Goal: Task Accomplishment & Management: Manage account settings

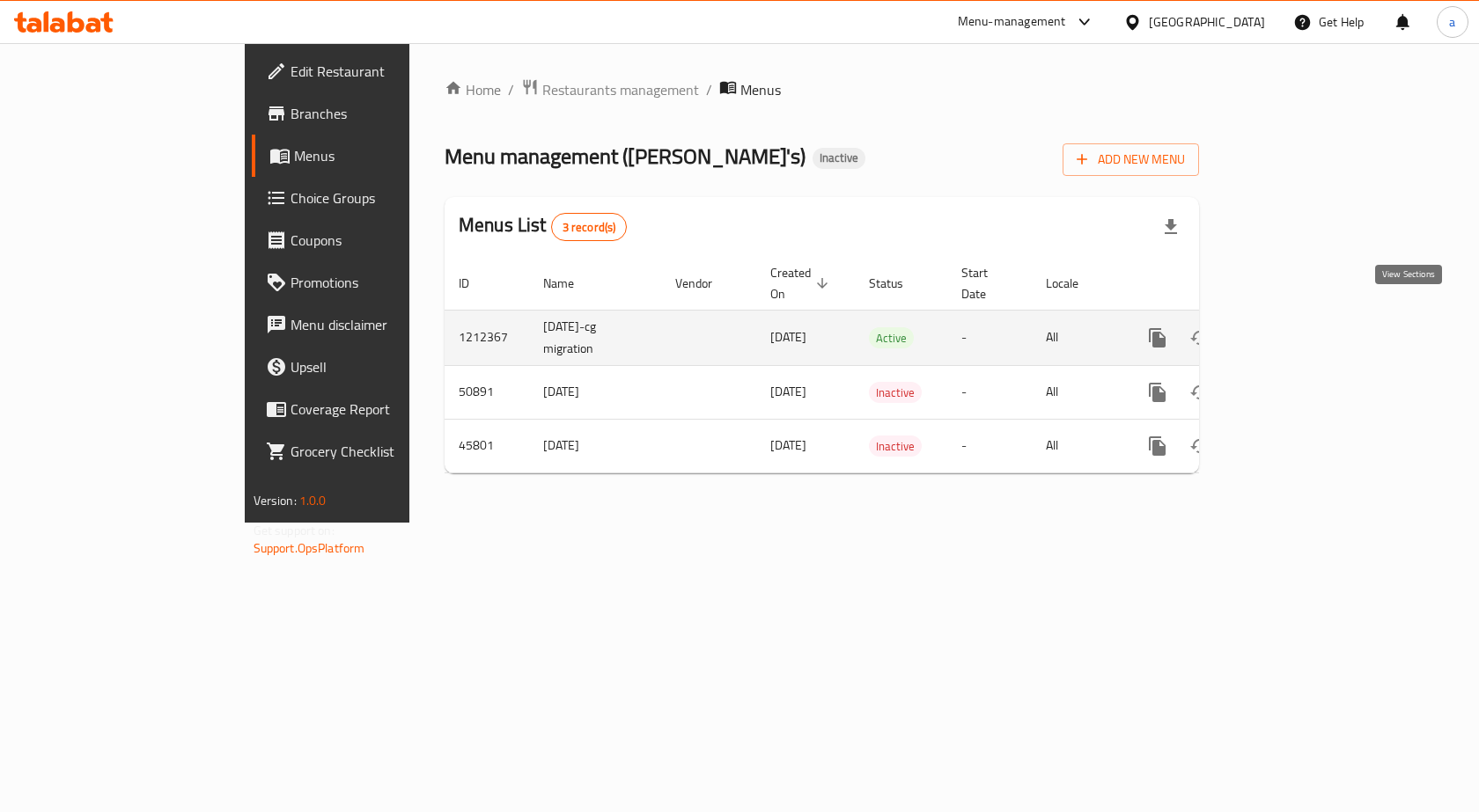
click at [1295, 329] on icon "enhanced table" at bounding box center [1284, 338] width 21 height 21
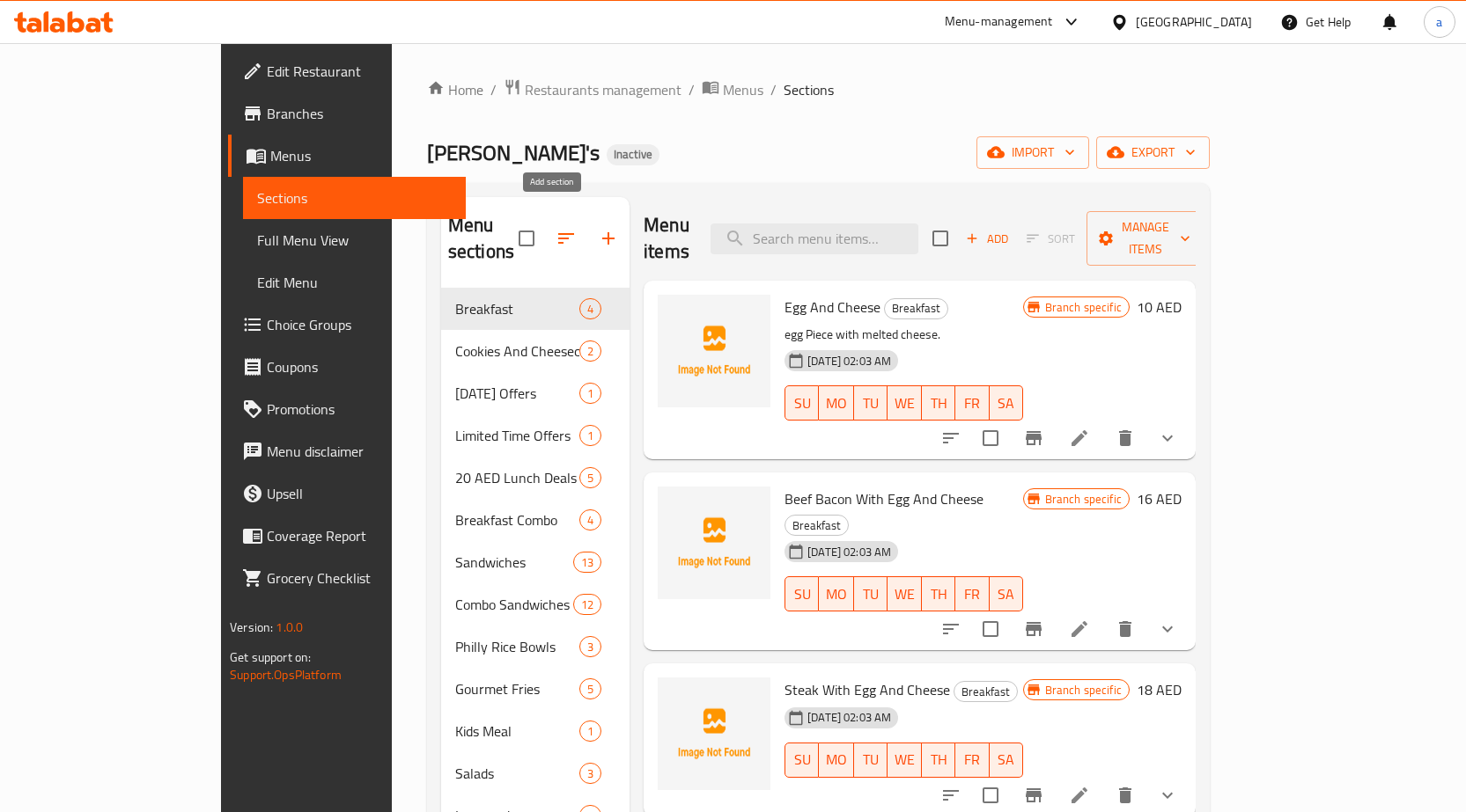
click at [598, 228] on icon "button" at bounding box center [608, 238] width 21 height 21
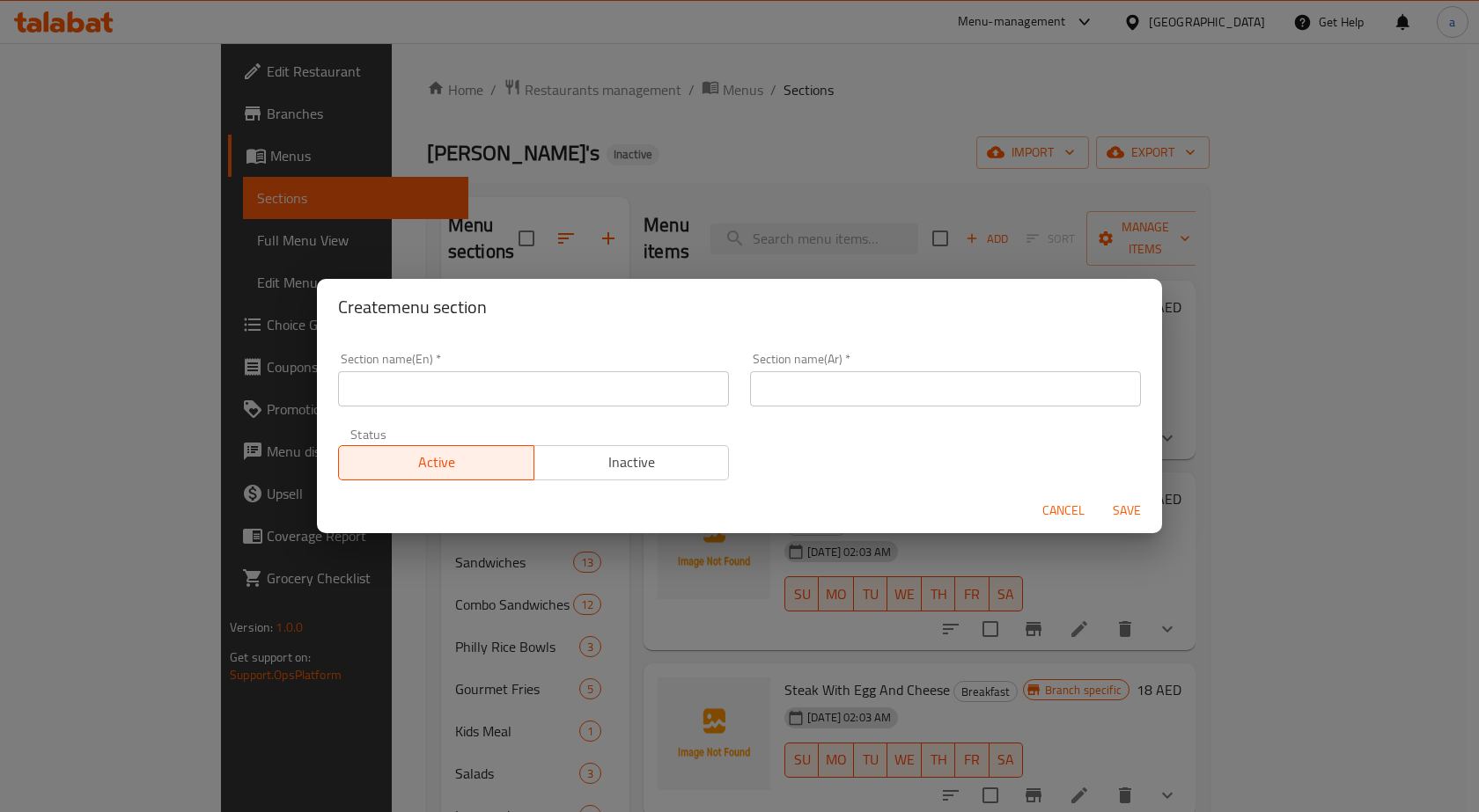
click at [527, 405] on input "text" at bounding box center [533, 388] width 390 height 35
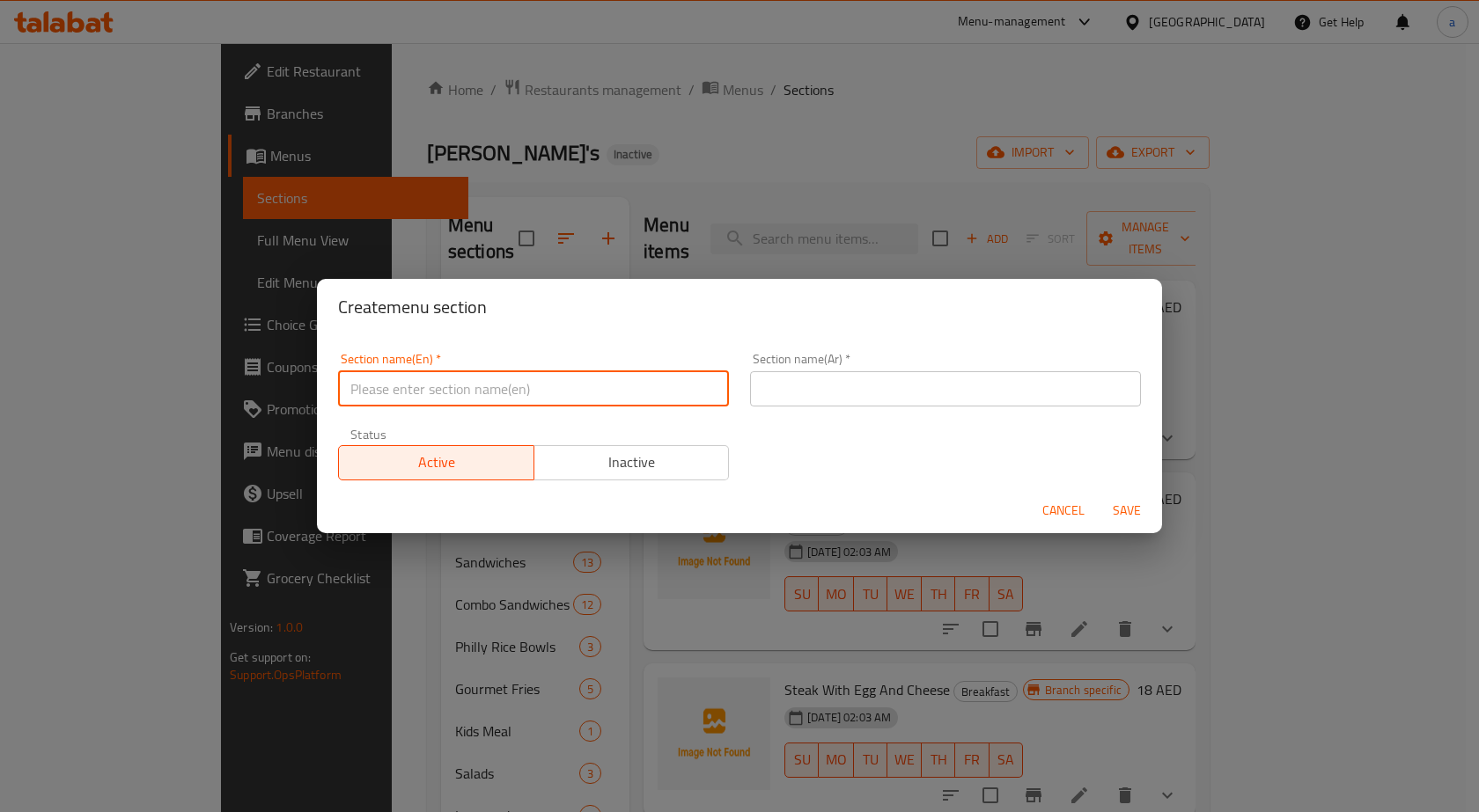
click at [635, 105] on div "Create menu section Section name(En)   * Section name(En) * Section name(Ar)   …" at bounding box center [739, 406] width 1479 height 812
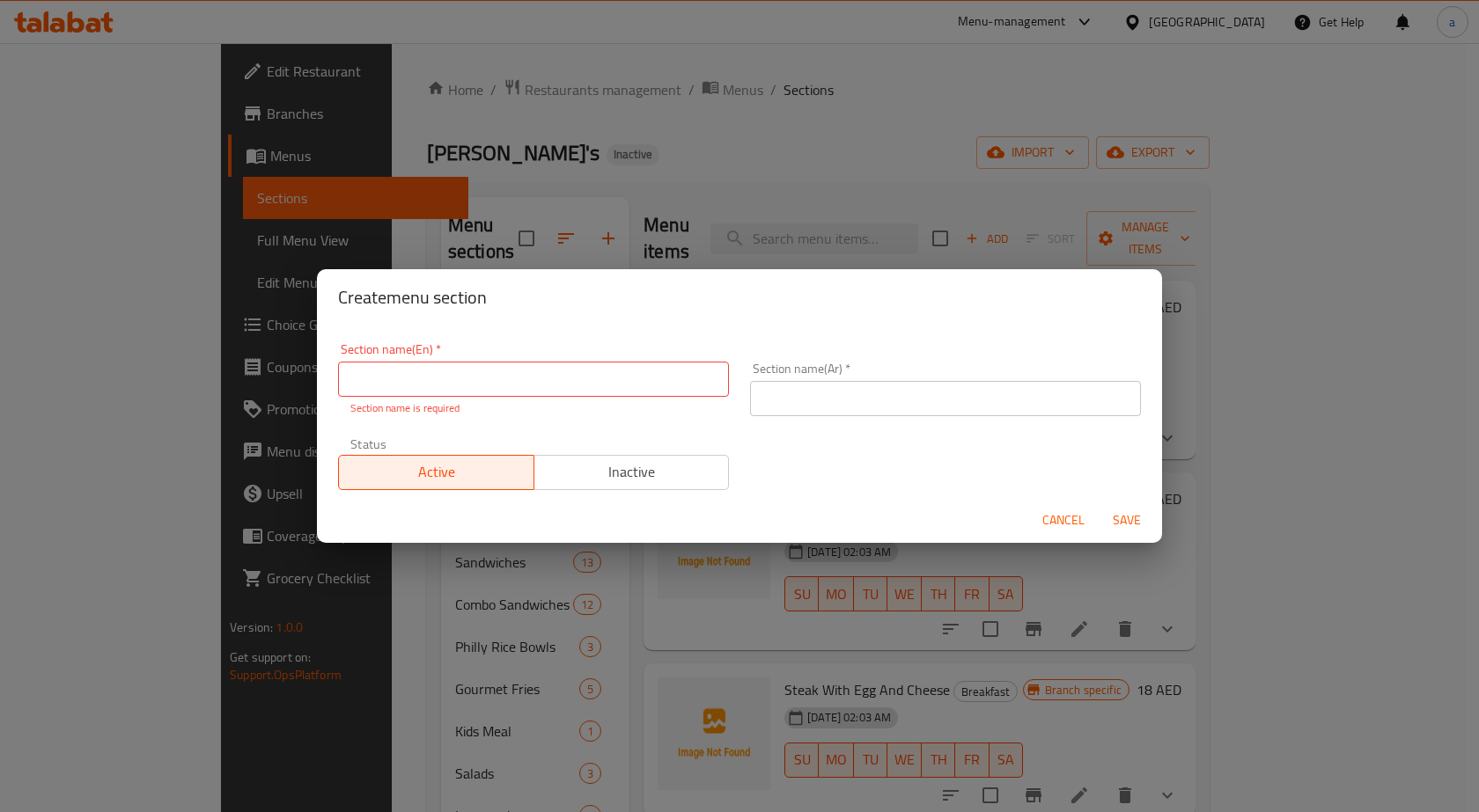
click at [959, 102] on div "Create menu section Section name(En)   * Section name(En) * Section name is req…" at bounding box center [739, 406] width 1479 height 812
click at [1086, 528] on button "Cancel" at bounding box center [1063, 520] width 56 height 32
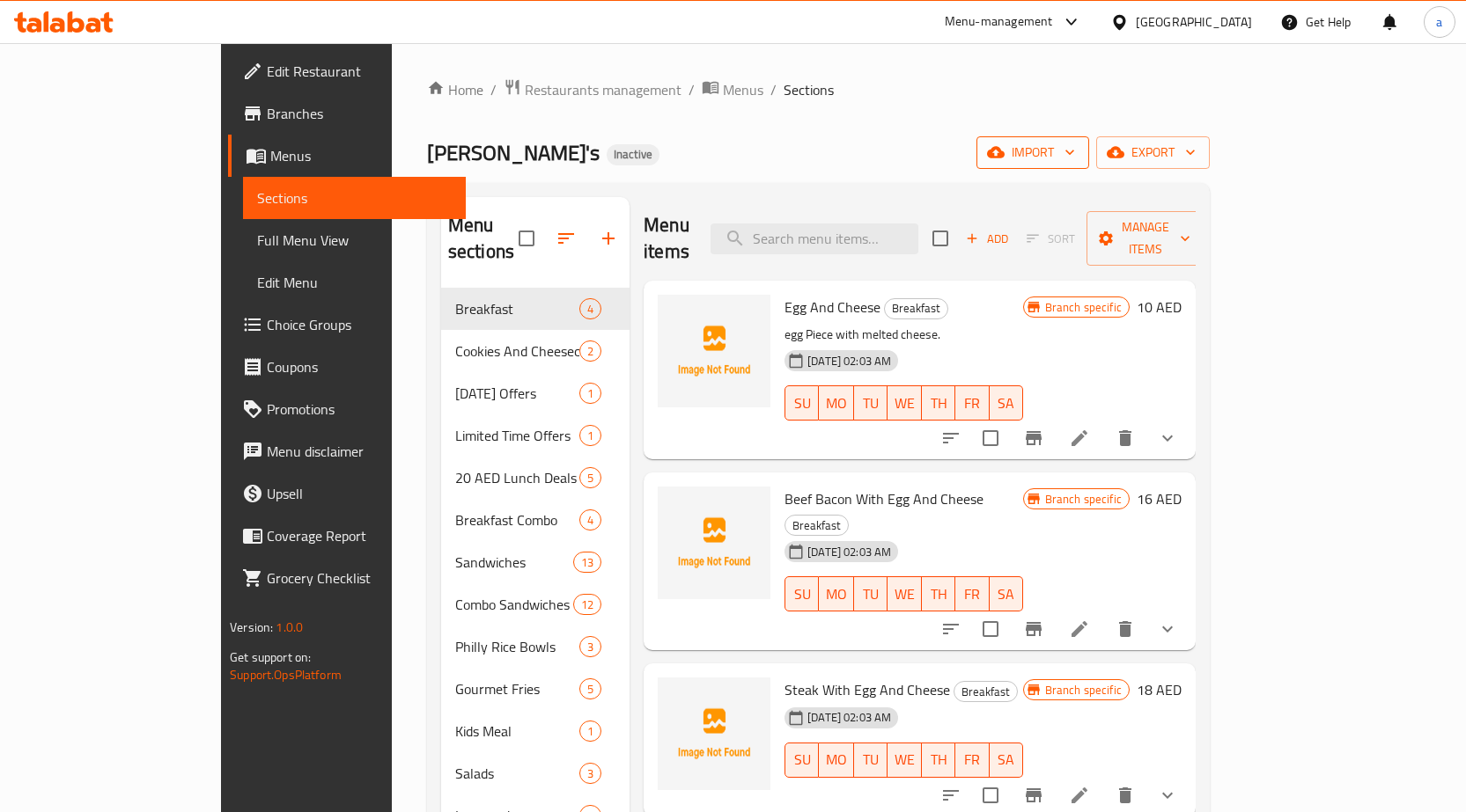
click at [1078, 148] on icon "button" at bounding box center [1070, 152] width 18 height 18
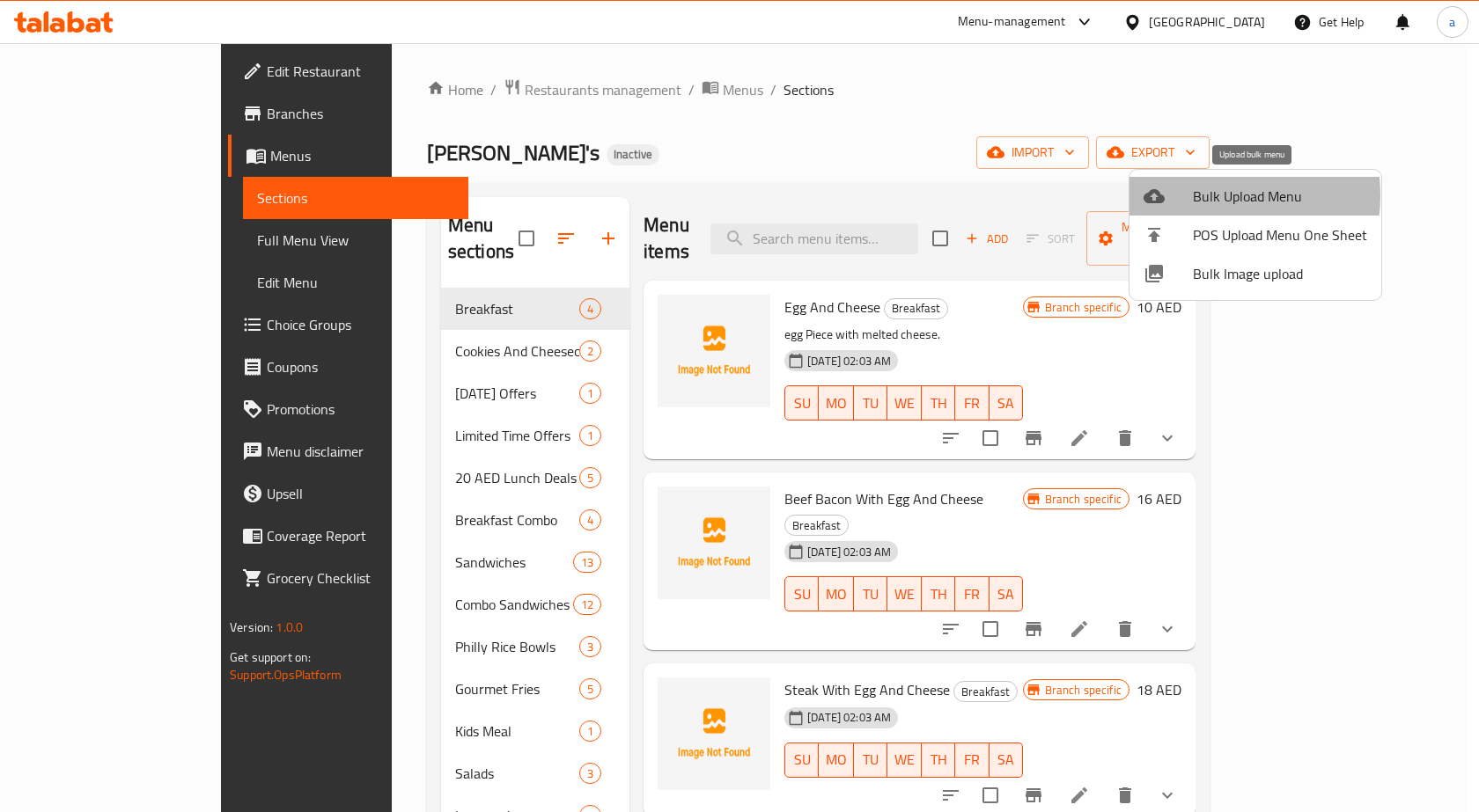
click at [1195, 196] on span "Bulk Upload Menu" at bounding box center [1280, 197] width 174 height 21
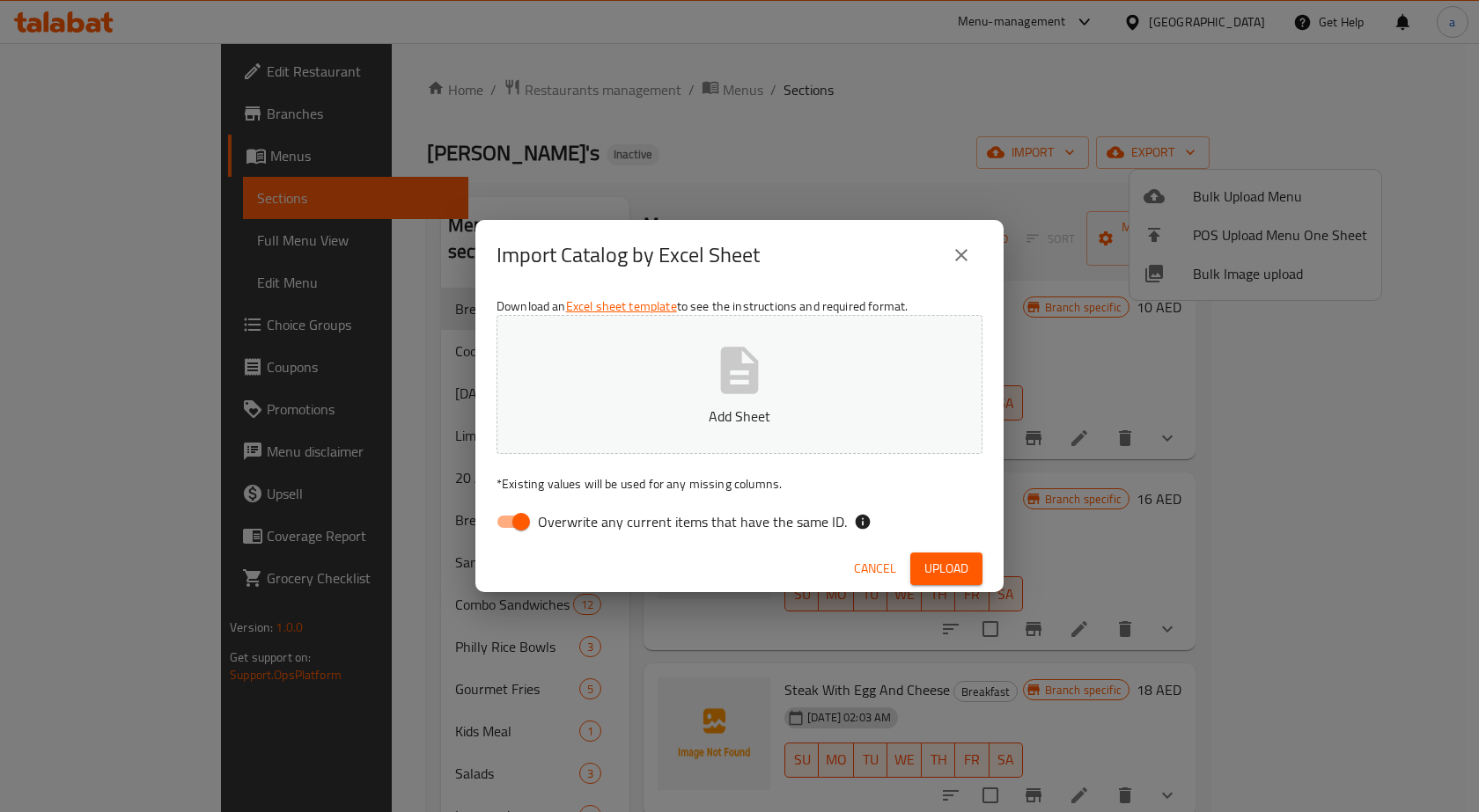
click at [593, 513] on span "Overwrite any current items that have the same ID." at bounding box center [692, 521] width 309 height 21
click at [571, 513] on input "Overwrite any current items that have the same ID." at bounding box center [521, 521] width 101 height 33
checkbox input "false"
click at [667, 363] on button "Add Sheet" at bounding box center [740, 385] width 486 height 139
click at [927, 591] on div "Cancel Upload" at bounding box center [739, 569] width 528 height 47
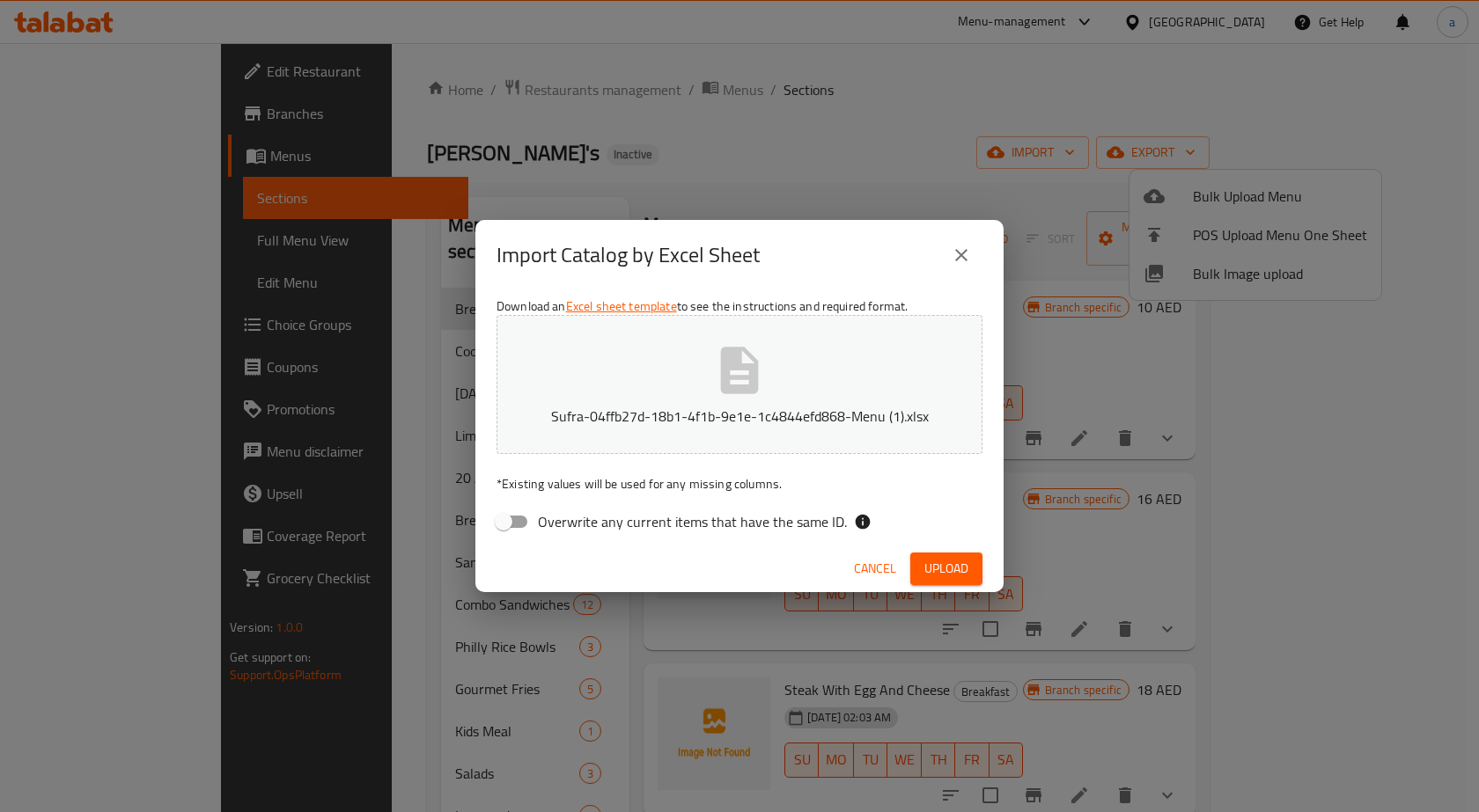
click at [927, 577] on span "Upload" at bounding box center [946, 569] width 44 height 22
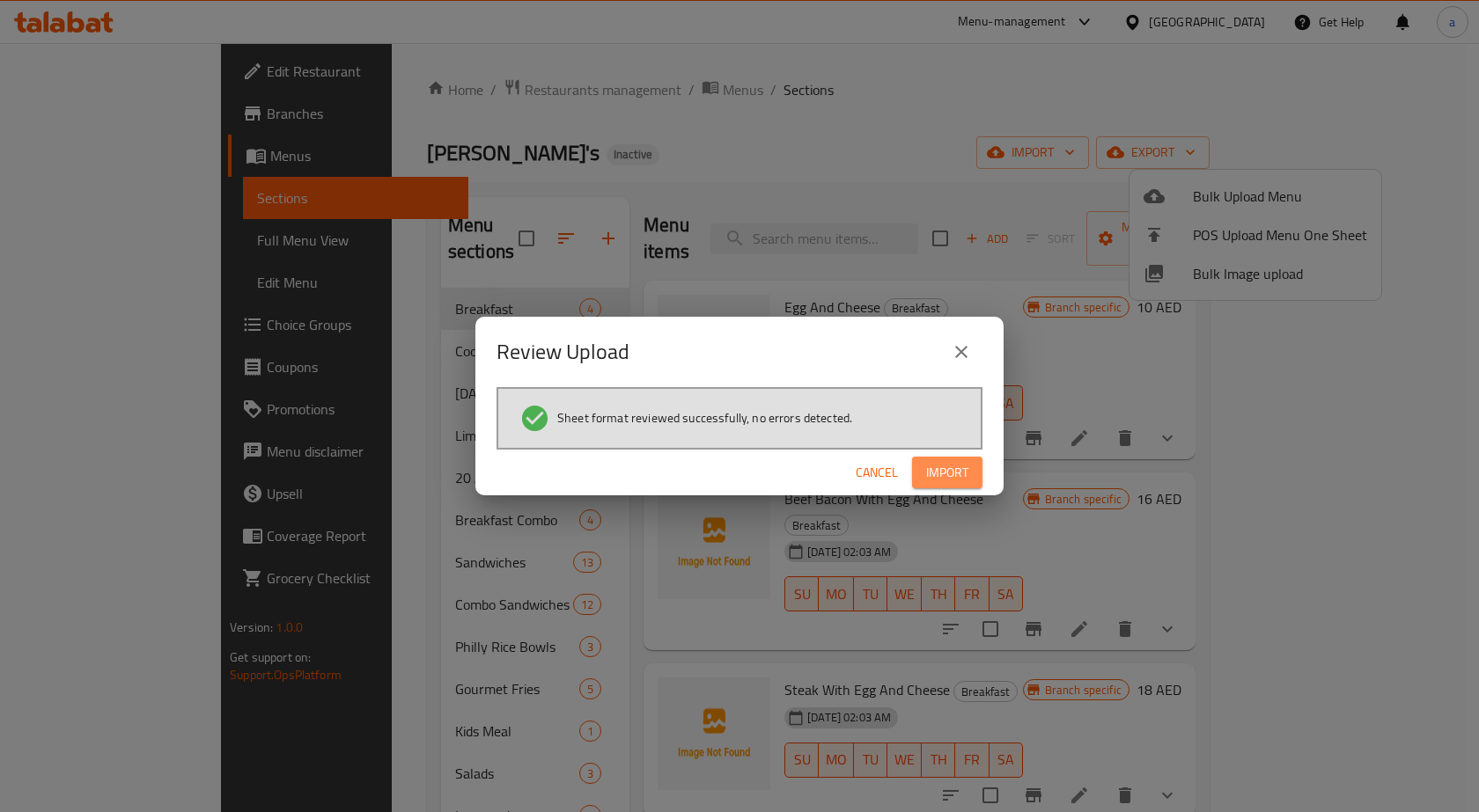
click at [941, 476] on span "Import" at bounding box center [947, 473] width 42 height 22
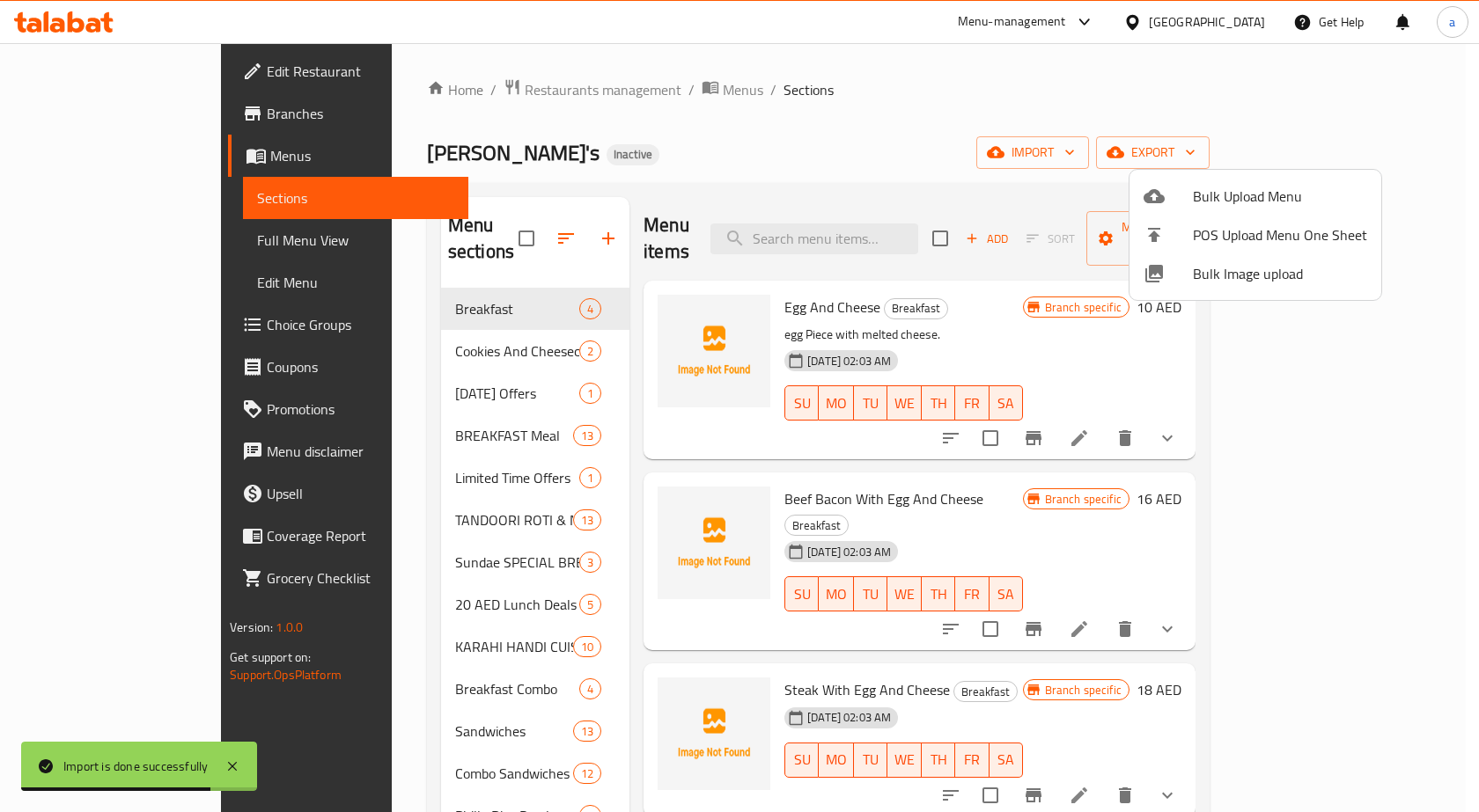
click at [1041, 154] on div at bounding box center [739, 406] width 1479 height 812
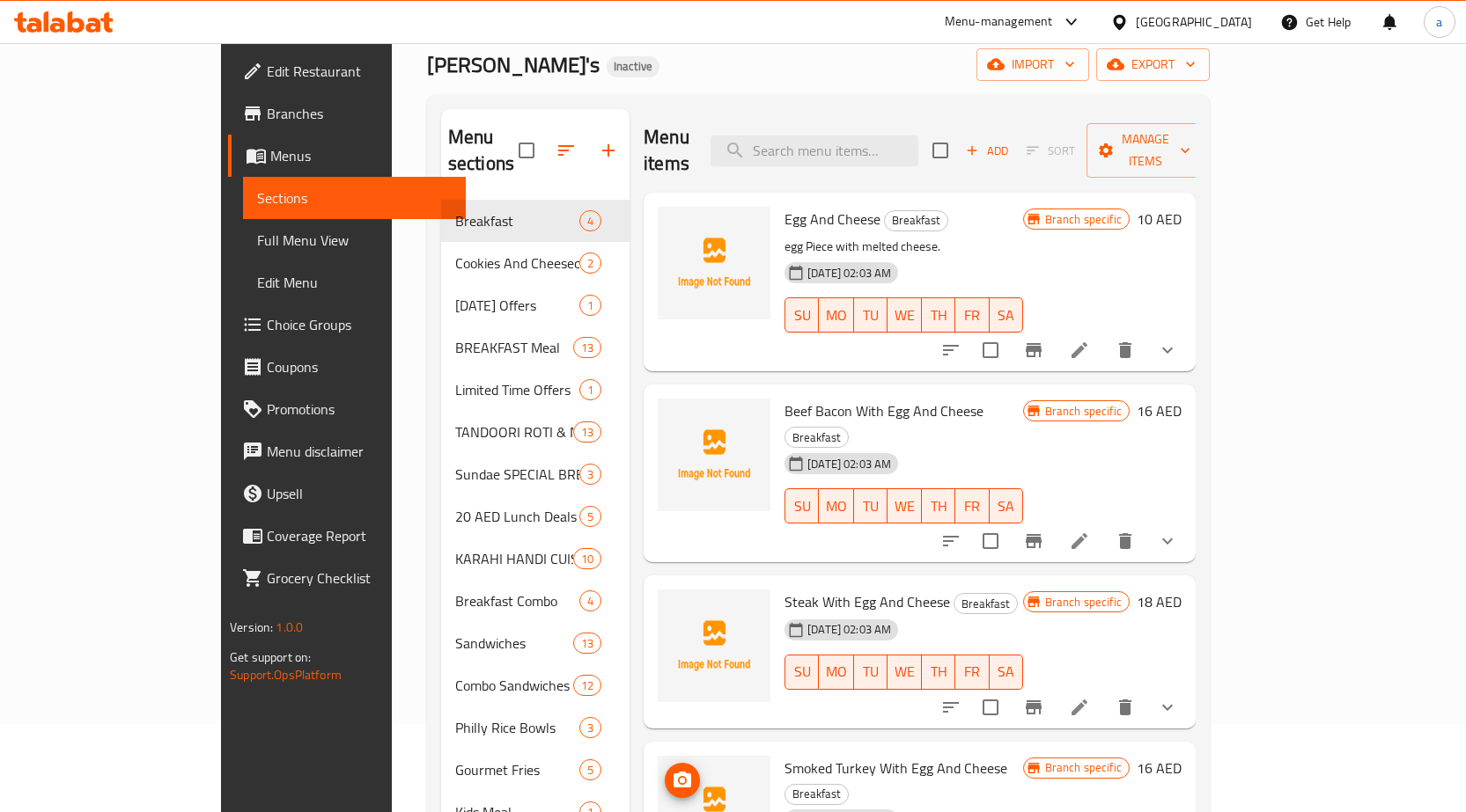
scroll to position [176, 0]
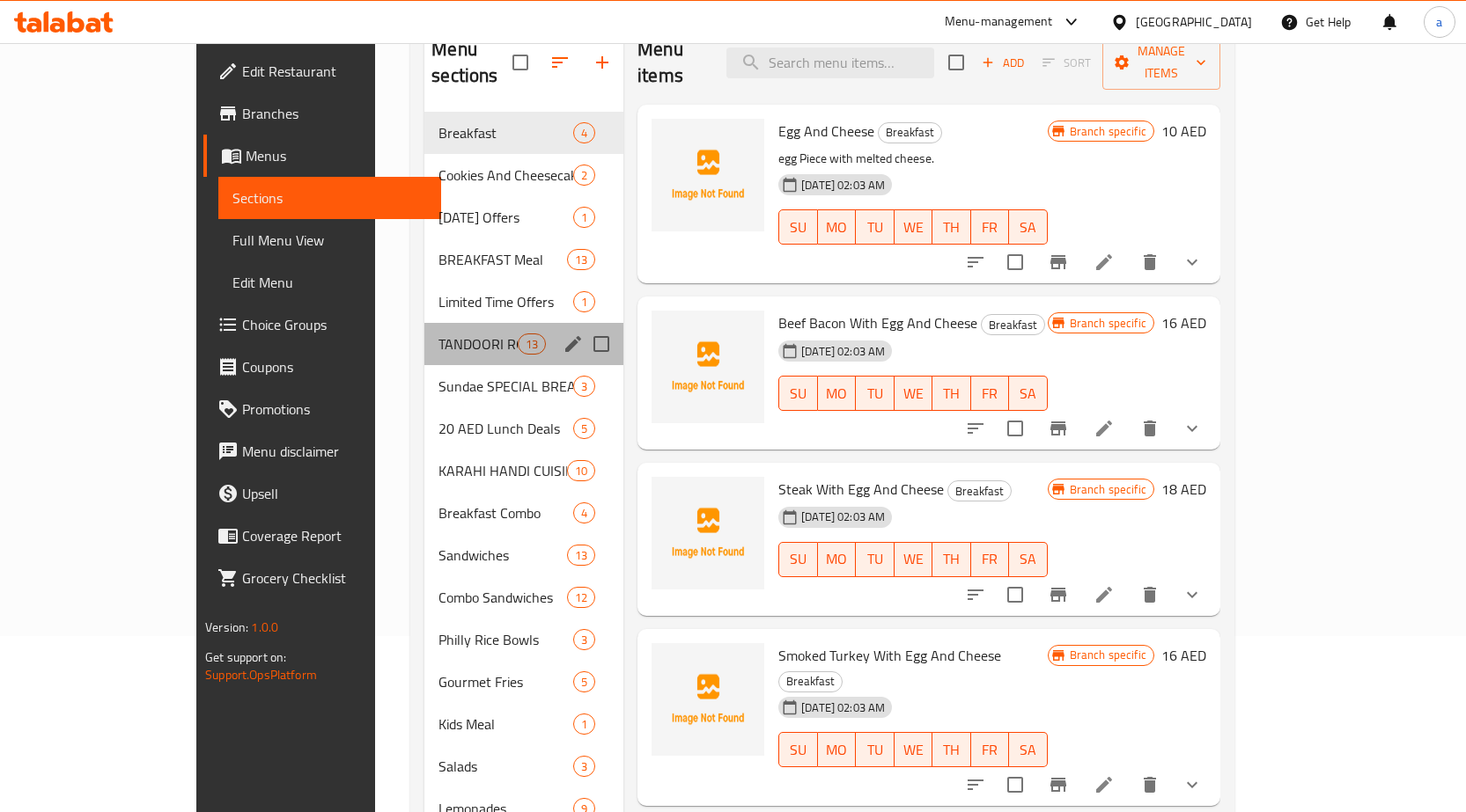
click at [425, 323] on div "TANDOORI ROTI & NAAN 13" at bounding box center [524, 344] width 199 height 42
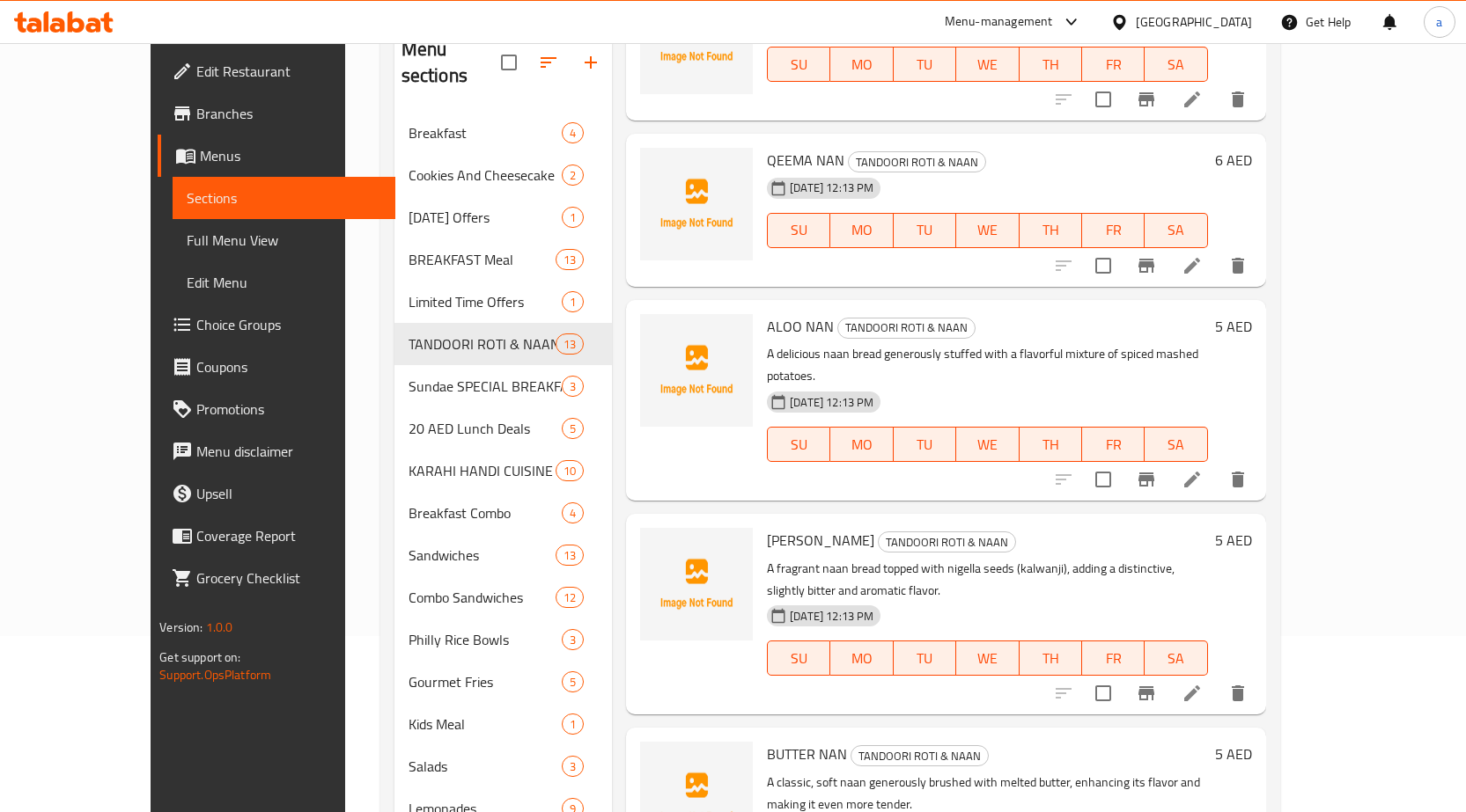
scroll to position [352, 0]
click at [197, 335] on span "Choice Groups" at bounding box center [289, 325] width 185 height 21
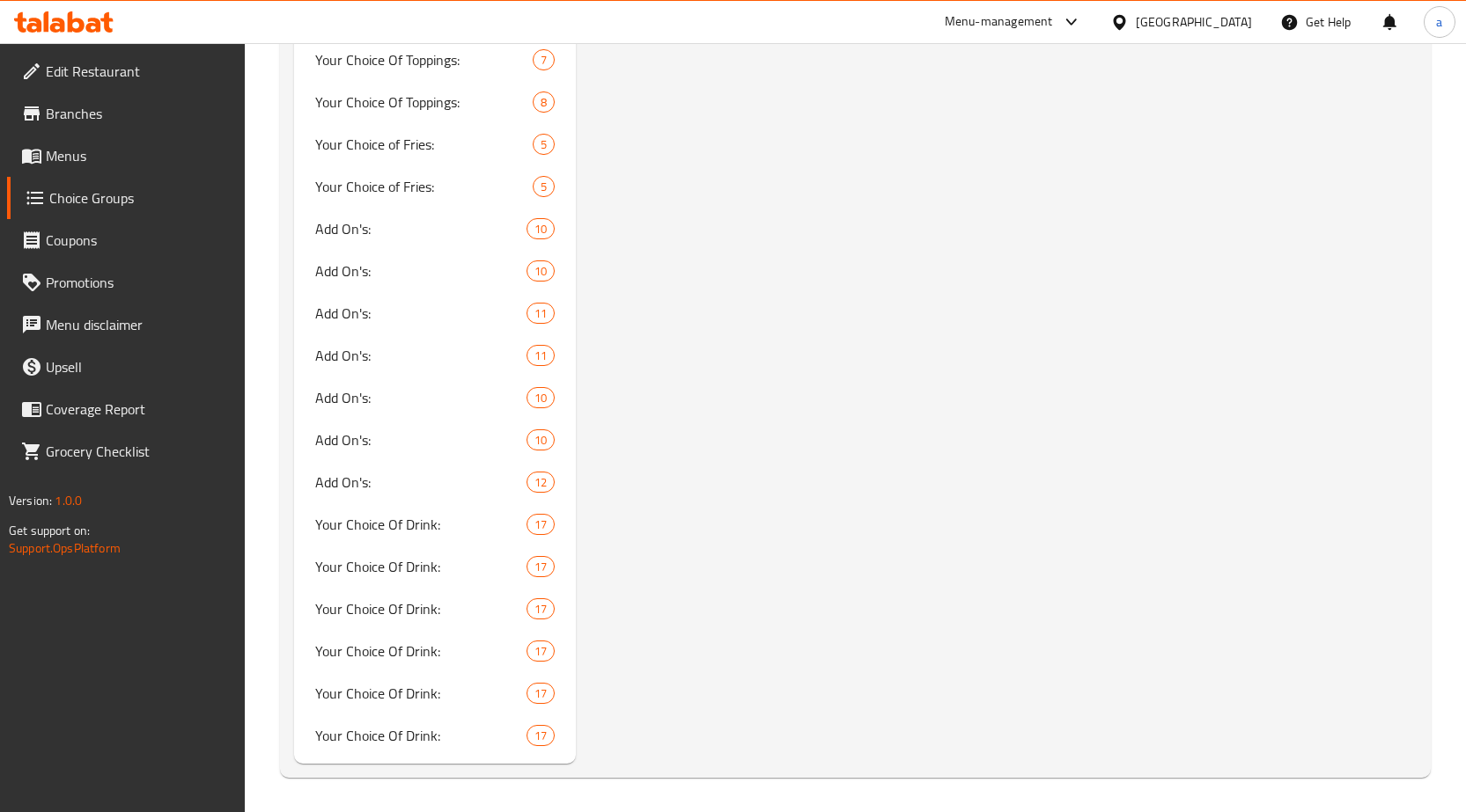
scroll to position [1749, 0]
click at [86, 140] on link "Menus" at bounding box center [125, 156] width 238 height 42
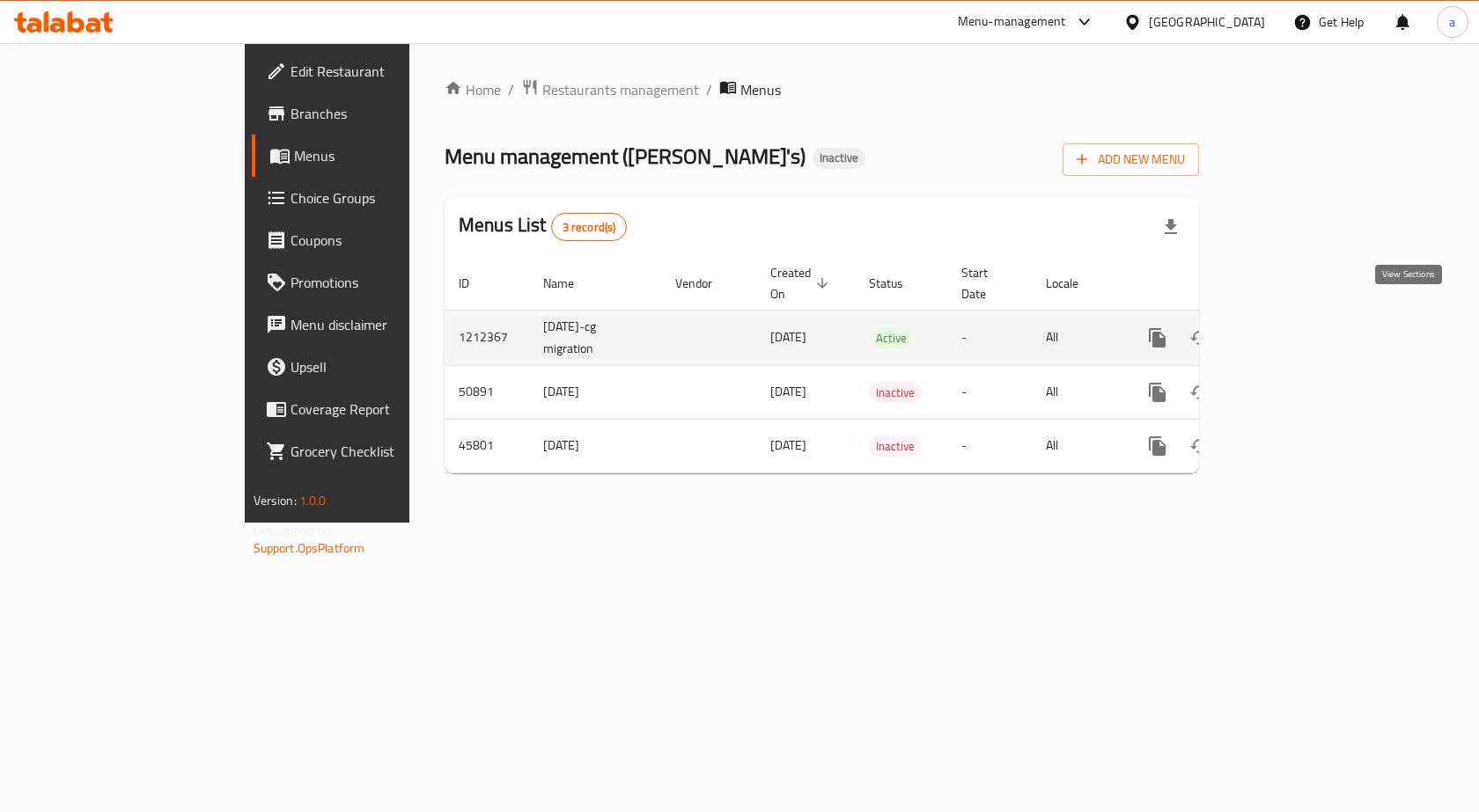
click at [1305, 321] on link "enhanced table" at bounding box center [1284, 338] width 42 height 42
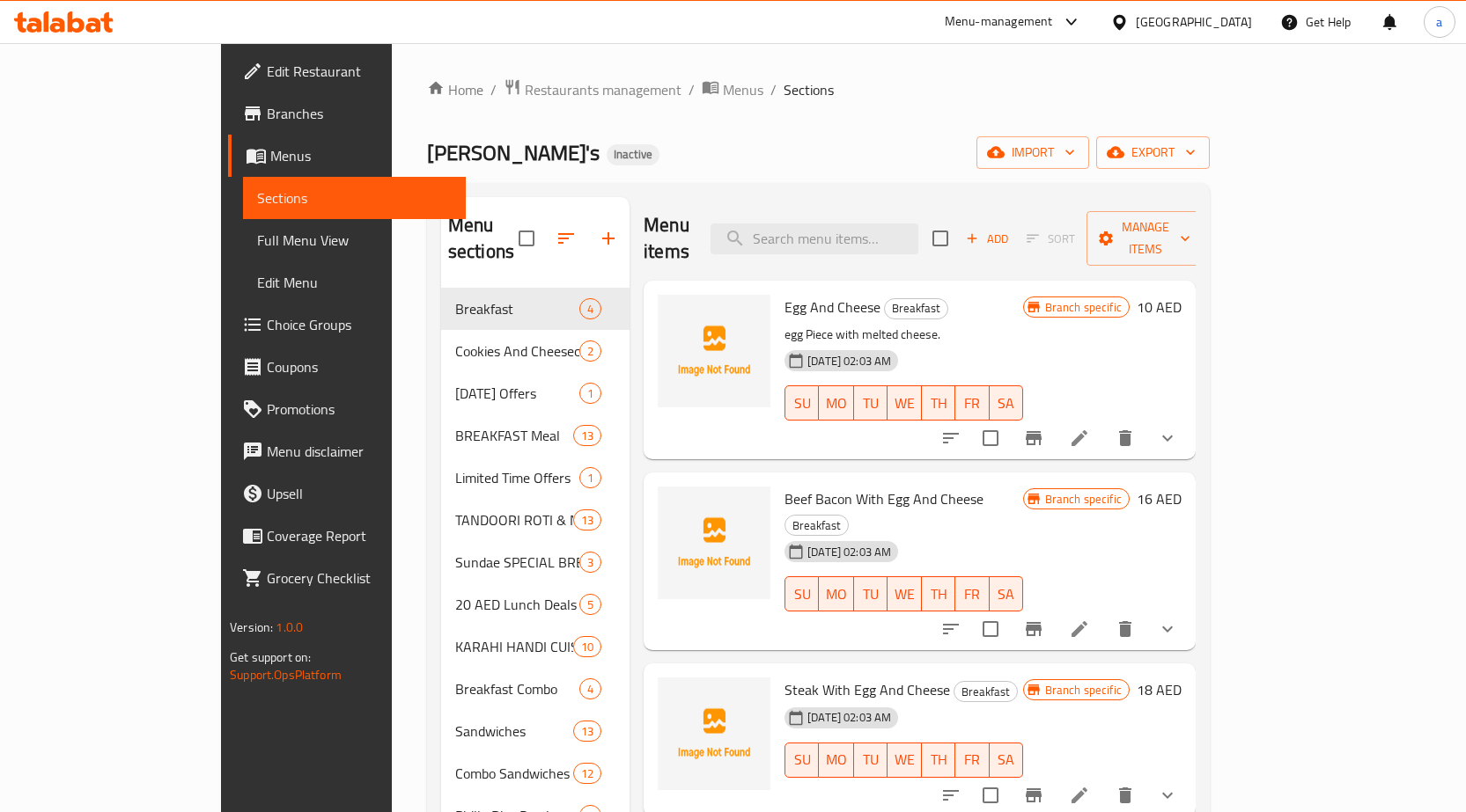
click at [898, 90] on ol "Home / Restaurants management / Menus / Sections" at bounding box center [818, 89] width 783 height 23
click at [1124, 143] on icon "button" at bounding box center [1115, 152] width 18 height 18
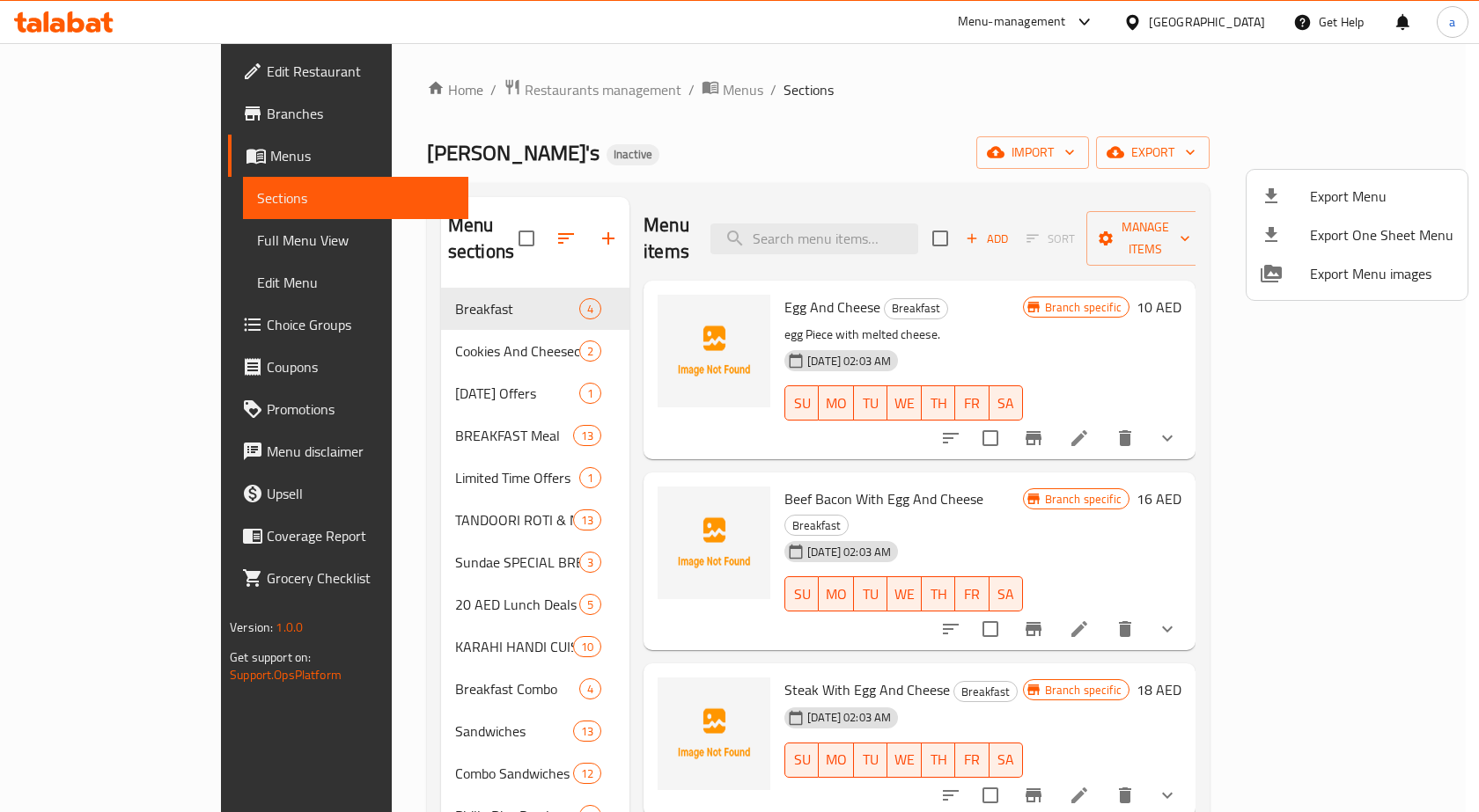
click at [1205, 115] on div at bounding box center [739, 406] width 1479 height 812
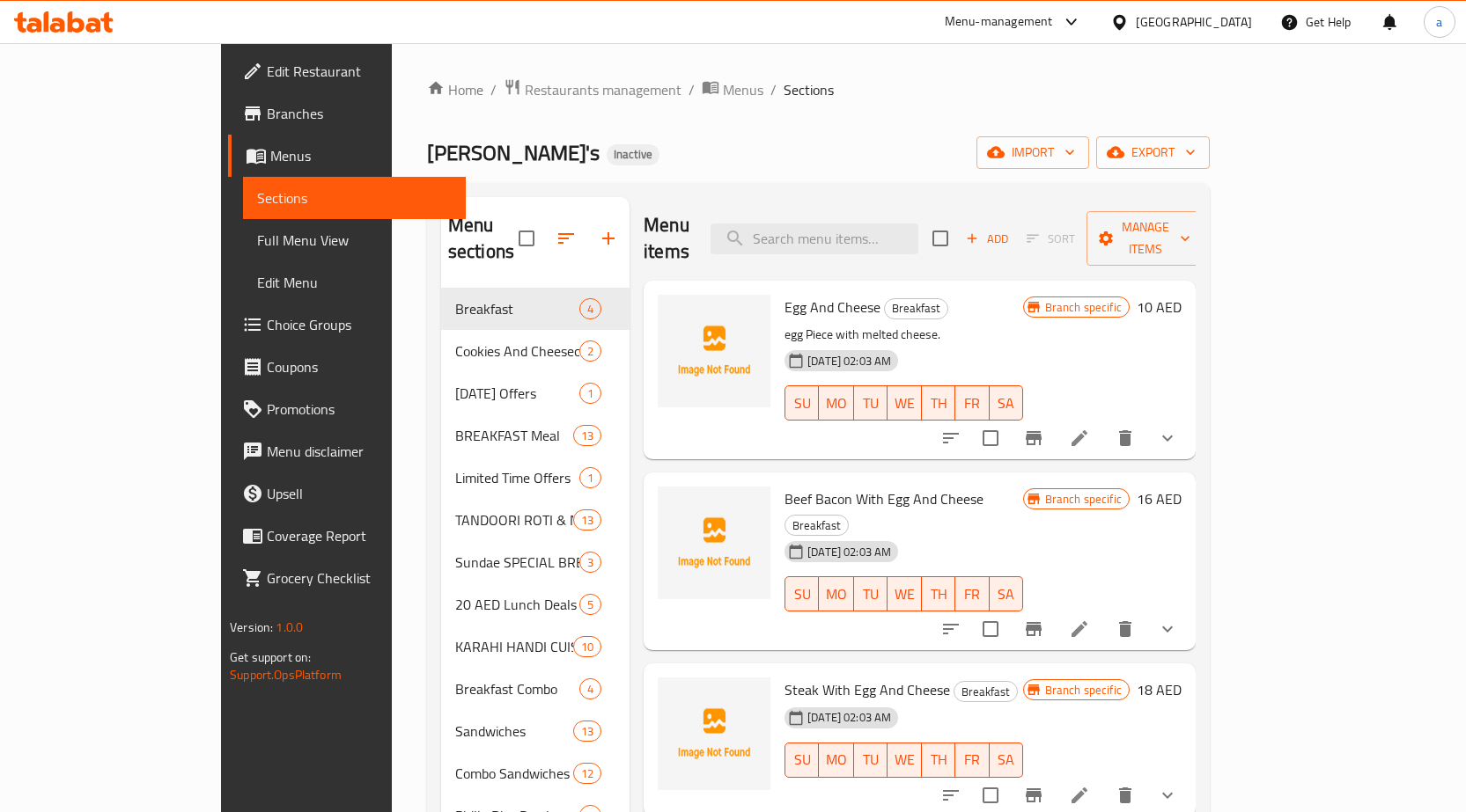
click at [1209, 169] on div "Home / Restaurants management / Menus / Sections Charley's Inactive import expo…" at bounding box center [818, 573] width 783 height 991
click at [1089, 165] on button "import" at bounding box center [1033, 153] width 113 height 32
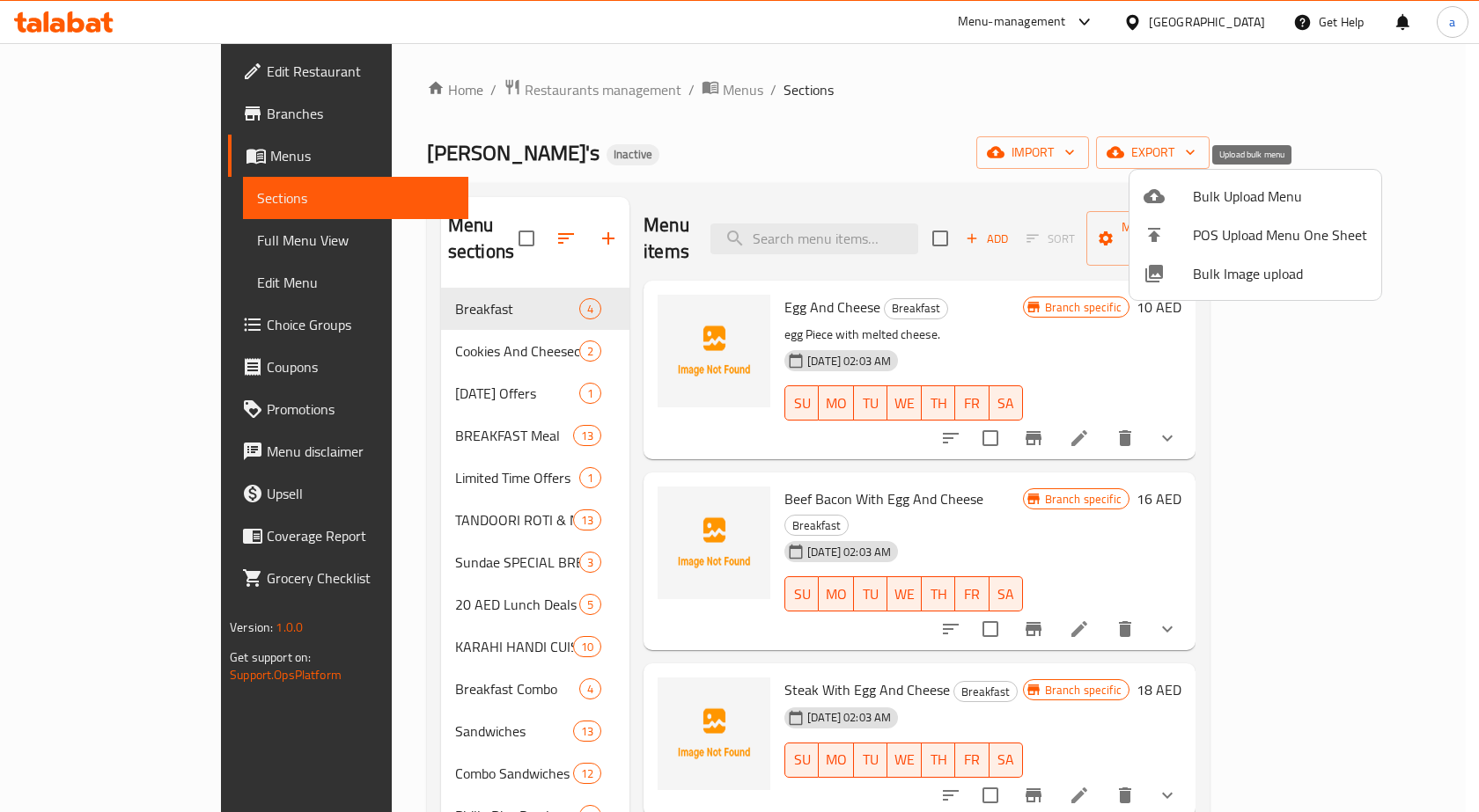
click at [1232, 198] on span "Bulk Upload Menu" at bounding box center [1280, 197] width 174 height 21
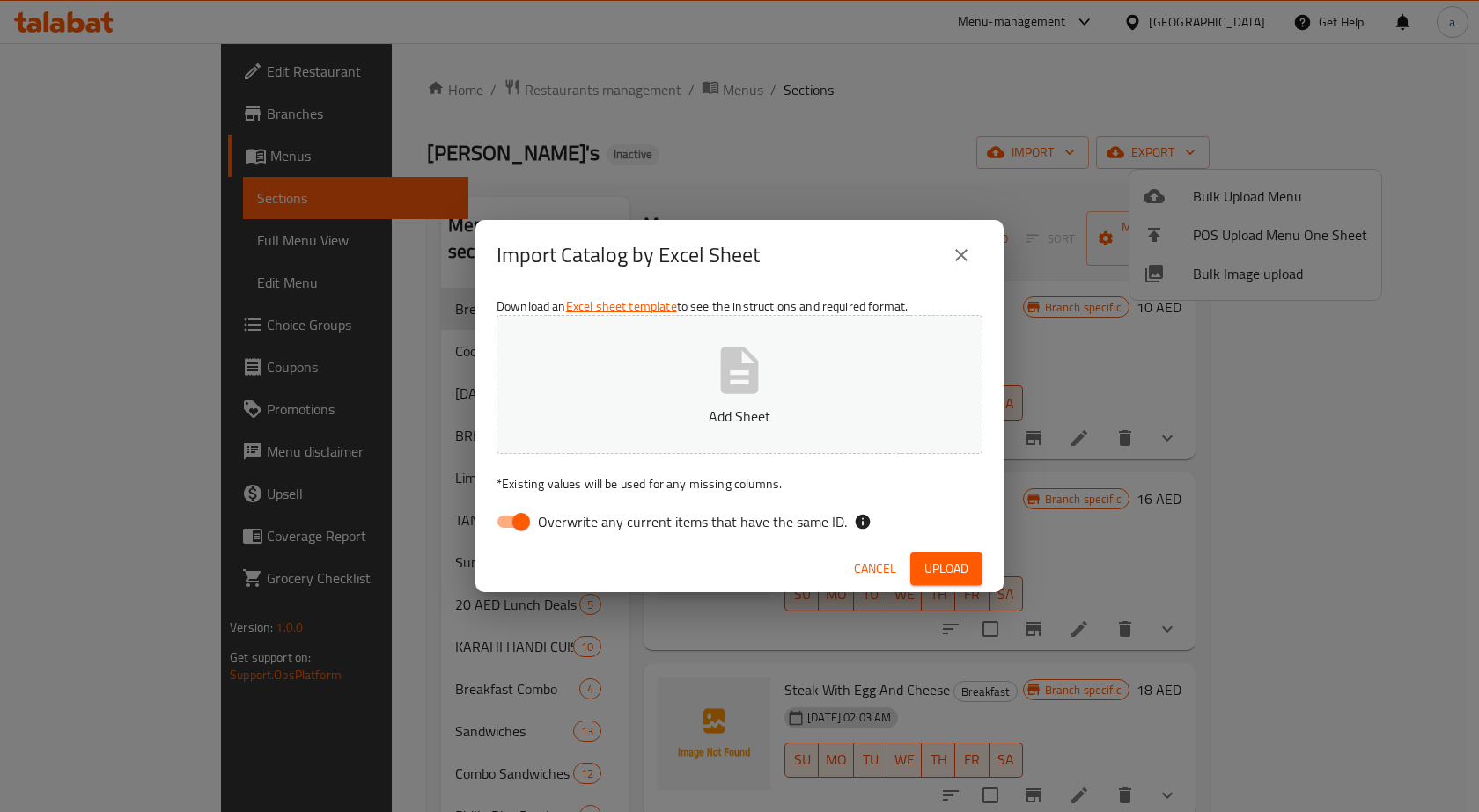
click at [727, 532] on span "Overwrite any current items that have the same ID." at bounding box center [692, 521] width 309 height 21
click at [571, 532] on input "Overwrite any current items that have the same ID." at bounding box center [521, 521] width 101 height 33
checkbox input "false"
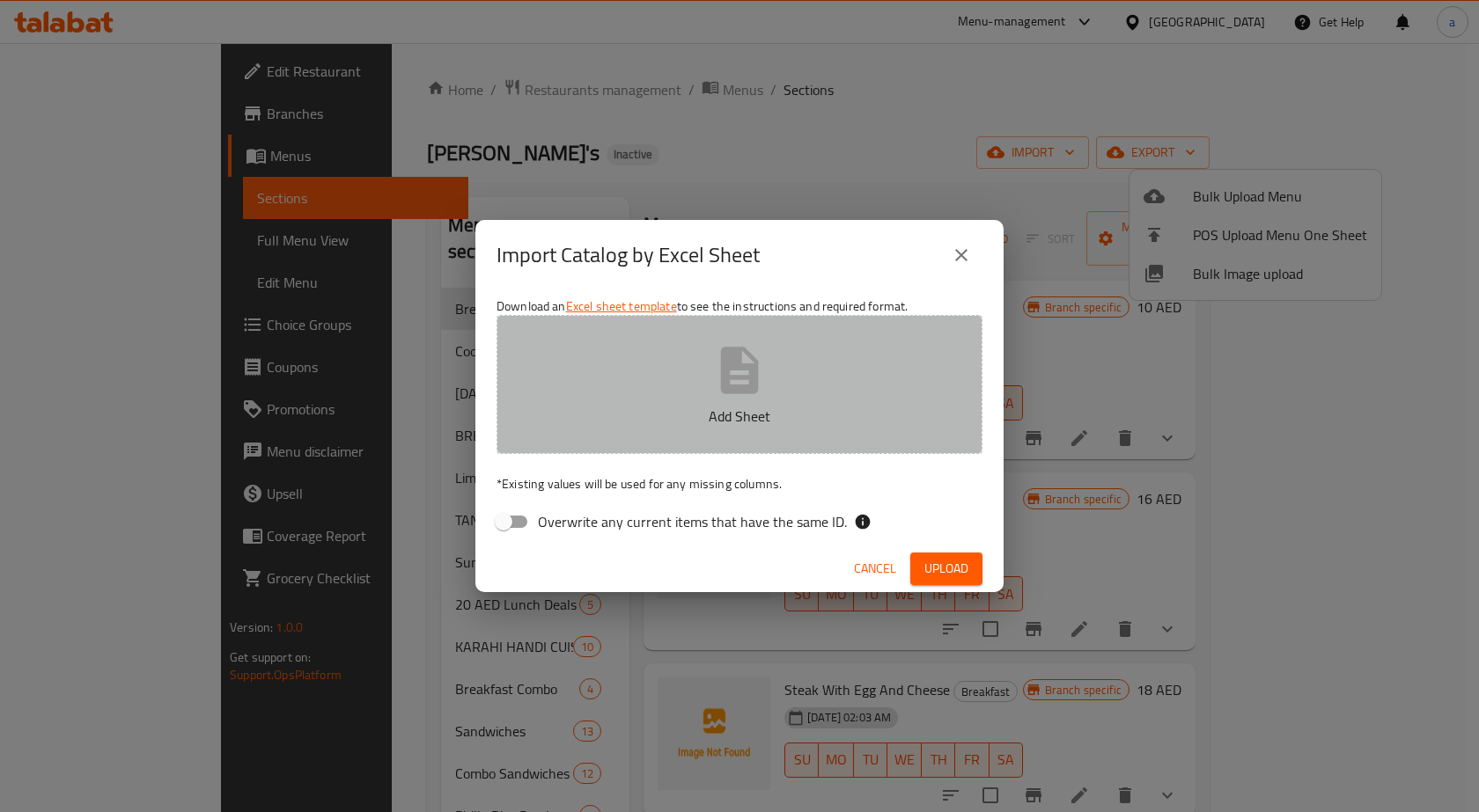
click at [727, 373] on icon "button" at bounding box center [740, 369] width 38 height 47
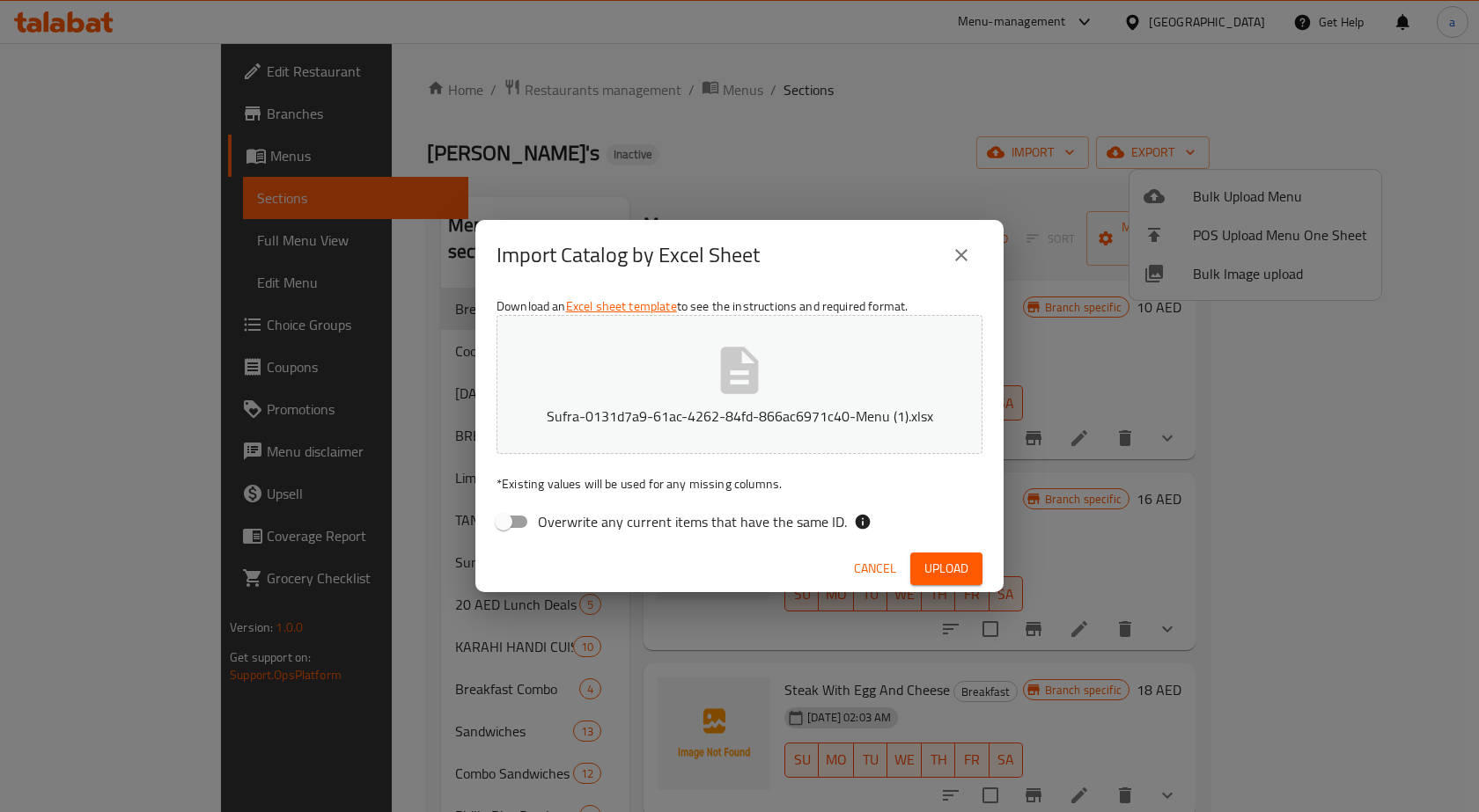
click at [952, 560] on span "Upload" at bounding box center [946, 569] width 44 height 22
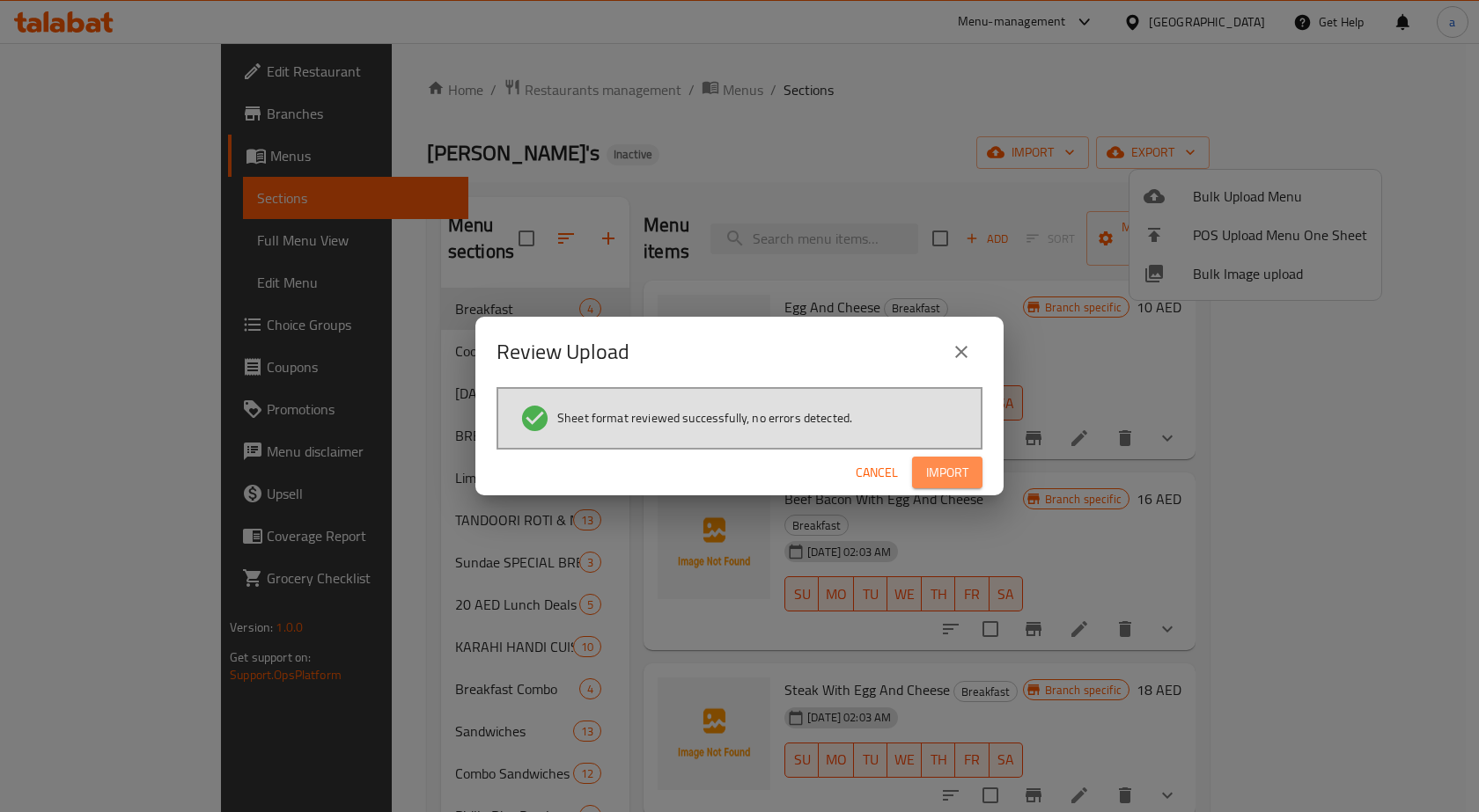
click at [938, 485] on button "Import" at bounding box center [947, 473] width 70 height 32
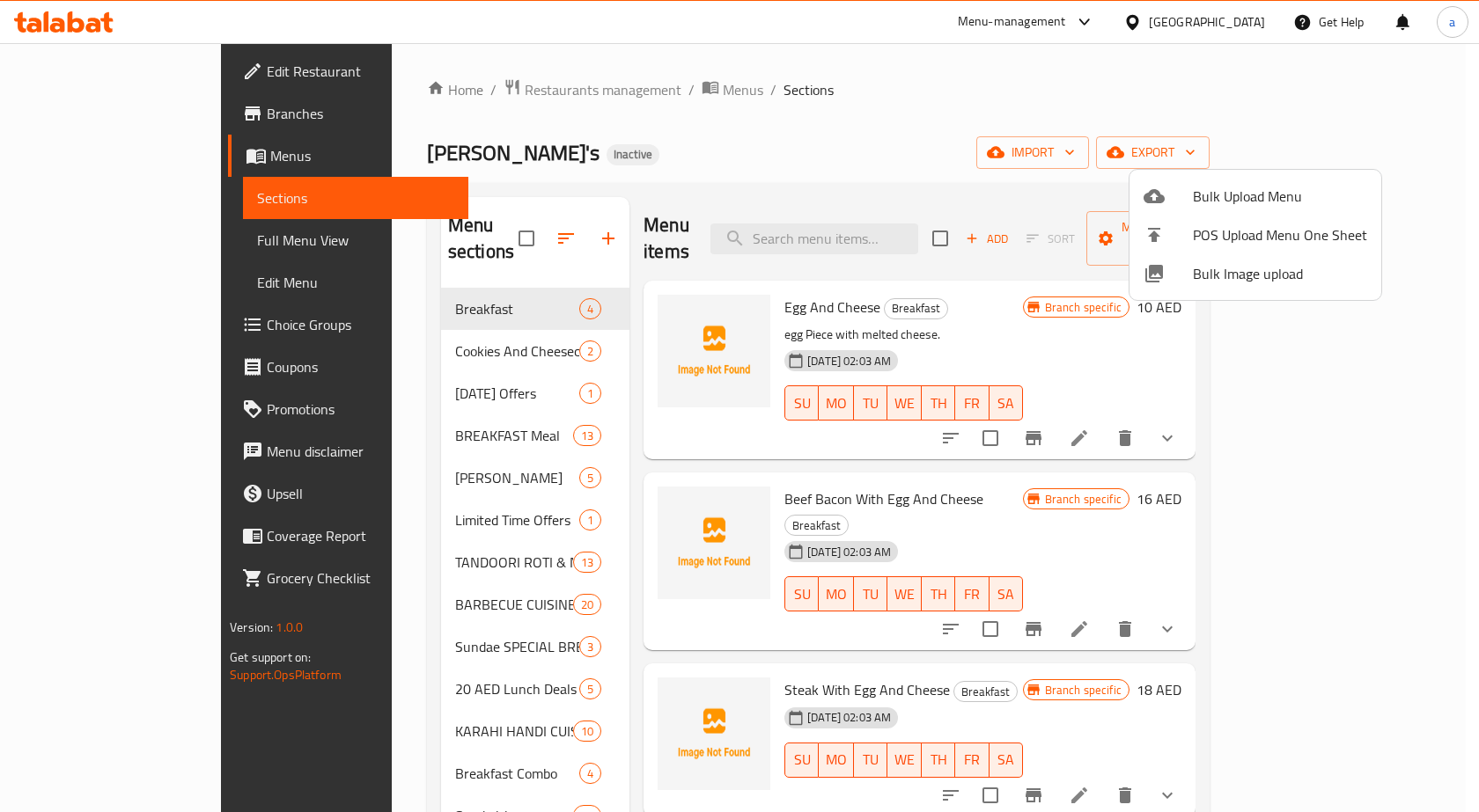
click at [785, 132] on div at bounding box center [739, 406] width 1479 height 812
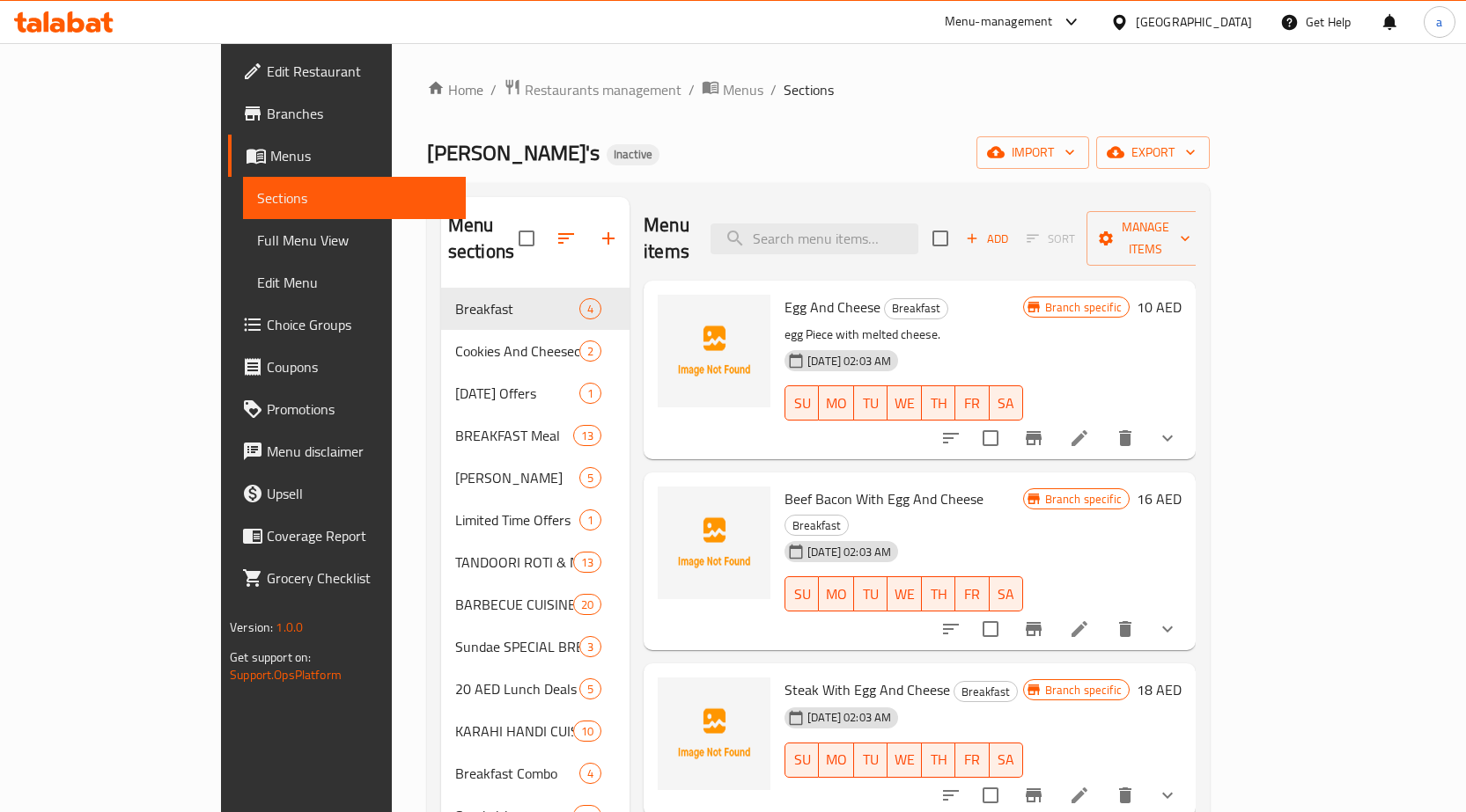
click at [887, 142] on div "Charley's Inactive import export" at bounding box center [818, 153] width 783 height 32
click at [785, 117] on div "Home / Restaurants management / Menus / Sections Charley's Inactive import expo…" at bounding box center [818, 615] width 783 height 1075
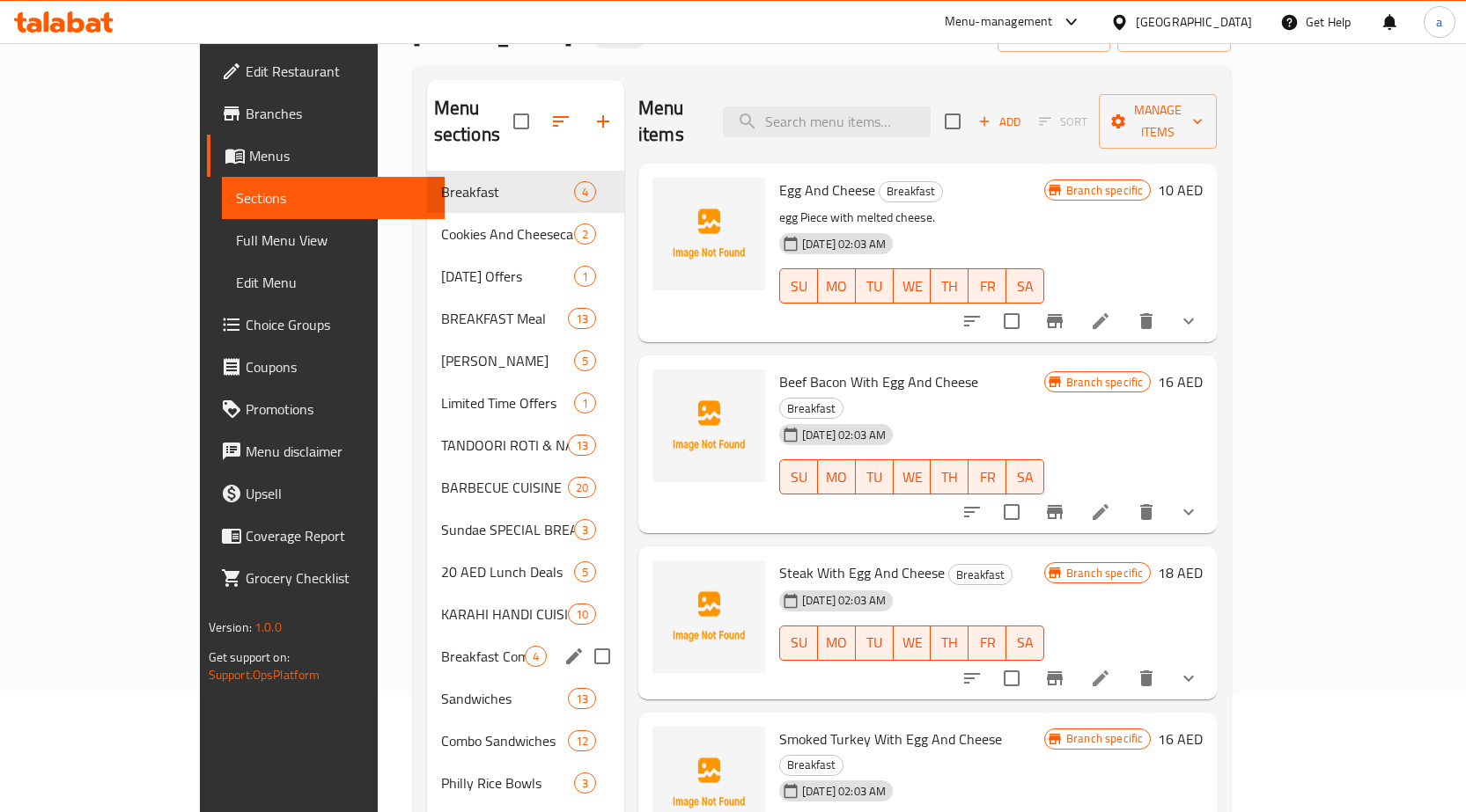
scroll to position [86, 0]
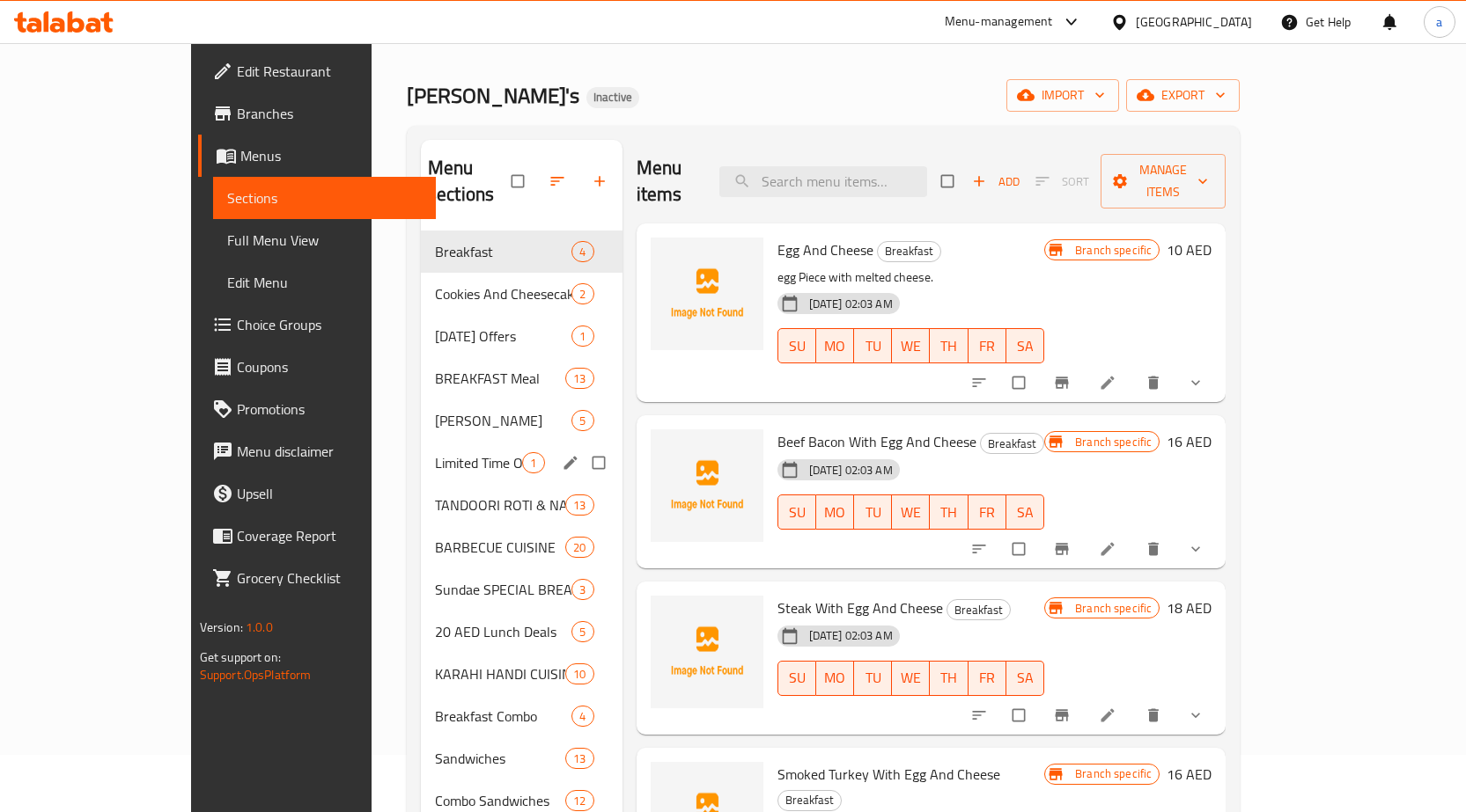
scroll to position [88, 0]
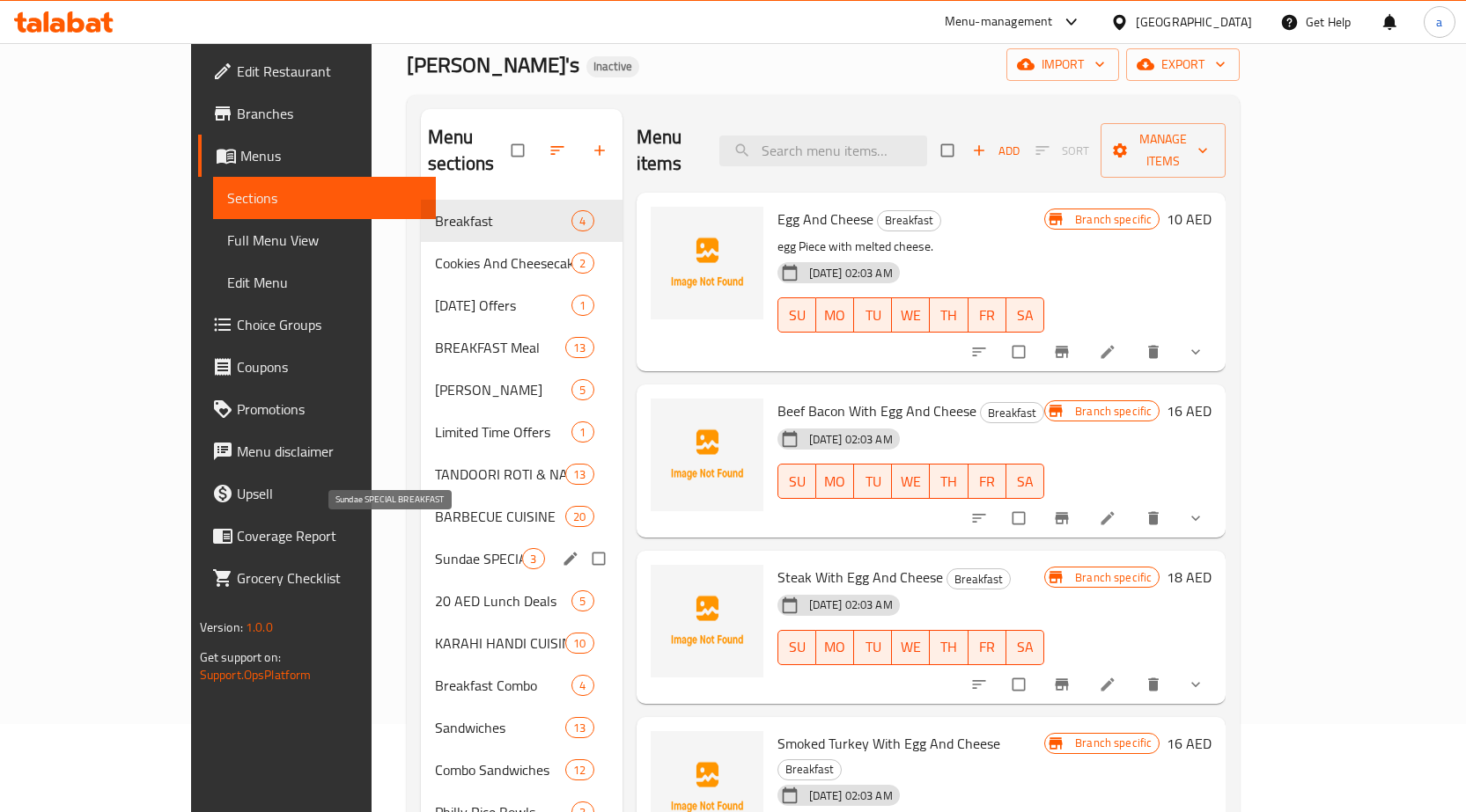
click at [450, 548] on span "Sundae SPECIAL BREAKFAST" at bounding box center [479, 558] width 87 height 21
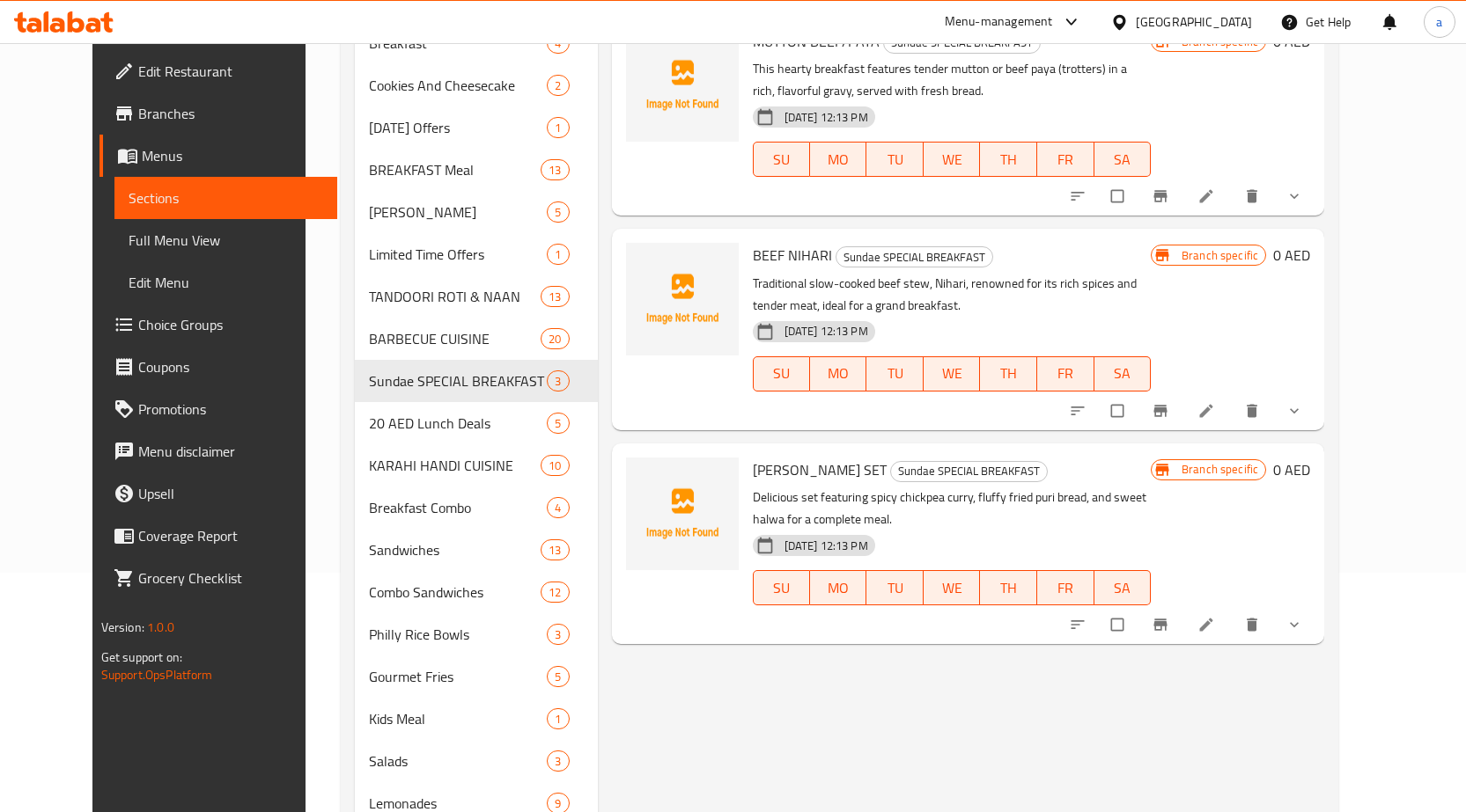
scroll to position [86, 0]
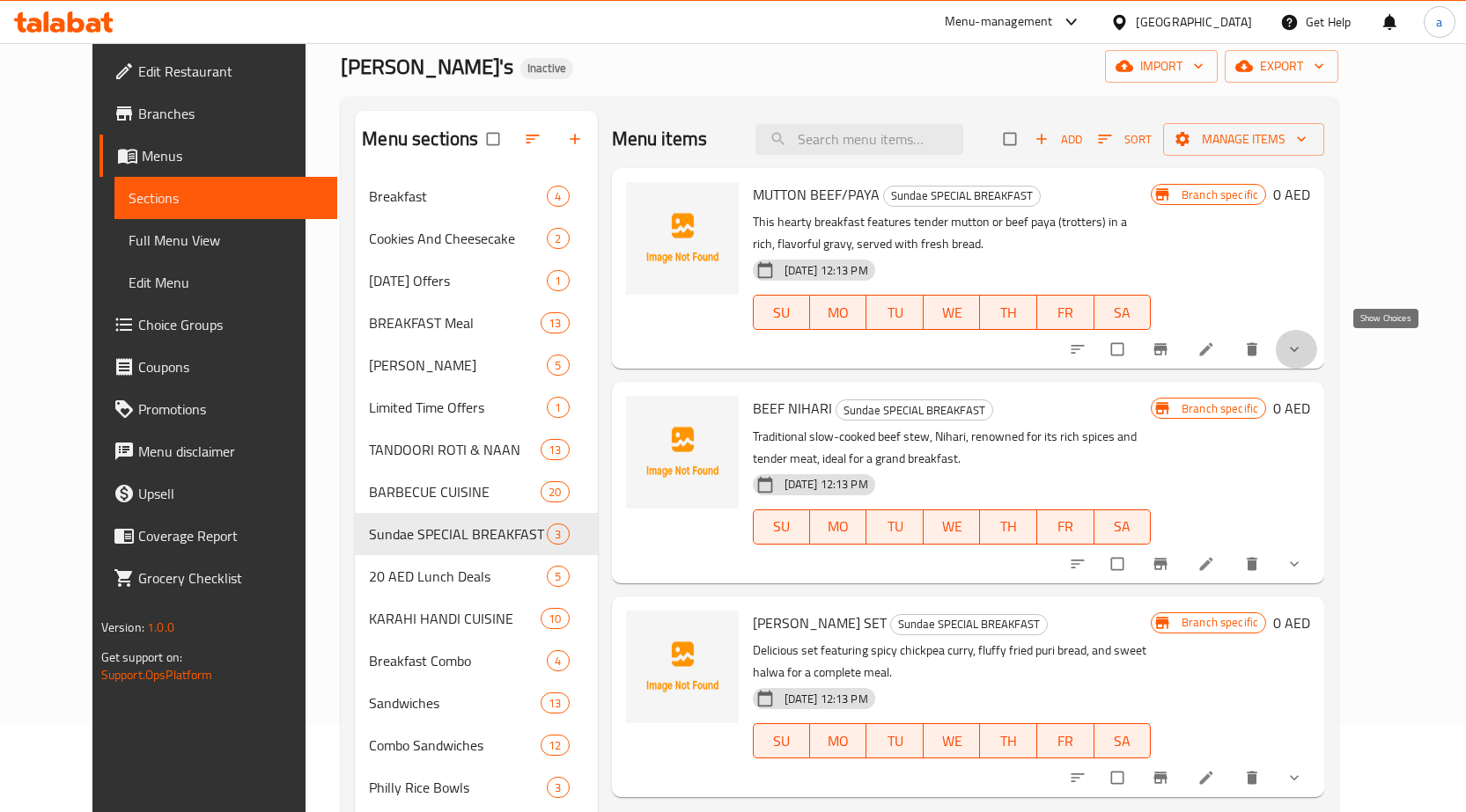
click at [1304, 355] on icon "show more" at bounding box center [1294, 349] width 18 height 18
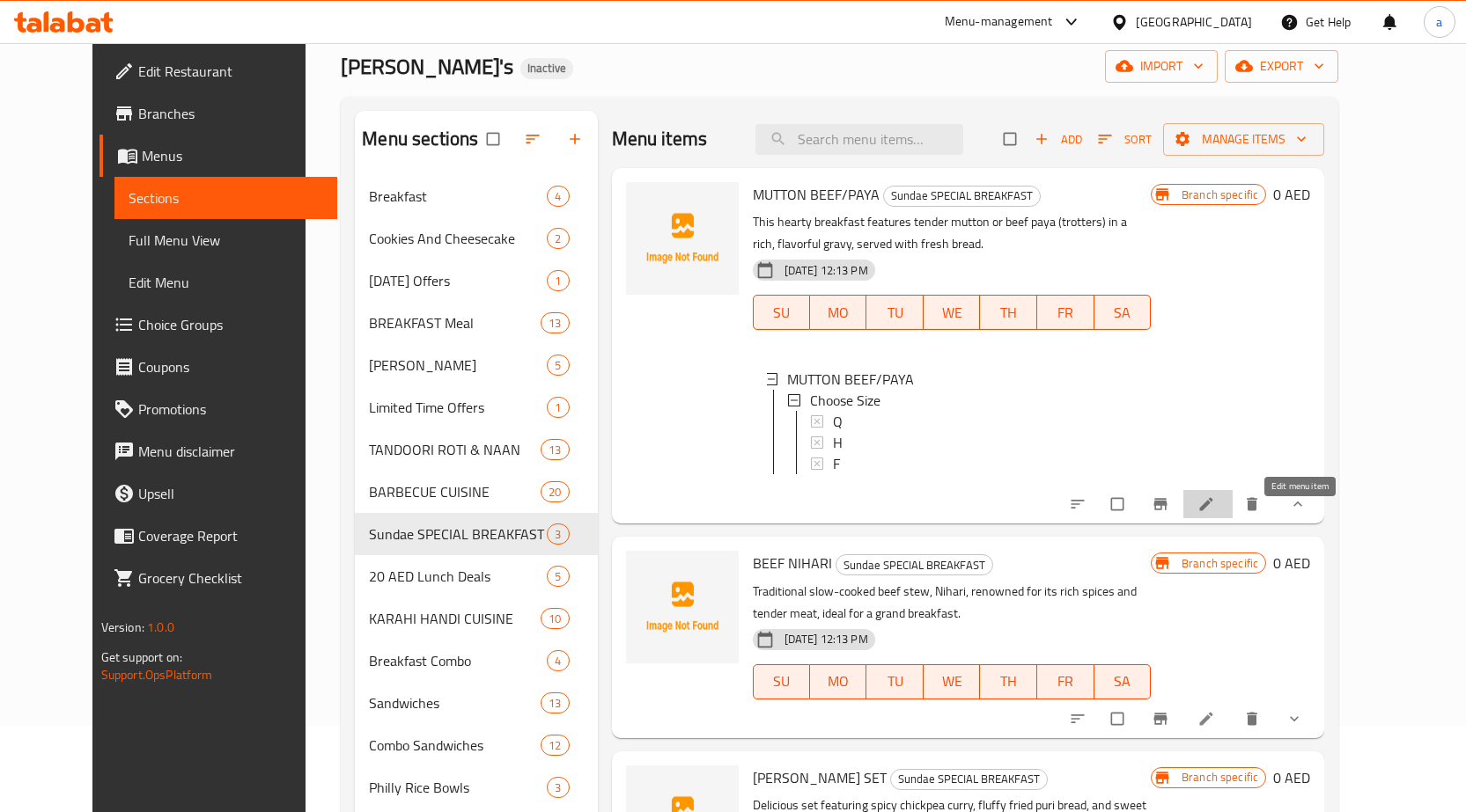
click at [1215, 513] on icon at bounding box center [1206, 504] width 18 height 18
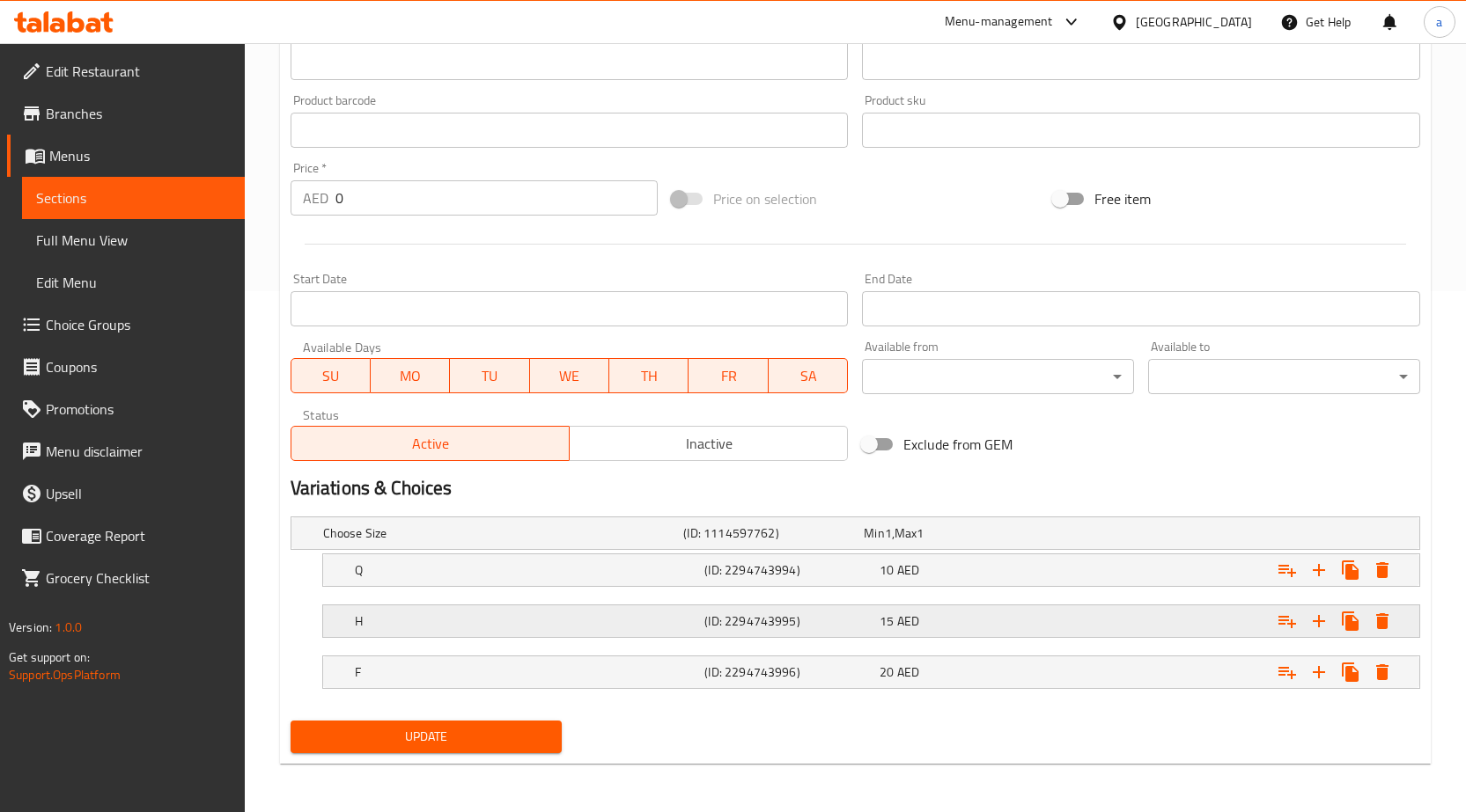
scroll to position [522, 0]
click at [638, 578] on div "Q" at bounding box center [526, 570] width 351 height 25
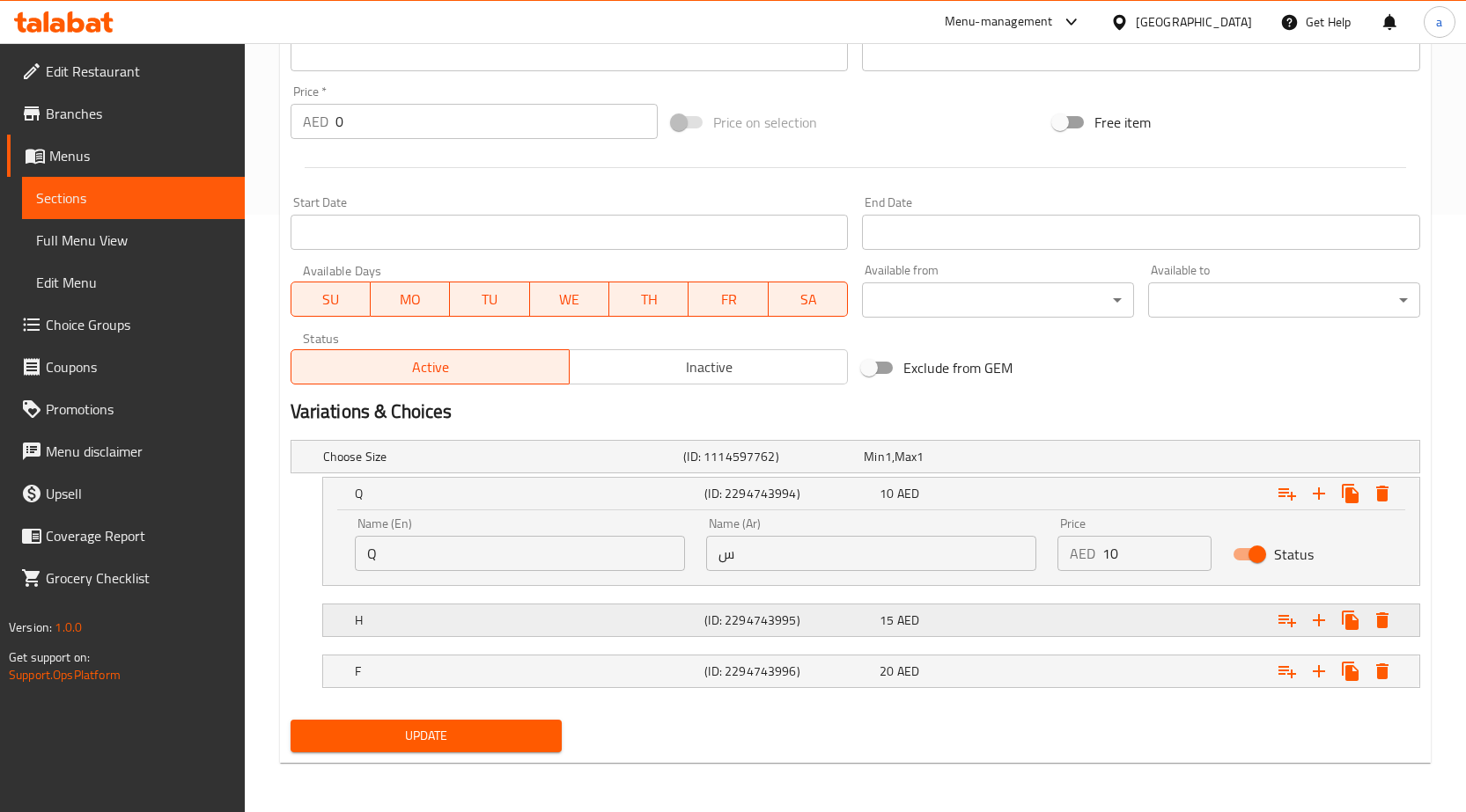
click at [653, 621] on h5 "H" at bounding box center [525, 620] width 343 height 18
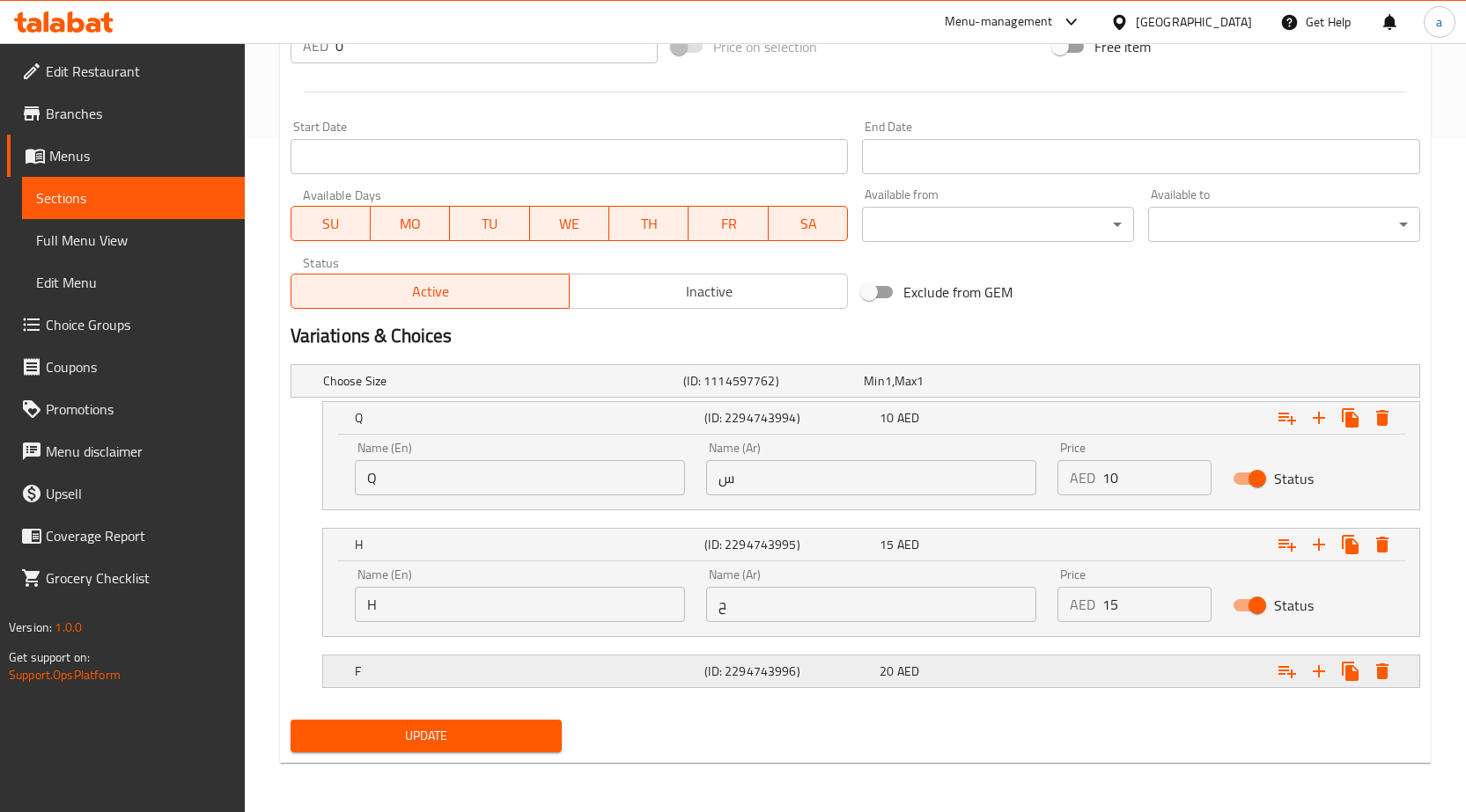
click at [687, 667] on h5 "F" at bounding box center [525, 671] width 343 height 18
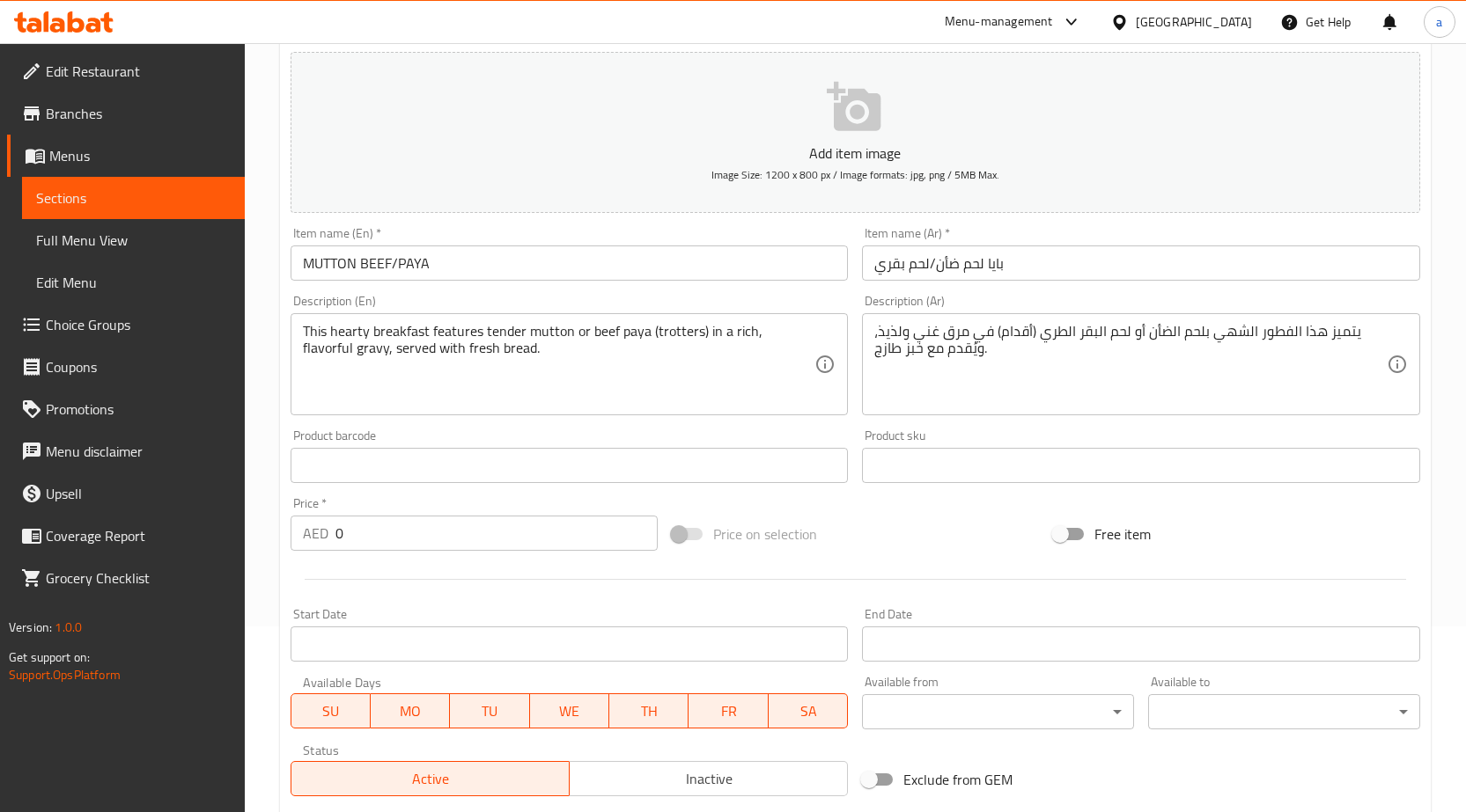
scroll to position [45, 0]
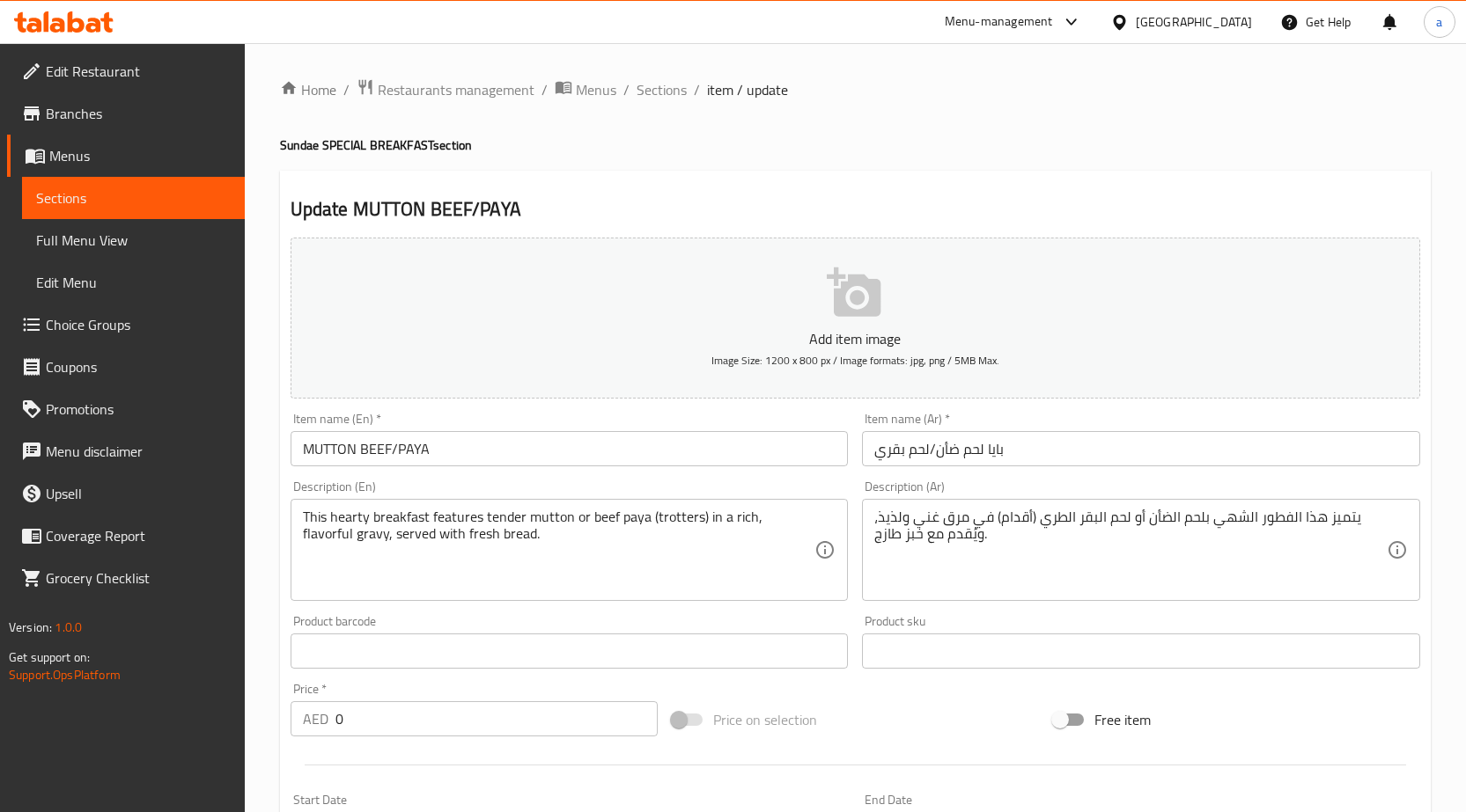
click at [111, 192] on span "Sections" at bounding box center [133, 198] width 195 height 21
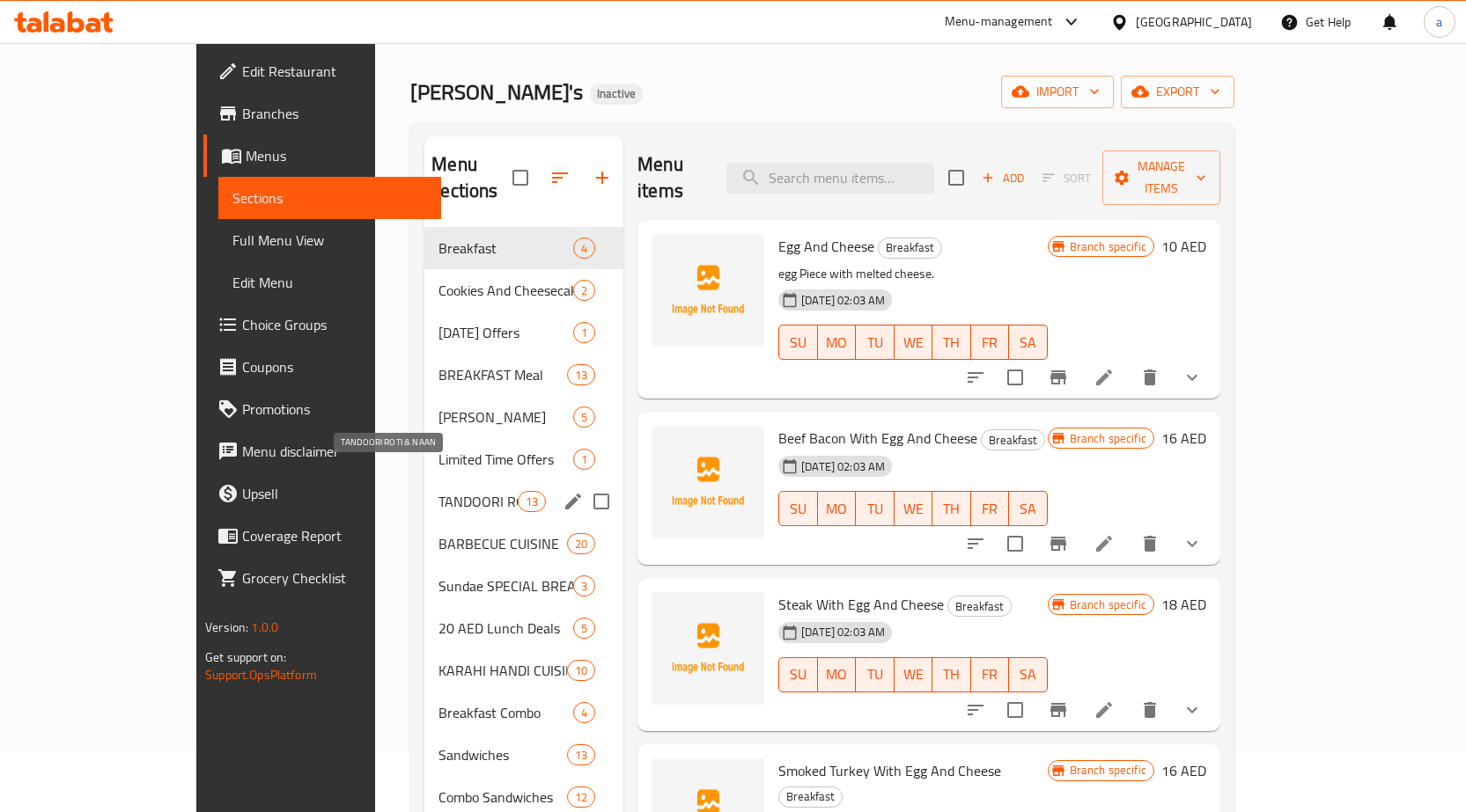
scroll to position [88, 0]
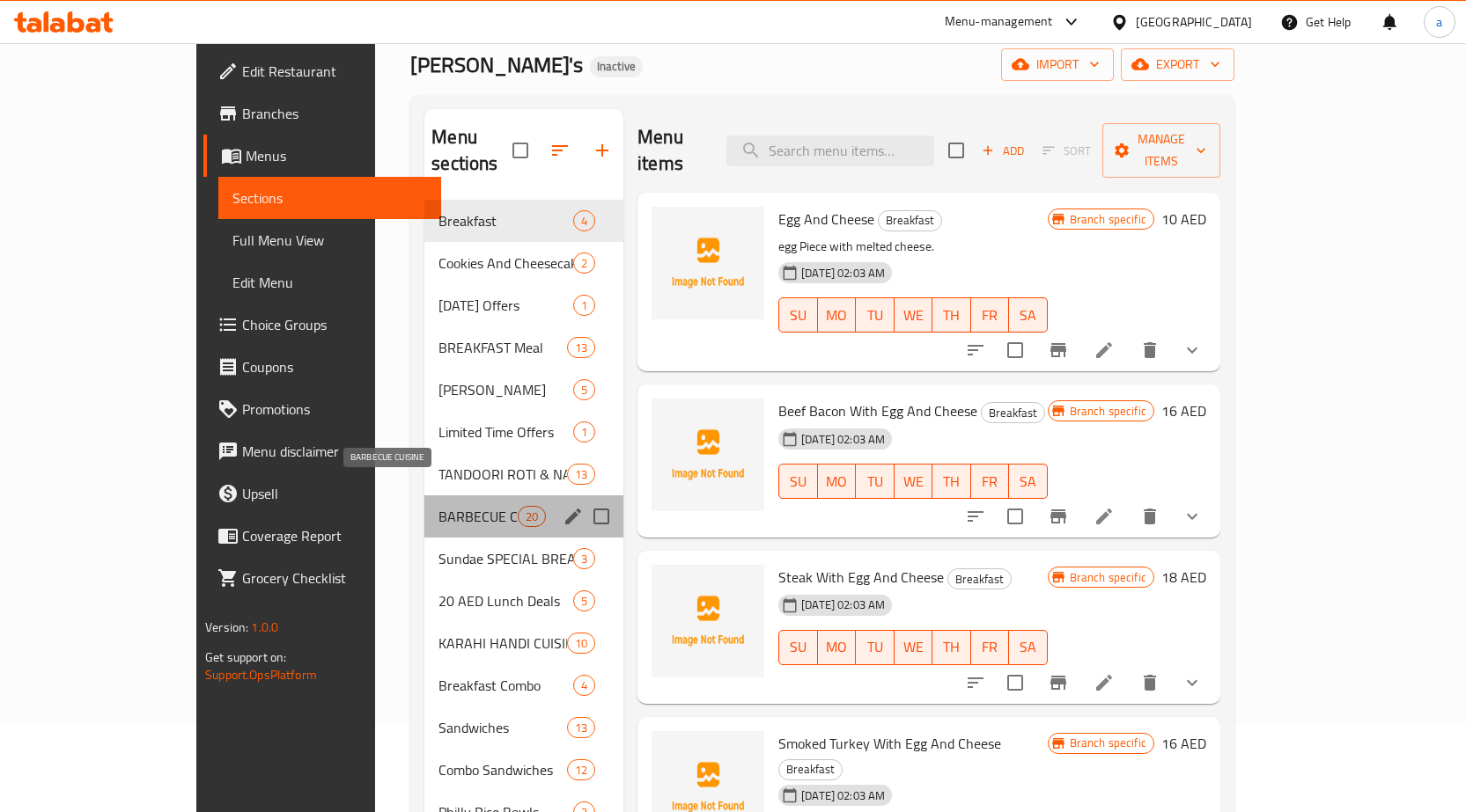
click at [439, 506] on span "BARBECUE CUISINE" at bounding box center [478, 517] width 79 height 21
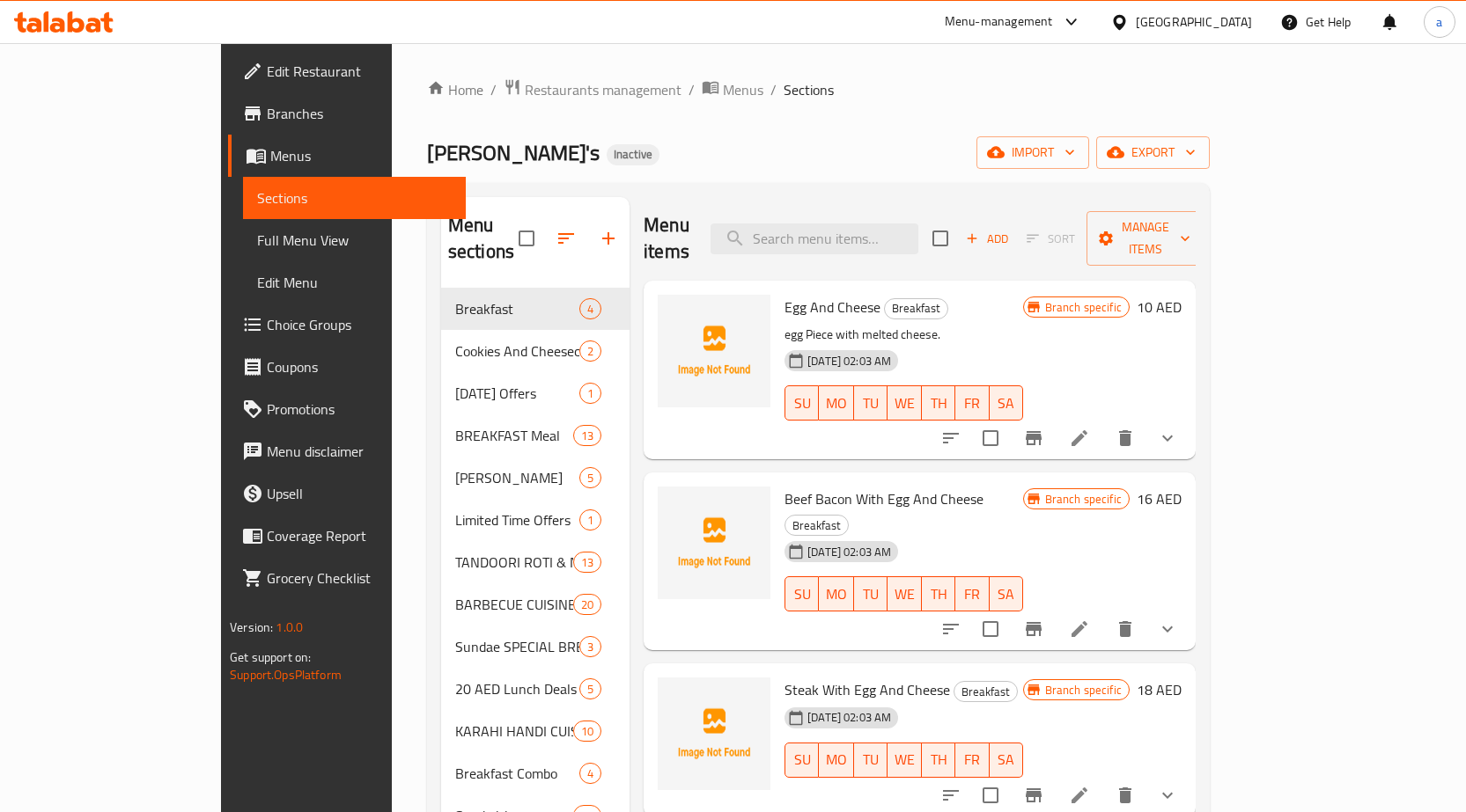
scroll to position [88, 0]
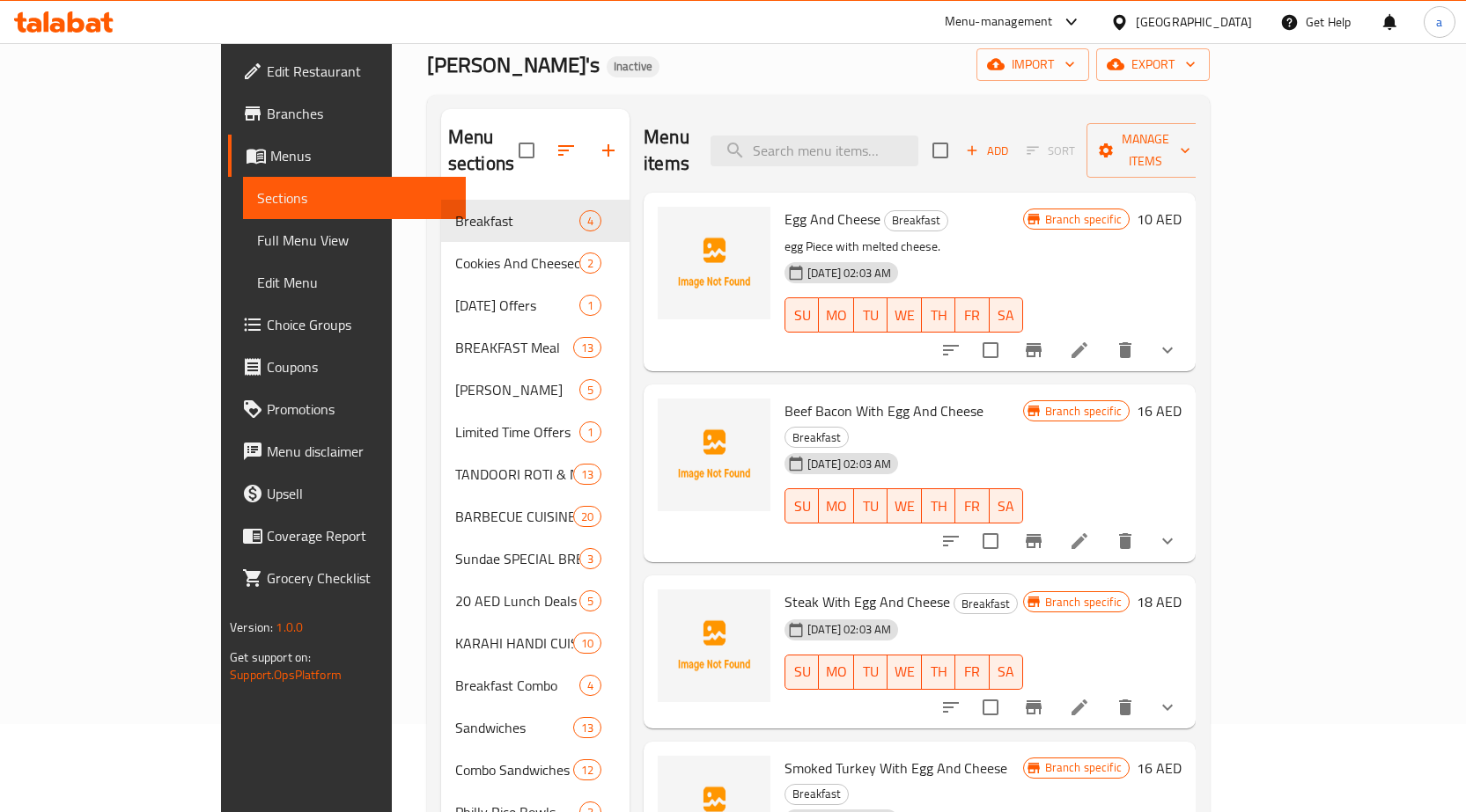
click at [257, 198] on span "Sections" at bounding box center [354, 198] width 195 height 21
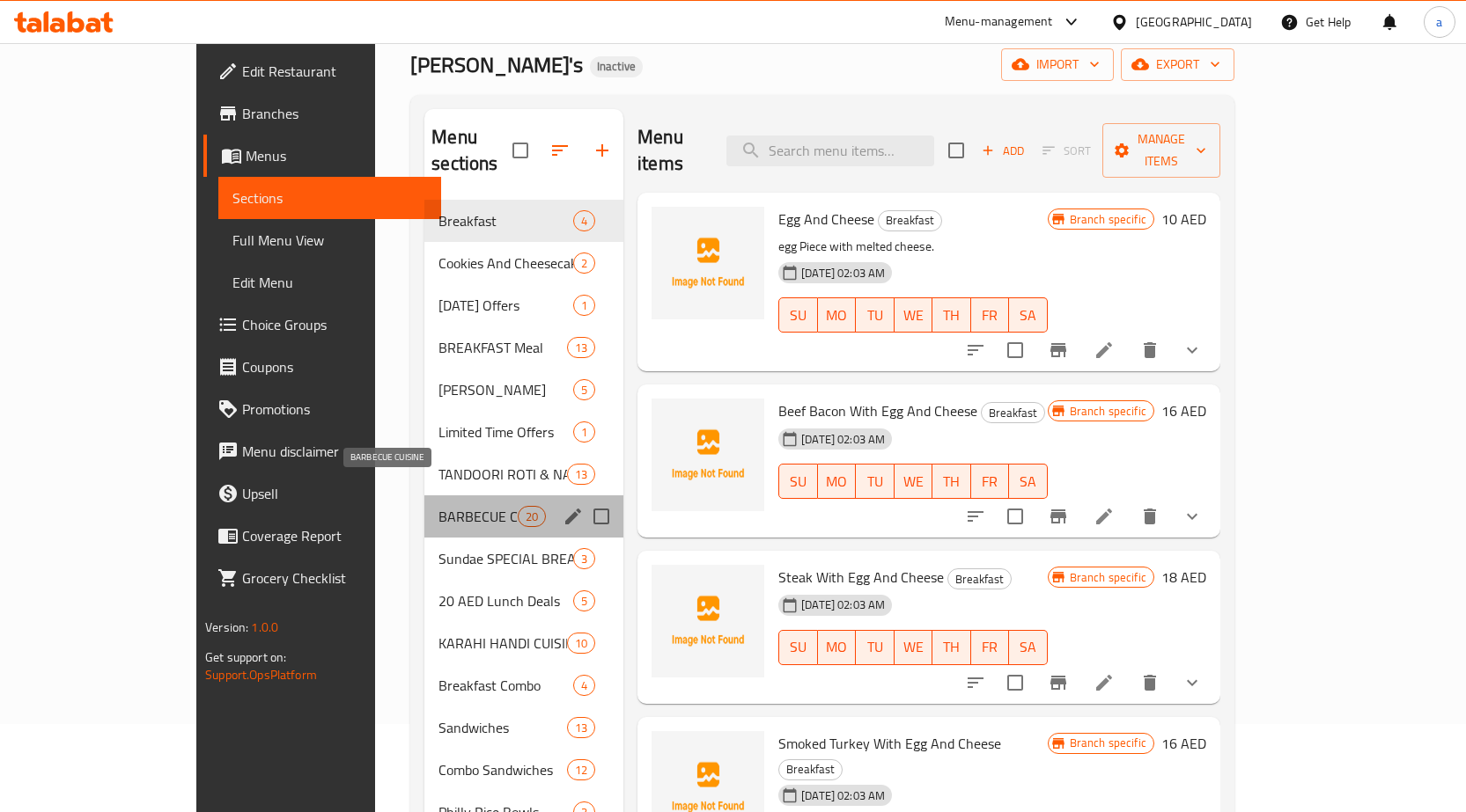
click at [439, 506] on span "BARBECUE CUISINE" at bounding box center [478, 517] width 79 height 21
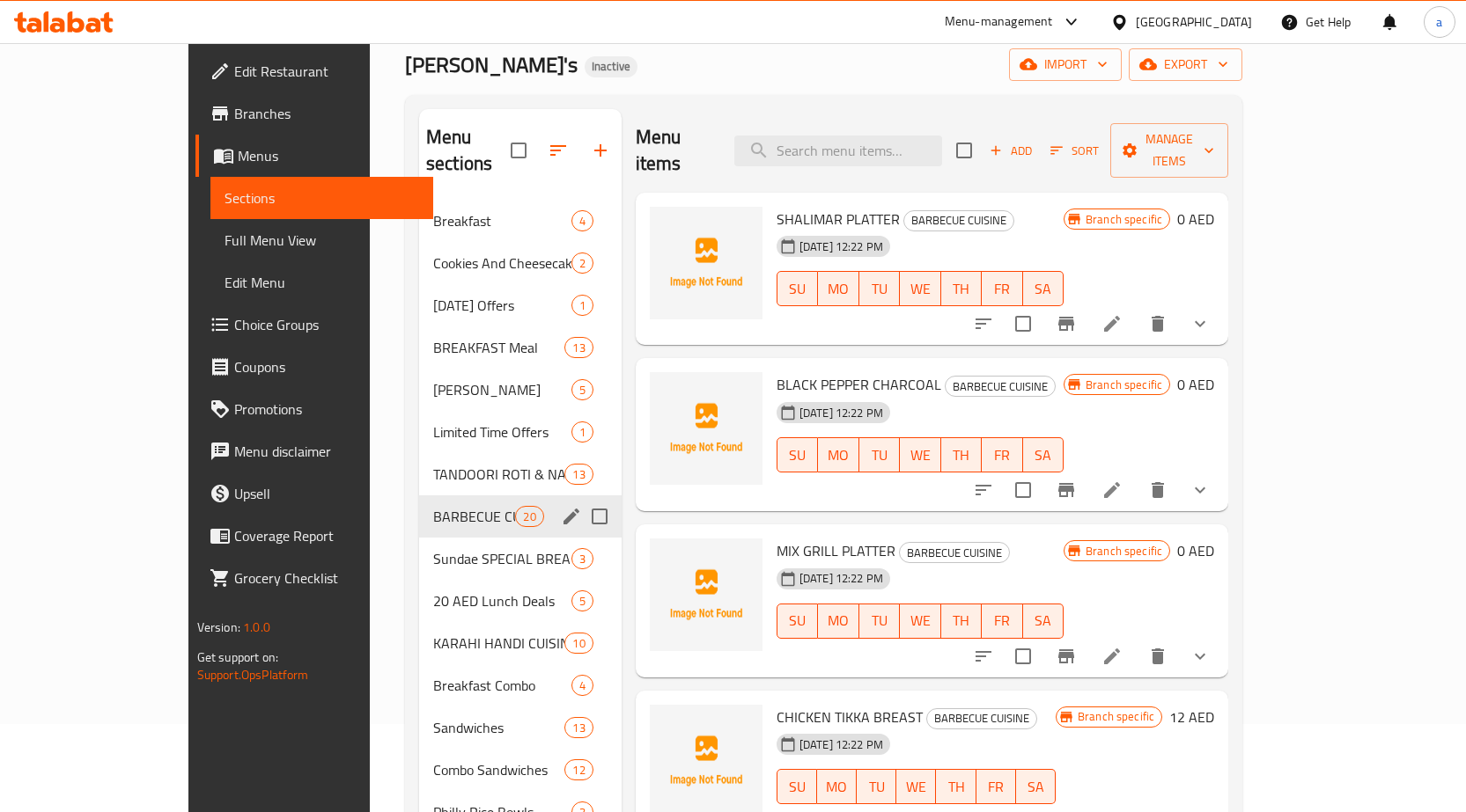
click at [581, 499] on input "Menu sections" at bounding box center [600, 517] width 37 height 37
checkbox input "true"
click at [519, 129] on button "button" at bounding box center [540, 150] width 42 height 42
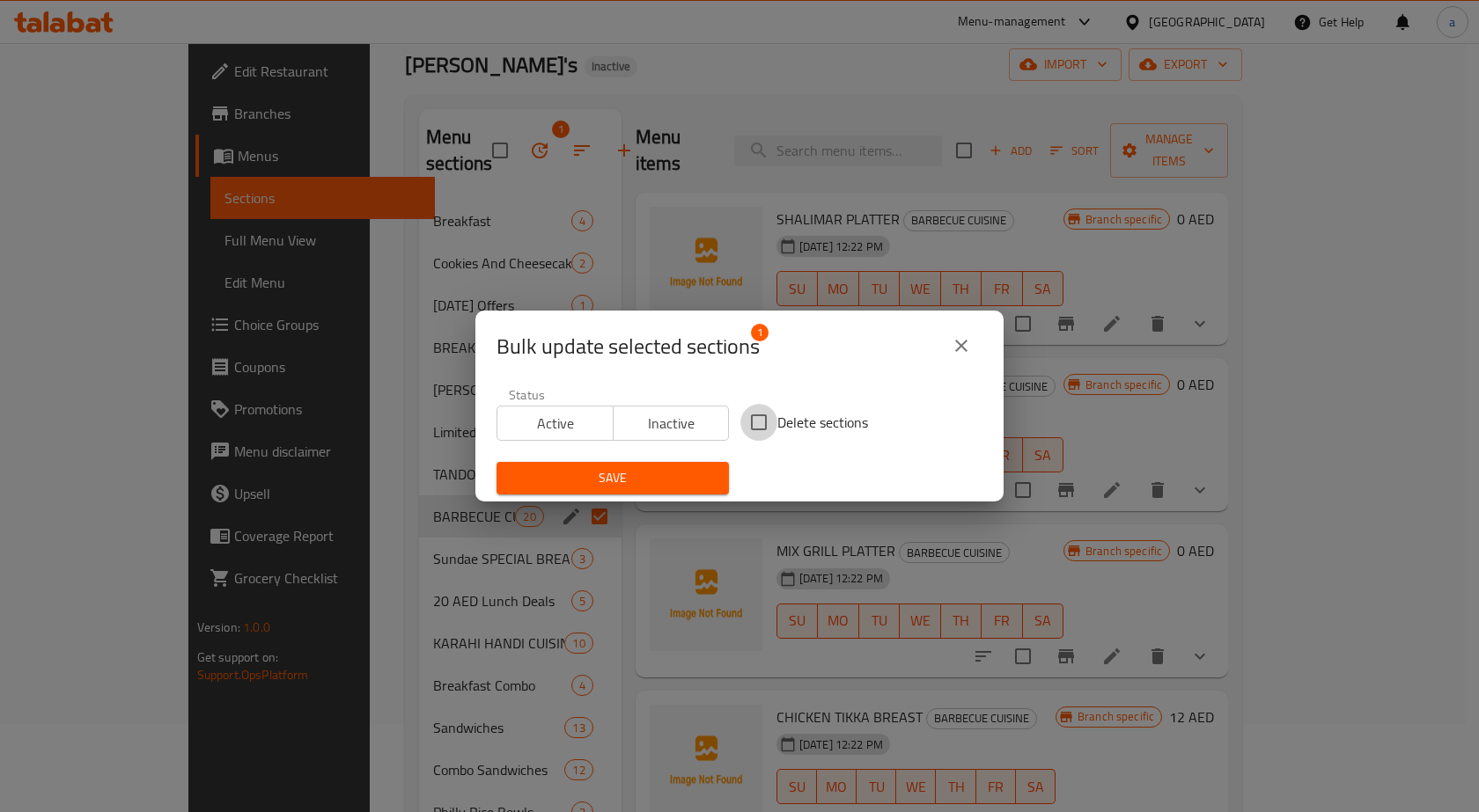
click at [742, 420] on input "Delete sections" at bounding box center [758, 422] width 37 height 37
checkbox input "true"
click at [671, 471] on span "Save" at bounding box center [613, 478] width 204 height 22
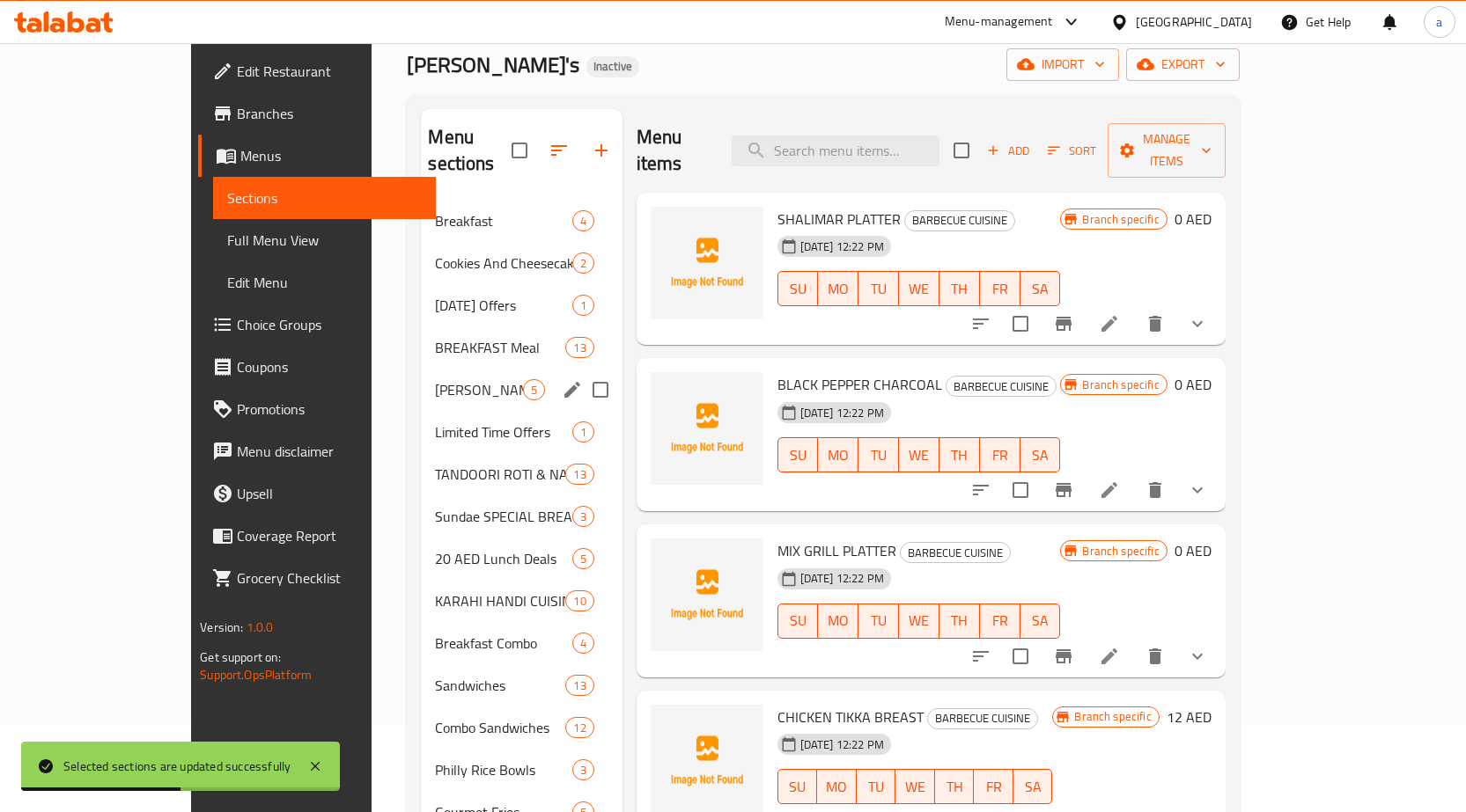
click at [582, 371] on input "Menu sections" at bounding box center [600, 389] width 37 height 37
checkbox input "true"
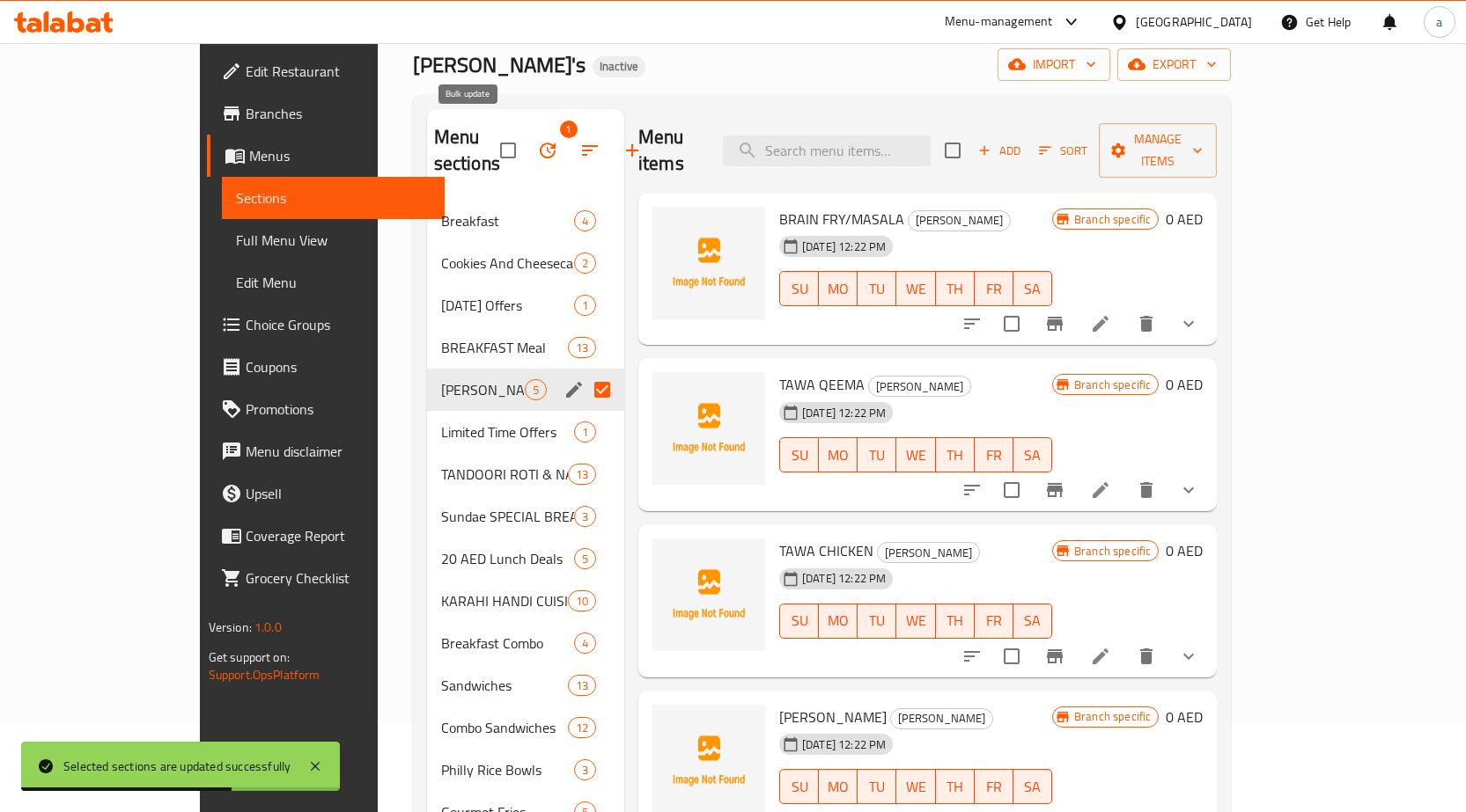
click at [526, 129] on button "button" at bounding box center [547, 150] width 42 height 42
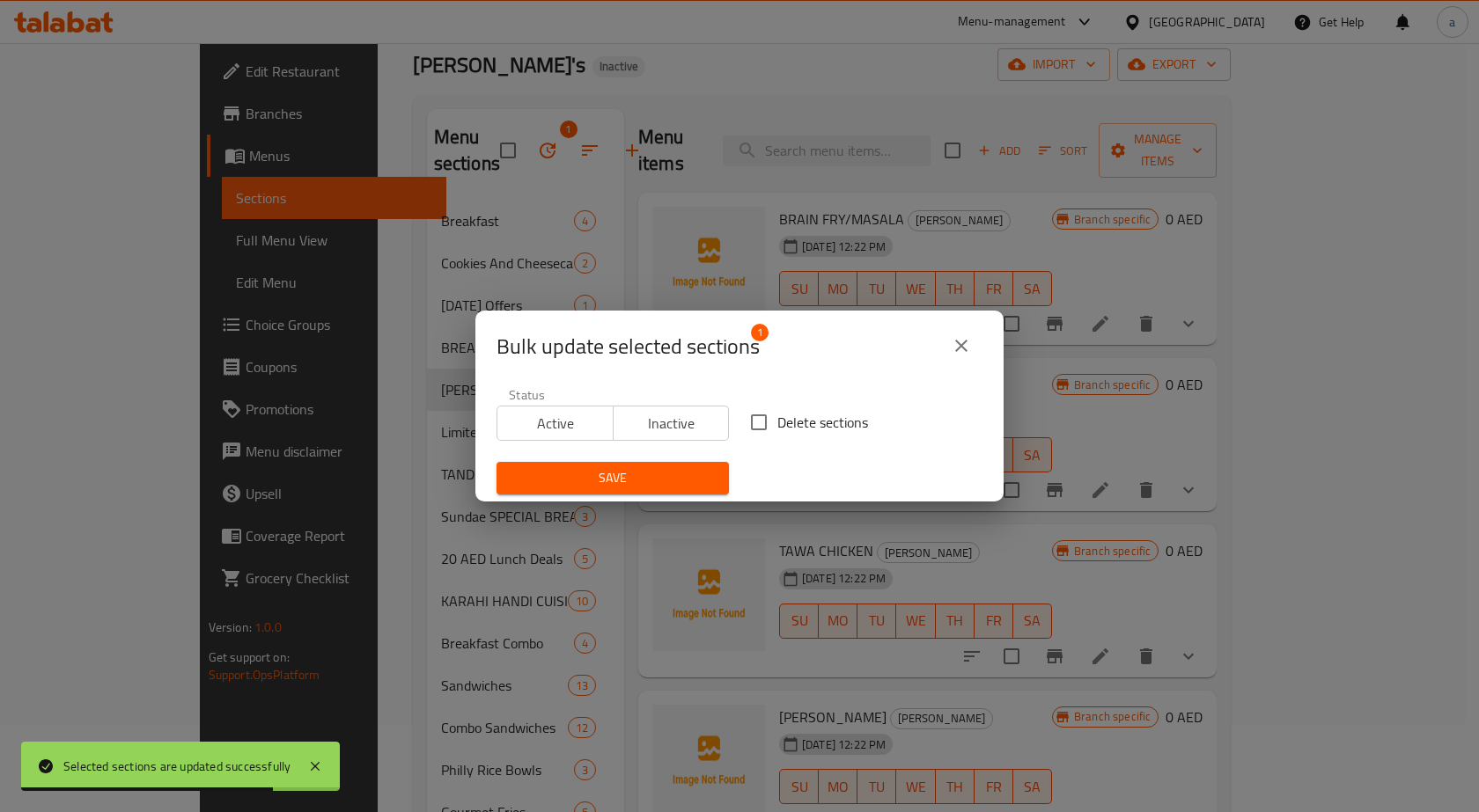
click at [754, 423] on input "Delete sections" at bounding box center [758, 422] width 37 height 37
checkbox input "true"
click at [647, 463] on button "Save" at bounding box center [613, 479] width 233 height 32
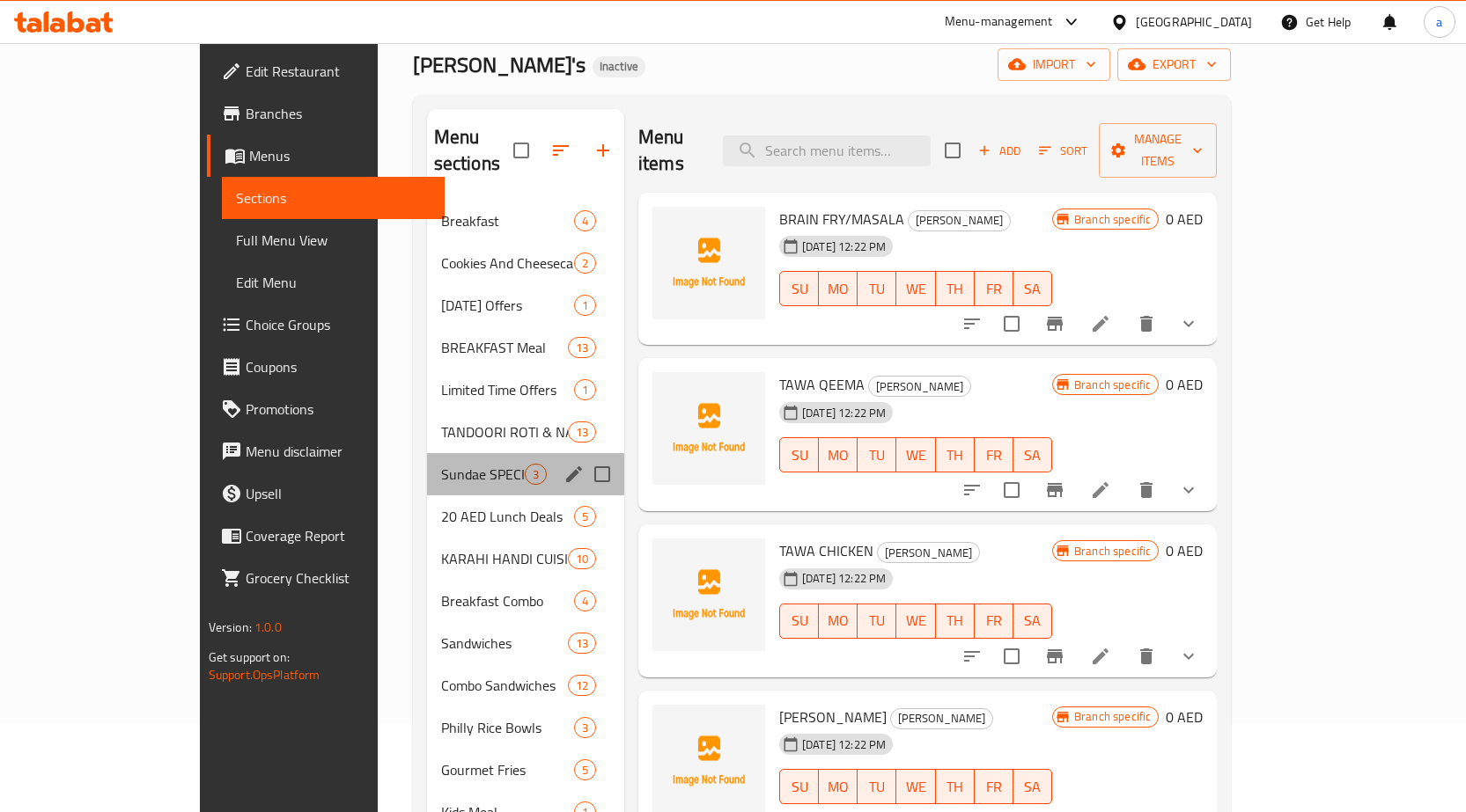
click at [443, 453] on div "Sundae SPECIAL BREAKFAST 3" at bounding box center [525, 474] width 198 height 42
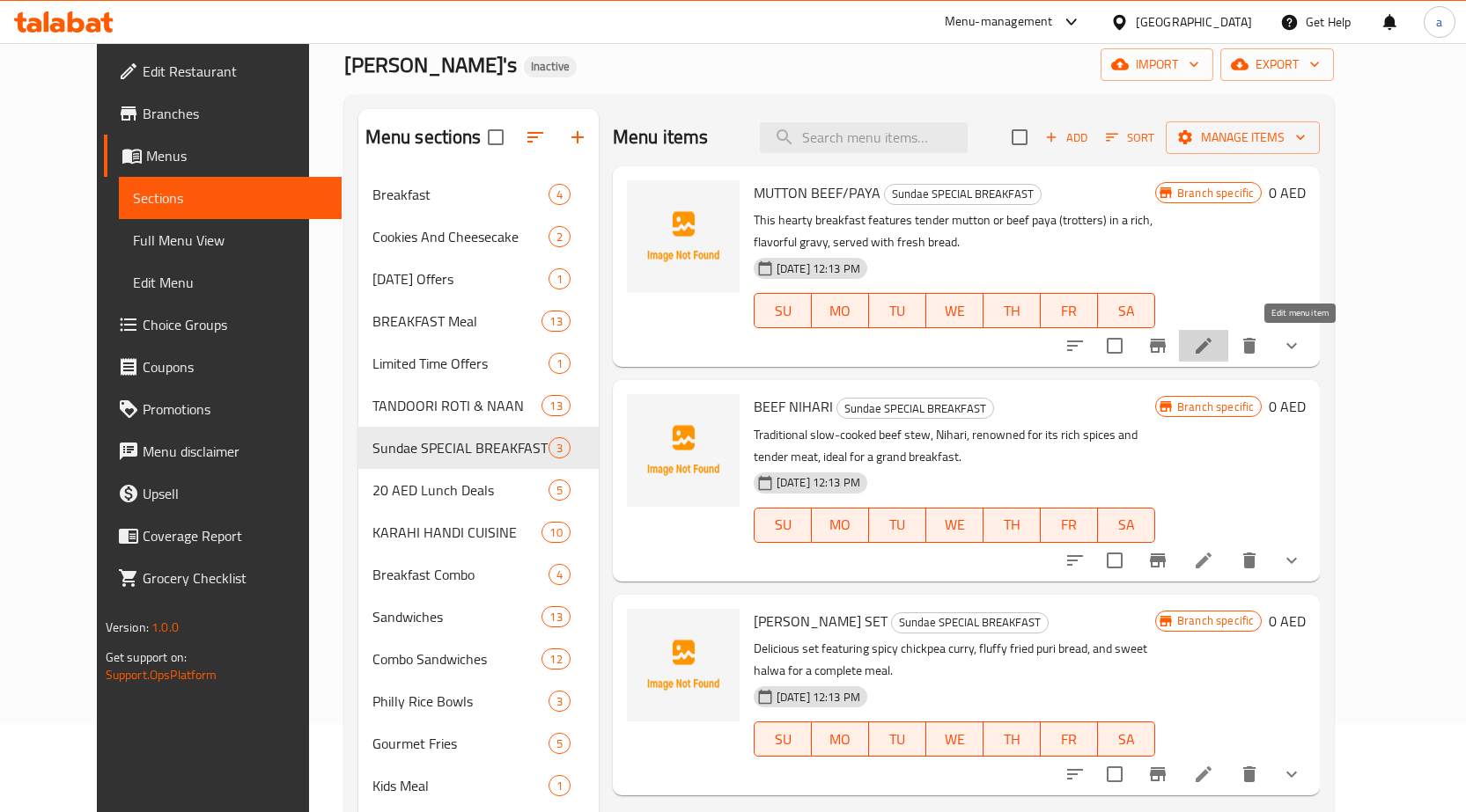
click at [1211, 344] on icon at bounding box center [1203, 346] width 16 height 16
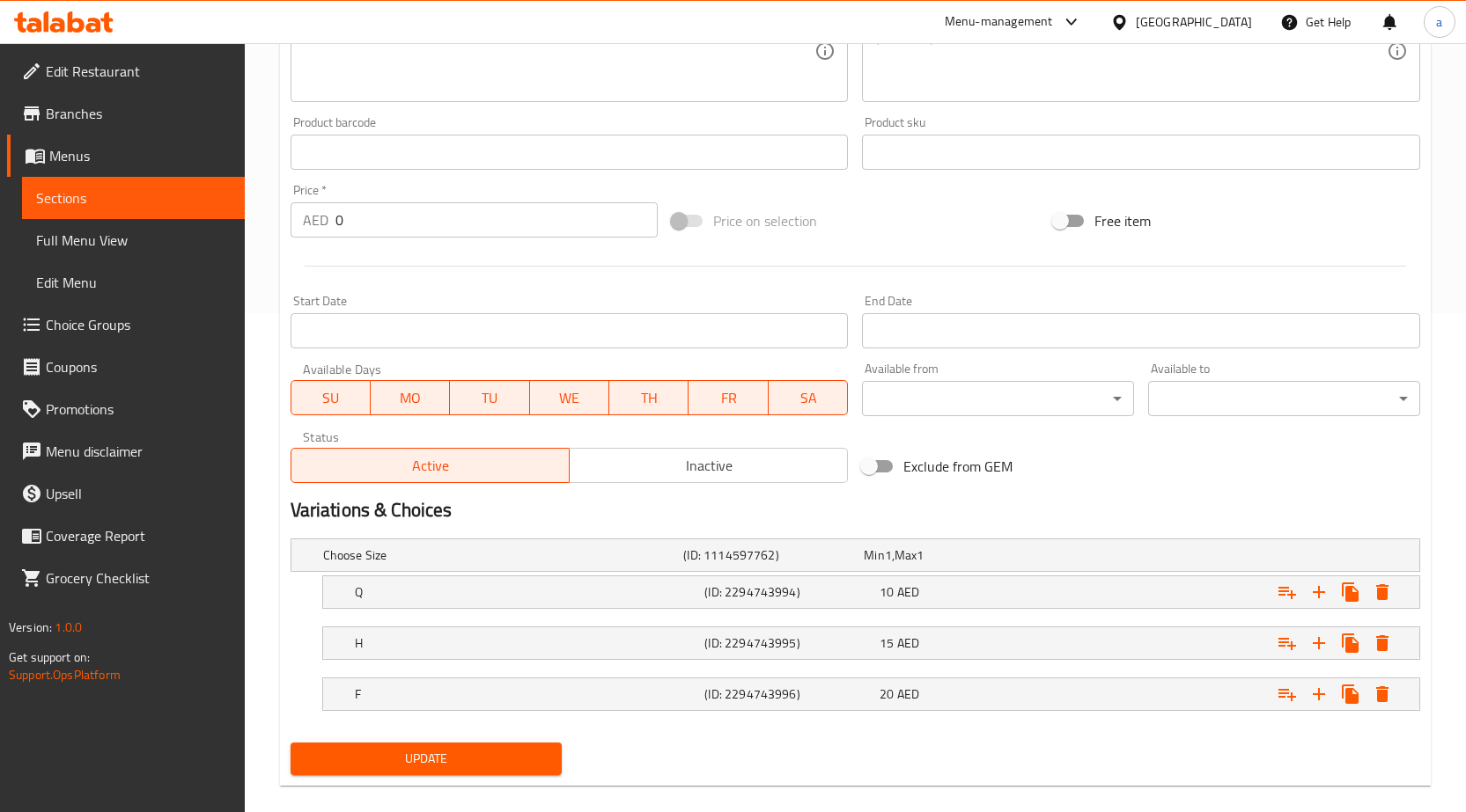
scroll to position [522, 0]
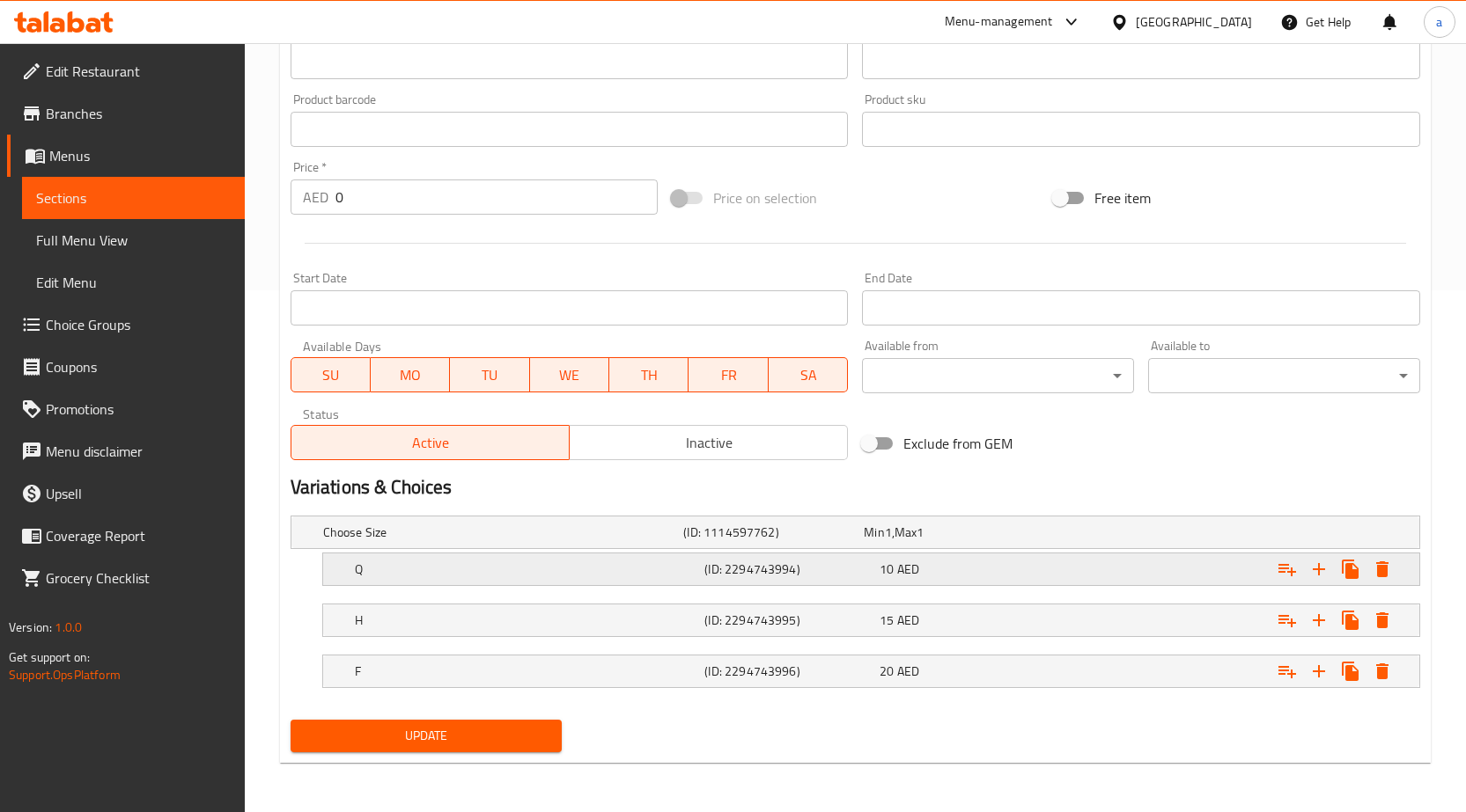
click at [715, 568] on h5 "(ID: 2294743994)" at bounding box center [788, 569] width 168 height 18
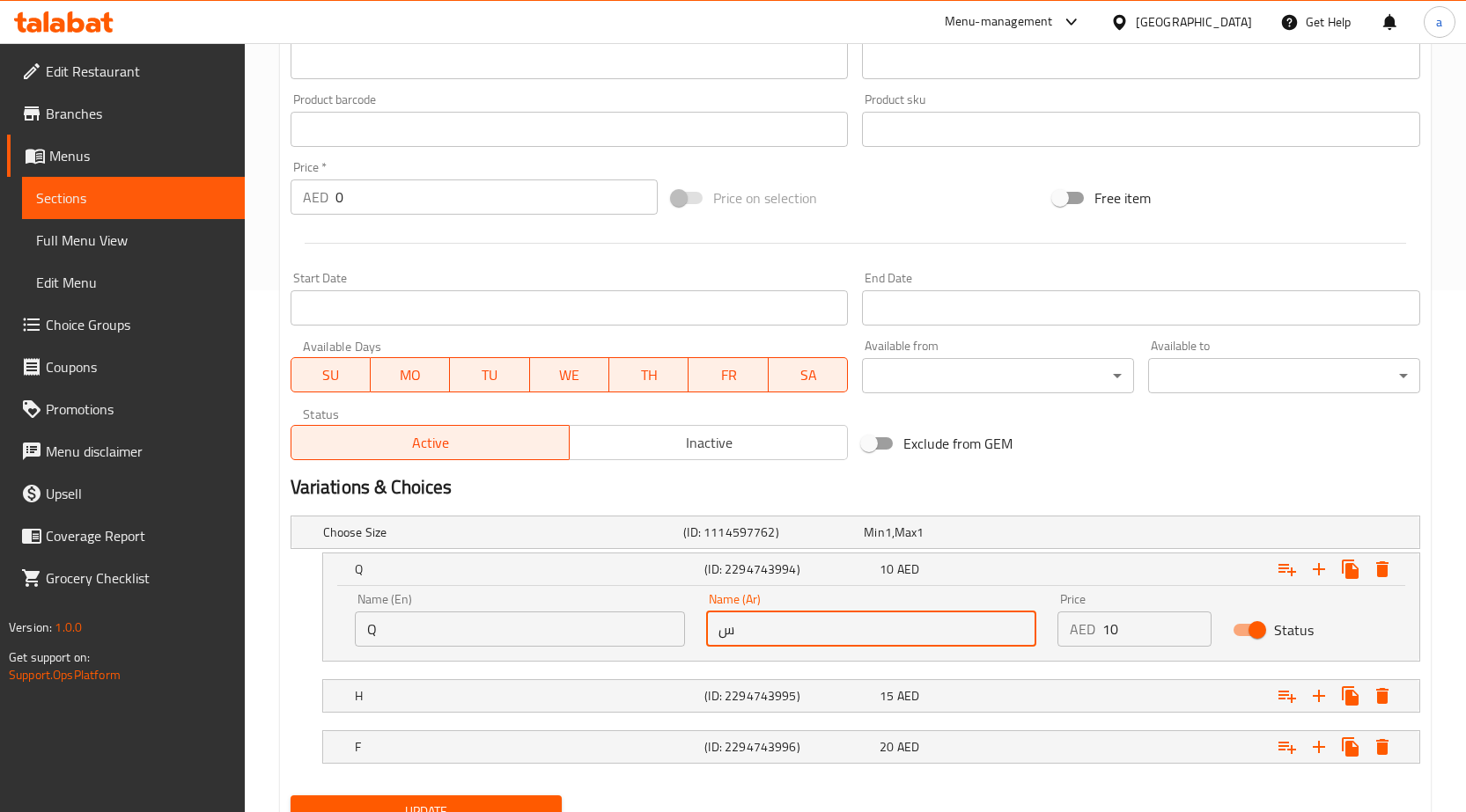
drag, startPoint x: 744, startPoint y: 634, endPoint x: 700, endPoint y: 633, distance: 44.0
click at [700, 633] on div "Name (Ar) س Name (Ar)" at bounding box center [871, 619] width 352 height 75
type input "v"
type input "{"
type input "ربع"
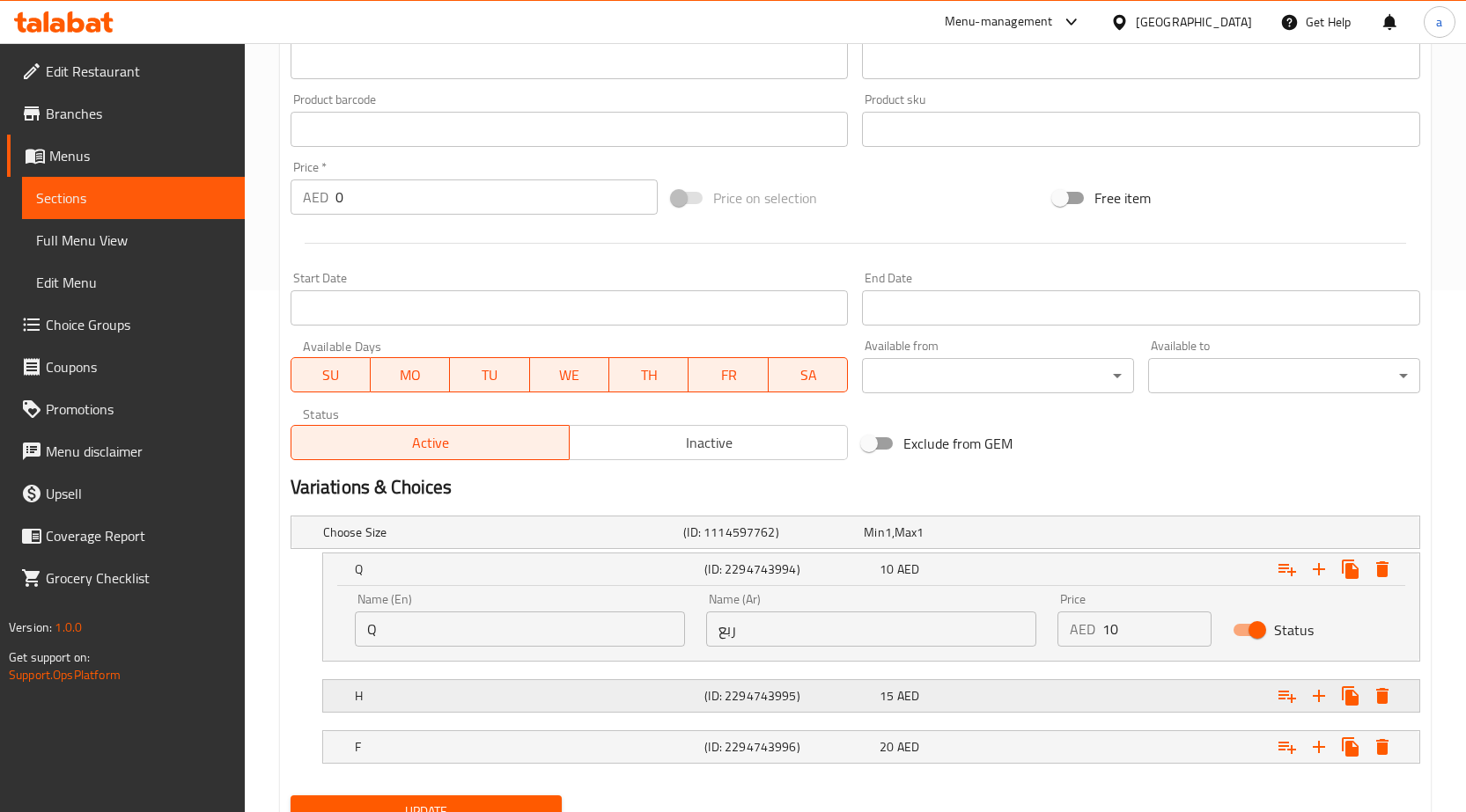
click at [750, 709] on div "H (ID: 2294743995) 15 AED" at bounding box center [877, 696] width 1051 height 39
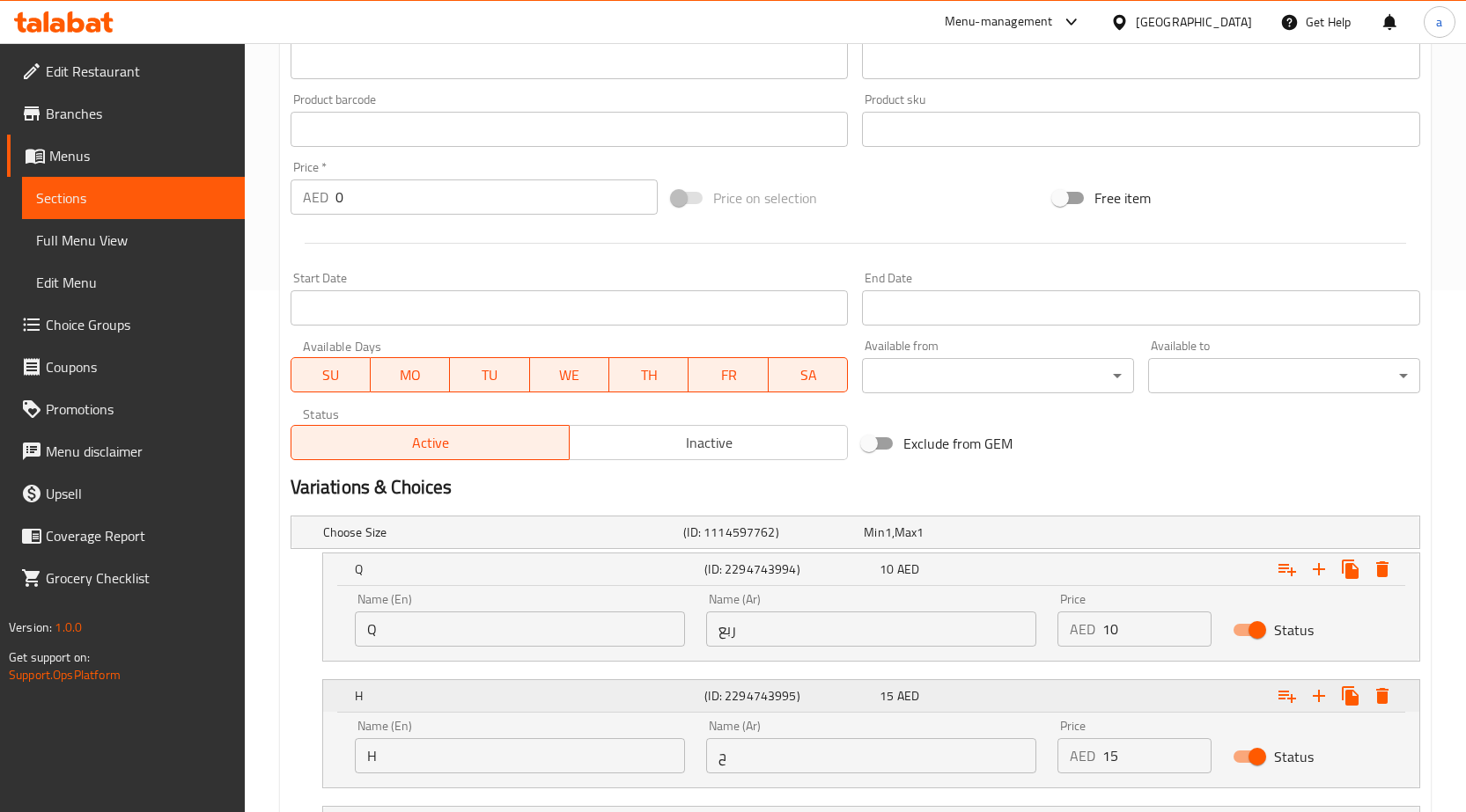
scroll to position [673, 0]
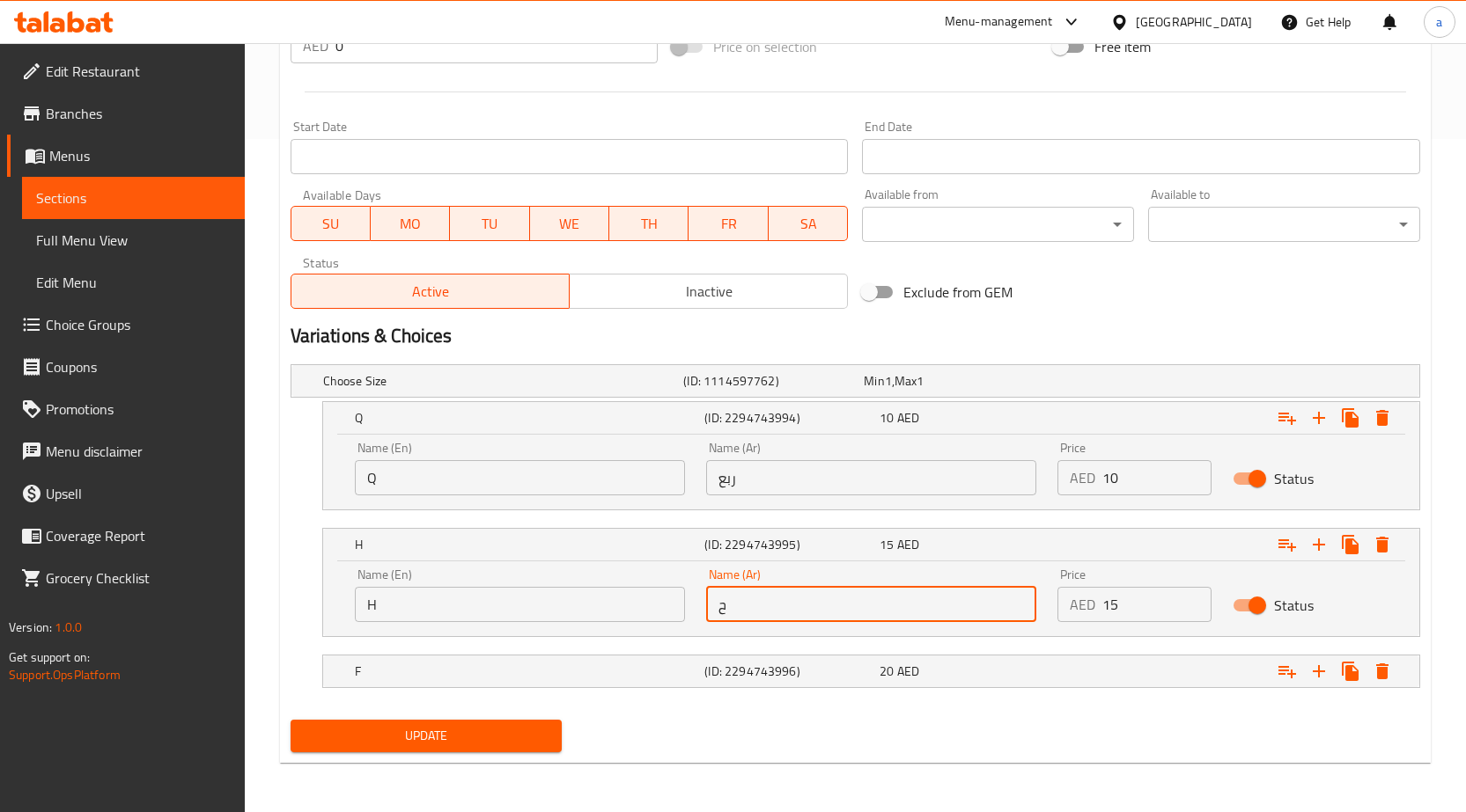
drag, startPoint x: 745, startPoint y: 614, endPoint x: 650, endPoint y: 609, distance: 95.1
click at [650, 609] on div "Name (En) H Name (En) Name (Ar) ح Name (Ar) Price AED 15 Price Status" at bounding box center [870, 595] width 1054 height 75
type input "نص"
click at [755, 666] on h5 "(ID: 2294743996)" at bounding box center [788, 671] width 168 height 18
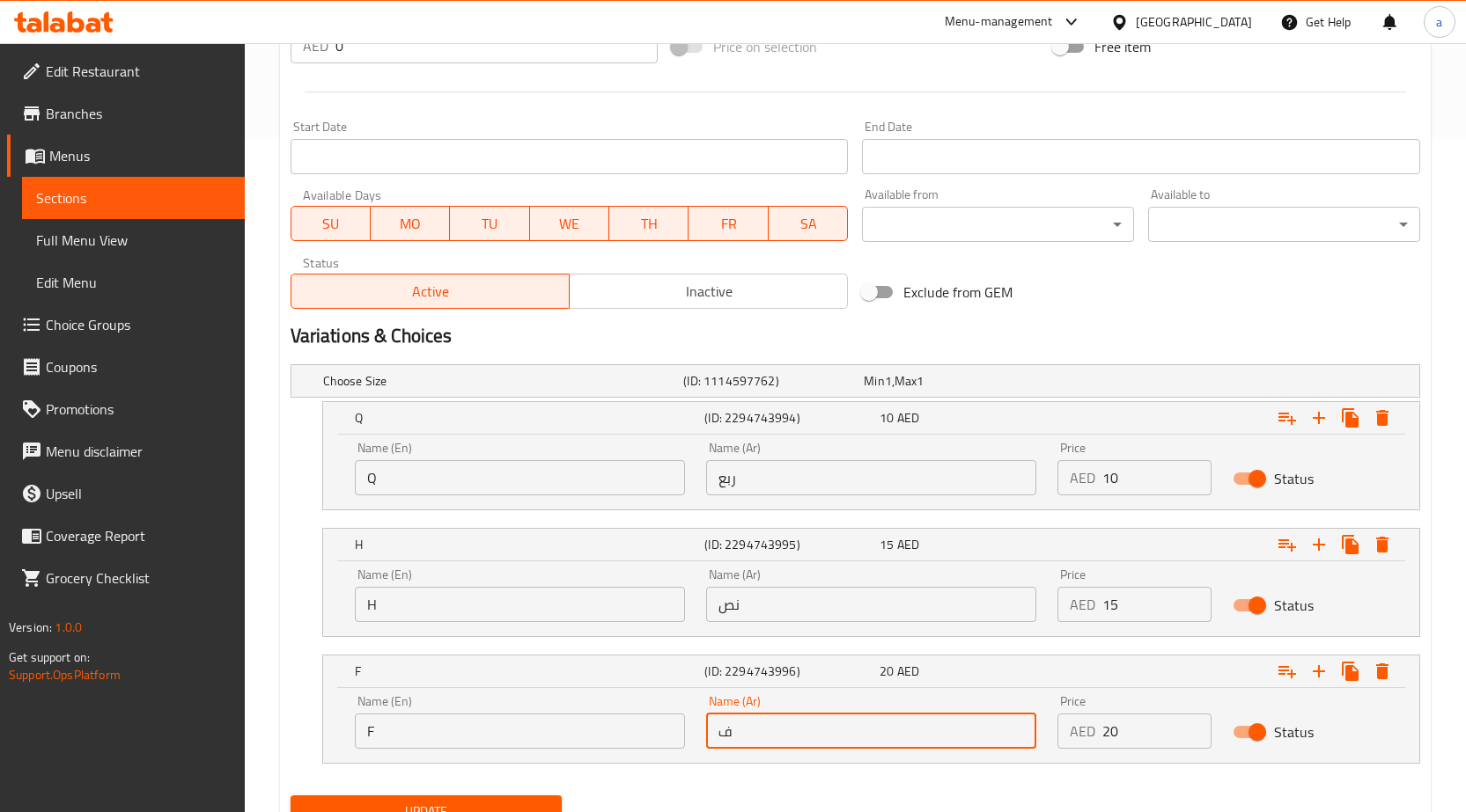
drag, startPoint x: 782, startPoint y: 723, endPoint x: 692, endPoint y: 730, distance: 90.3
click at [692, 730] on div "Name (En) F Name (En) Name (Ar) ف Name (Ar) Price AED 20 Price Status" at bounding box center [870, 722] width 1054 height 75
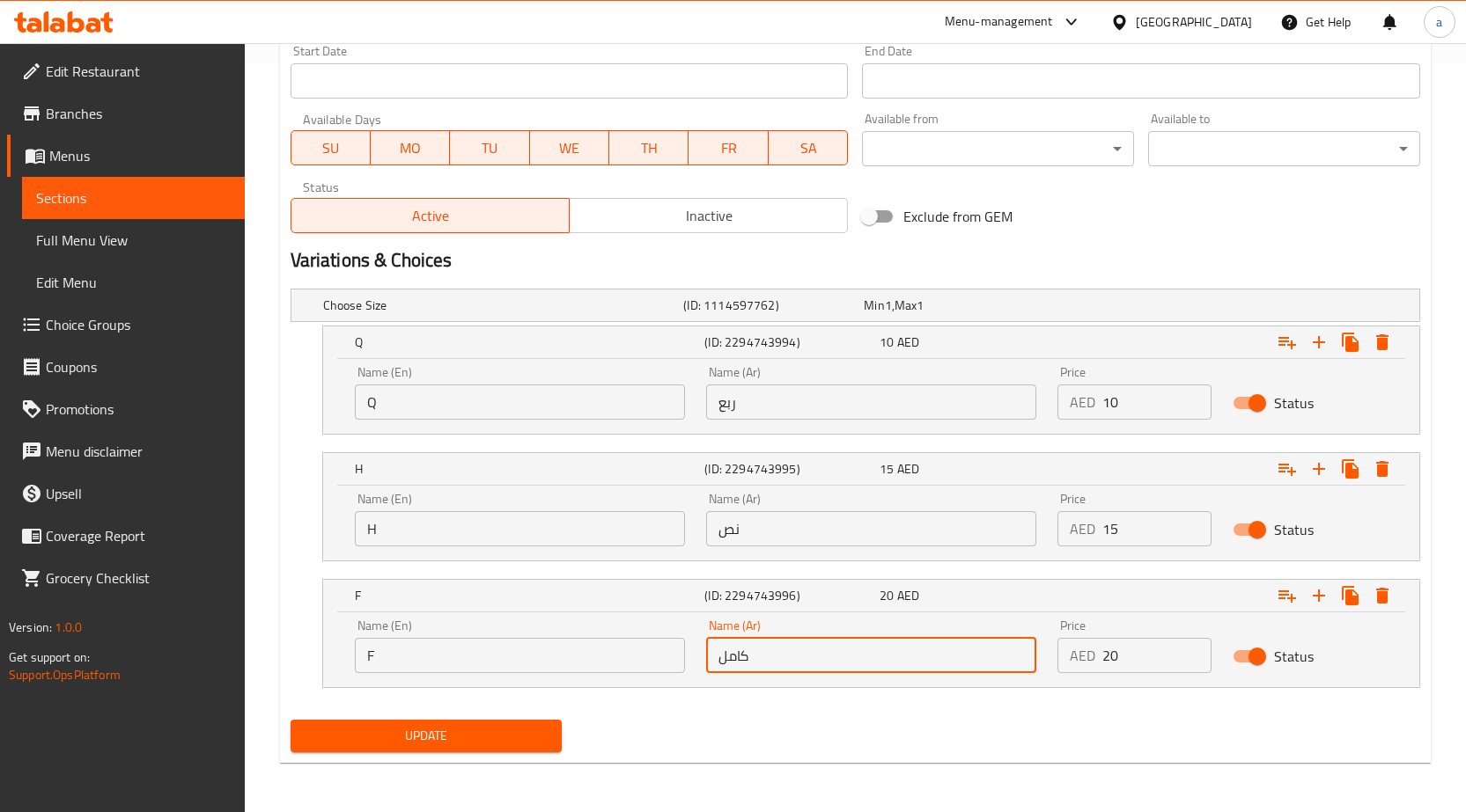
type input "كامل"
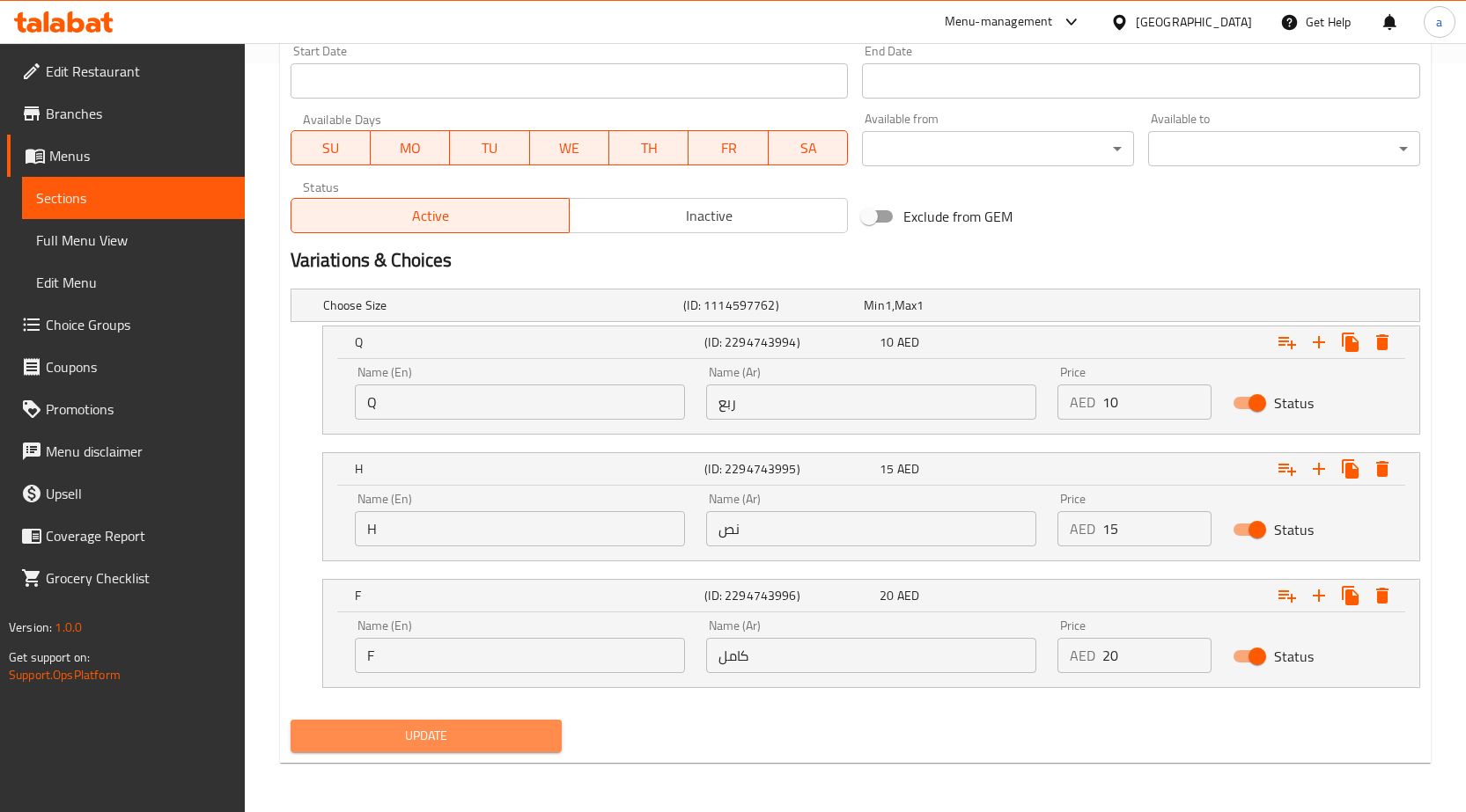
click at [493, 748] on button "Update" at bounding box center [427, 736] width 272 height 32
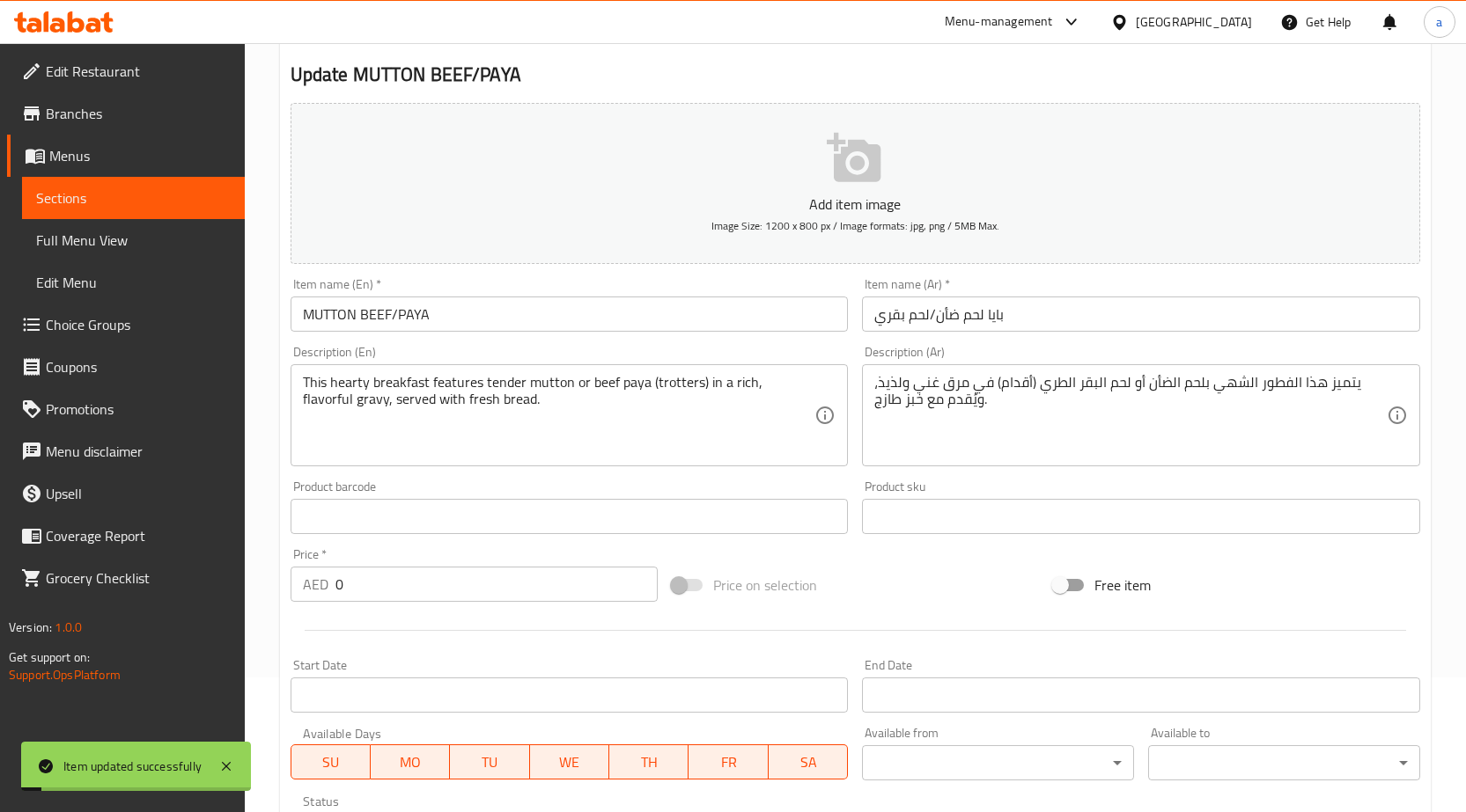
scroll to position [133, 0]
click at [209, 202] on span "Sections" at bounding box center [133, 198] width 195 height 21
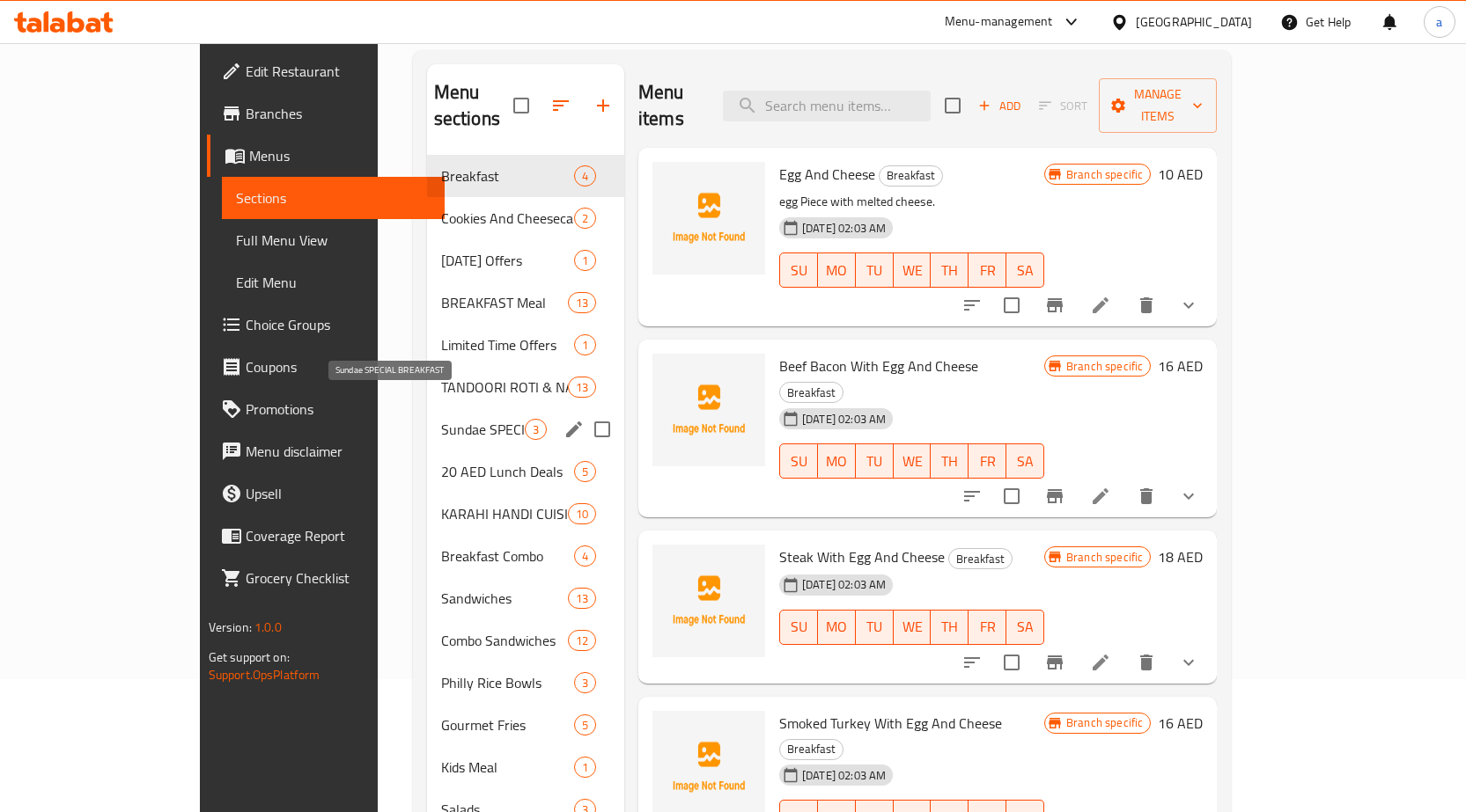
click at [441, 419] on span "Sundae SPECIAL BREAKFAST" at bounding box center [483, 429] width 84 height 21
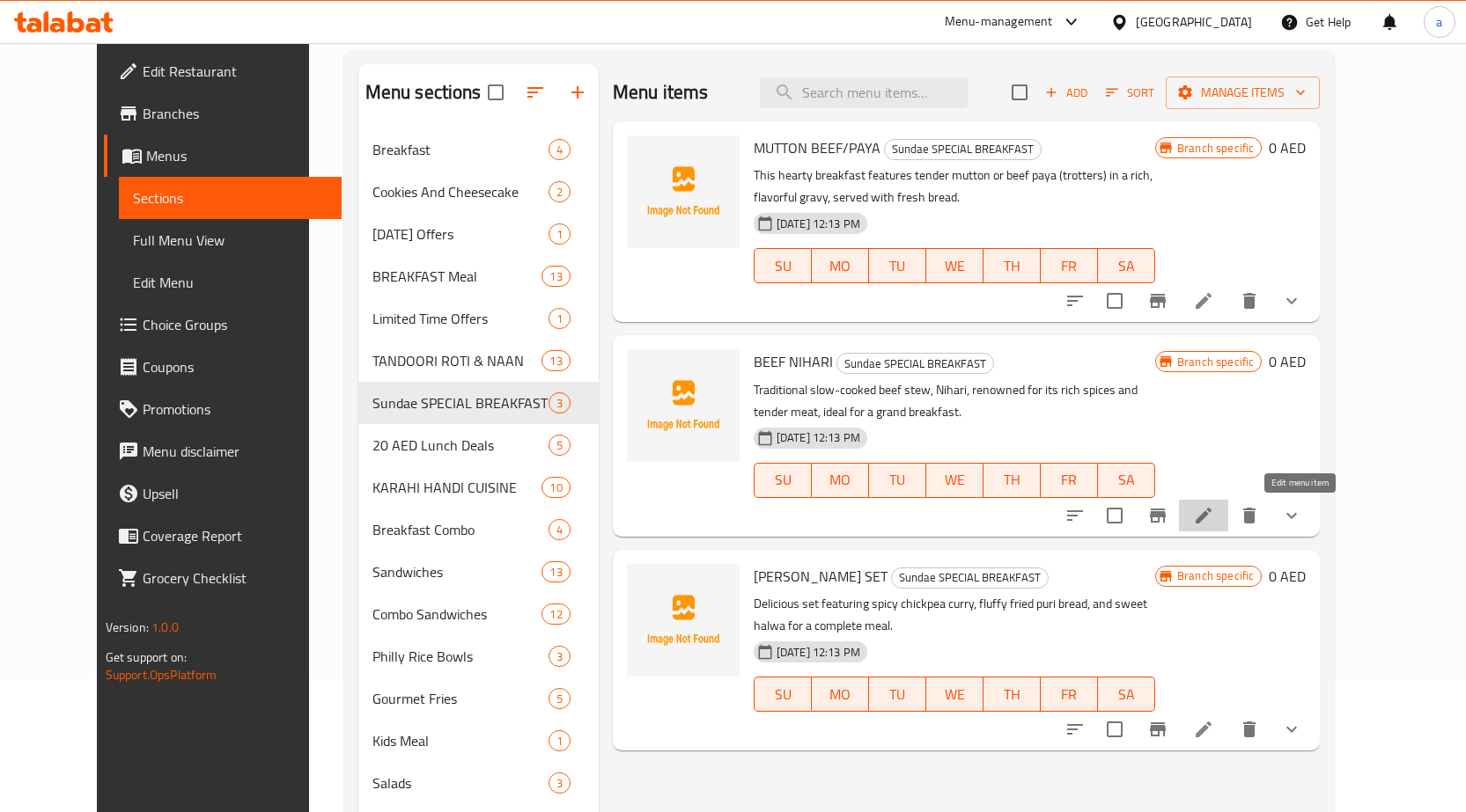
click at [1214, 522] on icon at bounding box center [1204, 516] width 21 height 21
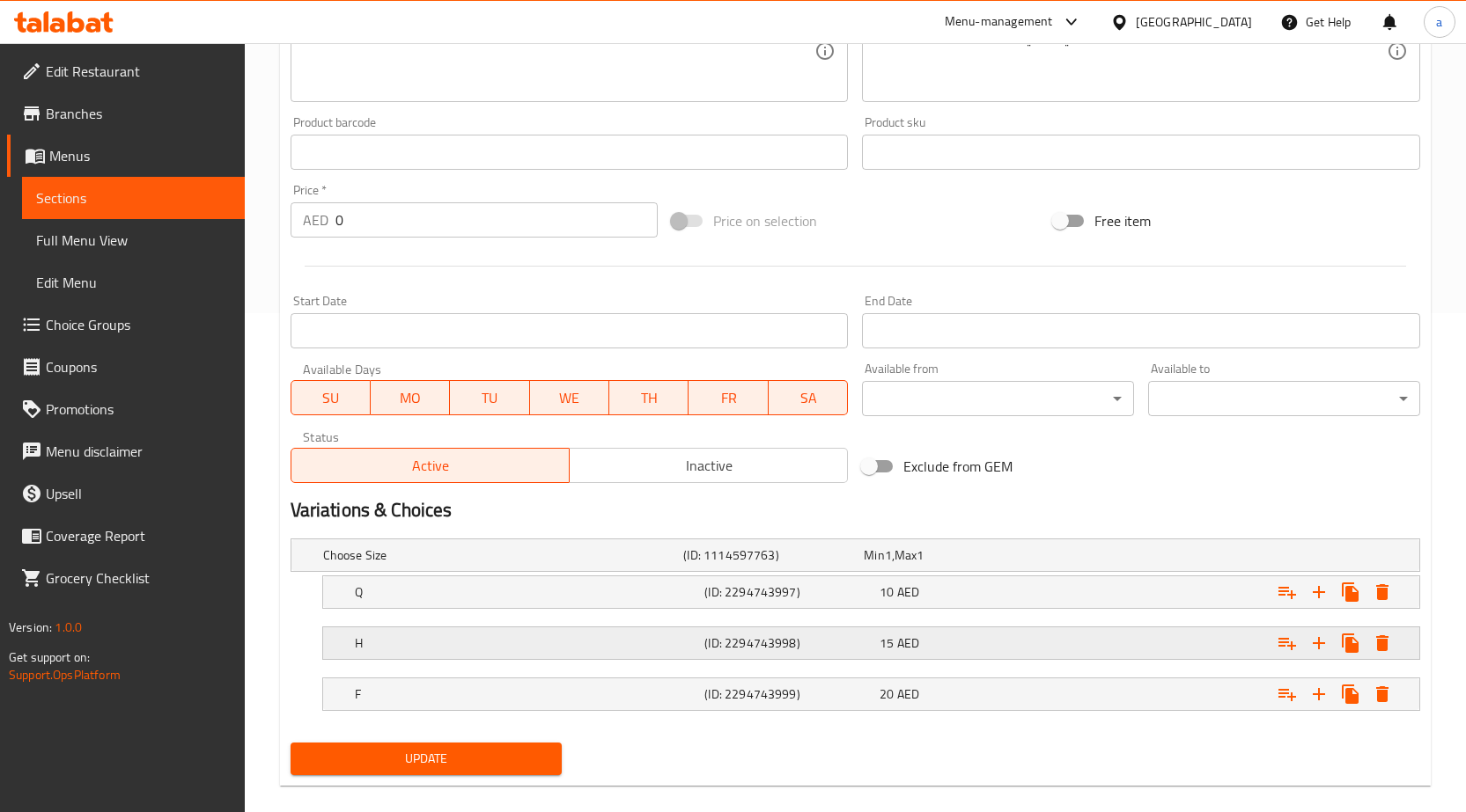
scroll to position [522, 0]
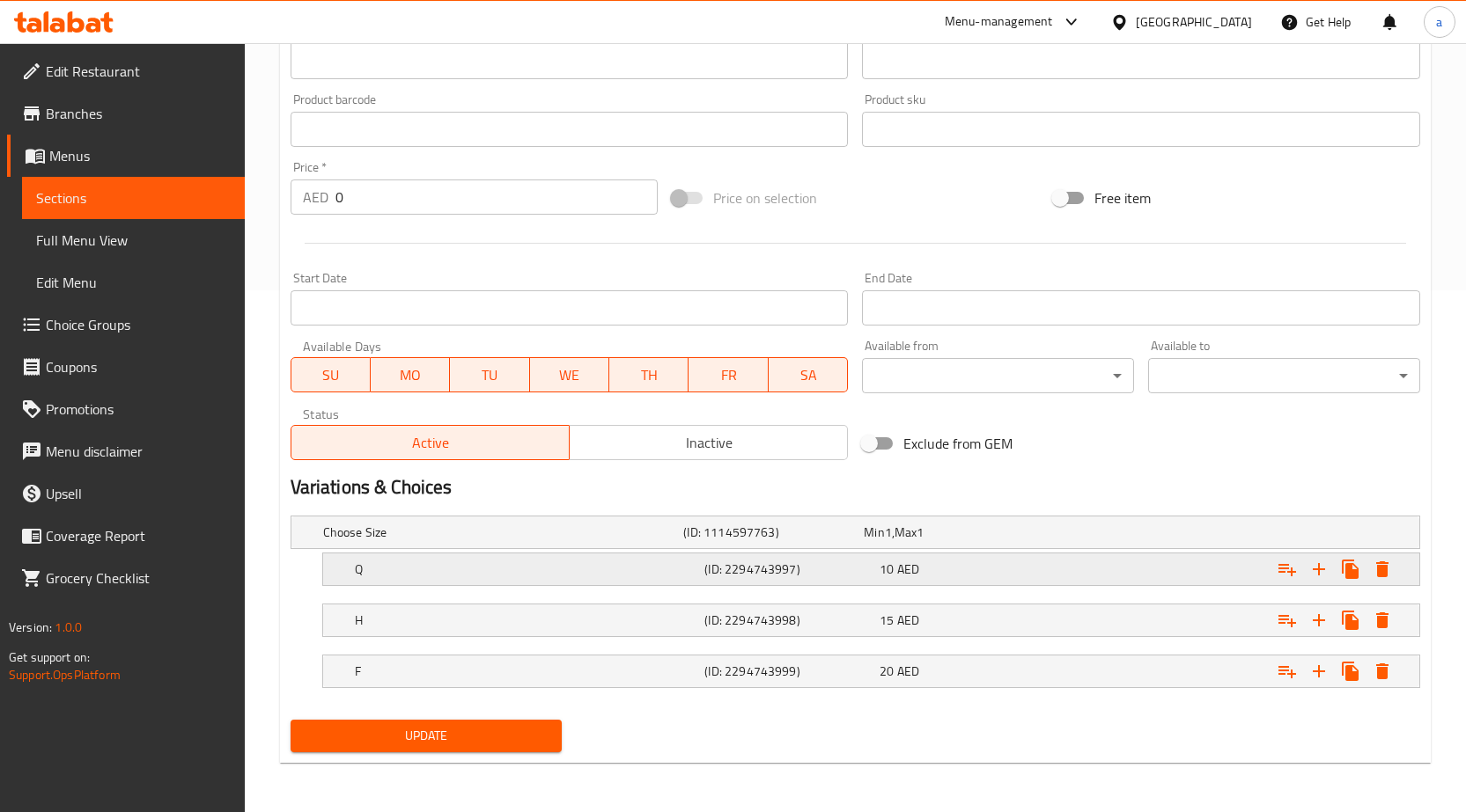
click at [673, 564] on h5 "Q" at bounding box center [525, 569] width 343 height 18
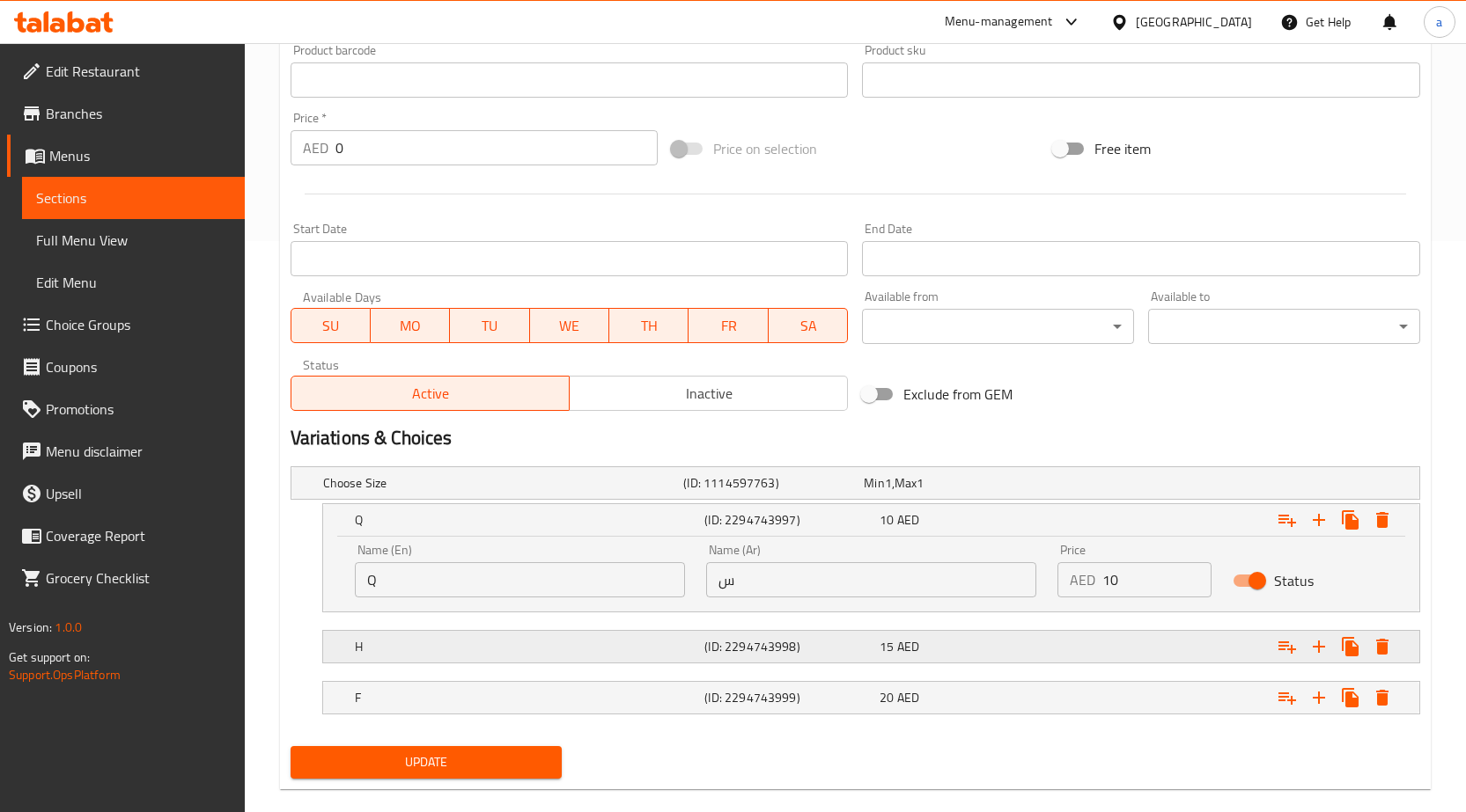
scroll to position [597, 0]
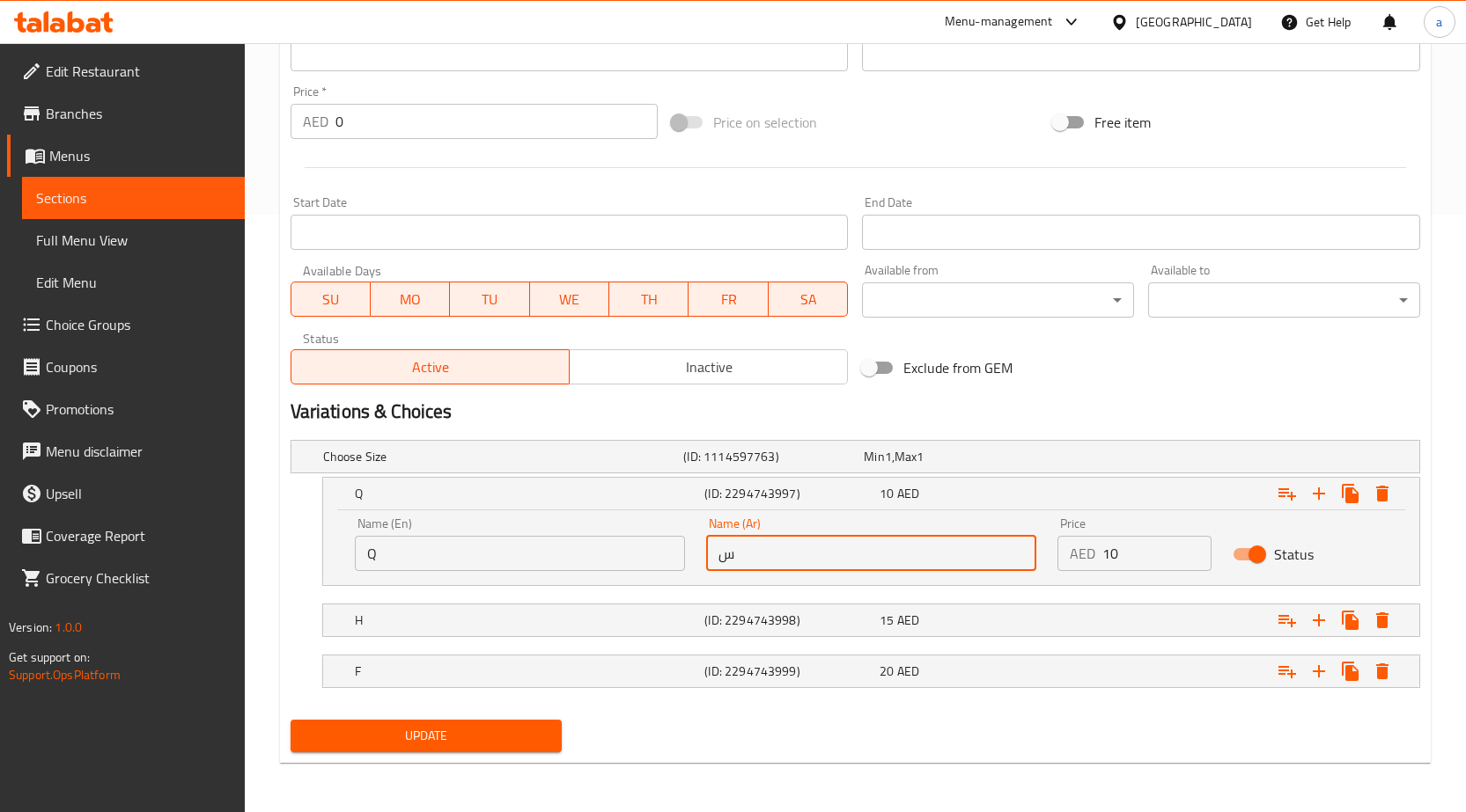
drag, startPoint x: 754, startPoint y: 561, endPoint x: 699, endPoint y: 558, distance: 55.1
click at [699, 558] on div "Name (Ar) س Name (Ar)" at bounding box center [871, 544] width 352 height 75
type input "ربع"
click at [789, 618] on h5 "(ID: 2294743998)" at bounding box center [788, 620] width 168 height 18
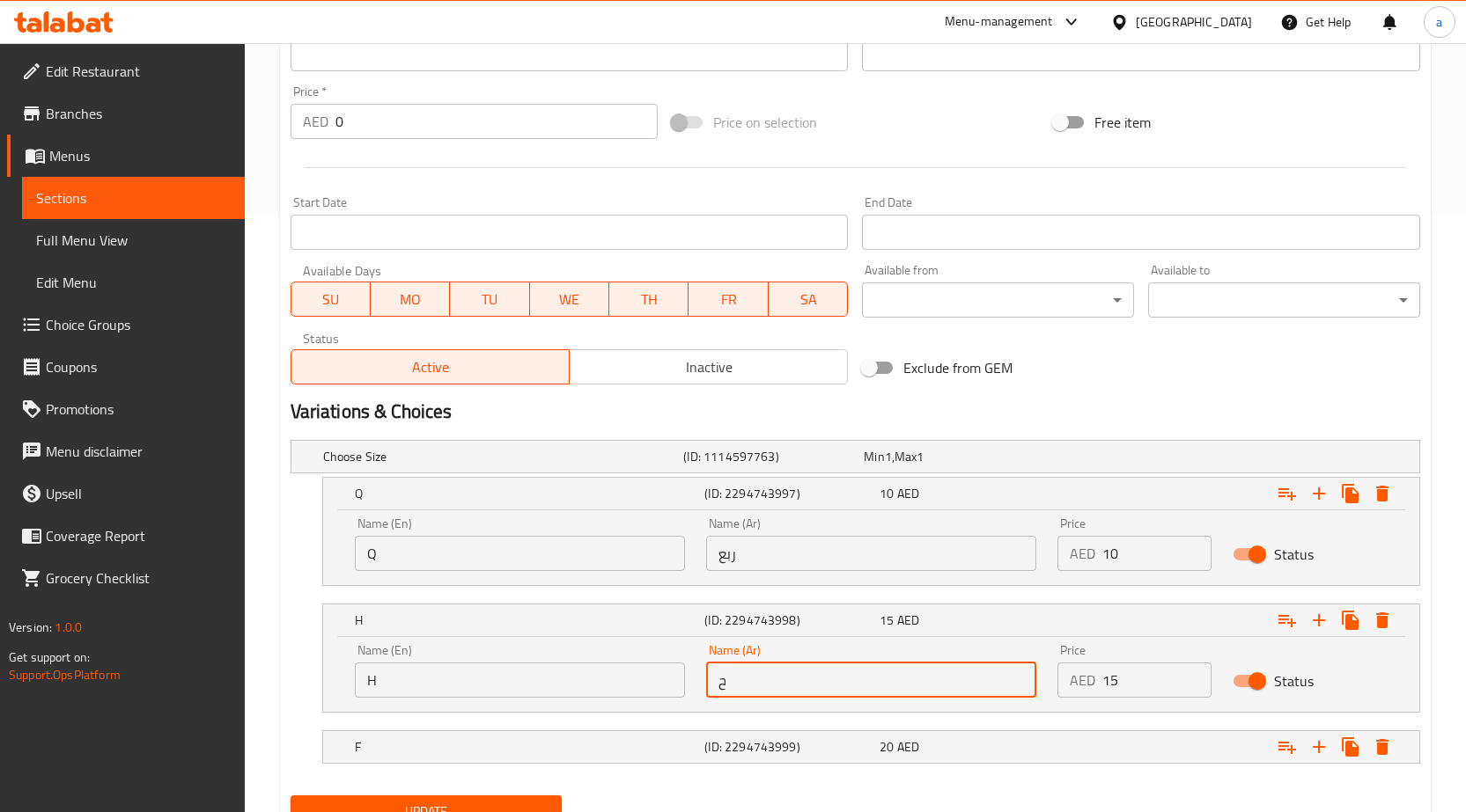
drag, startPoint x: 778, startPoint y: 676, endPoint x: 678, endPoint y: 667, distance: 100.4
click at [678, 667] on div "Name (En) H Name (En) Name (Ar) ح Name (Ar) Price AED 15 Price Status" at bounding box center [870, 670] width 1054 height 75
type input "نص"
click at [783, 752] on h5 "(ID: 2294743999)" at bounding box center [788, 747] width 168 height 18
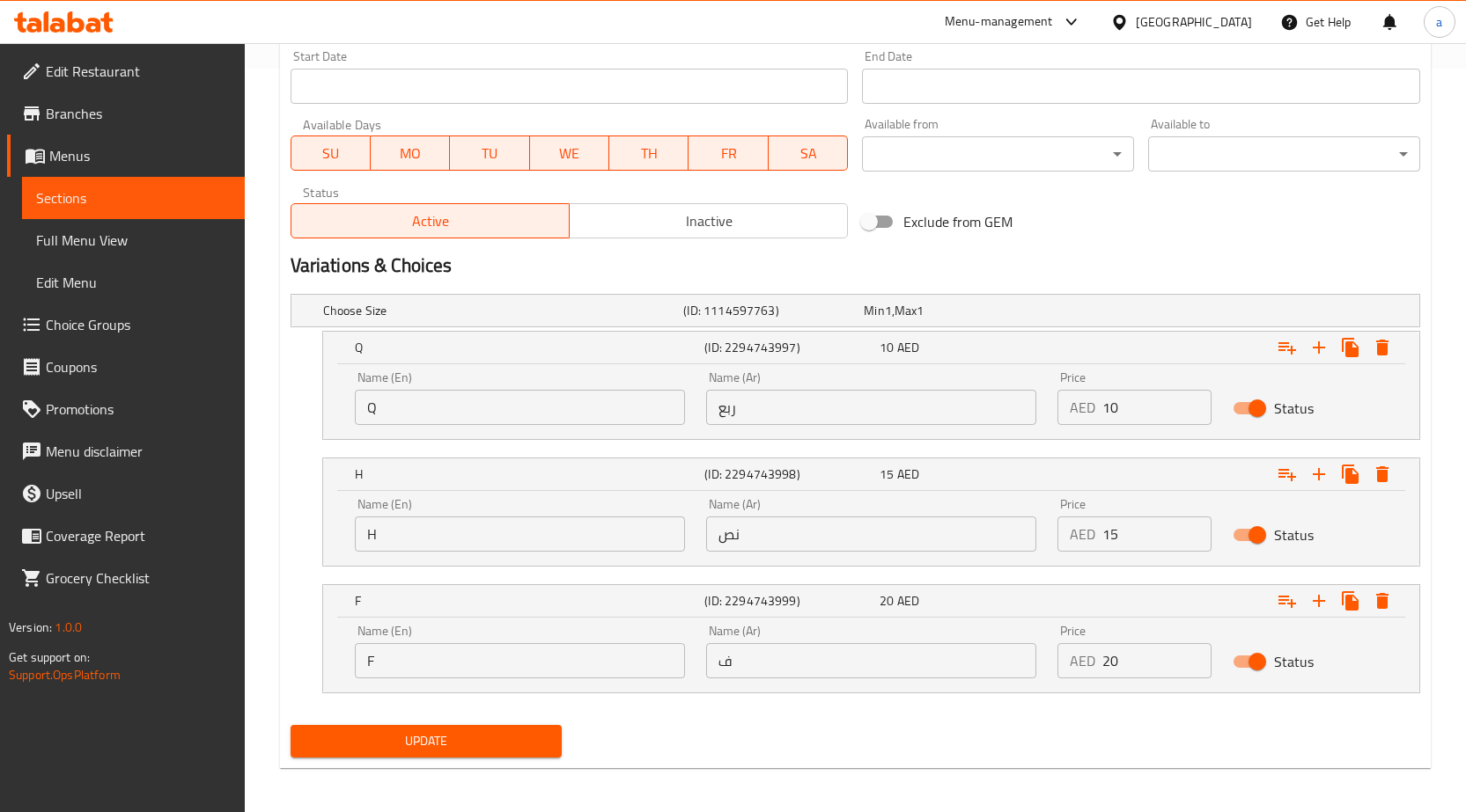
scroll to position [749, 0]
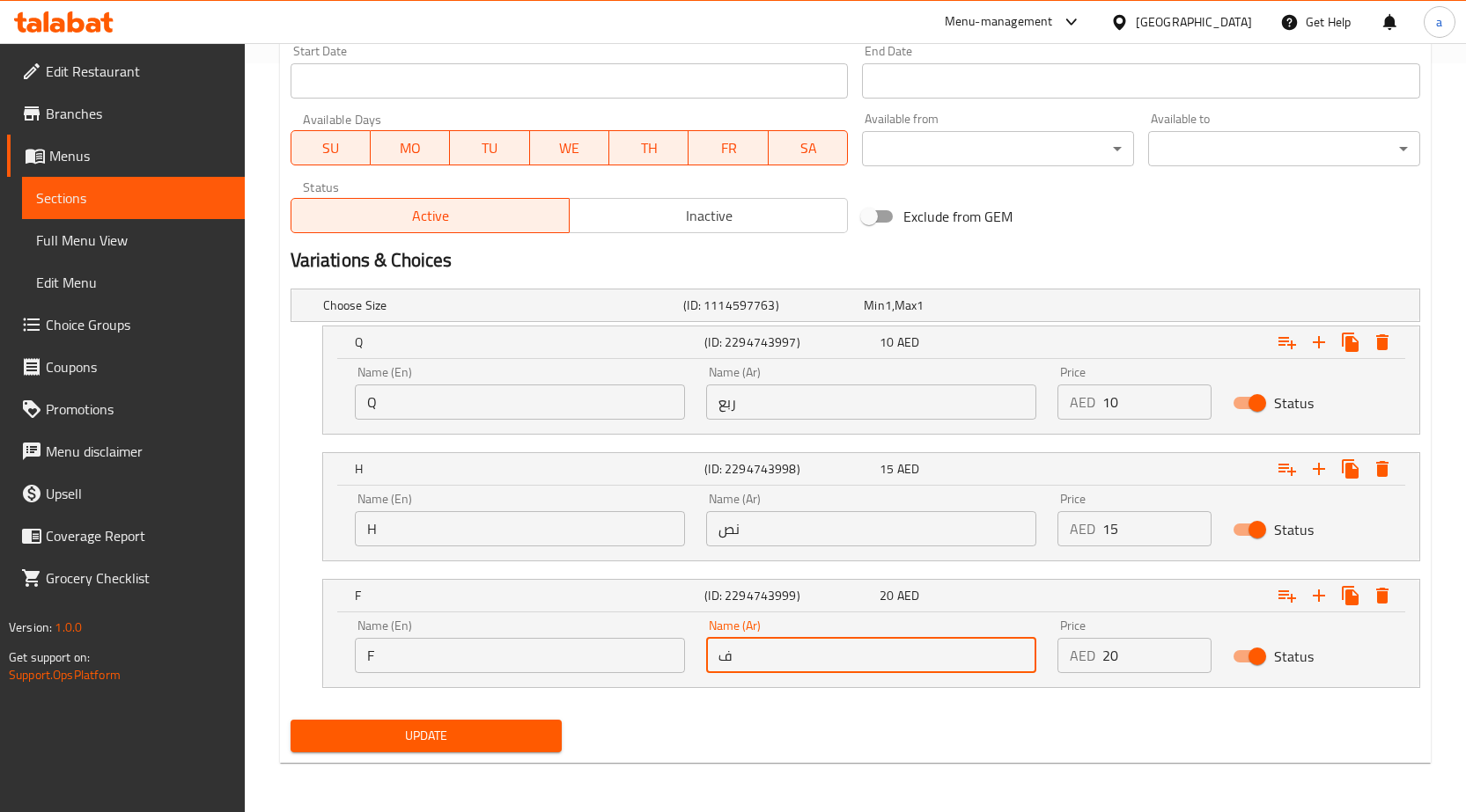
drag, startPoint x: 752, startPoint y: 661, endPoint x: 696, endPoint y: 654, distance: 56.4
click at [698, 654] on div "Name (Ar) ف Name (Ar)" at bounding box center [871, 646] width 352 height 75
type input "كامل"
click at [491, 739] on span "Update" at bounding box center [427, 736] width 244 height 22
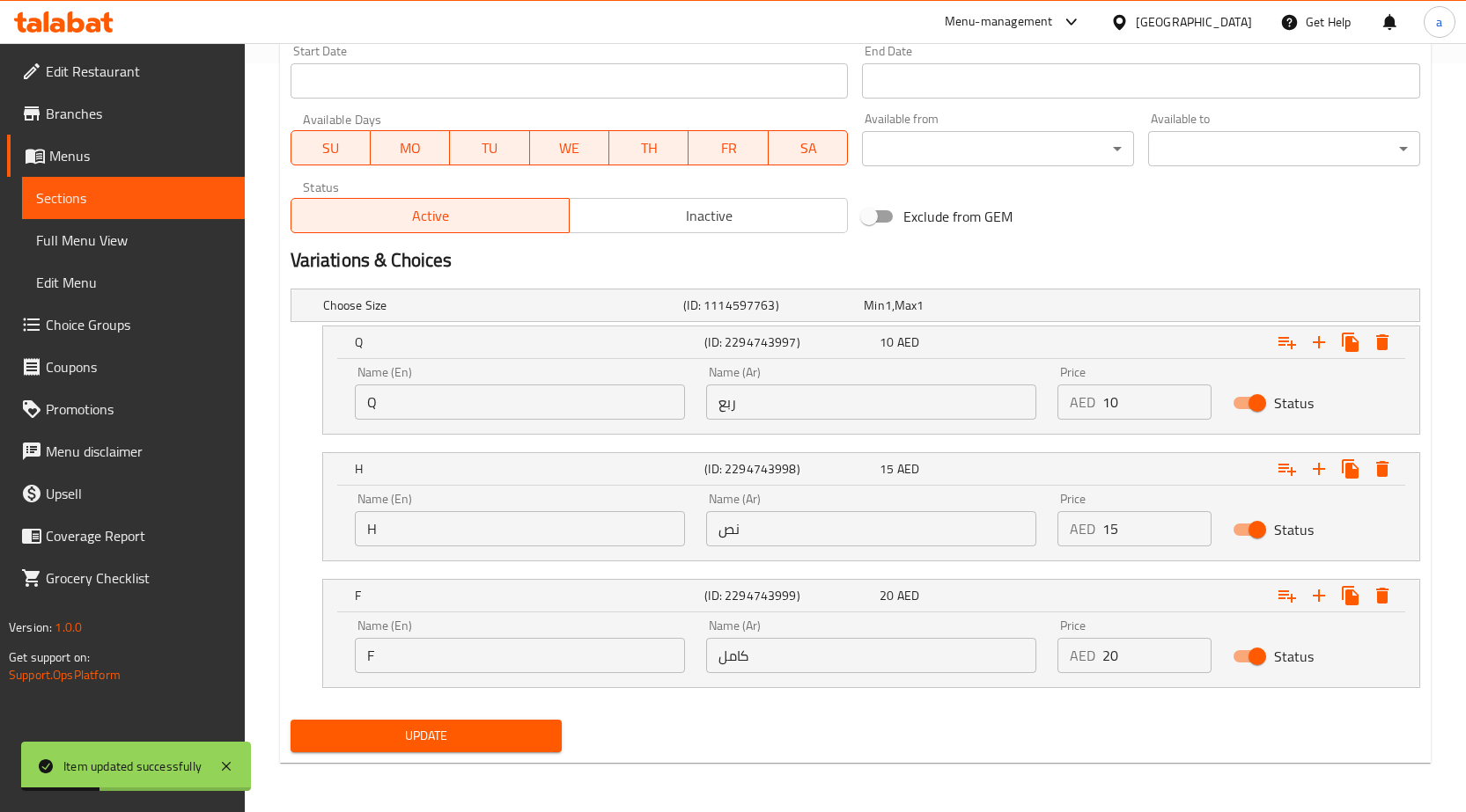
click at [148, 189] on span "Sections" at bounding box center [133, 198] width 195 height 21
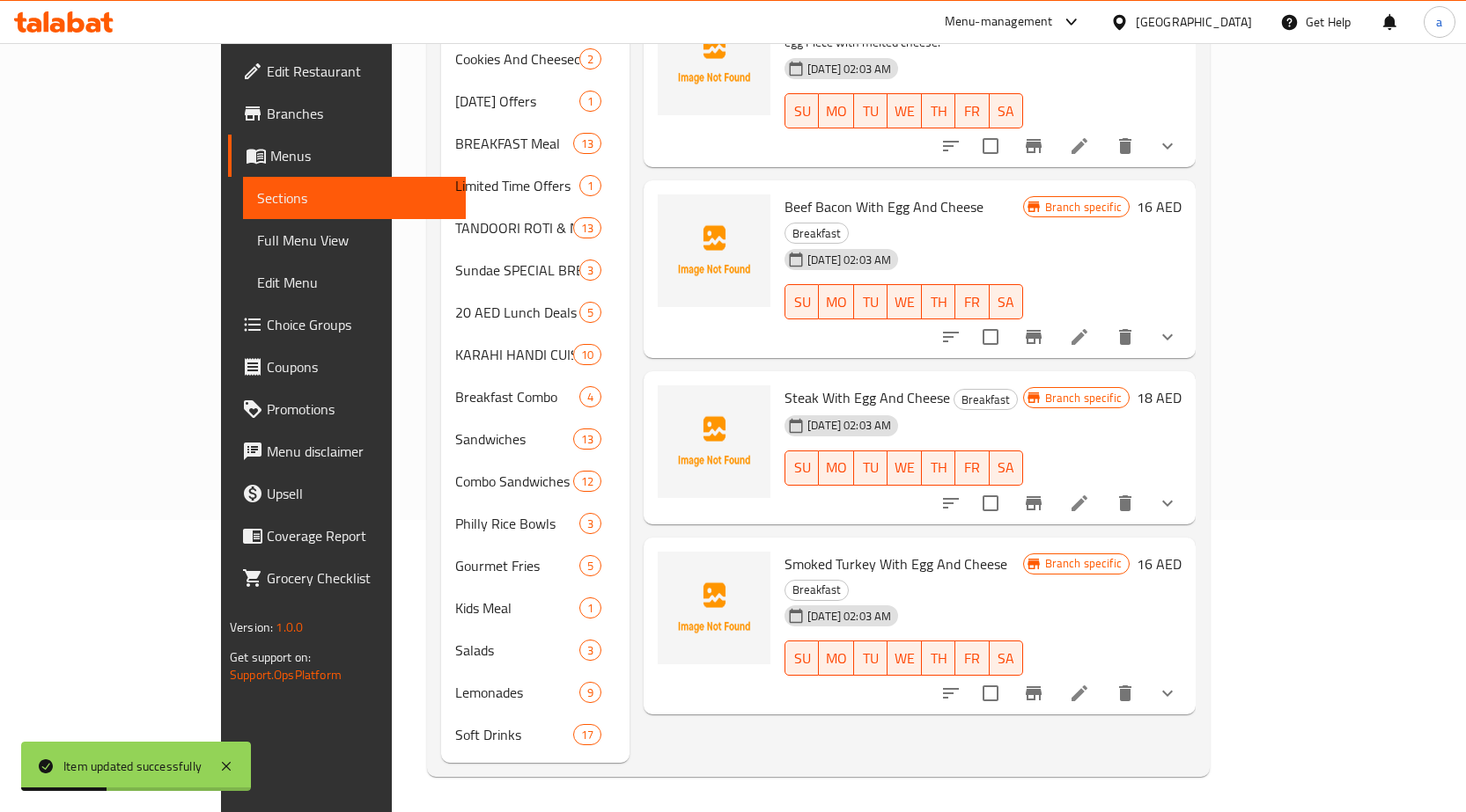
scroll to position [266, 0]
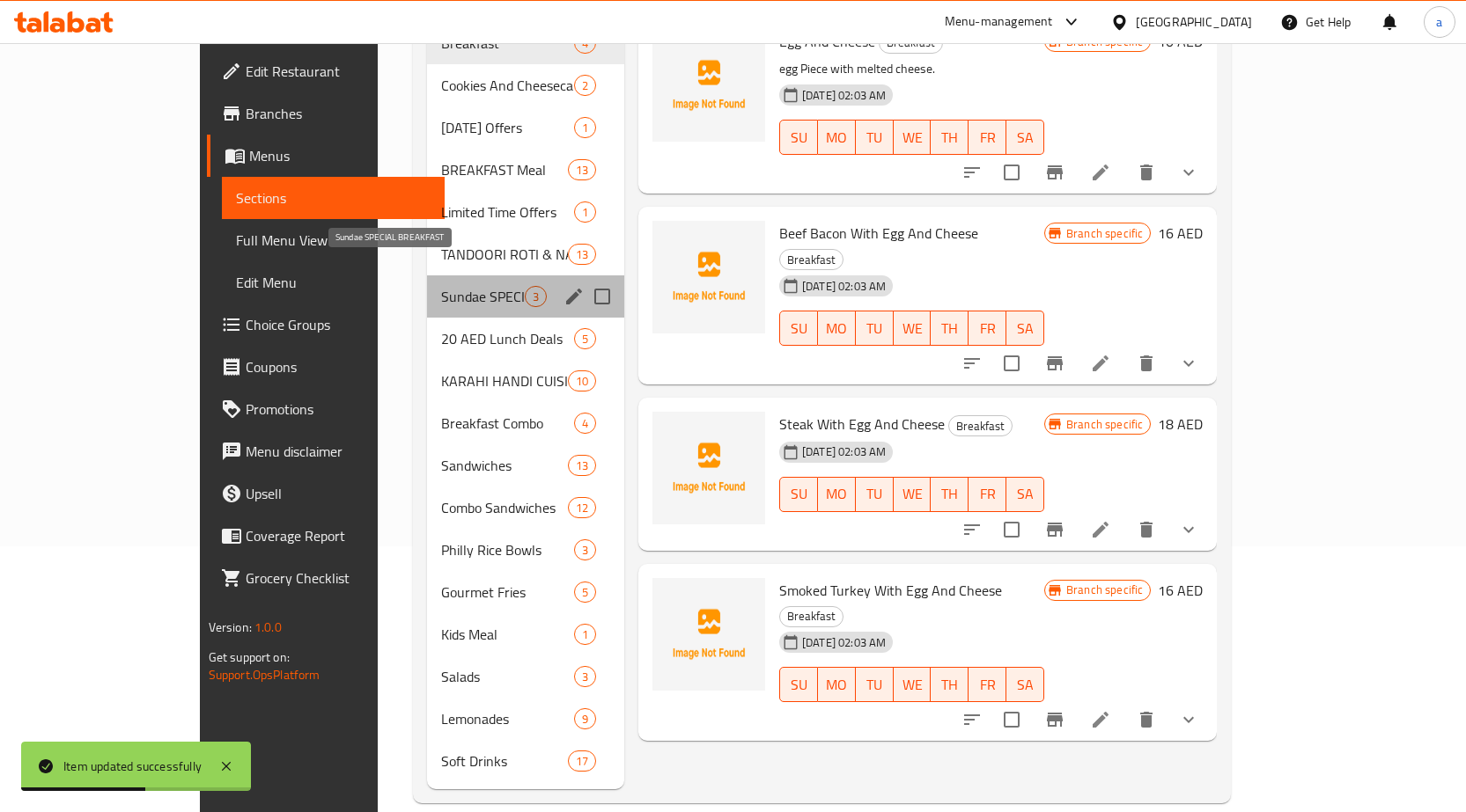
click at [441, 286] on span "Sundae SPECIAL BREAKFAST" at bounding box center [483, 296] width 84 height 21
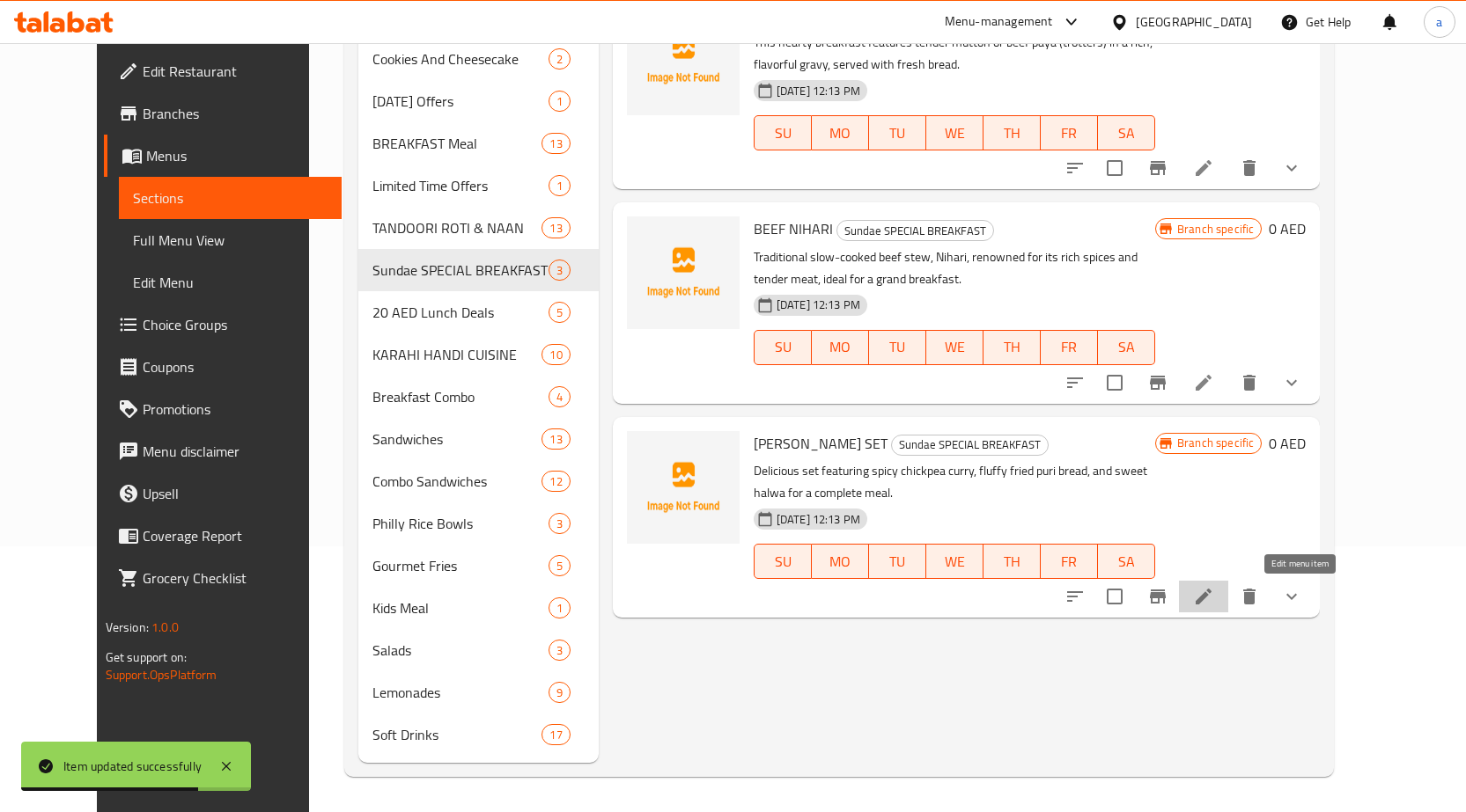
click at [1211, 600] on icon at bounding box center [1203, 596] width 16 height 16
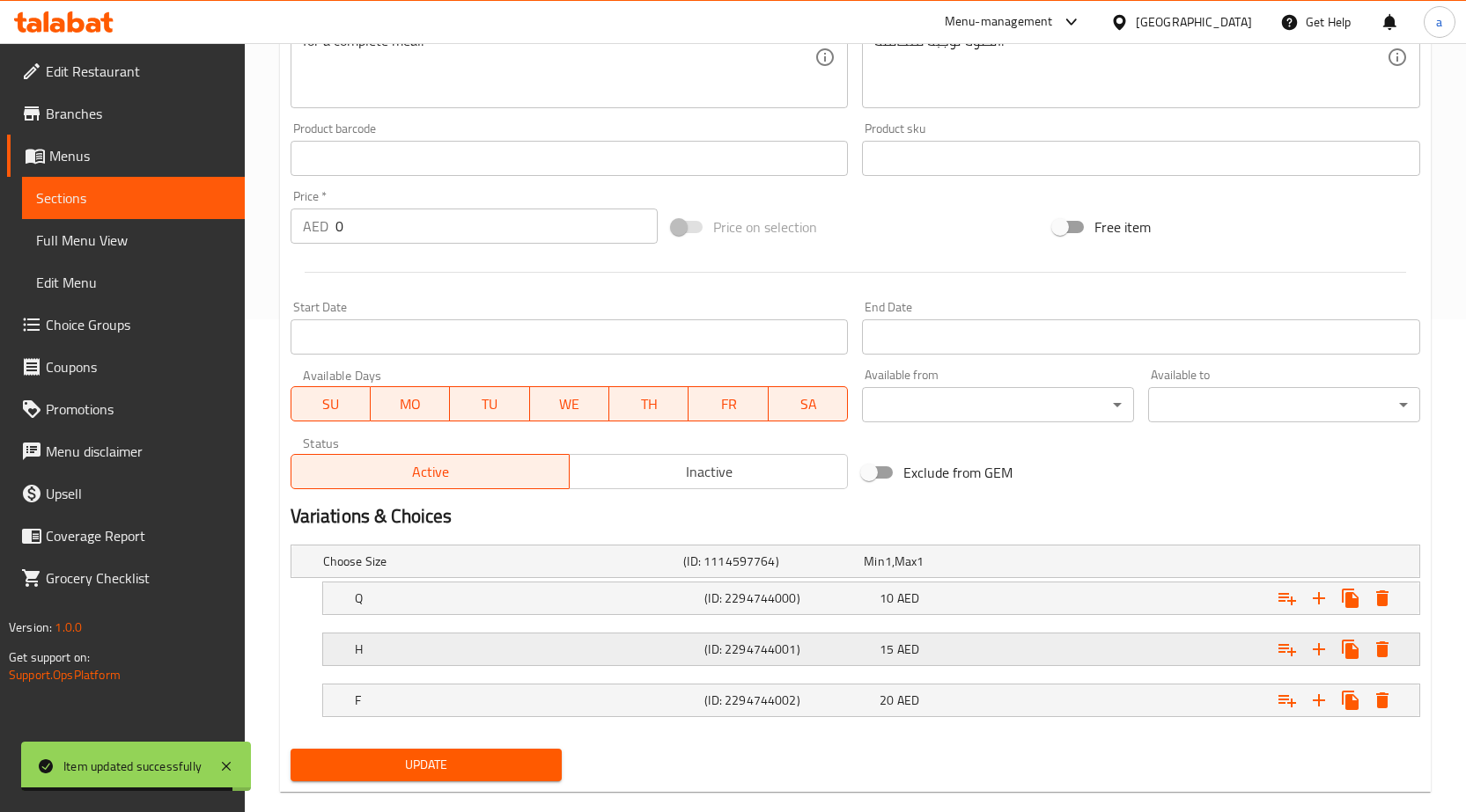
scroll to position [522, 0]
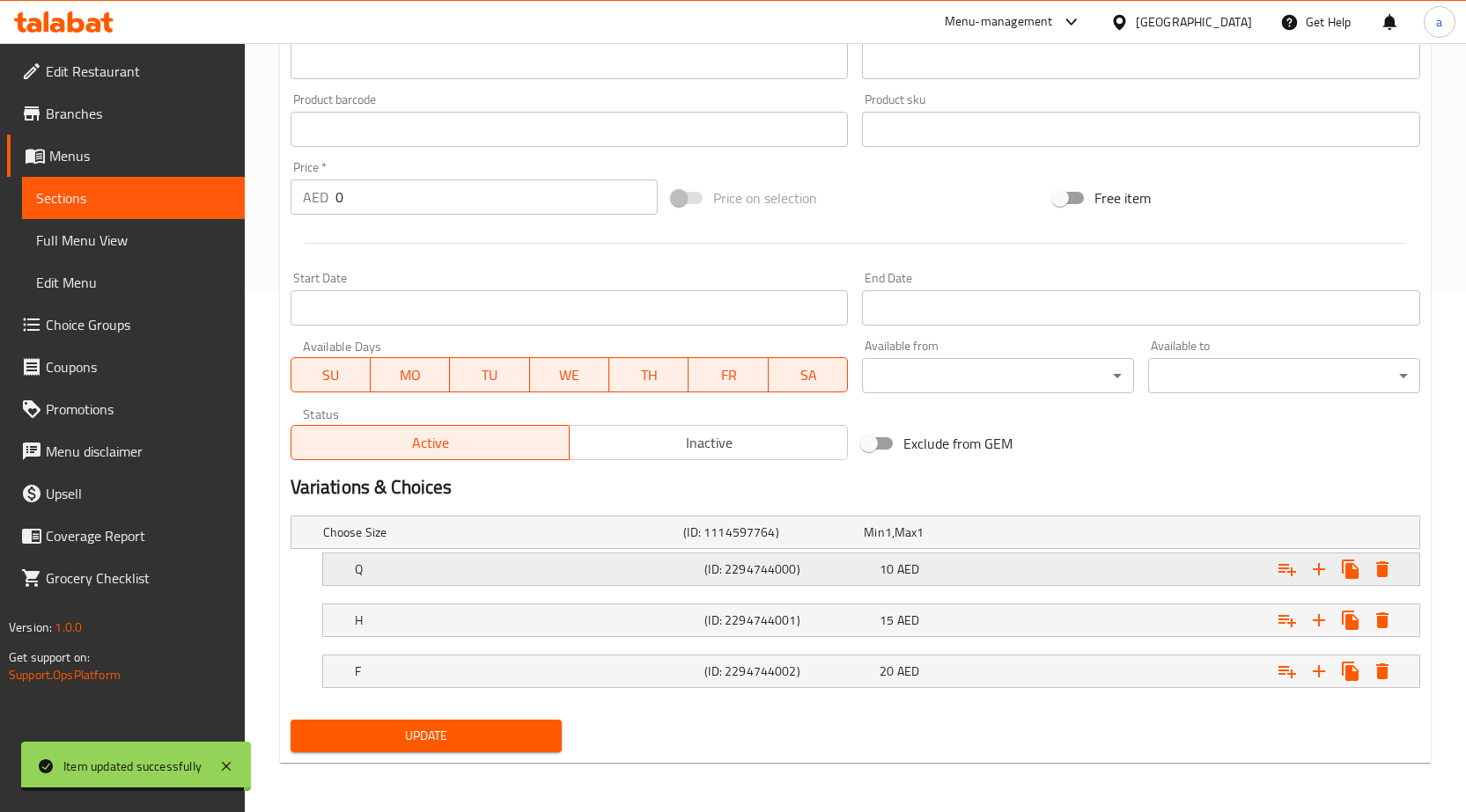
click at [781, 560] on h5 "(ID: 2294744000)" at bounding box center [788, 569] width 168 height 18
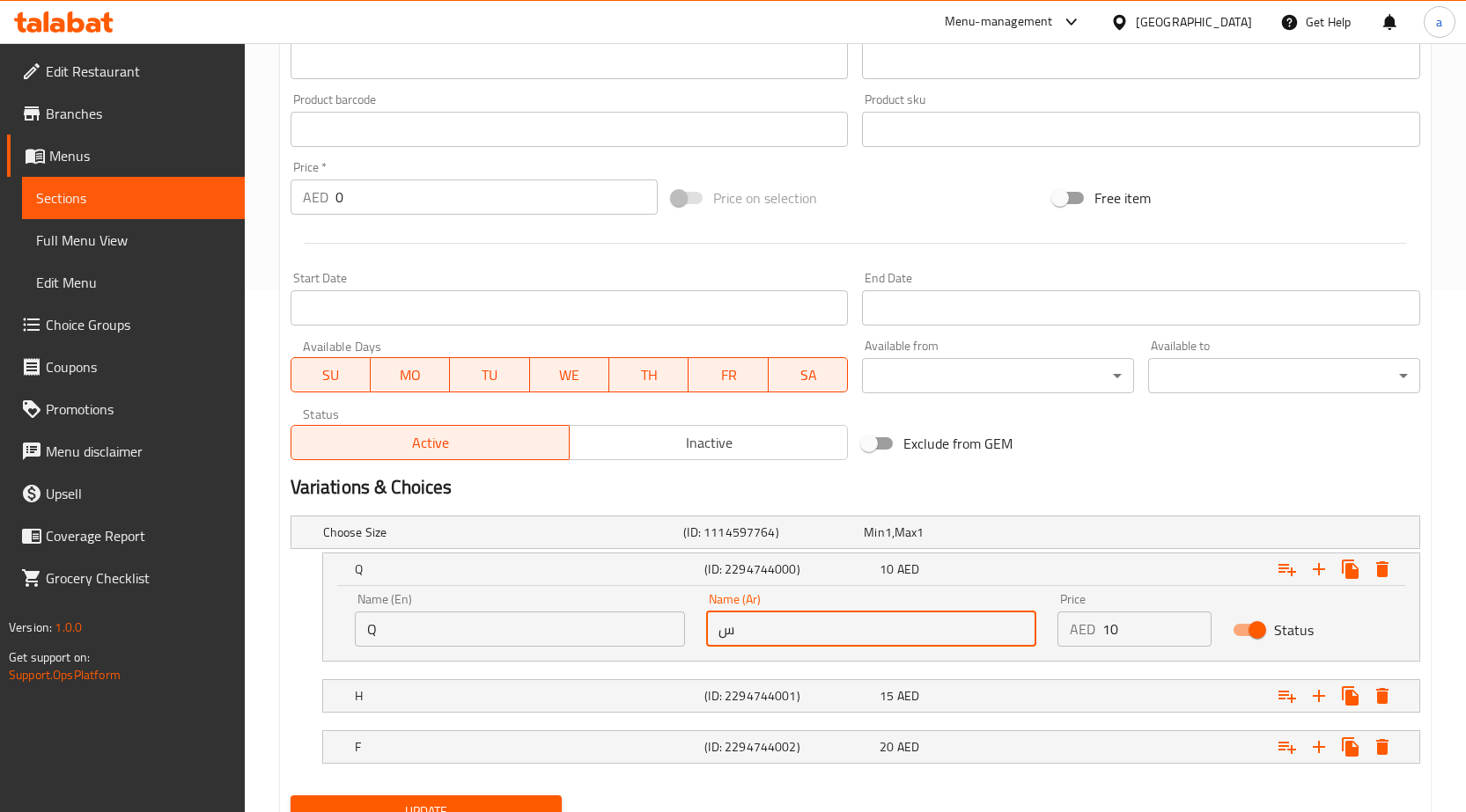
drag, startPoint x: 803, startPoint y: 621, endPoint x: 694, endPoint y: 631, distance: 109.5
click at [694, 631] on div "Name (En) Q Name (En) Name (Ar) س Name (Ar) Price AED 10 Price Status" at bounding box center [870, 619] width 1054 height 75
type input "ربع"
click at [828, 688] on h5 "(ID: 2294744001)" at bounding box center [788, 696] width 168 height 18
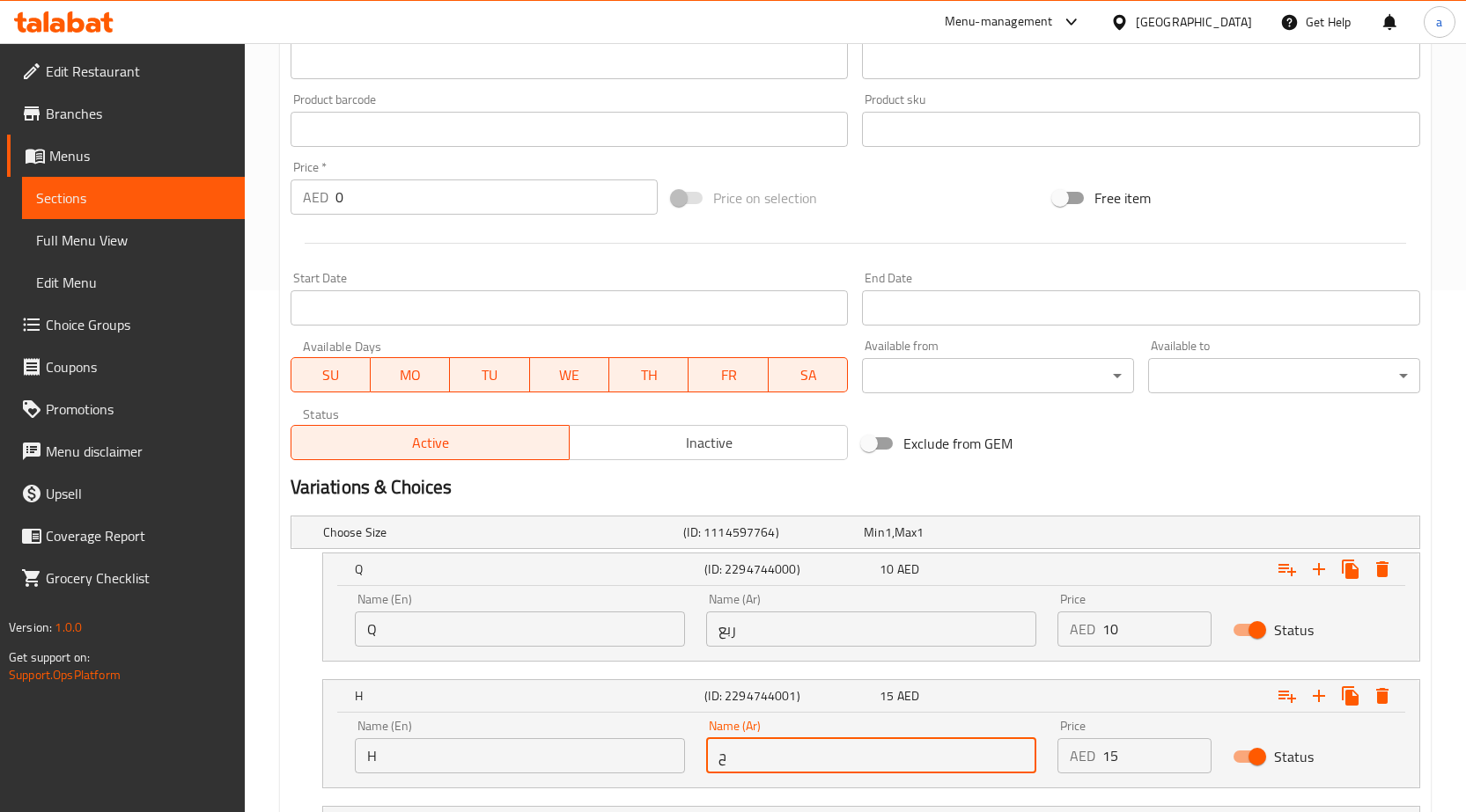
drag, startPoint x: 785, startPoint y: 750, endPoint x: 670, endPoint y: 754, distance: 115.1
click at [670, 754] on div "Name (En) H Name (En) Name (Ar) ح Name (Ar) Price AED 15 Price Status" at bounding box center [870, 746] width 1054 height 75
type input "نص"
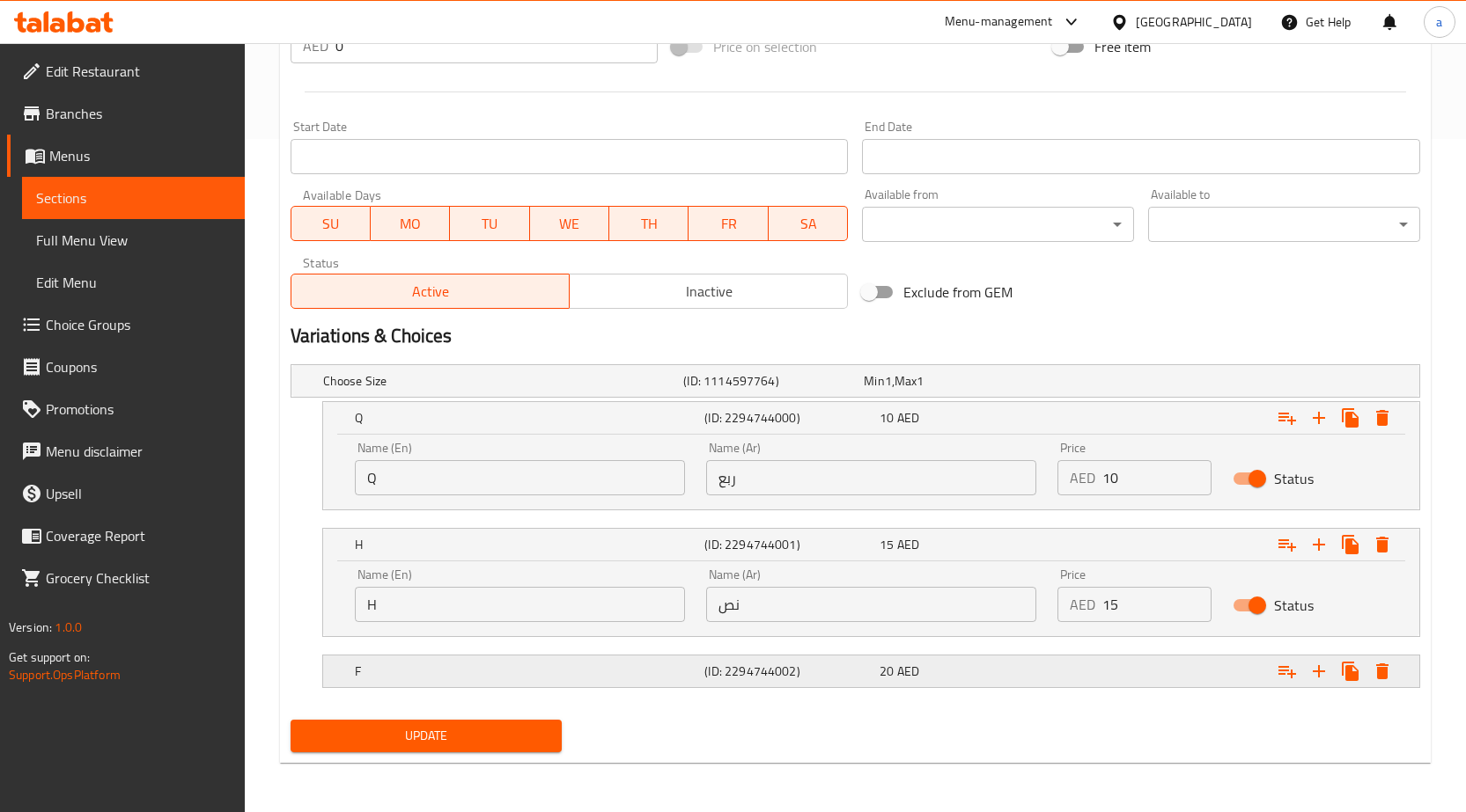
click at [800, 669] on h5 "(ID: 2294744002)" at bounding box center [788, 671] width 168 height 18
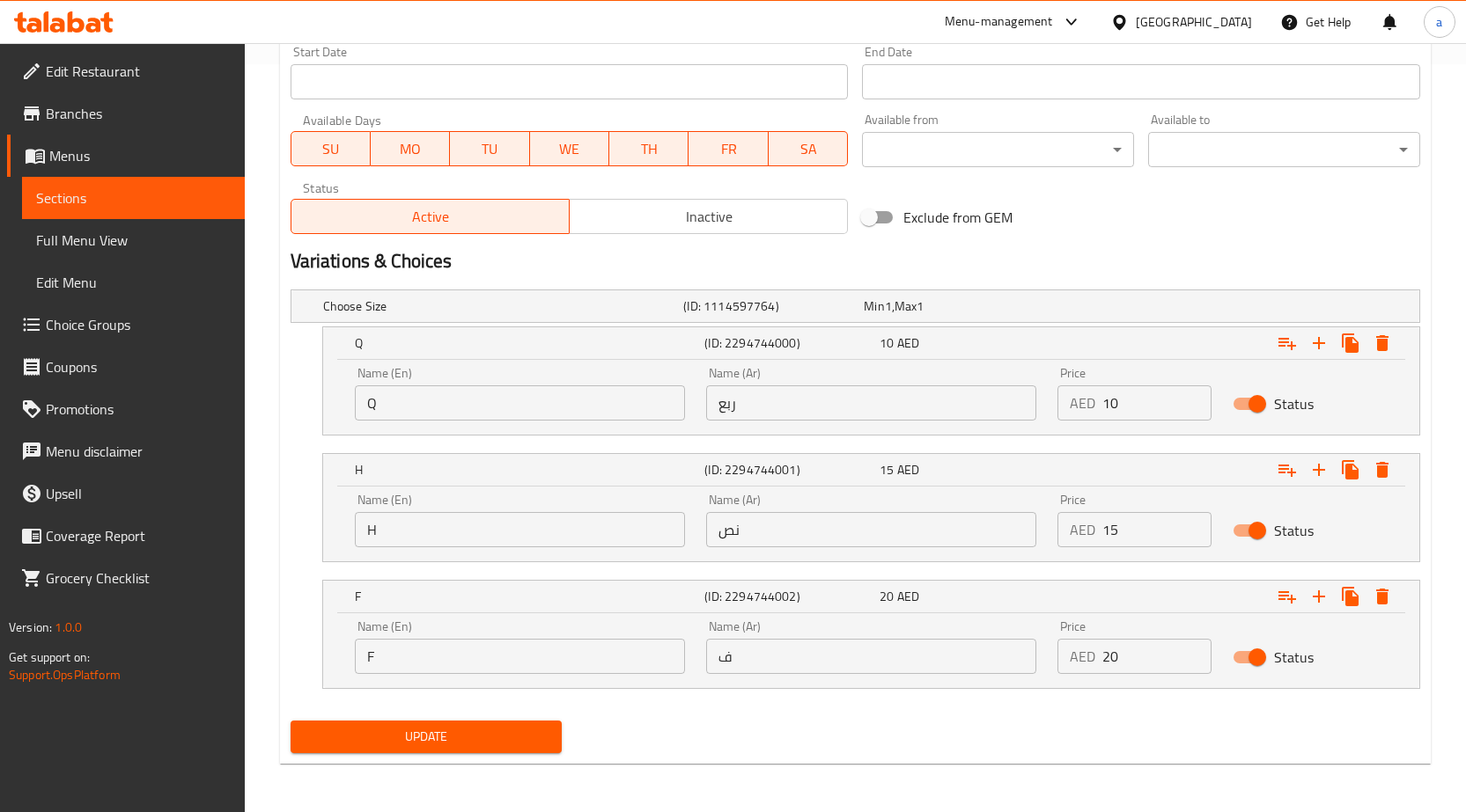
scroll to position [749, 0]
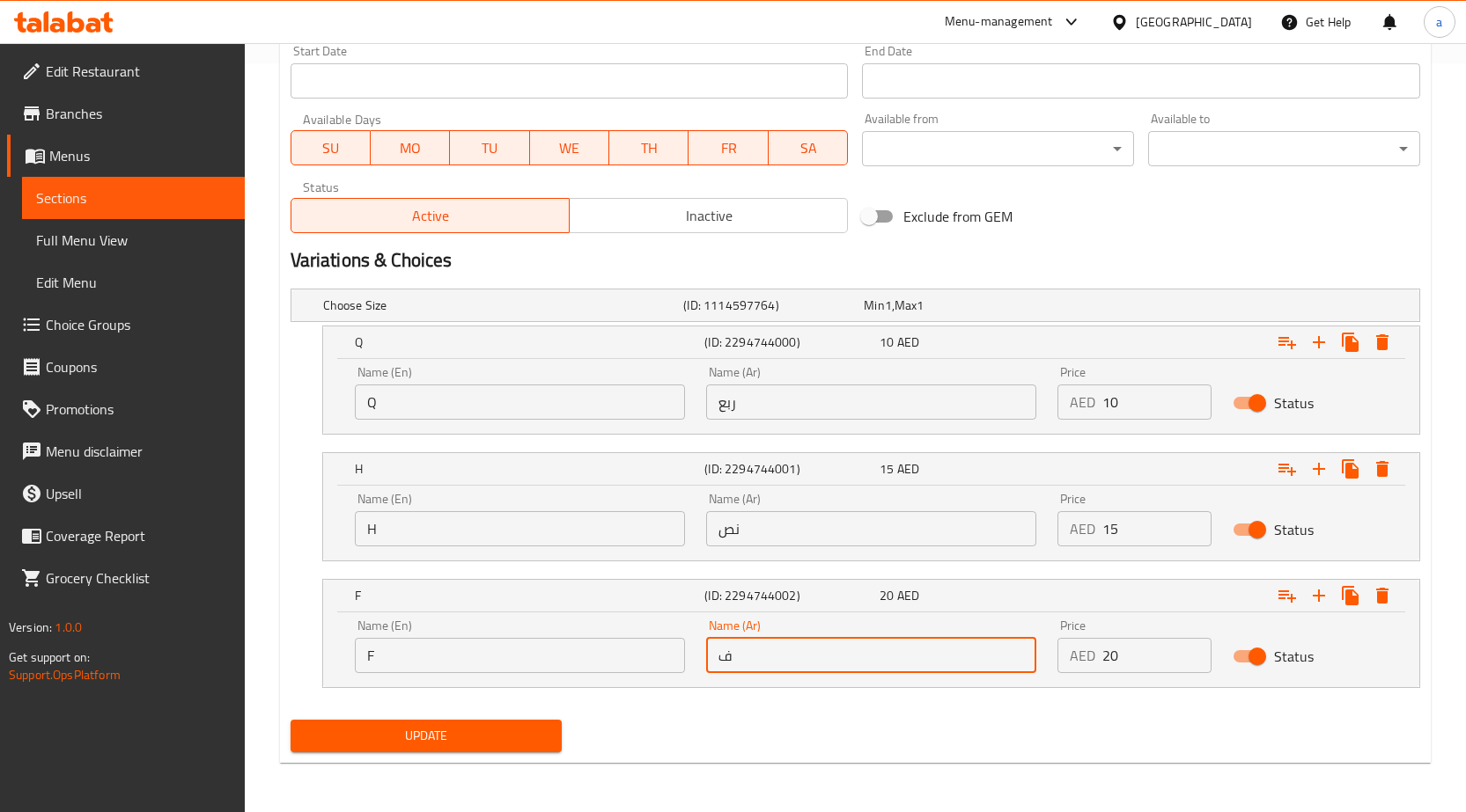
drag, startPoint x: 754, startPoint y: 650, endPoint x: 679, endPoint y: 666, distance: 76.7
click at [679, 666] on div "Name (En) F Name (En) Name (Ar) ف Name (Ar) Price AED 20 Price Status" at bounding box center [870, 646] width 1054 height 75
type input "كامل"
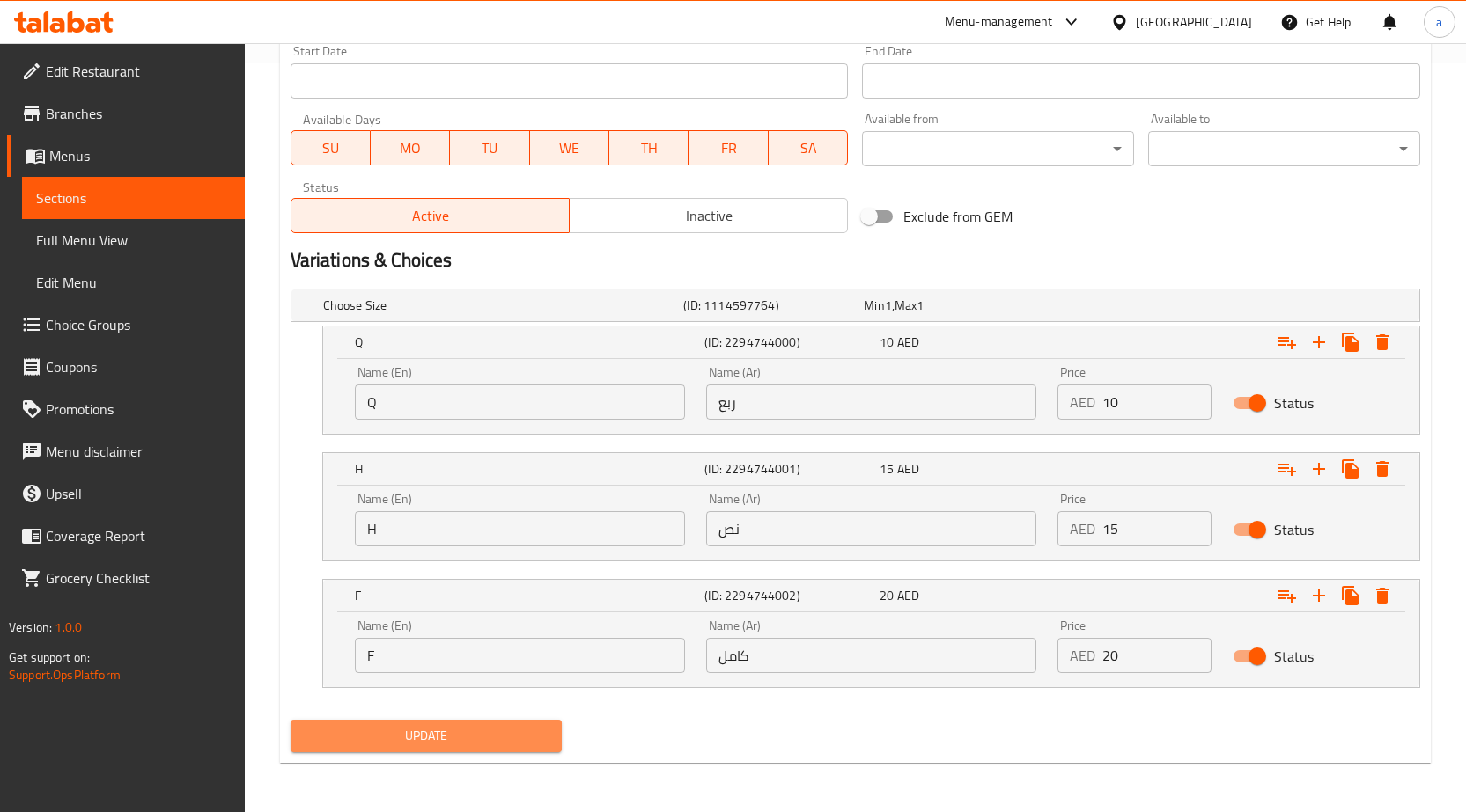
click at [485, 739] on span "Update" at bounding box center [427, 736] width 244 height 22
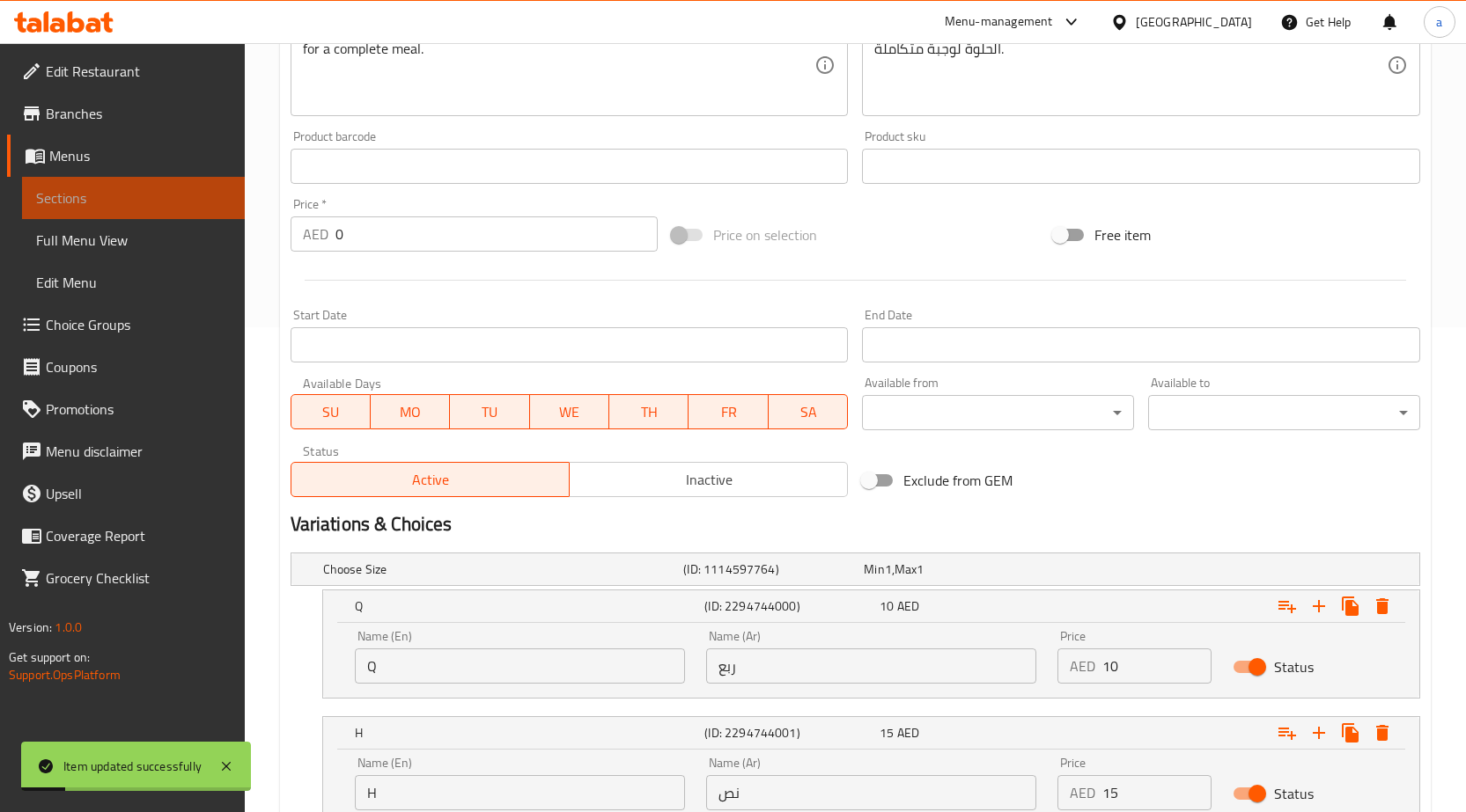
click at [158, 198] on span "Sections" at bounding box center [133, 198] width 195 height 21
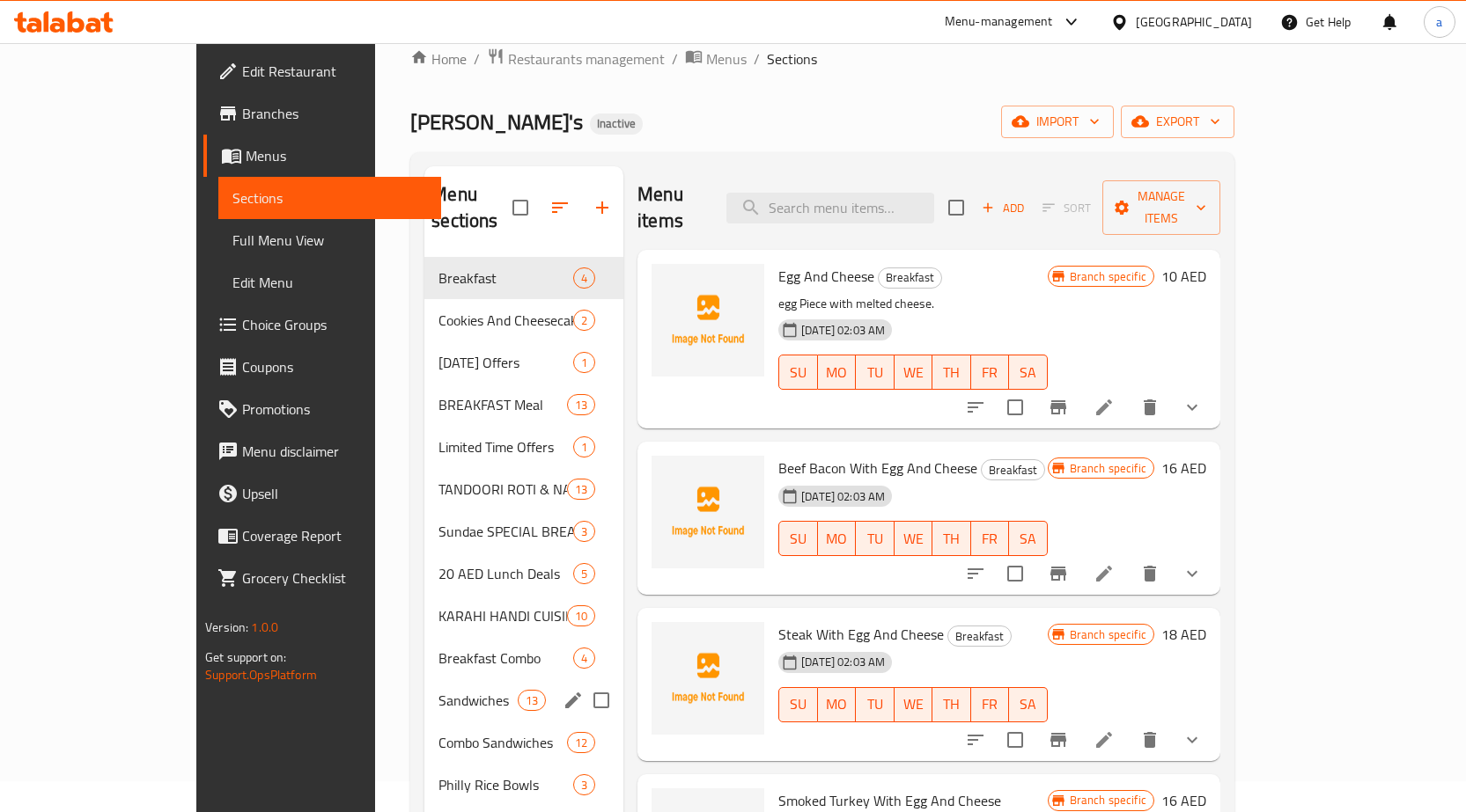
scroll to position [2, 0]
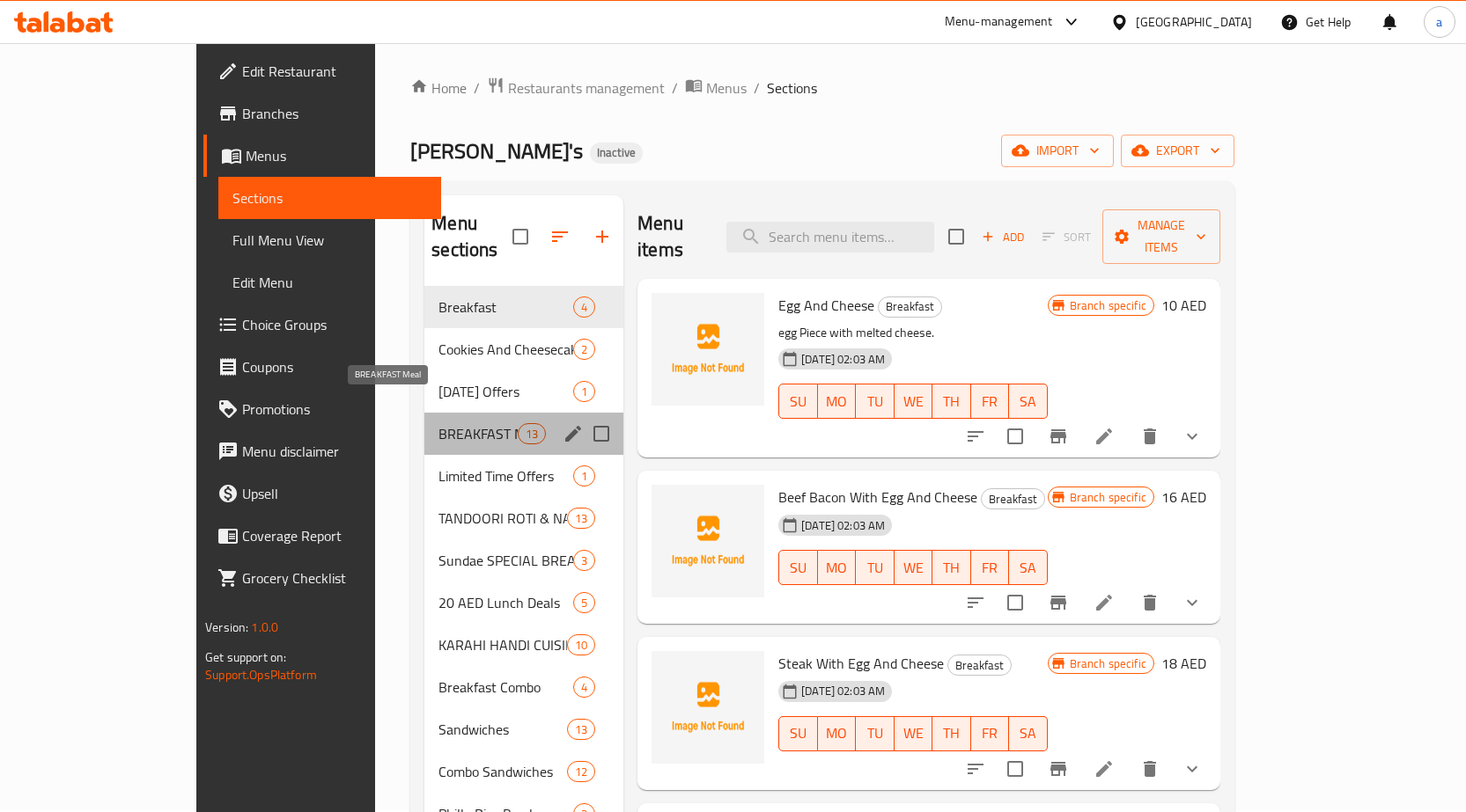
click at [439, 424] on span "BREAKFAST Meal" at bounding box center [478, 434] width 79 height 21
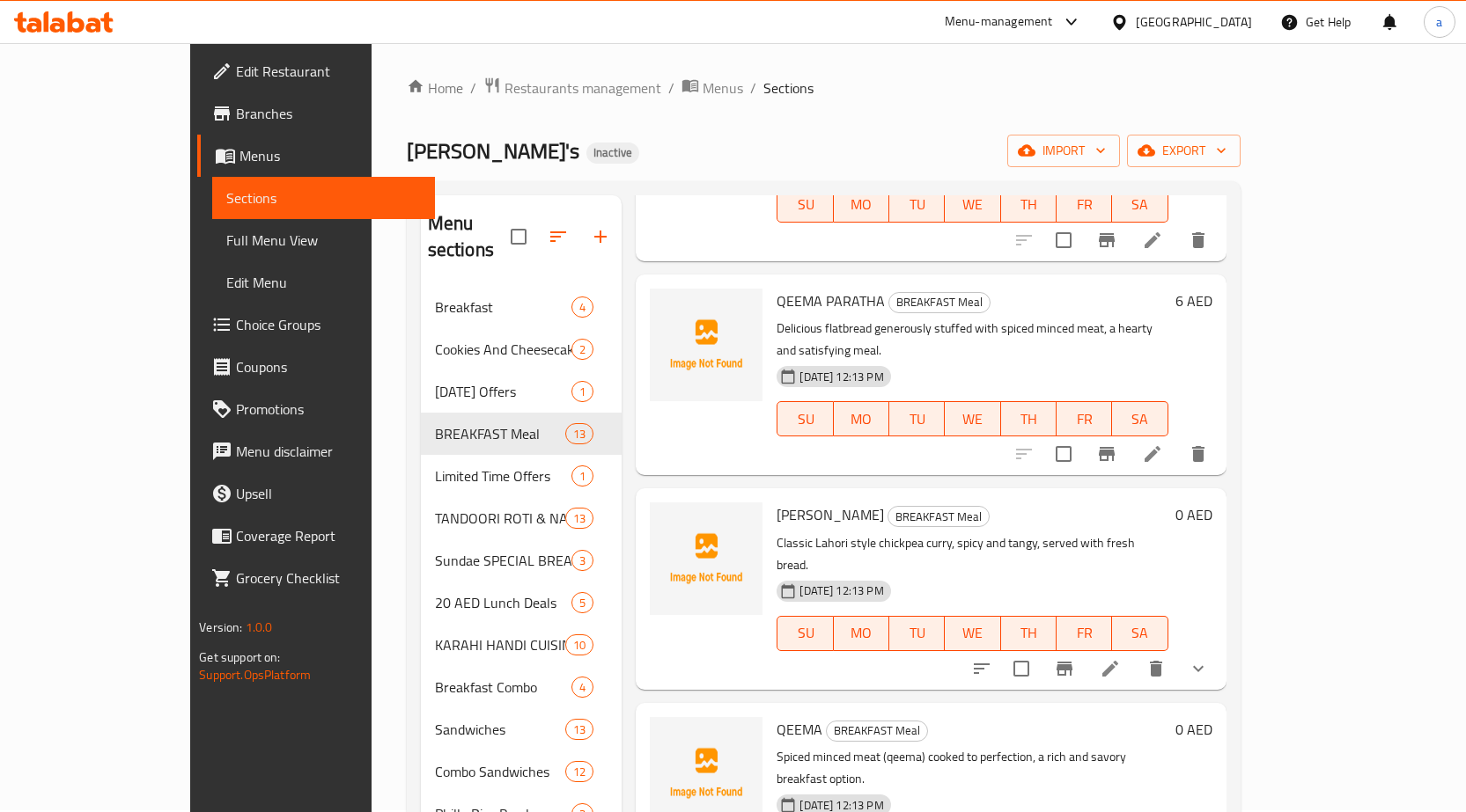
scroll to position [880, 0]
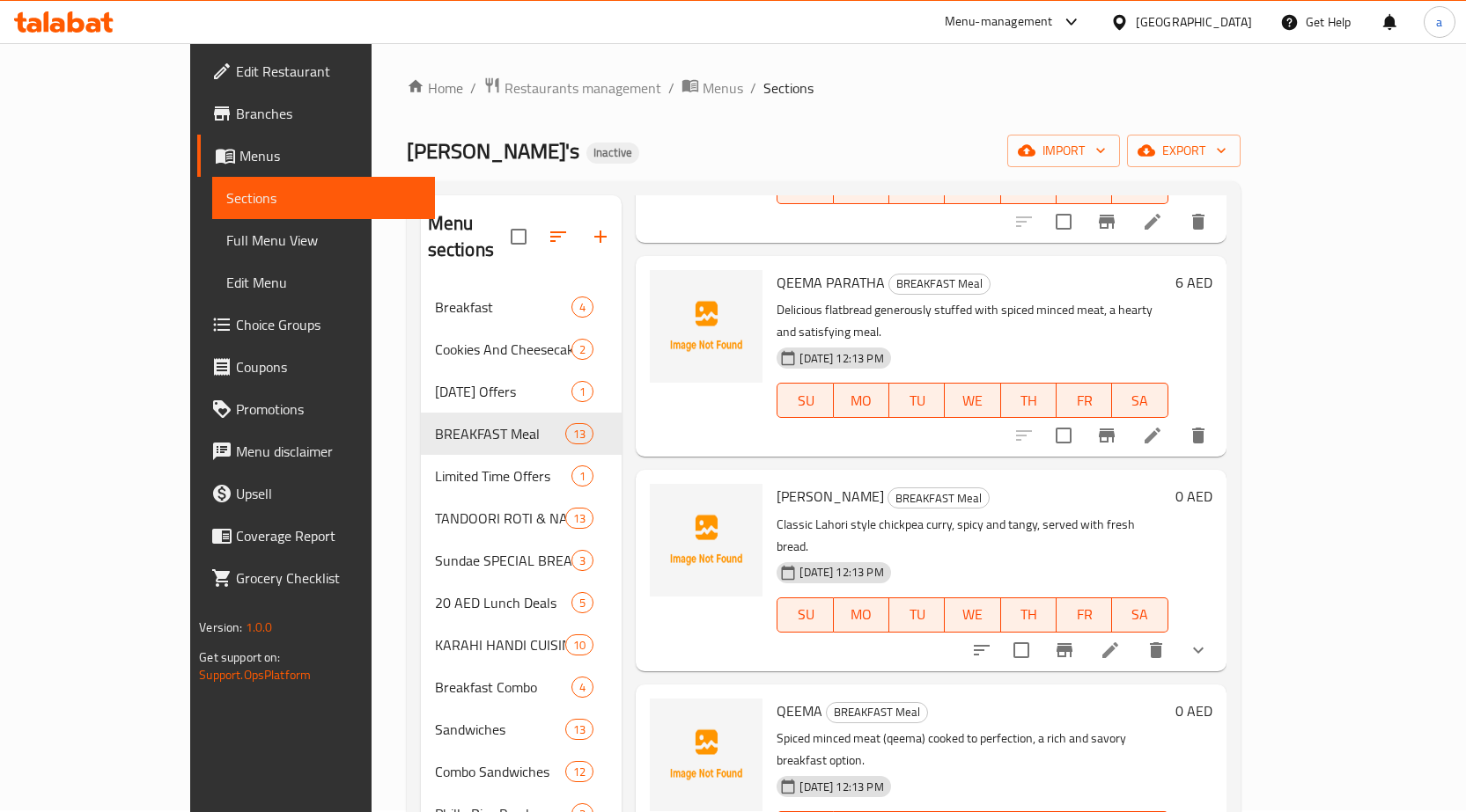
click at [1174, 556] on div "15-09-2025 12:13 PM SU MO TU WE TH FR SA" at bounding box center [972, 603] width 405 height 95
click at [1168, 484] on h6 "LAHORI CHANA BREAKFAST Meal" at bounding box center [971, 497] width 390 height 25
click at [1121, 640] on icon at bounding box center [1110, 651] width 21 height 21
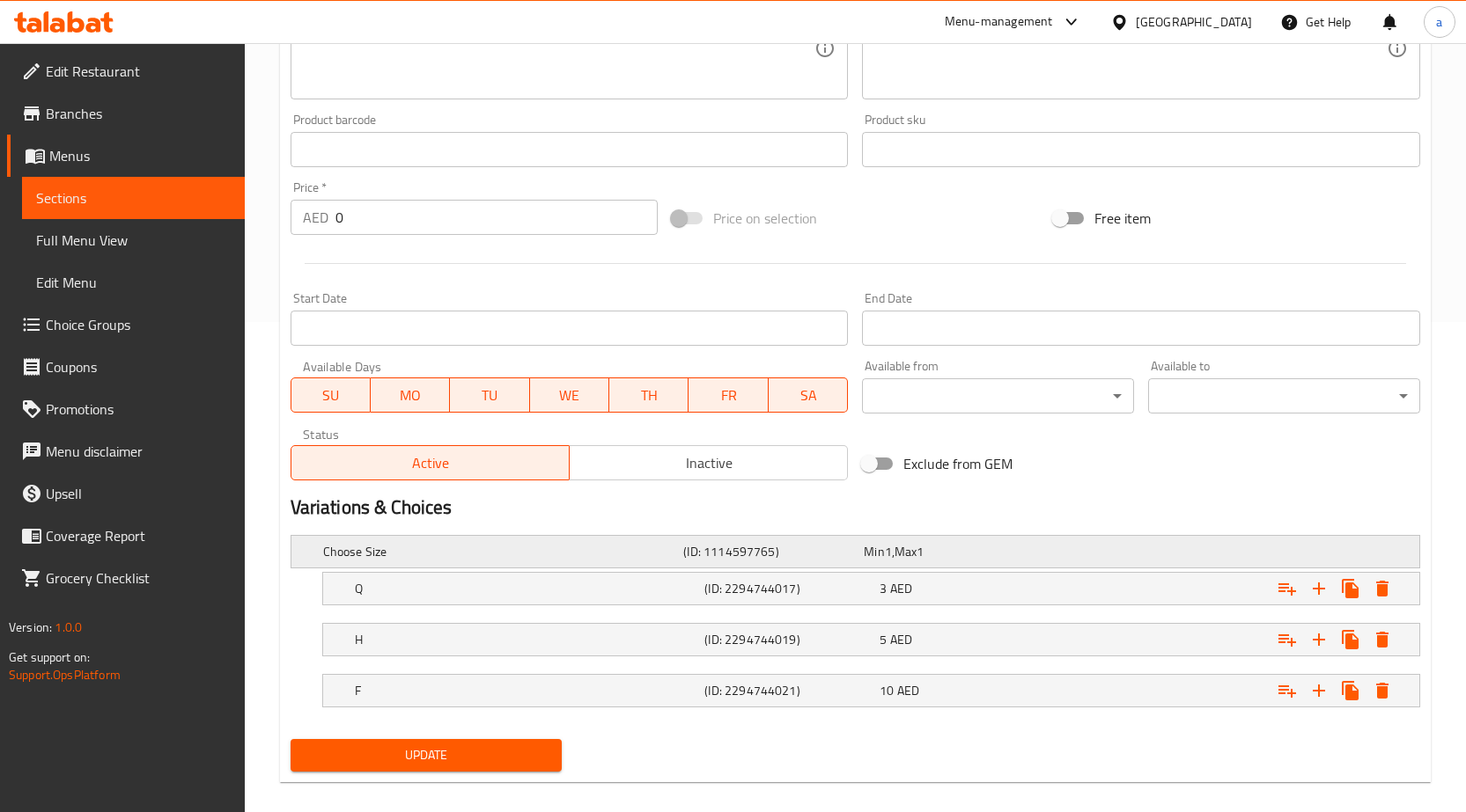
scroll to position [510, 0]
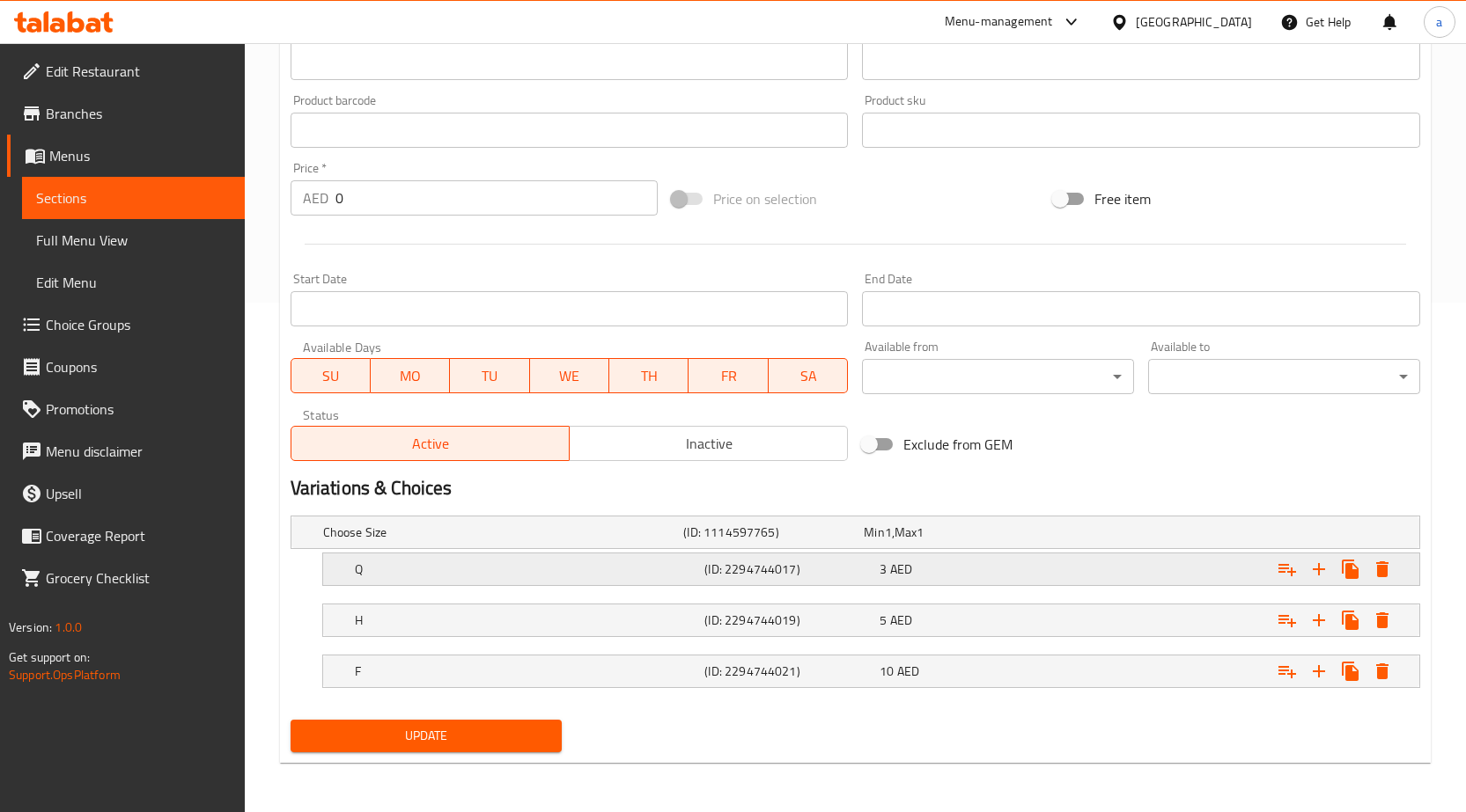
click at [776, 571] on h5 "(ID: 2294744017)" at bounding box center [788, 569] width 168 height 18
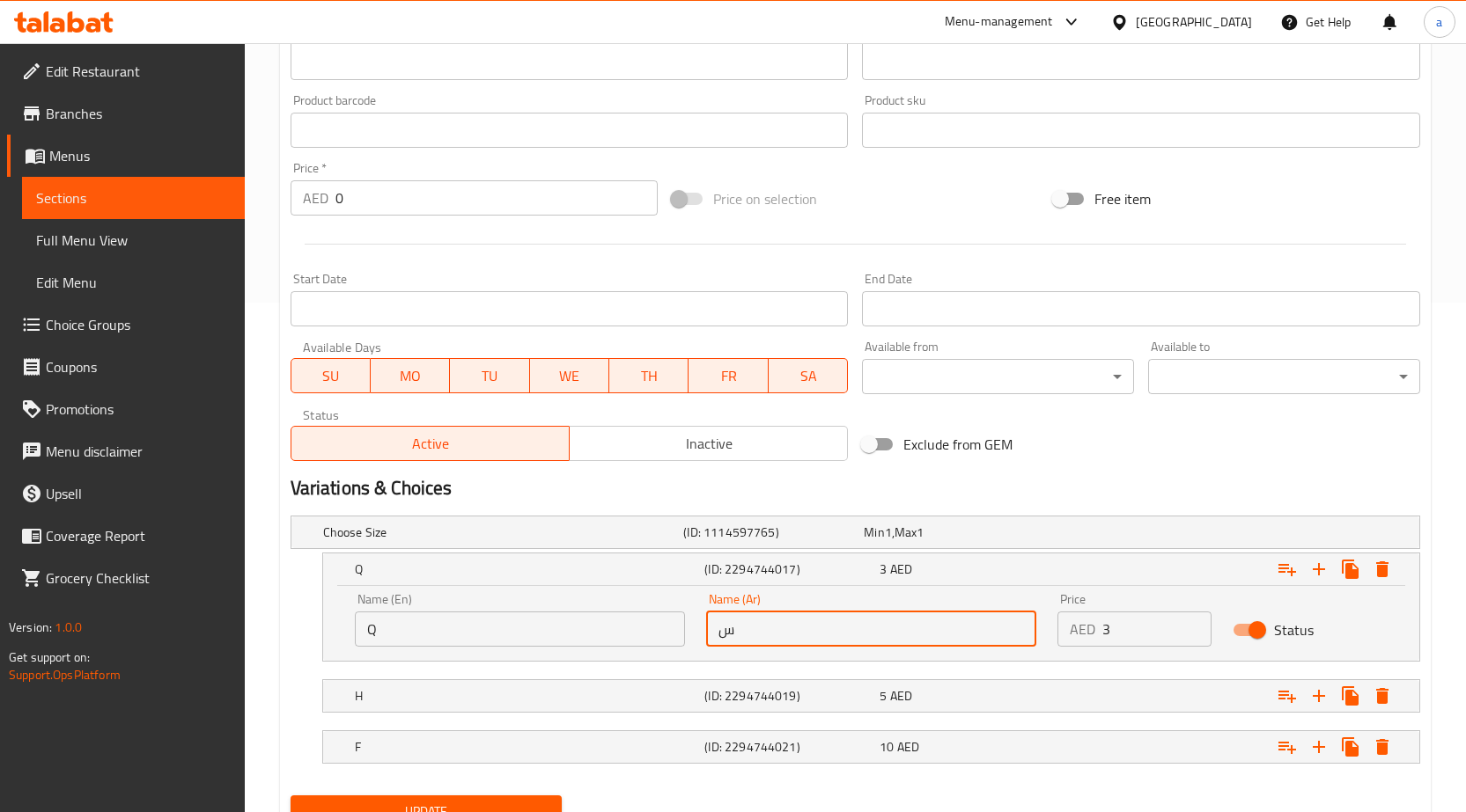
drag, startPoint x: 757, startPoint y: 630, endPoint x: 664, endPoint y: 620, distance: 93.5
click at [664, 620] on div "Name (En) Q Name (En) Name (Ar) س Name (Ar) Price AED 3 Price Status" at bounding box center [870, 619] width 1054 height 75
type input "ربع"
click at [811, 703] on h5 "(ID: 2294744019)" at bounding box center [788, 696] width 168 height 18
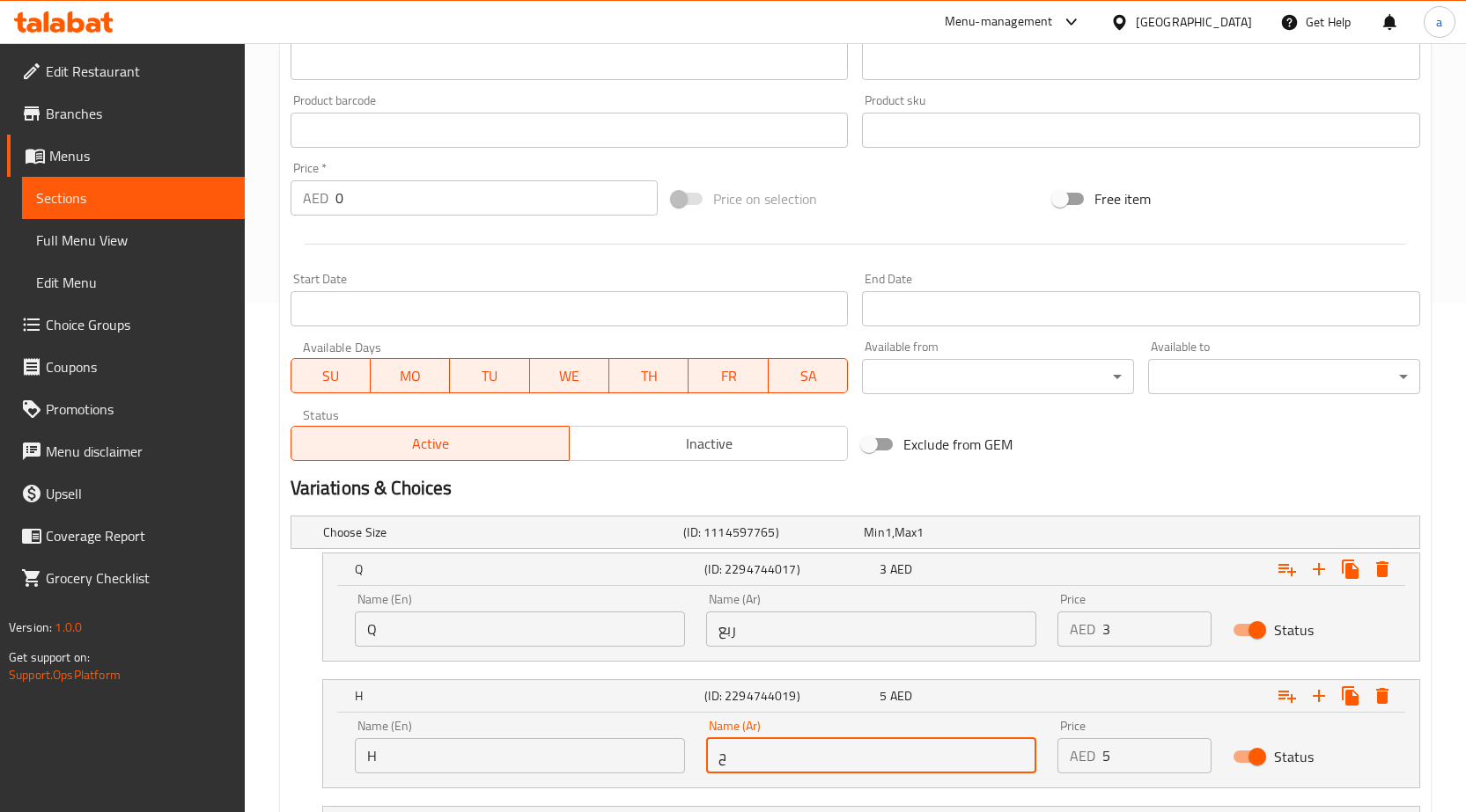
drag, startPoint x: 742, startPoint y: 751, endPoint x: 693, endPoint y: 761, distance: 50.0
click at [693, 761] on div "Name (En) H Name (En) Name (Ar) ح Name (Ar) Price AED 5 Price Status" at bounding box center [870, 746] width 1054 height 75
type input "نص"
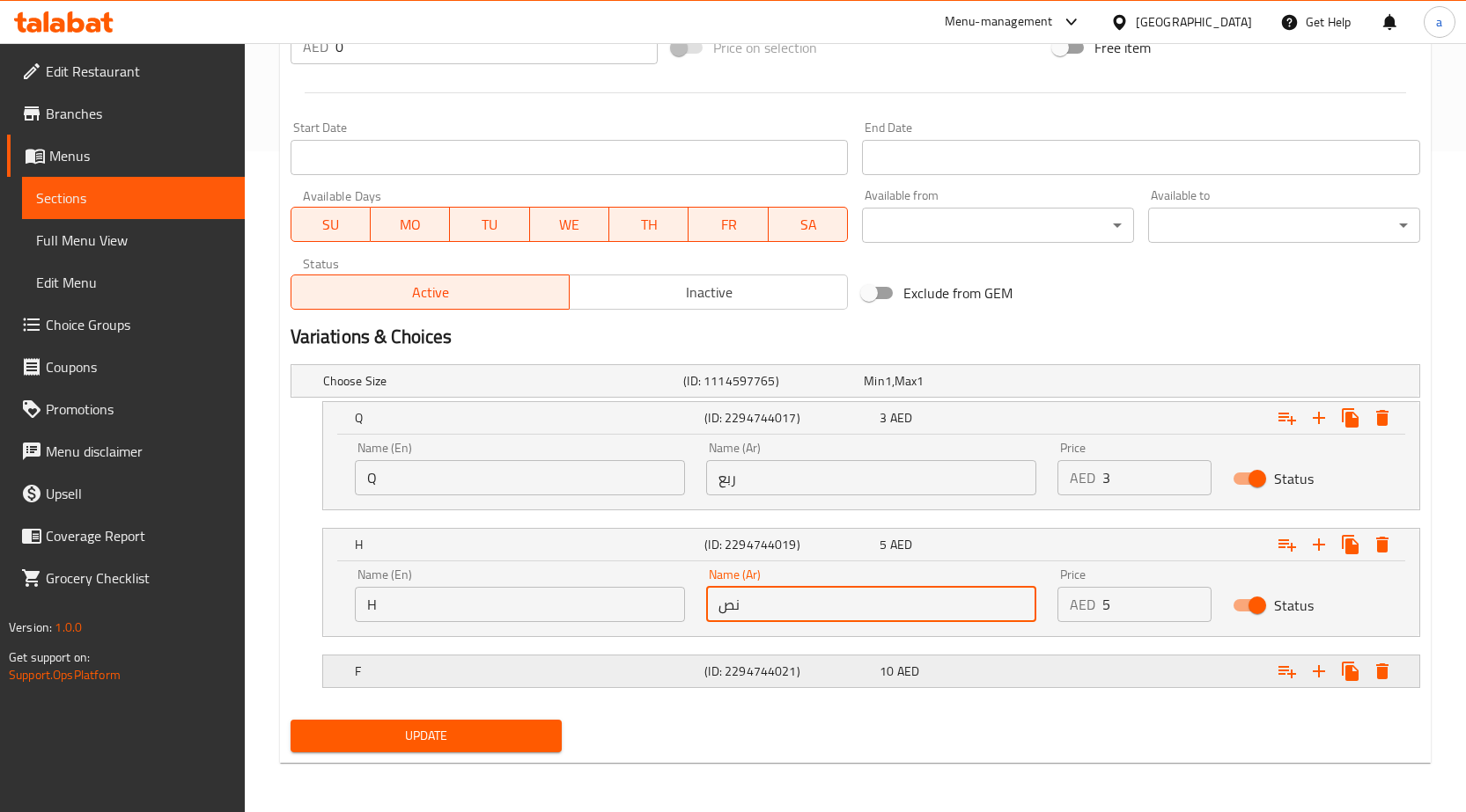
click at [775, 679] on h5 "(ID: 2294744021)" at bounding box center [788, 671] width 168 height 18
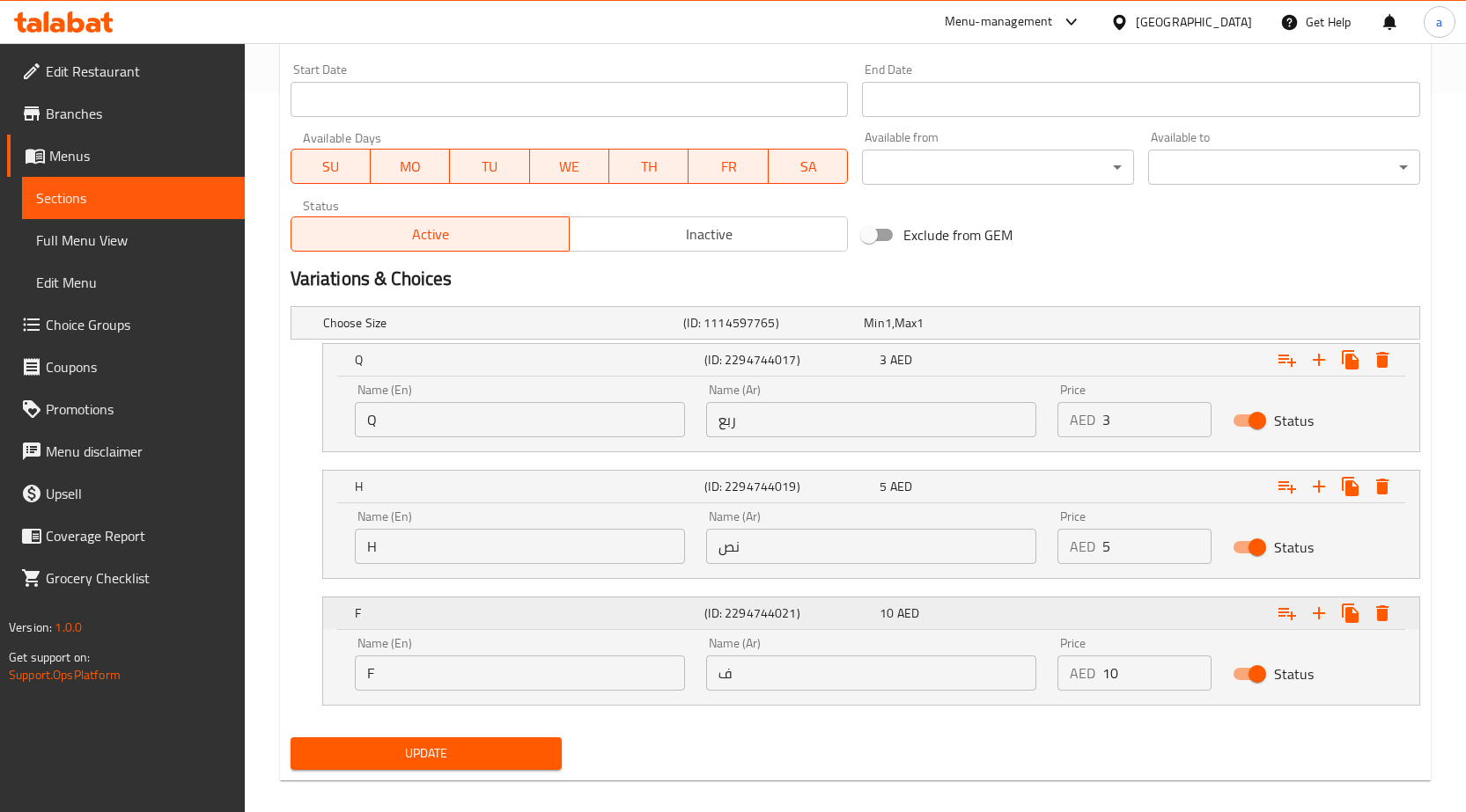
scroll to position [737, 0]
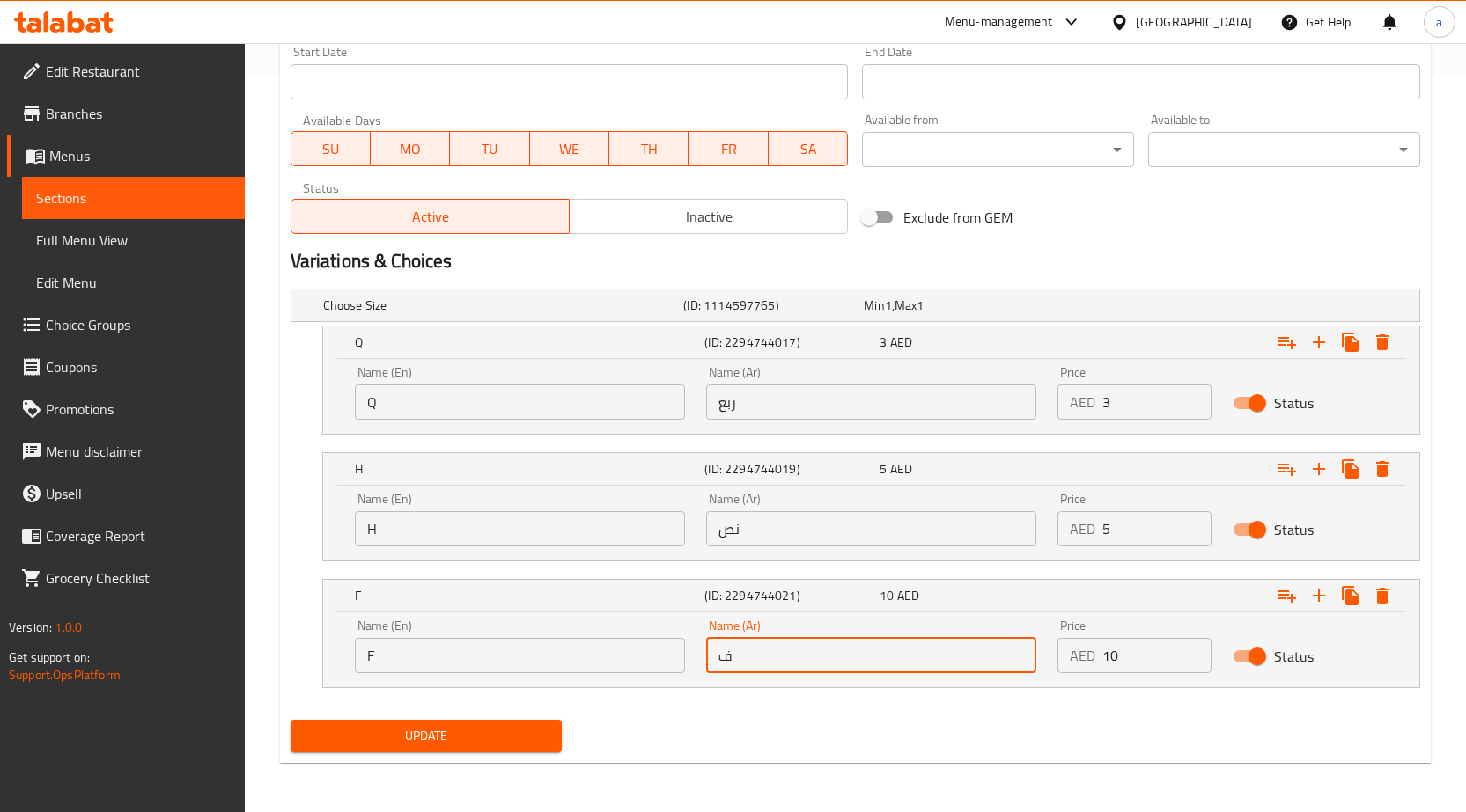
drag, startPoint x: 754, startPoint y: 656, endPoint x: 711, endPoint y: 652, distance: 43.2
click at [711, 652] on input "ف" at bounding box center [871, 655] width 331 height 35
type input "كامل"
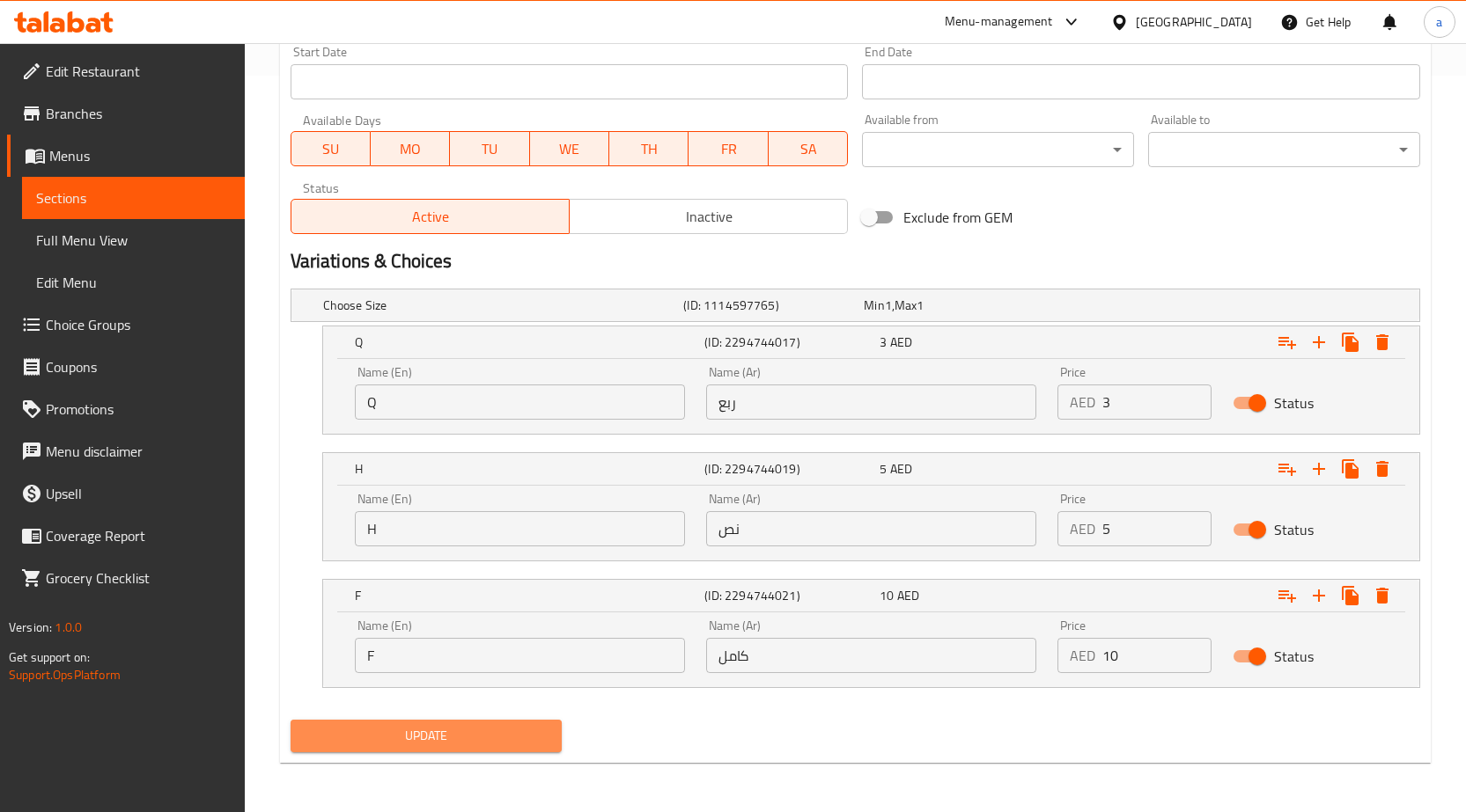
click at [507, 723] on button "Update" at bounding box center [427, 736] width 272 height 32
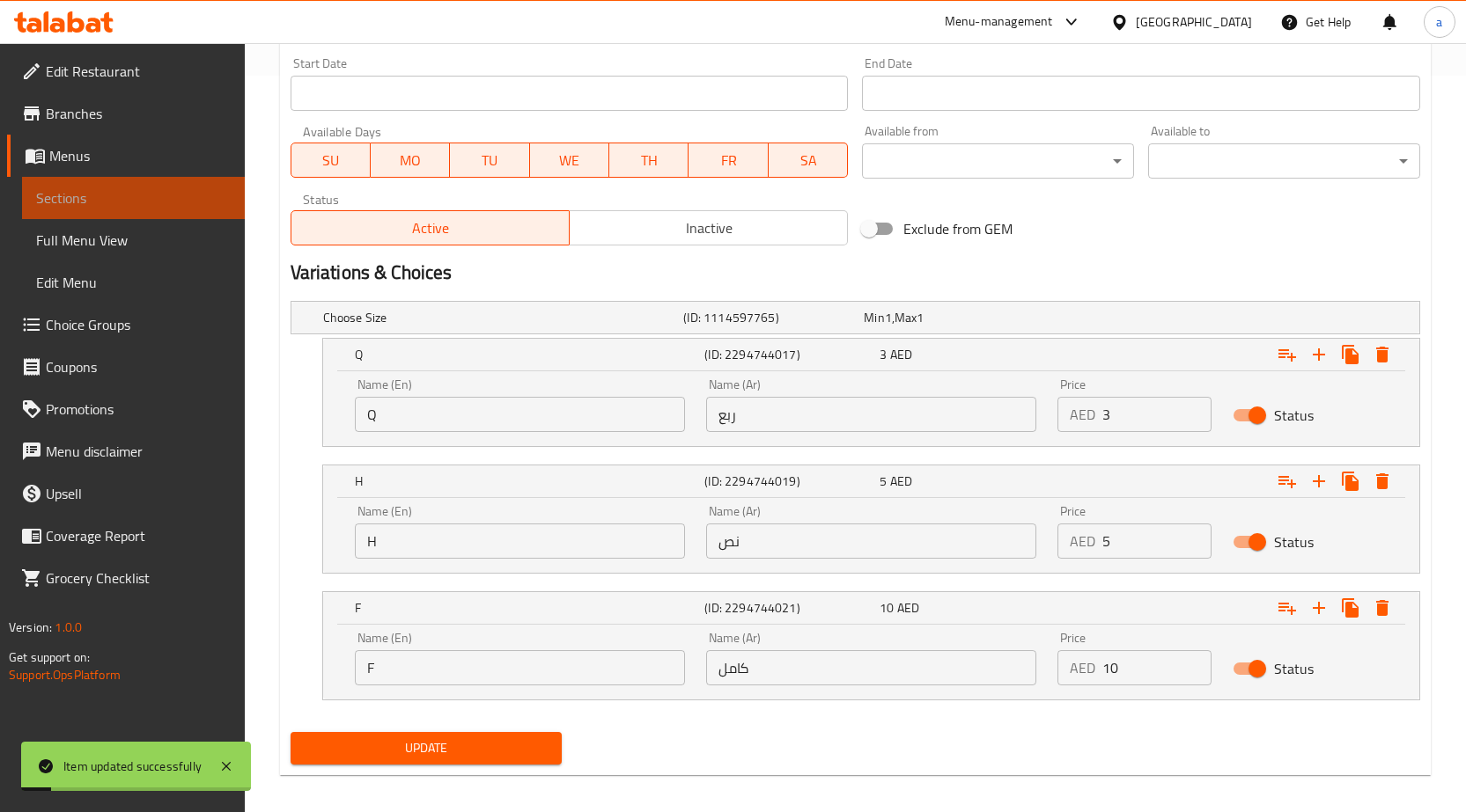
click at [185, 196] on span "Sections" at bounding box center [133, 198] width 195 height 21
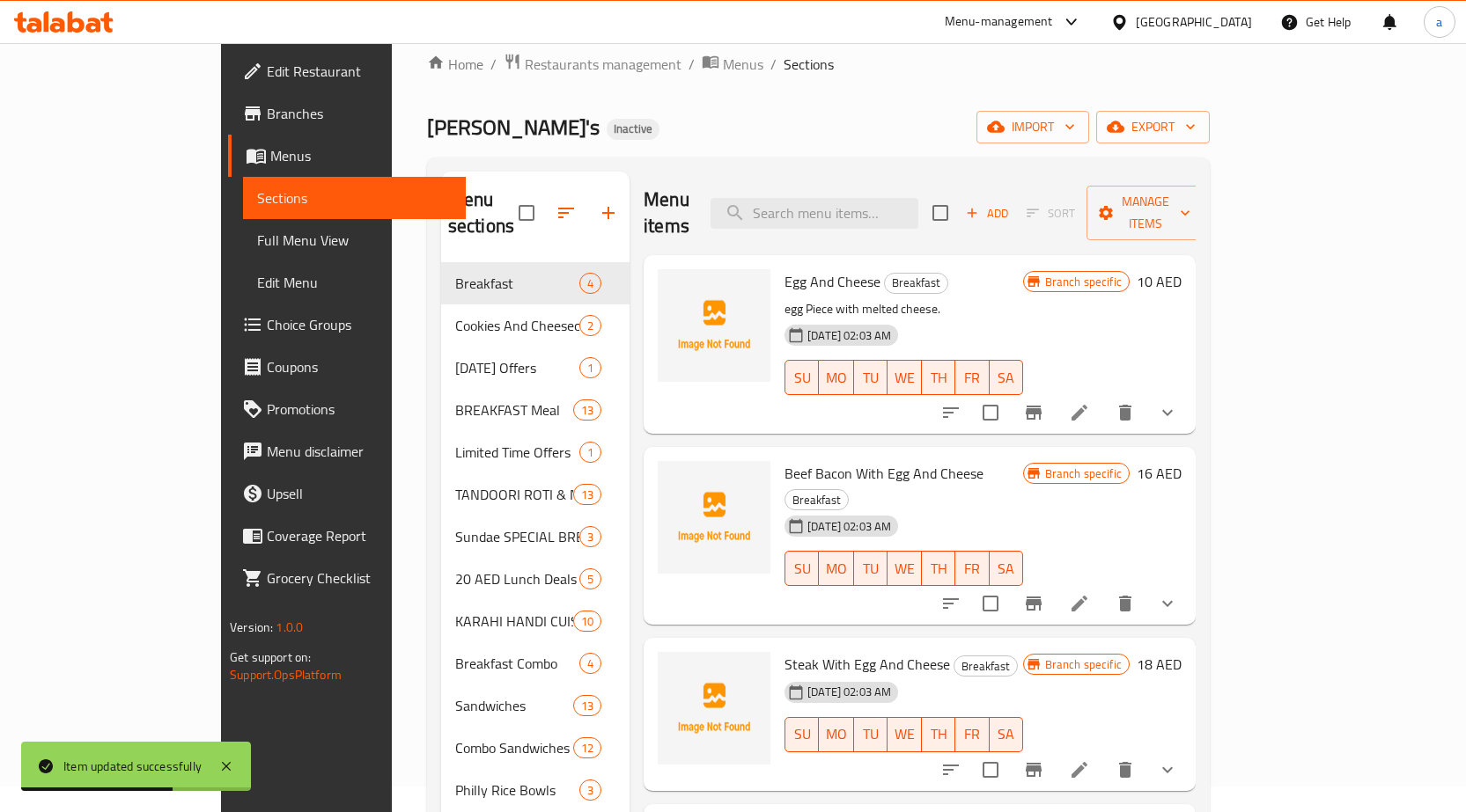
scroll to position [2, 0]
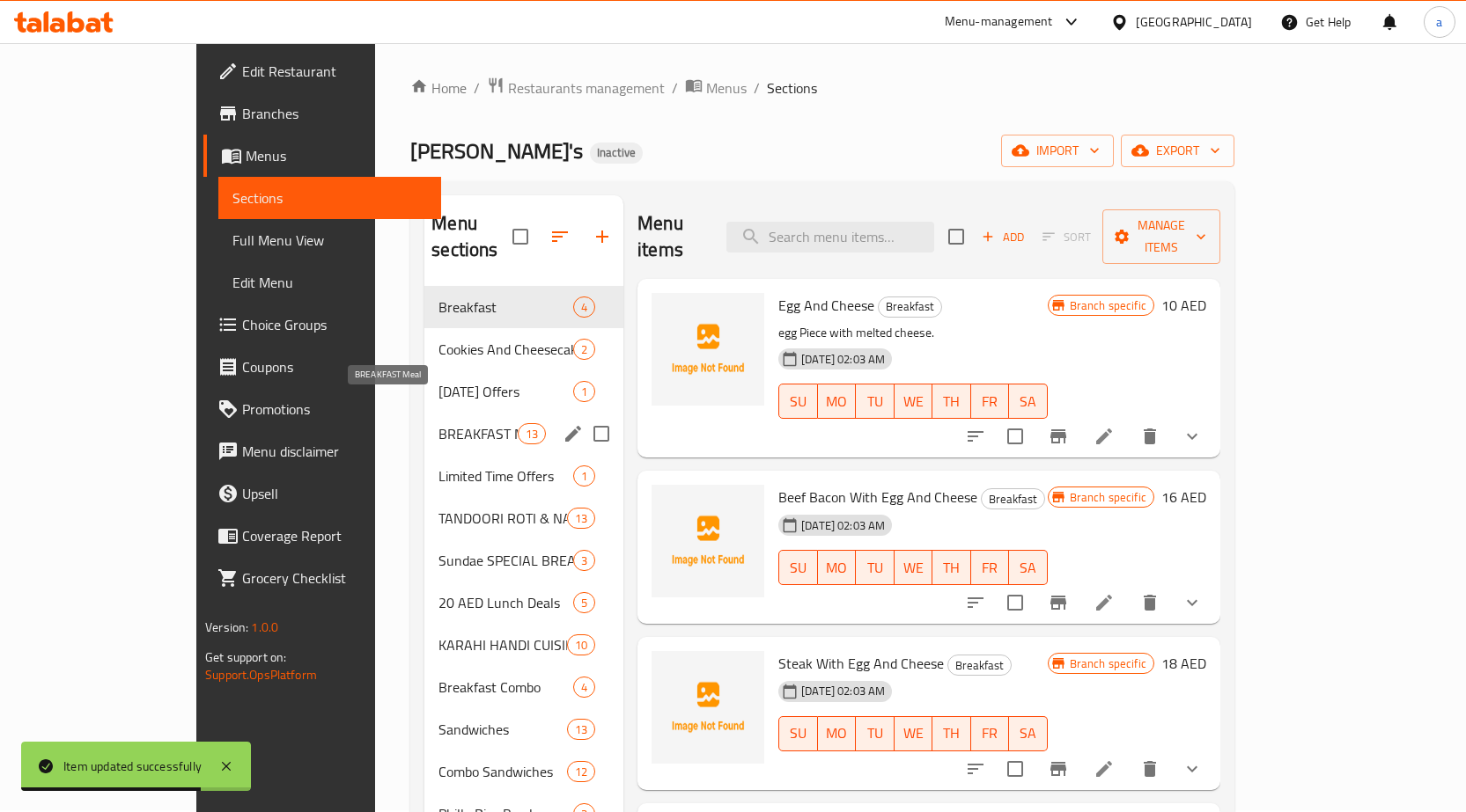
click at [439, 424] on span "BREAKFAST Meal" at bounding box center [478, 434] width 79 height 21
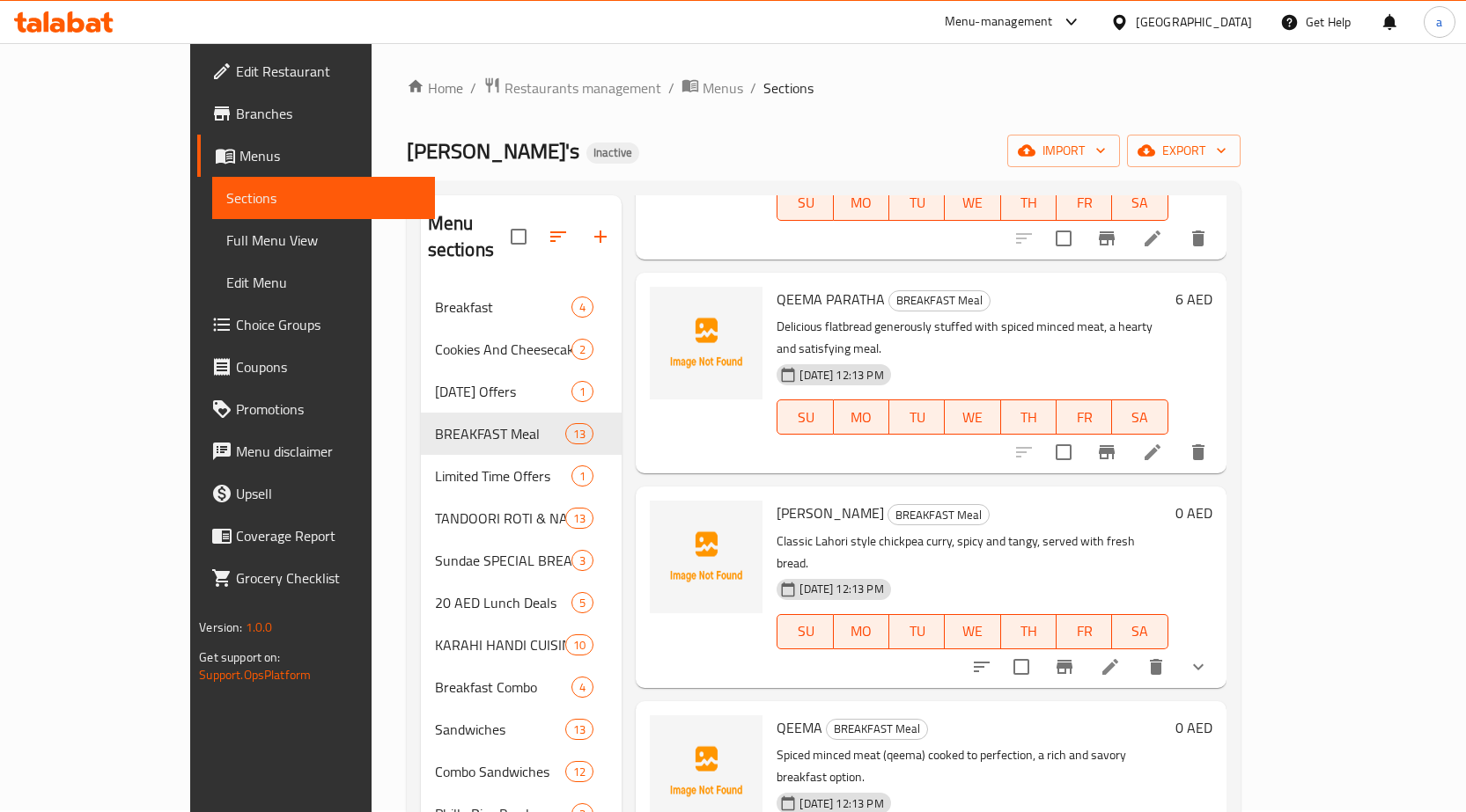
scroll to position [880, 0]
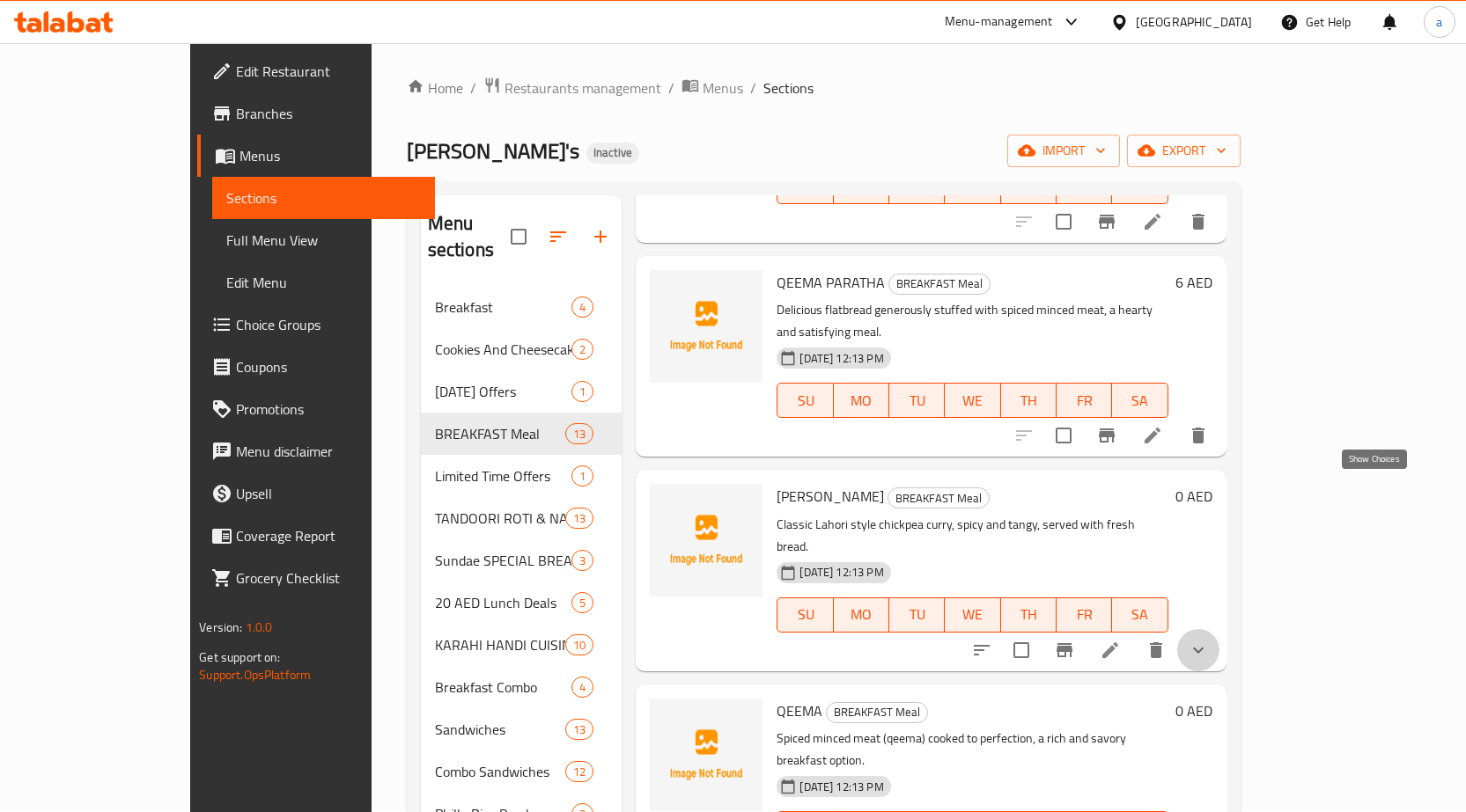
click at [1209, 640] on icon "show more" at bounding box center [1198, 651] width 21 height 21
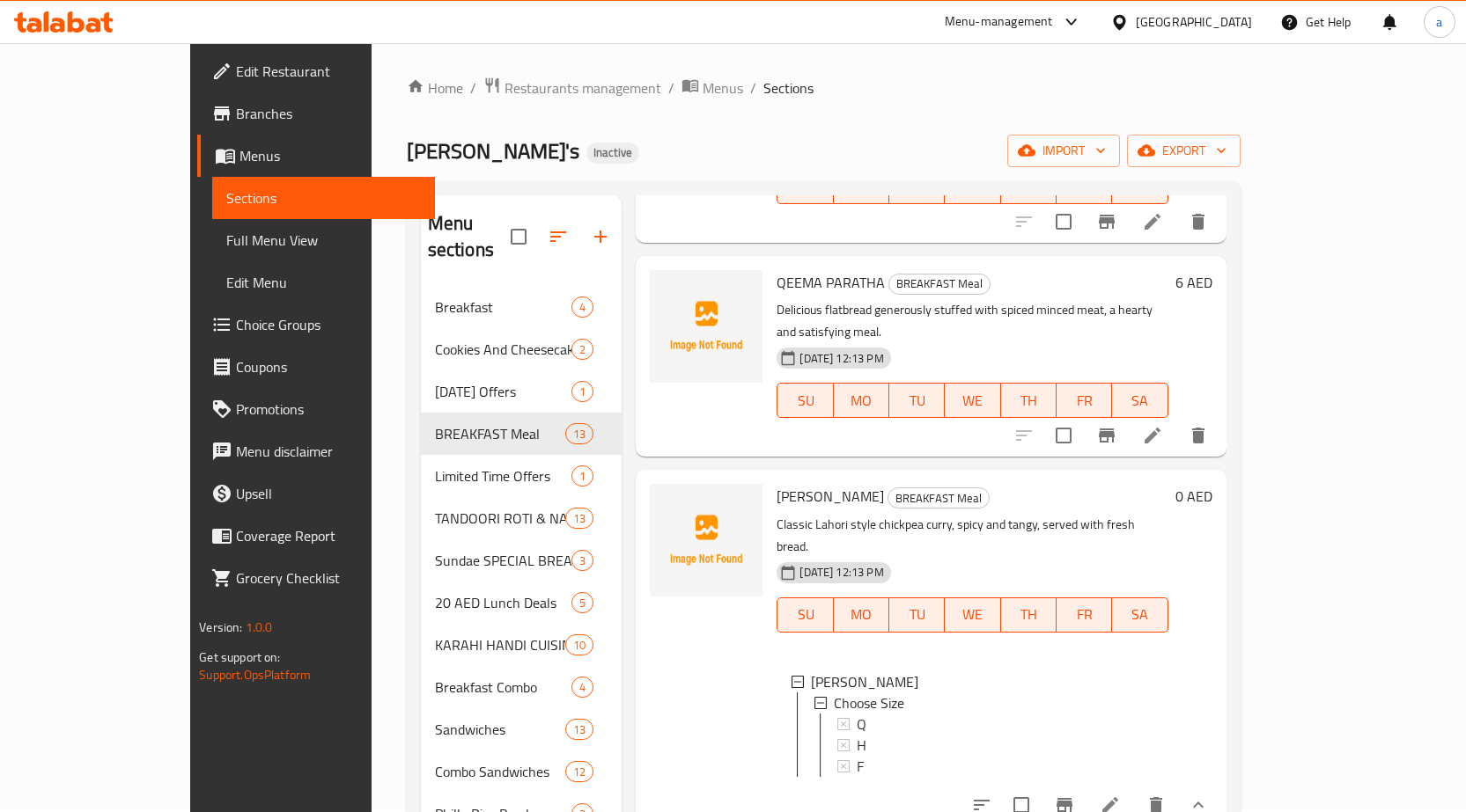
scroll to position [3, 0]
click at [1121, 795] on icon at bounding box center [1110, 805] width 21 height 21
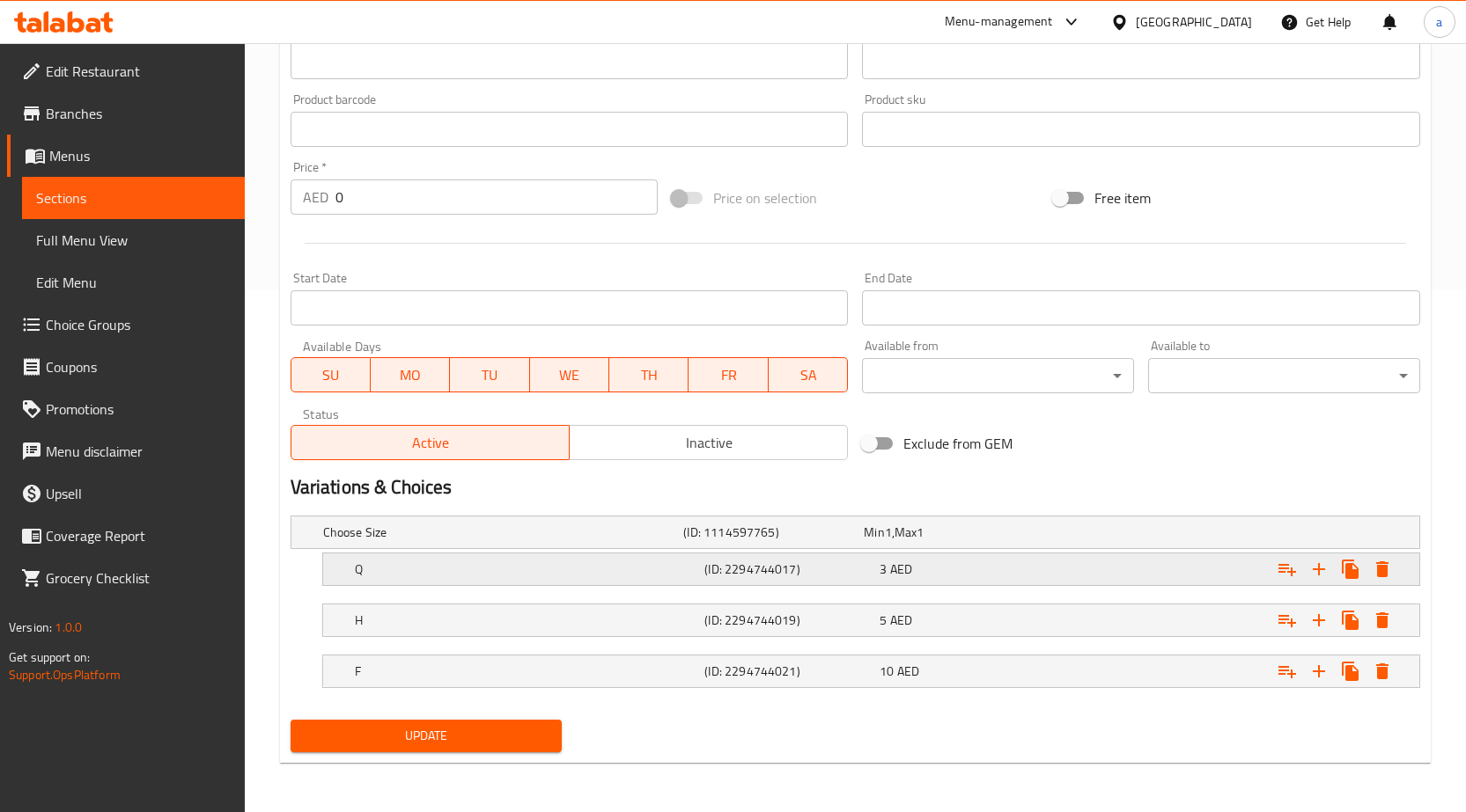
click at [747, 567] on h5 "(ID: 2294744017)" at bounding box center [788, 569] width 168 height 18
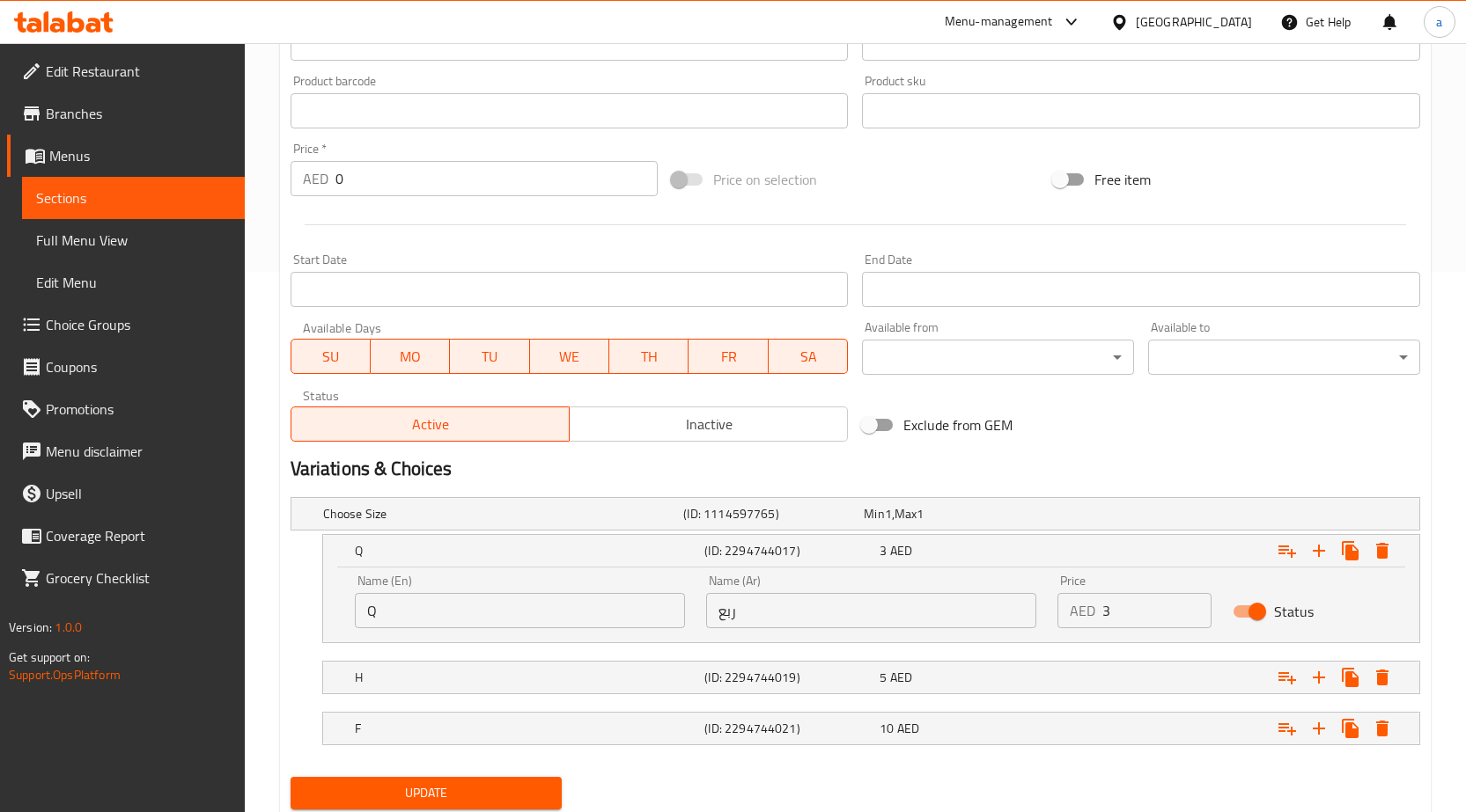
scroll to position [597, 0]
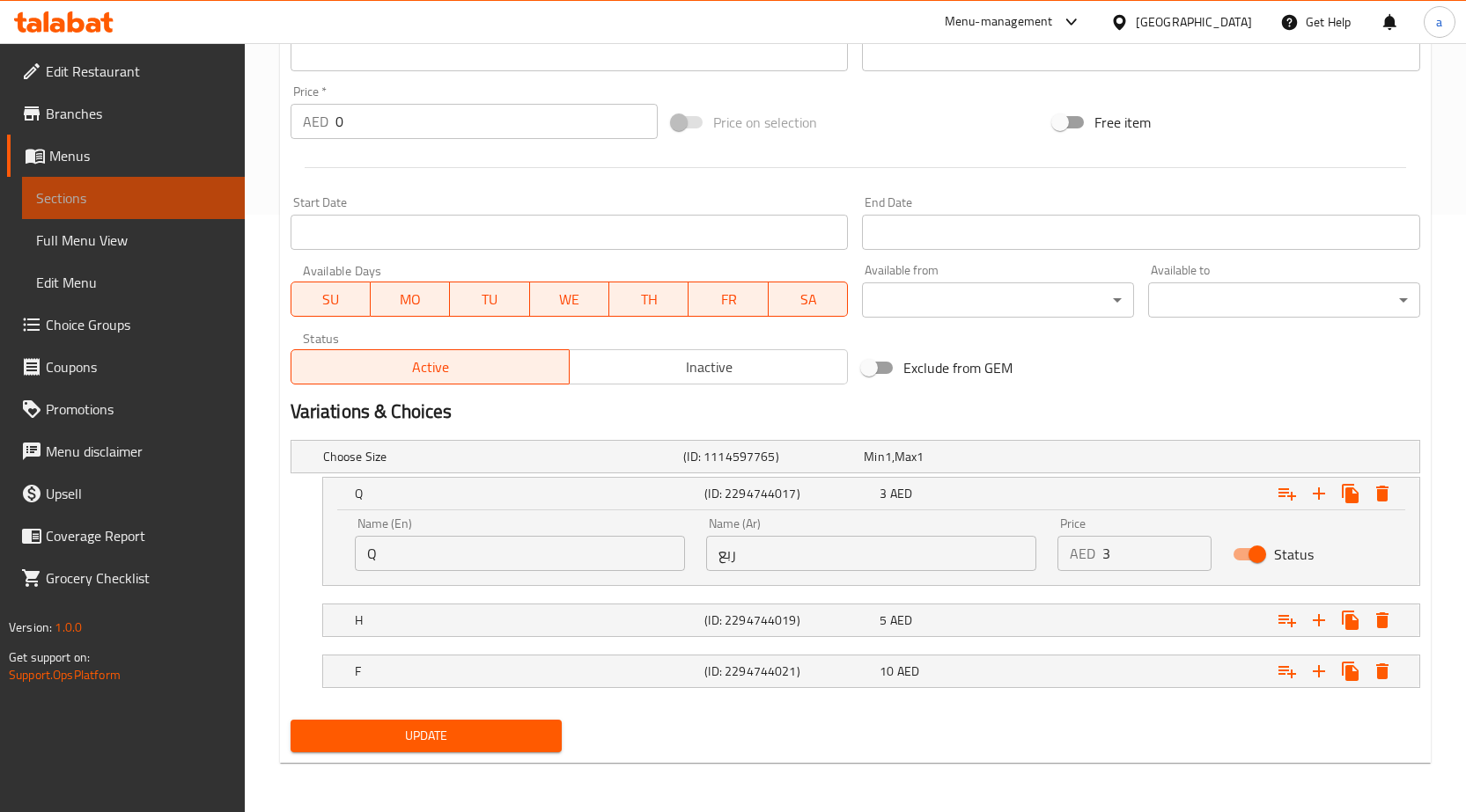
click at [128, 197] on span "Sections" at bounding box center [133, 198] width 195 height 21
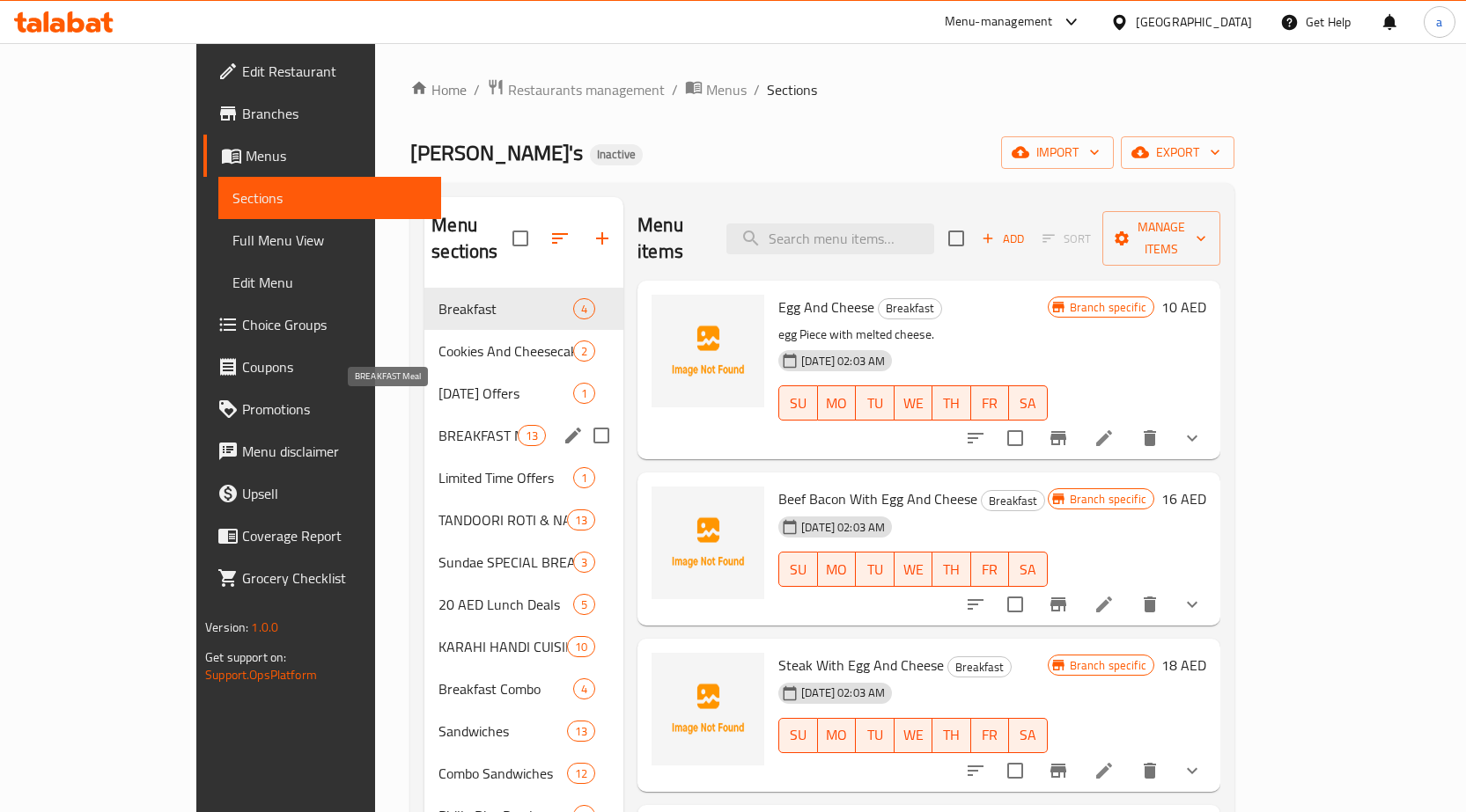
click at [439, 425] on span "BREAKFAST Meal" at bounding box center [478, 436] width 79 height 21
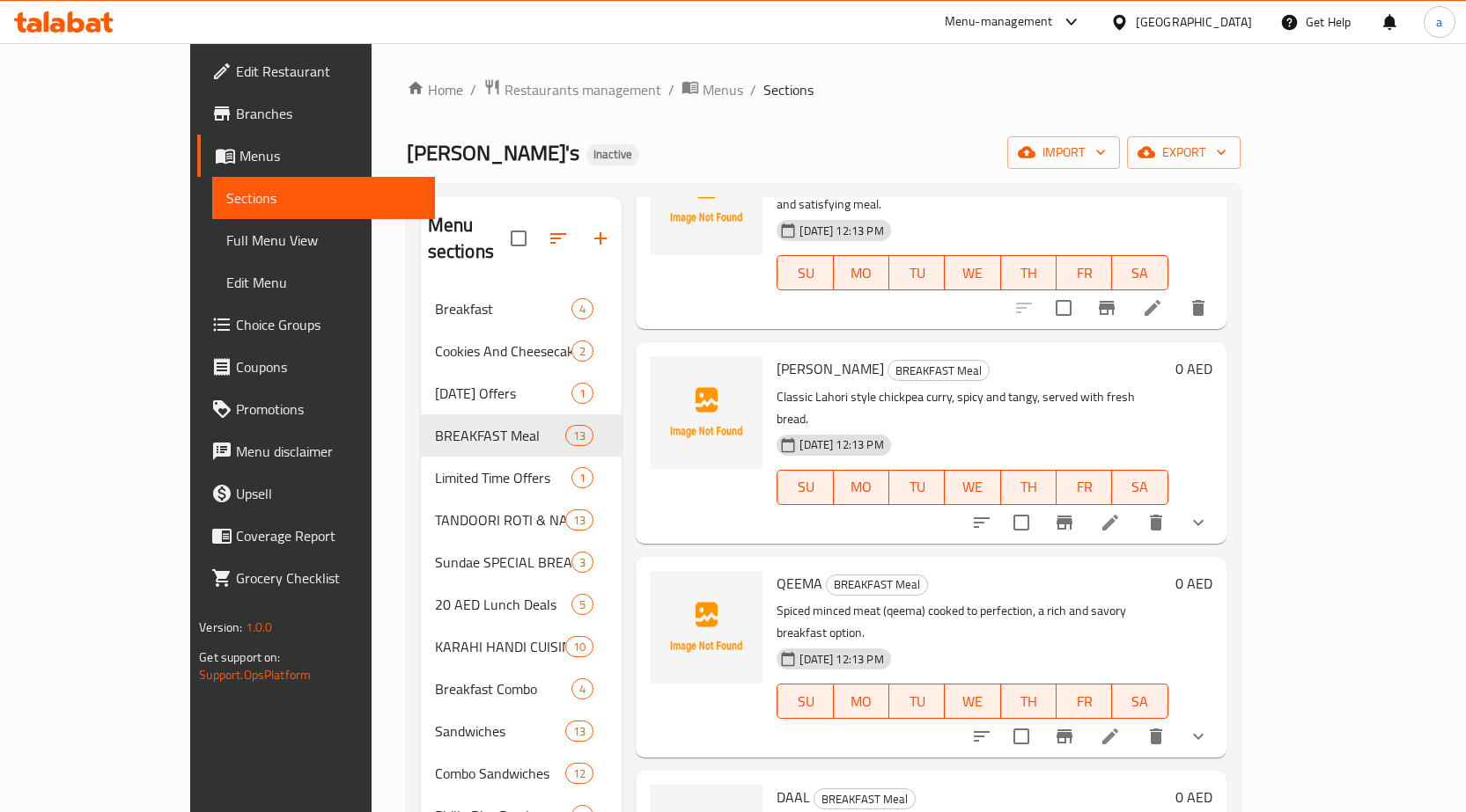
scroll to position [968, 0]
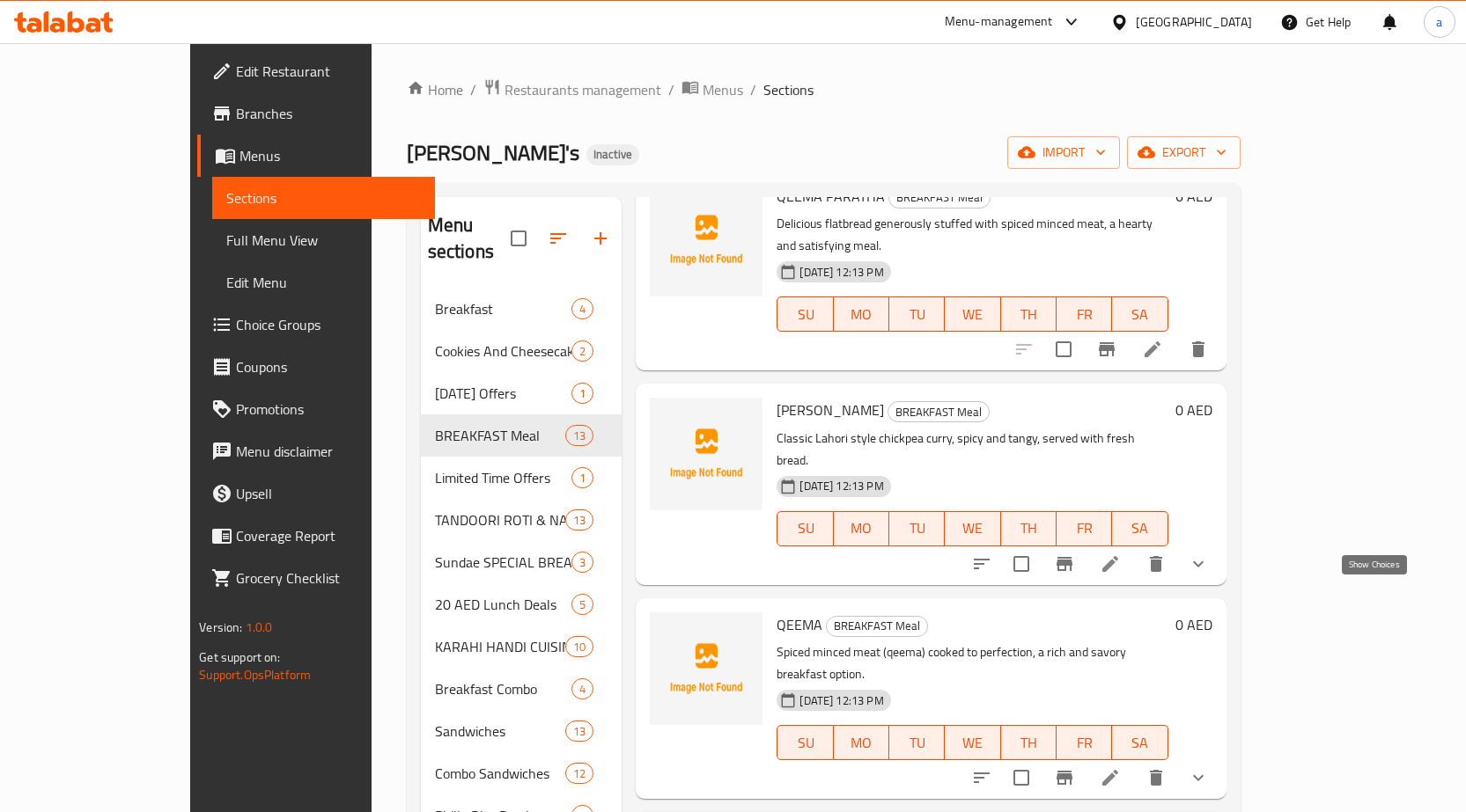
click at [1209, 767] on icon "show more" at bounding box center [1198, 778] width 21 height 21
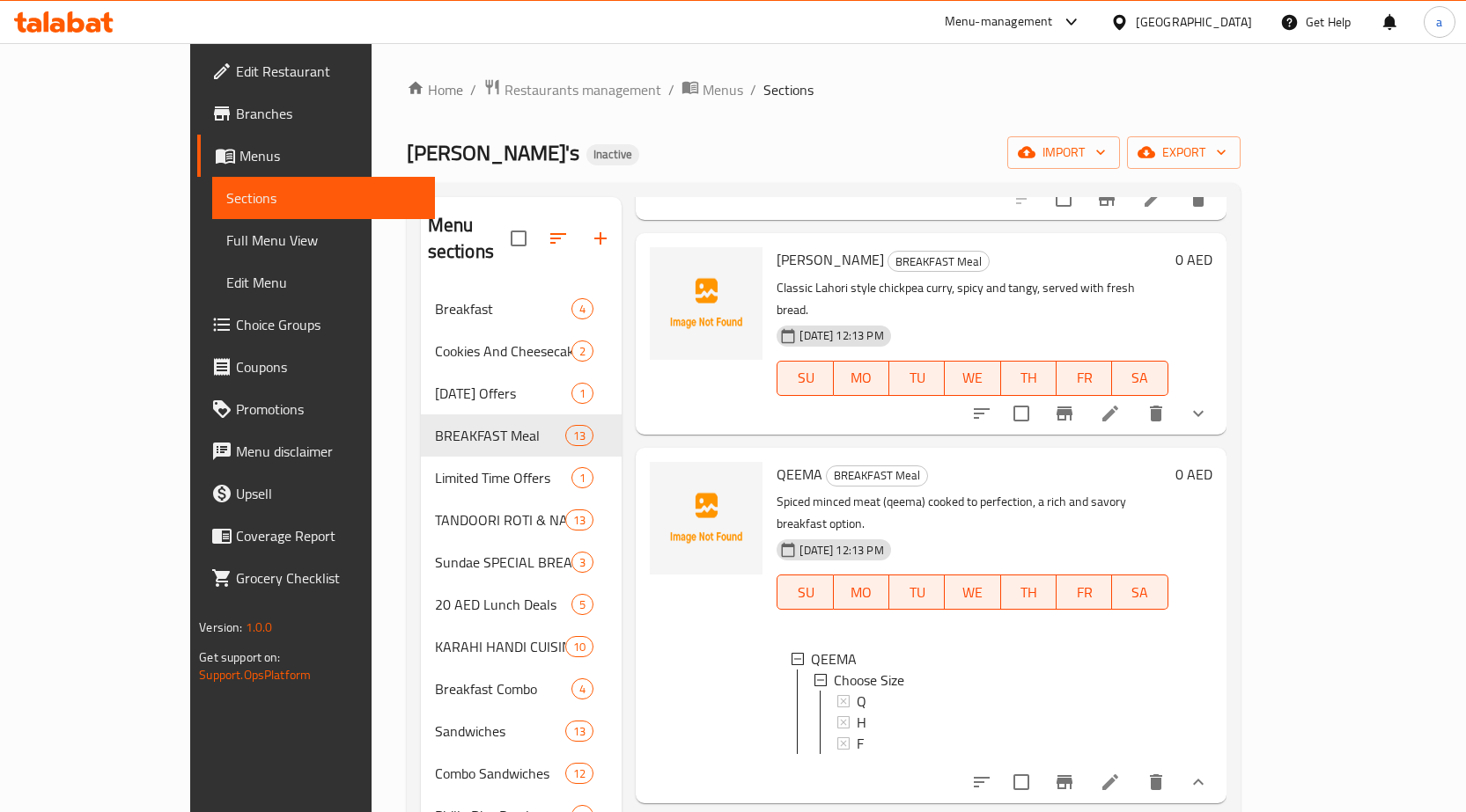
scroll to position [1144, 0]
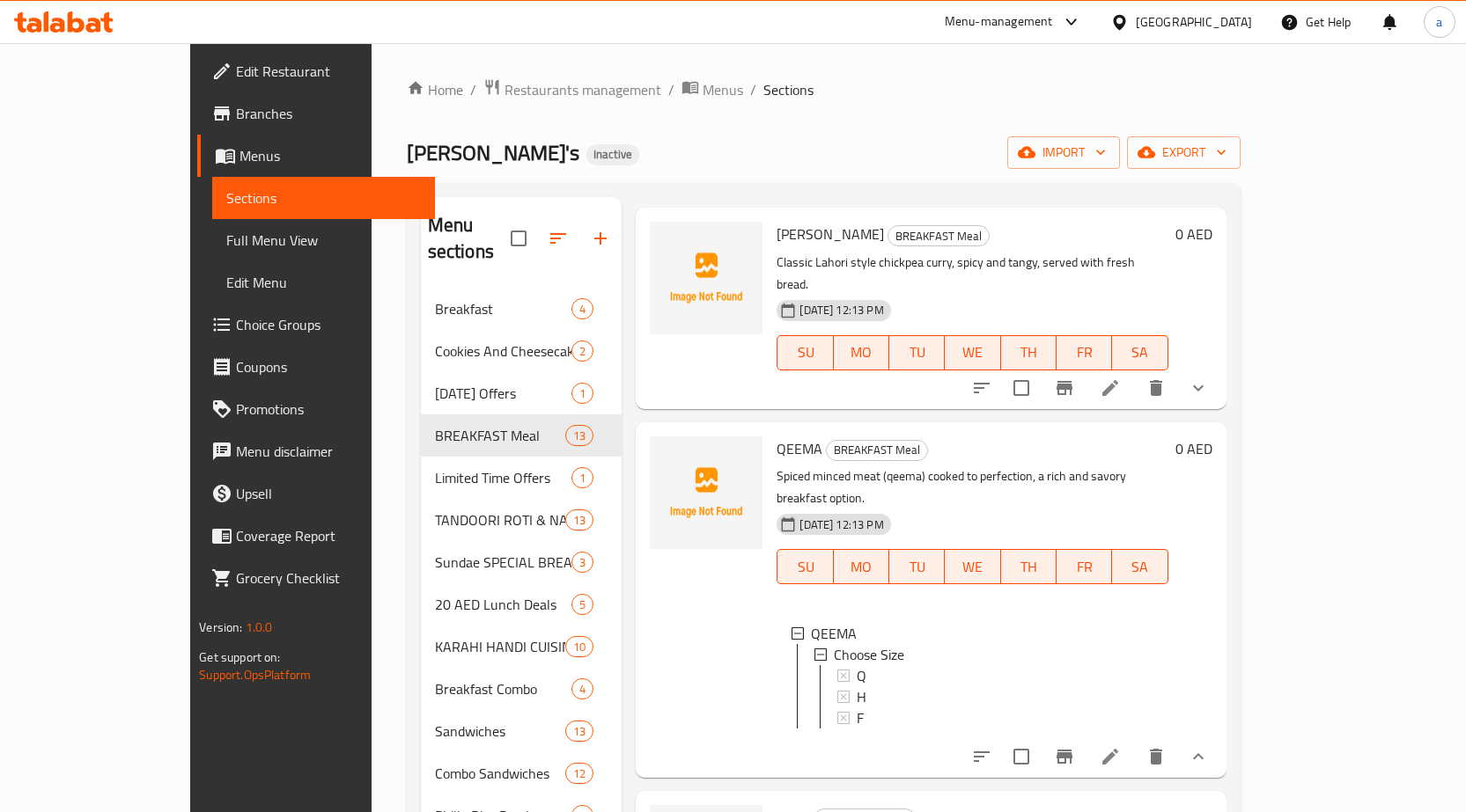
click at [1121, 746] on icon at bounding box center [1110, 757] width 21 height 21
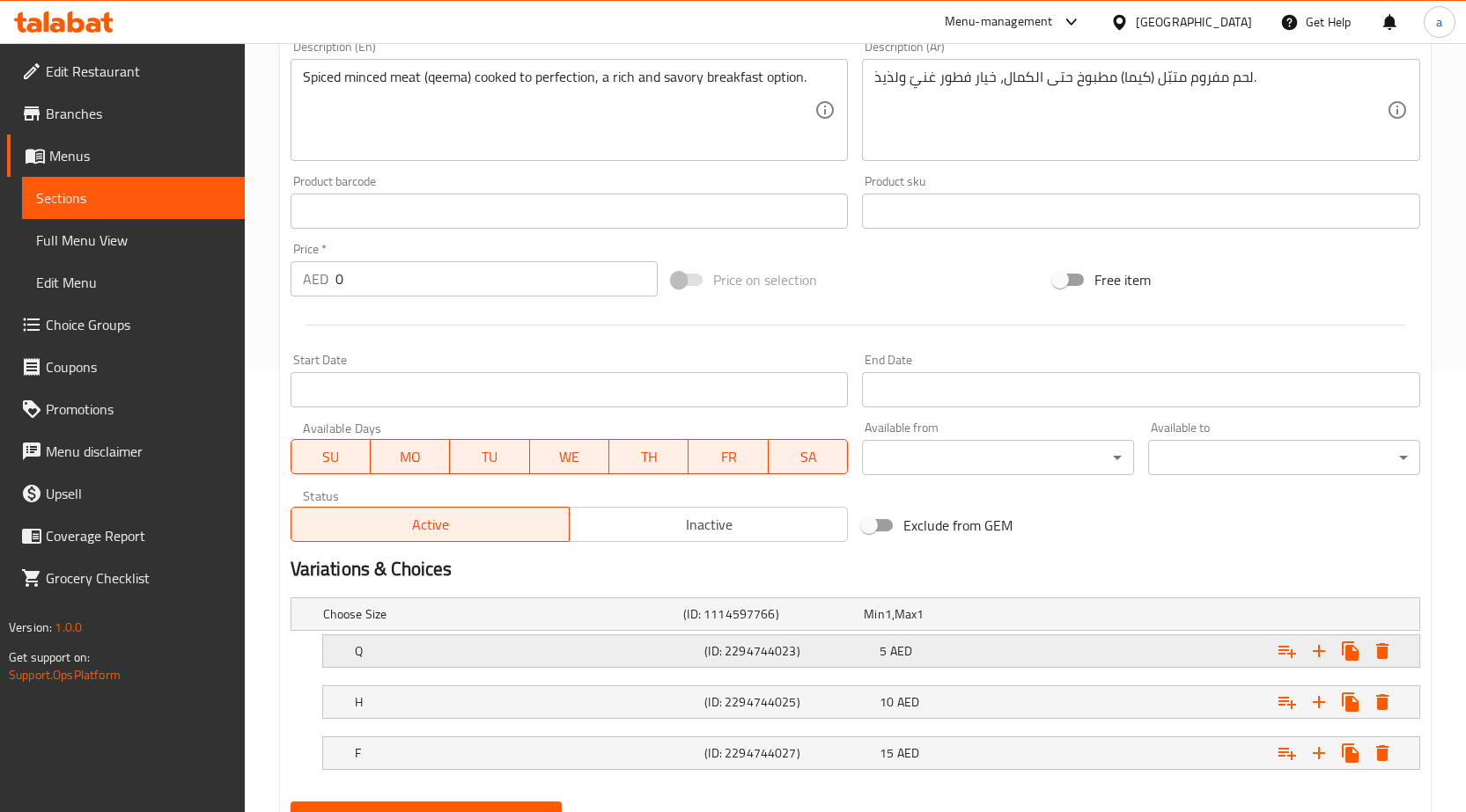
click at [853, 651] on h5 "(ID: 2294744023)" at bounding box center [788, 651] width 168 height 18
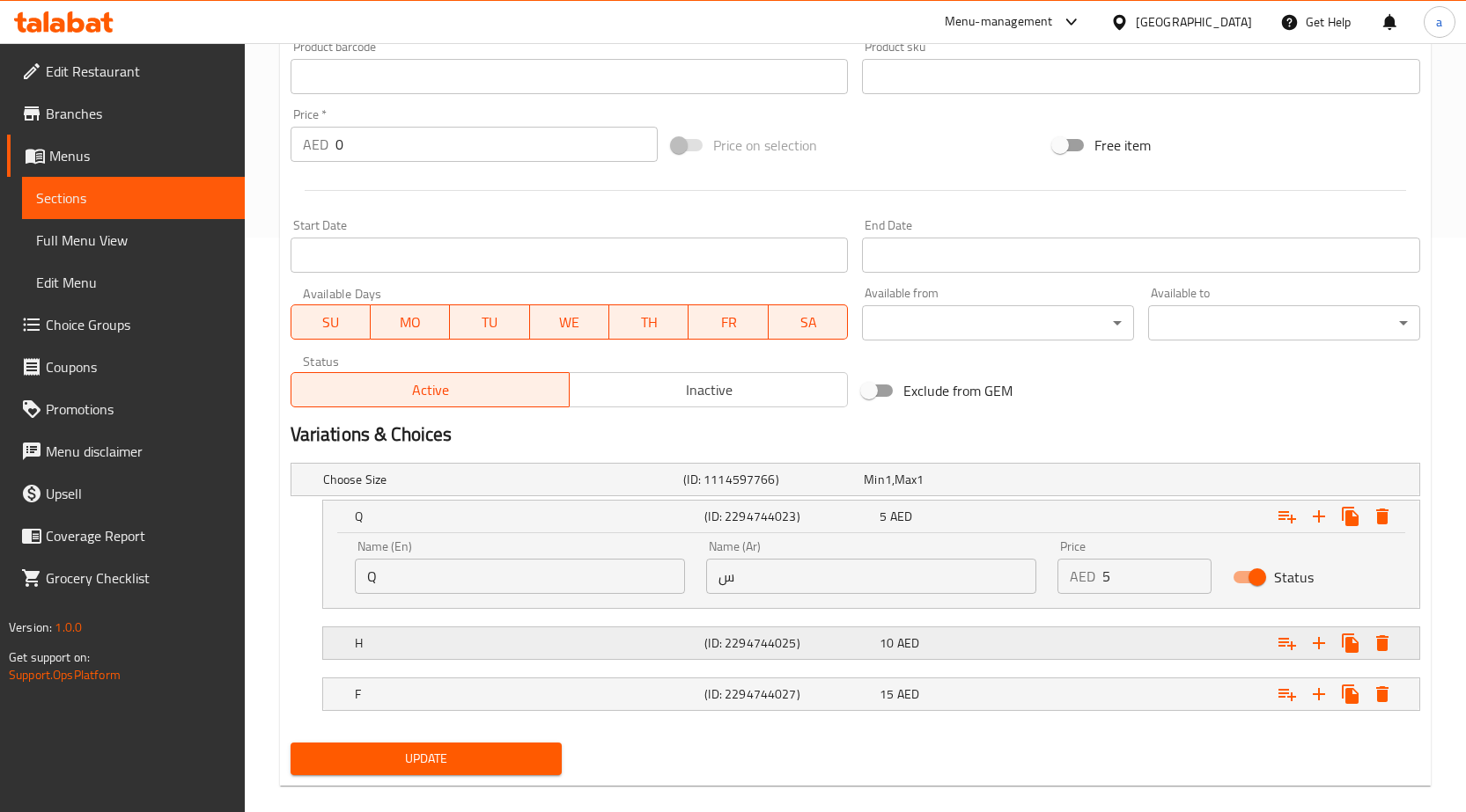
scroll to position [597, 0]
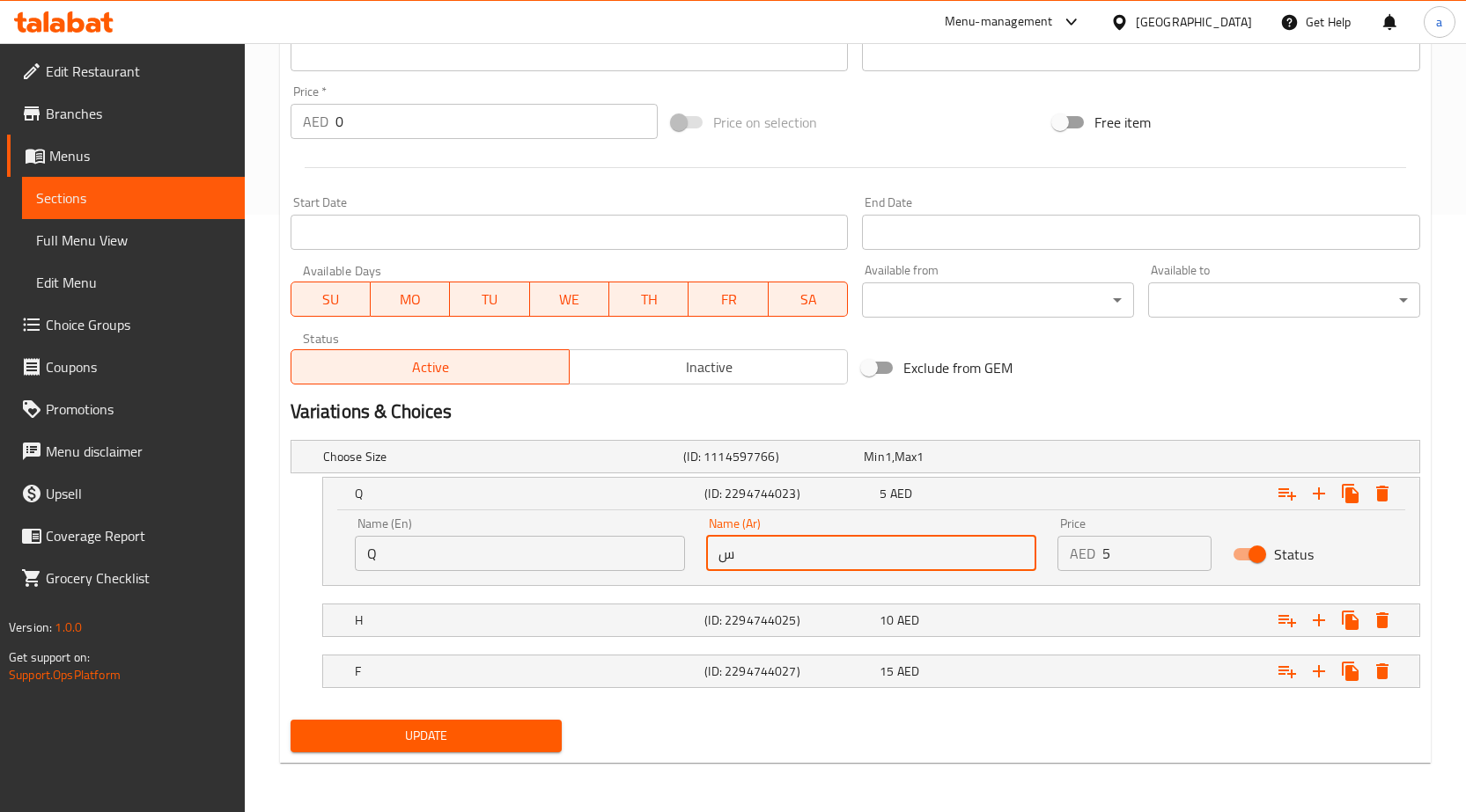
drag, startPoint x: 739, startPoint y: 558, endPoint x: 702, endPoint y: 553, distance: 37.3
click at [702, 553] on div "Name (Ar) س Name (Ar)" at bounding box center [871, 544] width 352 height 75
type input "ربع"
click at [823, 630] on div "(ID: 2294744025)" at bounding box center [789, 620] width 175 height 25
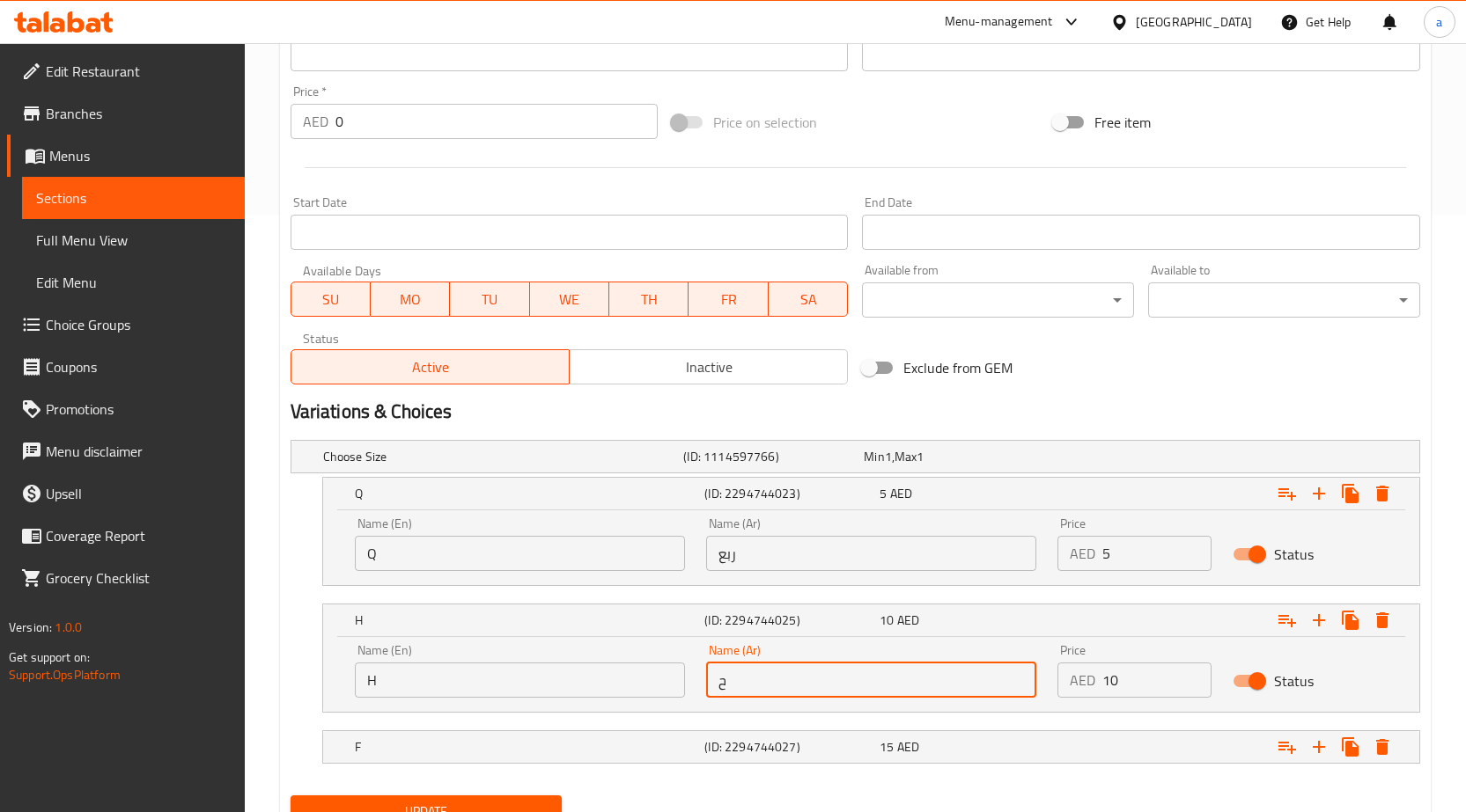
drag, startPoint x: 775, startPoint y: 666, endPoint x: 704, endPoint y: 657, distance: 71.6
click at [704, 657] on div "Name (Ar) ح Name (Ar)" at bounding box center [871, 670] width 352 height 75
type input "نص"
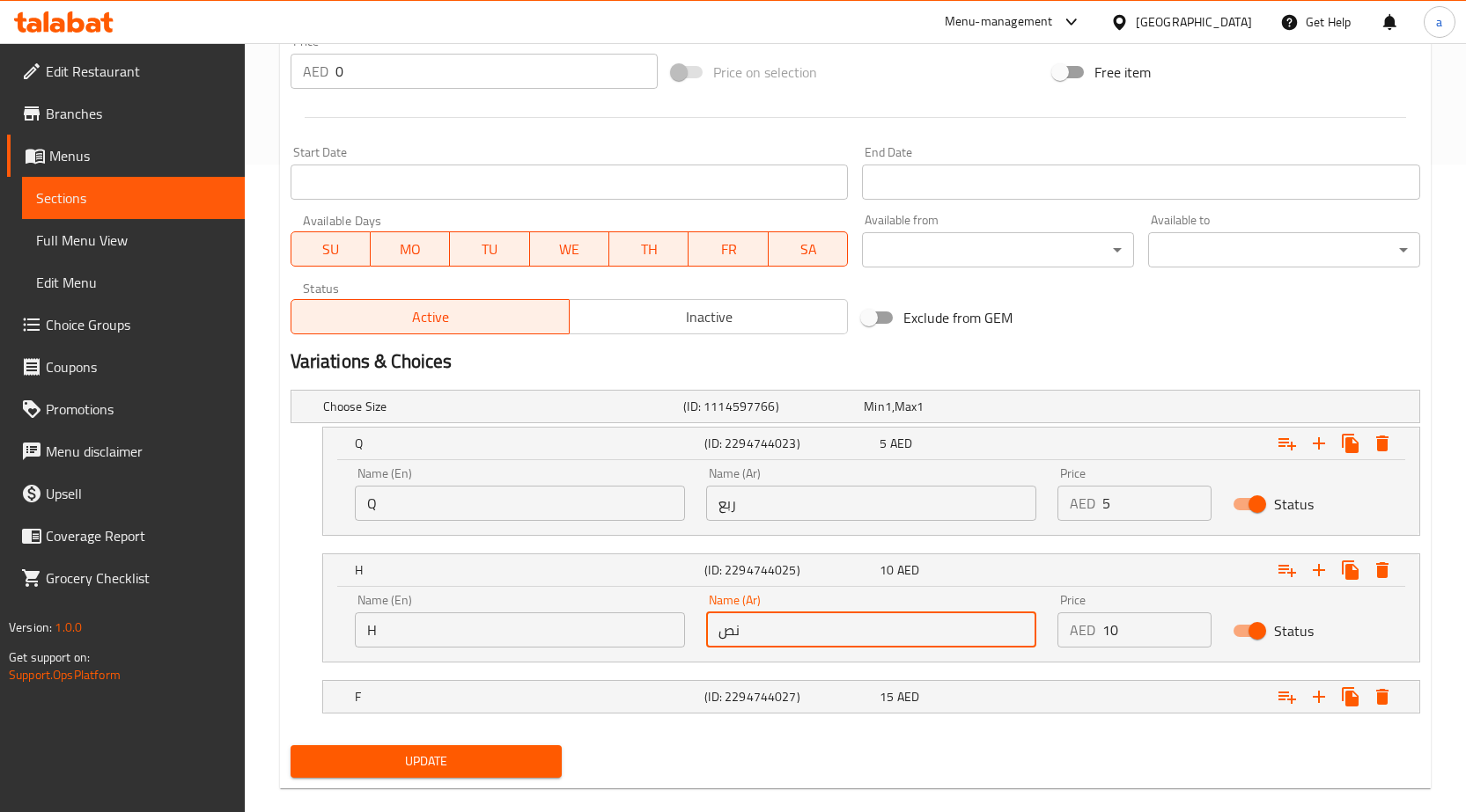
scroll to position [673, 0]
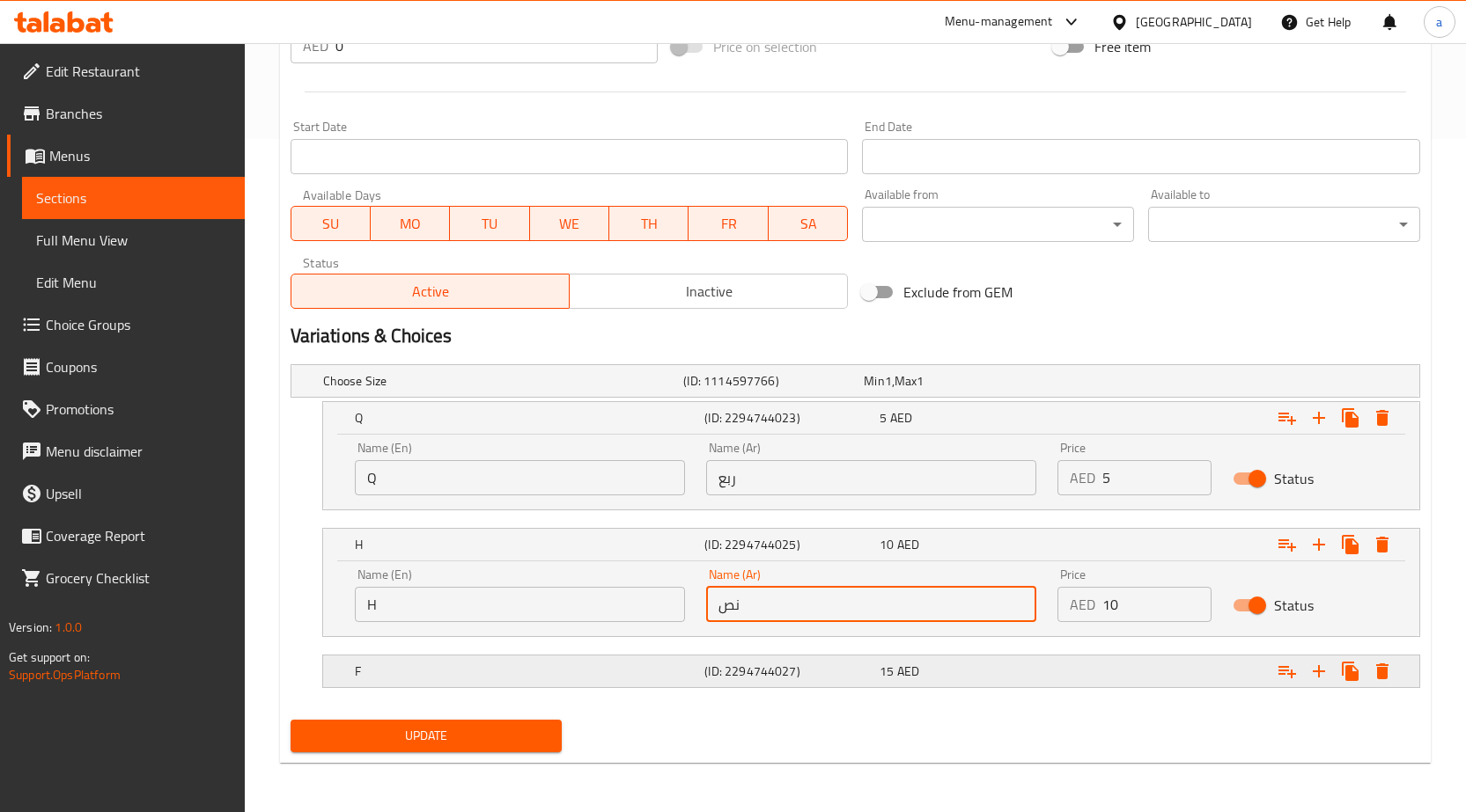
click at [759, 676] on h5 "(ID: 2294744027)" at bounding box center [788, 671] width 168 height 18
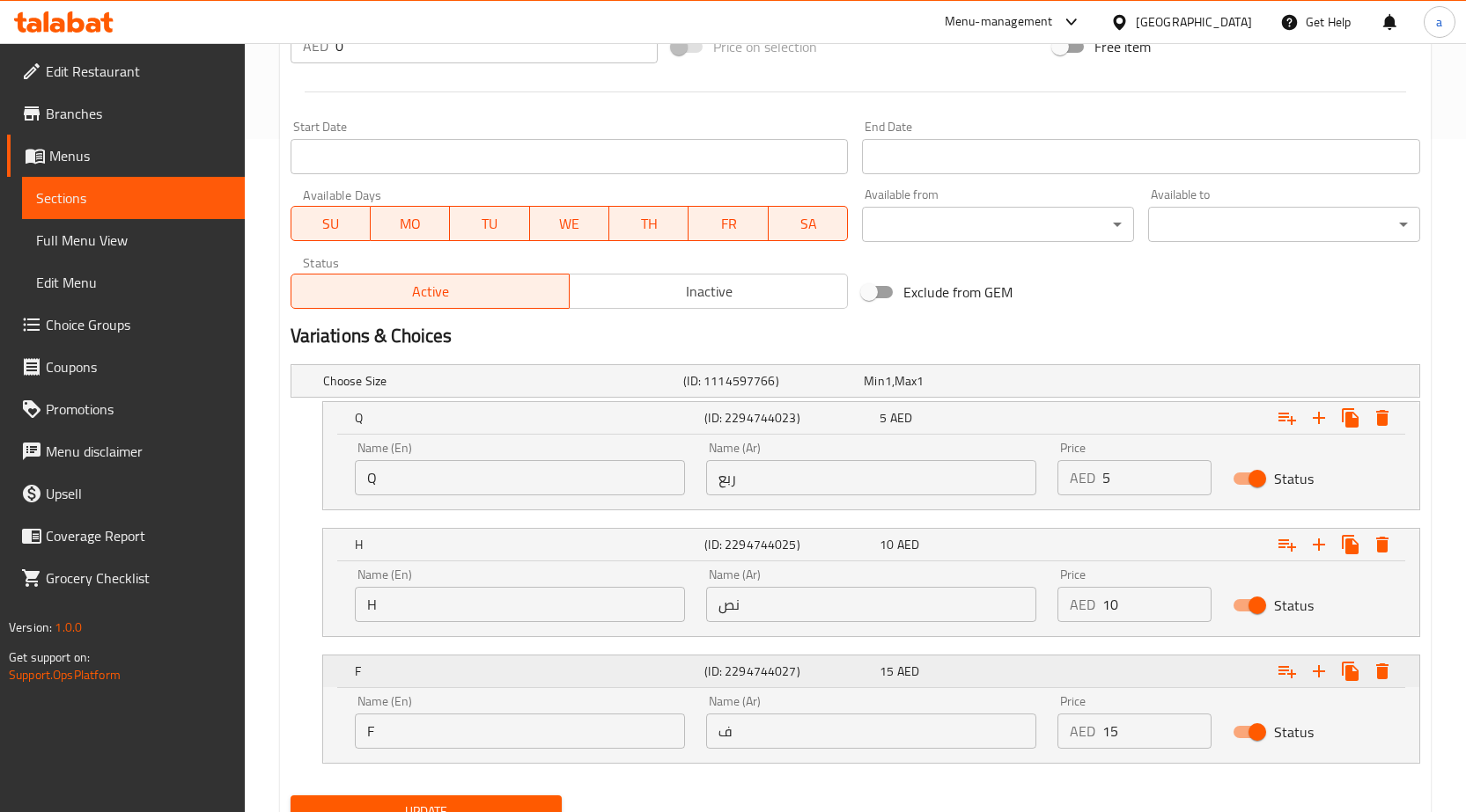
scroll to position [749, 0]
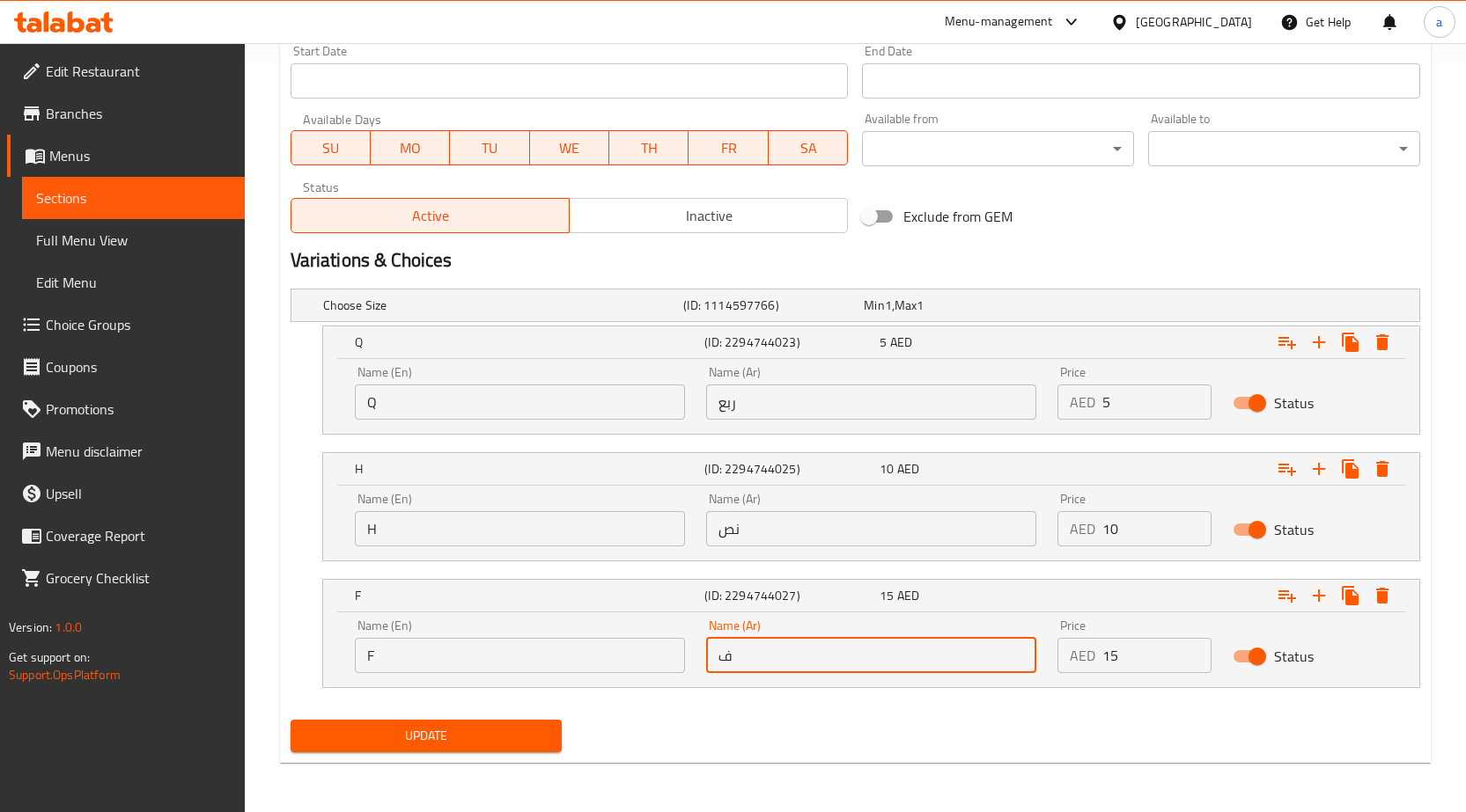
drag, startPoint x: 745, startPoint y: 648, endPoint x: 707, endPoint y: 646, distance: 38.1
click at [707, 646] on input "ف" at bounding box center [871, 655] width 331 height 35
type input "كامل"
click at [512, 735] on span "Update" at bounding box center [427, 736] width 244 height 22
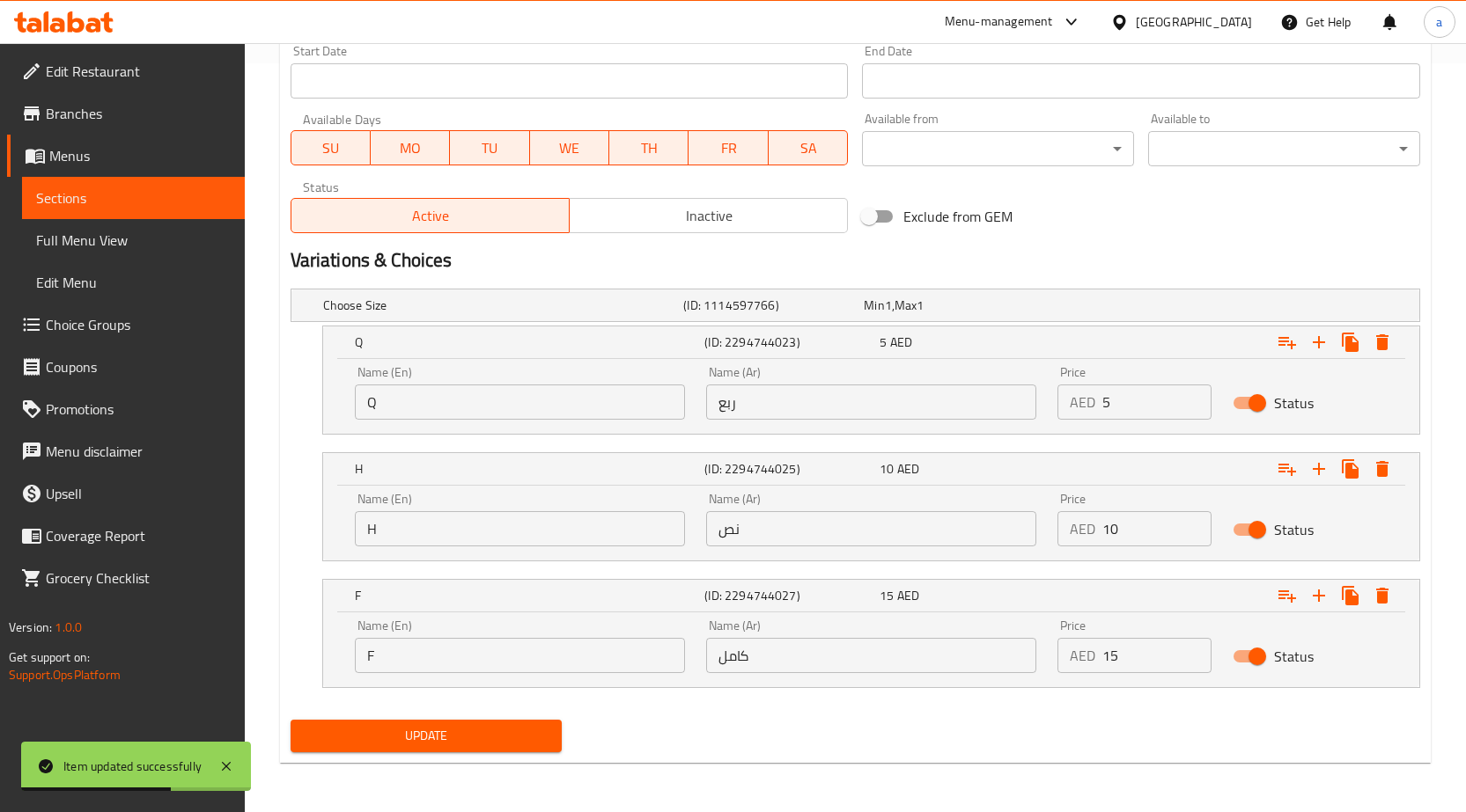
click at [180, 187] on span "Sections" at bounding box center [133, 198] width 195 height 21
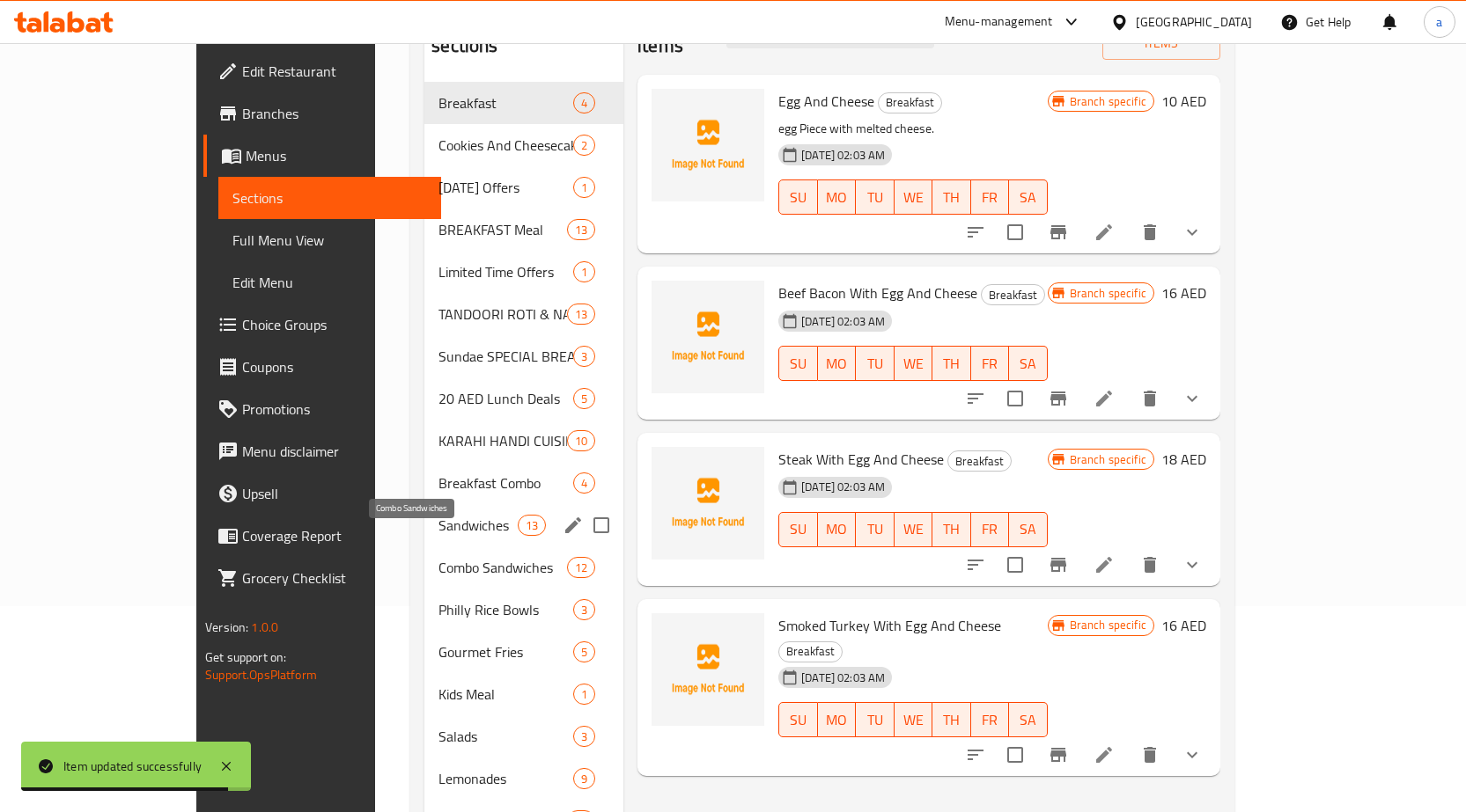
scroll to position [2, 0]
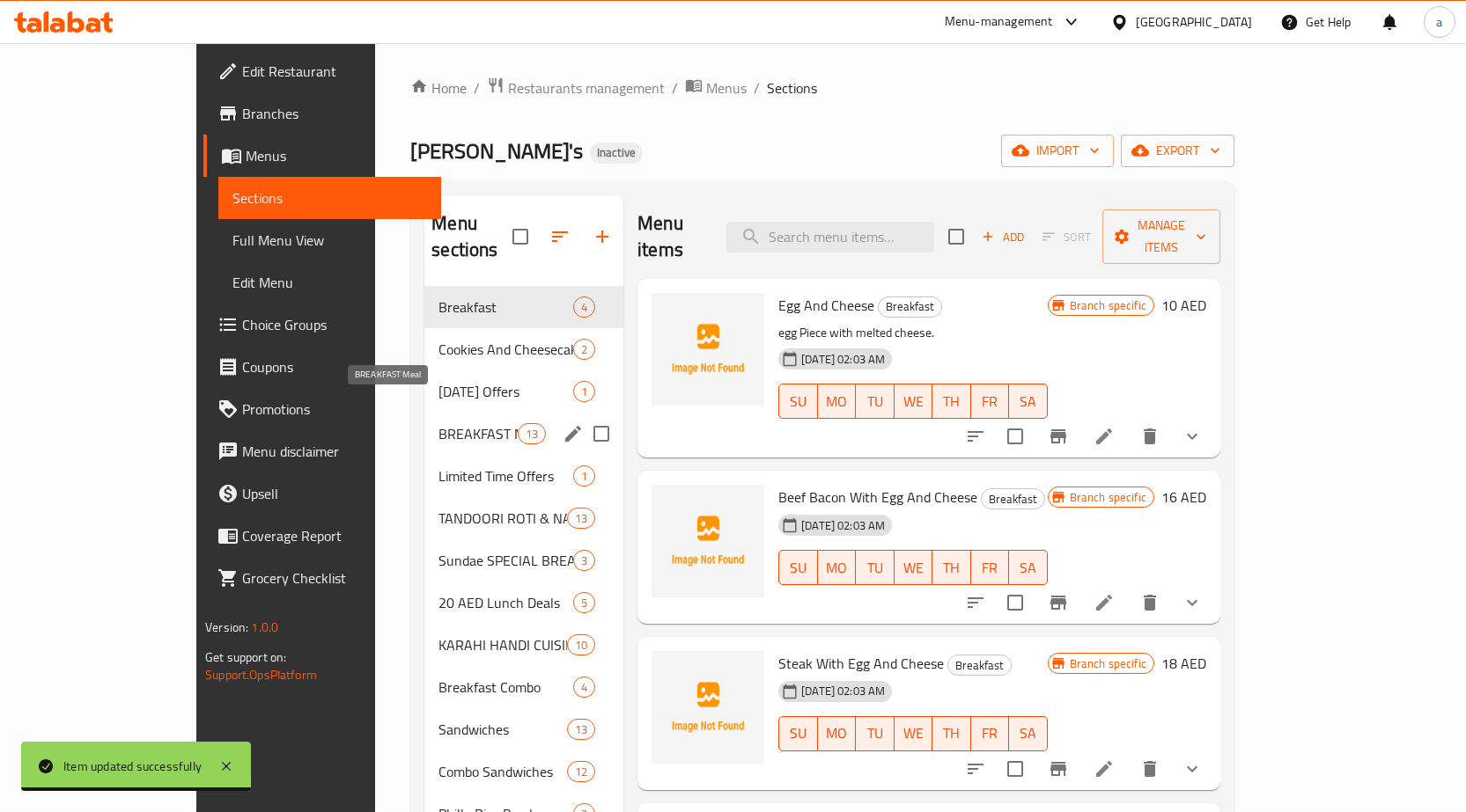
click at [439, 424] on span "BREAKFAST Meal" at bounding box center [478, 434] width 79 height 21
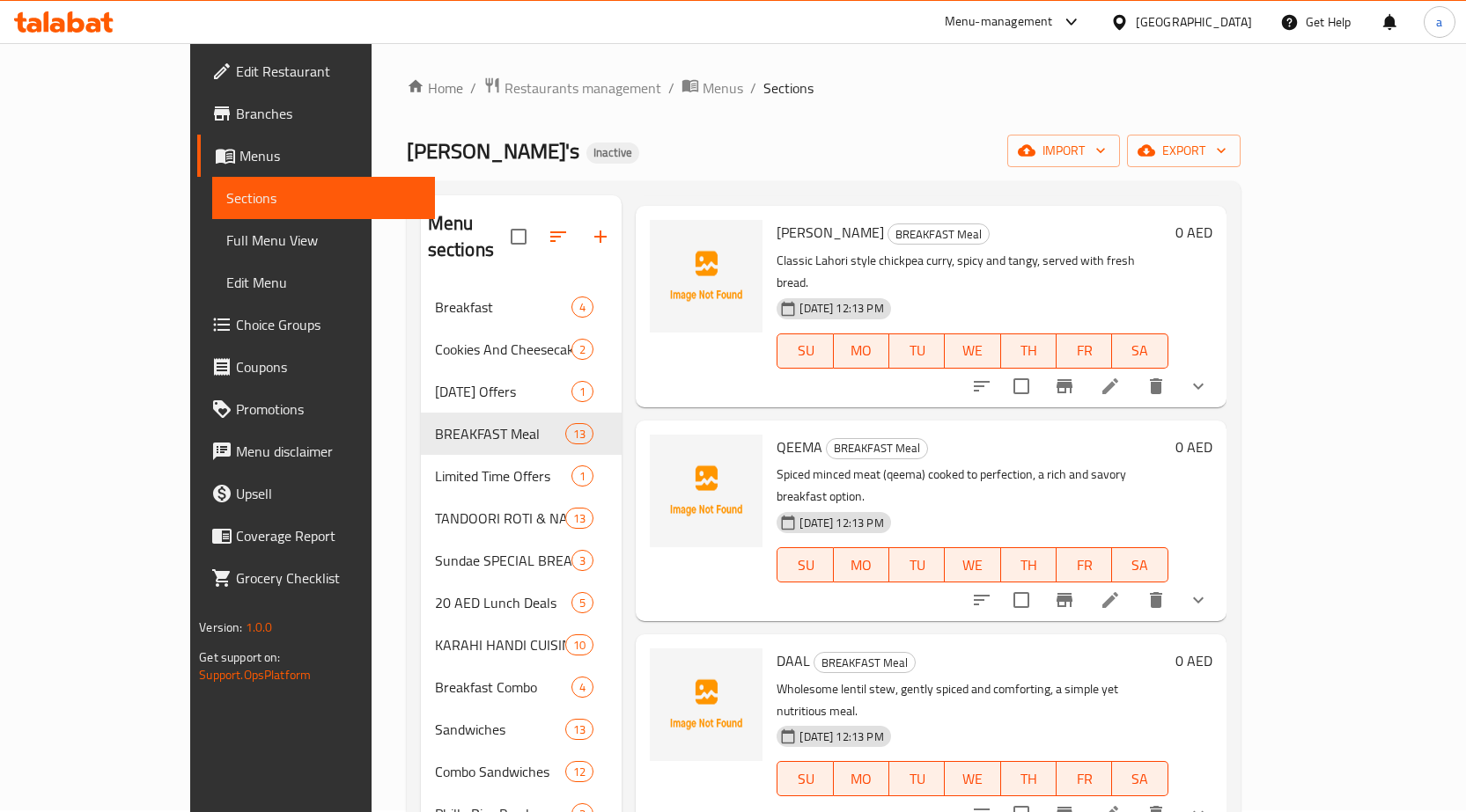
scroll to position [1232, 0]
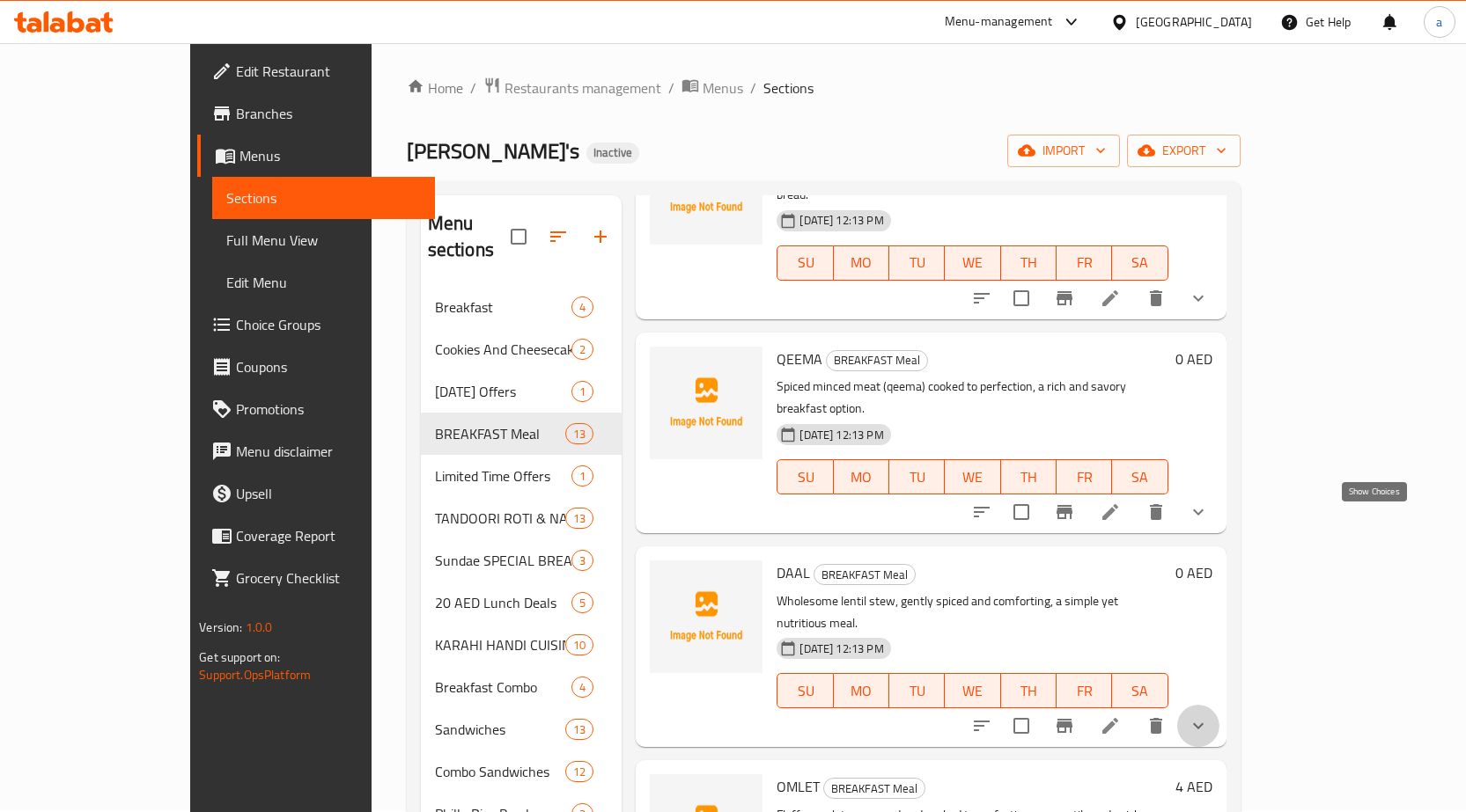
click at [1209, 715] on icon "show more" at bounding box center [1198, 726] width 21 height 21
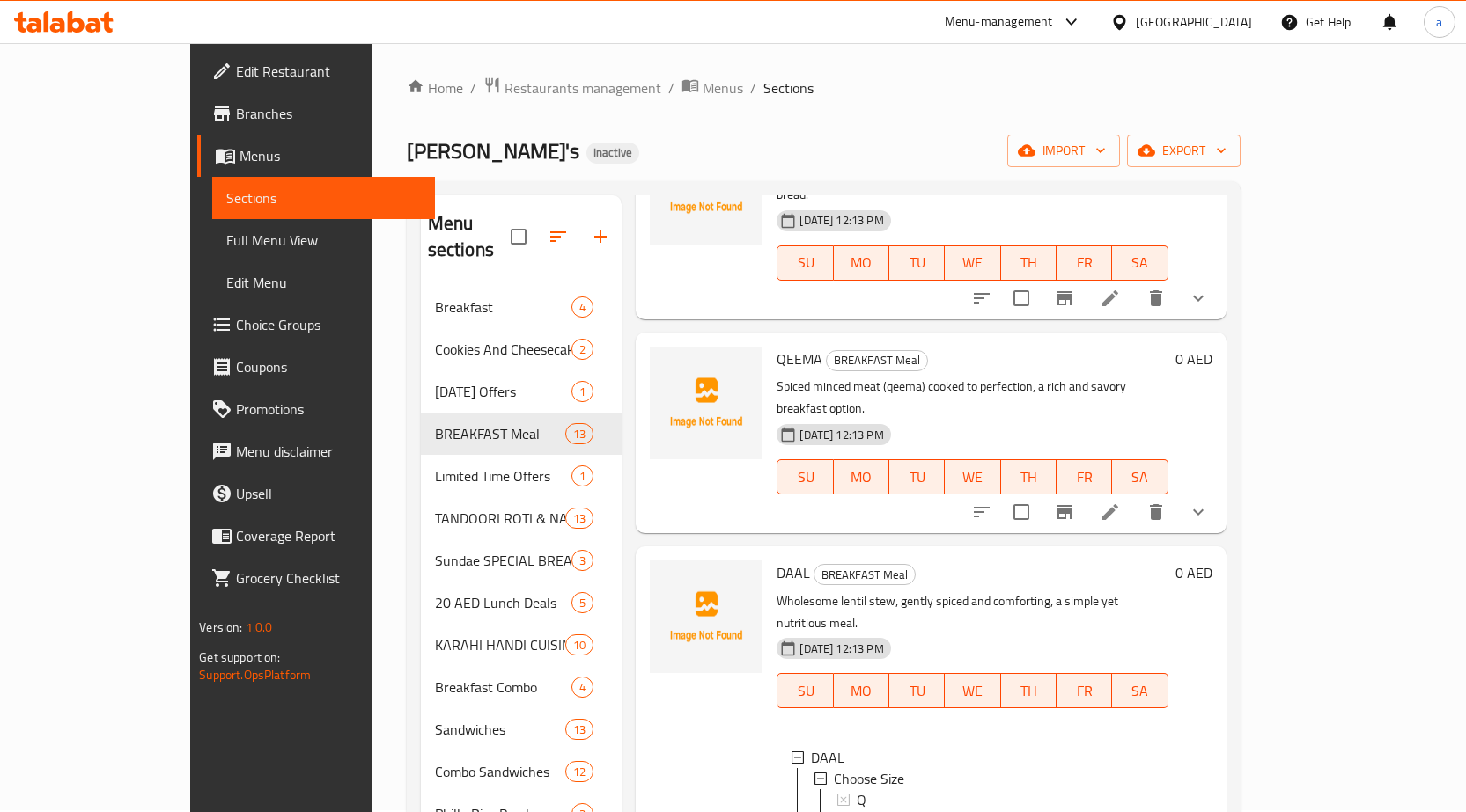
scroll to position [3, 0]
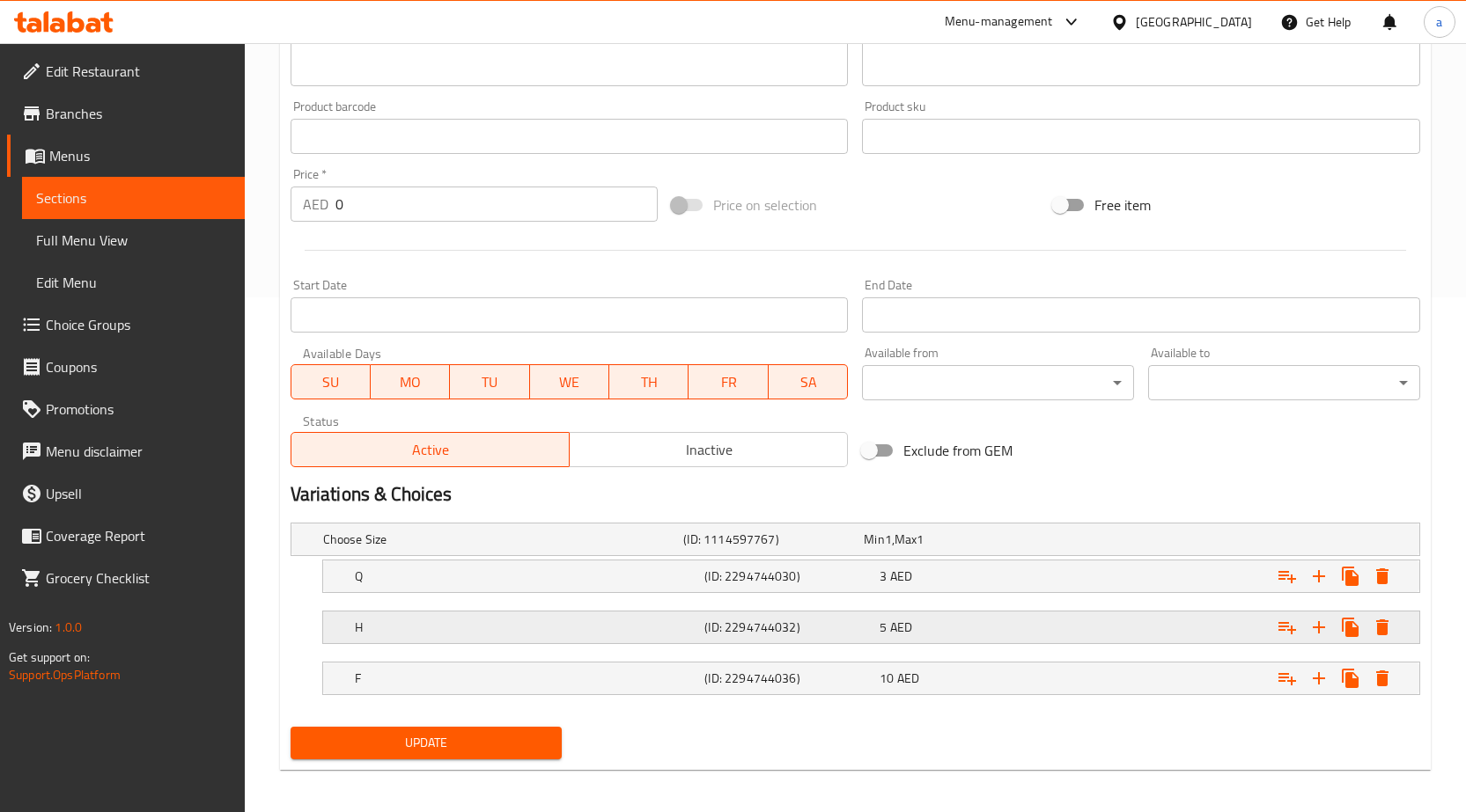
scroll to position [522, 0]
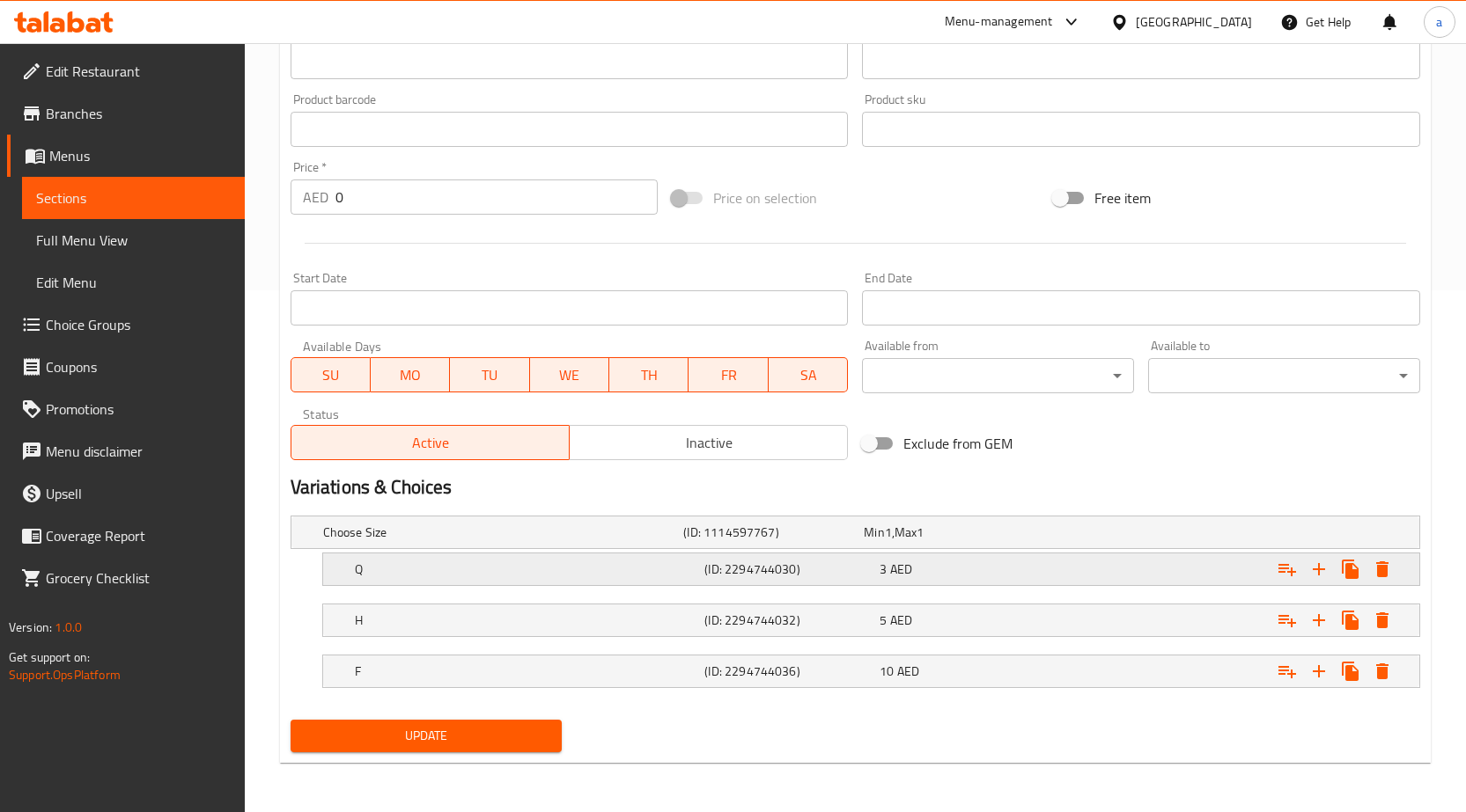
click at [674, 562] on h5 "Q" at bounding box center [525, 569] width 343 height 18
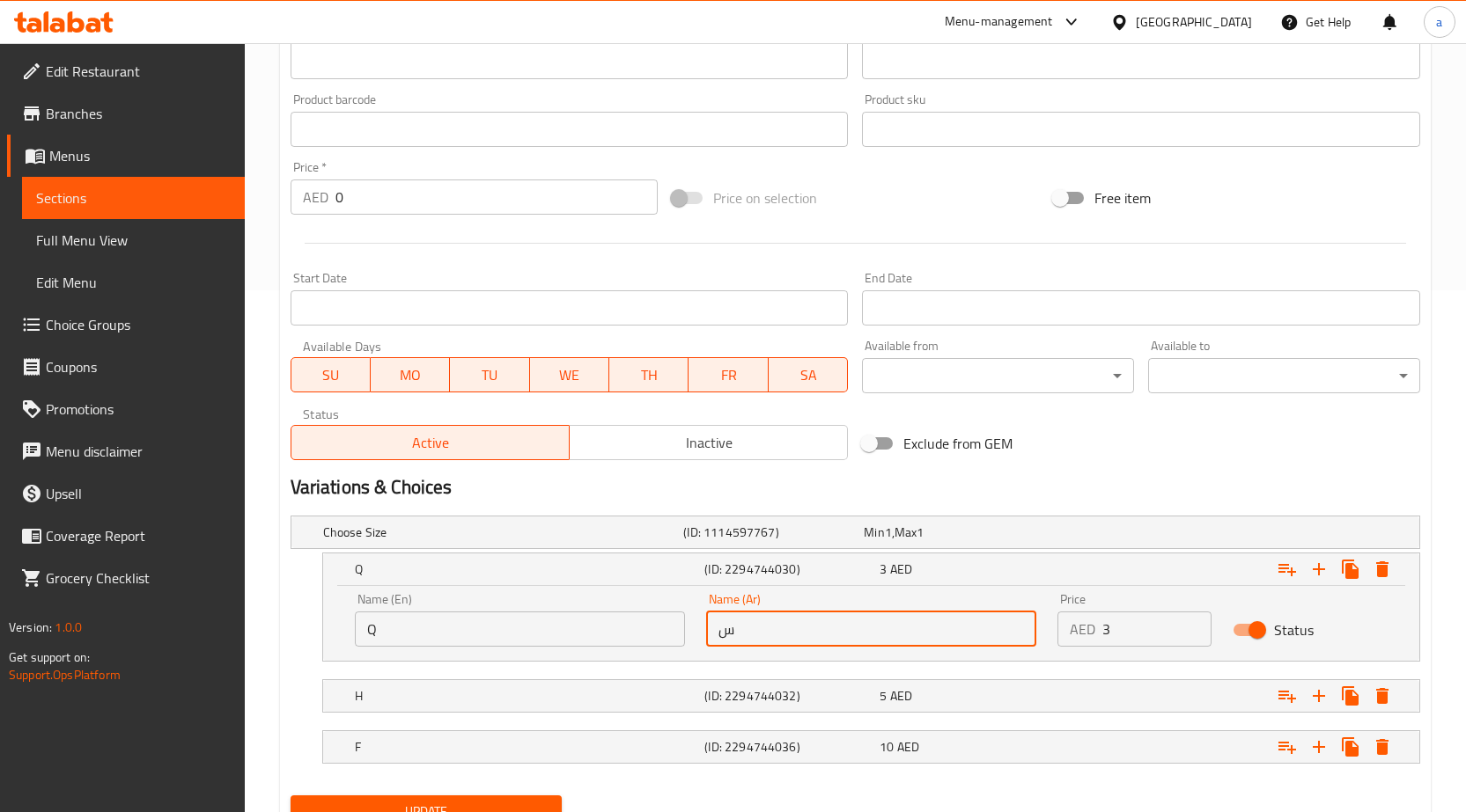
drag, startPoint x: 775, startPoint y: 623, endPoint x: 677, endPoint y: 635, distance: 98.7
click at [677, 635] on div "Name (En) Q Name (En) Name (Ar) س Name (Ar) Price AED 3 Price Status" at bounding box center [870, 619] width 1054 height 75
type input "ربع"
click at [790, 703] on h5 "(ID: 2294744032)" at bounding box center [788, 696] width 168 height 18
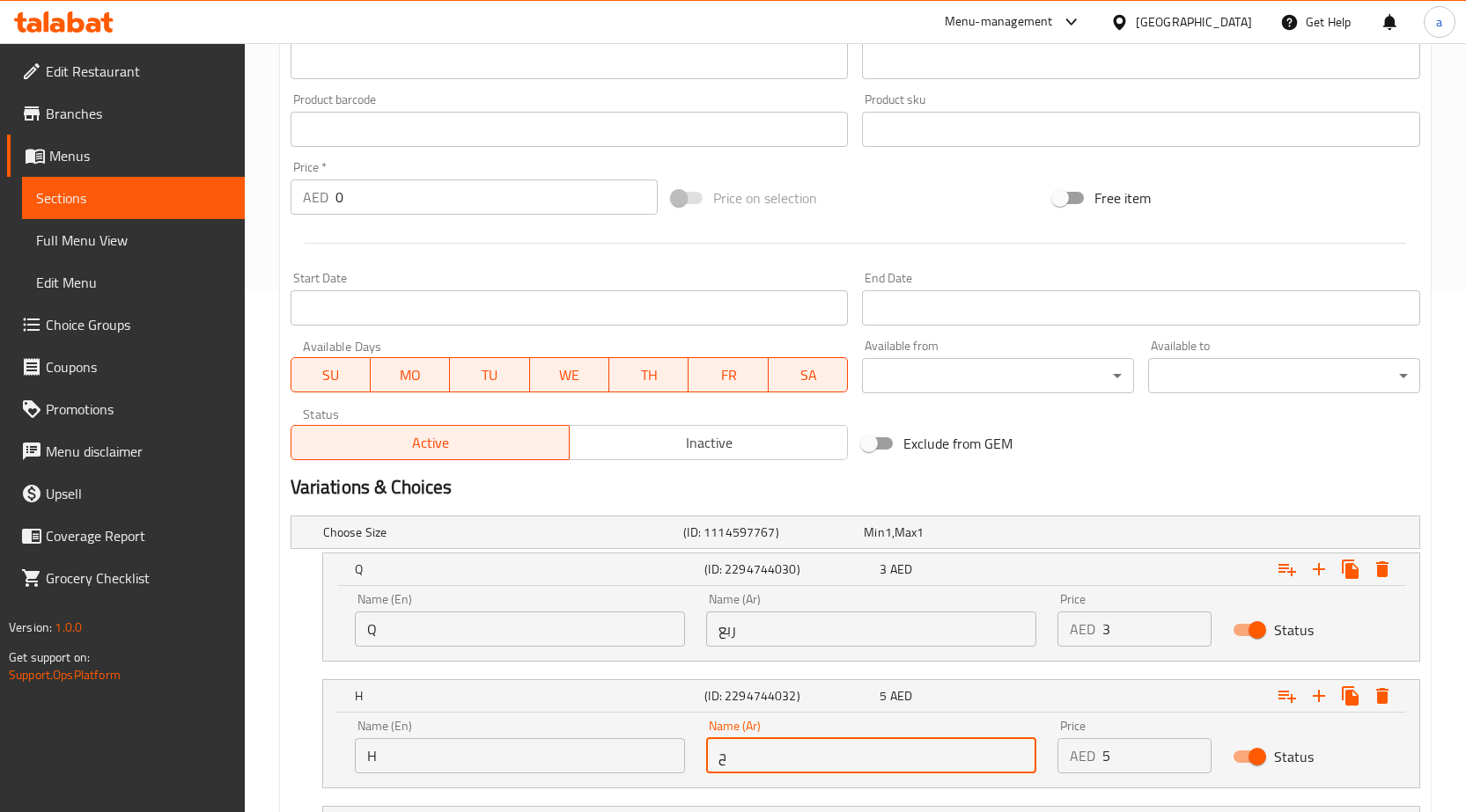
drag, startPoint x: 792, startPoint y: 751, endPoint x: 683, endPoint y: 753, distance: 109.0
click at [687, 755] on div "Name (En) H Name (En) Name (Ar) ح Name (Ar) Price AED 5 Price Status" at bounding box center [870, 746] width 1054 height 75
type input "نص"
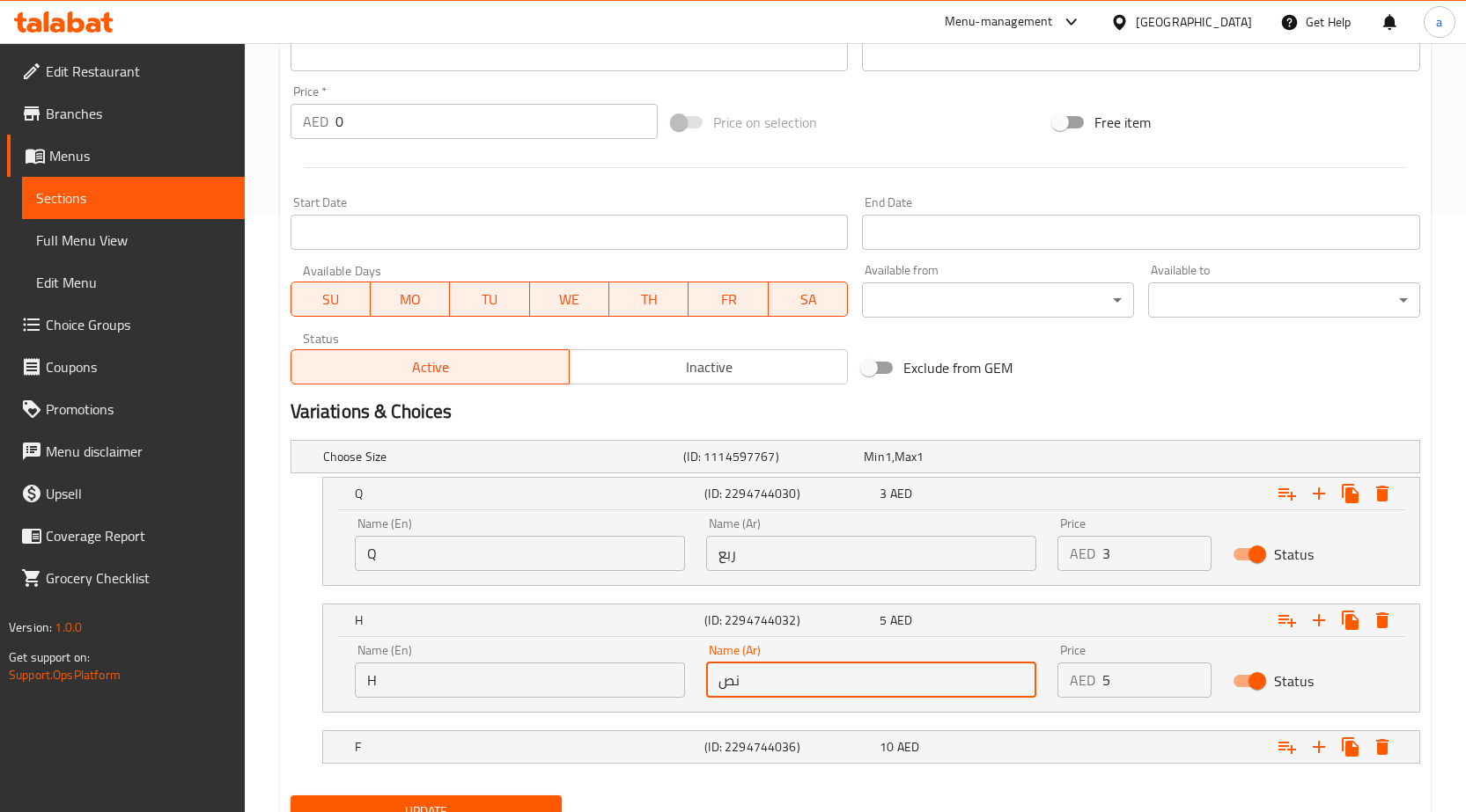
scroll to position [673, 0]
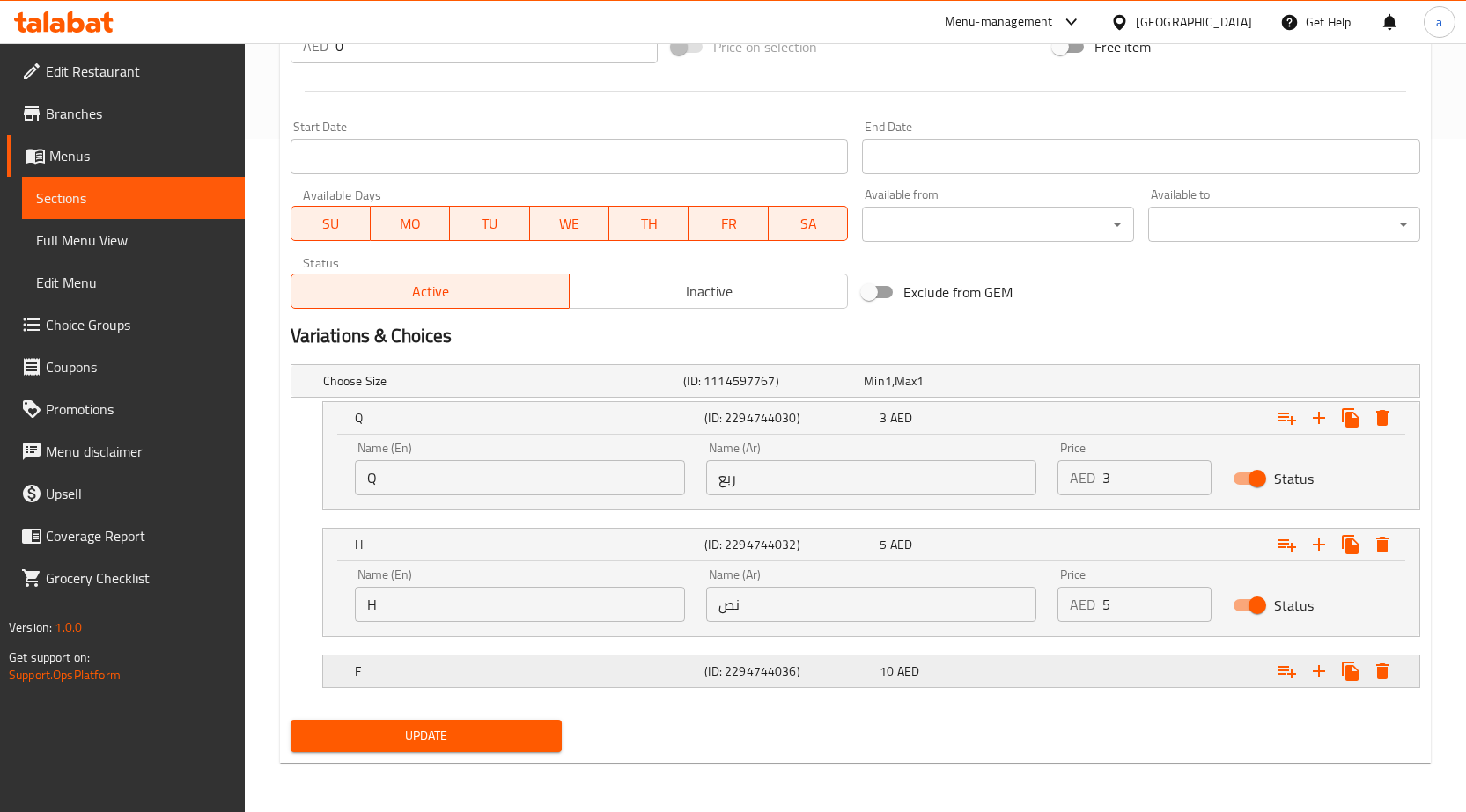
click at [798, 659] on div "(ID: 2294744036)" at bounding box center [789, 671] width 175 height 25
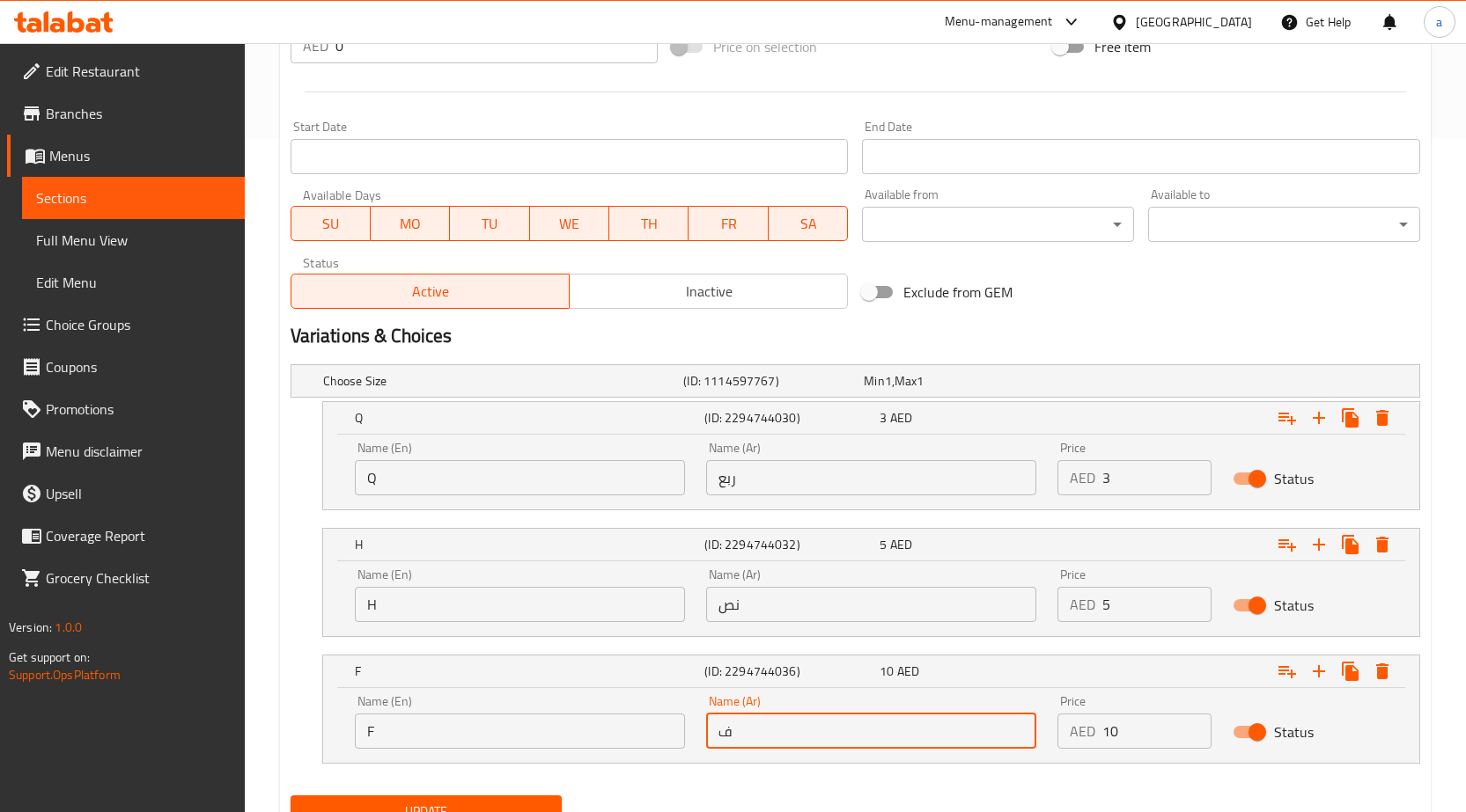
drag, startPoint x: 780, startPoint y: 728, endPoint x: 679, endPoint y: 737, distance: 101.4
click at [679, 737] on div "Name (En) F Name (En) Name (Ar) ف Name (Ar) Price AED 10 Price Status" at bounding box center [870, 722] width 1054 height 75
type input "كامل"
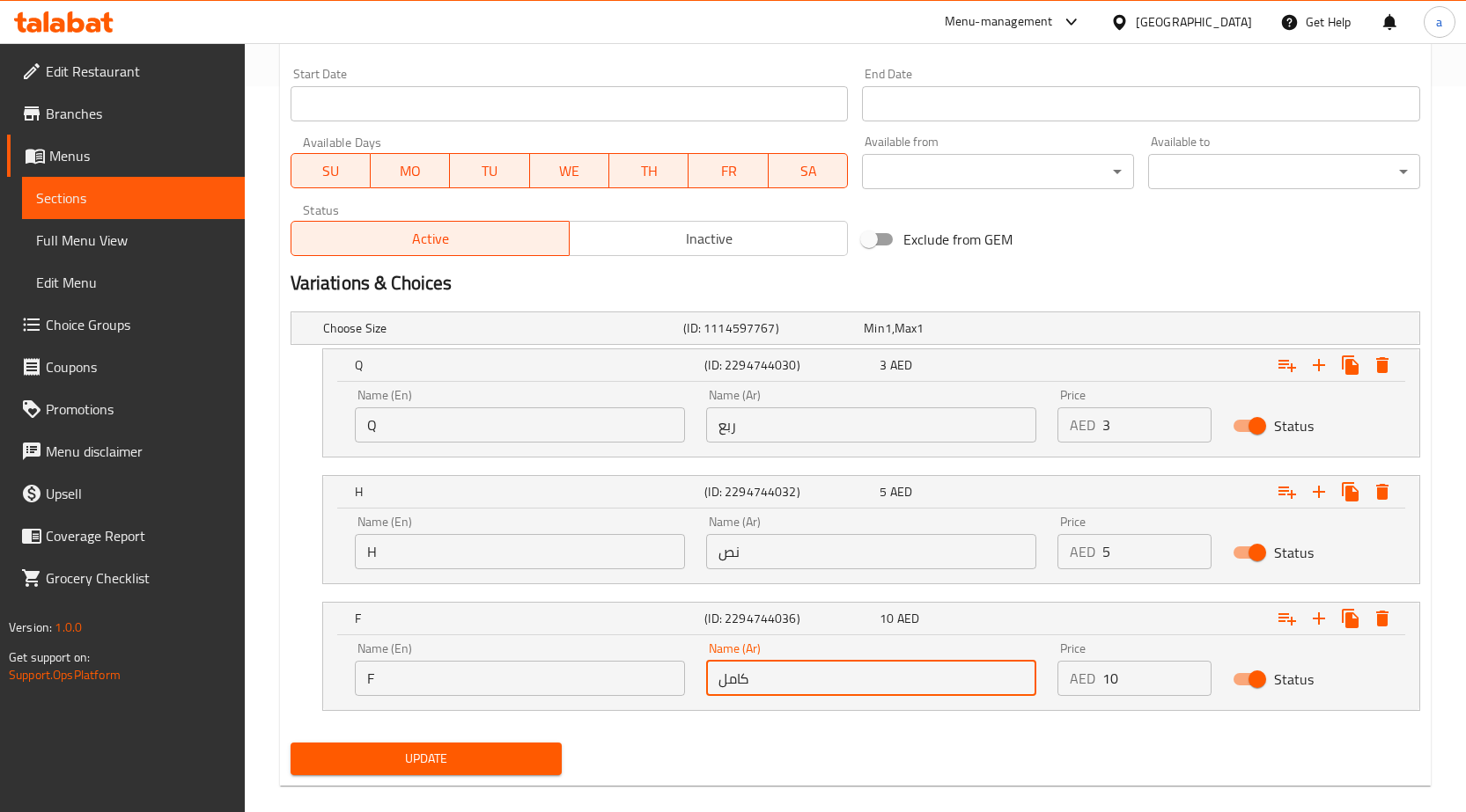
scroll to position [749, 0]
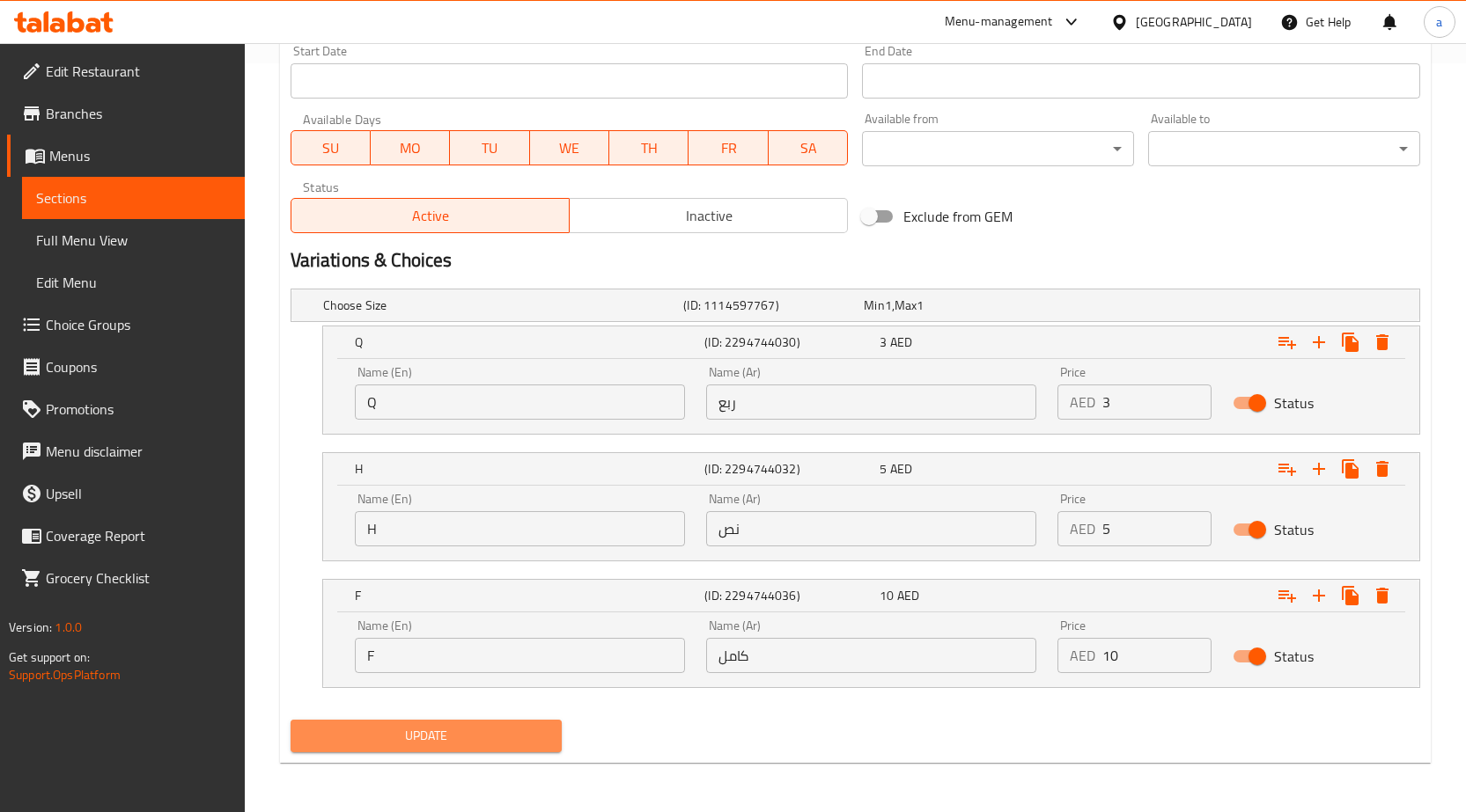
click at [518, 733] on span "Update" at bounding box center [427, 736] width 244 height 22
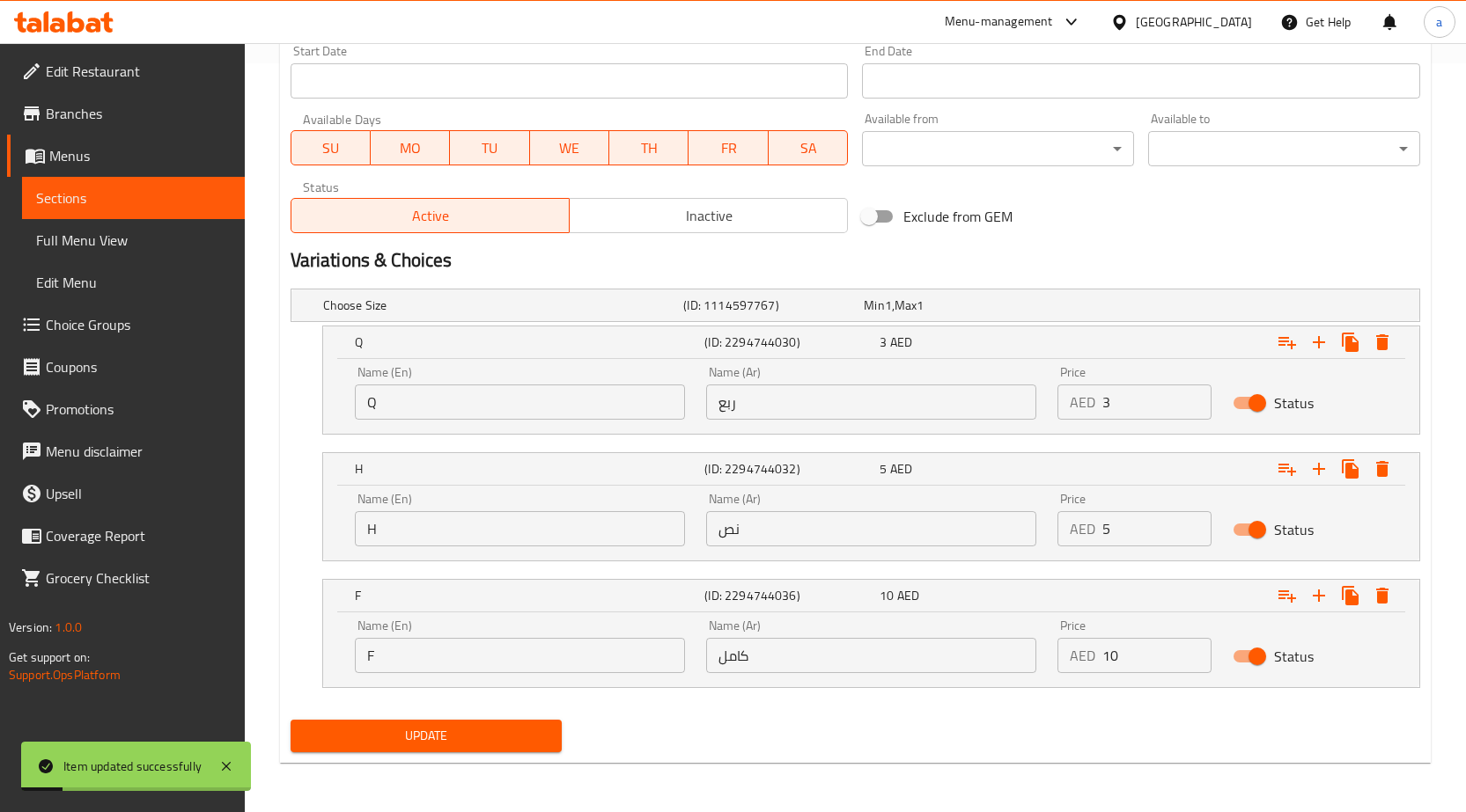
click at [147, 196] on span "Sections" at bounding box center [133, 198] width 195 height 21
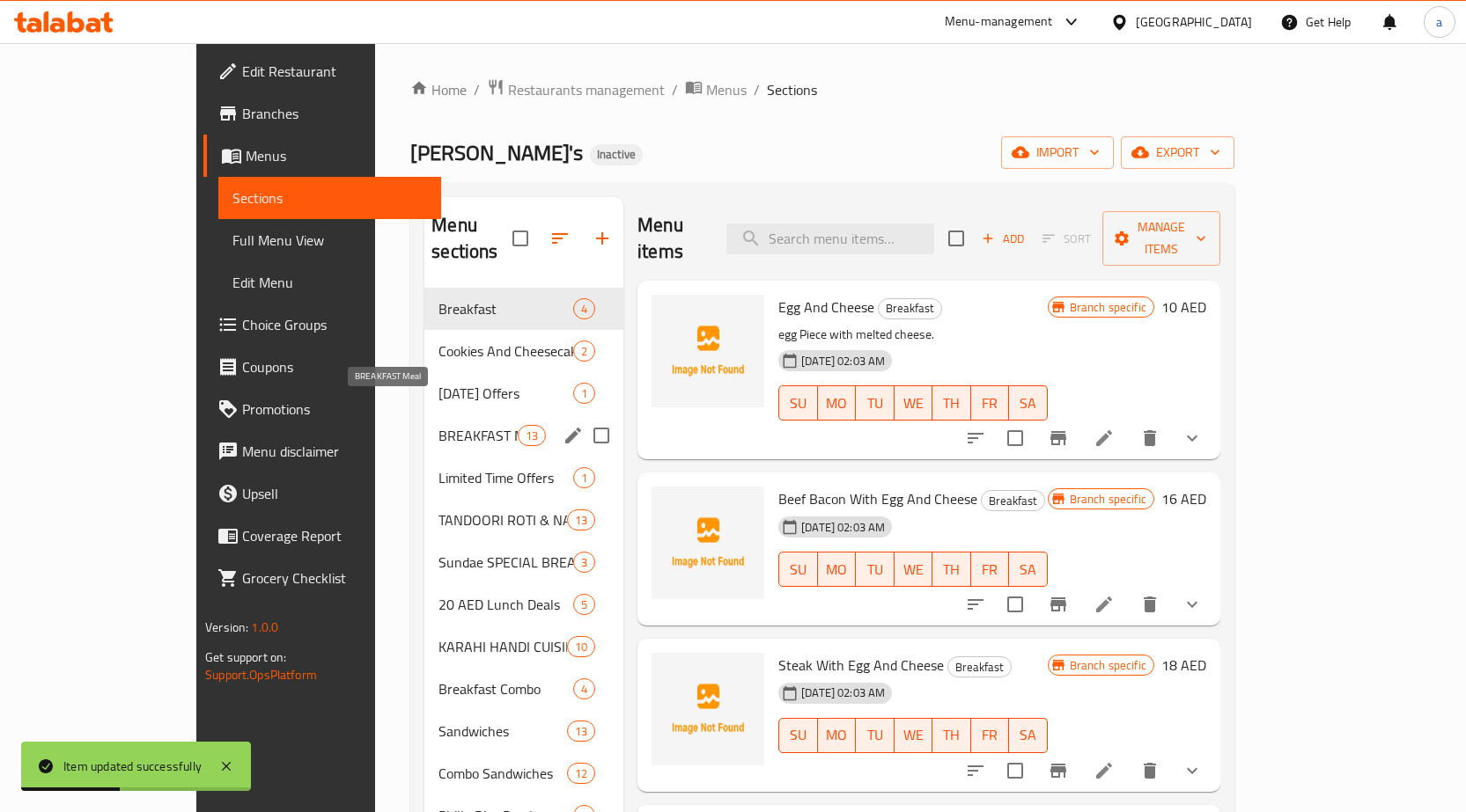
click at [439, 425] on span "BREAKFAST Meal" at bounding box center [478, 436] width 79 height 21
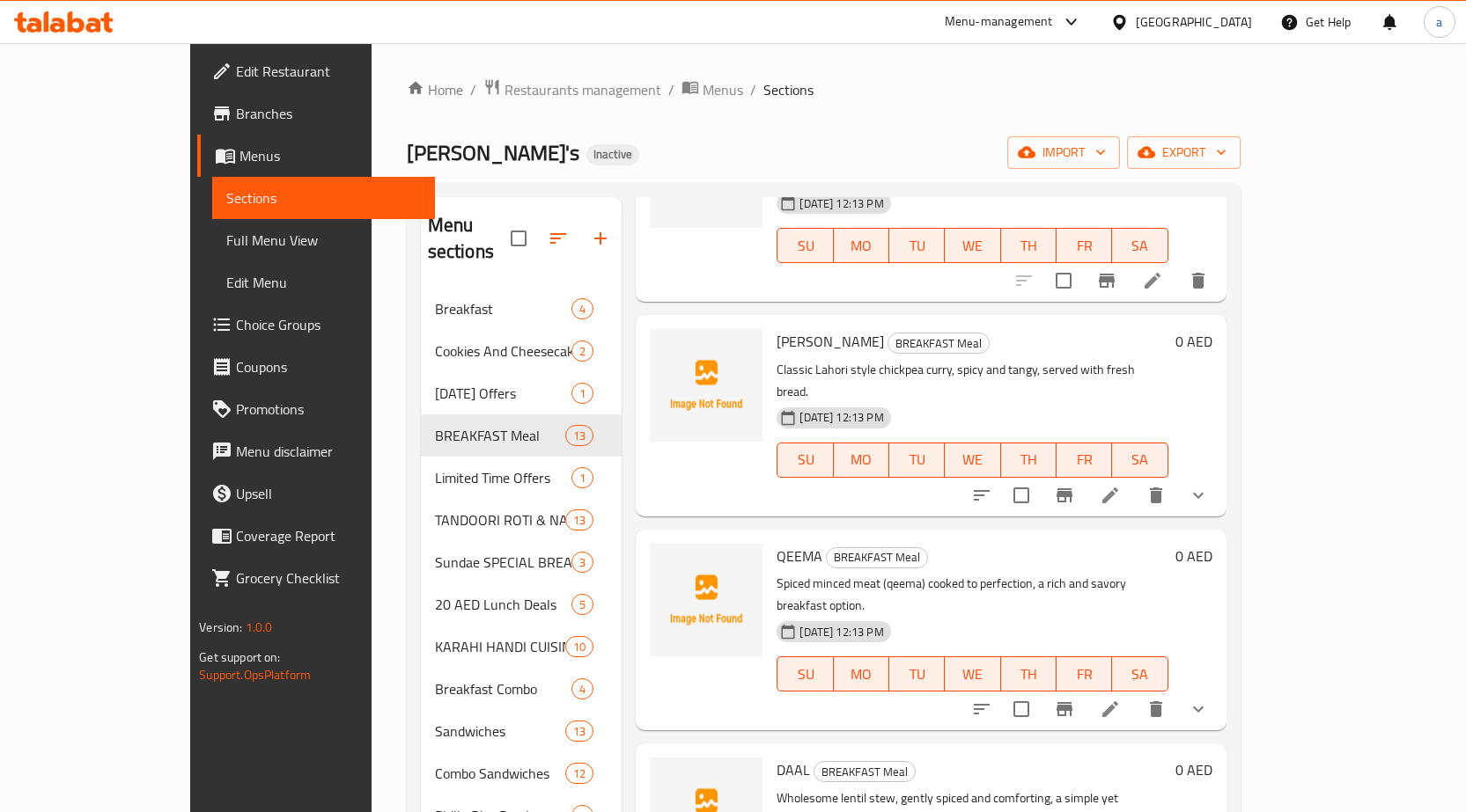
scroll to position [1056, 0]
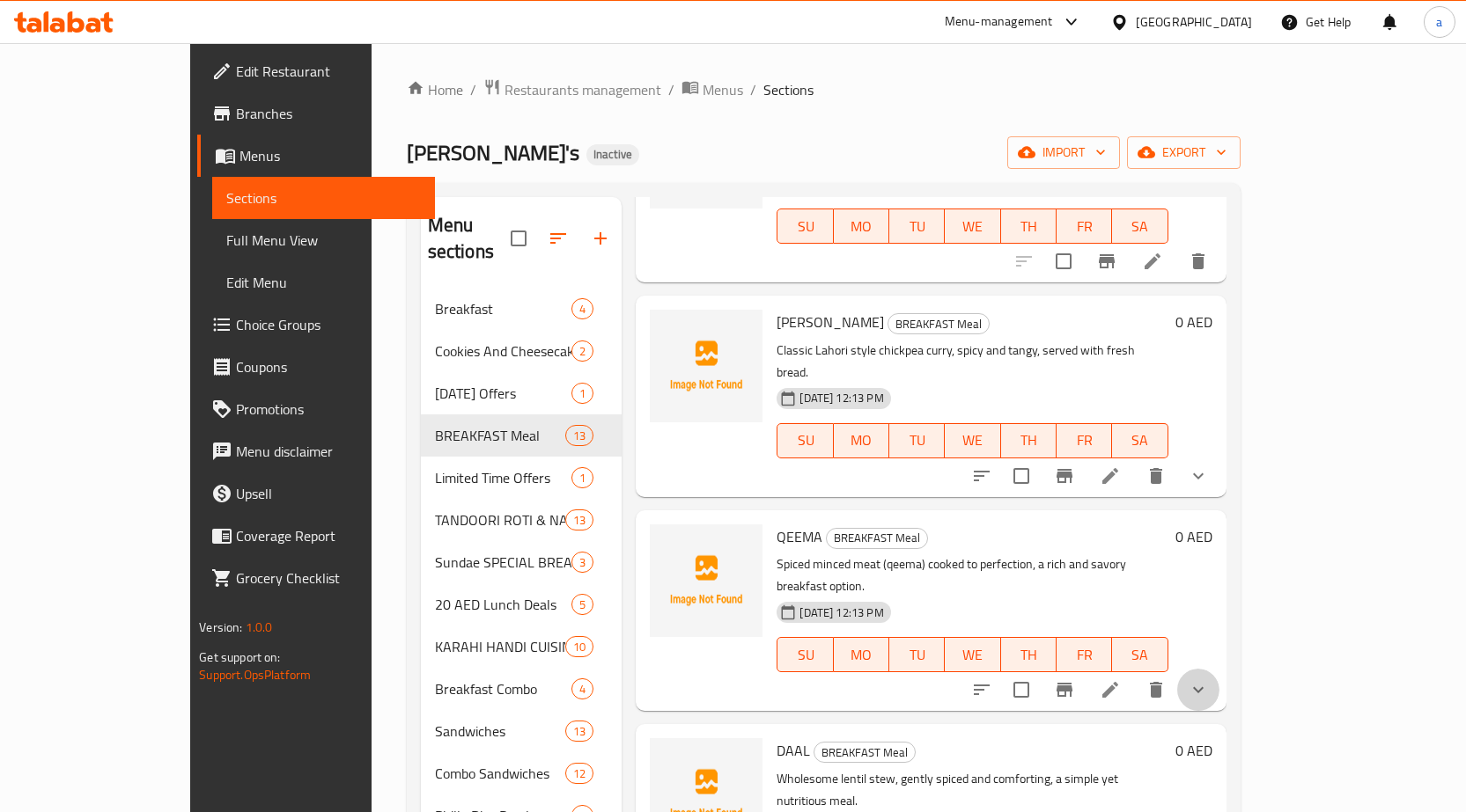
click at [1220, 669] on button "show more" at bounding box center [1198, 689] width 42 height 42
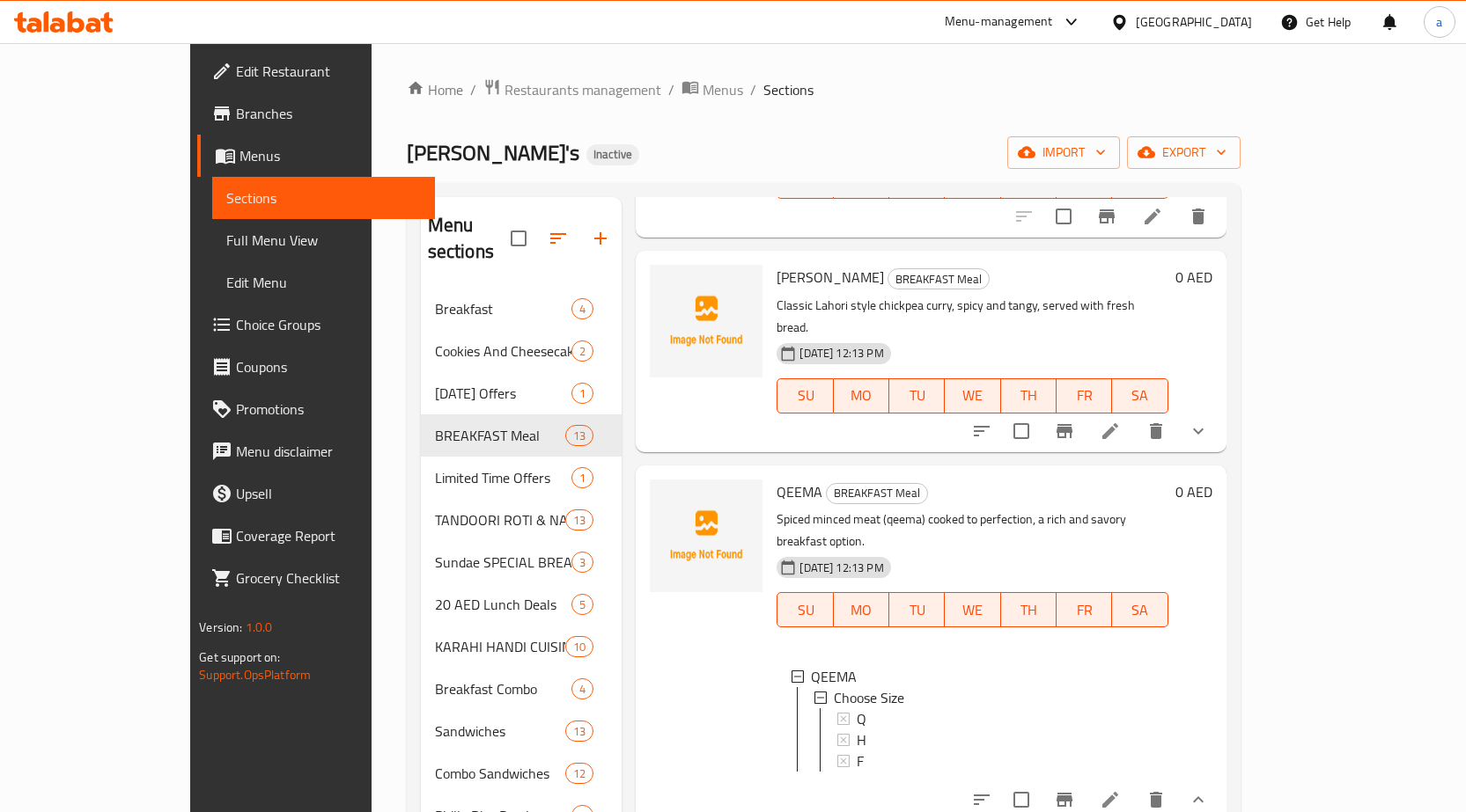
scroll to position [1144, 0]
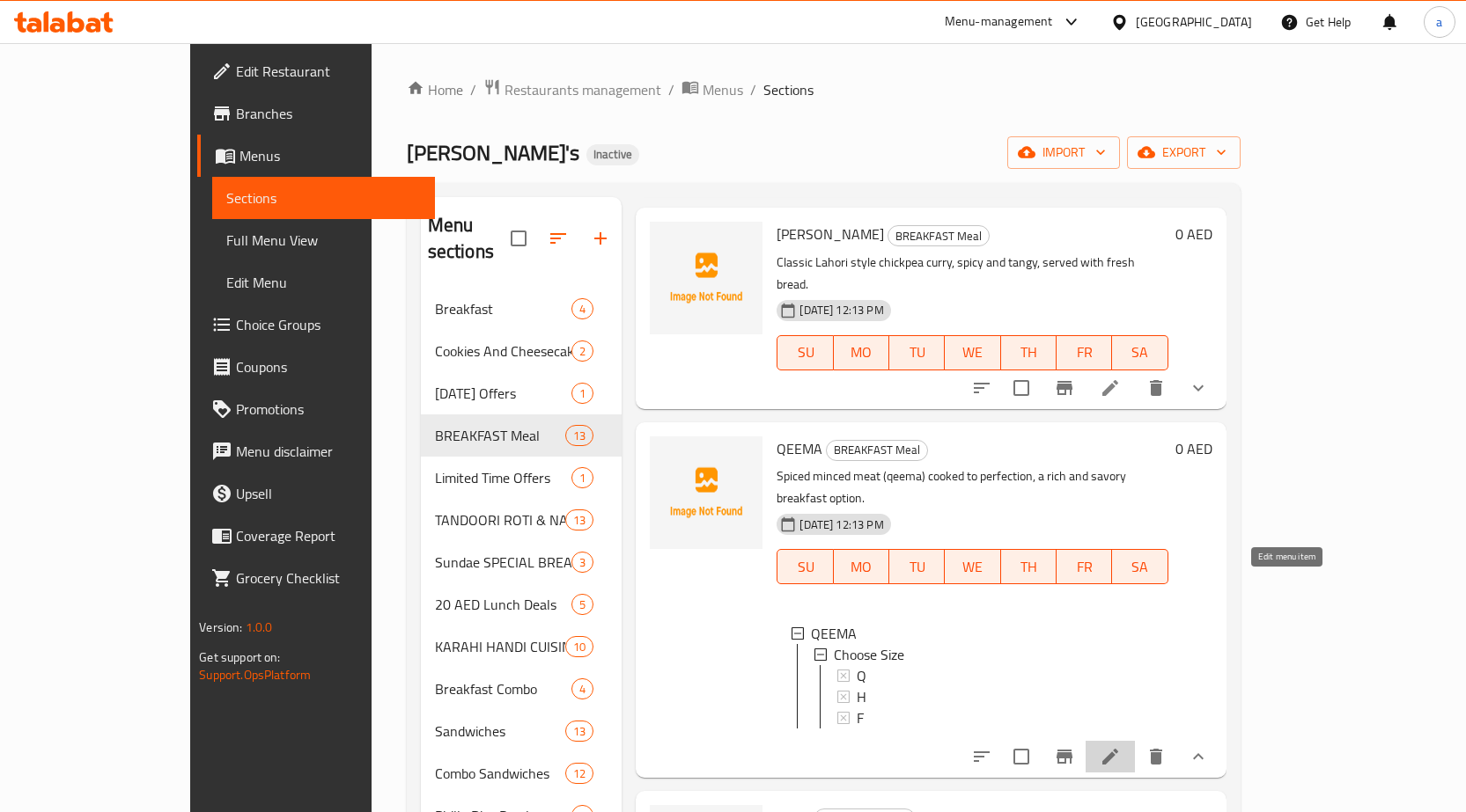
click at [1121, 746] on icon at bounding box center [1110, 757] width 21 height 21
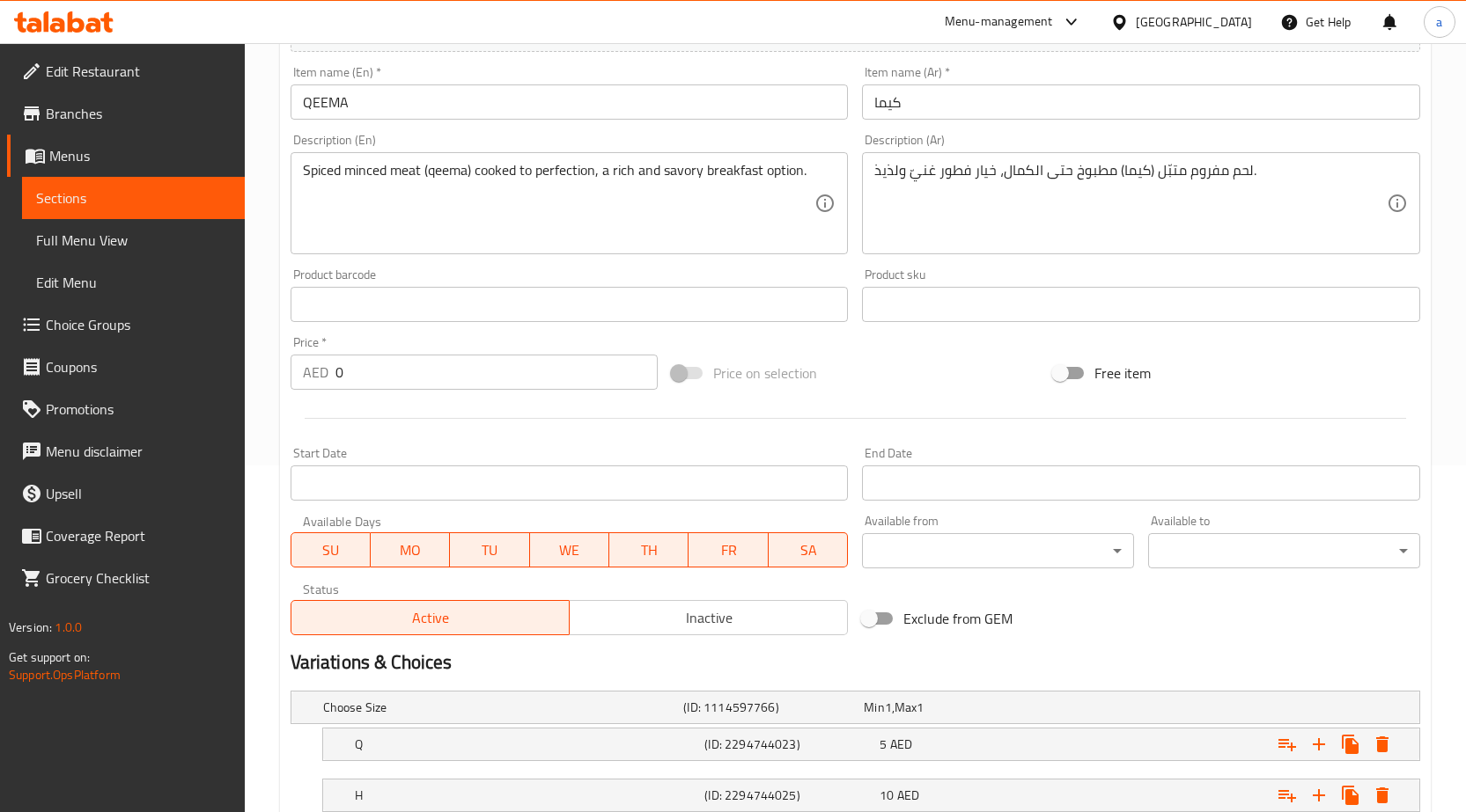
scroll to position [522, 0]
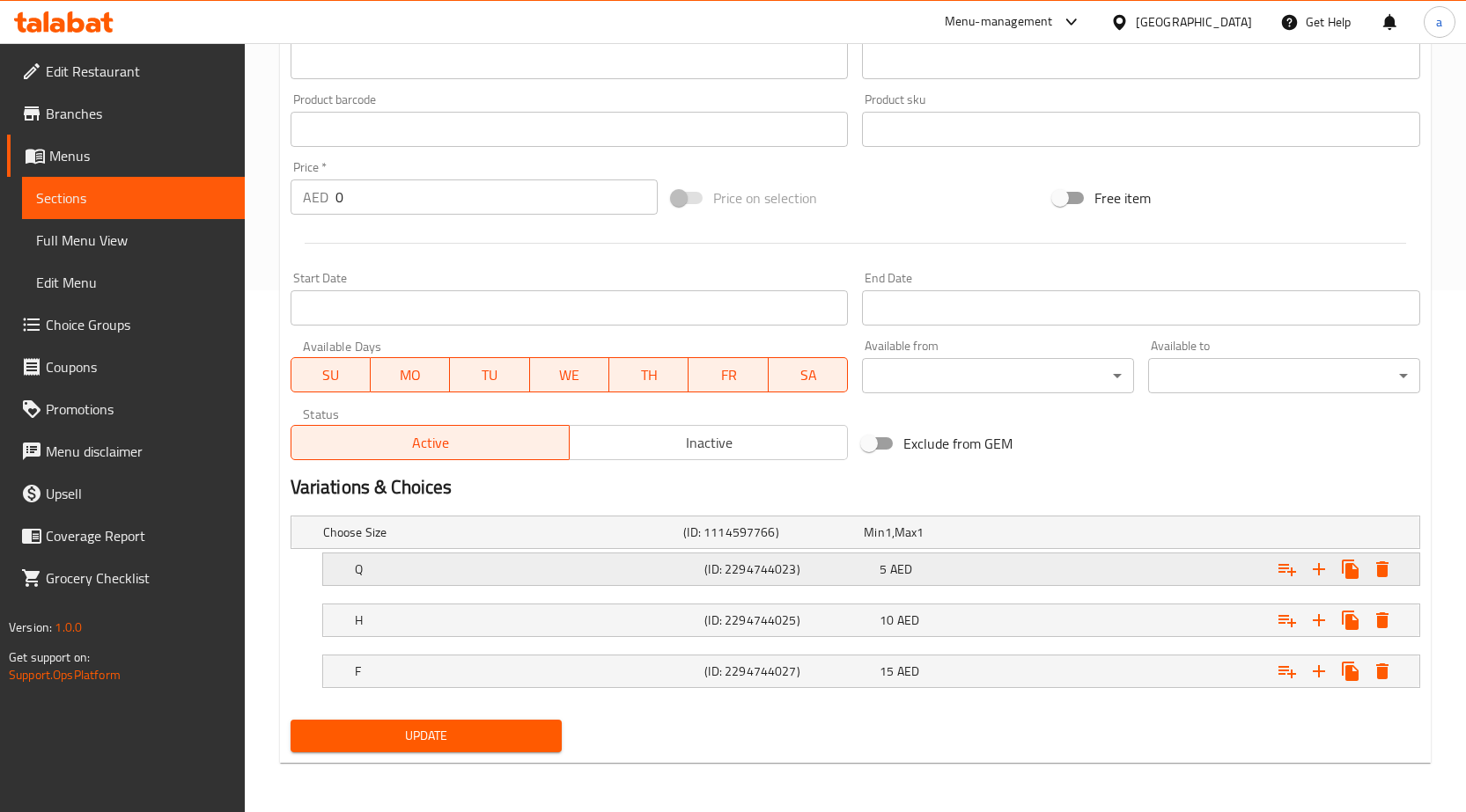
click at [719, 570] on h5 "(ID: 2294744023)" at bounding box center [788, 569] width 168 height 18
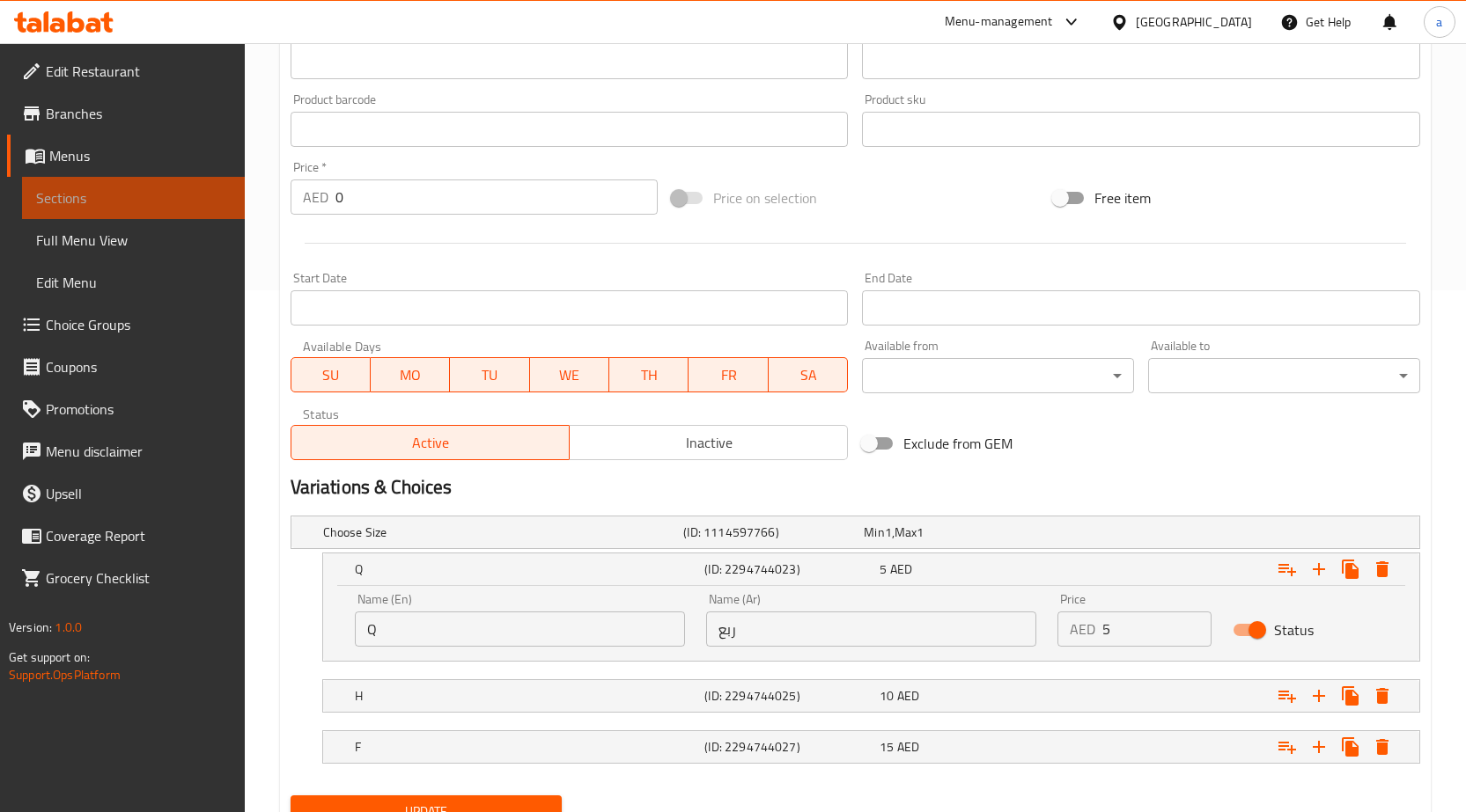
click at [162, 184] on link "Sections" at bounding box center [133, 198] width 222 height 42
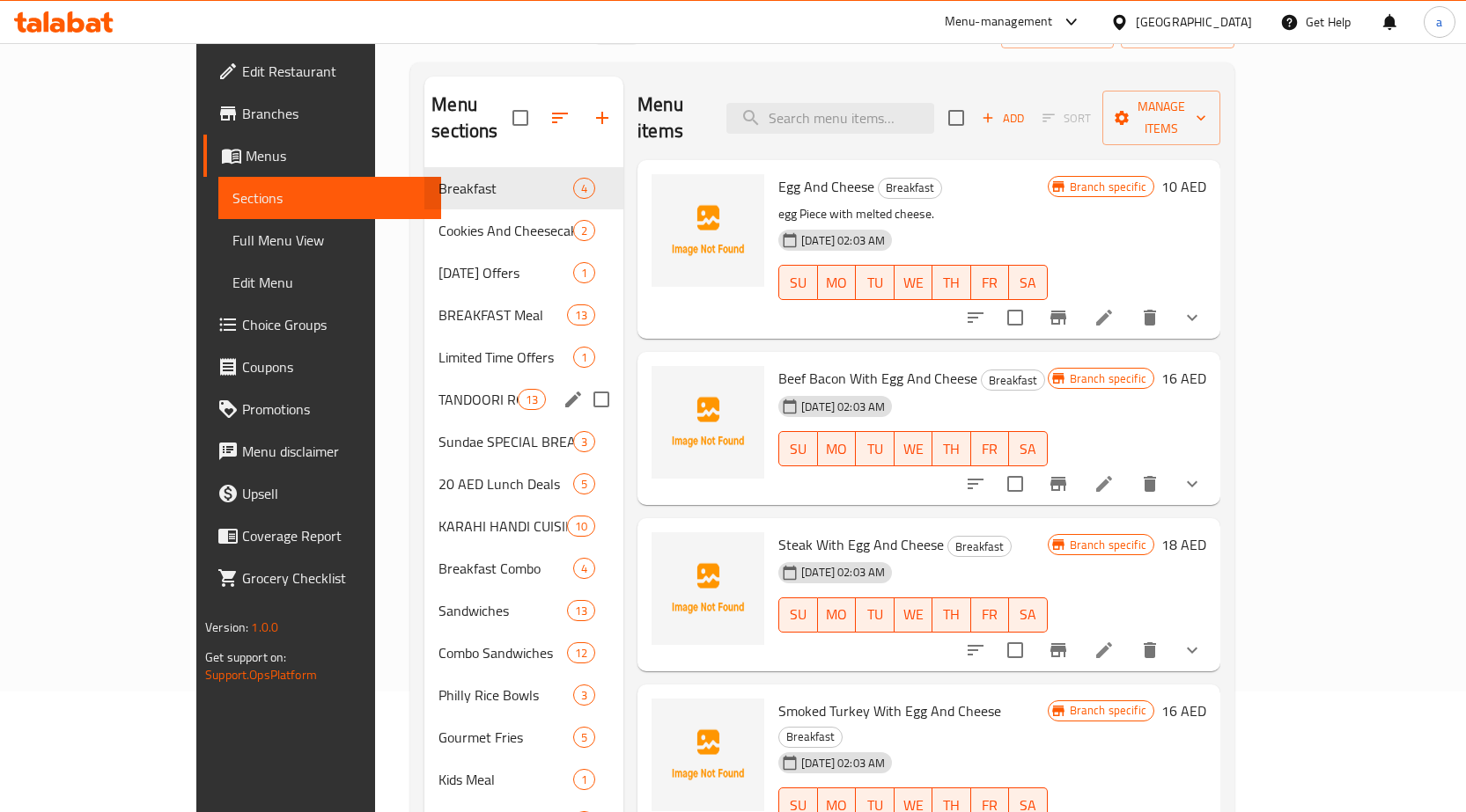
scroll to position [90, 0]
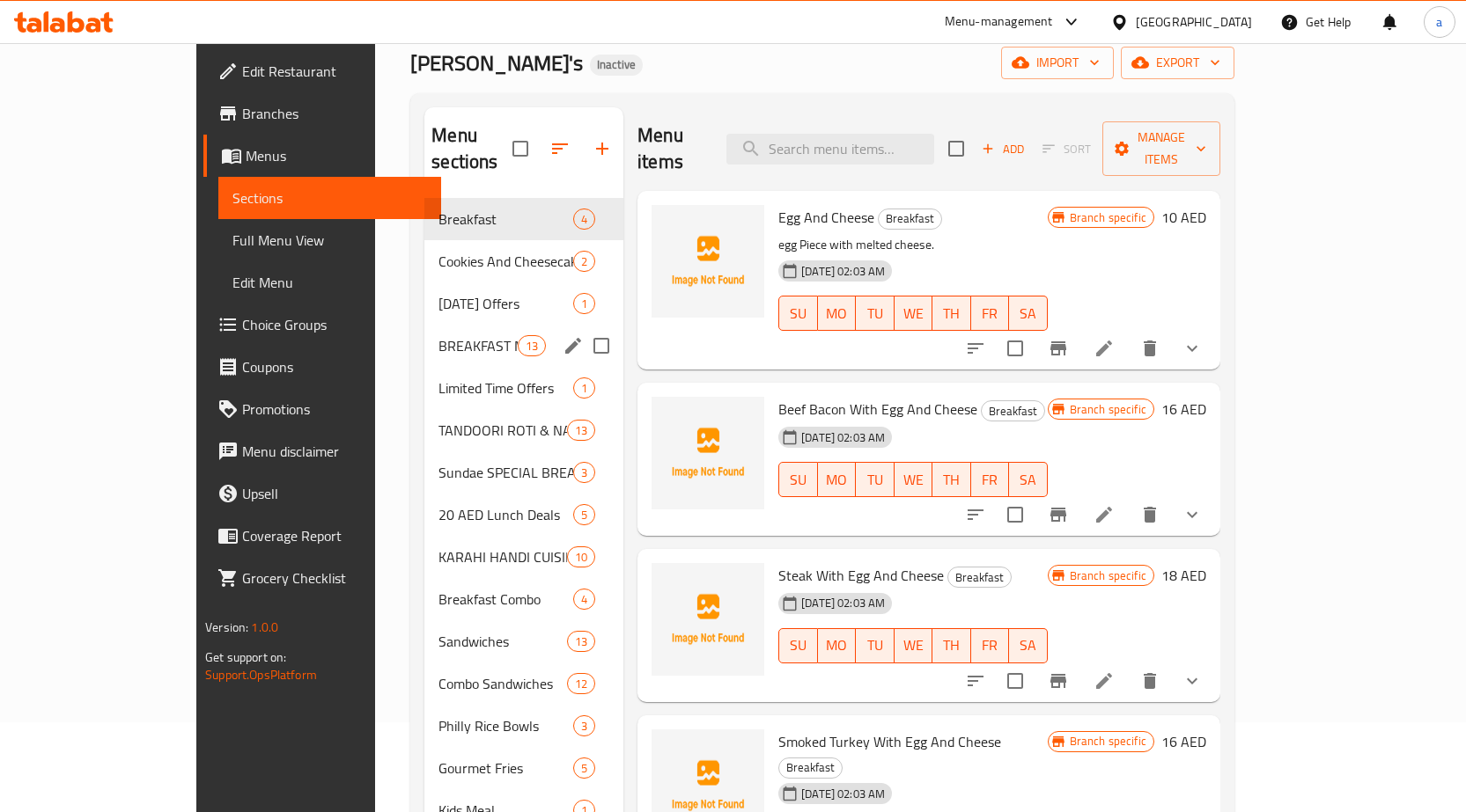
click at [425, 332] on div "BREAKFAST Meal 13" at bounding box center [524, 346] width 199 height 42
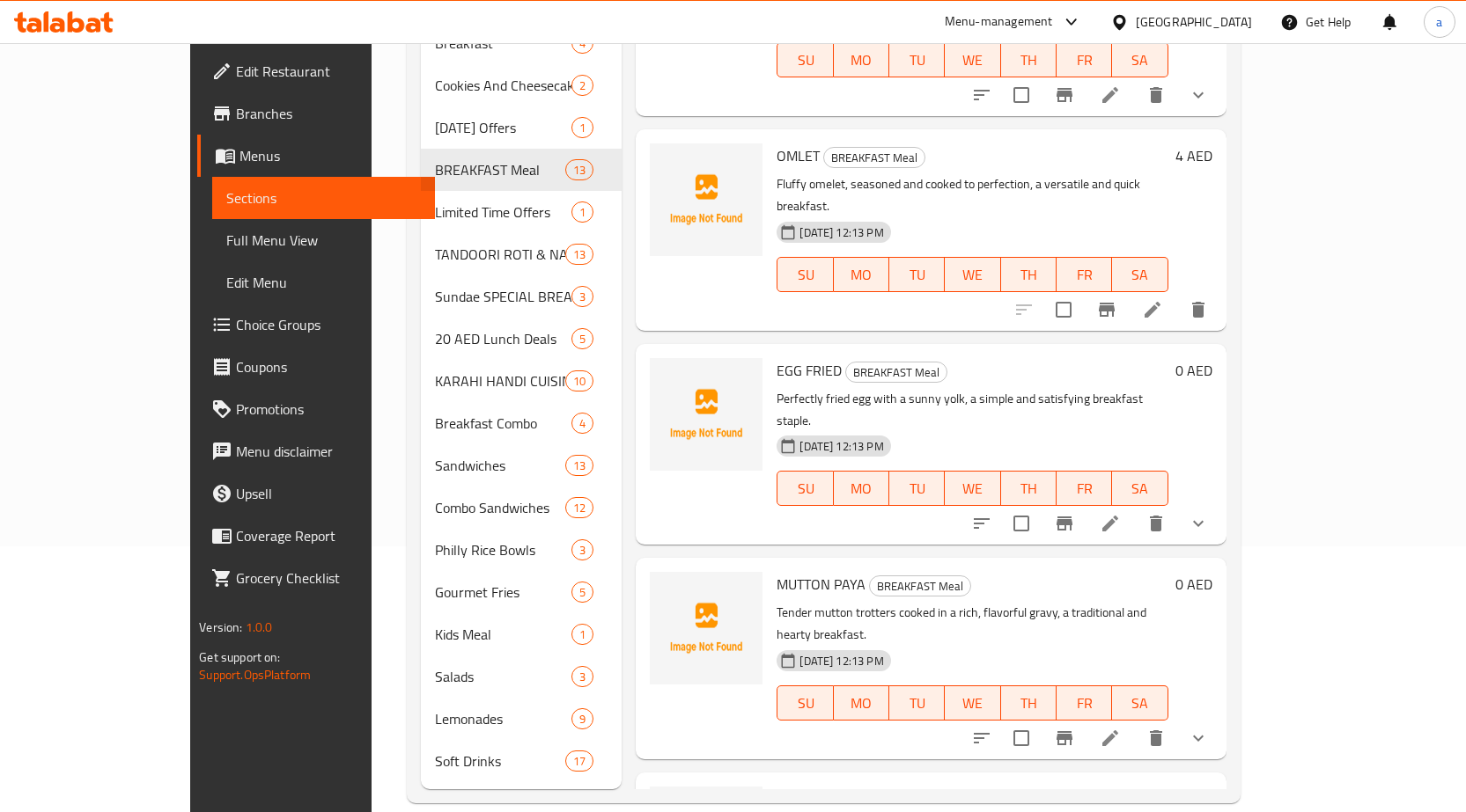
scroll to position [1711, 0]
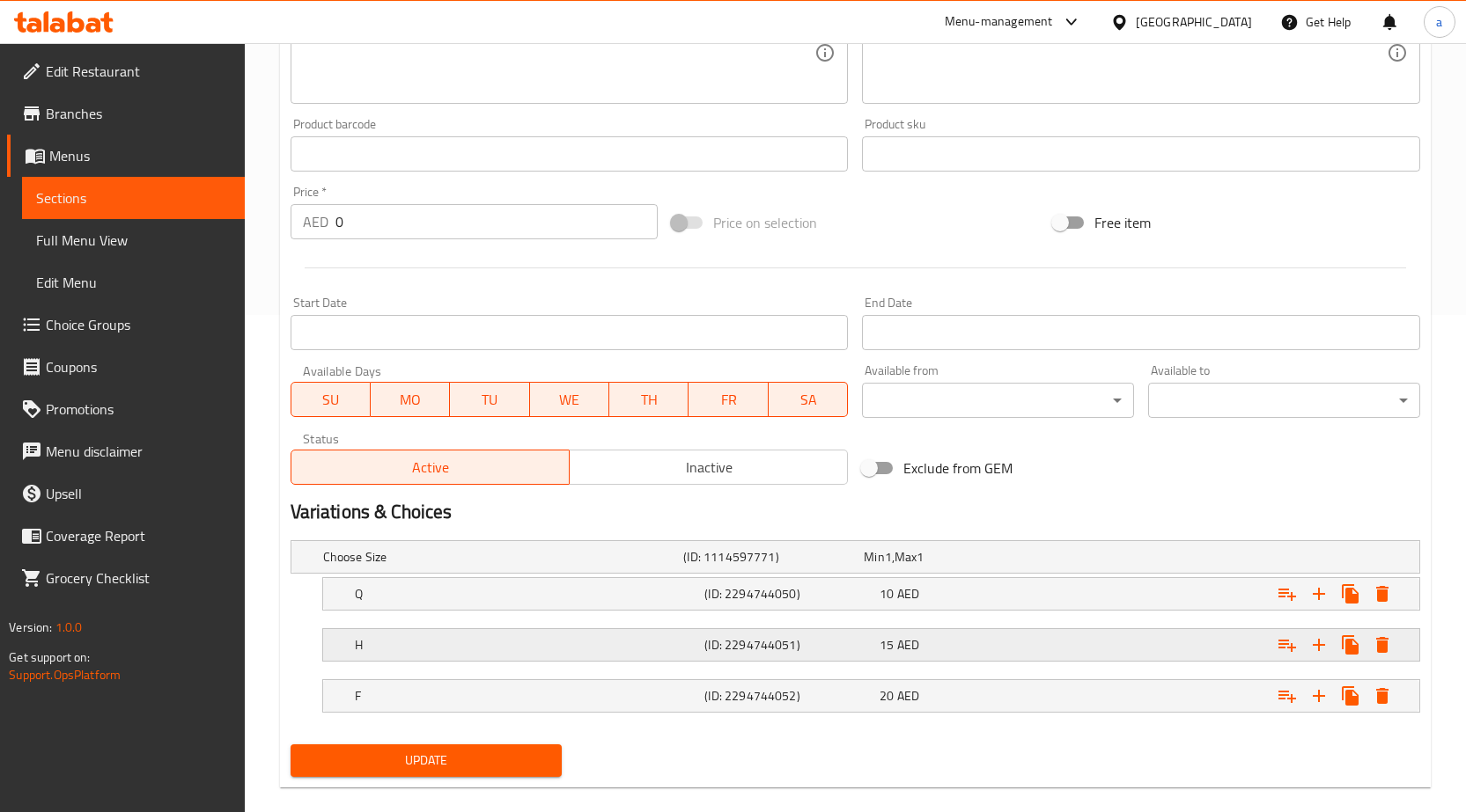
scroll to position [522, 0]
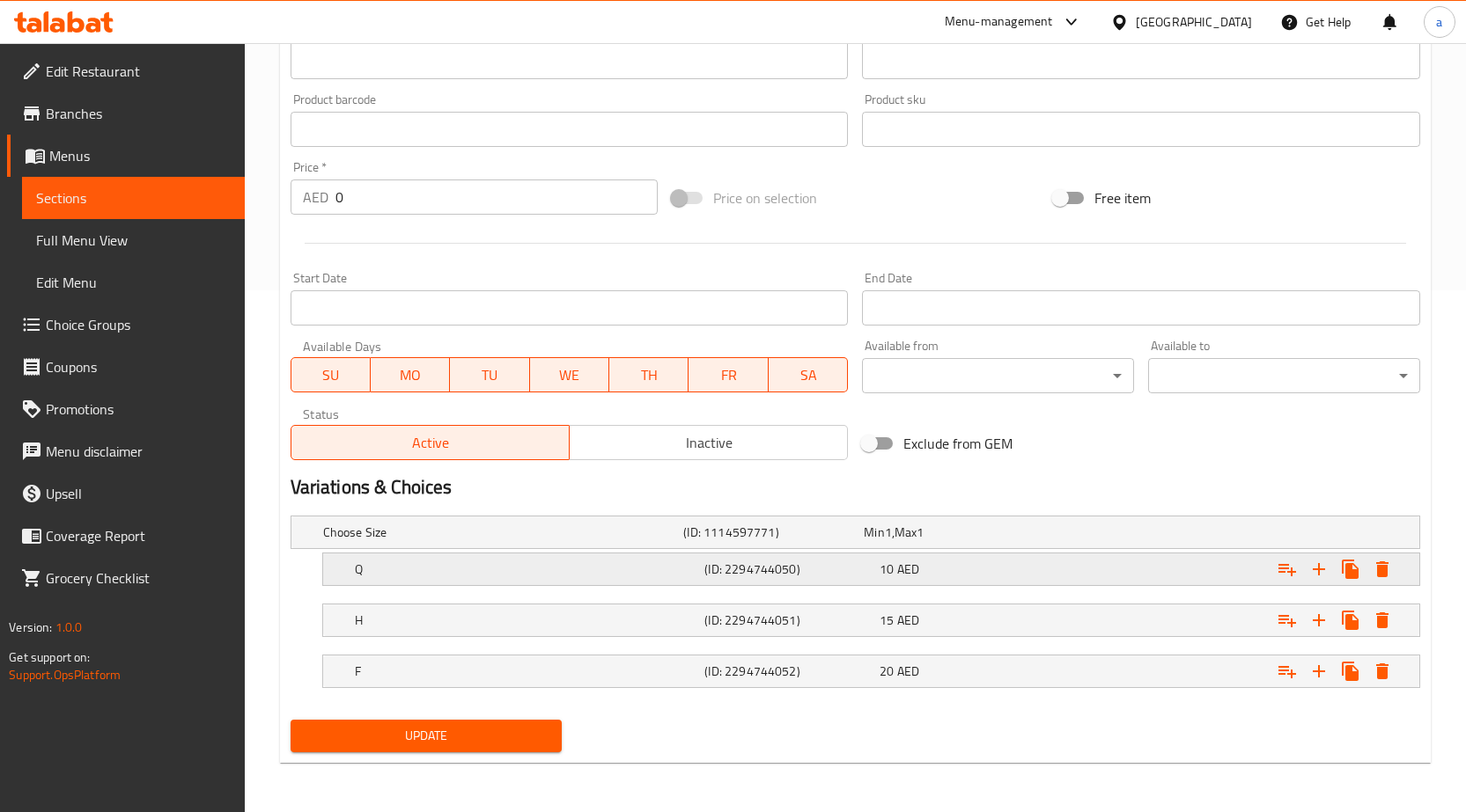
click at [778, 565] on h5 "(ID: 2294744050)" at bounding box center [788, 569] width 168 height 18
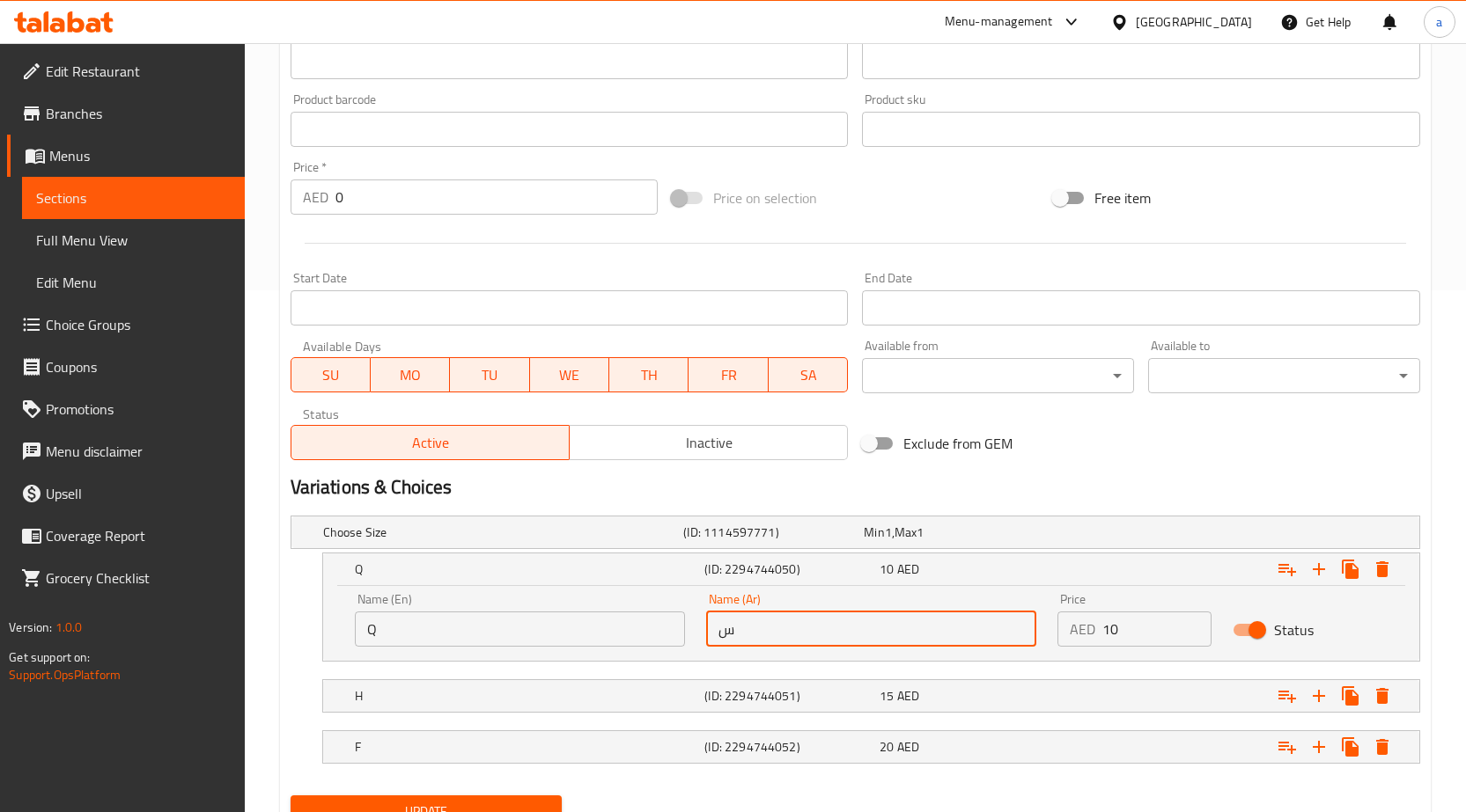
drag, startPoint x: 752, startPoint y: 625, endPoint x: 664, endPoint y: 642, distance: 89.6
click at [664, 642] on div "Name (En) Q Name (En) Name (Ar) س Name (Ar) Price AED 10 Price Status" at bounding box center [870, 619] width 1054 height 75
type input "ربع"
click at [840, 696] on h5 "(ID: 2294744051)" at bounding box center [788, 696] width 168 height 18
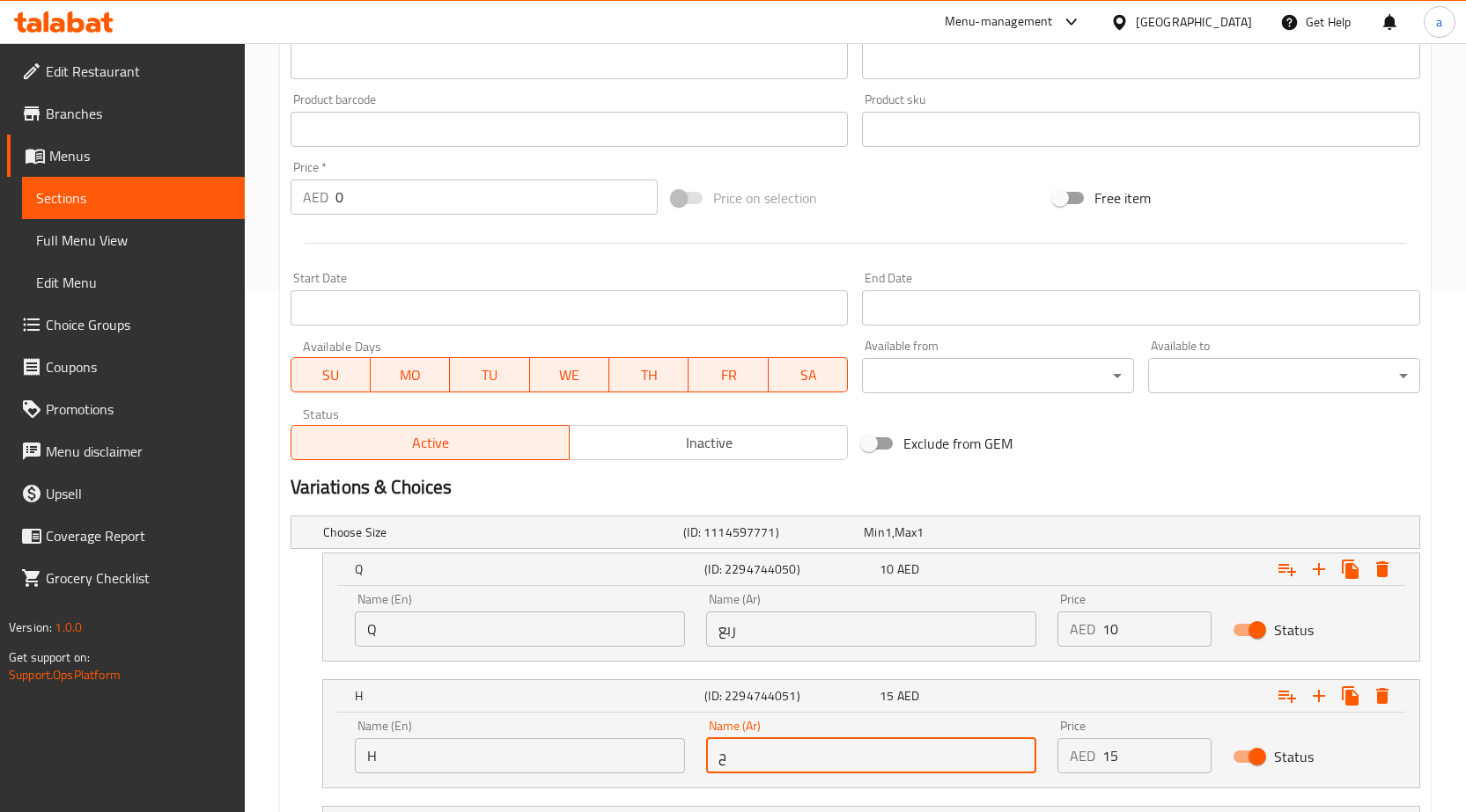
drag, startPoint x: 809, startPoint y: 764, endPoint x: 692, endPoint y: 763, distance: 117.0
click at [692, 763] on div "Name (En) H Name (En) Name (Ar) ح Name (Ar) Price AED 15 Price Status" at bounding box center [870, 746] width 1054 height 75
type input "ت"
type input "نص"
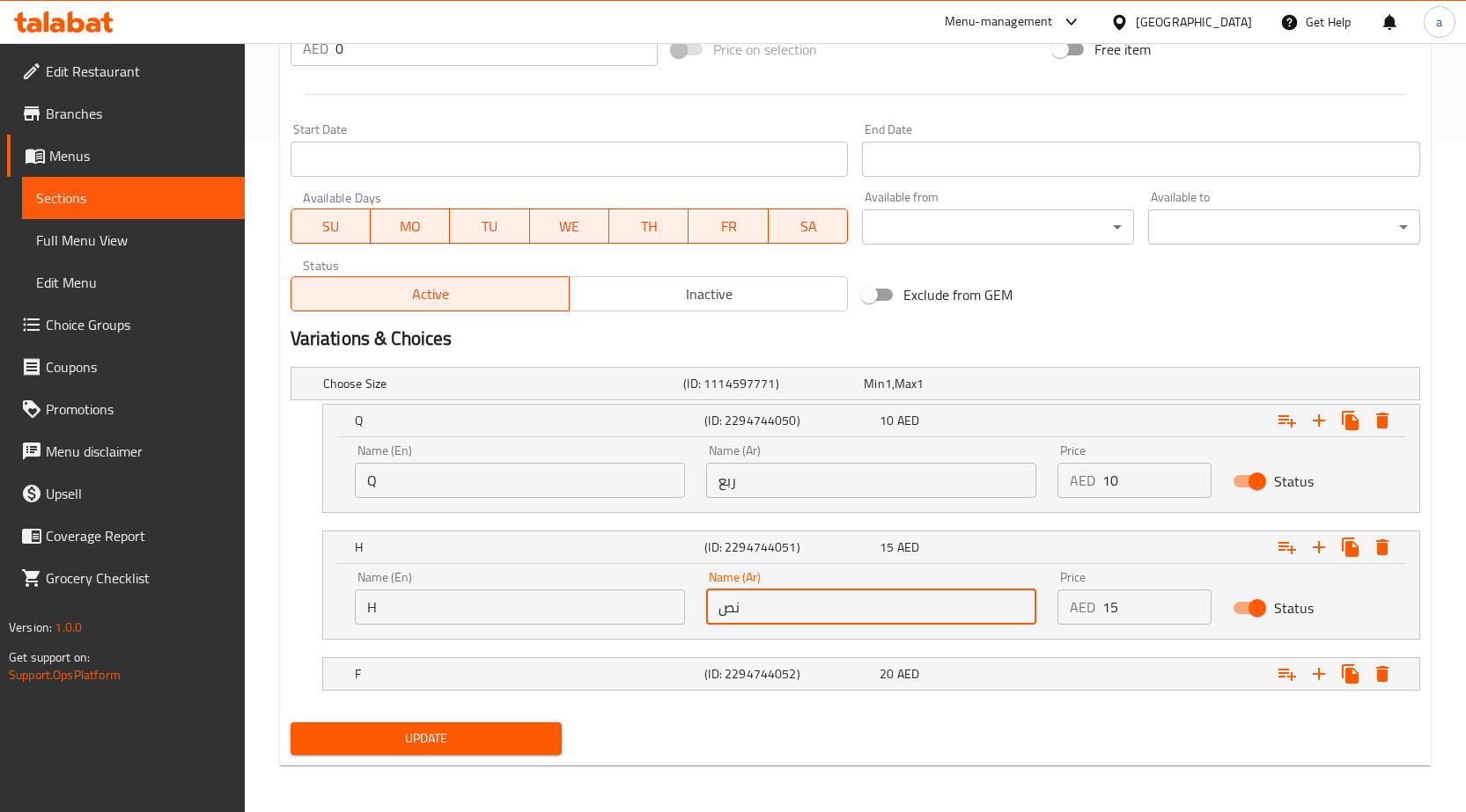
scroll to position [673, 0]
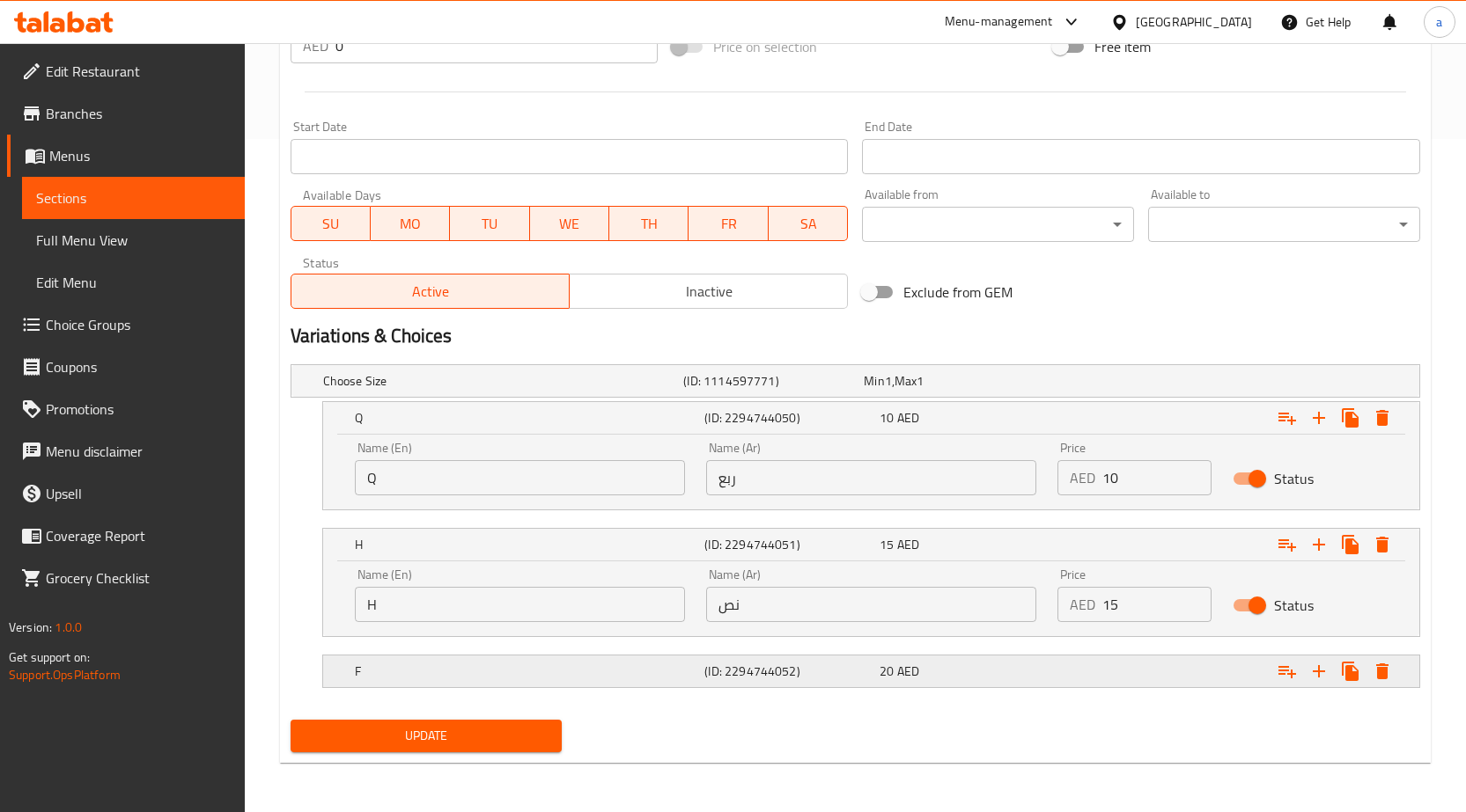
click at [823, 664] on h5 "(ID: 2294744052)" at bounding box center [788, 671] width 168 height 18
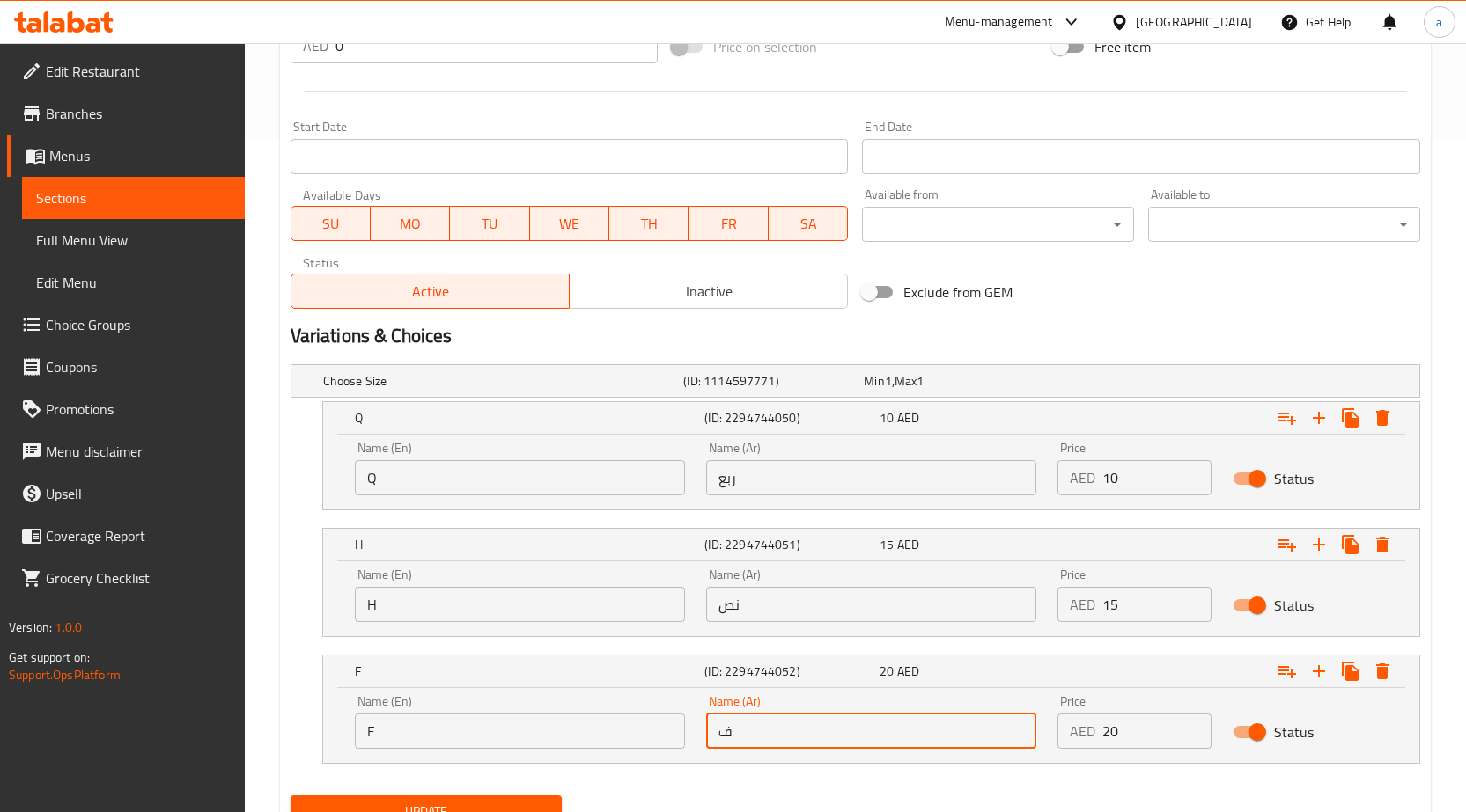
drag, startPoint x: 794, startPoint y: 739, endPoint x: 706, endPoint y: 757, distance: 89.8
click at [706, 757] on div "Name (Ar) ف Name (Ar)" at bounding box center [871, 722] width 352 height 75
type input "كامل"
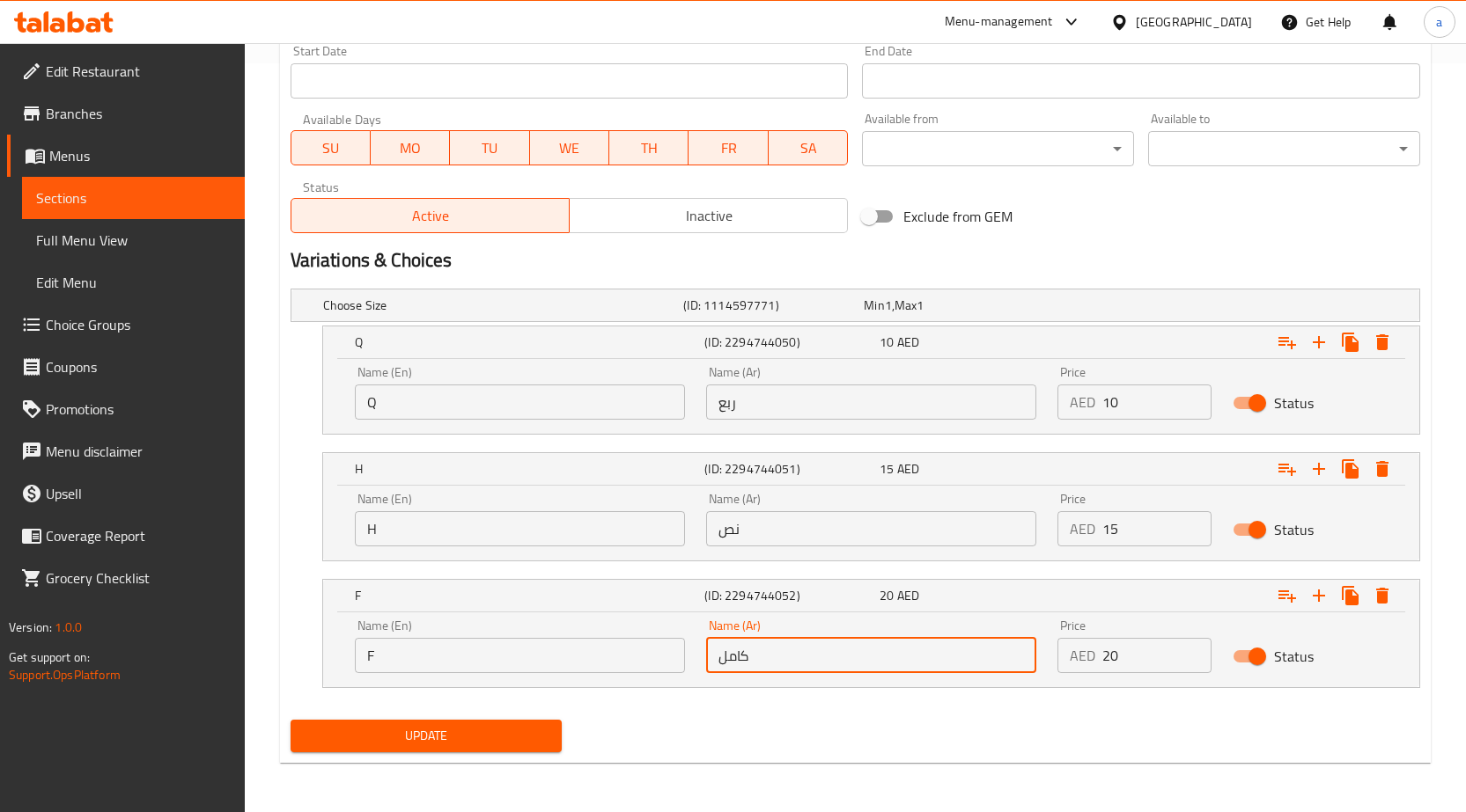
click at [524, 718] on div "Update" at bounding box center [426, 736] width 286 height 47
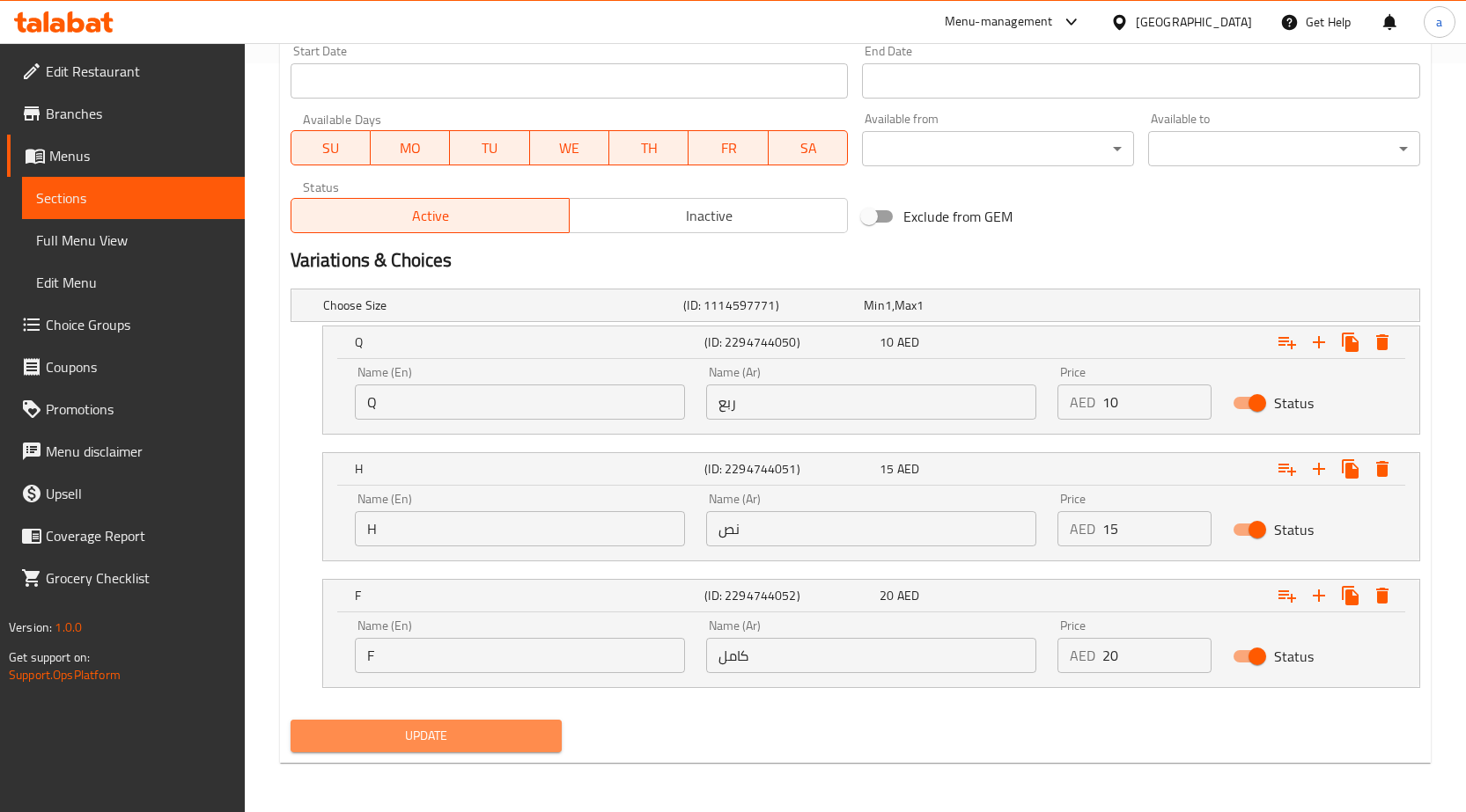
click at [522, 740] on span "Update" at bounding box center [427, 736] width 244 height 22
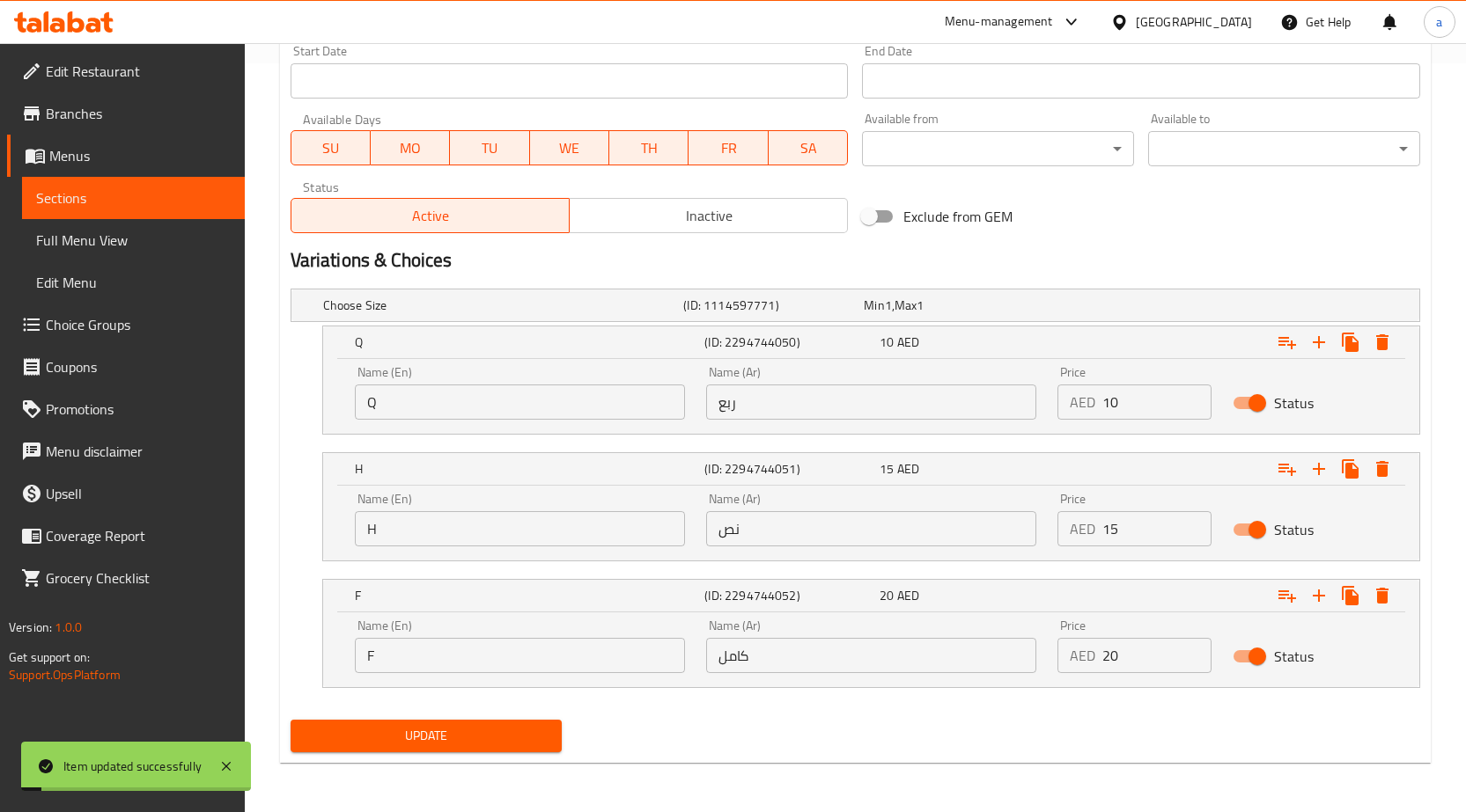
click at [145, 196] on span "Sections" at bounding box center [133, 198] width 195 height 21
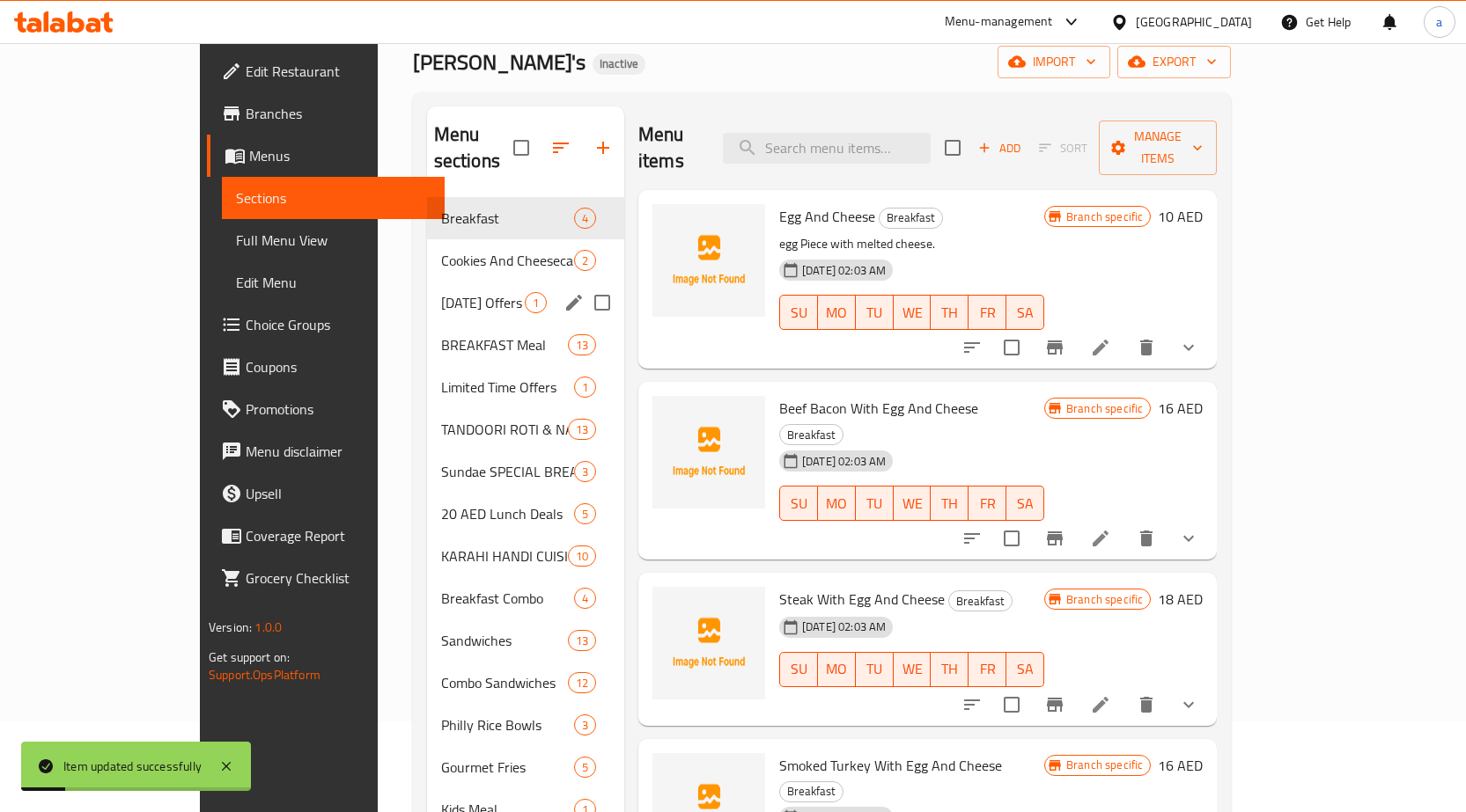
scroll to position [90, 0]
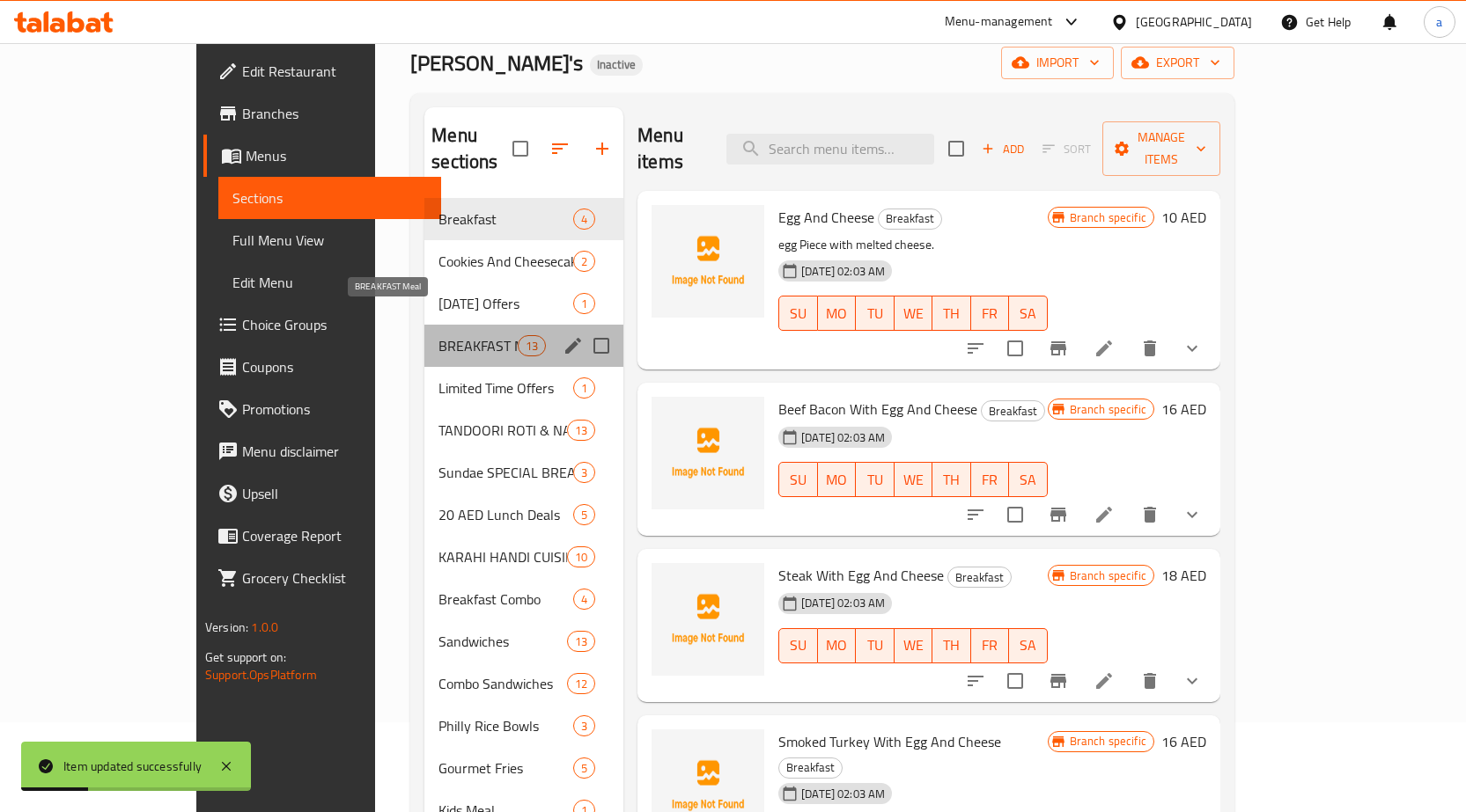
click at [439, 335] on span "BREAKFAST Meal" at bounding box center [478, 346] width 79 height 21
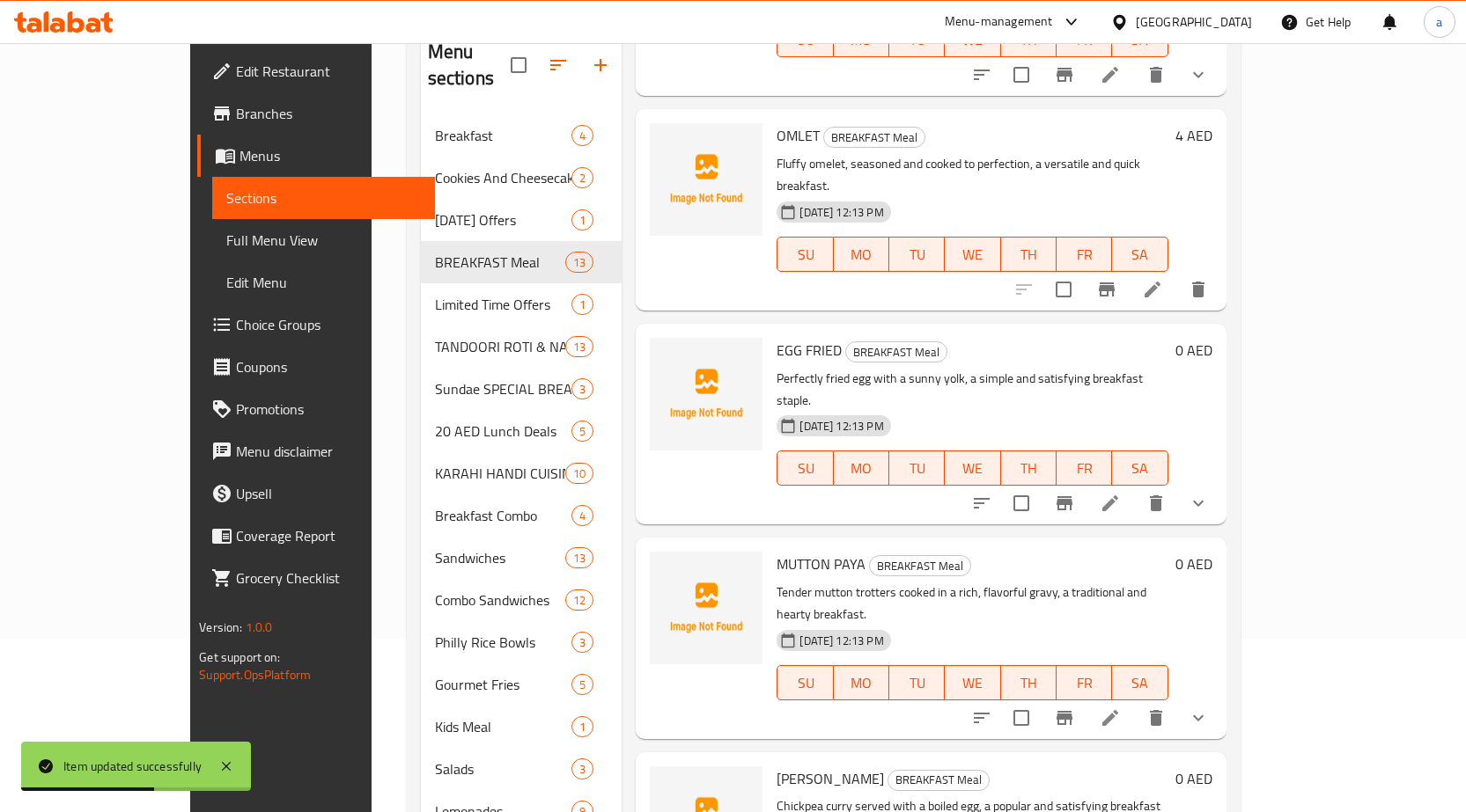
scroll to position [266, 0]
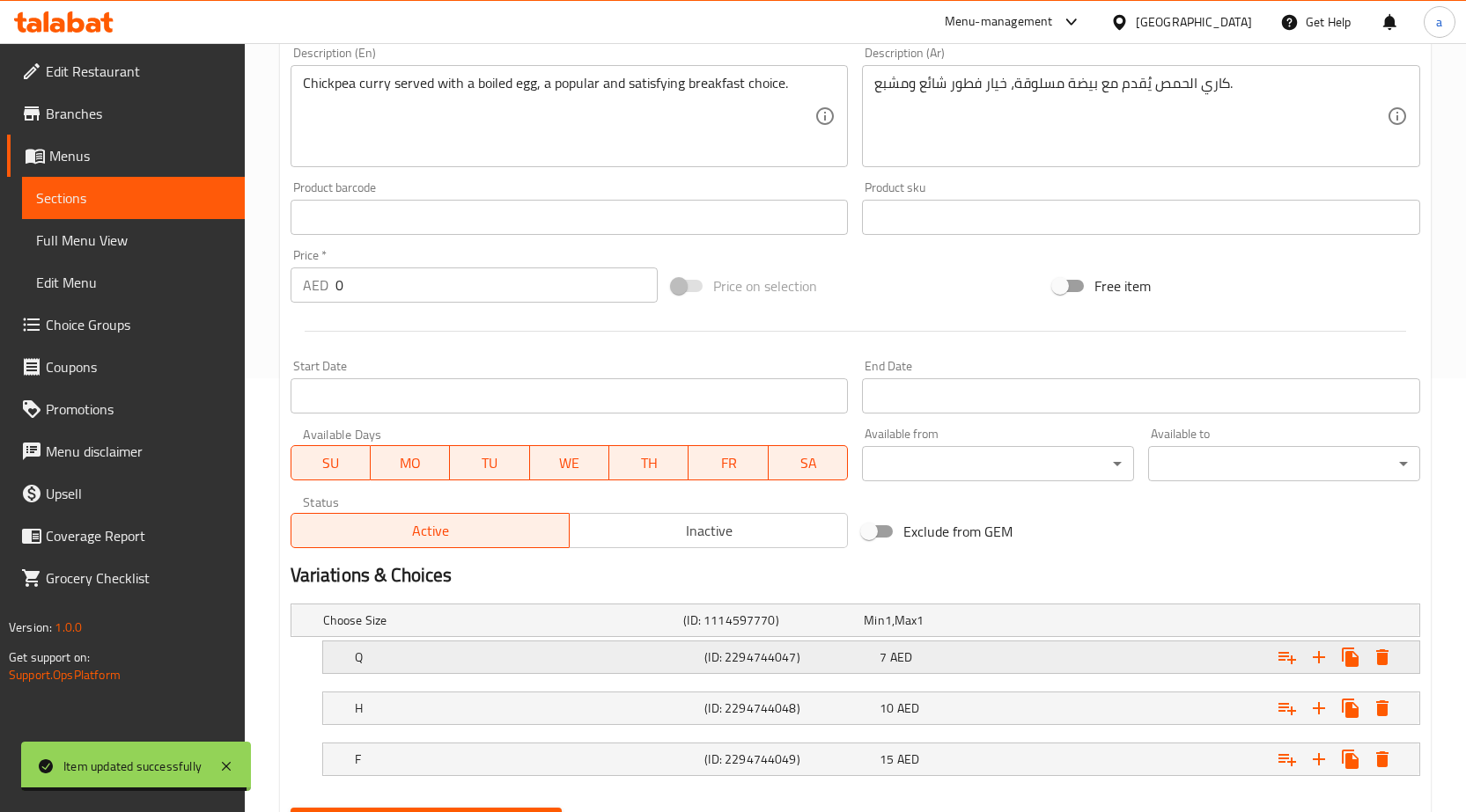
scroll to position [522, 0]
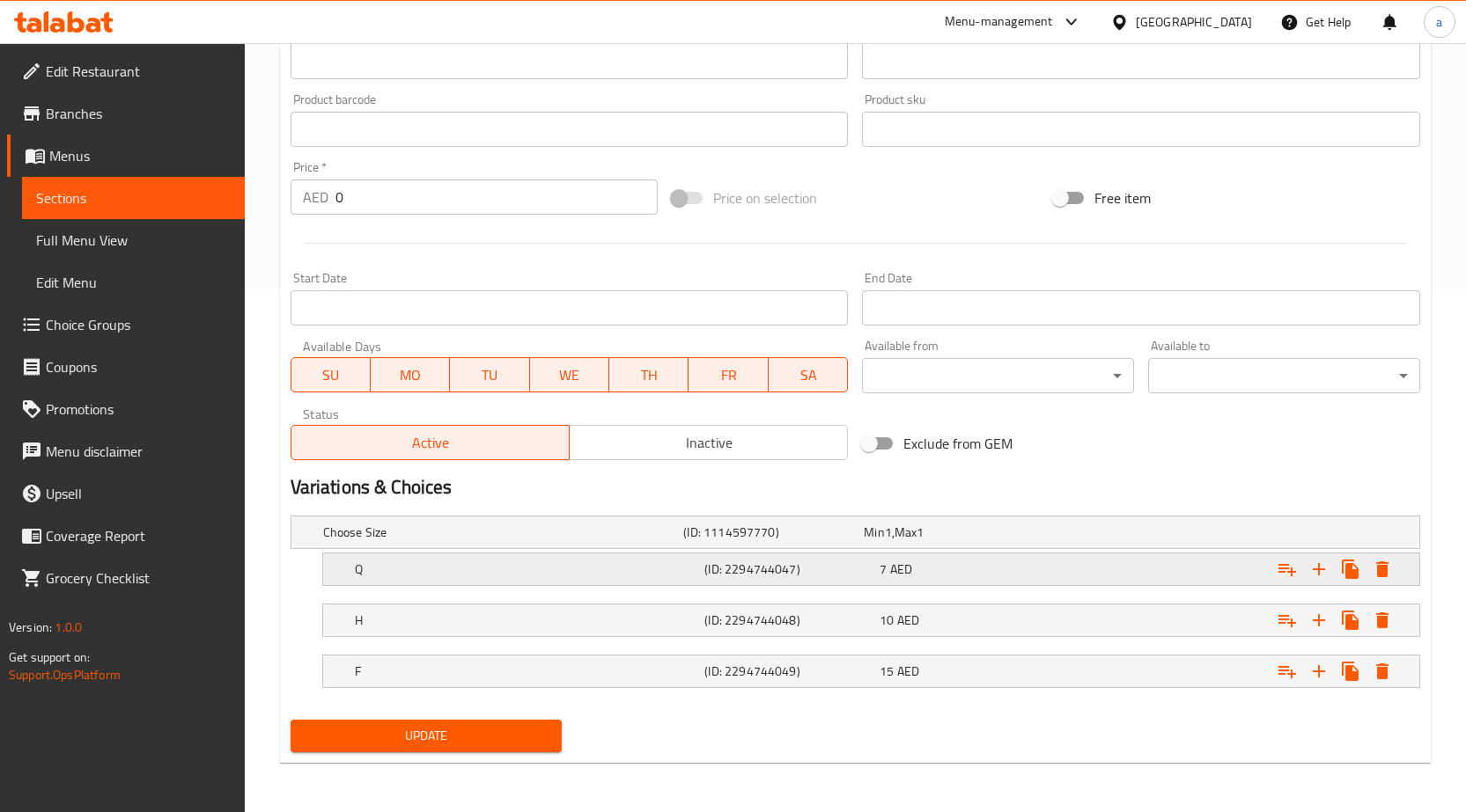
click at [774, 576] on h5 "(ID: 2294744047)" at bounding box center [788, 569] width 168 height 18
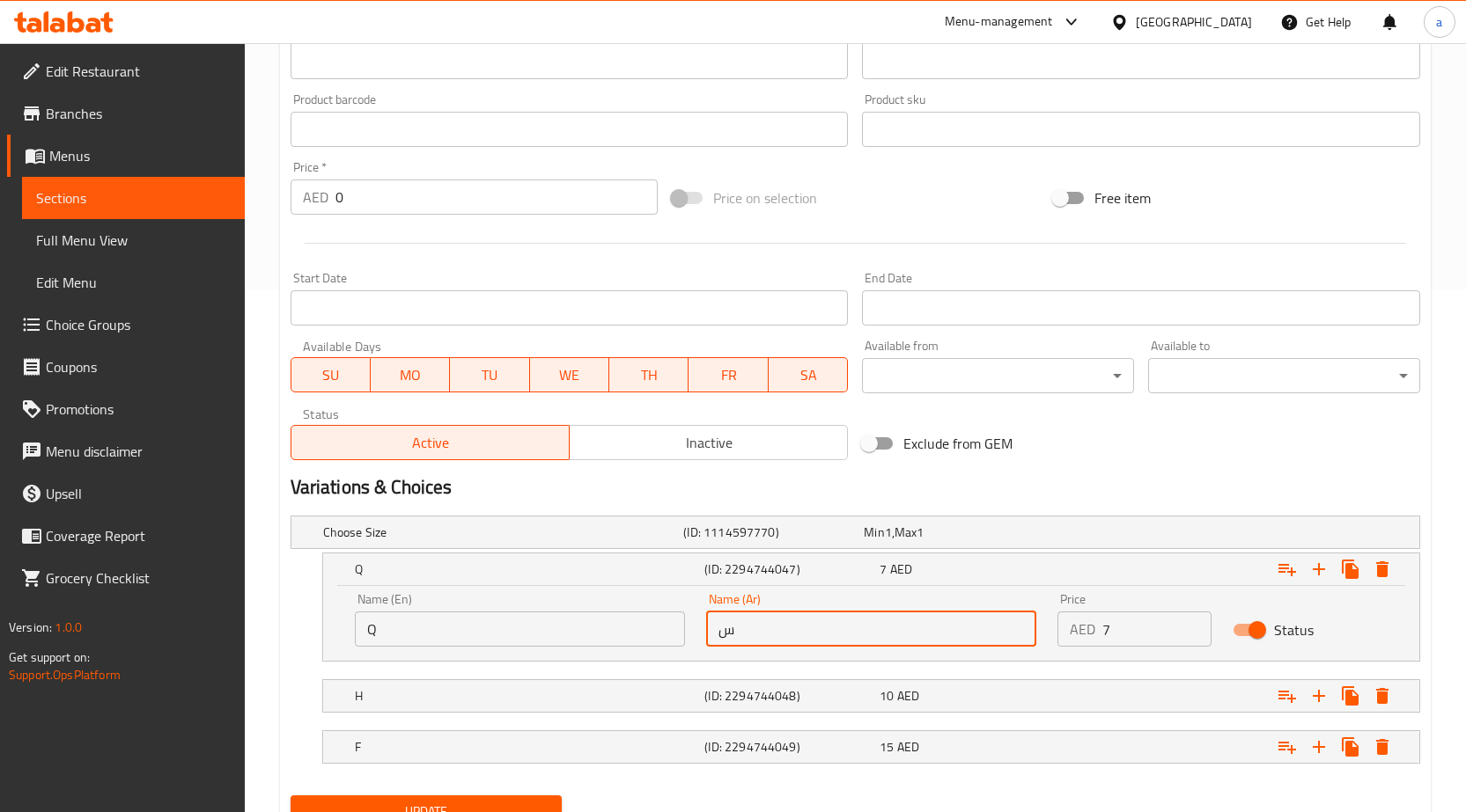
drag, startPoint x: 779, startPoint y: 638, endPoint x: 701, endPoint y: 634, distance: 78.1
click at [701, 634] on div "Name (Ar) س Name (Ar)" at bounding box center [871, 619] width 352 height 75
type input "ربع"
click at [828, 692] on h5 "(ID: 2294744048)" at bounding box center [788, 696] width 168 height 18
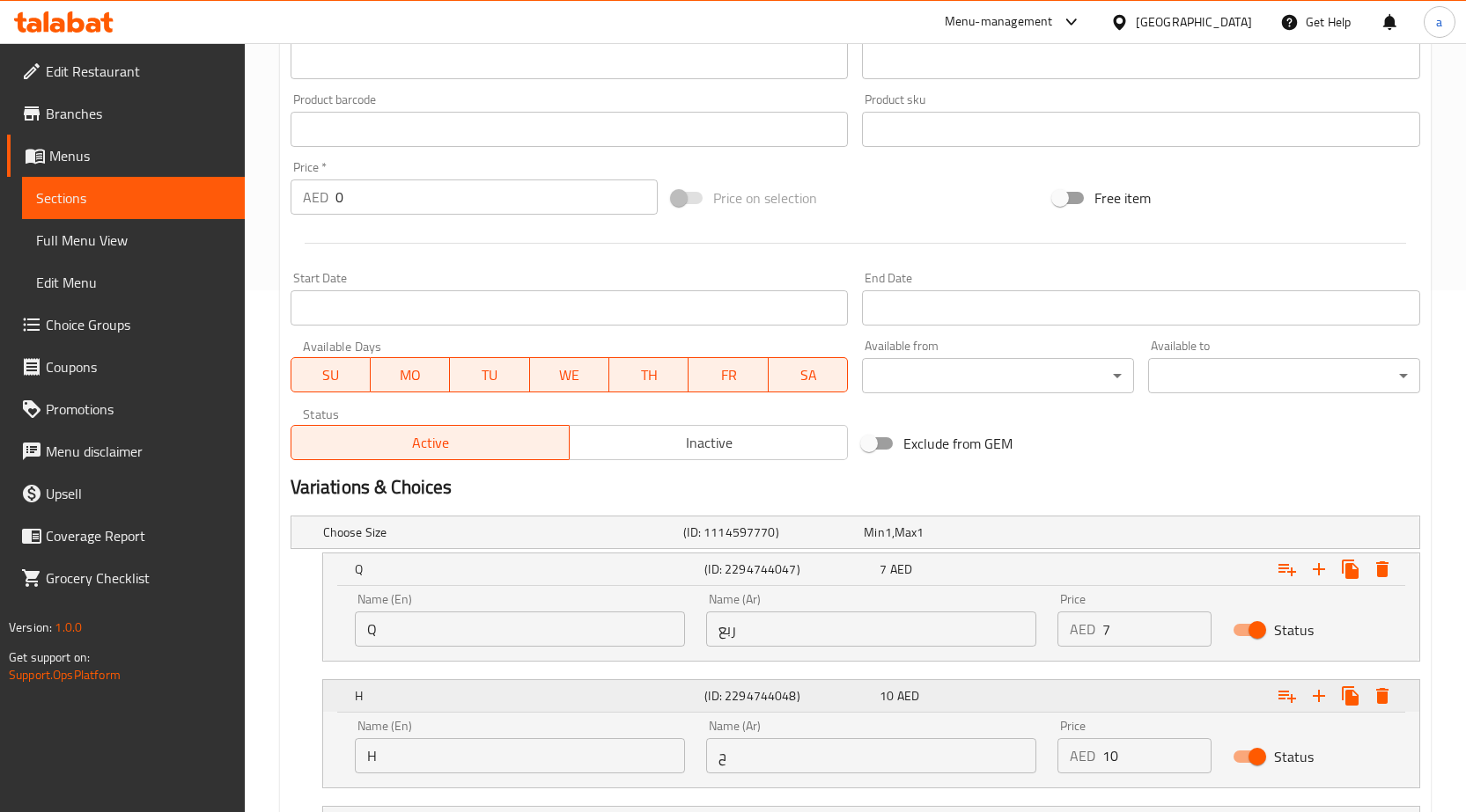
click at [824, 694] on h5 "(ID: 2294744048)" at bounding box center [788, 696] width 168 height 18
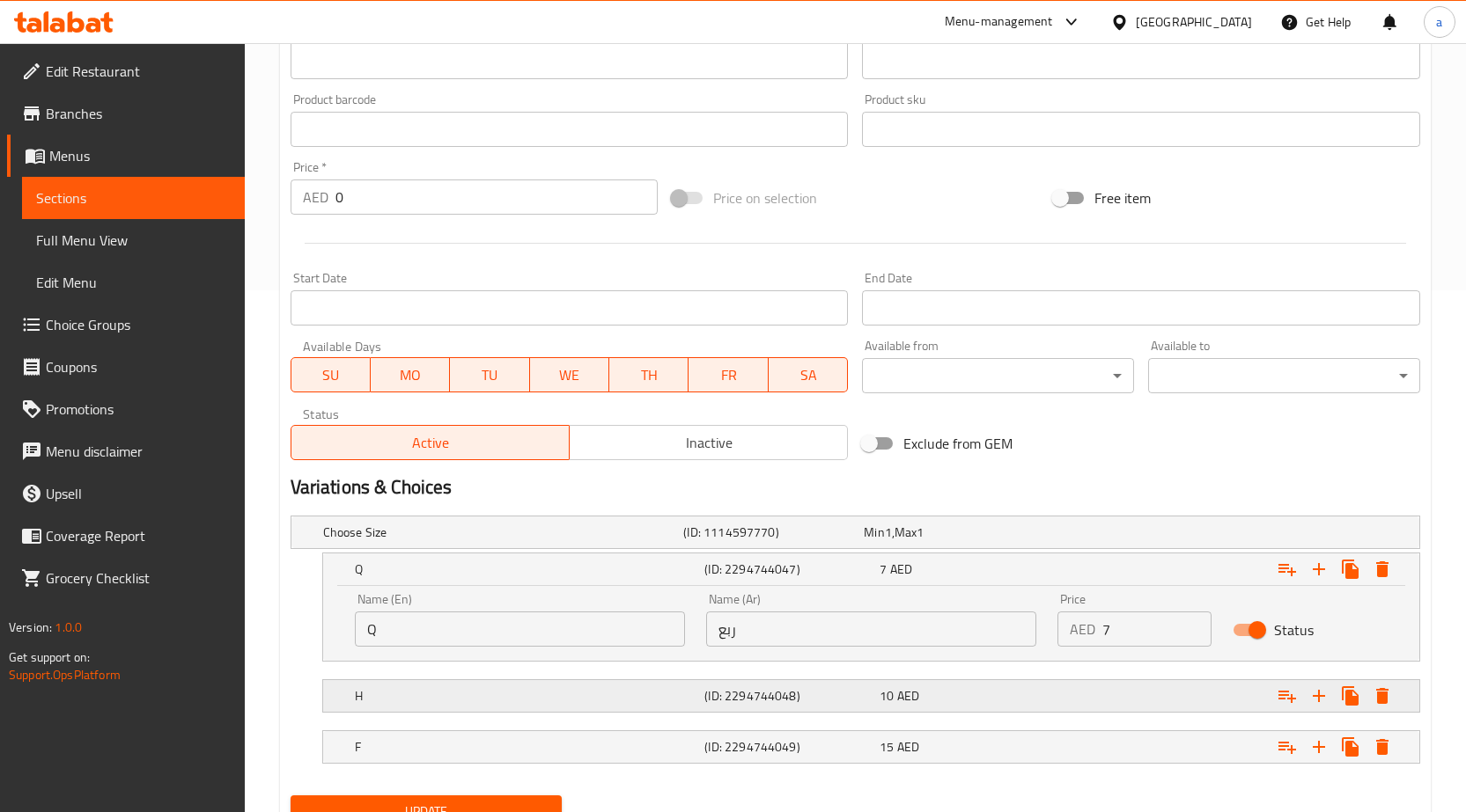
click at [809, 694] on h5 "(ID: 2294744048)" at bounding box center [788, 696] width 168 height 18
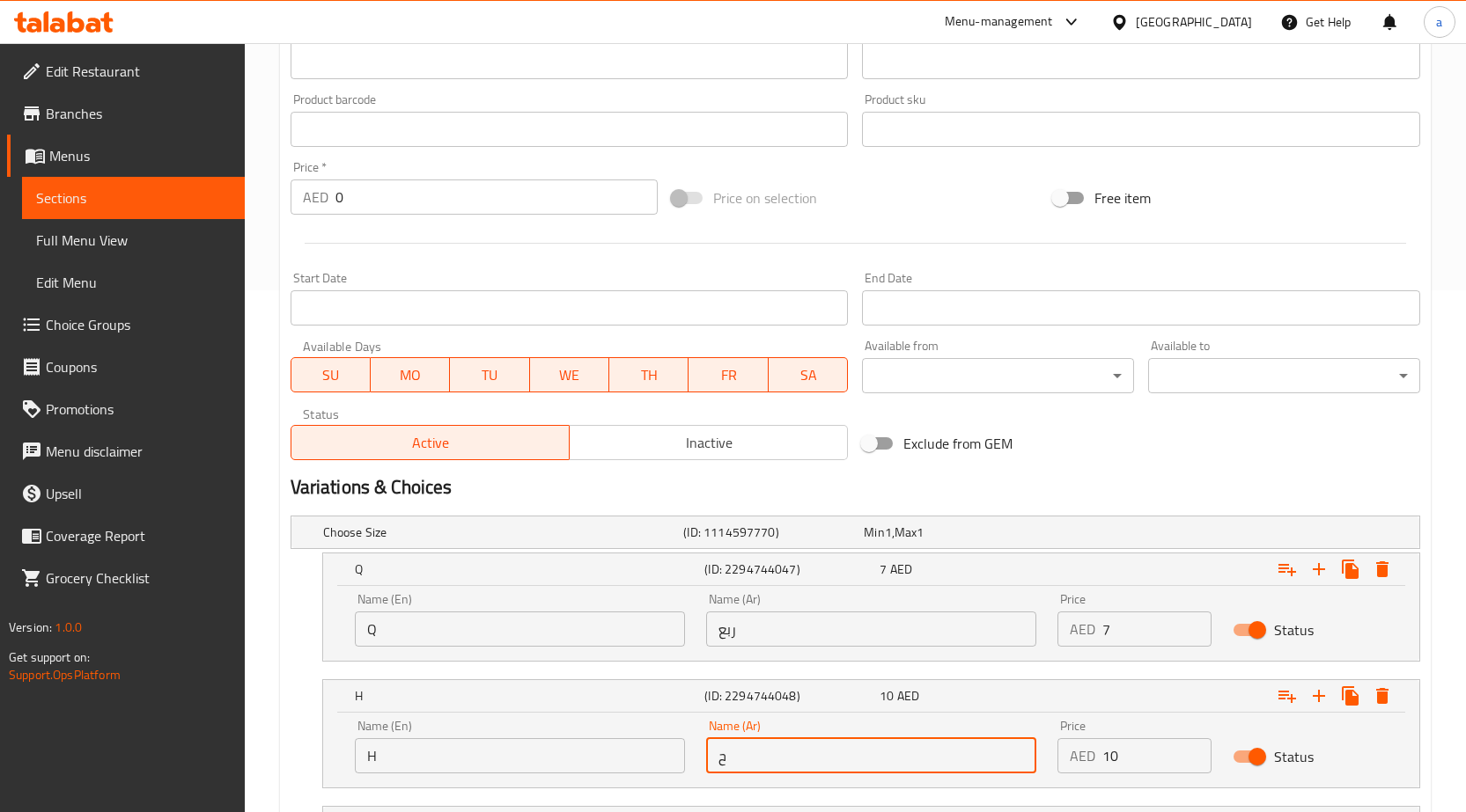
drag, startPoint x: 752, startPoint y: 759, endPoint x: 693, endPoint y: 770, distance: 60.0
click at [693, 770] on div "Name (En) H Name (En) Name (Ar) ح Name (Ar) Price AED 10 Price Status" at bounding box center [870, 746] width 1054 height 75
type input "ت"
type input "نص"
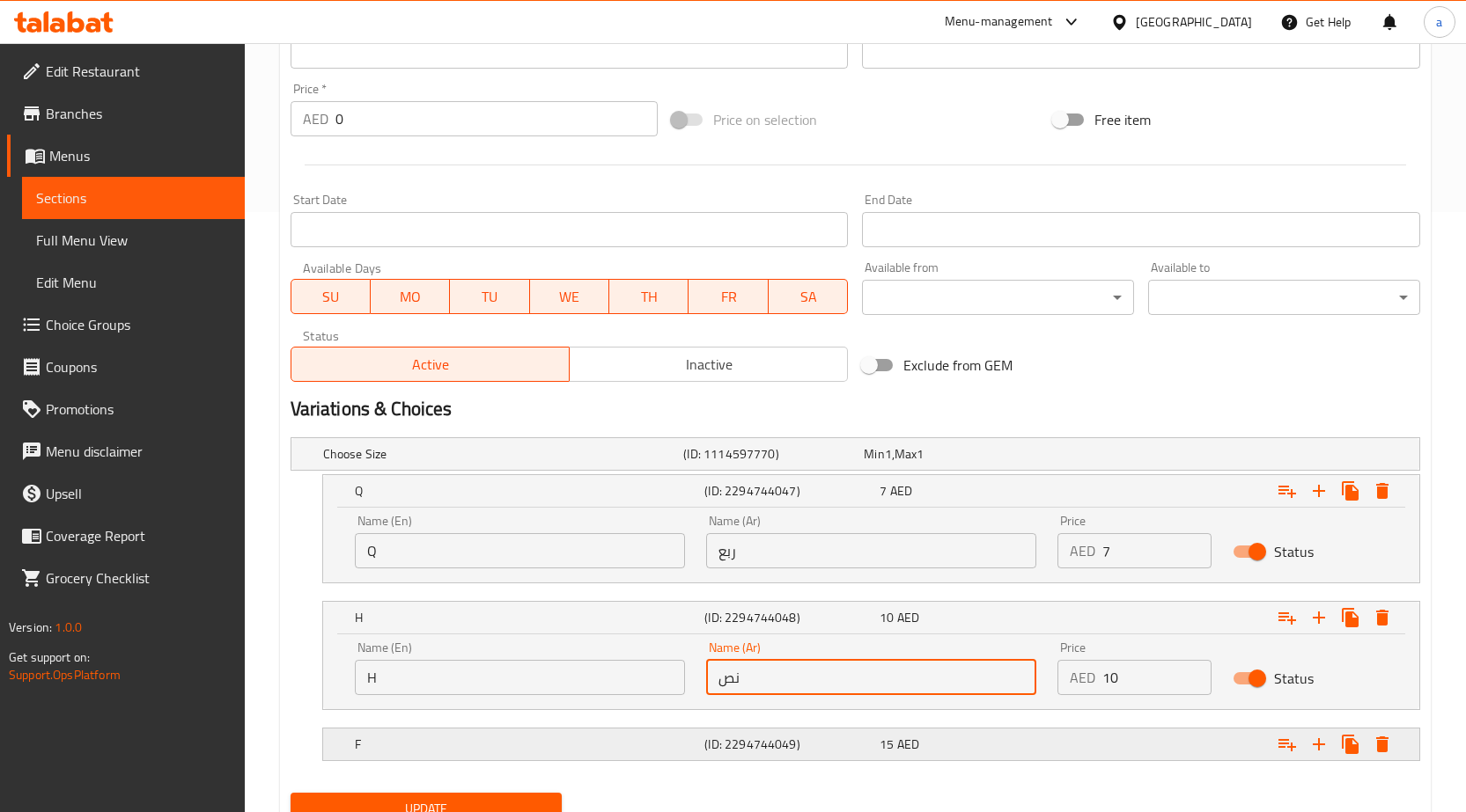
scroll to position [673, 0]
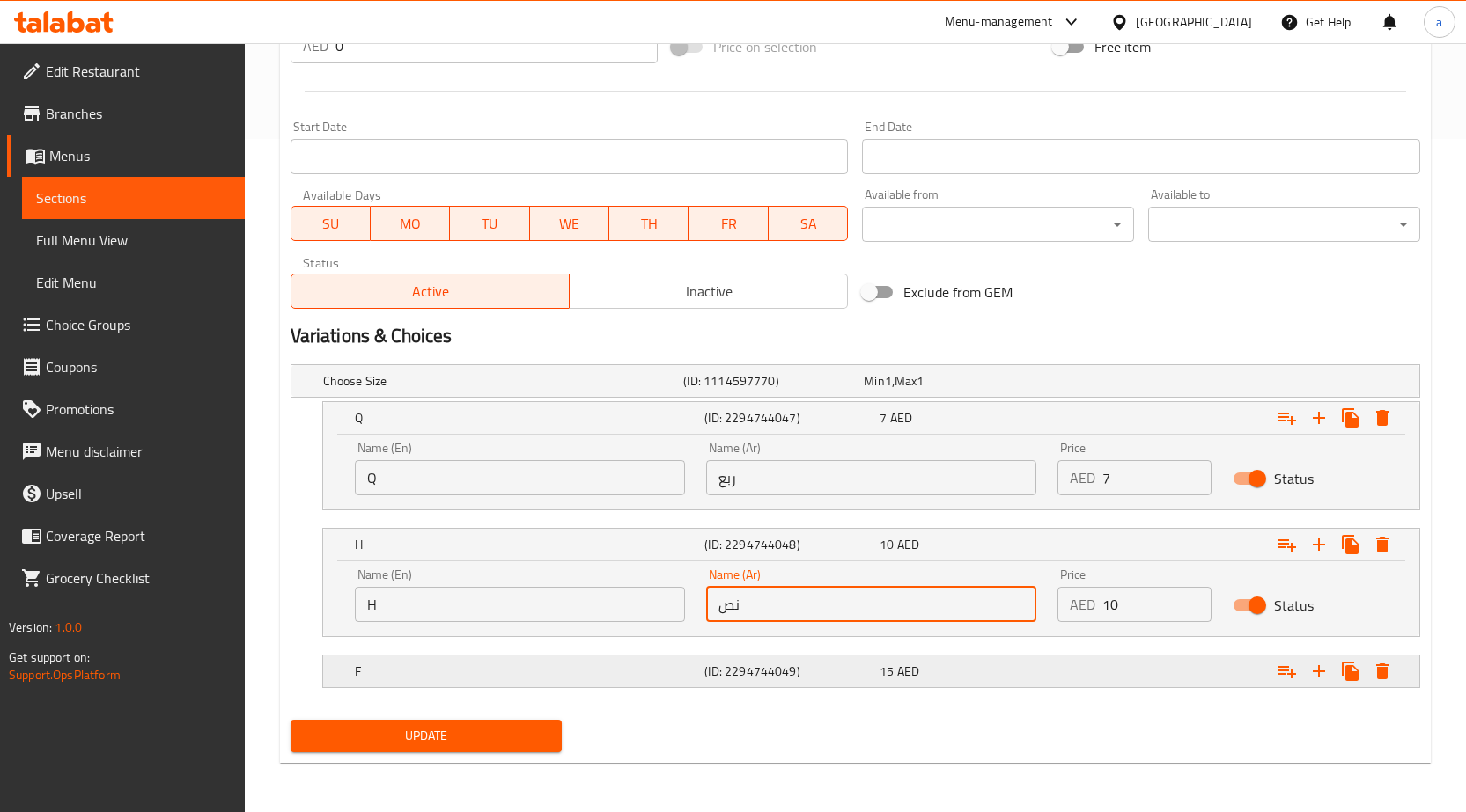
click at [760, 663] on h5 "(ID: 2294744049)" at bounding box center [788, 671] width 168 height 18
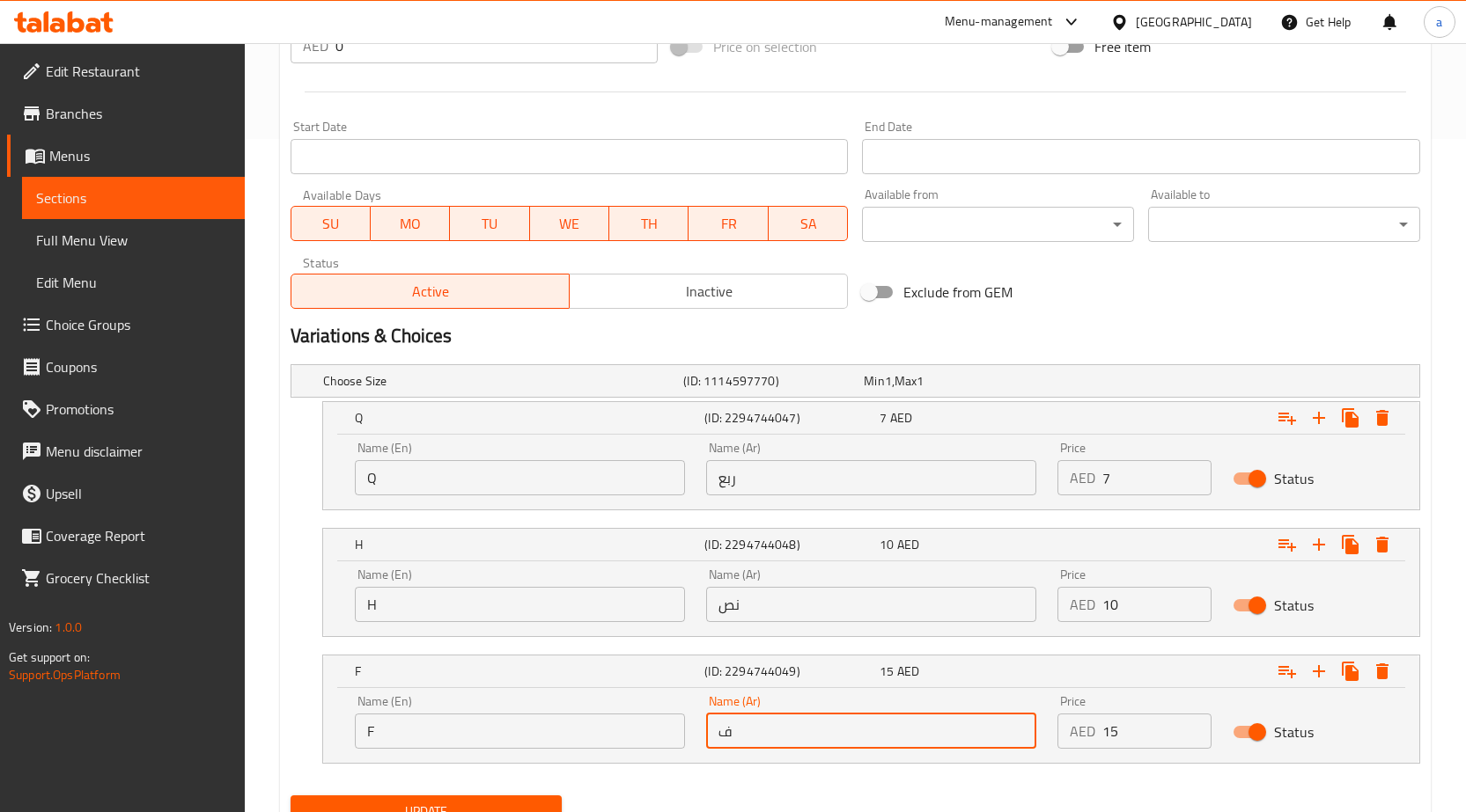
drag, startPoint x: 780, startPoint y: 730, endPoint x: 709, endPoint y: 735, distance: 71.2
click at [711, 734] on input "ف" at bounding box center [871, 731] width 331 height 35
type input "كامل"
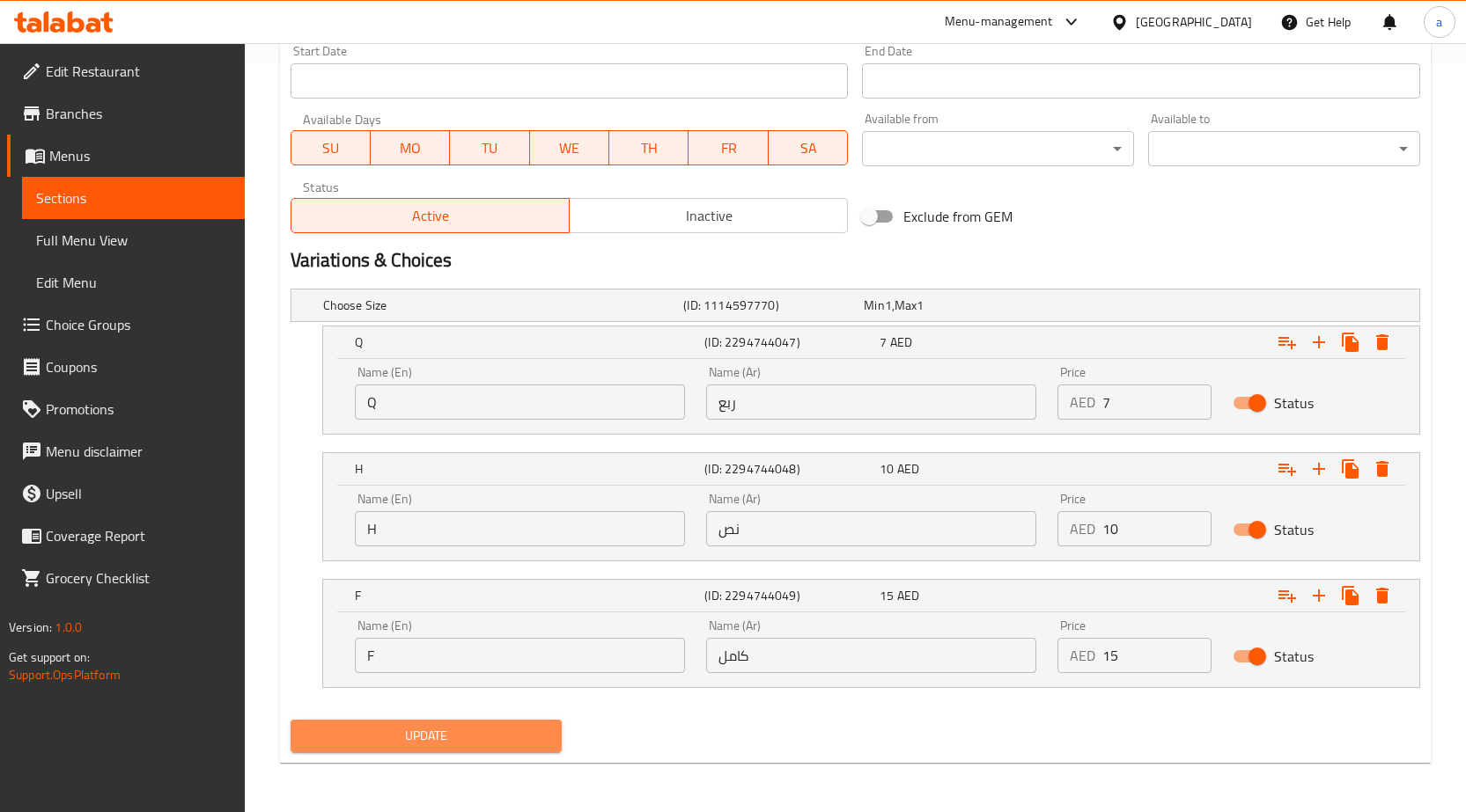
click at [514, 737] on span "Update" at bounding box center [427, 736] width 244 height 22
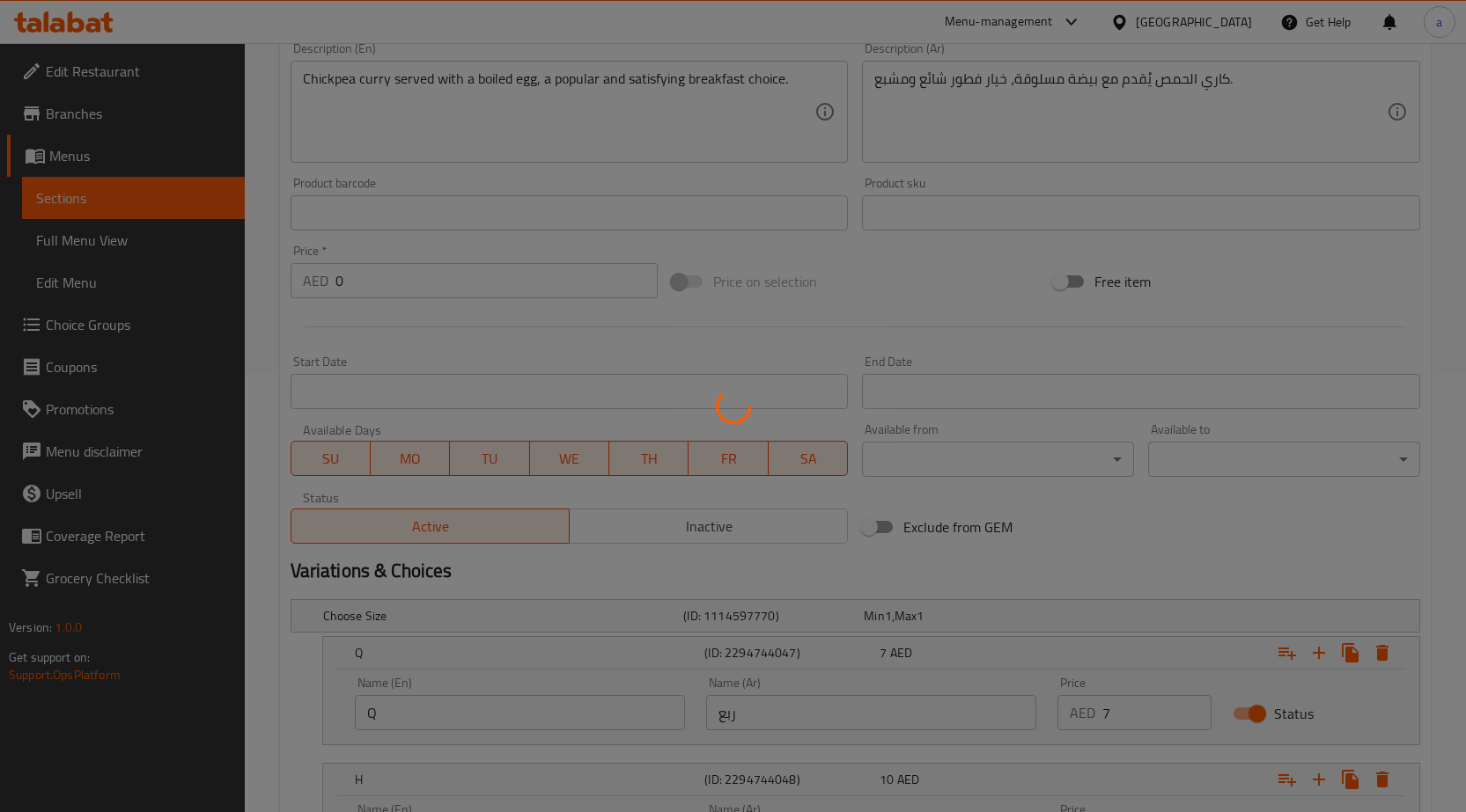
scroll to position [397, 0]
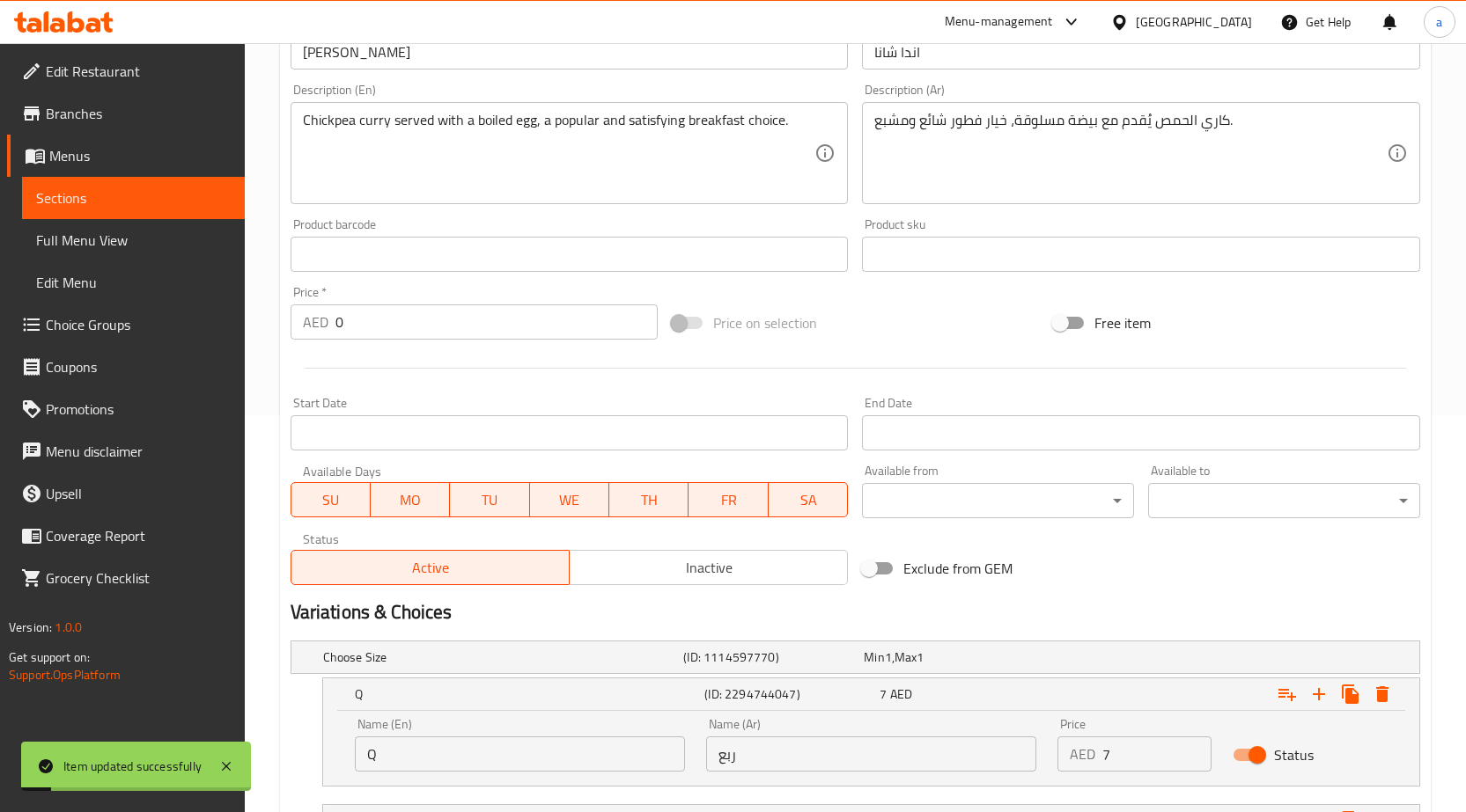
click at [181, 177] on link "Sections" at bounding box center [133, 198] width 222 height 42
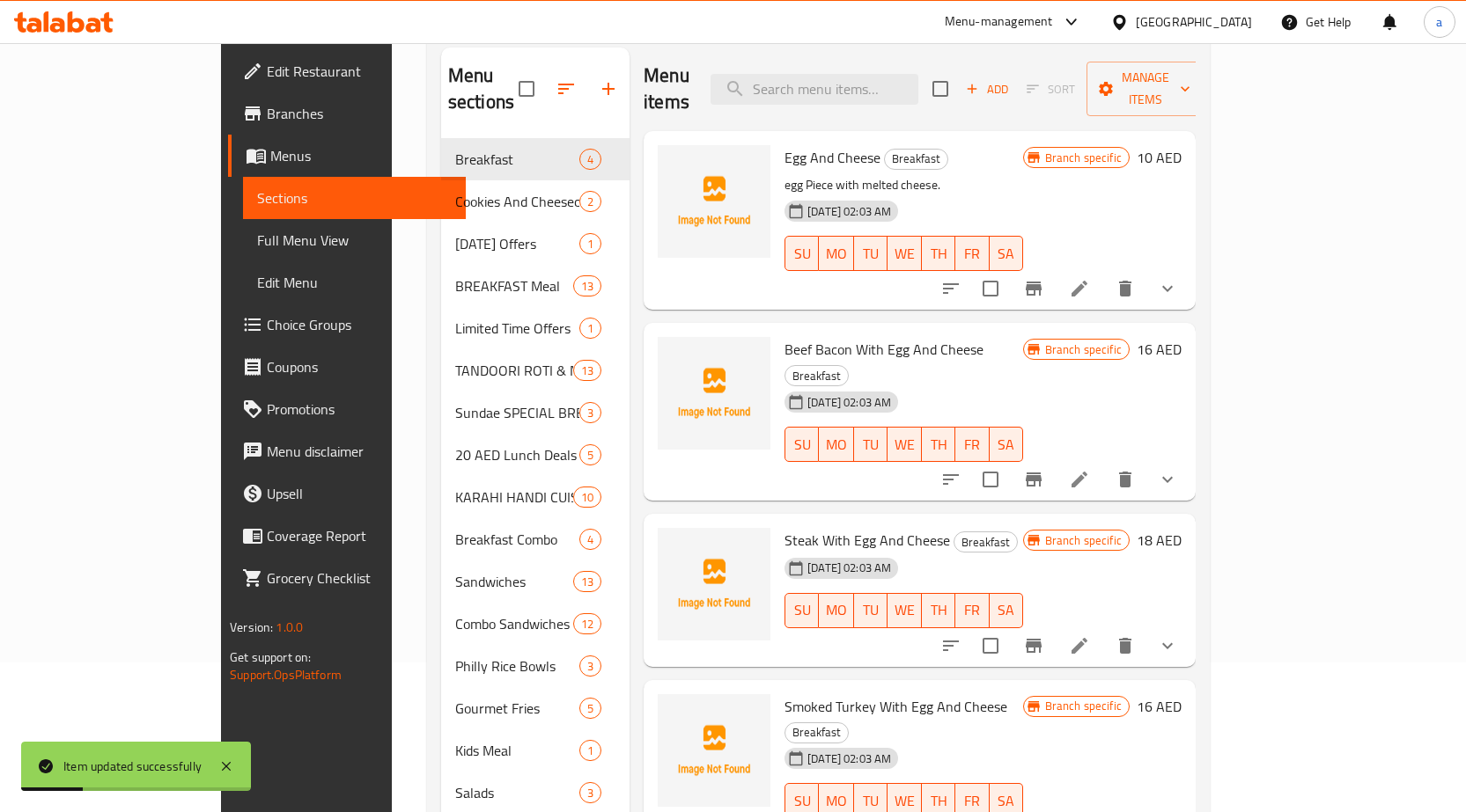
scroll to position [90, 0]
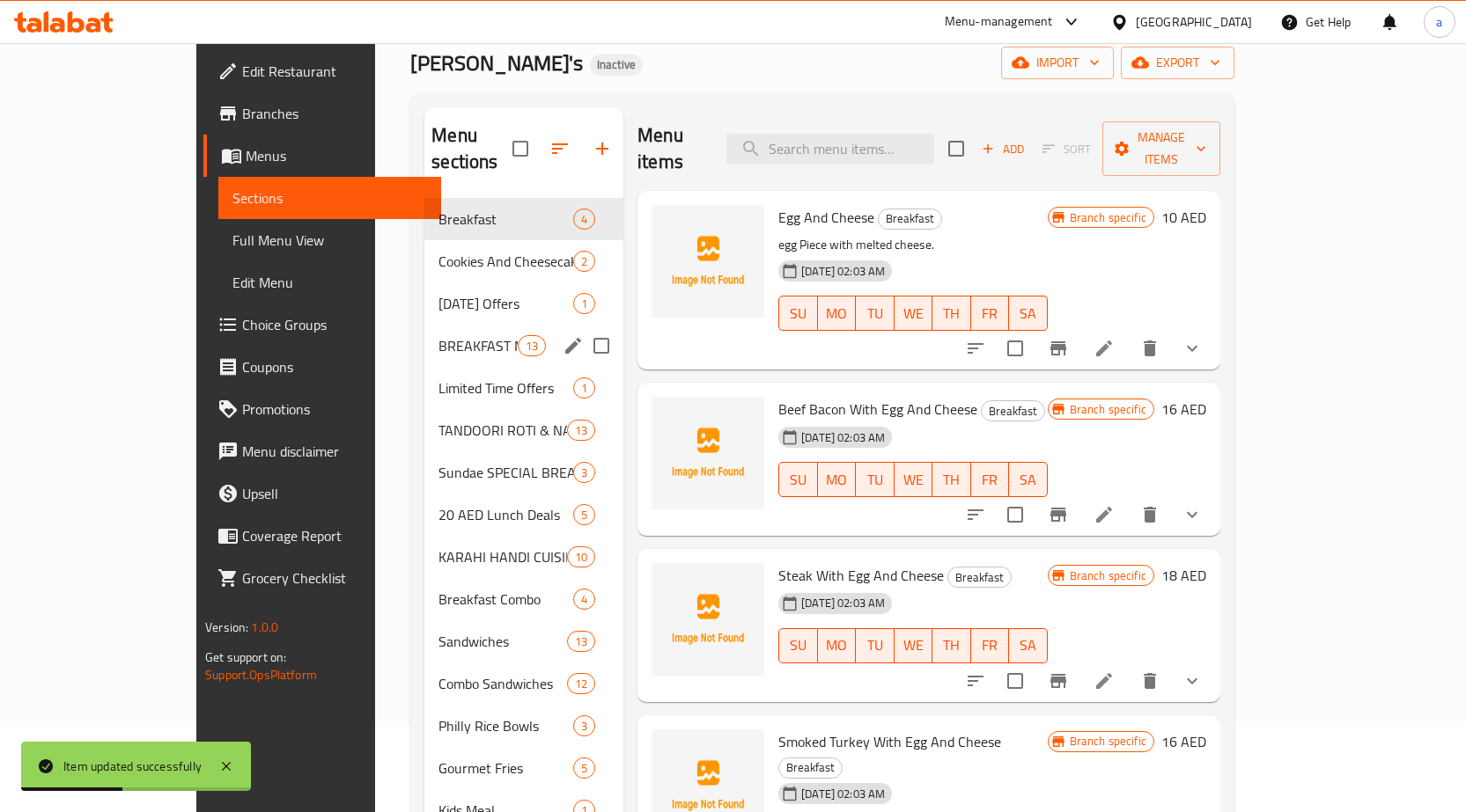
click at [425, 334] on div "BREAKFAST Meal 13" at bounding box center [524, 346] width 199 height 42
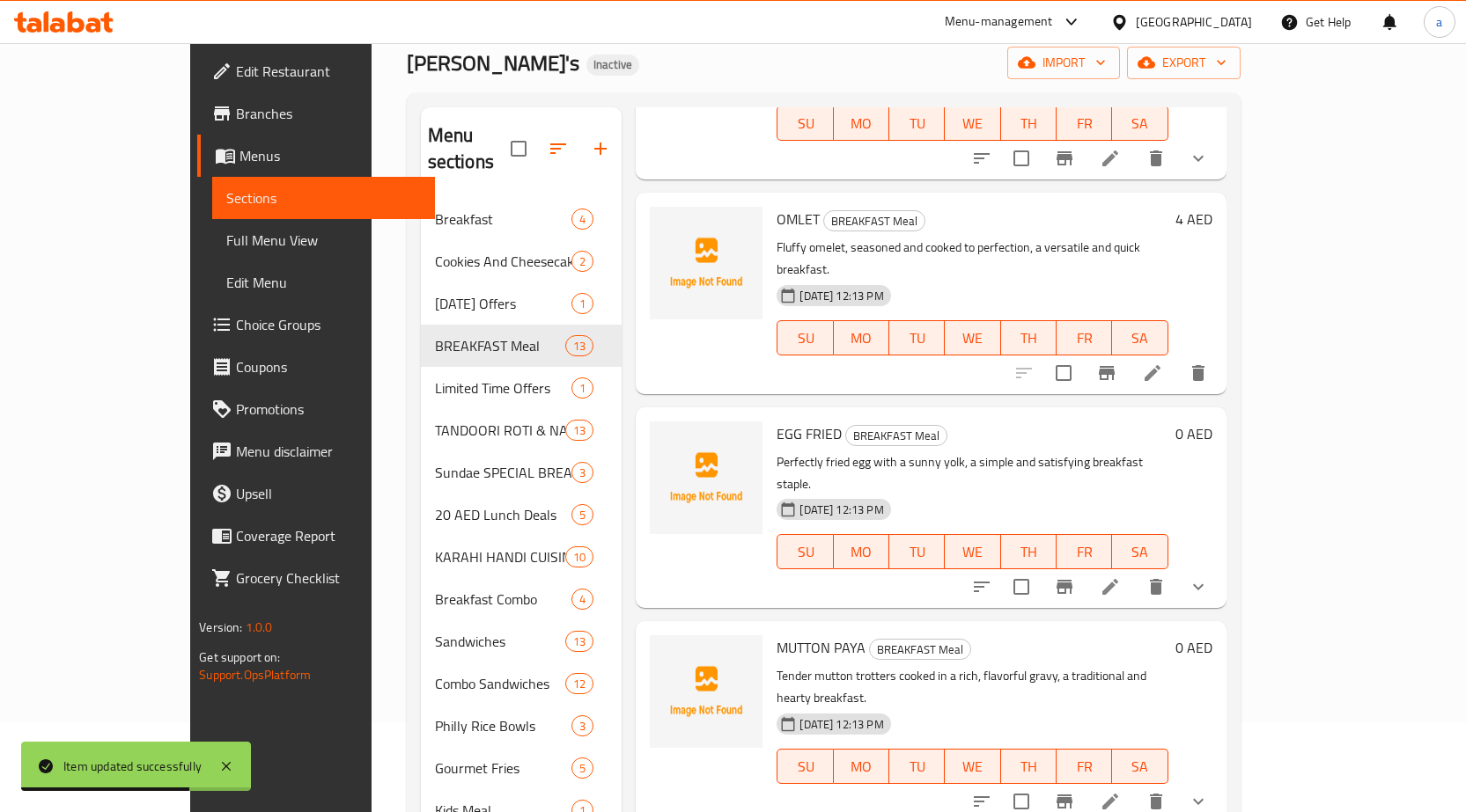
scroll to position [266, 0]
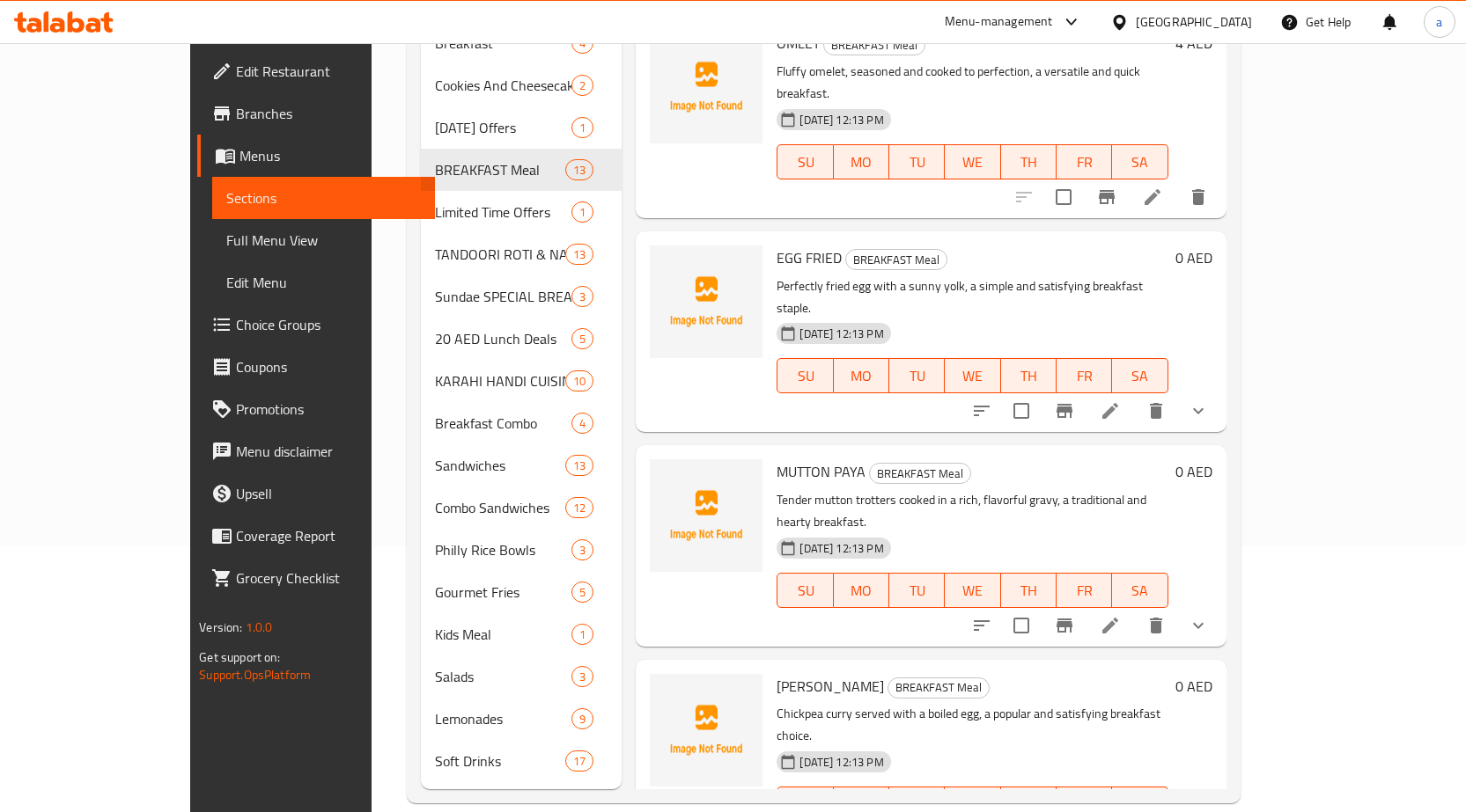
click at [1121, 615] on icon at bounding box center [1110, 626] width 21 height 21
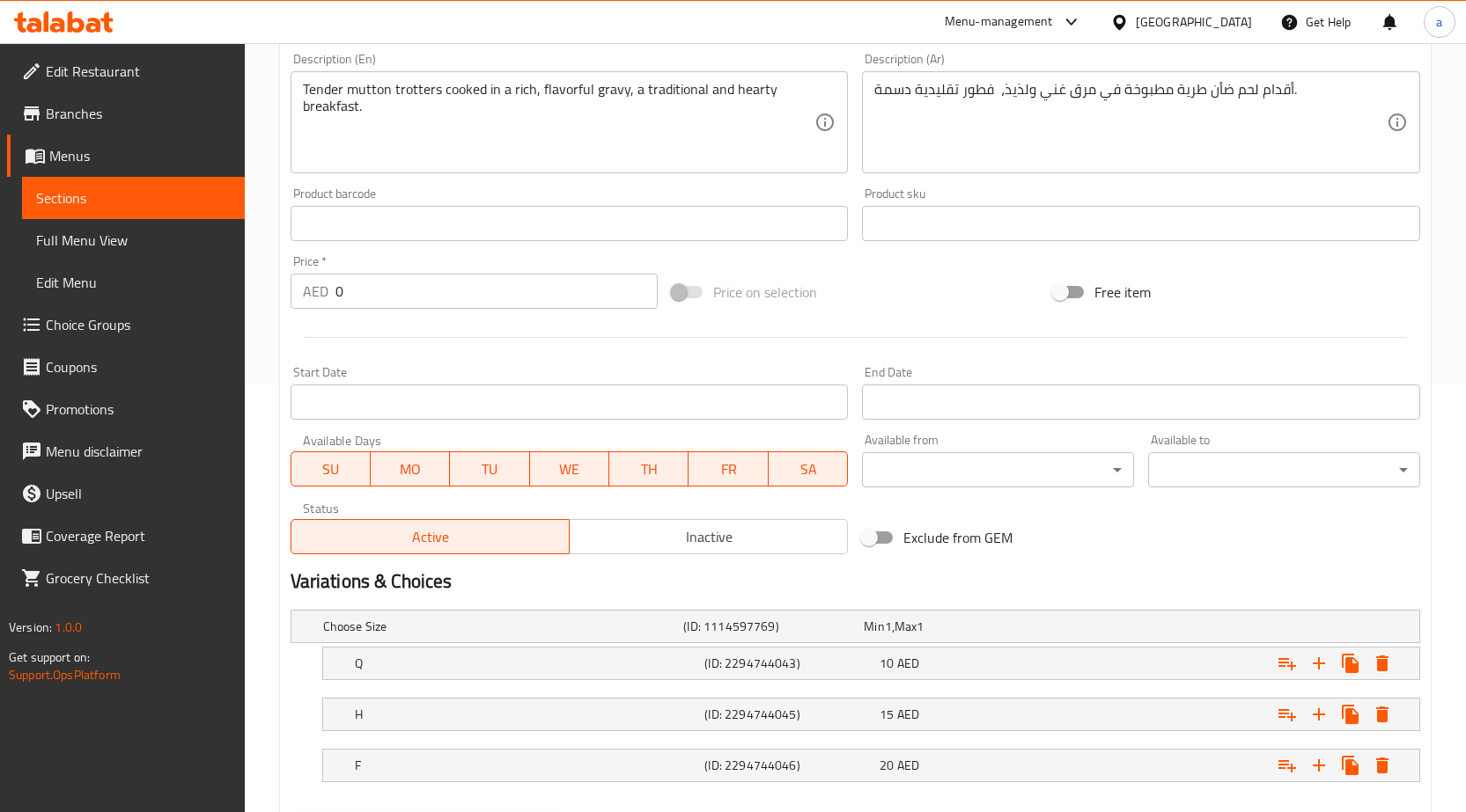
scroll to position [440, 0]
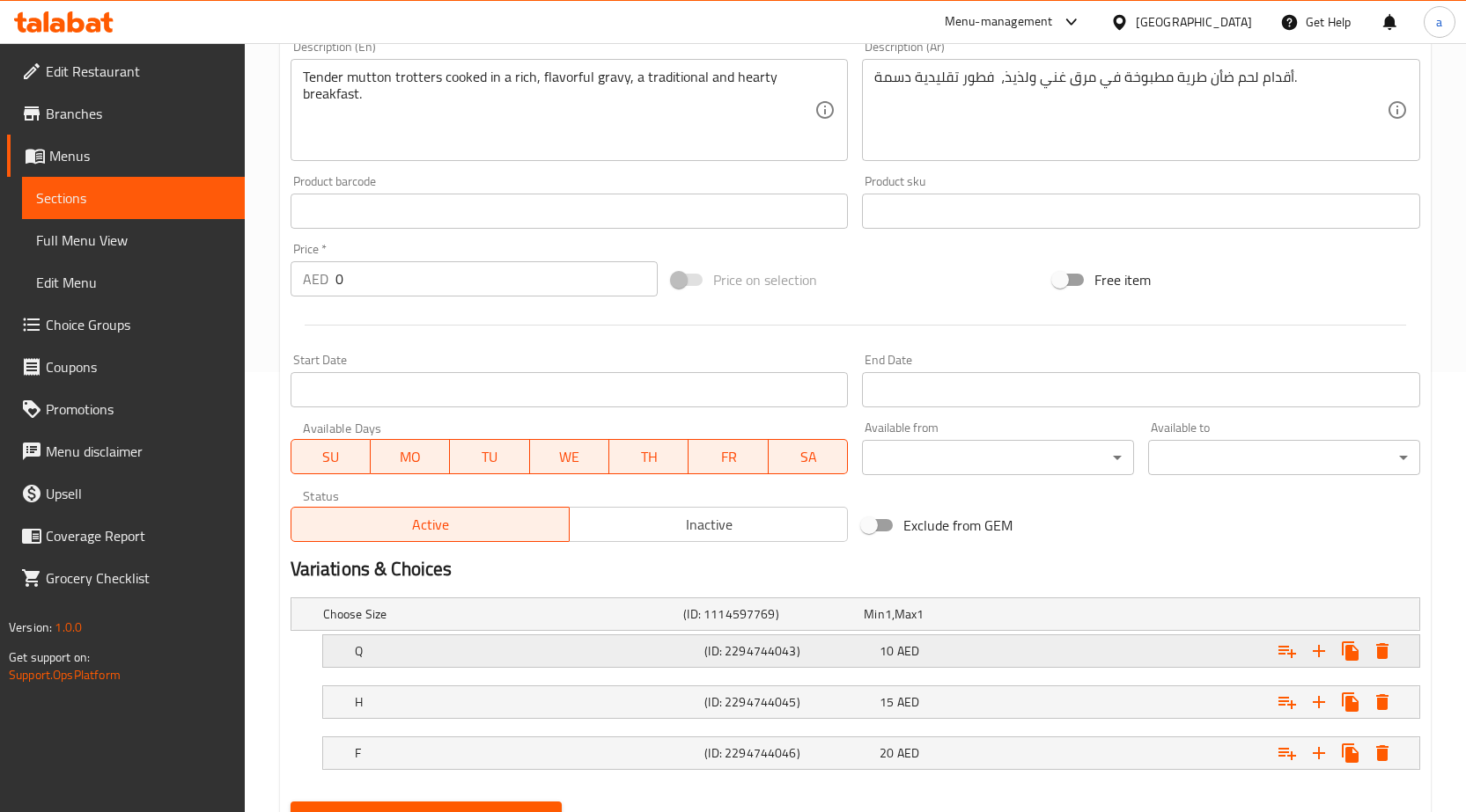
click at [790, 654] on h5 "(ID: 2294744043)" at bounding box center [788, 651] width 168 height 18
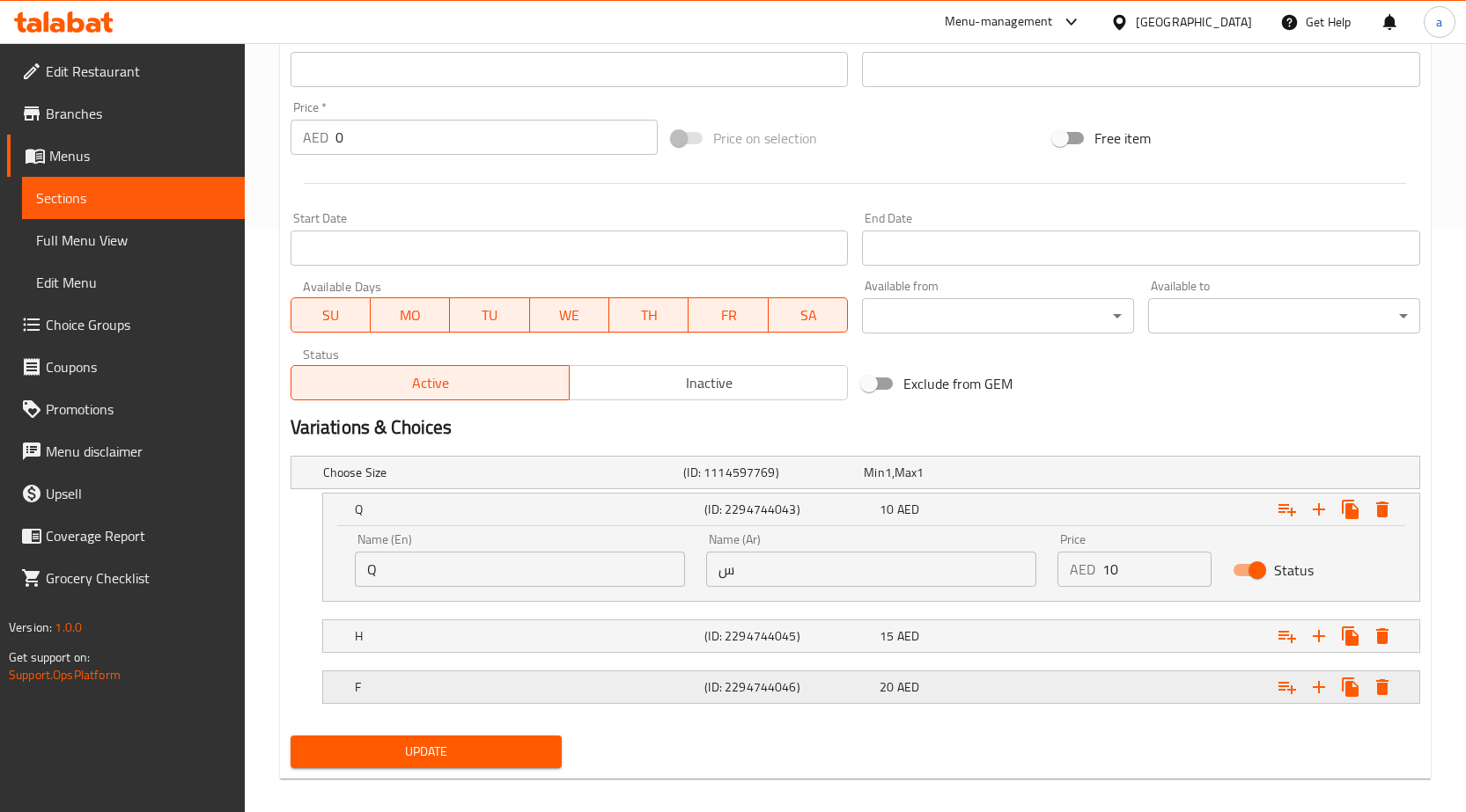
scroll to position [597, 0]
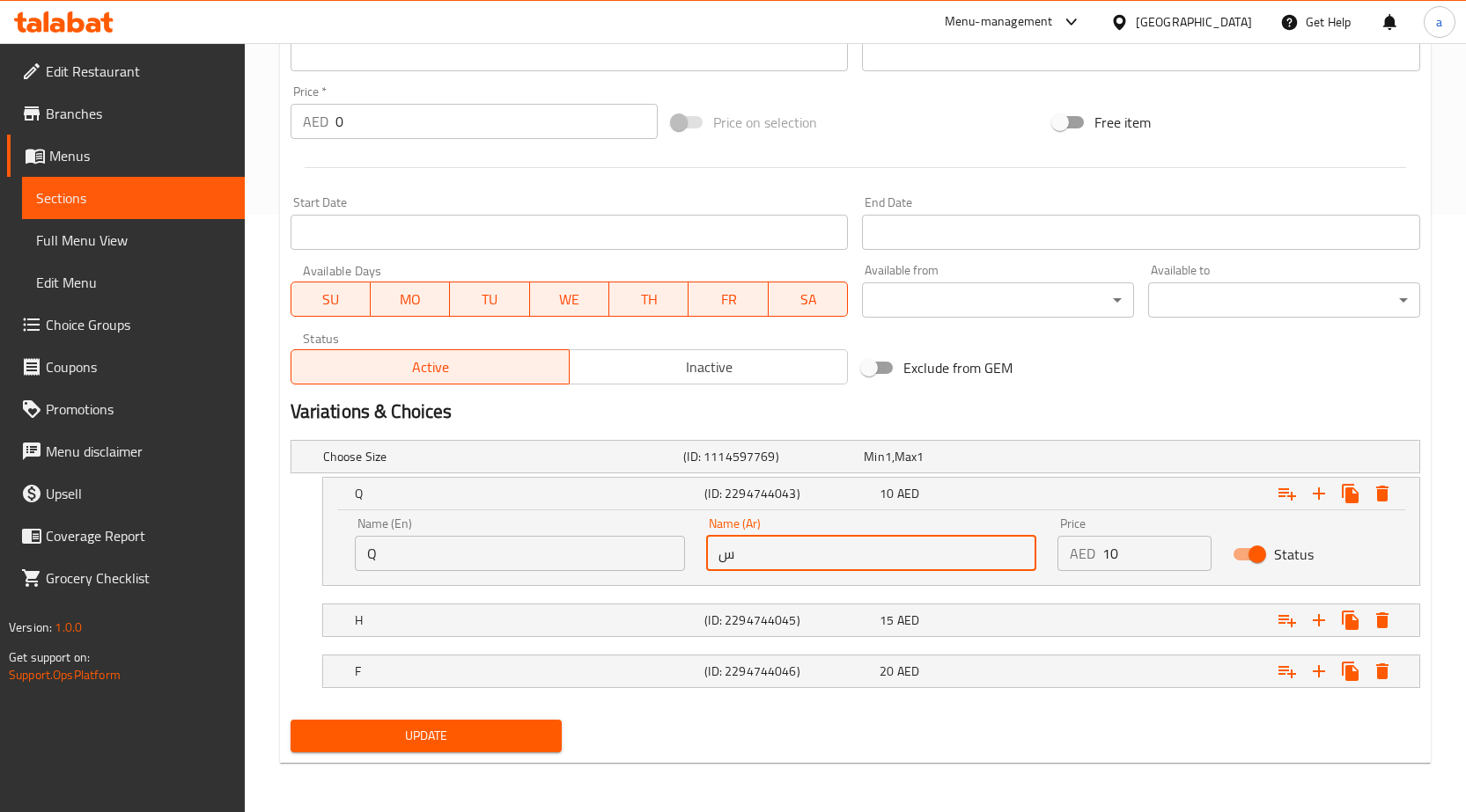
drag, startPoint x: 735, startPoint y: 555, endPoint x: 682, endPoint y: 554, distance: 53.0
click at [682, 554] on div "Name (En) Q Name (En) Name (Ar) س Name (Ar) Price AED 10 Price Status" at bounding box center [870, 544] width 1054 height 75
type input "ربع"
click at [780, 641] on nav at bounding box center [855, 648] width 1130 height 14
click at [771, 617] on h5 "(ID: 2294744045)" at bounding box center [788, 620] width 168 height 18
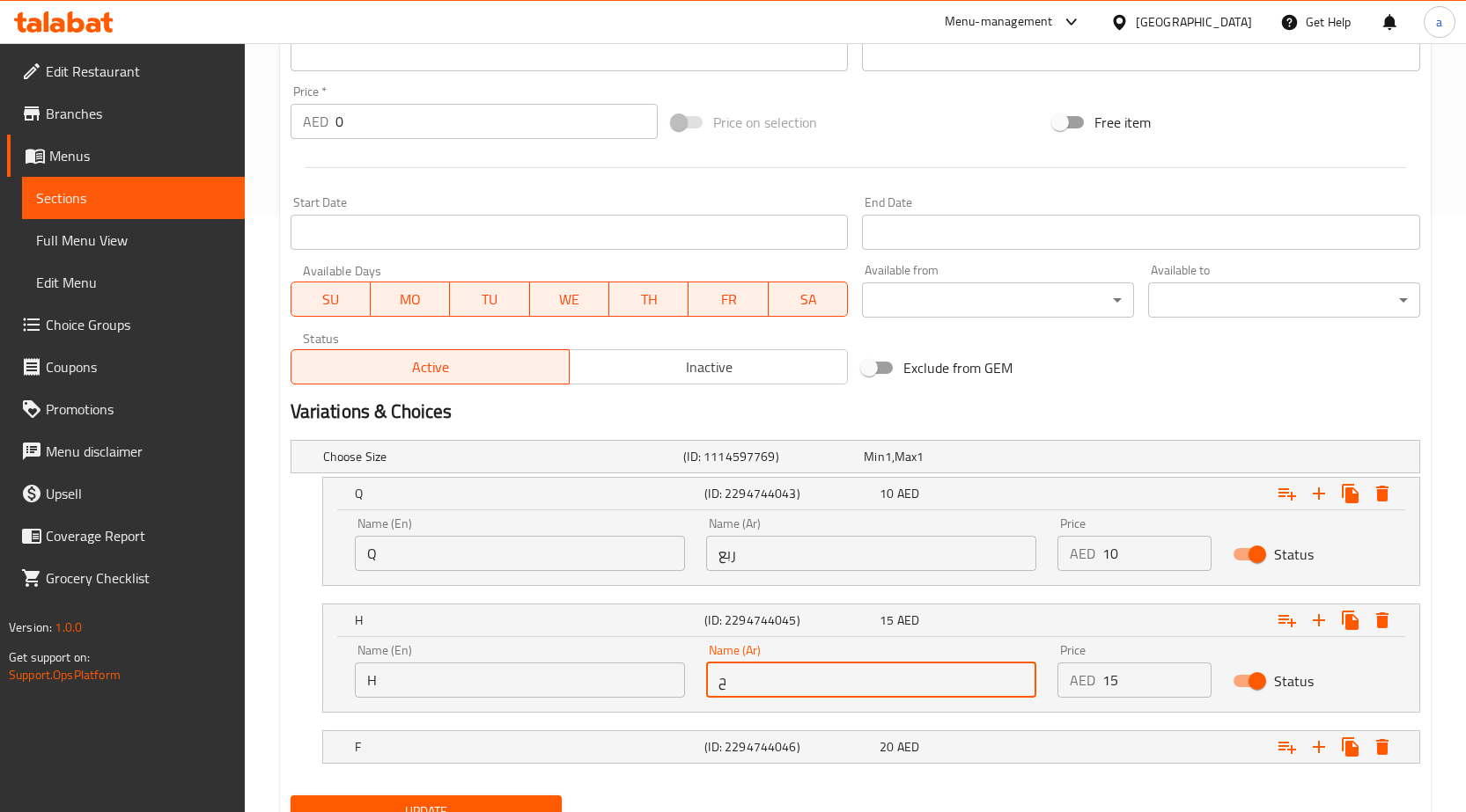
drag, startPoint x: 785, startPoint y: 678, endPoint x: 683, endPoint y: 684, distance: 102.2
click at [683, 684] on div "Name (En) H Name (En) Name (Ar) ح Name (Ar) Price AED 15 Price Status" at bounding box center [870, 670] width 1054 height 75
type input "نص"
click at [759, 747] on h5 "(ID: 2294744046)" at bounding box center [788, 747] width 168 height 18
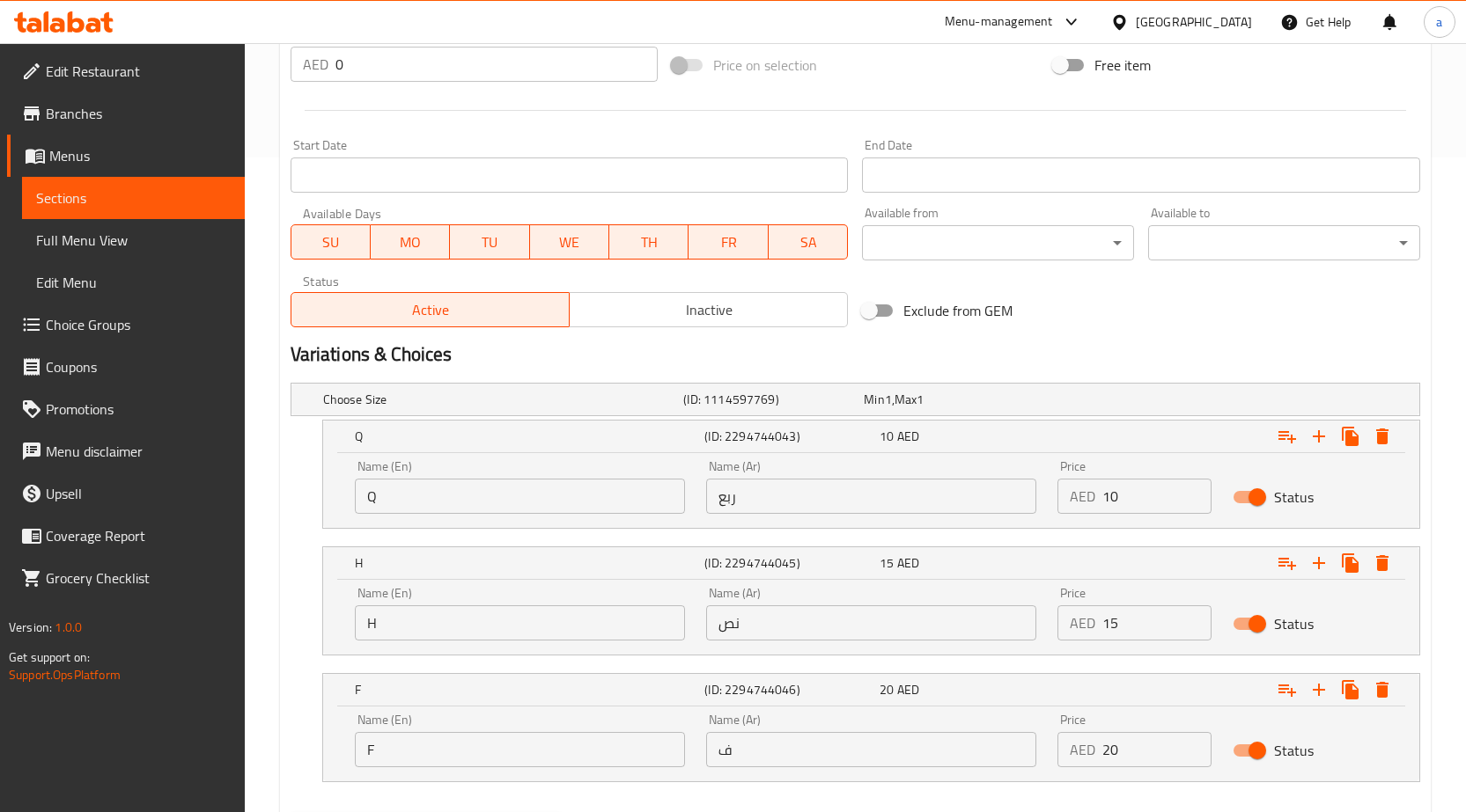
scroll to position [686, 0]
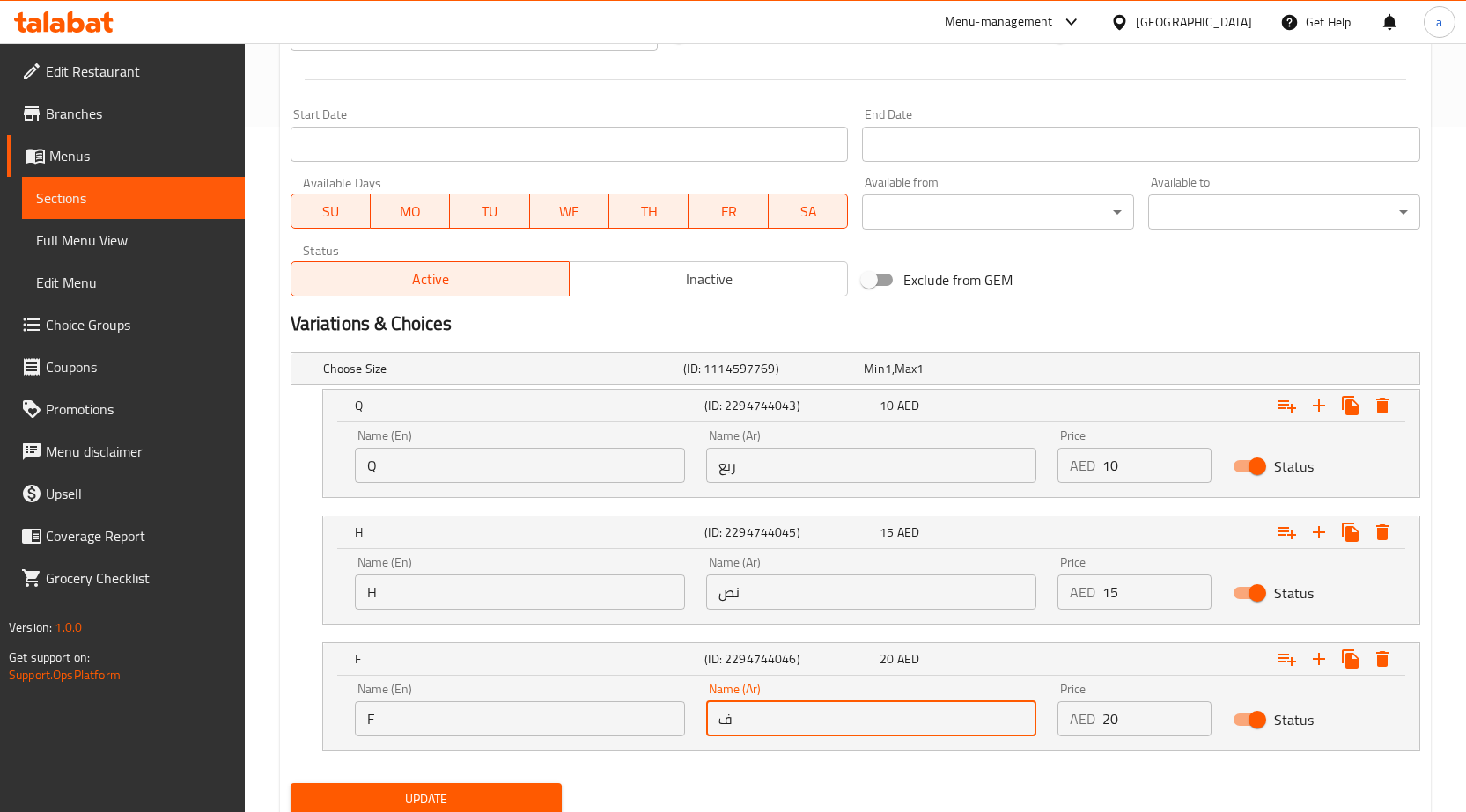
drag, startPoint x: 761, startPoint y: 723, endPoint x: 684, endPoint y: 723, distance: 77.0
click at [684, 723] on div "Name (En) F Name (En) Name (Ar) ف Name (Ar) Price AED 20 Price Status" at bounding box center [870, 709] width 1054 height 75
type input "كامل"
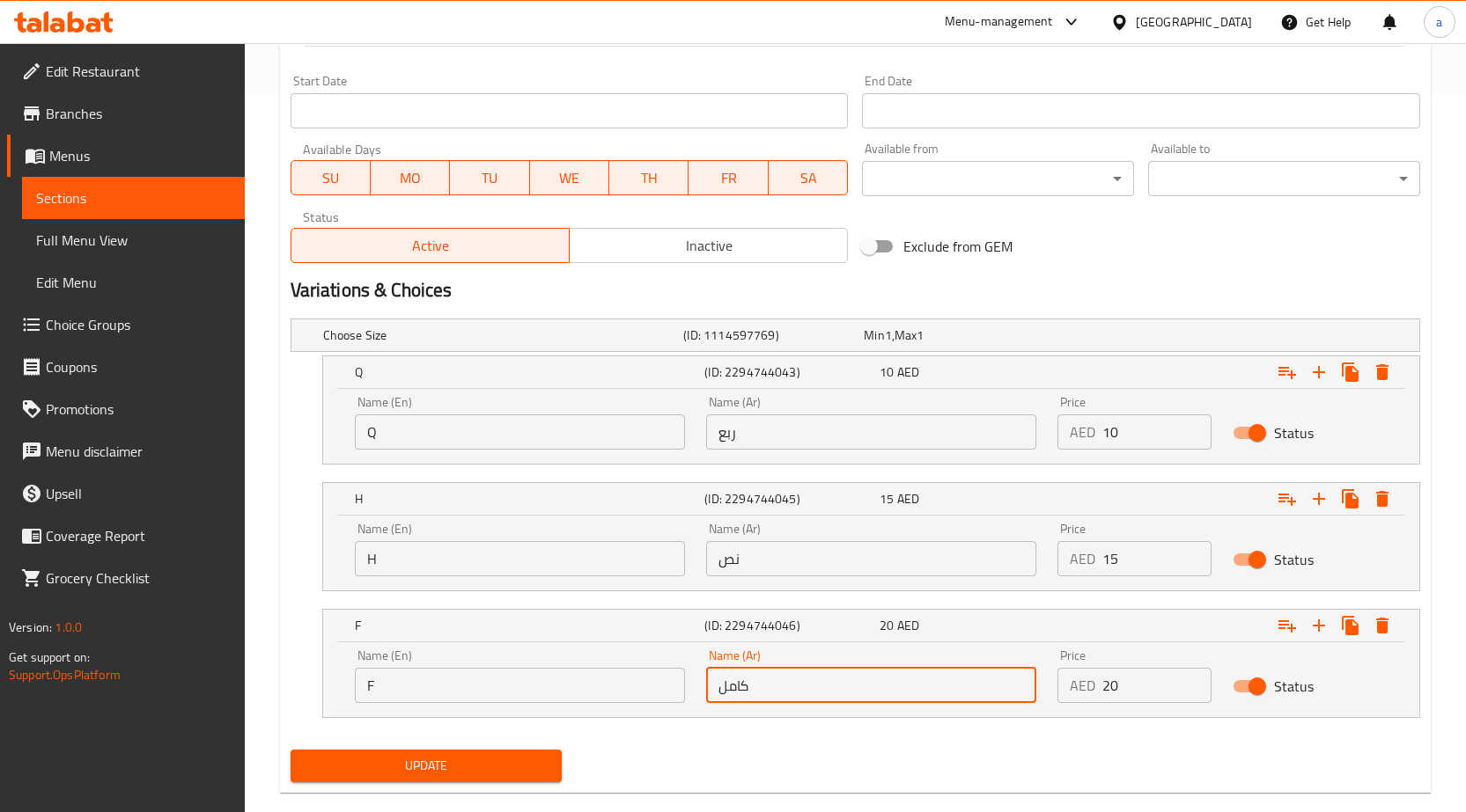
scroll to position [749, 0]
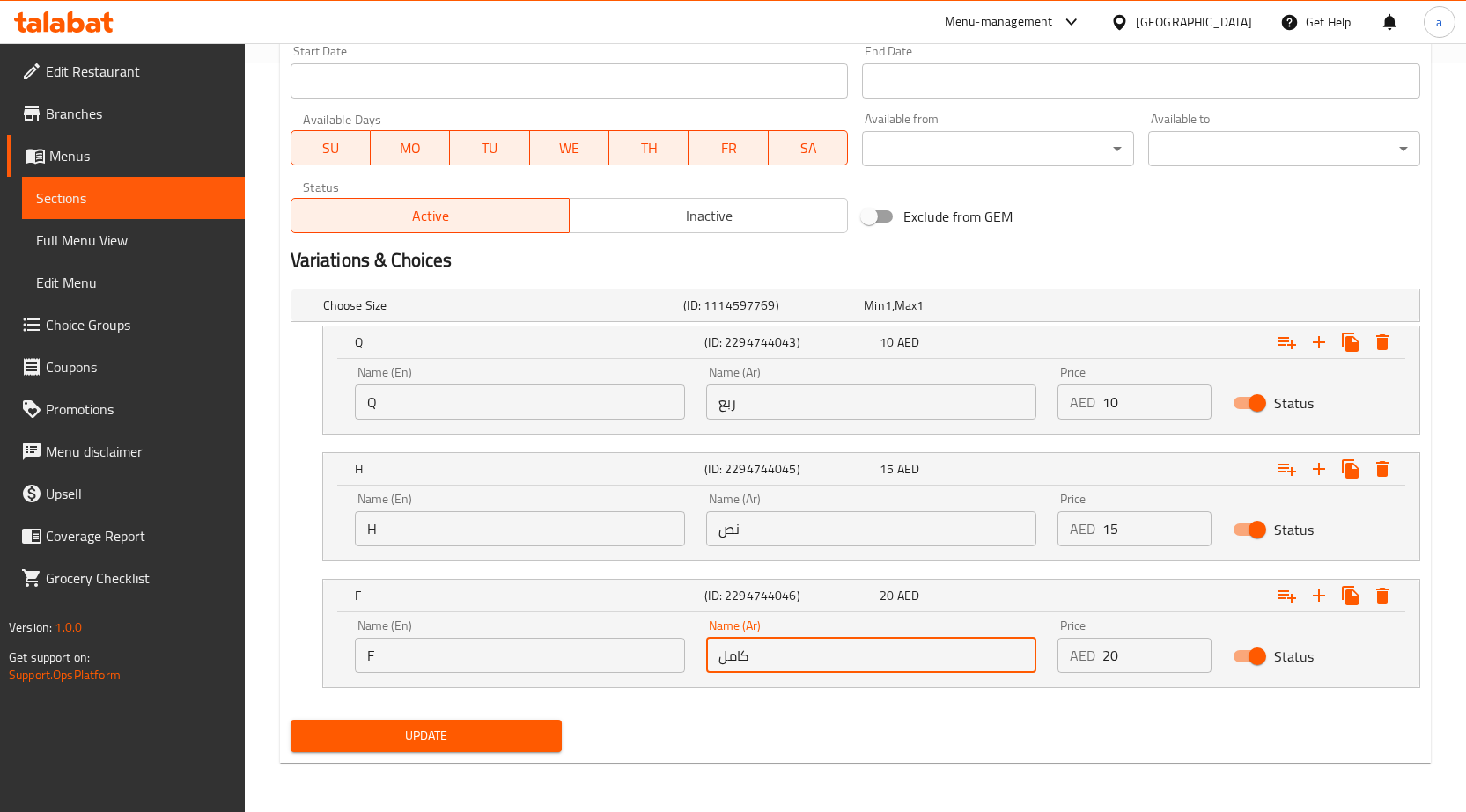
click at [524, 728] on span "Update" at bounding box center [427, 736] width 244 height 22
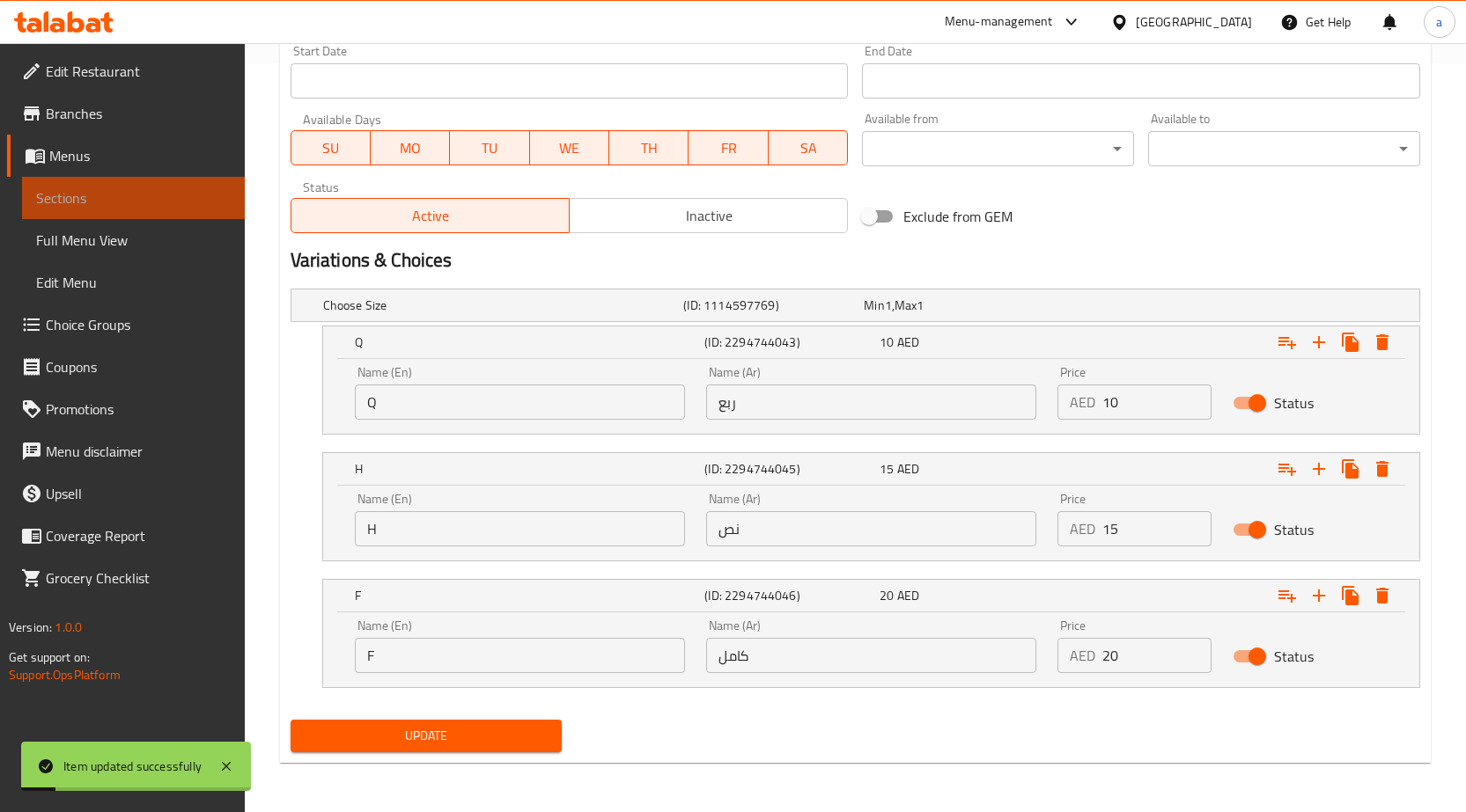
click at [199, 194] on span "Sections" at bounding box center [133, 198] width 195 height 21
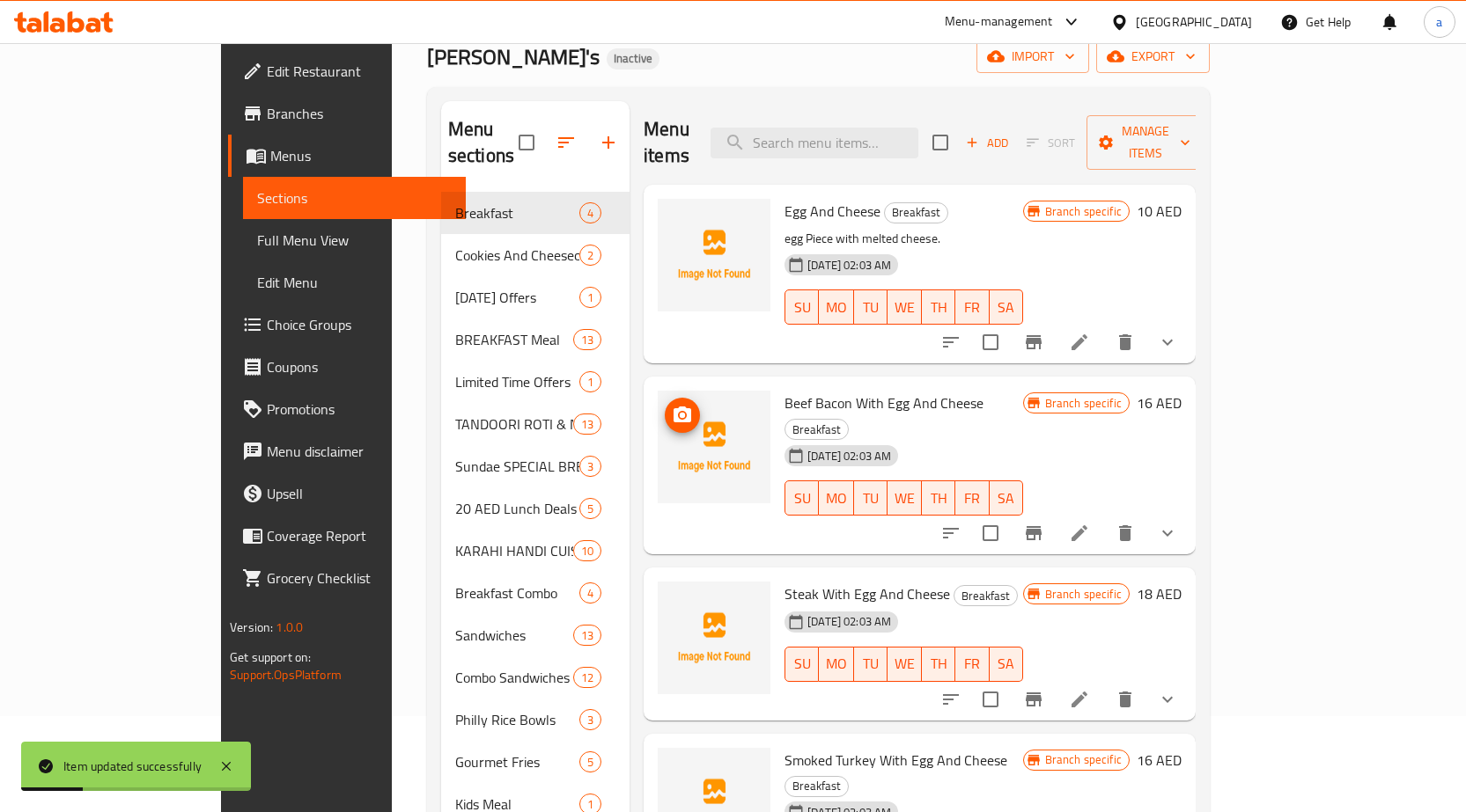
scroll to position [90, 0]
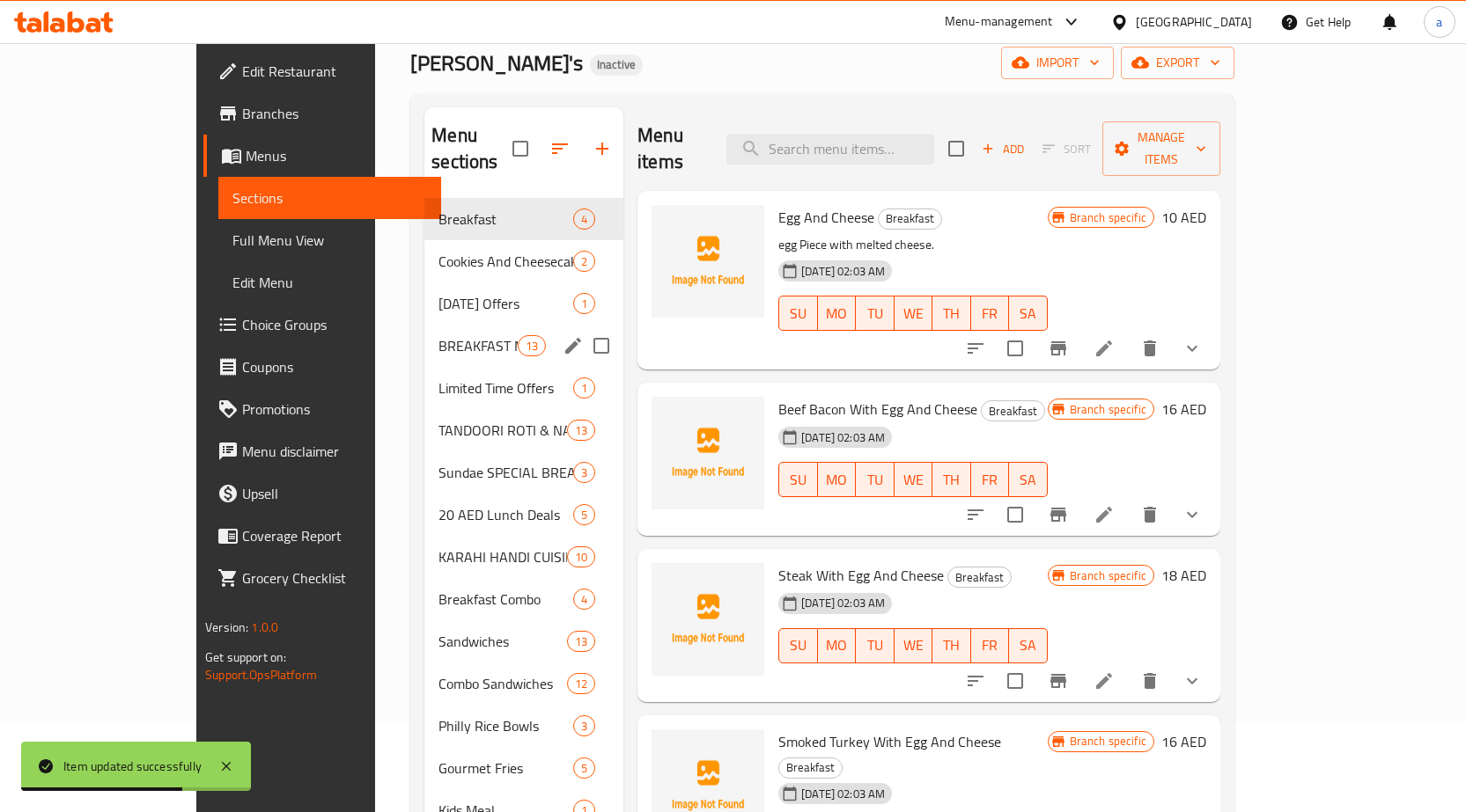
click at [425, 330] on div "BREAKFAST Meal 13" at bounding box center [524, 346] width 199 height 42
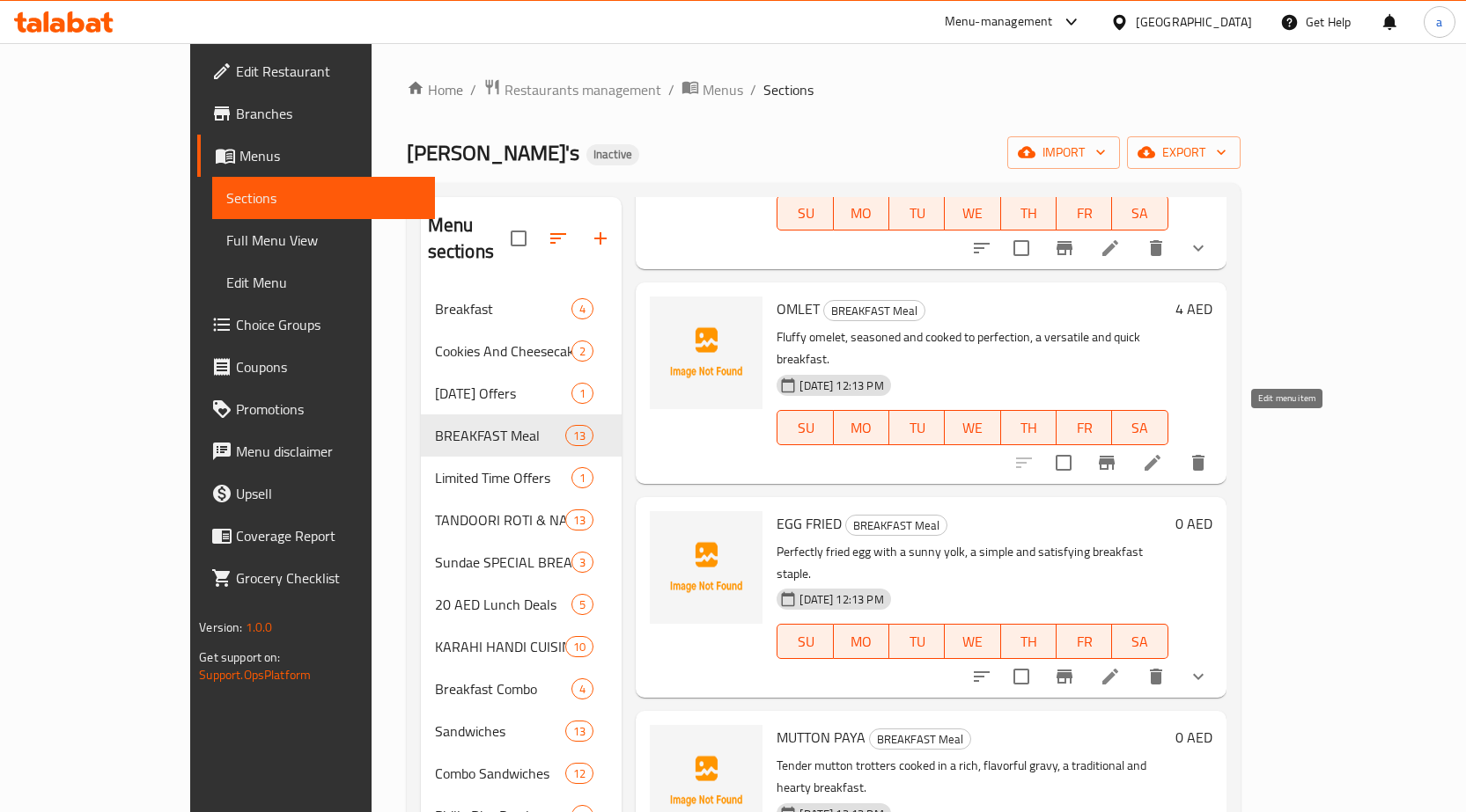
click at [1121, 667] on icon at bounding box center [1110, 677] width 21 height 21
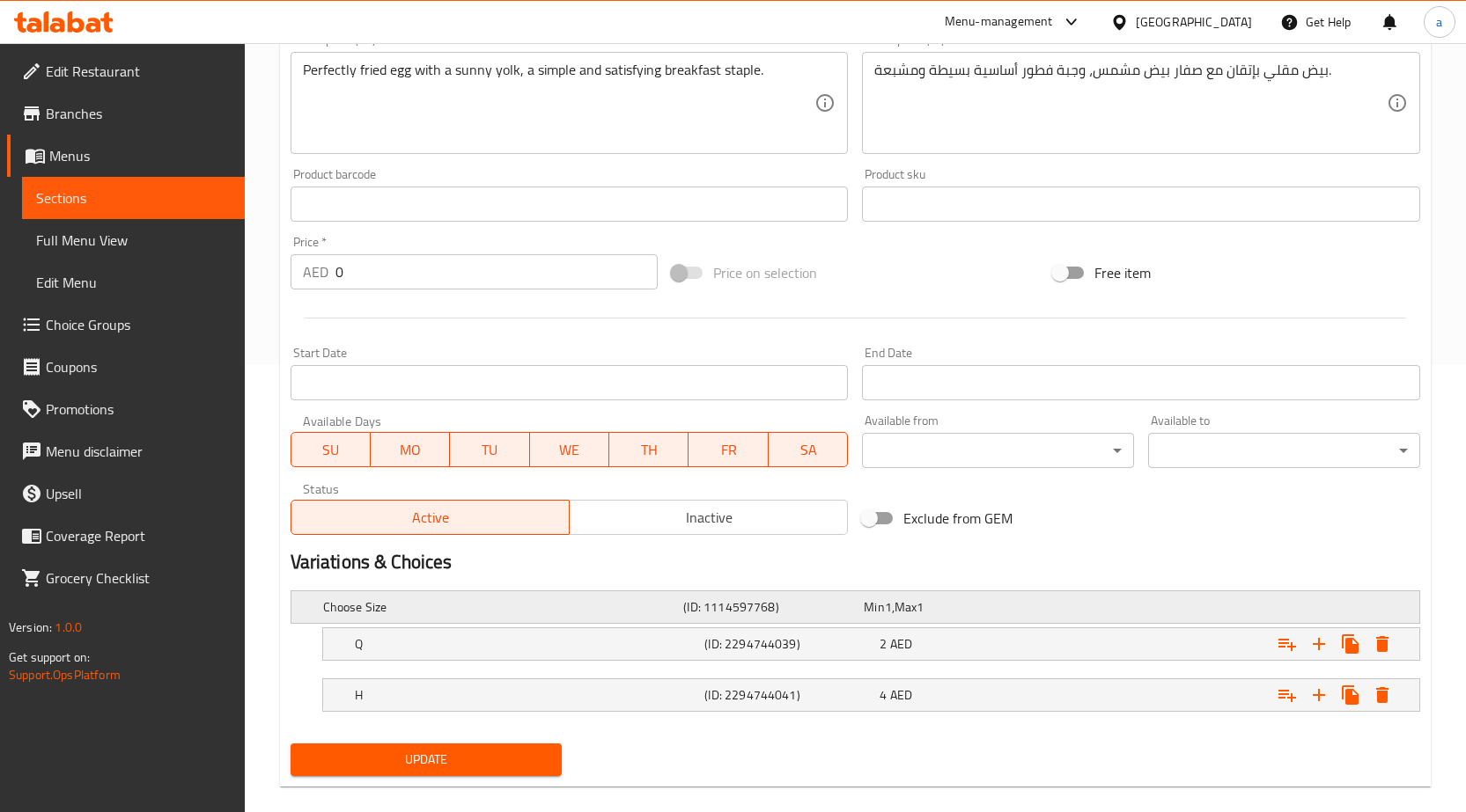
scroll to position [471, 0]
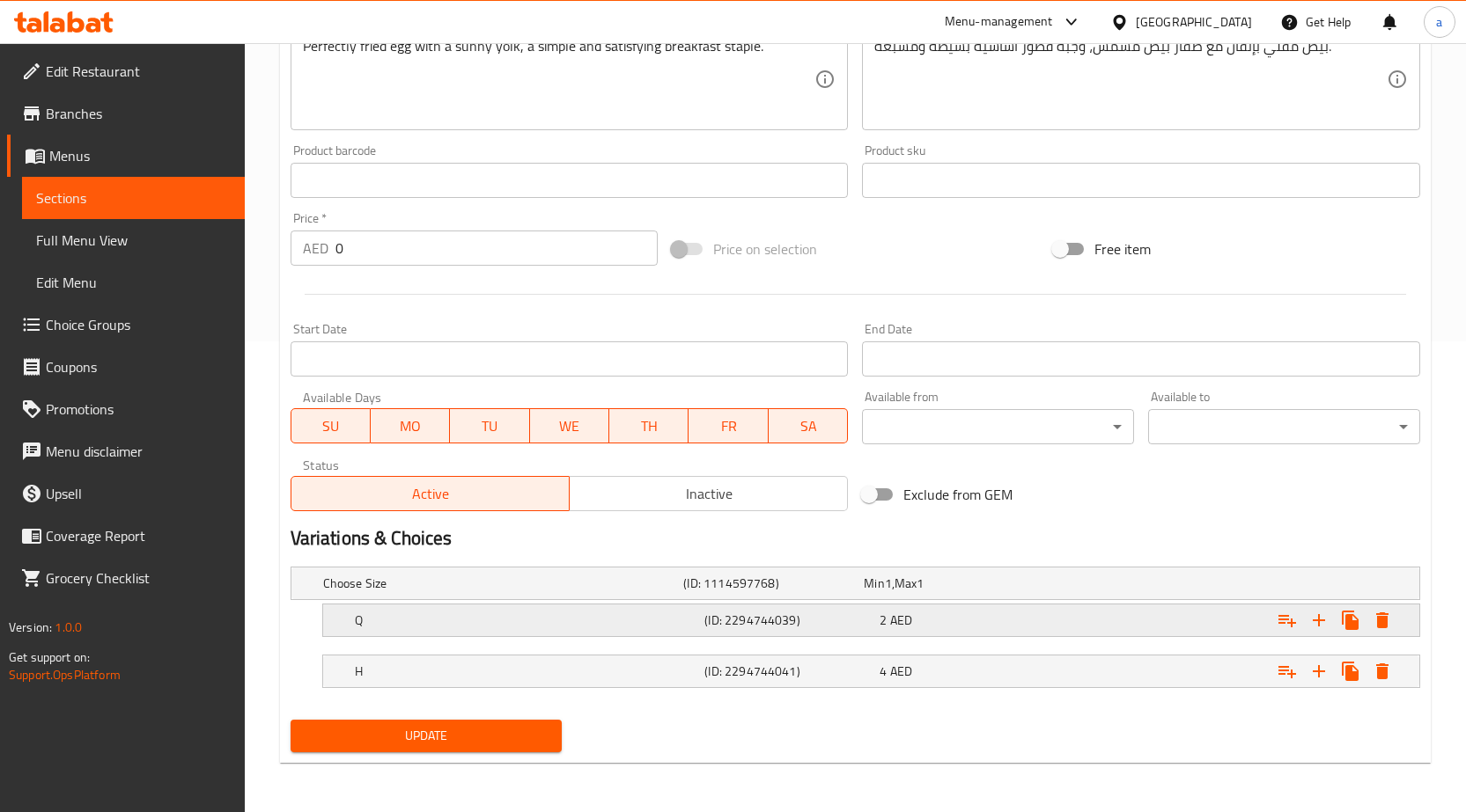
click at [627, 633] on div "Q (ID: 2294744039) 2 AED" at bounding box center [877, 620] width 1051 height 39
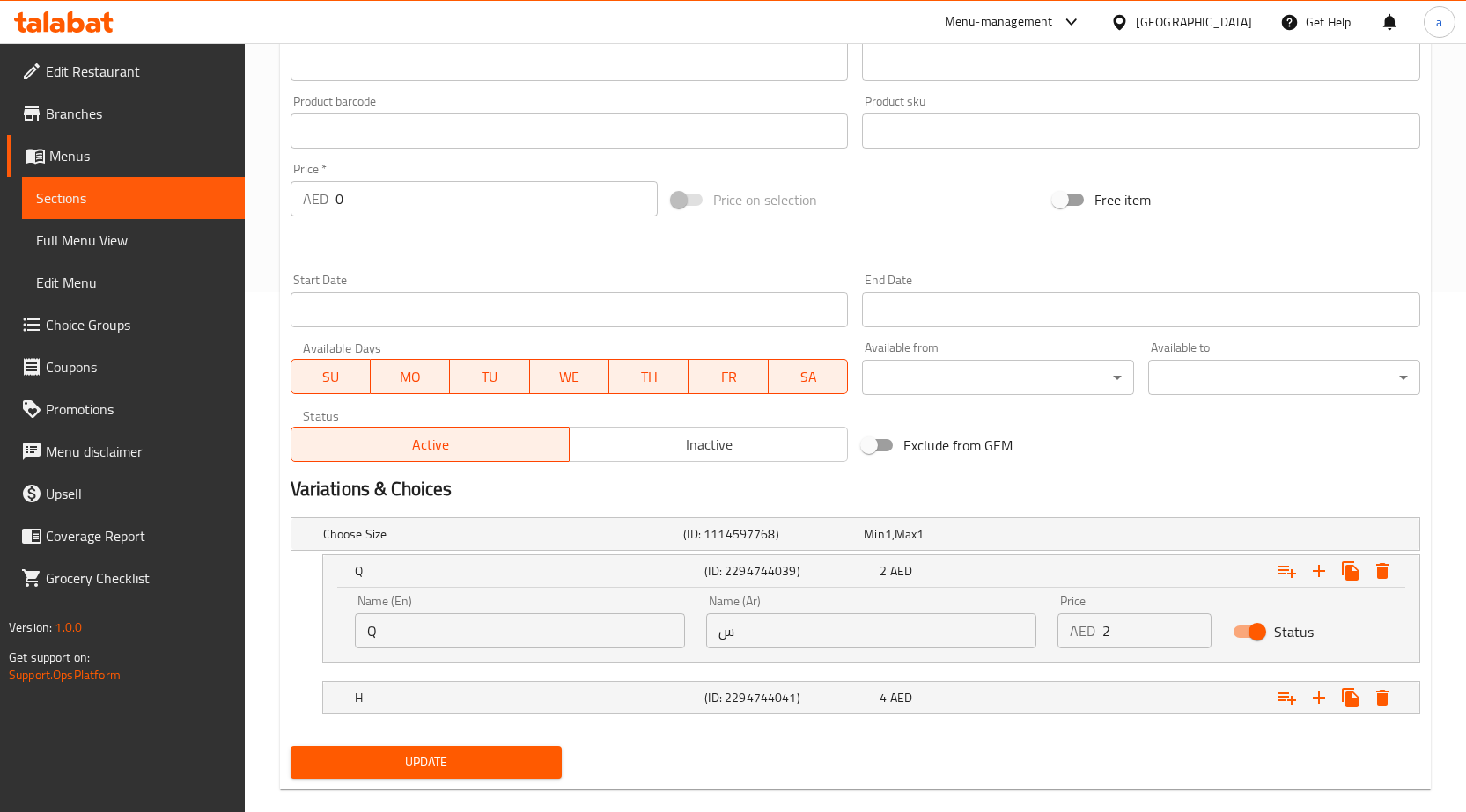
scroll to position [546, 0]
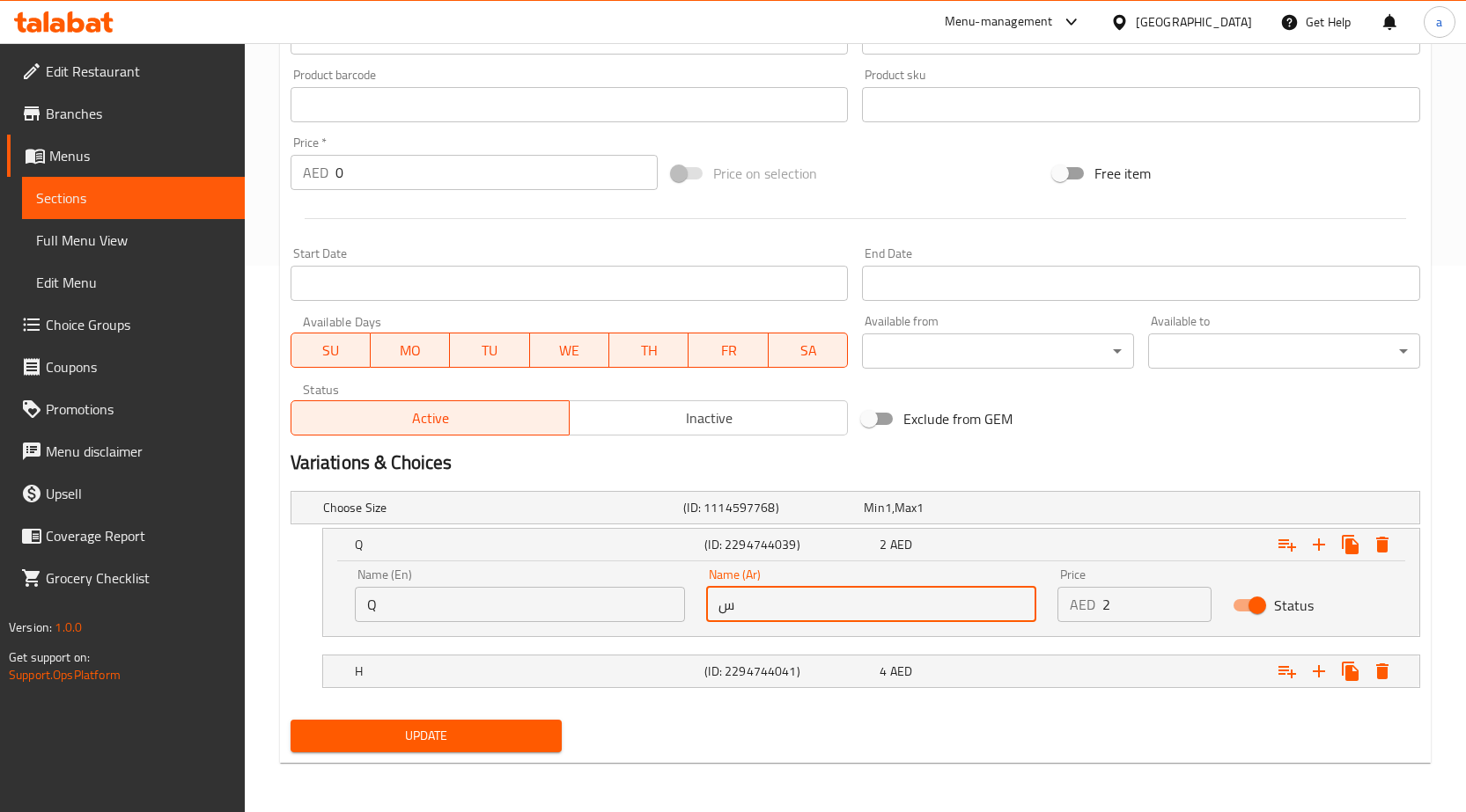
drag, startPoint x: 795, startPoint y: 608, endPoint x: 676, endPoint y: 618, distance: 119.4
click at [676, 618] on div "Name (En) Q Name (En) Name (Ar) س Name (Ar) Price AED 2 Price Status" at bounding box center [870, 595] width 1054 height 75
type input "ؤ"
type input "ربع"
click at [809, 659] on div "(ID: 2294744041)" at bounding box center [789, 671] width 175 height 25
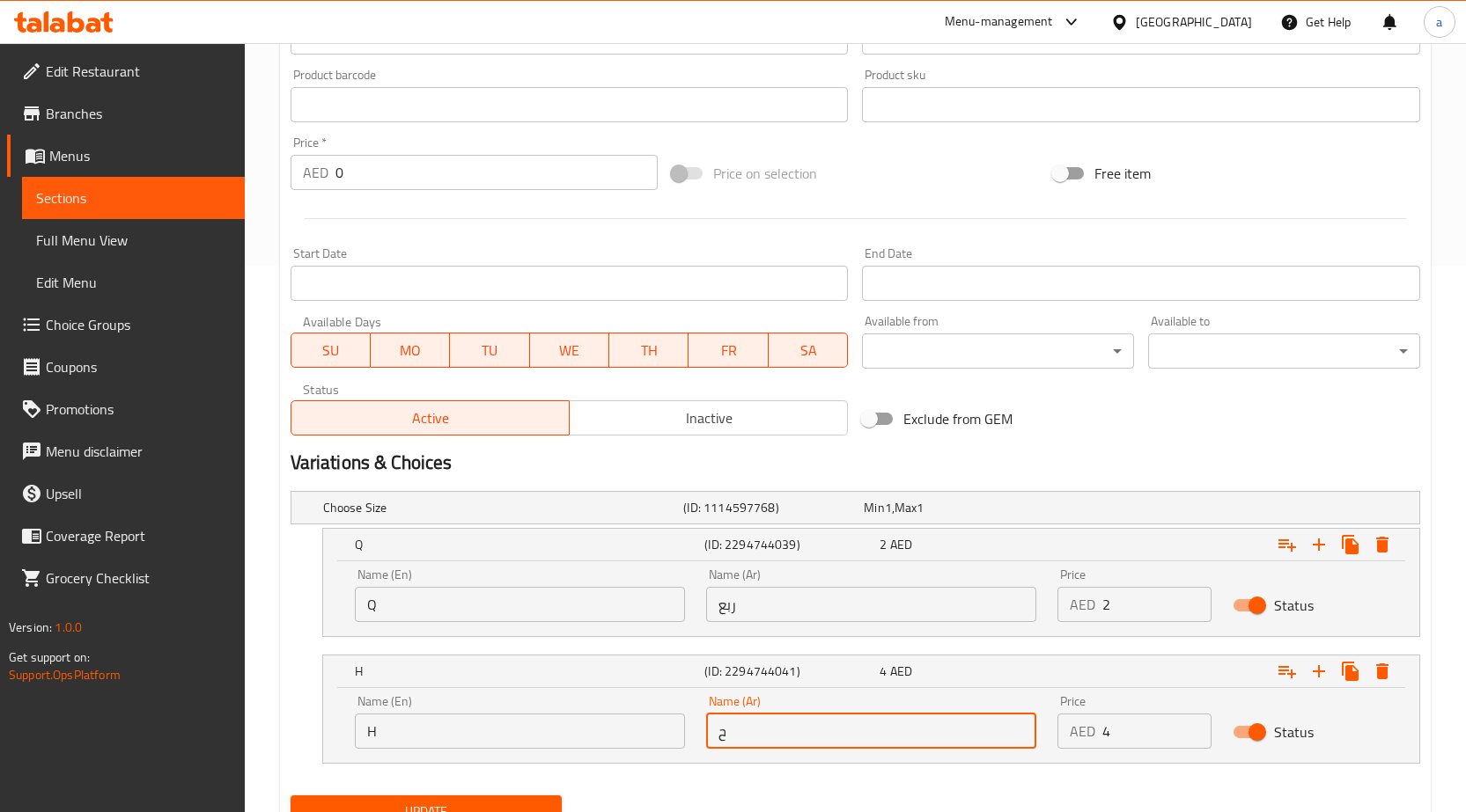
drag, startPoint x: 787, startPoint y: 717, endPoint x: 671, endPoint y: 741, distance: 118.5
click at [671, 741] on div "Name (En) H Name (En) Name (Ar) ح Name (Ar) Price AED 4 Price Status" at bounding box center [870, 722] width 1054 height 75
type input "م"
type input "نص"
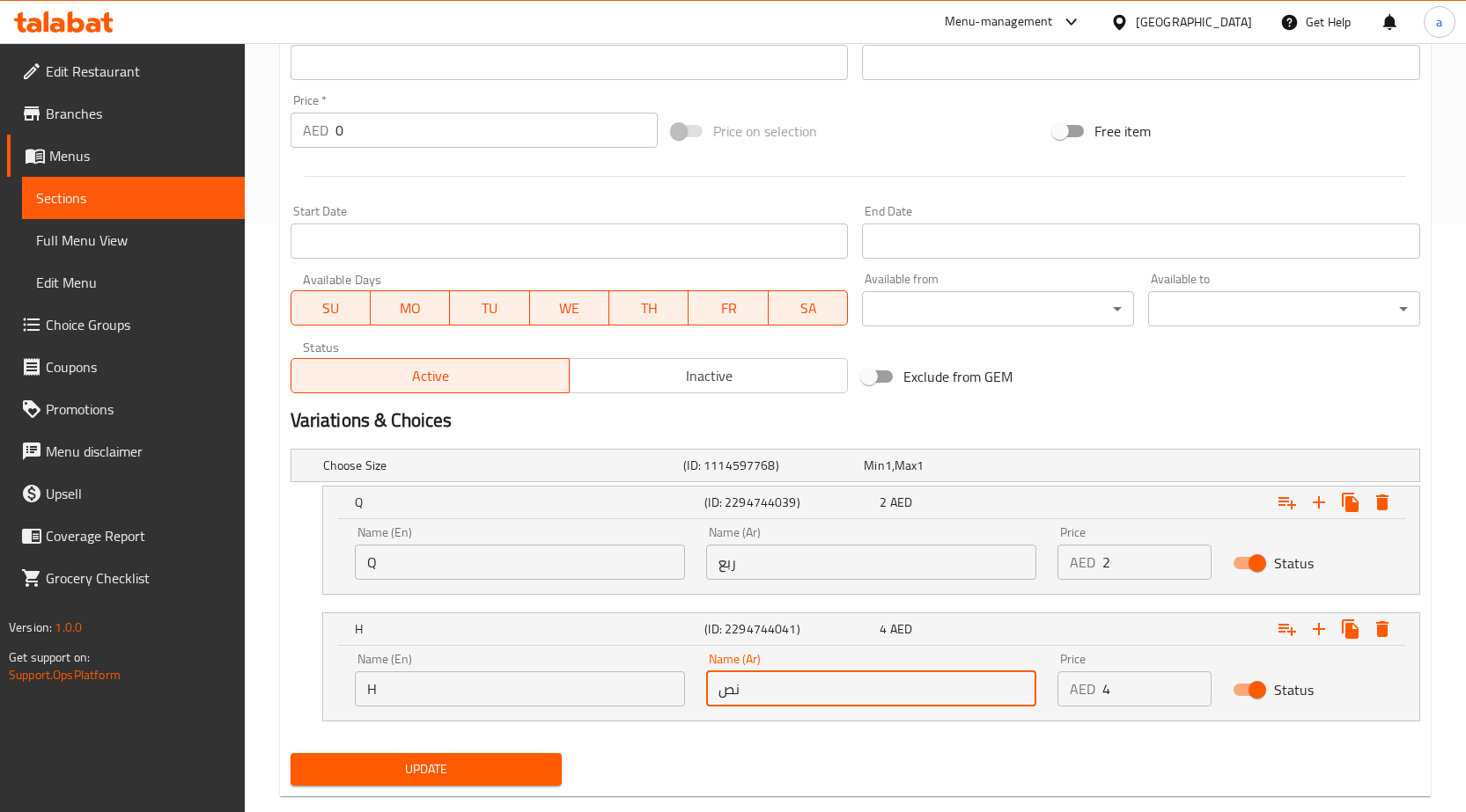
scroll to position [622, 0]
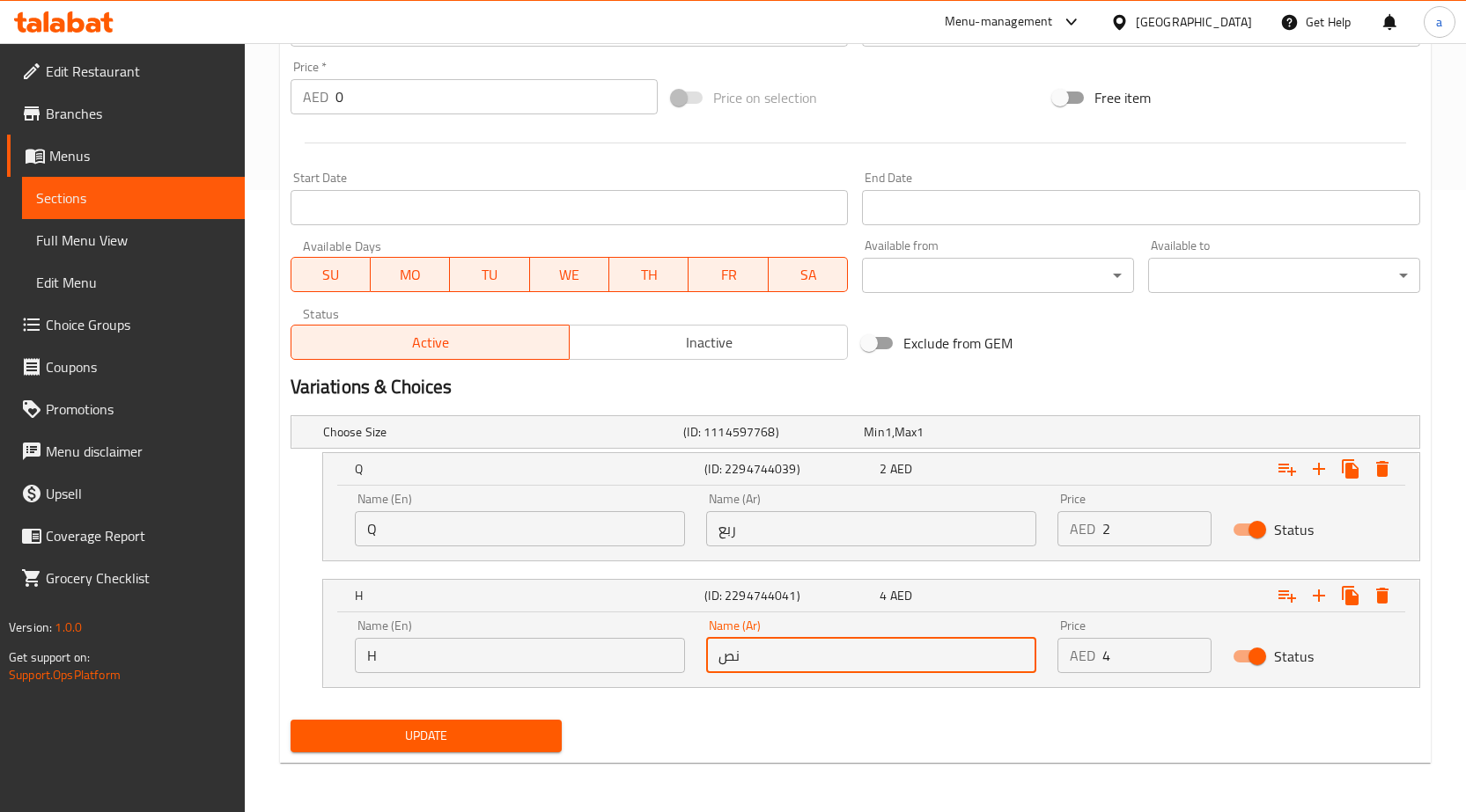
click at [490, 734] on span "Update" at bounding box center [427, 736] width 244 height 22
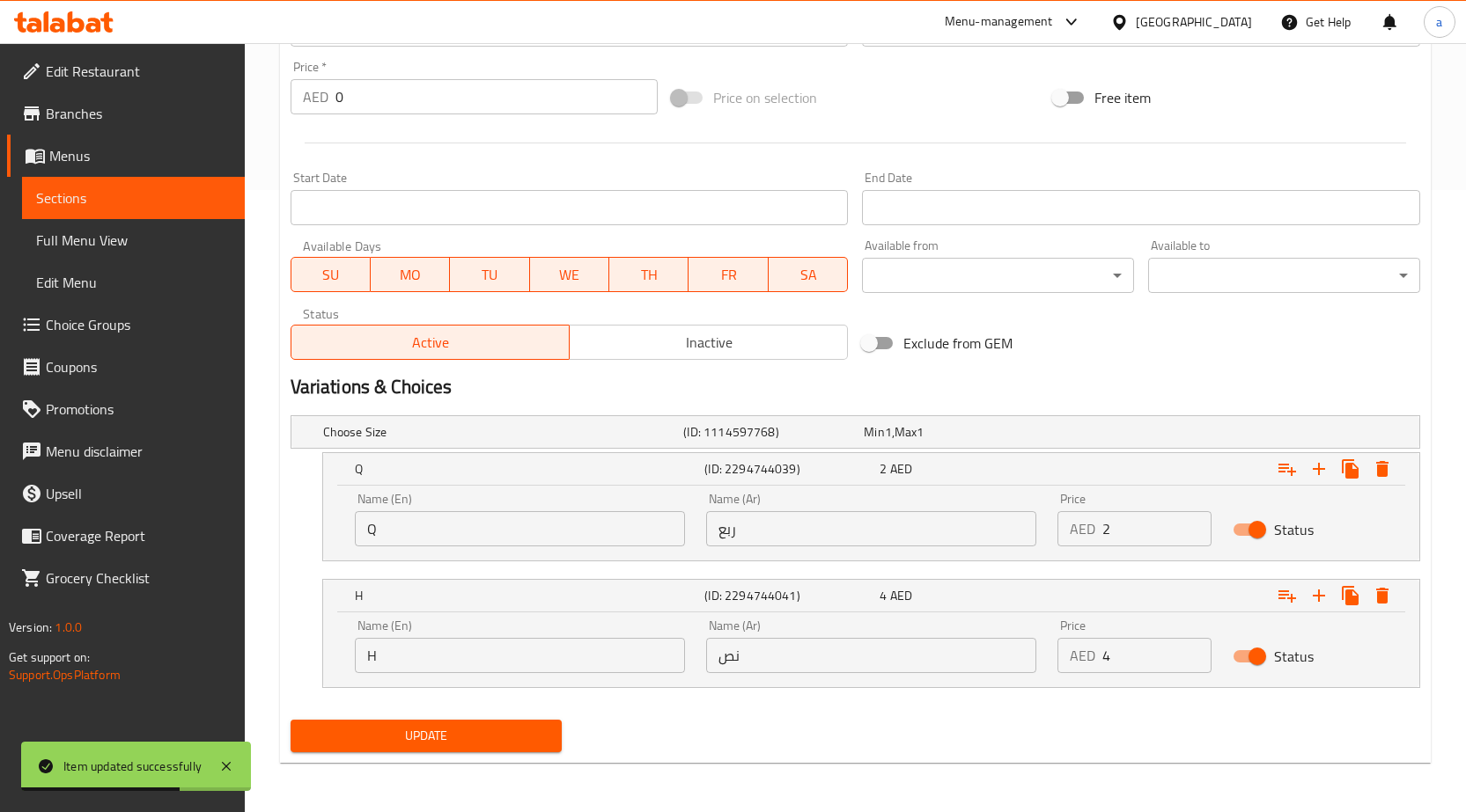
click at [80, 193] on span "Sections" at bounding box center [133, 198] width 195 height 21
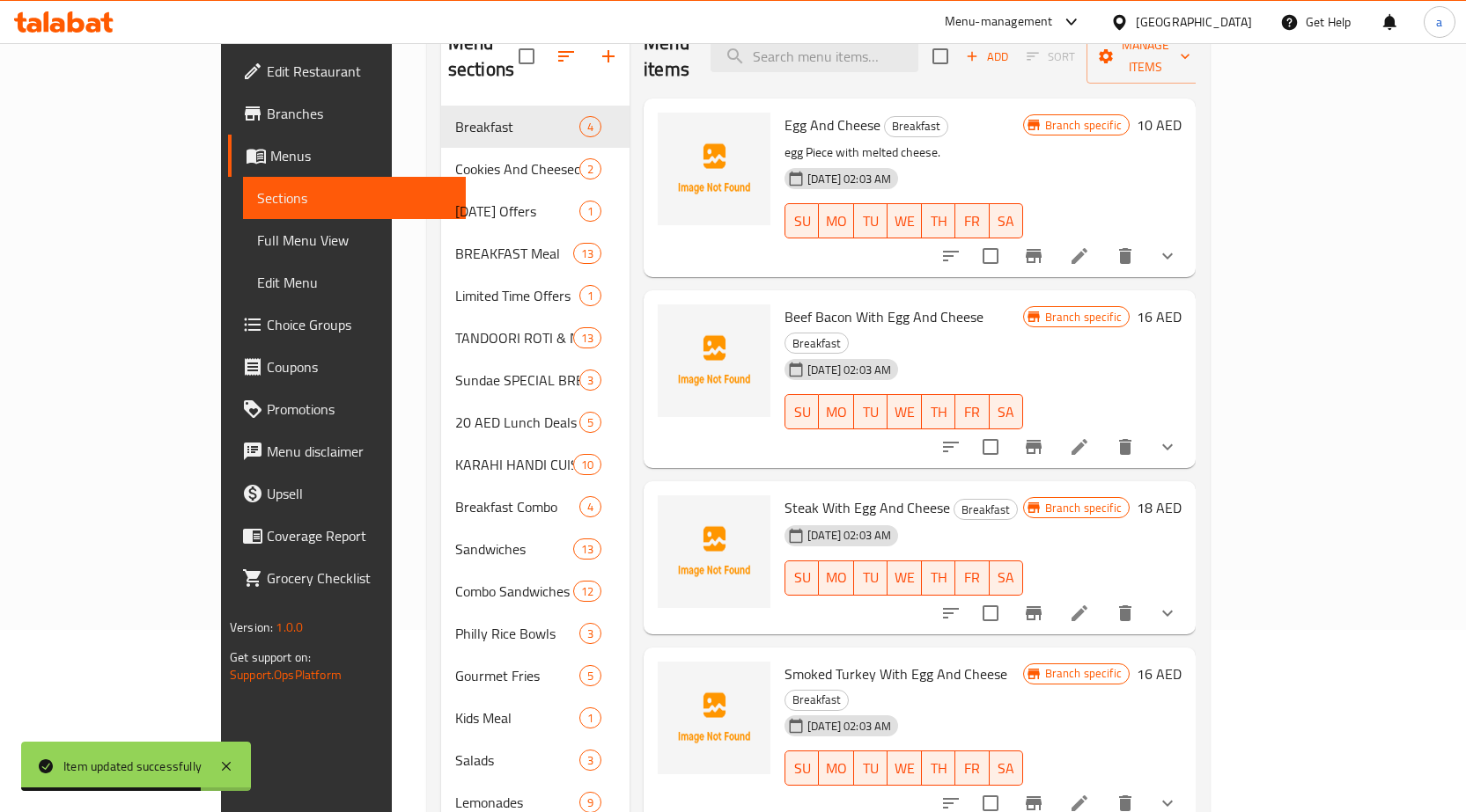
scroll to position [90, 0]
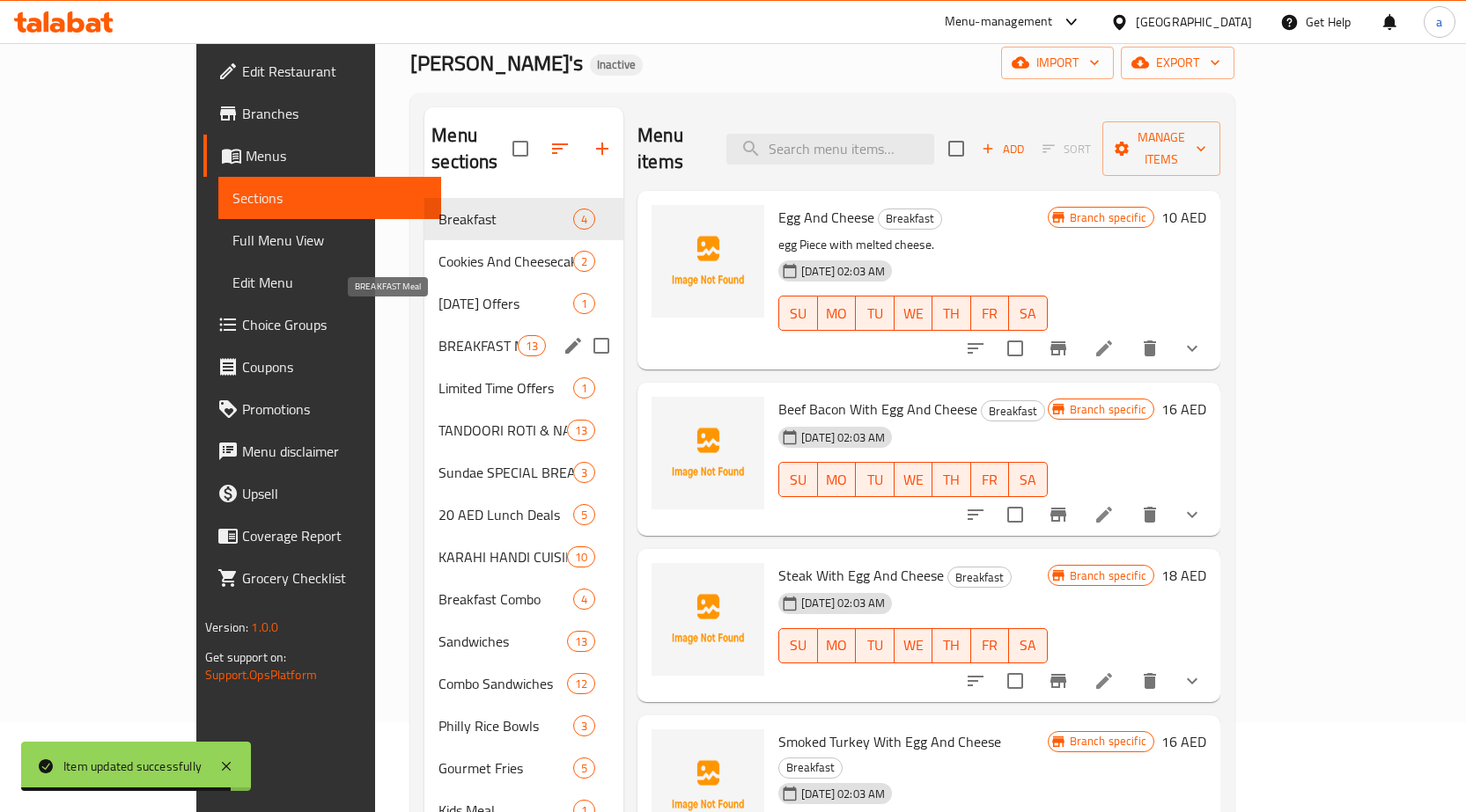
click at [439, 335] on span "BREAKFAST Meal" at bounding box center [478, 346] width 79 height 21
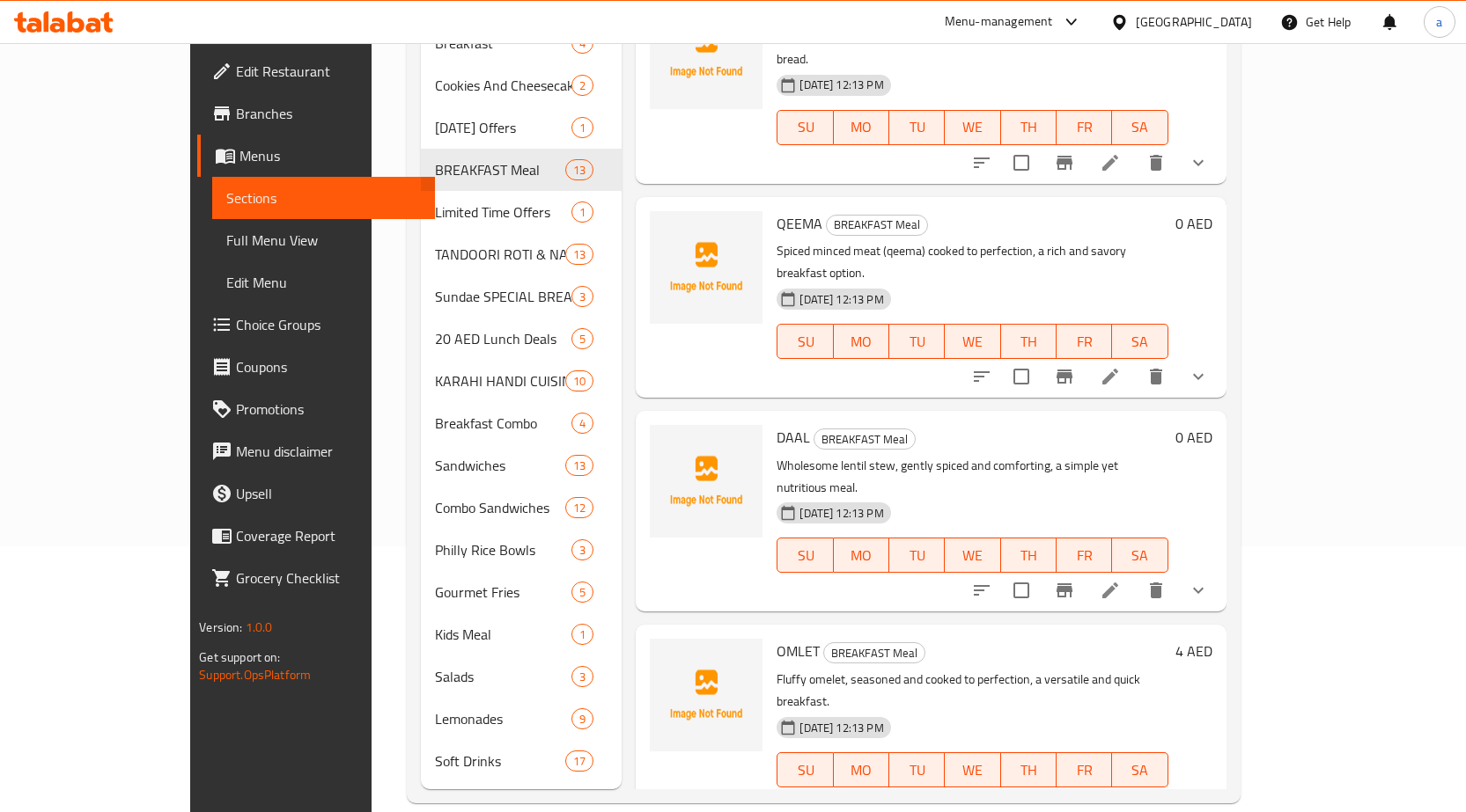
scroll to position [1096, 0]
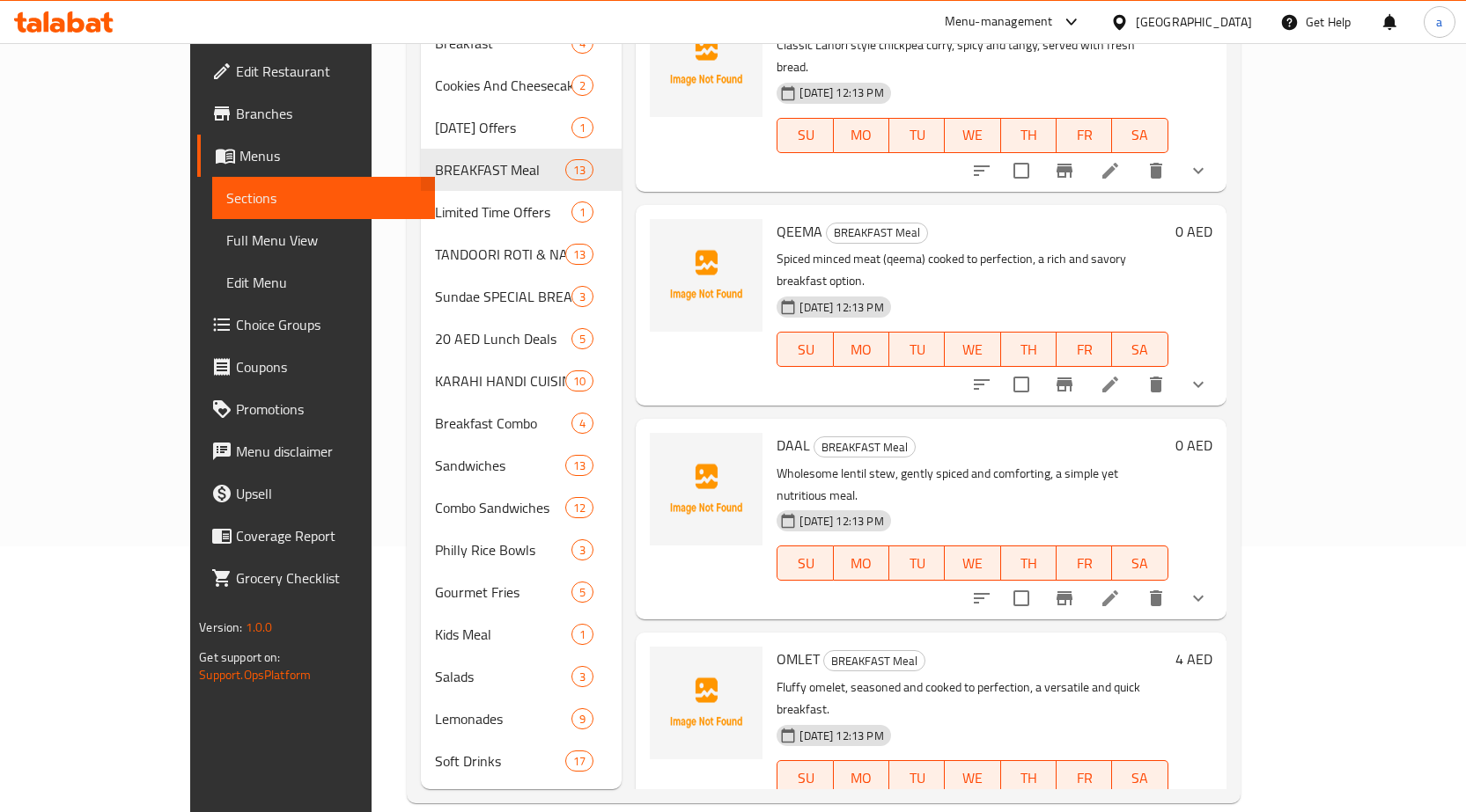
click at [1177, 798] on li at bounding box center [1152, 813] width 49 height 31
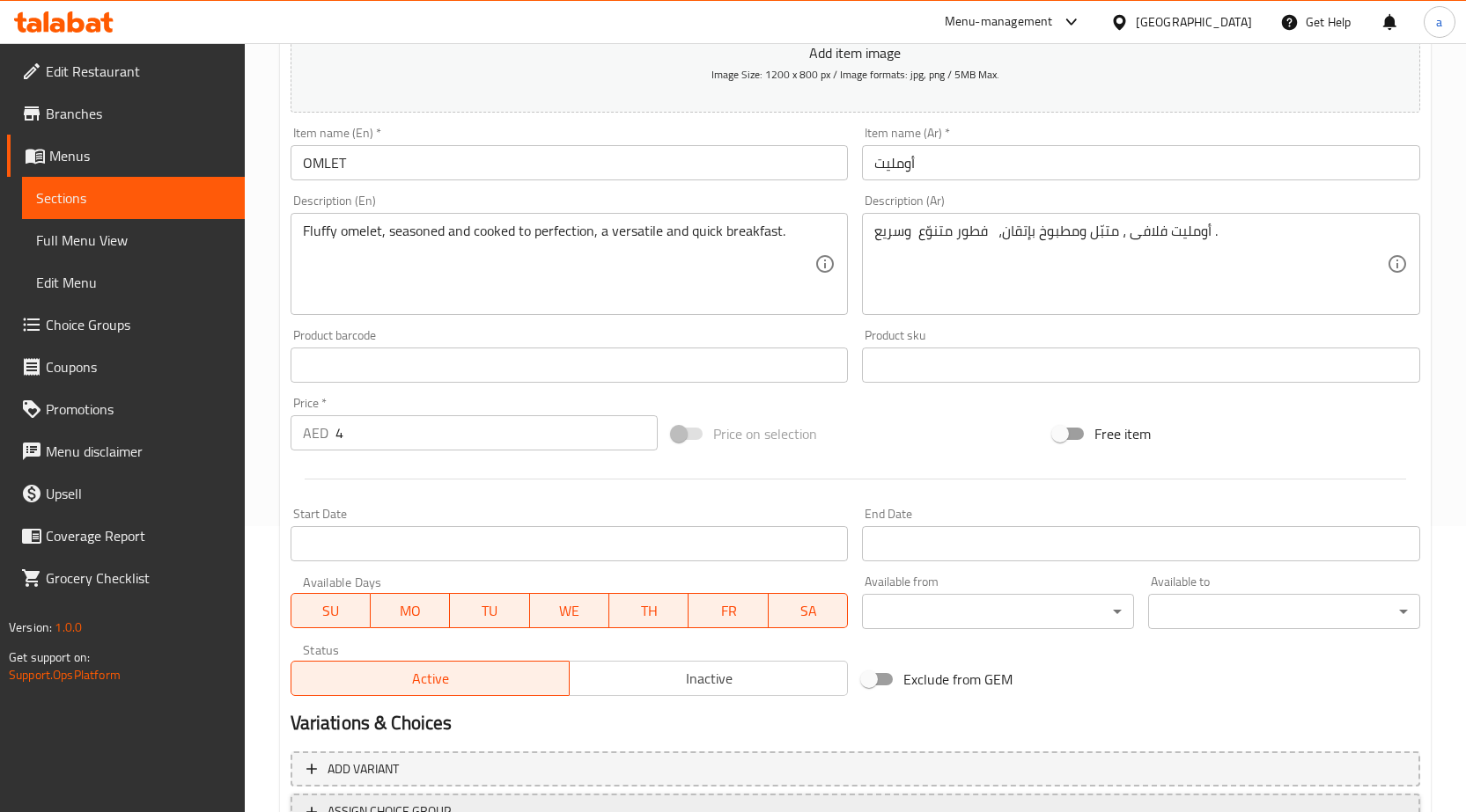
scroll to position [431, 0]
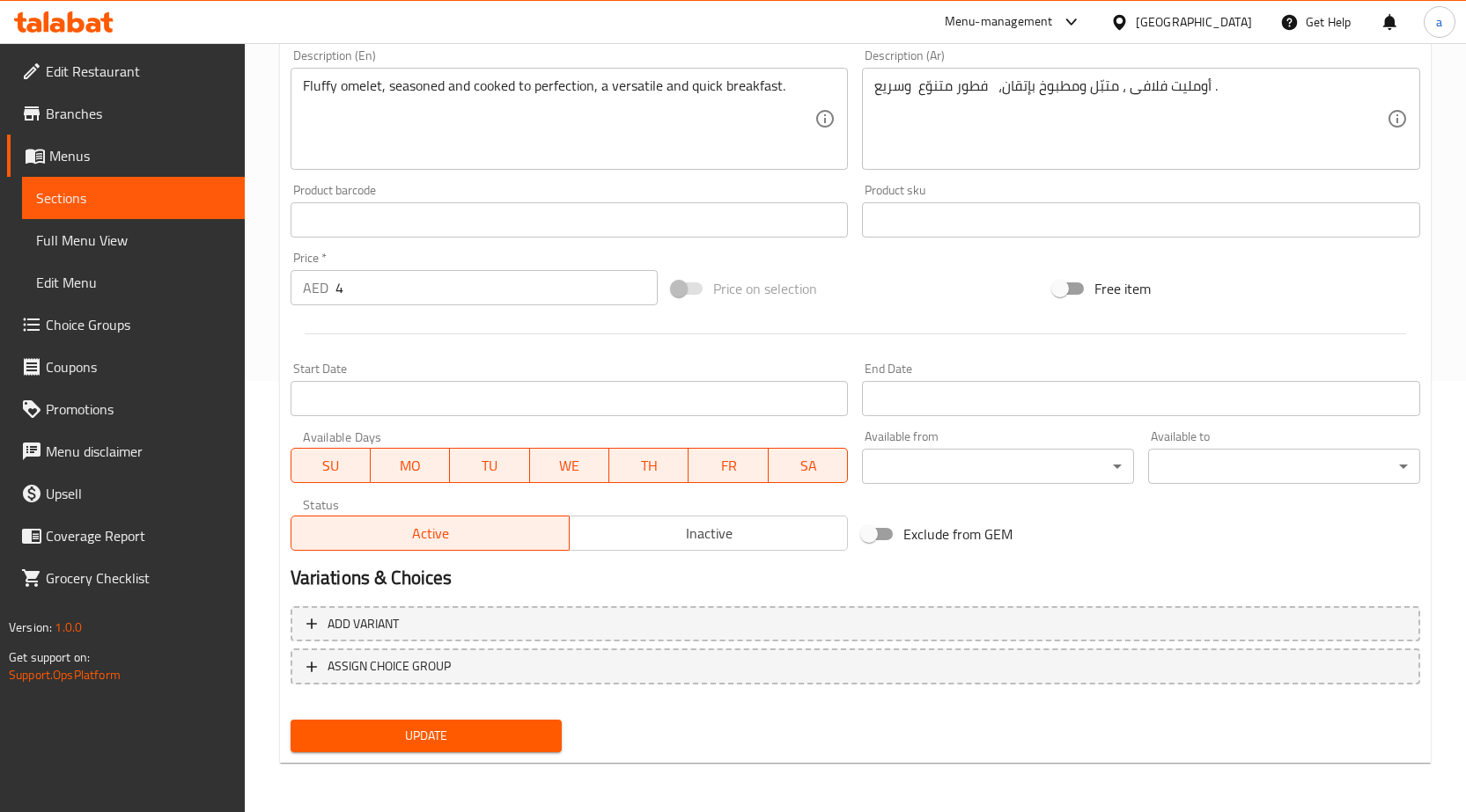
click at [189, 202] on span "Sections" at bounding box center [133, 198] width 195 height 21
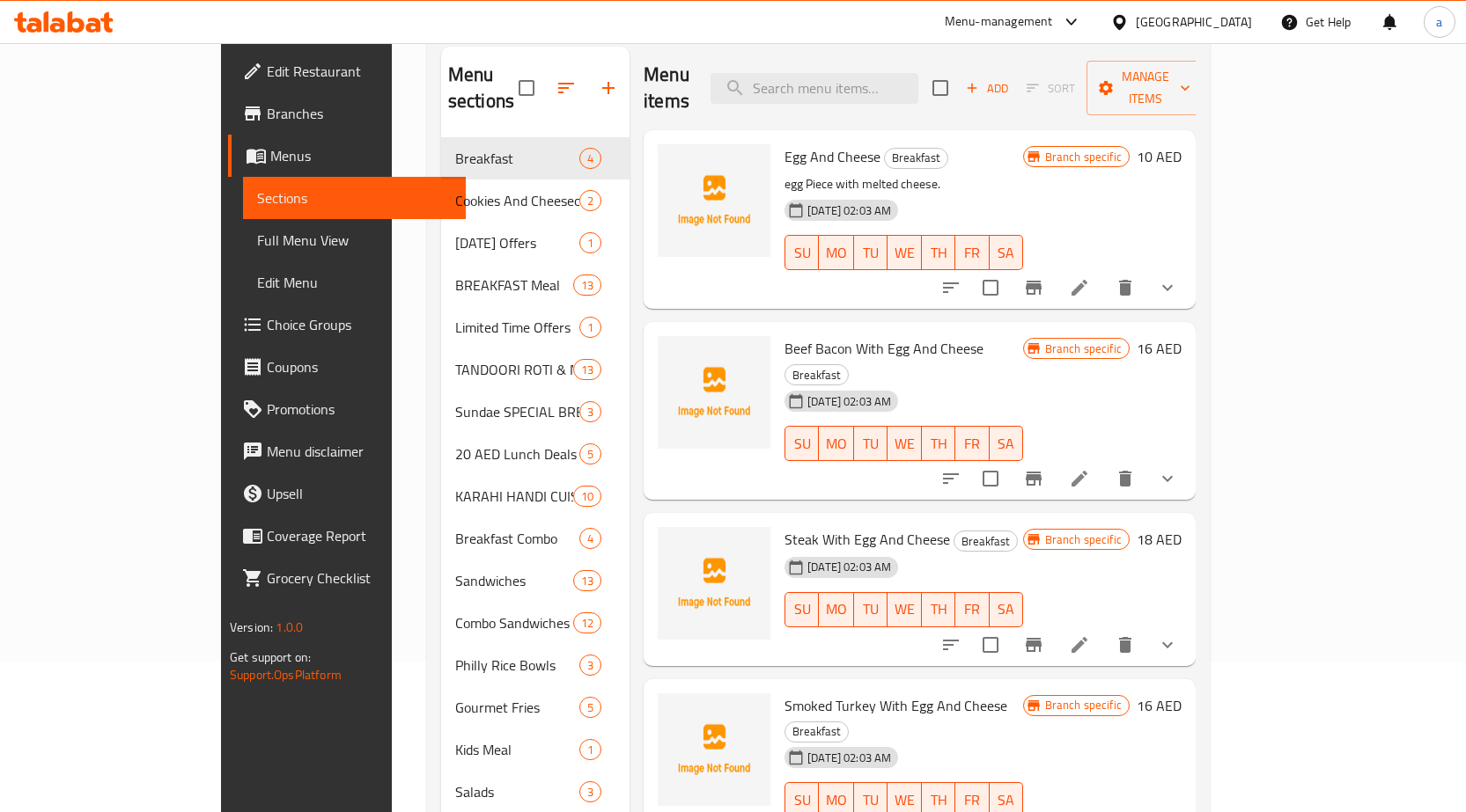
scroll to position [2, 0]
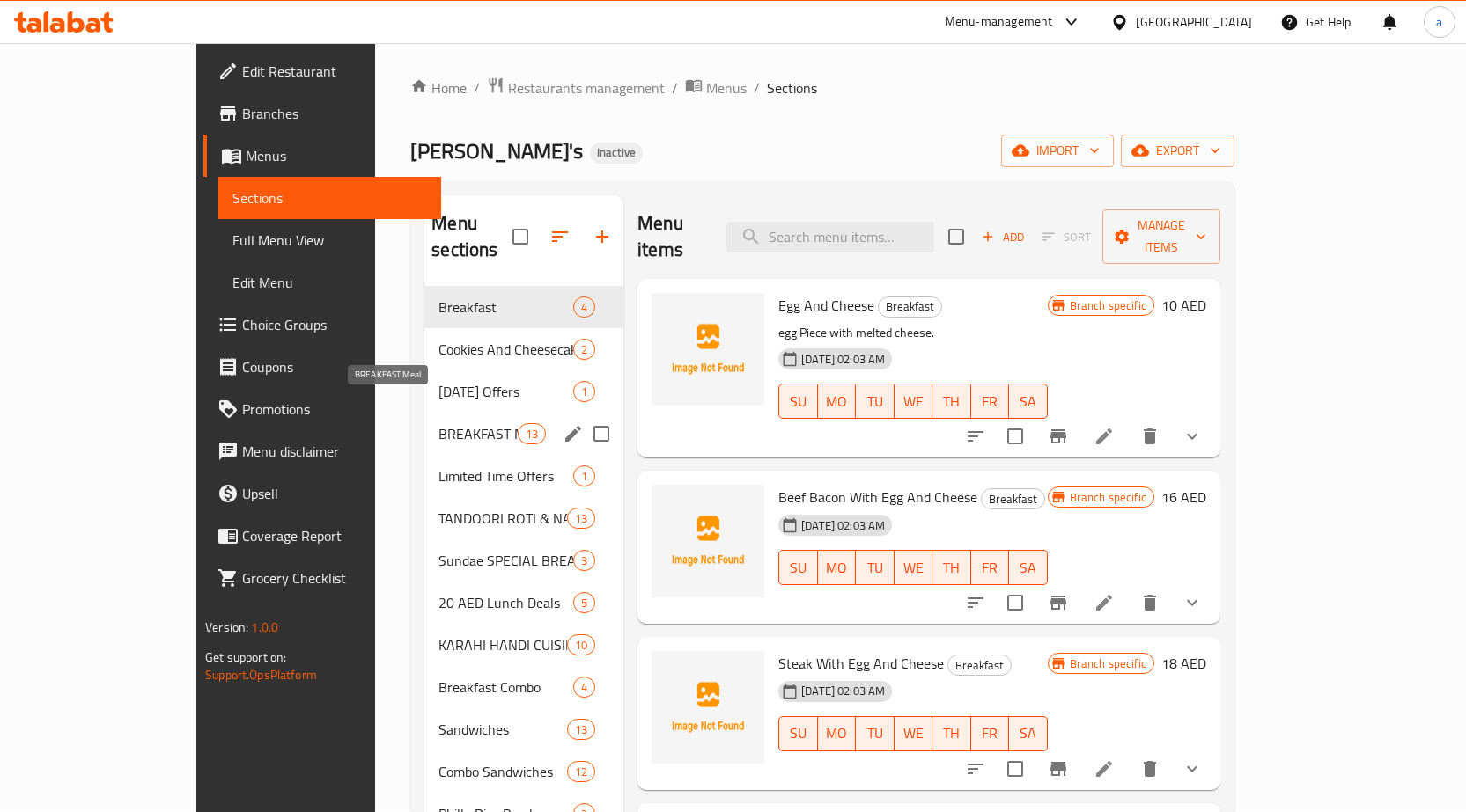
click at [439, 424] on span "BREAKFAST Meal" at bounding box center [478, 434] width 79 height 21
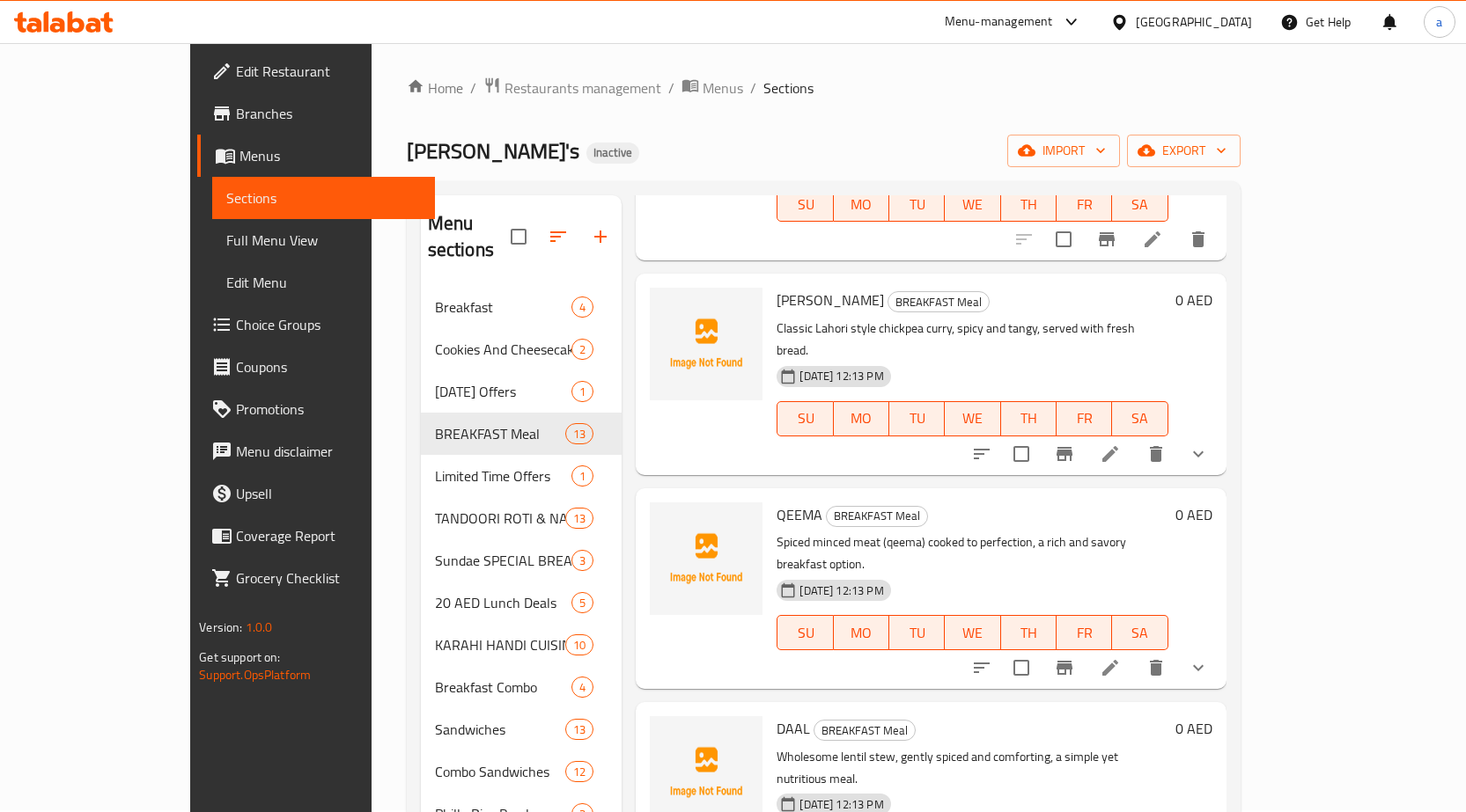
scroll to position [1183, 0]
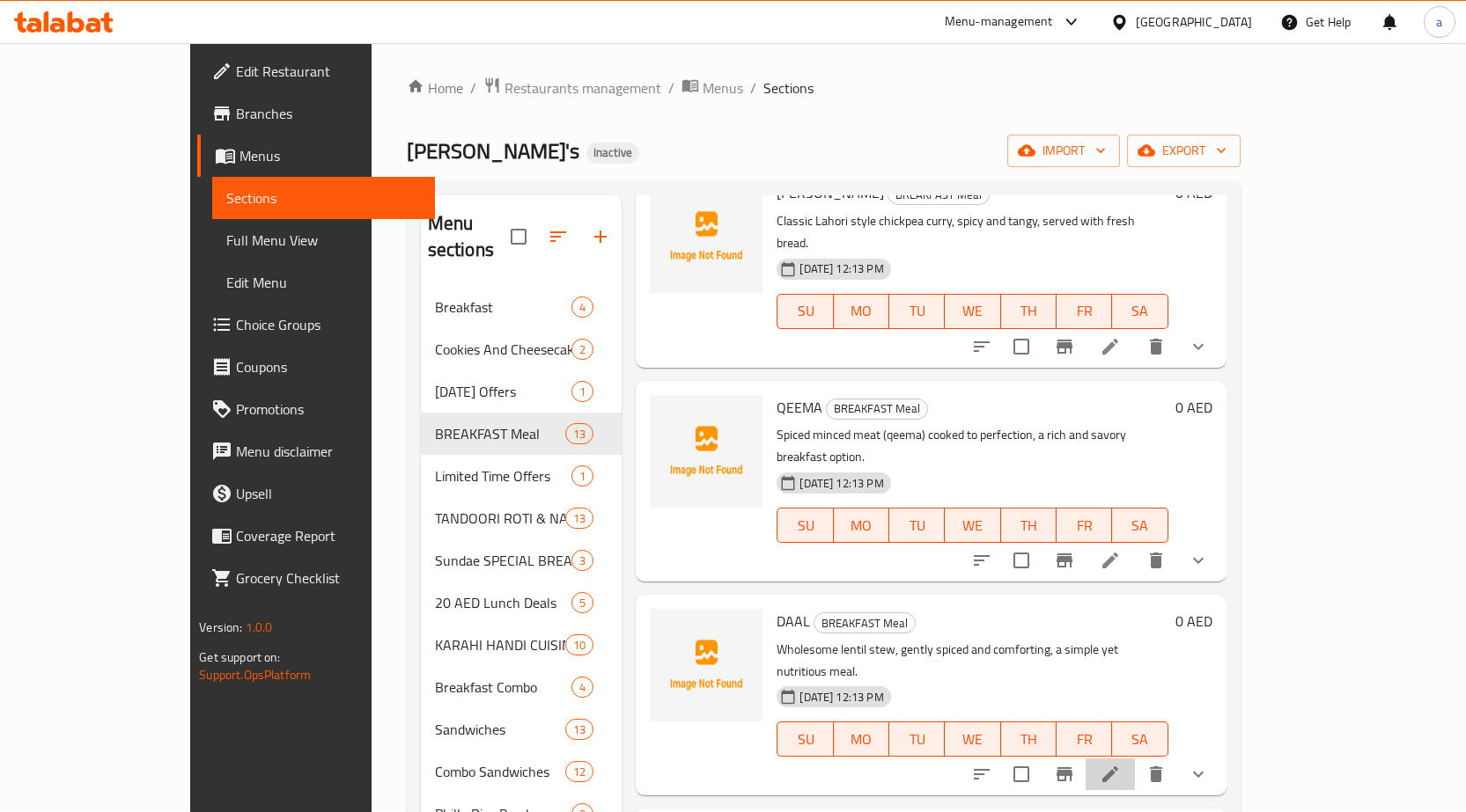
click at [1135, 759] on li at bounding box center [1111, 774] width 49 height 31
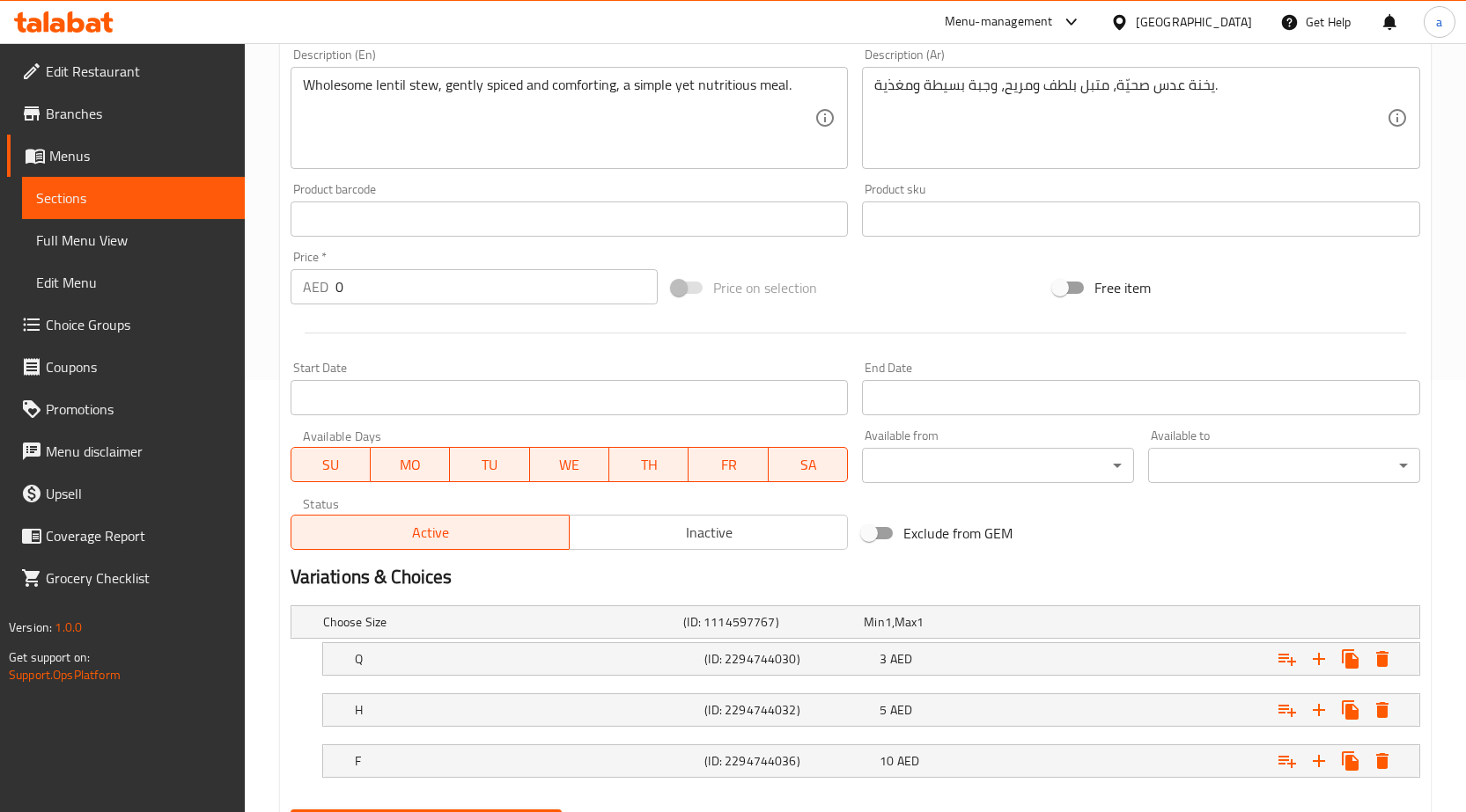
scroll to position [522, 0]
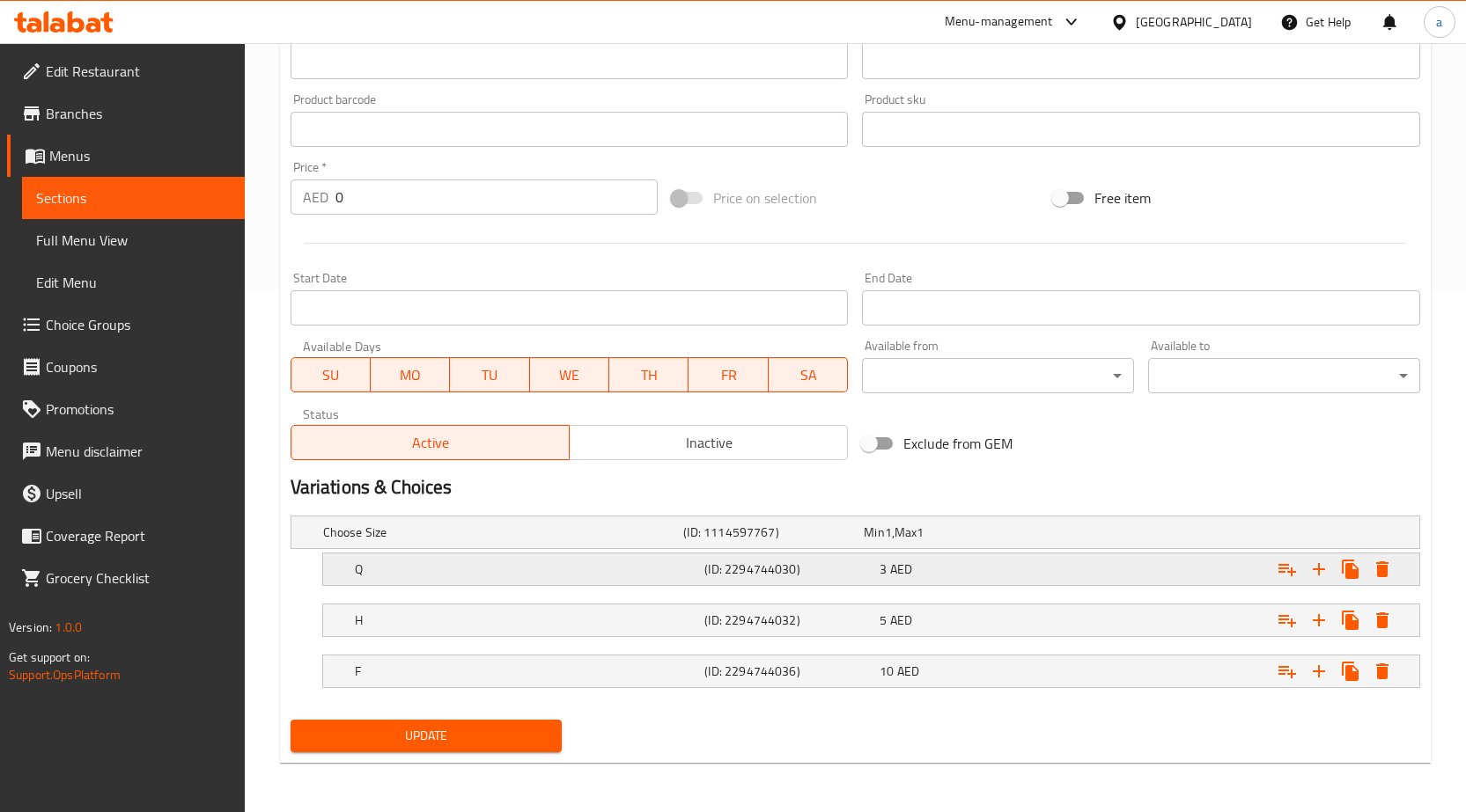
click at [686, 565] on h5 "Q" at bounding box center [525, 569] width 343 height 18
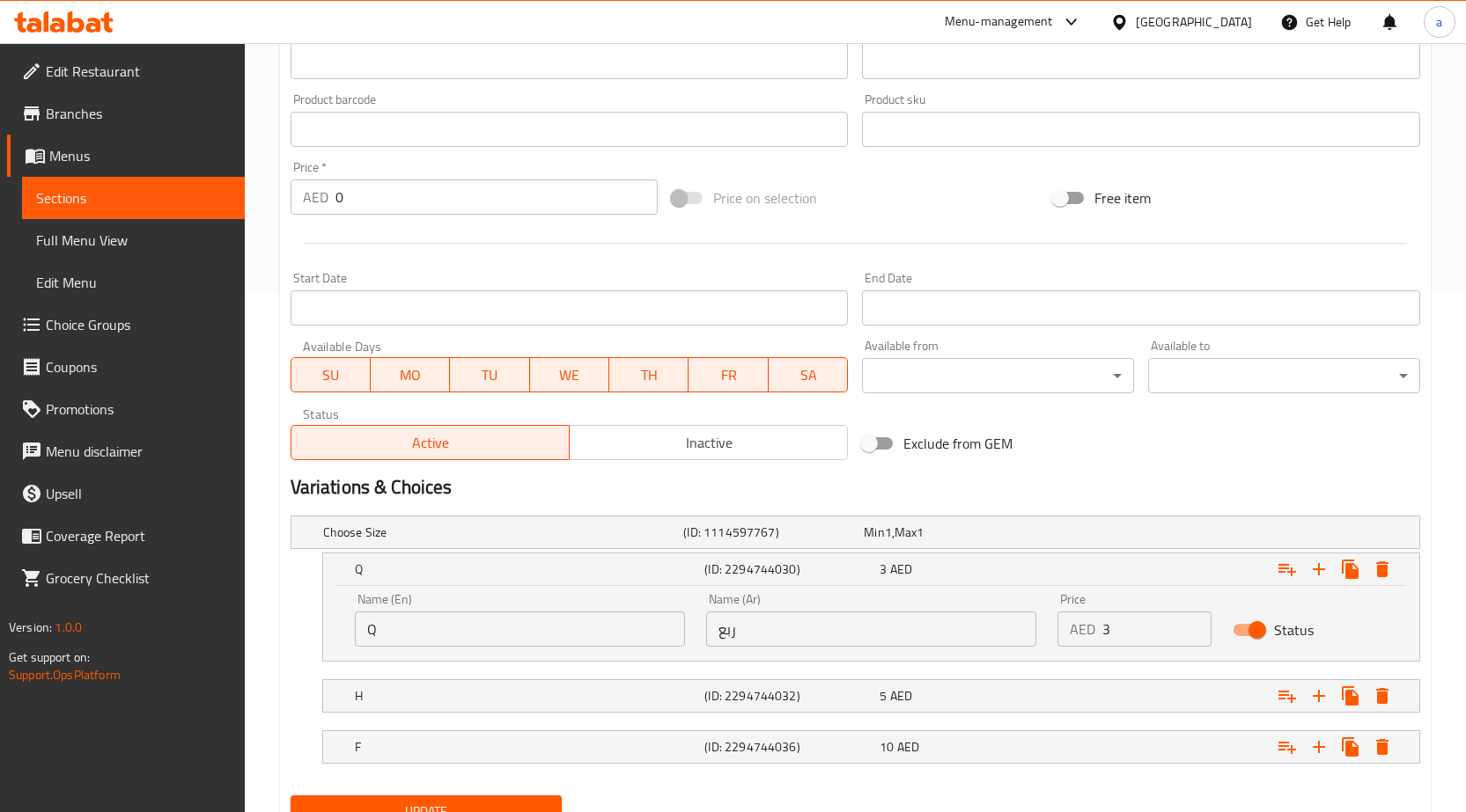
click at [181, 192] on span "Sections" at bounding box center [133, 198] width 195 height 21
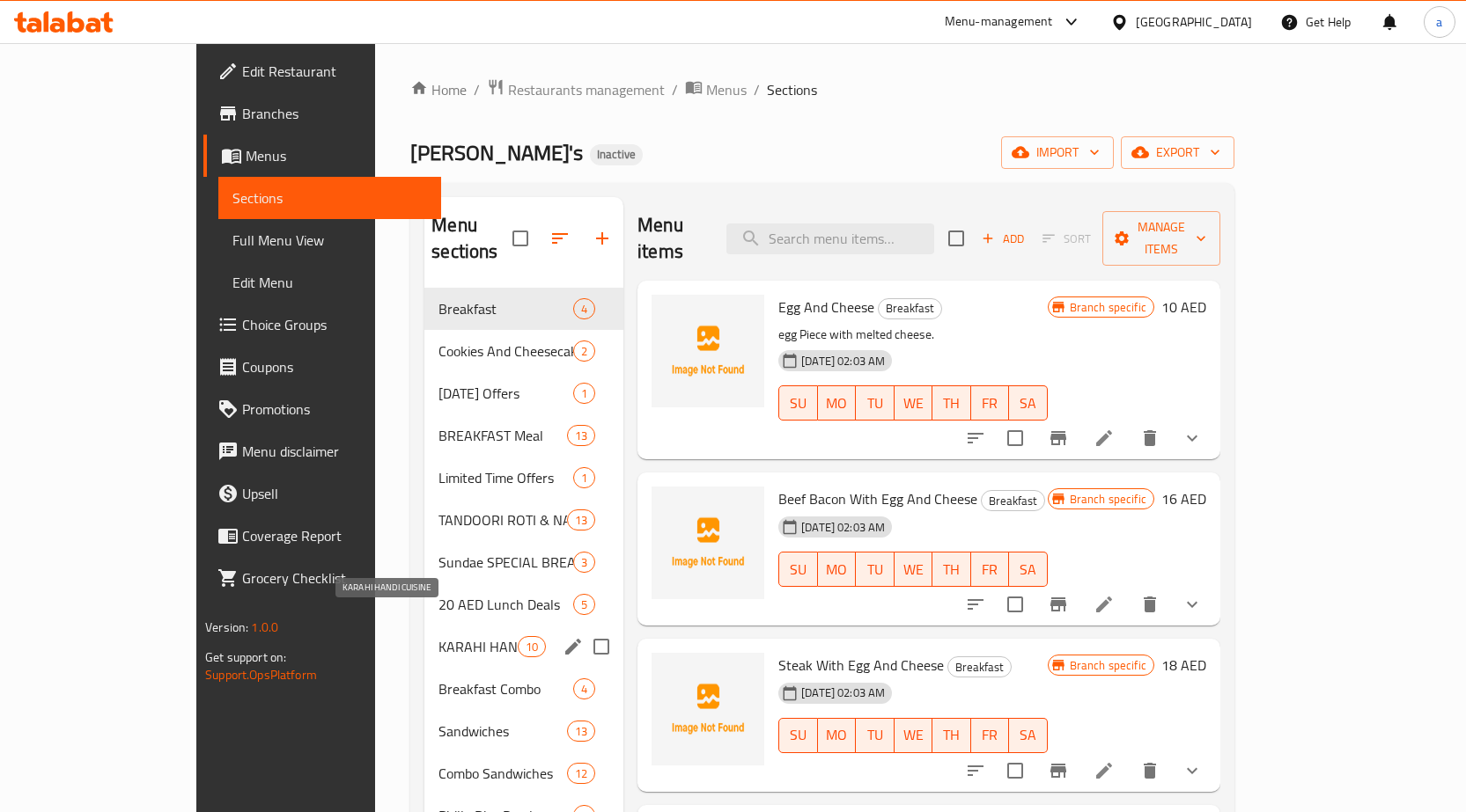
click at [439, 636] on span "KARAHI HANDI CUISINE" at bounding box center [478, 647] width 79 height 21
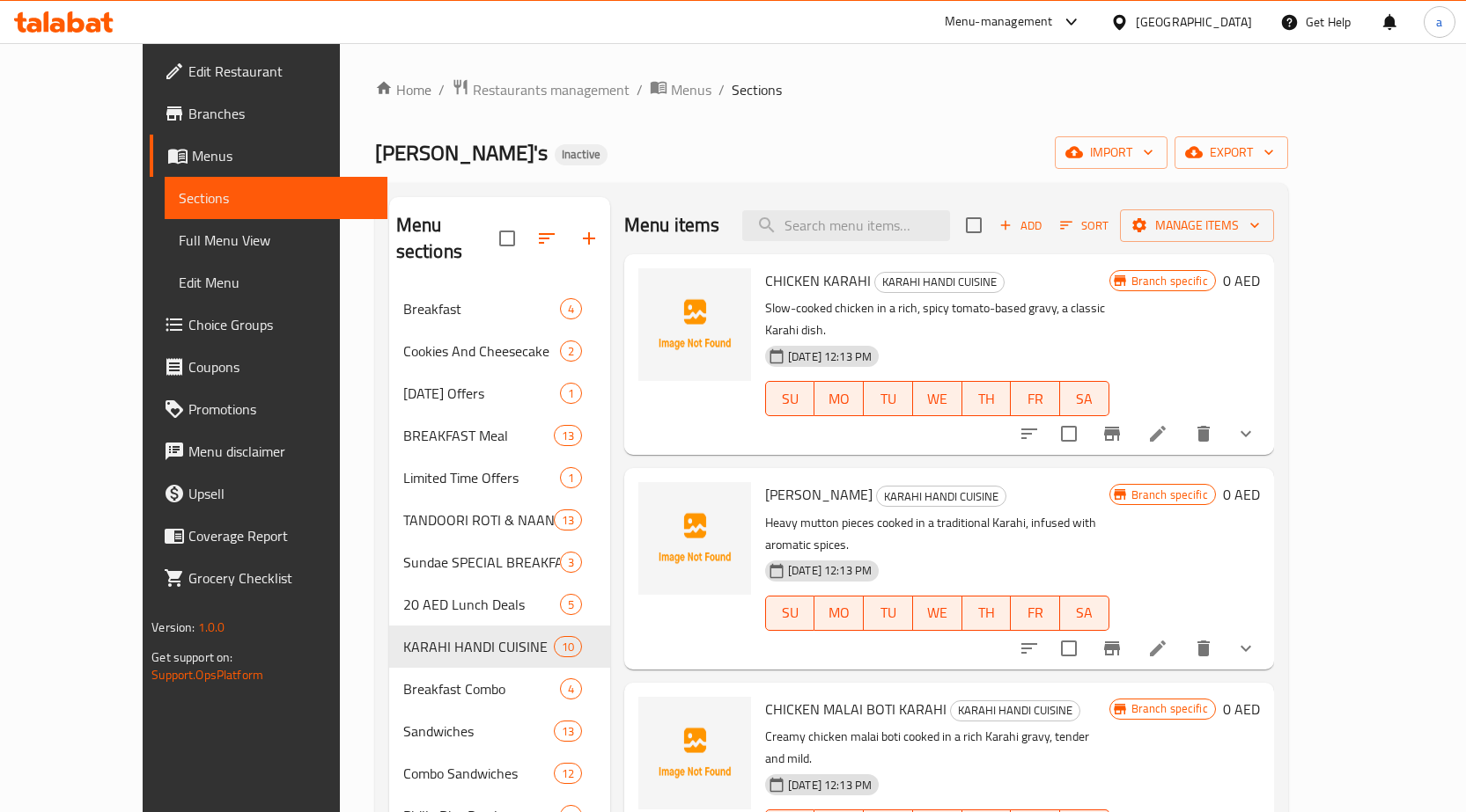
click at [1183, 418] on li at bounding box center [1158, 433] width 49 height 31
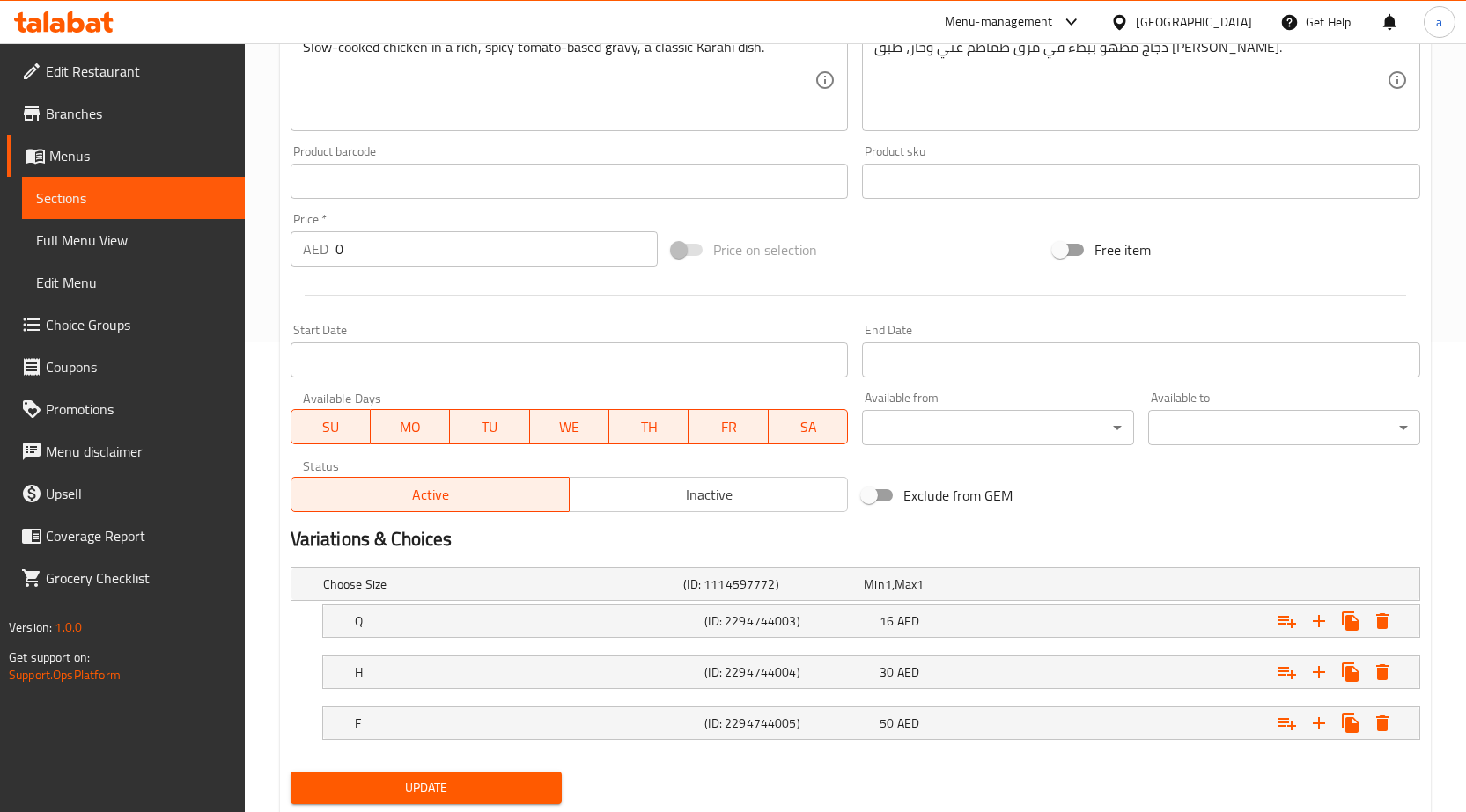
scroll to position [522, 0]
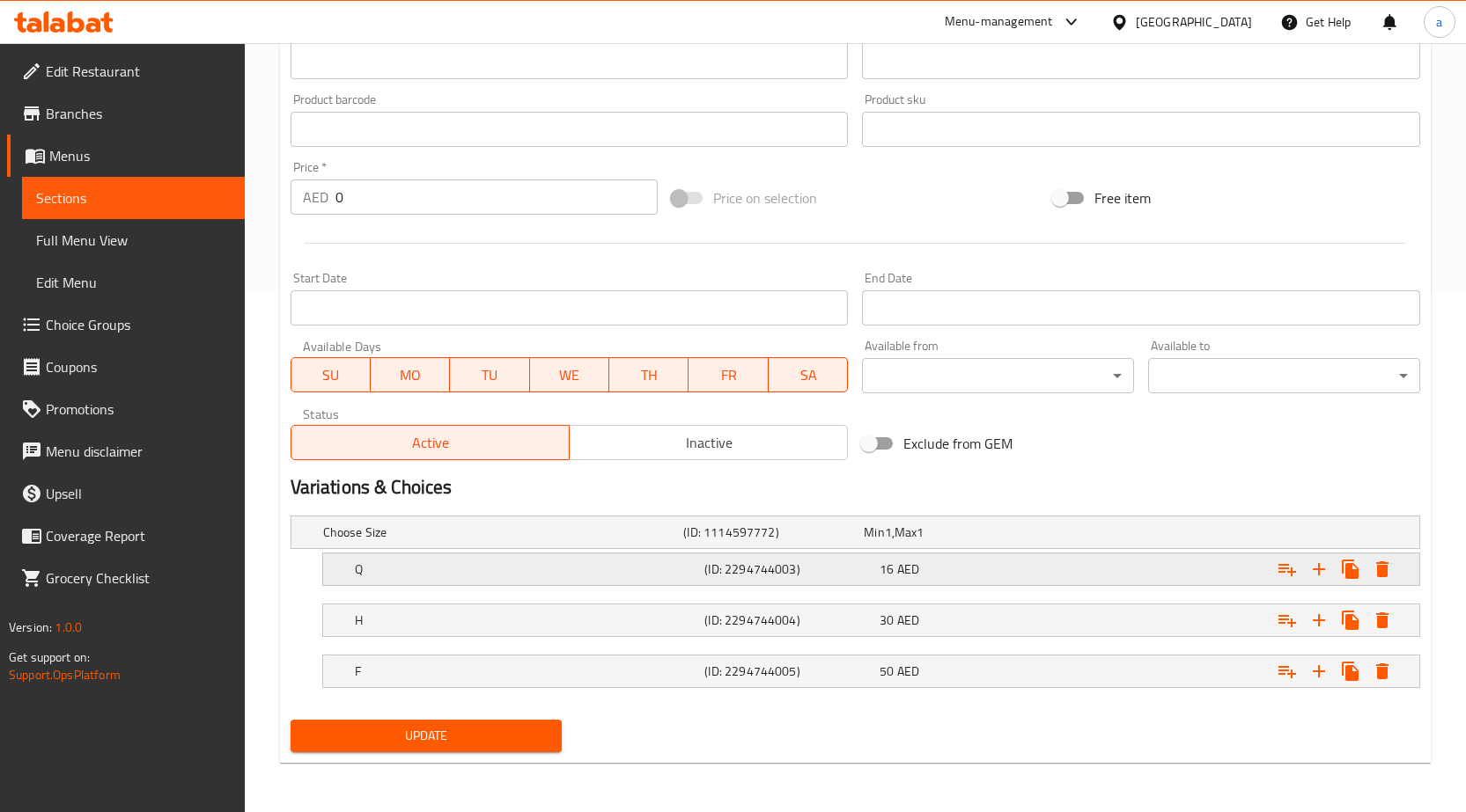
click at [777, 571] on h5 "(ID: 2294744003)" at bounding box center [788, 569] width 168 height 18
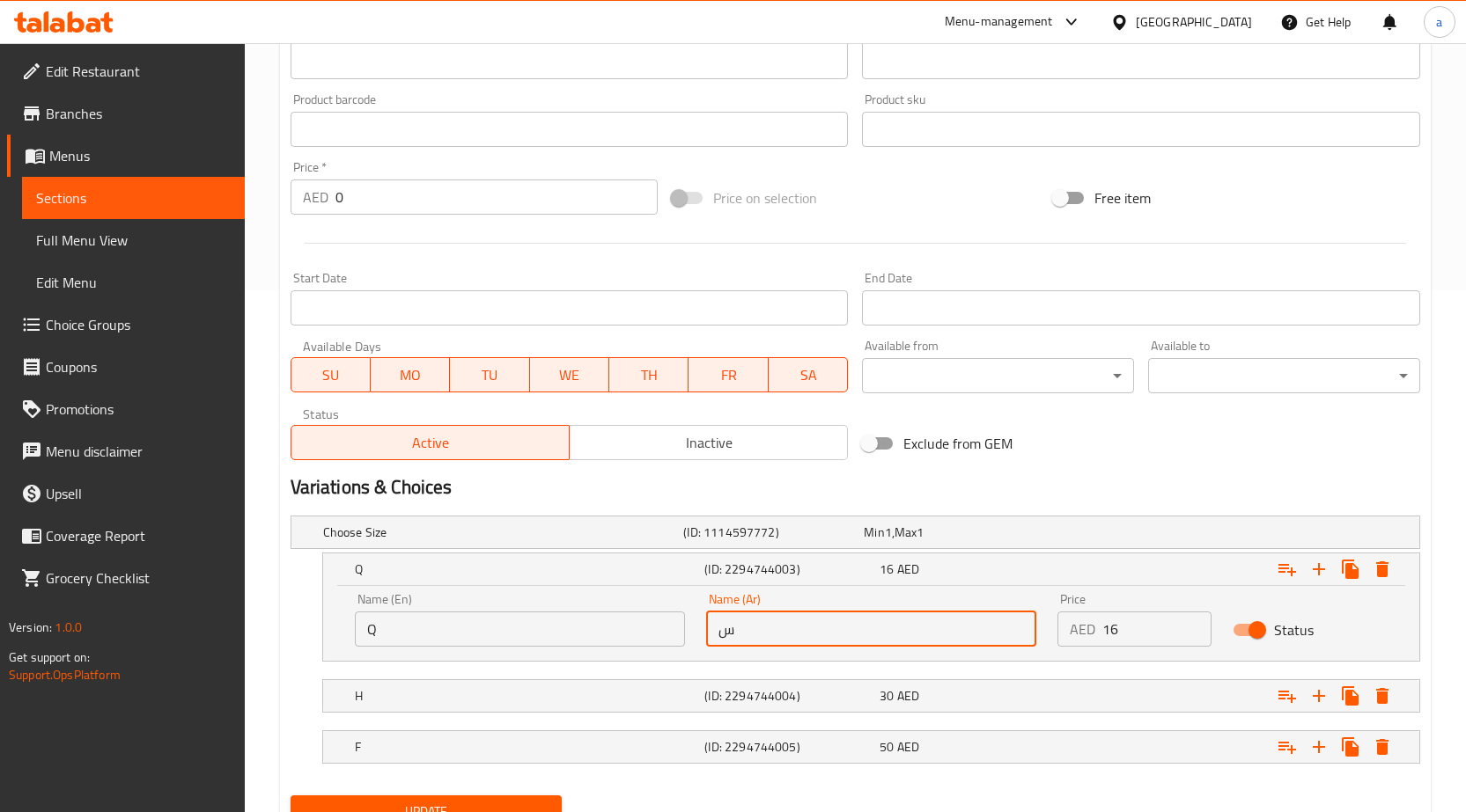
drag, startPoint x: 786, startPoint y: 635, endPoint x: 705, endPoint y: 638, distance: 81.1
click at [706, 638] on input "س" at bounding box center [871, 629] width 331 height 35
type input "ربع"
click at [808, 695] on h5 "(ID: 2294744004)" at bounding box center [788, 696] width 168 height 18
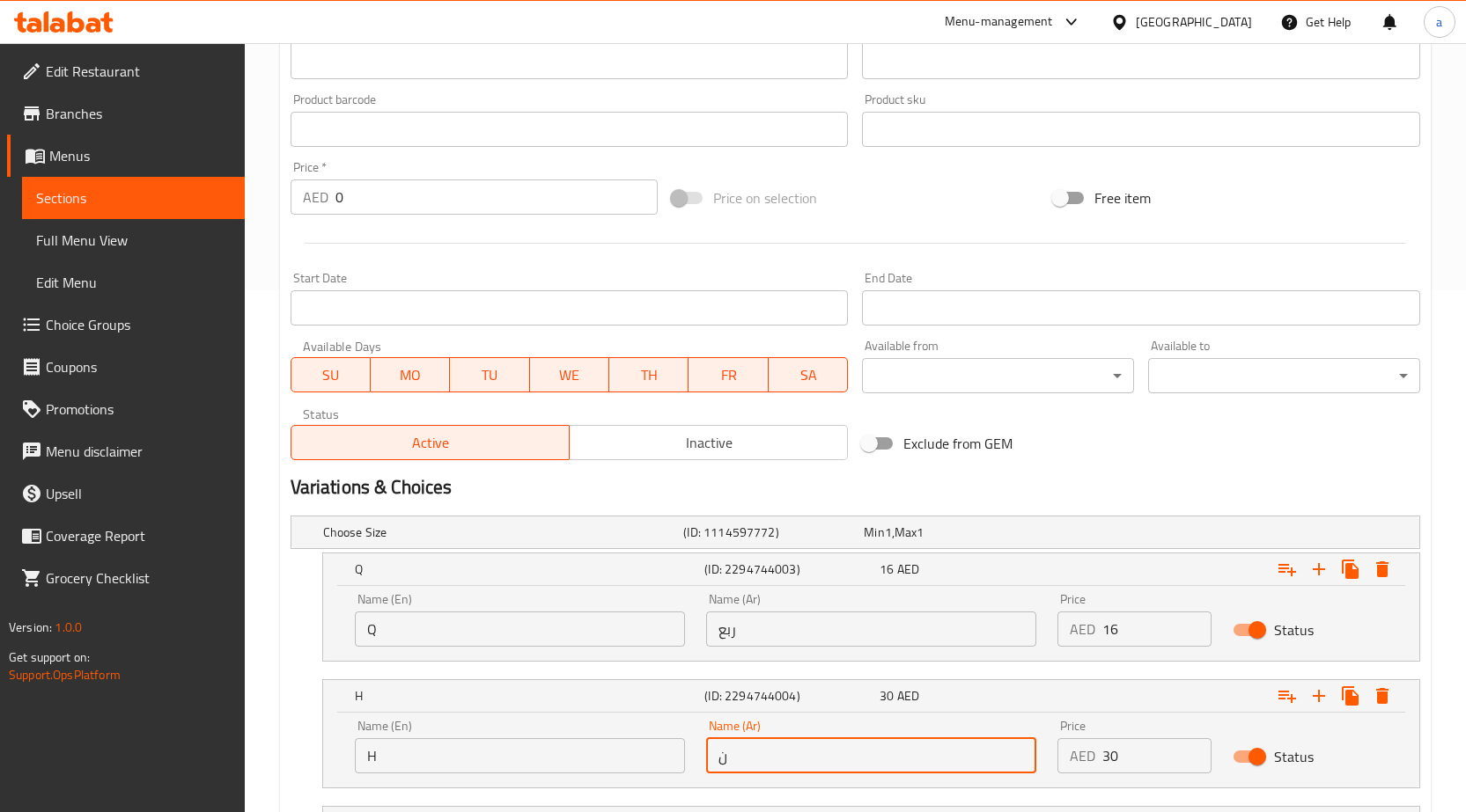
drag, startPoint x: 787, startPoint y: 750, endPoint x: 691, endPoint y: 762, distance: 96.7
click at [691, 762] on div "Name (En) H Name (En) Name (Ar) ن Name (Ar) Price AED 30 Price Status" at bounding box center [870, 746] width 1054 height 75
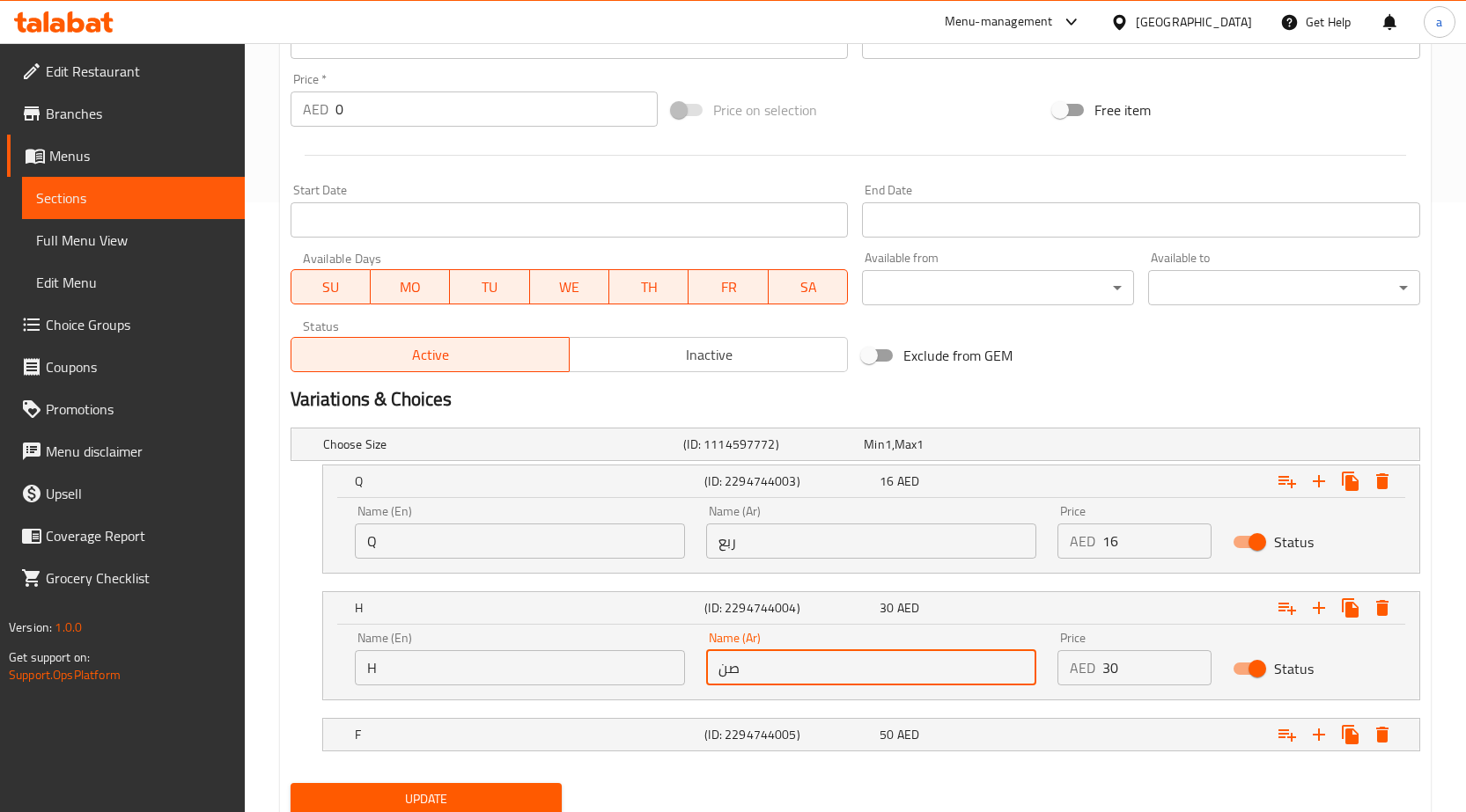
drag, startPoint x: 752, startPoint y: 667, endPoint x: 676, endPoint y: 677, distance: 76.7
click at [676, 677] on div "Name (En) H Name (En) Name (Ar) صن Name (Ar) Price AED 30 Price Status" at bounding box center [870, 658] width 1054 height 75
type input "نص"
click at [786, 733] on h5 "(ID: 2294744005)" at bounding box center [788, 735] width 168 height 18
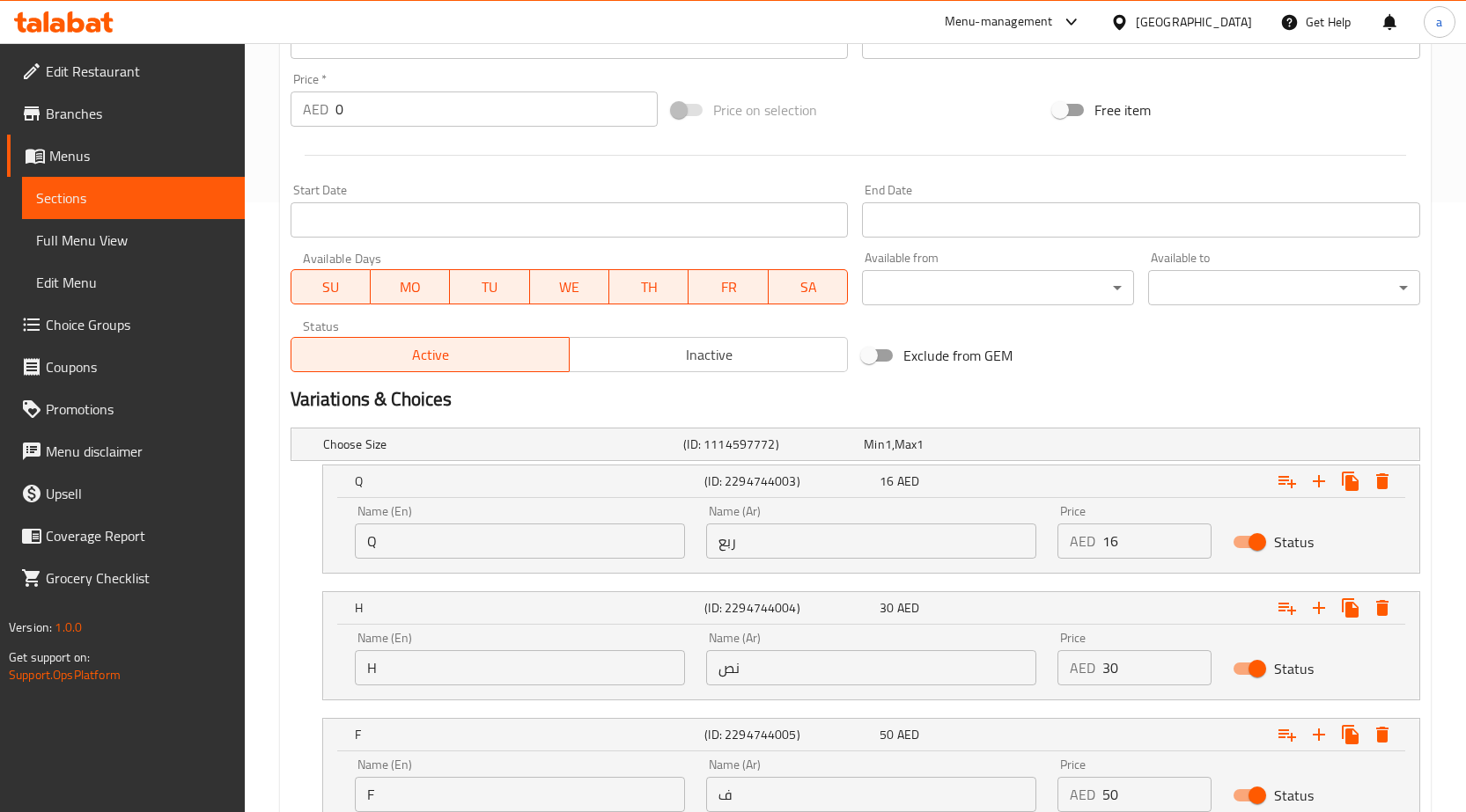
scroll to position [698, 0]
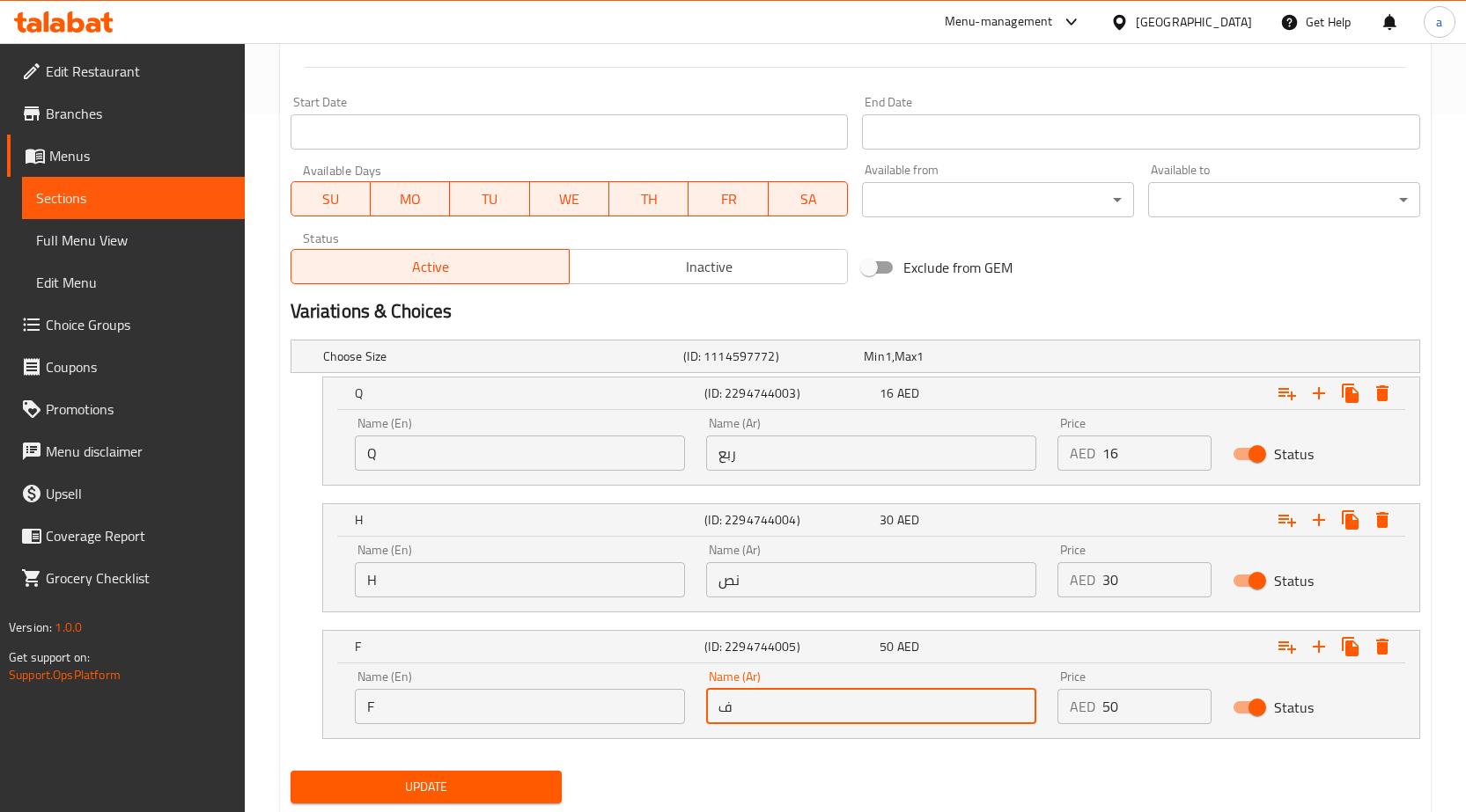
drag, startPoint x: 752, startPoint y: 704, endPoint x: 704, endPoint y: 708, distance: 48.2
click at [704, 708] on div "Name (Ar) ف Name (Ar)" at bounding box center [871, 697] width 352 height 75
type input "كامل"
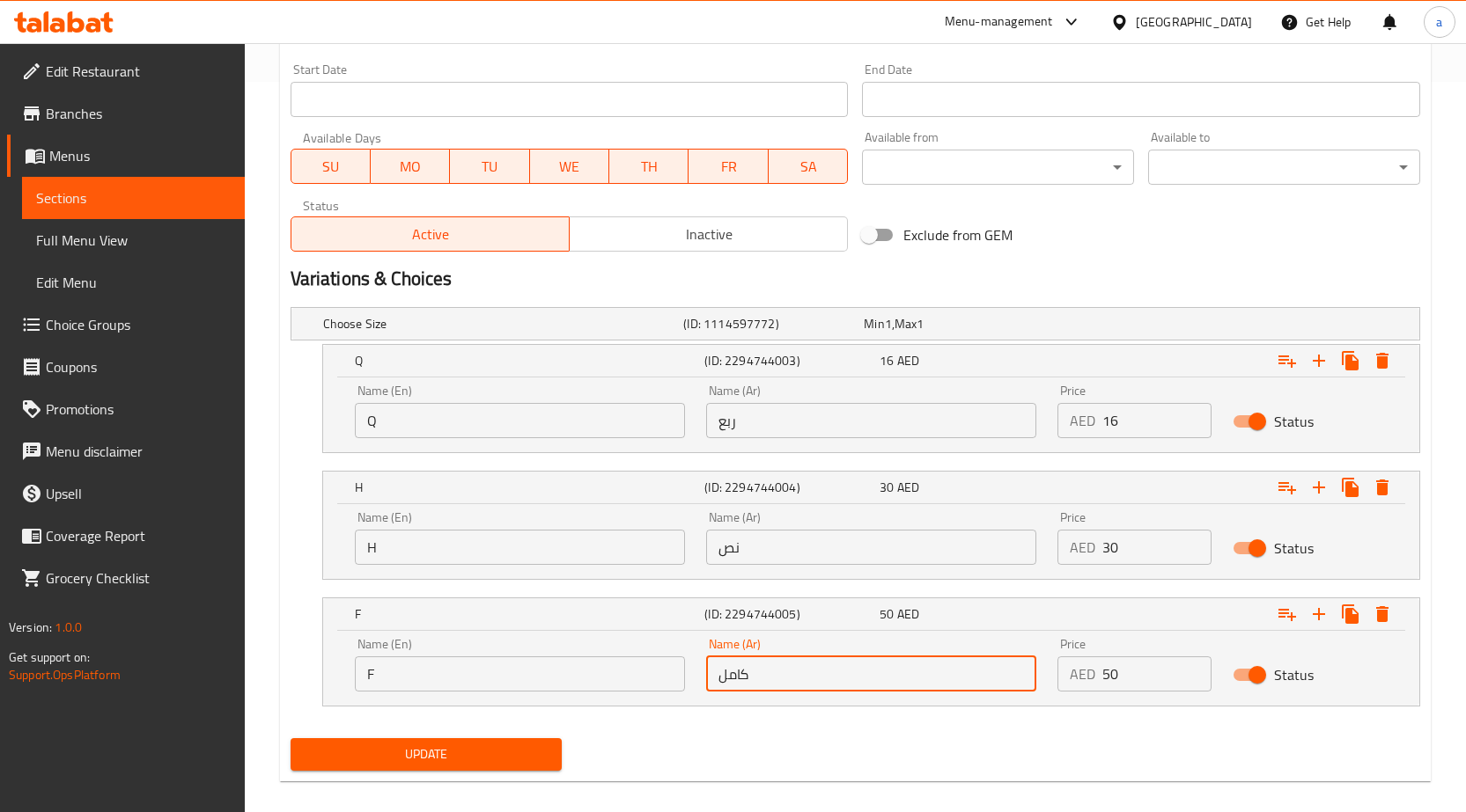
scroll to position [749, 0]
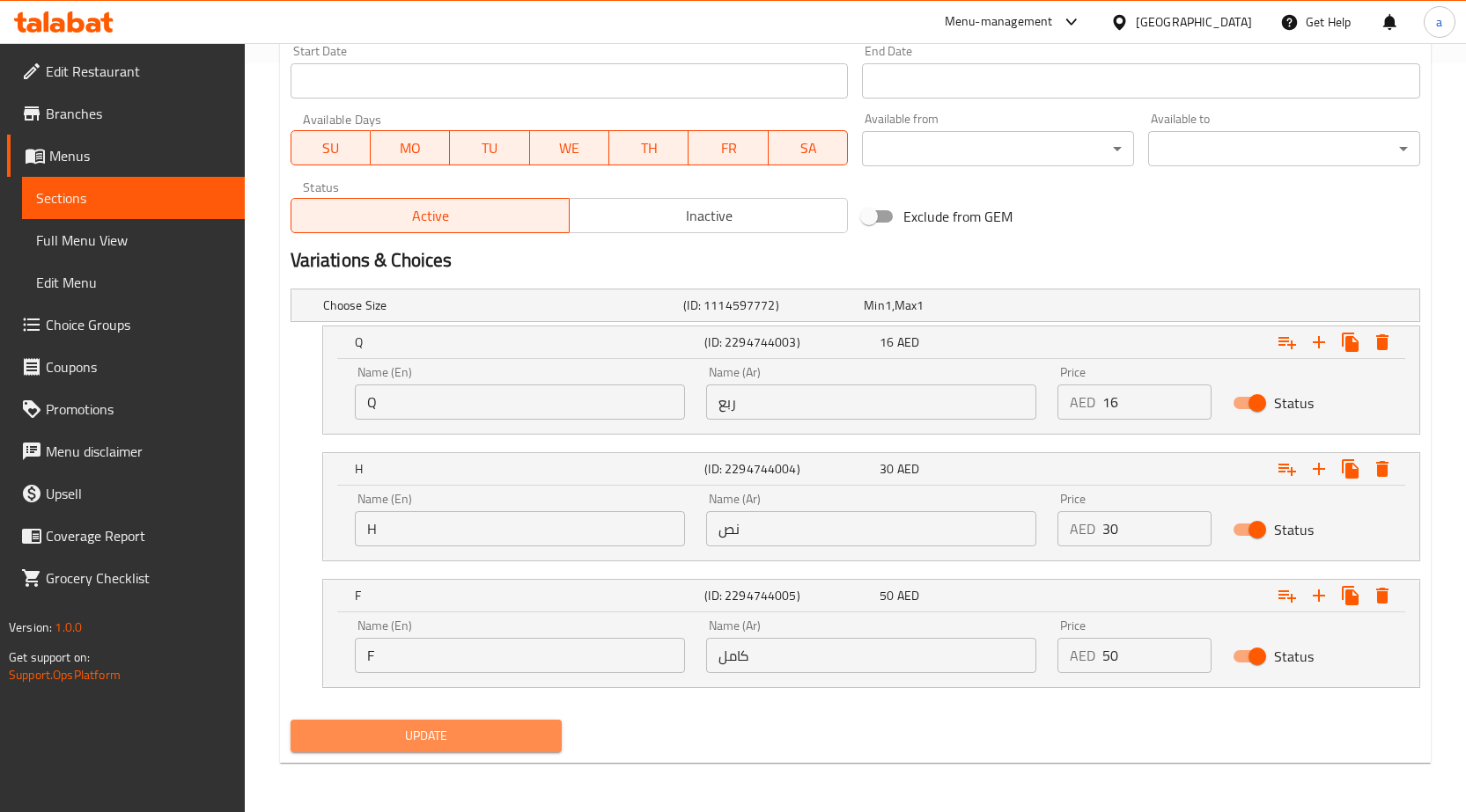
click at [521, 726] on span "Update" at bounding box center [427, 736] width 244 height 22
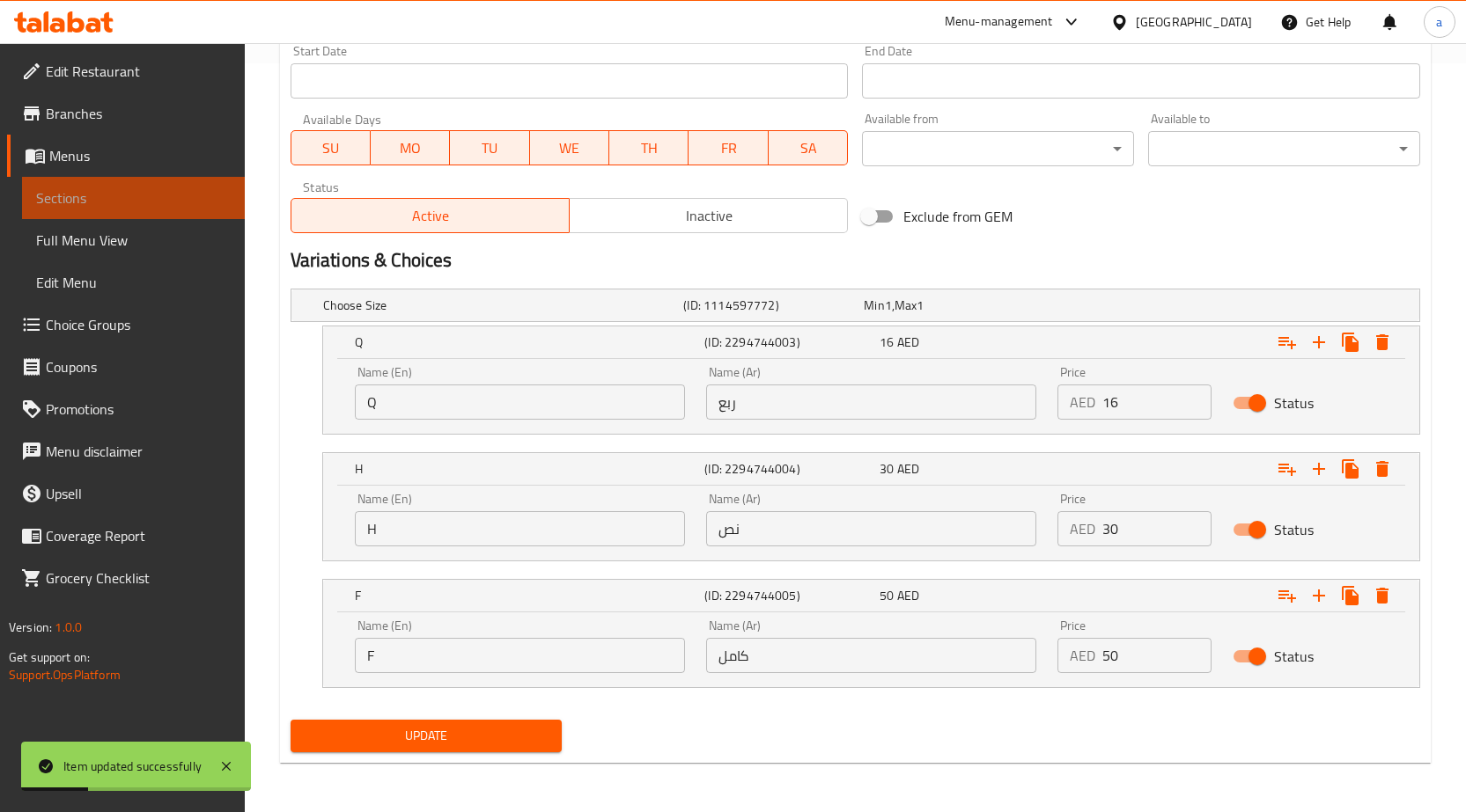
click at [119, 188] on span "Sections" at bounding box center [133, 198] width 195 height 21
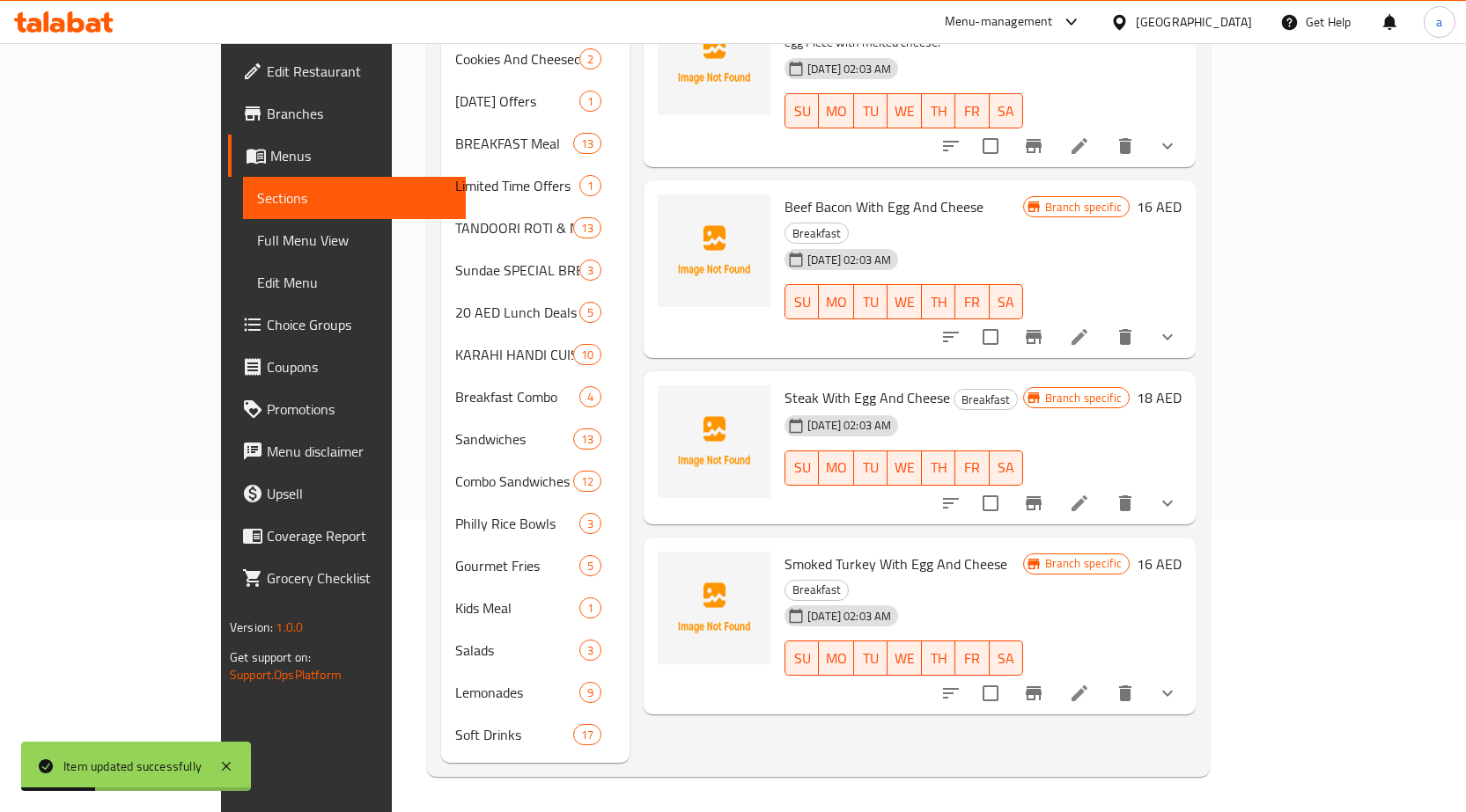
scroll to position [266, 0]
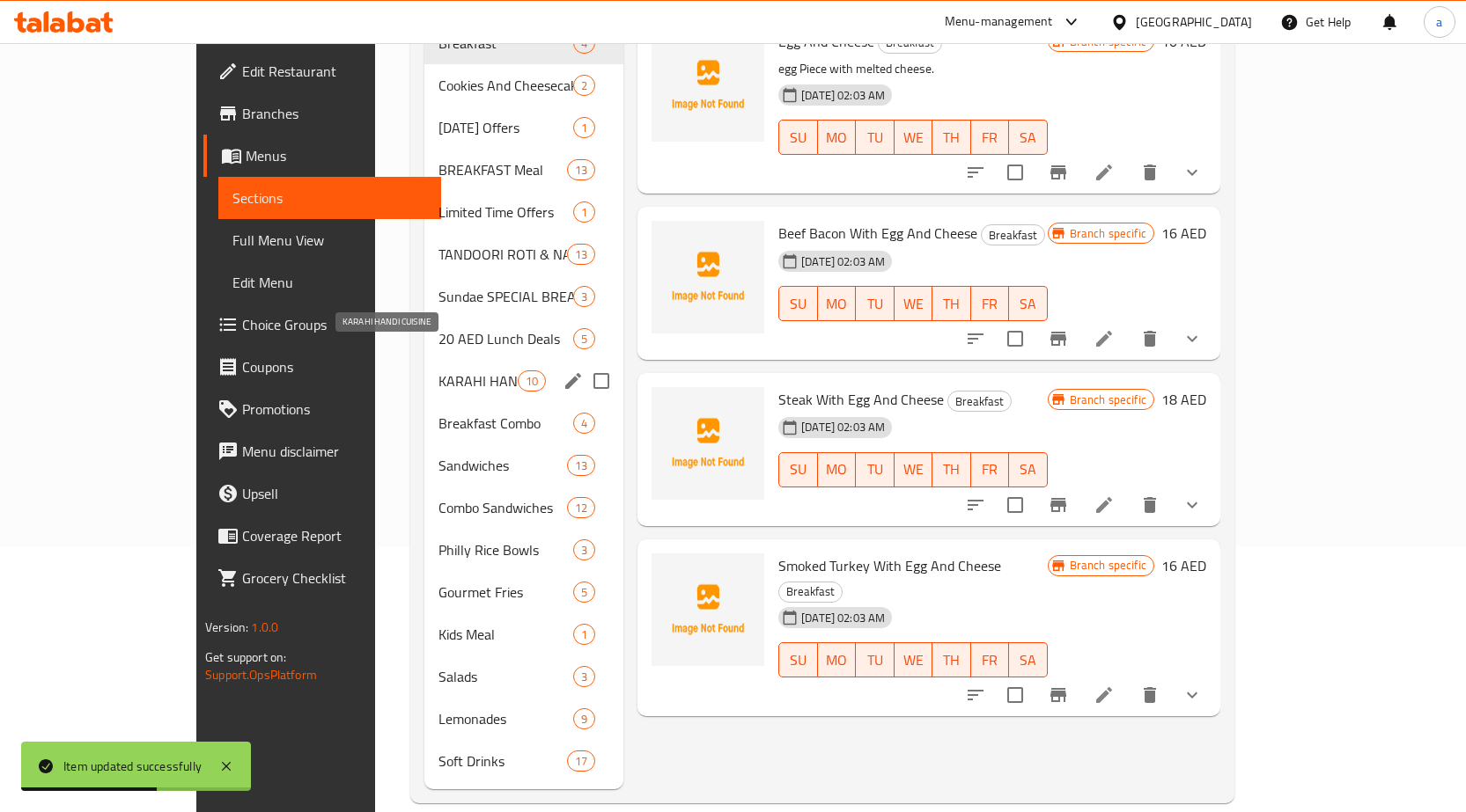
click at [439, 370] on span "KARAHI HANDI CUISINE" at bounding box center [478, 381] width 79 height 21
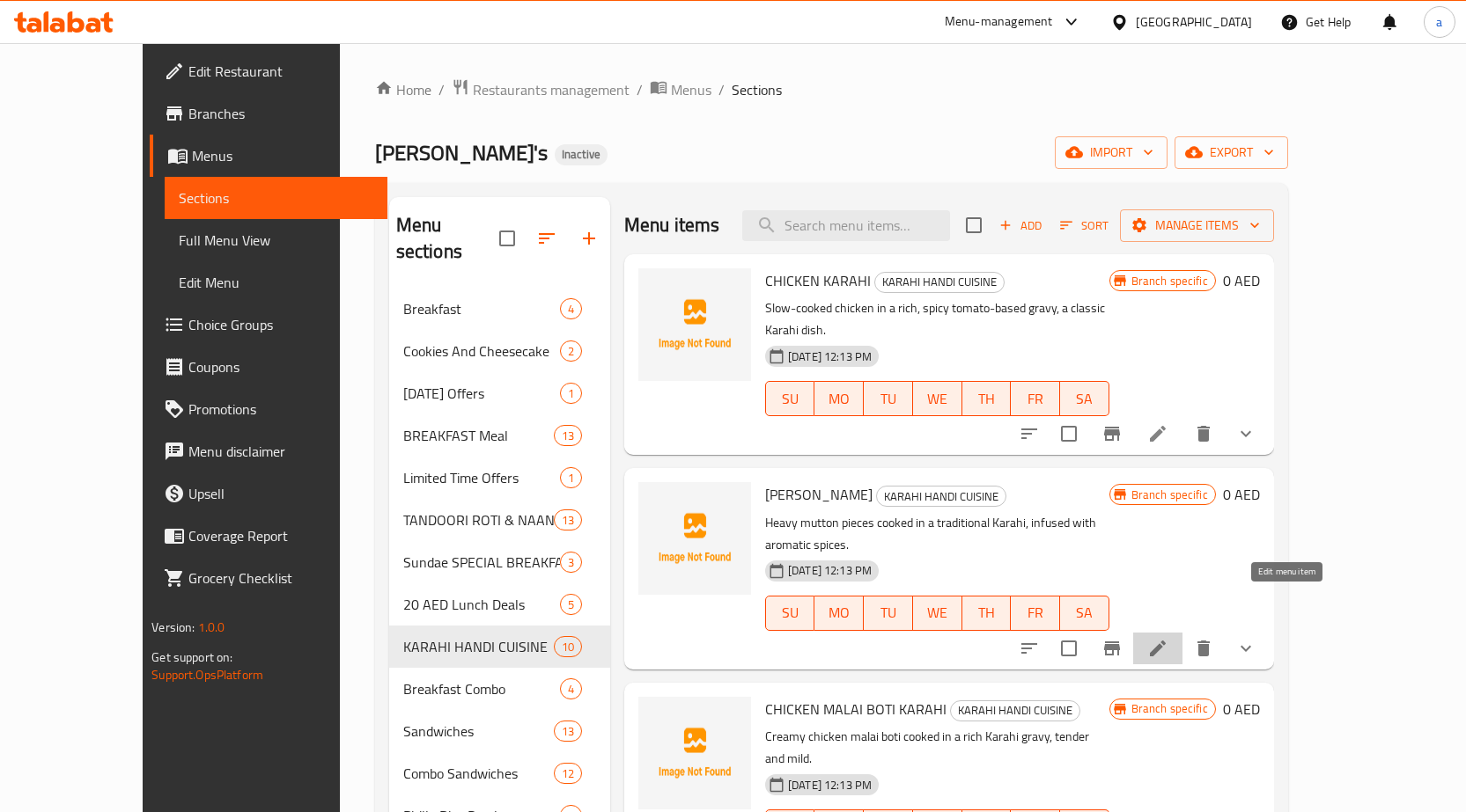
click at [1169, 638] on icon at bounding box center [1158, 649] width 21 height 21
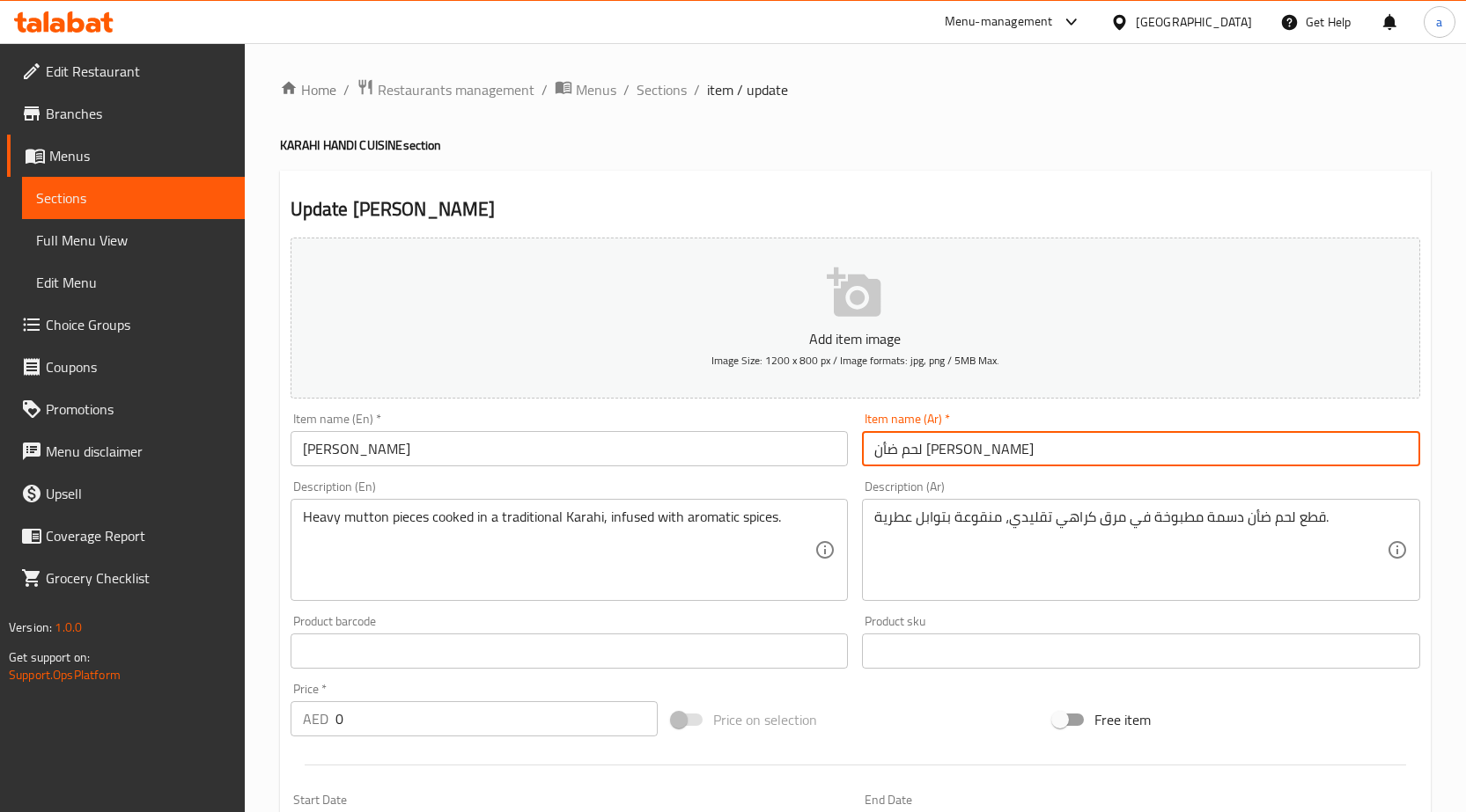
drag, startPoint x: 920, startPoint y: 456, endPoint x: 940, endPoint y: 447, distance: 21.9
click at [940, 447] on input "لحم ضأن كراهي" at bounding box center [1141, 448] width 559 height 35
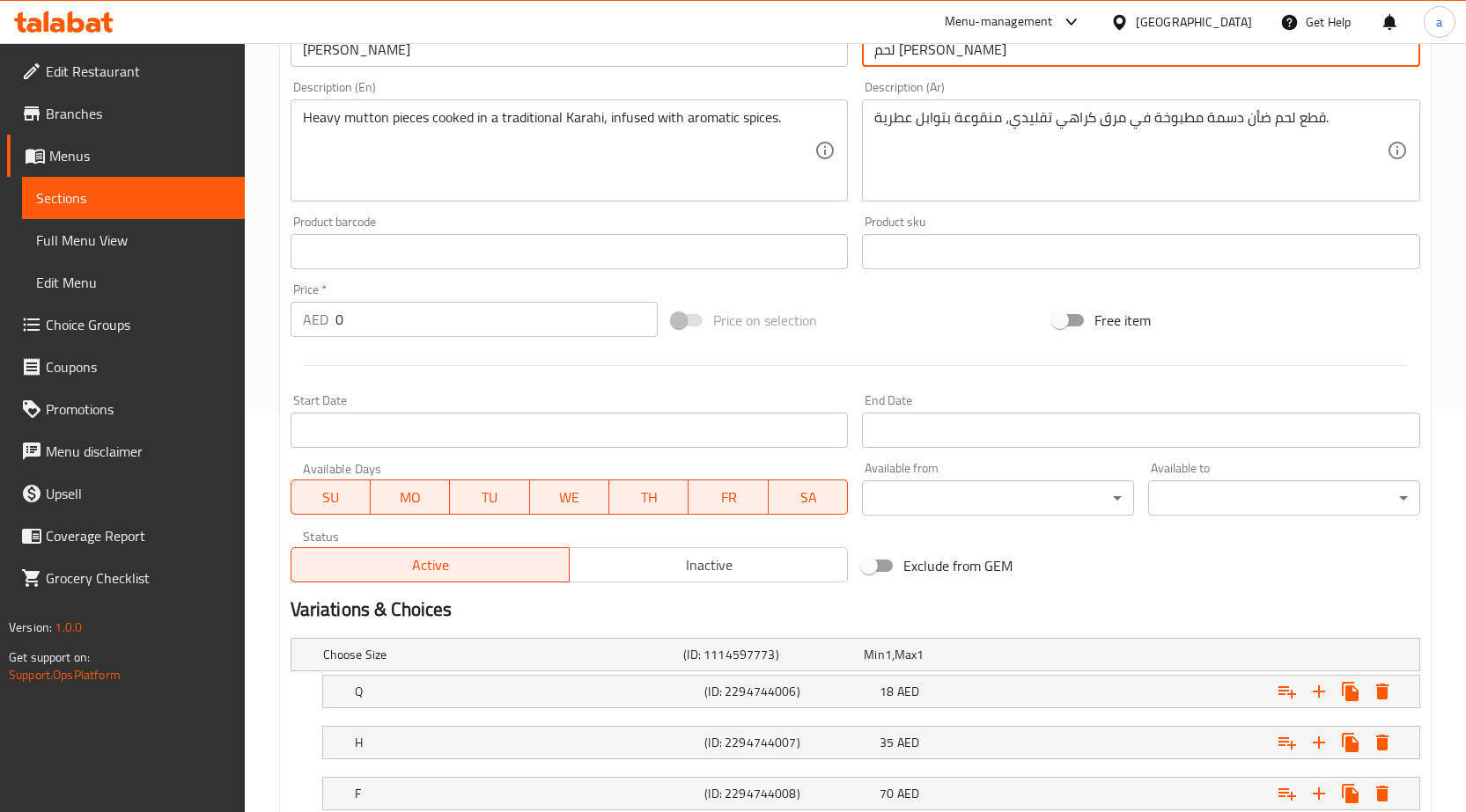
scroll to position [522, 0]
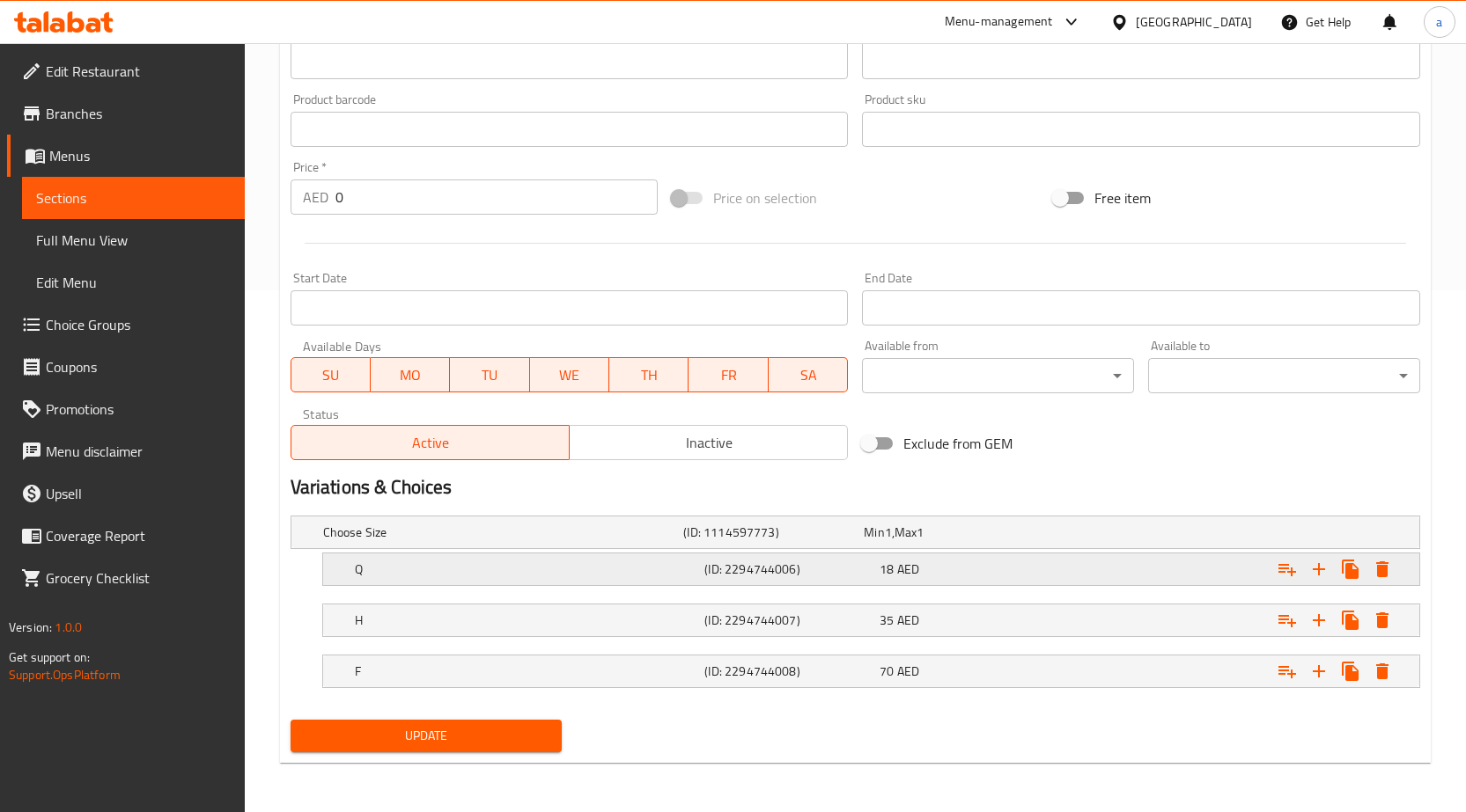
type input "لحم [PERSON_NAME]"
click at [691, 578] on div "Q" at bounding box center [526, 570] width 351 height 25
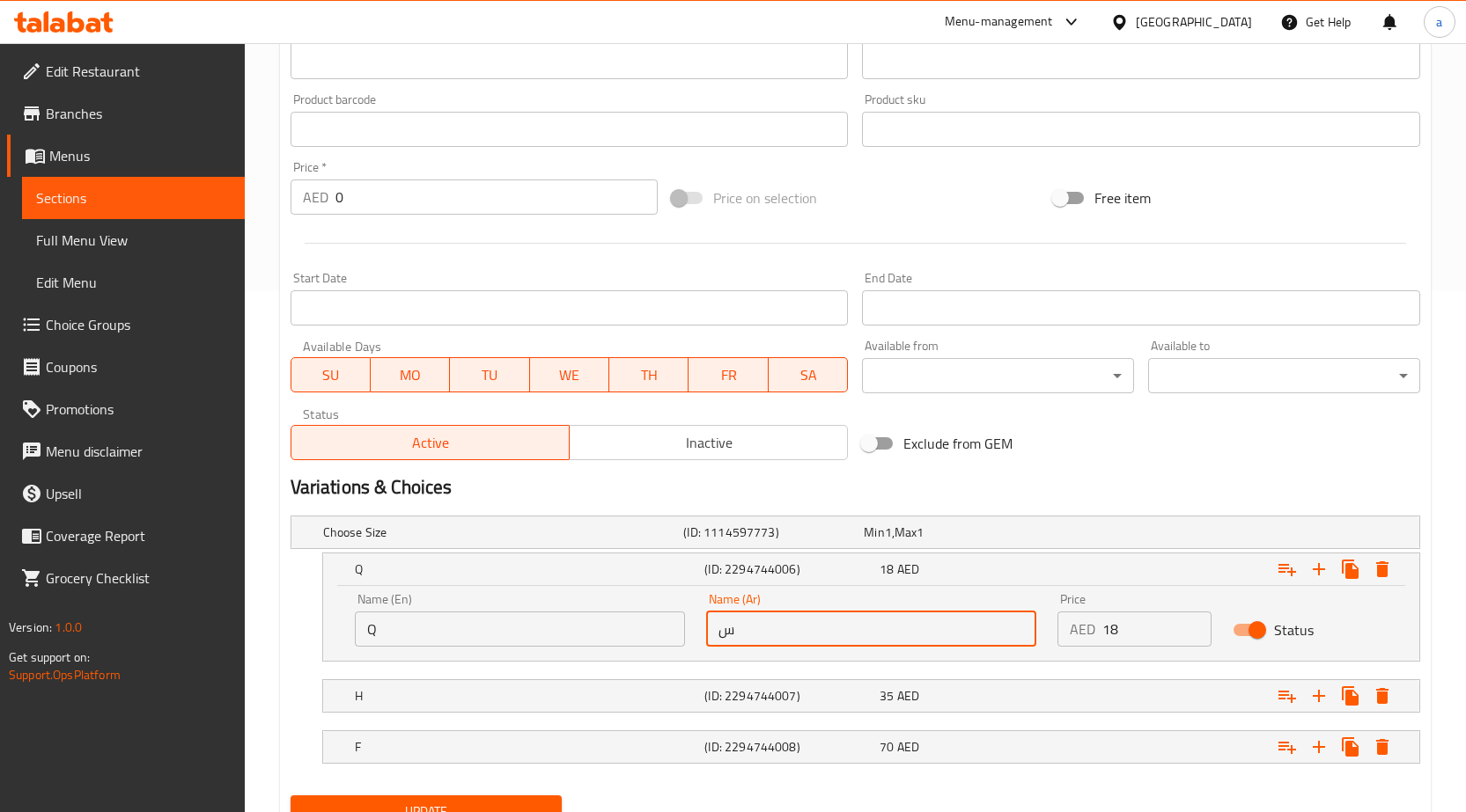
drag, startPoint x: 731, startPoint y: 640, endPoint x: 701, endPoint y: 643, distance: 30.1
click at [701, 643] on div "Name (Ar) س Name (Ar)" at bounding box center [871, 619] width 352 height 75
type input "ربع"
click at [785, 689] on h5 "(ID: 2294744007)" at bounding box center [788, 696] width 168 height 18
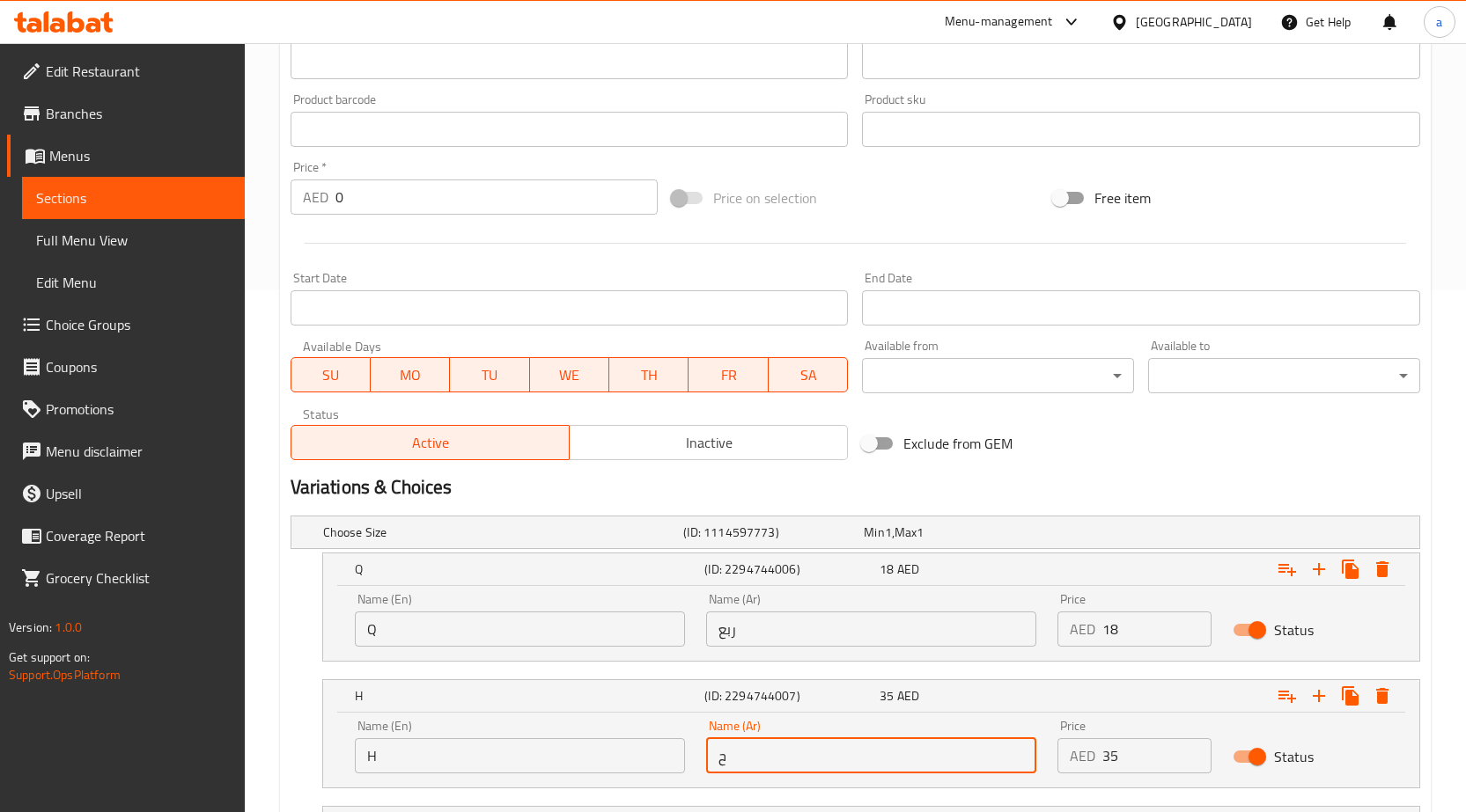
drag, startPoint x: 785, startPoint y: 742, endPoint x: 663, endPoint y: 751, distance: 122.3
click at [663, 751] on div "Name (En) H Name (En) Name (Ar) ح Name (Ar) Price AED 35 Price Status" at bounding box center [870, 746] width 1054 height 75
type input "نص"
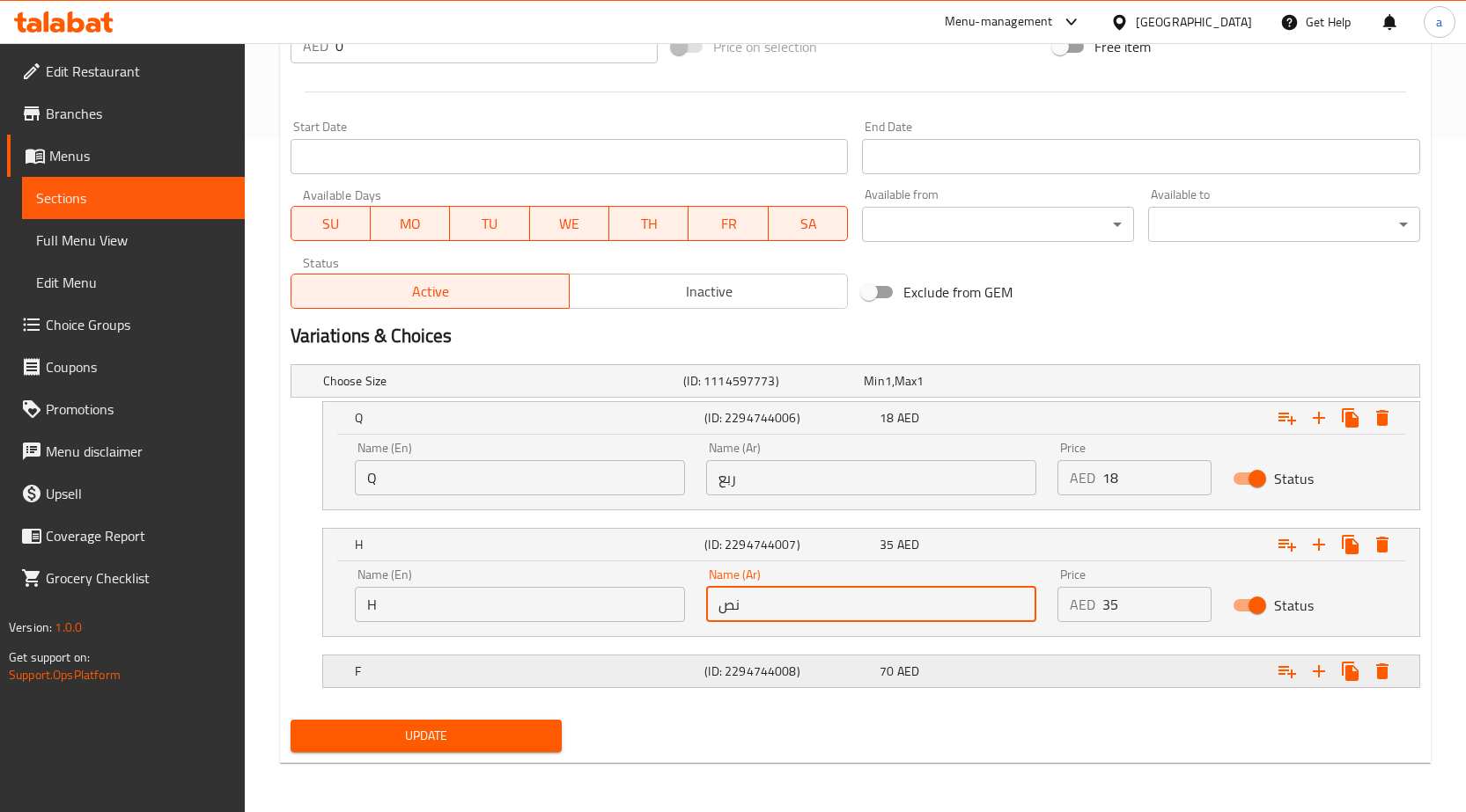
click at [759, 673] on h5 "(ID: 2294744008)" at bounding box center [788, 671] width 168 height 18
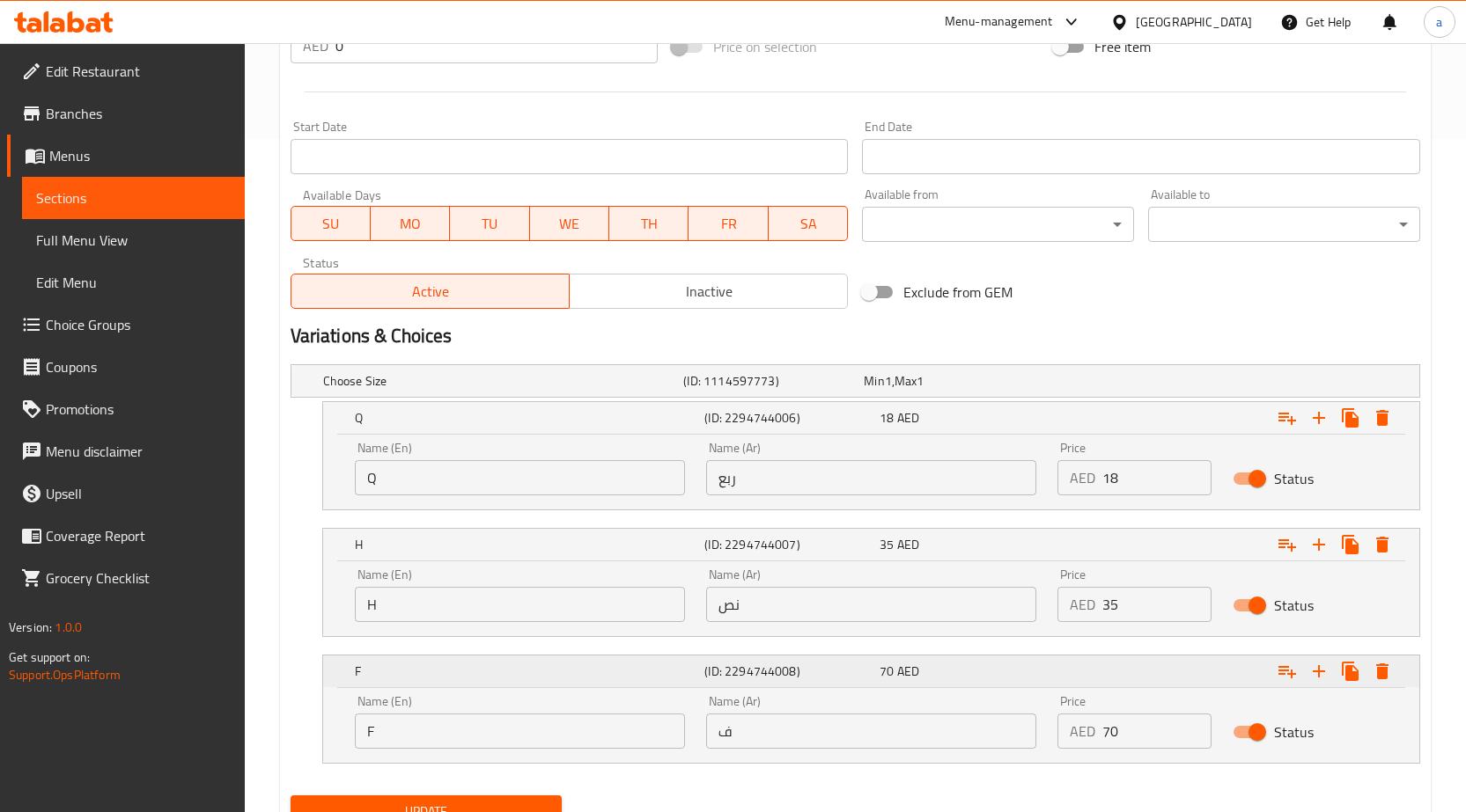
scroll to position [749, 0]
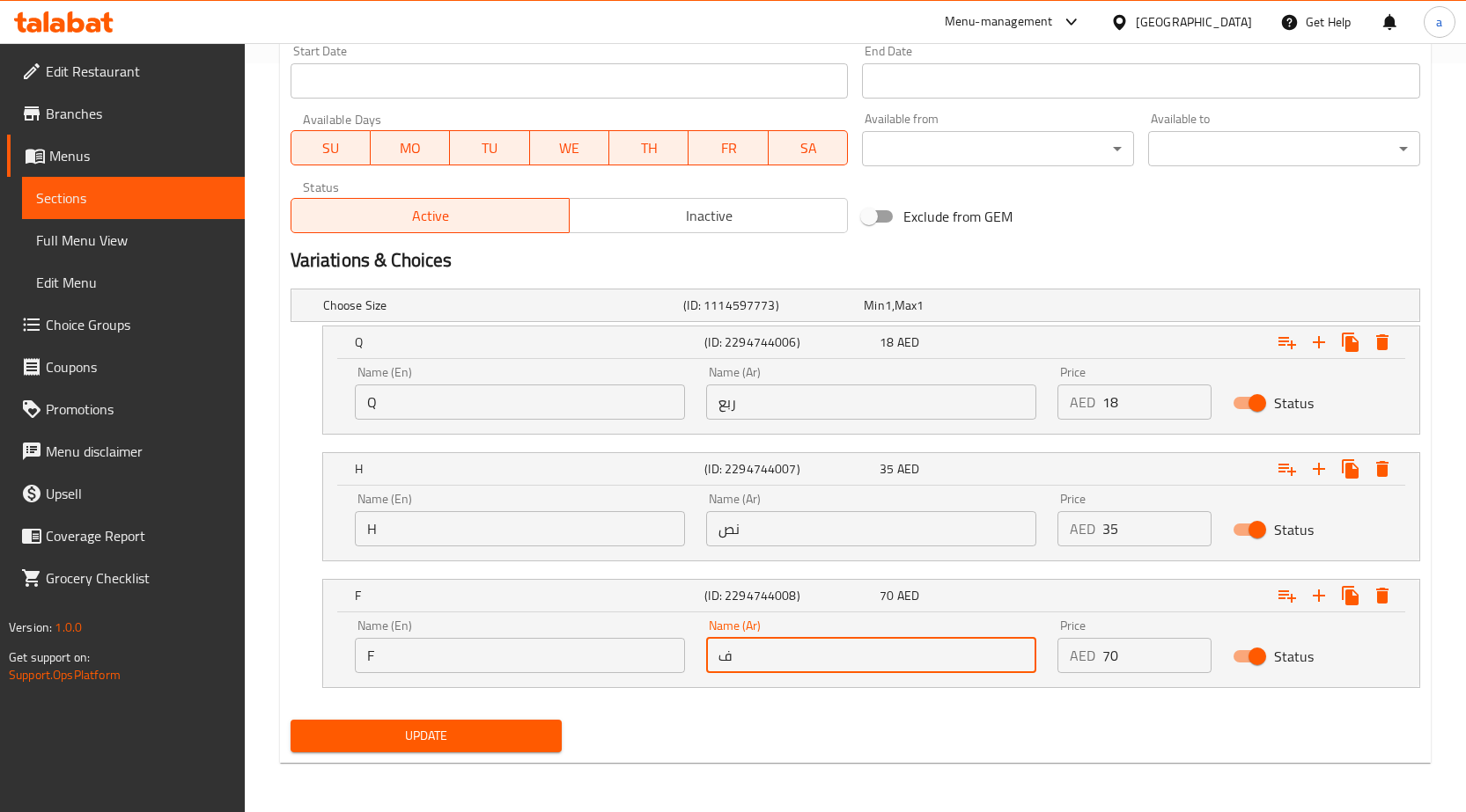
drag, startPoint x: 754, startPoint y: 651, endPoint x: 718, endPoint y: 667, distance: 39.4
click at [718, 667] on input "ف" at bounding box center [871, 655] width 331 height 35
type input "كامل"
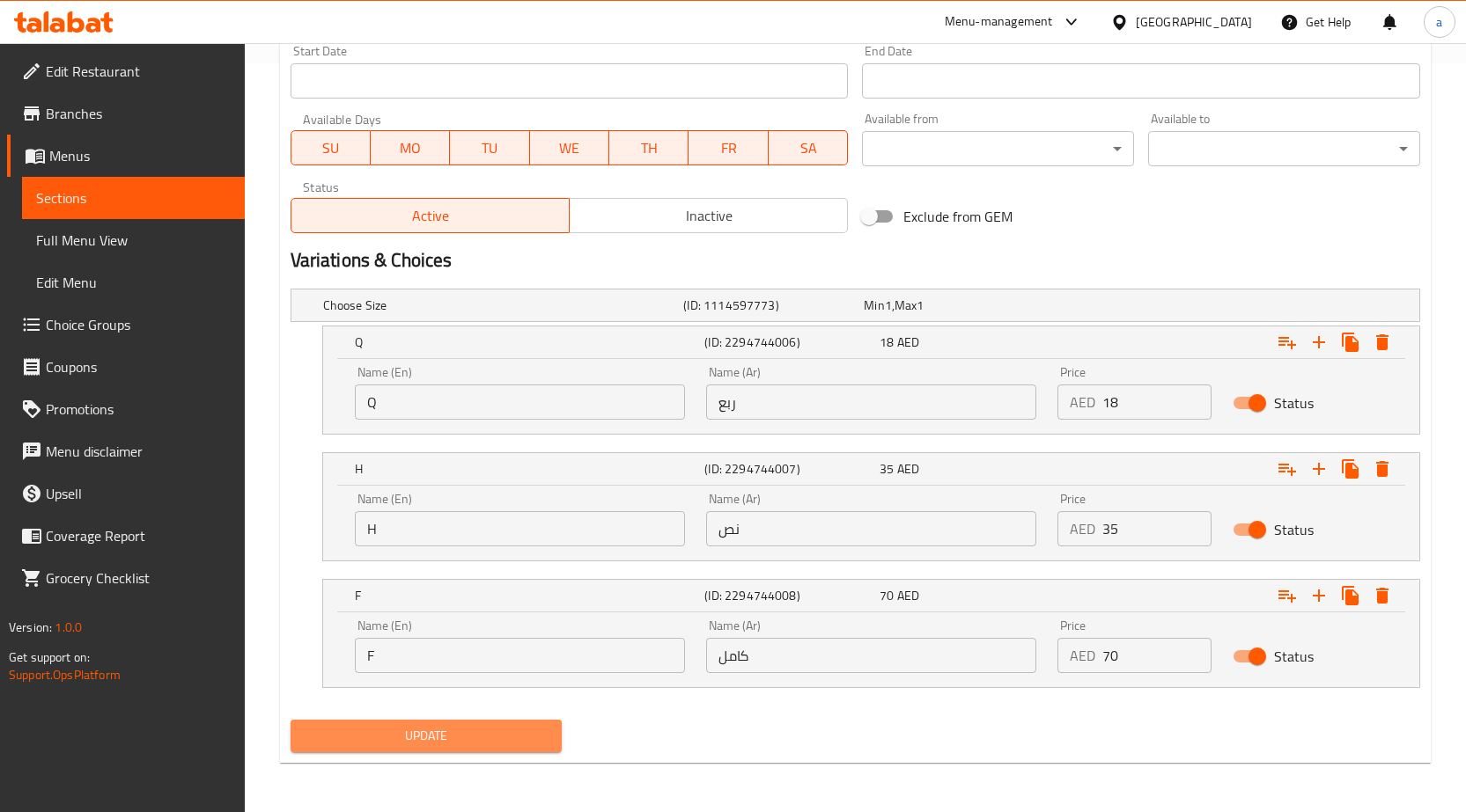
click at [467, 744] on span "Update" at bounding box center [427, 736] width 244 height 22
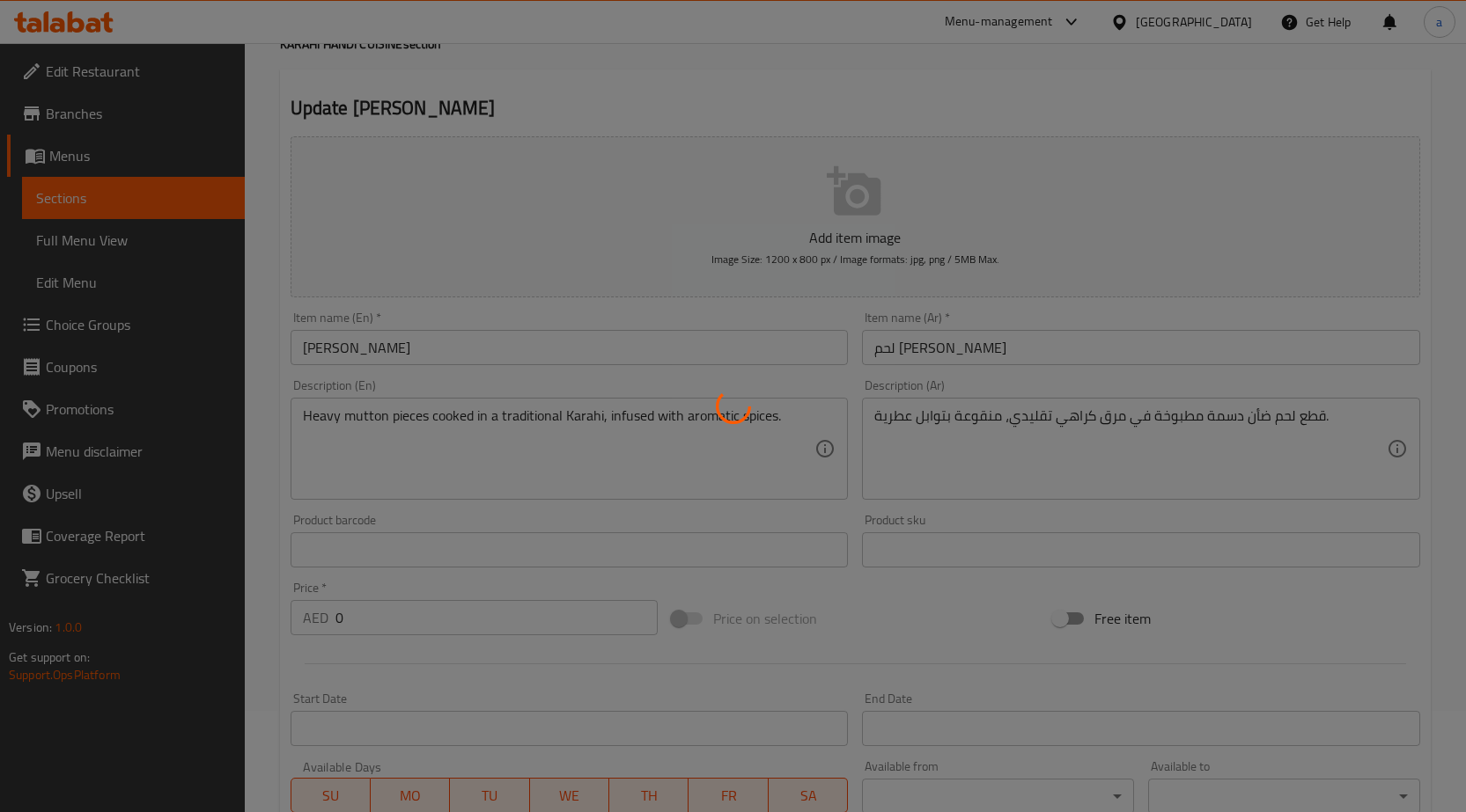
scroll to position [45, 0]
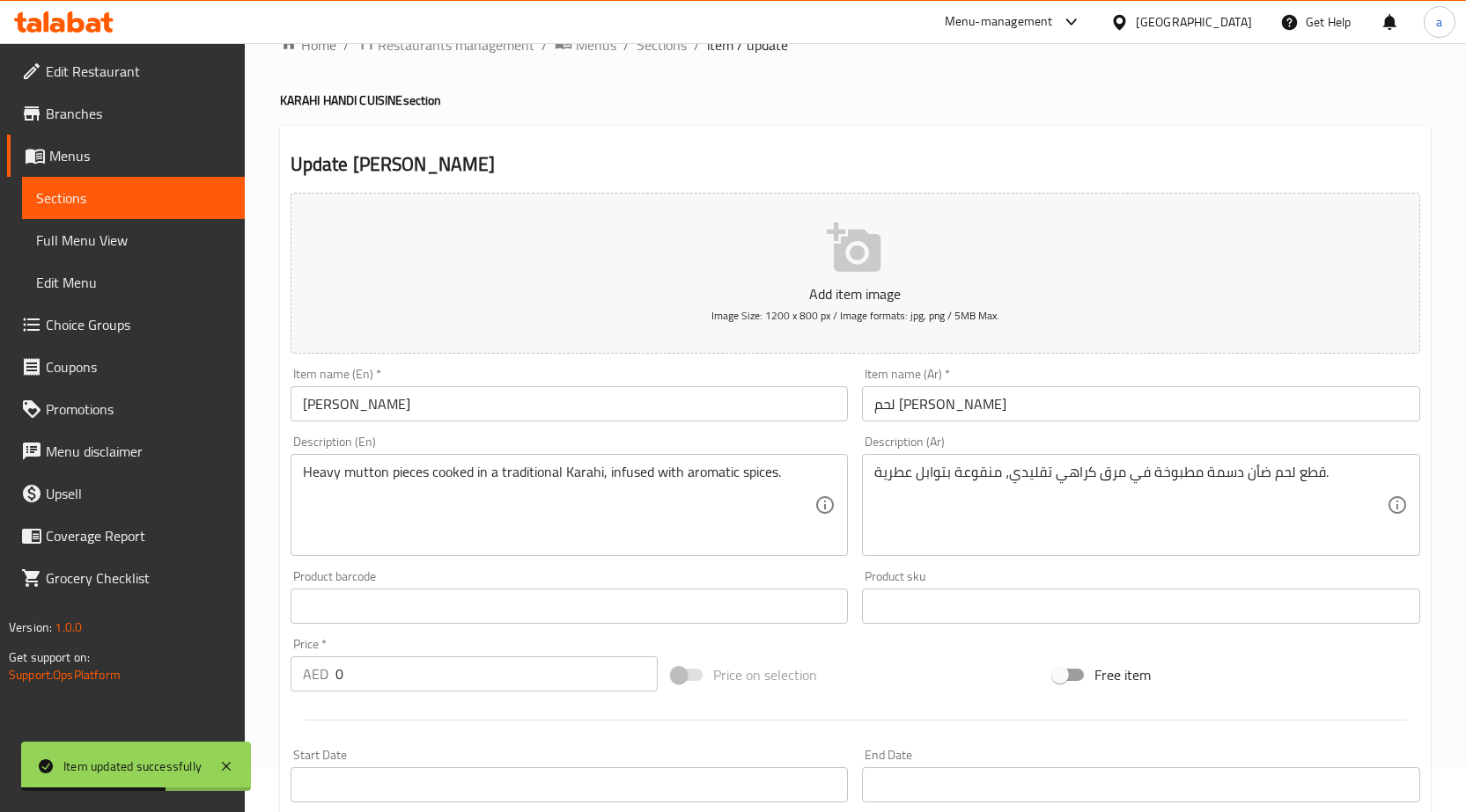
click at [104, 195] on span "Sections" at bounding box center [133, 198] width 195 height 21
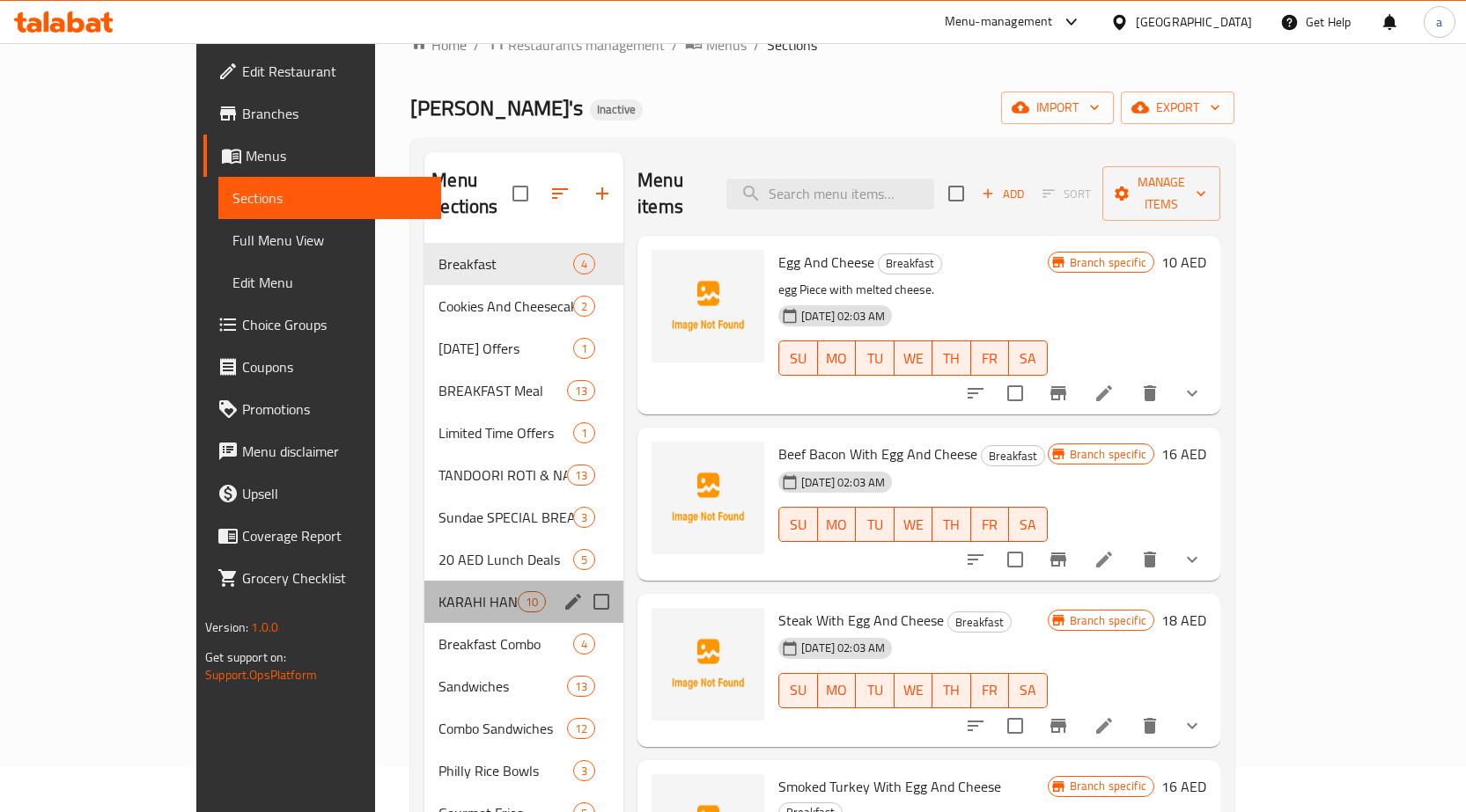
click at [425, 586] on div "KARAHI HANDI CUISINE 10" at bounding box center [524, 602] width 199 height 42
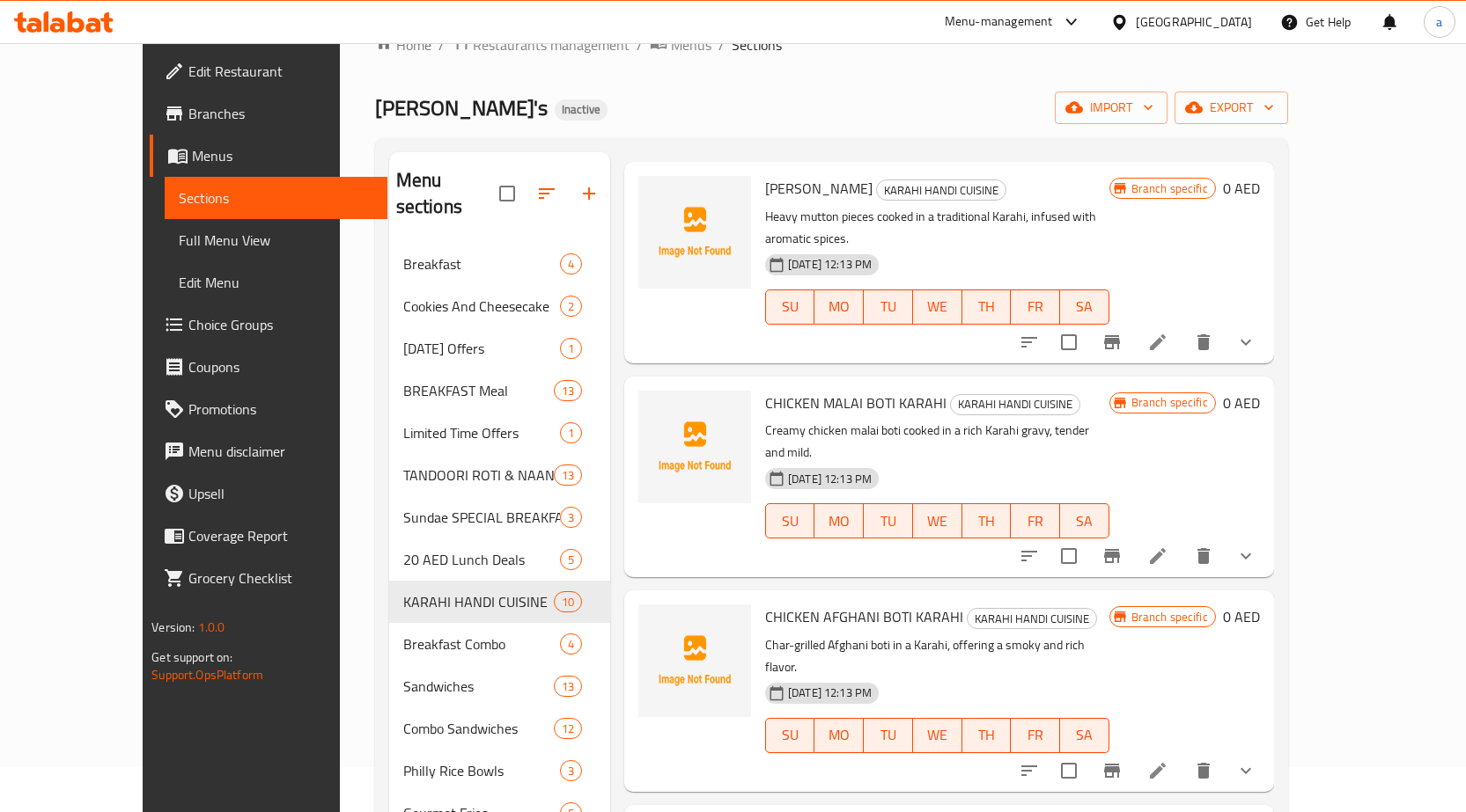
scroll to position [264, 0]
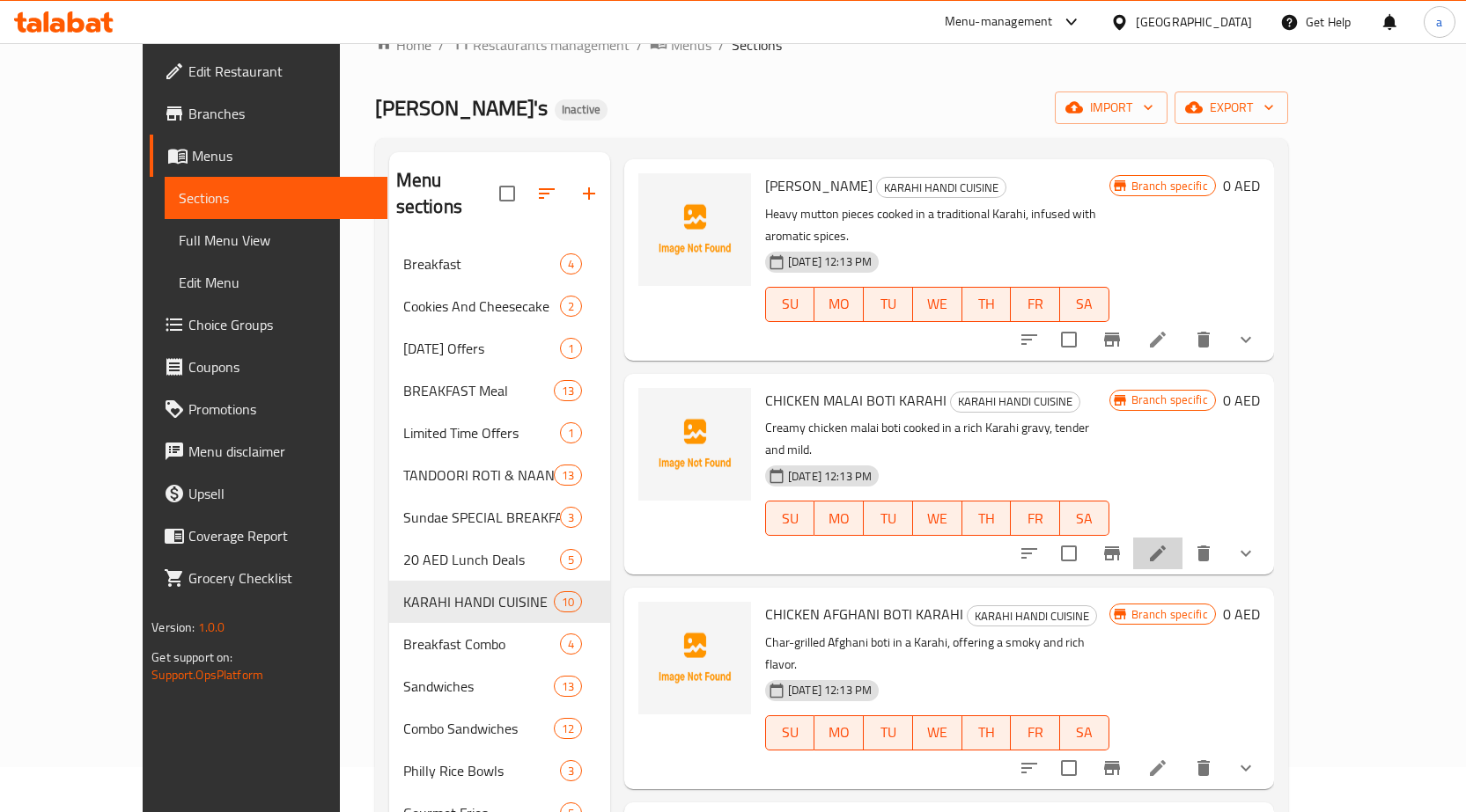
click at [1183, 538] on li at bounding box center [1158, 553] width 49 height 31
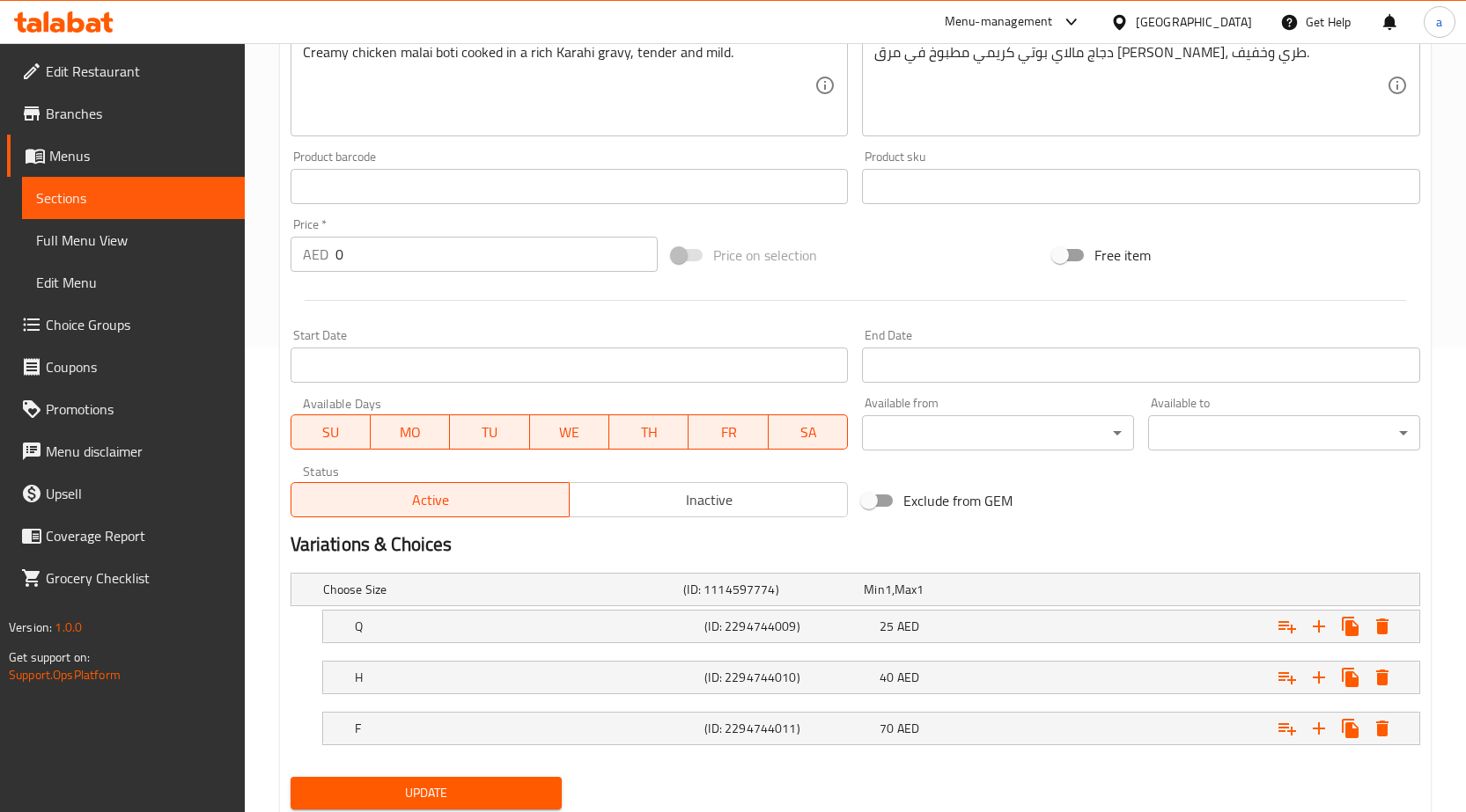
scroll to position [522, 0]
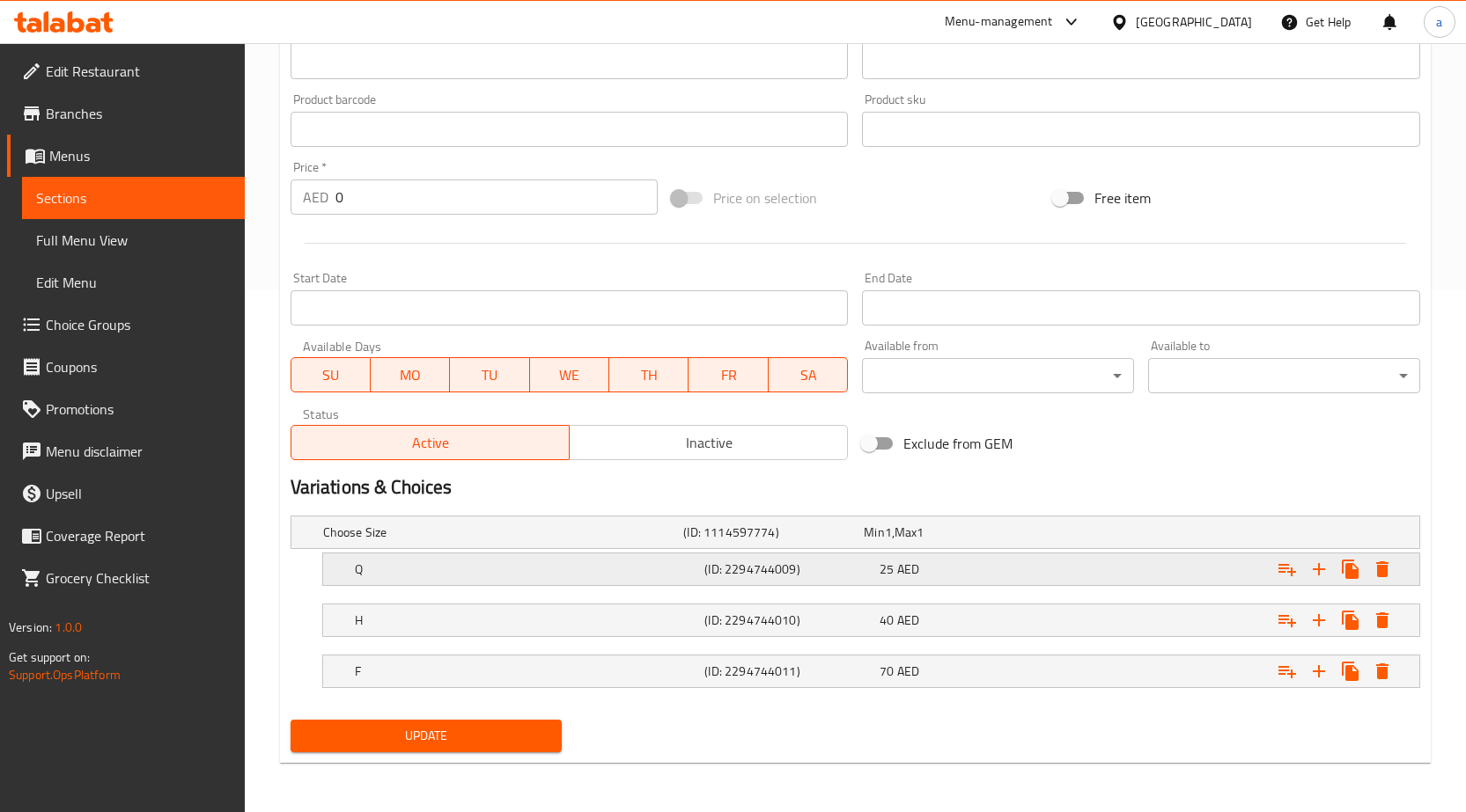
click at [750, 557] on div "(ID: 2294744009)" at bounding box center [789, 570] width 175 height 25
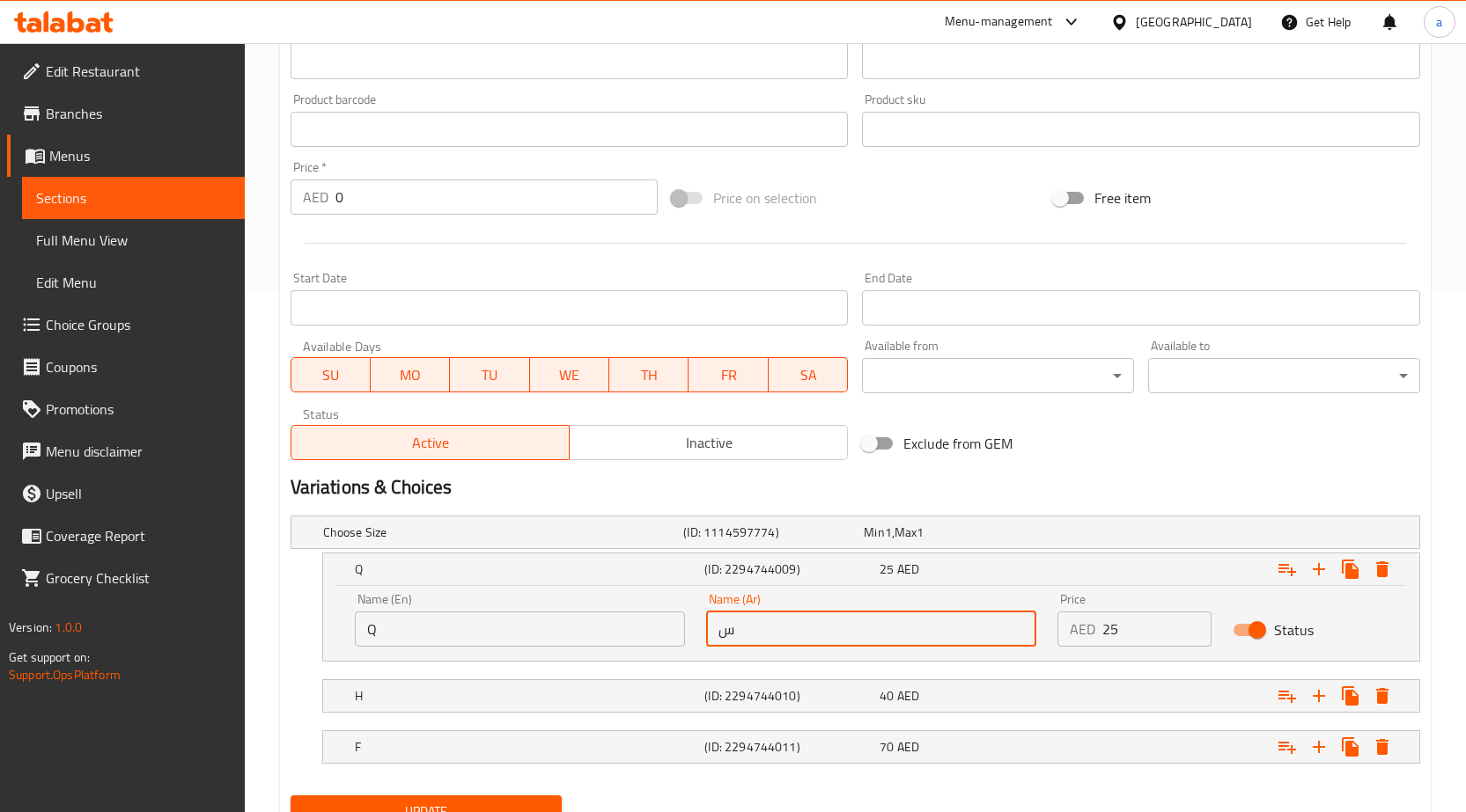
drag, startPoint x: 738, startPoint y: 627, endPoint x: 671, endPoint y: 637, distance: 67.7
click at [671, 637] on div "Name (En) Q Name (En) Name (Ar) س Name (Ar) Price AED 25 Price Status" at bounding box center [870, 619] width 1054 height 75
type input "ربع"
click at [801, 691] on h5 "(ID: 2294744010)" at bounding box center [788, 696] width 168 height 18
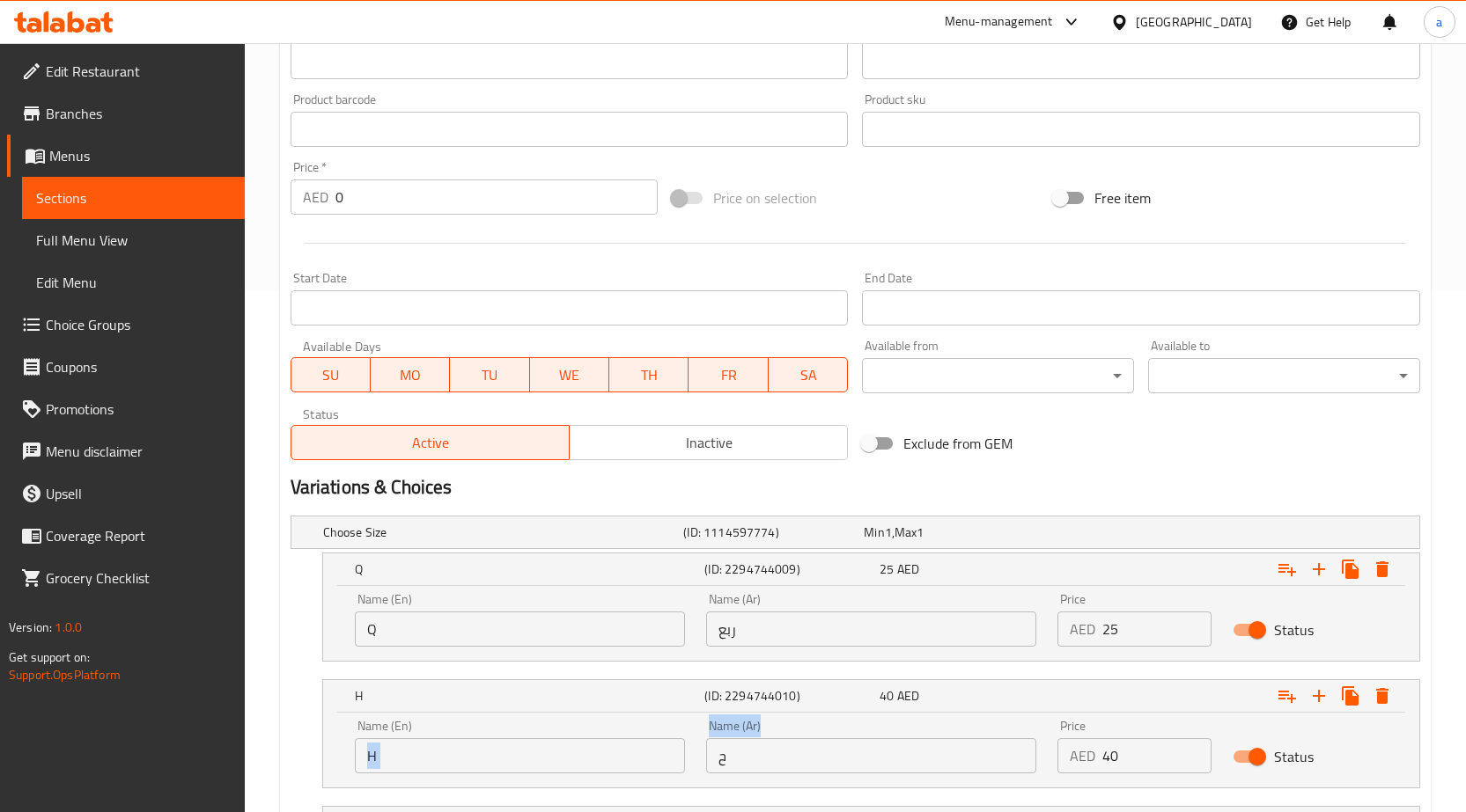
drag, startPoint x: 793, startPoint y: 737, endPoint x: 676, endPoint y: 753, distance: 118.1
click at [676, 753] on div "Name (En) H Name (En) Name (Ar) ح Name (Ar) Price AED 40 Price Status" at bounding box center [870, 746] width 1054 height 75
drag, startPoint x: 728, startPoint y: 745, endPoint x: 714, endPoint y: 751, distance: 15.2
click at [714, 751] on input "ح" at bounding box center [871, 756] width 331 height 35
type input "نص"
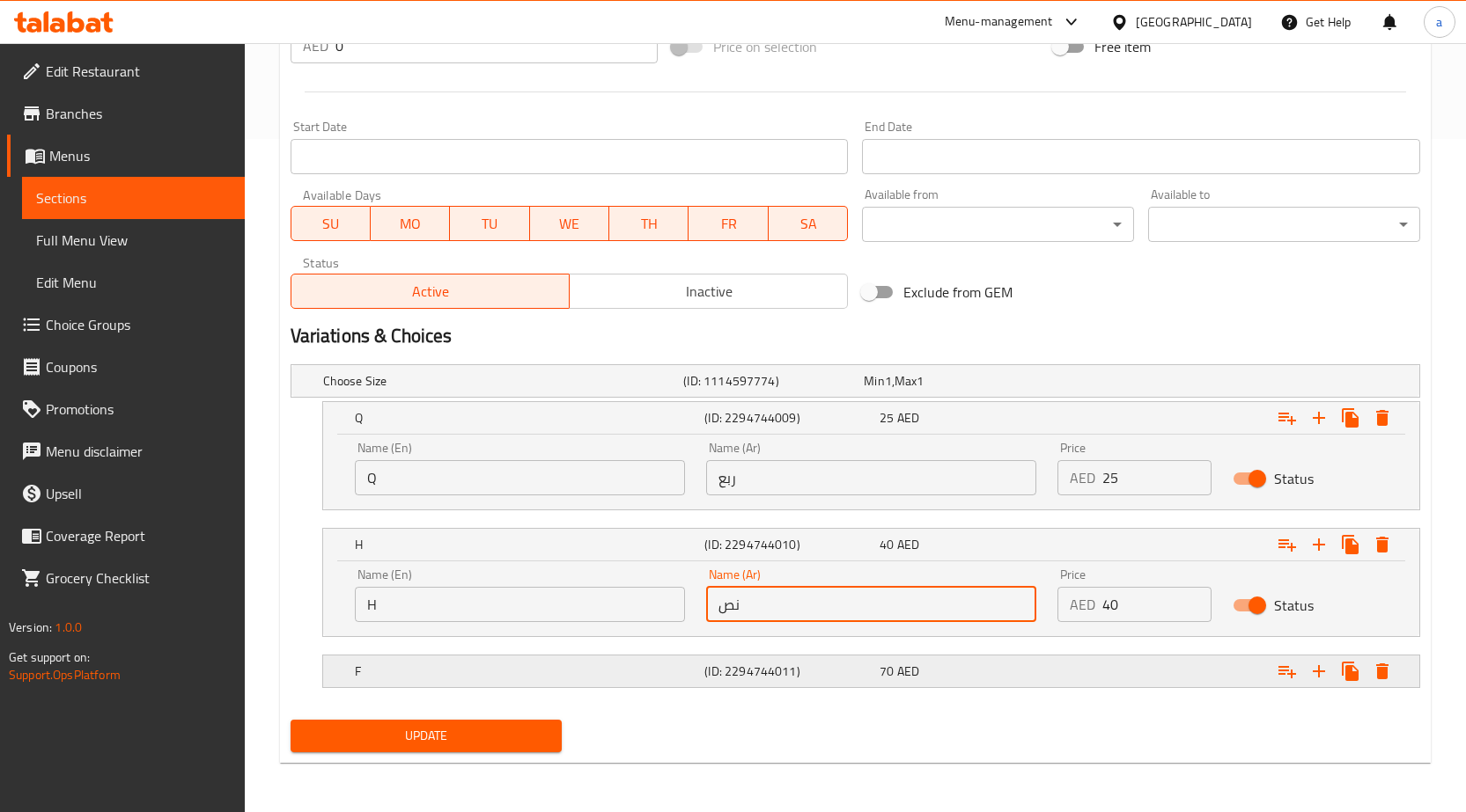
click at [802, 669] on h5 "(ID: 2294744011)" at bounding box center [788, 671] width 168 height 18
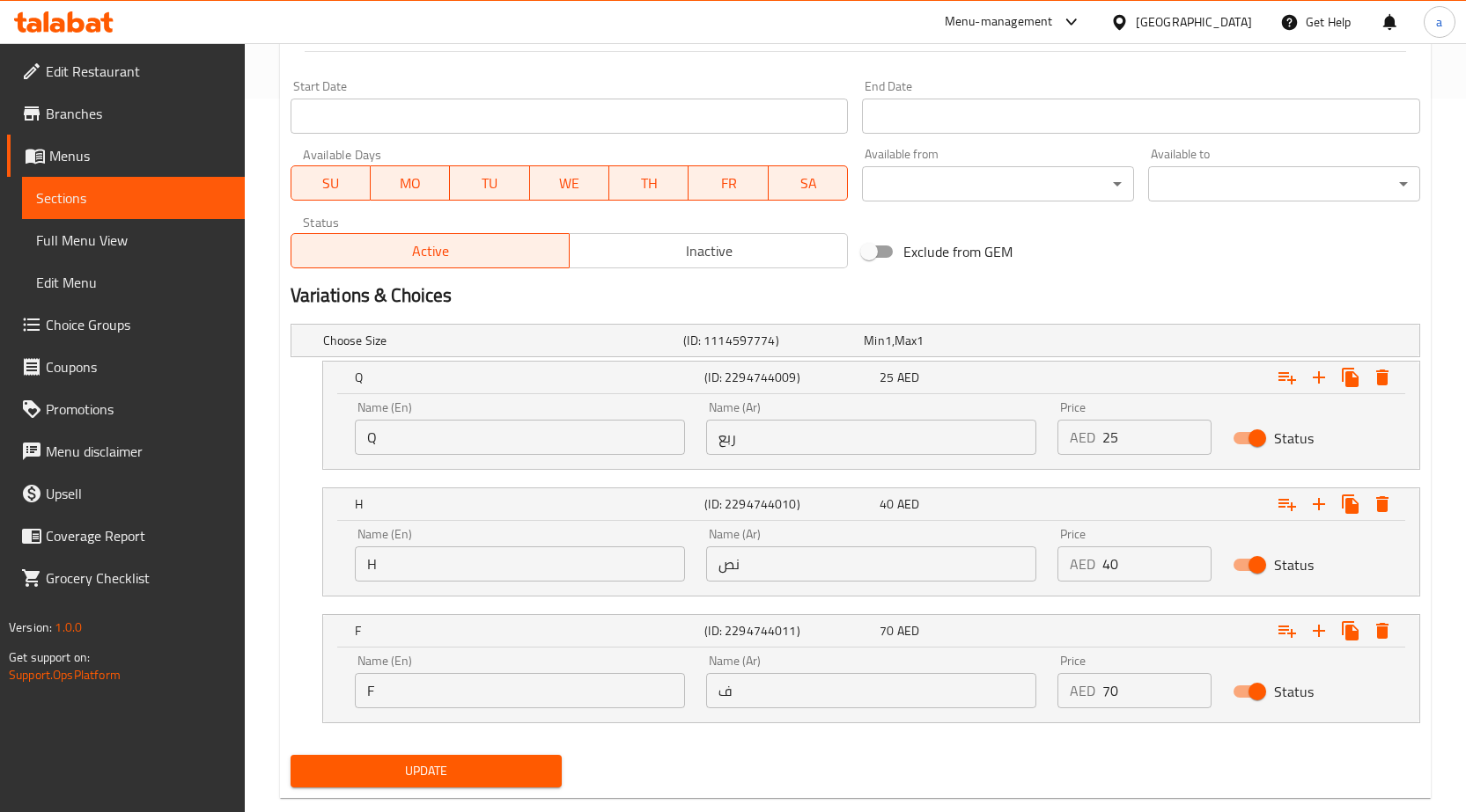
scroll to position [748, 0]
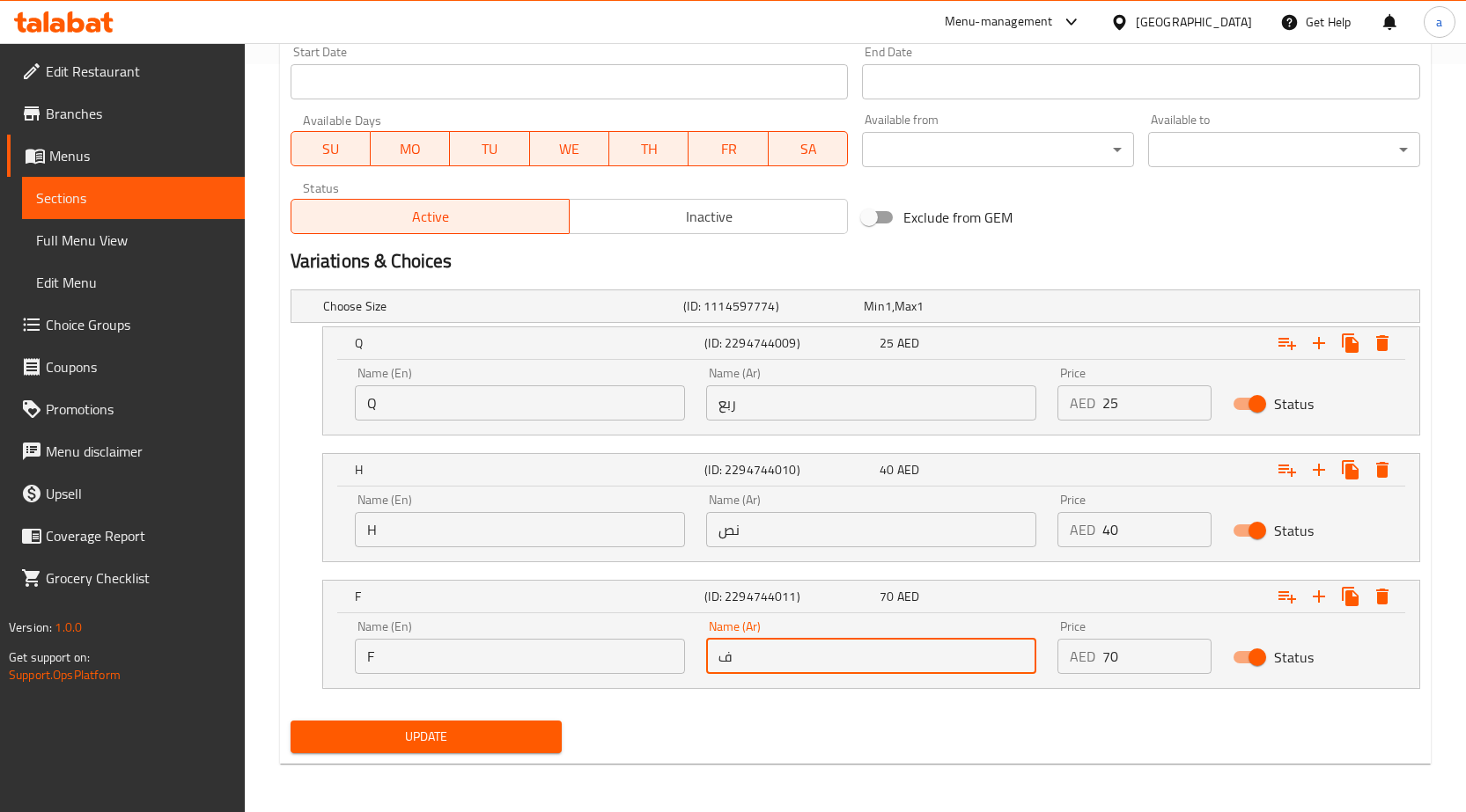
drag, startPoint x: 755, startPoint y: 657, endPoint x: 690, endPoint y: 660, distance: 65.1
click at [691, 659] on div "Name (En) F Name (En) Name (Ar) ف Name (Ar) Price AED 70 Price Status" at bounding box center [870, 647] width 1054 height 75
type input "كامل"
click at [511, 717] on div "Update" at bounding box center [426, 737] width 286 height 47
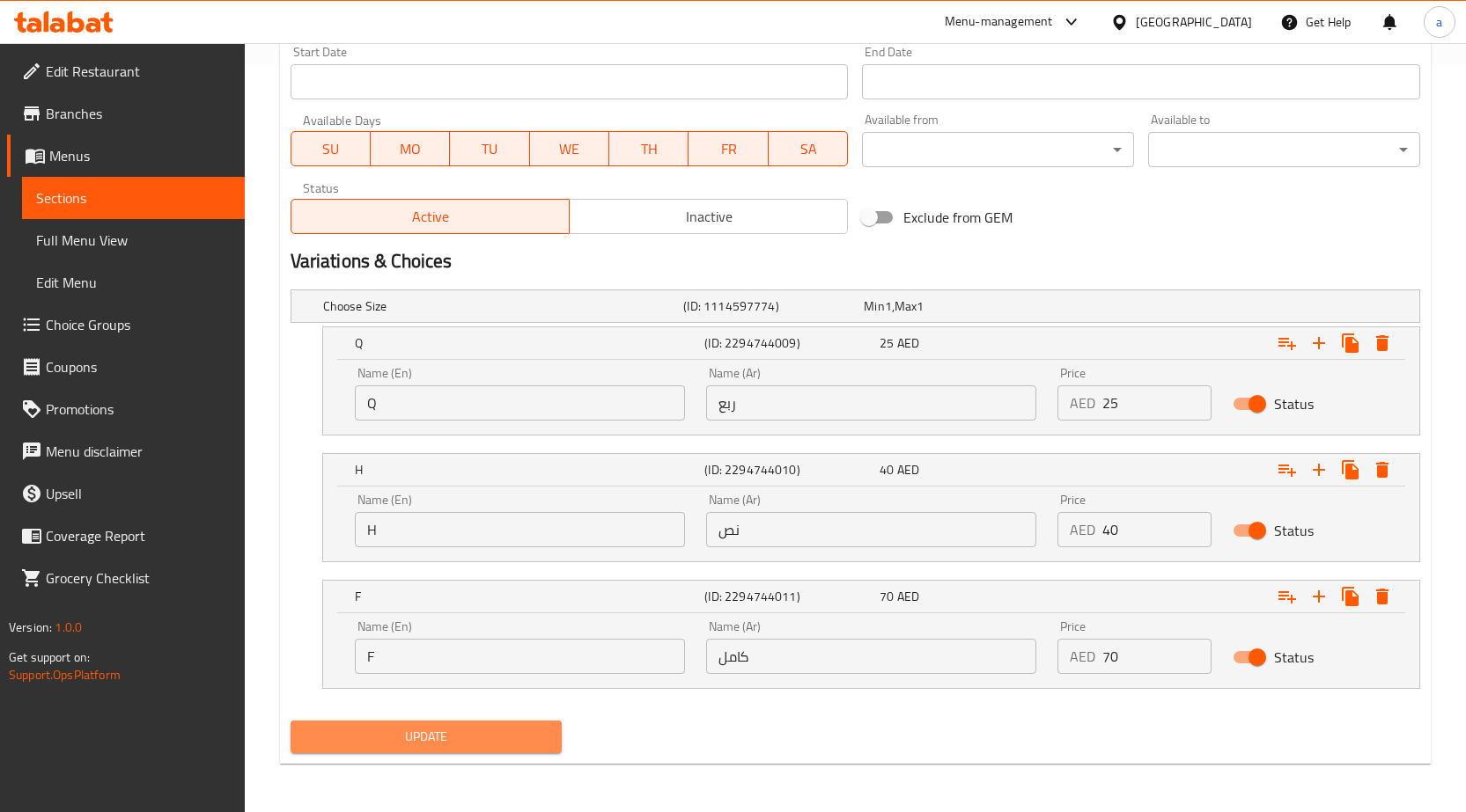
click at [496, 731] on span "Update" at bounding box center [427, 737] width 244 height 22
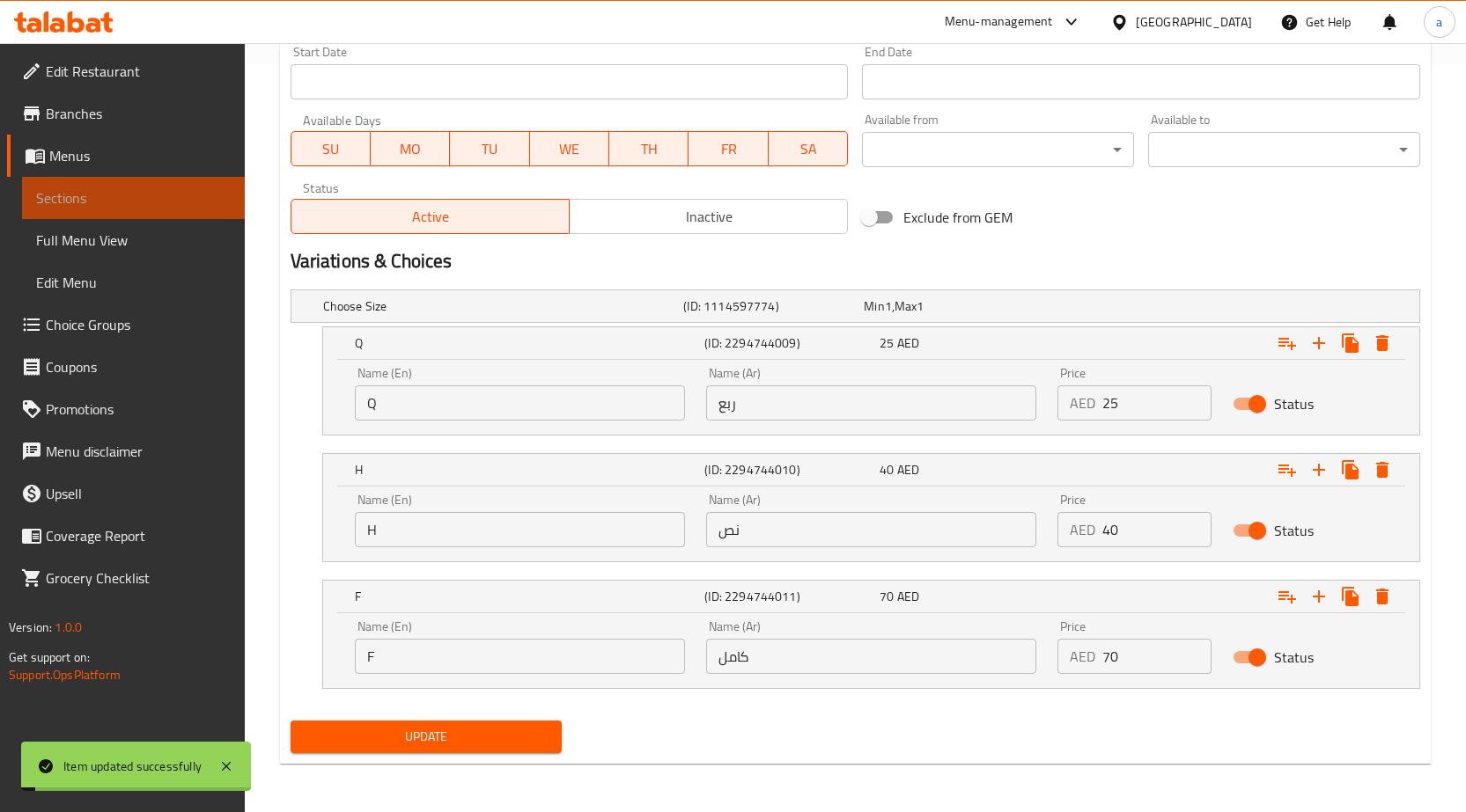
click at [116, 198] on span "Sections" at bounding box center [133, 198] width 195 height 21
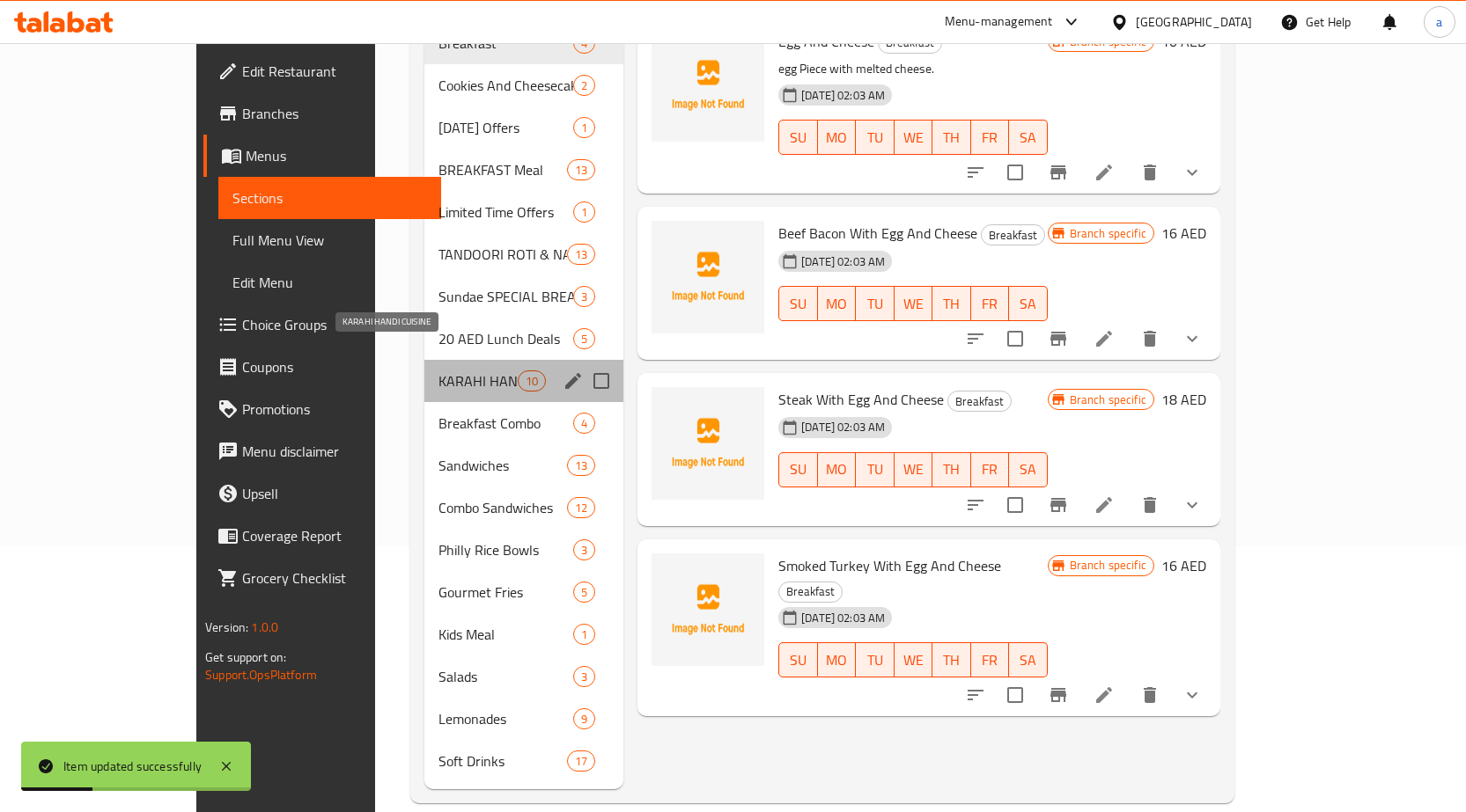
click at [439, 370] on span "KARAHI HANDI CUISINE" at bounding box center [478, 381] width 79 height 21
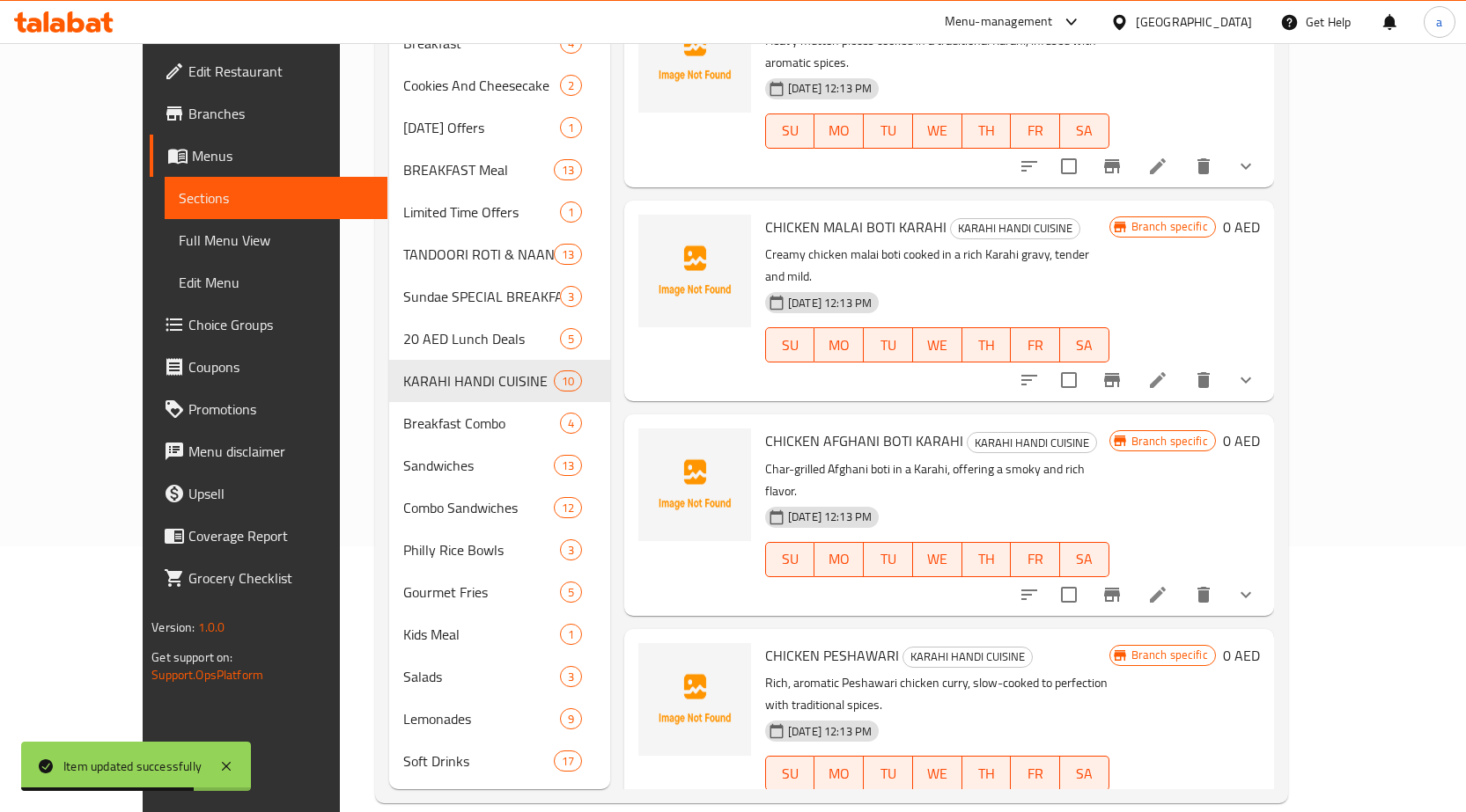
scroll to position [352, 0]
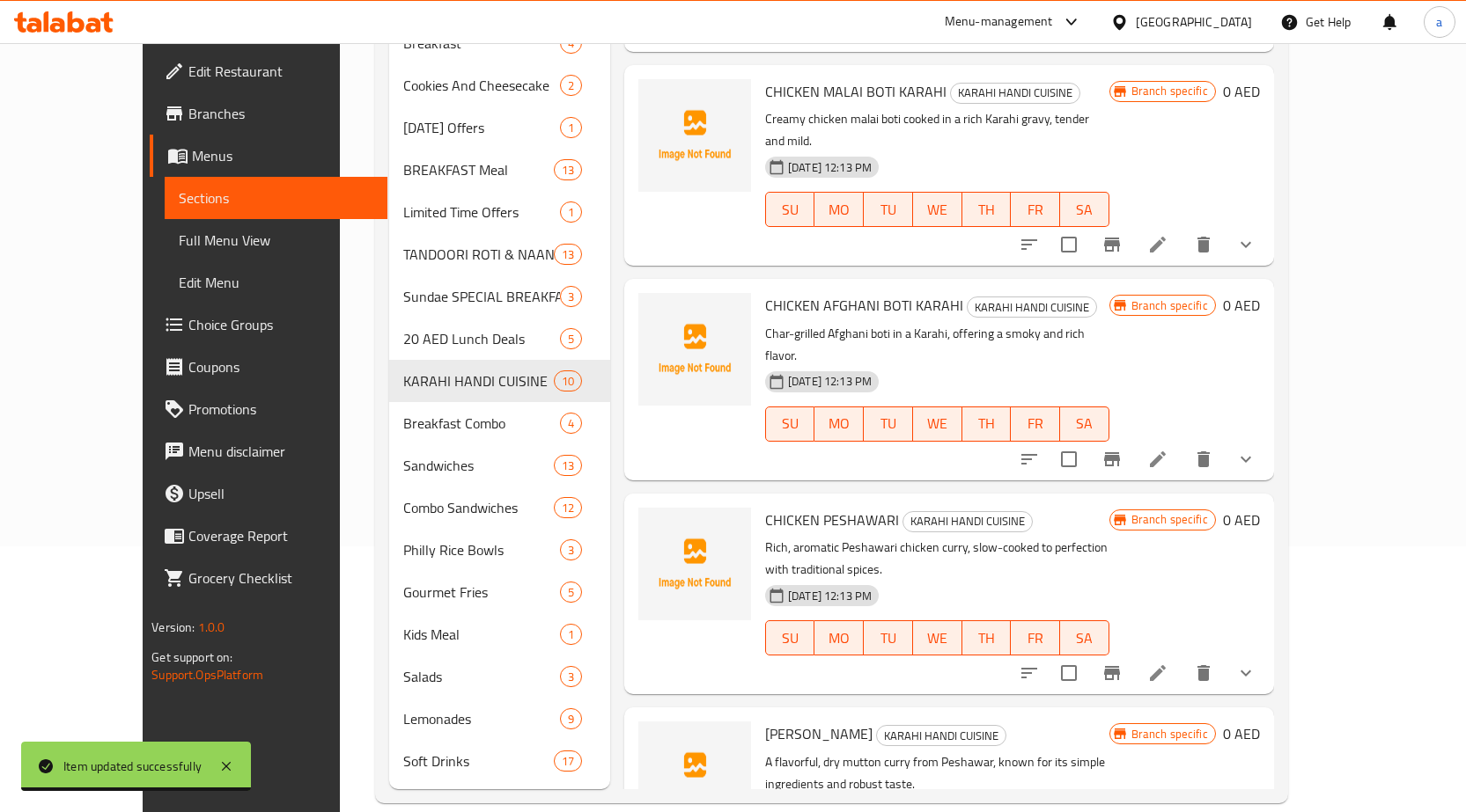
click at [1183, 444] on li at bounding box center [1158, 459] width 49 height 31
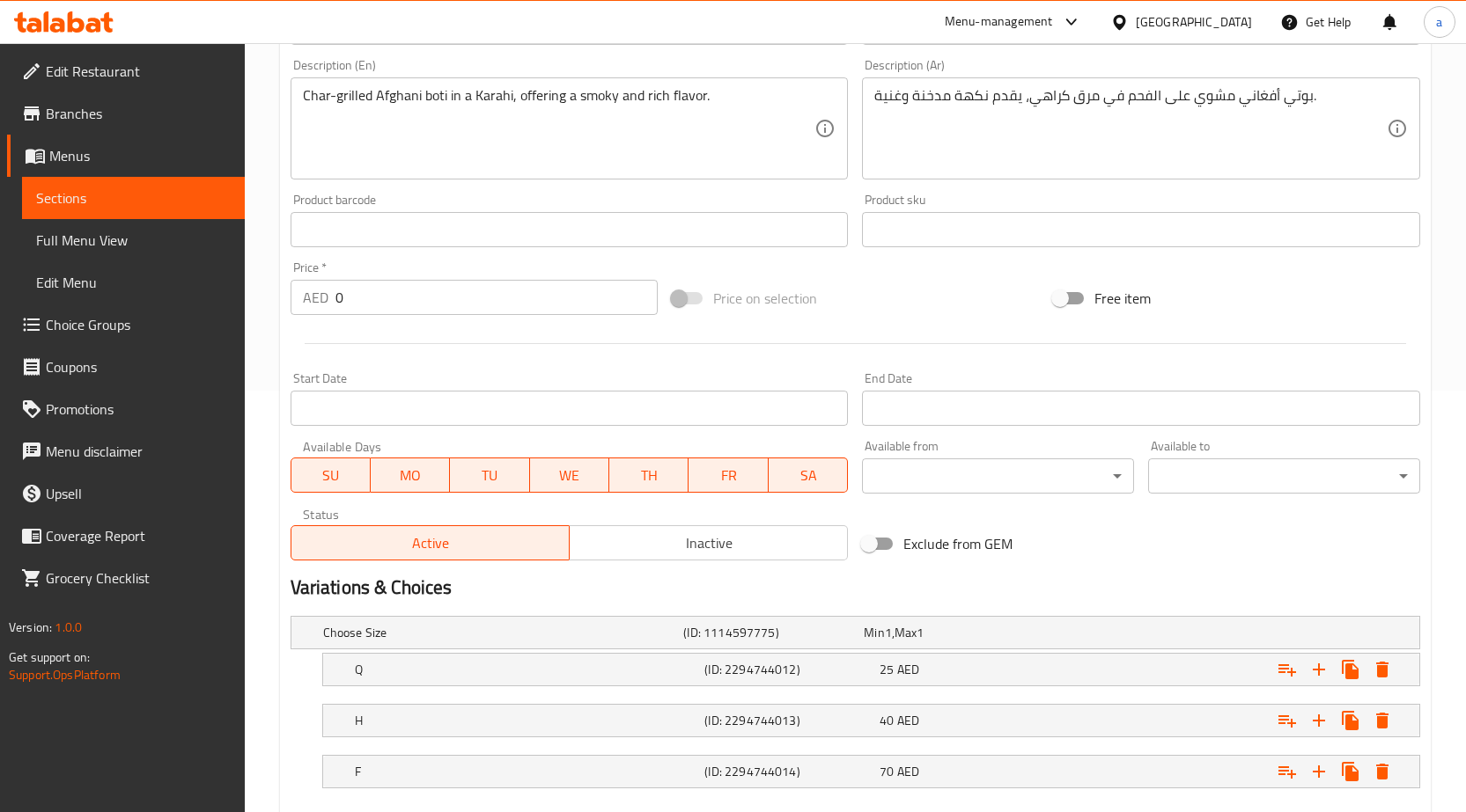
scroll to position [522, 0]
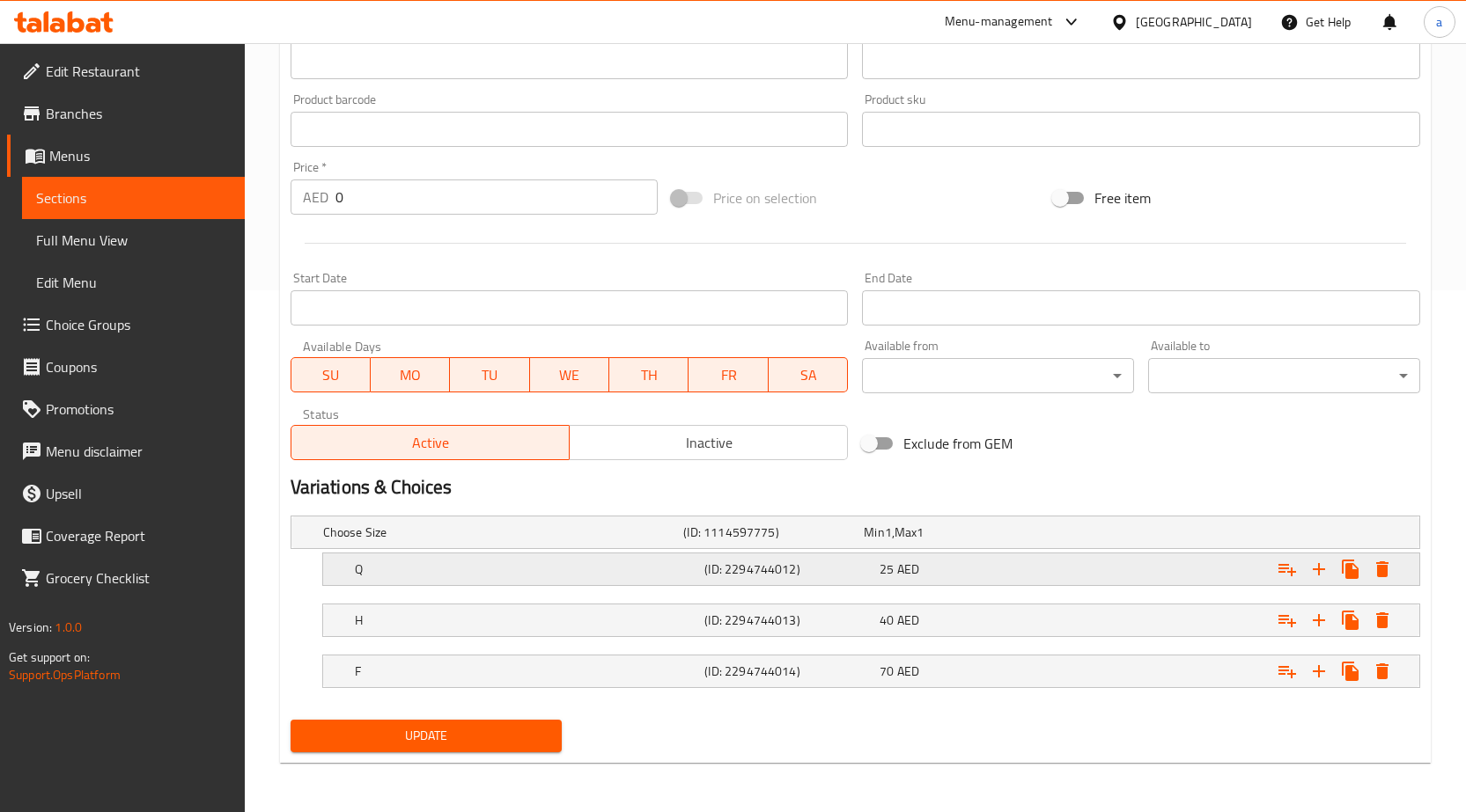
click at [799, 560] on h5 "(ID: 2294744012)" at bounding box center [788, 569] width 168 height 18
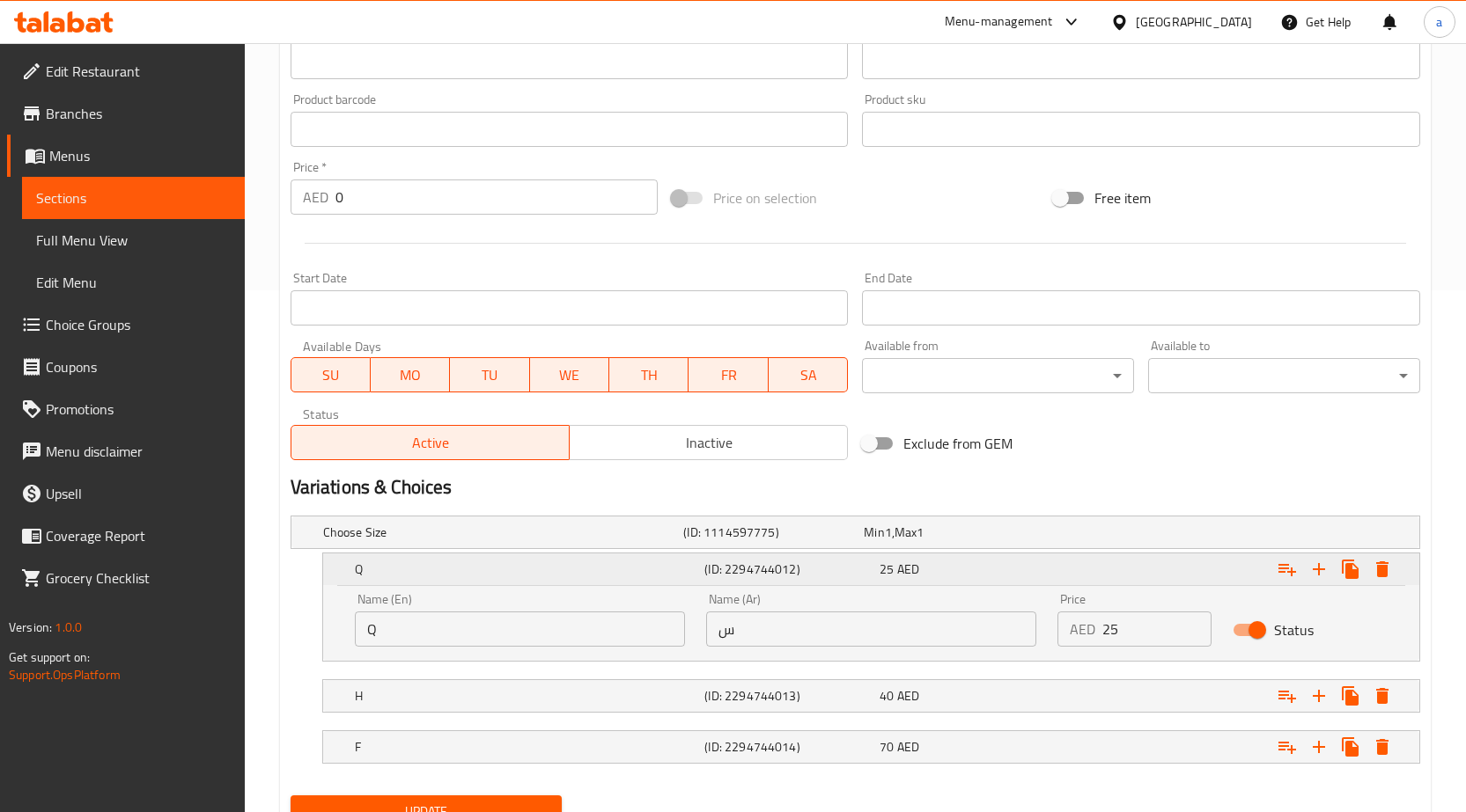
scroll to position [597, 0]
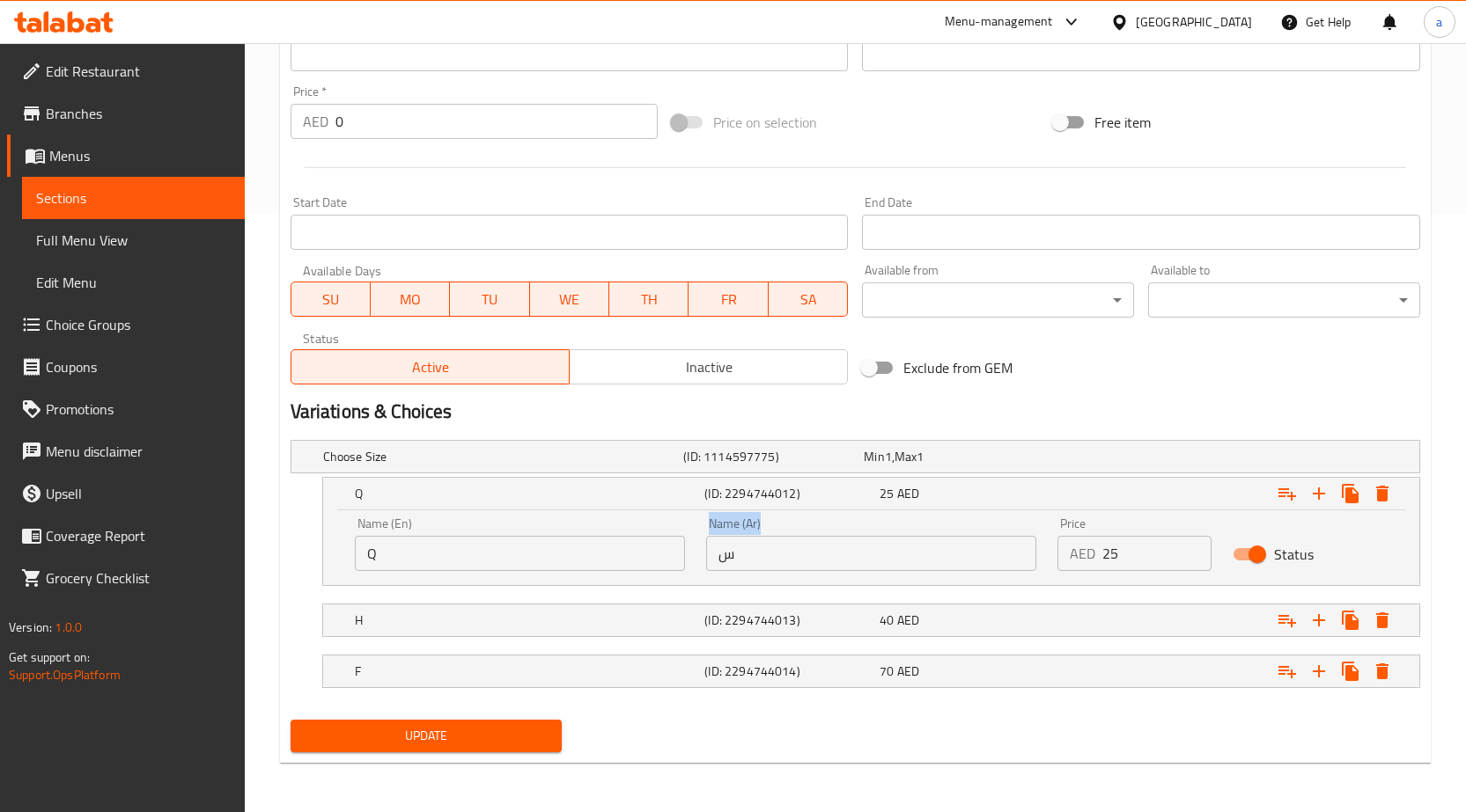
drag, startPoint x: 779, startPoint y: 534, endPoint x: 703, endPoint y: 570, distance: 84.1
click at [703, 570] on div "Name (Ar) س Name (Ar)" at bounding box center [871, 544] width 352 height 75
drag, startPoint x: 732, startPoint y: 557, endPoint x: 714, endPoint y: 561, distance: 18.4
click at [714, 561] on input "س" at bounding box center [871, 553] width 331 height 35
type input "ربع"
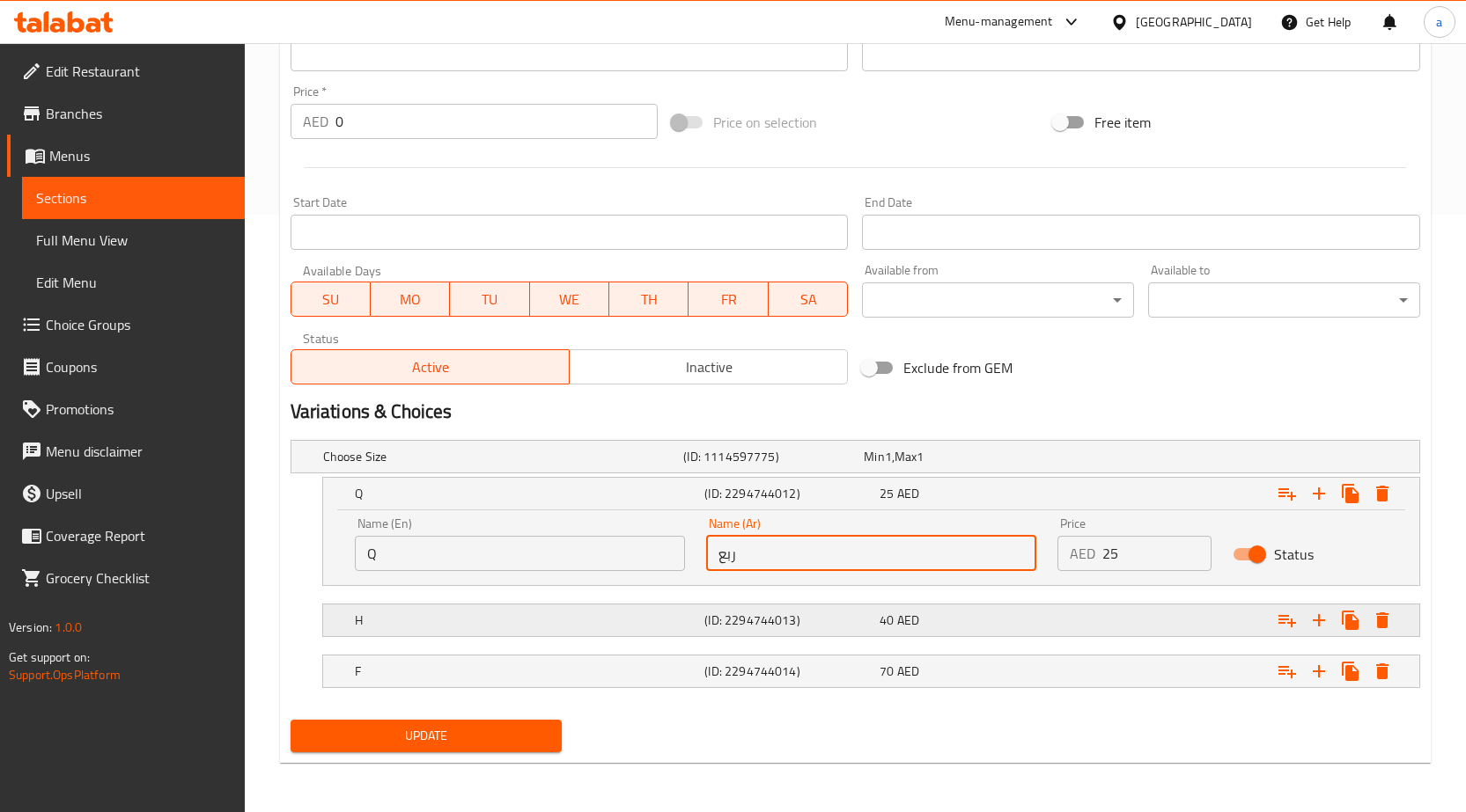
click at [789, 614] on h5 "(ID: 2294744013)" at bounding box center [788, 620] width 168 height 18
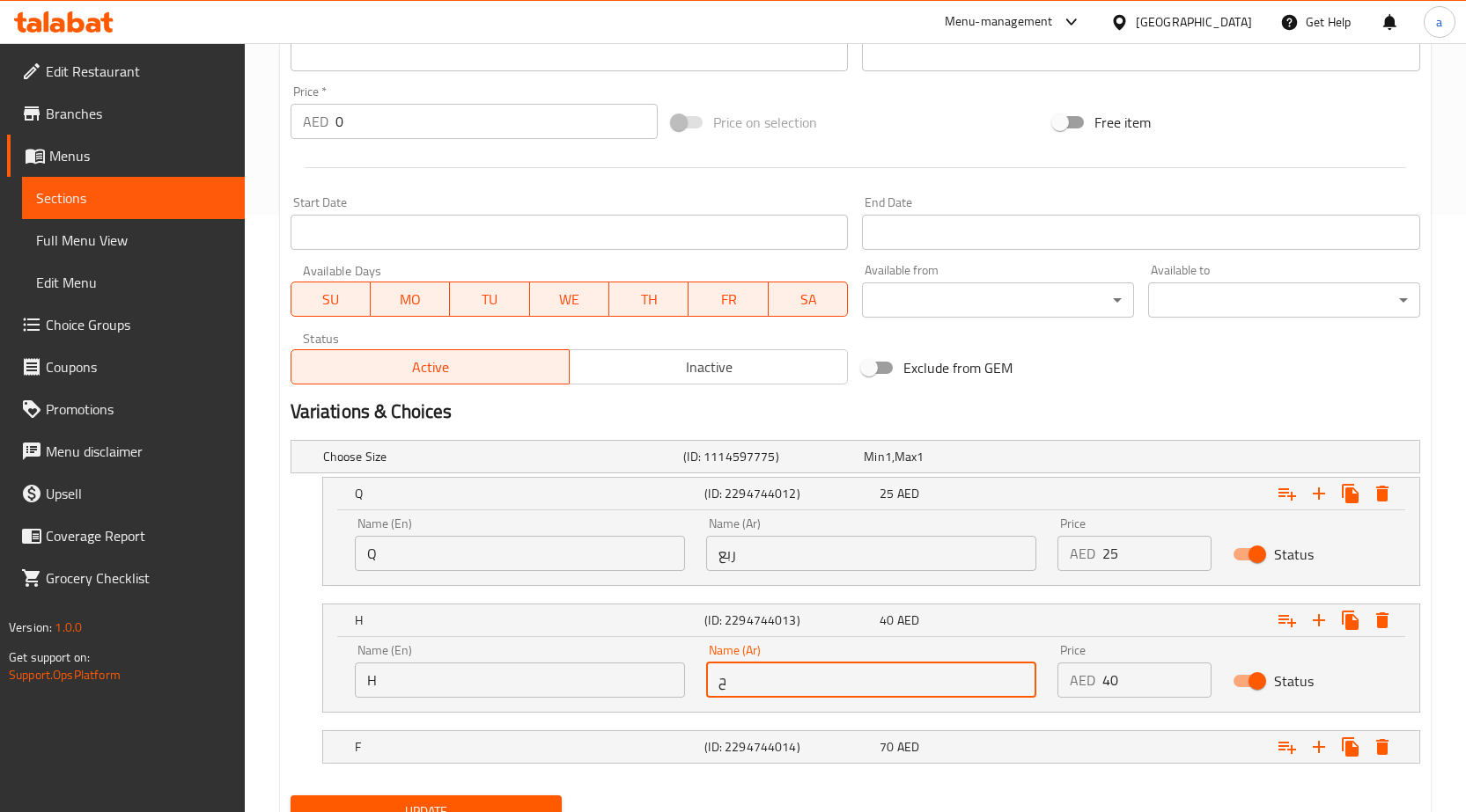
drag, startPoint x: 791, startPoint y: 692, endPoint x: 703, endPoint y: 698, distance: 88.2
click at [703, 698] on div "Name (Ar) ح Name (Ar)" at bounding box center [871, 670] width 352 height 75
type input "نص"
click at [799, 745] on h5 "(ID: 2294744014)" at bounding box center [788, 747] width 168 height 18
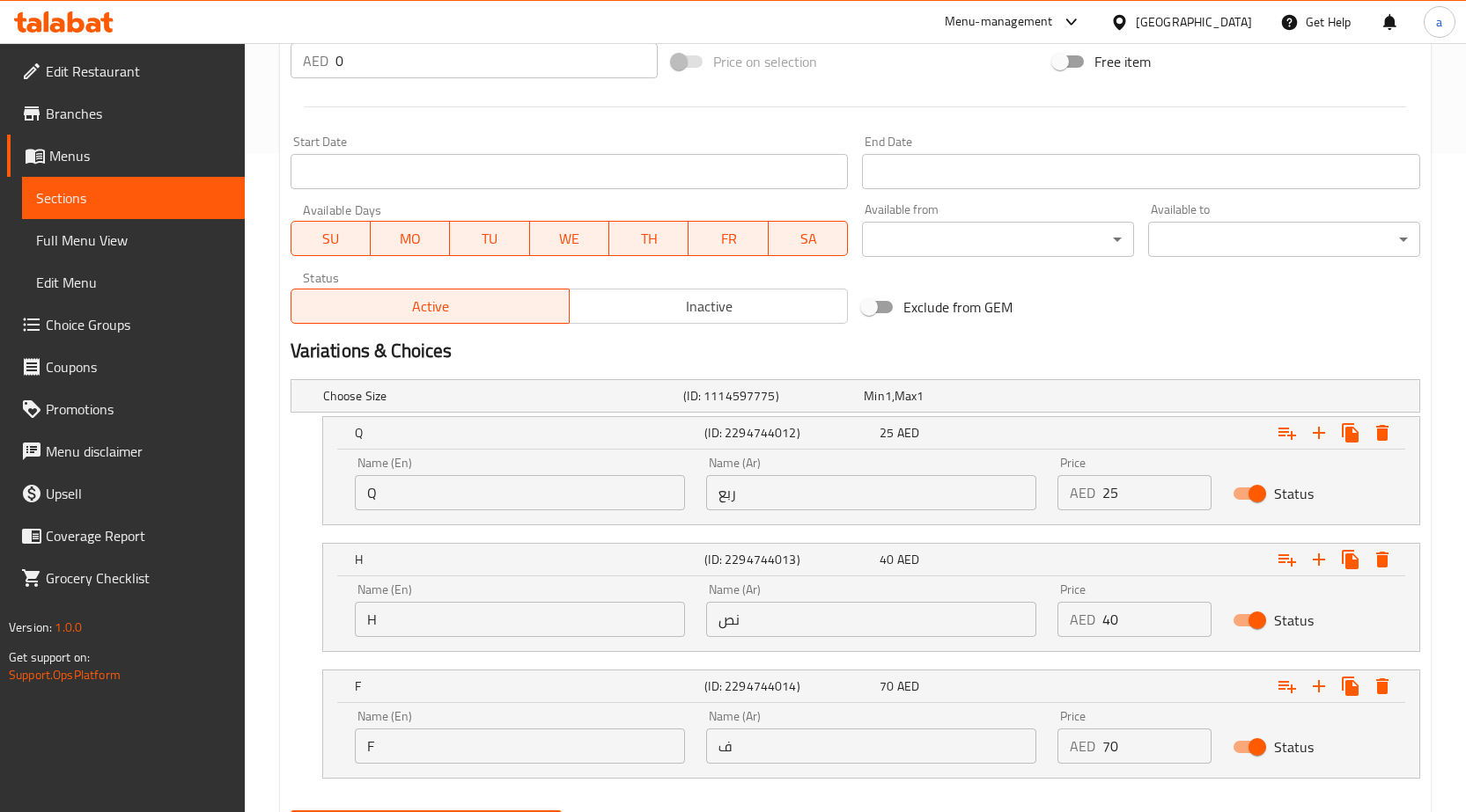
scroll to position [749, 0]
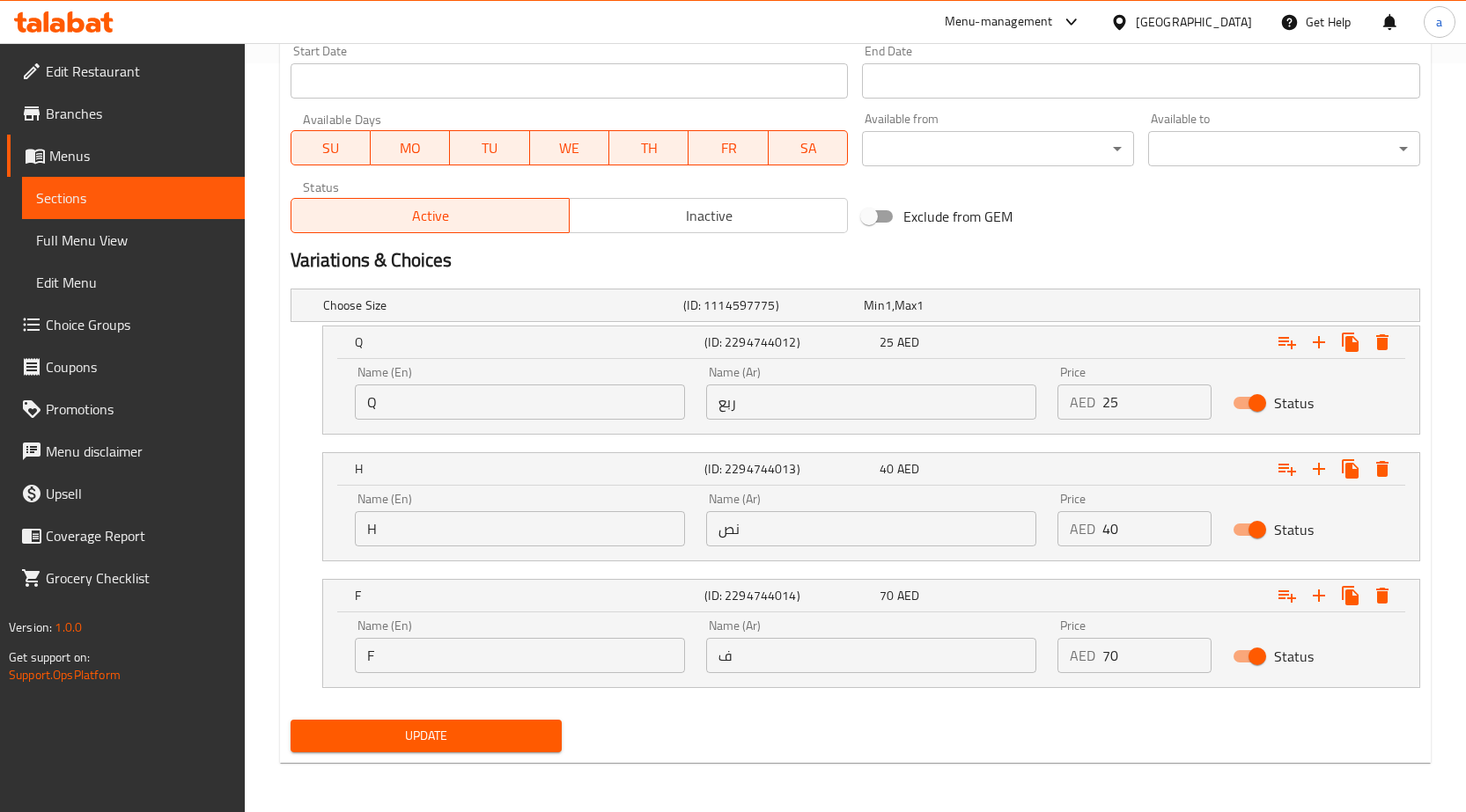
drag, startPoint x: 743, startPoint y: 630, endPoint x: 740, endPoint y: 640, distance: 10.4
click at [742, 630] on div "Name (Ar) ف Name (Ar)" at bounding box center [871, 646] width 331 height 54
drag, startPoint x: 756, startPoint y: 655, endPoint x: 700, endPoint y: 665, distance: 56.9
click at [700, 665] on div "Name (Ar) ف Name (Ar)" at bounding box center [871, 646] width 352 height 75
type input "كامل"
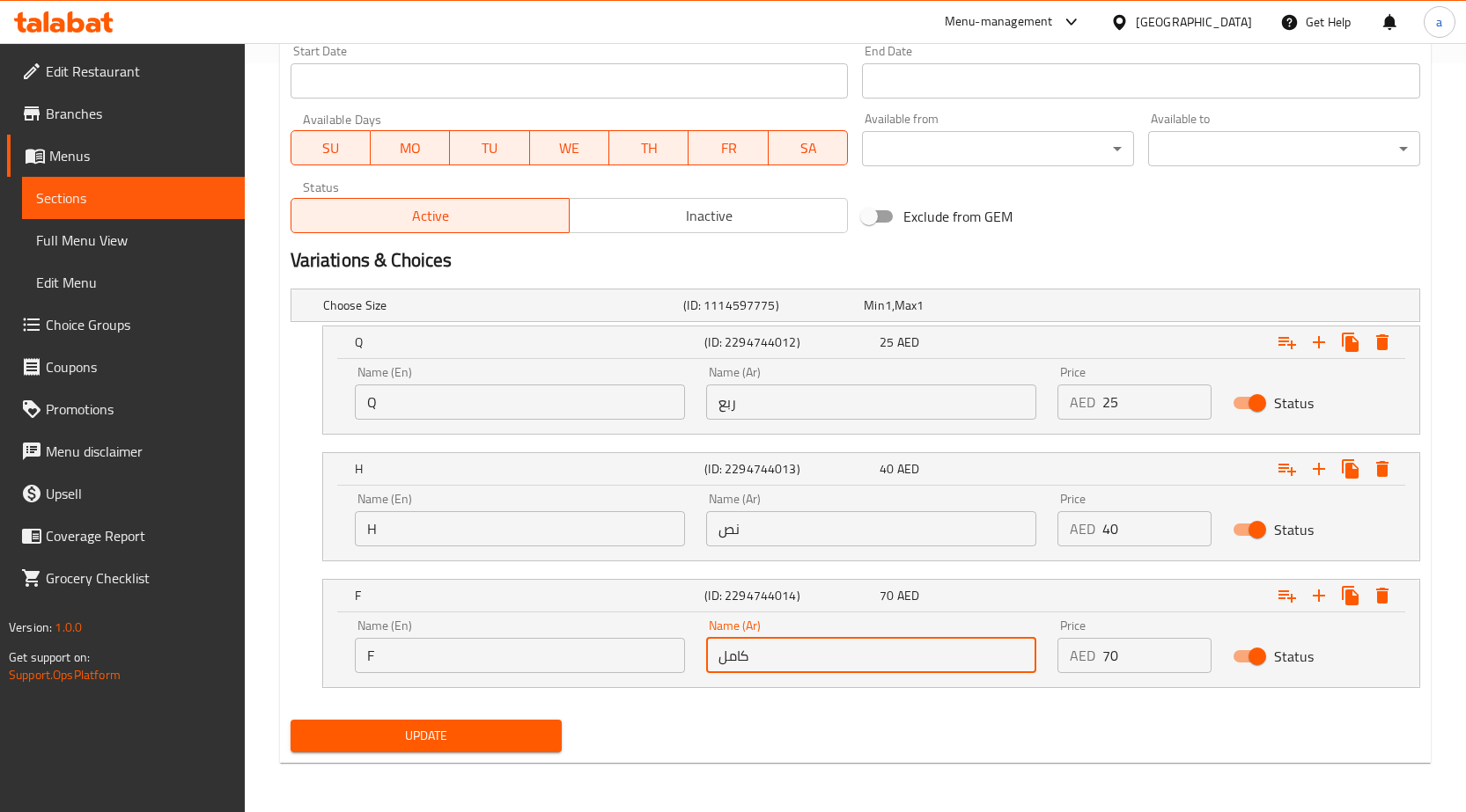
click at [526, 722] on button "Update" at bounding box center [427, 736] width 272 height 32
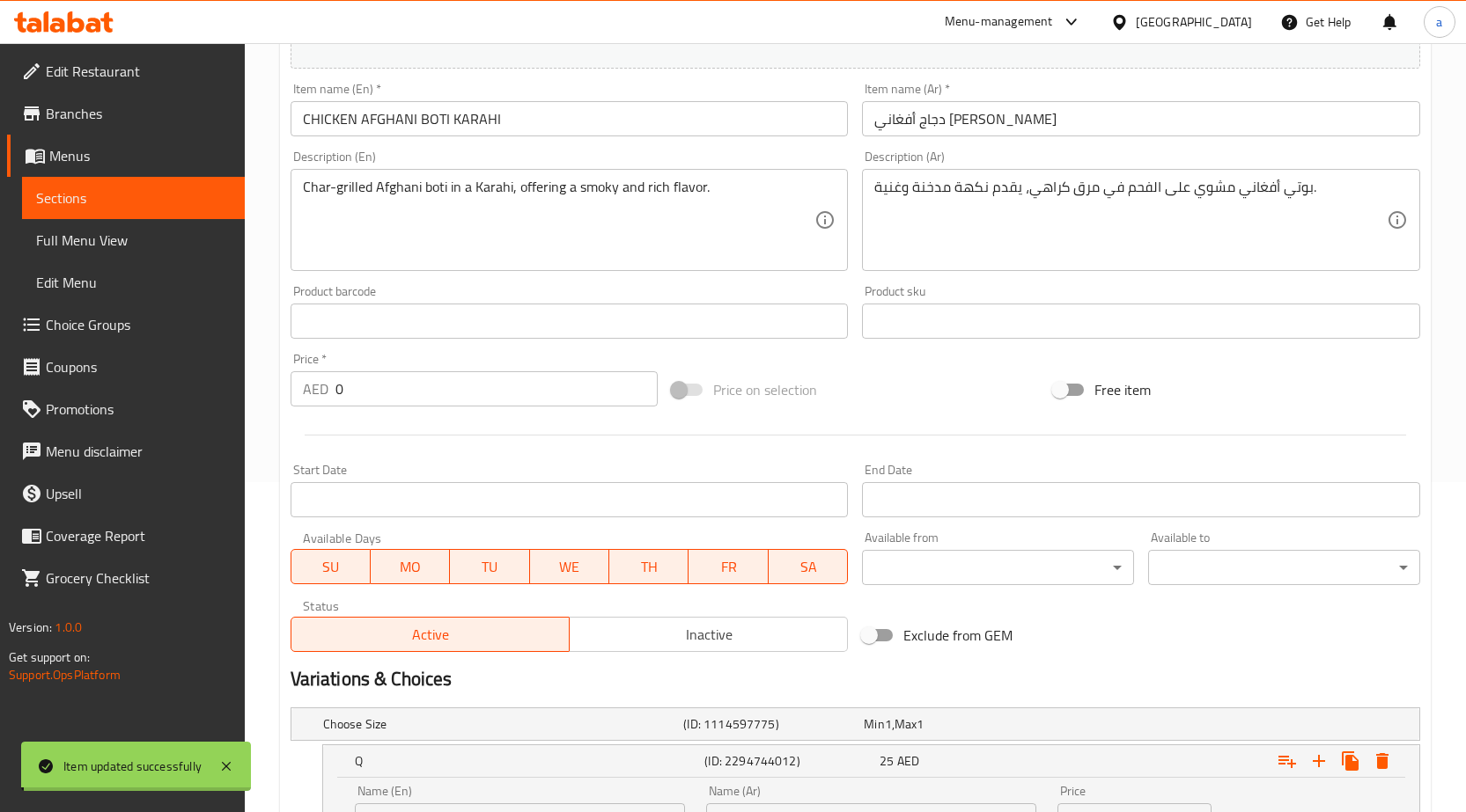
scroll to position [309, 0]
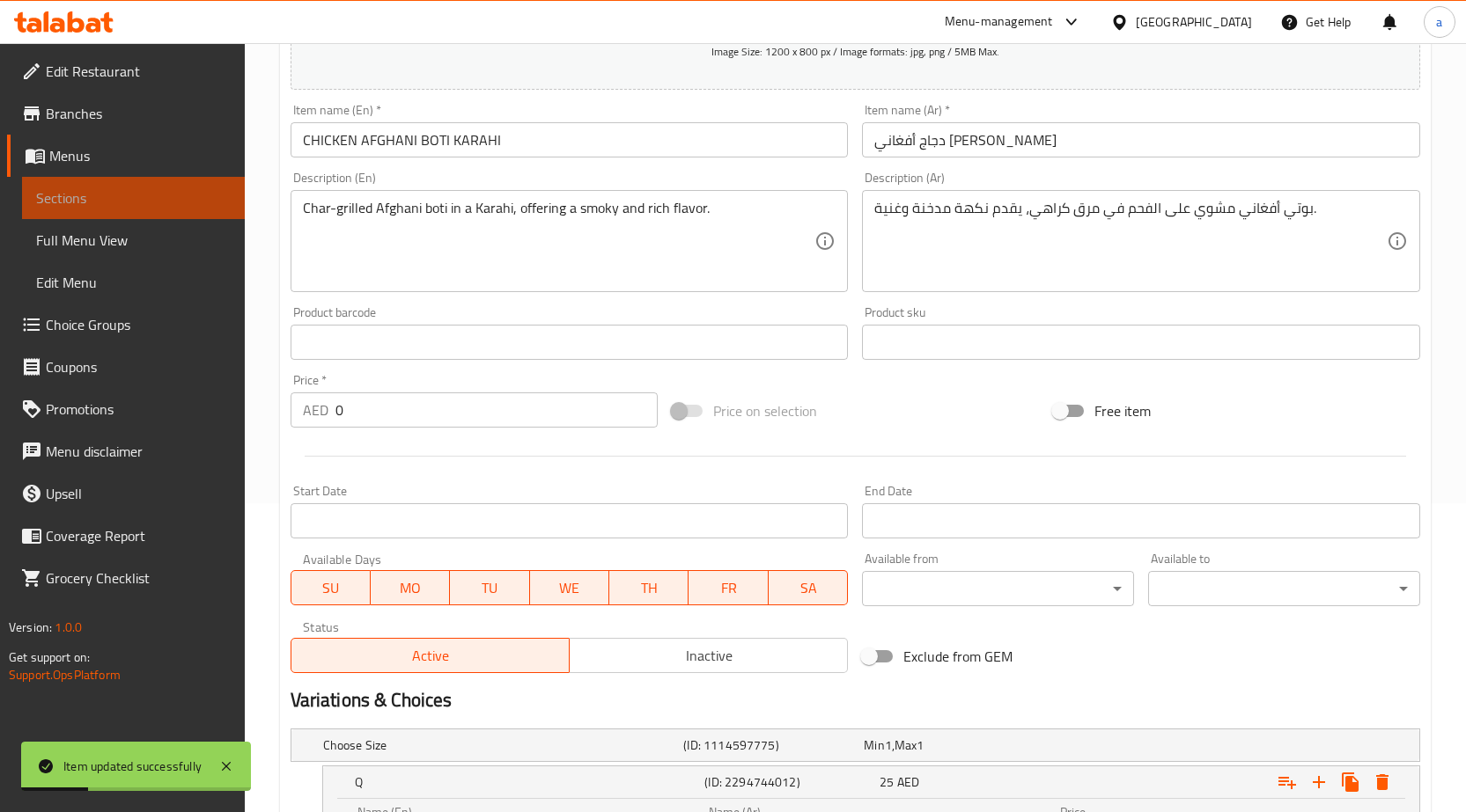
click at [226, 186] on link "Sections" at bounding box center [133, 198] width 222 height 42
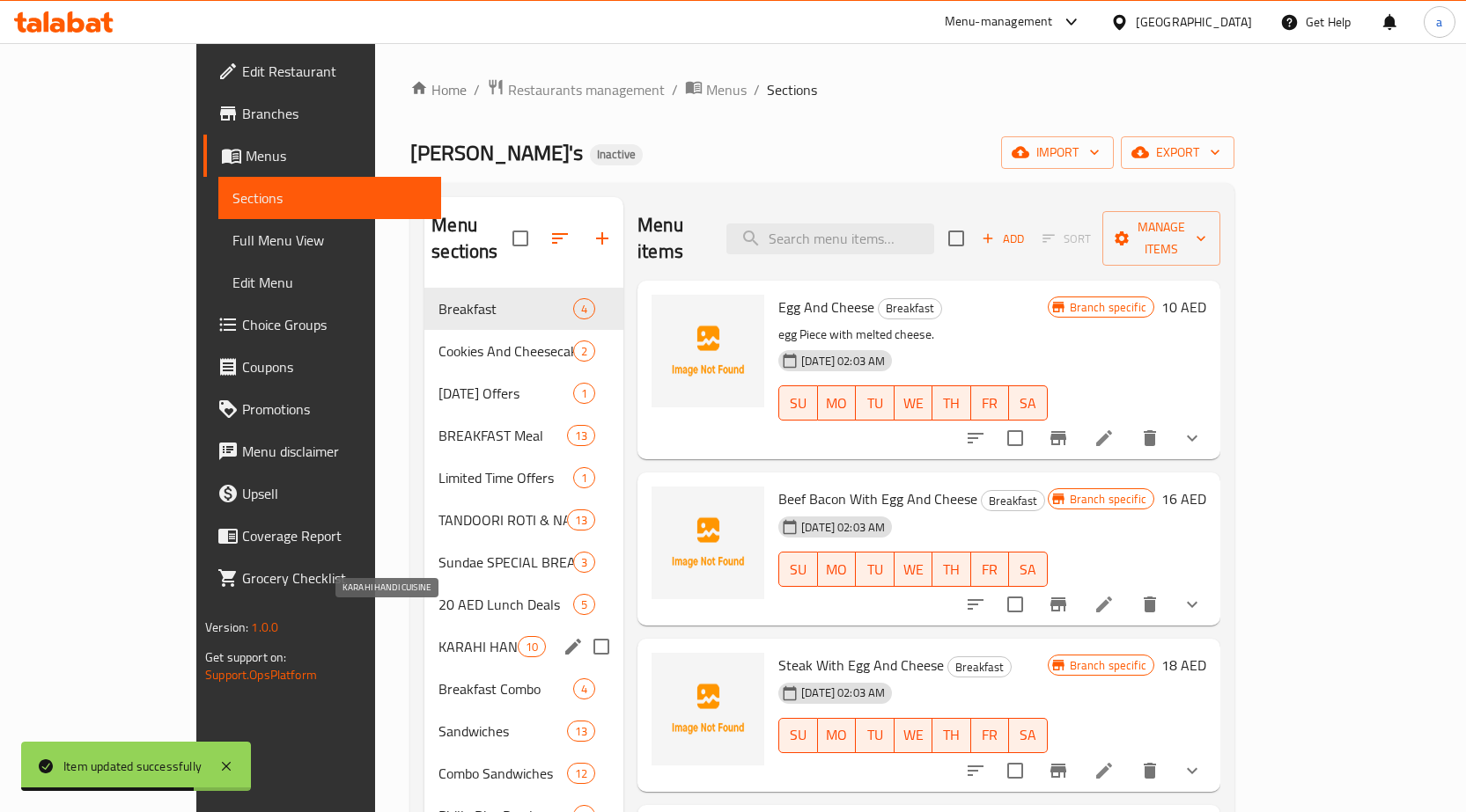
click at [439, 636] on span "KARAHI HANDI CUISINE" at bounding box center [478, 647] width 79 height 21
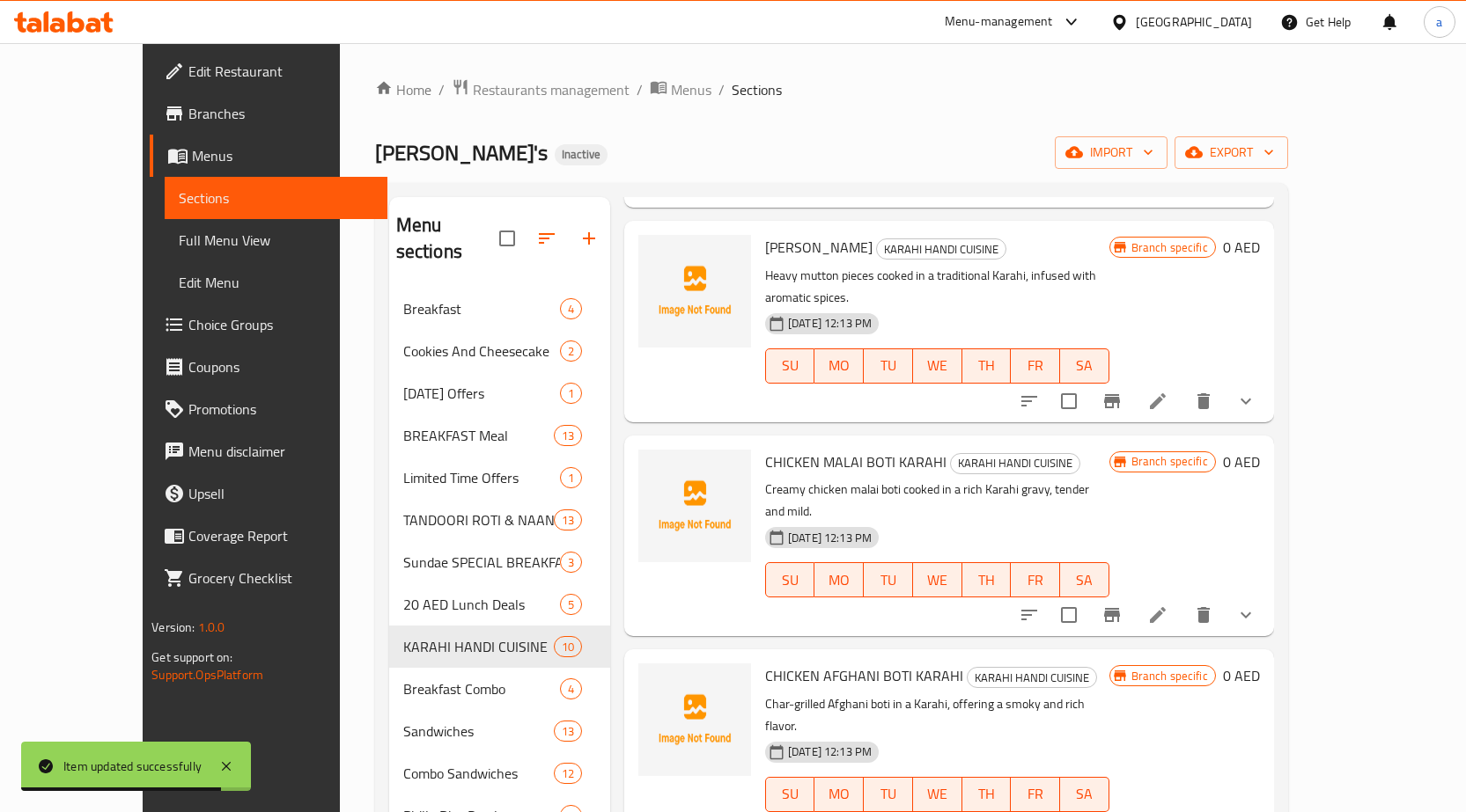
scroll to position [352, 0]
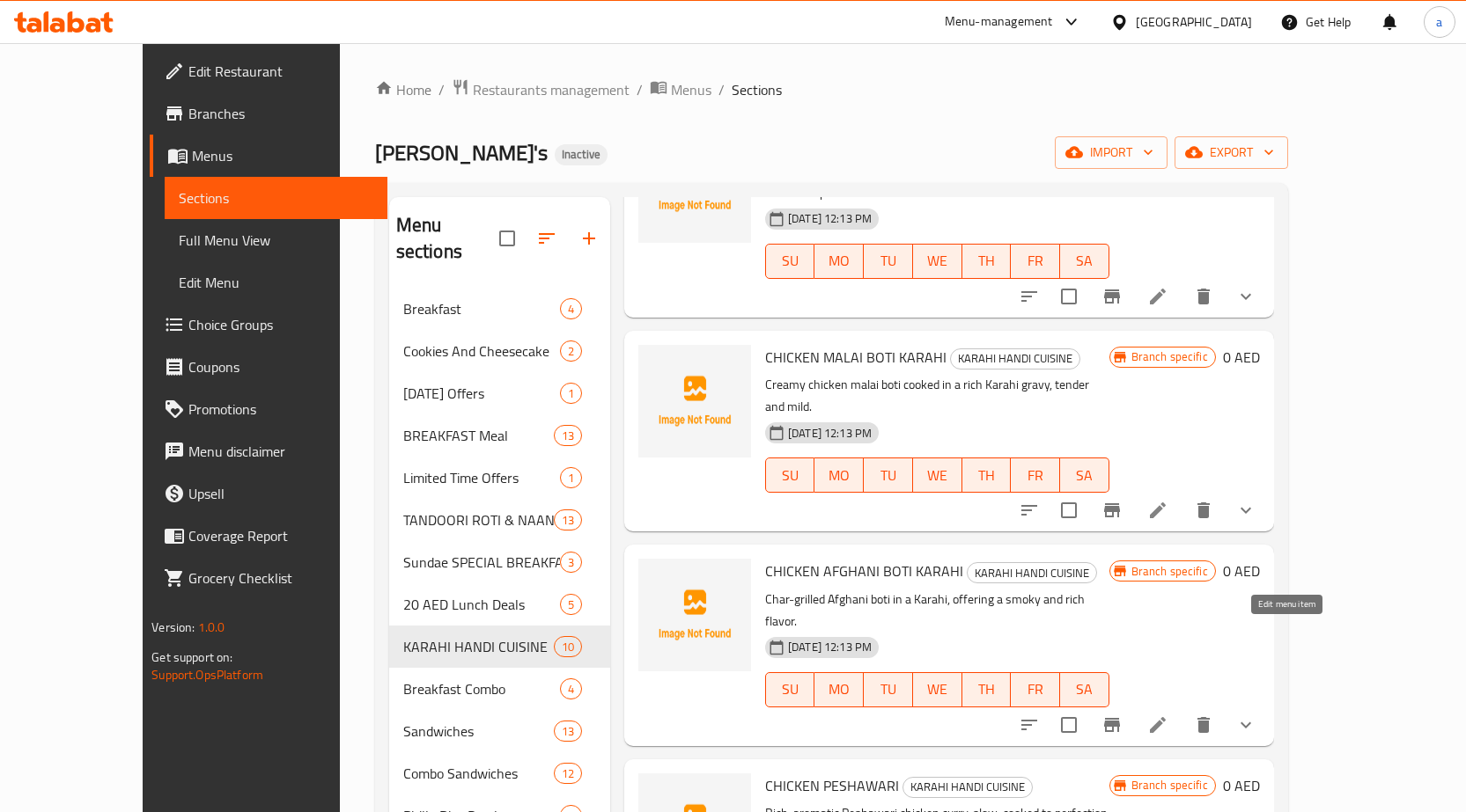
click at [1169, 715] on icon at bounding box center [1158, 726] width 21 height 21
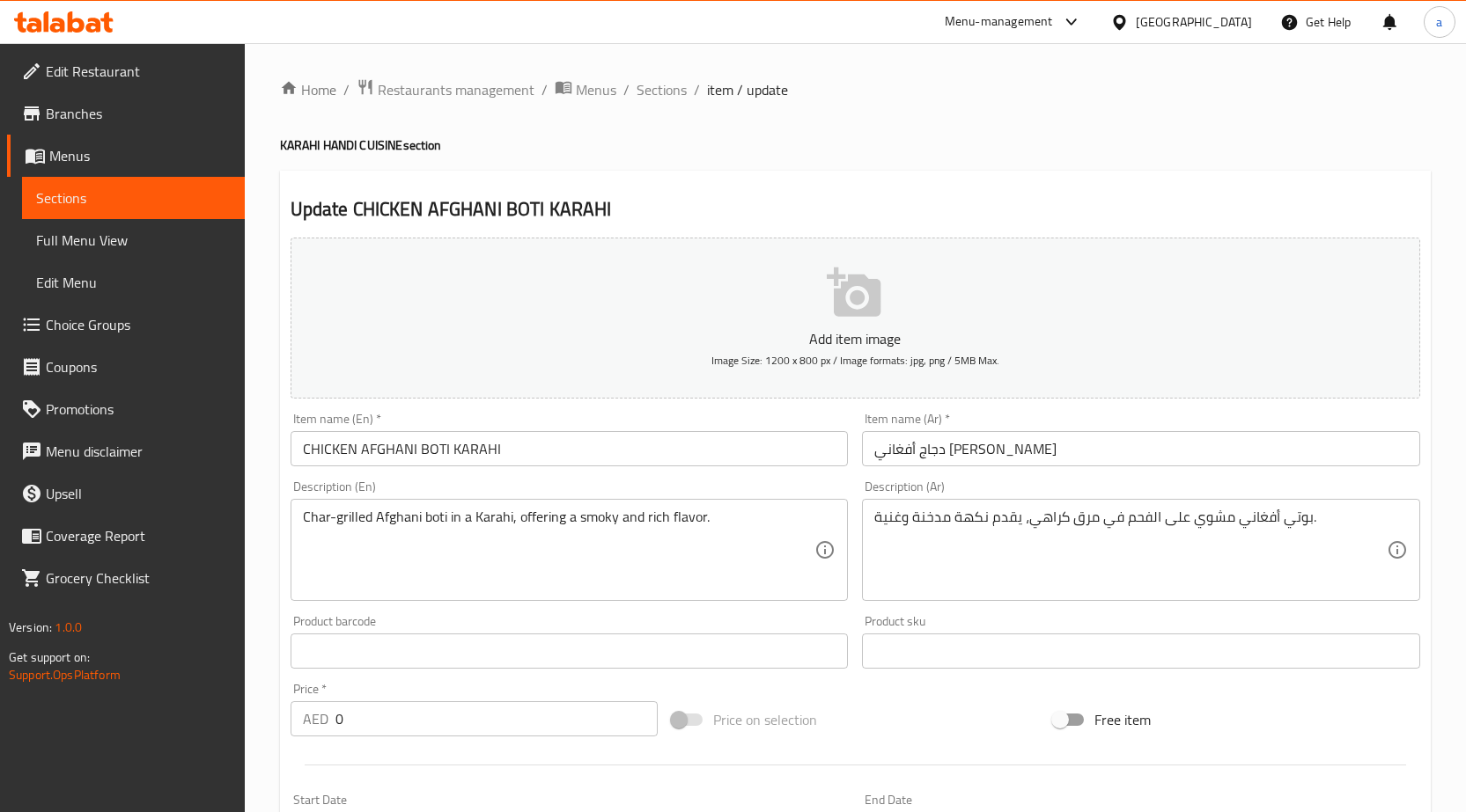
scroll to position [522, 0]
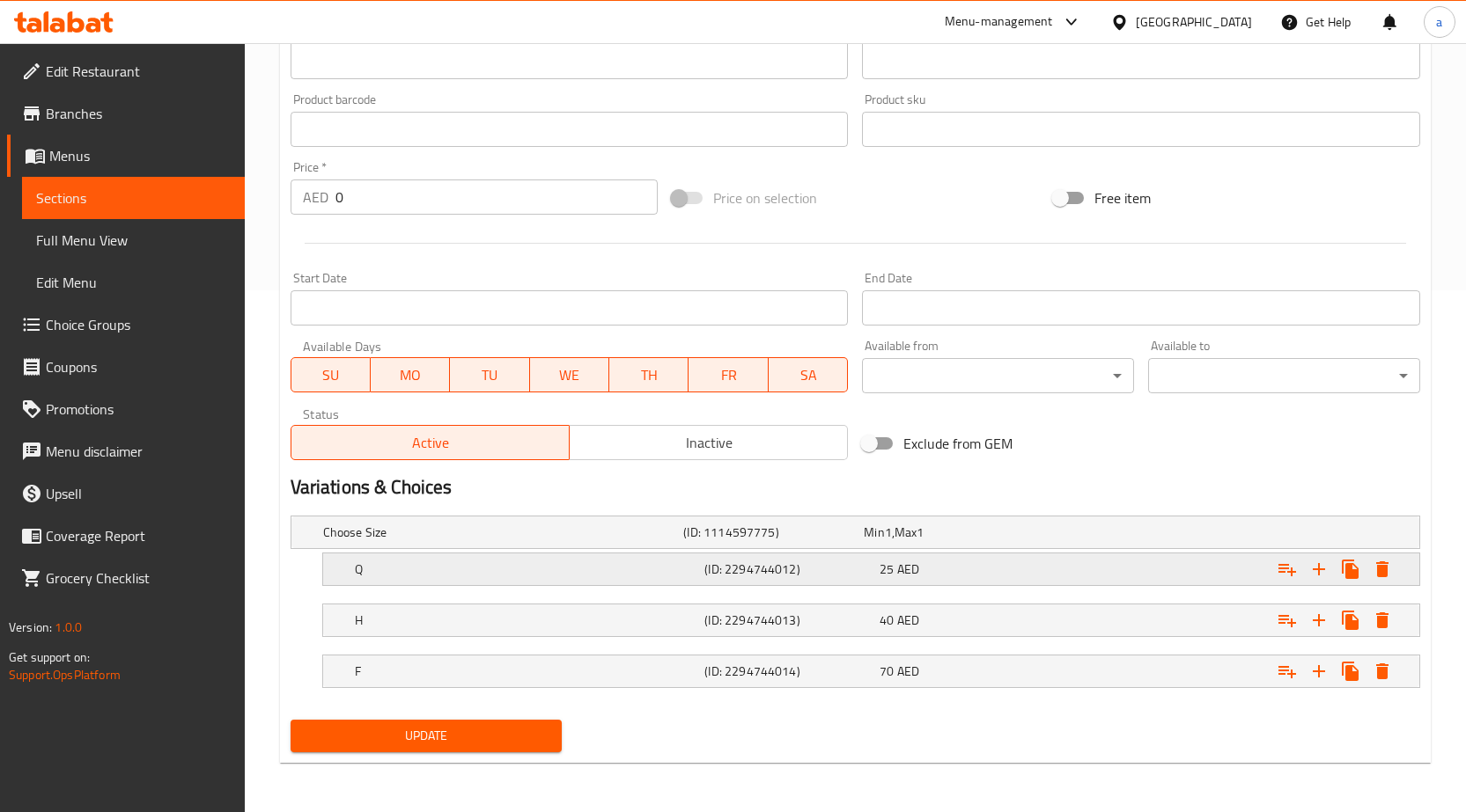
click at [738, 570] on h5 "(ID: 2294744012)" at bounding box center [788, 569] width 168 height 18
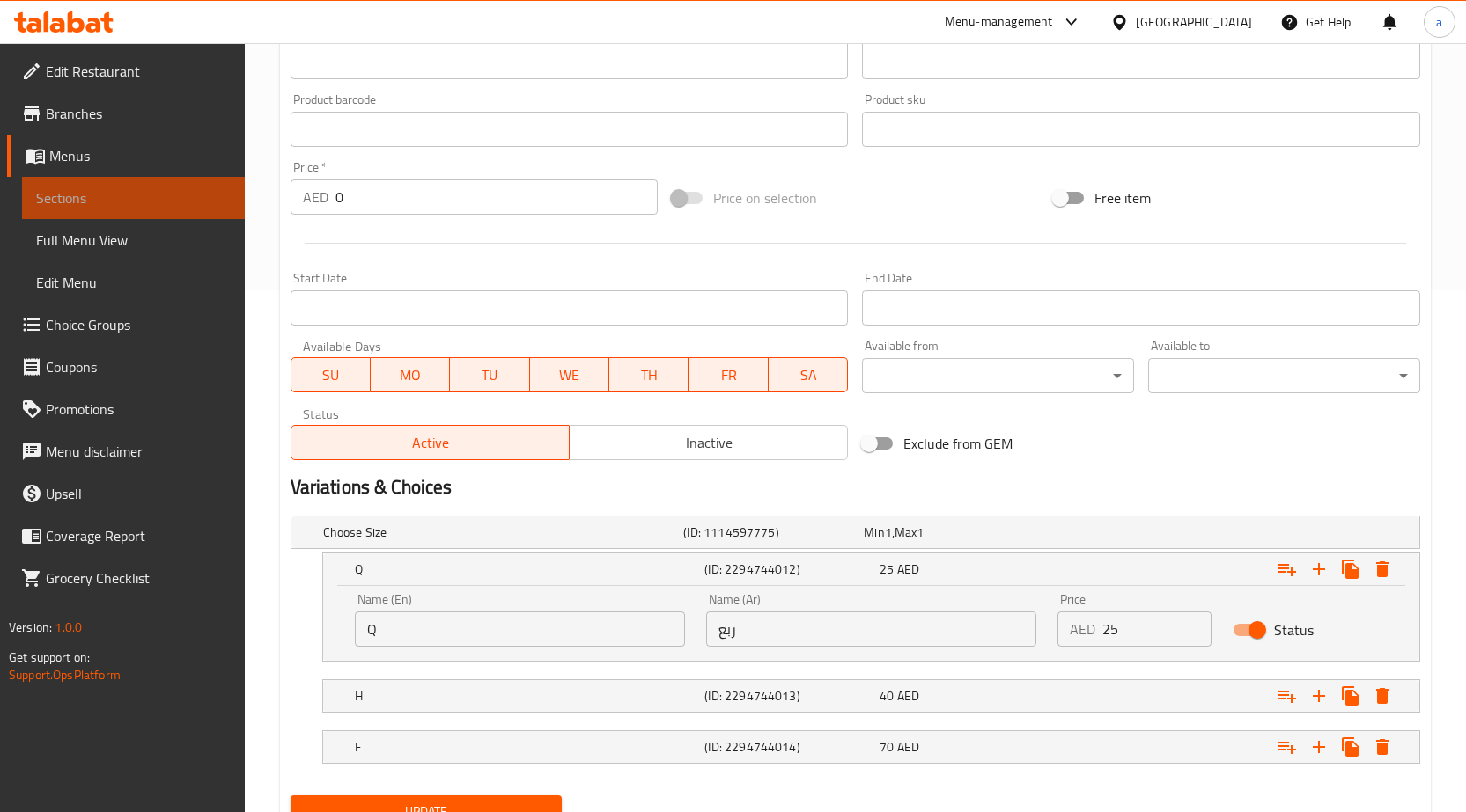
click at [176, 192] on span "Sections" at bounding box center [133, 198] width 195 height 21
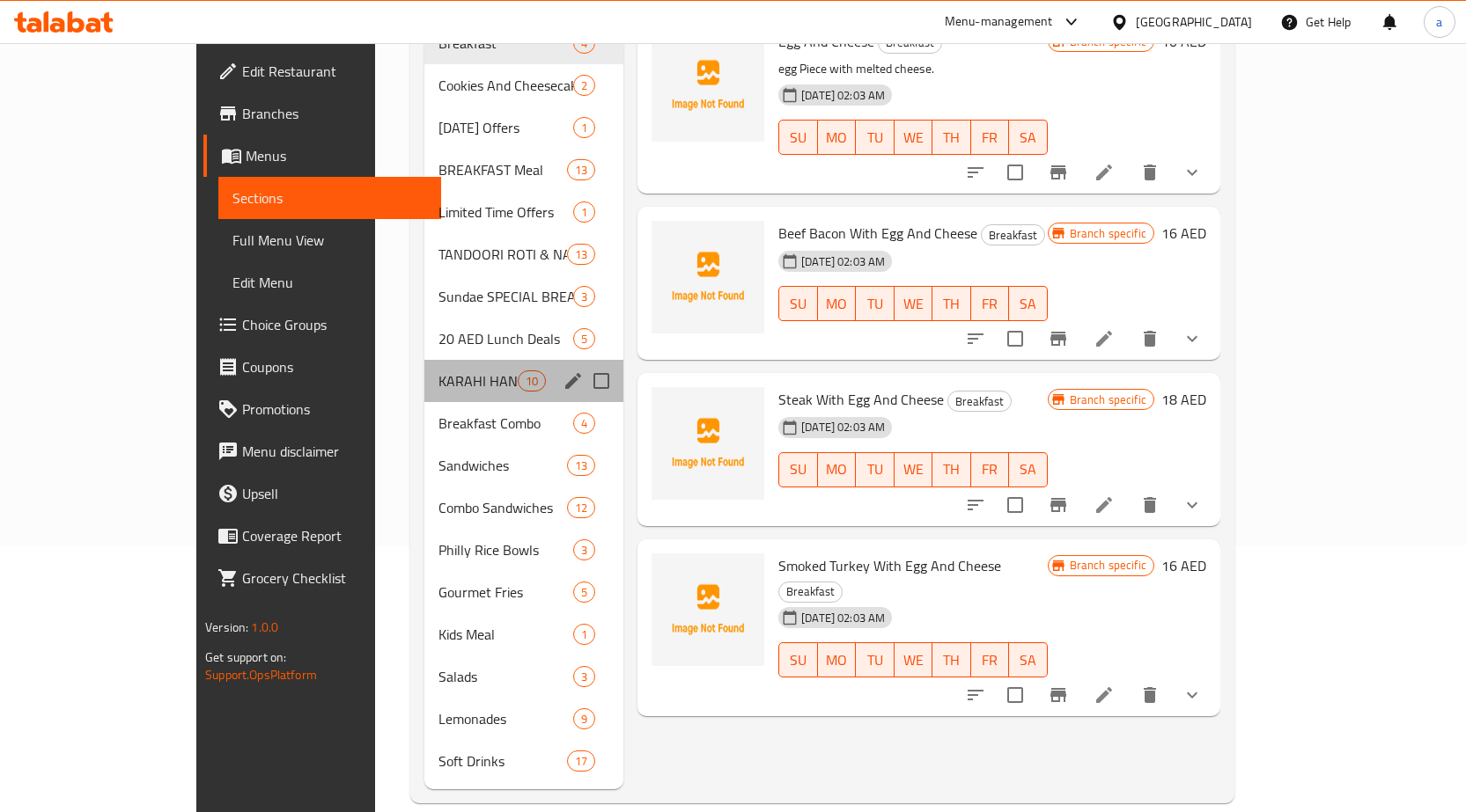
click at [425, 360] on div "KARAHI HANDI CUISINE 10" at bounding box center [524, 381] width 199 height 42
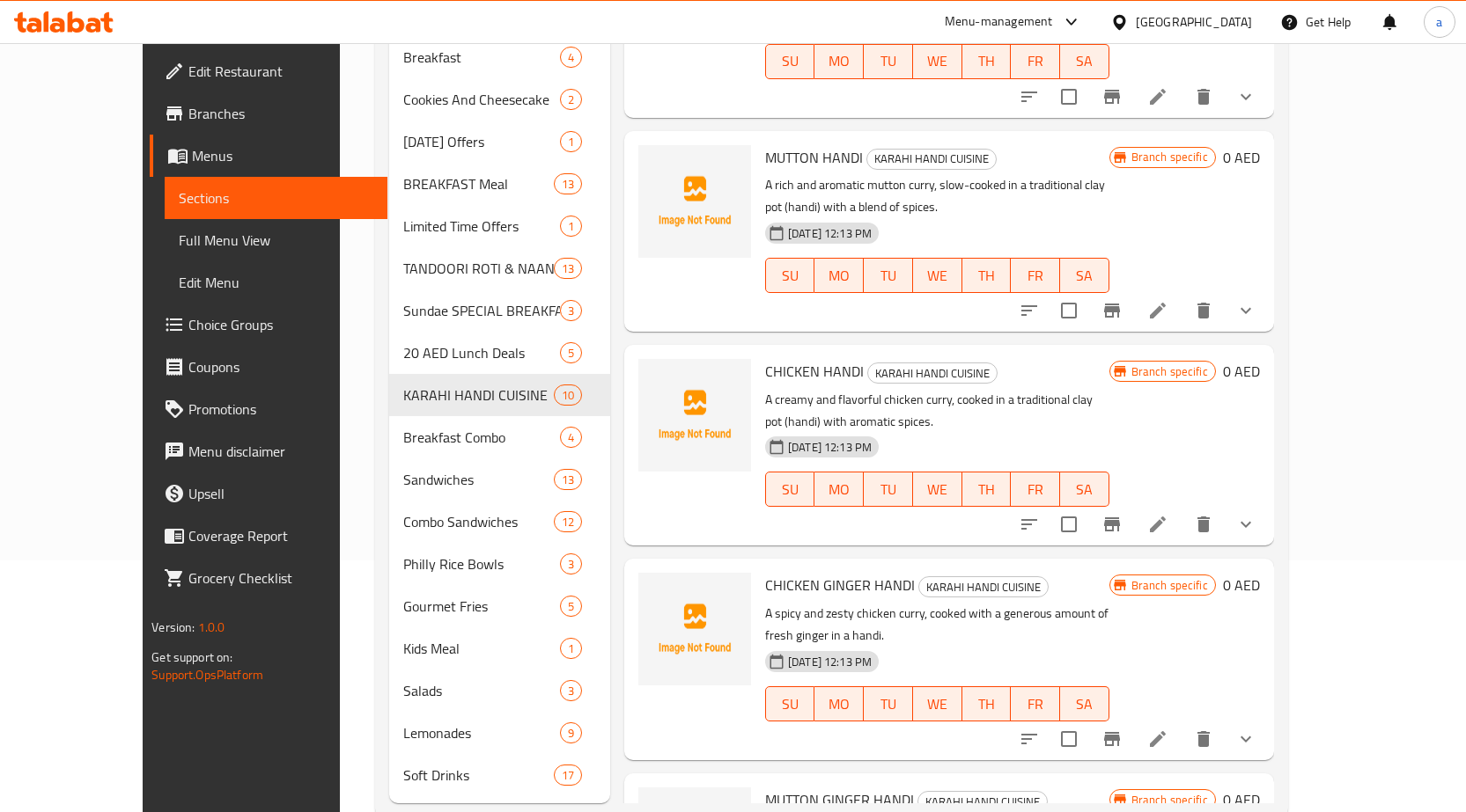
scroll to position [266, 0]
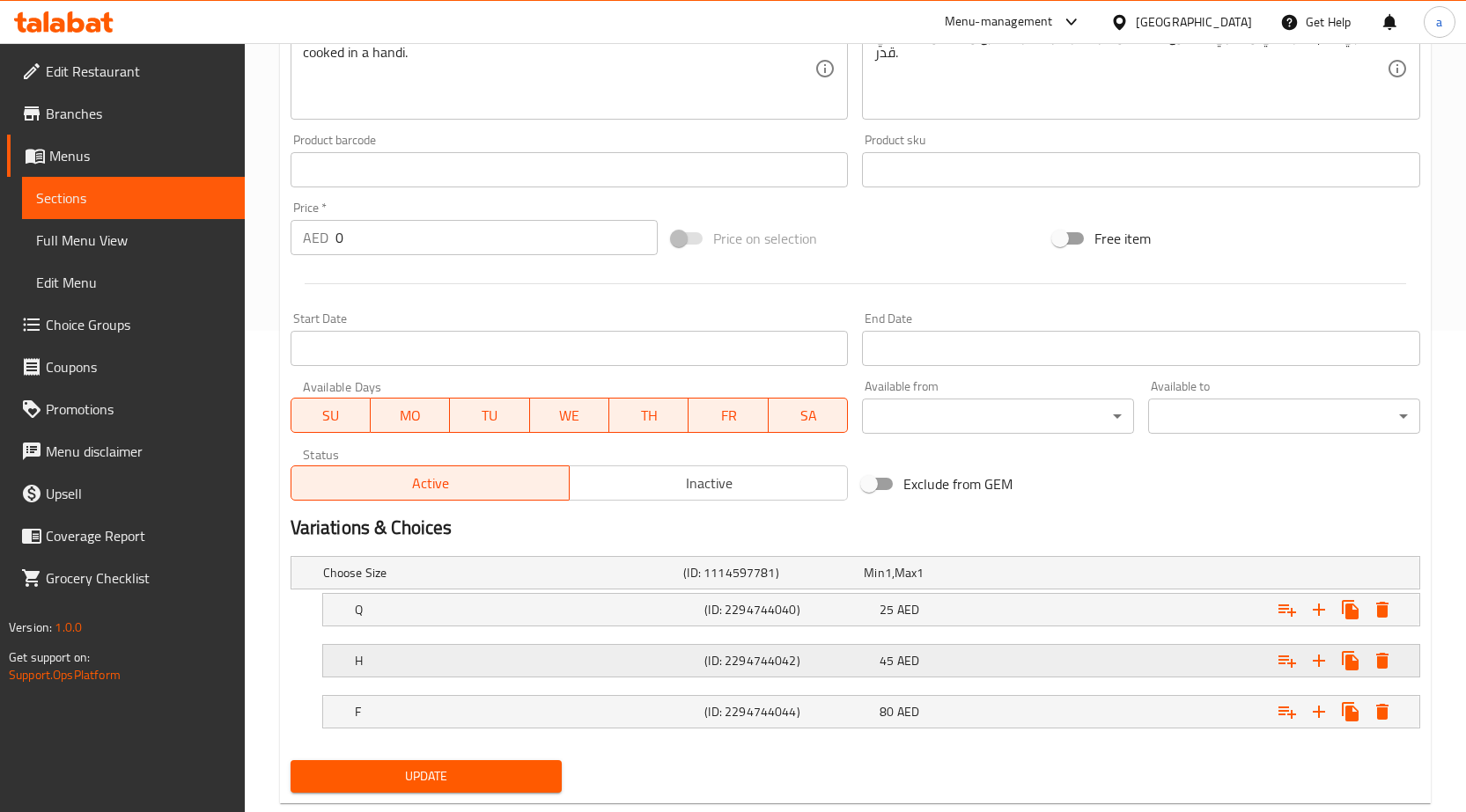
scroll to position [522, 0]
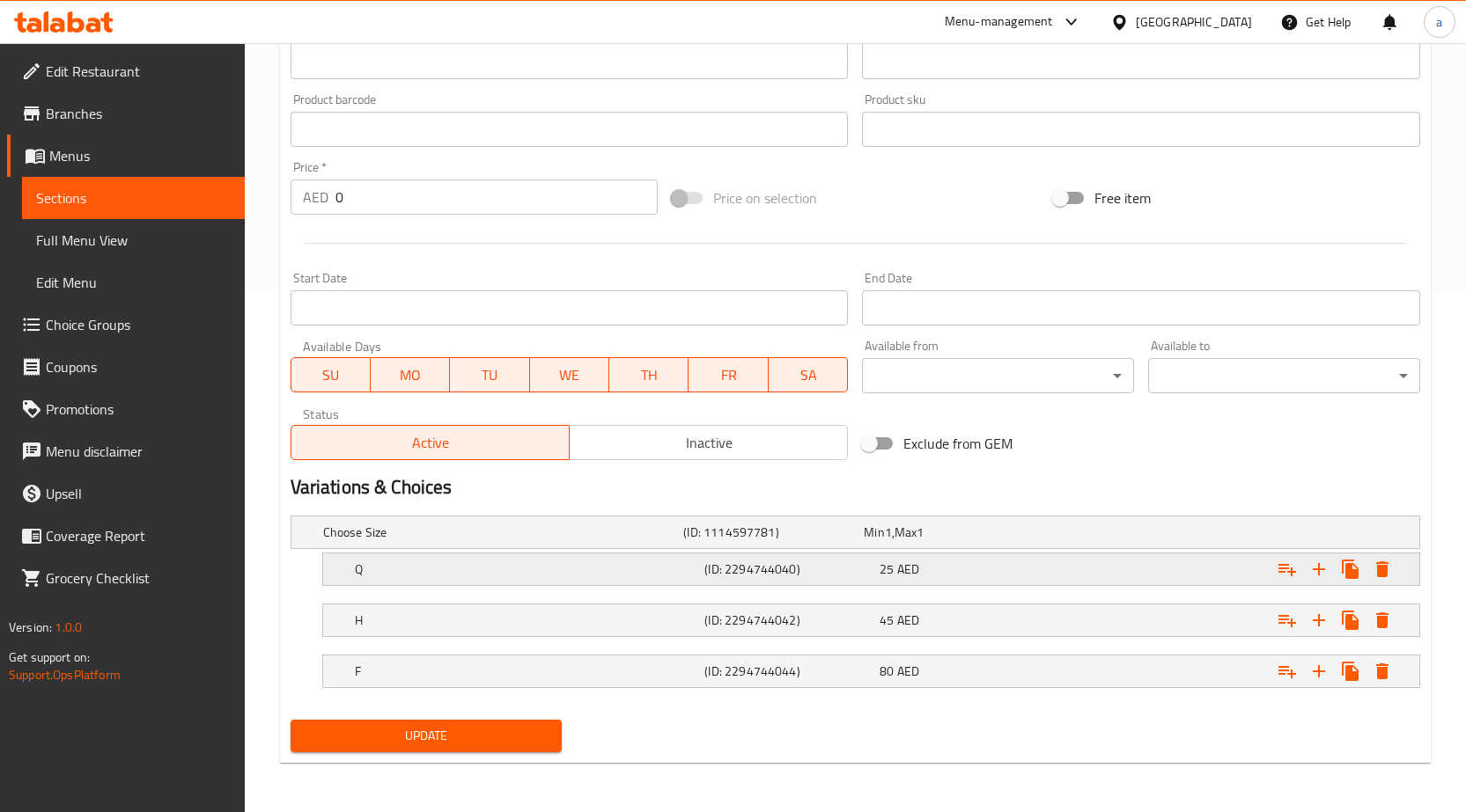
click at [788, 582] on div "Q (ID: 2294744040) 25 AED" at bounding box center [877, 569] width 1051 height 39
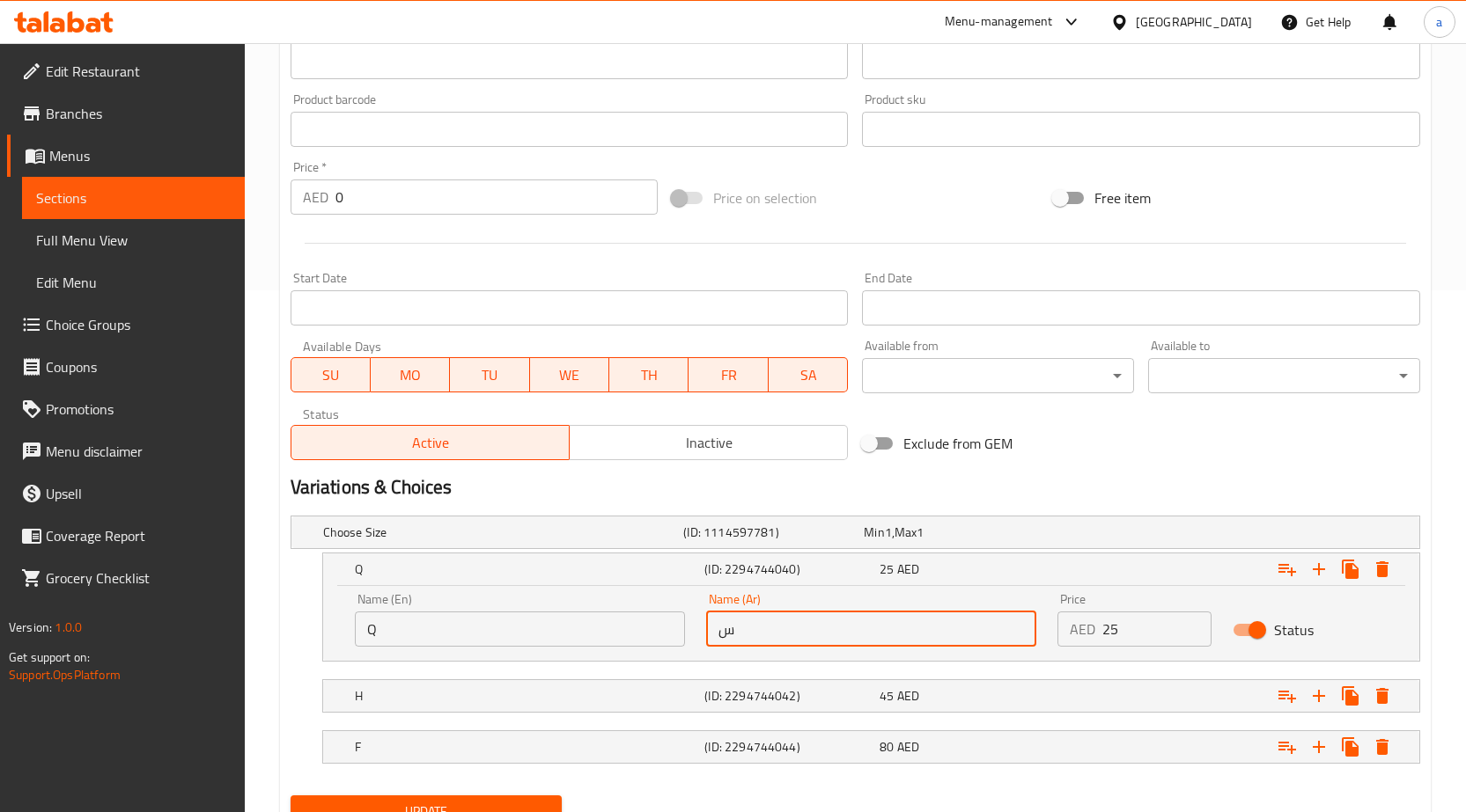
click at [682, 604] on div "Name (En) Q Name (En) Name (Ar) س Name (Ar) Price AED 25 Price Status" at bounding box center [870, 619] width 1054 height 75
drag, startPoint x: 734, startPoint y: 631, endPoint x: 687, endPoint y: 637, distance: 47.4
click at [687, 637] on div "Name (En) Q Name (En) Name (Ar) س Name (Ar) Price AED 25 Price Status" at bounding box center [870, 619] width 1054 height 75
type input "ربع"
click at [832, 682] on div "H (ID: 2294744042) 45 AED" at bounding box center [877, 696] width 1051 height 39
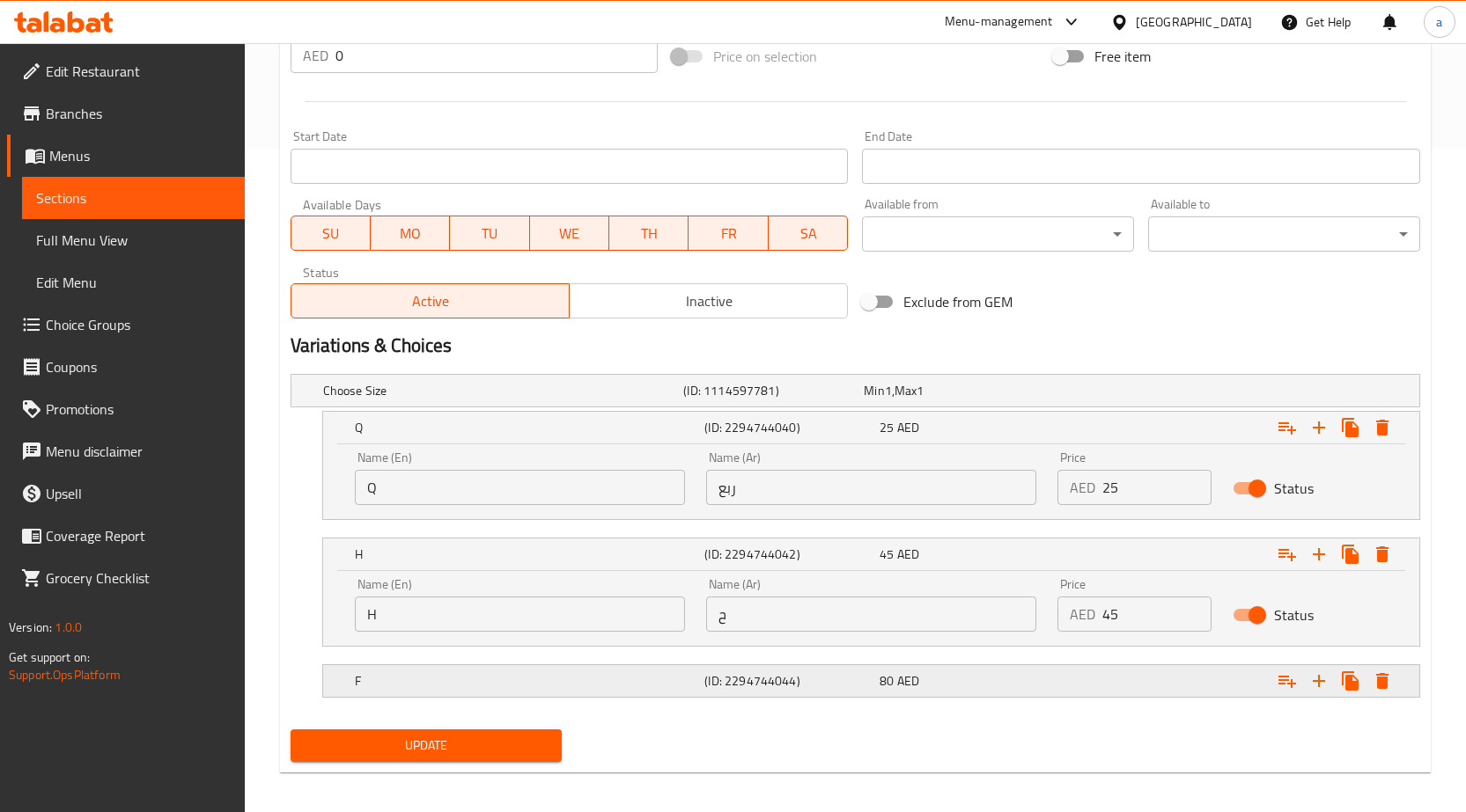
scroll to position [672, 0]
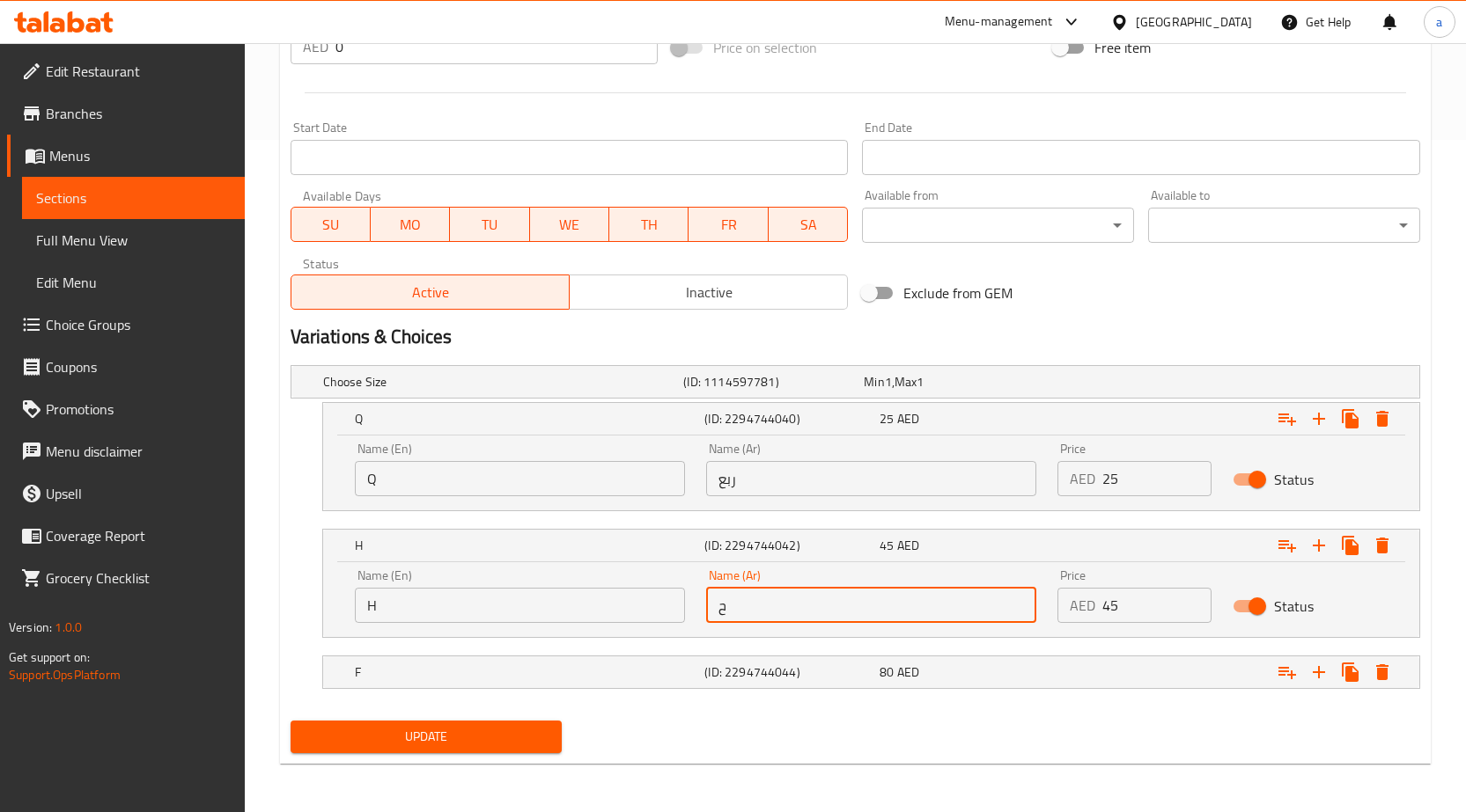
drag, startPoint x: 774, startPoint y: 613, endPoint x: 667, endPoint y: 608, distance: 107.1
click at [667, 608] on div "Name (En) H Name (En) Name (Ar) ح Name (Ar) Price AED 45 Price Status" at bounding box center [870, 595] width 1054 height 75
type input "نص"
click at [787, 666] on h5 "(ID: 2294744044)" at bounding box center [788, 672] width 168 height 18
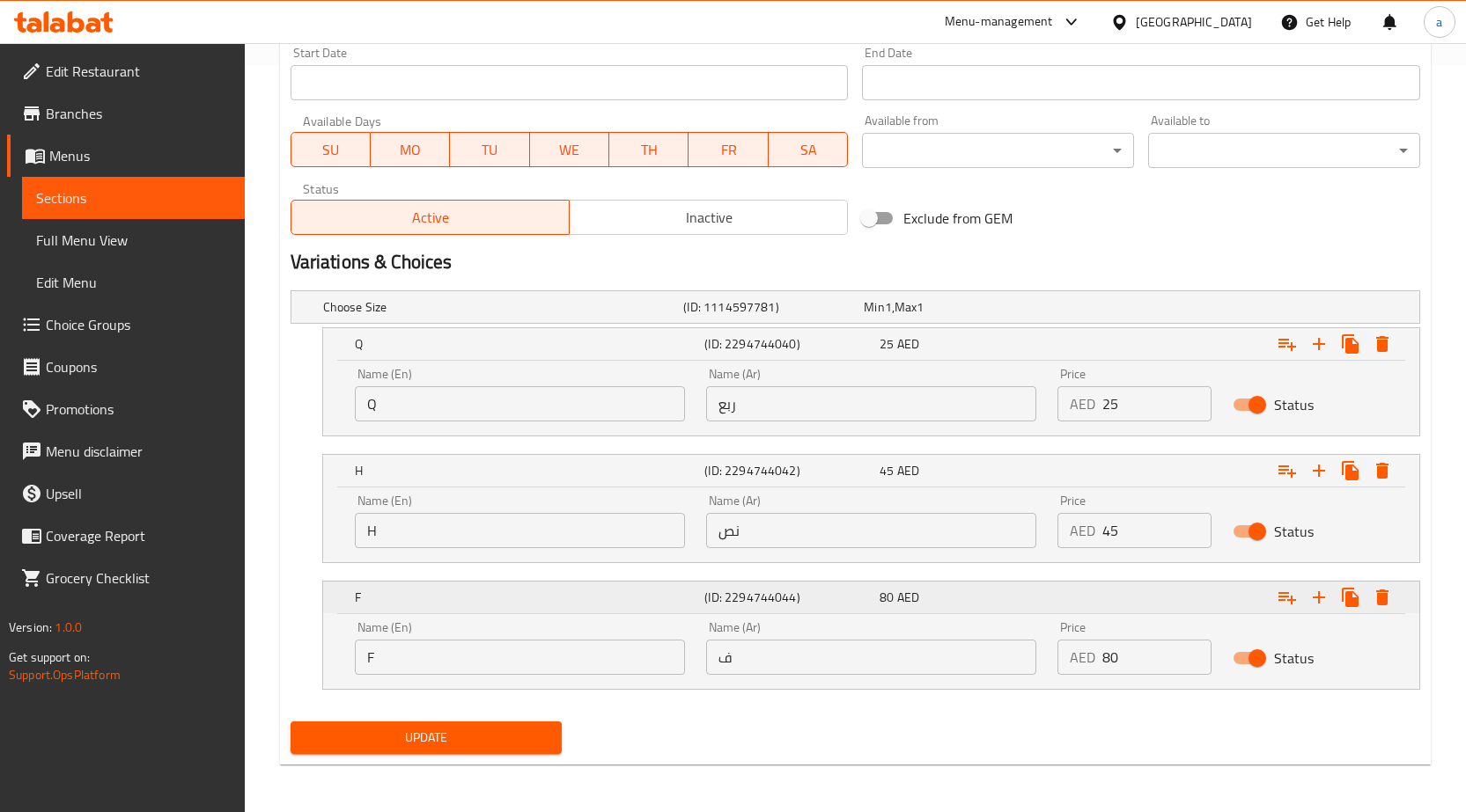
scroll to position [748, 0]
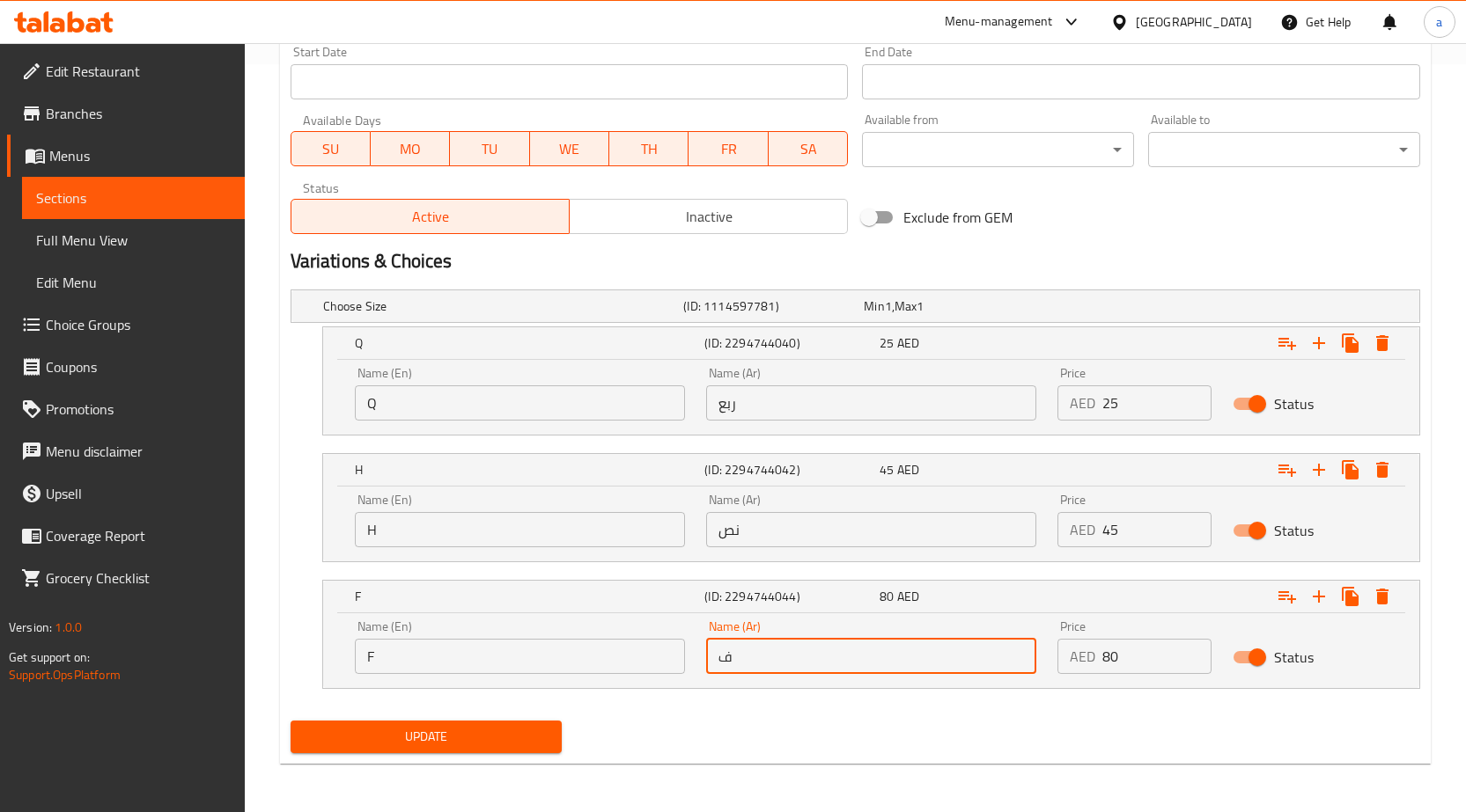
drag, startPoint x: 767, startPoint y: 658, endPoint x: 706, endPoint y: 661, distance: 61.1
click at [706, 661] on input "ف" at bounding box center [871, 656] width 331 height 35
type input "كامل"
click at [510, 735] on span "Update" at bounding box center [427, 737] width 244 height 22
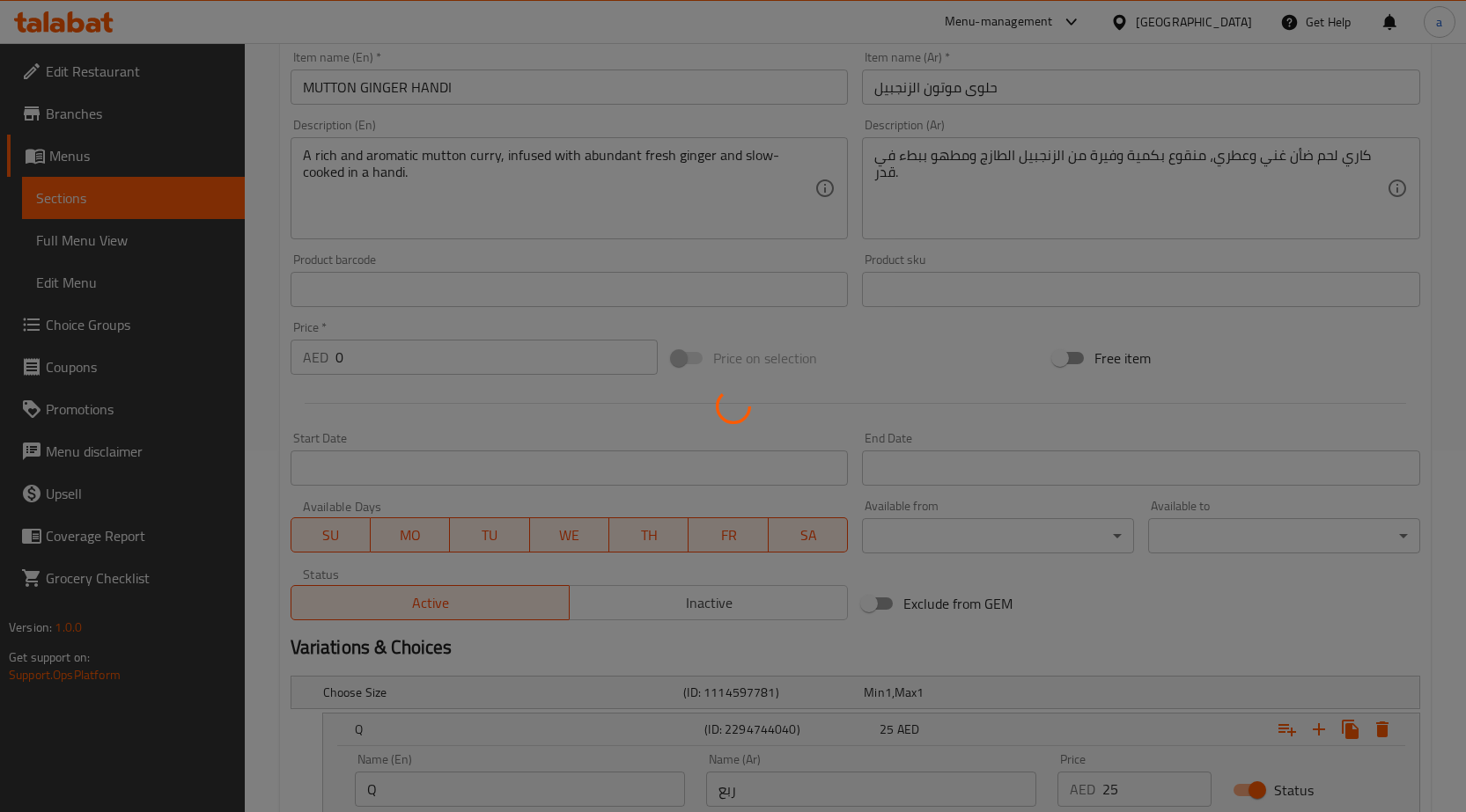
scroll to position [308, 0]
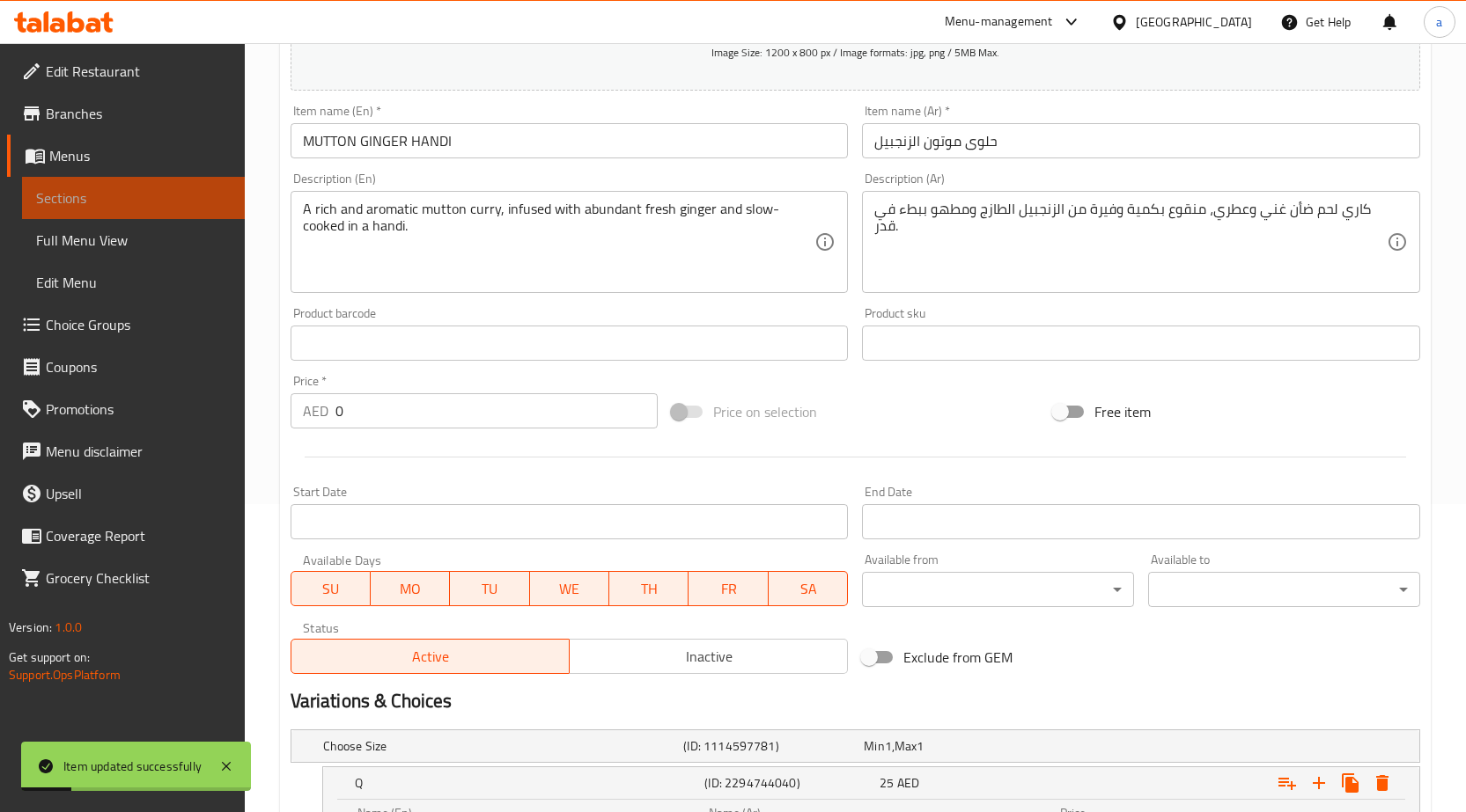
click at [36, 206] on span "Sections" at bounding box center [133, 198] width 195 height 21
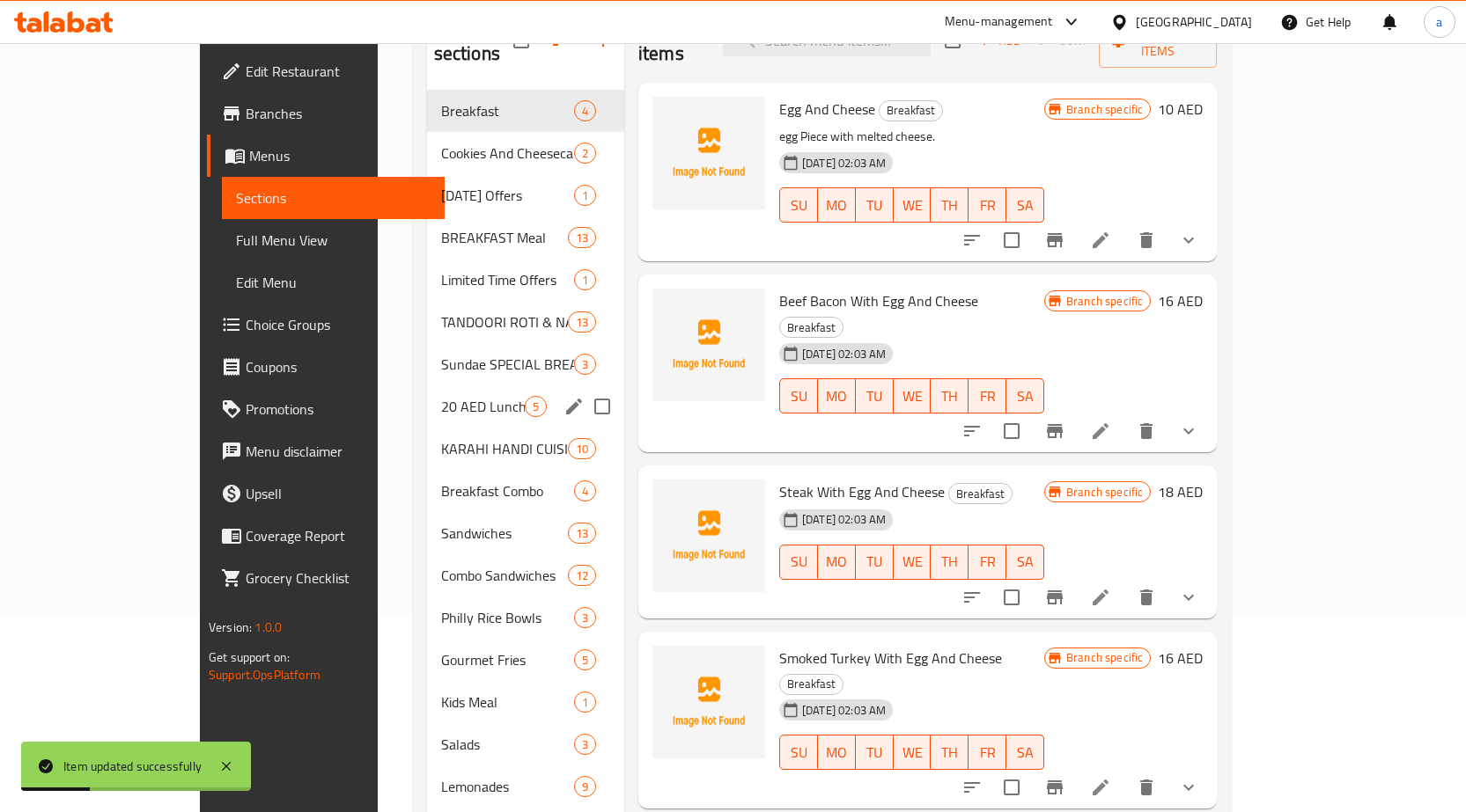
scroll to position [178, 0]
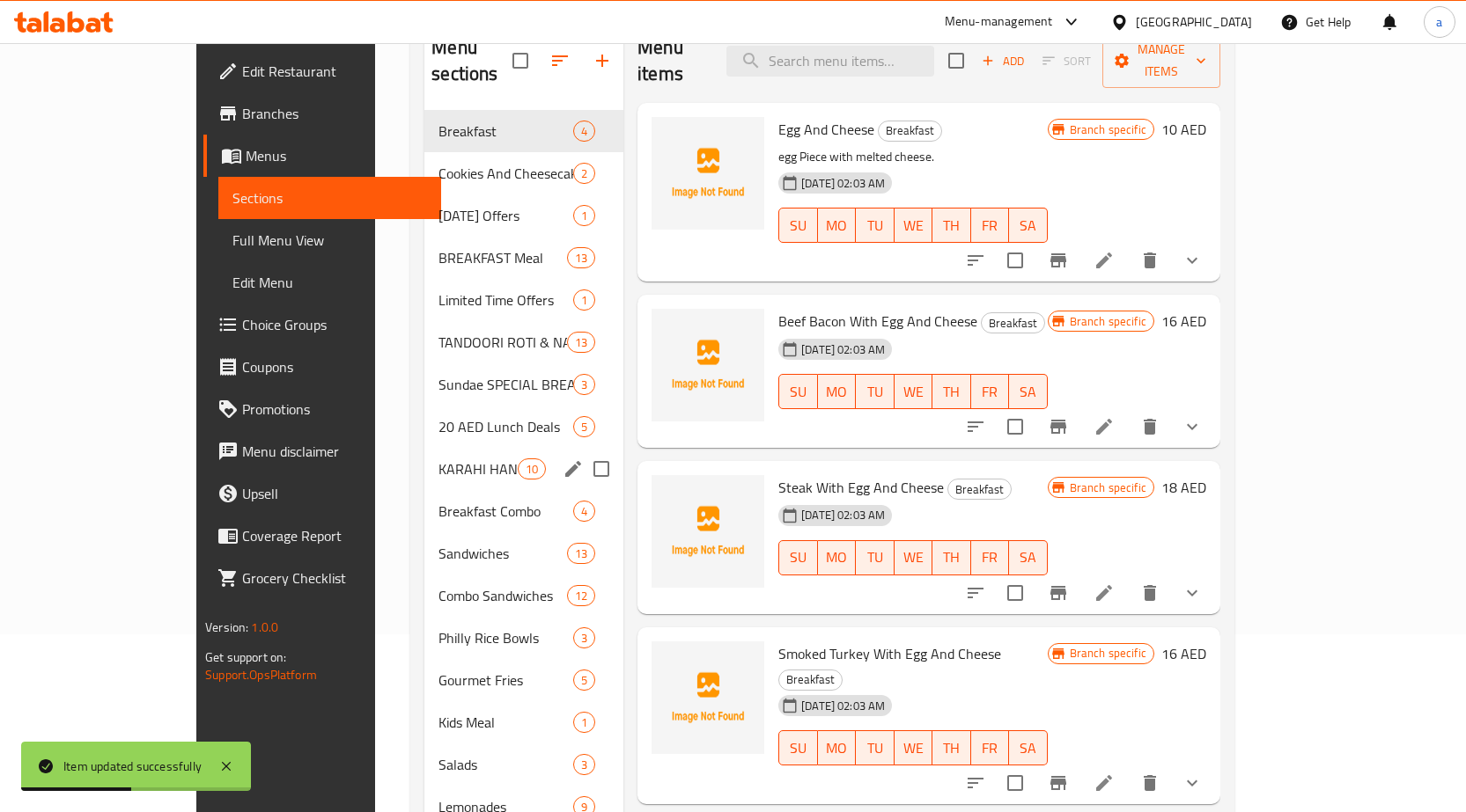
click at [425, 459] on div "KARAHI HANDI CUISINE 10" at bounding box center [524, 469] width 199 height 42
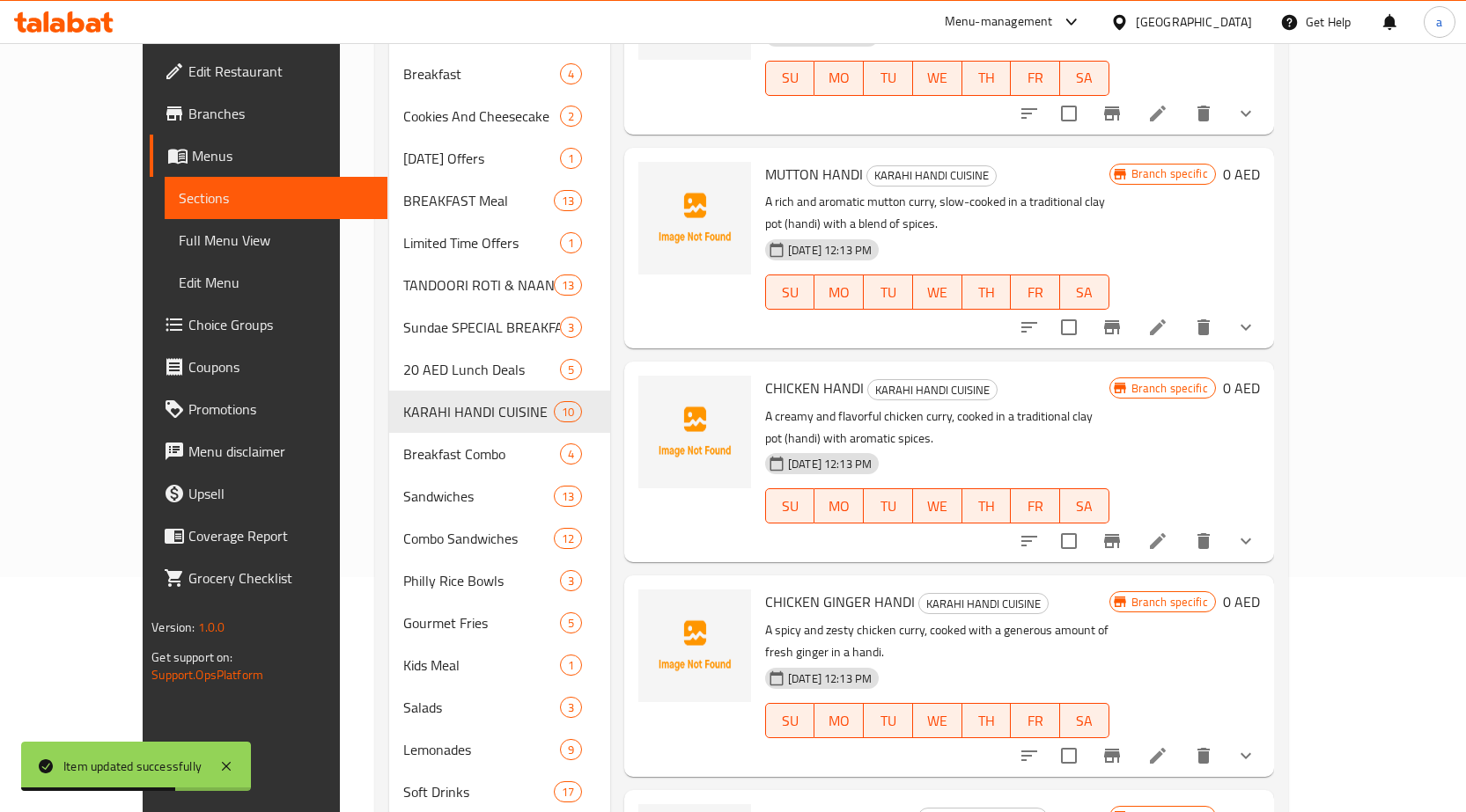
scroll to position [266, 0]
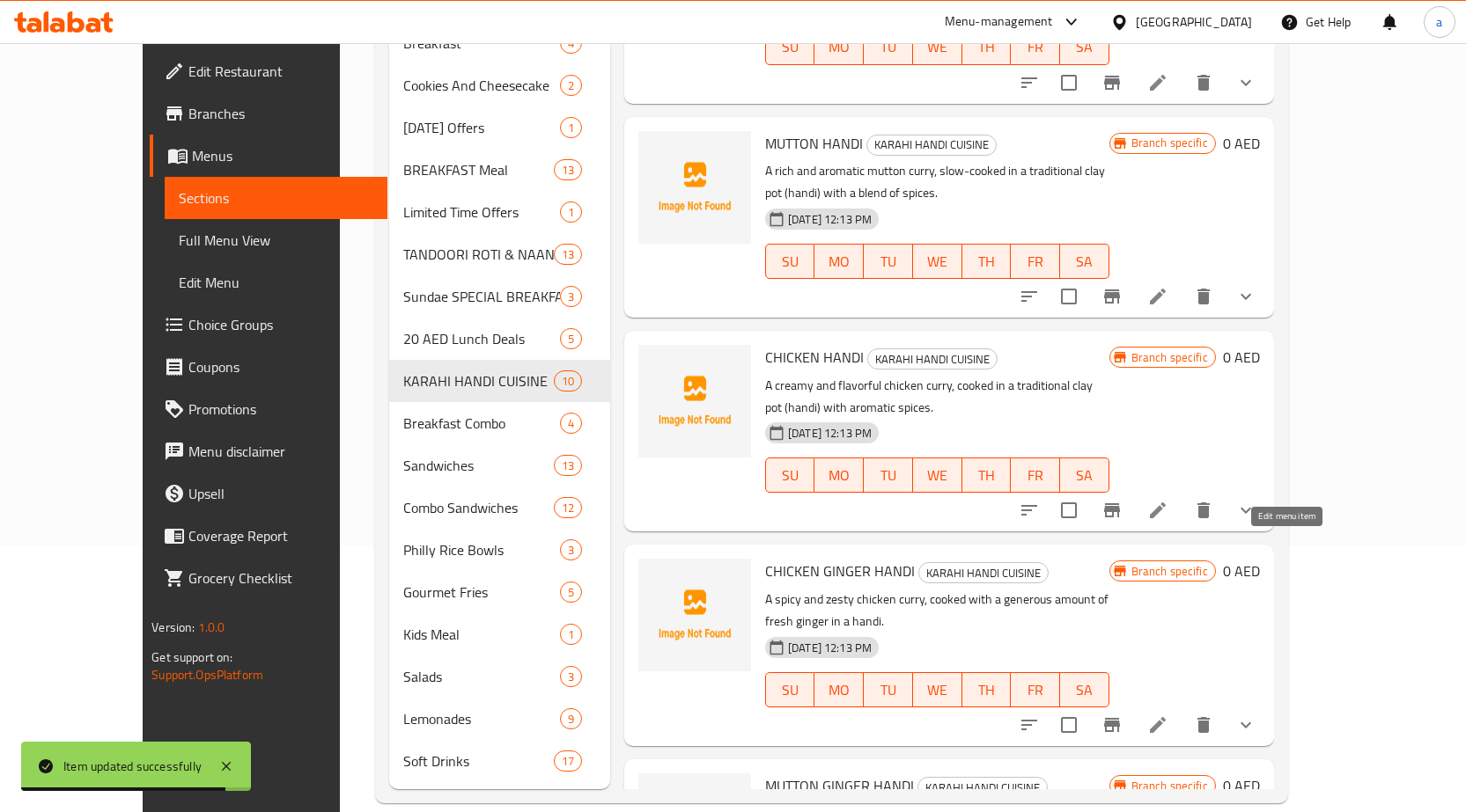
click at [1169, 715] on icon at bounding box center [1158, 726] width 21 height 21
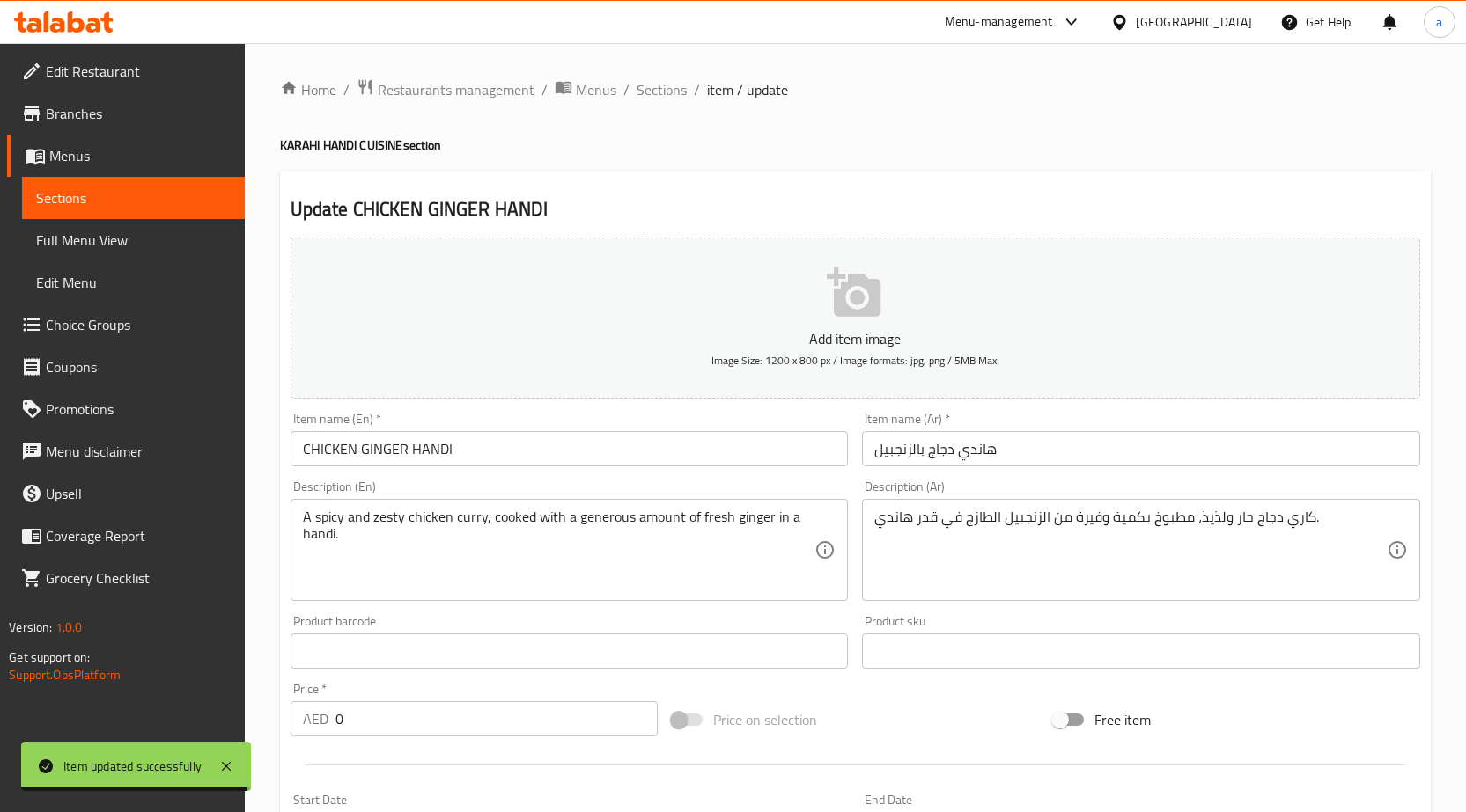
scroll to position [522, 0]
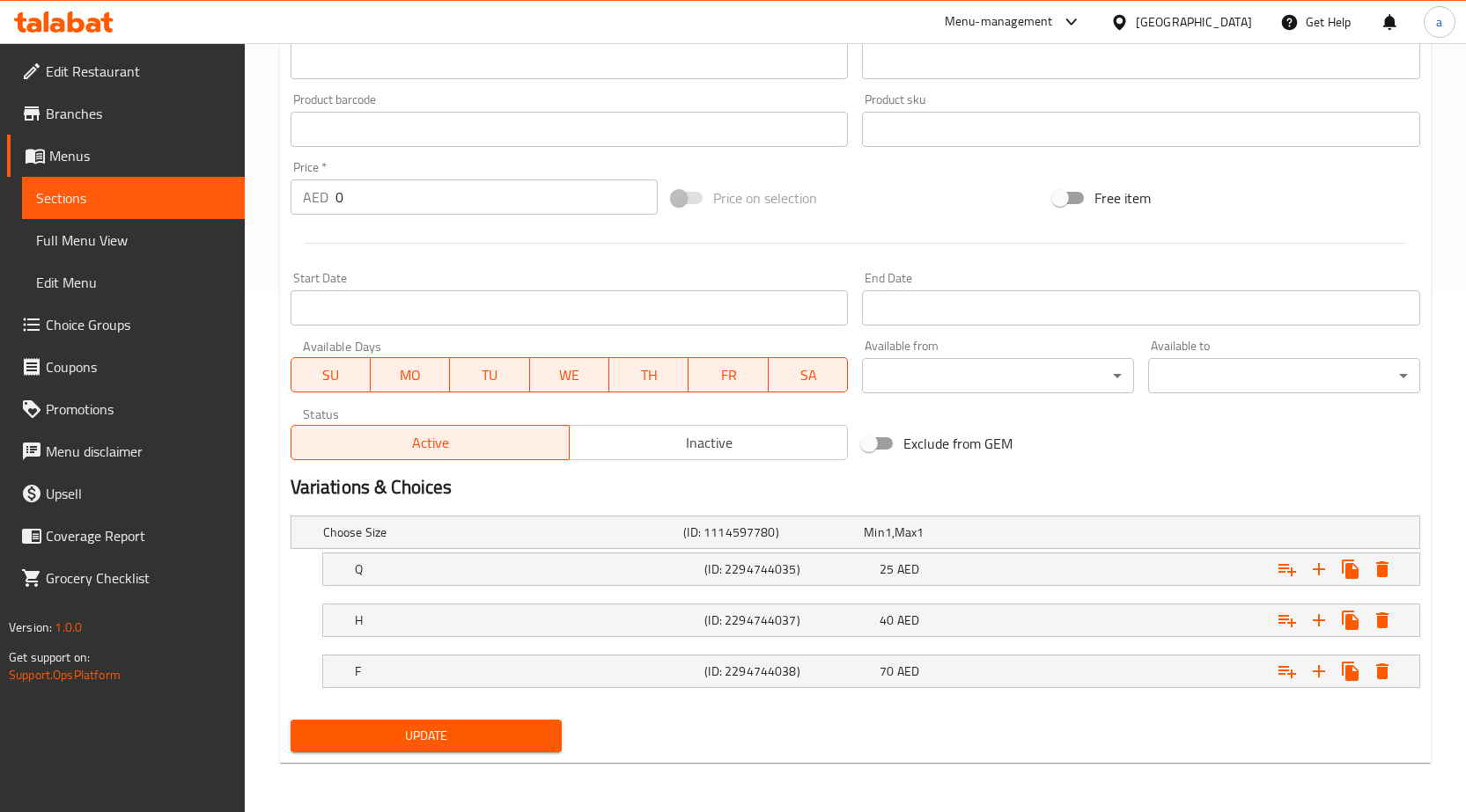
click at [902, 596] on nav at bounding box center [855, 596] width 1130 height 14
click at [885, 575] on span "25" at bounding box center [886, 570] width 14 height 23
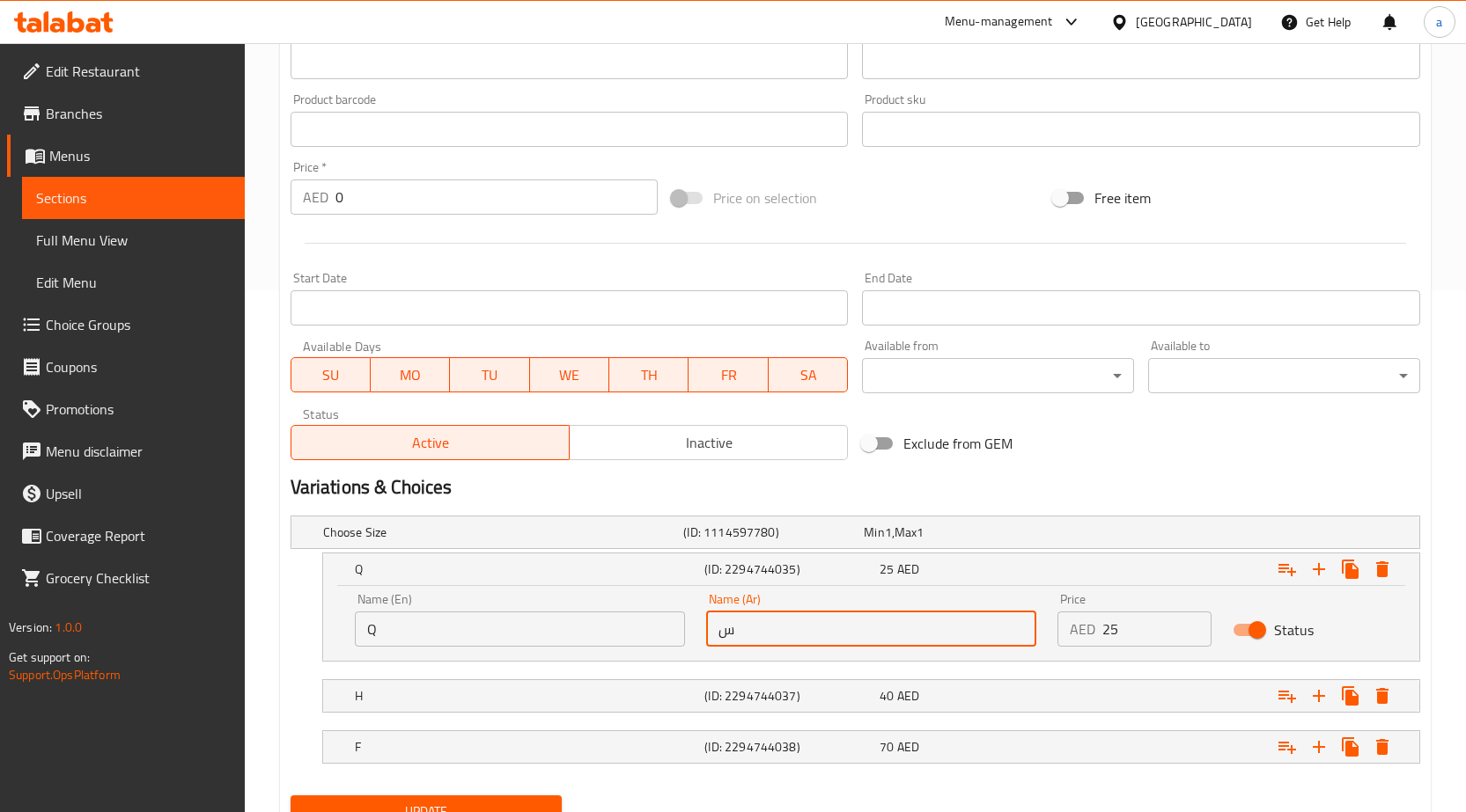
drag, startPoint x: 714, startPoint y: 637, endPoint x: 749, endPoint y: 638, distance: 35.0
click at [749, 638] on input "س" at bounding box center [871, 629] width 331 height 35
type input "ربع"
click at [811, 690] on h5 "(ID: 2294744037)" at bounding box center [788, 696] width 168 height 18
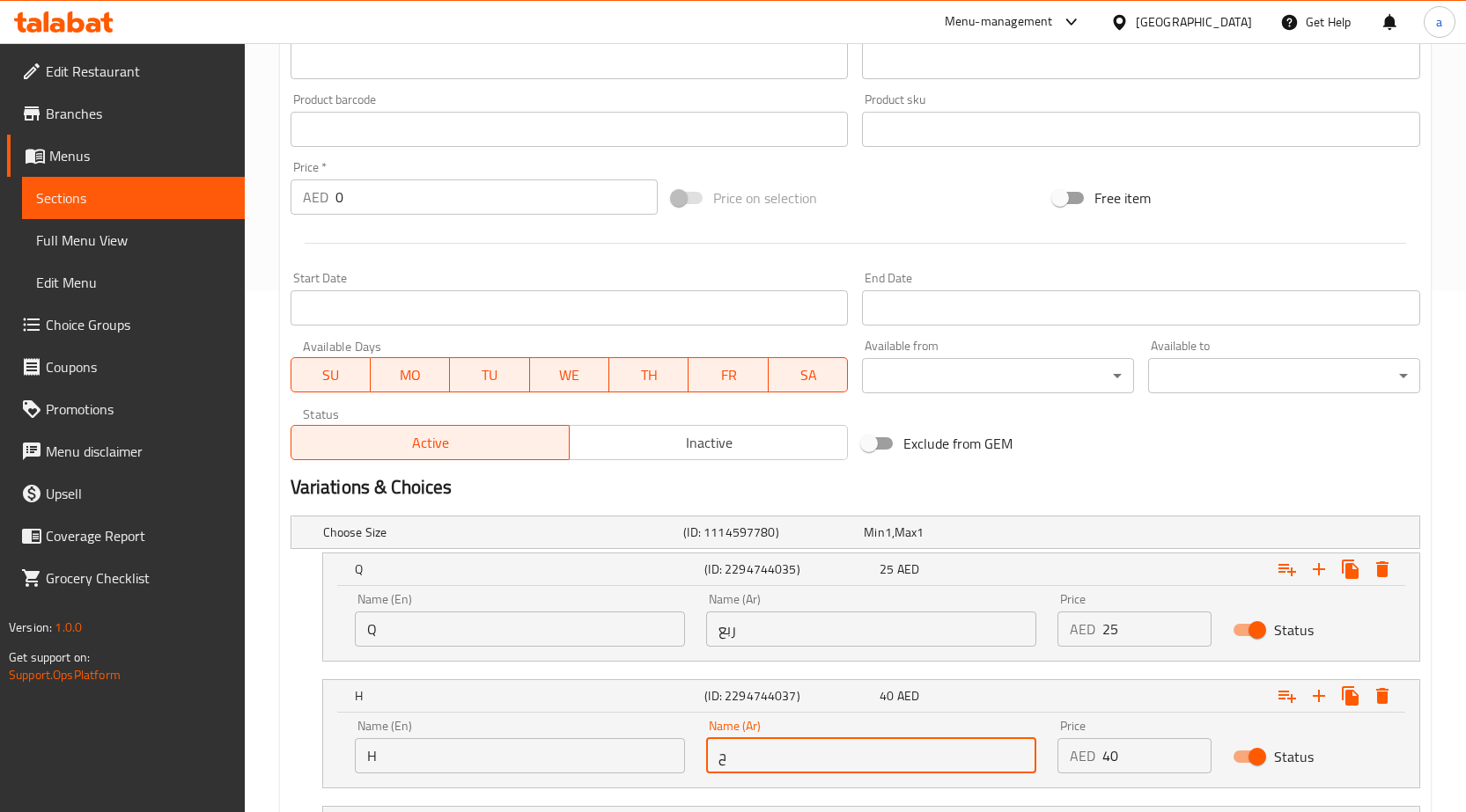
drag, startPoint x: 772, startPoint y: 739, endPoint x: 703, endPoint y: 764, distance: 73.4
click at [703, 764] on div "Name (Ar) ح Name (Ar)" at bounding box center [871, 746] width 352 height 75
type input "نص"
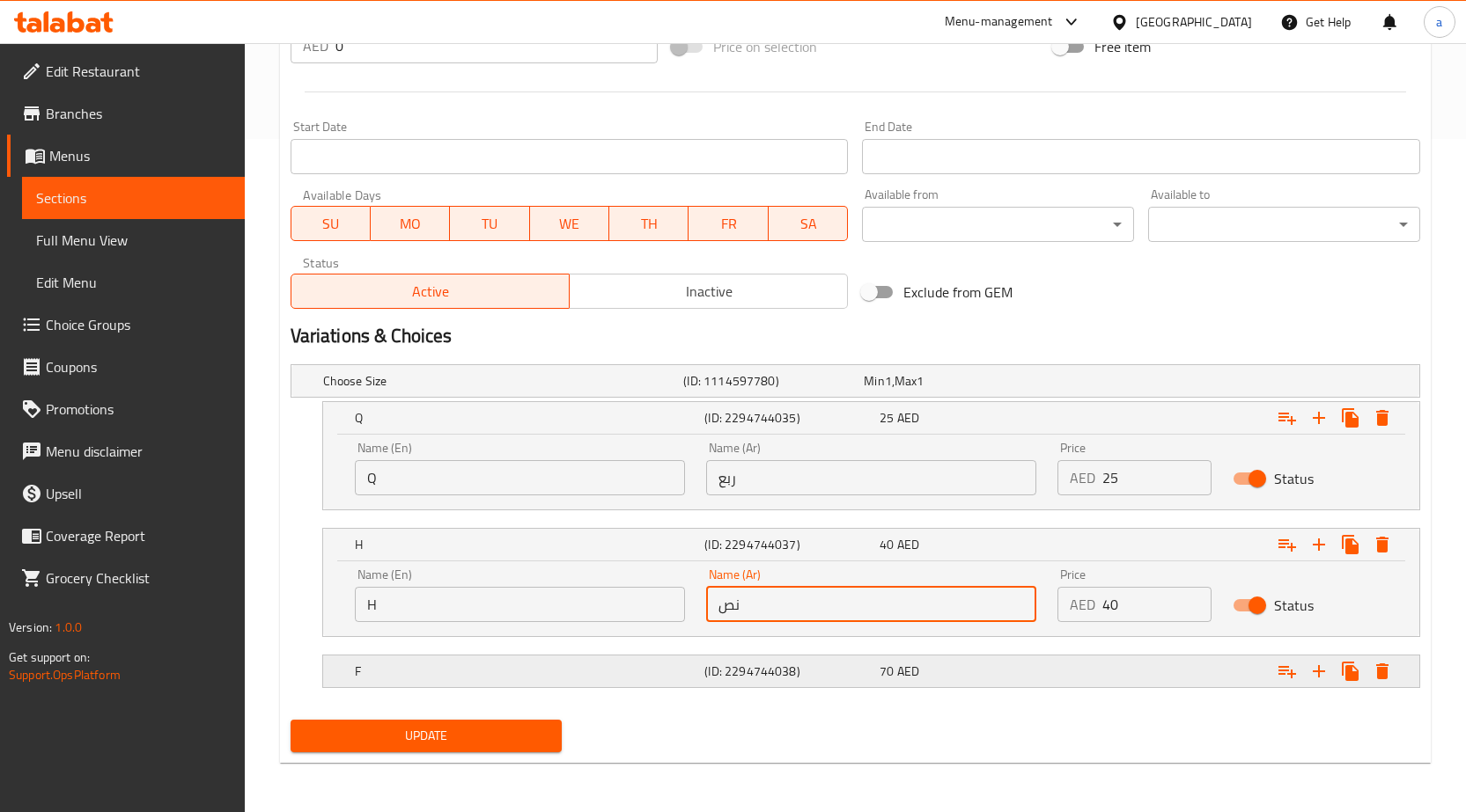
click at [766, 680] on h5 "(ID: 2294744038)" at bounding box center [788, 671] width 168 height 18
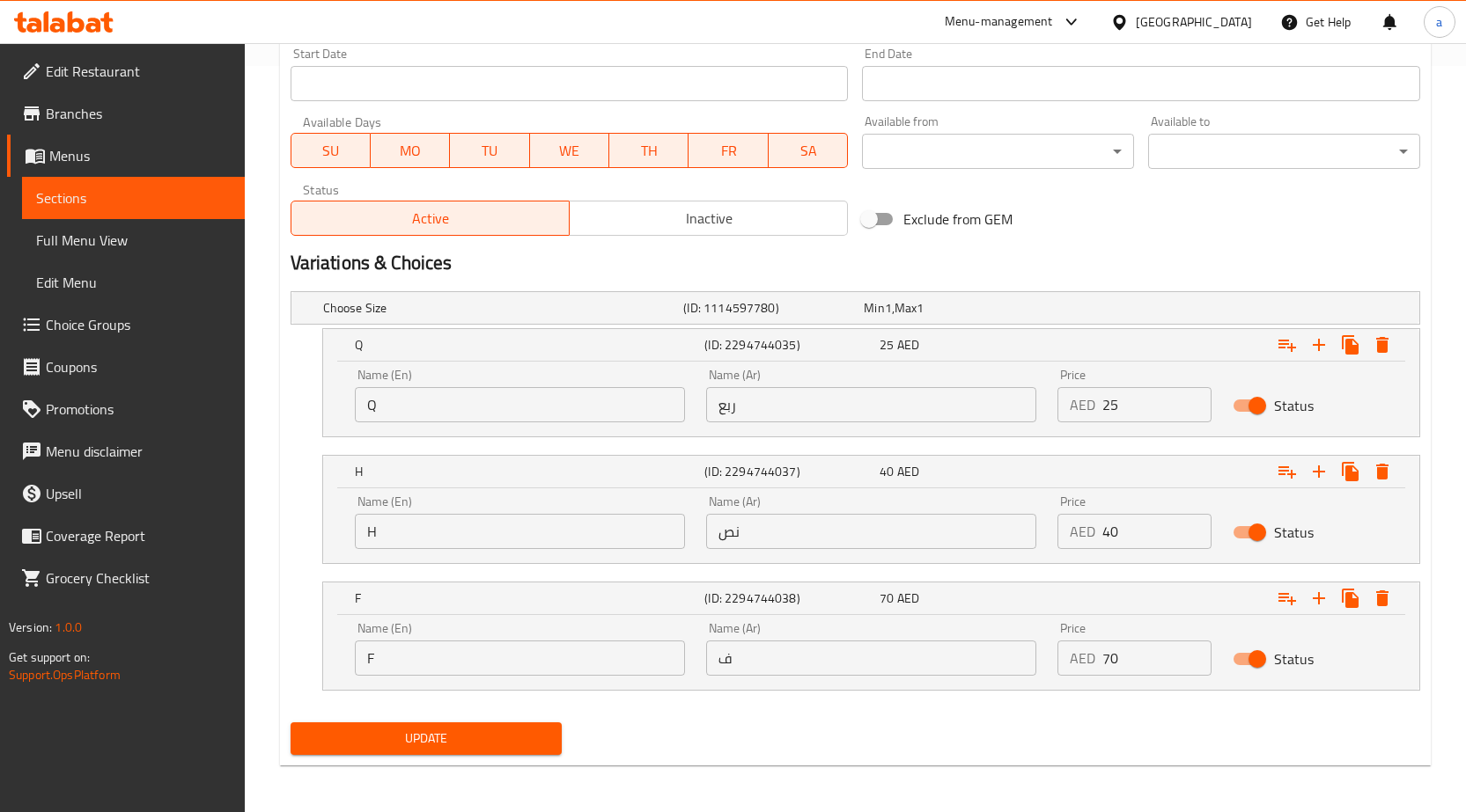
scroll to position [749, 0]
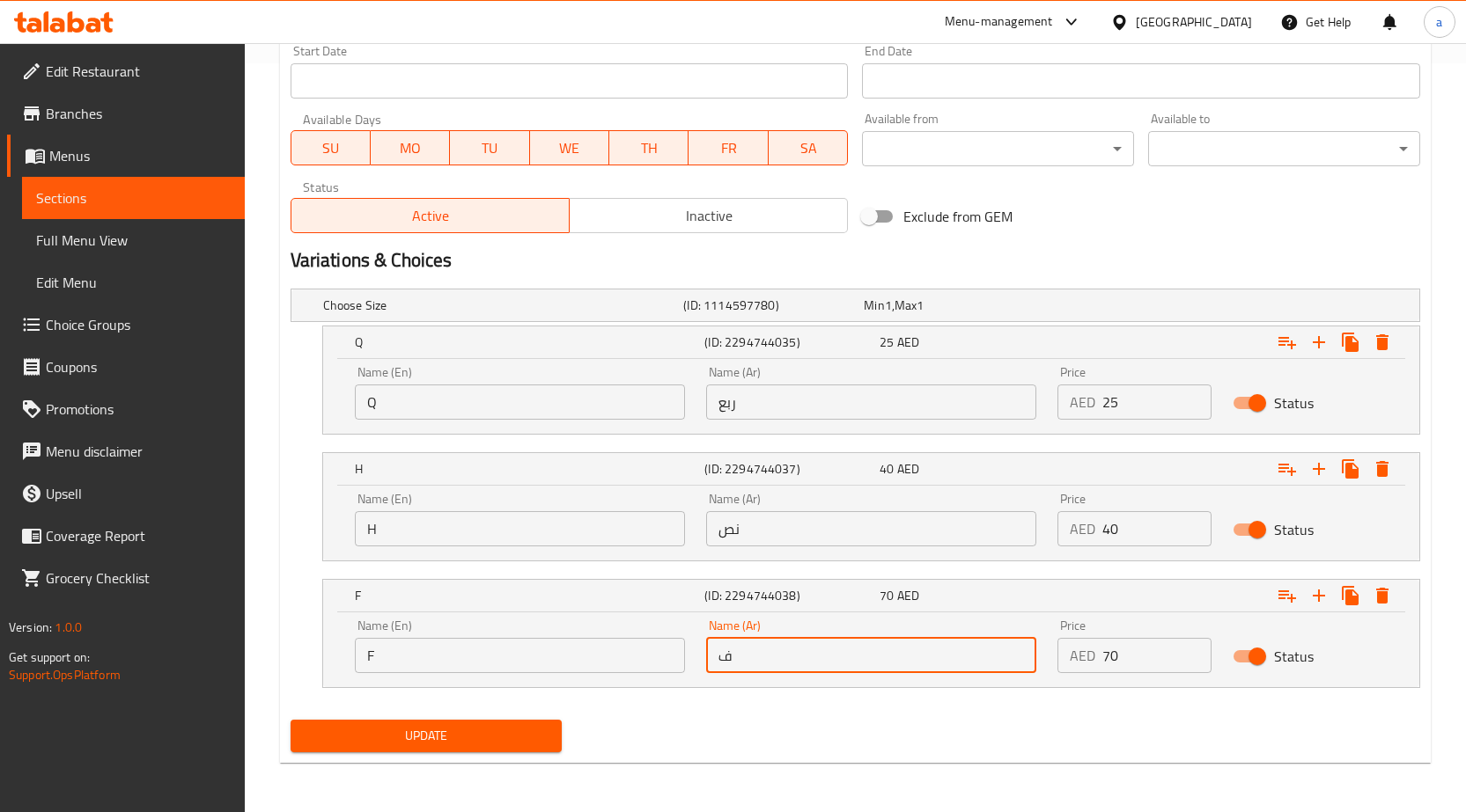
drag, startPoint x: 747, startPoint y: 667, endPoint x: 705, endPoint y: 669, distance: 42.0
click at [706, 669] on input "ف" at bounding box center [871, 655] width 331 height 35
type input "كامل"
click at [517, 739] on span "Update" at bounding box center [427, 736] width 244 height 22
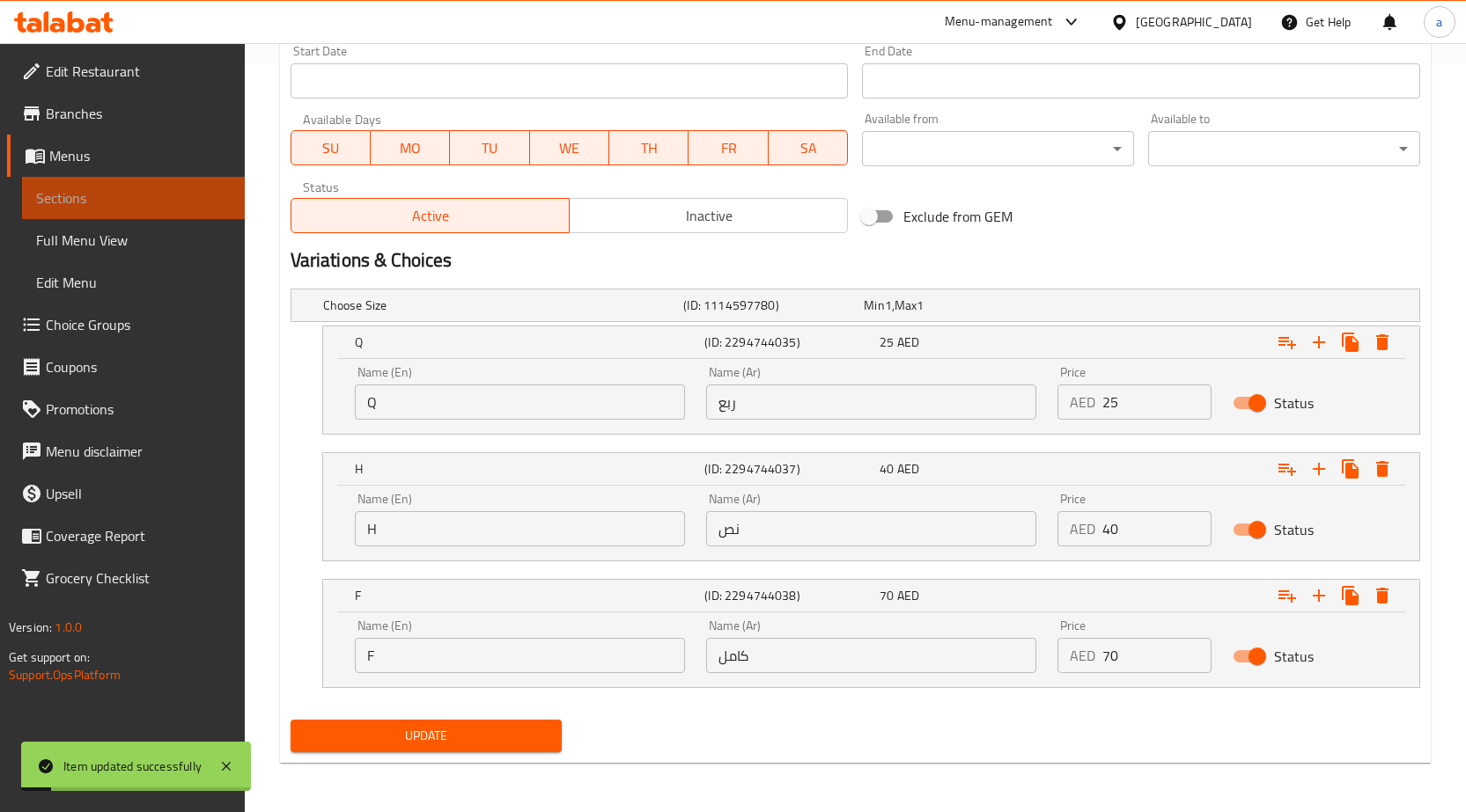
click at [73, 206] on span "Sections" at bounding box center [133, 198] width 195 height 21
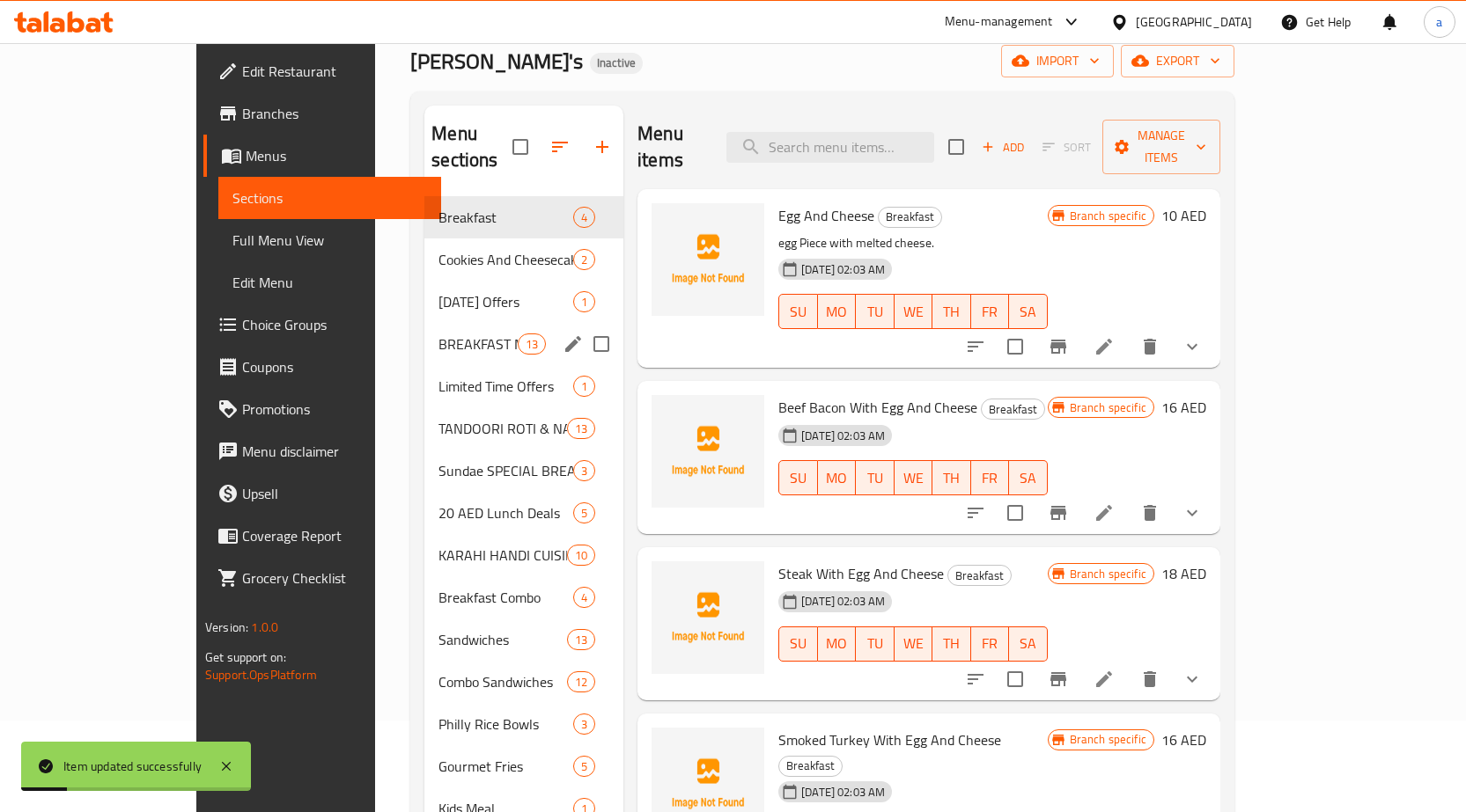
scroll to position [90, 0]
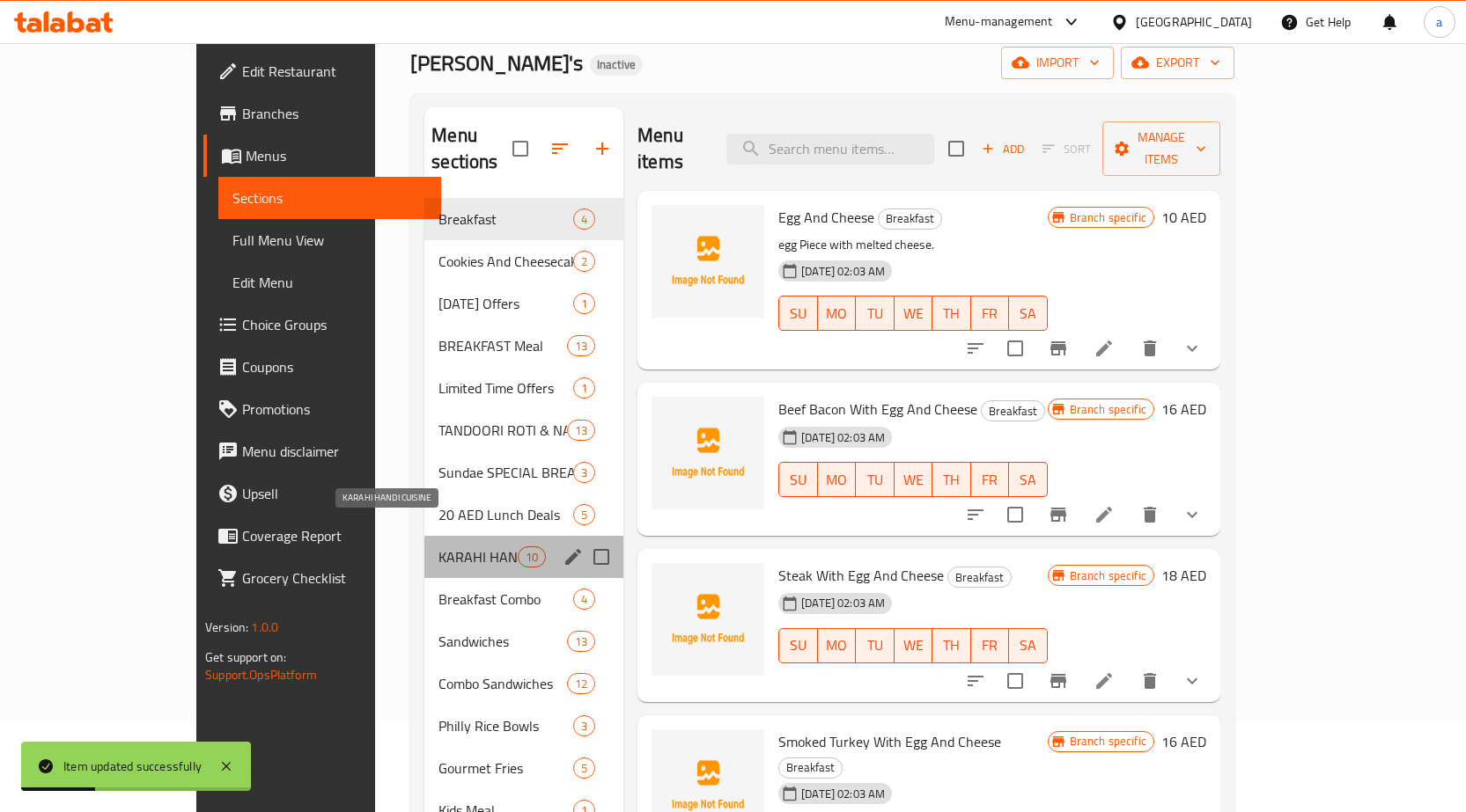
click at [439, 546] on span "KARAHI HANDI CUISINE" at bounding box center [478, 557] width 79 height 21
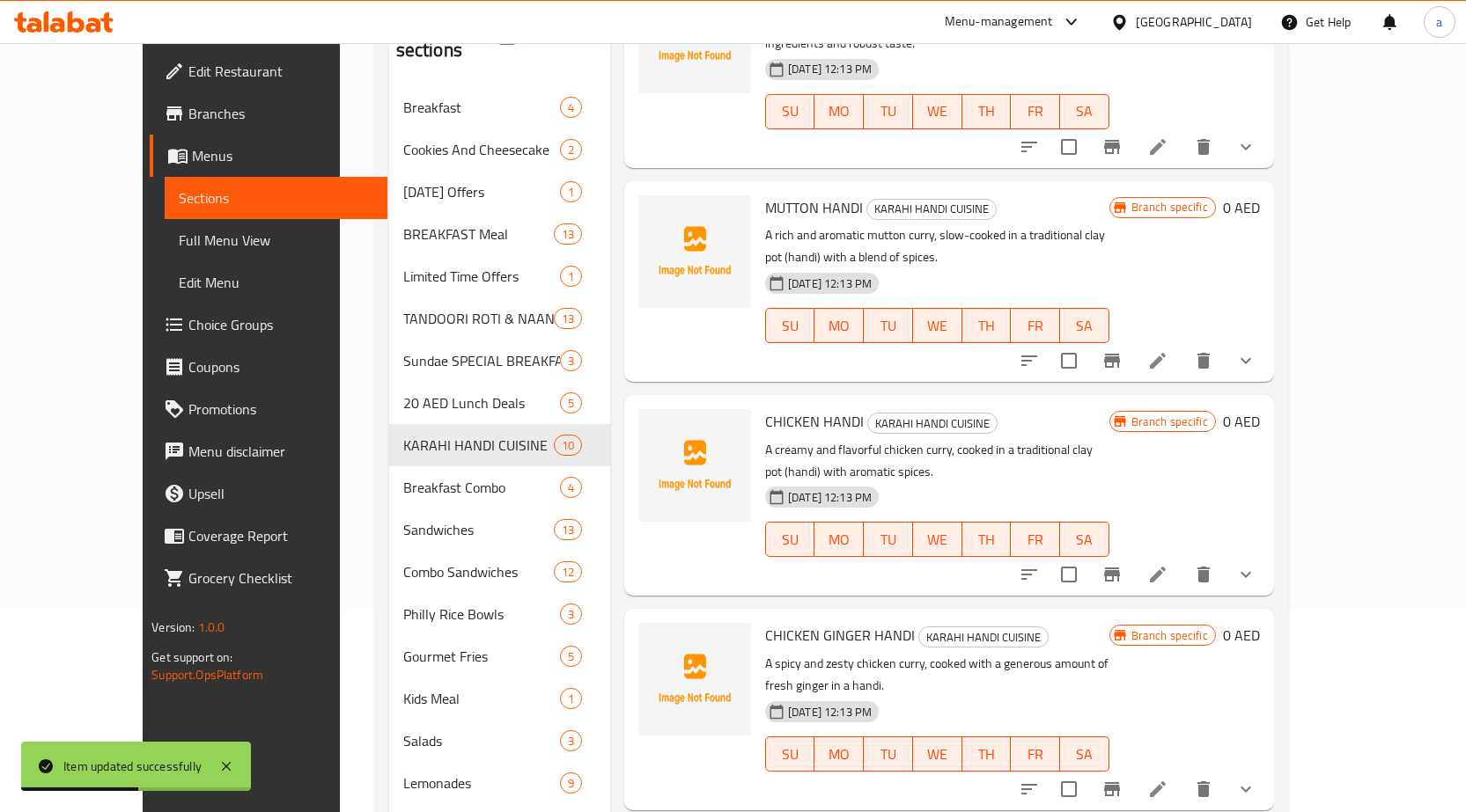
scroll to position [266, 0]
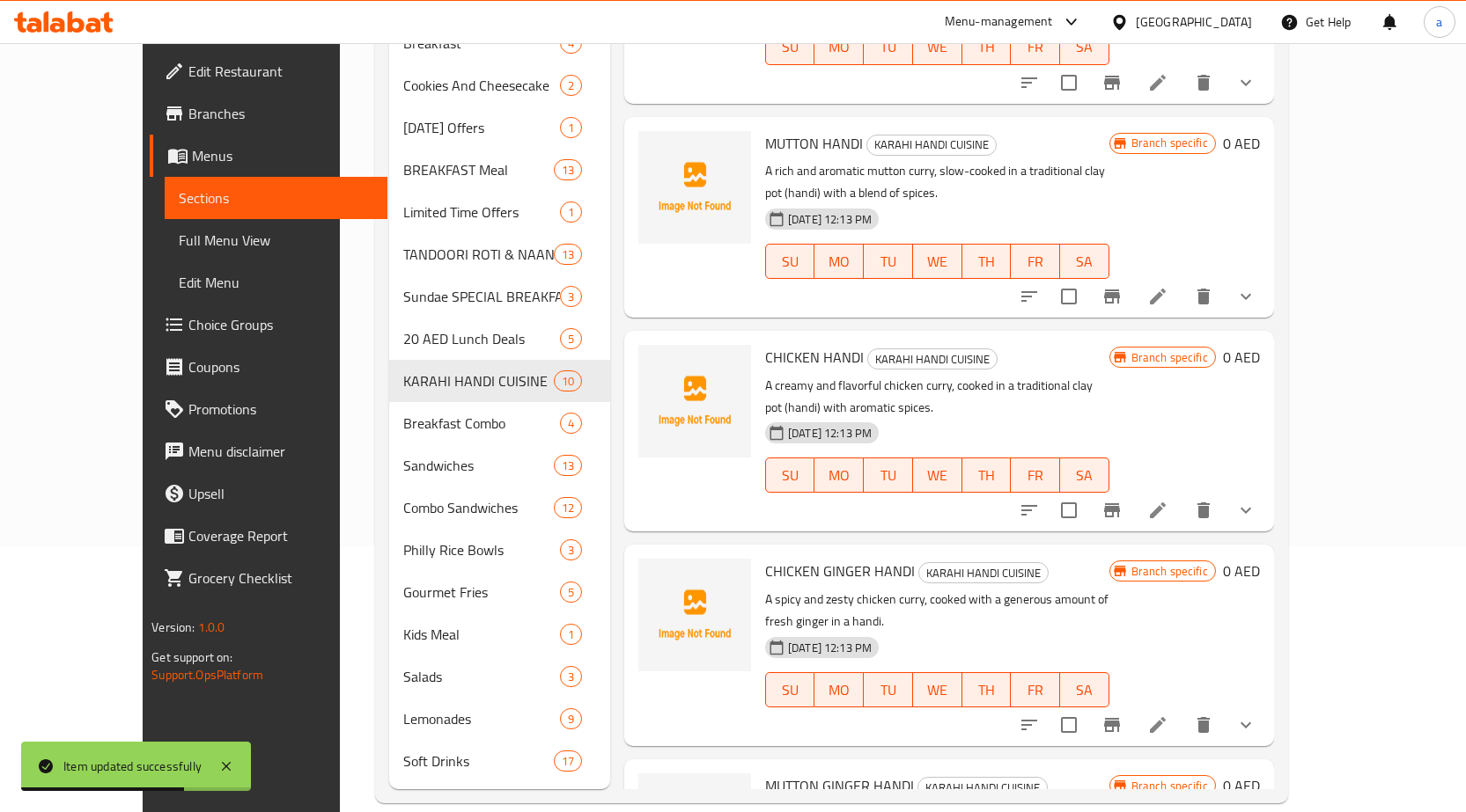
click at [1169, 500] on icon at bounding box center [1158, 510] width 21 height 21
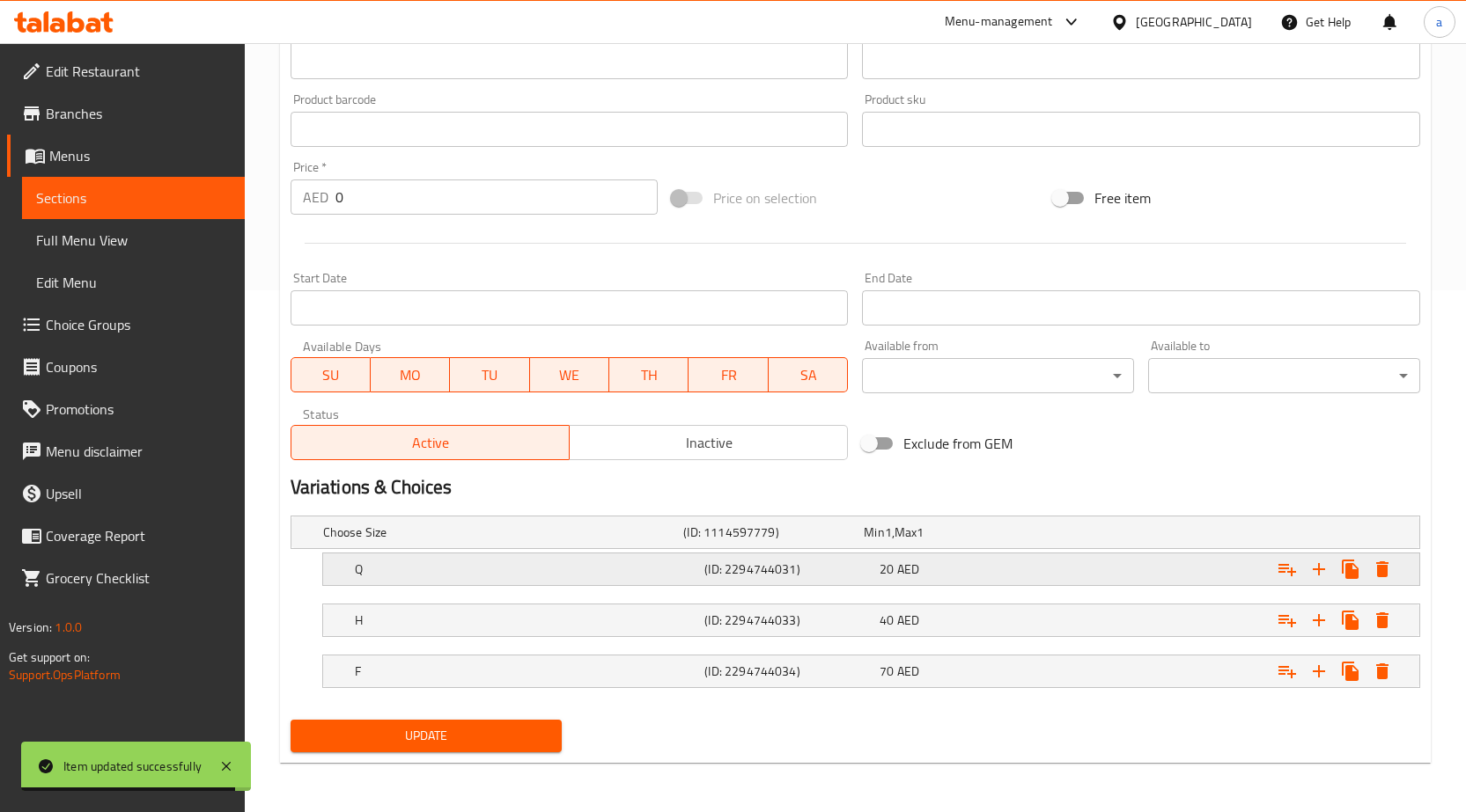
click at [744, 565] on h5 "(ID: 2294744031)" at bounding box center [788, 569] width 168 height 18
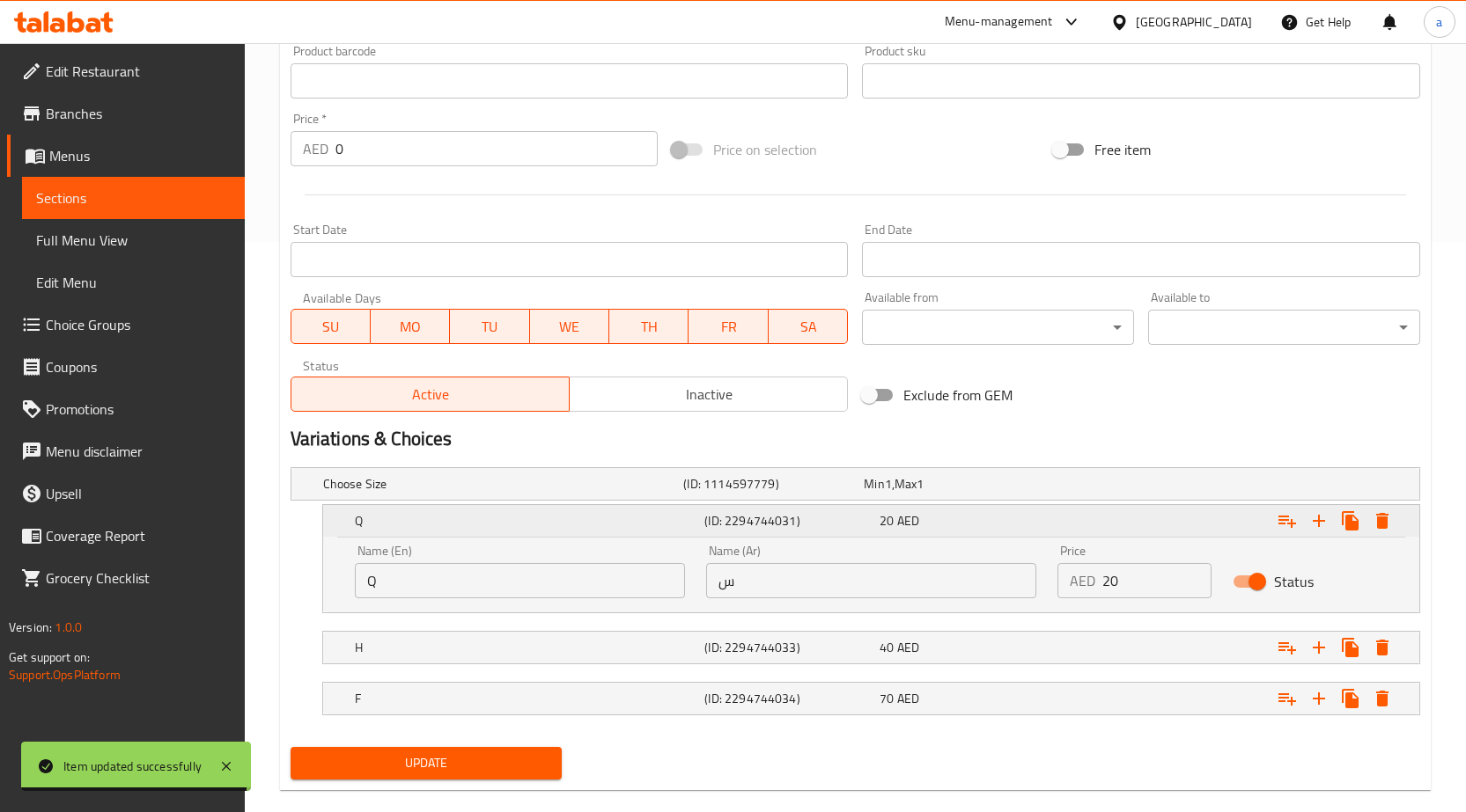
scroll to position [597, 0]
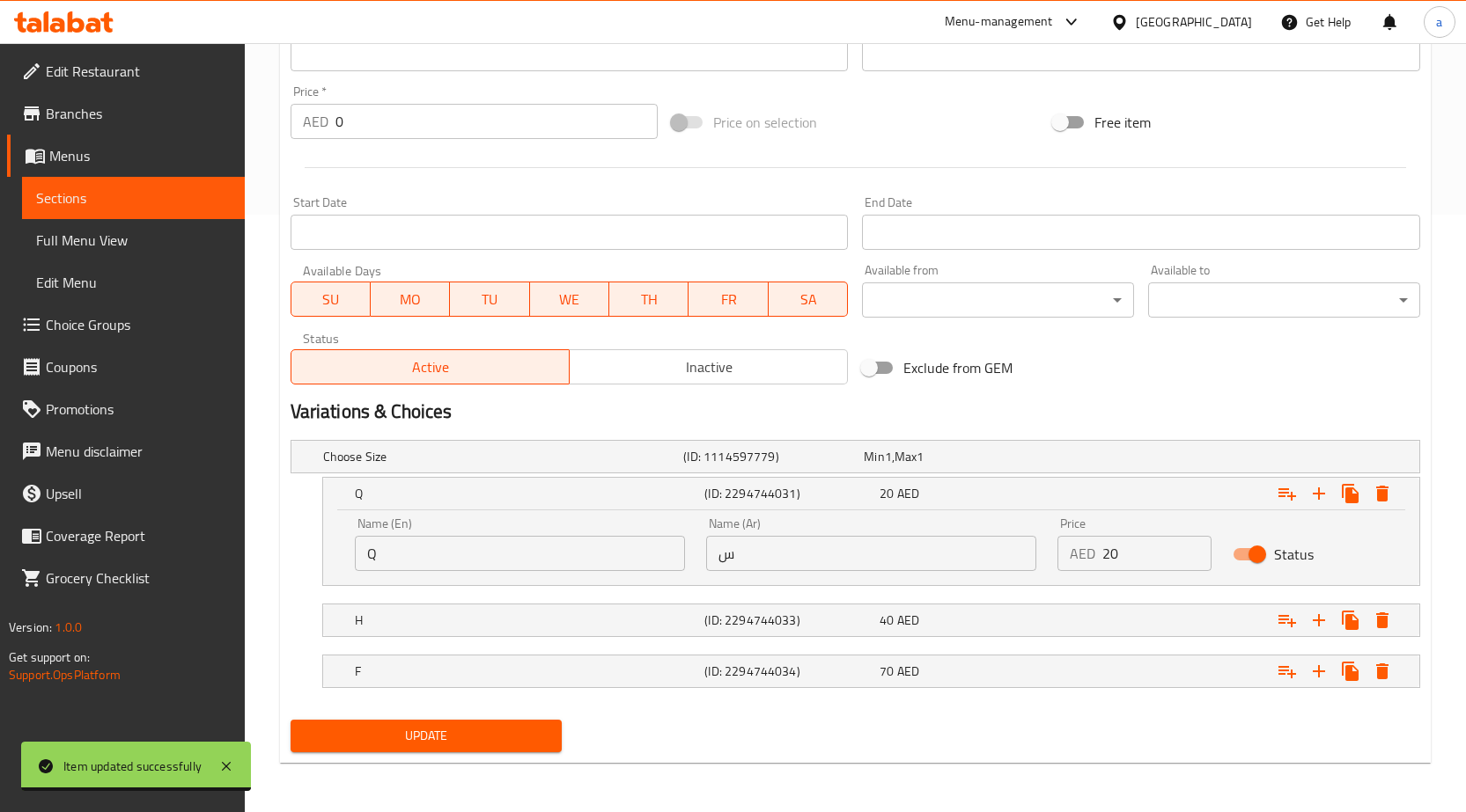
click at [734, 546] on input "س" at bounding box center [871, 553] width 331 height 35
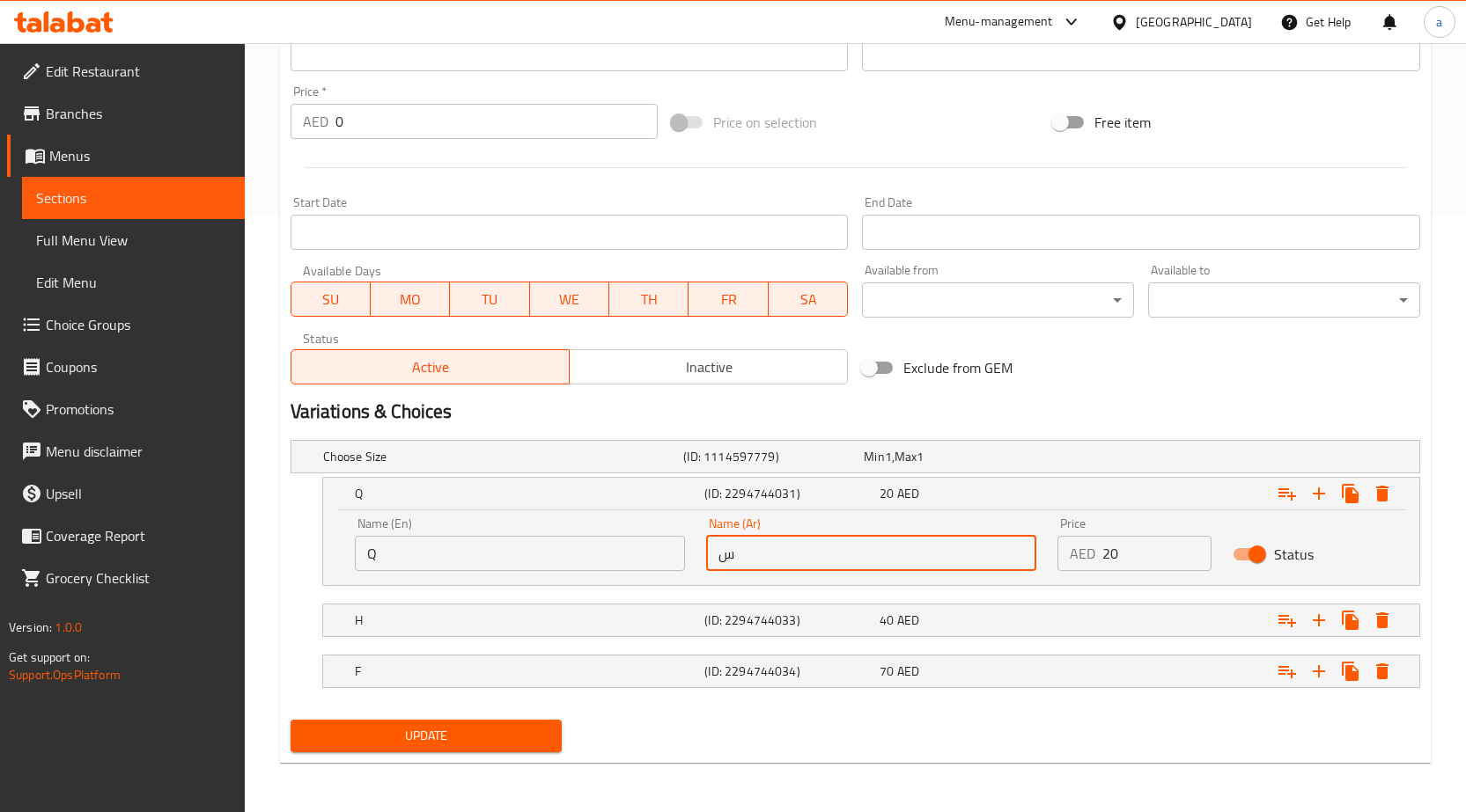
drag, startPoint x: 748, startPoint y: 557, endPoint x: 694, endPoint y: 574, distance: 56.6
click at [694, 574] on div "Name (En) Q Name (En) Name (Ar) س Name (Ar) Price AED 20 Price Status" at bounding box center [870, 544] width 1054 height 75
type input "ربع"
click at [827, 614] on h5 "(ID: 2294744033)" at bounding box center [788, 620] width 168 height 18
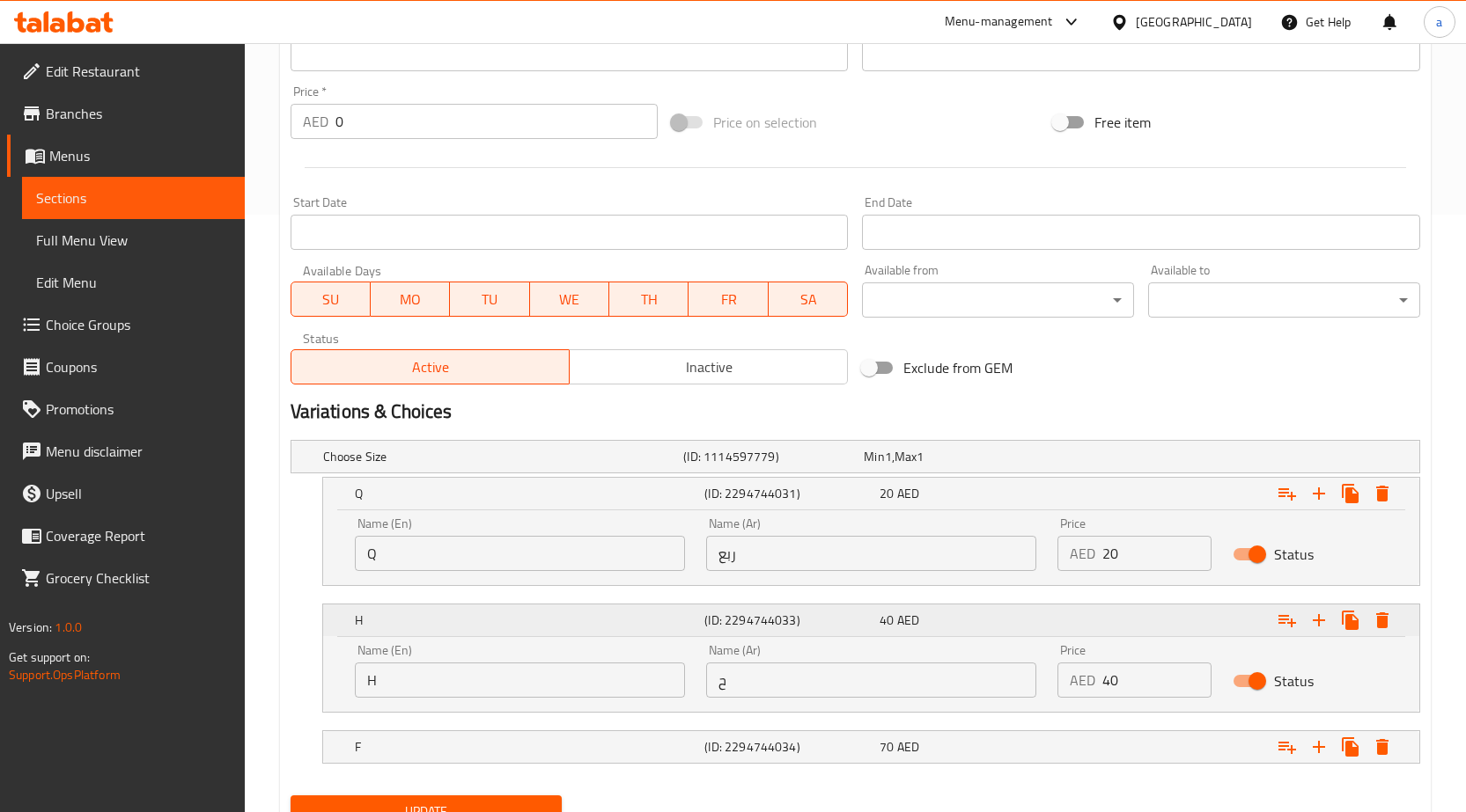
scroll to position [673, 0]
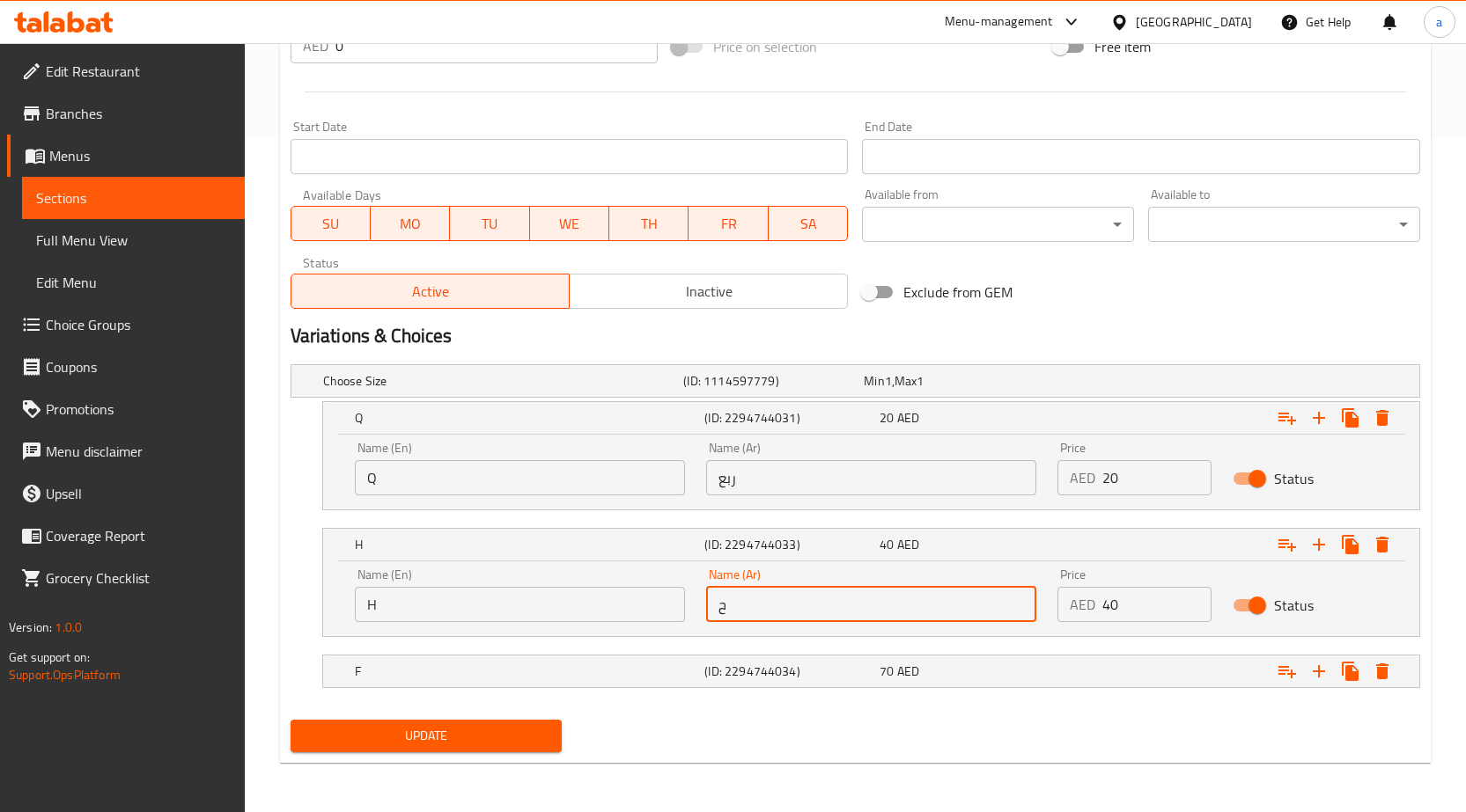
drag, startPoint x: 795, startPoint y: 611, endPoint x: 704, endPoint y: 612, distance: 91.0
click at [704, 612] on div "Name (Ar) ح Name (Ar)" at bounding box center [871, 595] width 352 height 75
type input "نص"
click at [793, 676] on h5 "(ID: 2294744034)" at bounding box center [788, 671] width 168 height 18
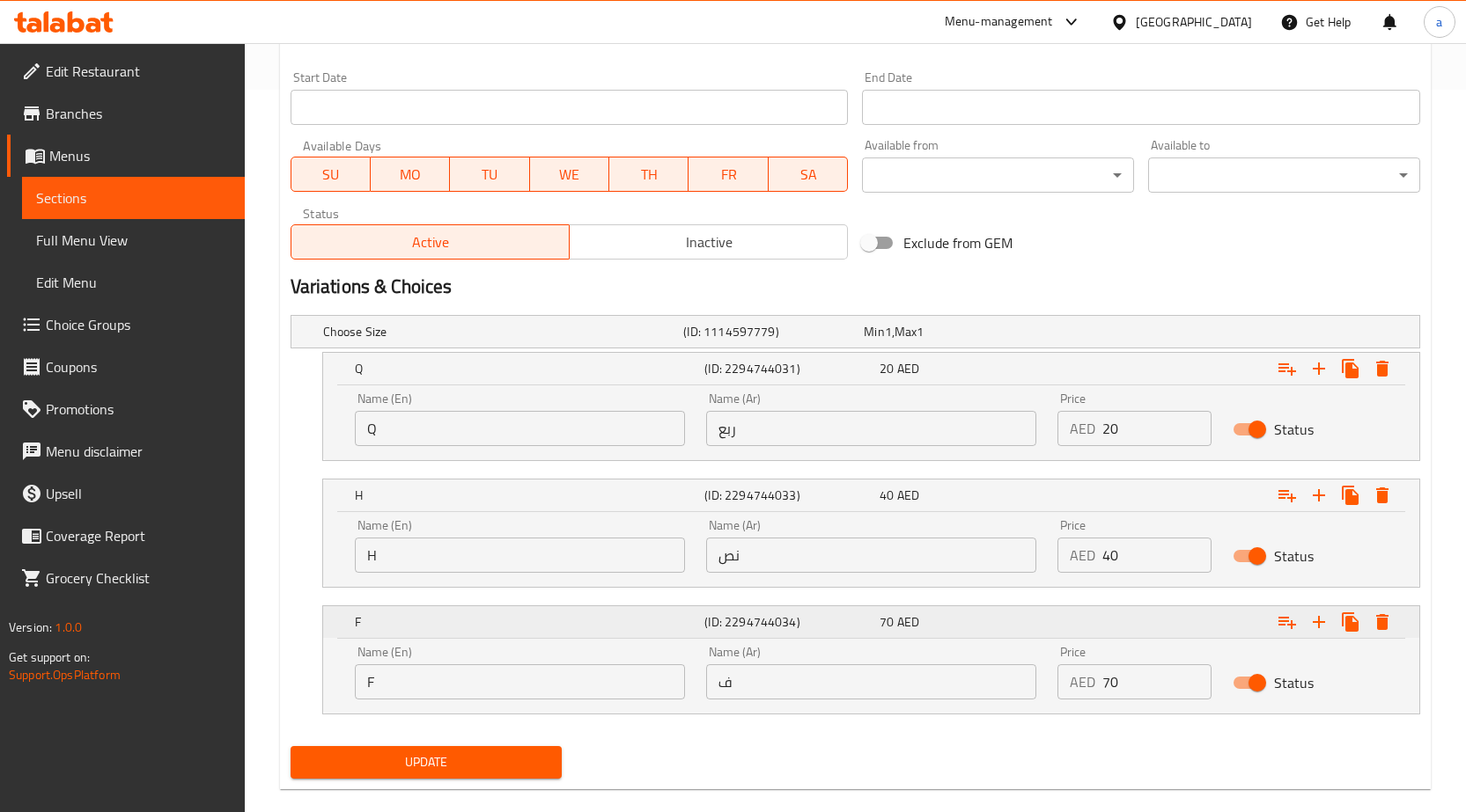
scroll to position [749, 0]
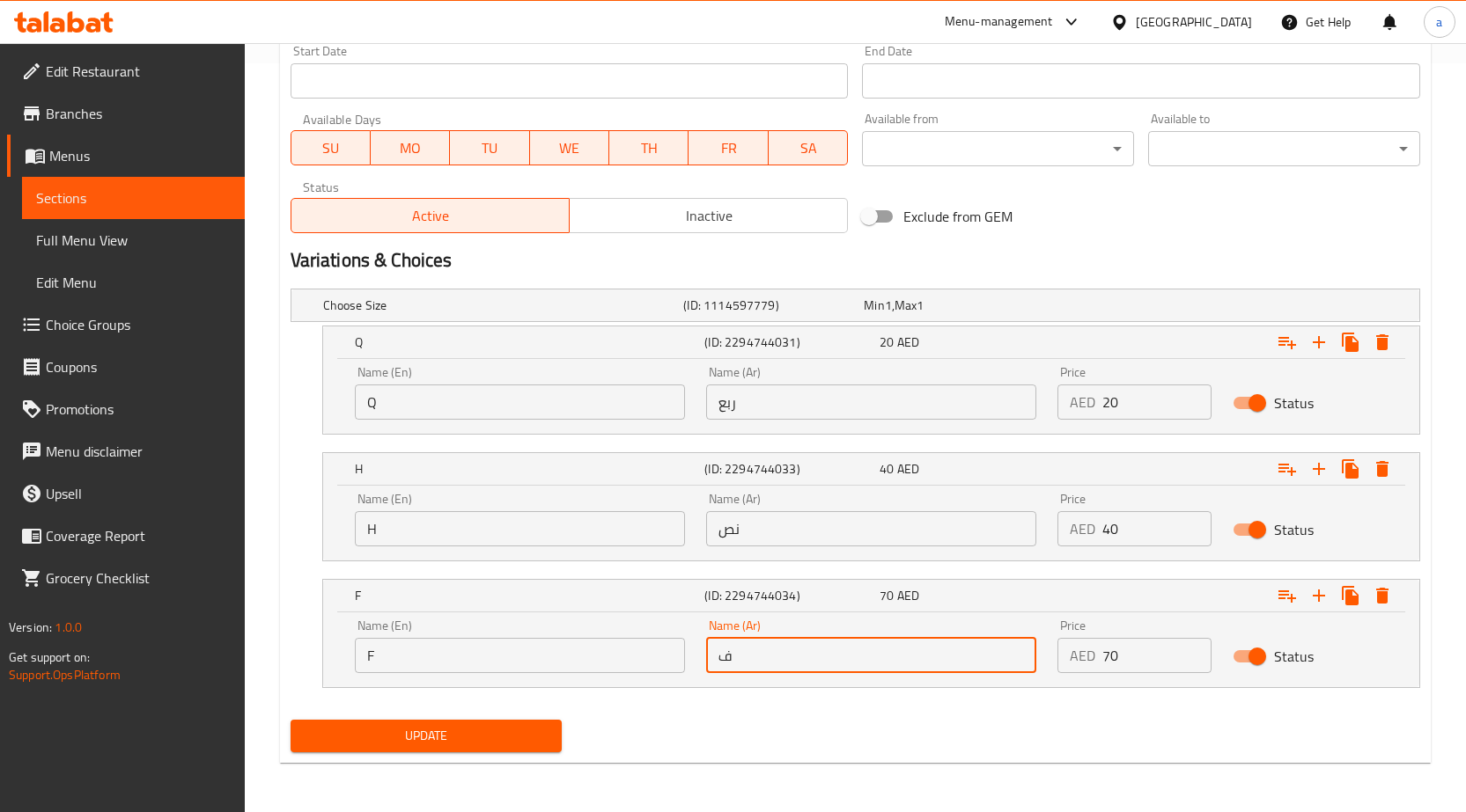
drag, startPoint x: 769, startPoint y: 655, endPoint x: 703, endPoint y: 665, distance: 66.8
click at [703, 665] on div "Name (Ar) ف Name (Ar)" at bounding box center [871, 646] width 352 height 75
type input "كامل"
click at [489, 742] on span "Update" at bounding box center [427, 736] width 244 height 22
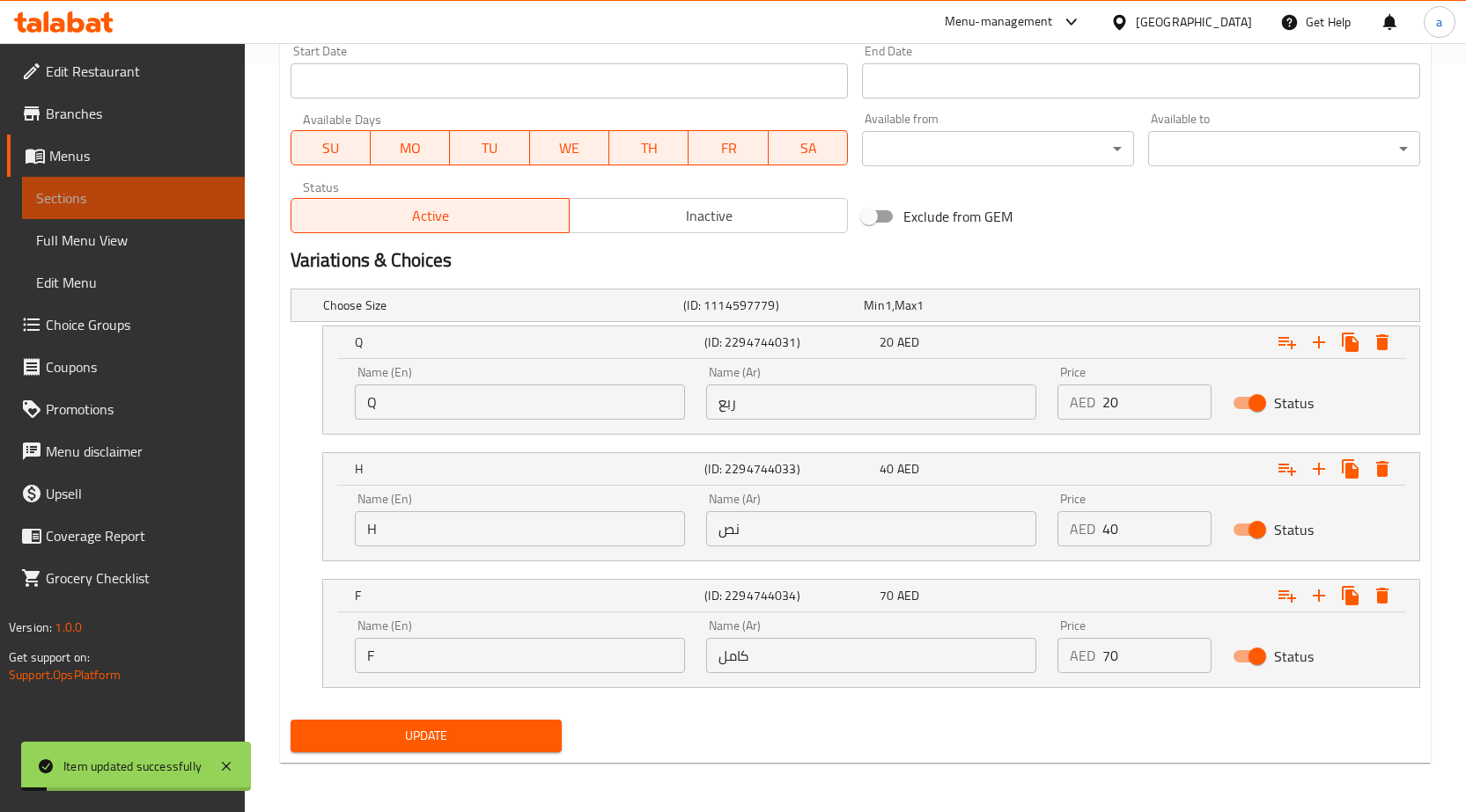
click at [134, 198] on span "Sections" at bounding box center [133, 198] width 195 height 21
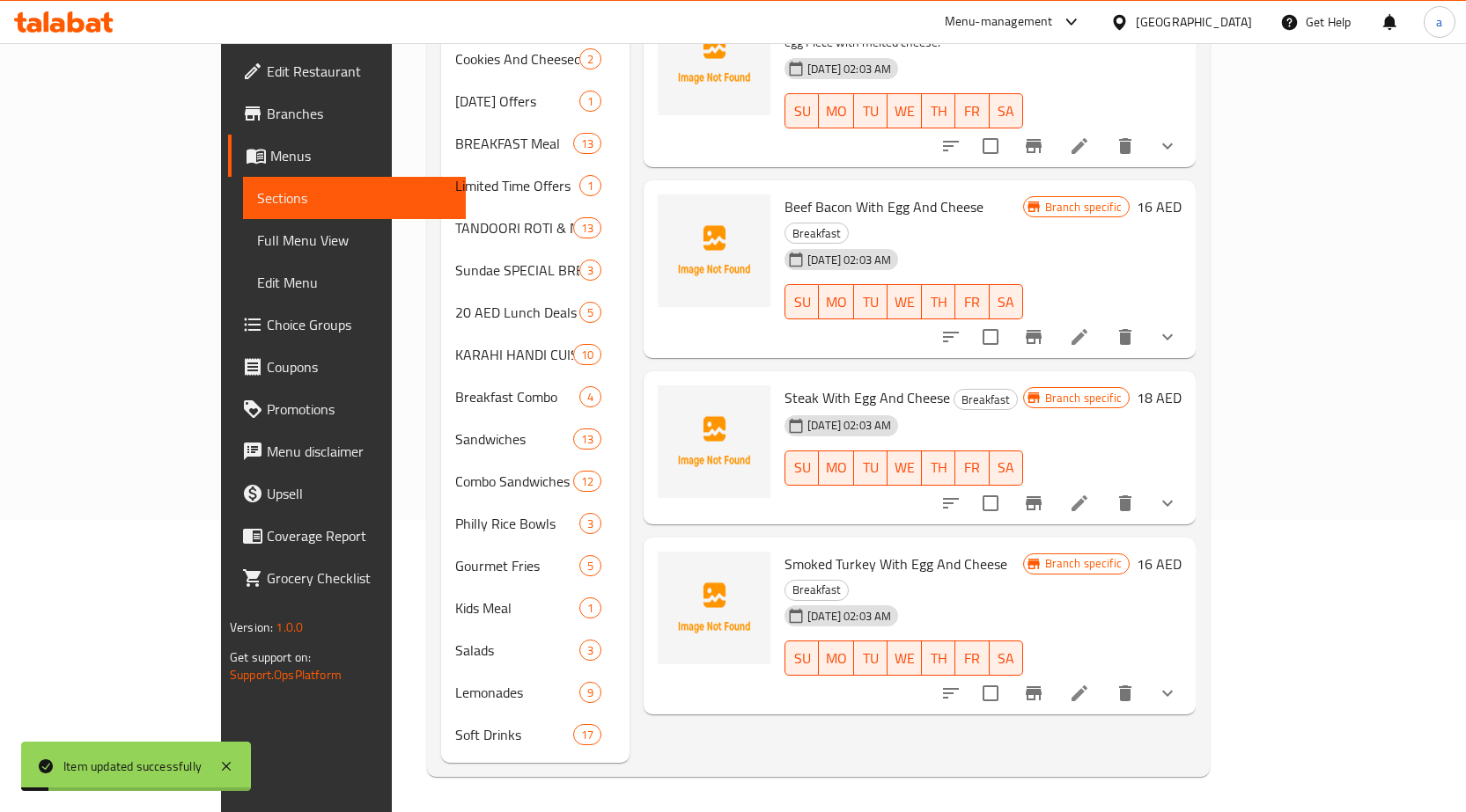
scroll to position [266, 0]
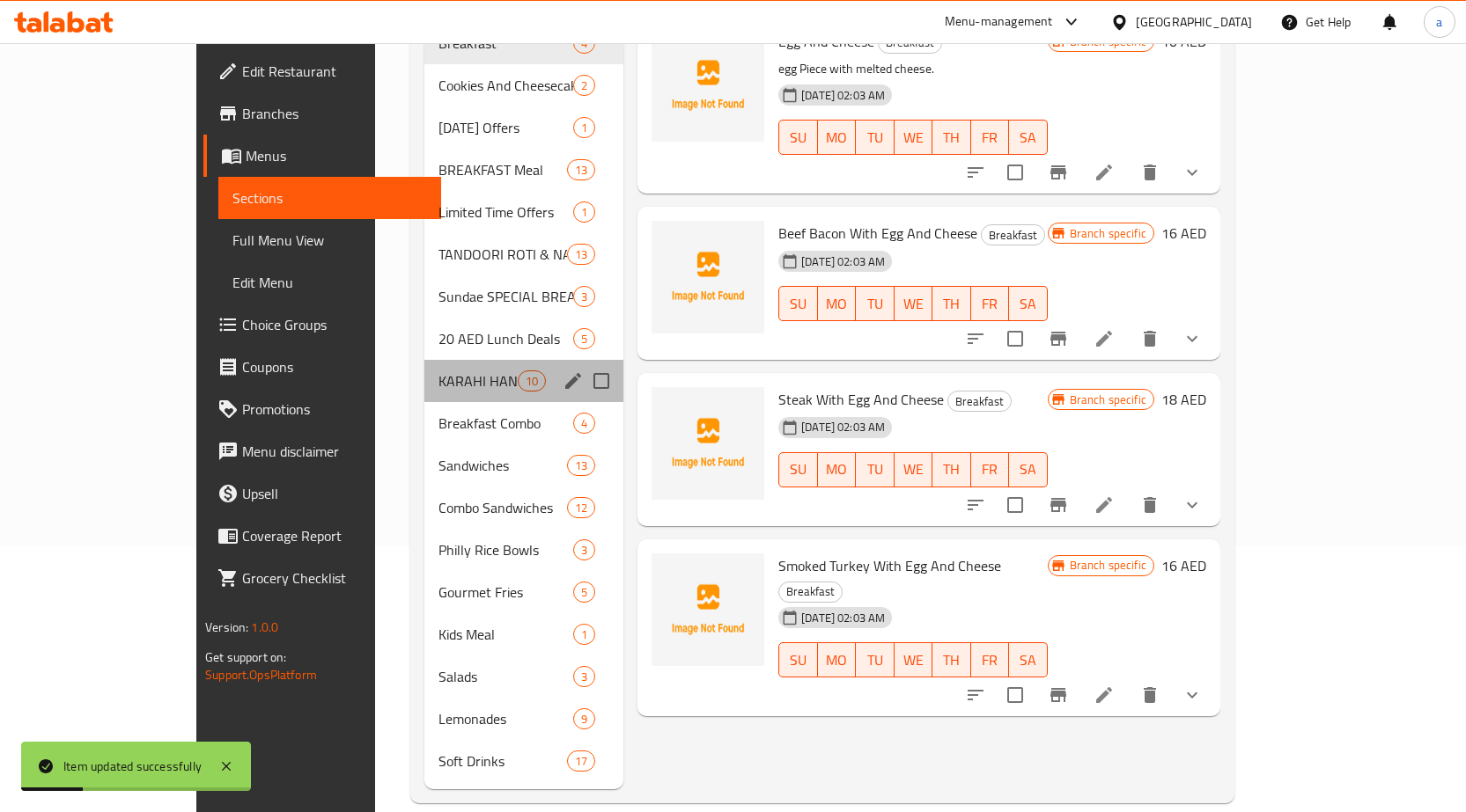
click at [425, 368] on div "KARAHI HANDI CUISINE 10" at bounding box center [524, 381] width 199 height 42
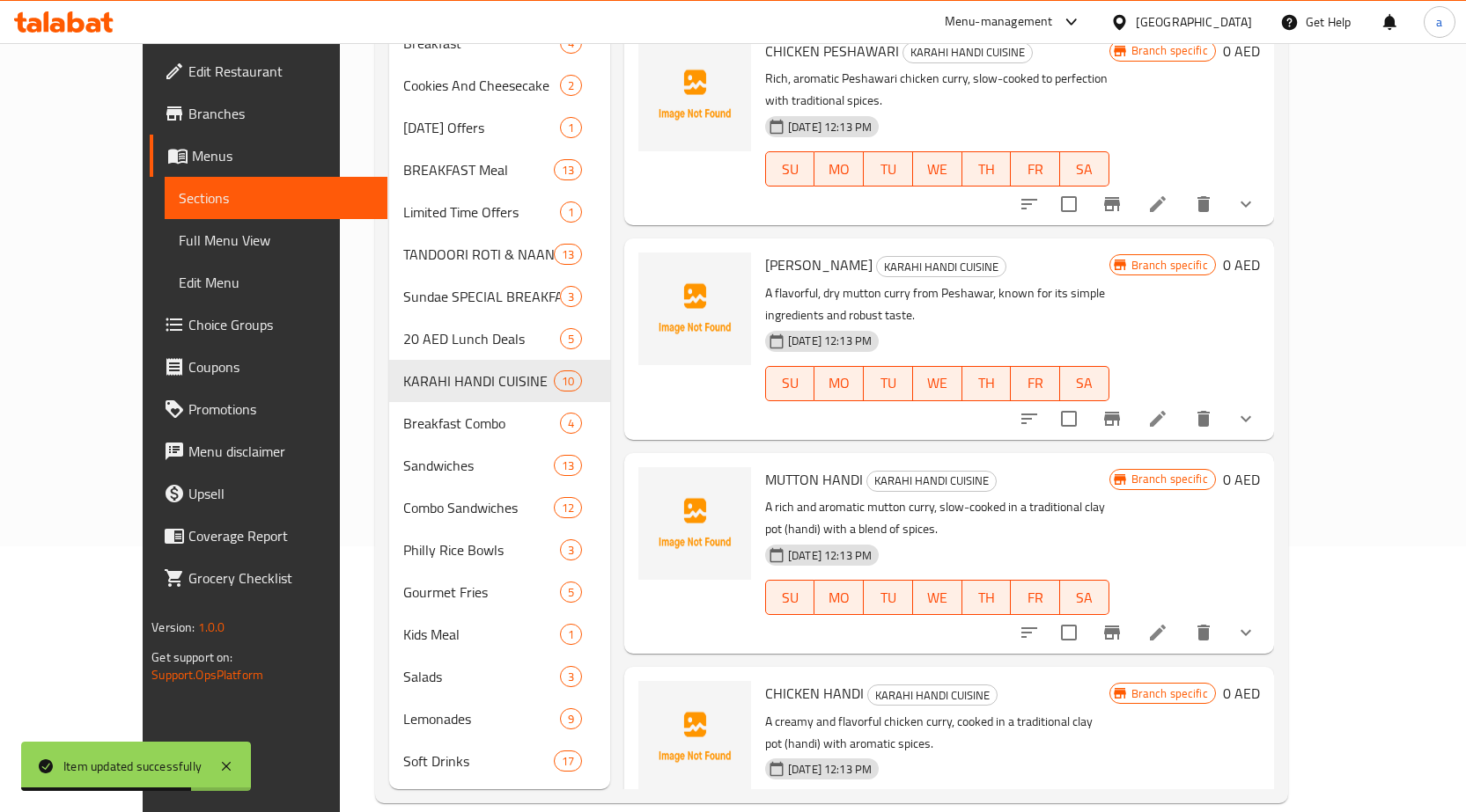
scroll to position [805, 0]
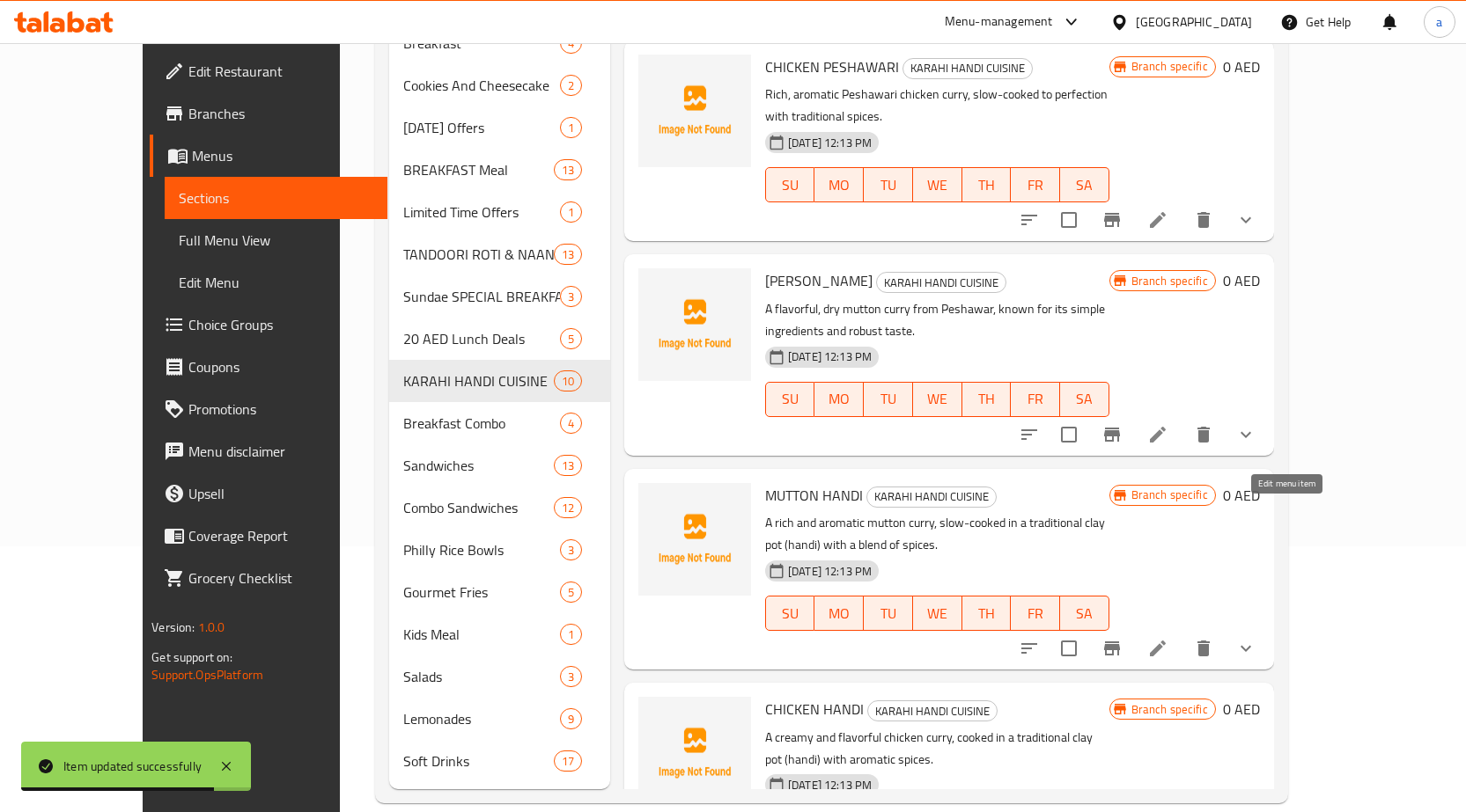
click at [1169, 638] on icon at bounding box center [1158, 649] width 21 height 21
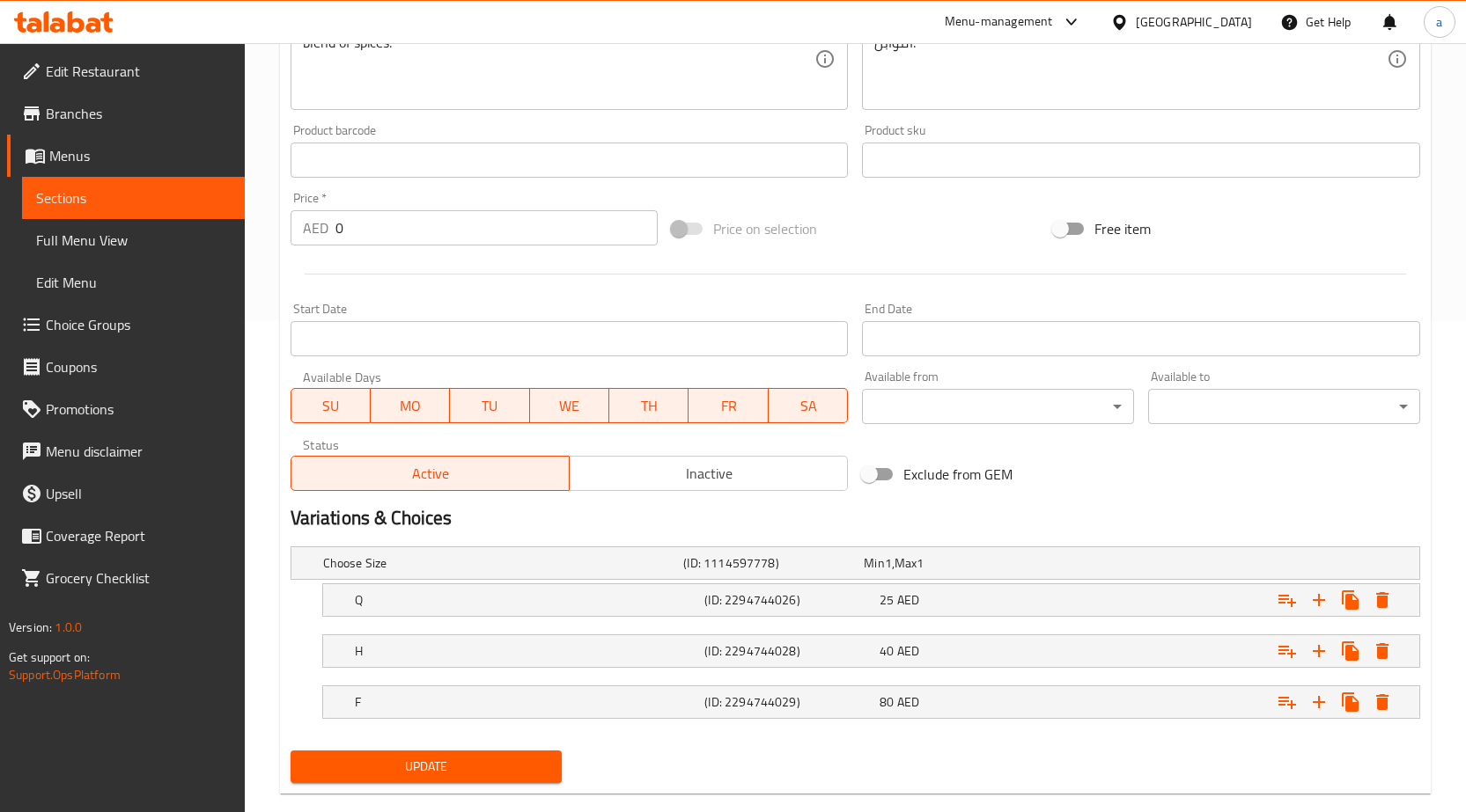
scroll to position [522, 0]
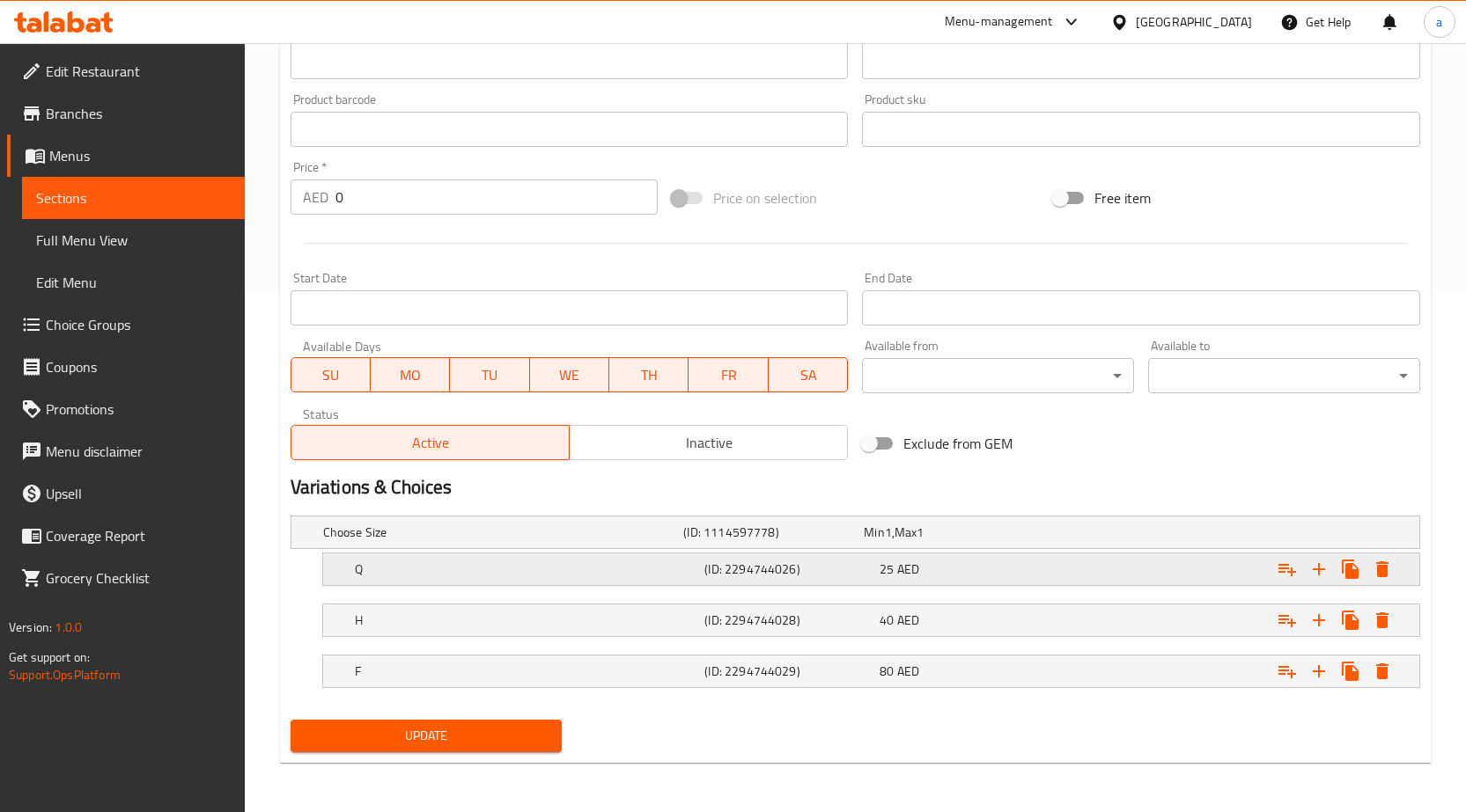
click at [784, 557] on div "(ID: 2294744026)" at bounding box center [789, 570] width 175 height 25
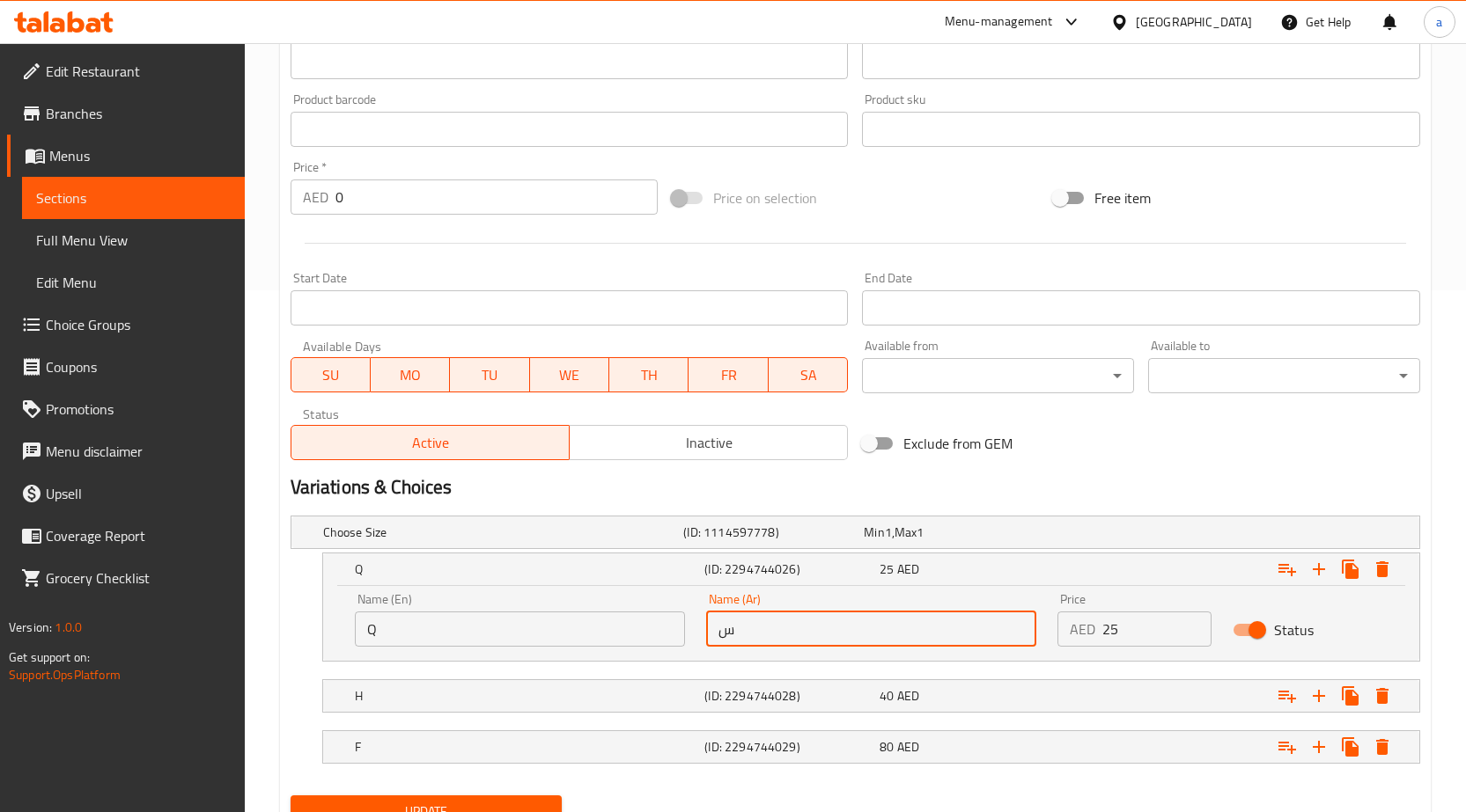
drag, startPoint x: 752, startPoint y: 623, endPoint x: 697, endPoint y: 641, distance: 57.9
click at [697, 641] on div "Name (Ar) س Name (Ar)" at bounding box center [871, 619] width 352 height 75
type input "ربع"
click at [787, 690] on h5 "(ID: 2294744028)" at bounding box center [788, 696] width 168 height 18
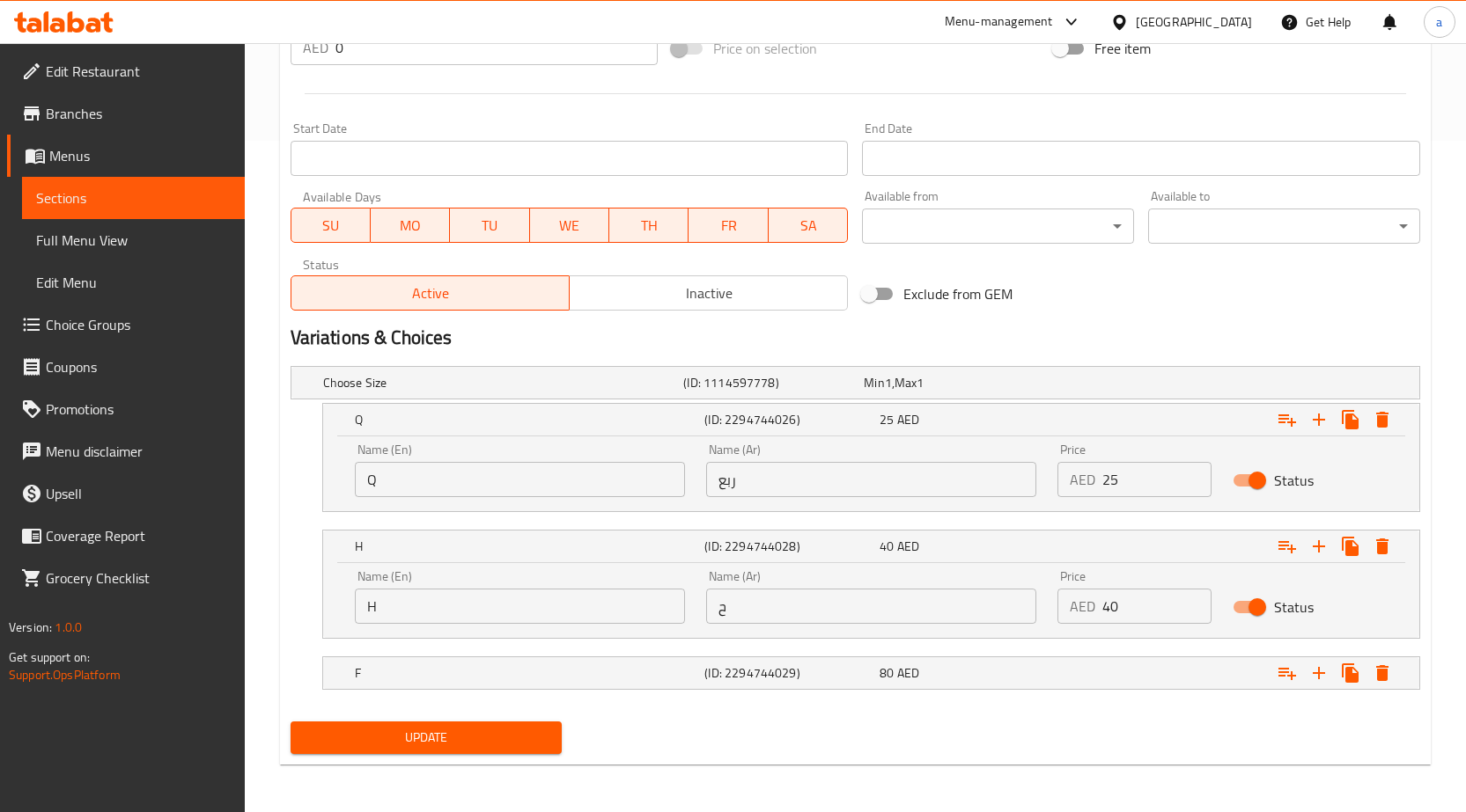
scroll to position [673, 0]
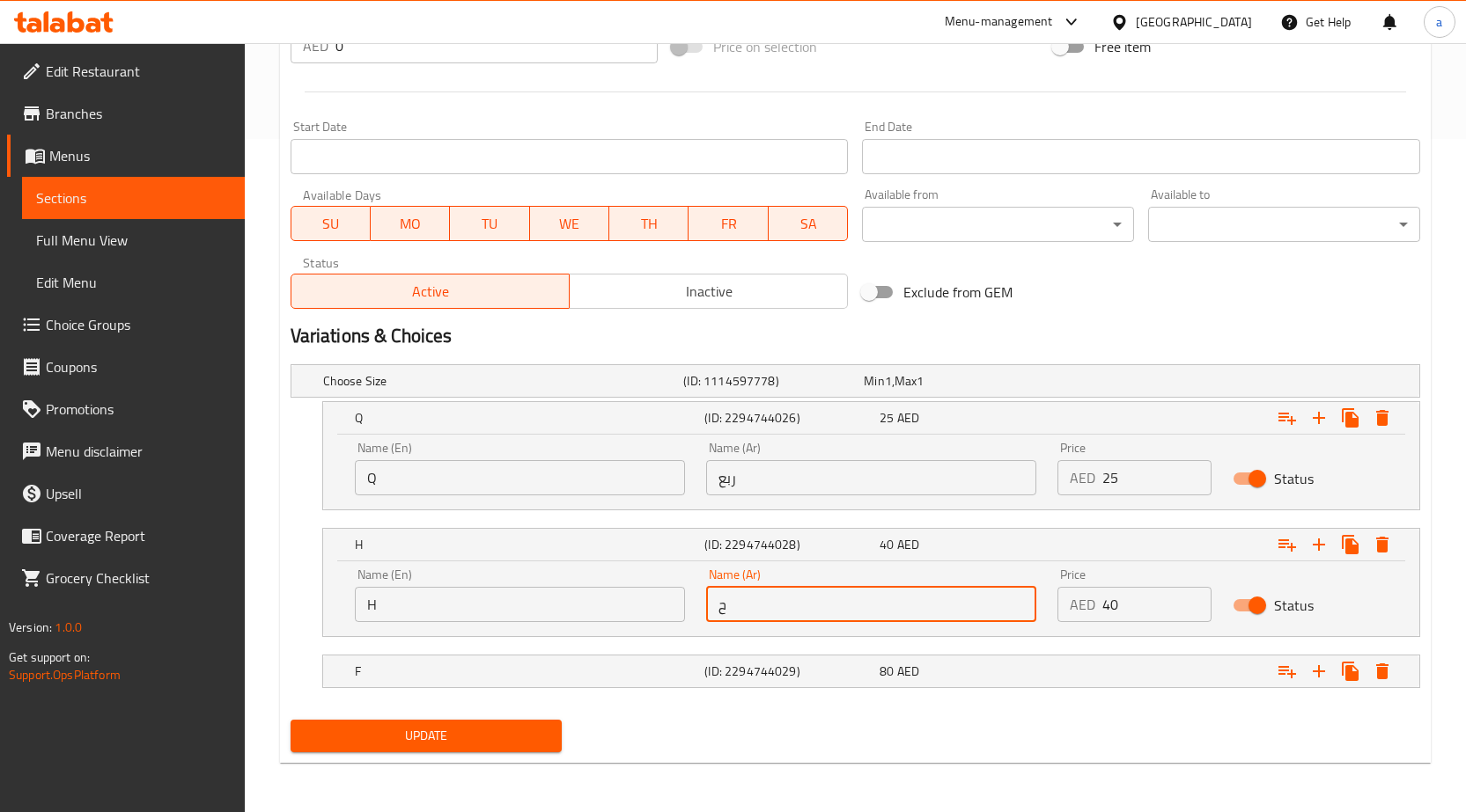
drag, startPoint x: 747, startPoint y: 608, endPoint x: 679, endPoint y: 611, distance: 68.1
click at [679, 611] on div "Name (En) H Name (En) Name (Ar) ح Name (Ar) Price AED 40 Price Status" at bounding box center [870, 595] width 1054 height 75
type input "نص"
click at [767, 675] on h5 "(ID: 2294744029)" at bounding box center [788, 671] width 168 height 18
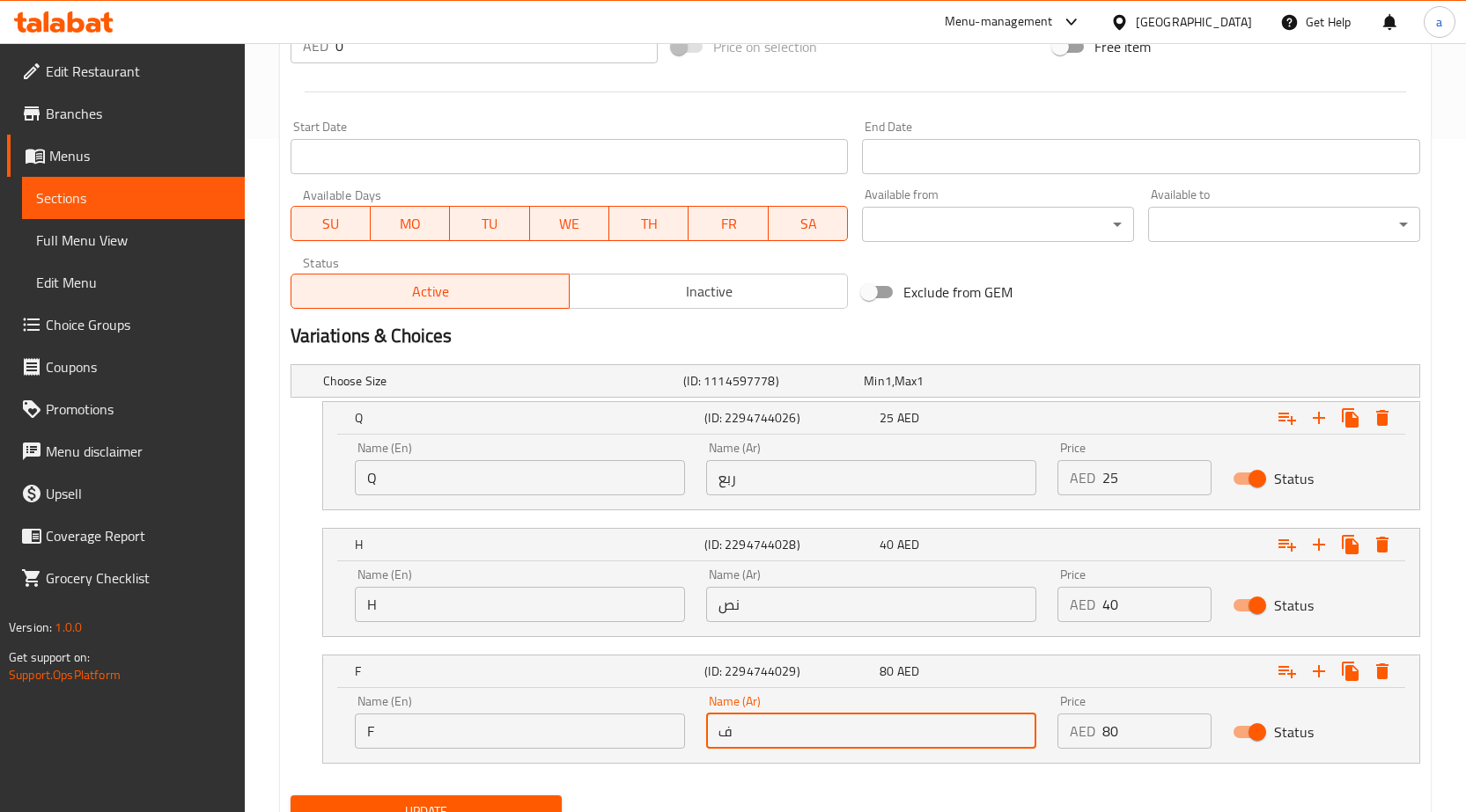
drag, startPoint x: 766, startPoint y: 732, endPoint x: 696, endPoint y: 734, distance: 70.0
click at [696, 734] on div "Name (Ar) ف Name (Ar)" at bounding box center [871, 722] width 352 height 75
type input "كامل"
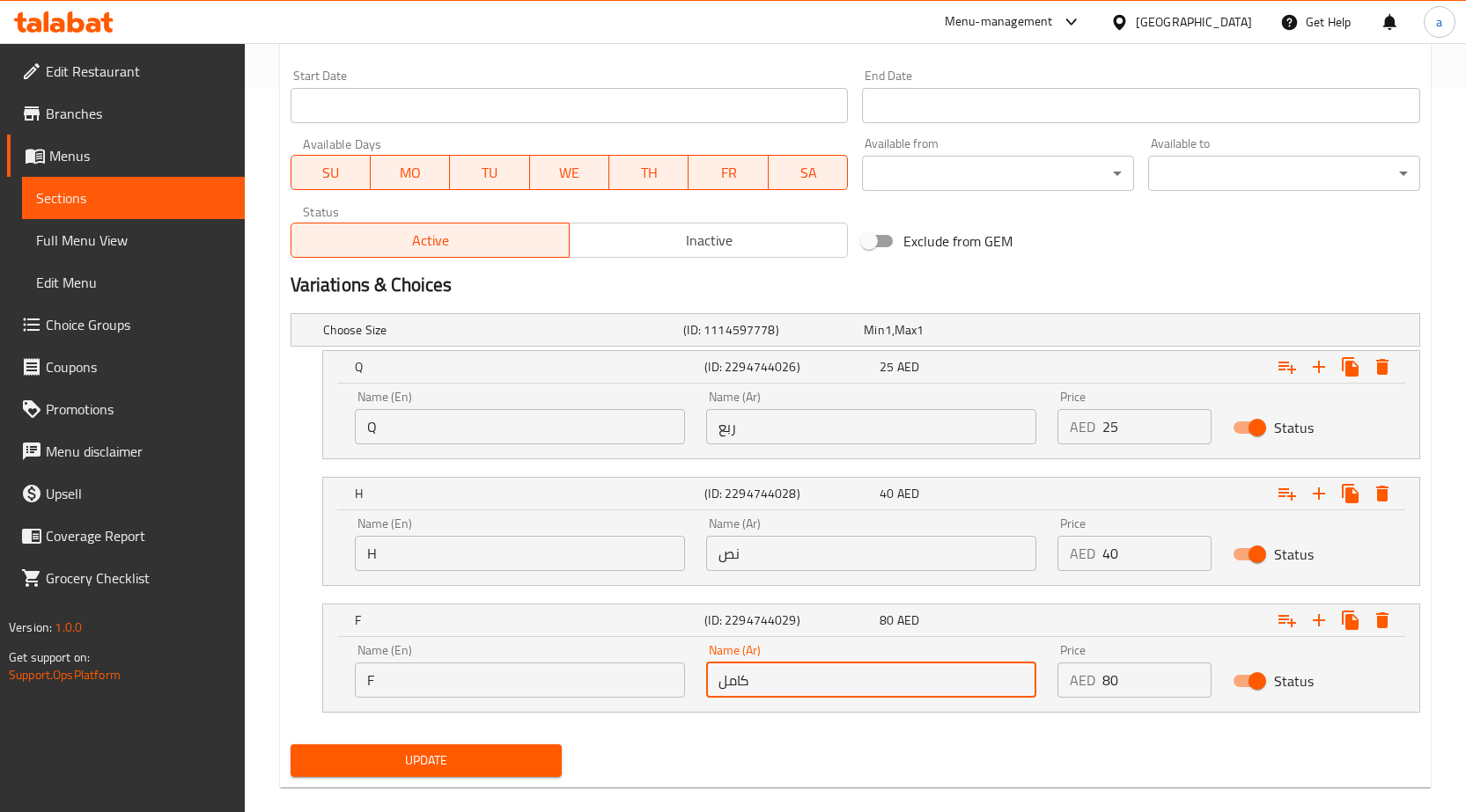
scroll to position [749, 0]
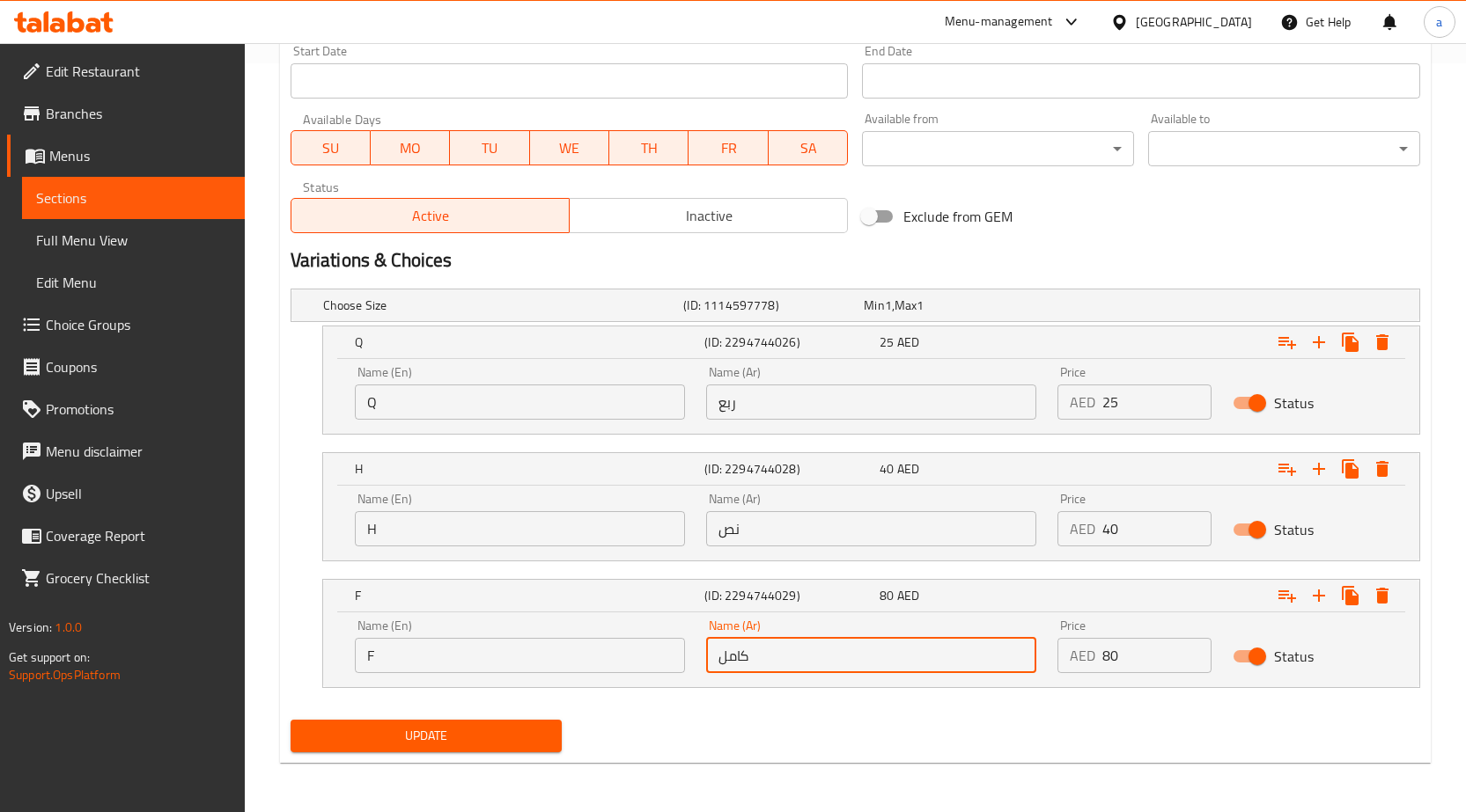
click at [543, 744] on span "Update" at bounding box center [427, 736] width 244 height 22
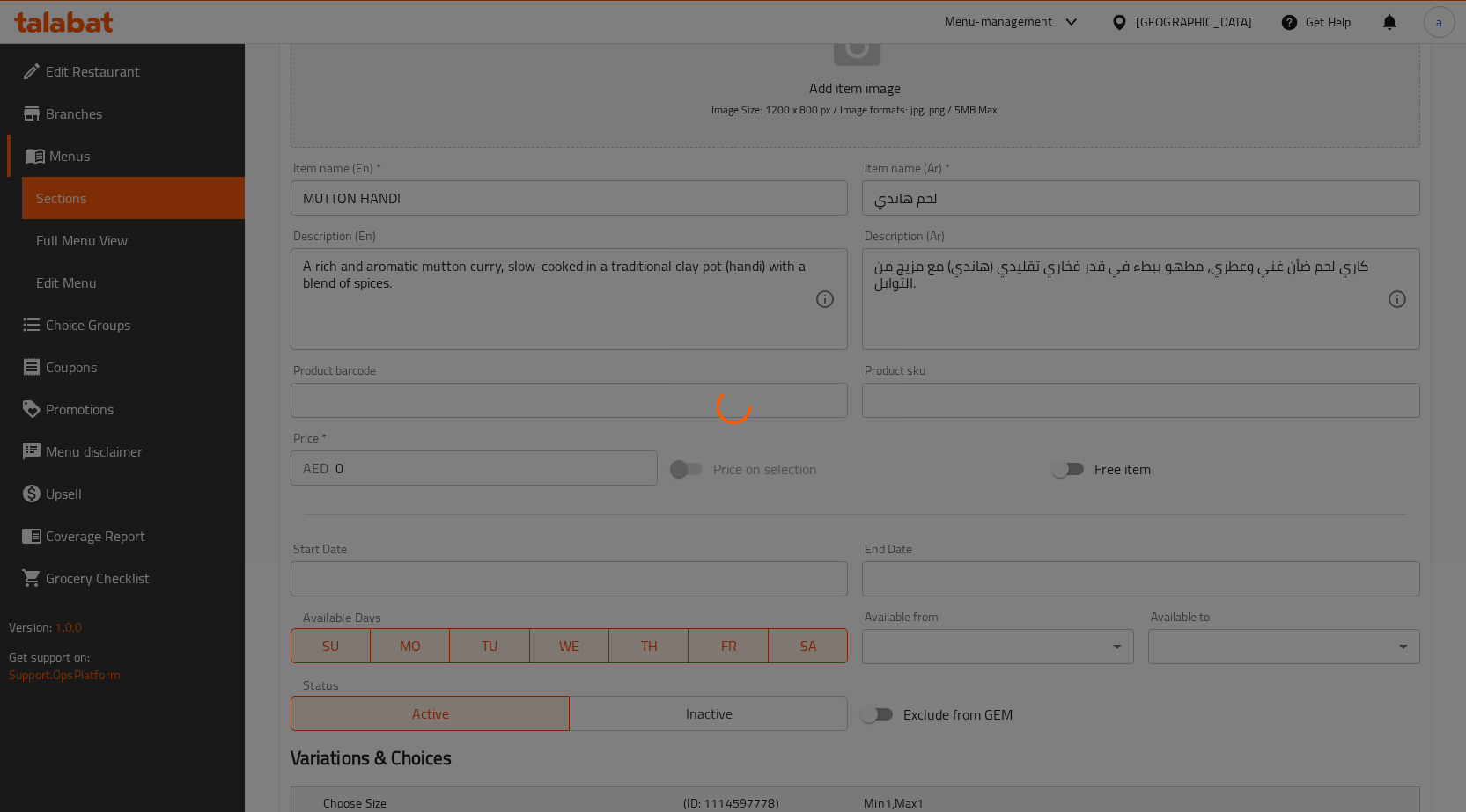
scroll to position [45, 0]
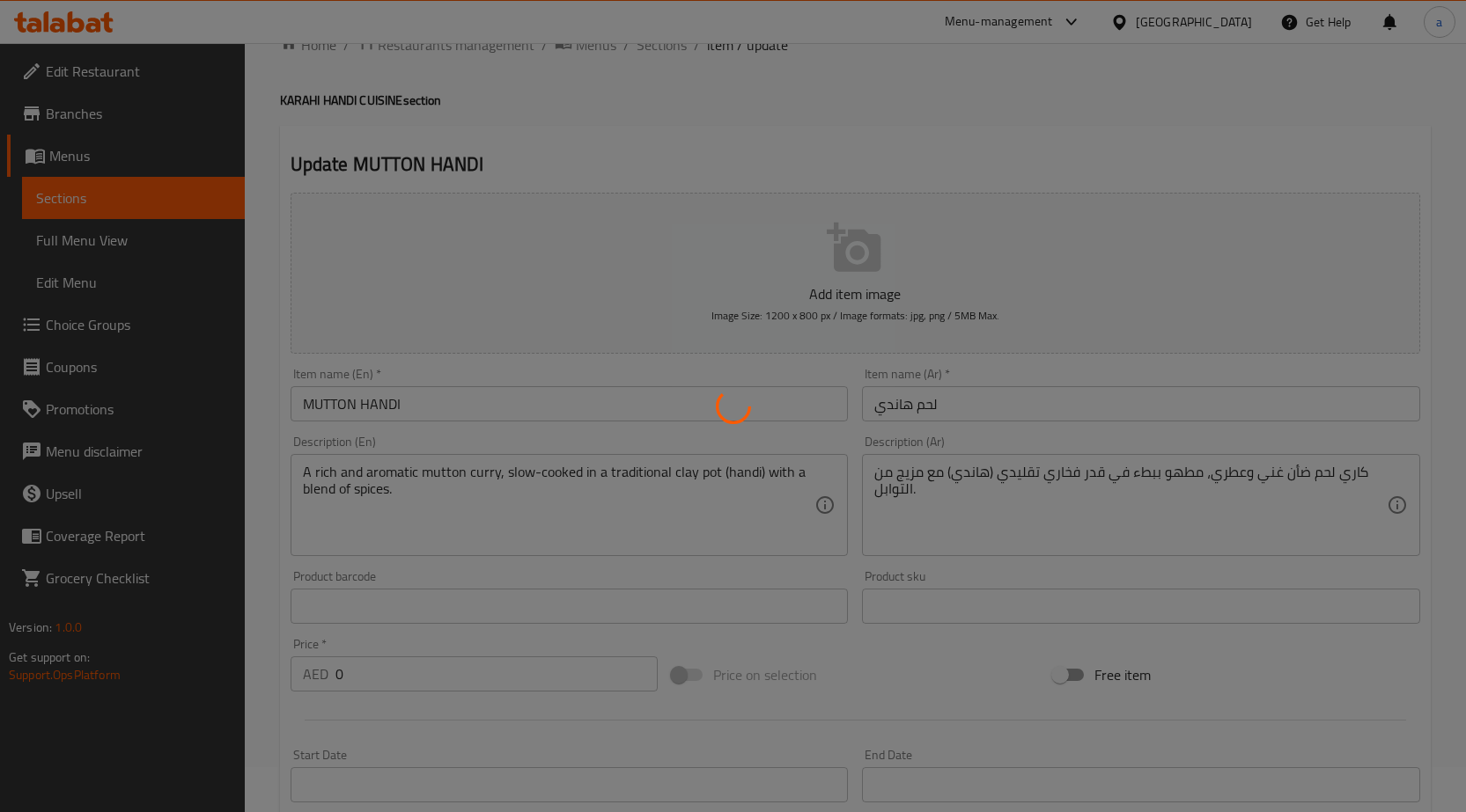
click at [733, 445] on div at bounding box center [733, 406] width 1466 height 812
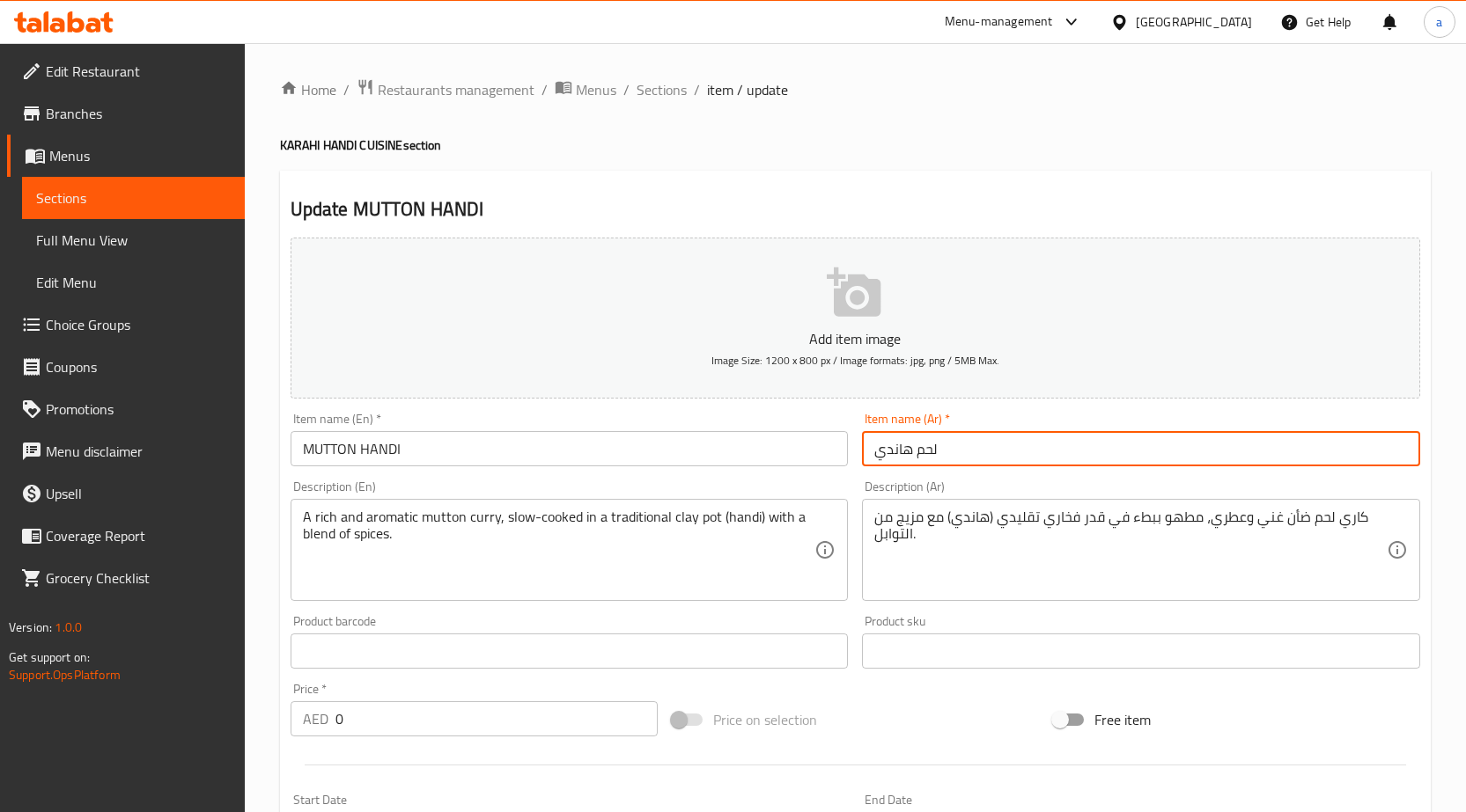
click at [905, 458] on input "لحم هاندي" at bounding box center [1141, 448] width 559 height 35
click at [910, 455] on input "لحم هاندي" at bounding box center [1141, 448] width 559 height 35
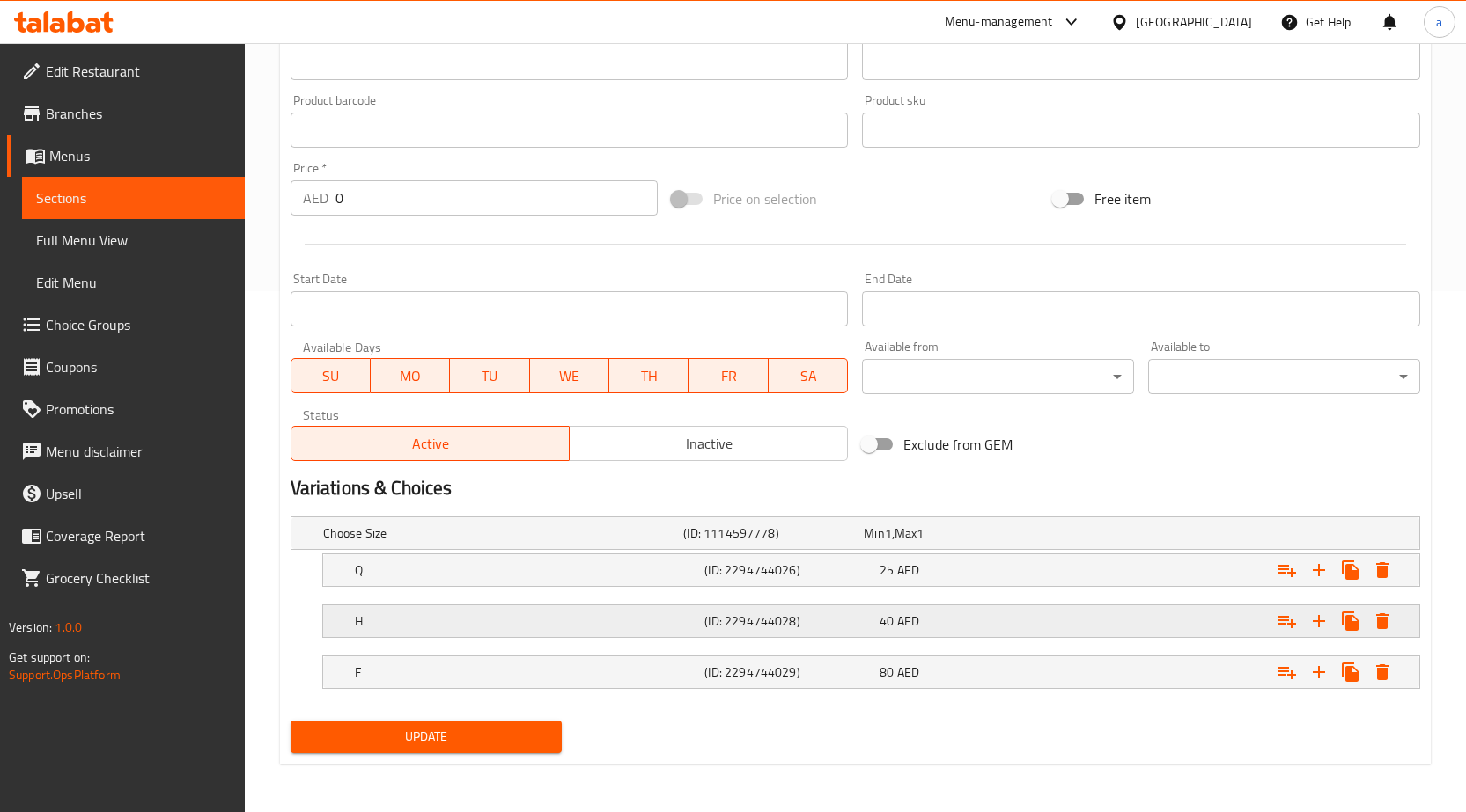
scroll to position [522, 0]
type input "لحم [PERSON_NAME]"
click at [524, 726] on span "Update" at bounding box center [427, 736] width 244 height 22
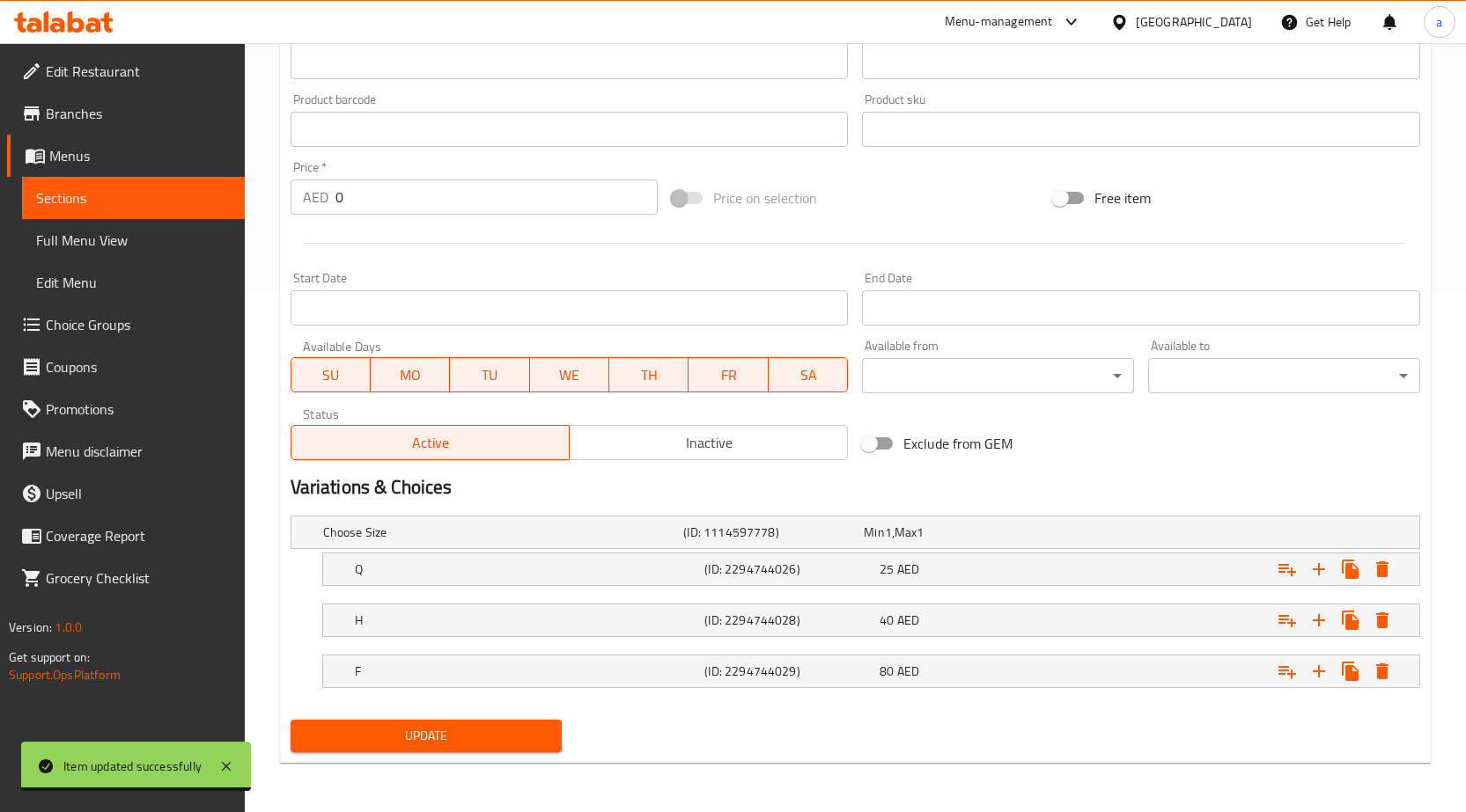
click at [79, 190] on span "Sections" at bounding box center [133, 198] width 195 height 21
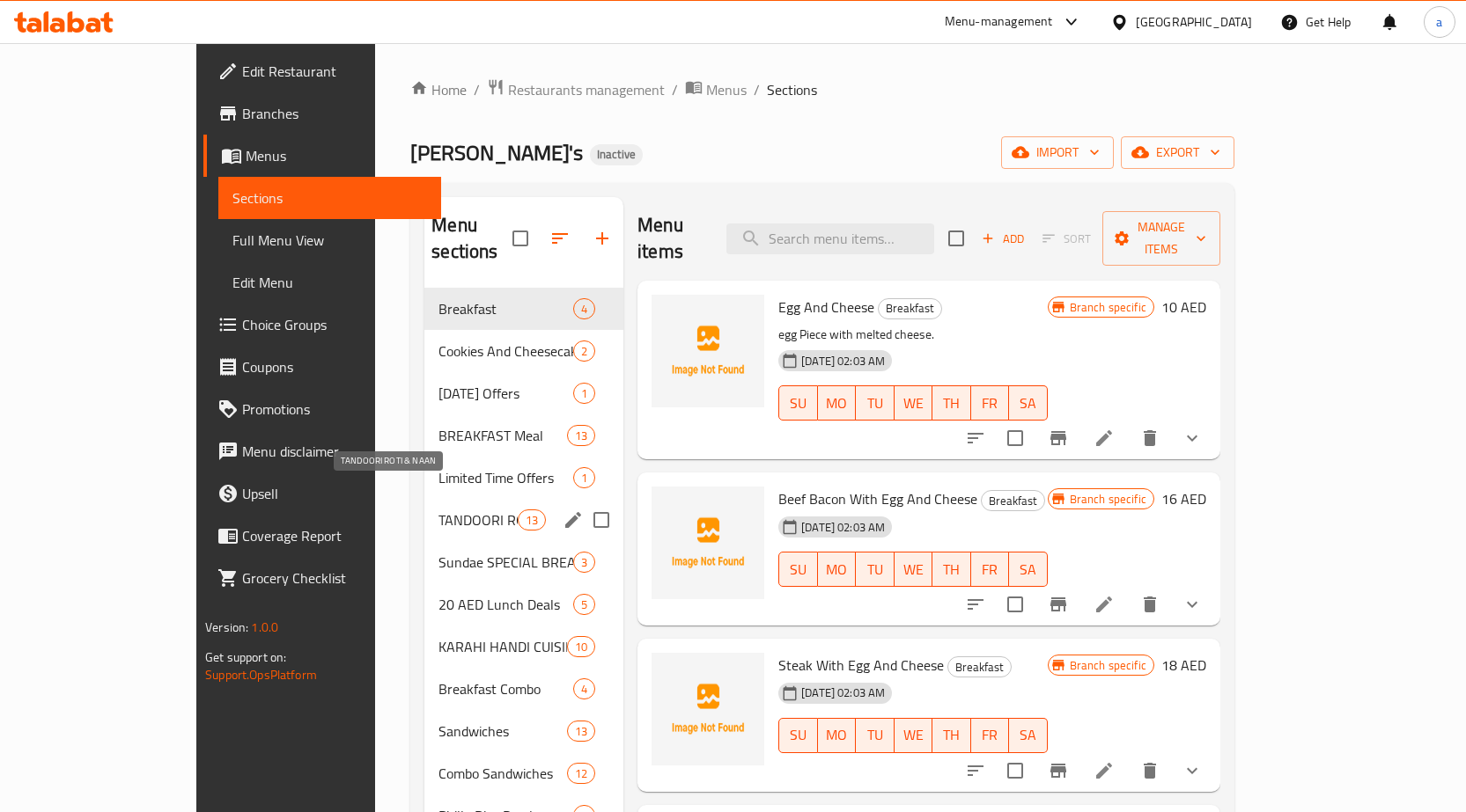
click at [439, 510] on span "TANDOORI ROTI & NAAN" at bounding box center [478, 520] width 79 height 21
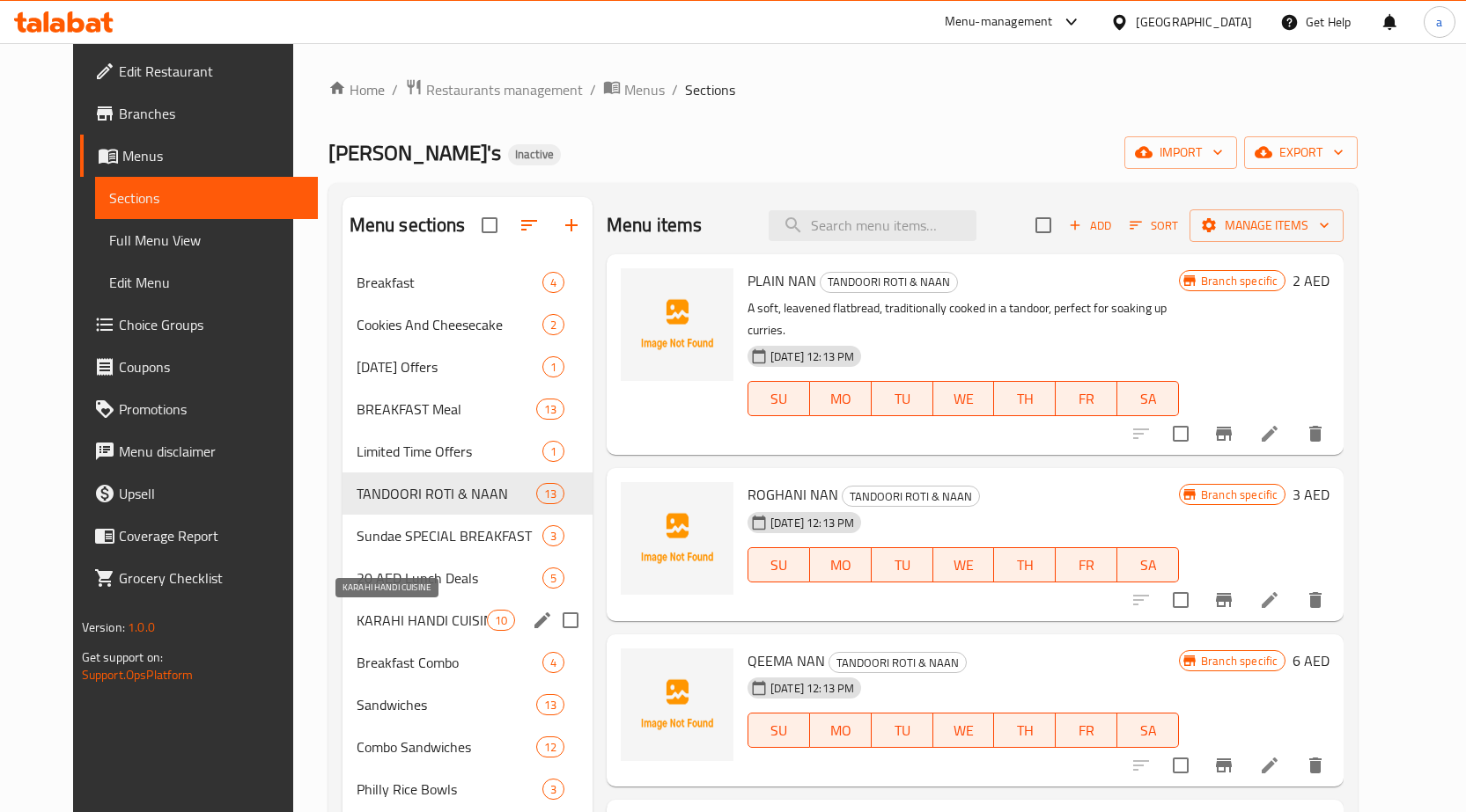
click at [421, 610] on span "KARAHI HANDI CUISINE" at bounding box center [421, 620] width 130 height 21
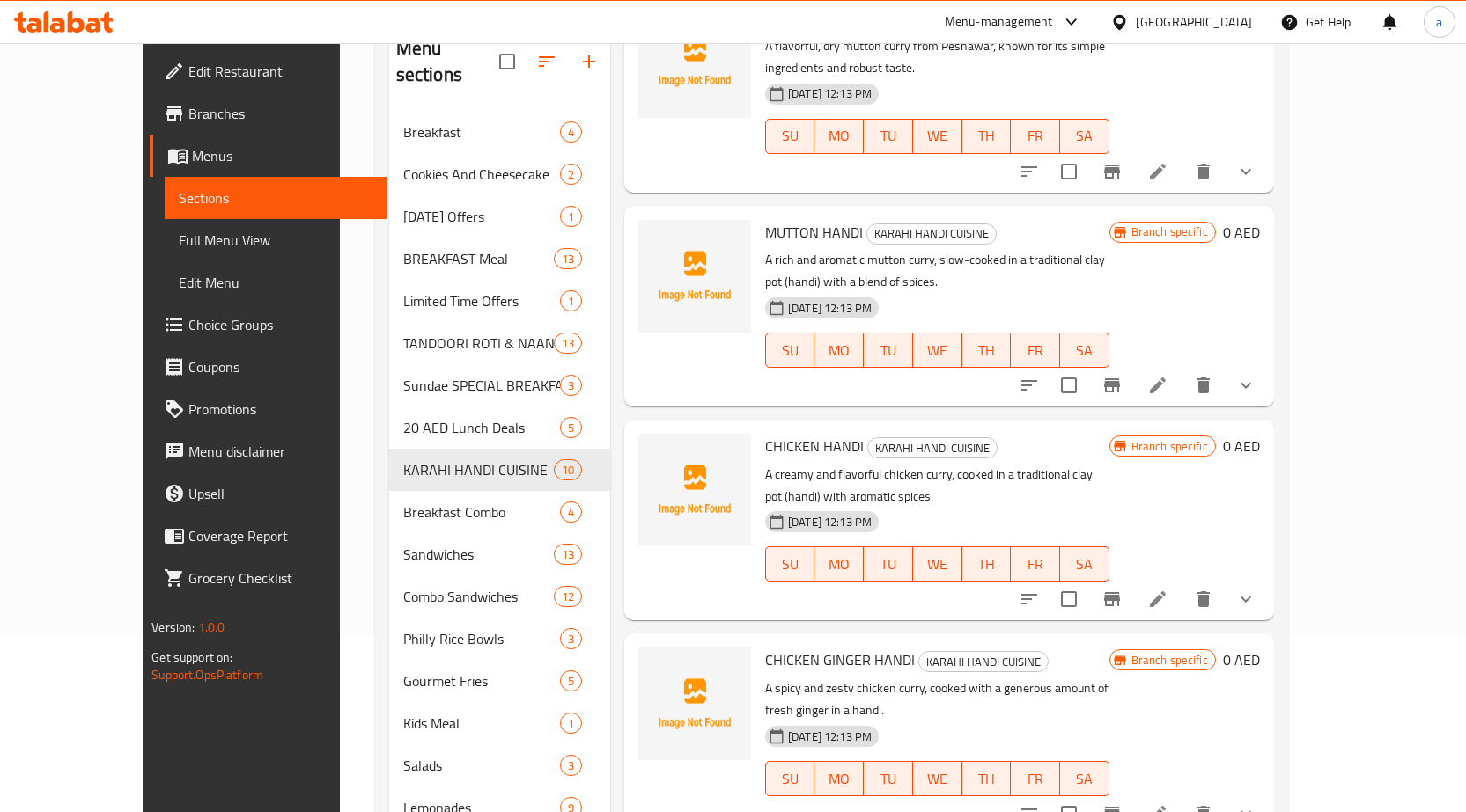
scroll to position [266, 0]
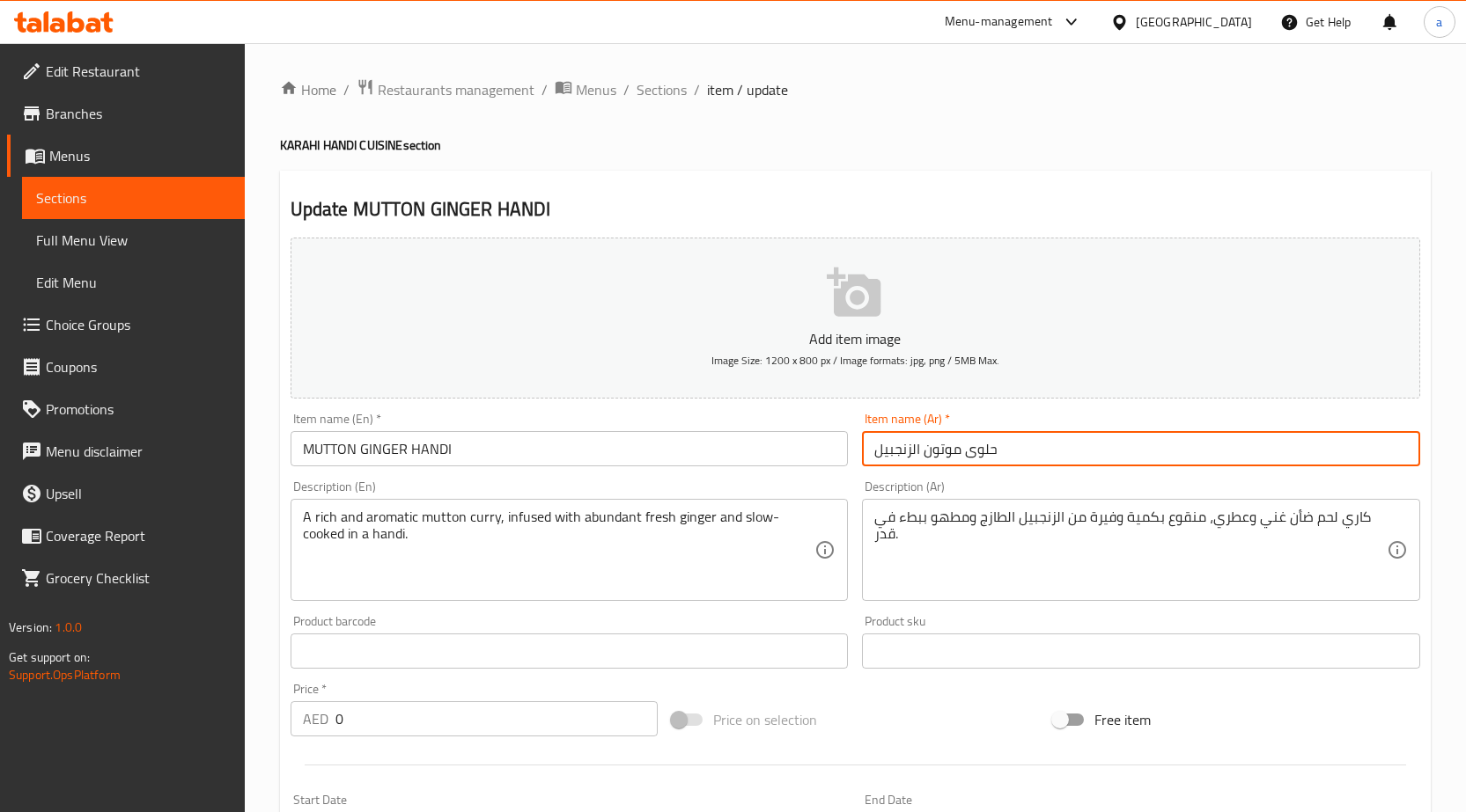
drag, startPoint x: 962, startPoint y: 454, endPoint x: 1019, endPoint y: 443, distance: 58.1
click at [1019, 443] on input "حلوى موتون الزنجبيل" at bounding box center [1141, 448] width 559 height 35
drag, startPoint x: 924, startPoint y: 453, endPoint x: 960, endPoint y: 453, distance: 36.0
click at [960, 453] on input "[PERSON_NAME] الزنجبيل" at bounding box center [1141, 448] width 559 height 35
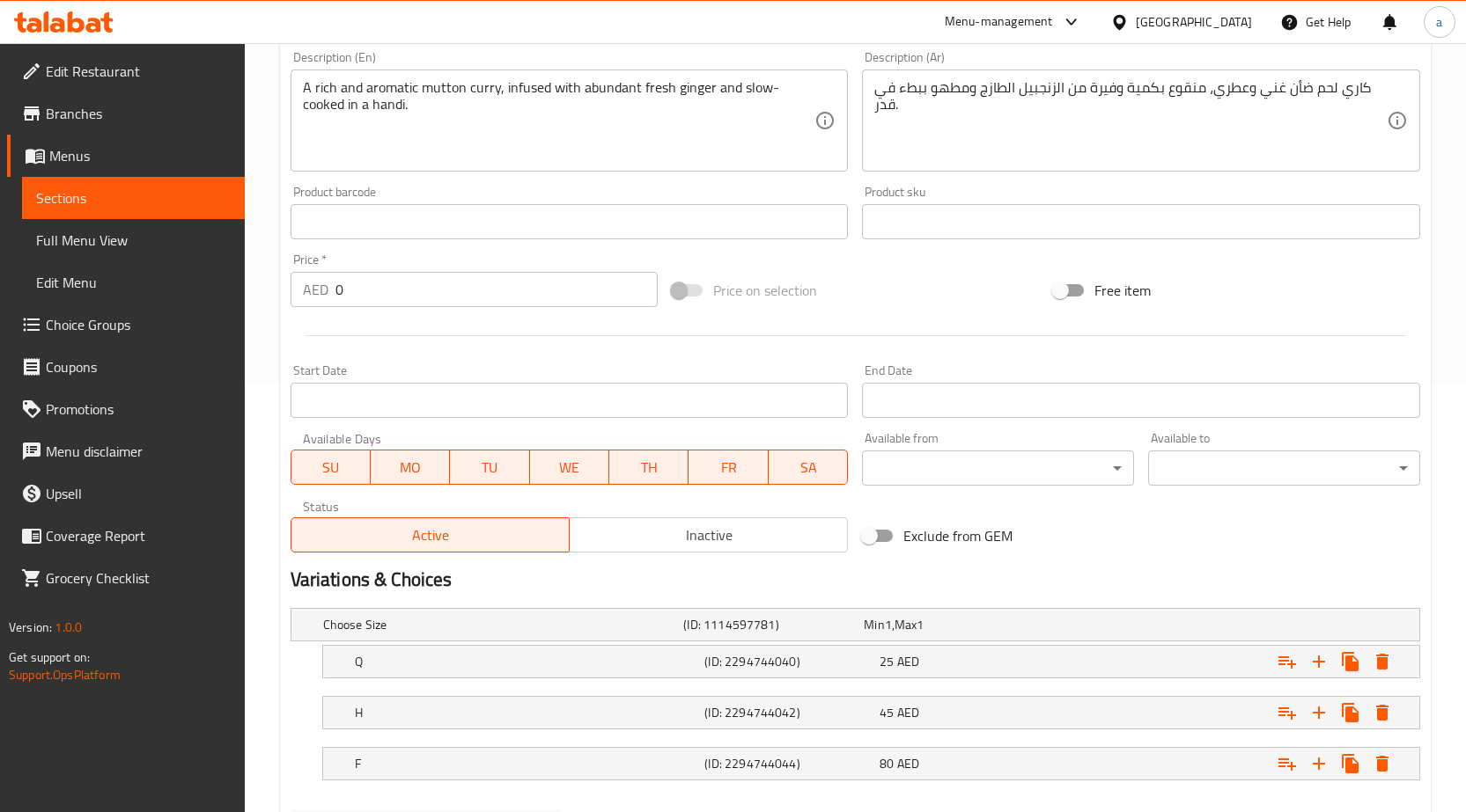
scroll to position [522, 0]
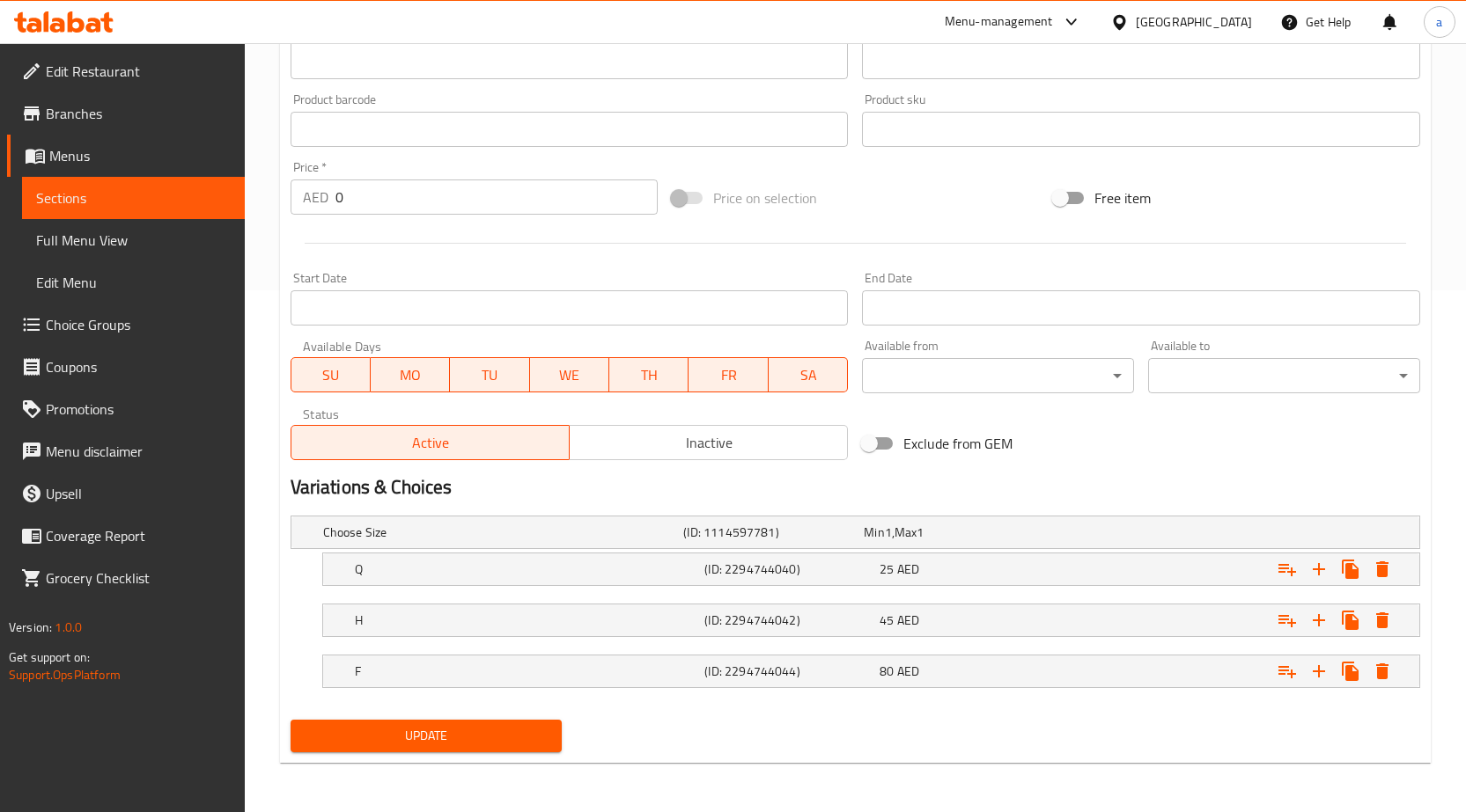
type input "[PERSON_NAME] لحم غنم الزنجبيل"
click at [490, 642] on nav at bounding box center [855, 648] width 1130 height 14
click at [482, 601] on div "H (ID: 2294744042) 45 AED" at bounding box center [877, 620] width 1051 height 39
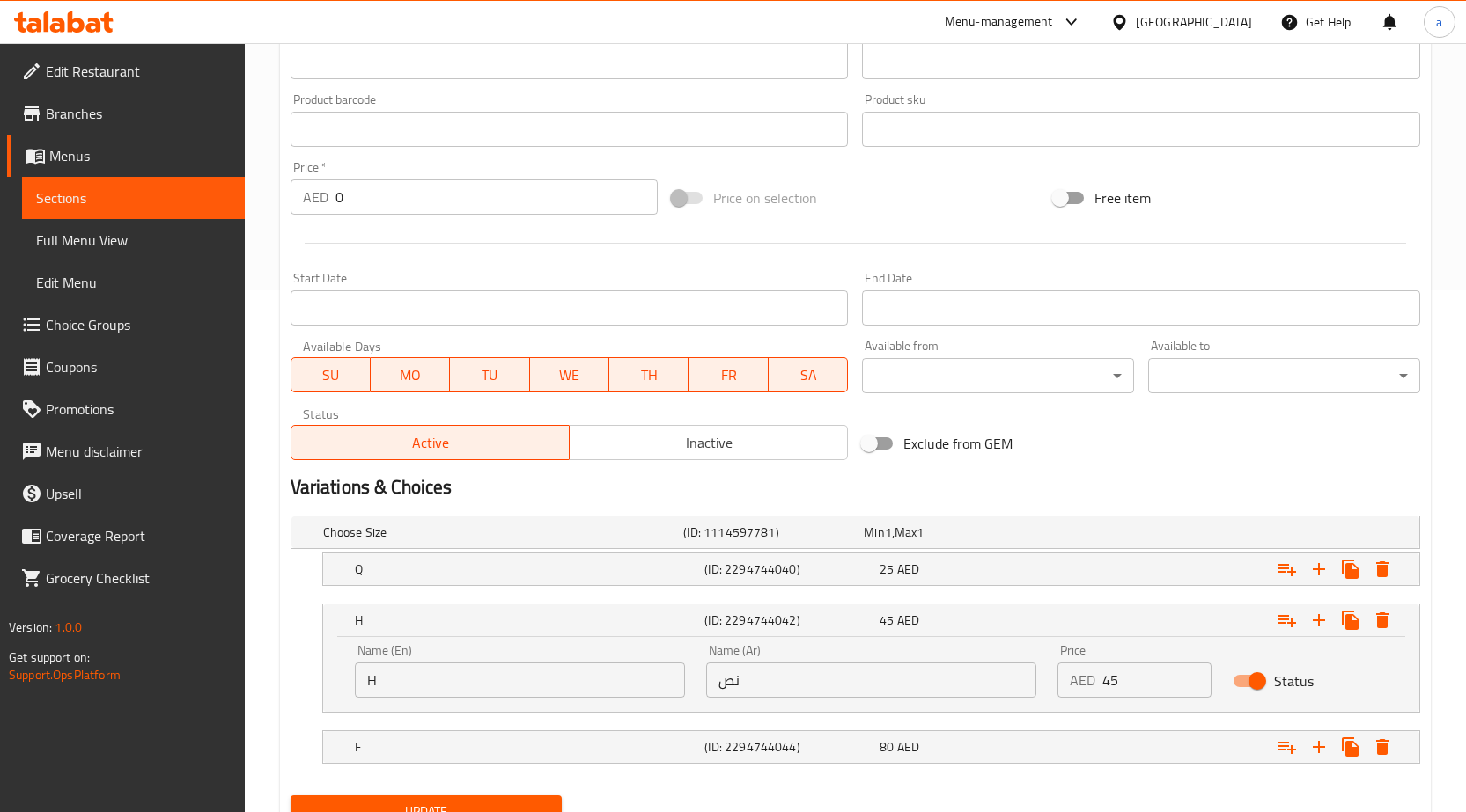
scroll to position [597, 0]
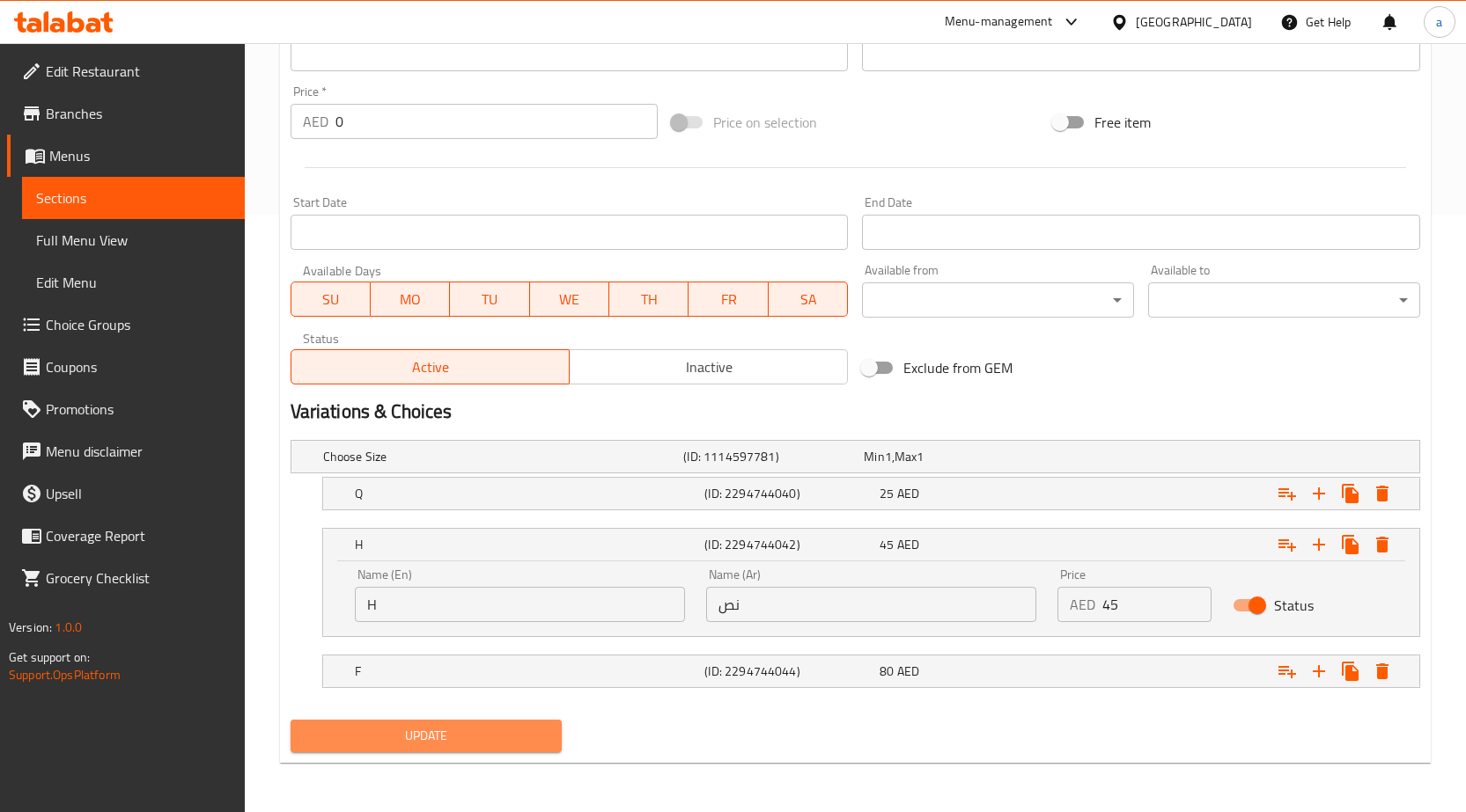
click at [458, 720] on button "Update" at bounding box center [427, 736] width 272 height 32
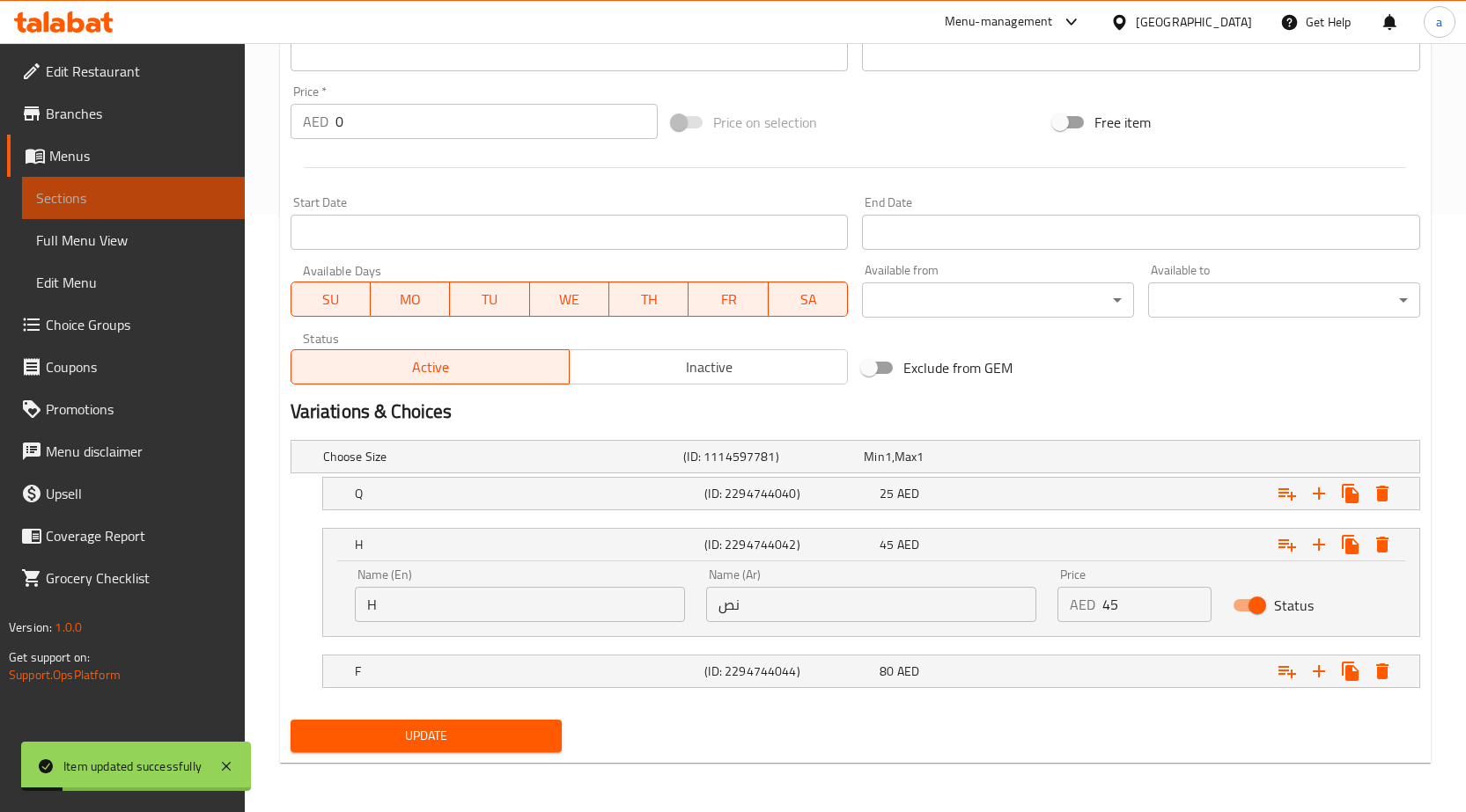
click at [186, 179] on link "Sections" at bounding box center [133, 198] width 222 height 42
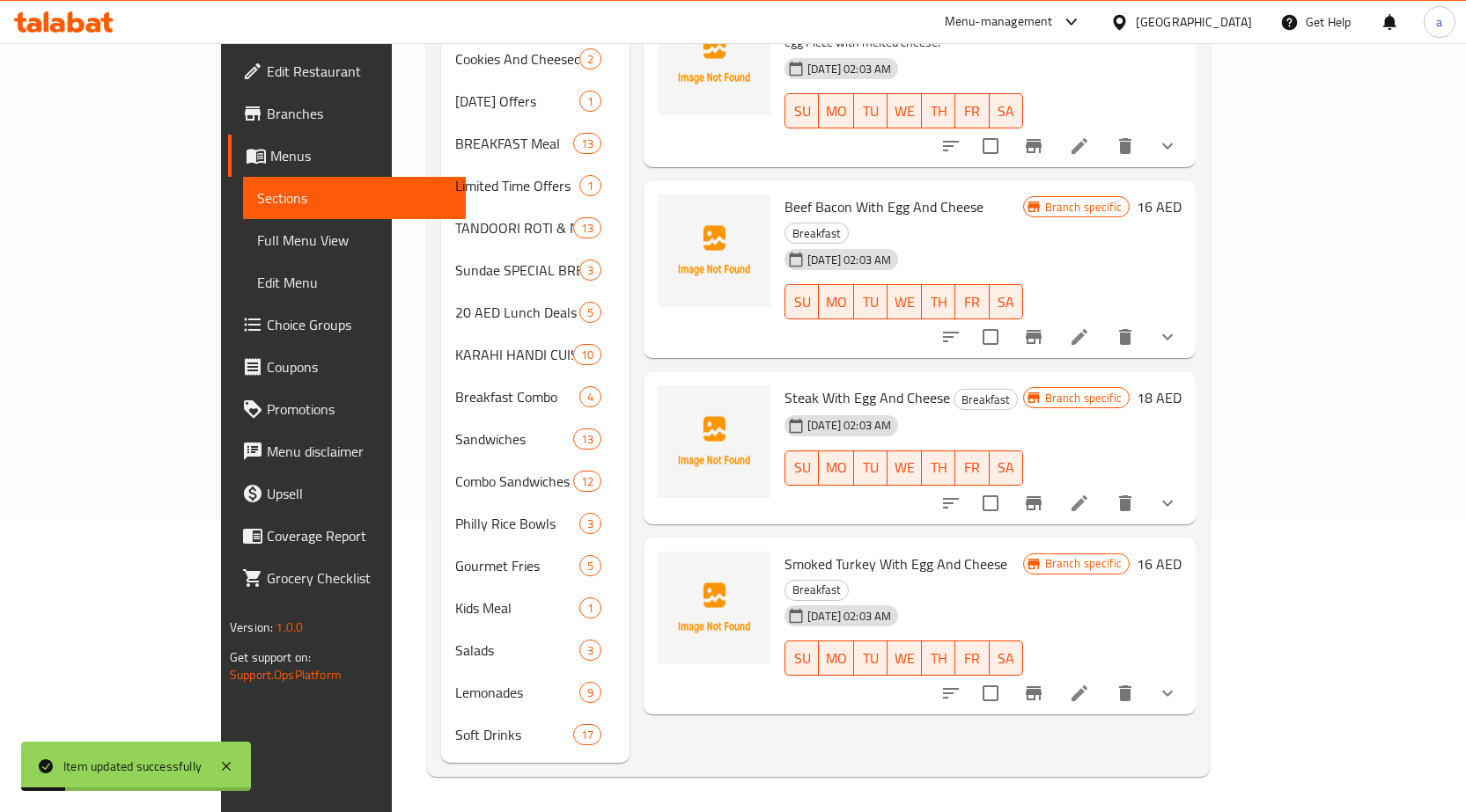
scroll to position [266, 0]
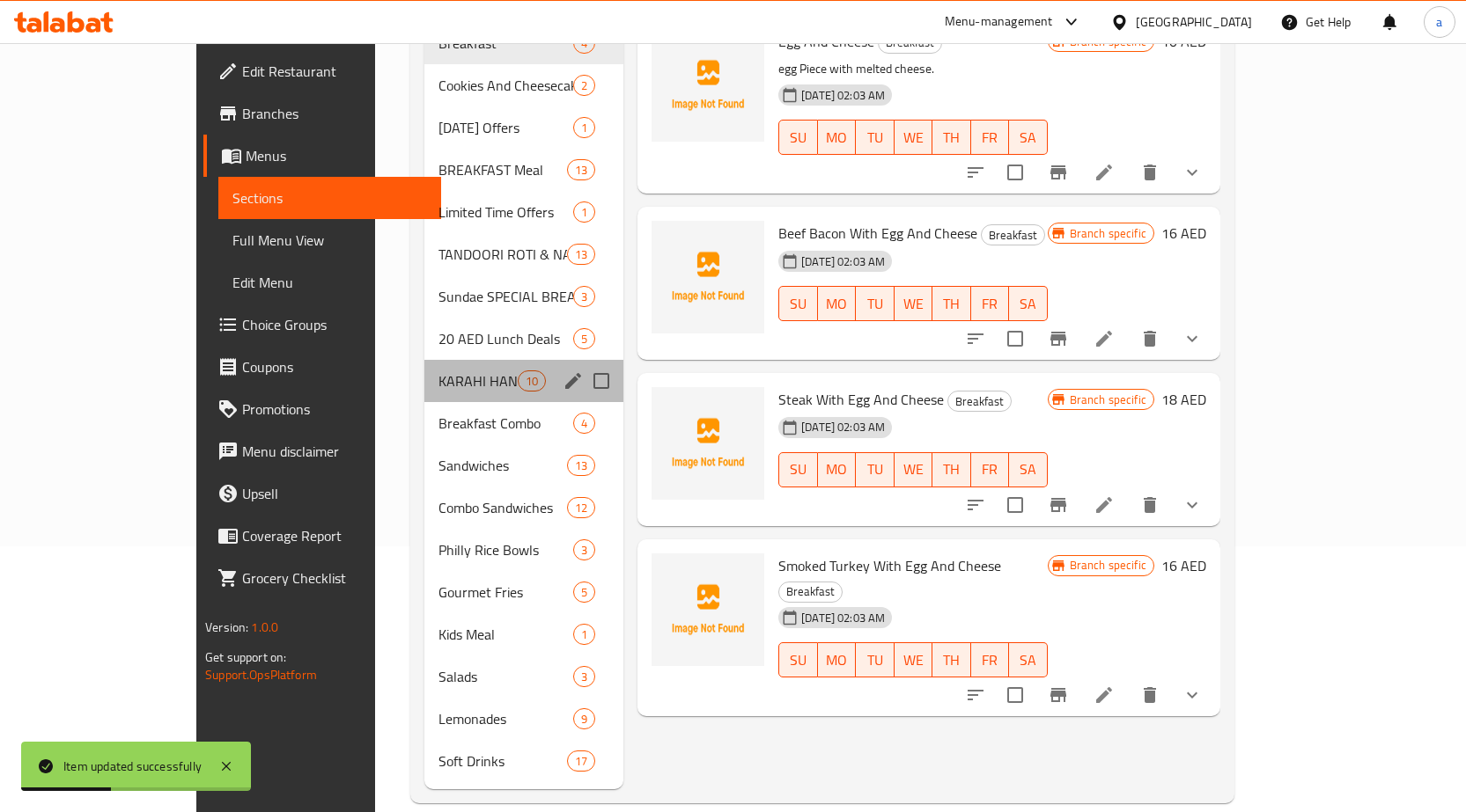
click at [425, 372] on div "KARAHI HANDI CUISINE 10" at bounding box center [524, 381] width 199 height 42
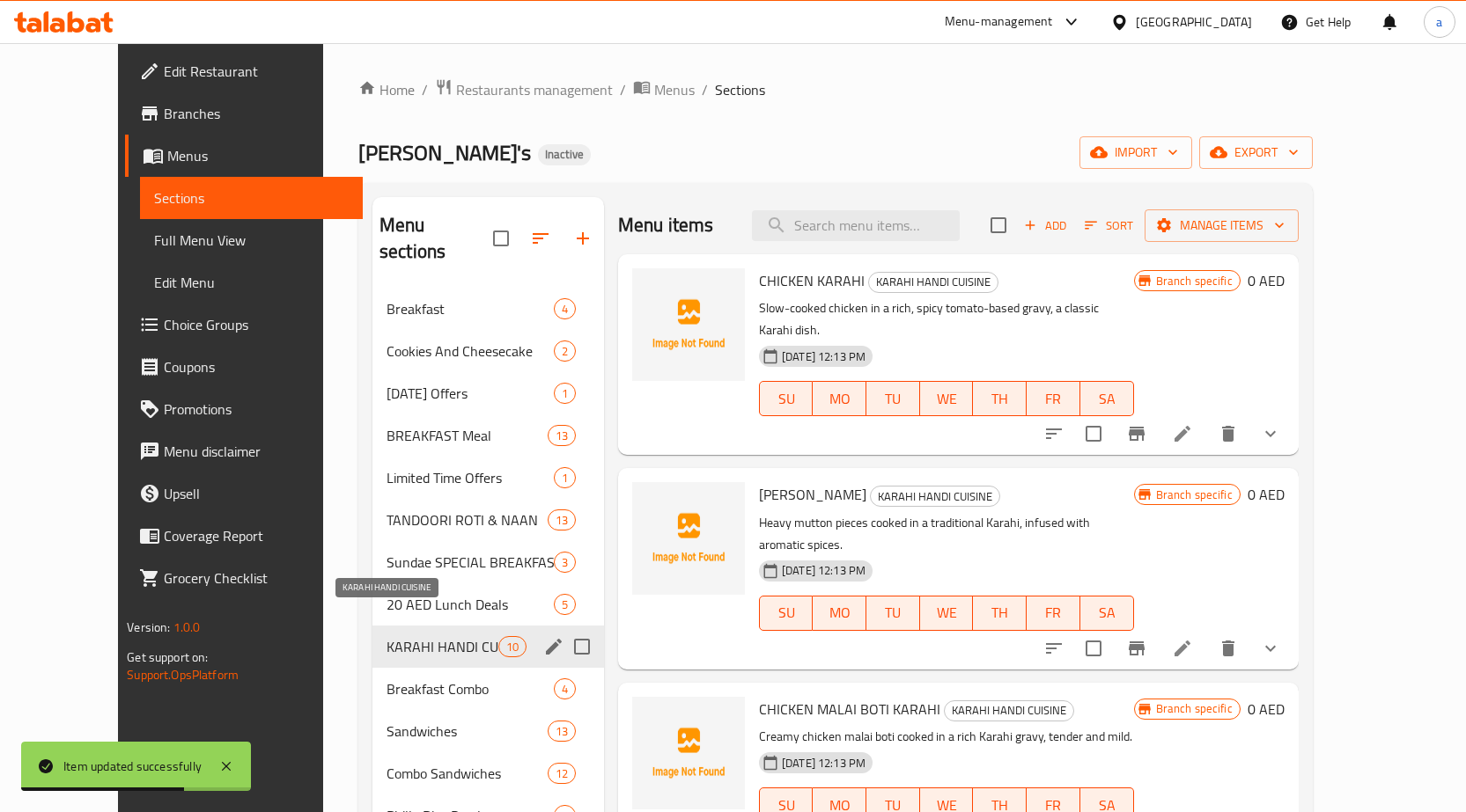
click at [445, 636] on span "KARAHI HANDI CUISINE" at bounding box center [443, 647] width 112 height 21
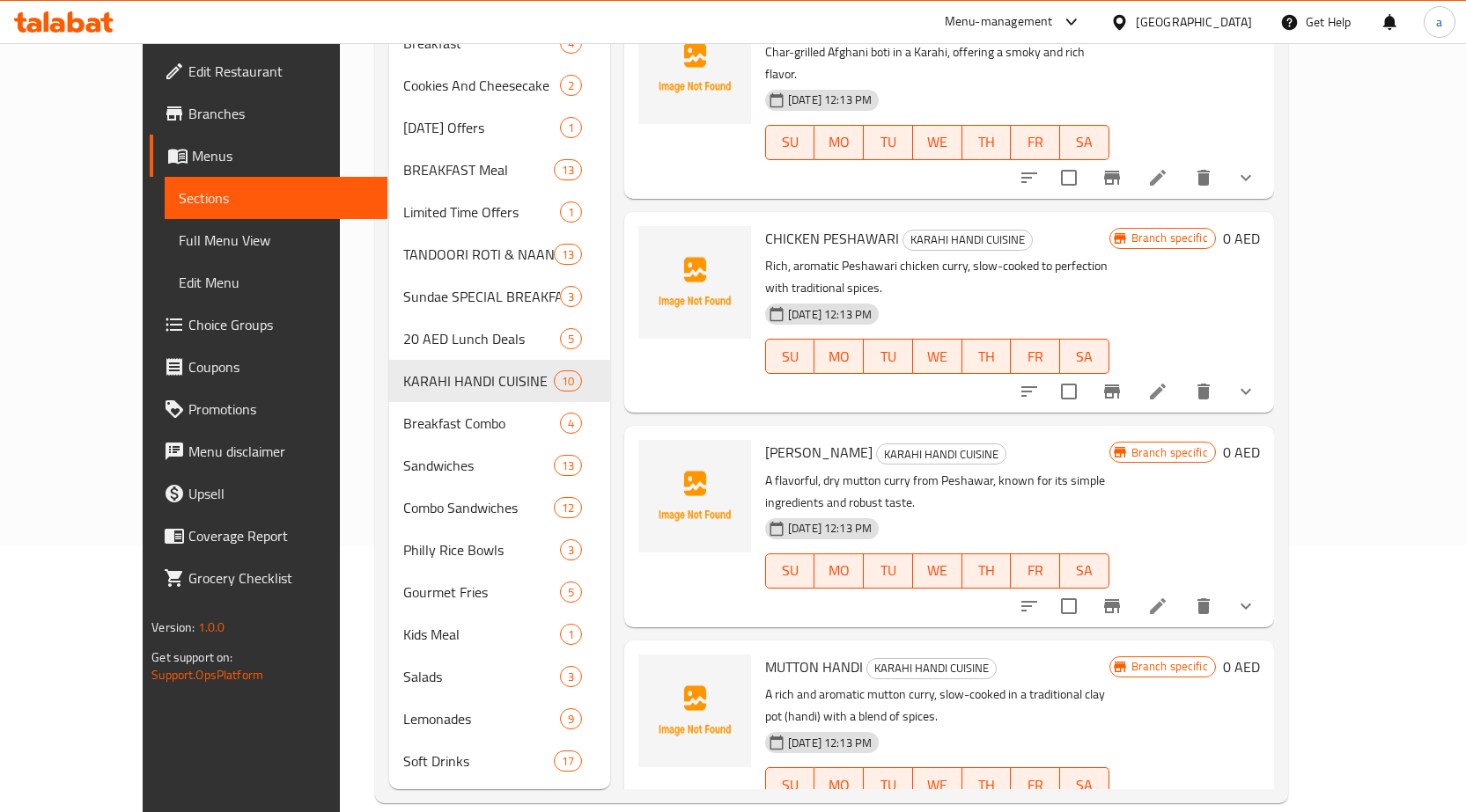
scroll to position [630, 0]
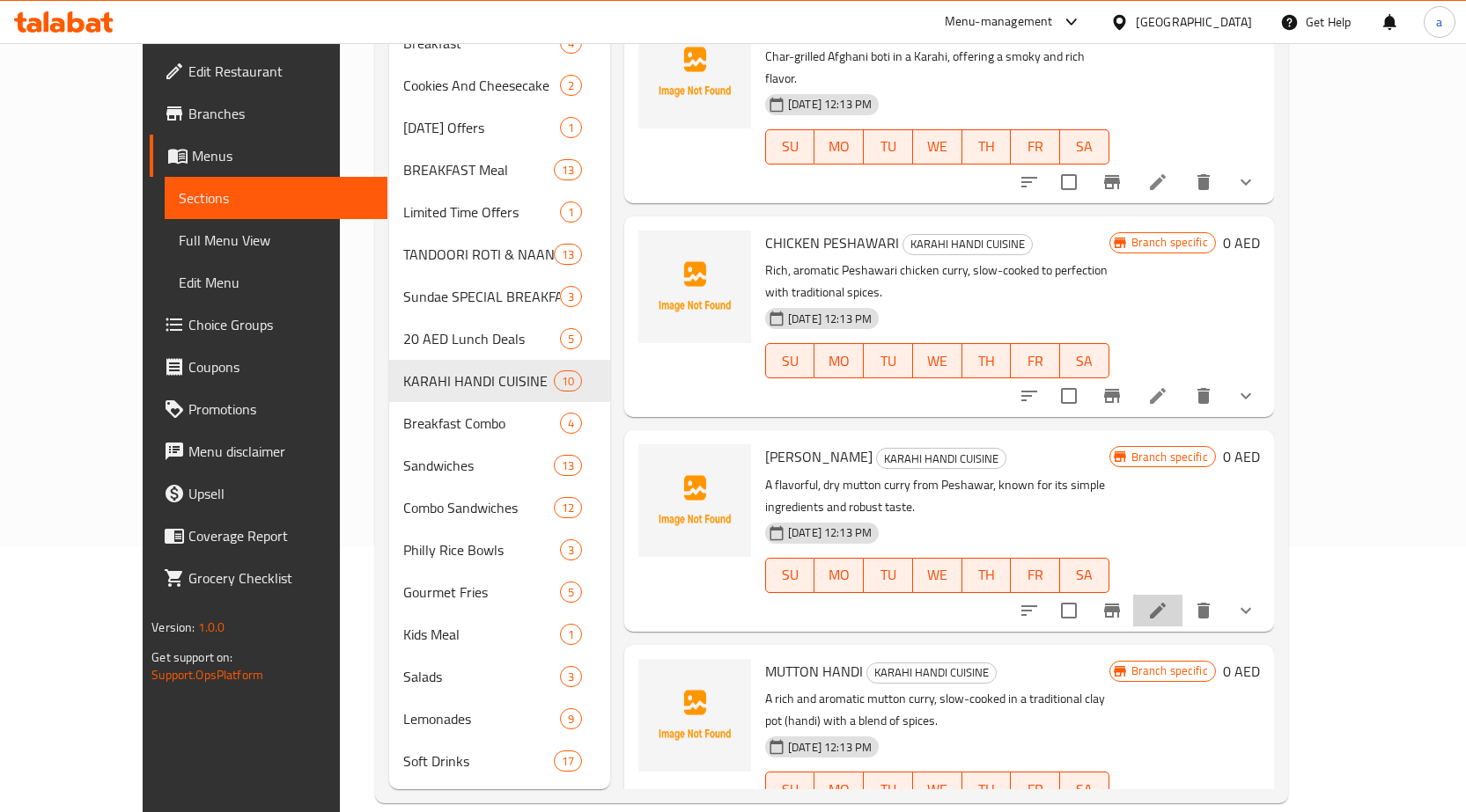
click at [1183, 595] on li at bounding box center [1158, 610] width 49 height 31
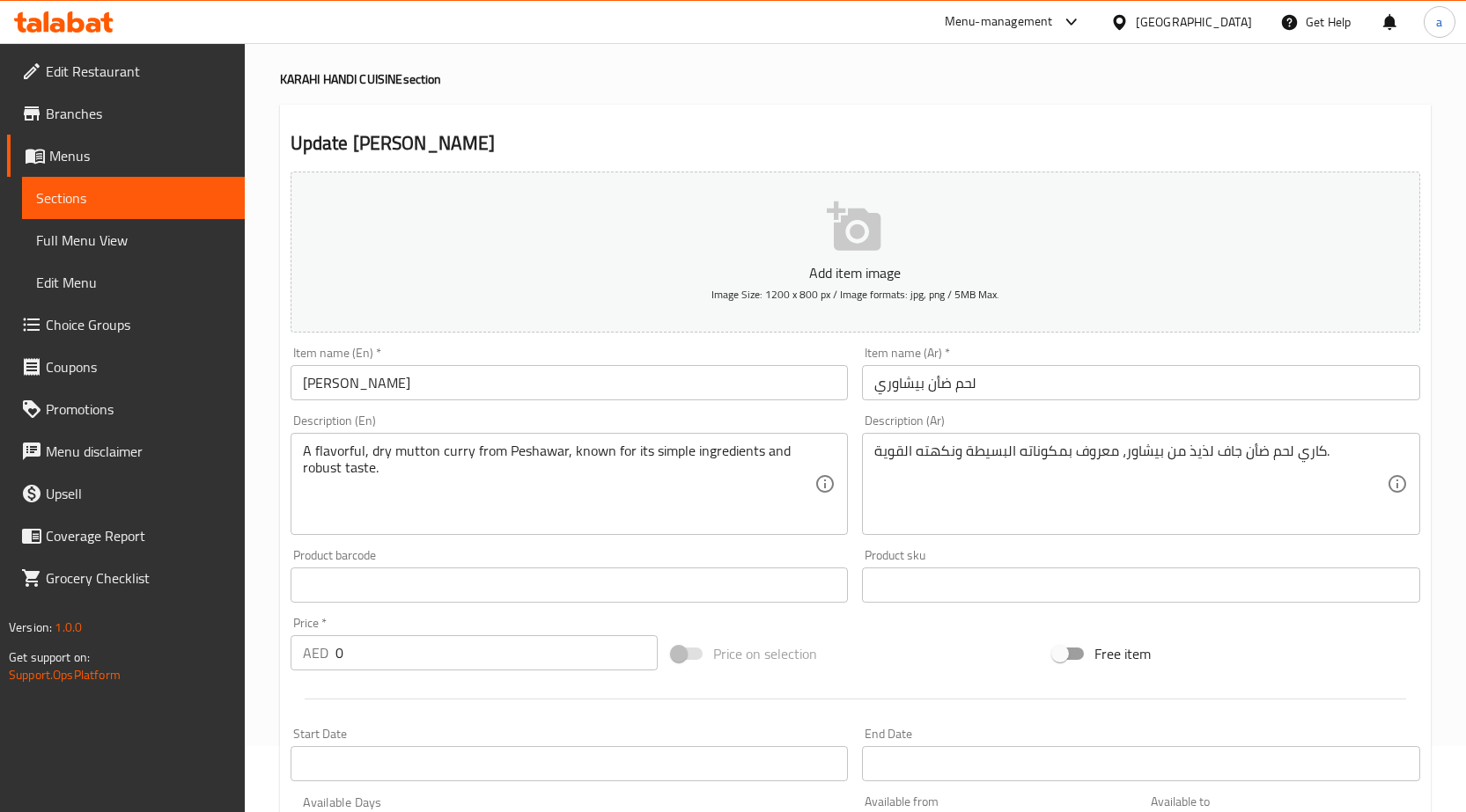
scroll to position [440, 0]
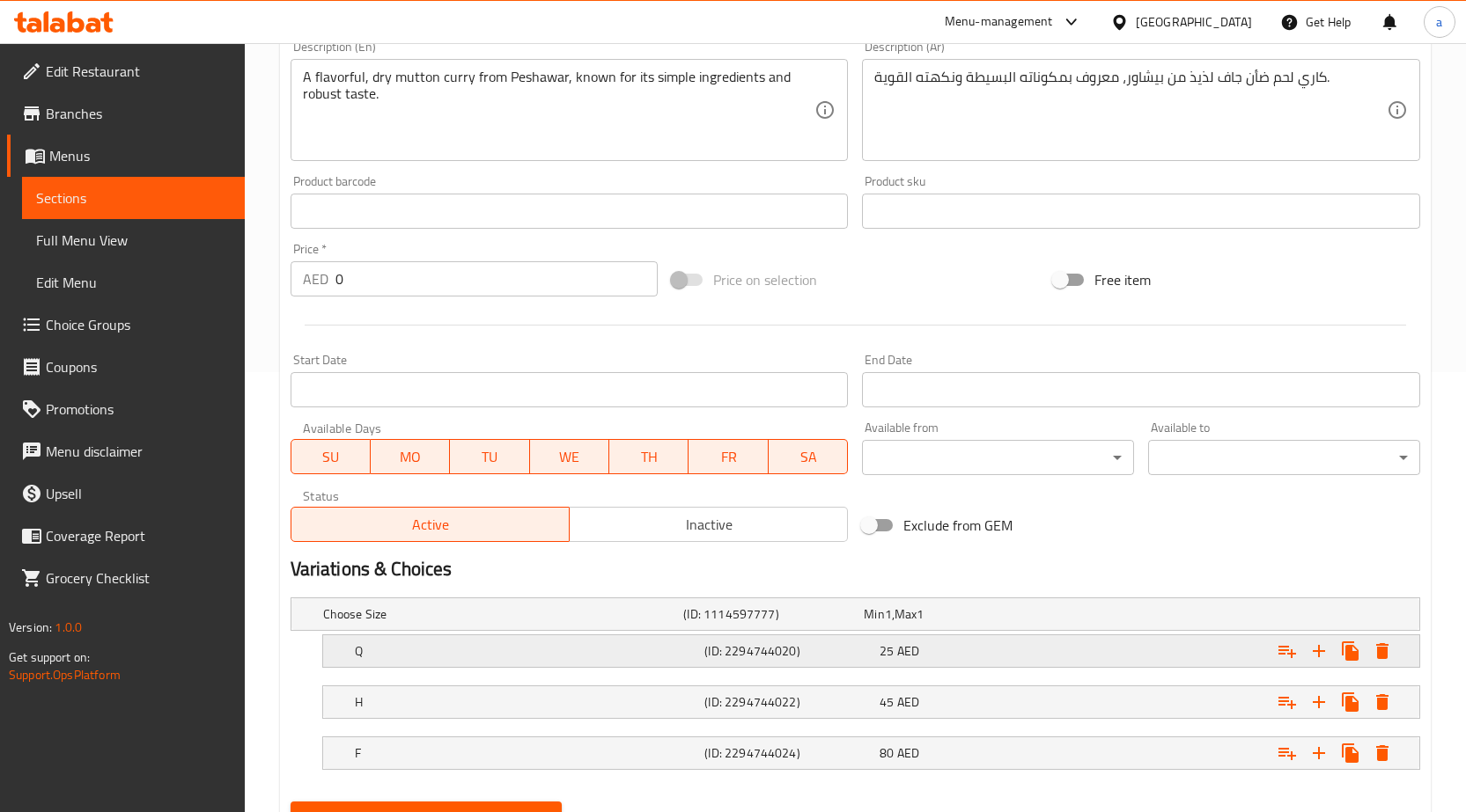
click at [798, 652] on h5 "(ID: 2294744020)" at bounding box center [788, 651] width 168 height 18
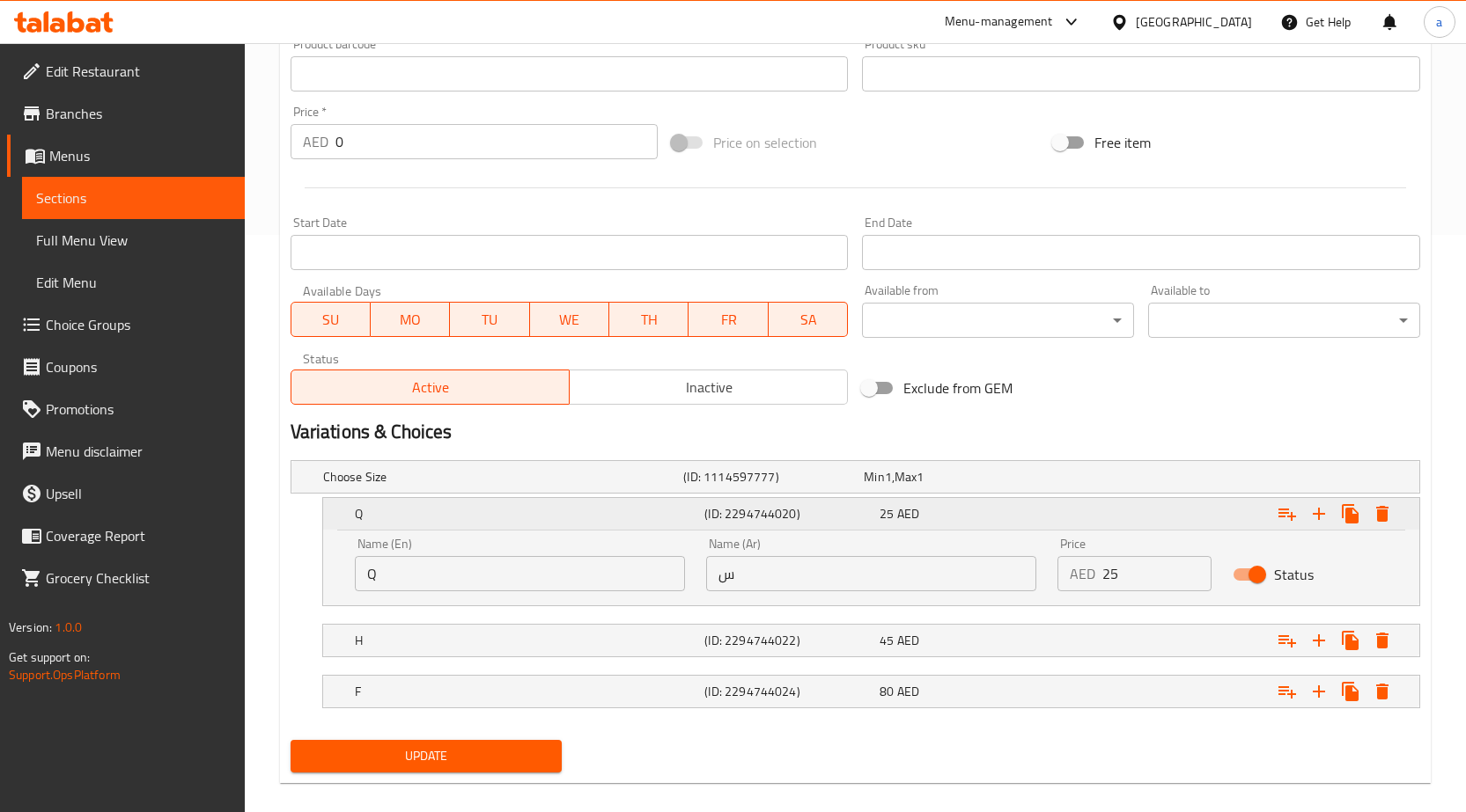
scroll to position [597, 0]
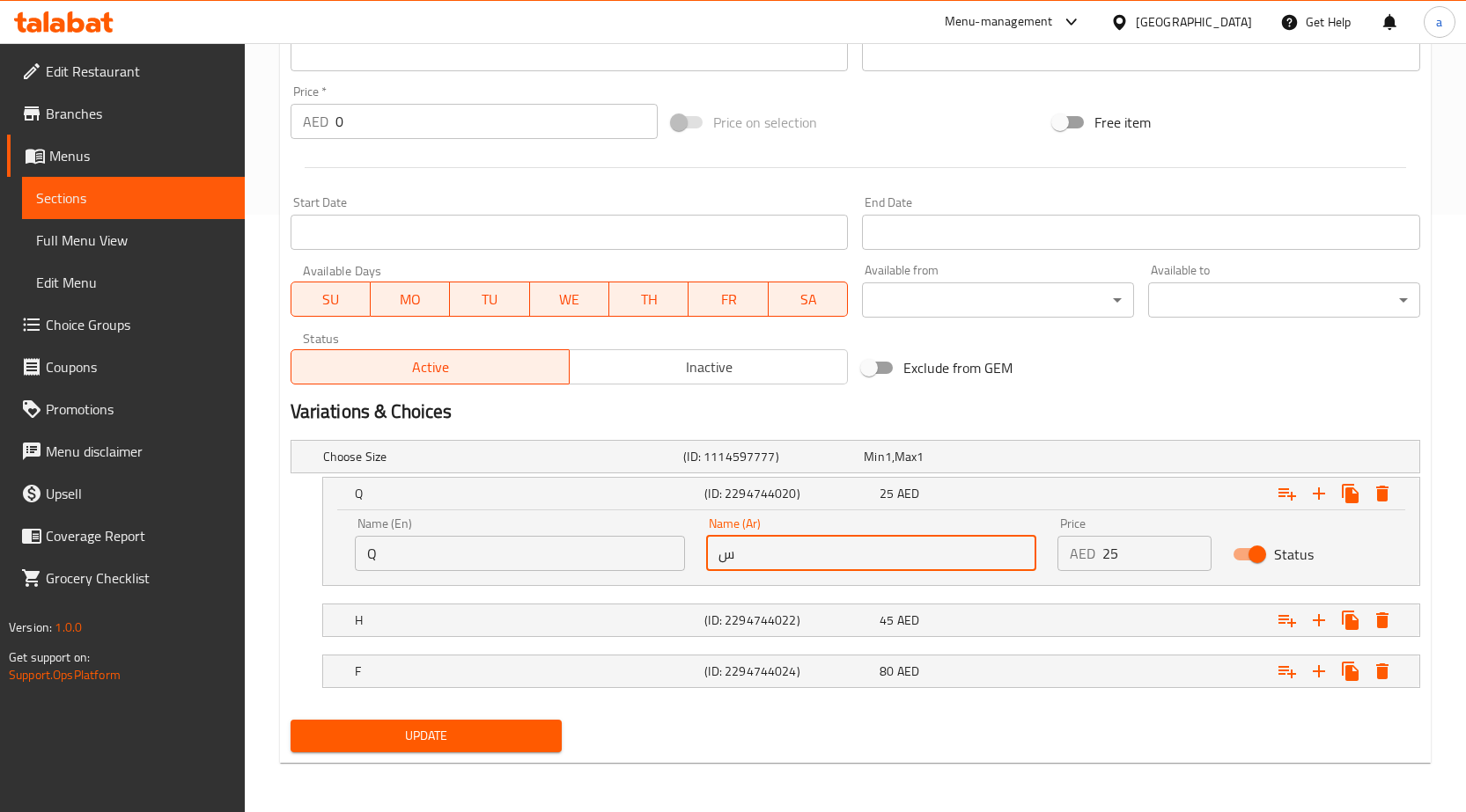
drag, startPoint x: 752, startPoint y: 552, endPoint x: 698, endPoint y: 570, distance: 56.9
click at [698, 570] on div "Name (Ar) س Name (Ar)" at bounding box center [871, 544] width 352 height 75
type input "ربع"
click at [781, 613] on h5 "(ID: 2294744022)" at bounding box center [788, 620] width 168 height 18
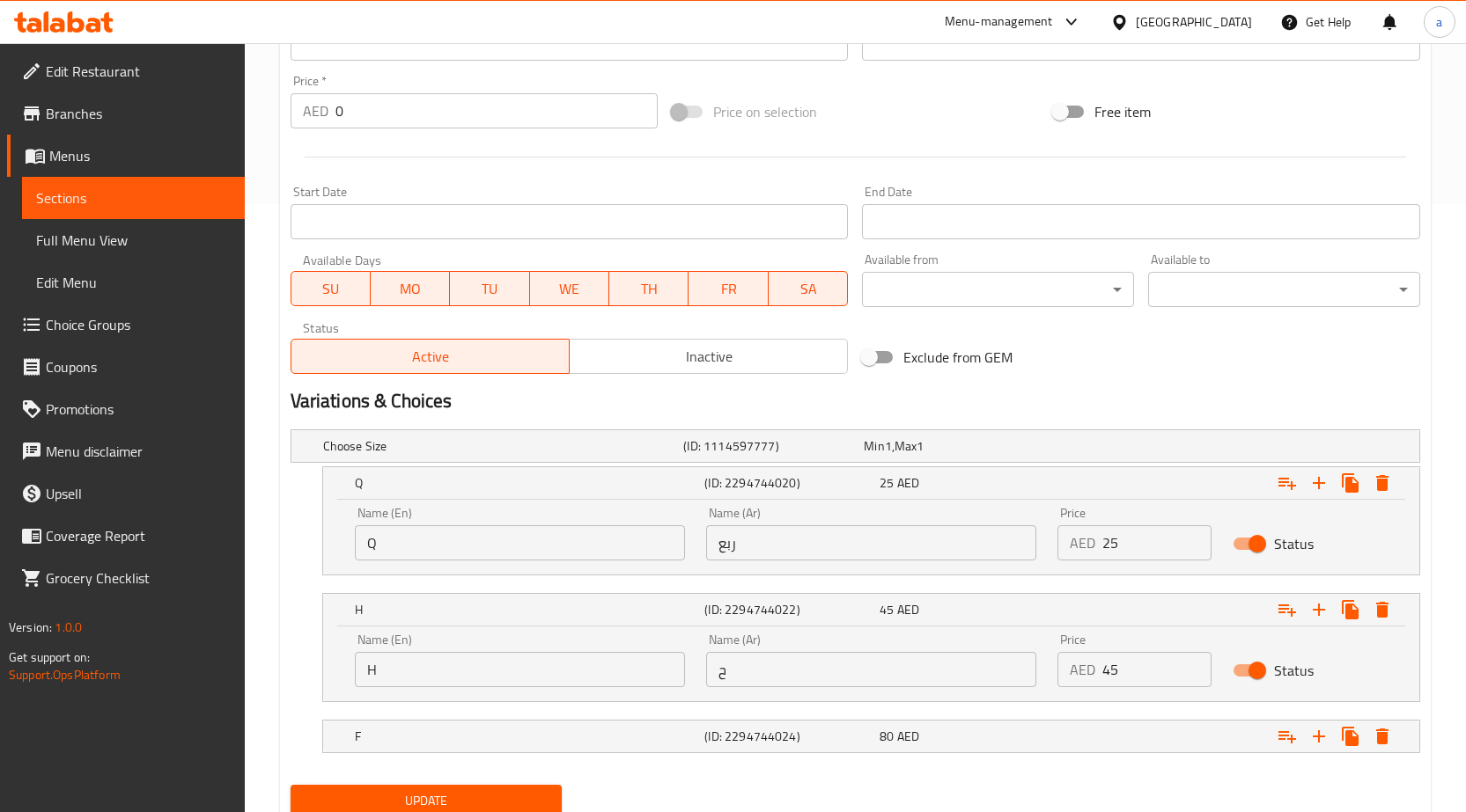
scroll to position [673, 0]
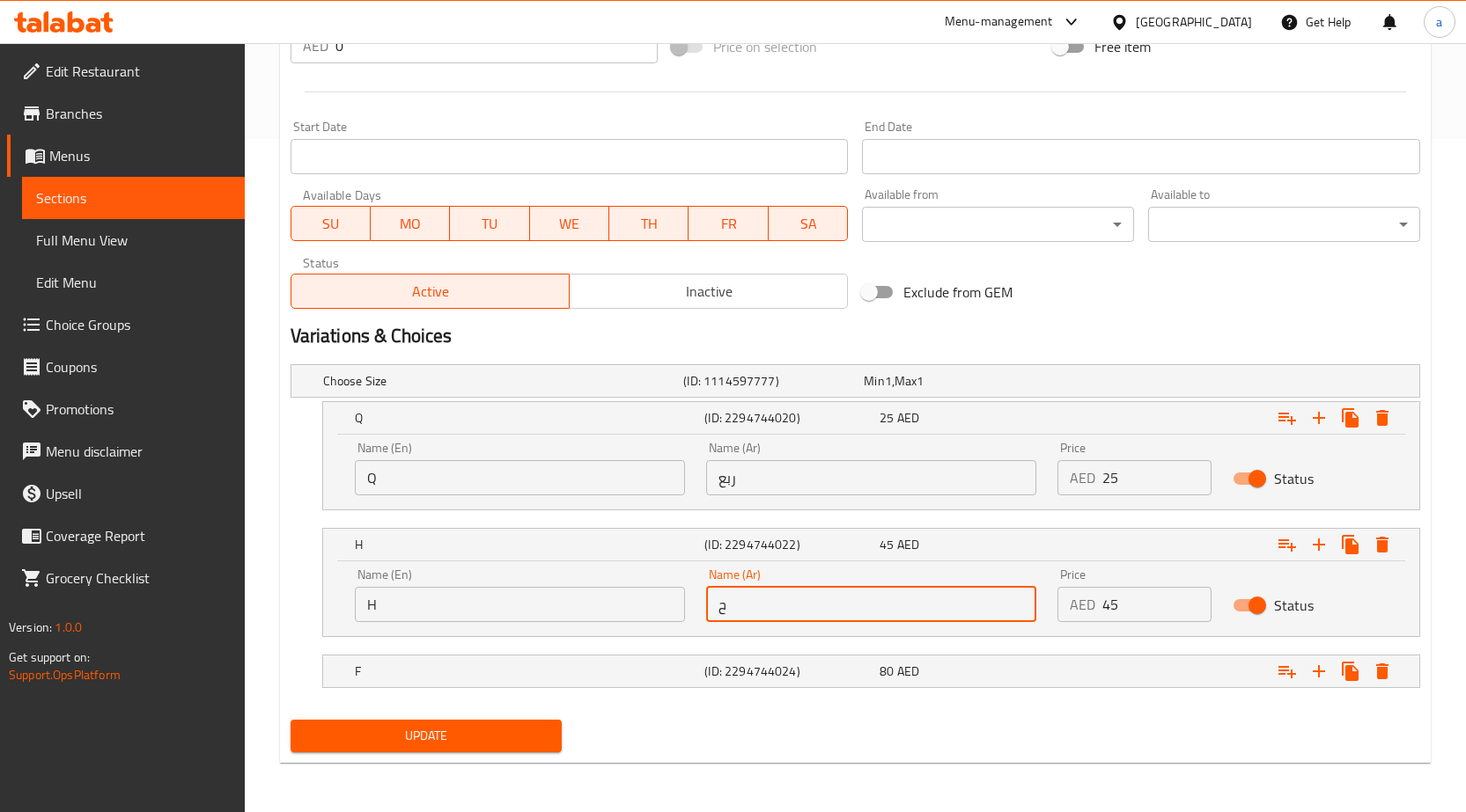
drag, startPoint x: 740, startPoint y: 607, endPoint x: 704, endPoint y: 620, distance: 38.3
click at [704, 620] on div "Name (Ar) ح Name (Ar)" at bounding box center [871, 595] width 352 height 75
type input "نص"
click at [771, 672] on h5 "(ID: 2294744024)" at bounding box center [788, 671] width 168 height 18
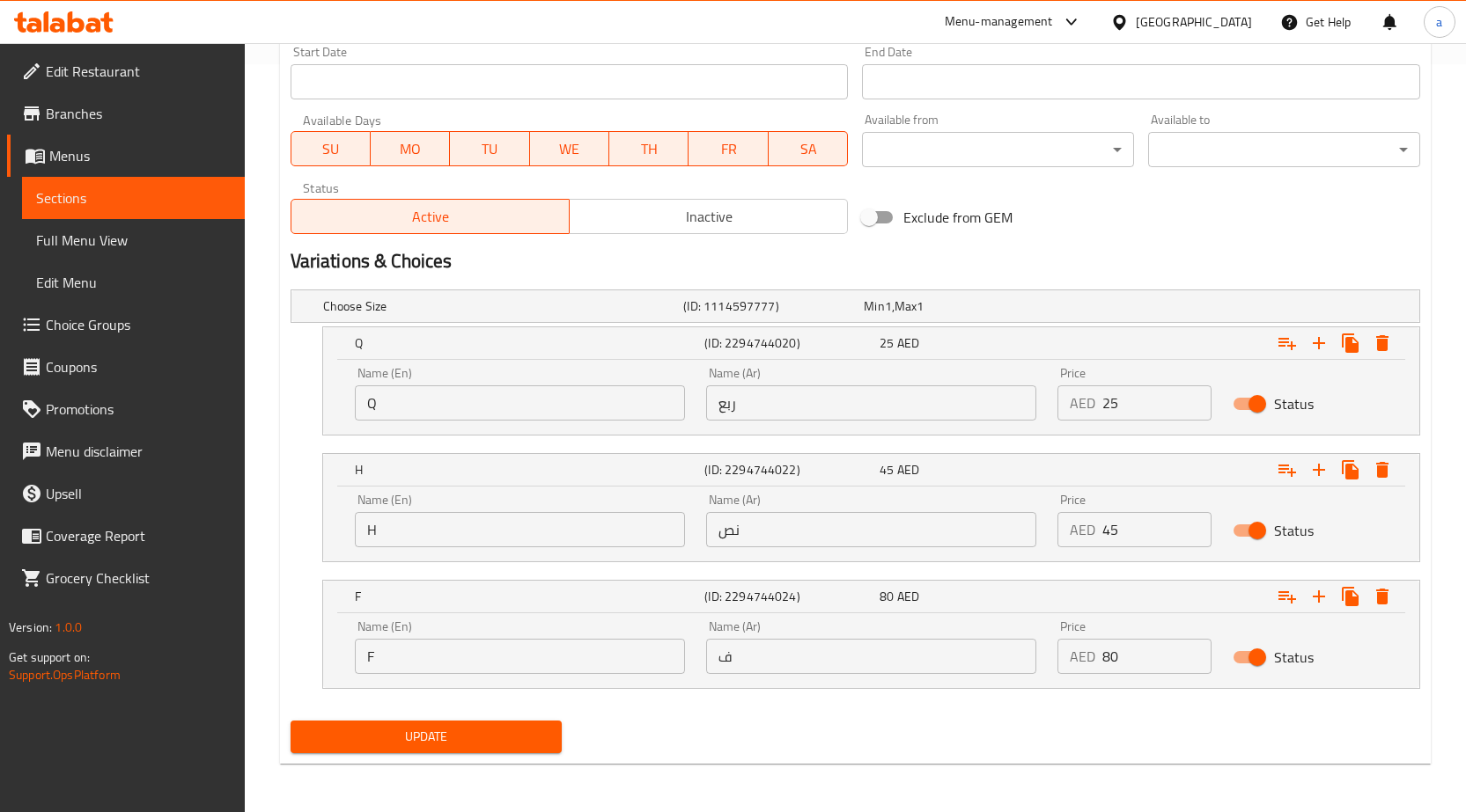
scroll to position [749, 0]
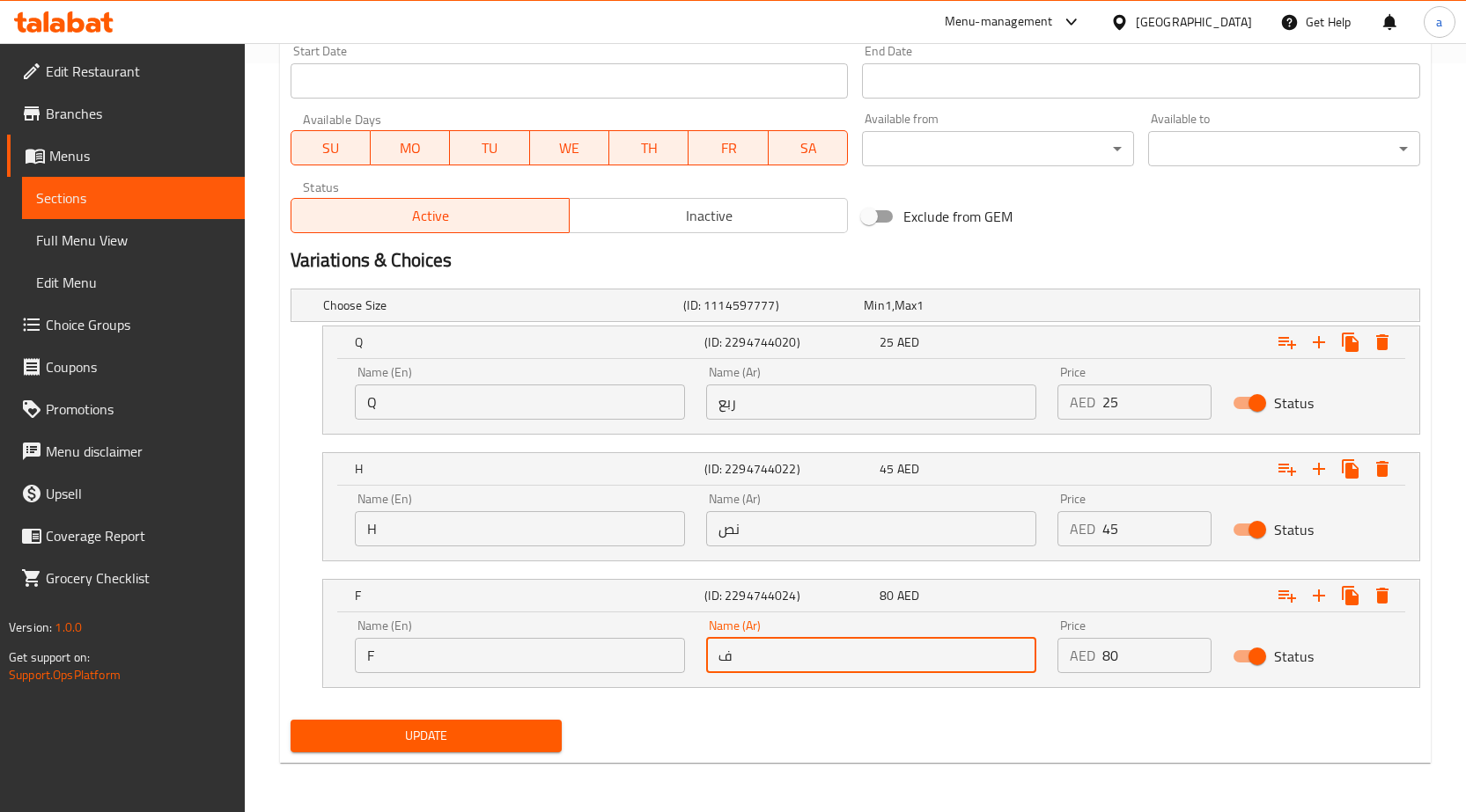
drag, startPoint x: 766, startPoint y: 653, endPoint x: 713, endPoint y: 671, distance: 56.0
click at [713, 671] on input "ف" at bounding box center [871, 655] width 331 height 35
type input "كامل"
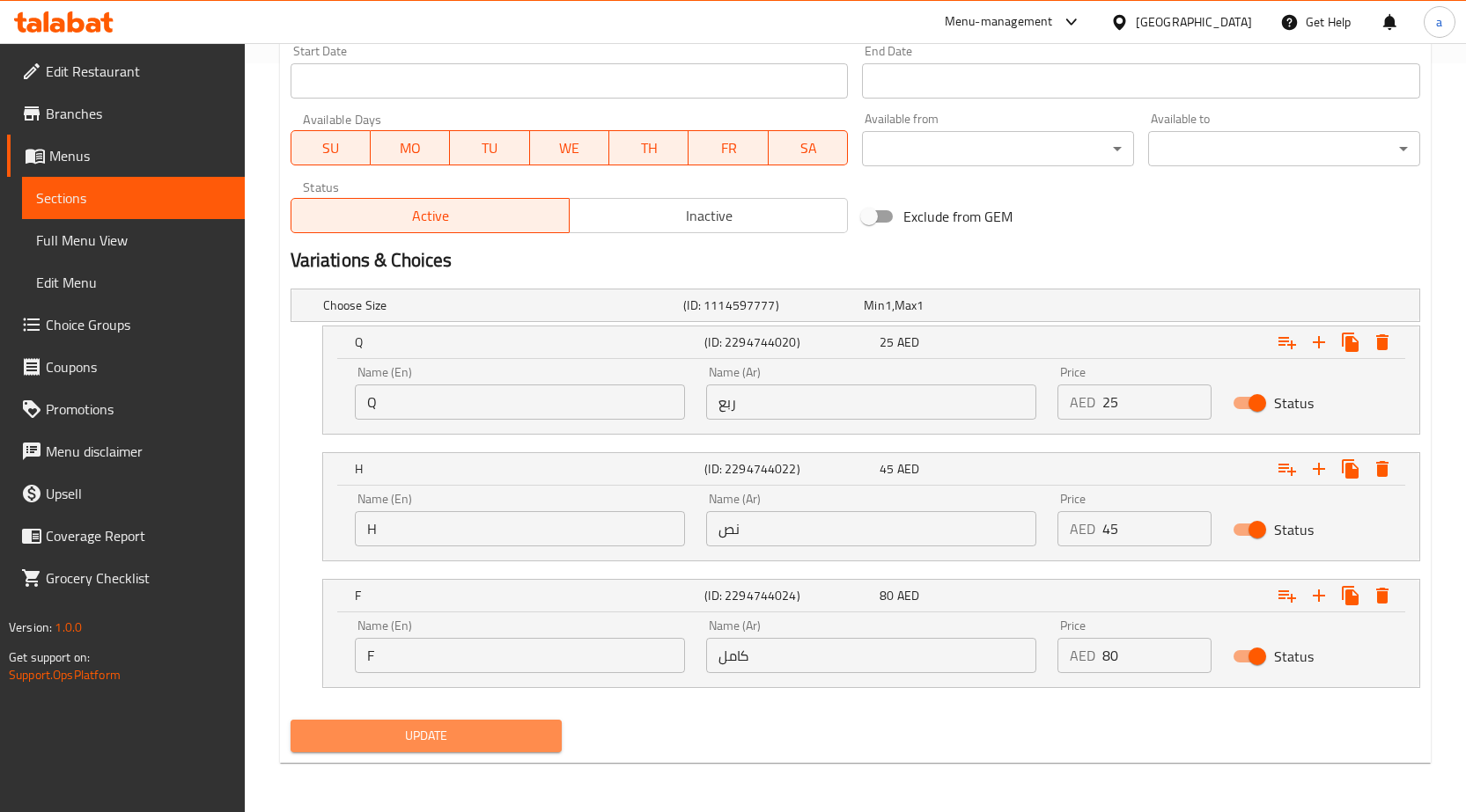
click at [540, 733] on span "Update" at bounding box center [427, 736] width 244 height 22
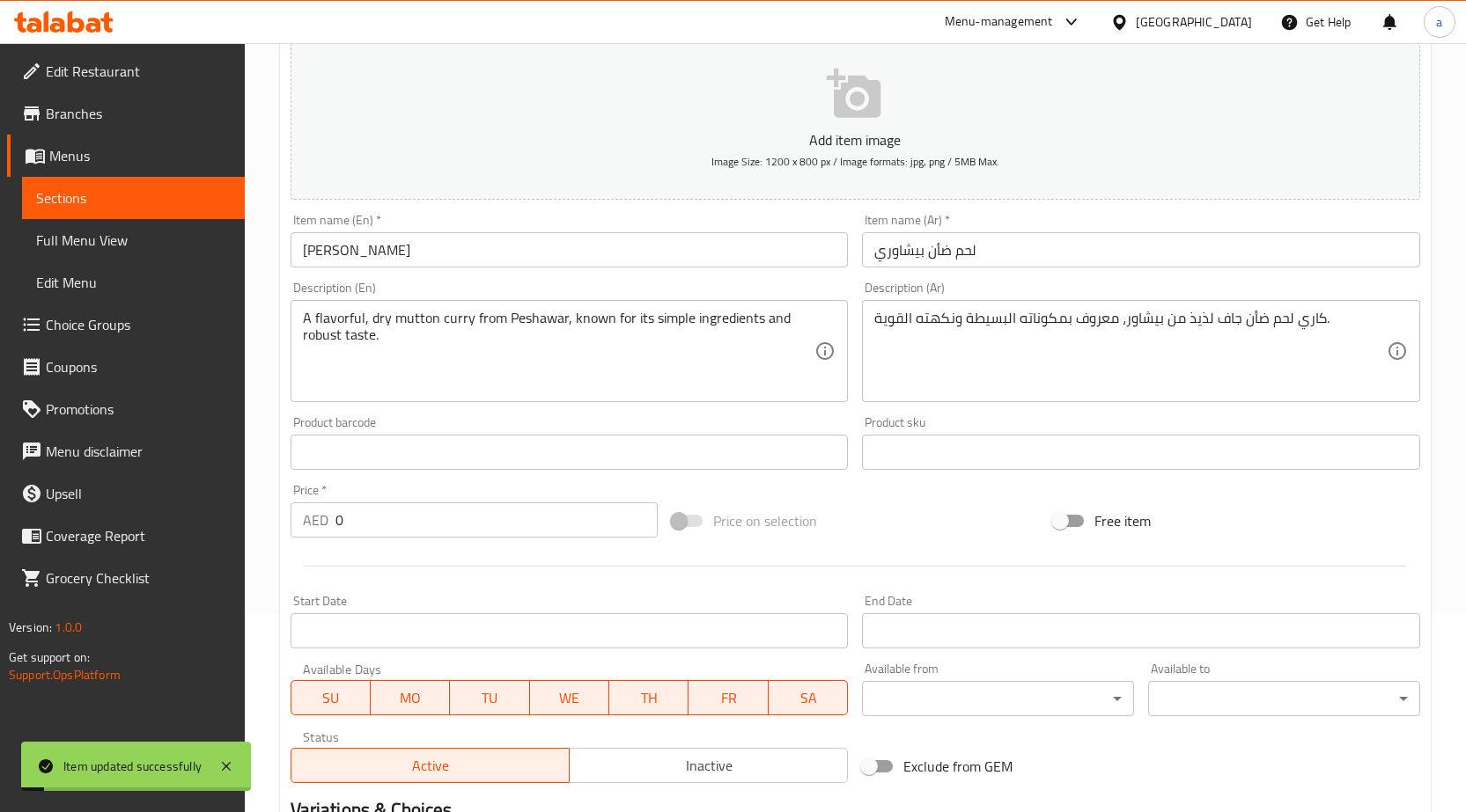
scroll to position [133, 0]
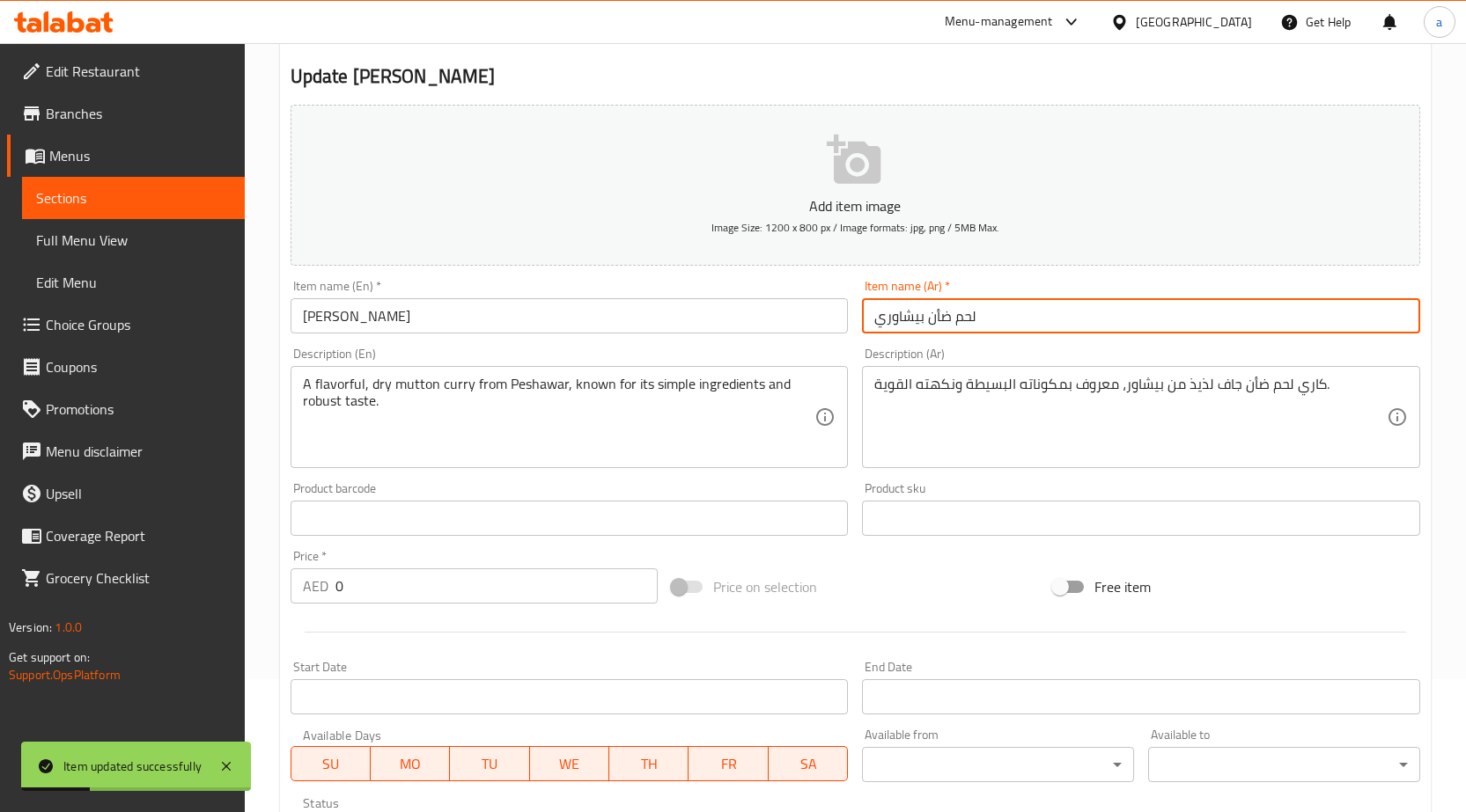
drag, startPoint x: 927, startPoint y: 321, endPoint x: 953, endPoint y: 327, distance: 26.7
click at [953, 327] on input "لحم ضأن بيشاوري" at bounding box center [1141, 315] width 559 height 35
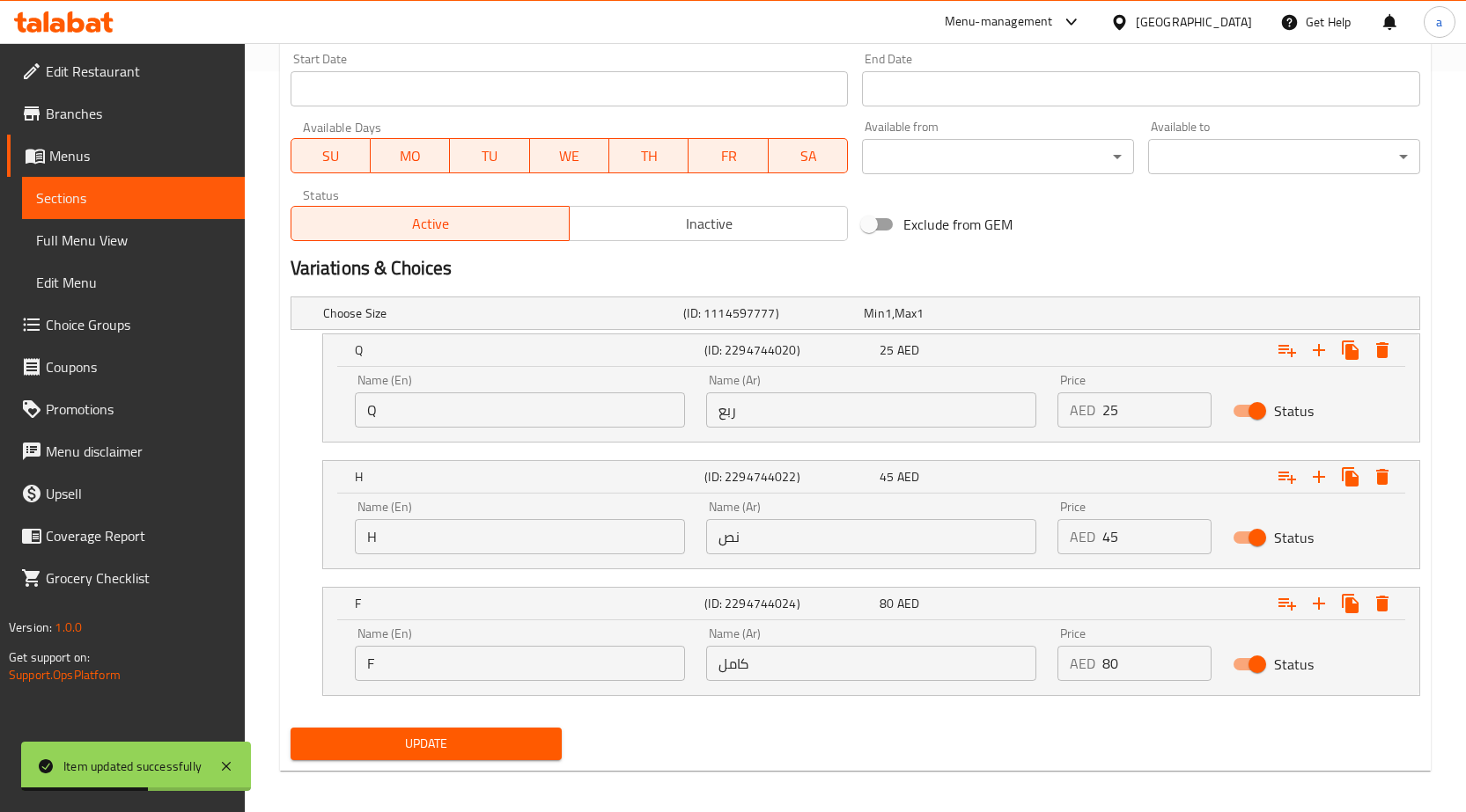
scroll to position [749, 0]
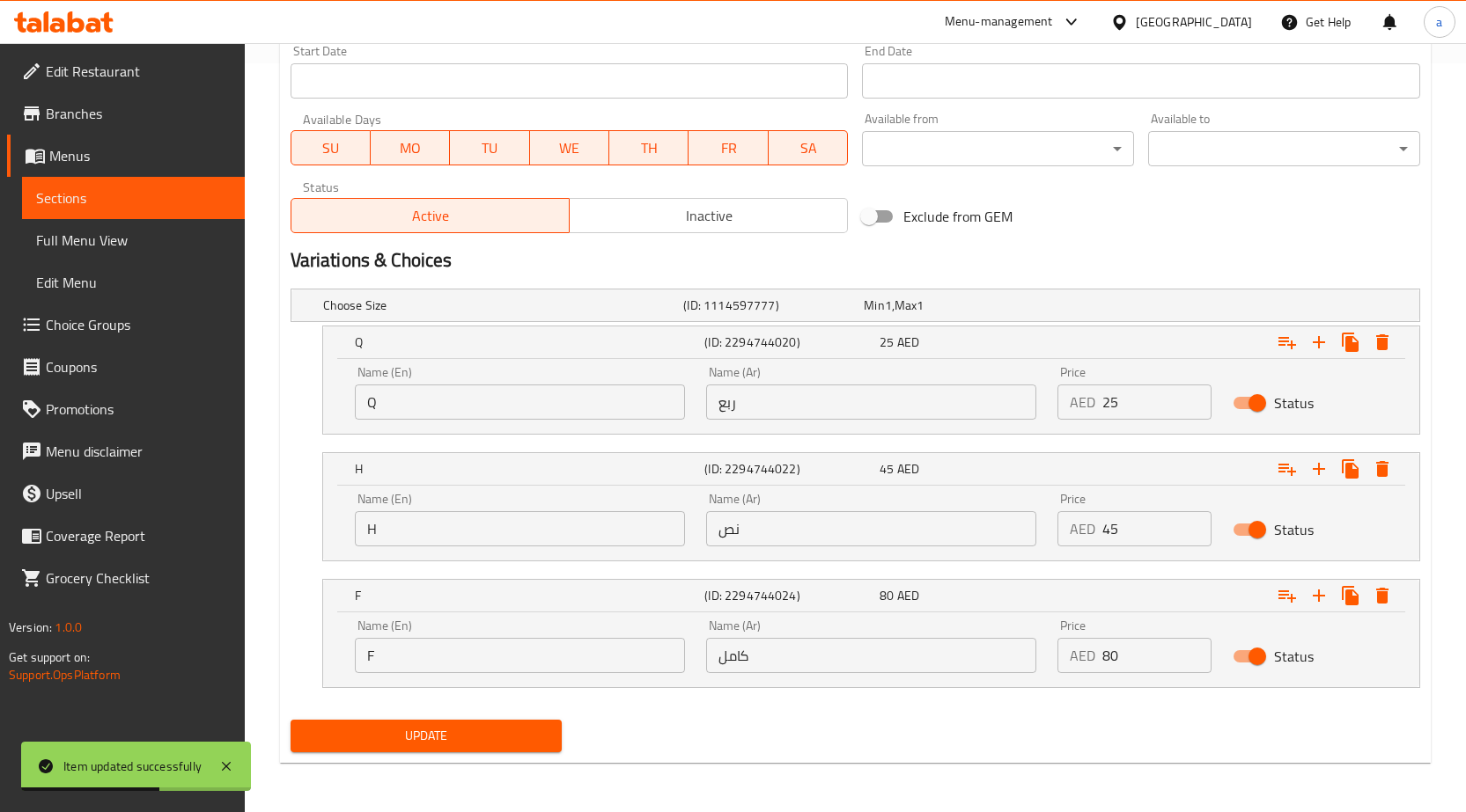
type input "لحم غنم بيشاوري"
click at [466, 732] on span "Update" at bounding box center [427, 736] width 244 height 22
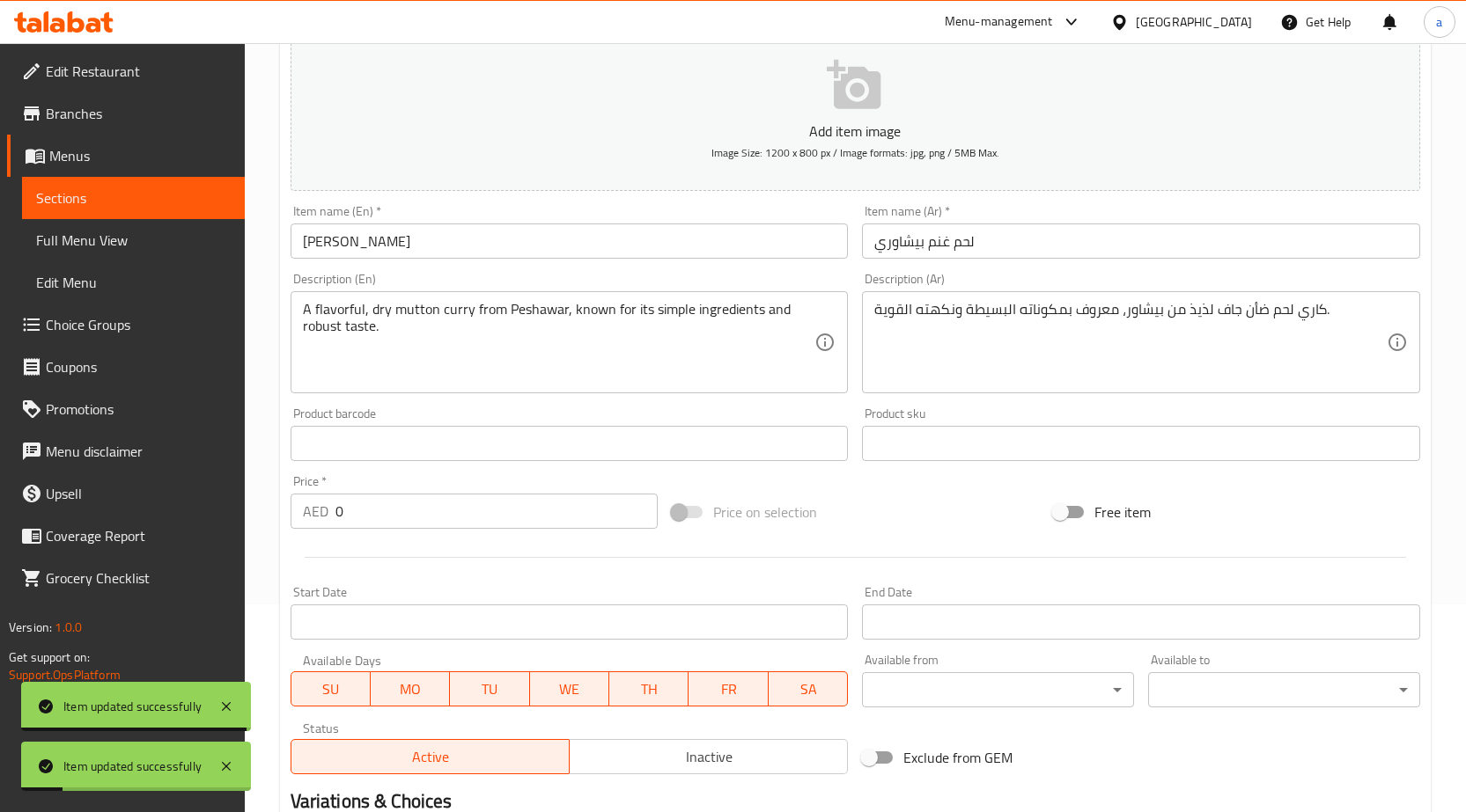
scroll to position [45, 0]
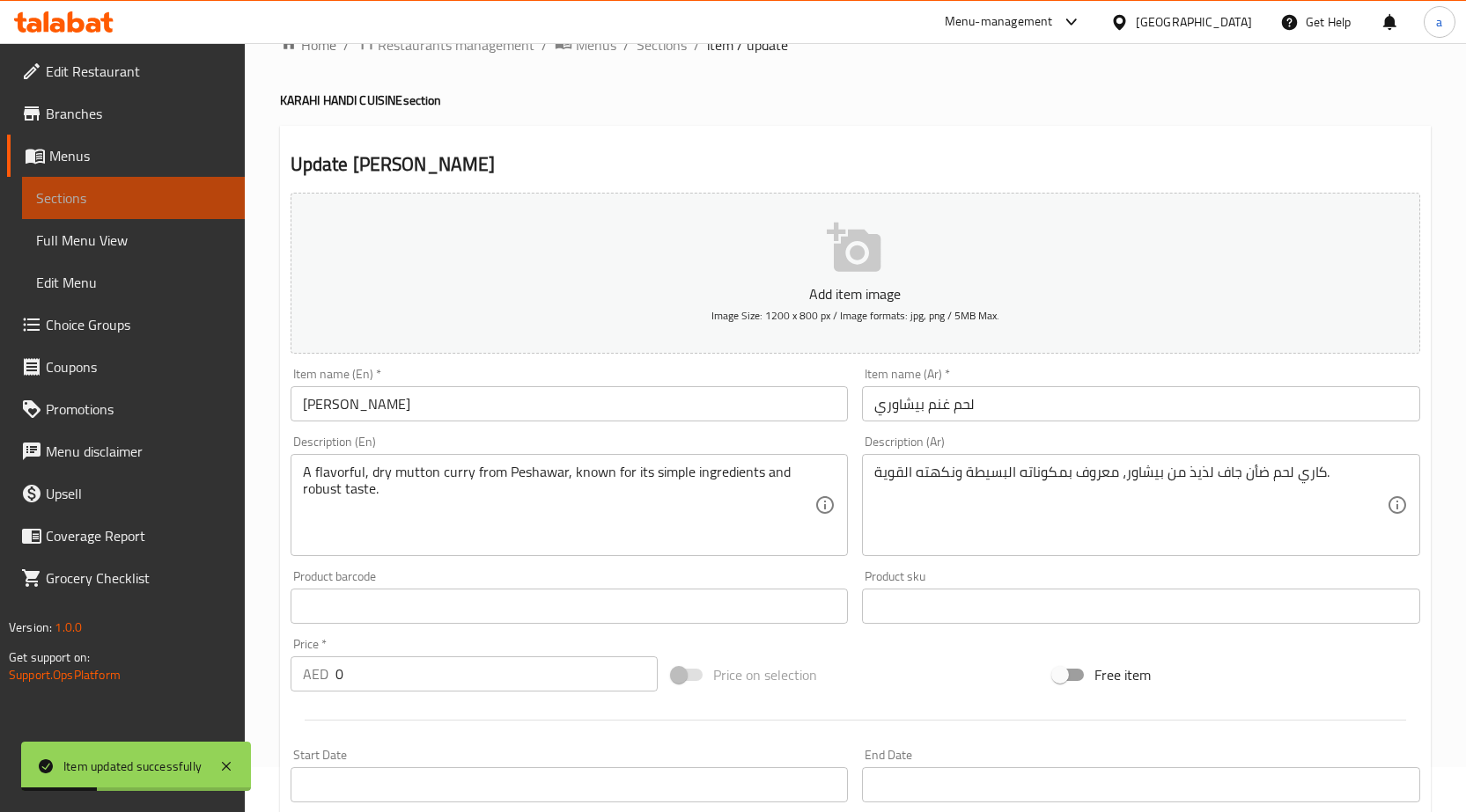
click at [129, 196] on span "Sections" at bounding box center [133, 198] width 195 height 21
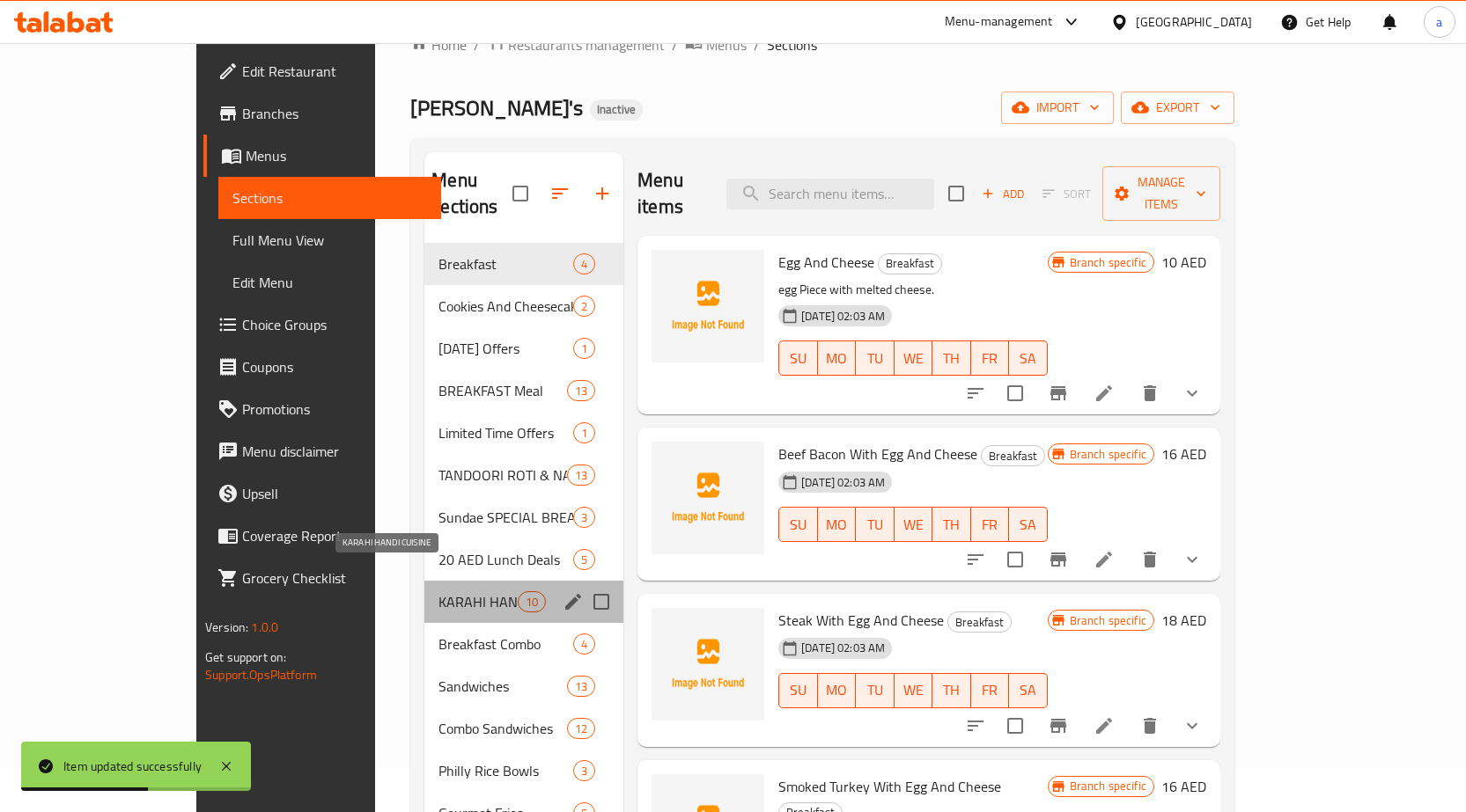
click at [439, 592] on span "KARAHI HANDI CUISINE" at bounding box center [478, 602] width 79 height 21
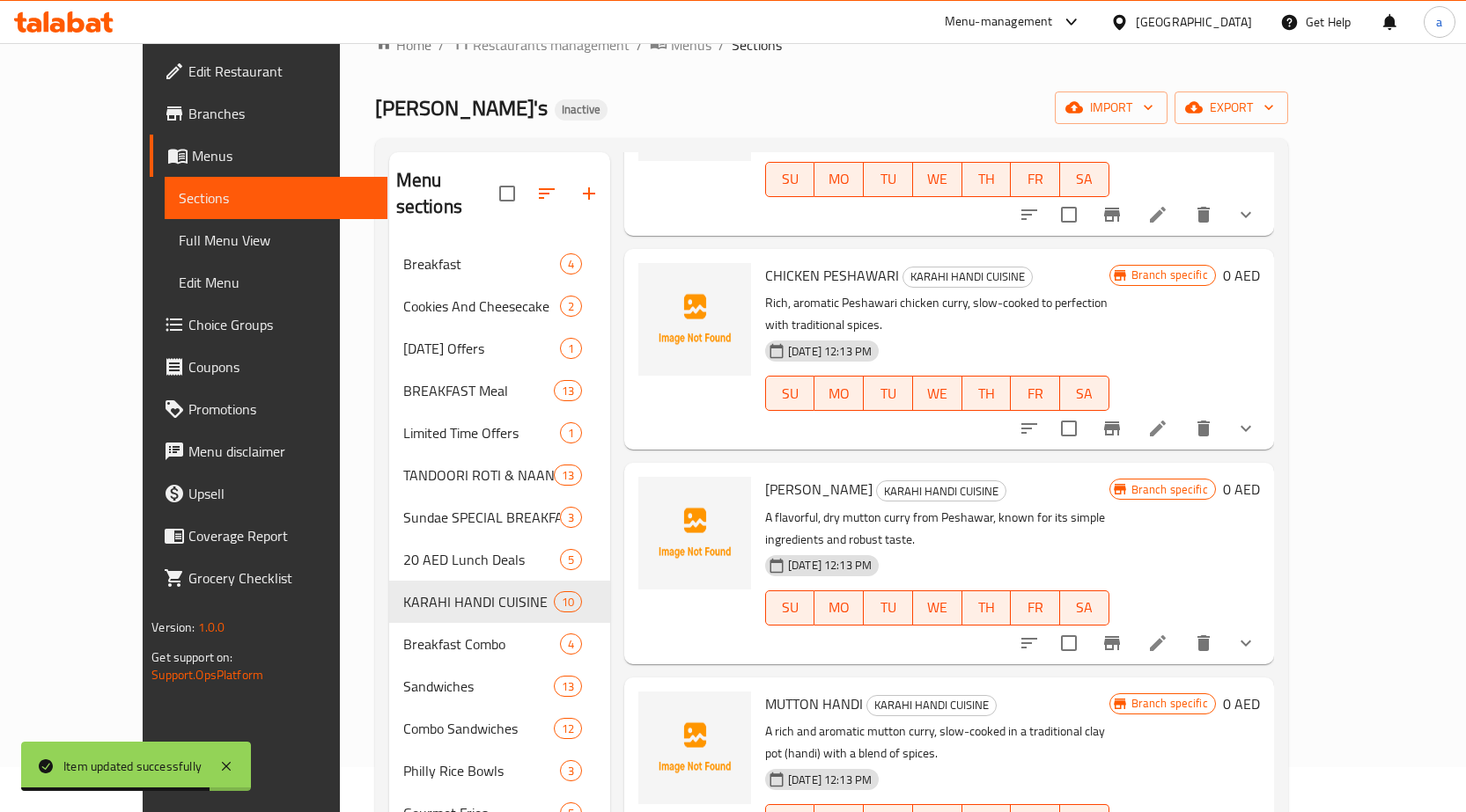
scroll to position [630, 0]
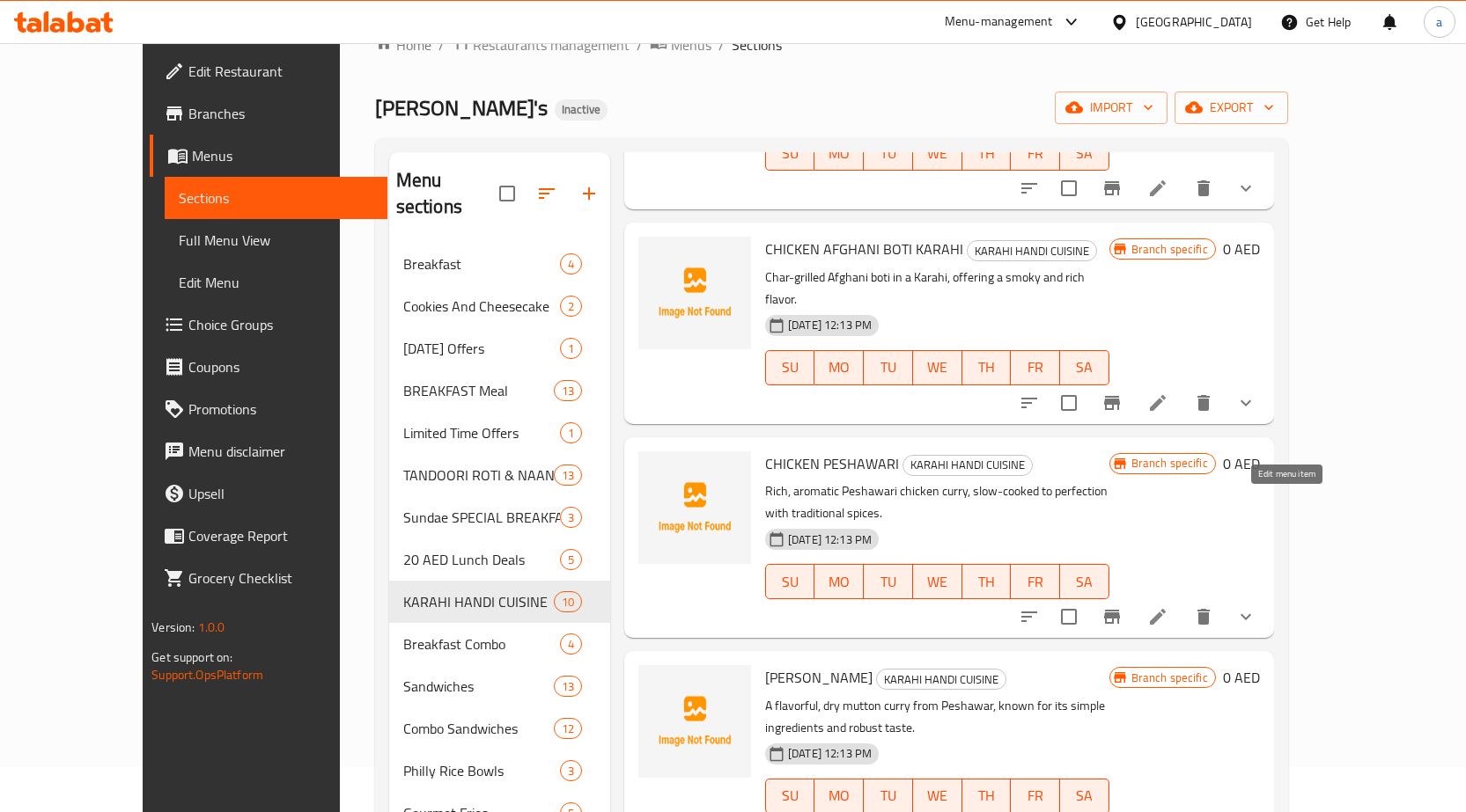
click at [1166, 609] on icon at bounding box center [1157, 616] width 16 height 16
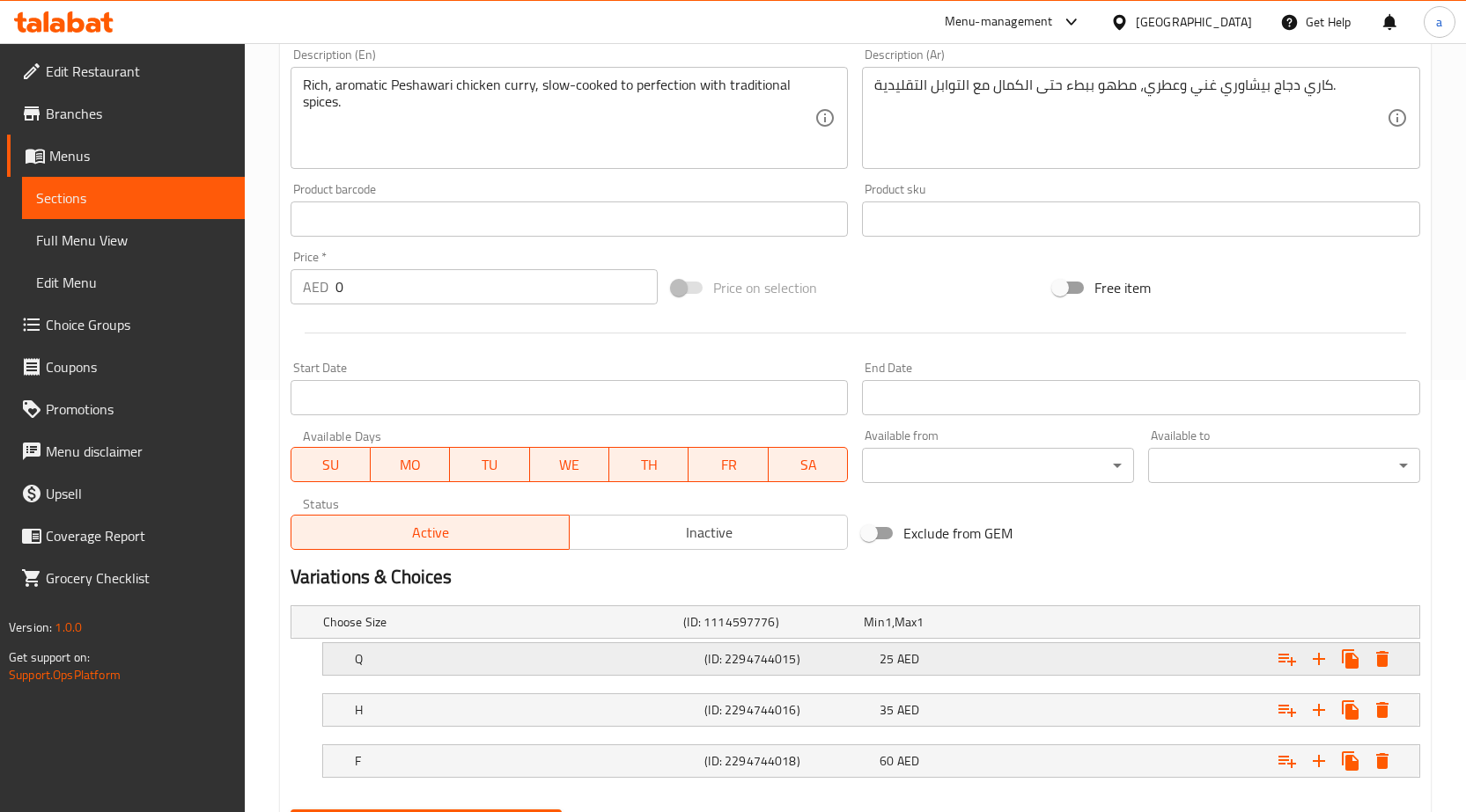
scroll to position [522, 0]
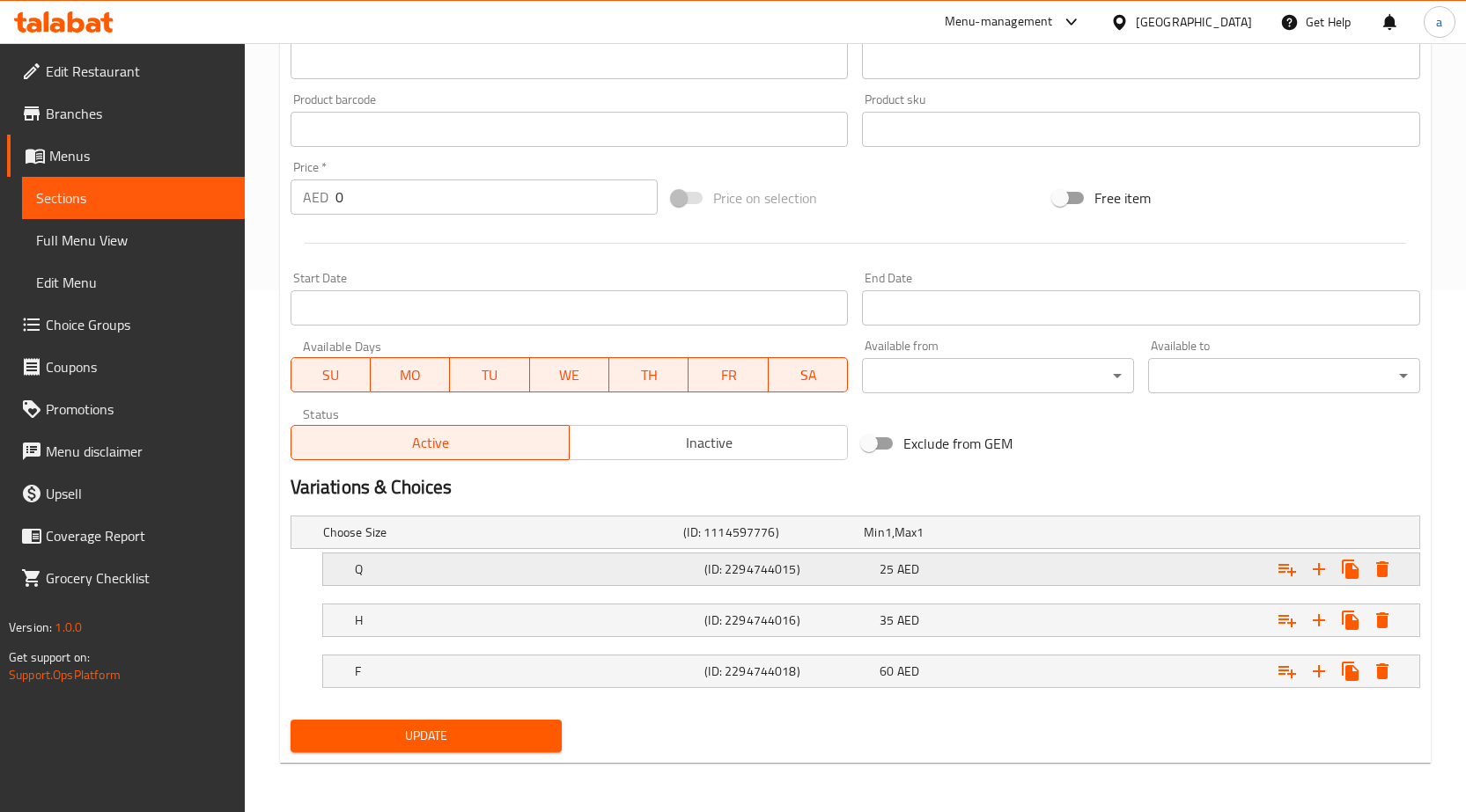
click at [762, 581] on div "(ID: 2294744015)" at bounding box center [789, 570] width 175 height 25
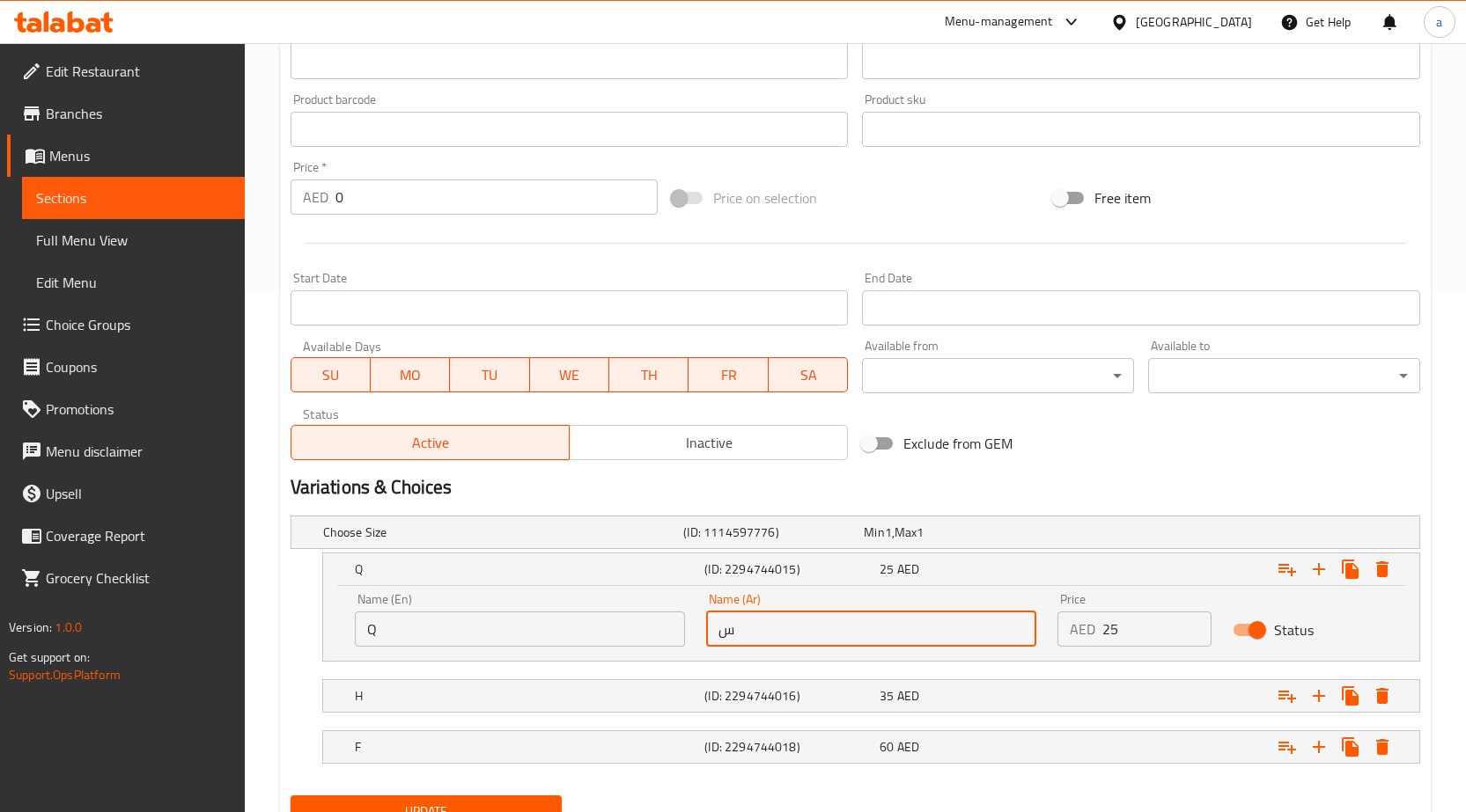
drag, startPoint x: 775, startPoint y: 637, endPoint x: 689, endPoint y: 611, distance: 89.8
click at [689, 611] on div "Name (En) Q Name (En) Name (Ar) س Name (Ar) Price AED 25 Price Status" at bounding box center [870, 619] width 1054 height 75
type input "ربع"
click at [779, 690] on h5 "(ID: 2294744016)" at bounding box center [788, 696] width 168 height 18
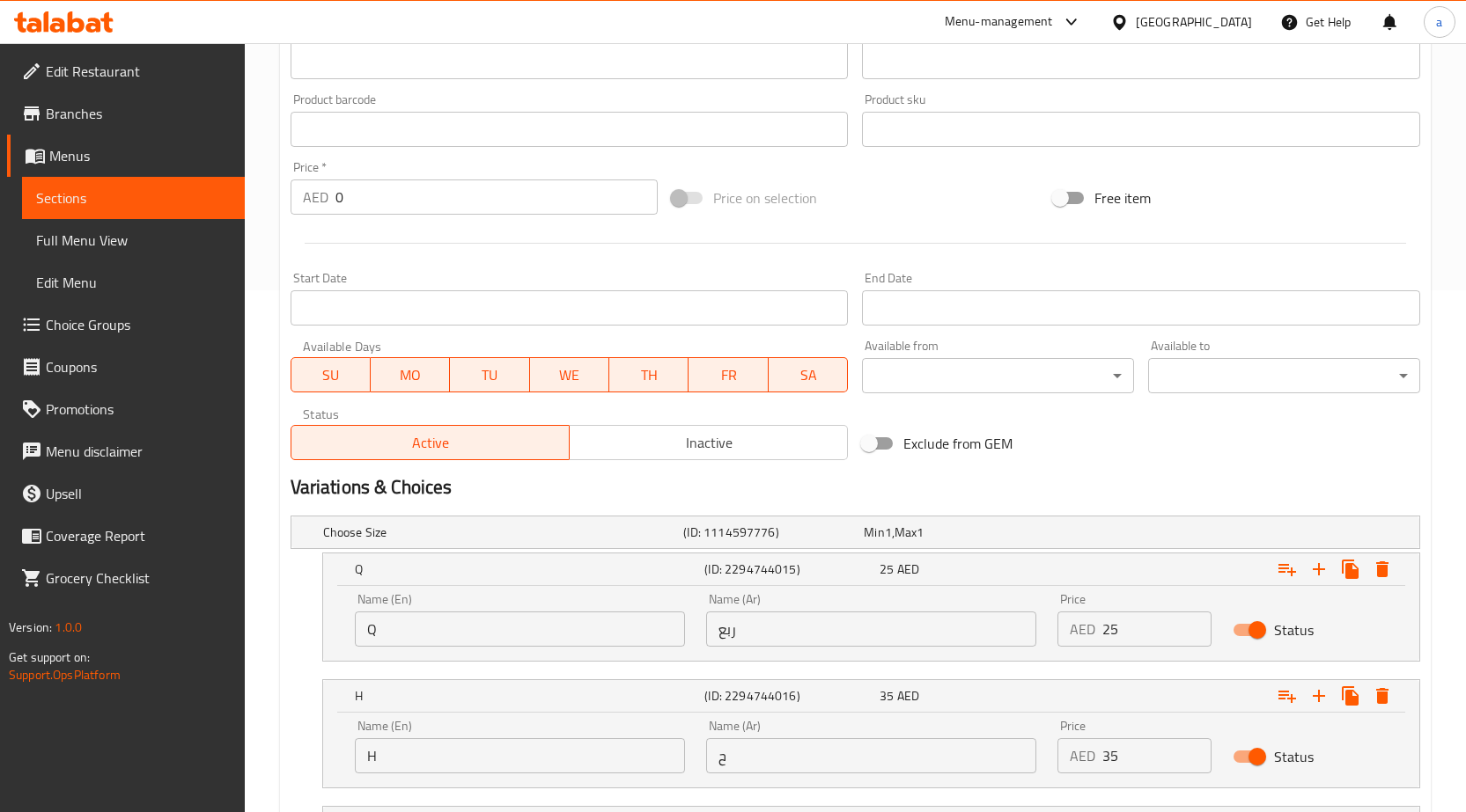
drag, startPoint x: 779, startPoint y: 737, endPoint x: 716, endPoint y: 752, distance: 64.8
click at [716, 752] on div "Name (Ar) ح Name (Ar)" at bounding box center [871, 746] width 331 height 54
drag, startPoint x: 716, startPoint y: 767, endPoint x: 757, endPoint y: 766, distance: 41.0
click at [757, 766] on input "ح" at bounding box center [871, 756] width 331 height 35
type input "نص"
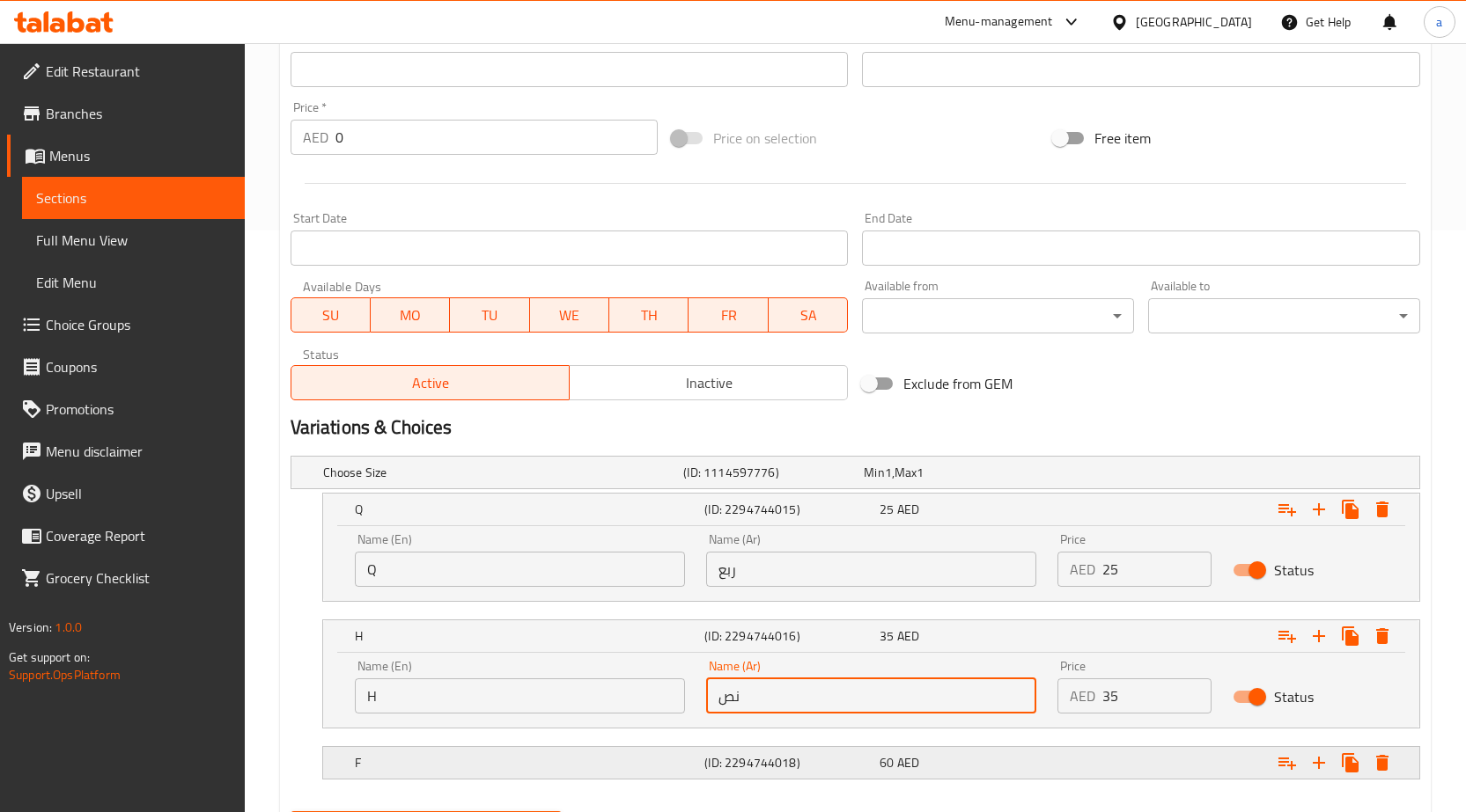
scroll to position [673, 0]
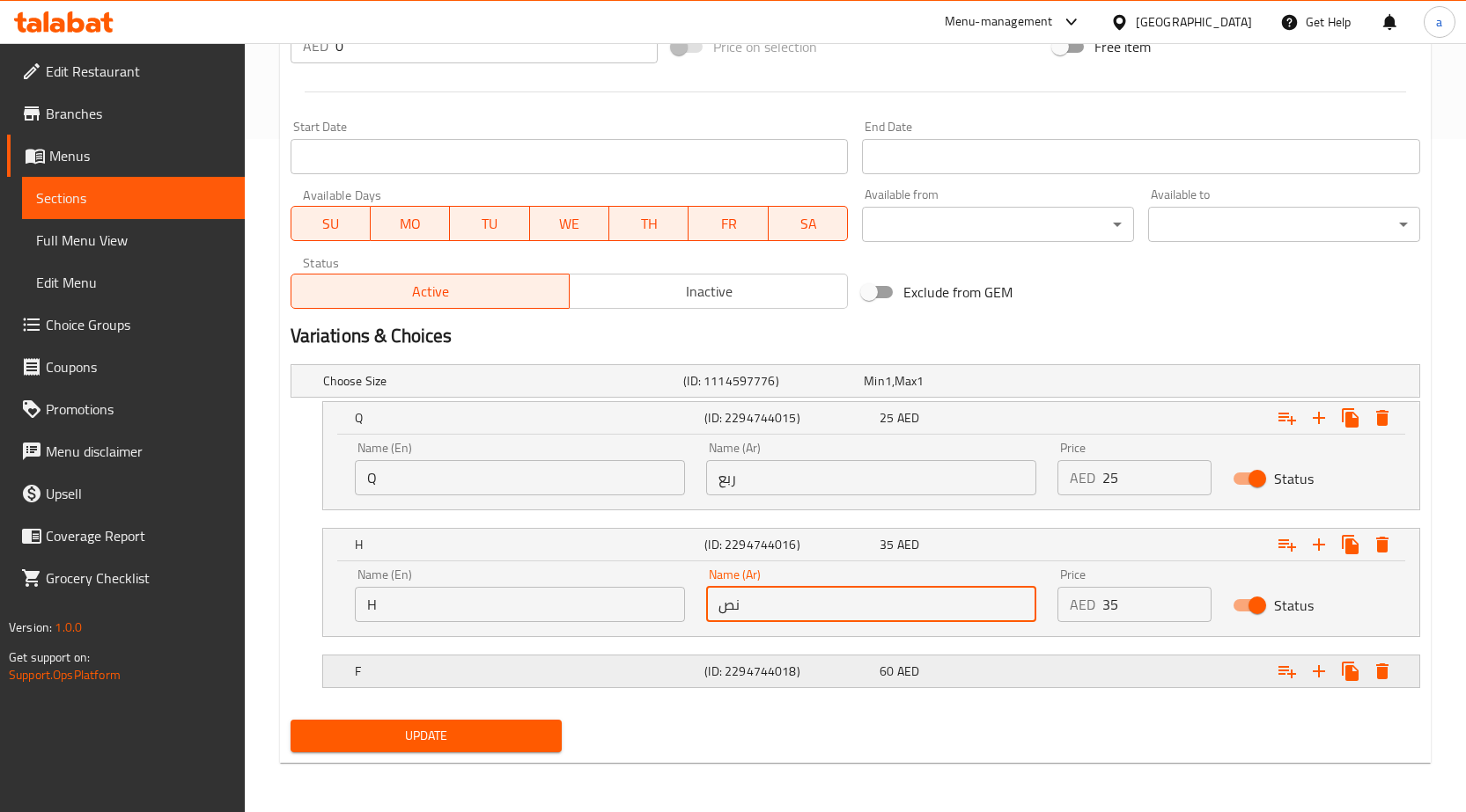
click at [768, 671] on h5 "(ID: 2294744018)" at bounding box center [788, 671] width 168 height 18
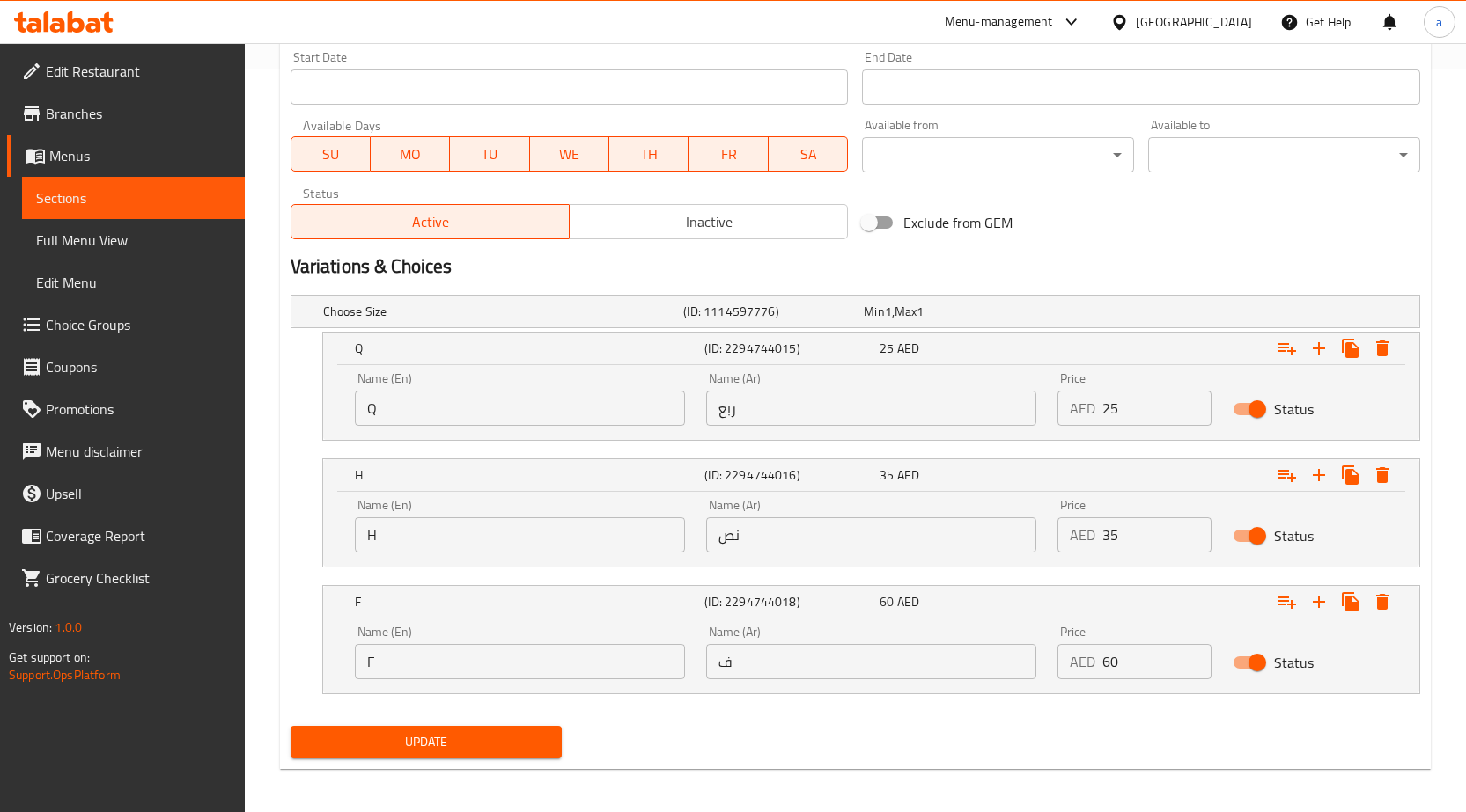
scroll to position [745, 0]
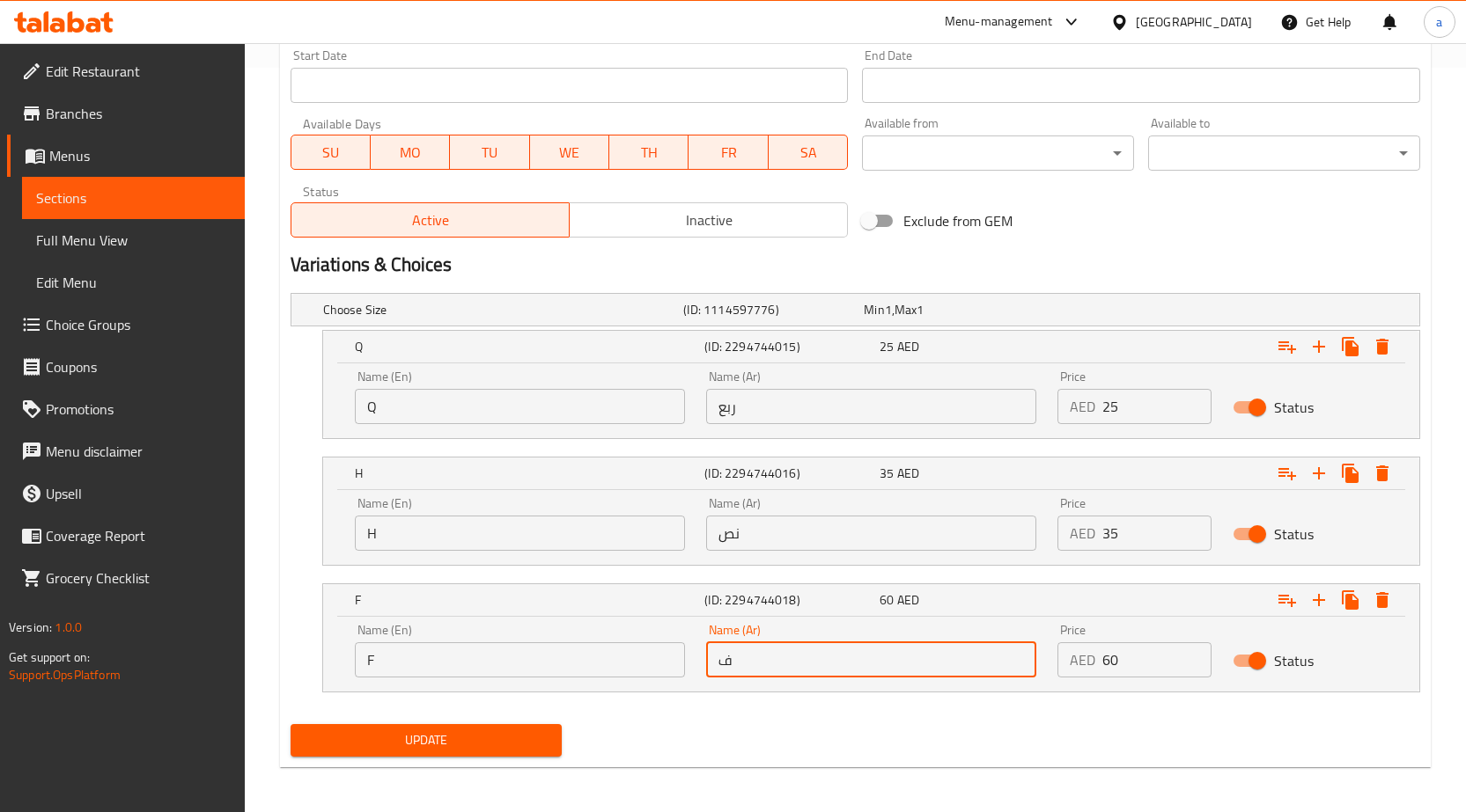
drag, startPoint x: 739, startPoint y: 658, endPoint x: 709, endPoint y: 653, distance: 30.4
click at [709, 653] on input "ف" at bounding box center [871, 660] width 331 height 35
type input "كامل"
click at [552, 727] on button "Update" at bounding box center [427, 741] width 272 height 32
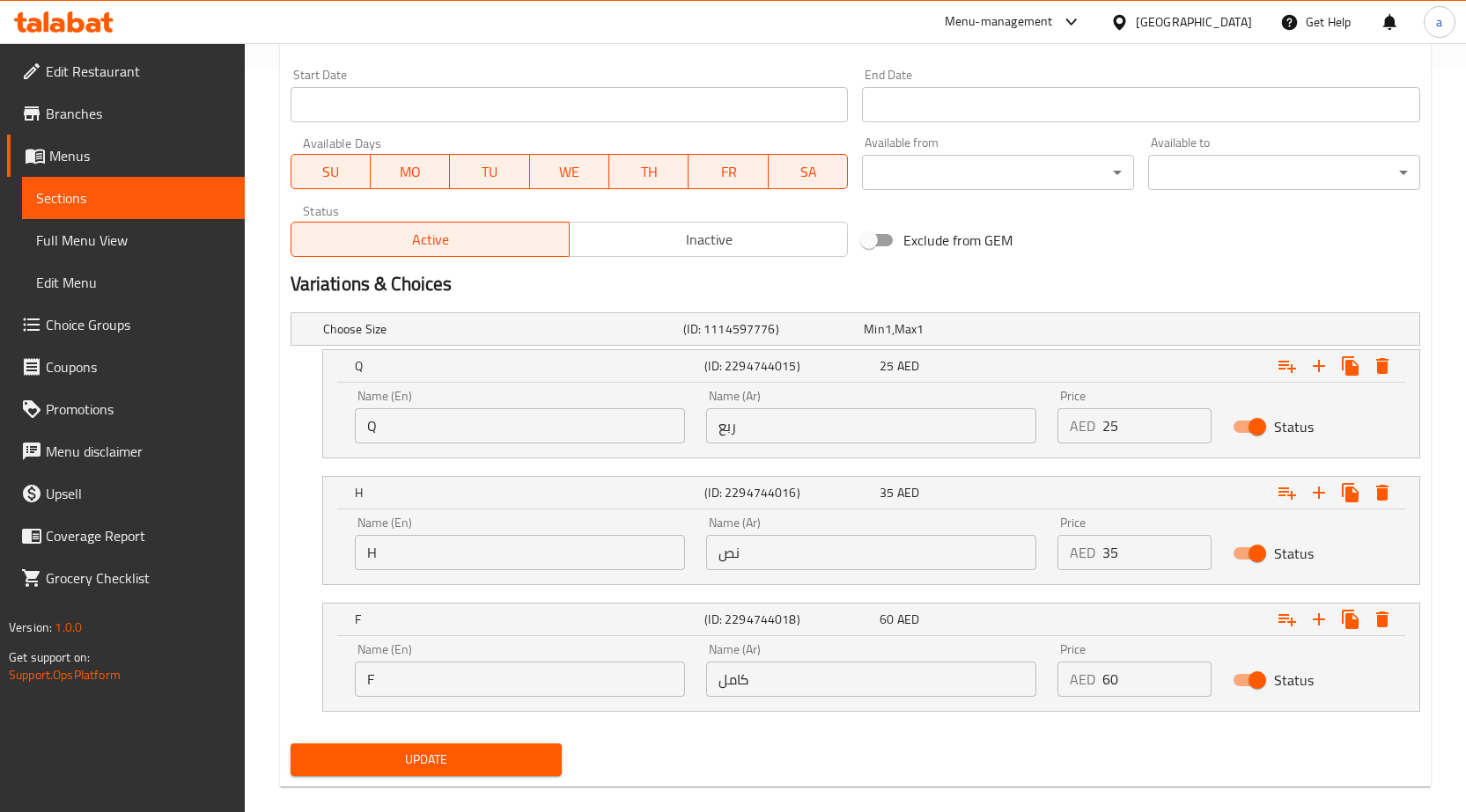
scroll to position [43, 0]
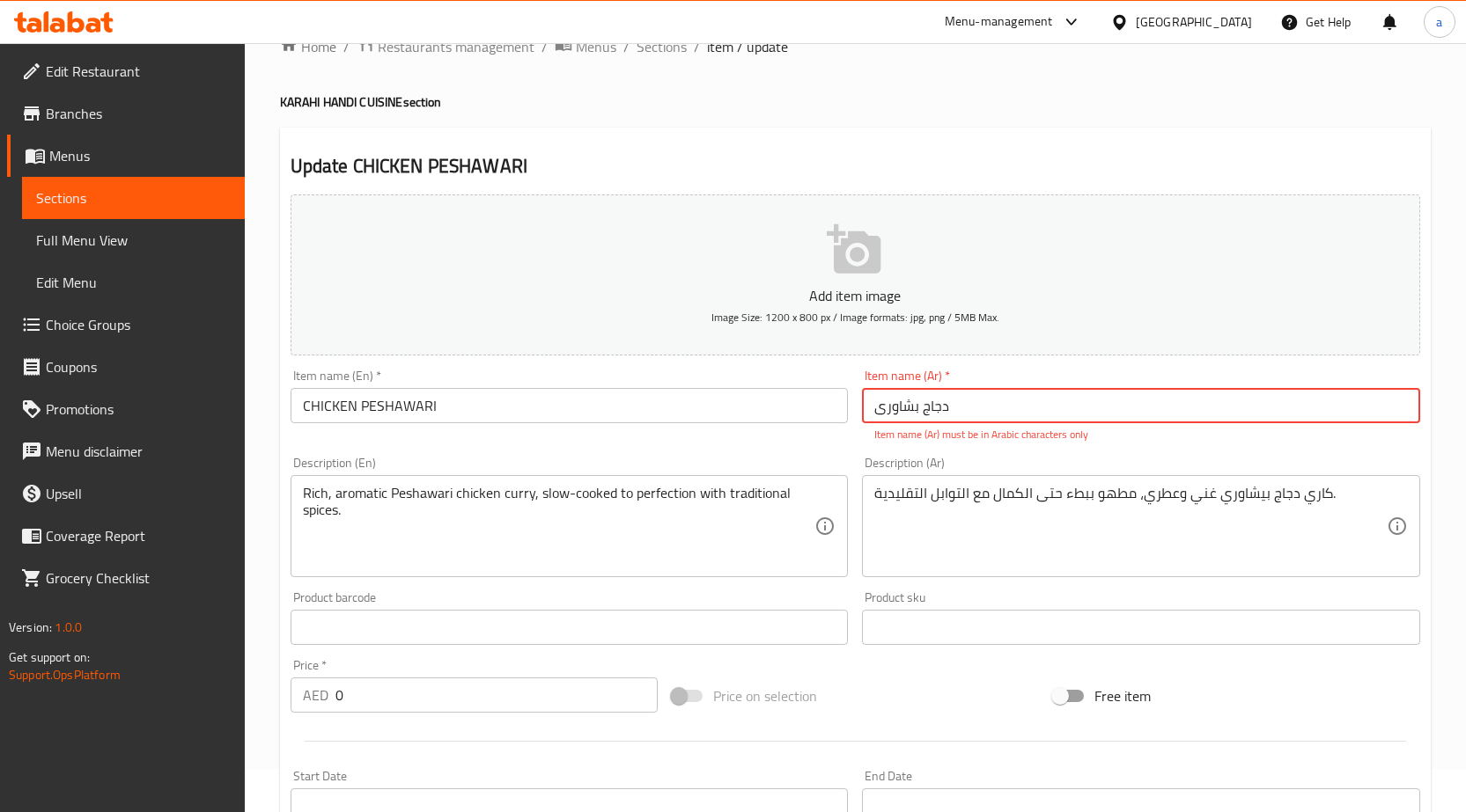
drag, startPoint x: 947, startPoint y: 406, endPoint x: 856, endPoint y: 413, distance: 91.3
click at [856, 413] on div "Item name (Ar)   * دجاج بشاوری Item name (Ar) * Item name (Ar) must be in Arabi…" at bounding box center [1141, 406] width 572 height 87
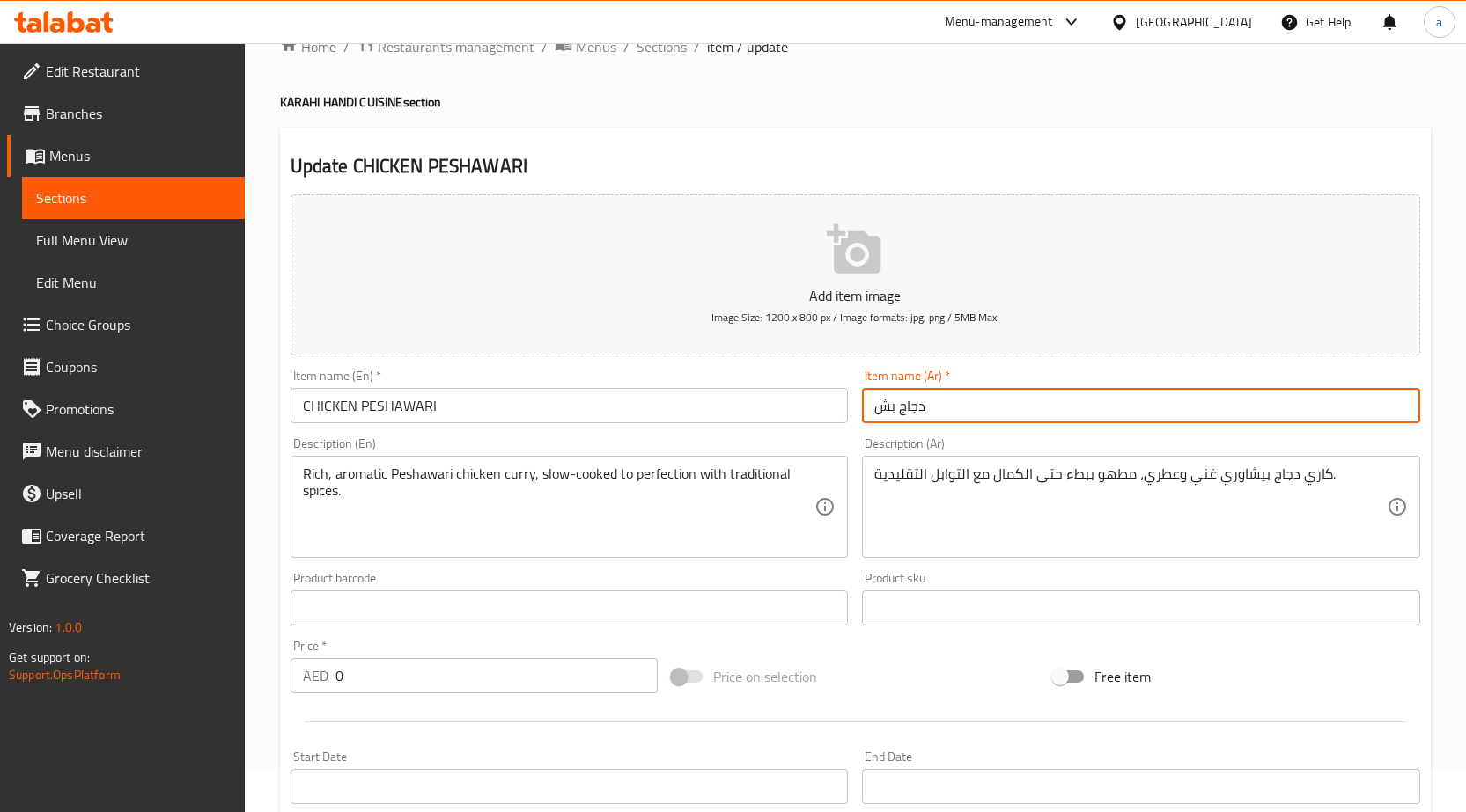
type input "دجاج بشاوری"
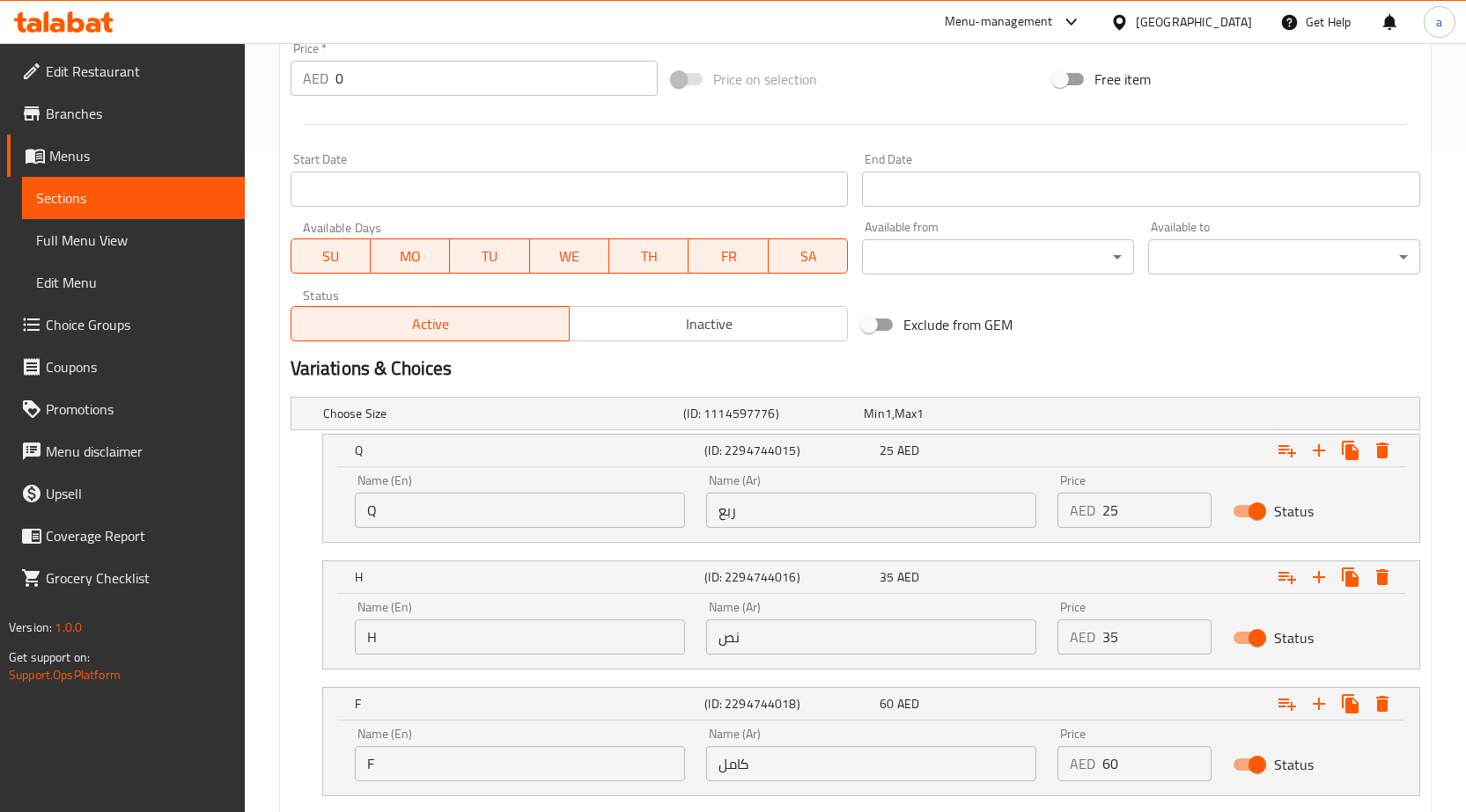
scroll to position [768, 0]
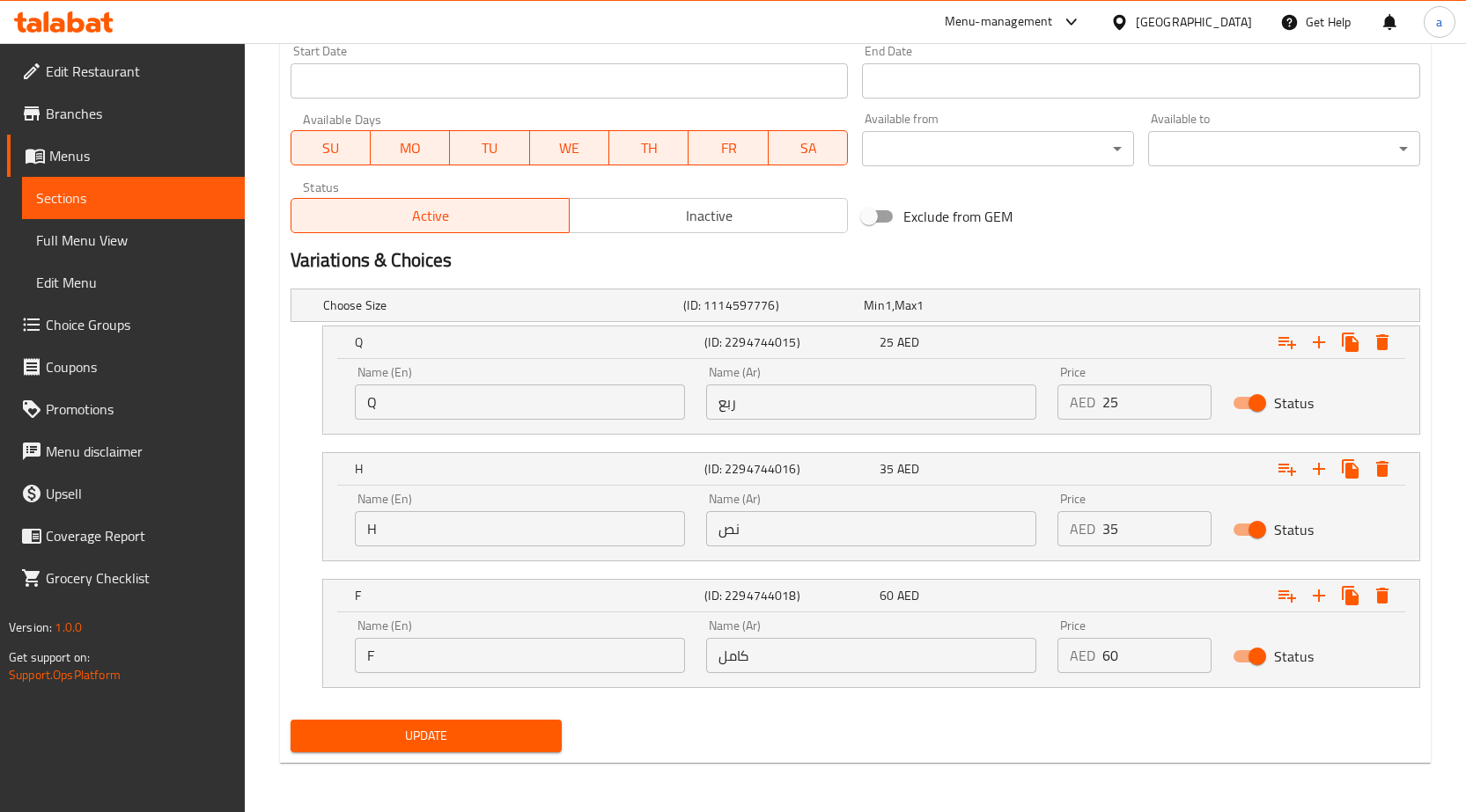
click at [465, 756] on div "Update" at bounding box center [426, 736] width 286 height 47
click at [465, 740] on span "Update" at bounding box center [427, 736] width 244 height 22
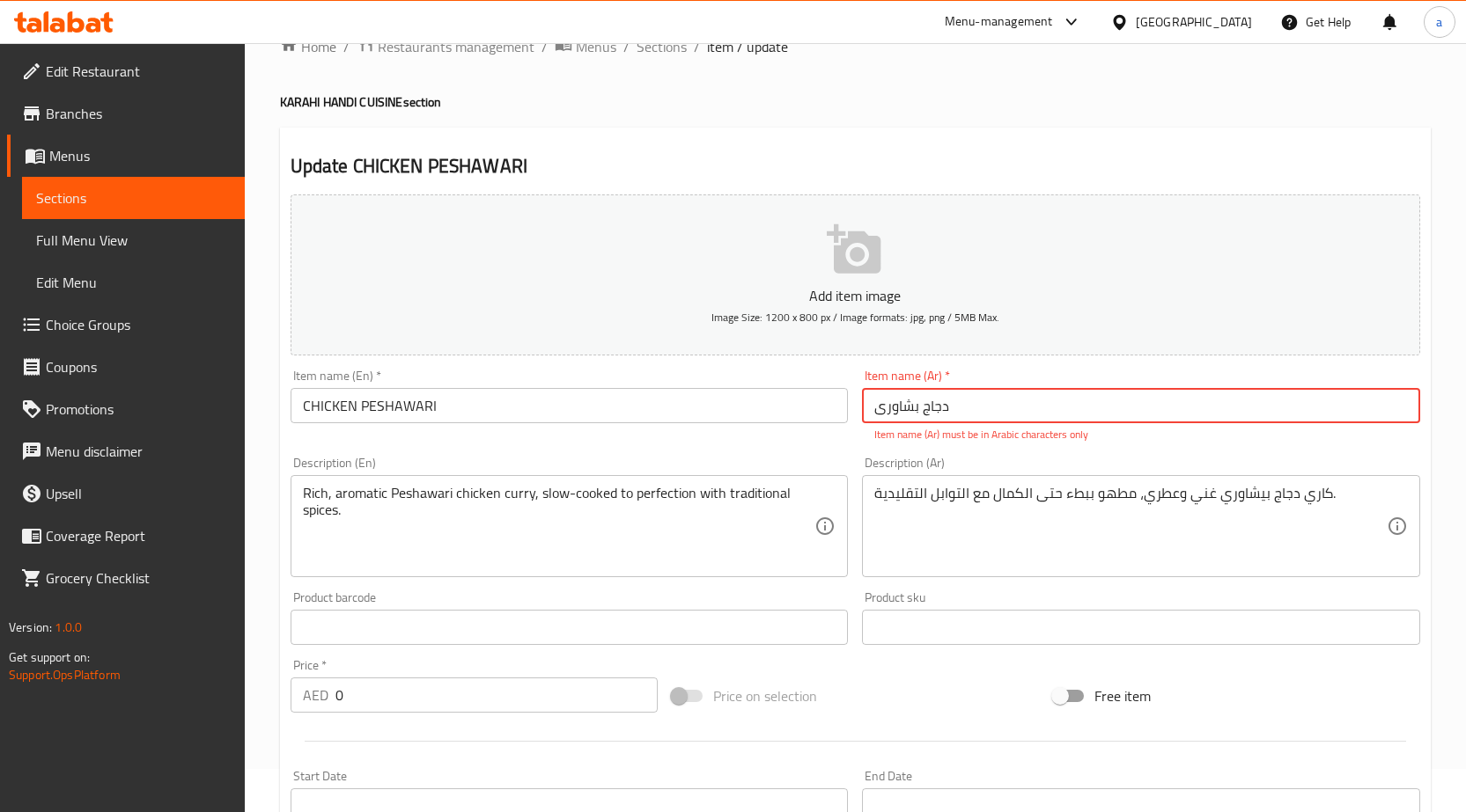
click at [954, 408] on input "دجاج بشاوری" at bounding box center [1141, 406] width 559 height 35
click at [924, 402] on input "دجاج بشاوری" at bounding box center [1141, 406] width 559 height 35
click at [887, 404] on input "دجاج بشاوری" at bounding box center [1141, 406] width 559 height 35
drag, startPoint x: 871, startPoint y: 407, endPoint x: 997, endPoint y: 406, distance: 126.0
click at [997, 406] on input "دجاج بشاوری" at bounding box center [1141, 406] width 559 height 35
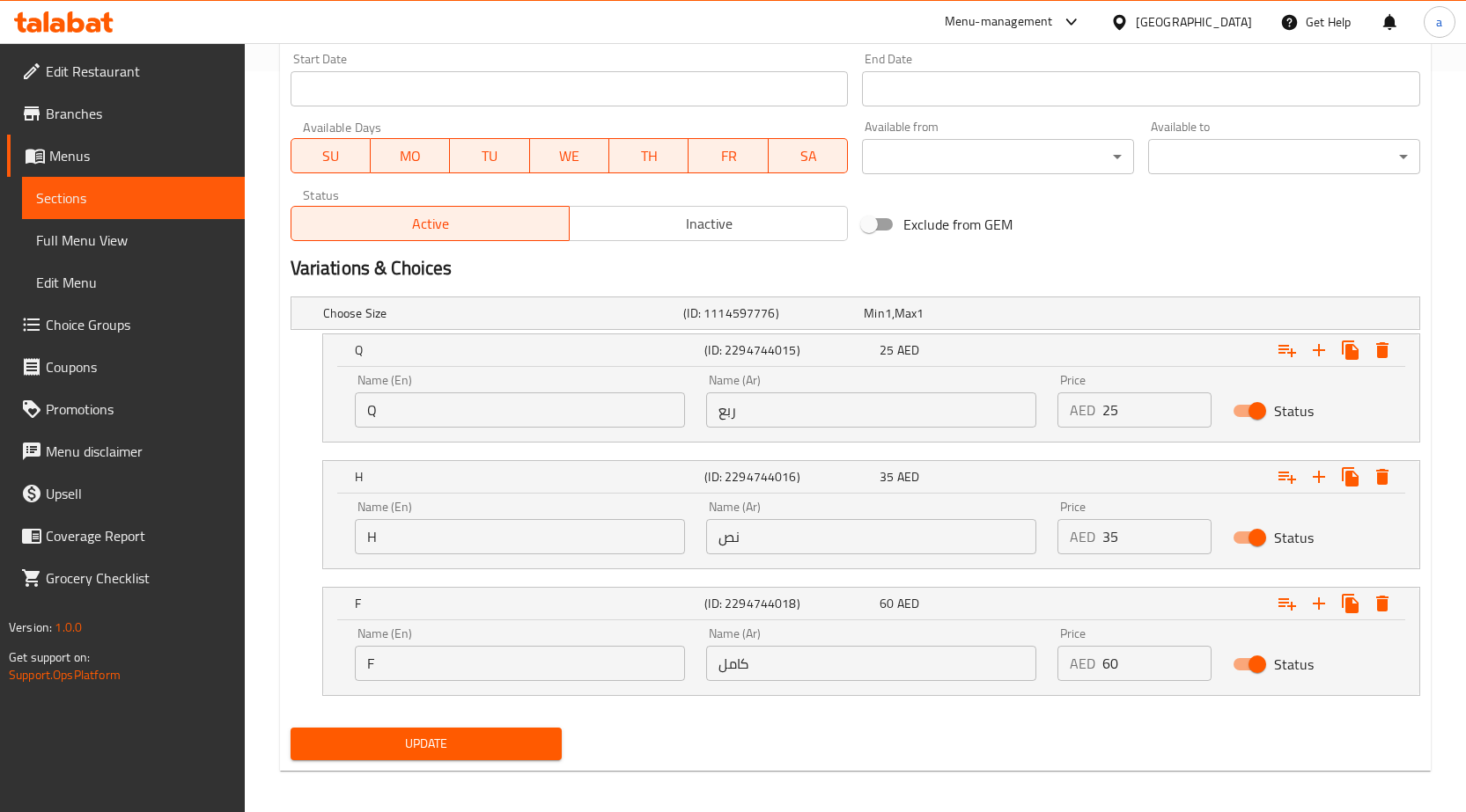
scroll to position [749, 0]
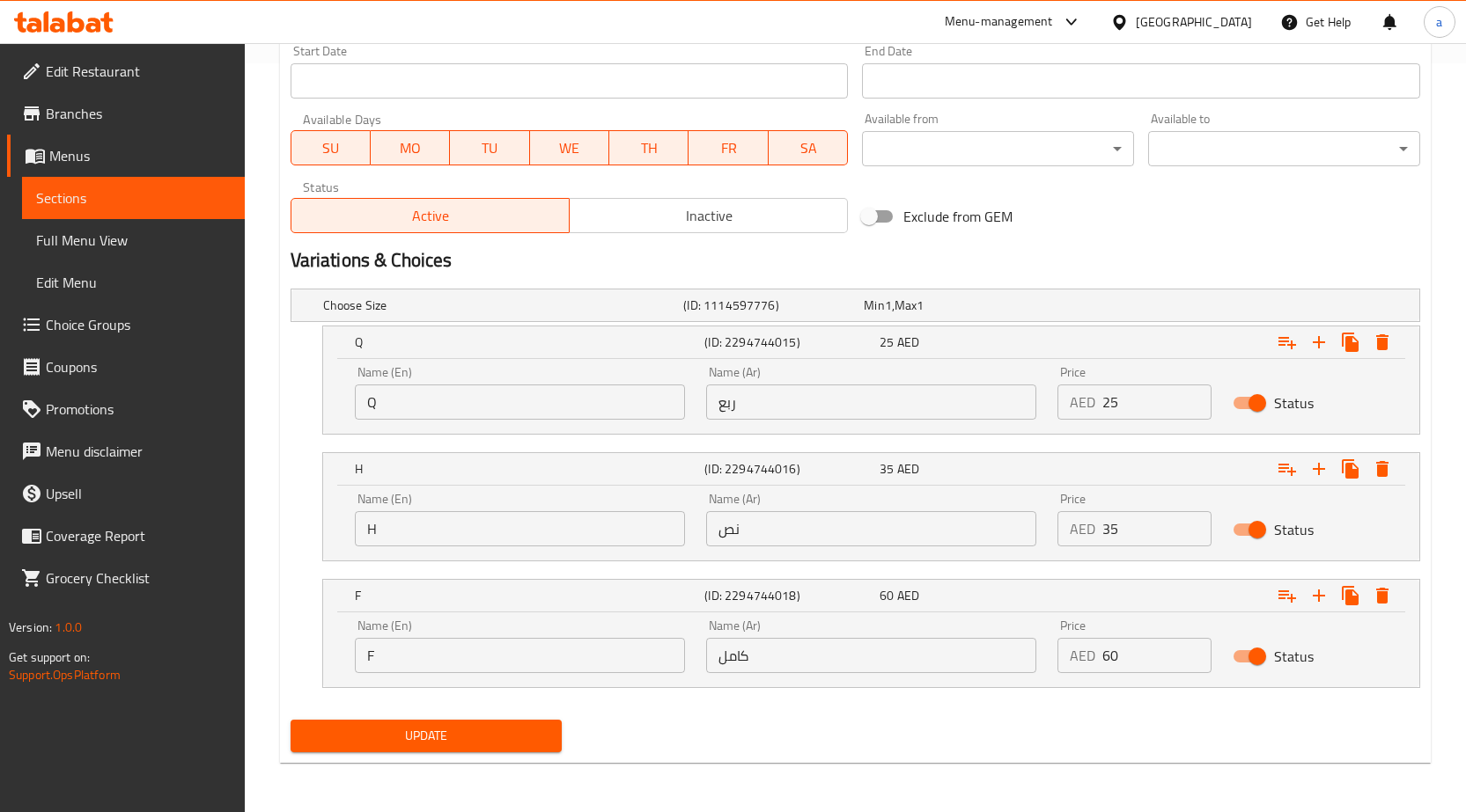
type input "دجاج بشاوري"
click at [437, 723] on button "Update" at bounding box center [427, 736] width 272 height 32
click at [114, 200] on span "Sections" at bounding box center [133, 198] width 195 height 21
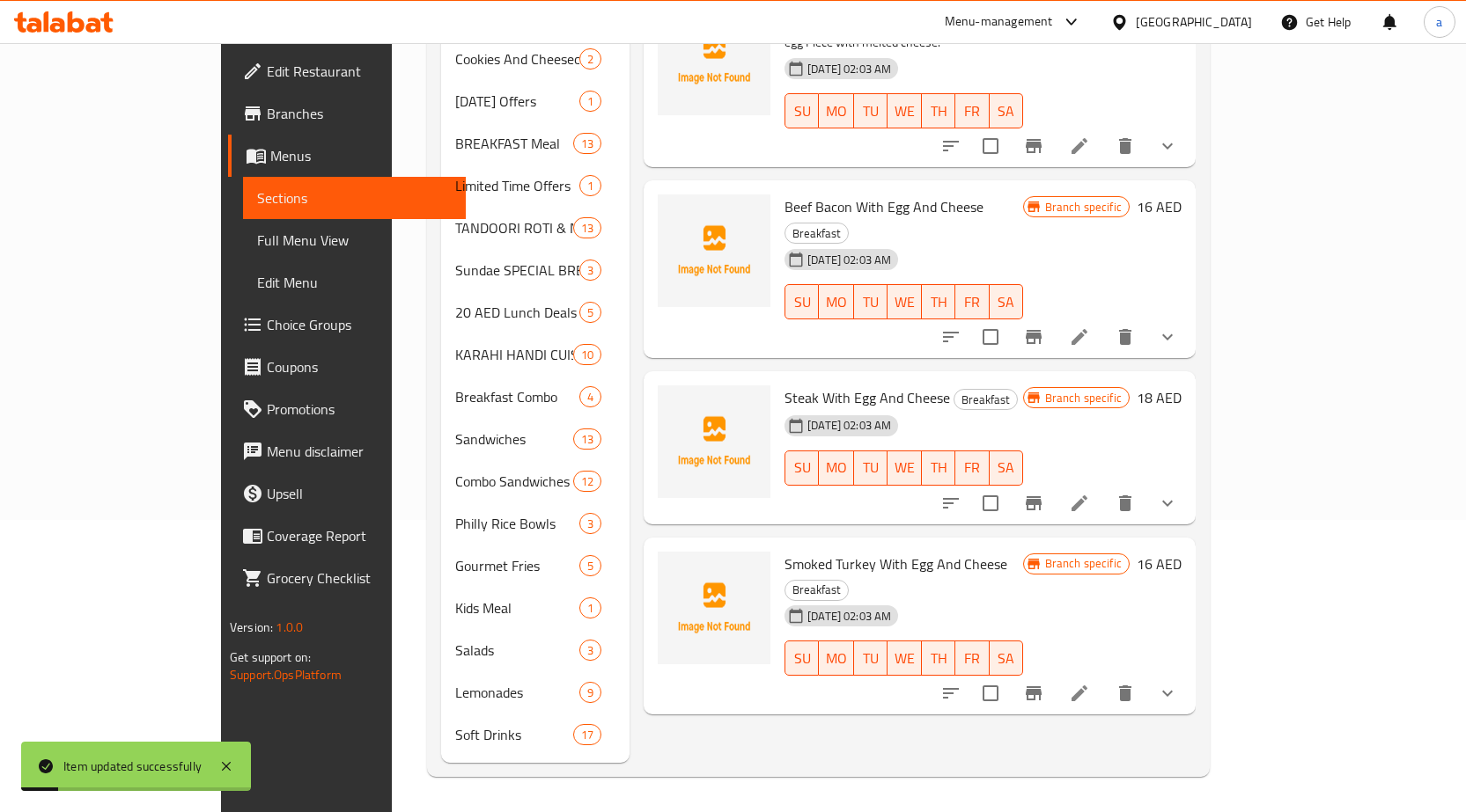
scroll to position [266, 0]
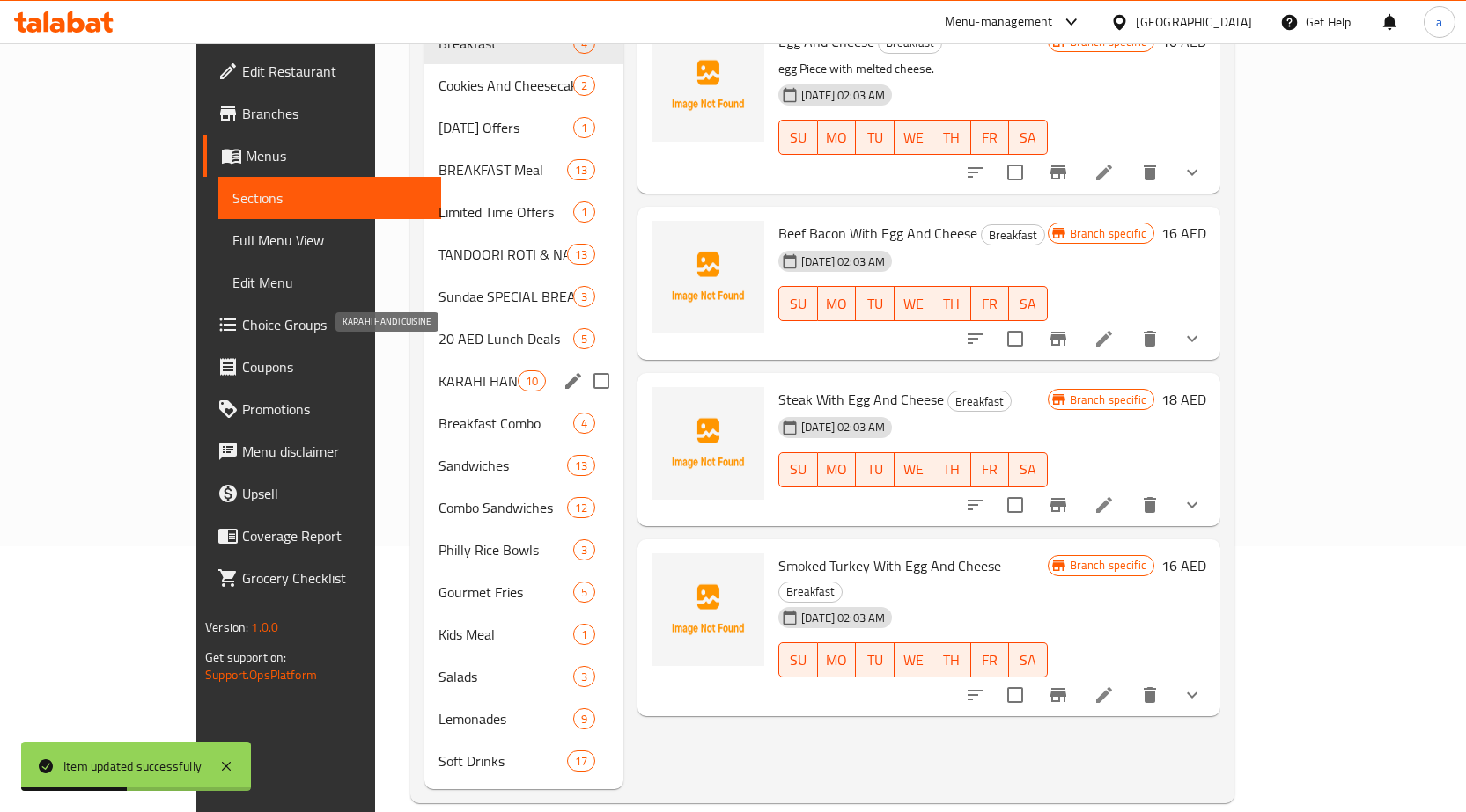
click at [439, 370] on span "KARAHI HANDI CUISINE" at bounding box center [478, 381] width 79 height 21
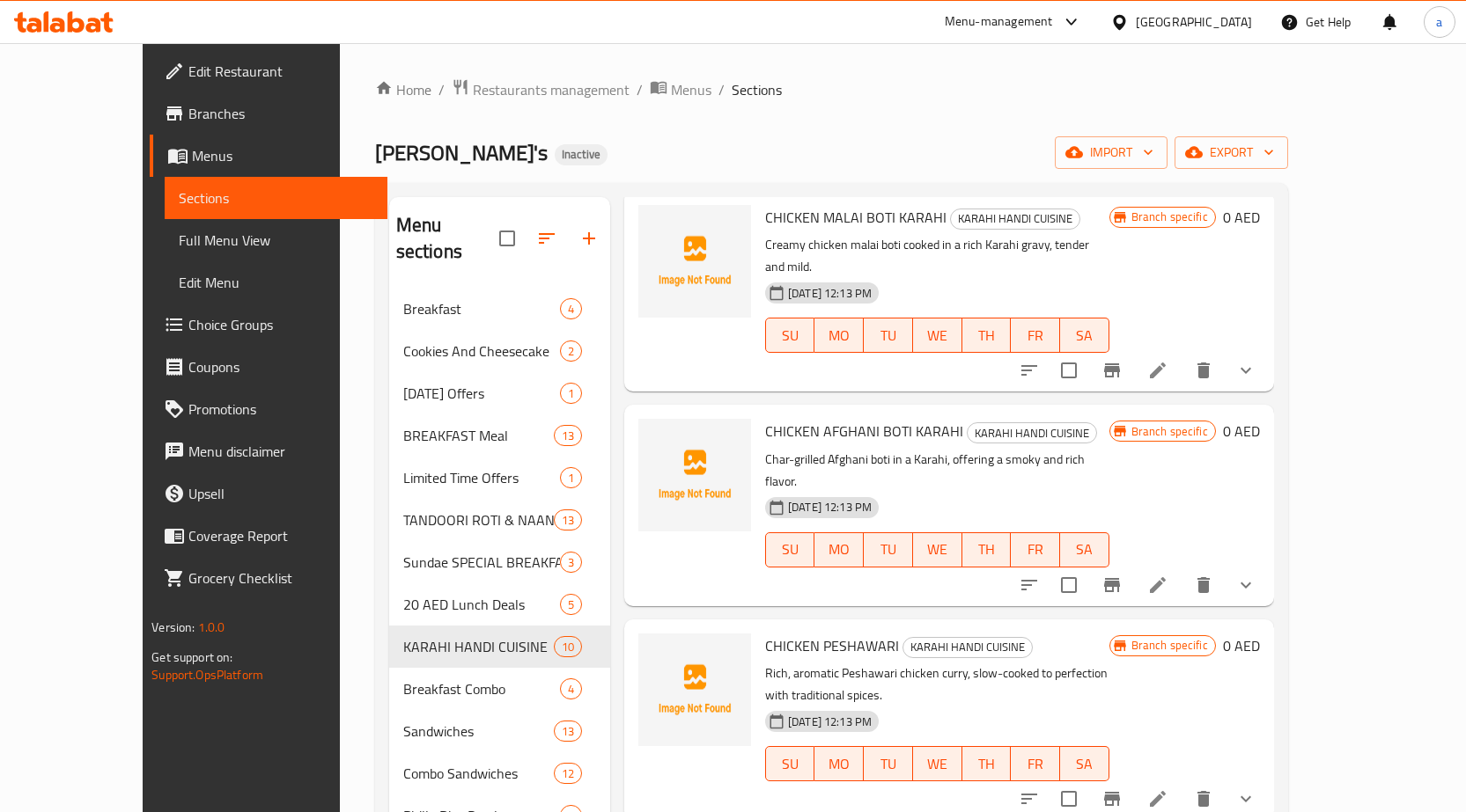
scroll to position [453, 0]
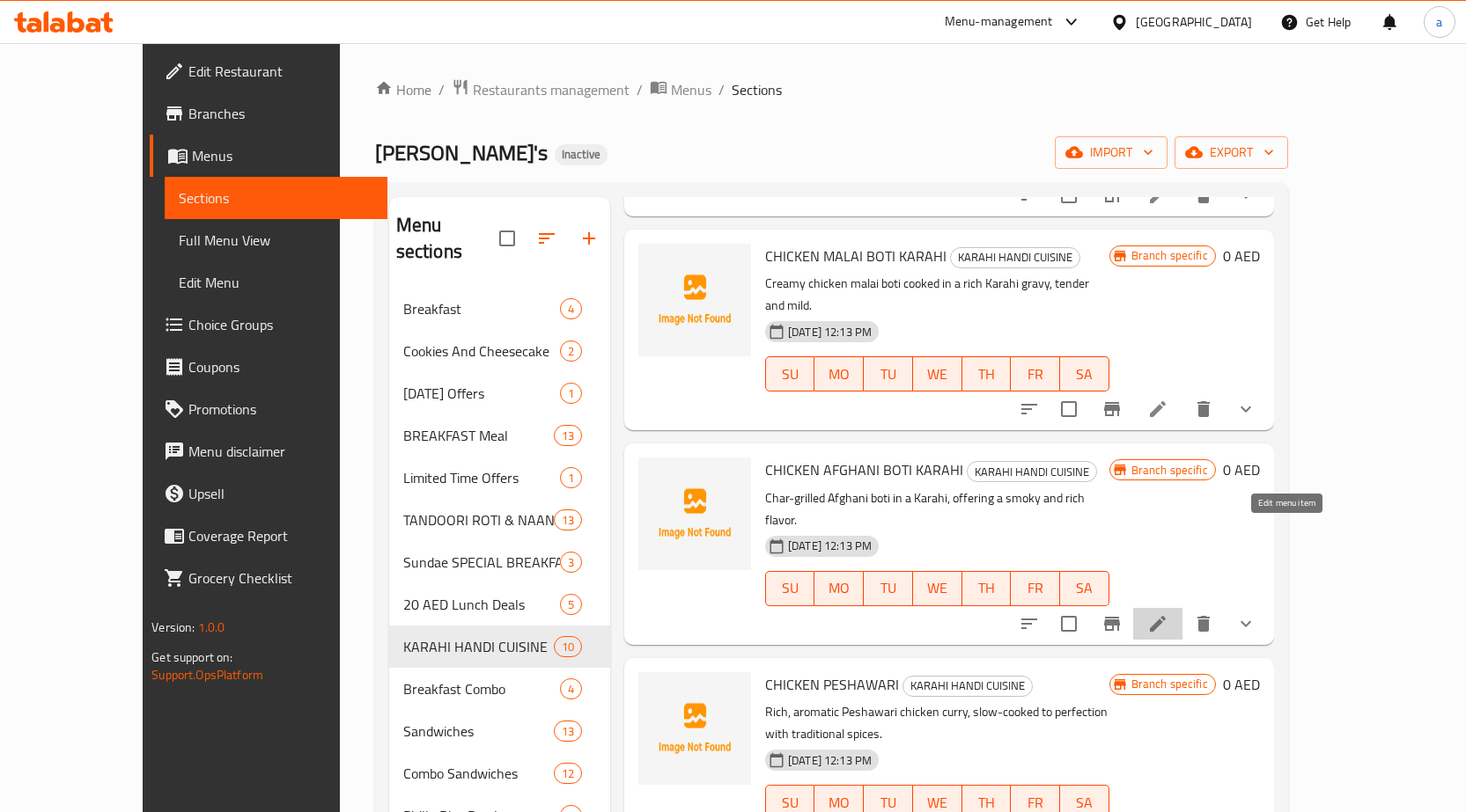
click at [1169, 614] on icon at bounding box center [1158, 624] width 21 height 21
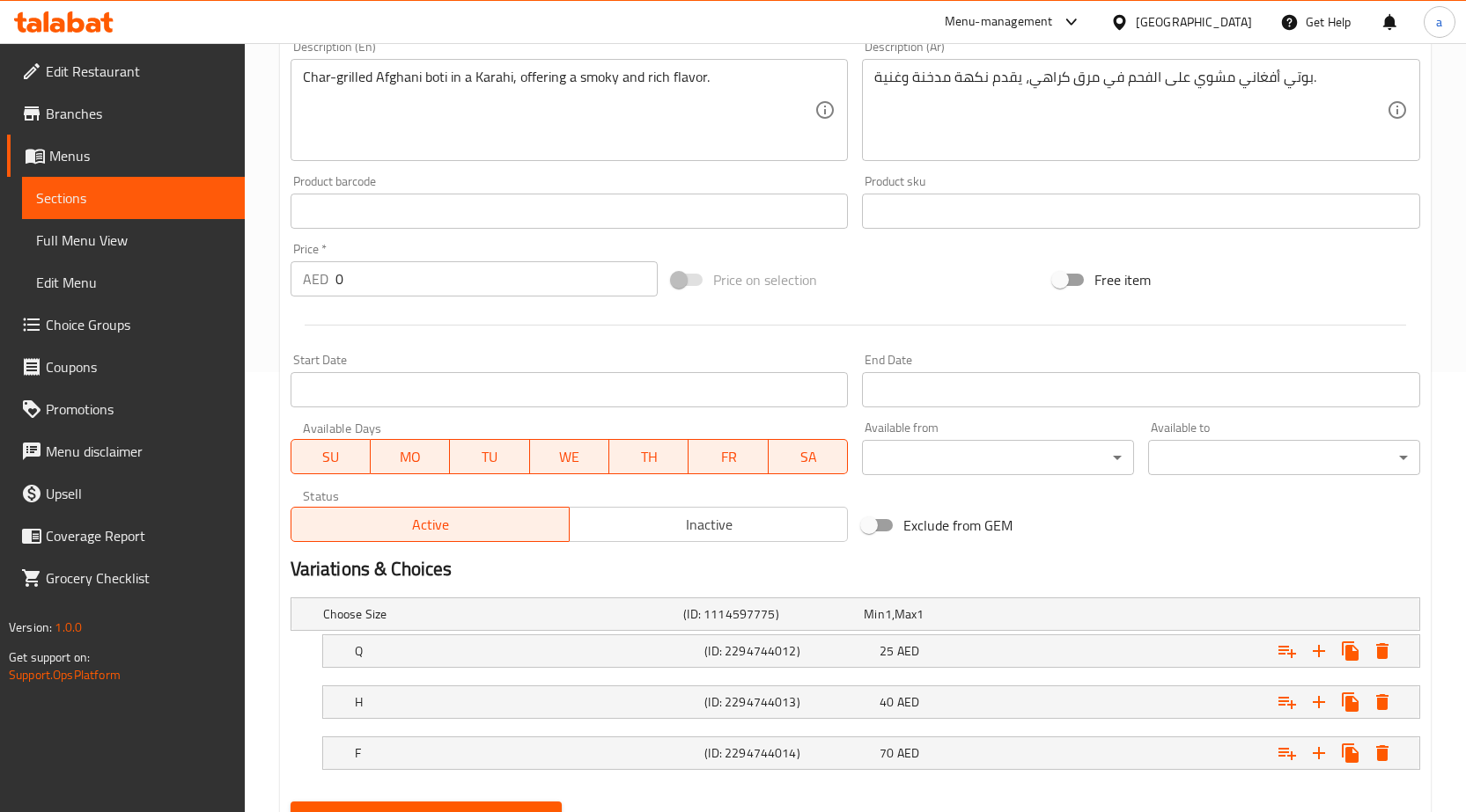
scroll to position [522, 0]
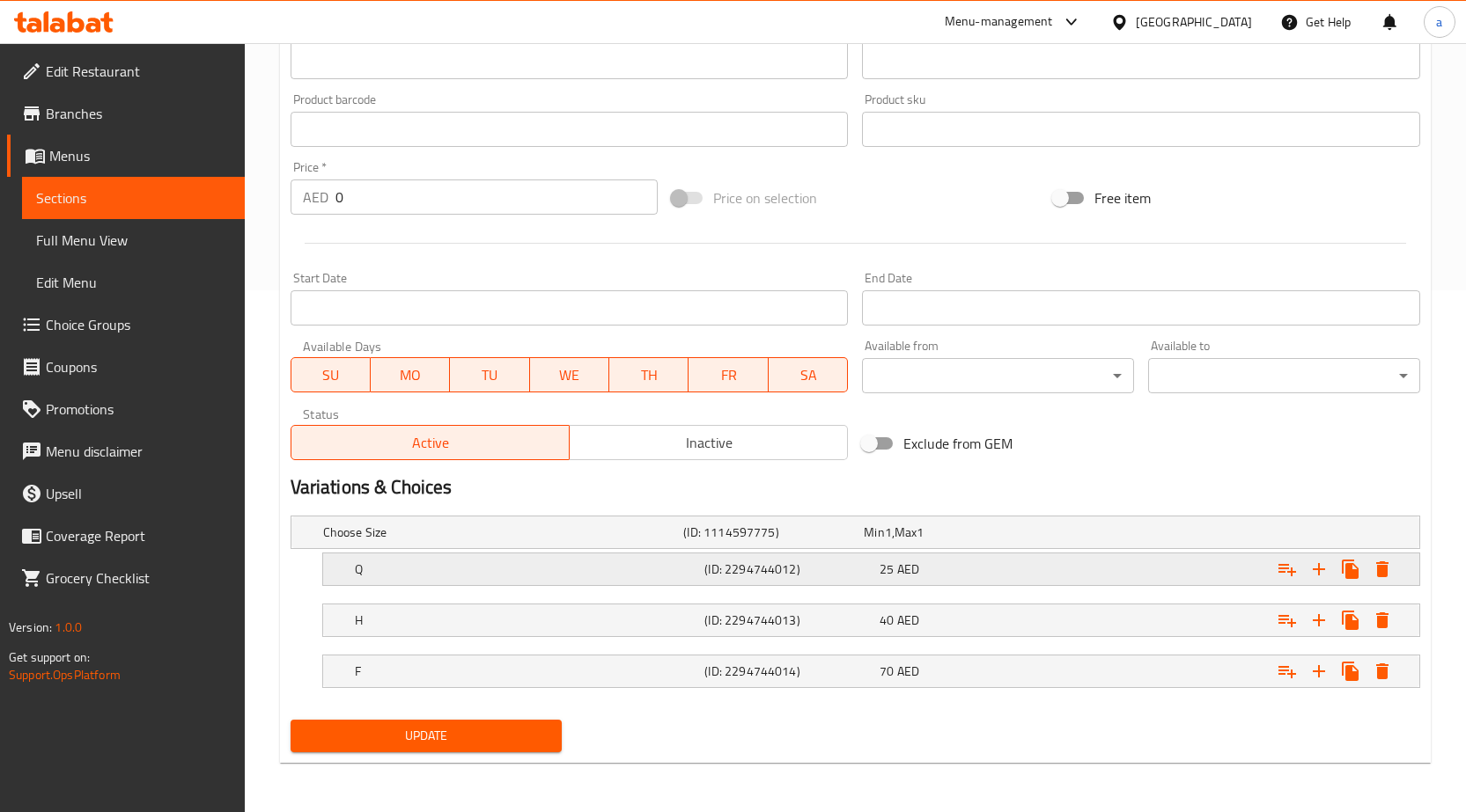
click at [685, 561] on h5 "Q" at bounding box center [525, 569] width 343 height 18
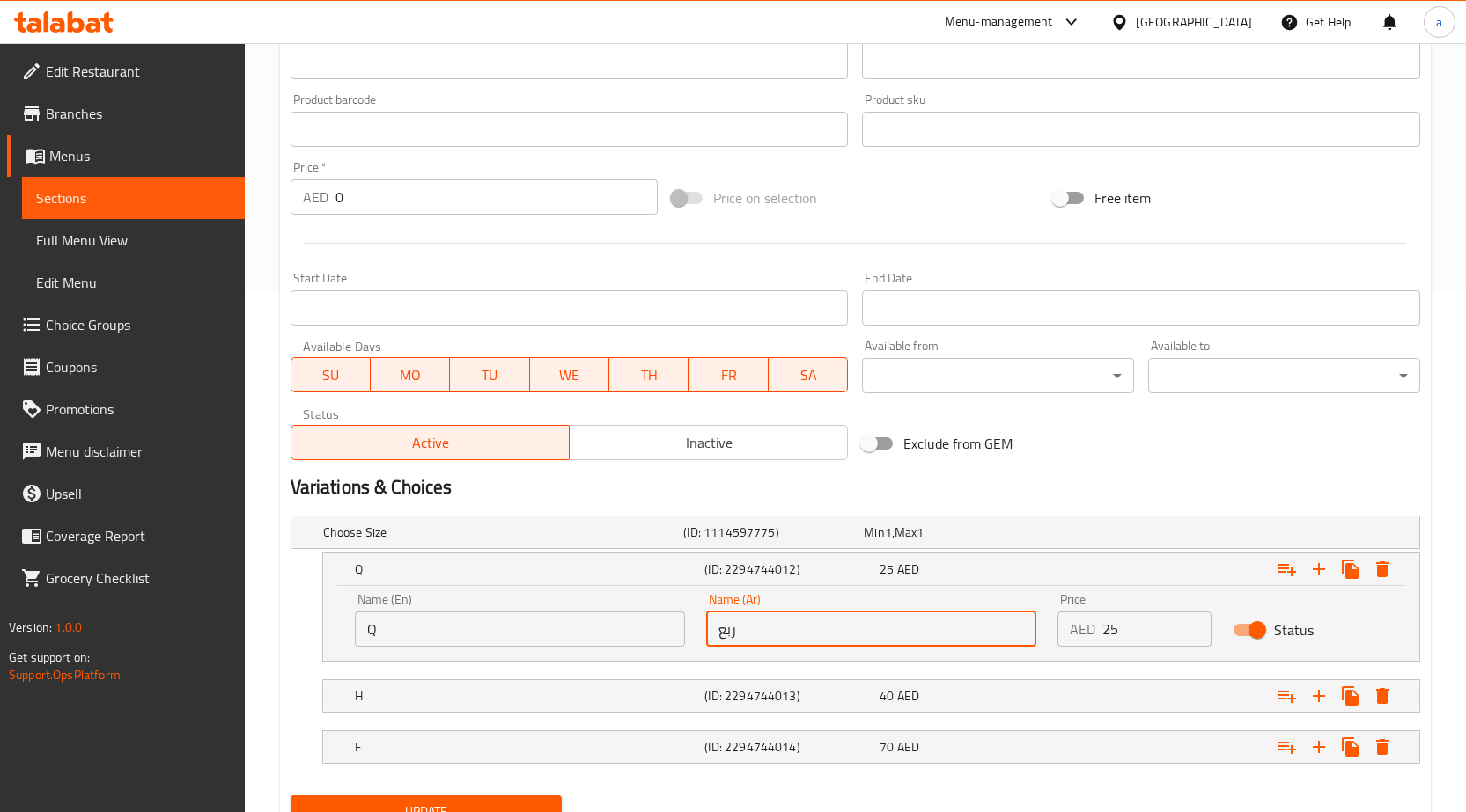
drag, startPoint x: 762, startPoint y: 638, endPoint x: 679, endPoint y: 633, distance: 83.2
click at [679, 633] on div "Name (En) Q Name (En) Name (Ar) ربع Name (Ar) Price AED 25 Price Status" at bounding box center [870, 619] width 1054 height 75
click at [726, 654] on div "Name (Ar) ربع Name (Ar)" at bounding box center [871, 619] width 352 height 75
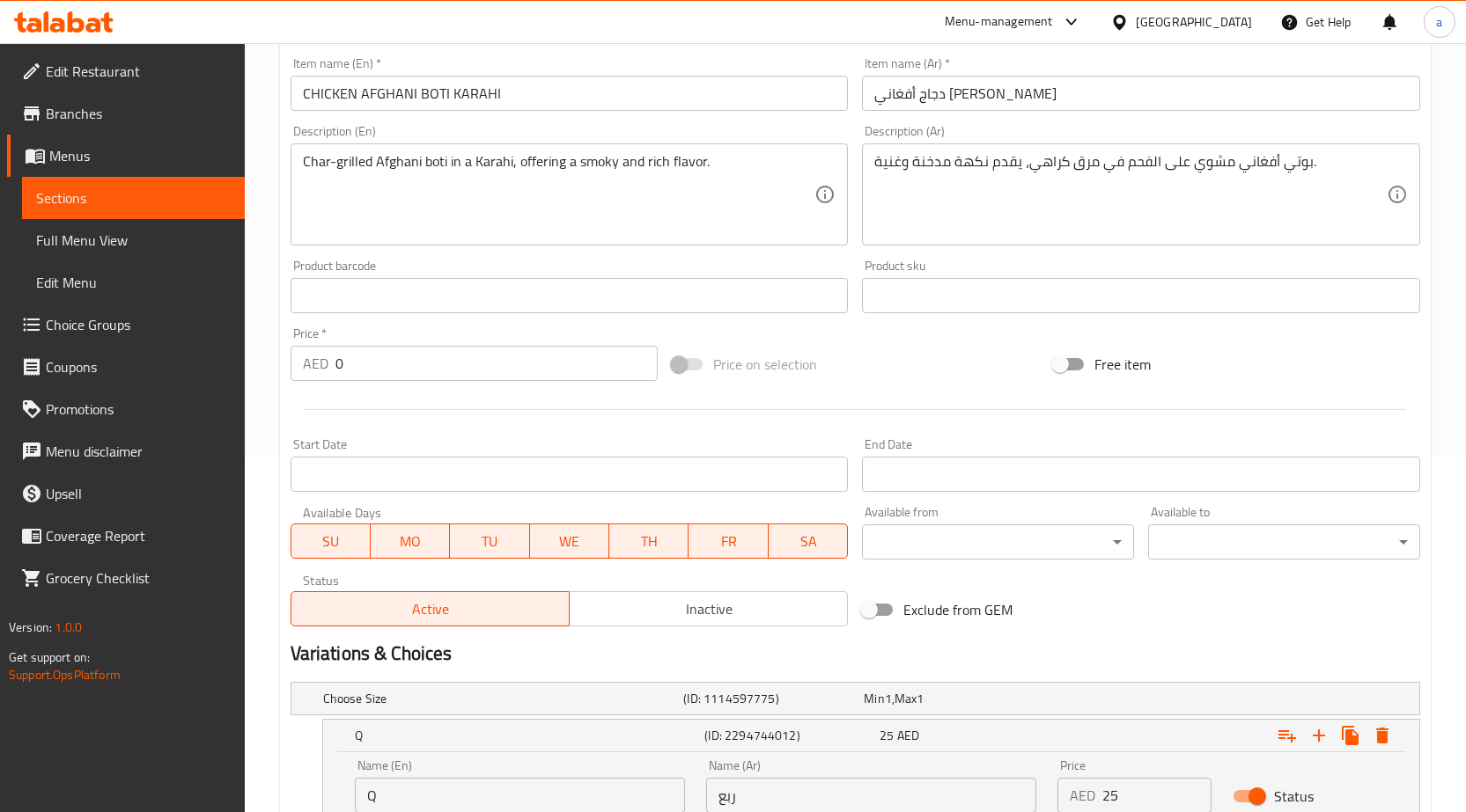
scroll to position [82, 0]
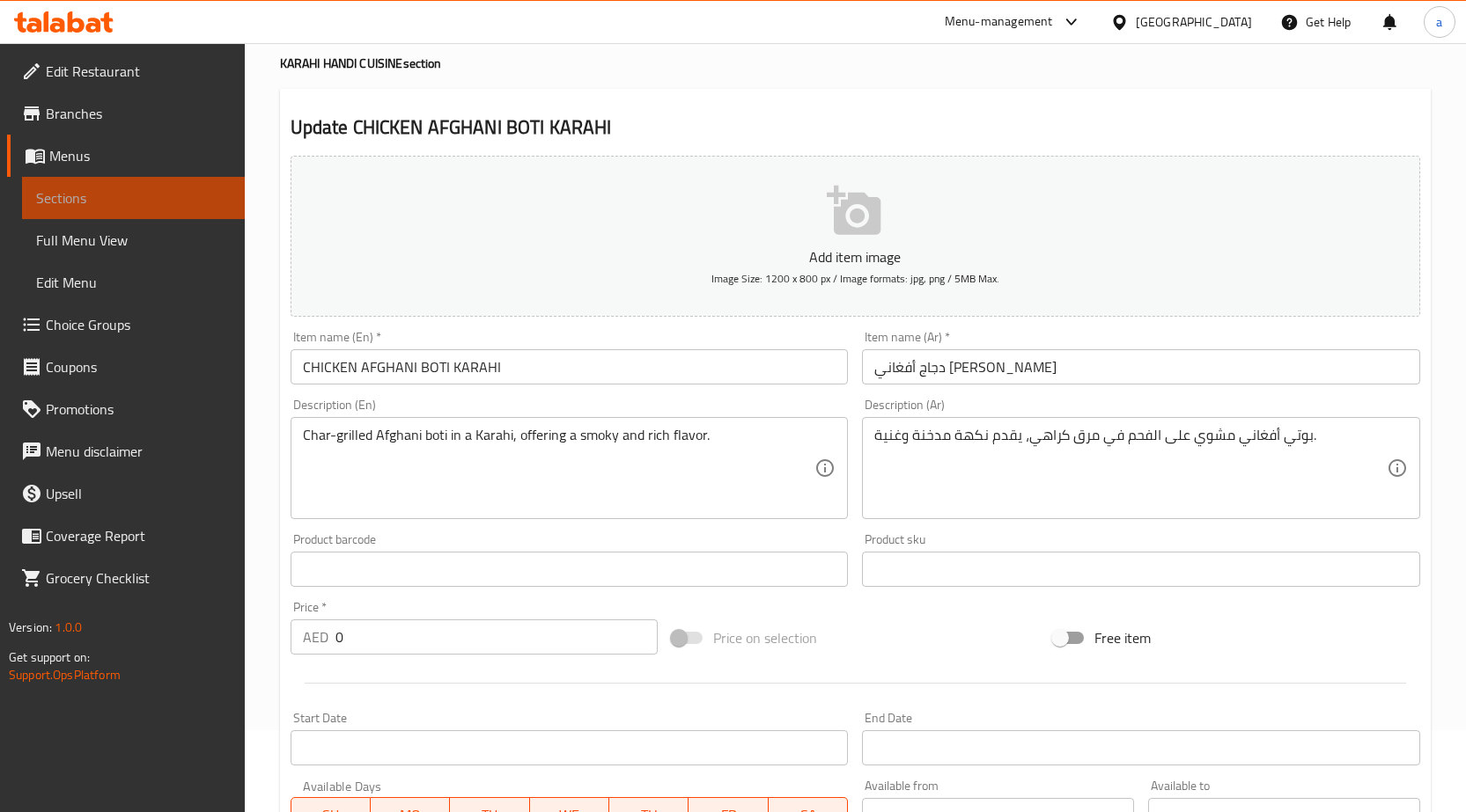
click at [152, 178] on link "Sections" at bounding box center [133, 198] width 222 height 42
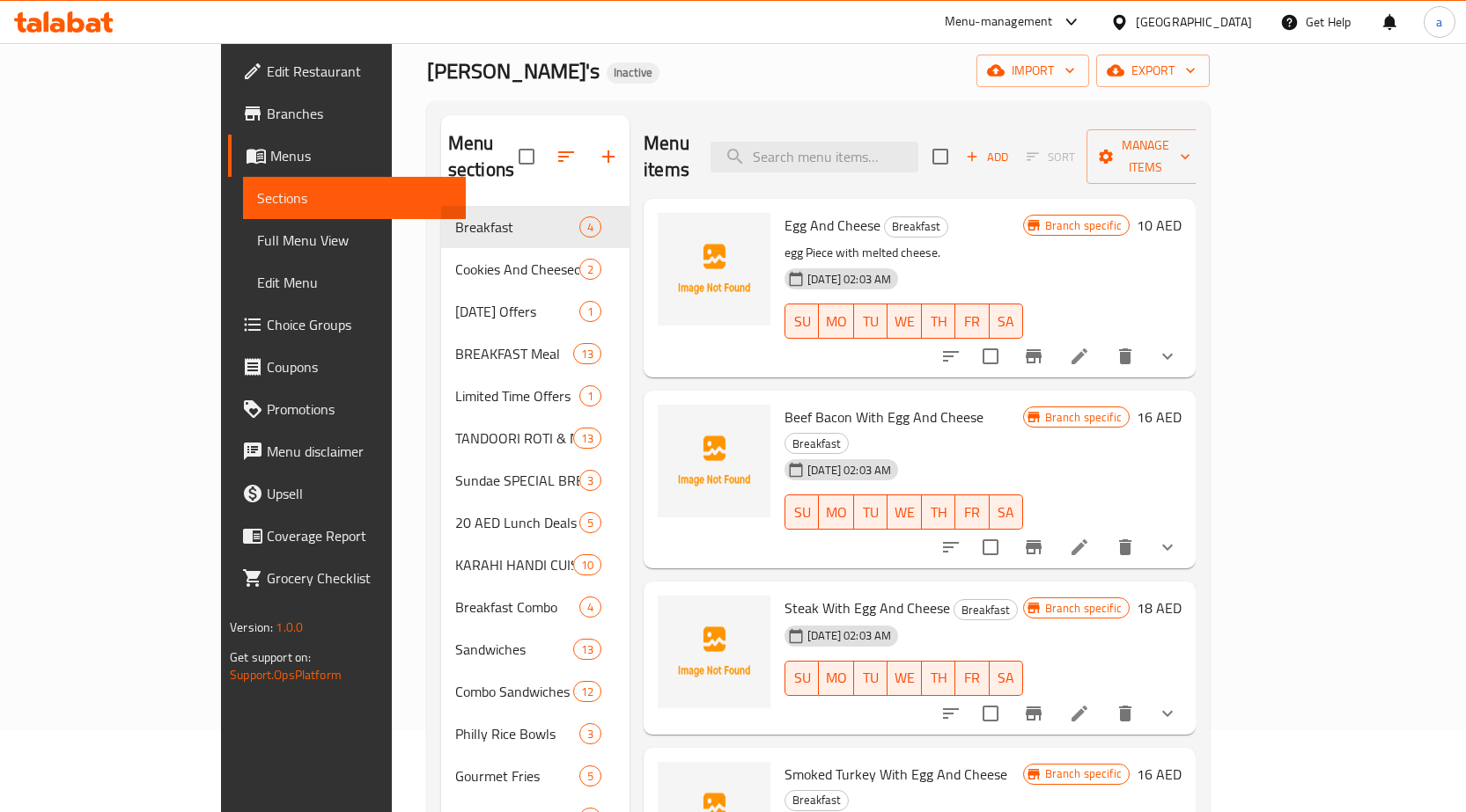
click at [267, 327] on span "Choice Groups" at bounding box center [359, 325] width 185 height 21
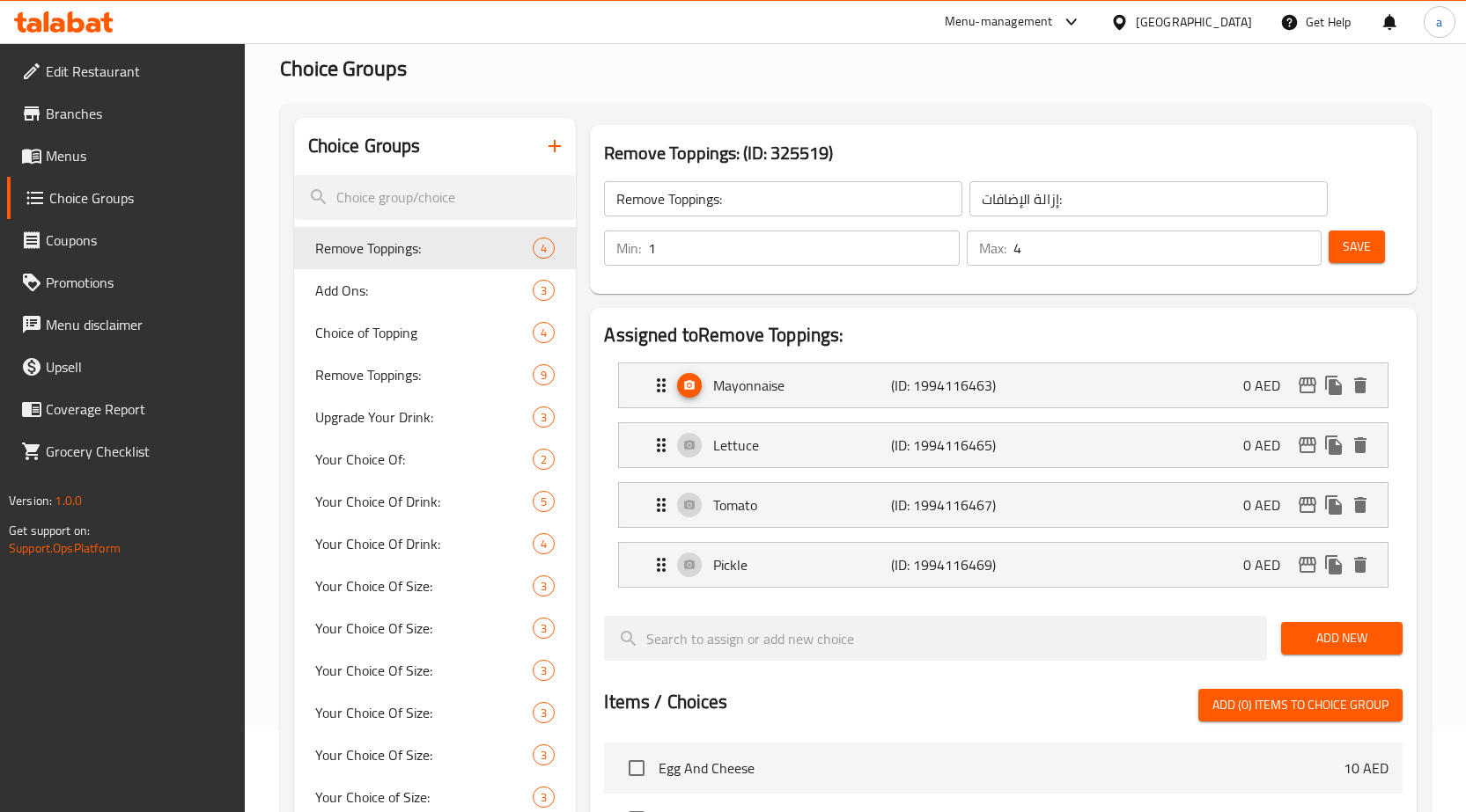
click at [562, 139] on icon "button" at bounding box center [555, 146] width 21 height 21
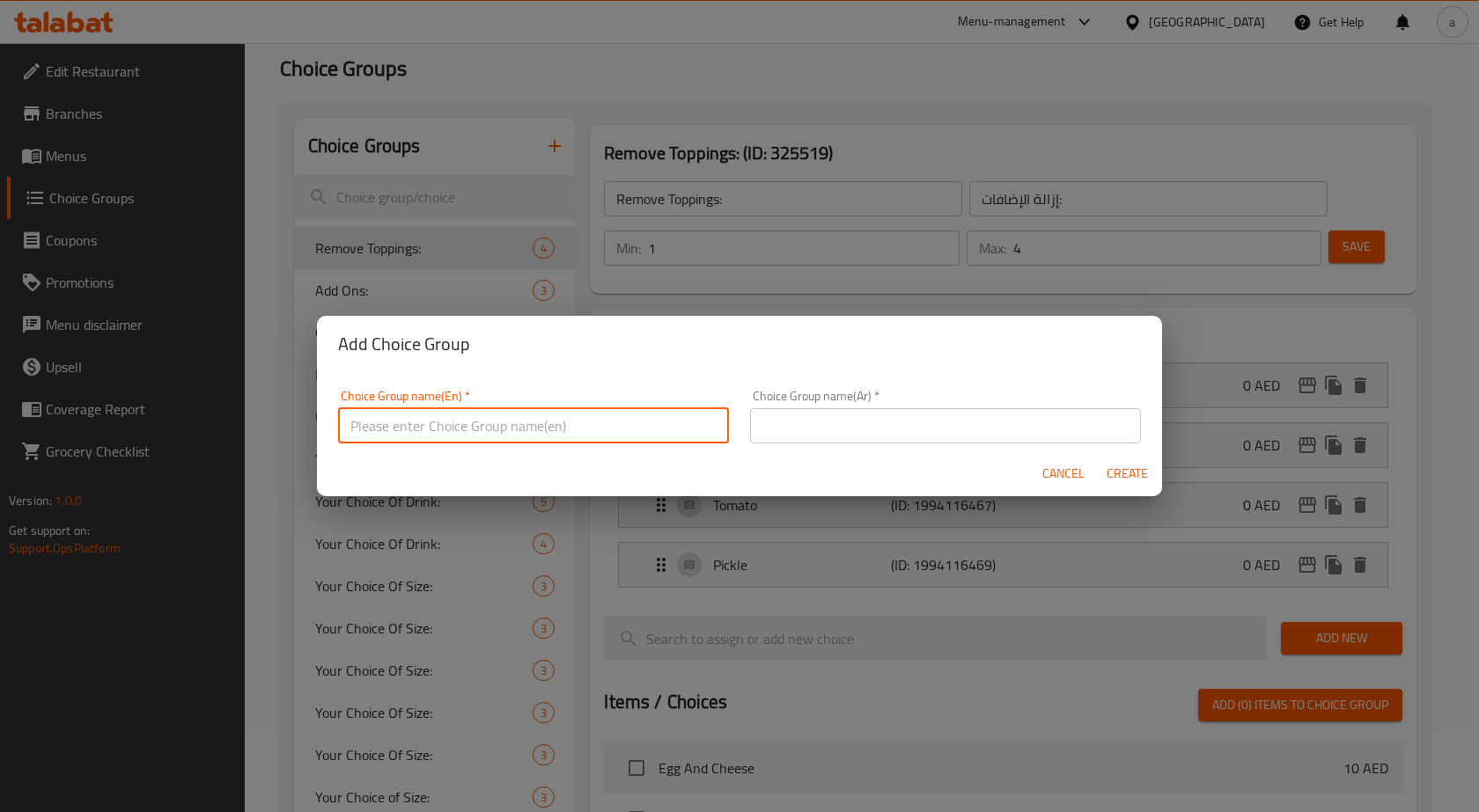
click at [499, 434] on input "text" at bounding box center [533, 425] width 390 height 35
type input "ؤ"
type input "CHOOSE KIND OF MUTTON"
click at [775, 430] on input "text" at bounding box center [945, 425] width 390 height 35
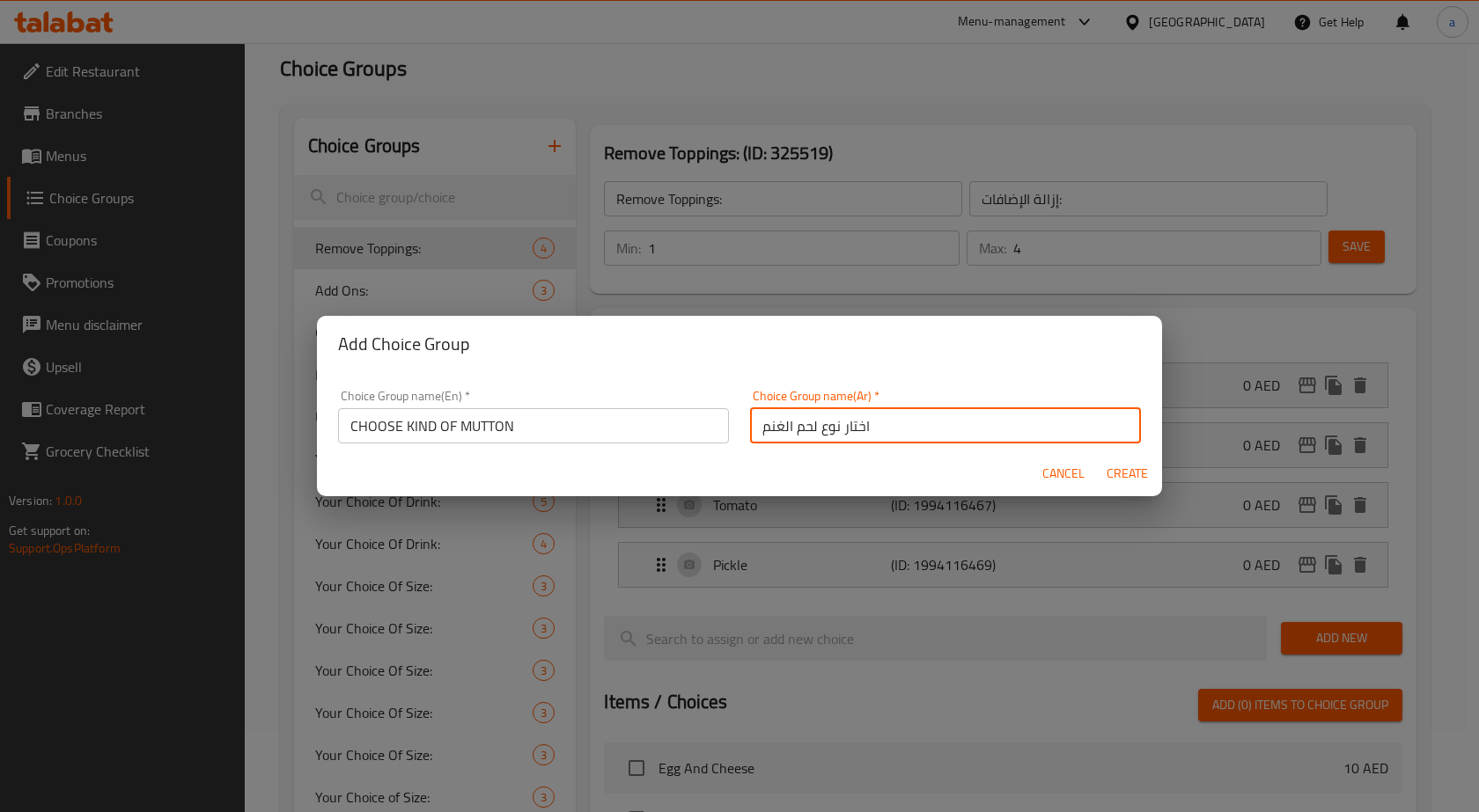
type input "اختار نوع لحم الغنم"
click at [1119, 469] on span "Create" at bounding box center [1127, 473] width 42 height 22
type input "CHOOSE KIND OF MUTTON"
type input "اختار نوع لحم الغنم"
type input "0"
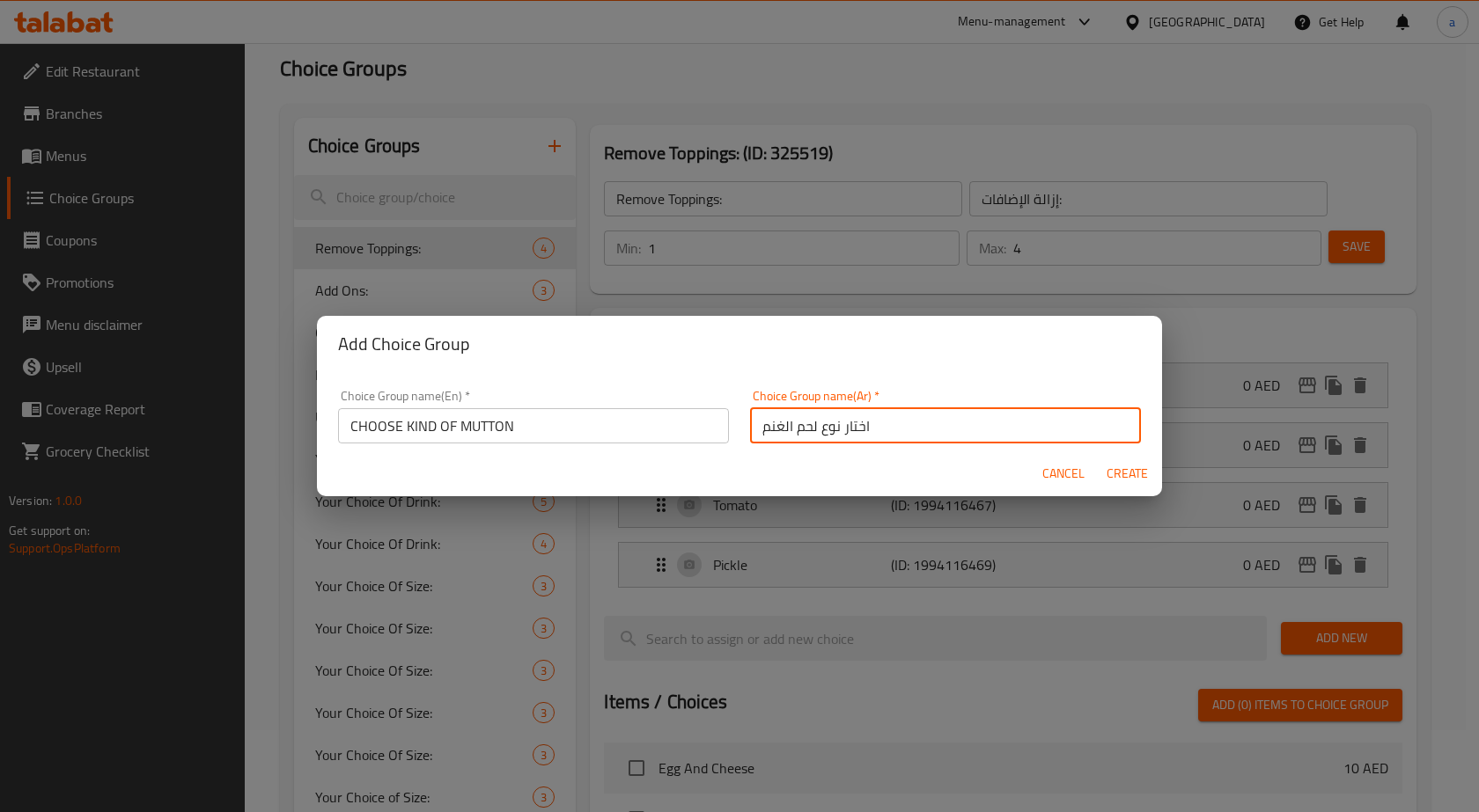
type input "0"
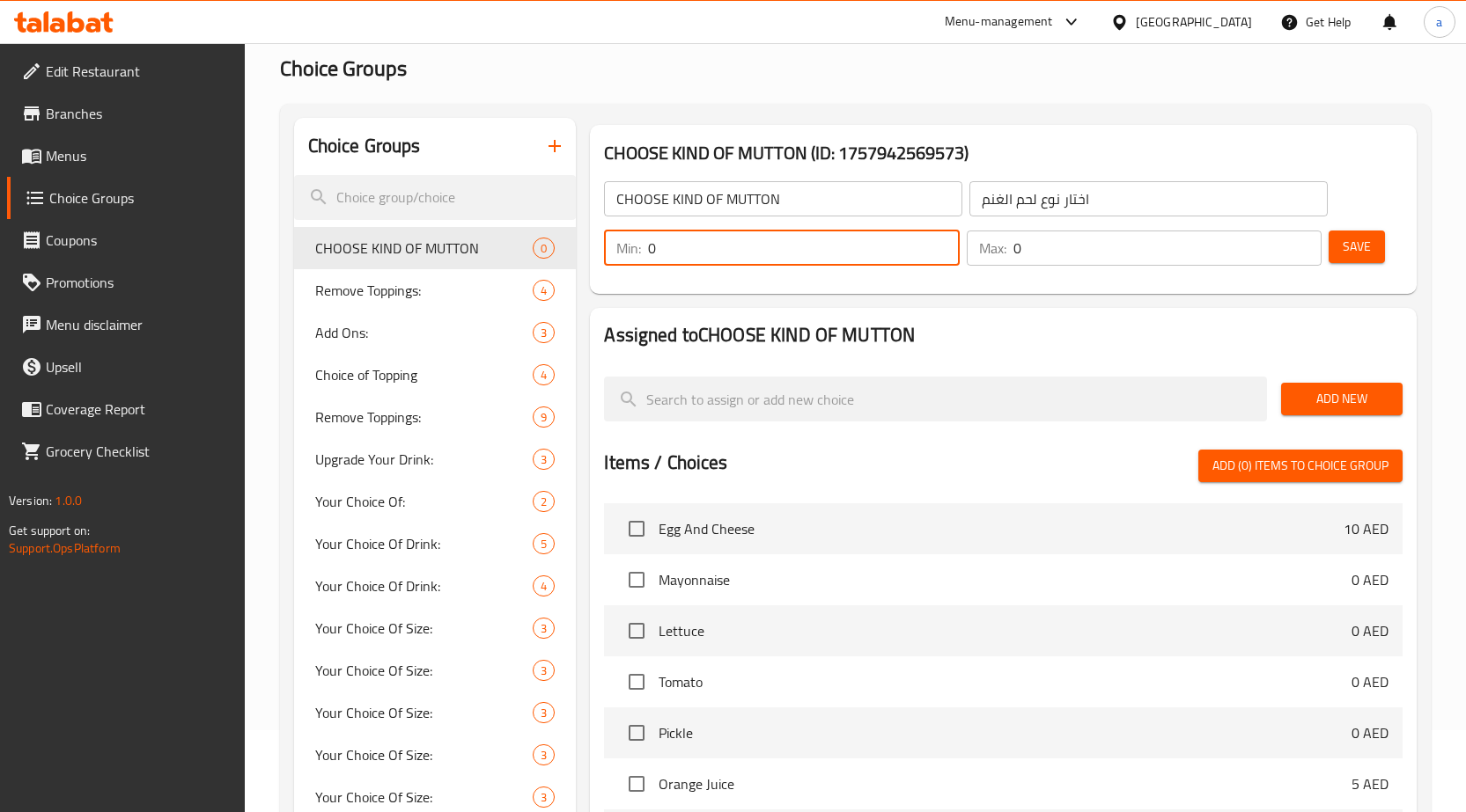
drag, startPoint x: 663, startPoint y: 251, endPoint x: 625, endPoint y: 255, distance: 38.2
click at [625, 255] on div "Min: 0 ​" at bounding box center [782, 248] width 355 height 35
type input "1"
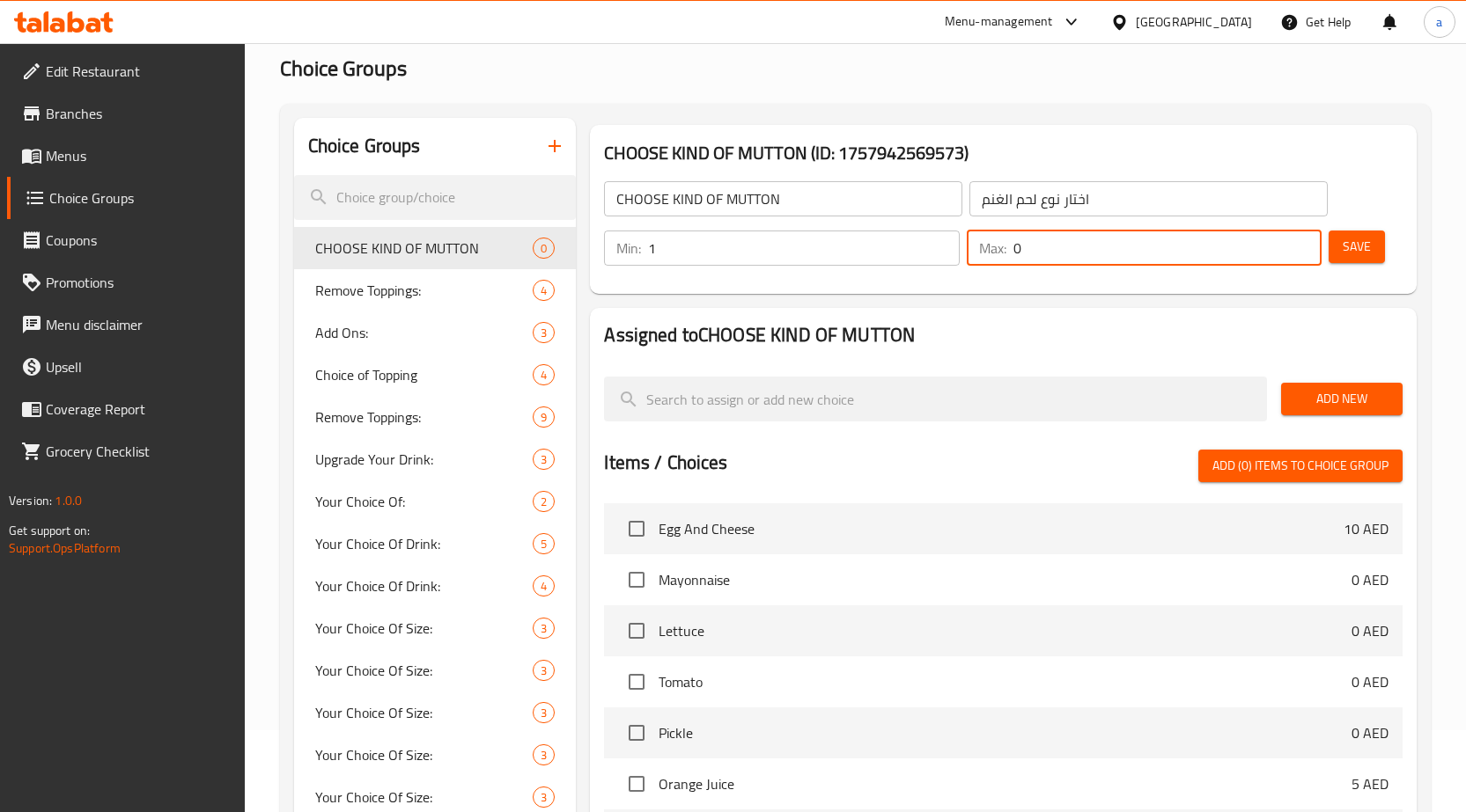
drag, startPoint x: 1019, startPoint y: 246, endPoint x: 1002, endPoint y: 251, distance: 17.7
click at [1002, 251] on div "Max: 0 ​" at bounding box center [1145, 248] width 355 height 35
type input "1"
click at [1362, 247] on span "Save" at bounding box center [1357, 246] width 29 height 22
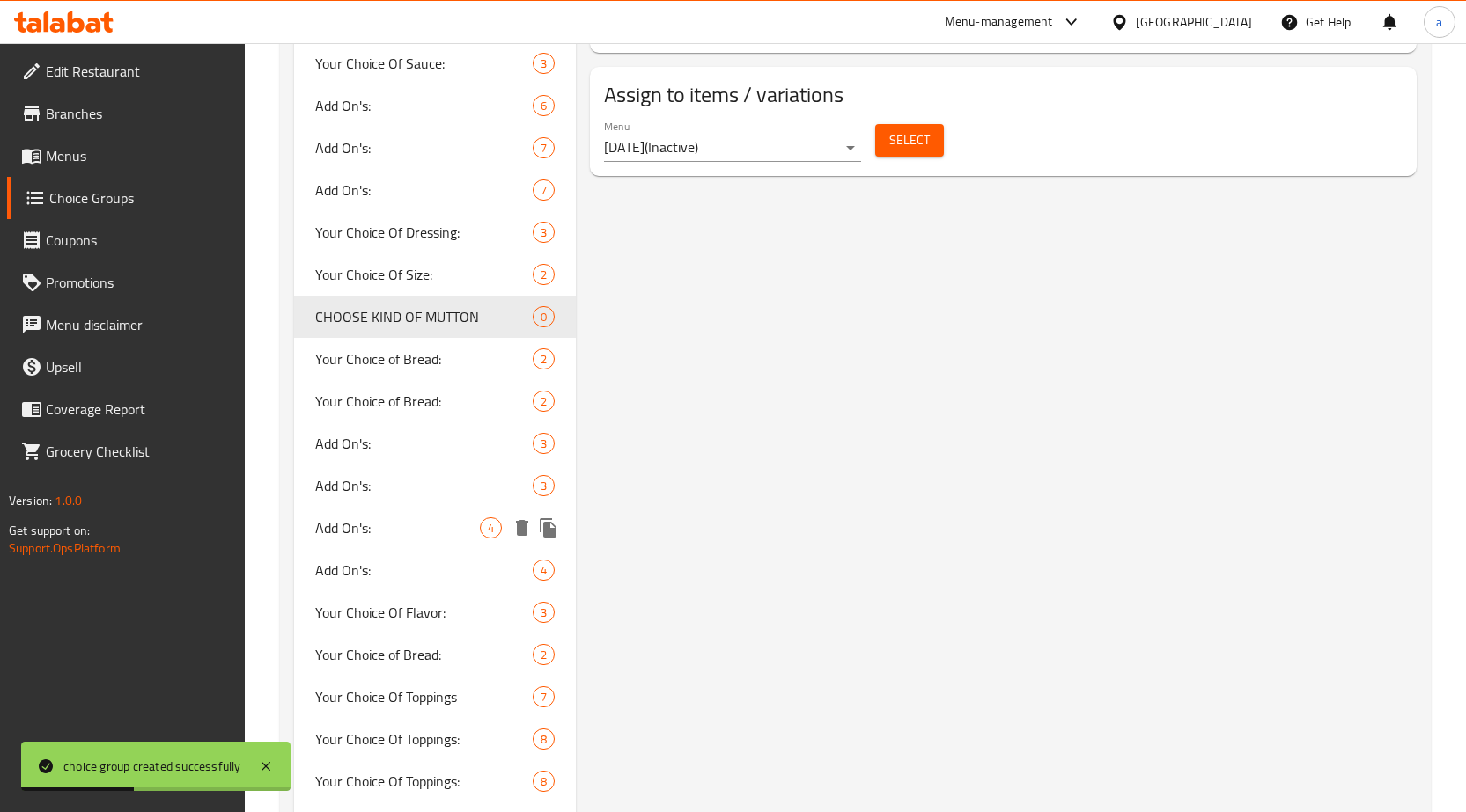
scroll to position [1050, 0]
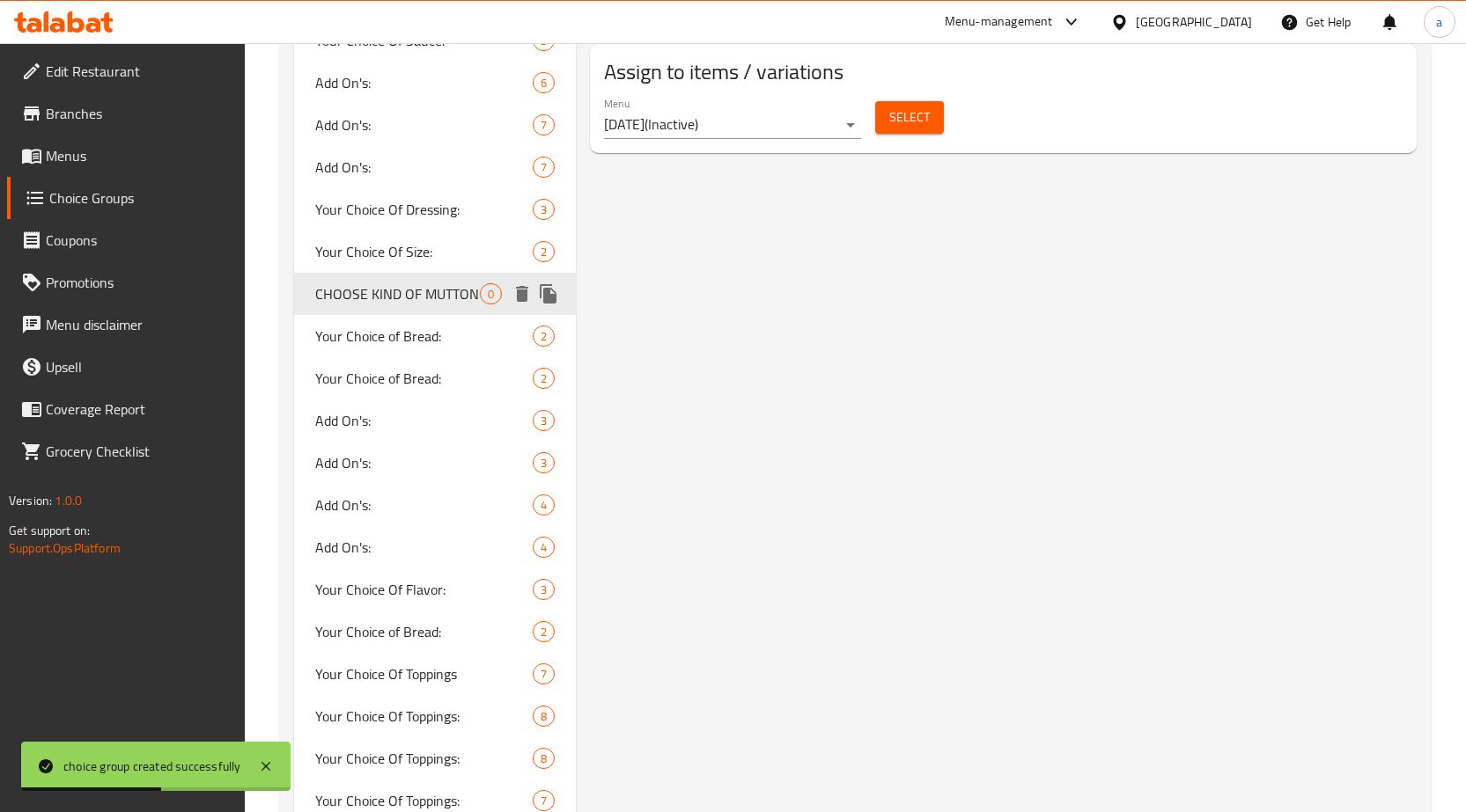
click at [397, 297] on span "CHOOSE KIND OF MUTTON" at bounding box center [398, 293] width 165 height 21
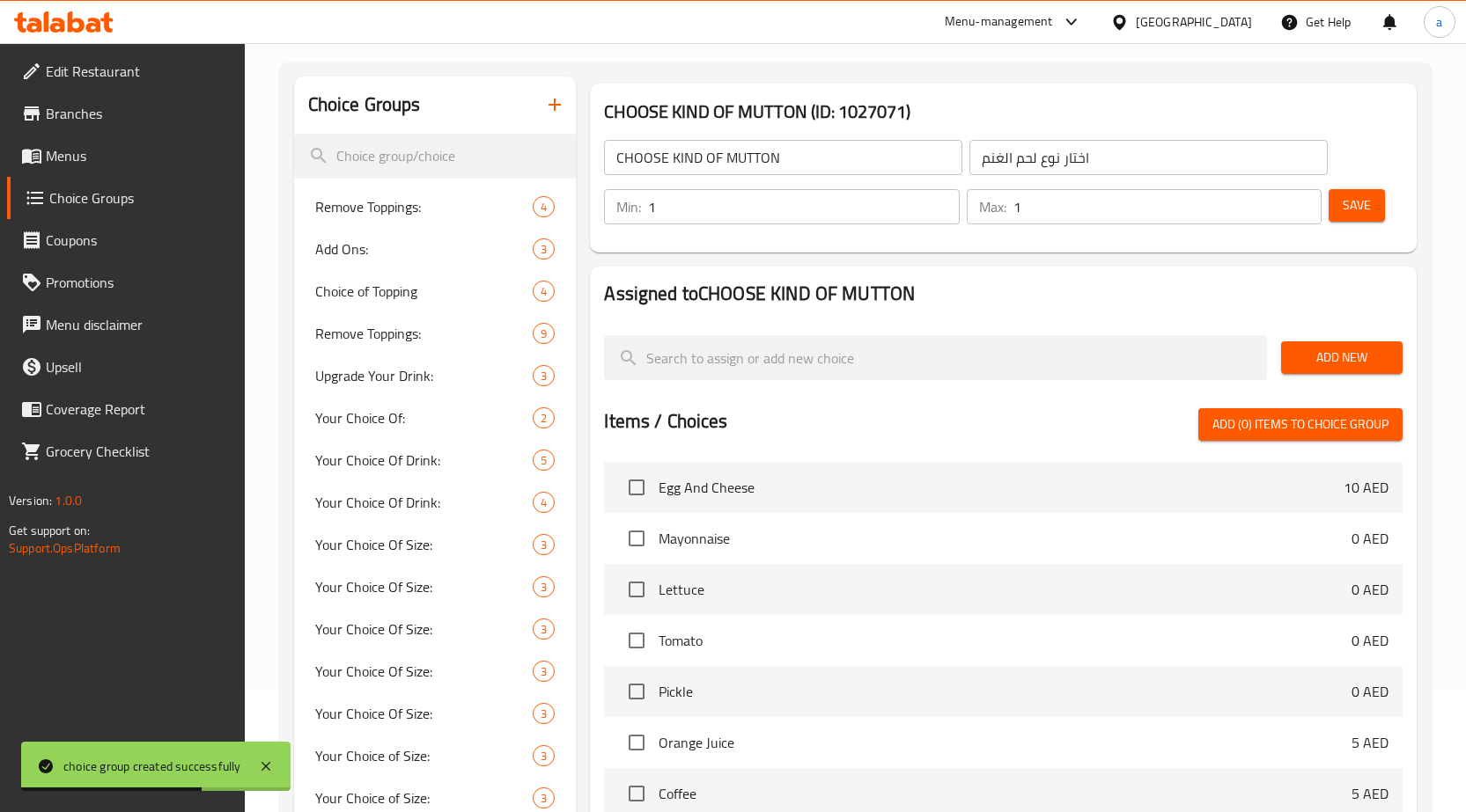
scroll to position [0, 0]
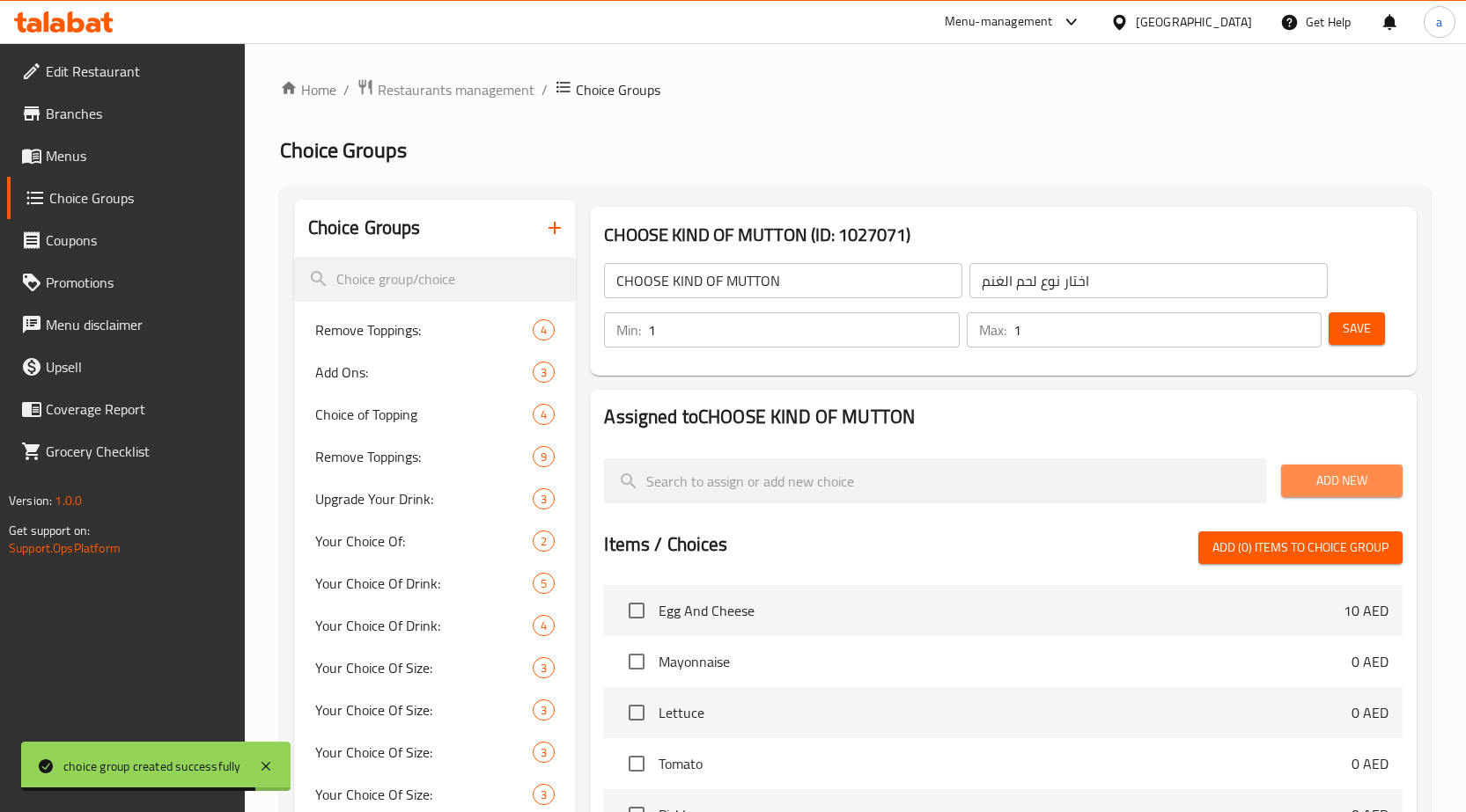
click at [1303, 484] on span "Add New" at bounding box center [1342, 481] width 93 height 22
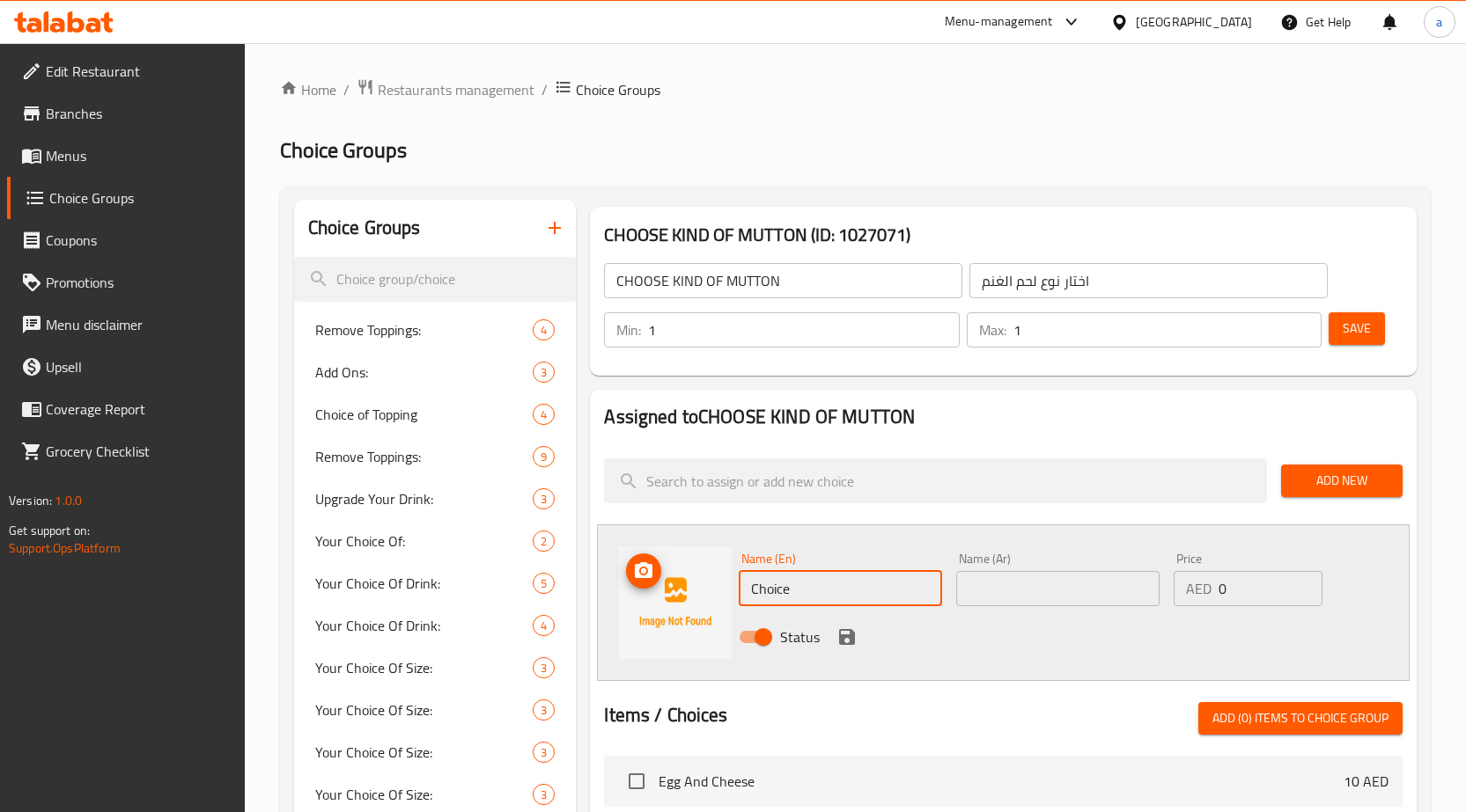
drag, startPoint x: 884, startPoint y: 585, endPoint x: 724, endPoint y: 605, distance: 161.2
click at [724, 605] on div "Name (En) Choice Name (En) Name (Ar) Name (Ar) Price AED 0 Price Status" at bounding box center [1002, 602] width 812 height 157
type input "ل"
type input "BEEF"
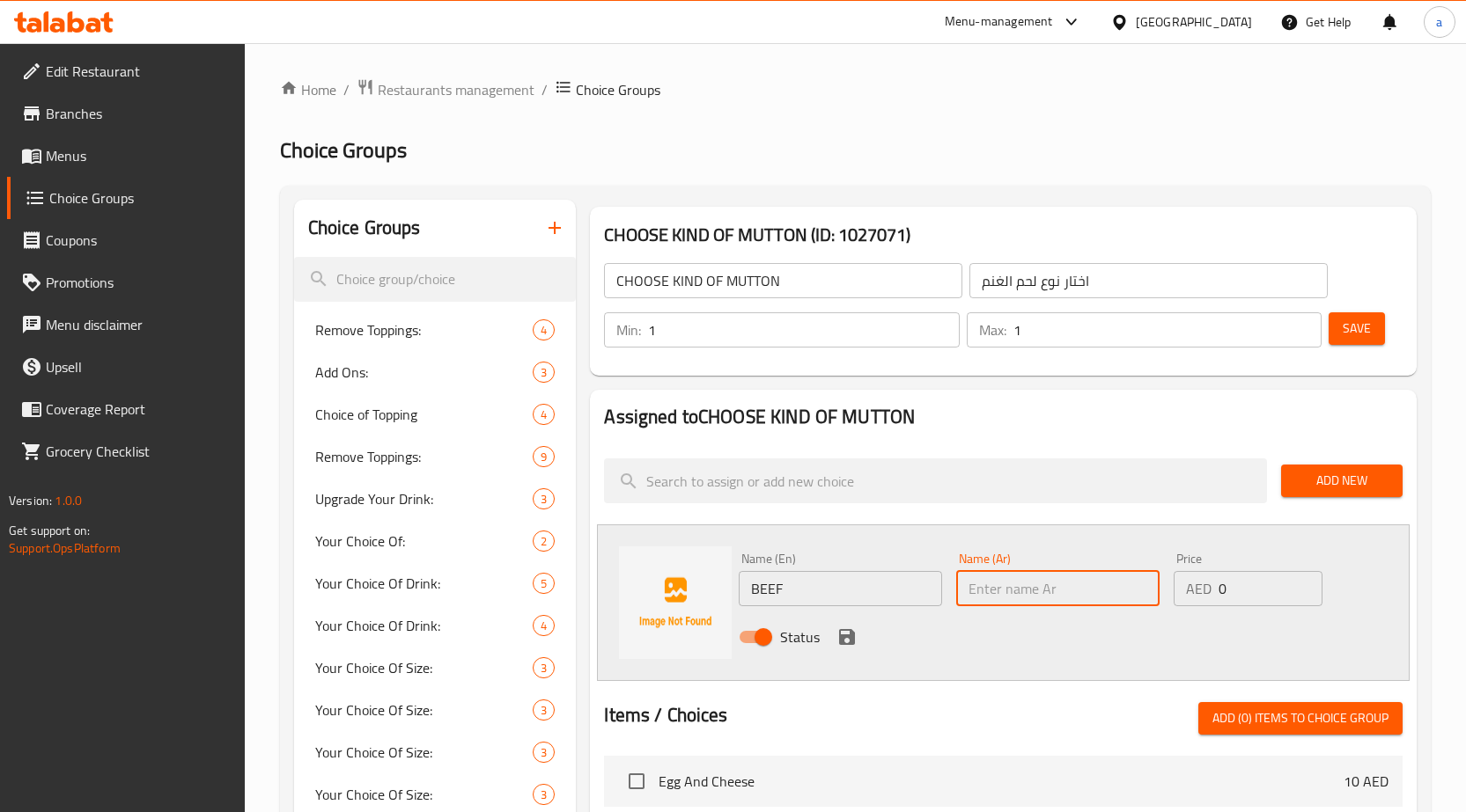
click at [995, 595] on input "text" at bounding box center [1057, 588] width 203 height 35
type input "ا"
type input "لحم بقري"
click at [855, 645] on icon "save" at bounding box center [847, 637] width 21 height 21
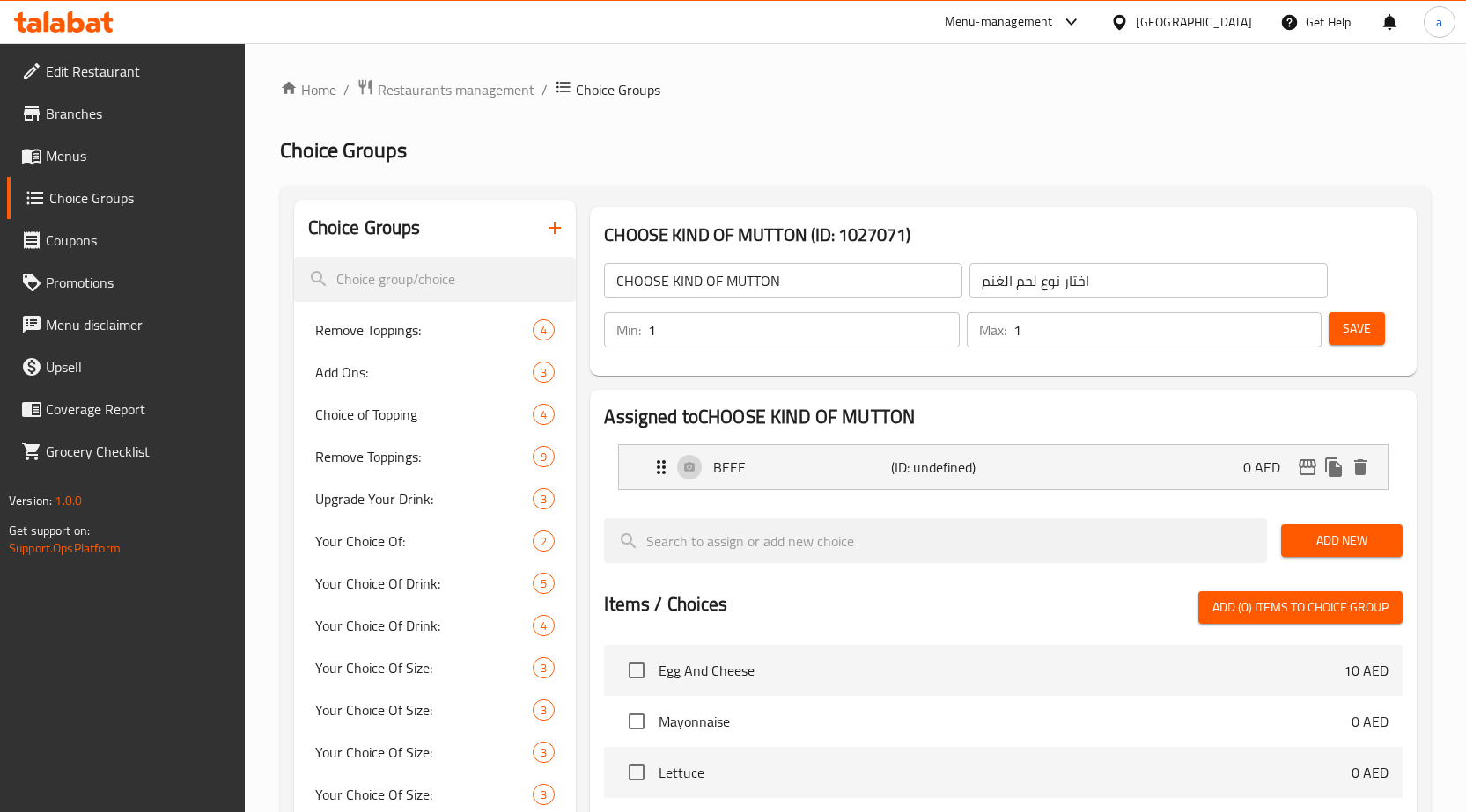
click at [1352, 528] on button "Add New" at bounding box center [1342, 540] width 122 height 32
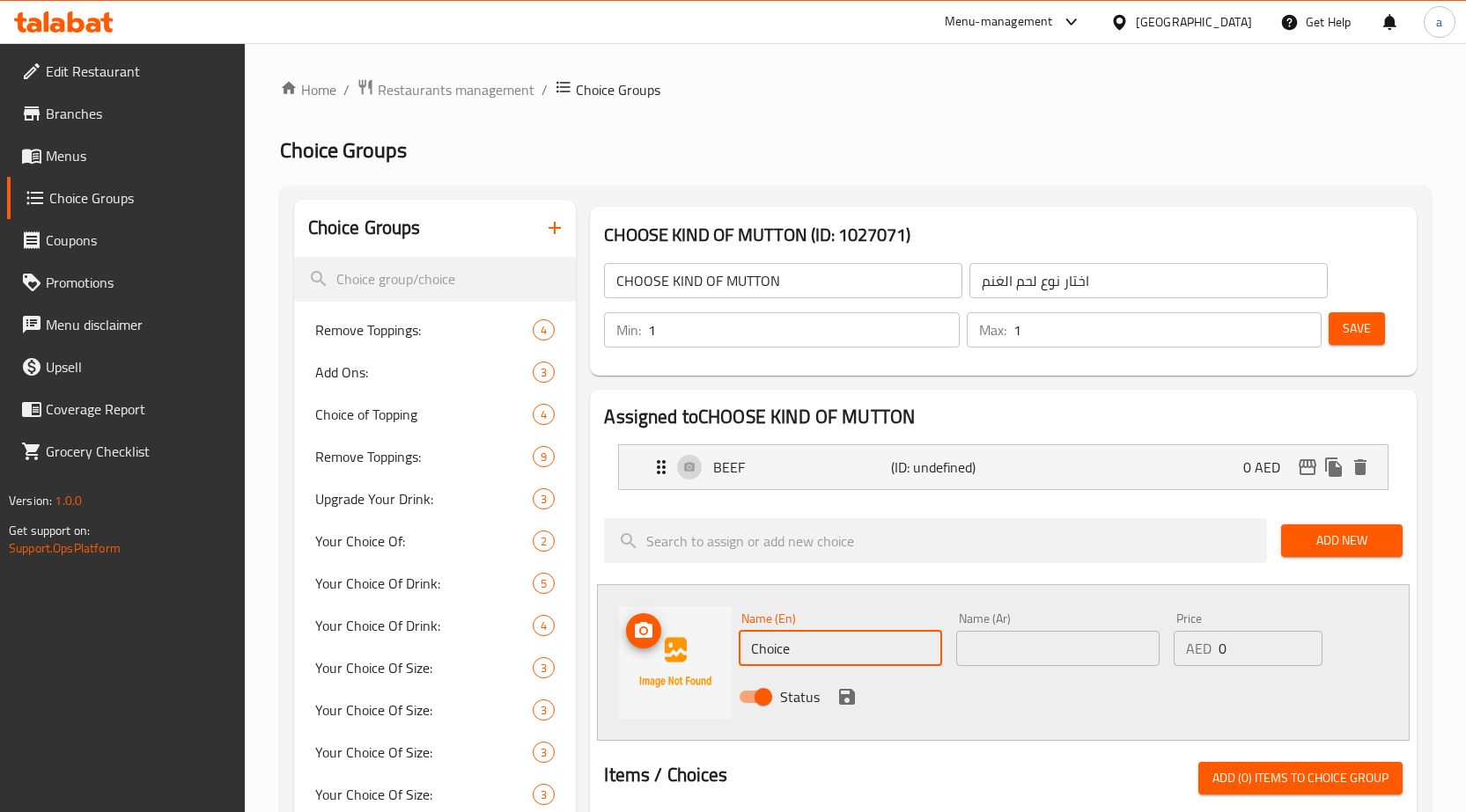
drag, startPoint x: 833, startPoint y: 655, endPoint x: 703, endPoint y: 676, distance: 131.7
click at [703, 676] on div "Name (En) Choice Name (En) Name (Ar) Name (Ar) Price AED 0 Price Status" at bounding box center [1002, 662] width 812 height 157
type input "ح"
type input "PAYA"
click at [960, 648] on input "text" at bounding box center [1057, 648] width 203 height 35
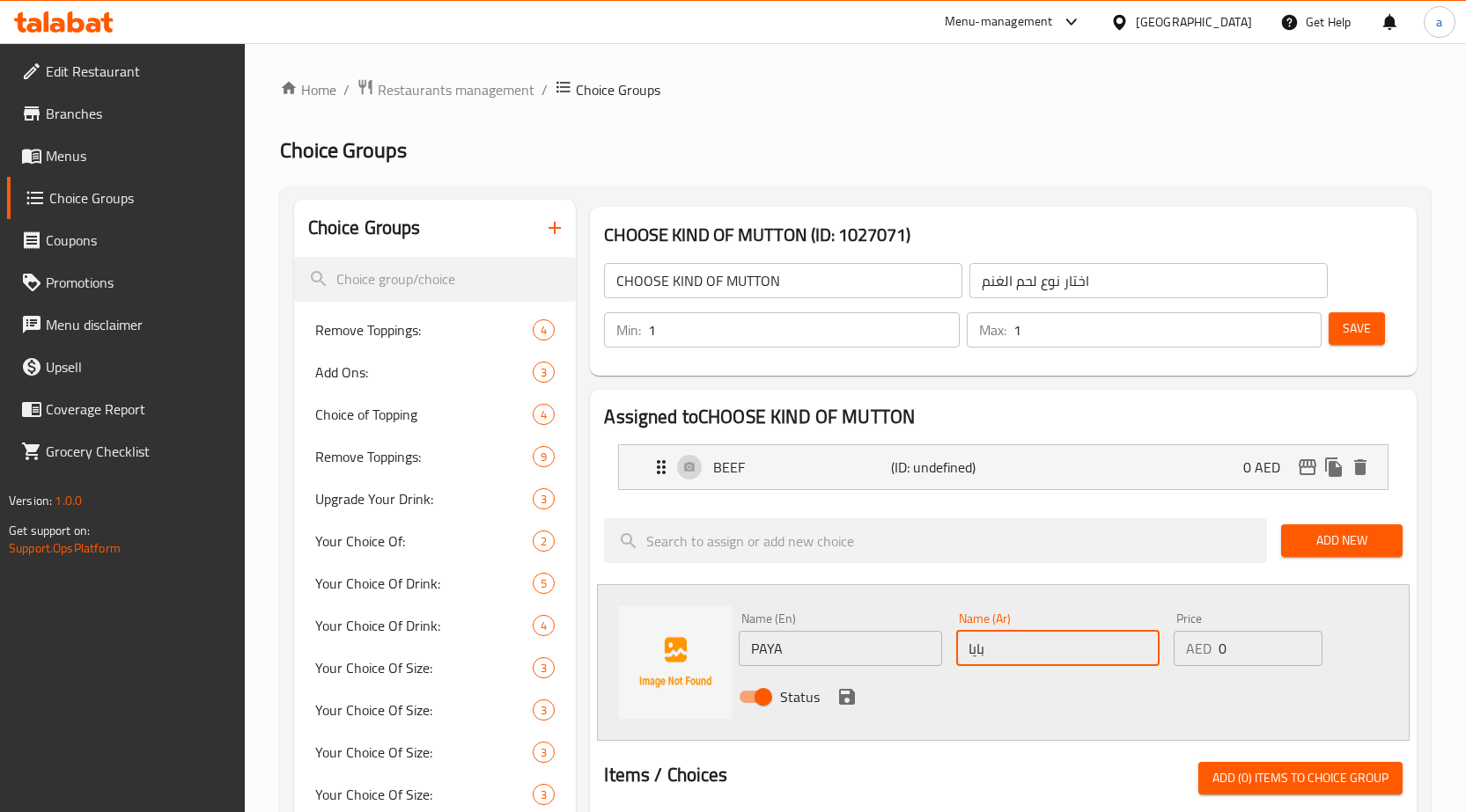
type input "بايا"
click at [908, 709] on div "Status" at bounding box center [1057, 697] width 653 height 47
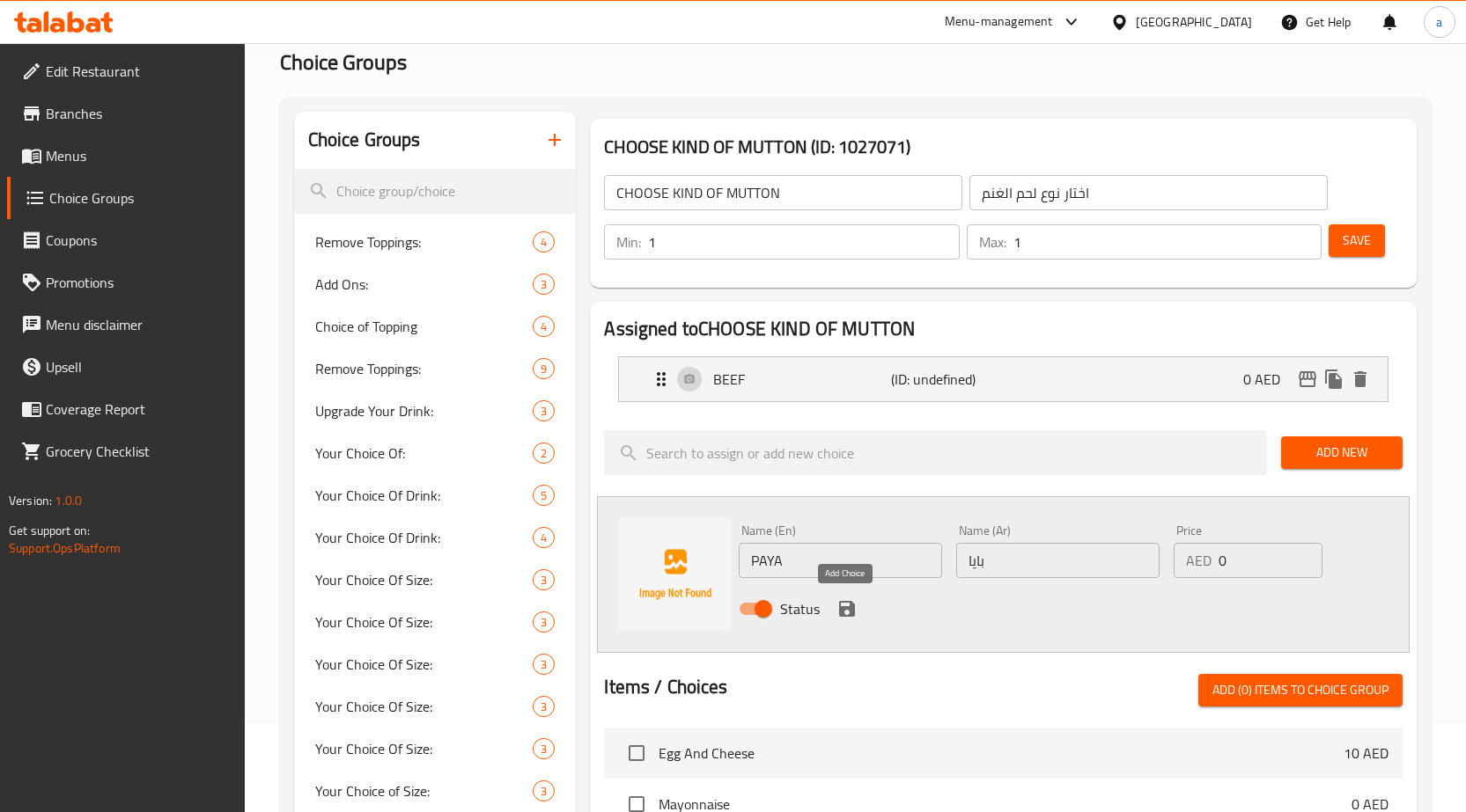
click at [844, 603] on icon "save" at bounding box center [847, 609] width 21 height 21
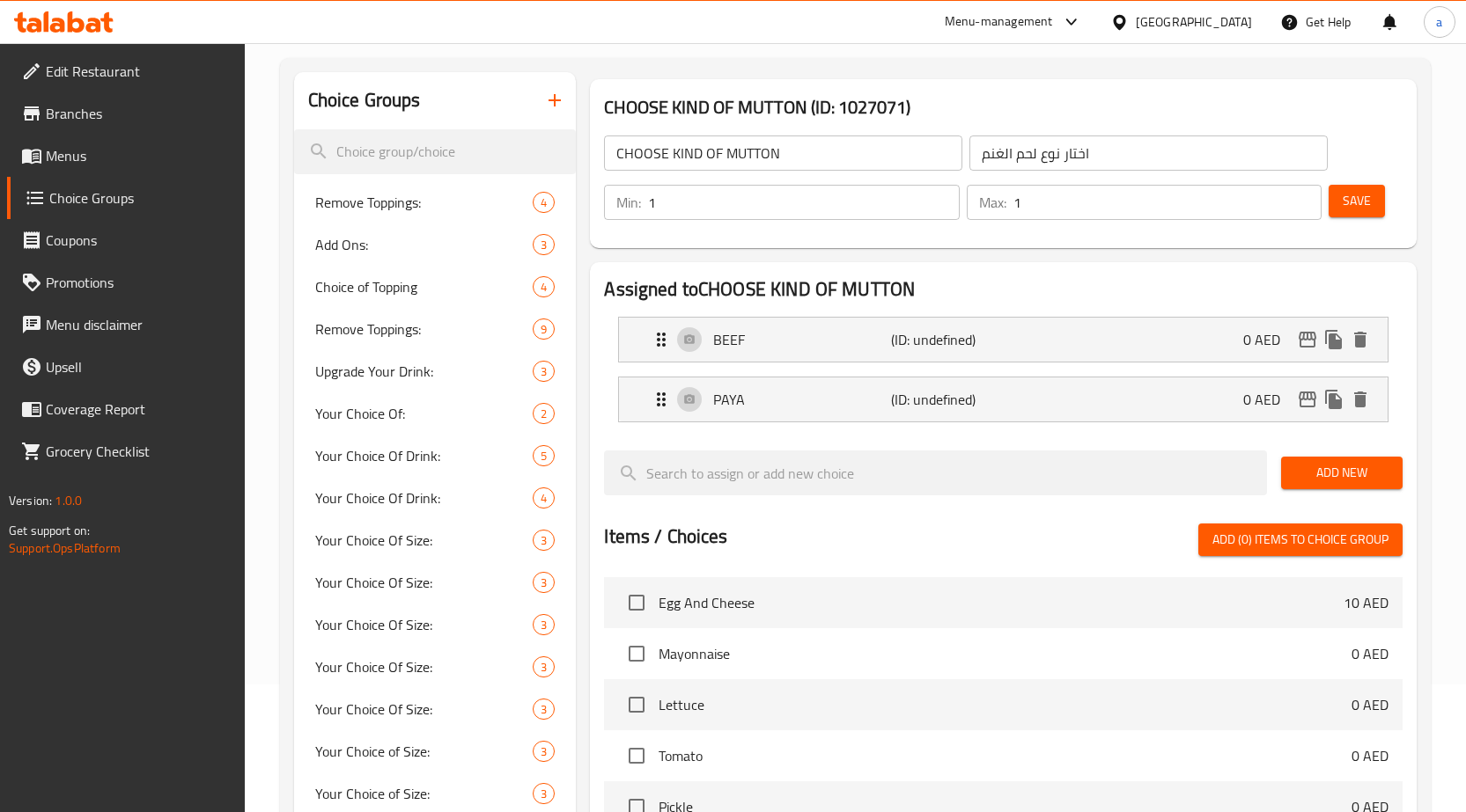
scroll to position [0, 0]
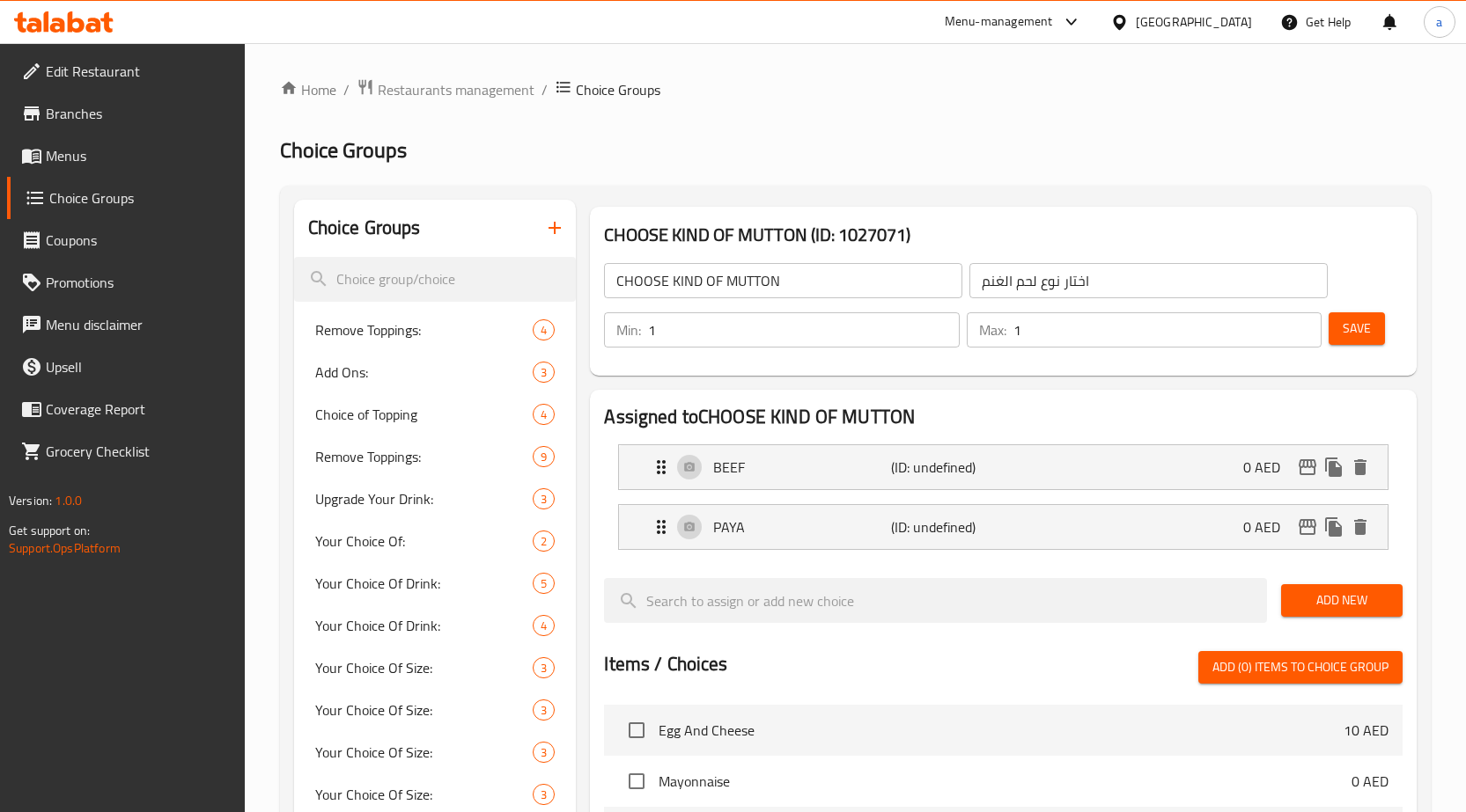
click at [1343, 330] on span "Save" at bounding box center [1357, 329] width 29 height 22
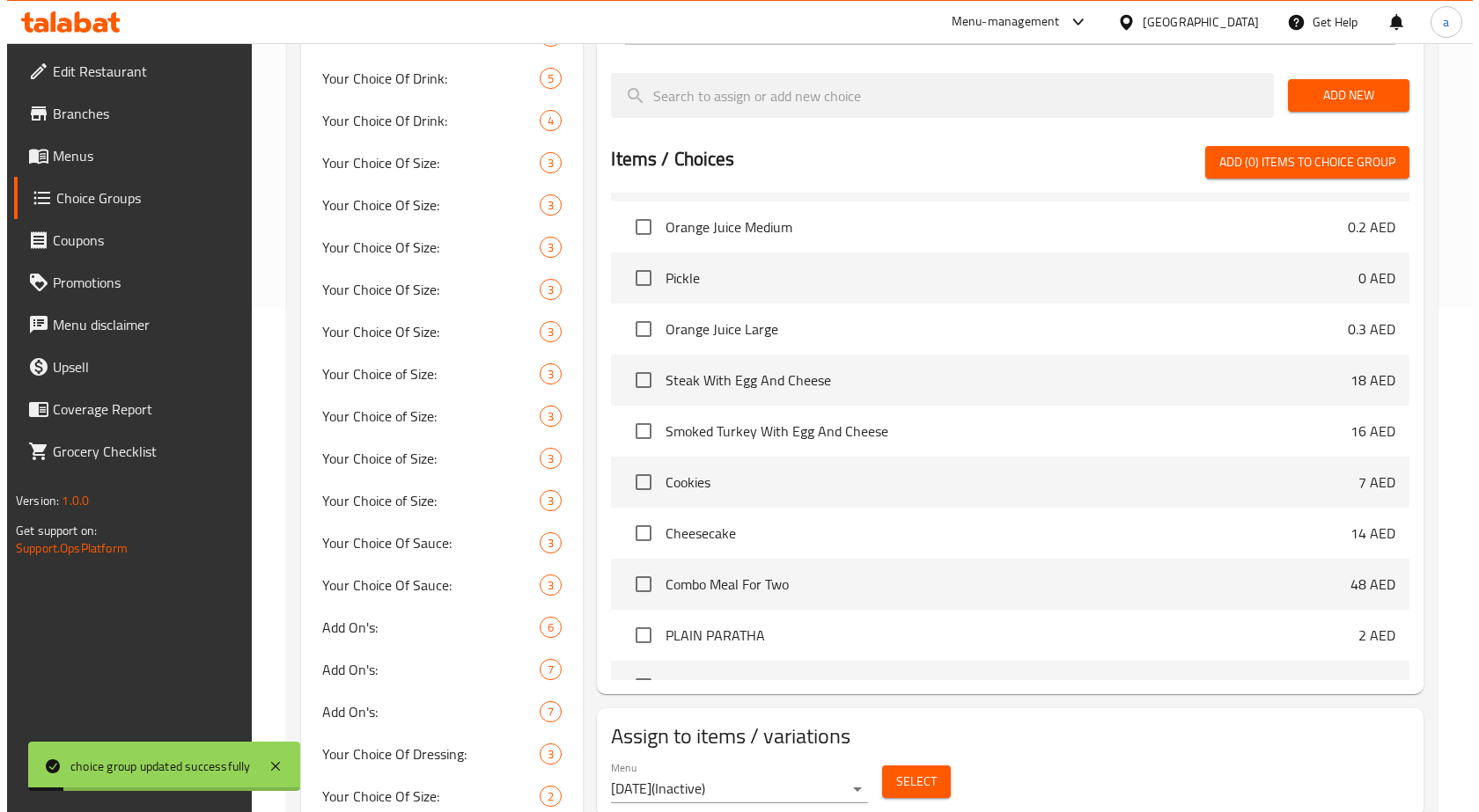
scroll to position [792, 0]
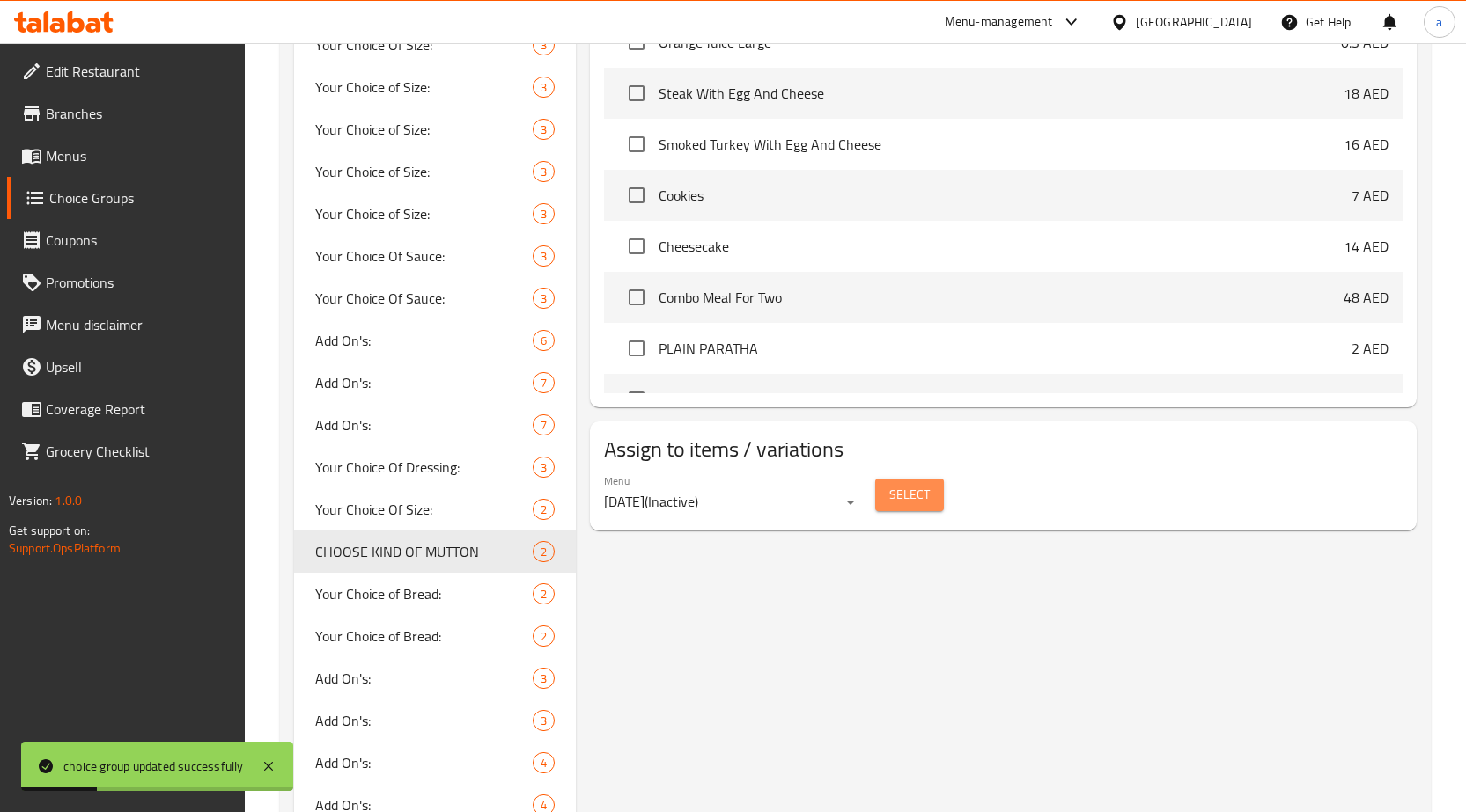
click at [895, 490] on span "Select" at bounding box center [909, 495] width 41 height 22
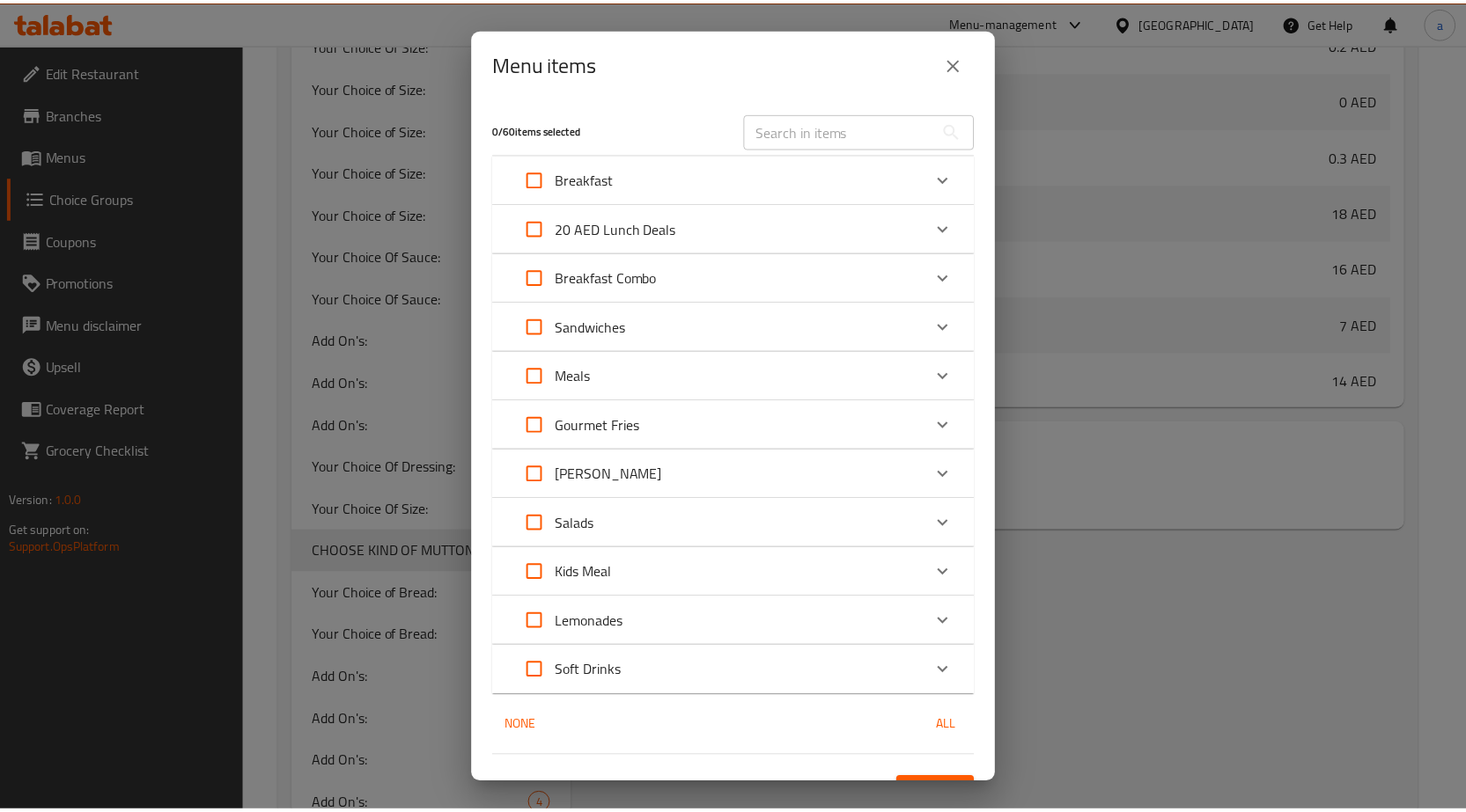
scroll to position [34, 0]
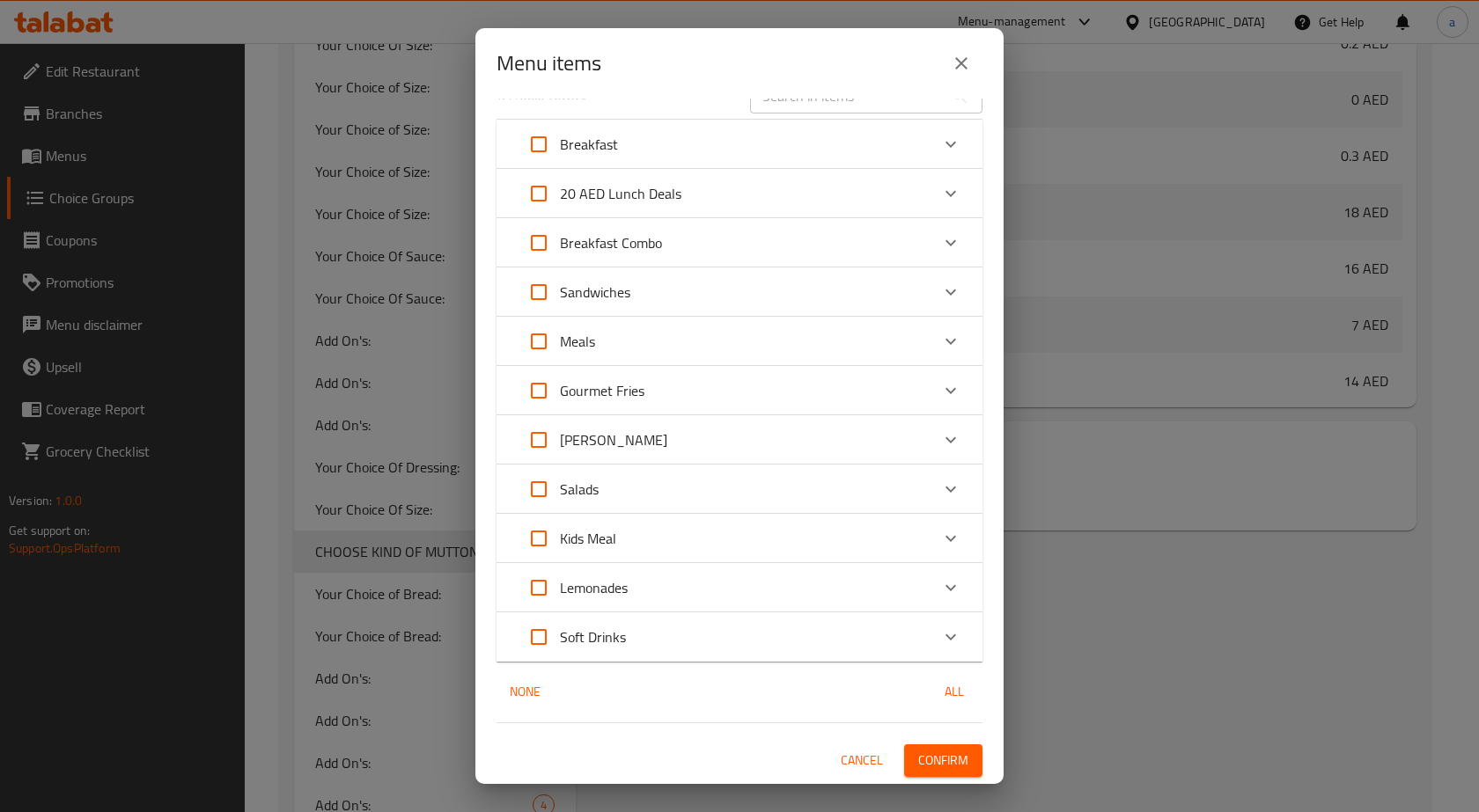
click at [847, 750] on span "Cancel" at bounding box center [862, 761] width 42 height 22
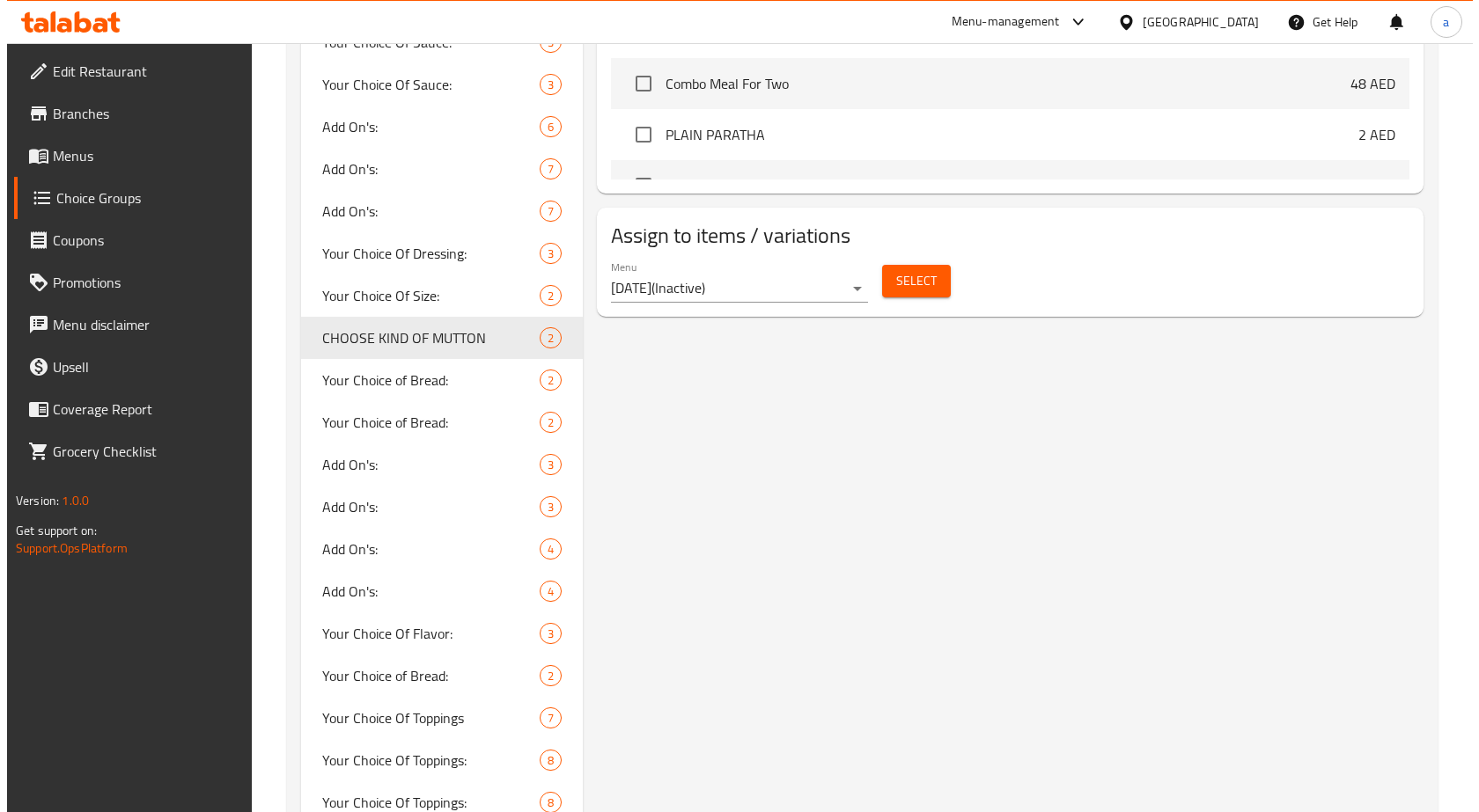
scroll to position [968, 0]
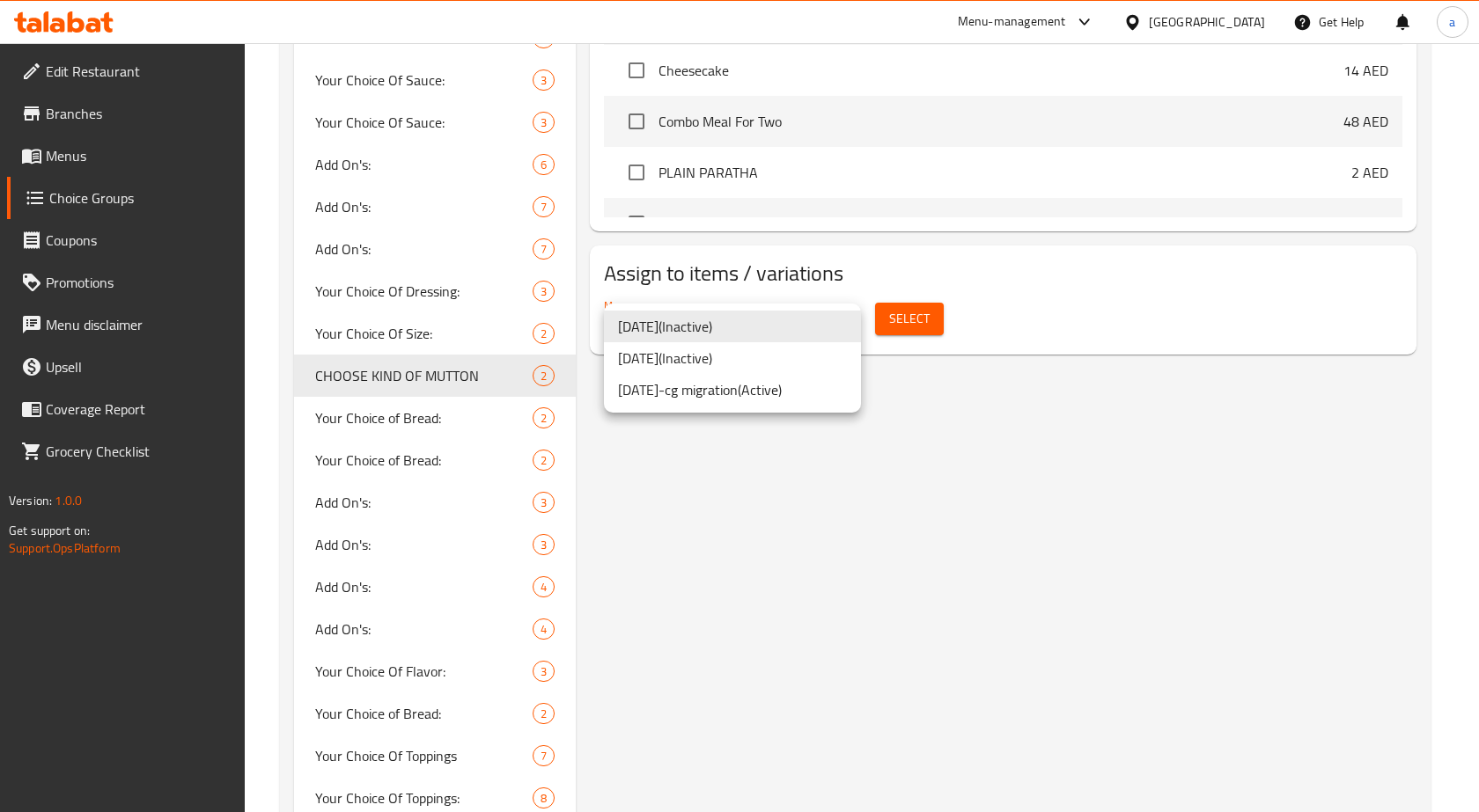
click at [777, 400] on li "[DATE]-cg migration ( Active )" at bounding box center [732, 389] width 257 height 31
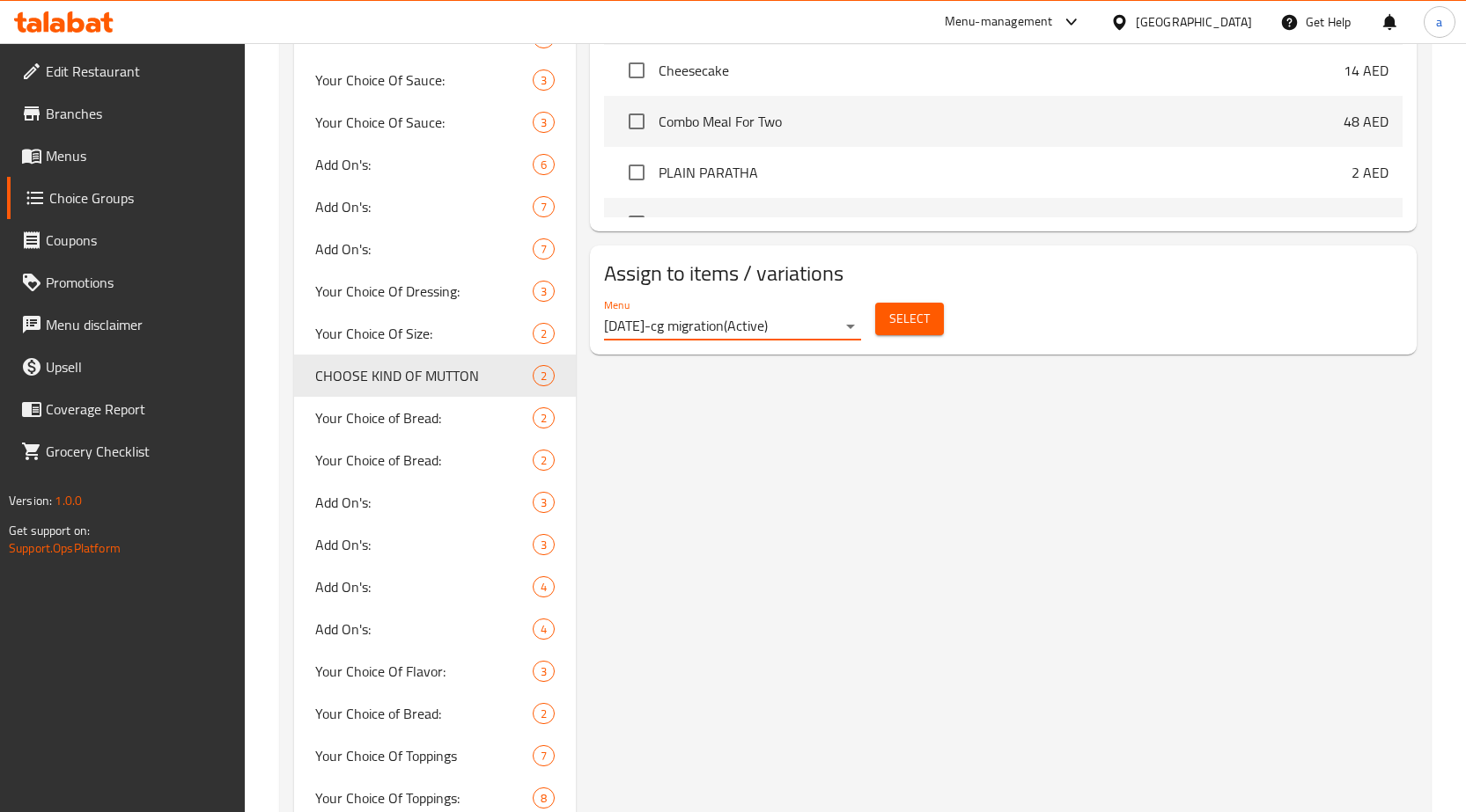
click at [894, 309] on span "Select" at bounding box center [909, 318] width 41 height 22
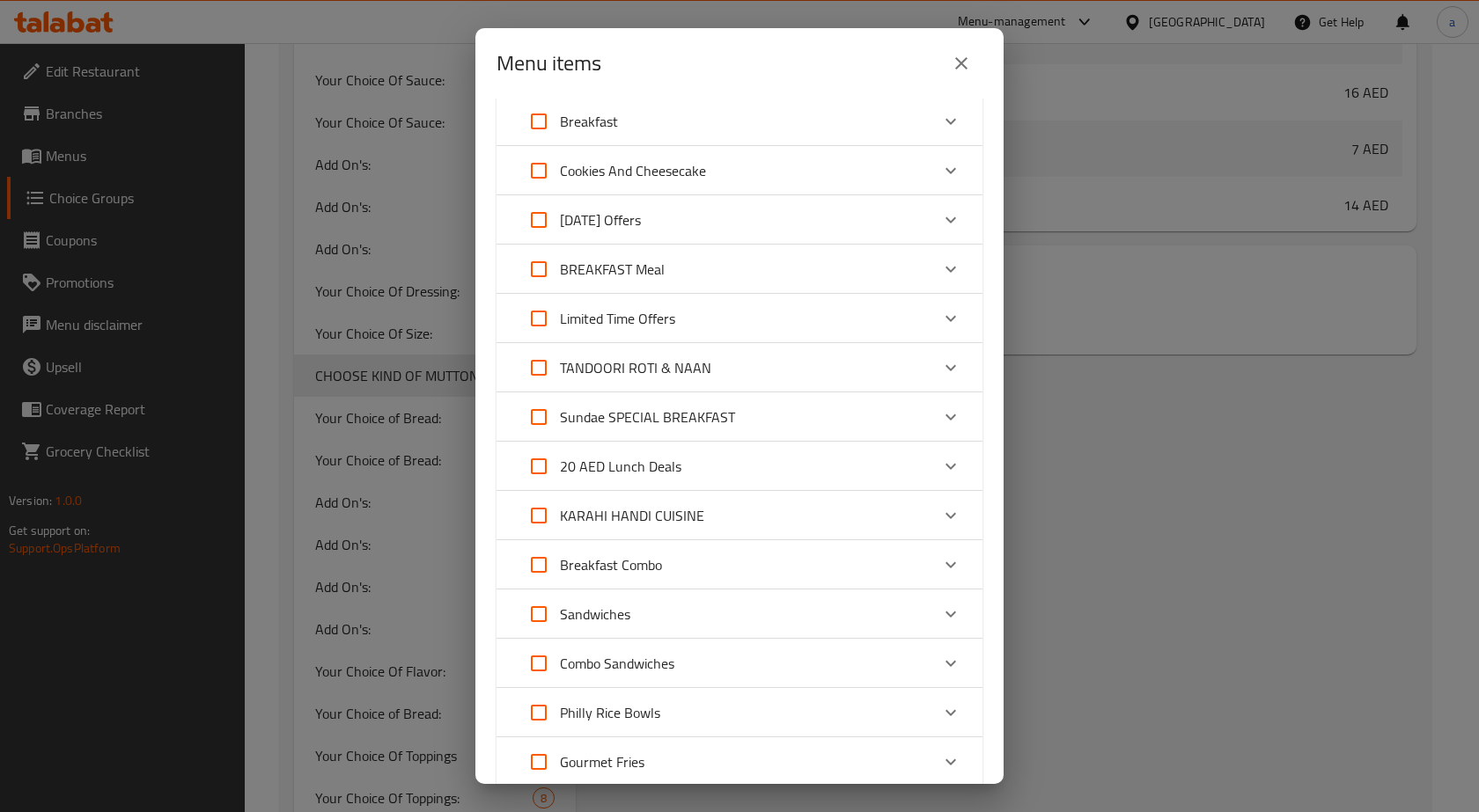
scroll to position [88, 0]
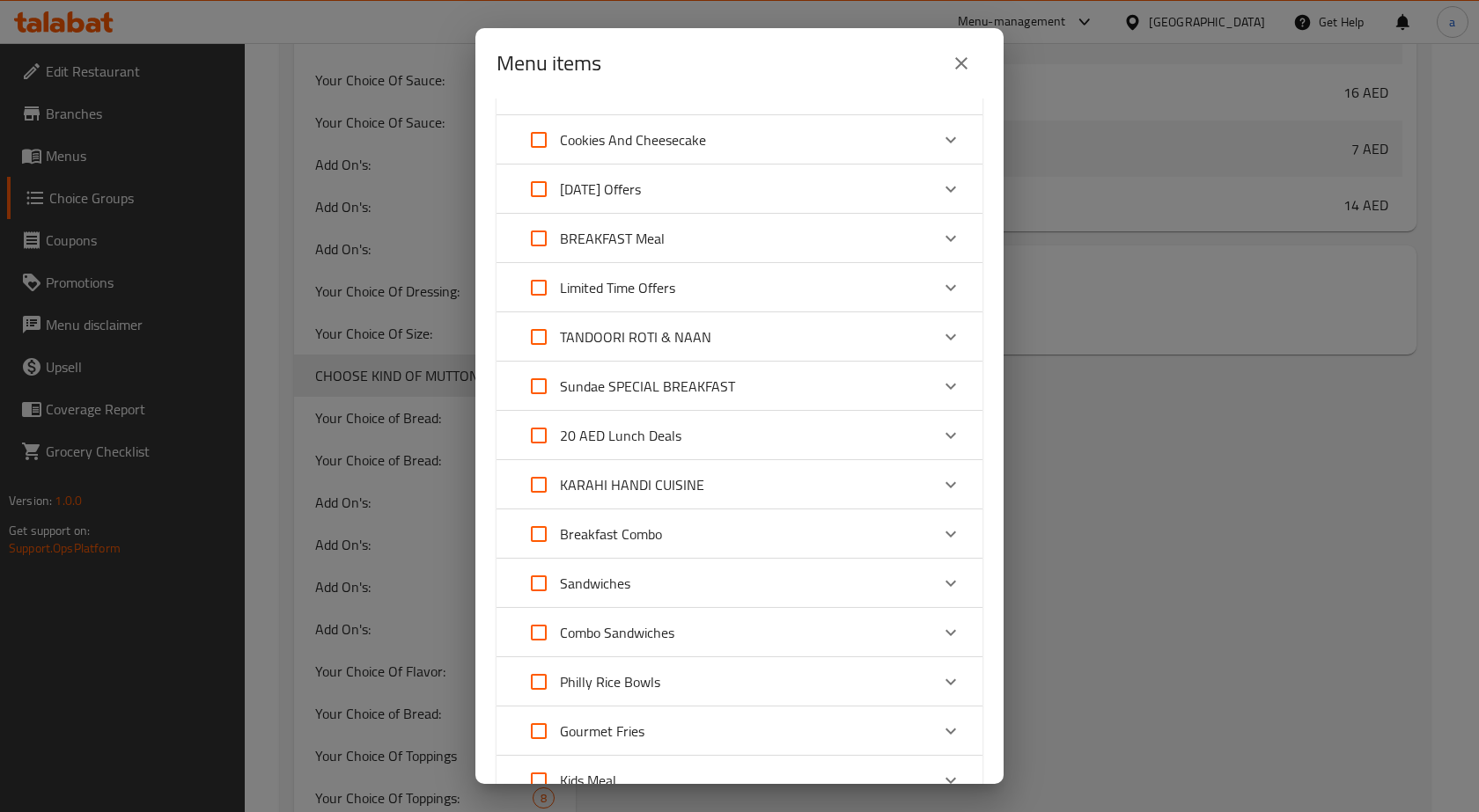
click at [684, 390] on p "Sundae SPECIAL BREAKFAST" at bounding box center [647, 387] width 175 height 21
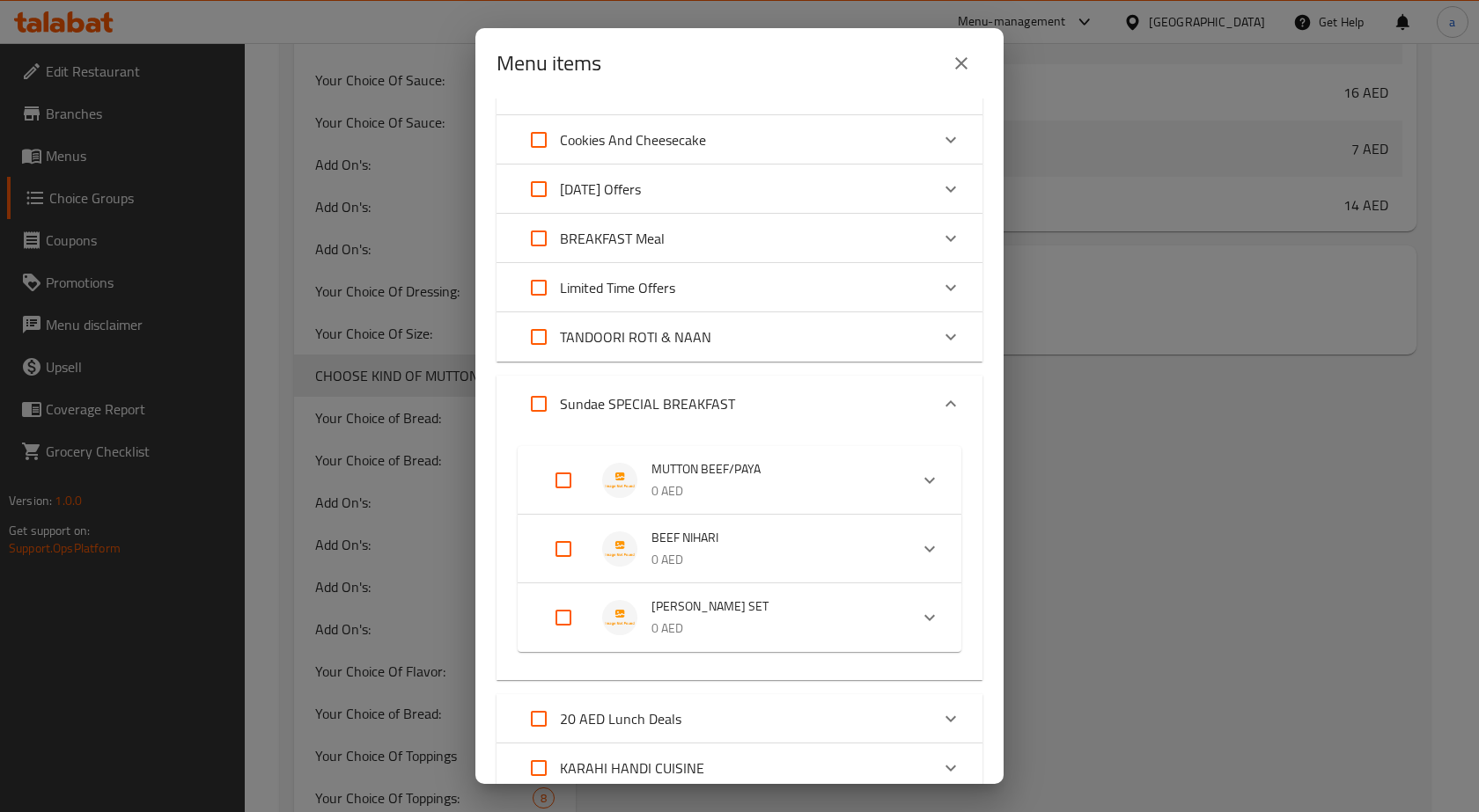
click at [645, 483] on div "Expand" at bounding box center [627, 480] width 49 height 35
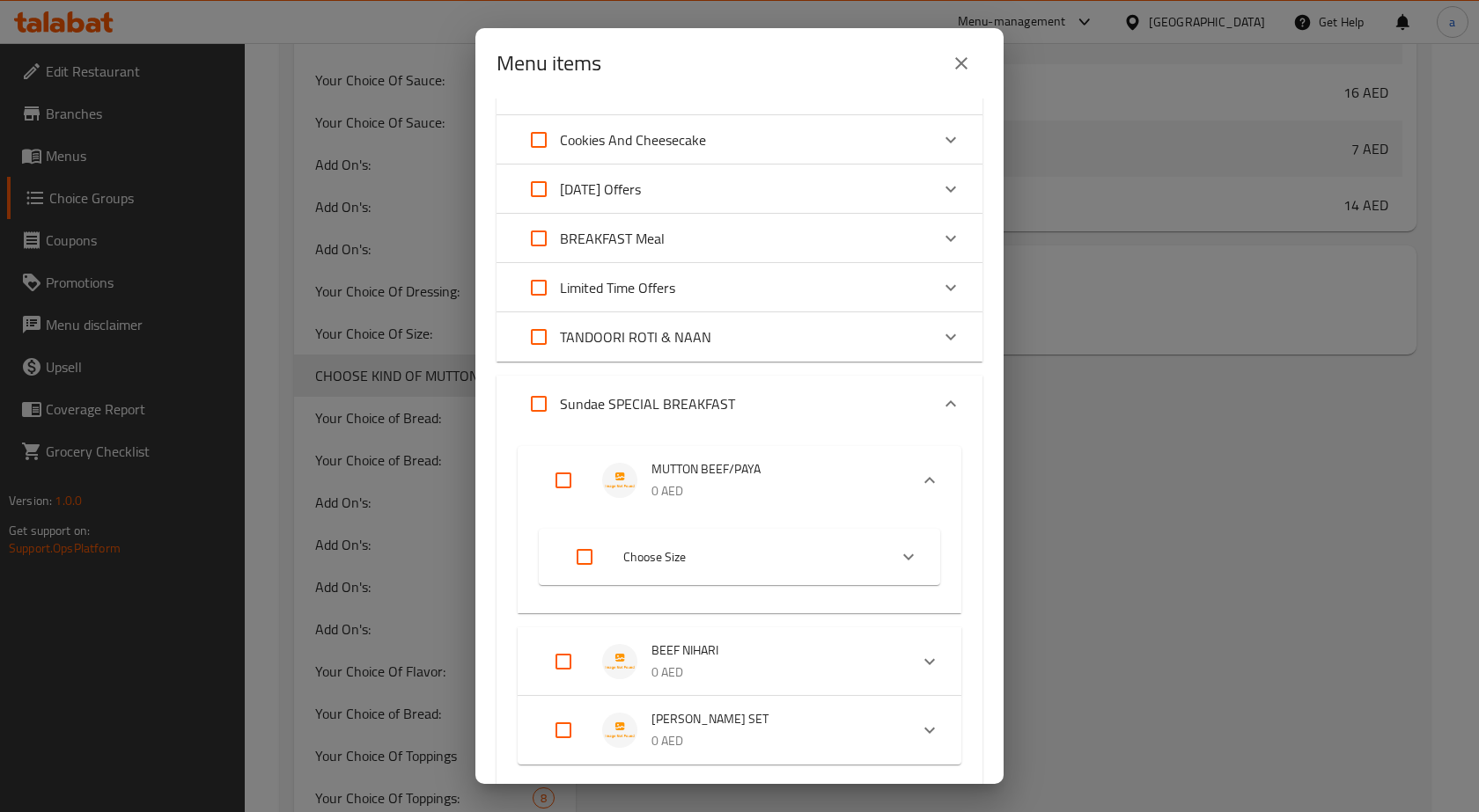
click at [571, 475] on input "Expand" at bounding box center [563, 481] width 42 height 42
checkbox input "true"
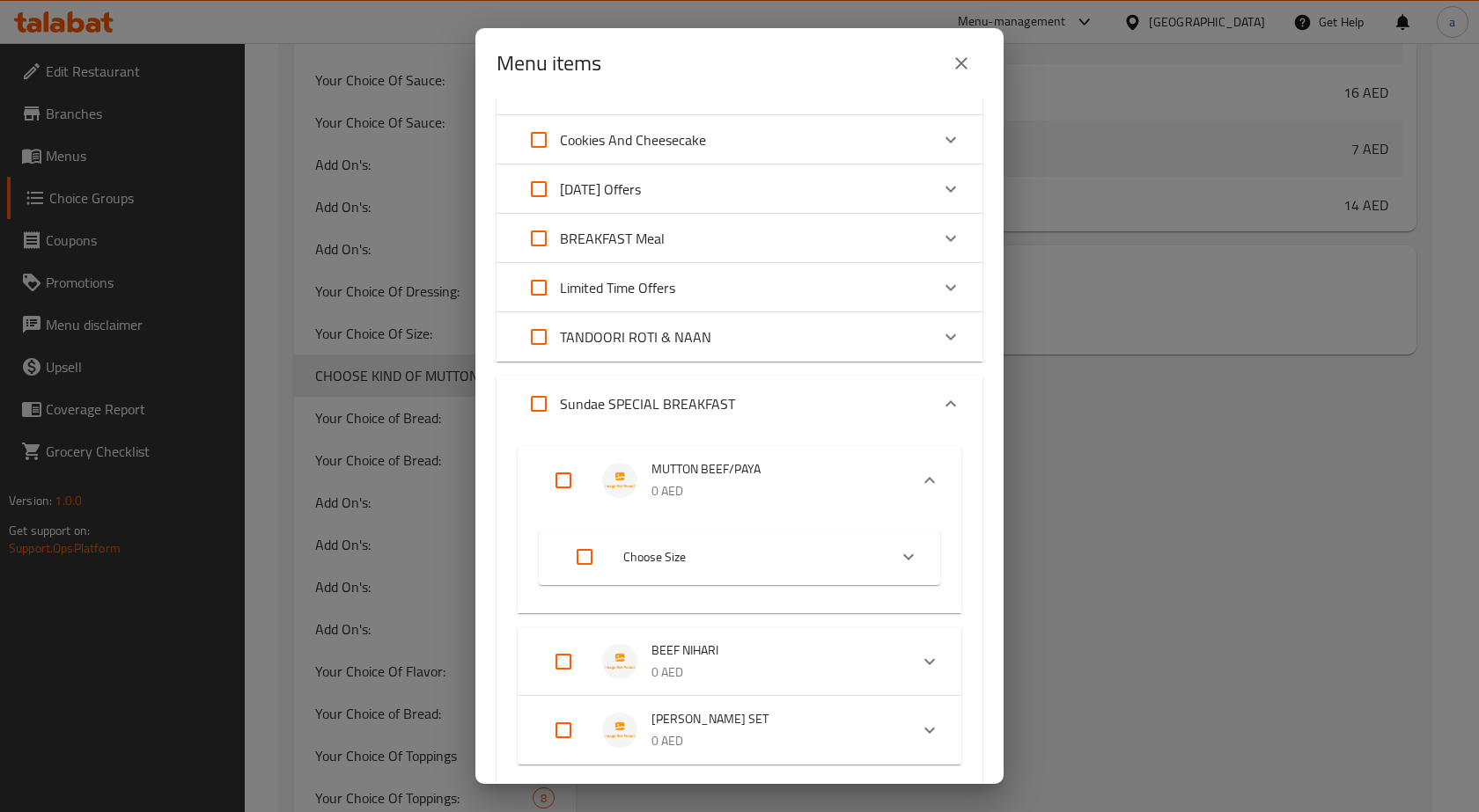
checkbox input "true"
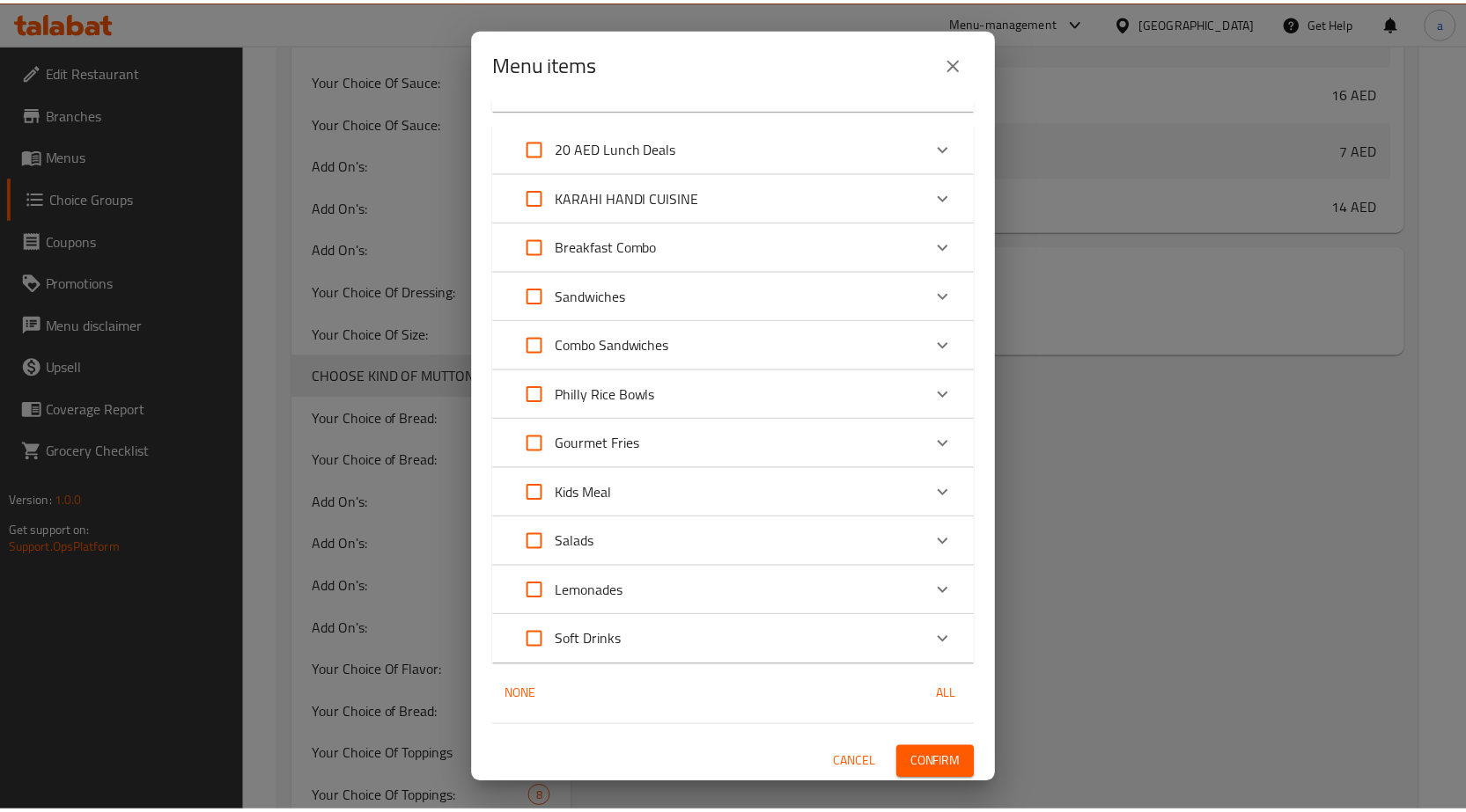
scroll to position [663, 0]
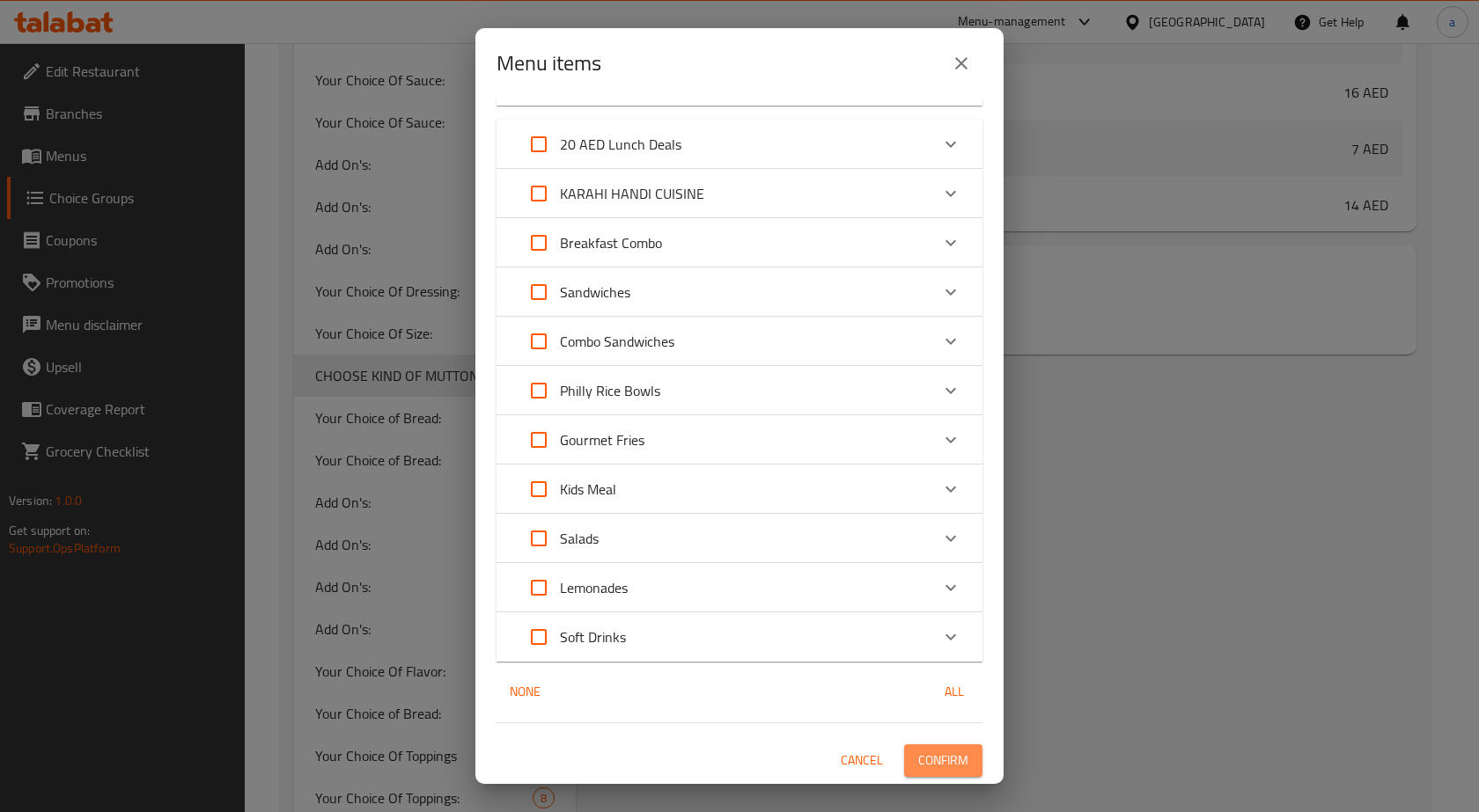
click at [923, 748] on button "Confirm" at bounding box center [943, 761] width 78 height 32
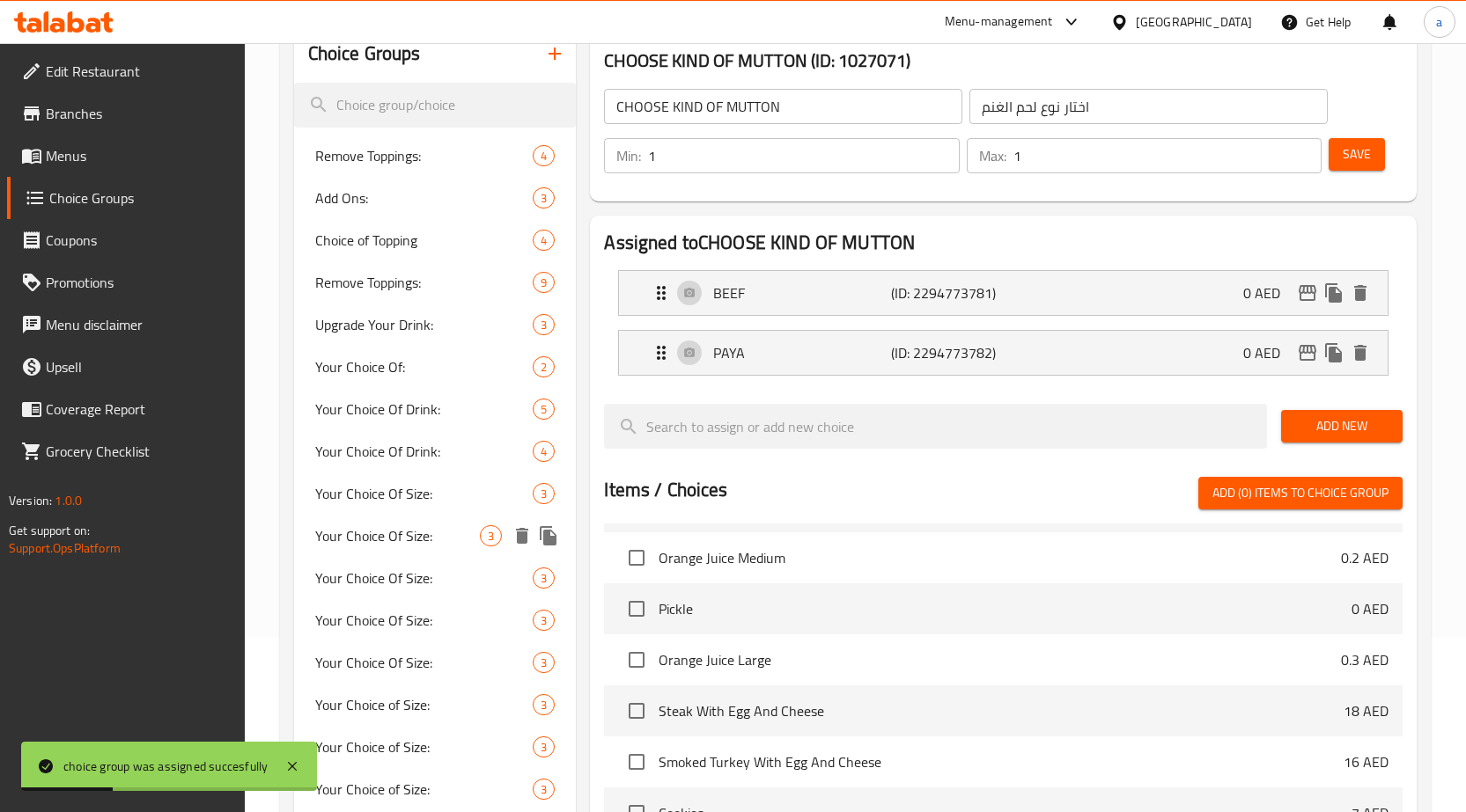
scroll to position [88, 0]
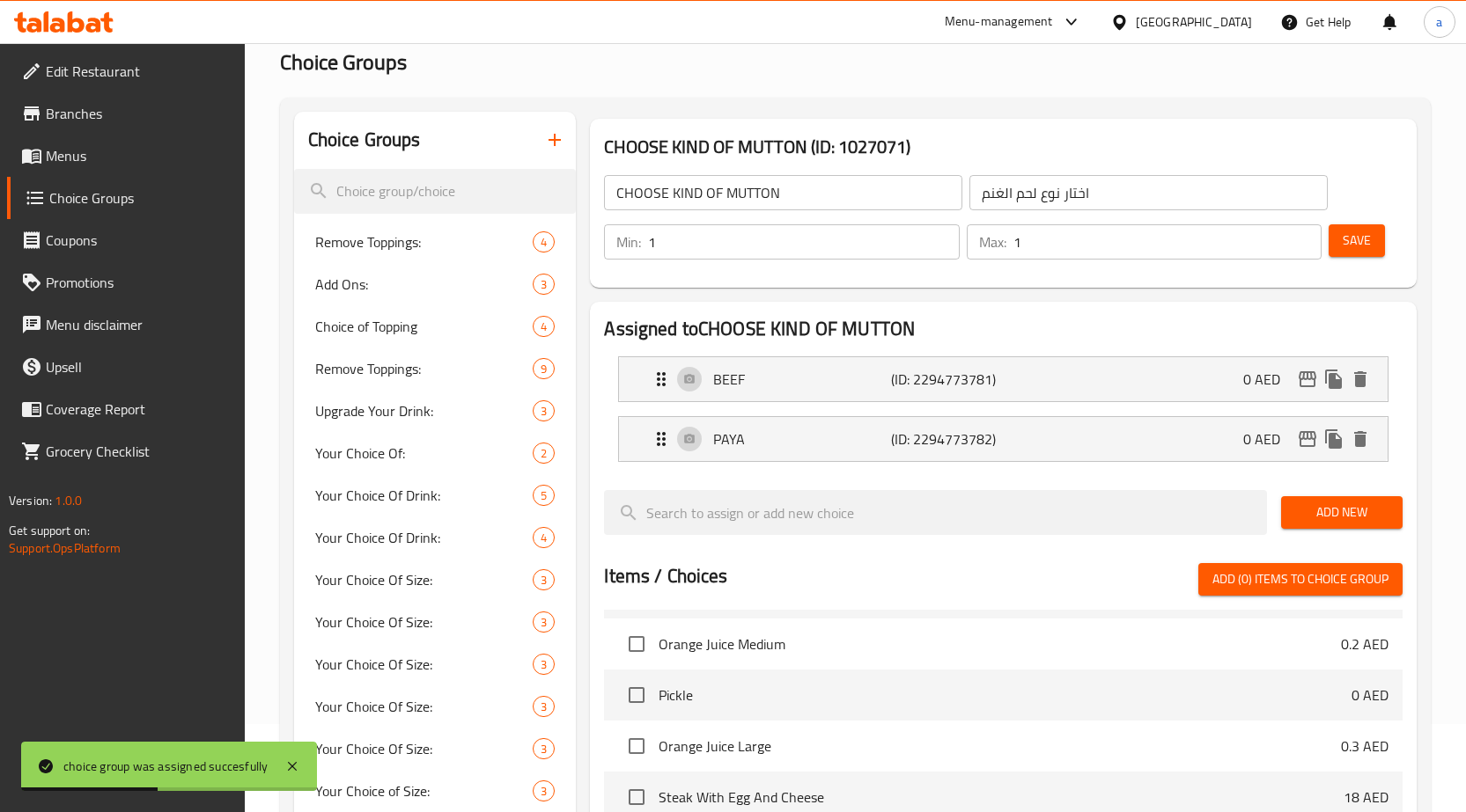
click at [103, 150] on span "Menus" at bounding box center [138, 156] width 185 height 21
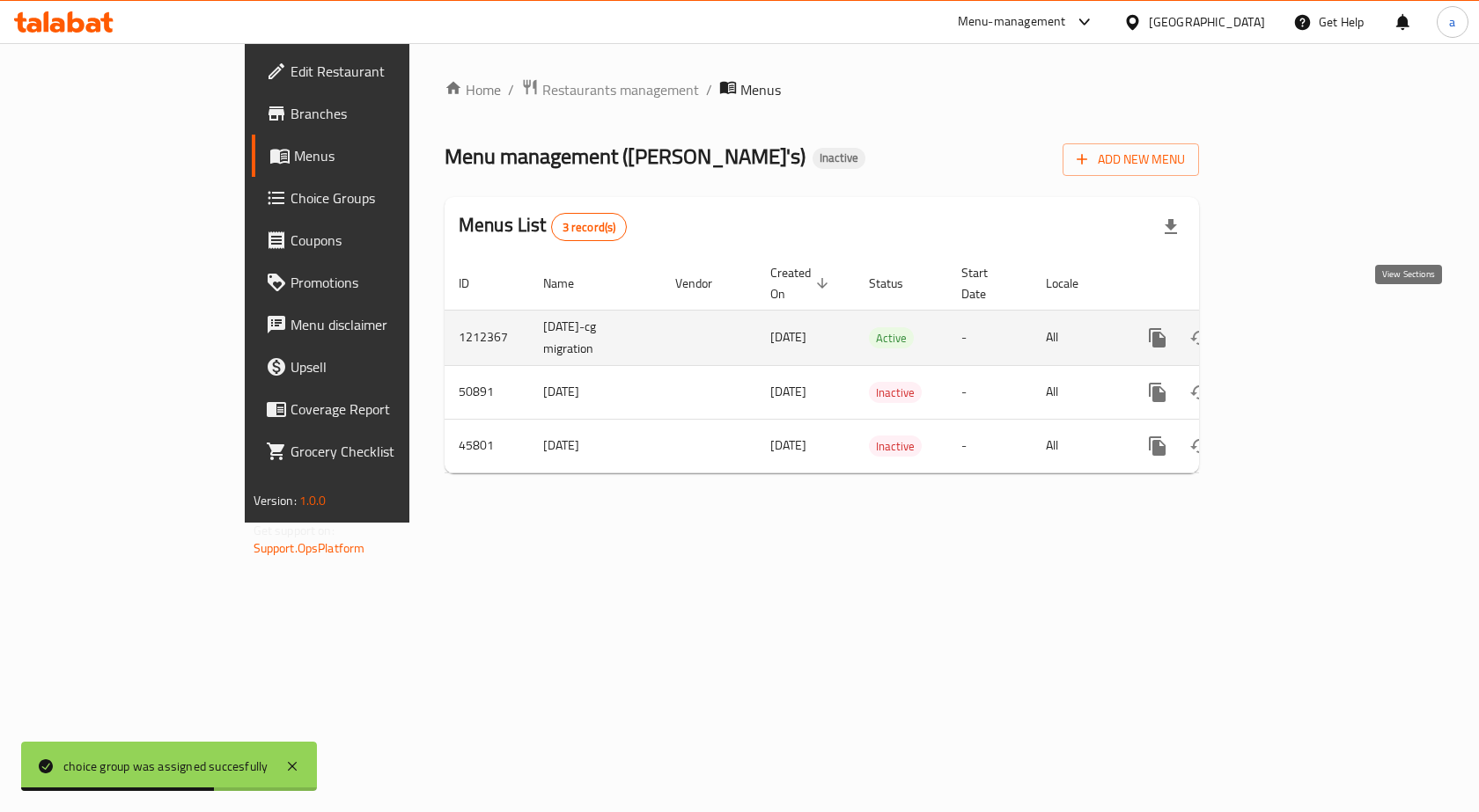
click at [1295, 328] on icon "enhanced table" at bounding box center [1284, 338] width 21 height 21
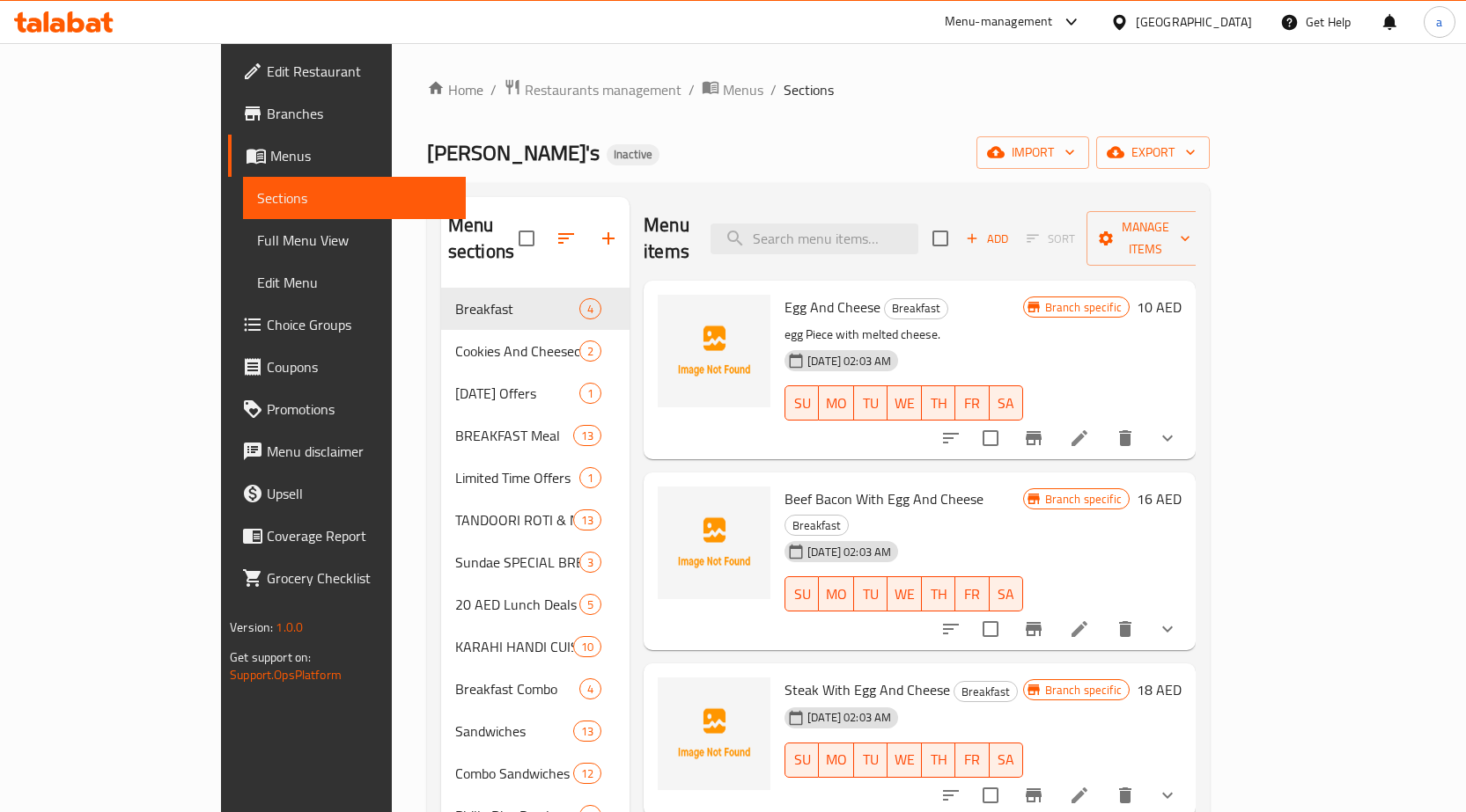
click at [257, 236] on span "Full Menu View" at bounding box center [354, 240] width 195 height 21
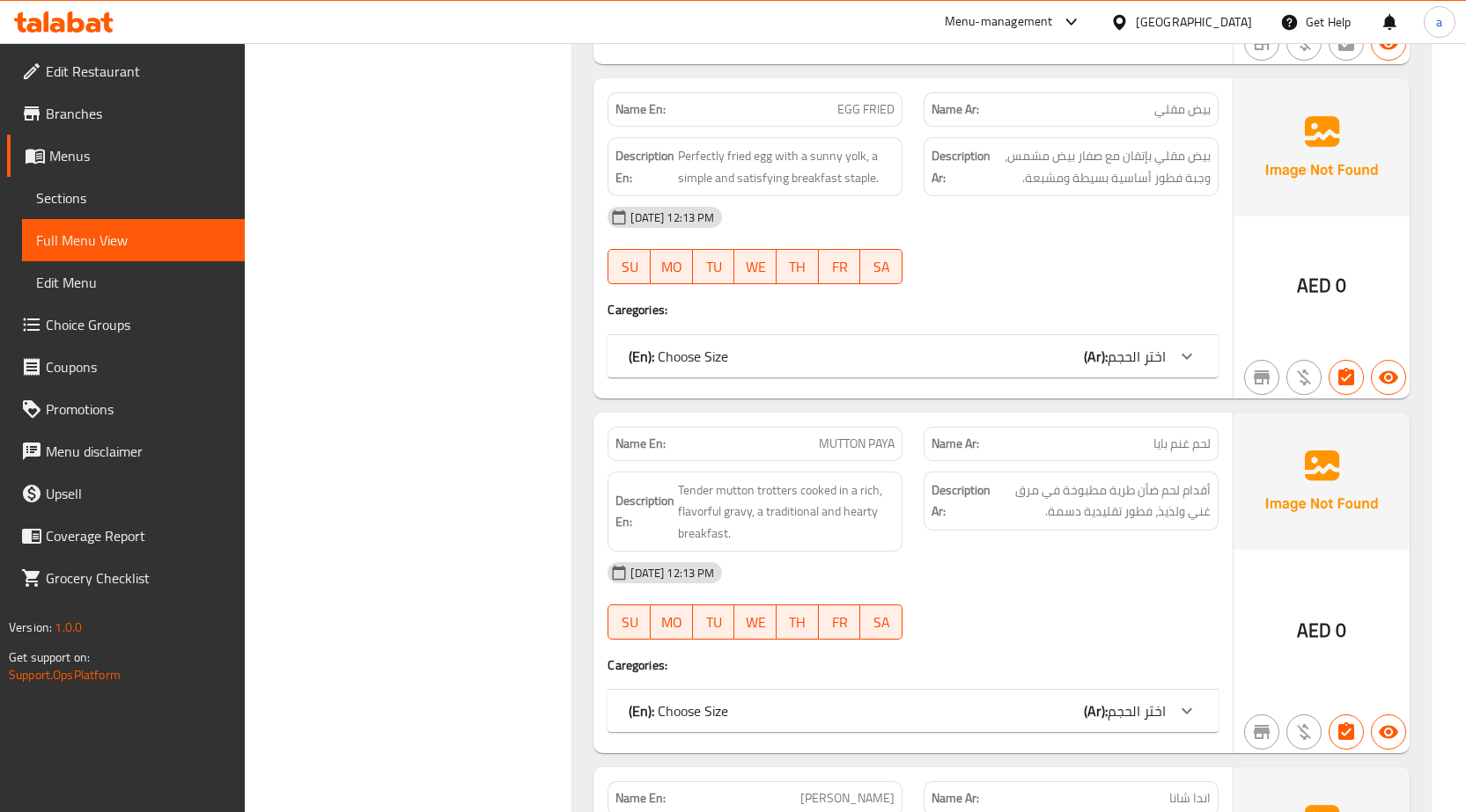
scroll to position [5369, 0]
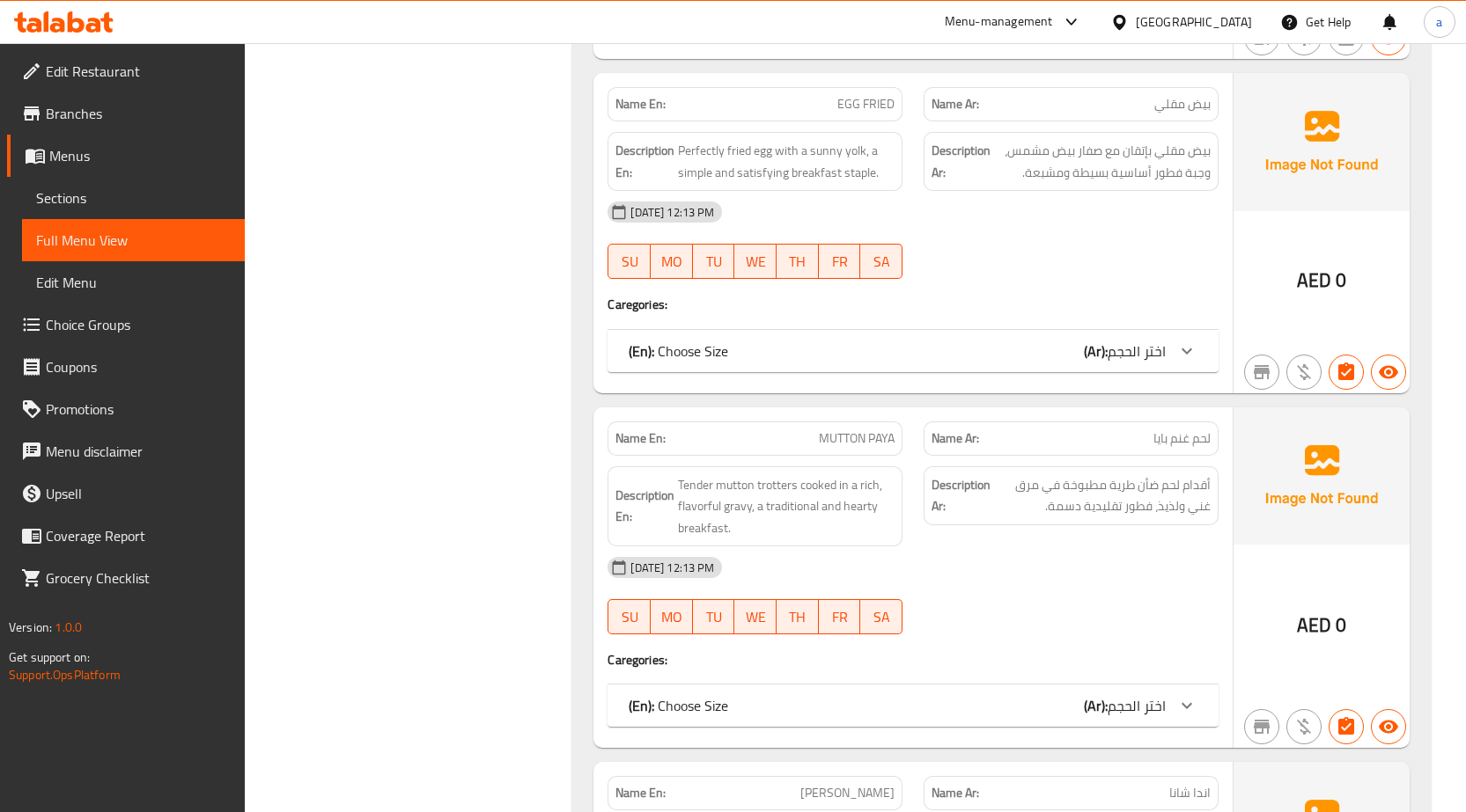
click at [1092, 349] on b "(Ar):" at bounding box center [1095, 351] width 24 height 27
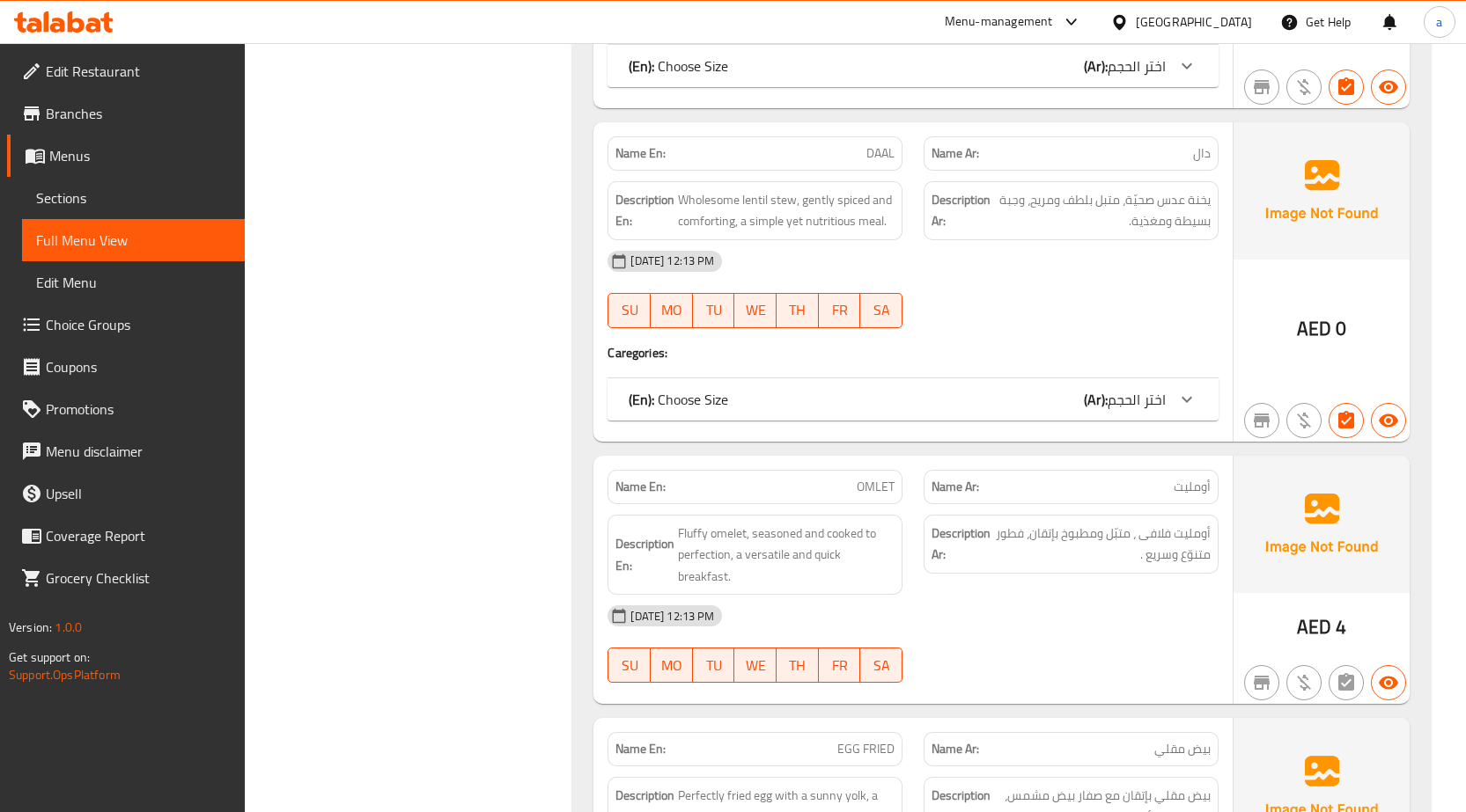
scroll to position [4841, 0]
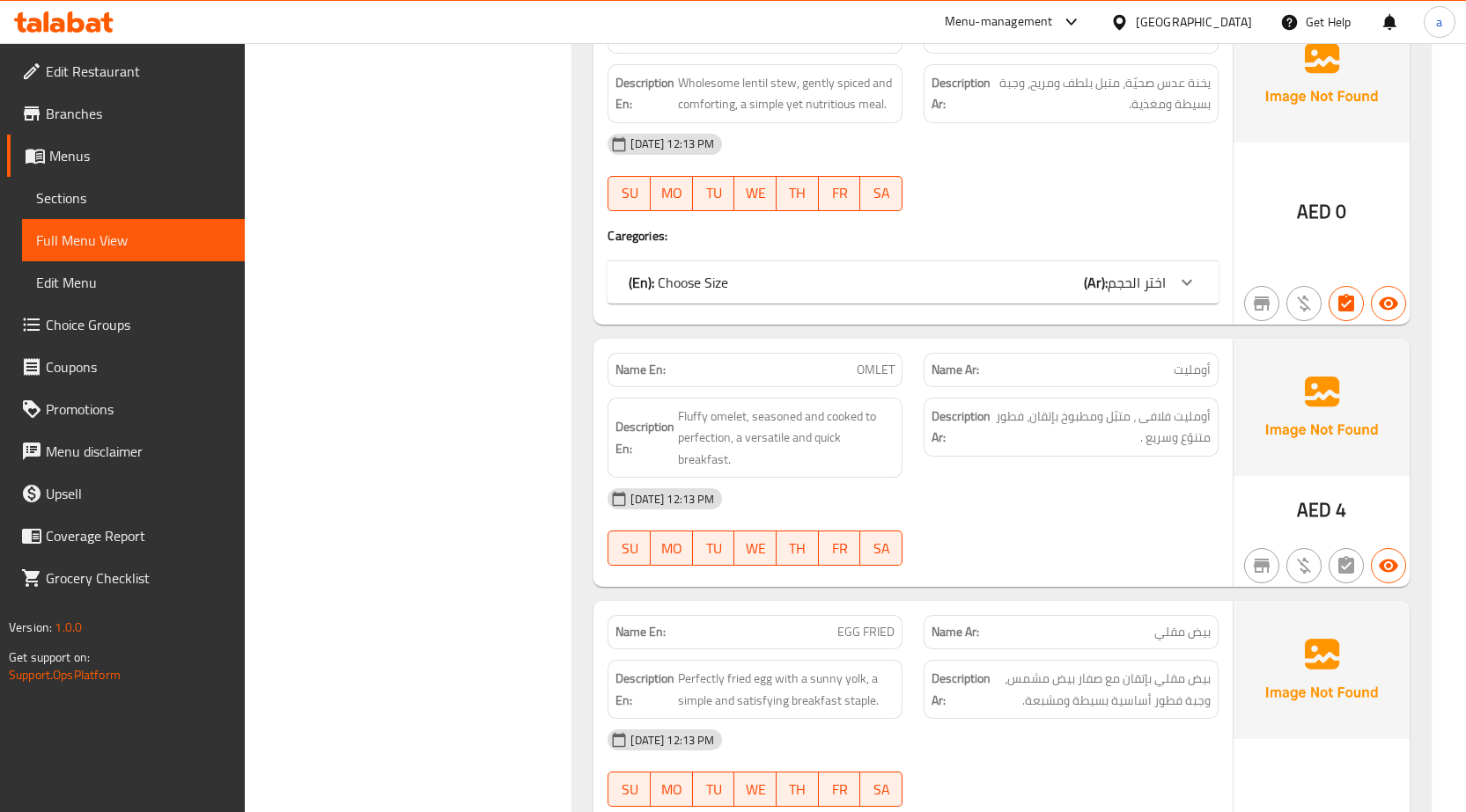
click at [1133, 273] on span "اختر الحجم" at bounding box center [1136, 283] width 58 height 27
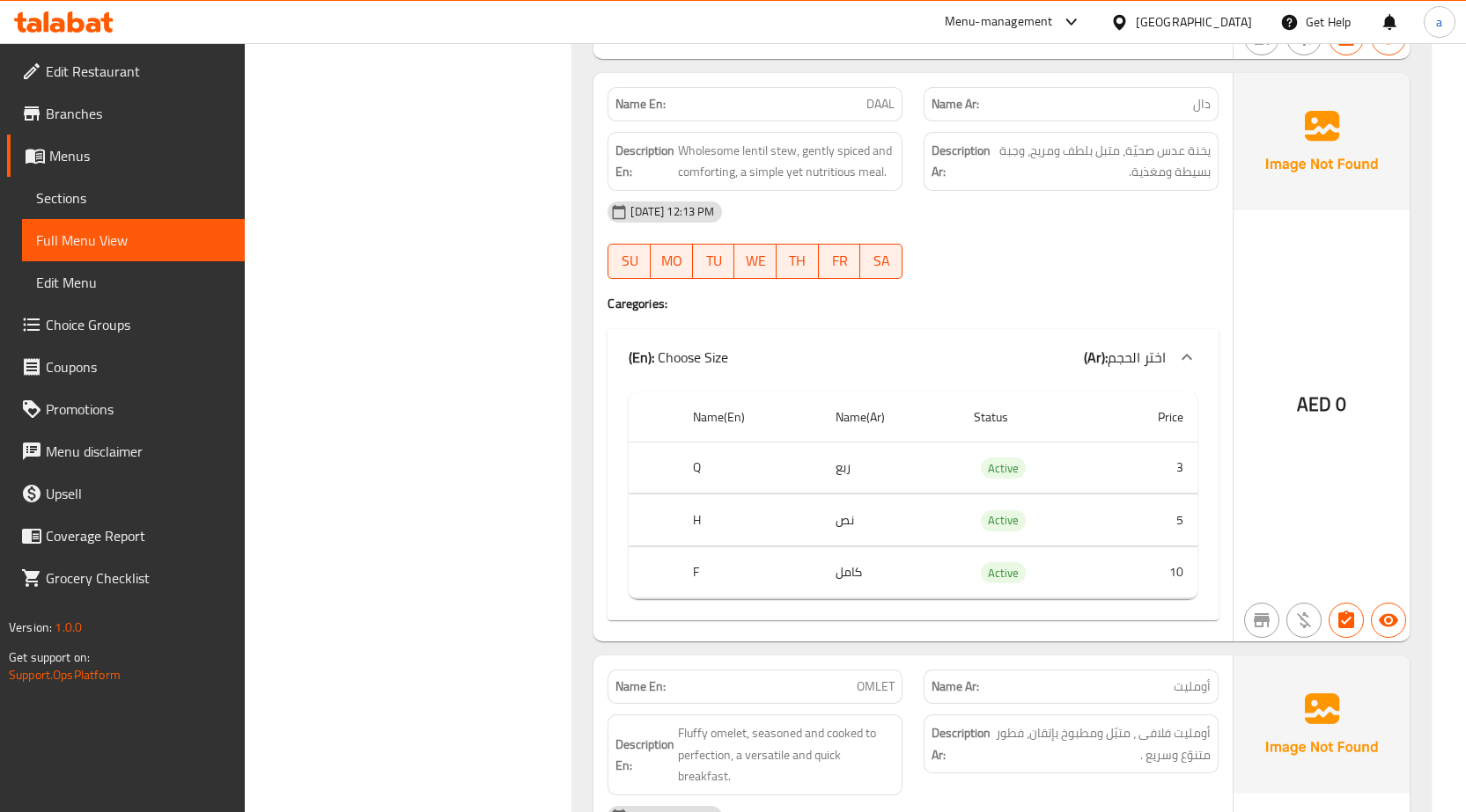
scroll to position [4488, 0]
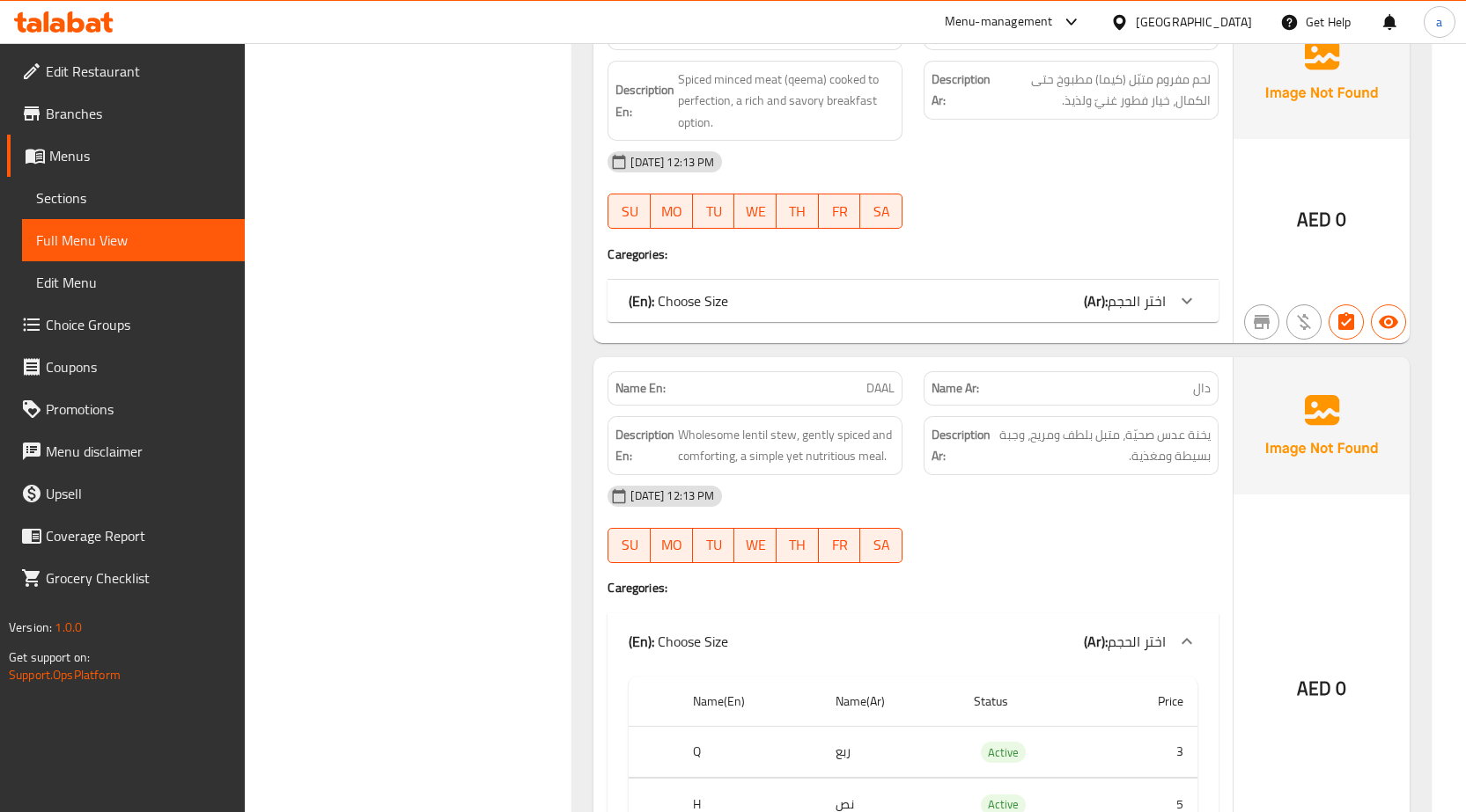
click at [1140, 312] on span "اختر الحجم" at bounding box center [1136, 301] width 58 height 27
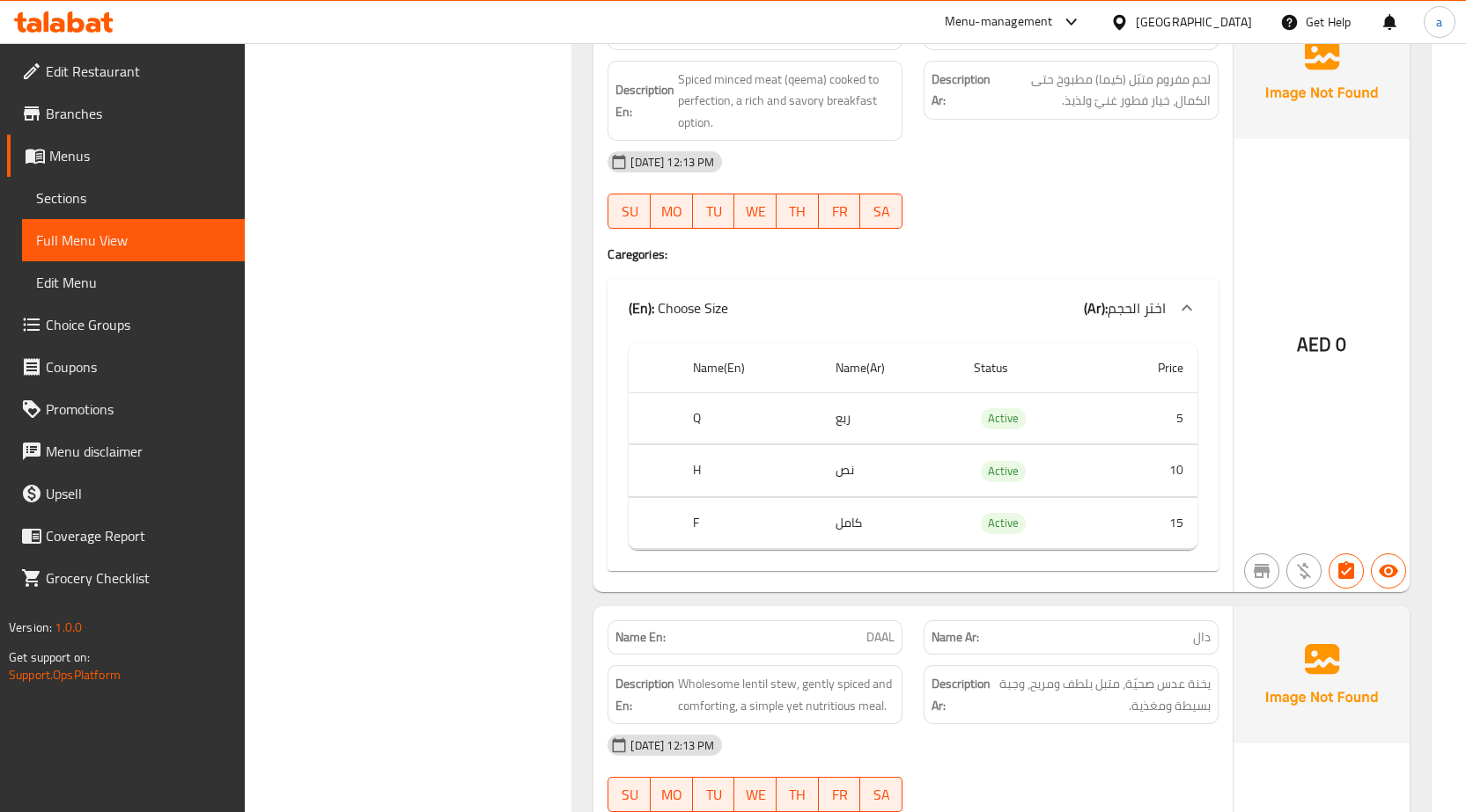
scroll to position [4137, 0]
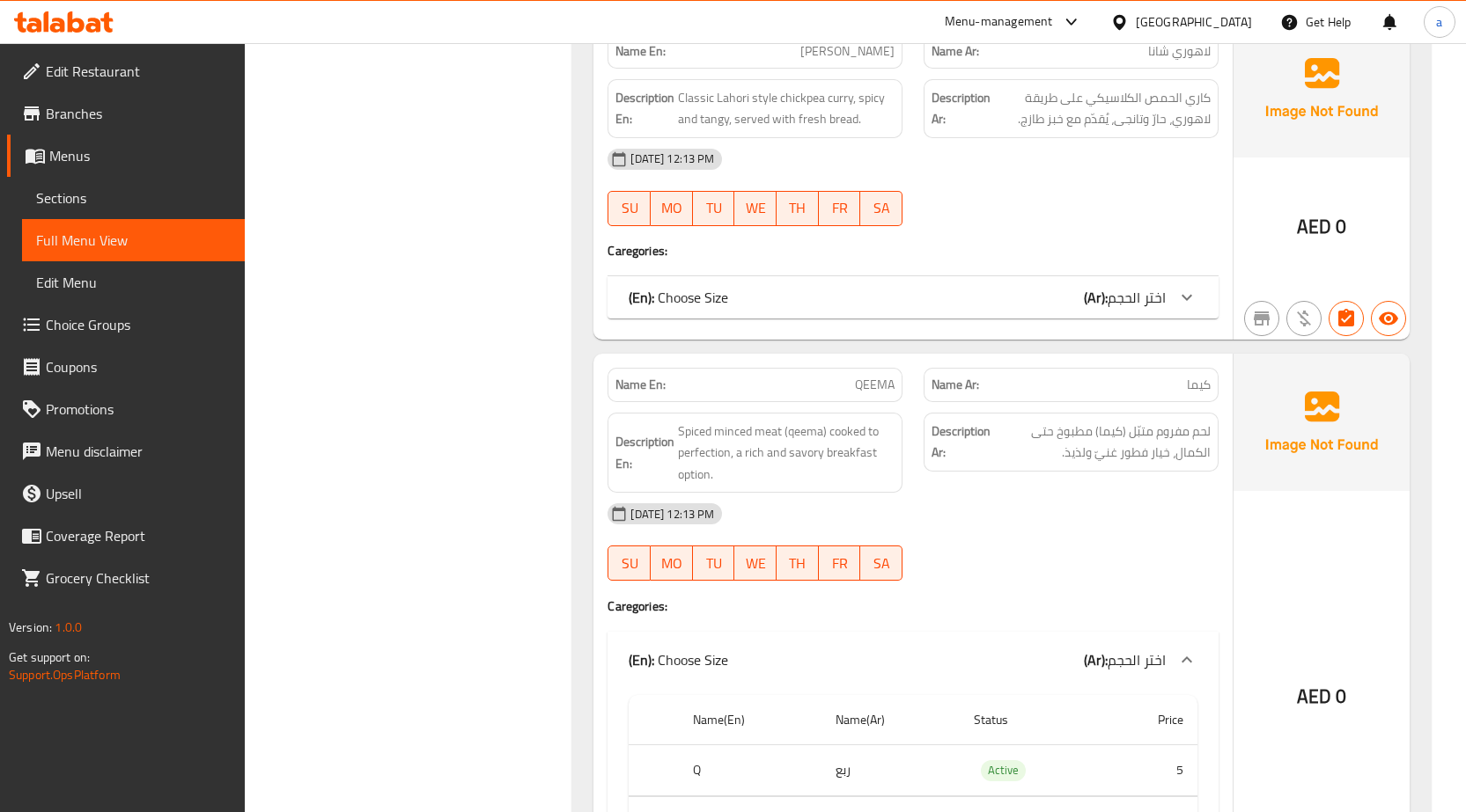
click at [1149, 303] on span "اختر الحجم" at bounding box center [1136, 297] width 58 height 27
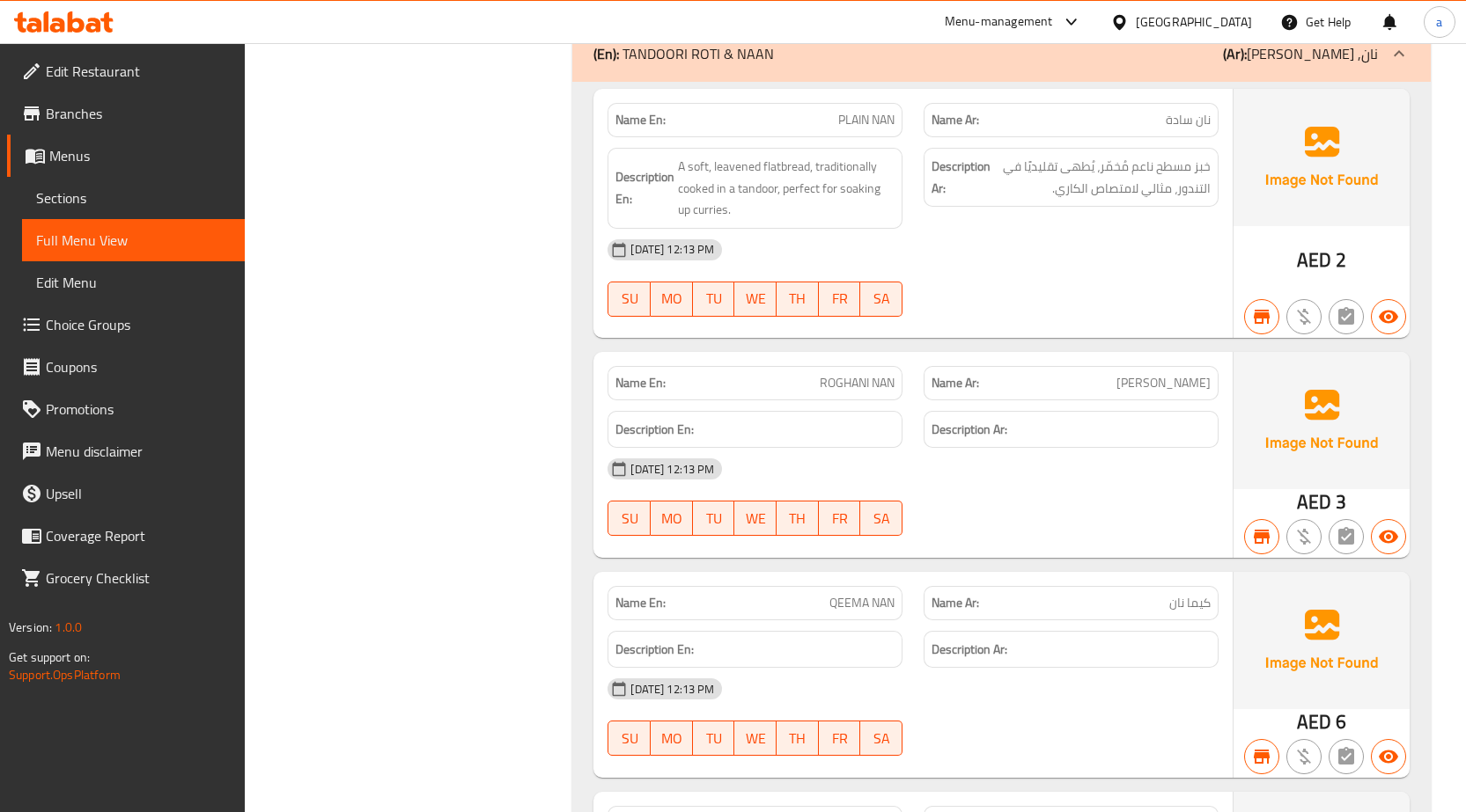
scroll to position [8273, 0]
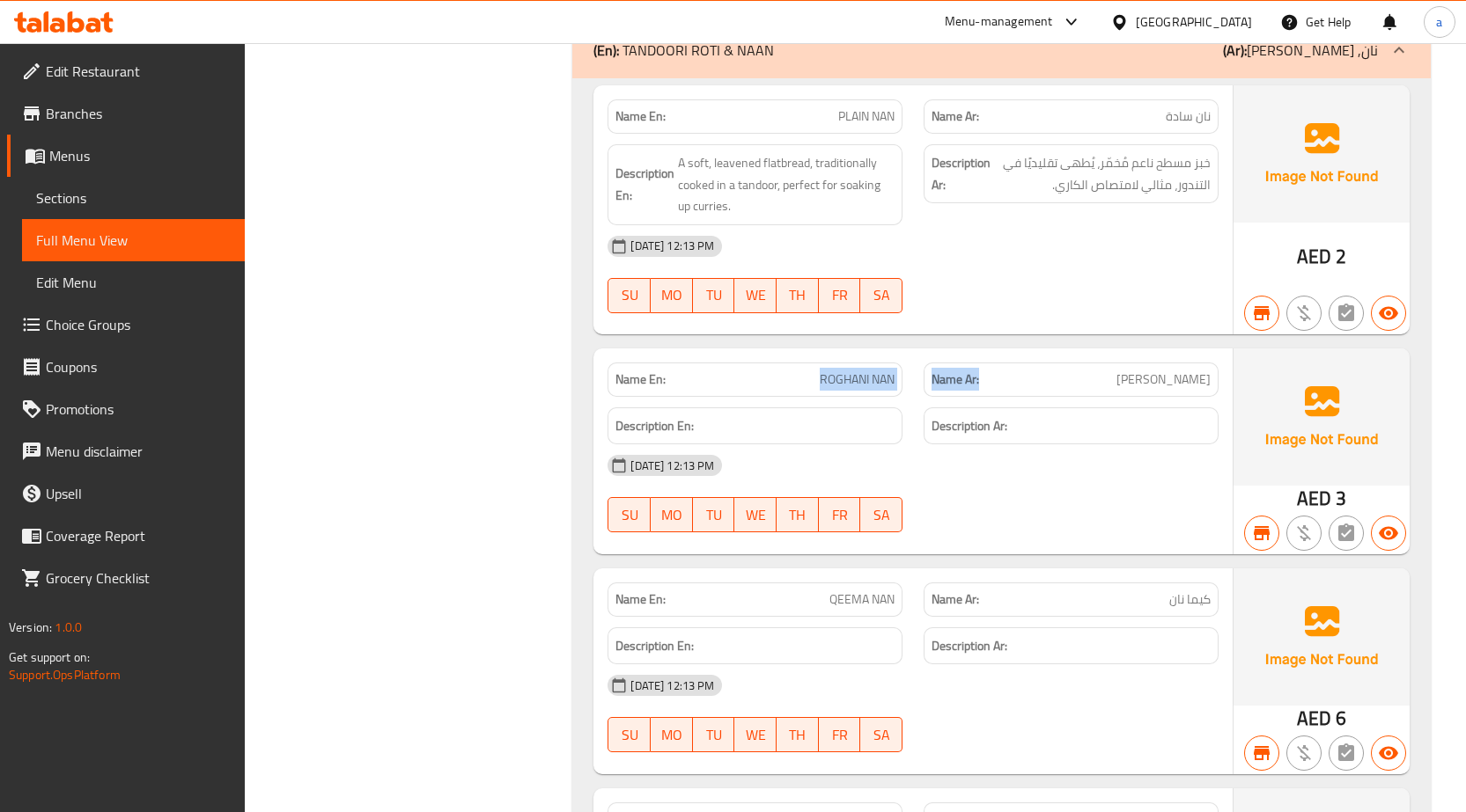
drag, startPoint x: 815, startPoint y: 376, endPoint x: 1261, endPoint y: 405, distance: 446.9
click at [1056, 405] on div "Name En: ROGHANI NAN Name Ar: [PERSON_NAME] Description En: Description Ar: [DA…" at bounding box center [913, 451] width 639 height 206
click at [823, 376] on span "ROGHANI NAN" at bounding box center [857, 379] width 75 height 18
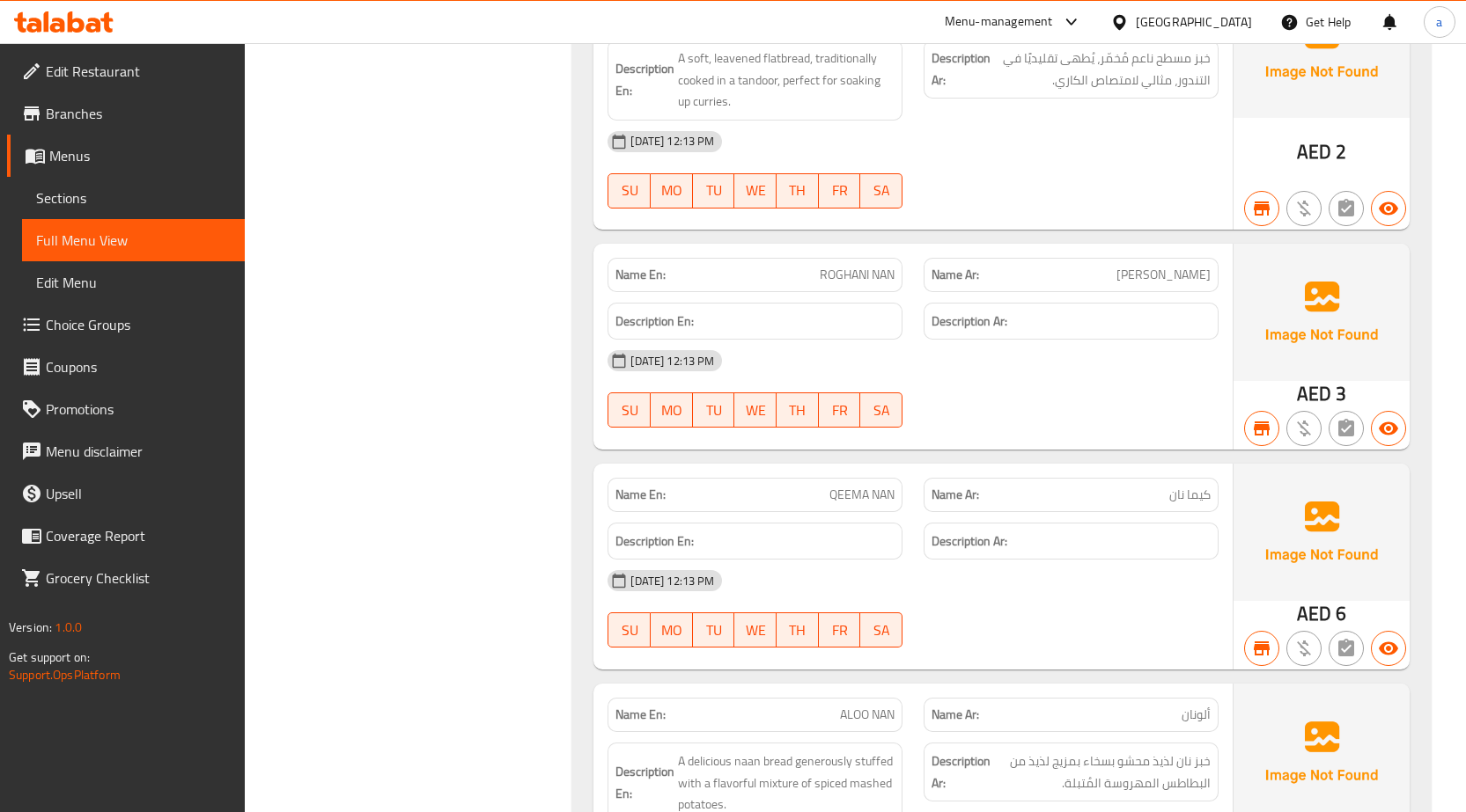
scroll to position [8450, 0]
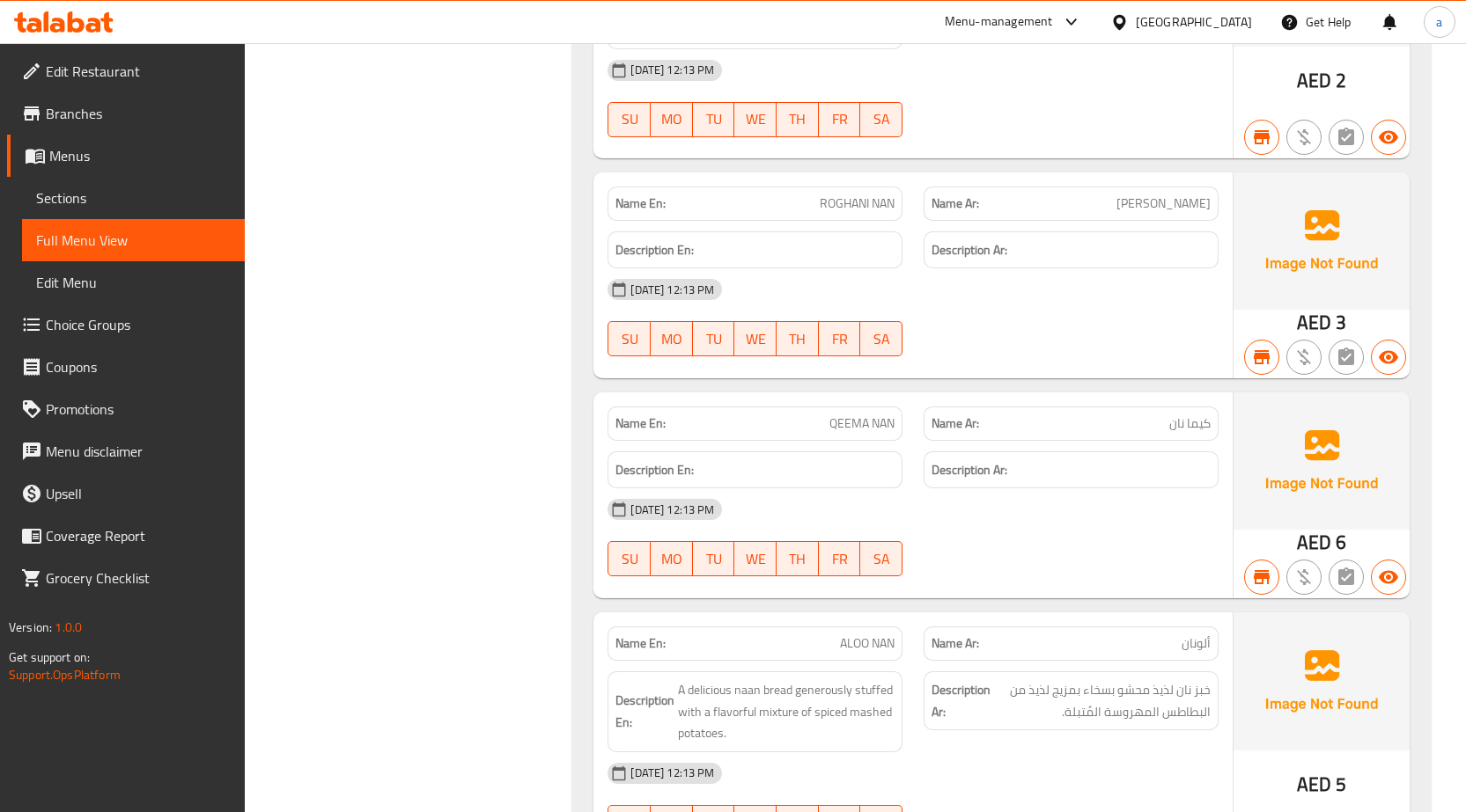
click at [835, 426] on span "QEEMA NAN" at bounding box center [862, 423] width 66 height 18
copy span "QEEMA NAN"
click at [887, 460] on h6 "Description En:" at bounding box center [755, 470] width 279 height 22
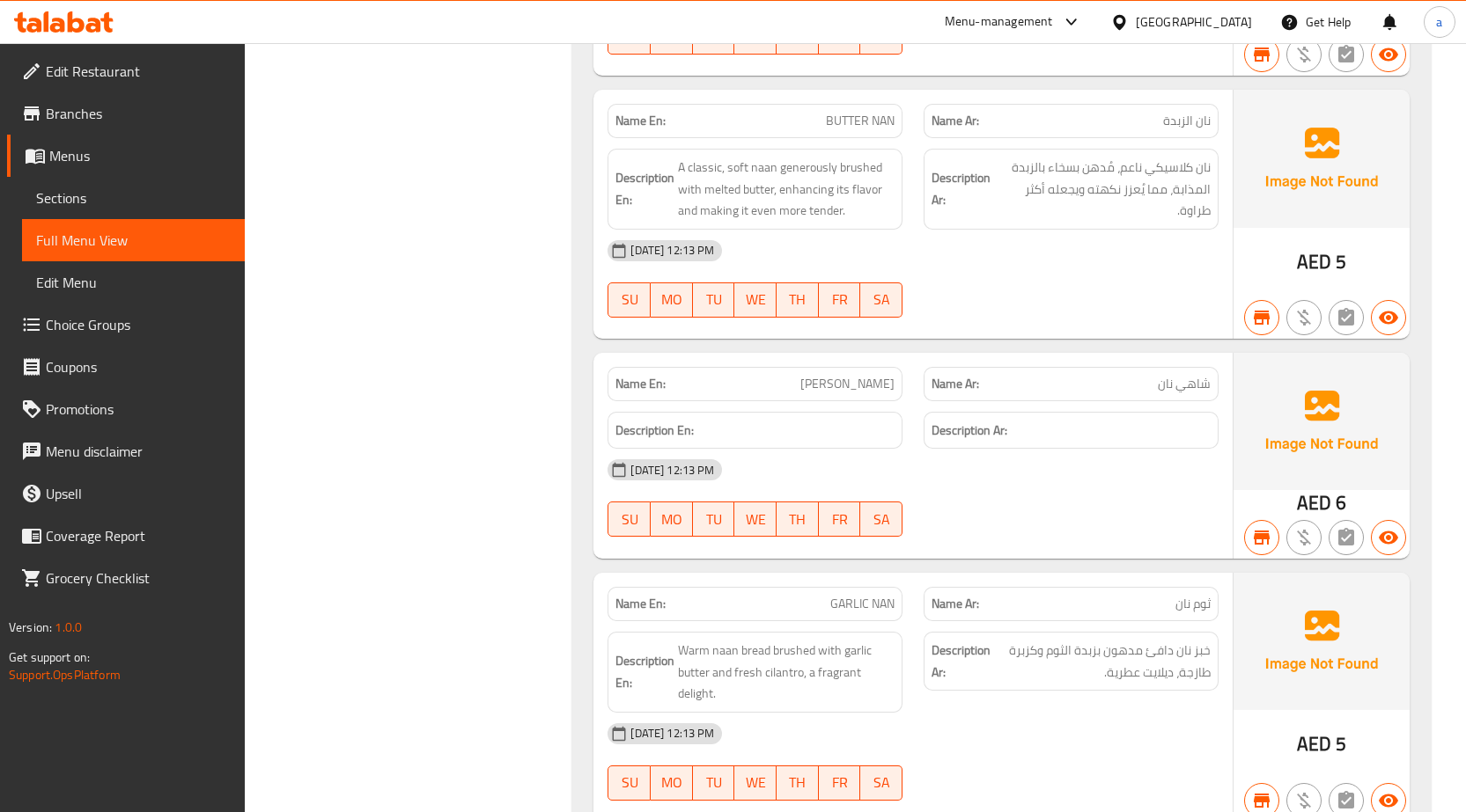
scroll to position [9506, 0]
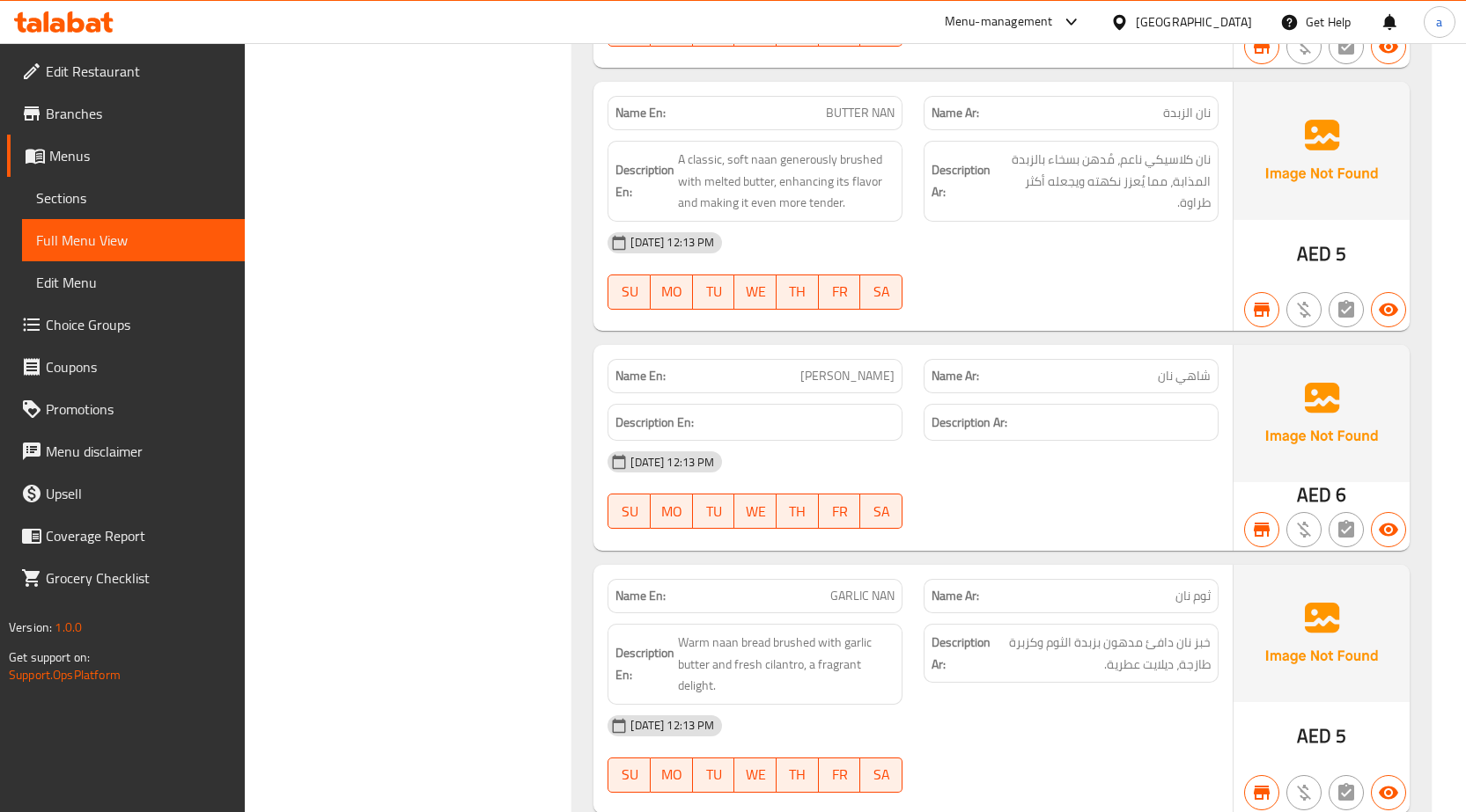
click at [859, 368] on span "[PERSON_NAME]" at bounding box center [847, 375] width 94 height 18
copy span "[PERSON_NAME]"
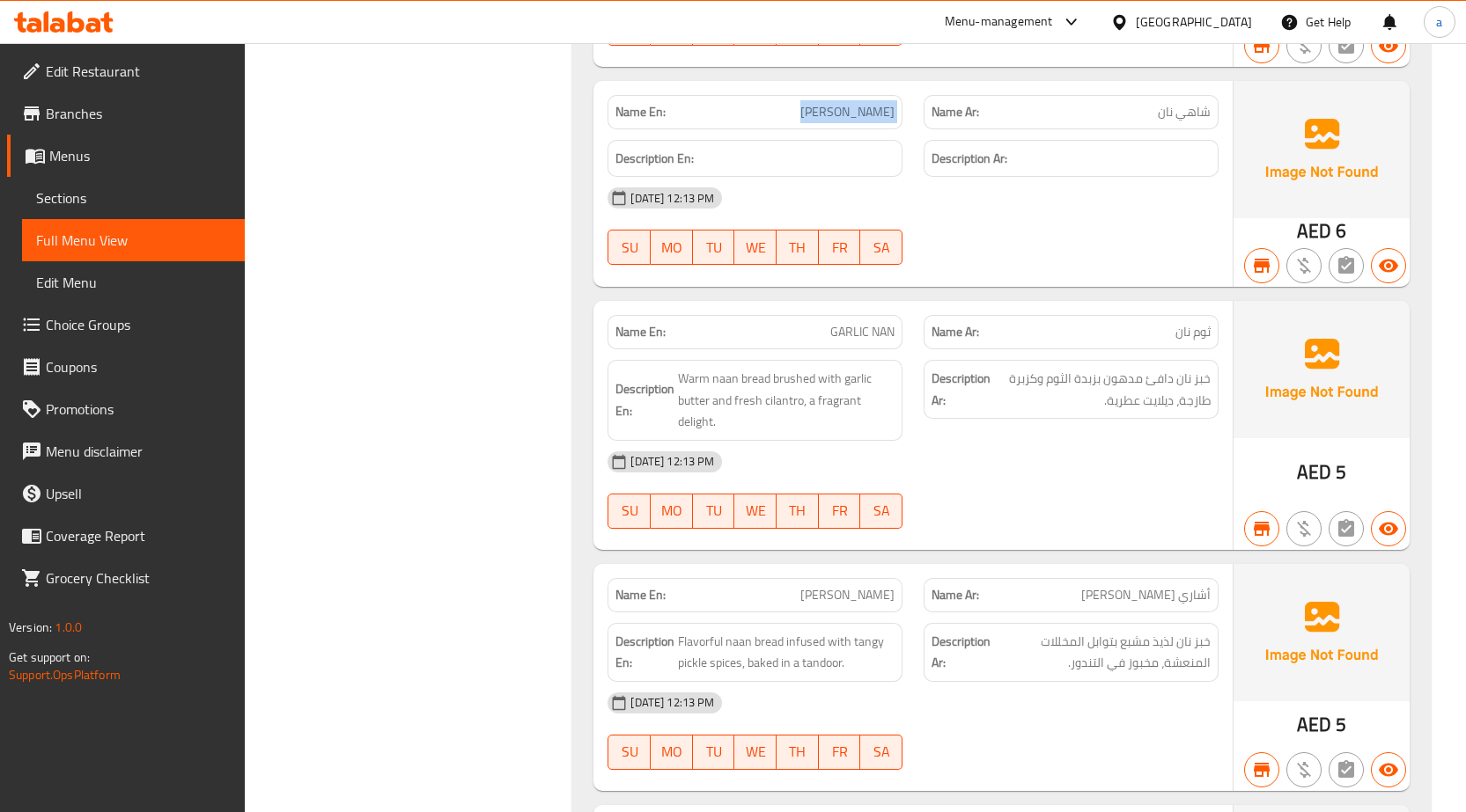
click at [1064, 304] on div "Name En: GARLIC NAN Name Ar: ثوم نان Description En: Warm naan bread brushed wi…" at bounding box center [913, 425] width 639 height 249
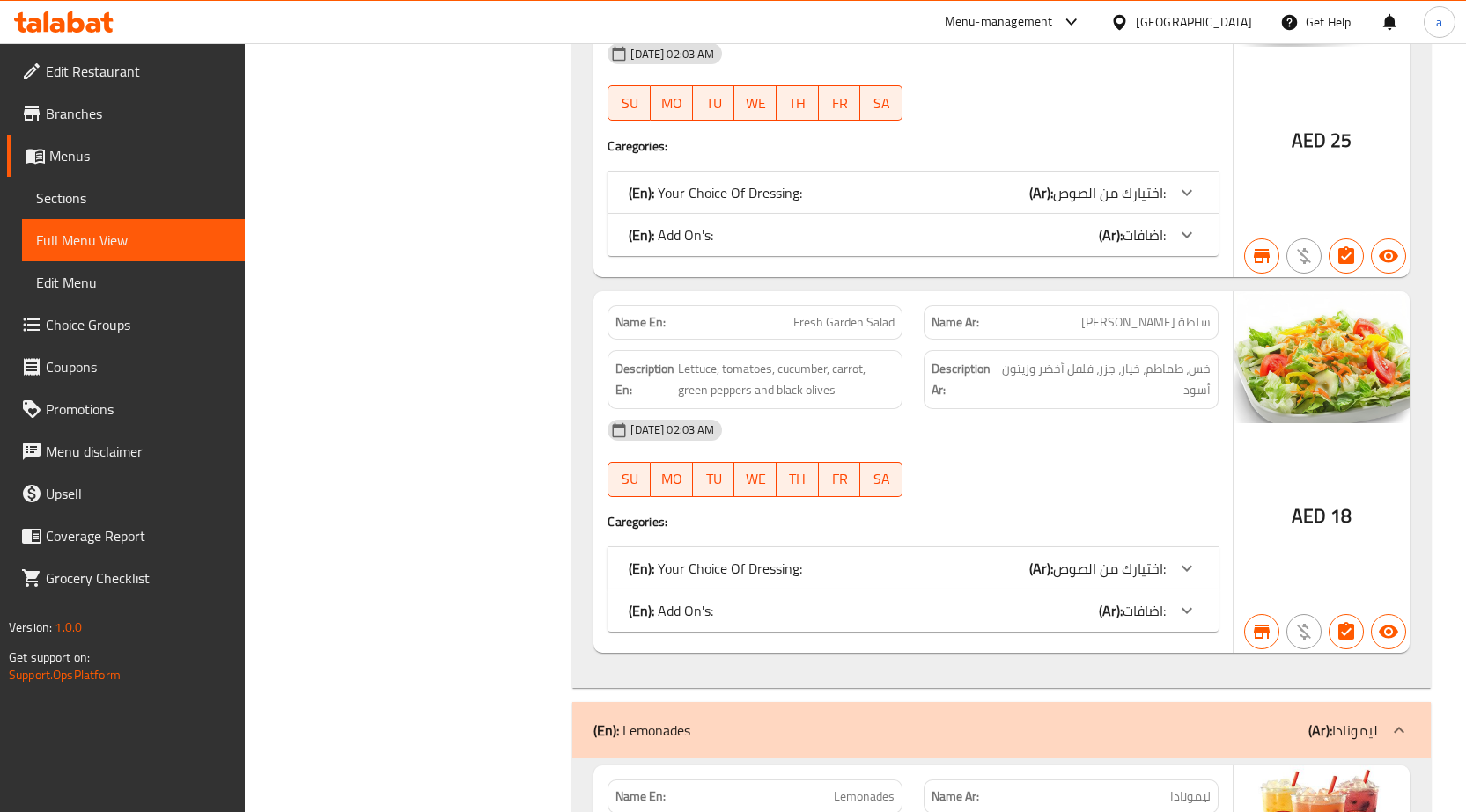
scroll to position [36701, 0]
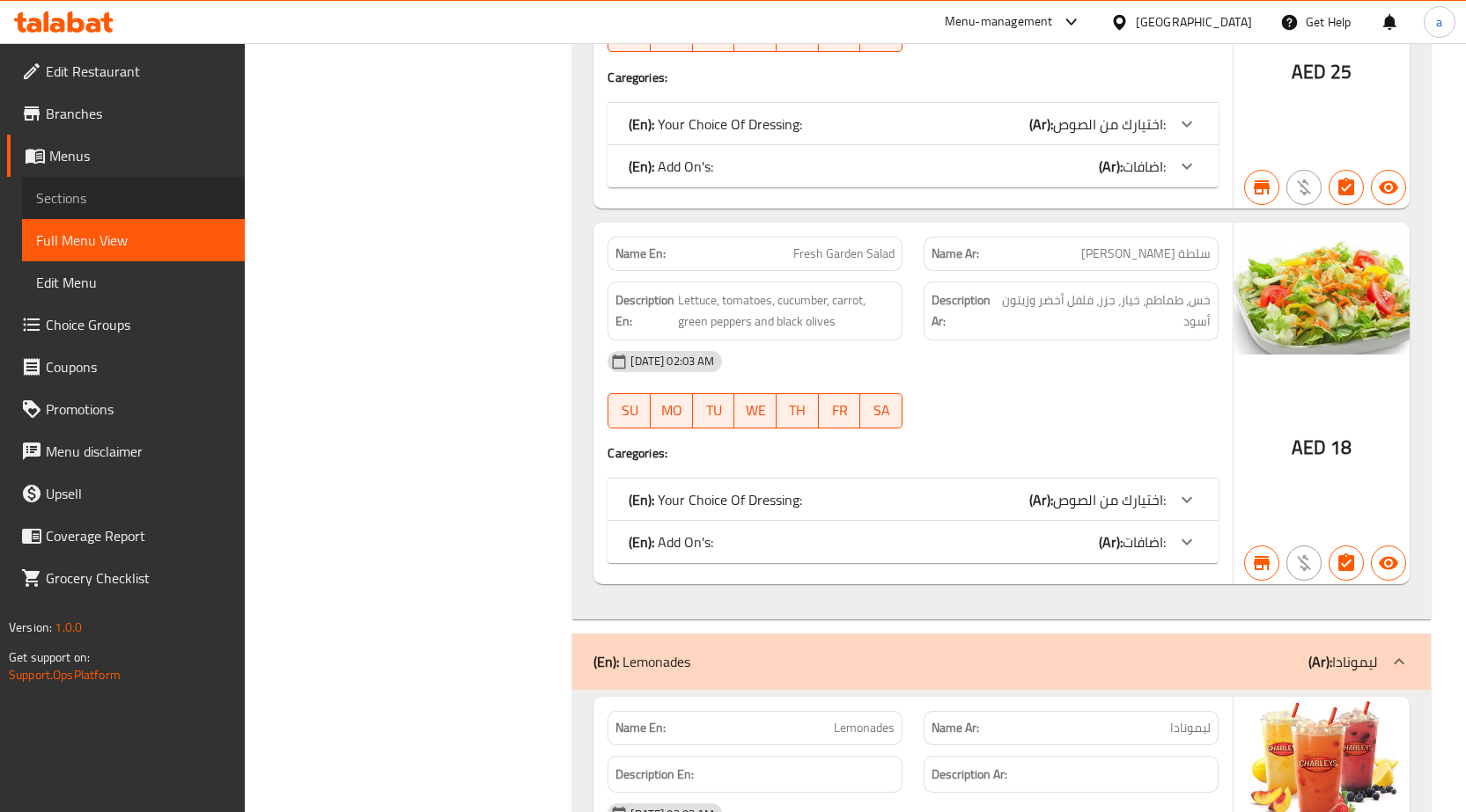
click at [143, 198] on span "Sections" at bounding box center [133, 198] width 195 height 21
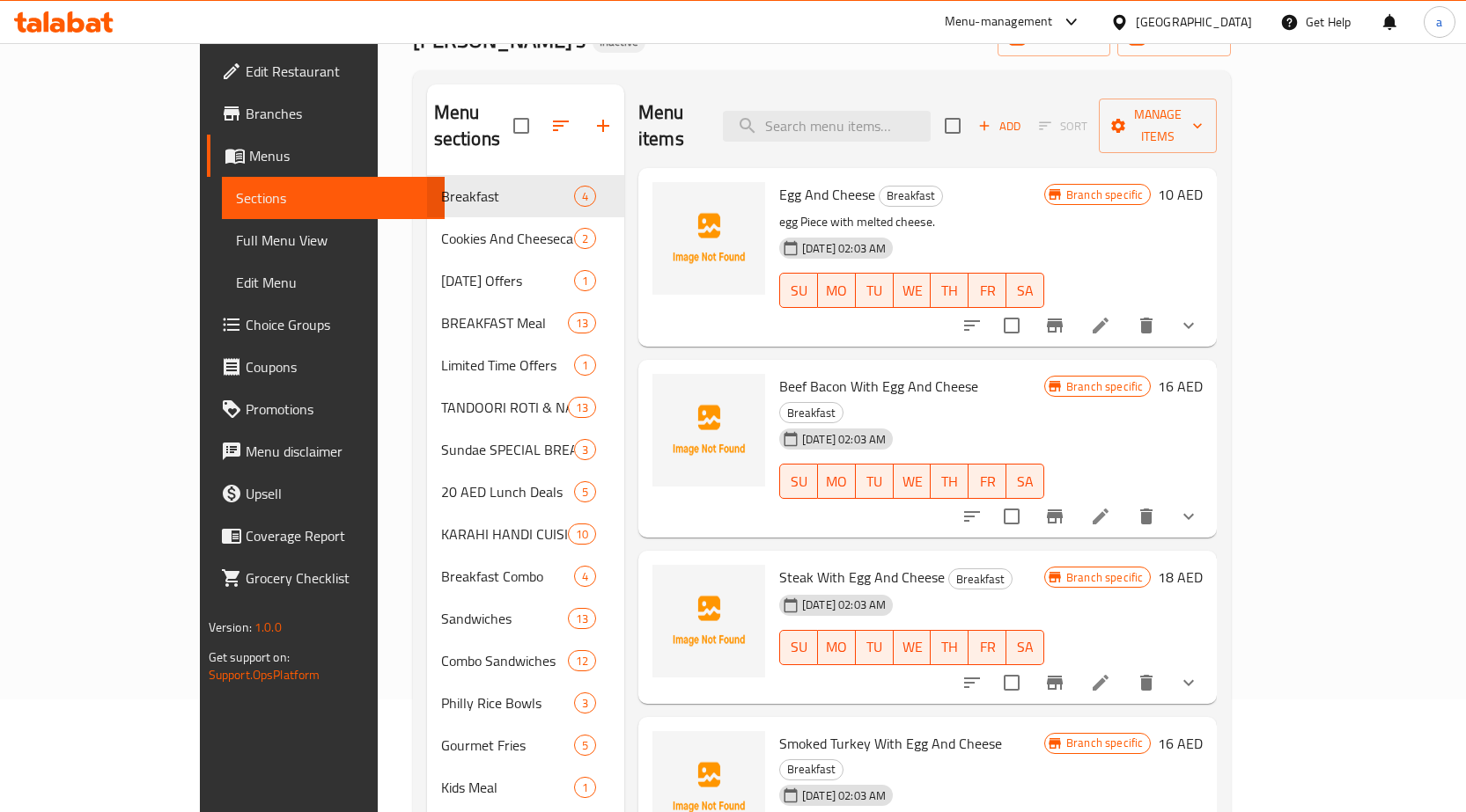
scroll to position [90, 0]
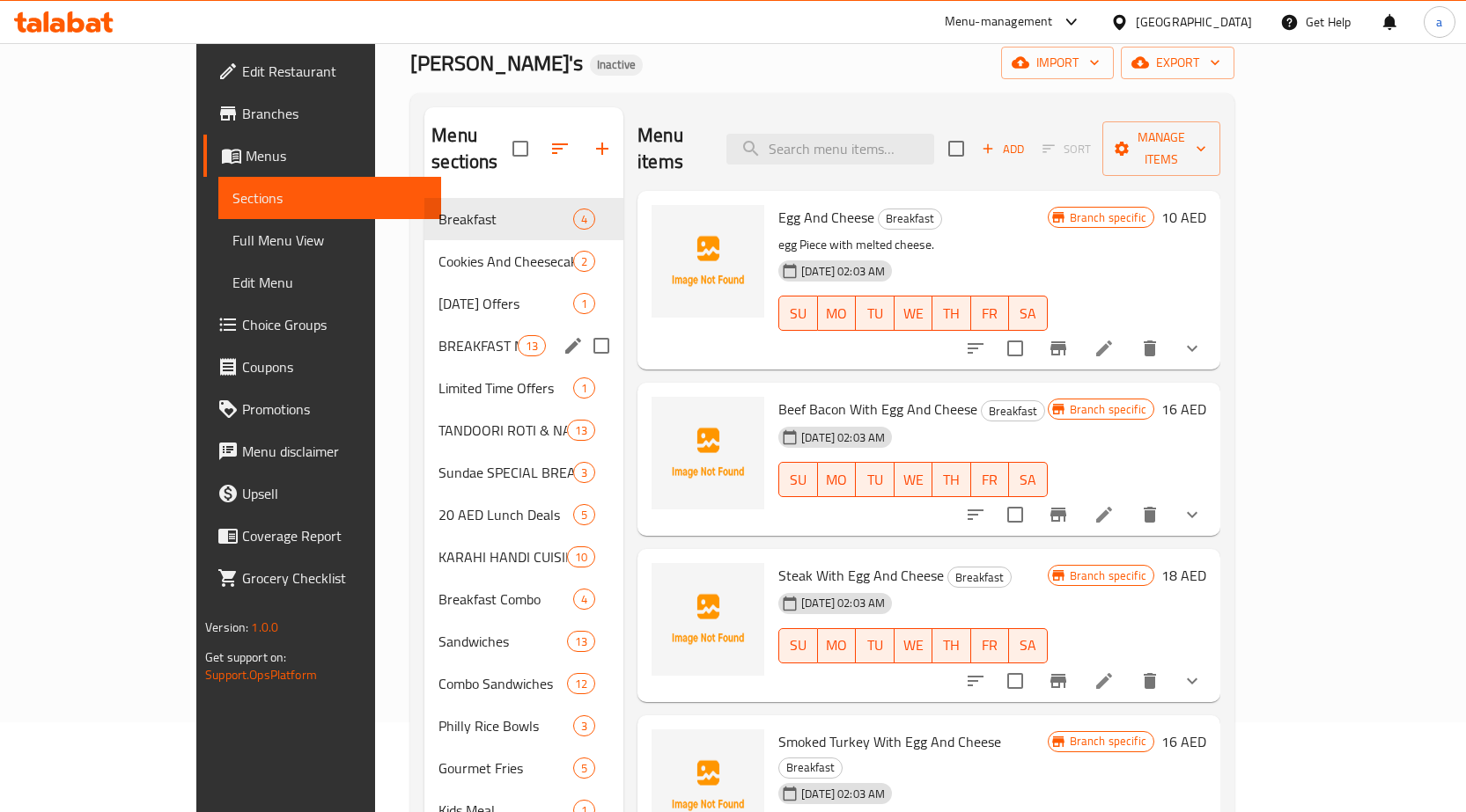
click at [439, 335] on span "BREAKFAST Meal" at bounding box center [478, 346] width 79 height 21
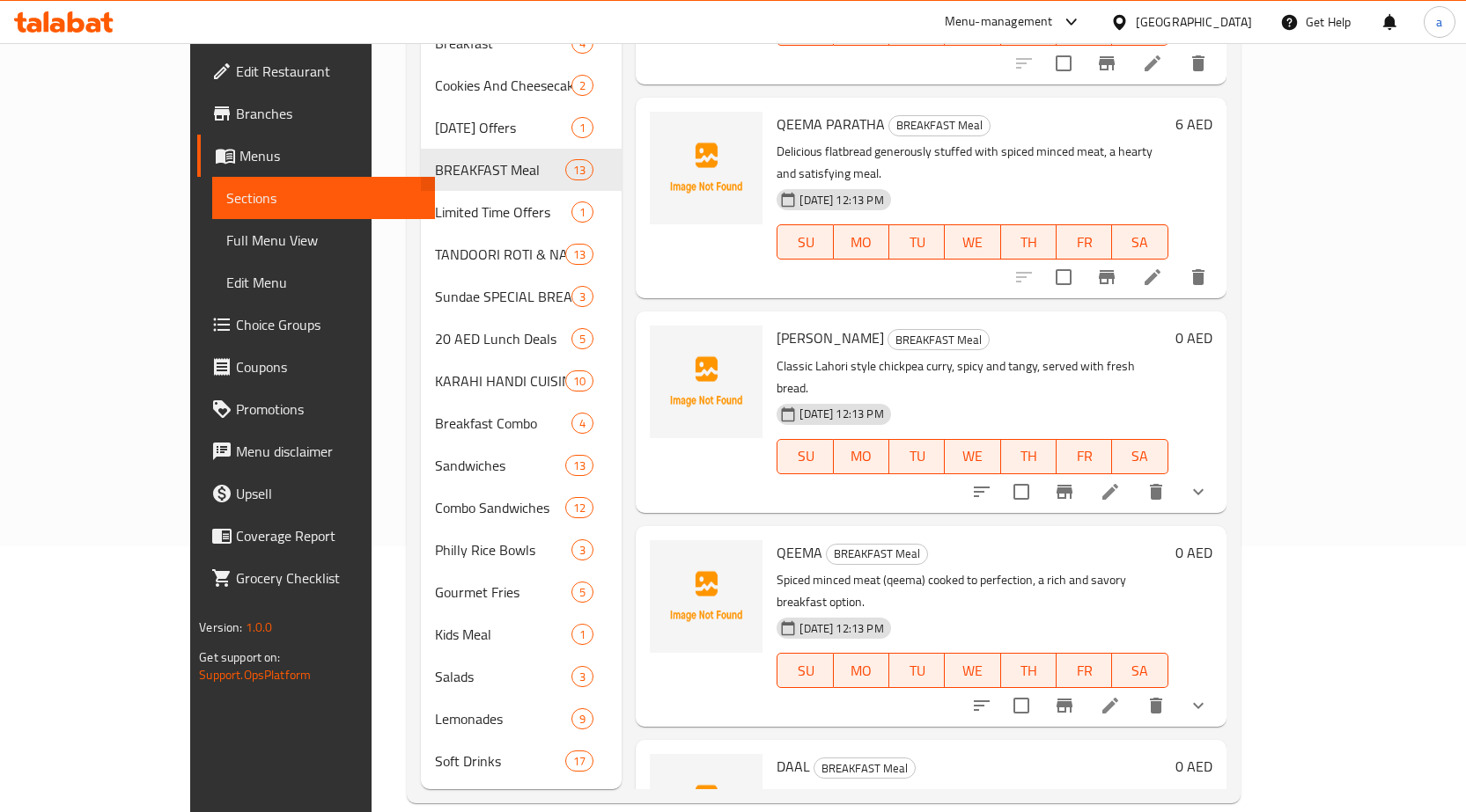
scroll to position [744, 0]
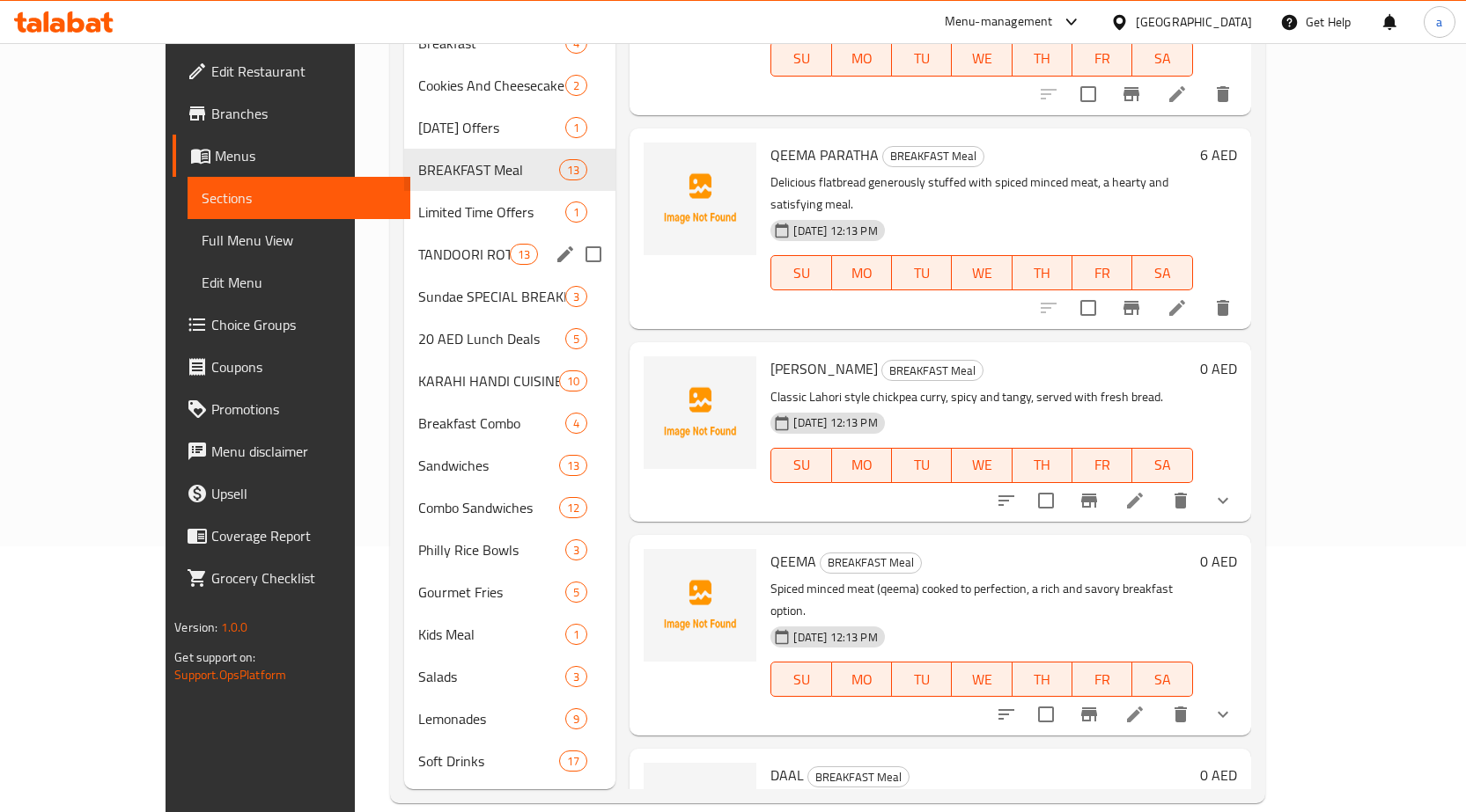
click at [404, 238] on div "TANDOORI ROTI & NAAN 13" at bounding box center [509, 255] width 211 height 42
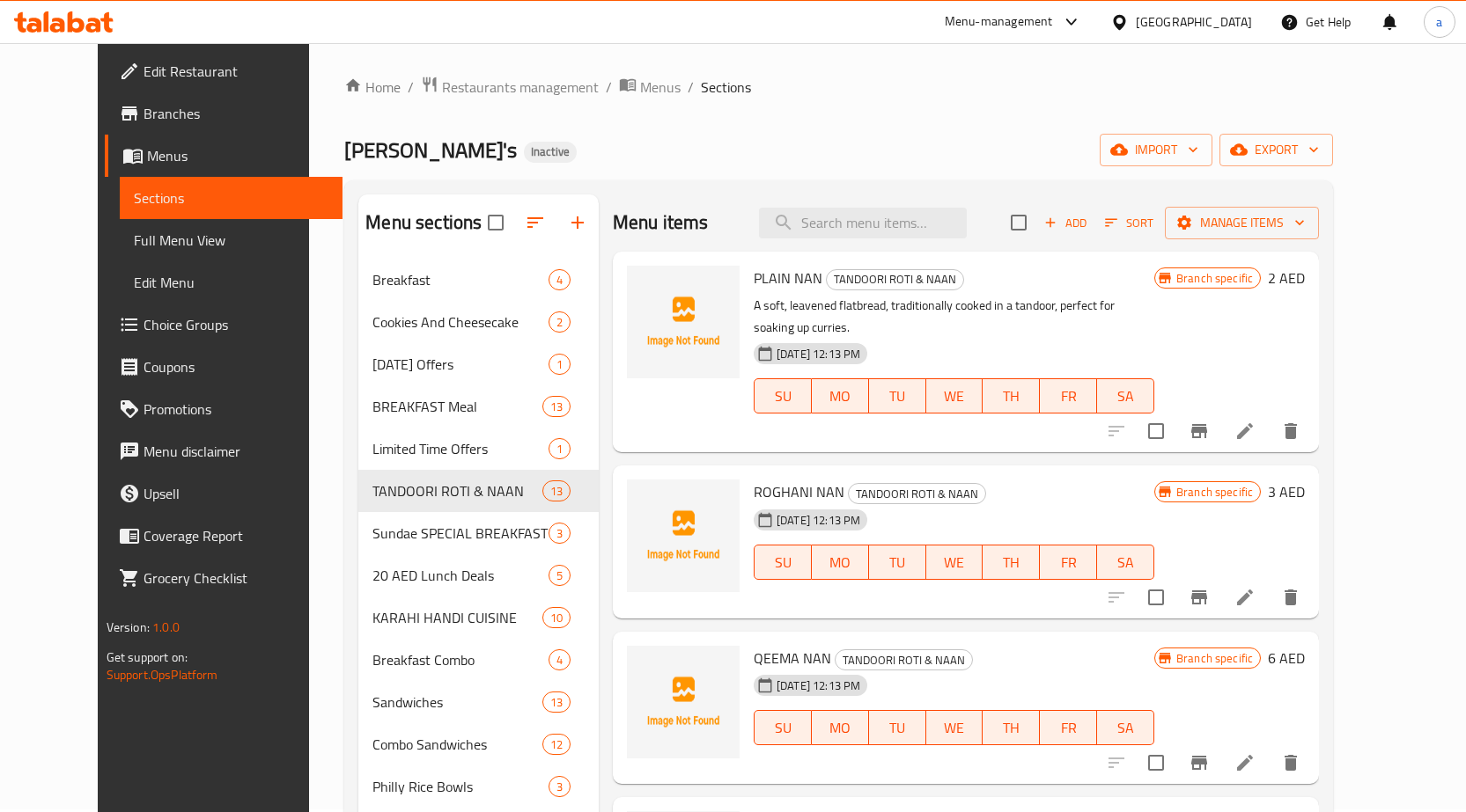
scroll to position [2, 0]
click at [1256, 588] on icon at bounding box center [1245, 598] width 21 height 21
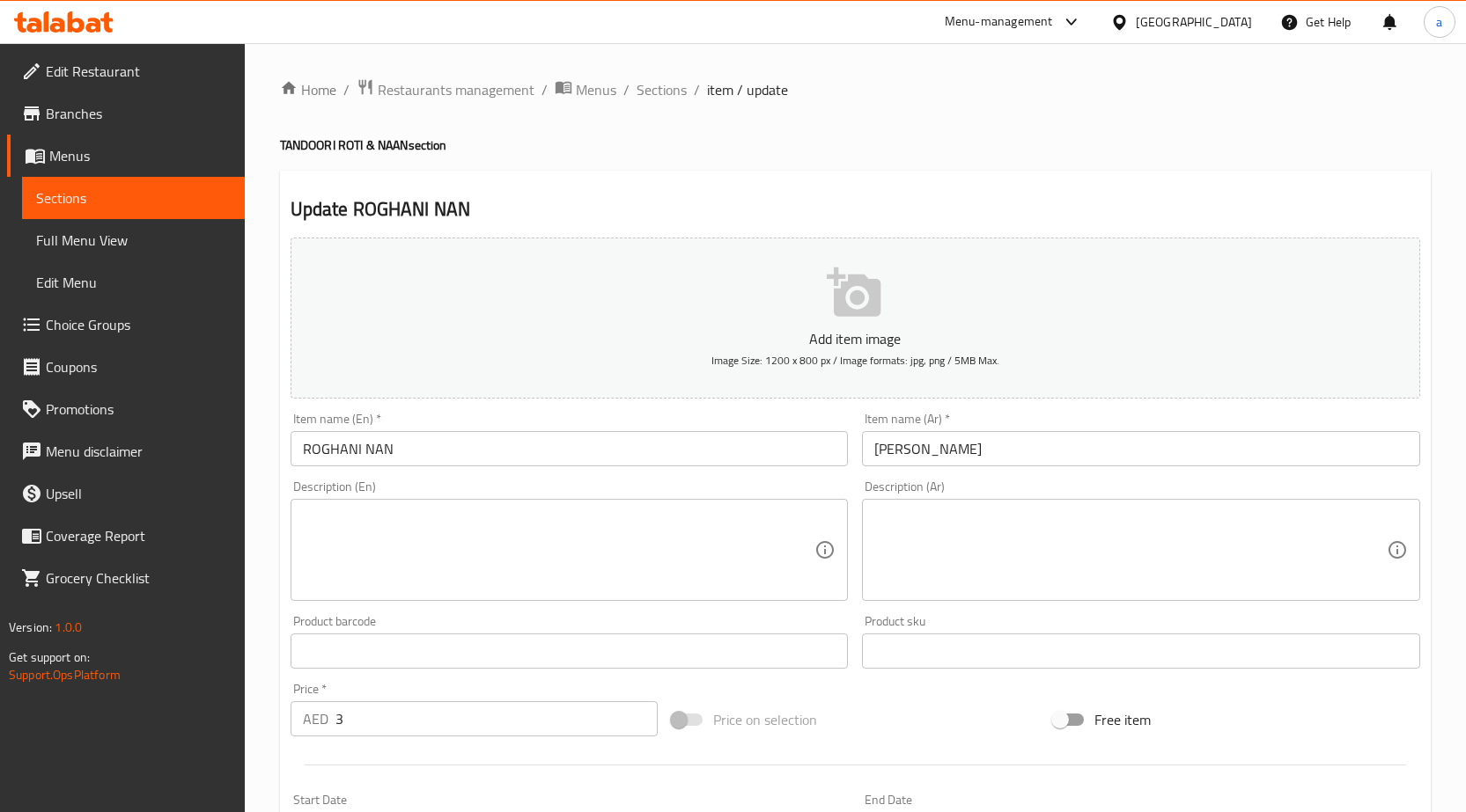
click at [497, 552] on textarea at bounding box center [559, 551] width 512 height 84
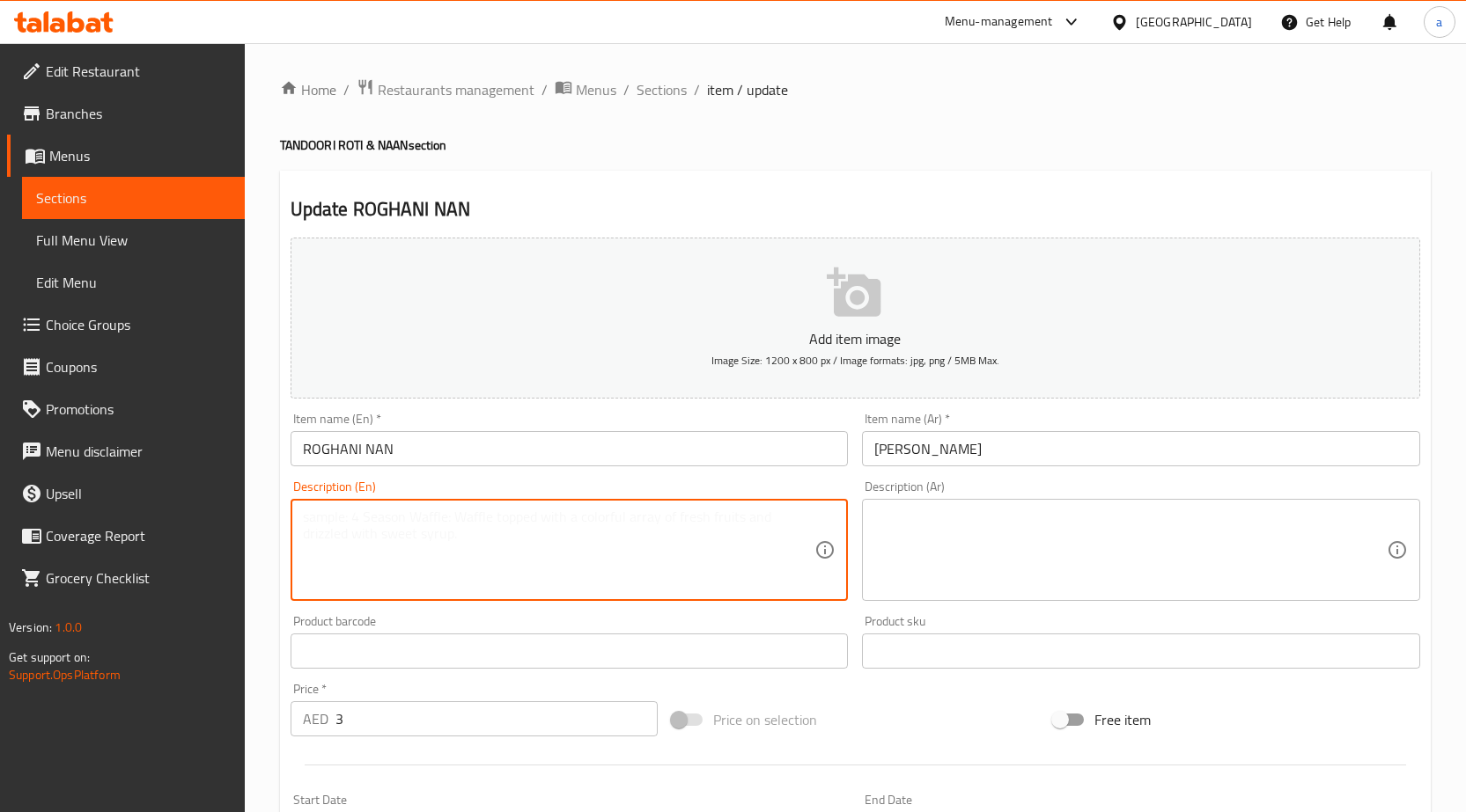
paste textarea "flour, sugar, milk, yeast, salt, water, oil"
type textarea "flour, sugar, milk, yeast, salt, water, oil"
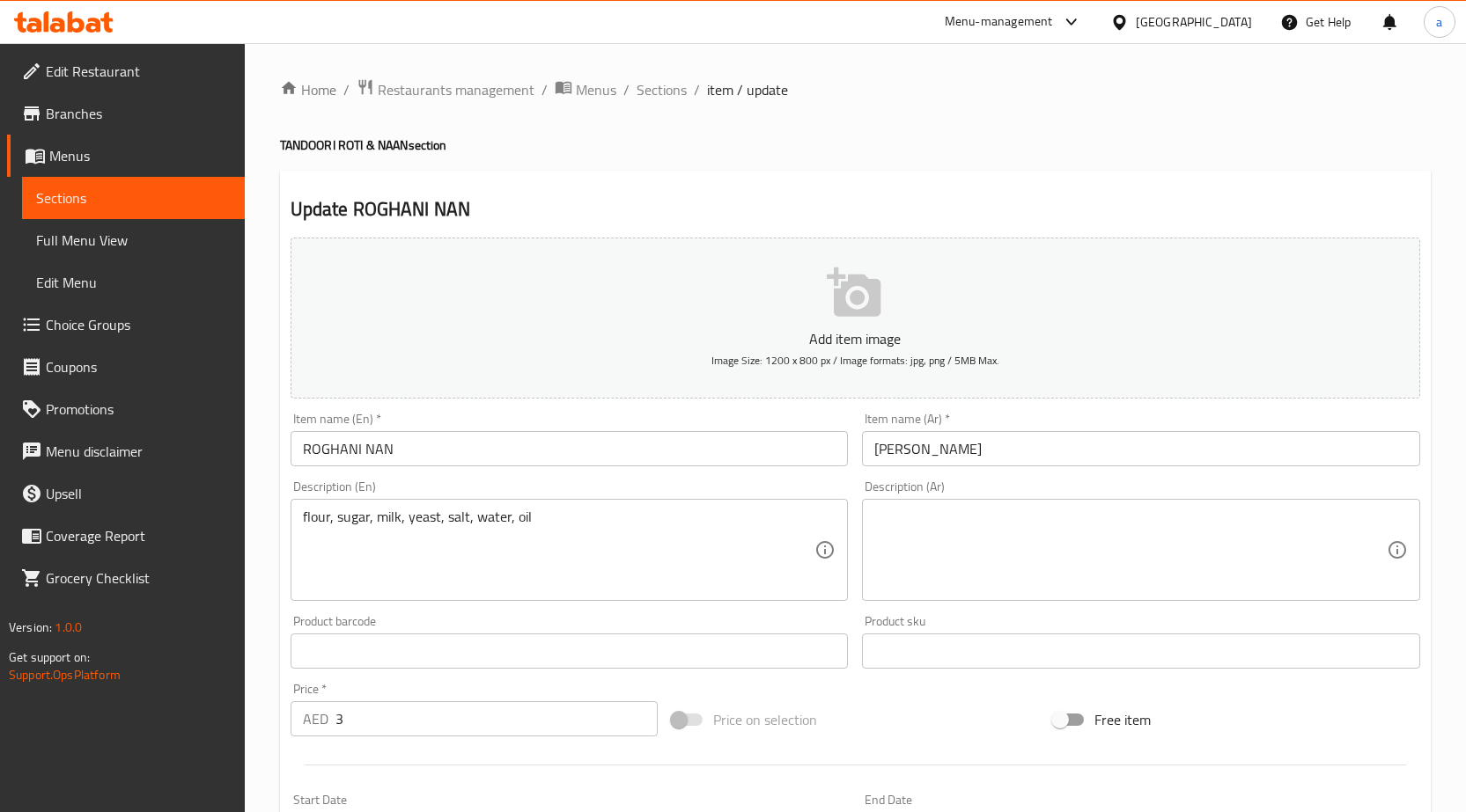
click at [1019, 556] on textarea at bounding box center [1130, 551] width 512 height 84
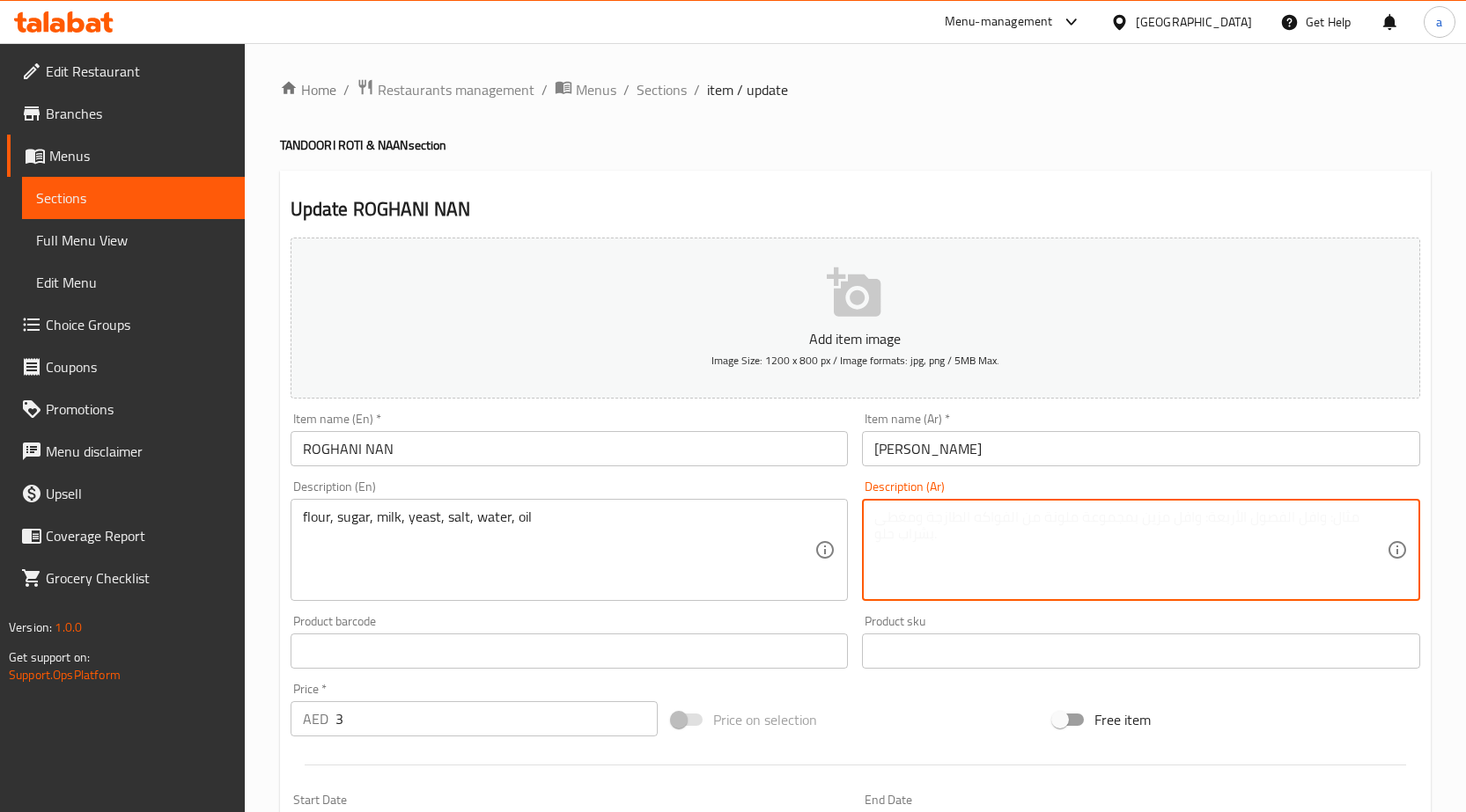
paste textarea "دقيق ، سكر، [PERSON_NAME]، [PERSON_NAME]، ملح، ماء، زيت"
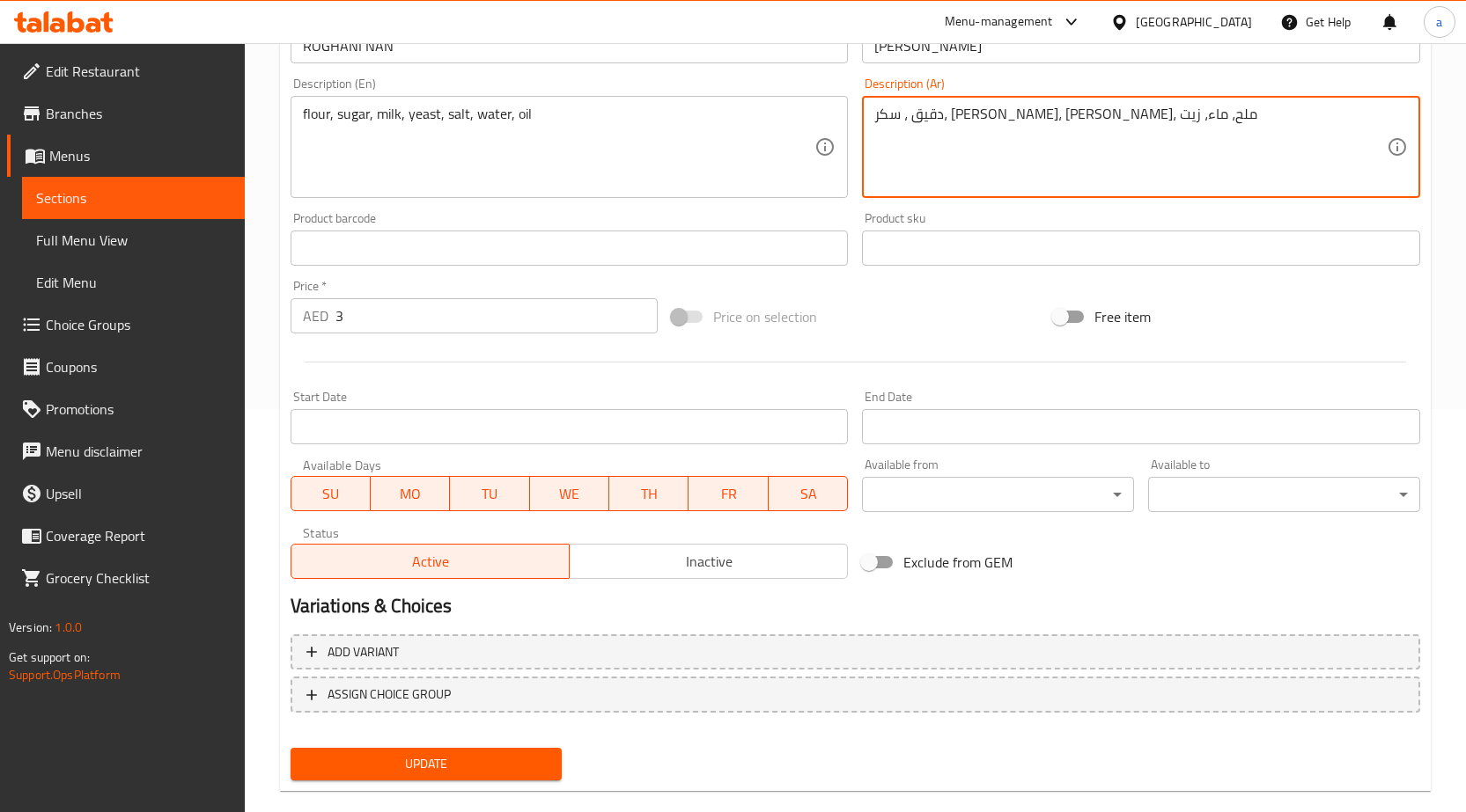
scroll to position [431, 0]
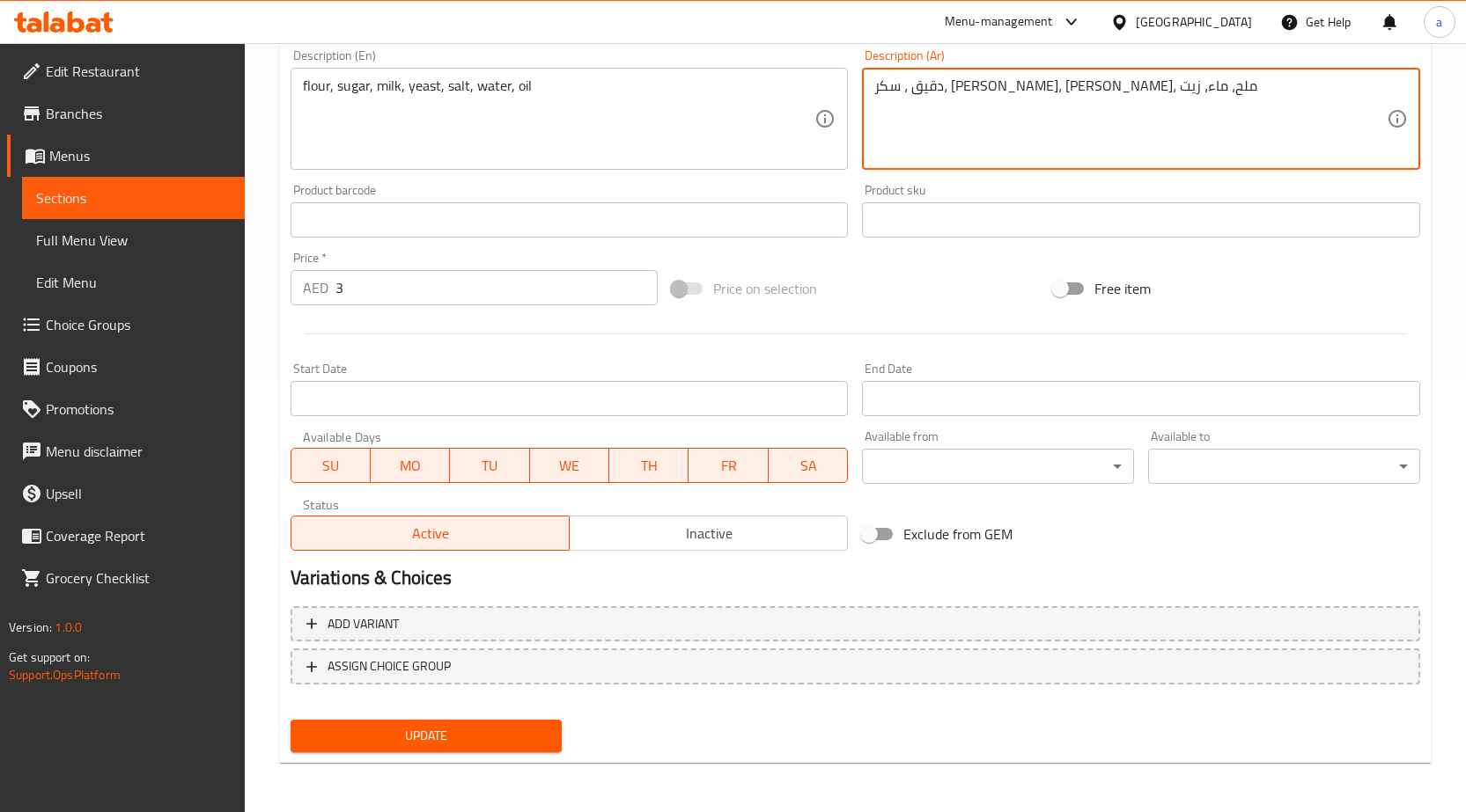
type textarea "دقيق ، سكر، [PERSON_NAME]، [PERSON_NAME]، ملح، ماء، زيت"
click at [498, 744] on span "Update" at bounding box center [427, 736] width 244 height 22
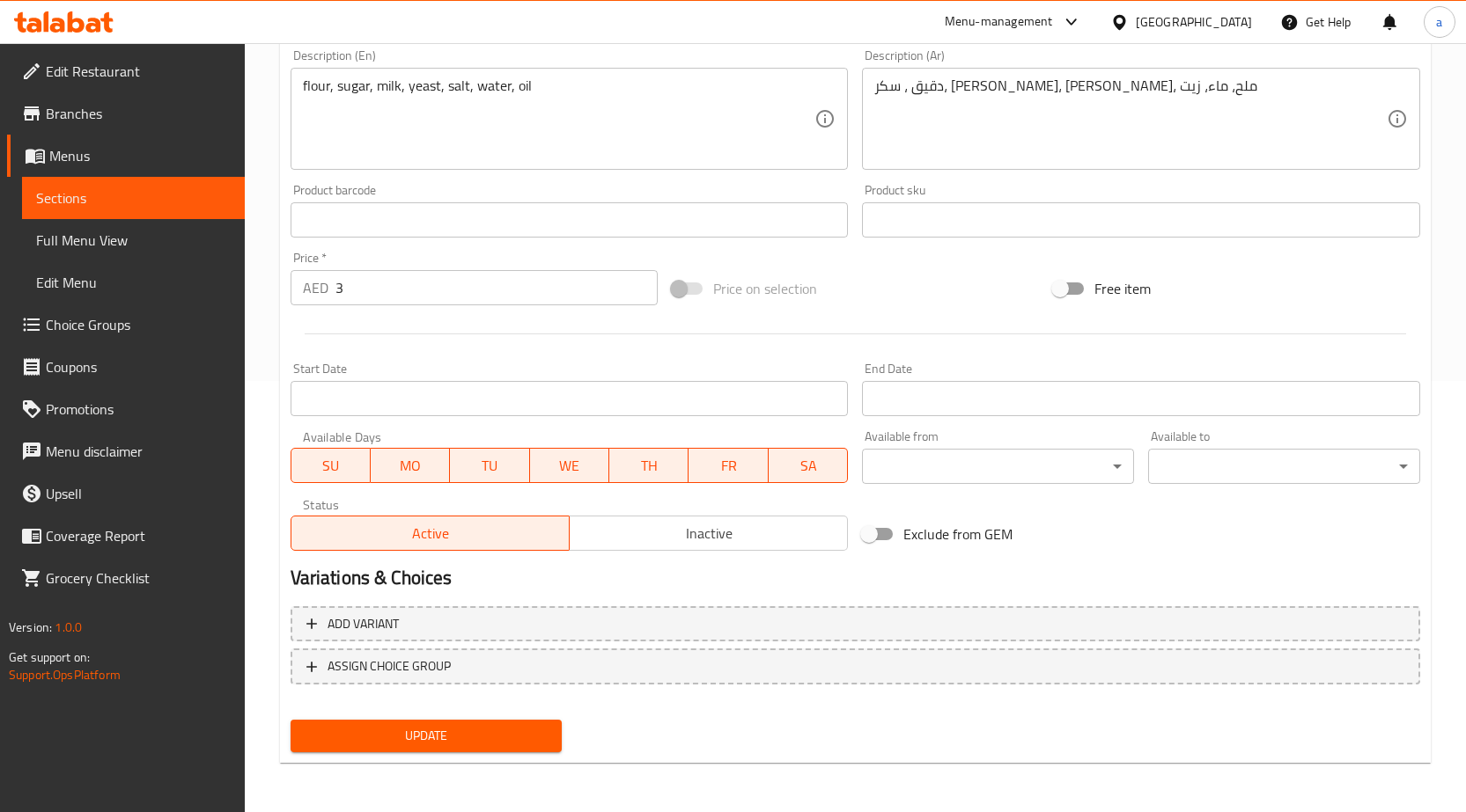
click at [123, 206] on span "Sections" at bounding box center [133, 198] width 195 height 21
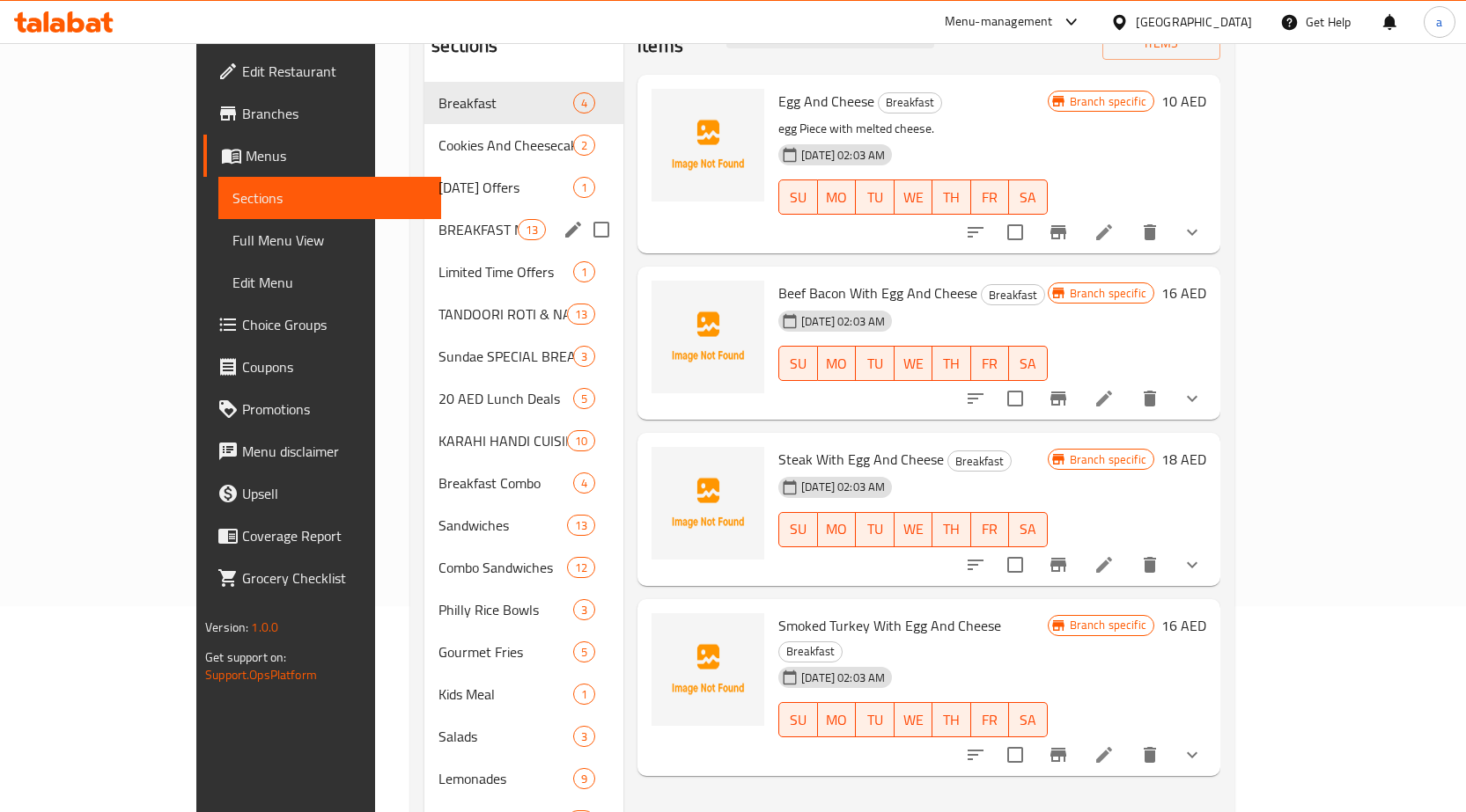
scroll to position [90, 0]
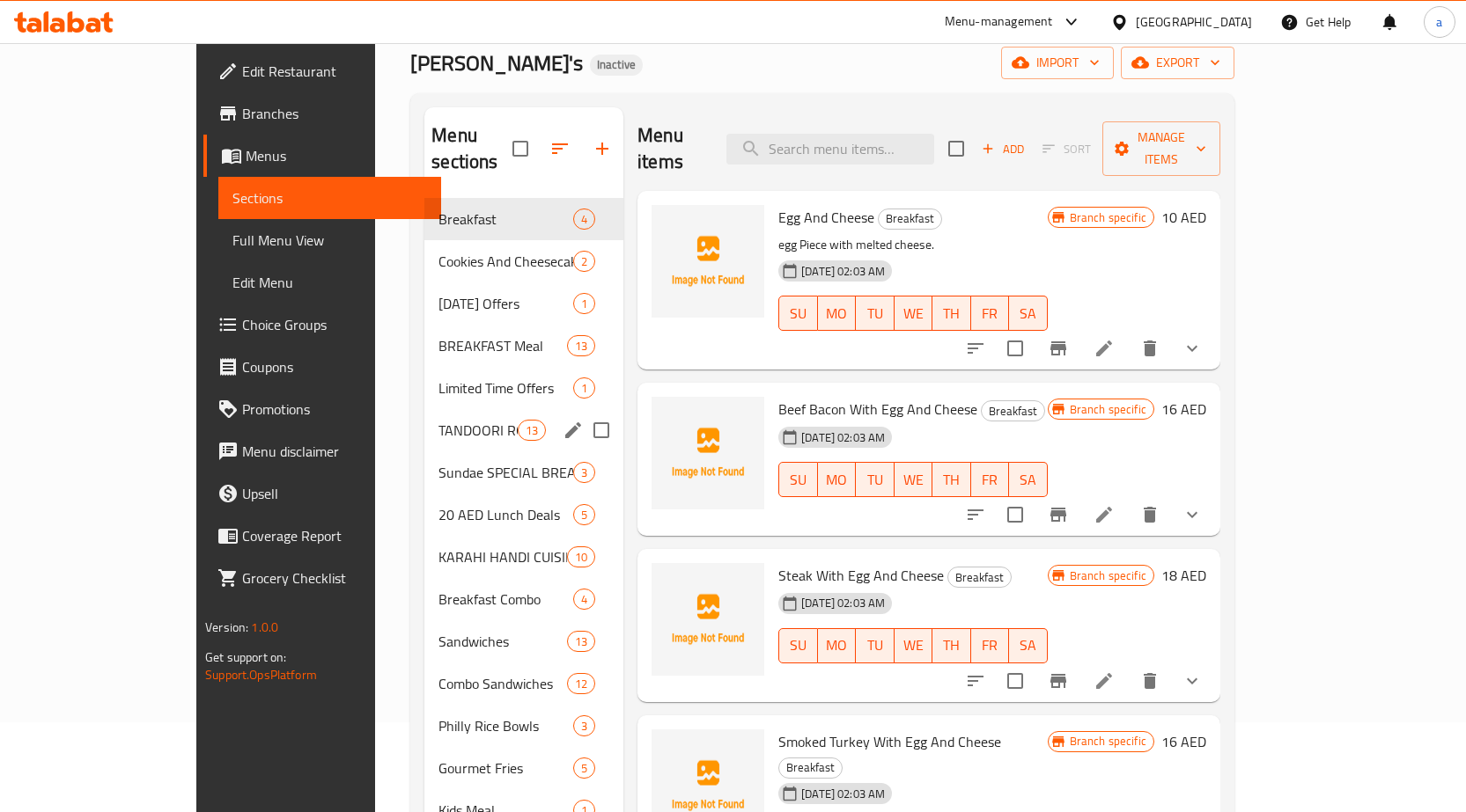
click at [425, 415] on div "TANDOORI ROTI & NAAN 13" at bounding box center [524, 430] width 199 height 42
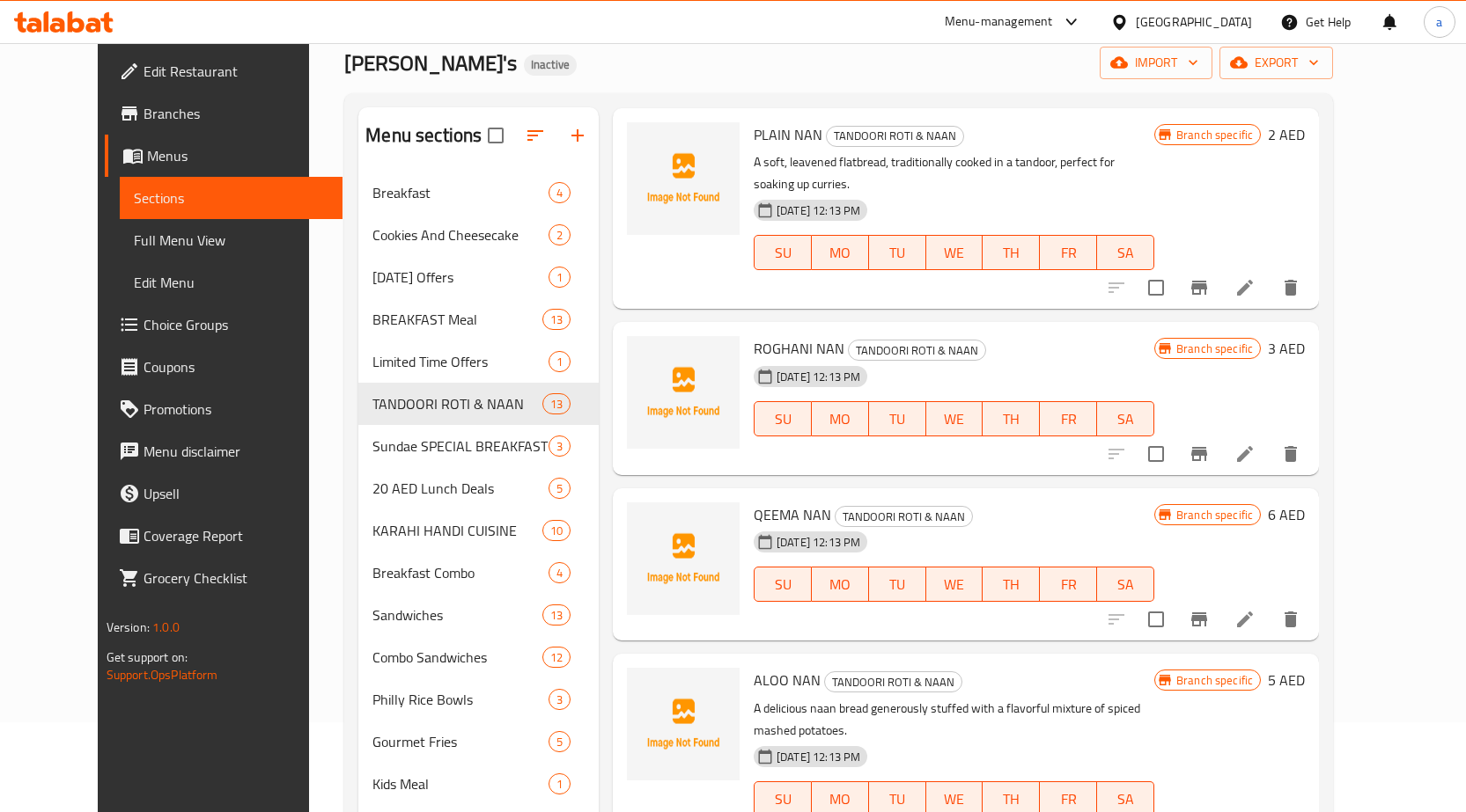
scroll to position [88, 0]
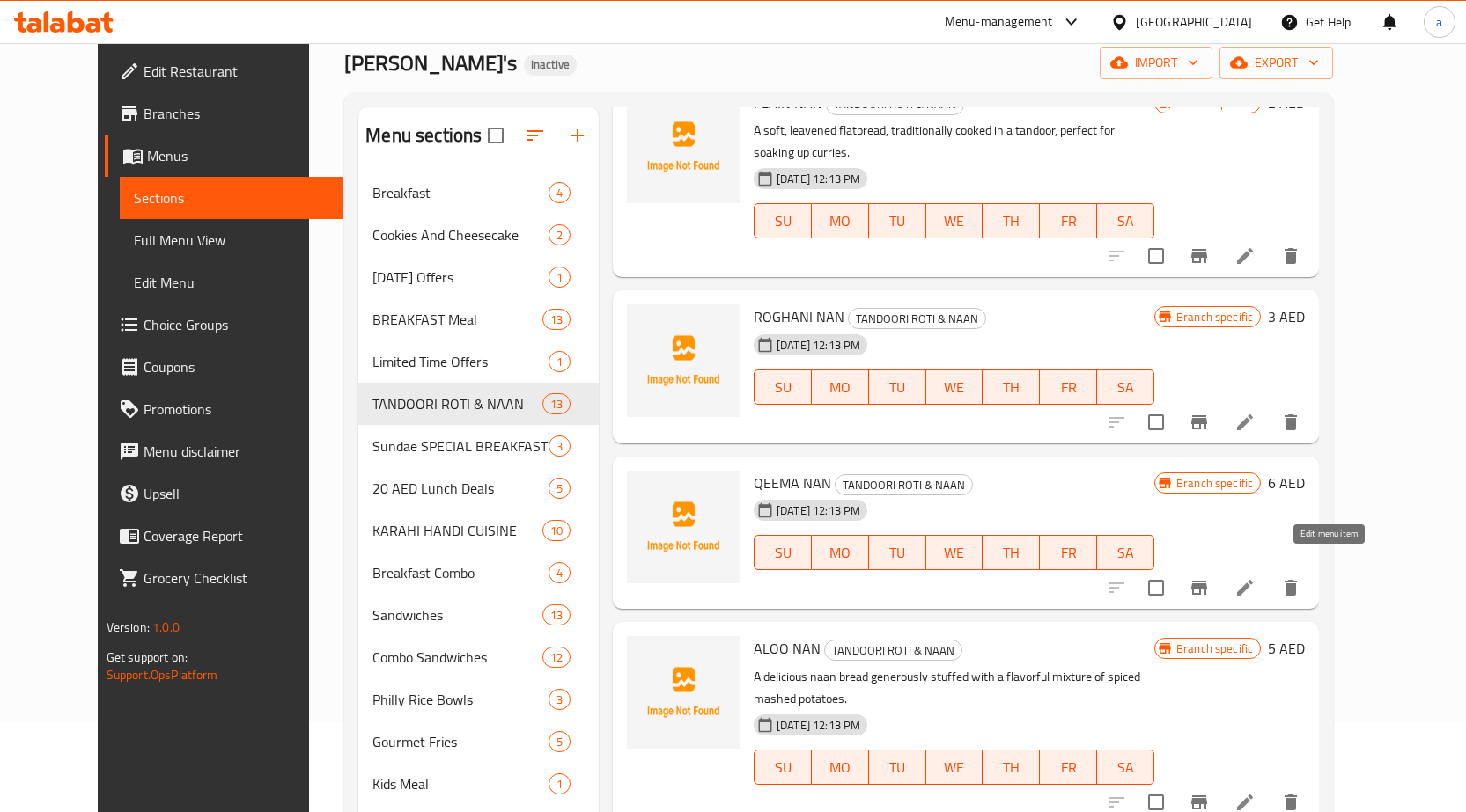
click at [1256, 577] on icon at bounding box center [1245, 588] width 21 height 21
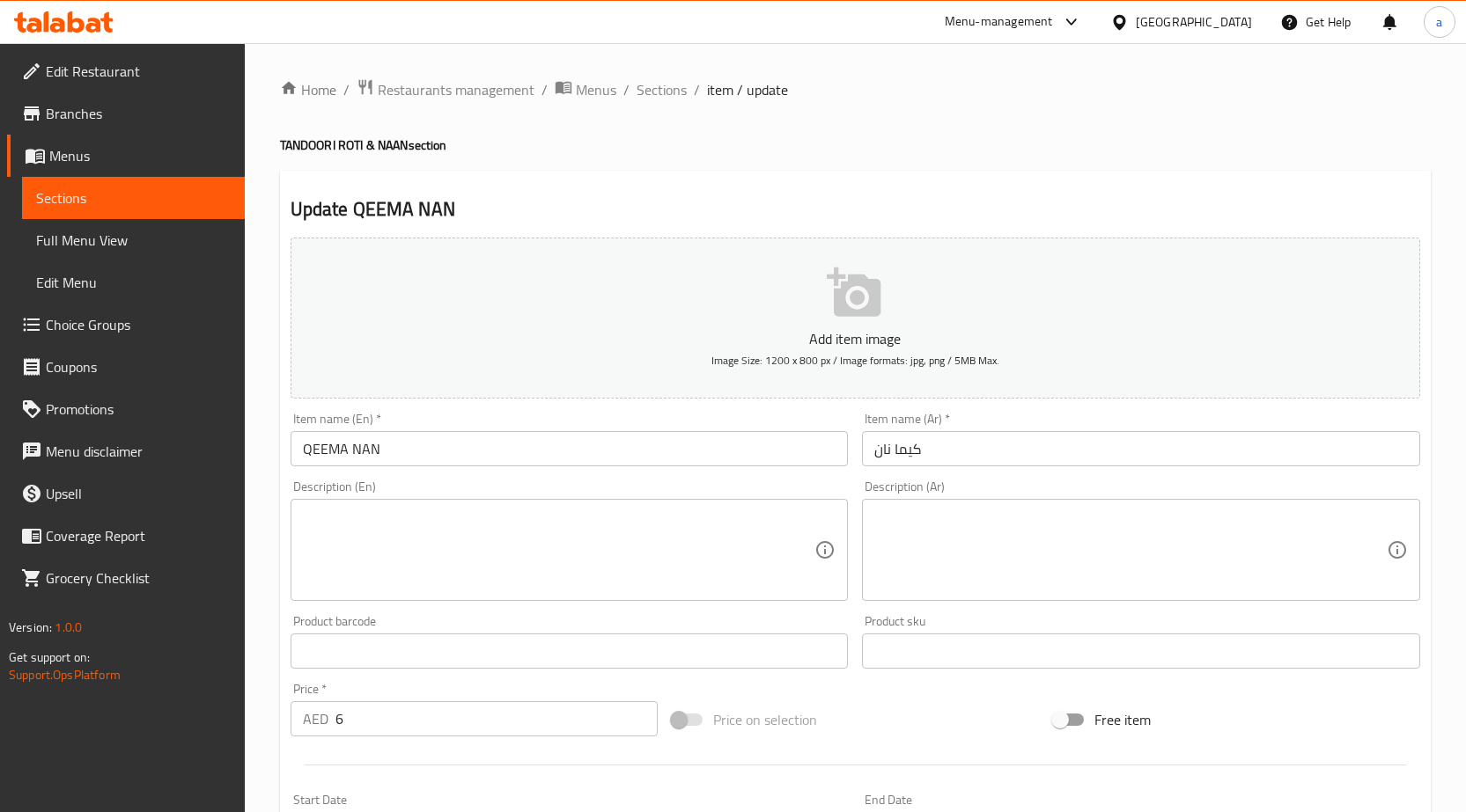
click at [667, 534] on textarea at bounding box center [559, 551] width 512 height 84
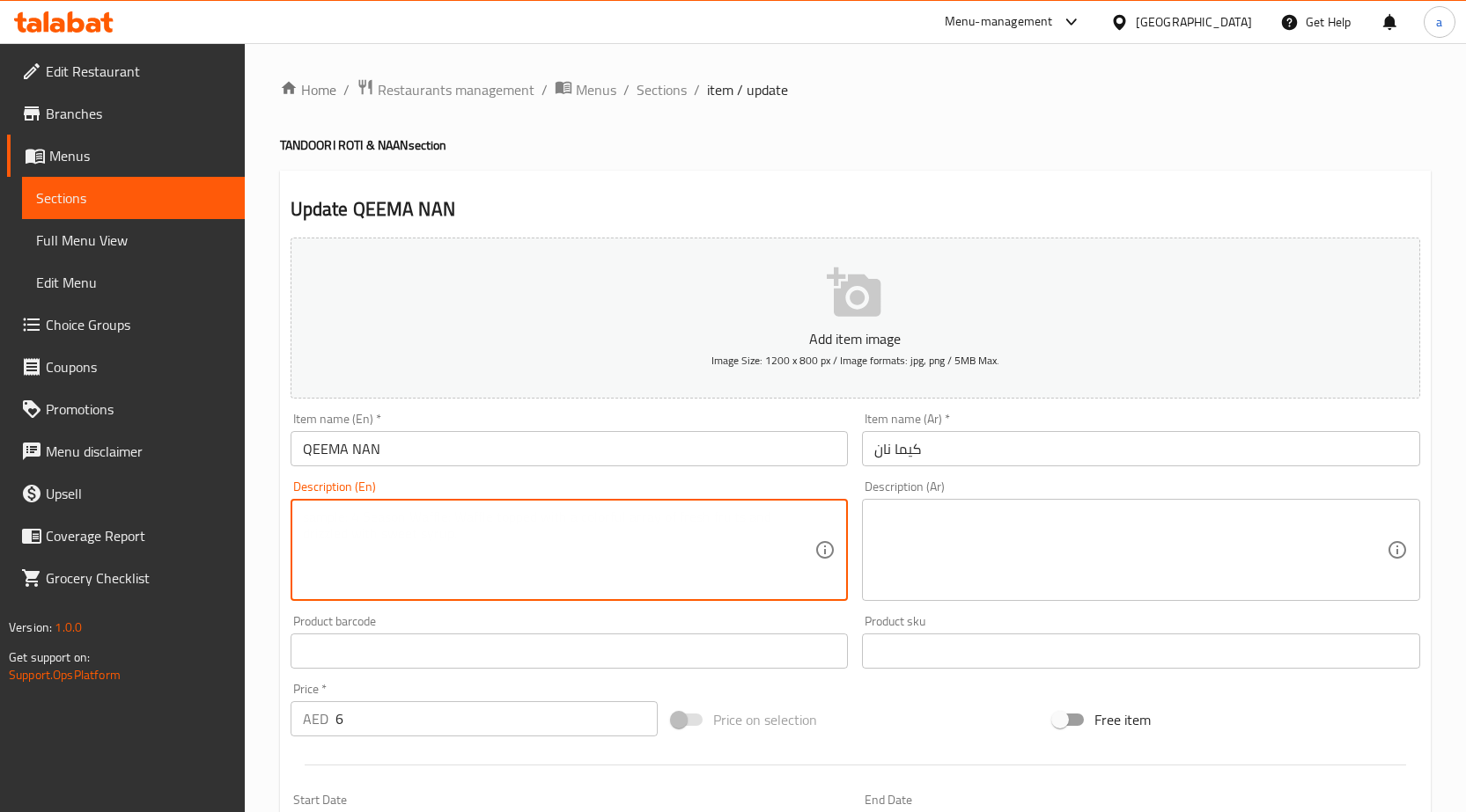
paste textarea "Naan bread stuffed with minced meat."
type textarea "Naan bread stuffed with minced meat."
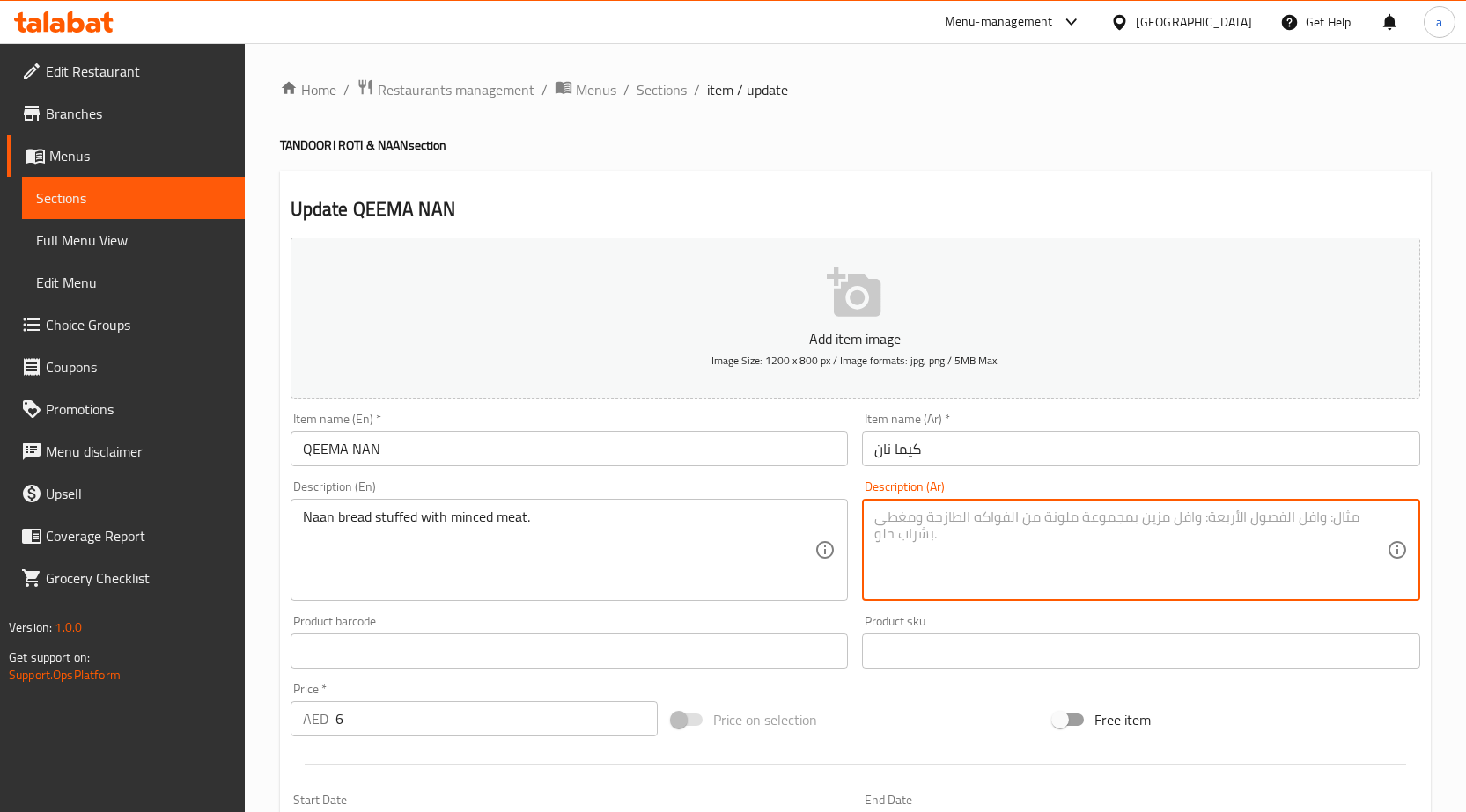
click at [1021, 571] on textarea at bounding box center [1130, 551] width 512 height 84
paste textarea "خبز نان محشو لحم مفروم."
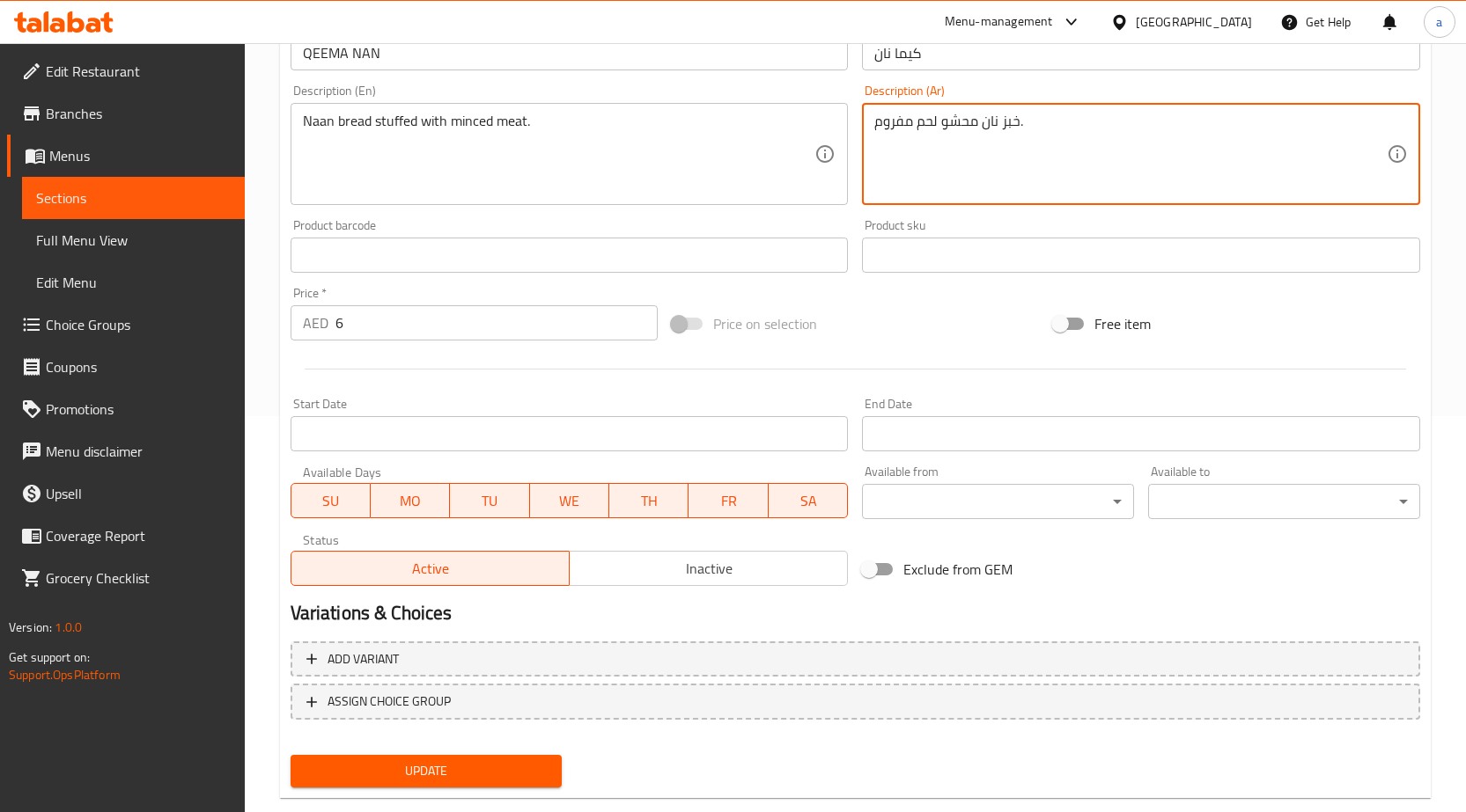
scroll to position [431, 0]
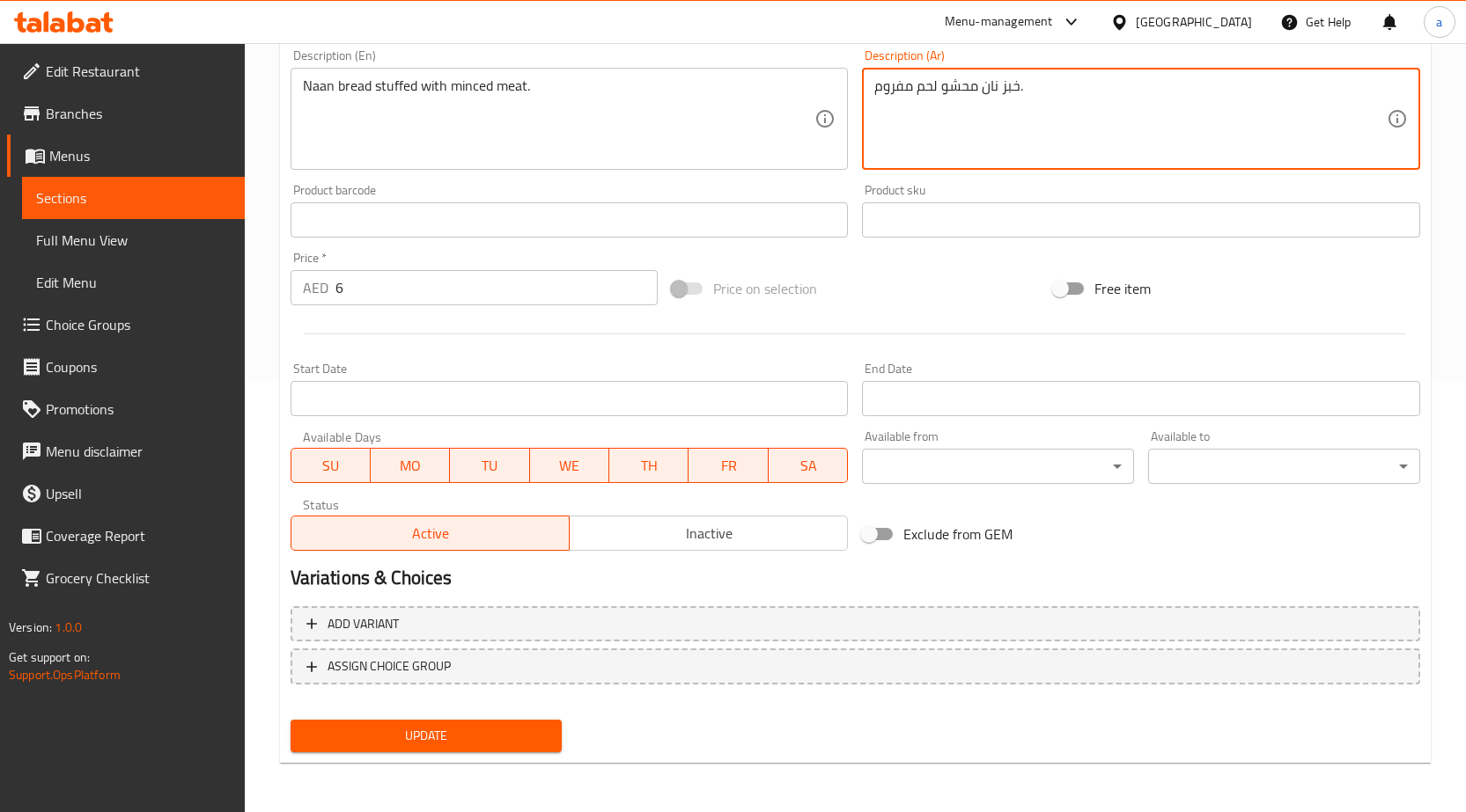
type textarea "خبز نان محشو لحم مفروم."
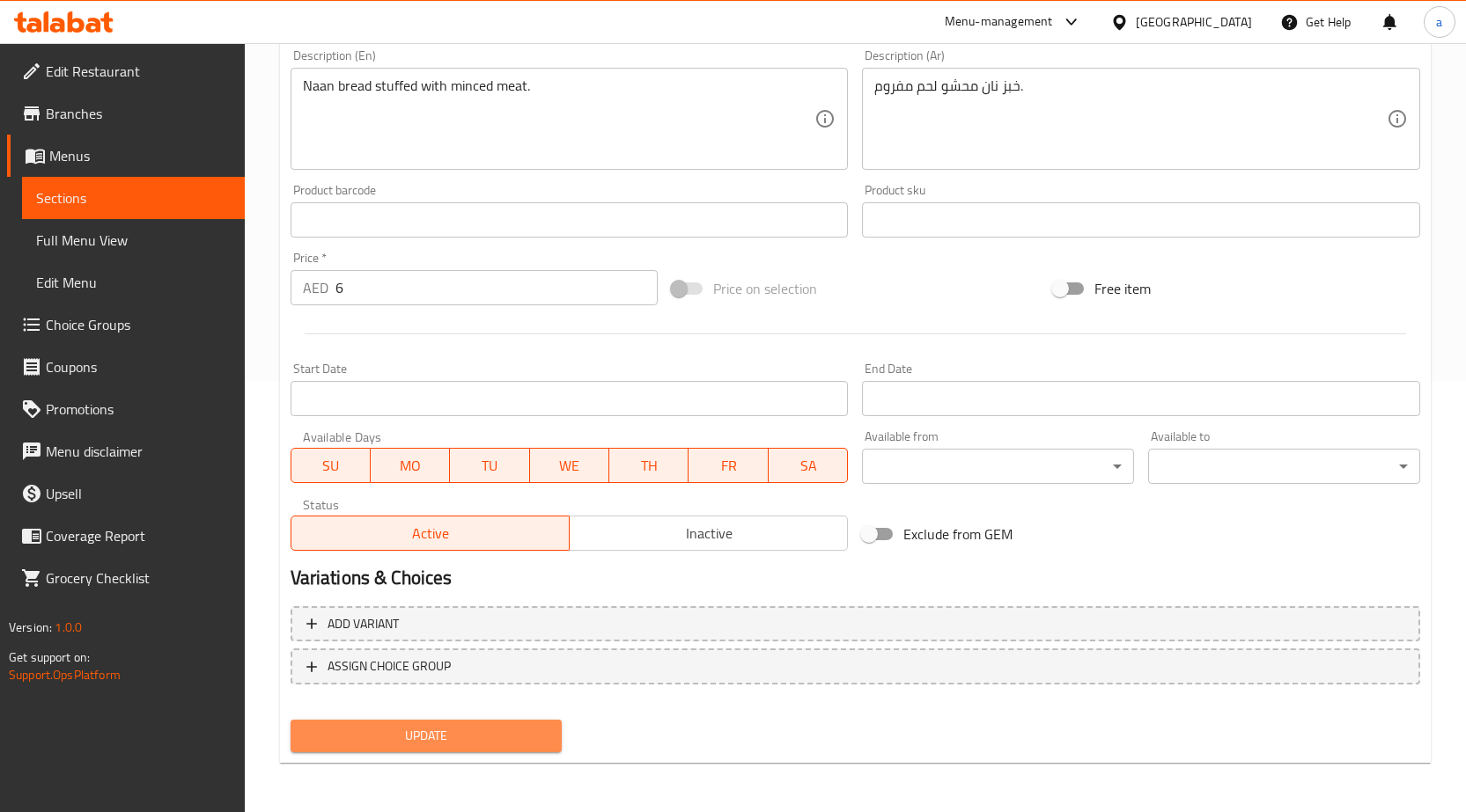
click at [471, 739] on span "Update" at bounding box center [427, 736] width 244 height 22
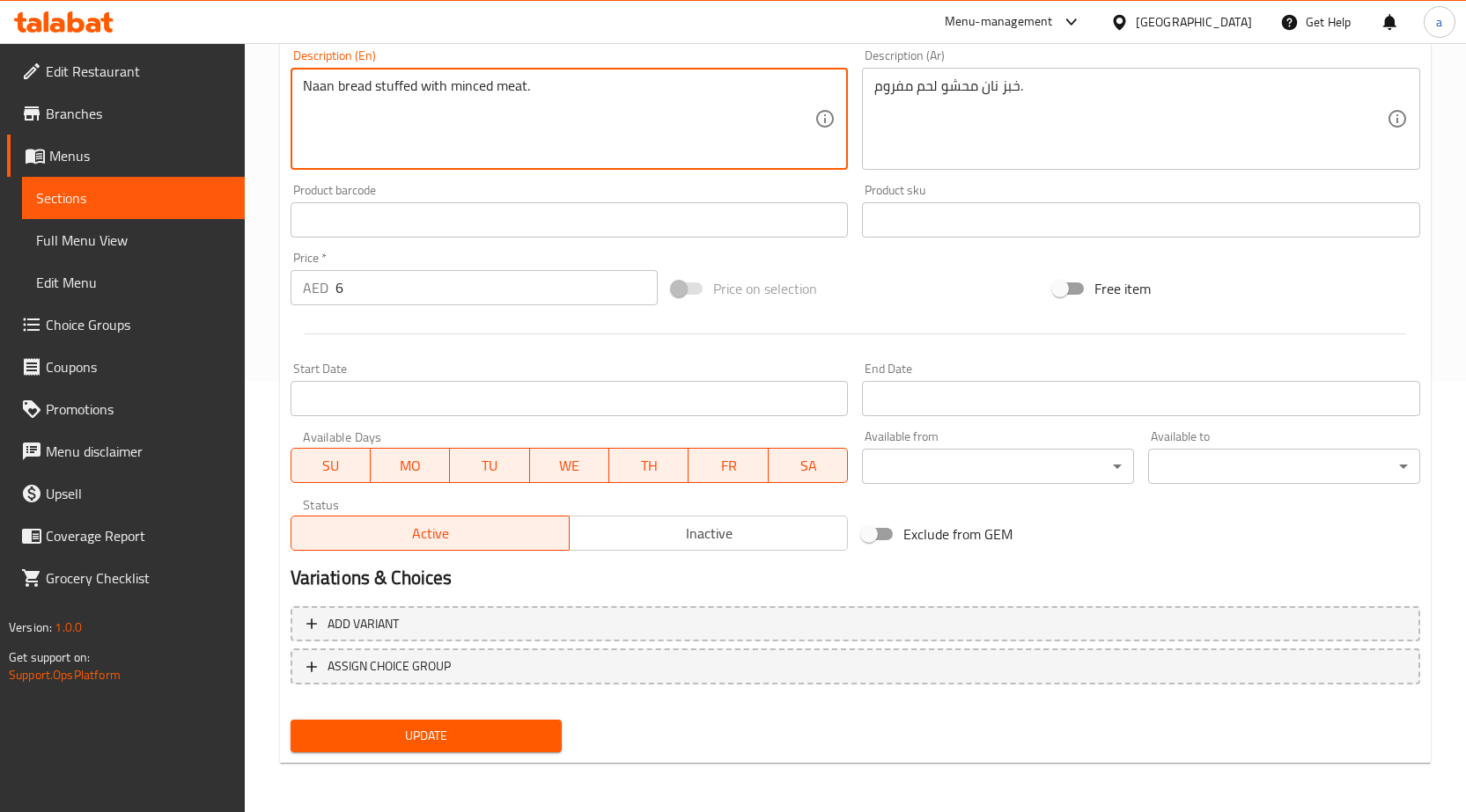
click at [466, 743] on span "Update" at bounding box center [427, 736] width 244 height 22
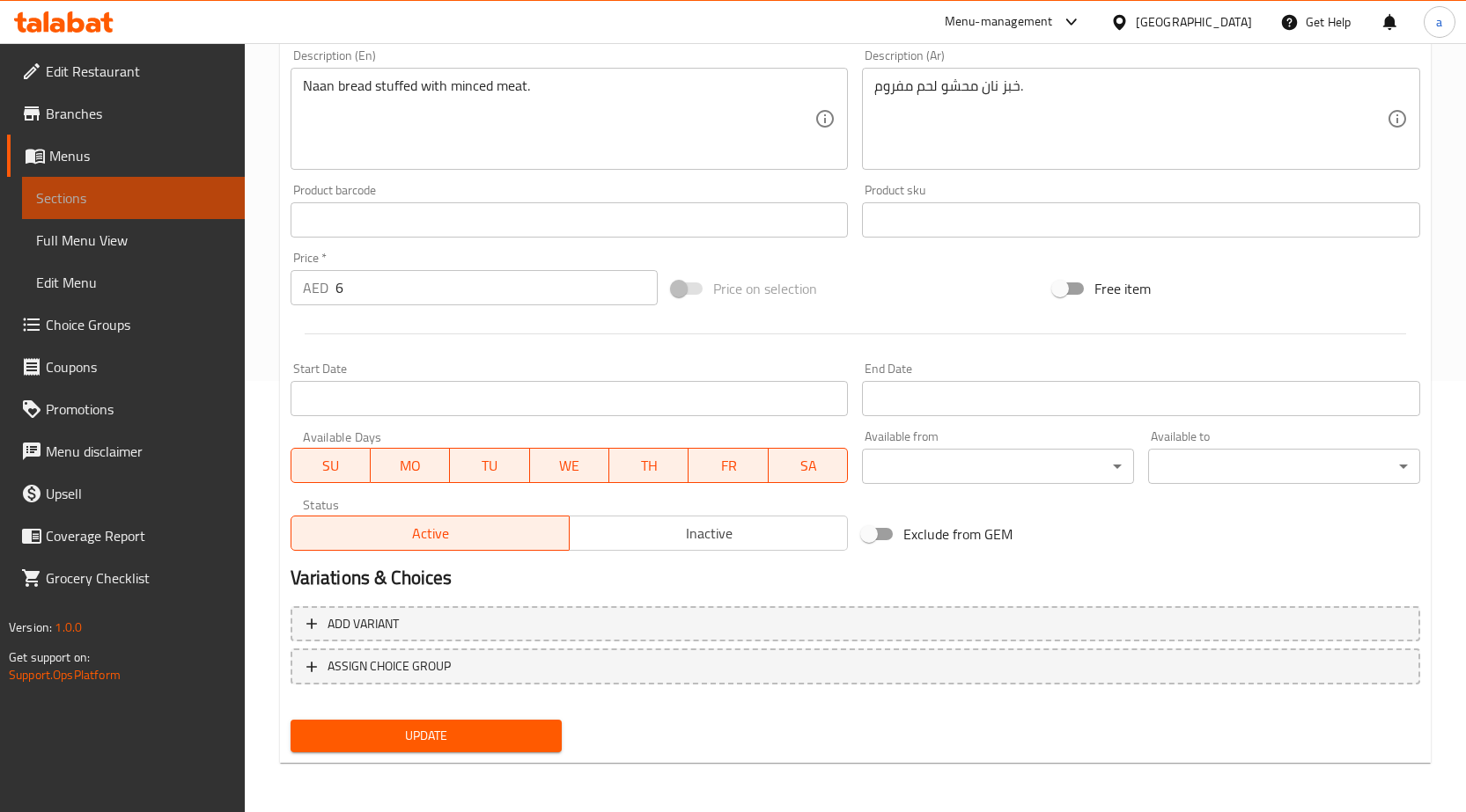
click at [90, 196] on span "Sections" at bounding box center [133, 198] width 195 height 21
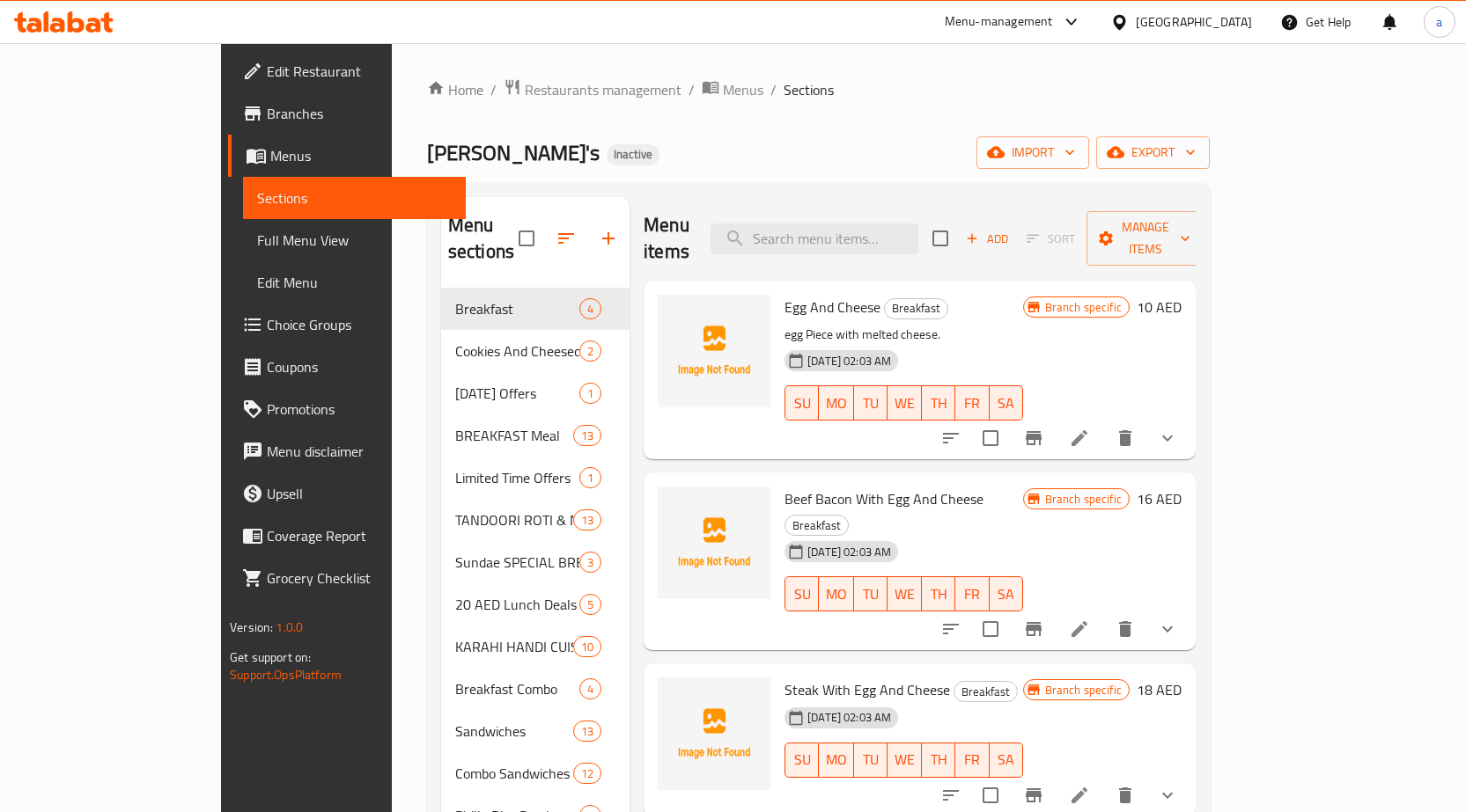
click at [257, 246] on span "Full Menu View" at bounding box center [354, 240] width 195 height 21
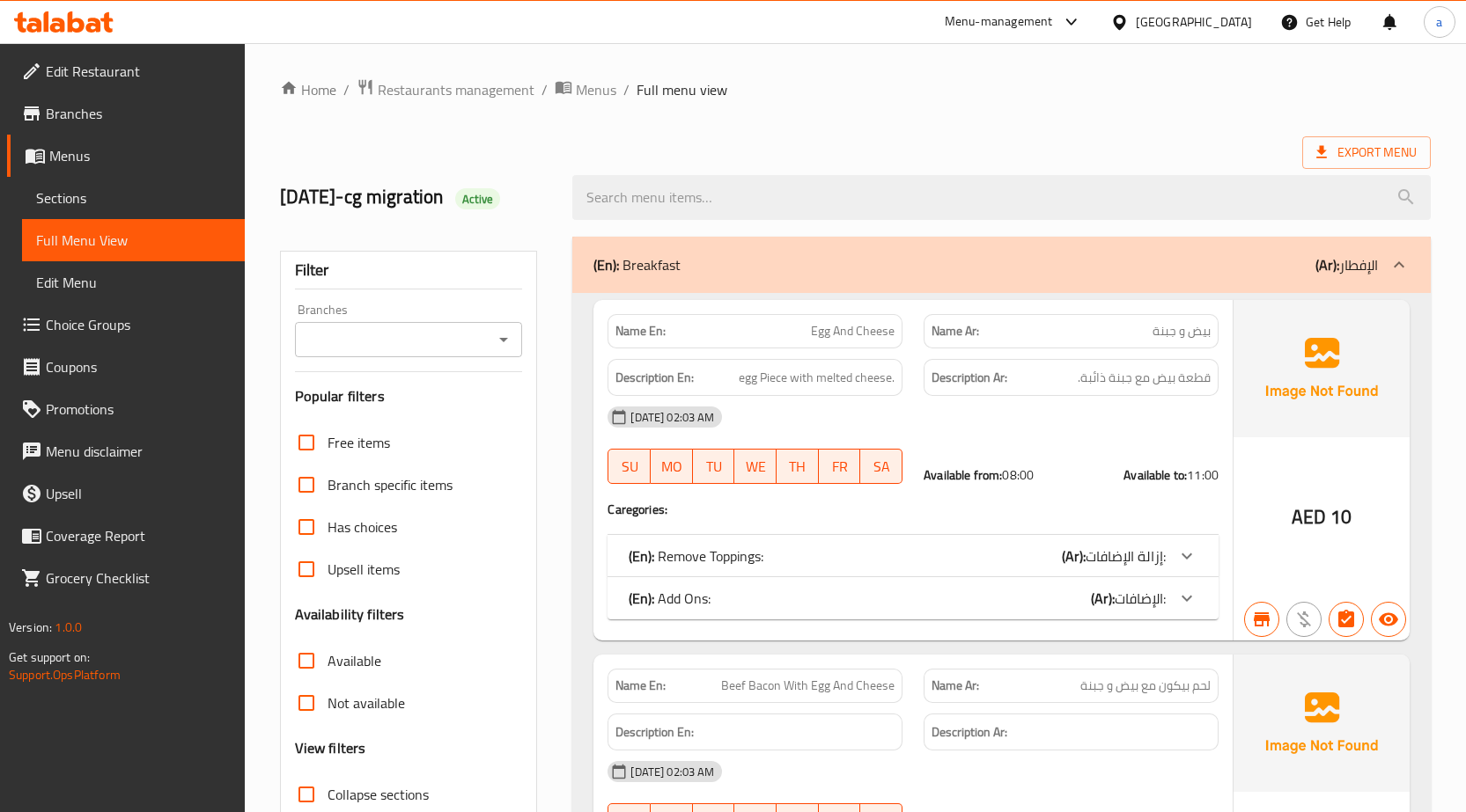
click at [1388, 259] on icon at bounding box center [1399, 265] width 21 height 21
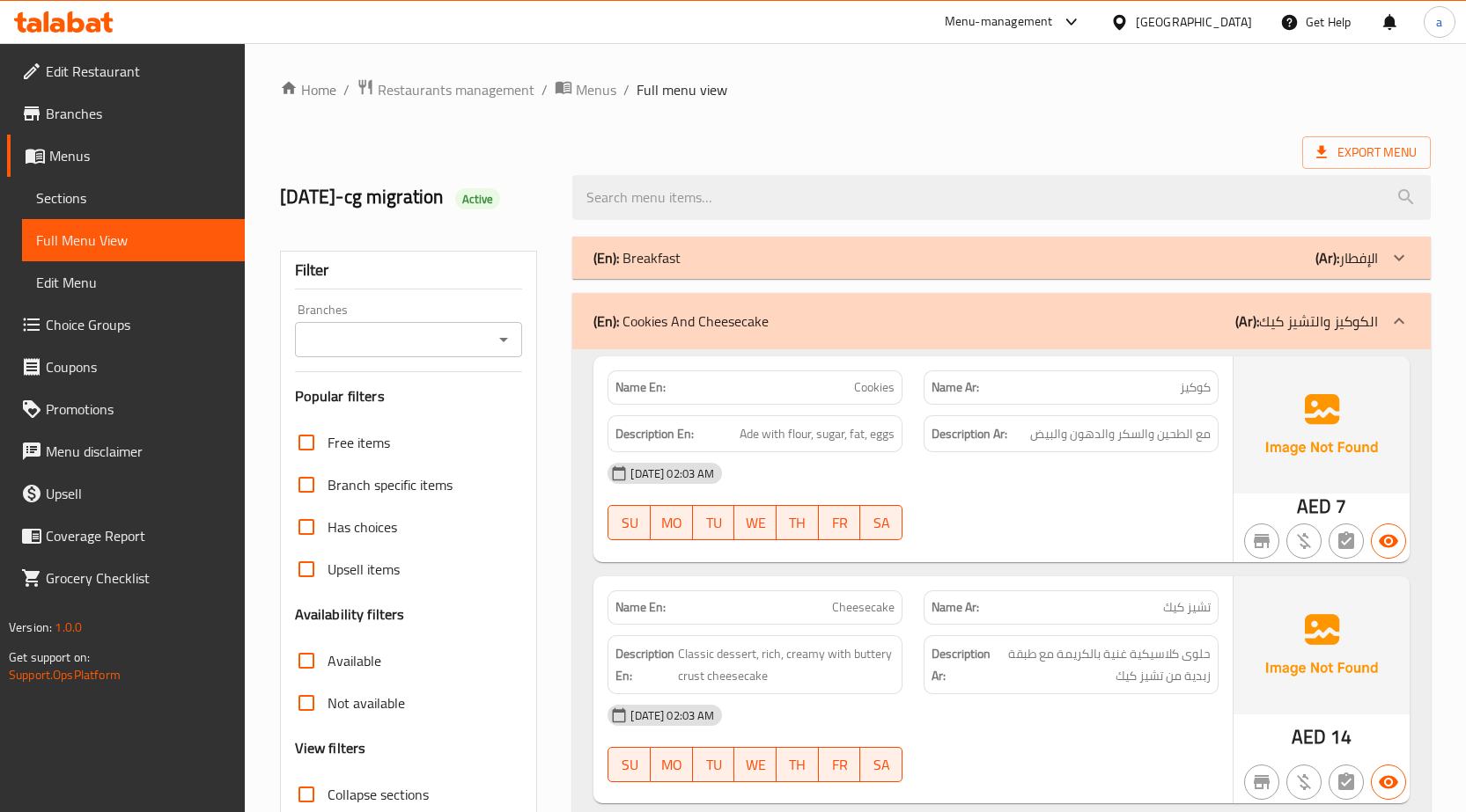
click at [1398, 318] on icon at bounding box center [1399, 321] width 21 height 21
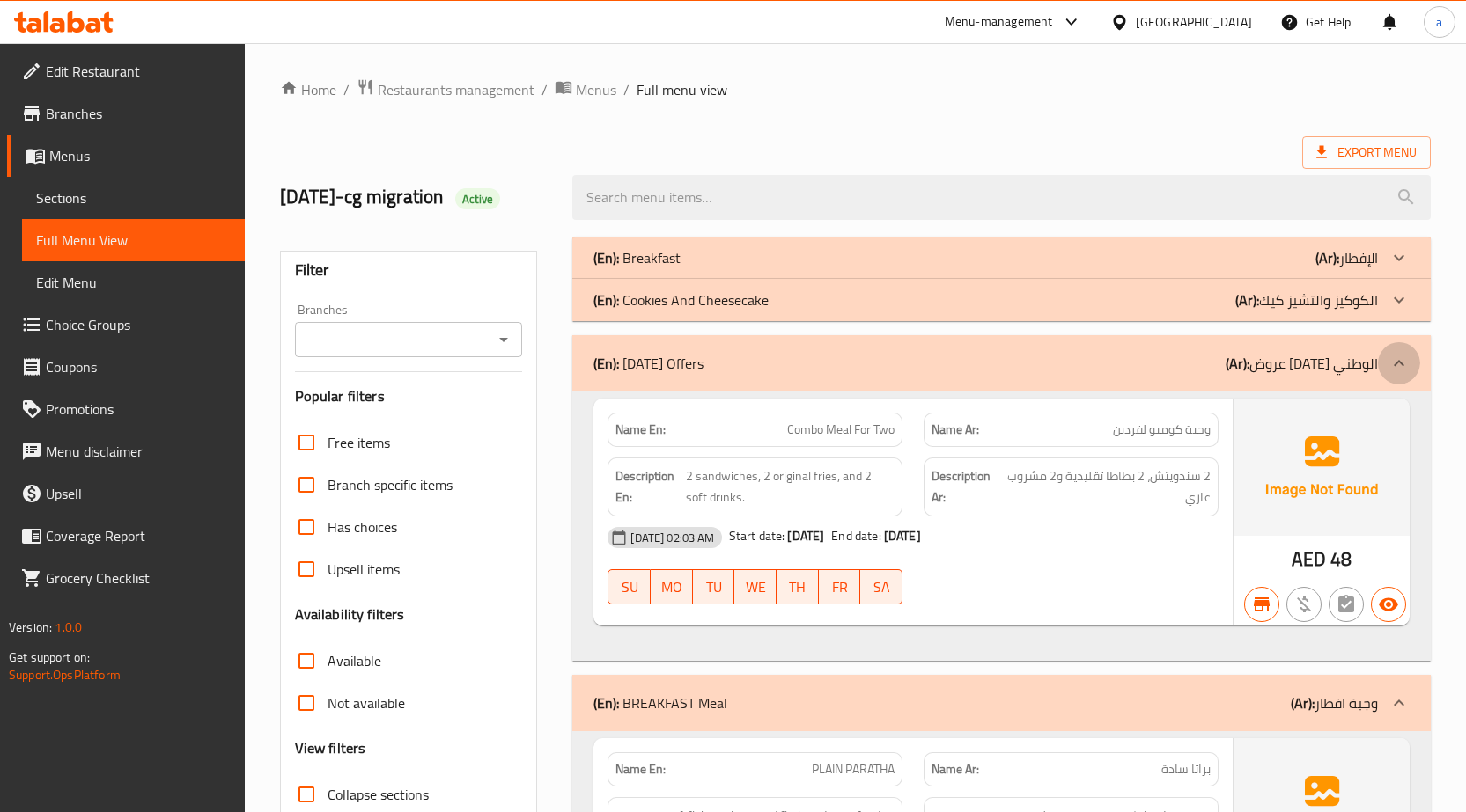
click at [1406, 365] on icon at bounding box center [1399, 364] width 21 height 21
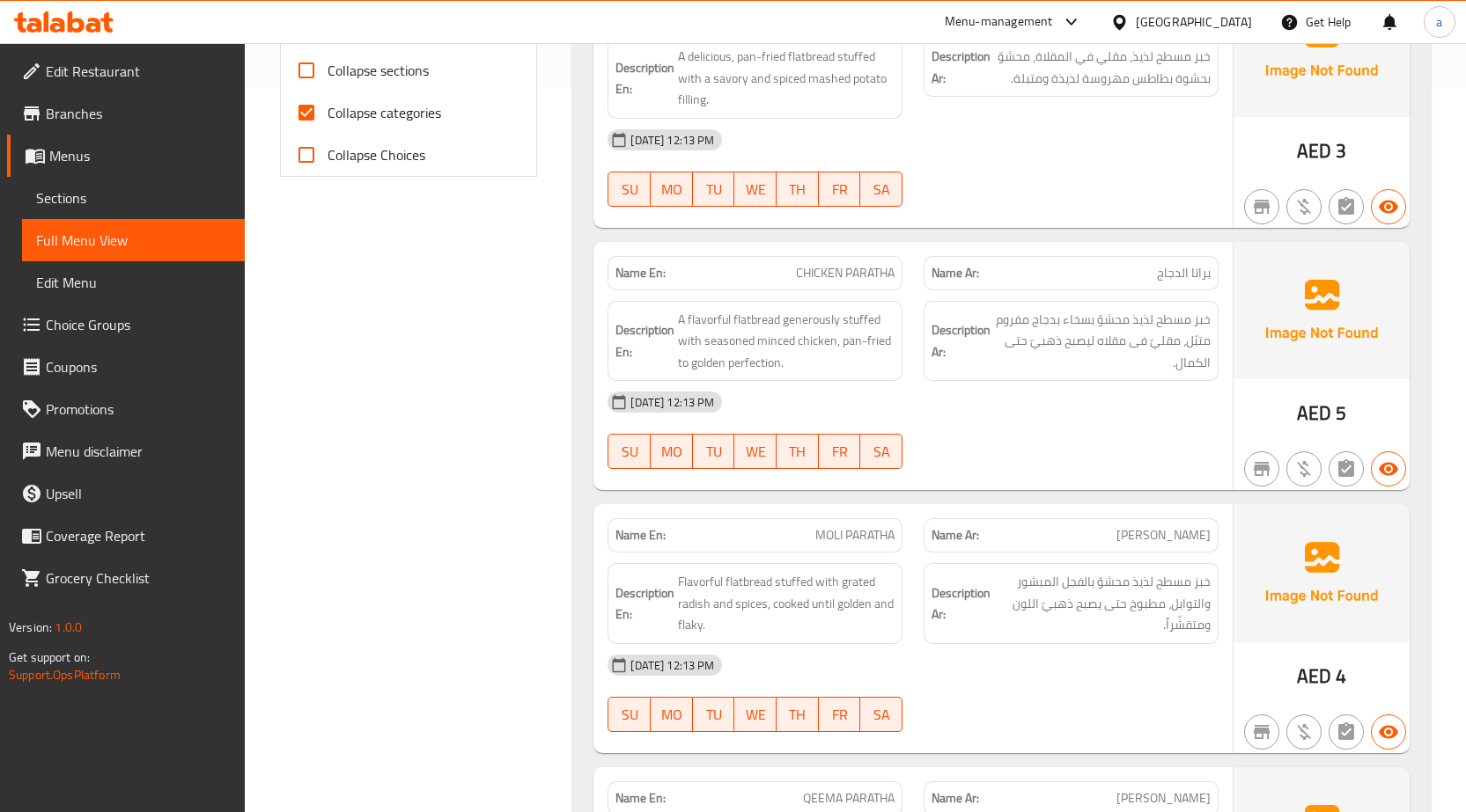
scroll to position [440, 0]
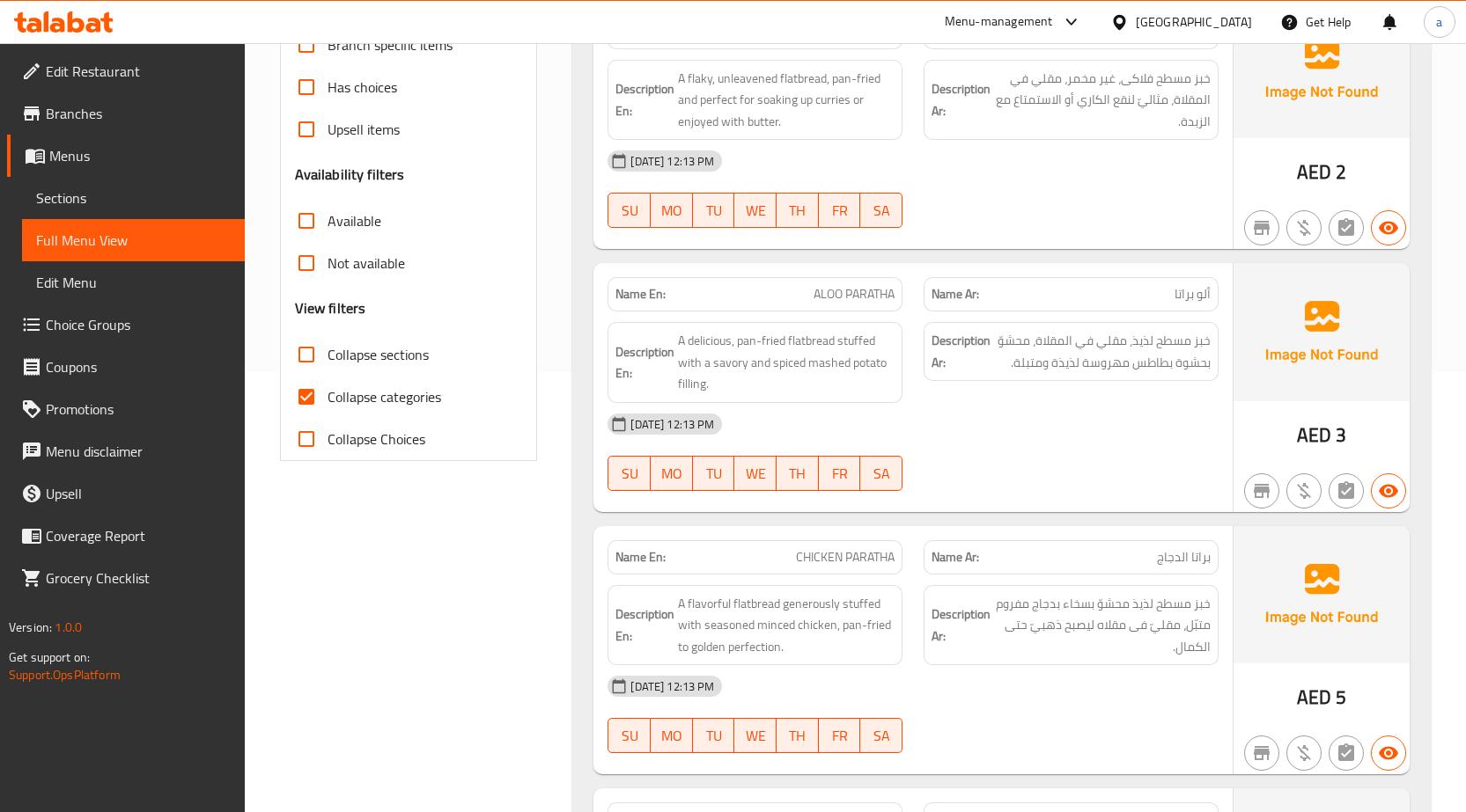
click at [310, 393] on input "Collapse categories" at bounding box center [306, 397] width 42 height 42
checkbox input "false"
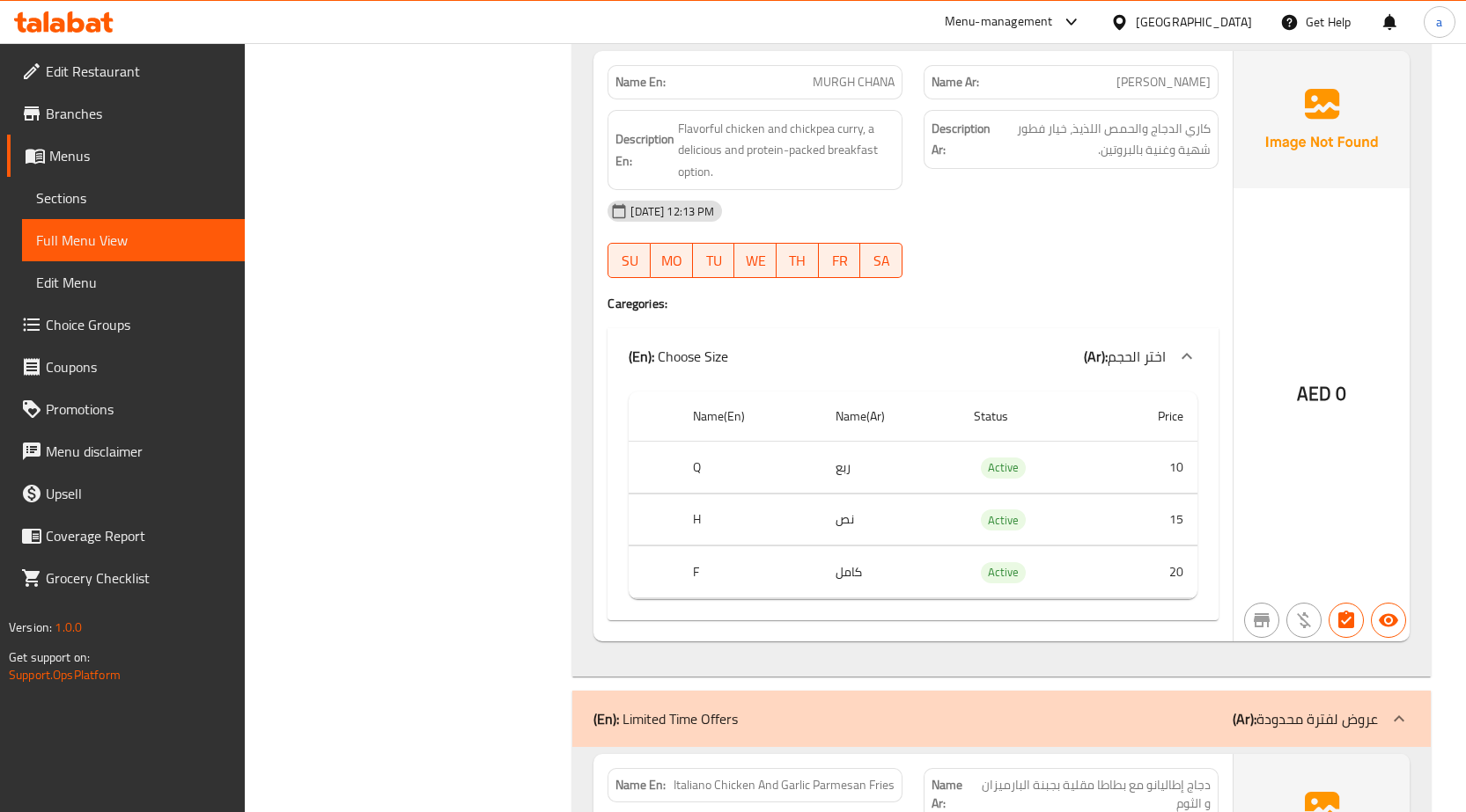
scroll to position [5808, 0]
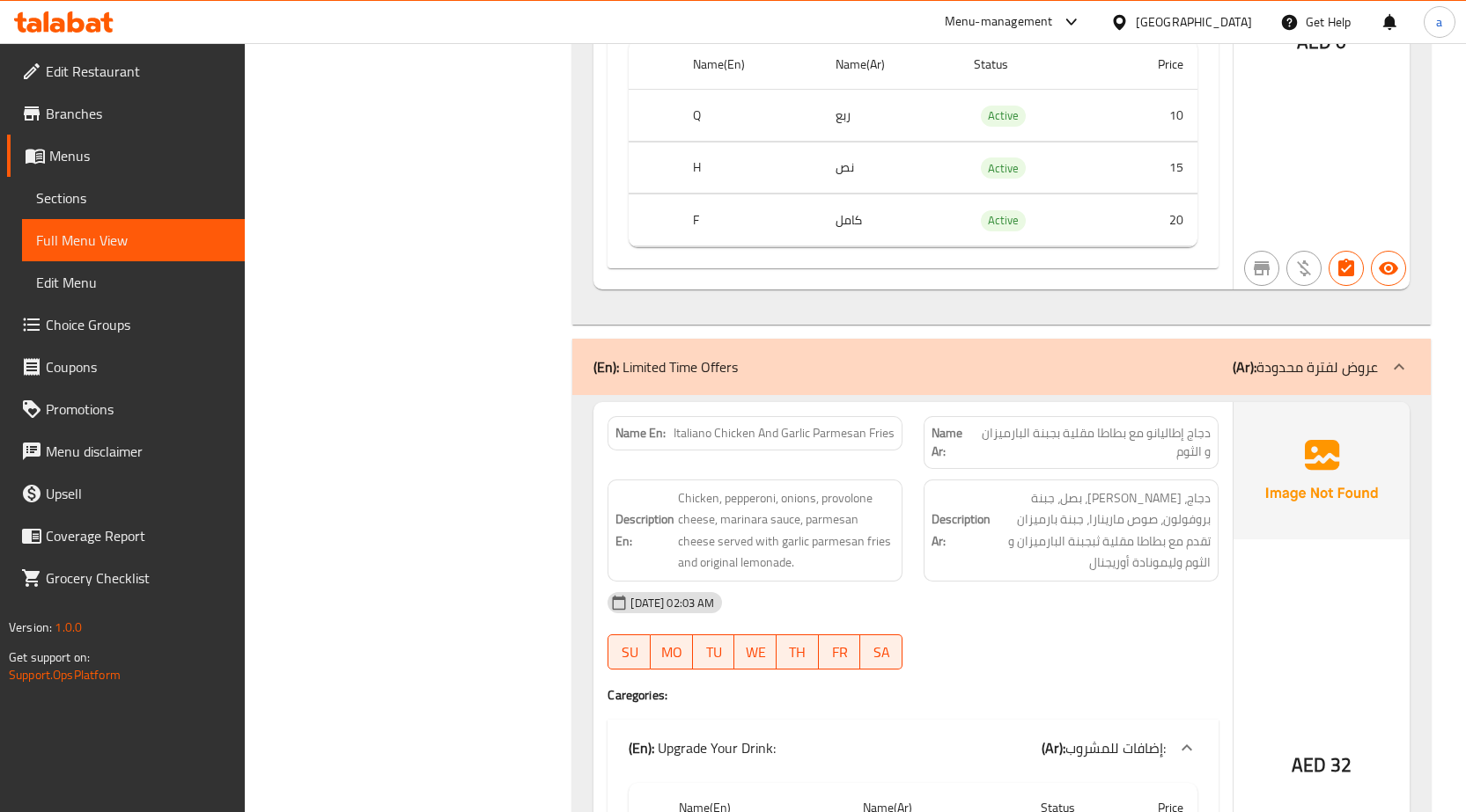
click at [1315, 372] on p "(Ar): عروض لفترة محدودة" at bounding box center [1304, 367] width 145 height 21
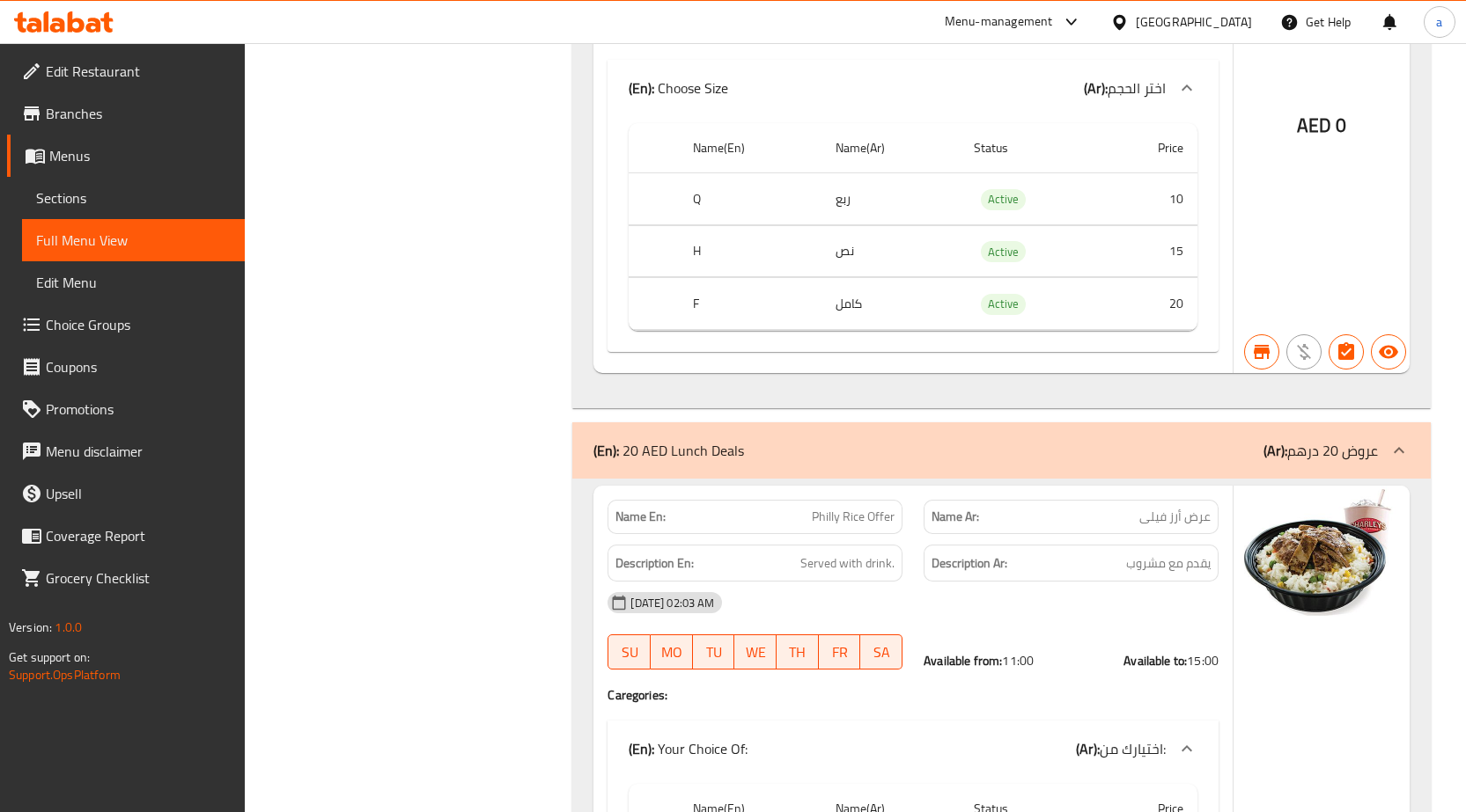
scroll to position [11618, 0]
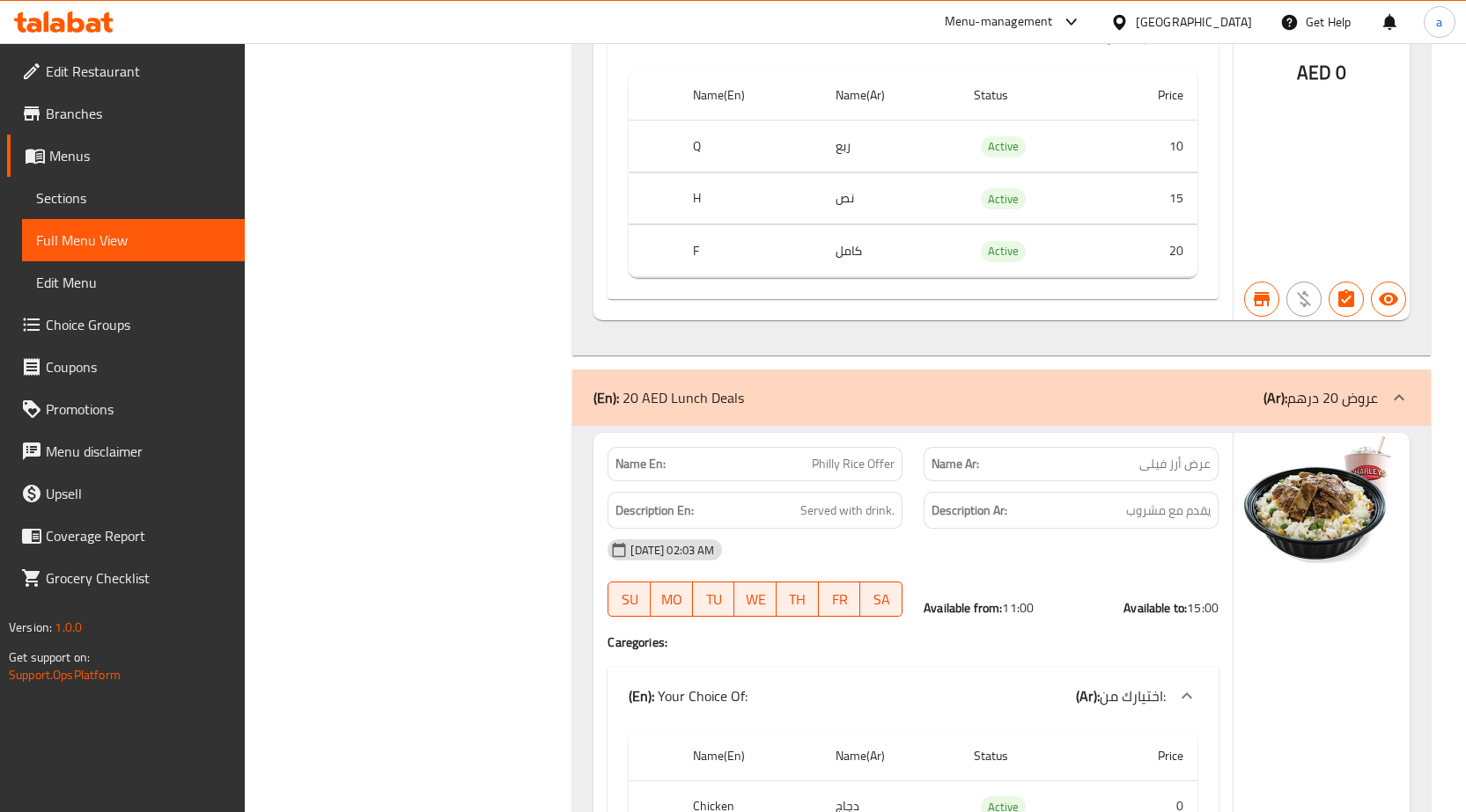
click at [1336, 387] on p "(Ar): عروض 20 درهم" at bounding box center [1321, 398] width 114 height 21
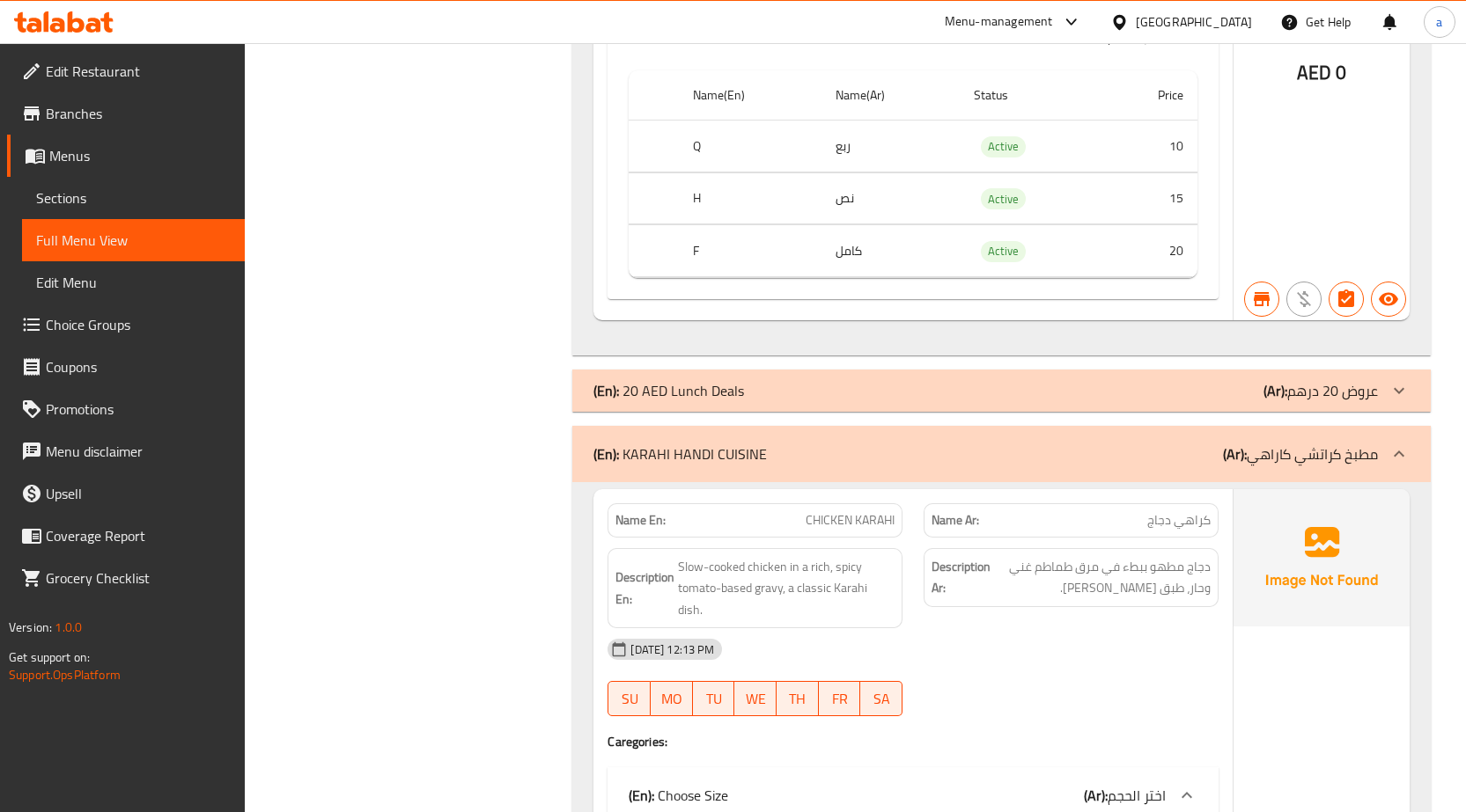
click at [1288, 444] on p "(Ar): مطبخ كراتشي كاراهي" at bounding box center [1300, 454] width 155 height 21
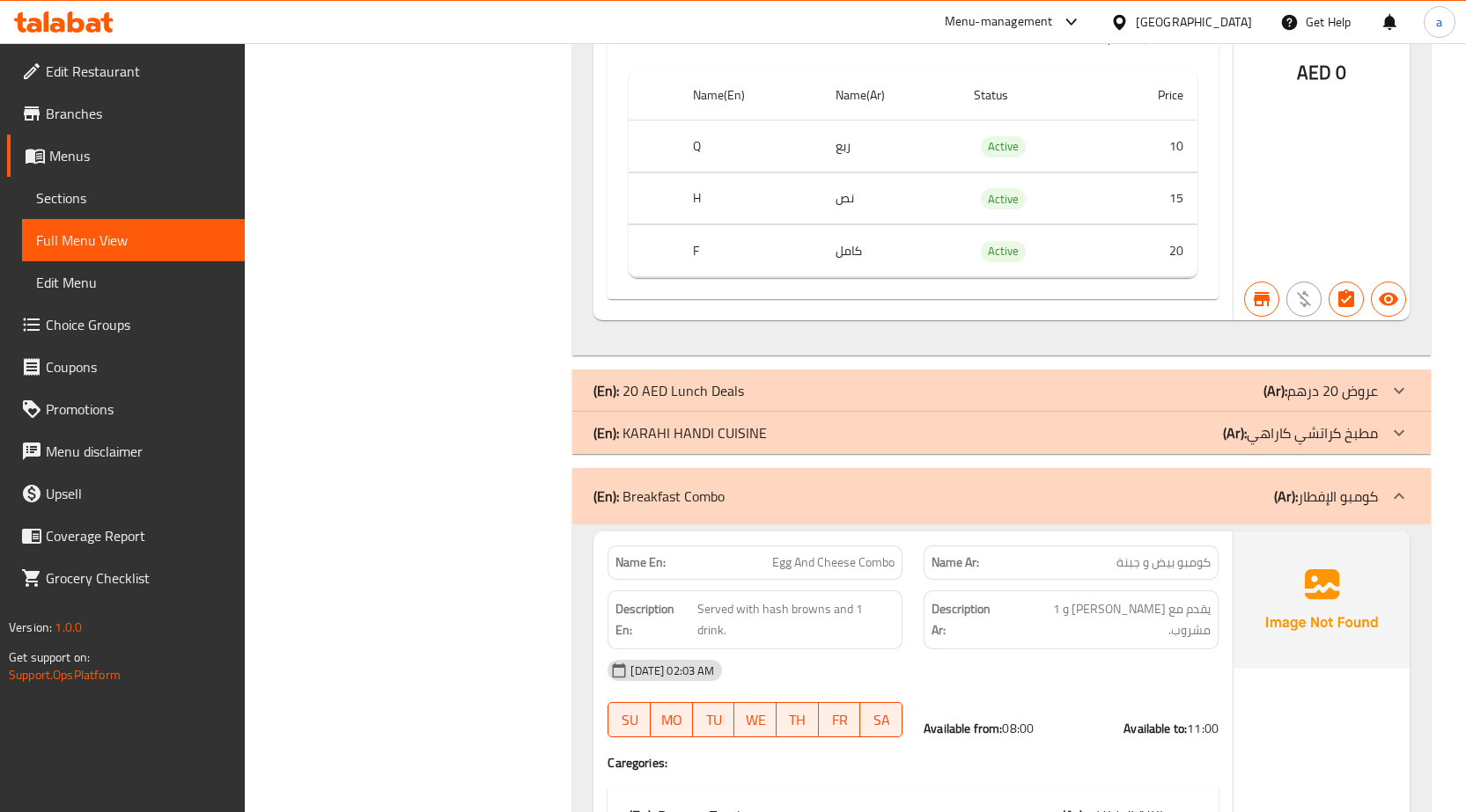
click at [1385, 412] on div at bounding box center [1399, 433] width 42 height 42
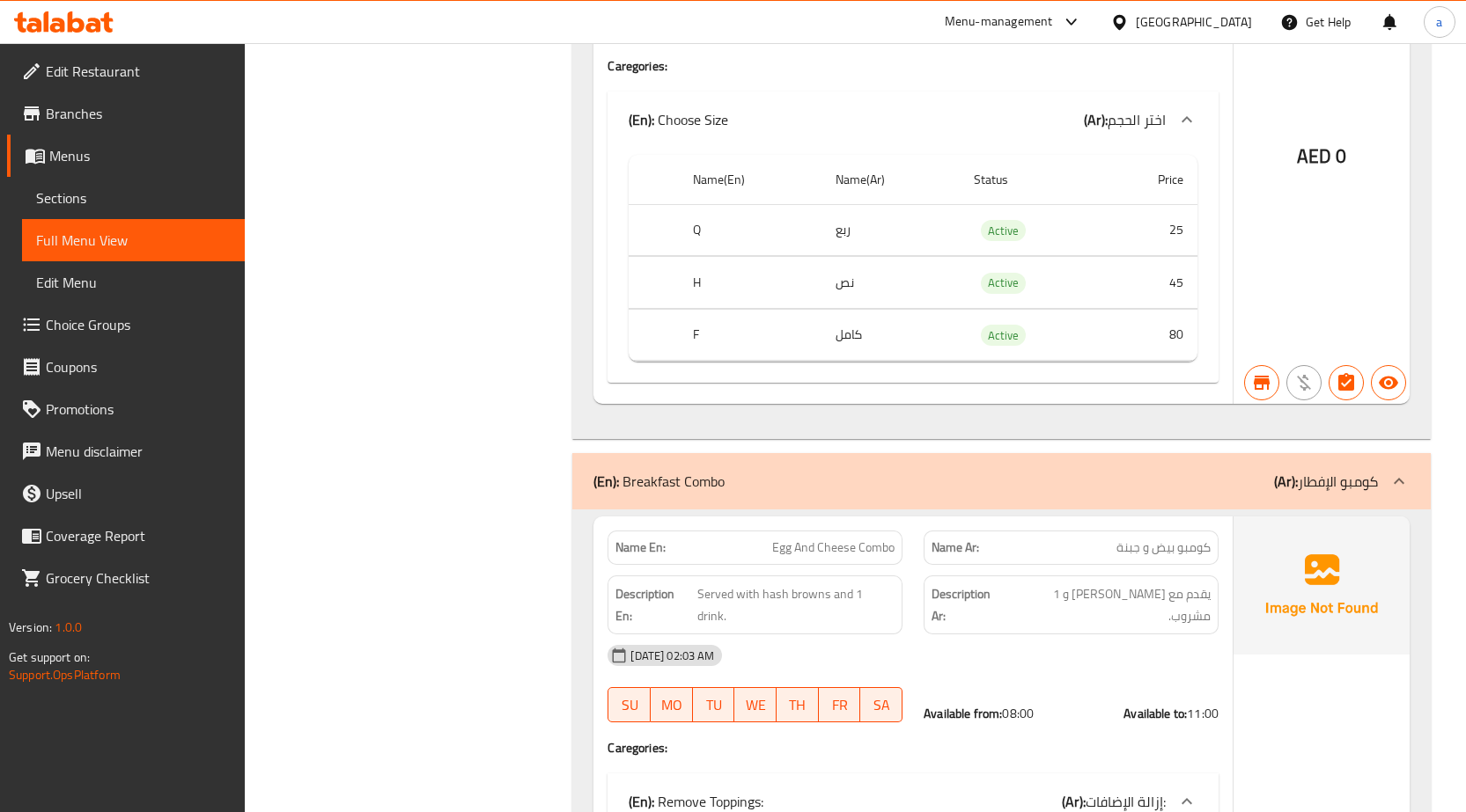
scroll to position [17867, 0]
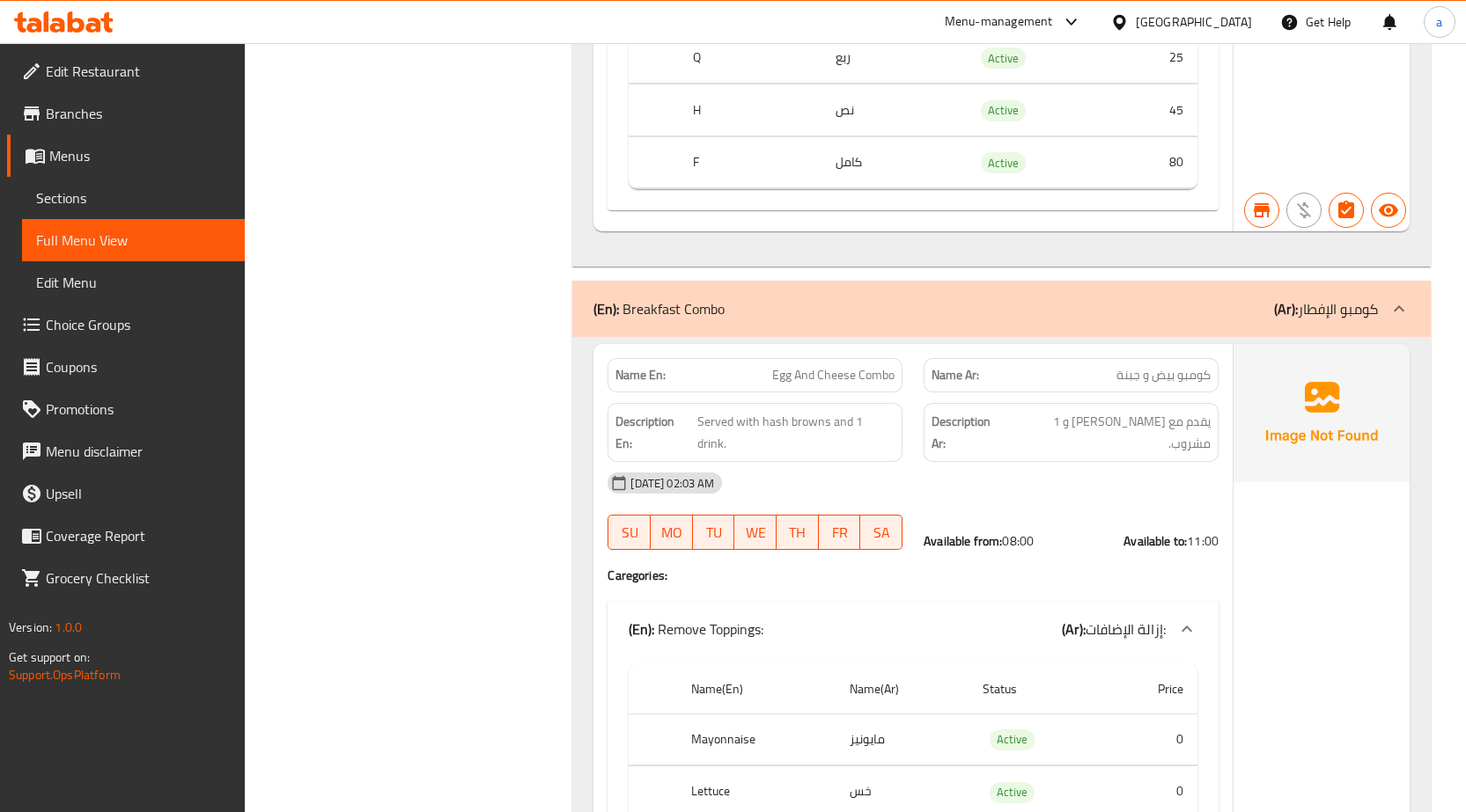
click at [1352, 298] on p "(Ar): كومبو الإفطار" at bounding box center [1325, 309] width 104 height 21
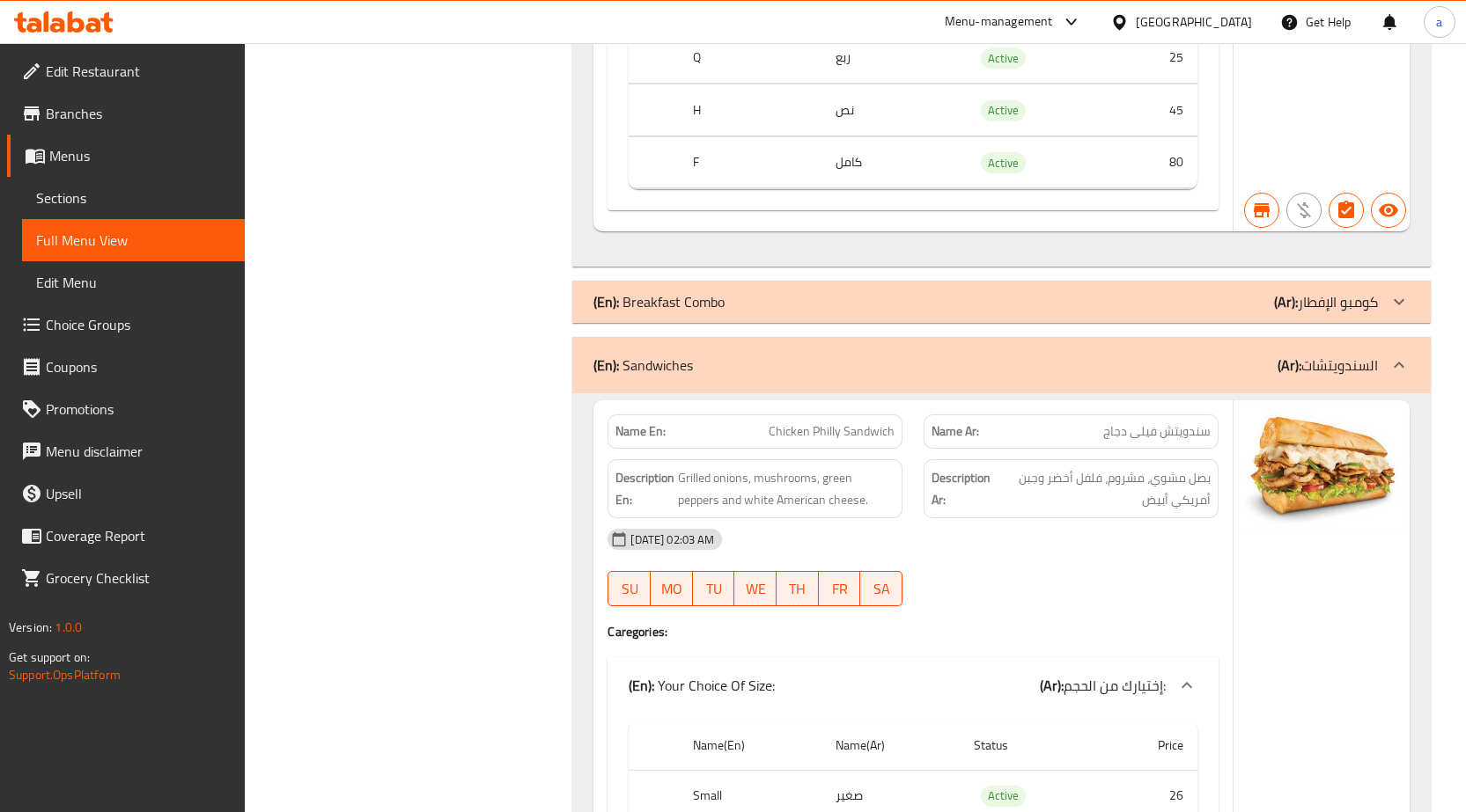
click at [1392, 354] on icon at bounding box center [1399, 365] width 21 height 21
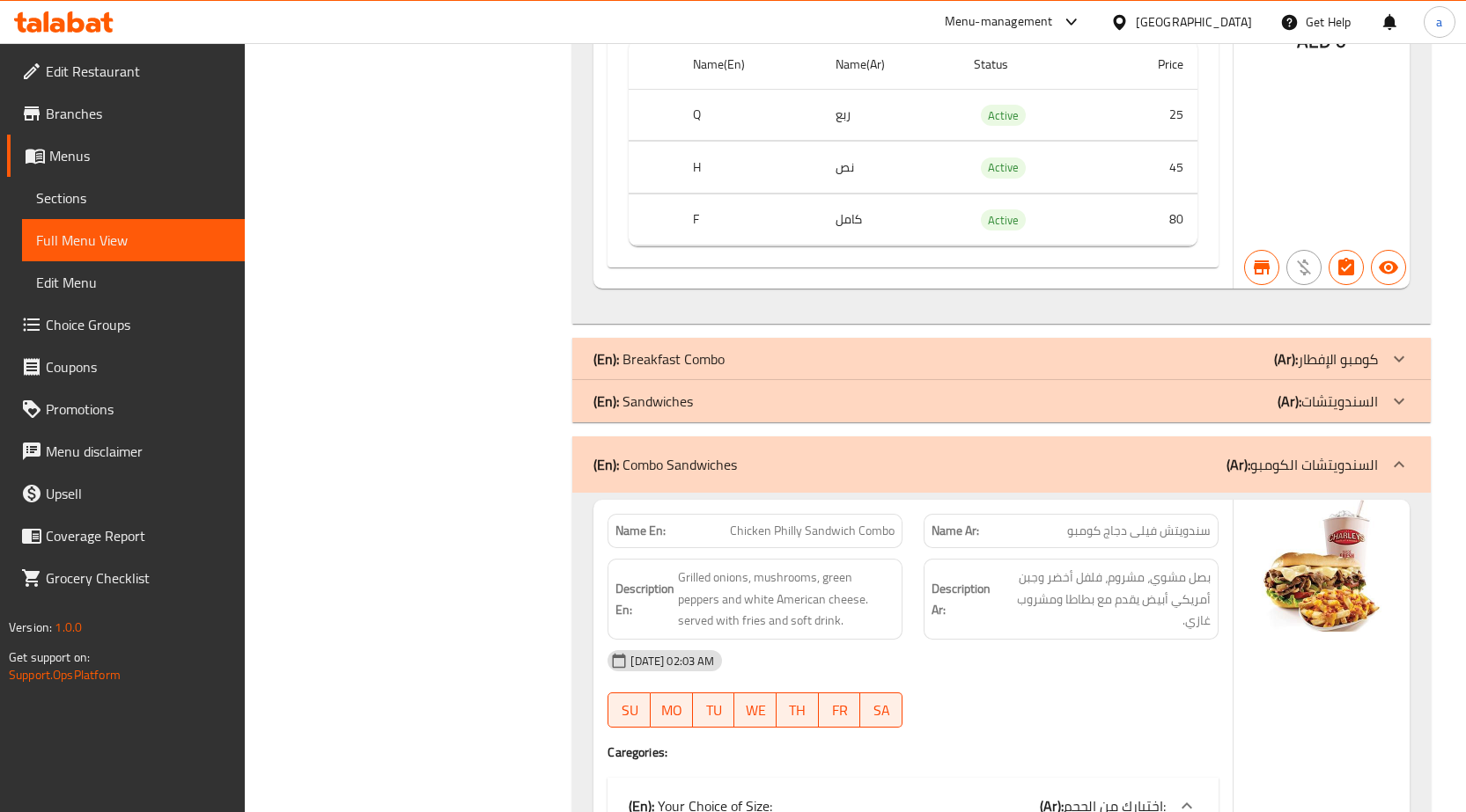
scroll to position [17779, 0]
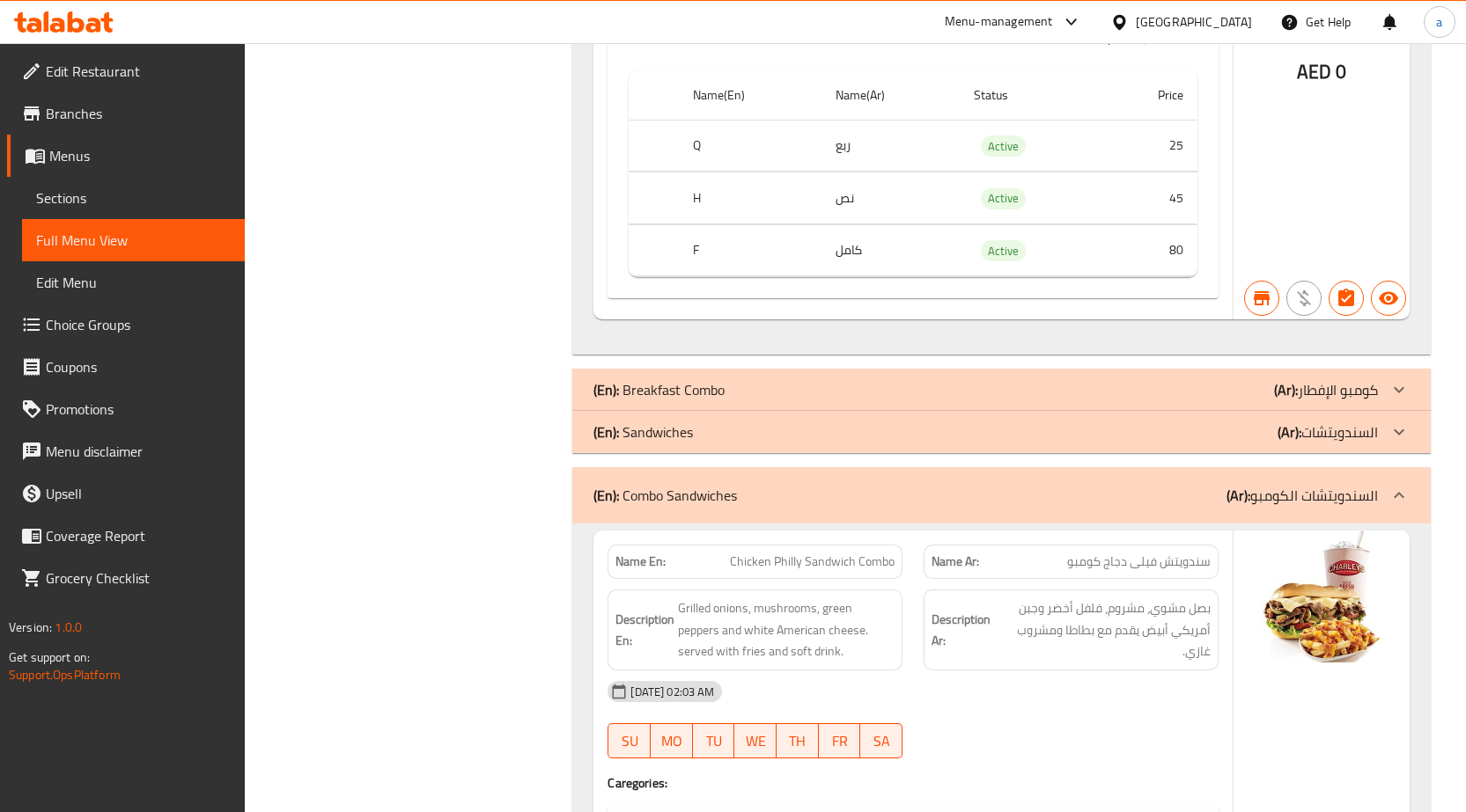
click at [1386, 475] on div at bounding box center [1399, 496] width 42 height 42
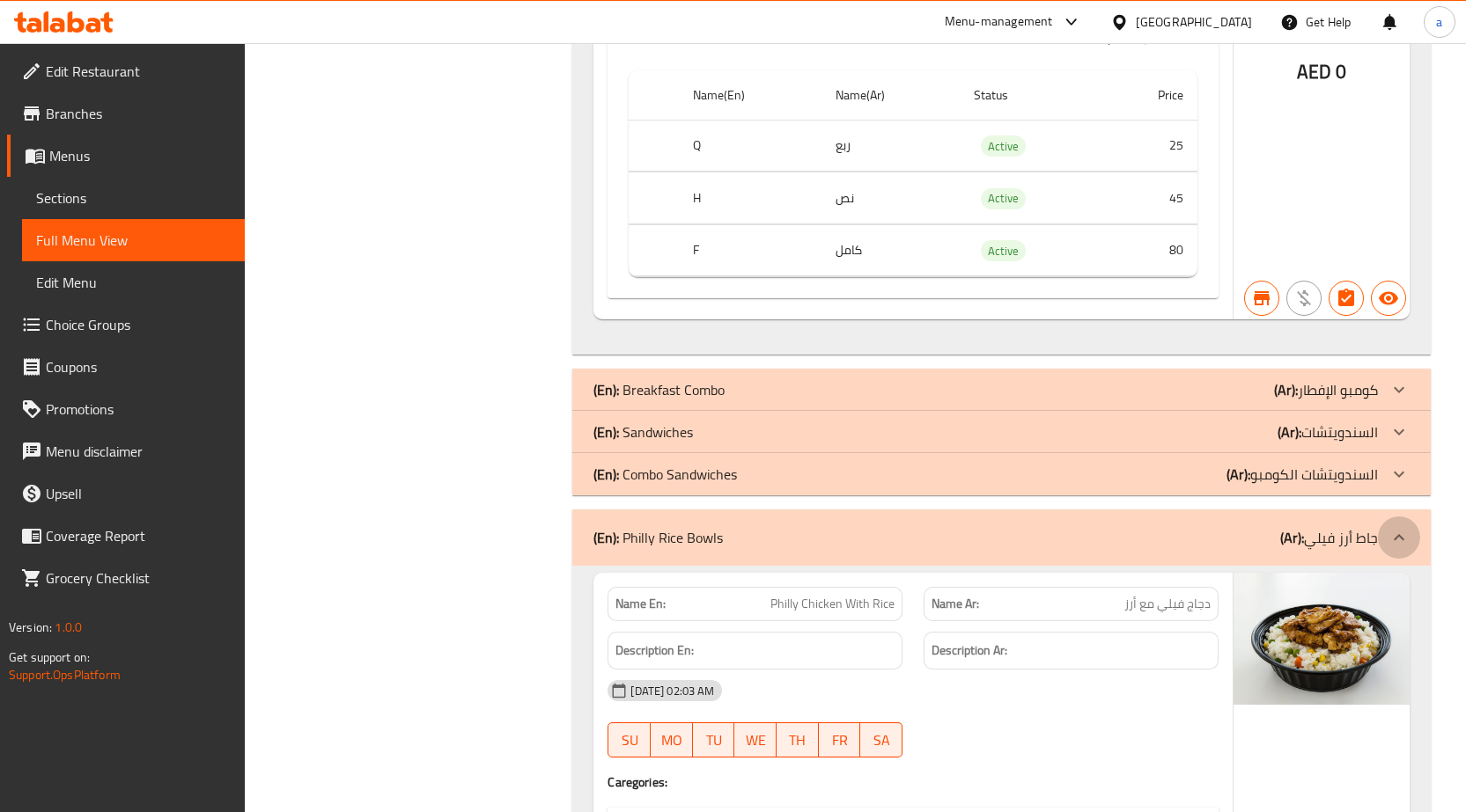
click at [1399, 527] on icon at bounding box center [1399, 538] width 21 height 21
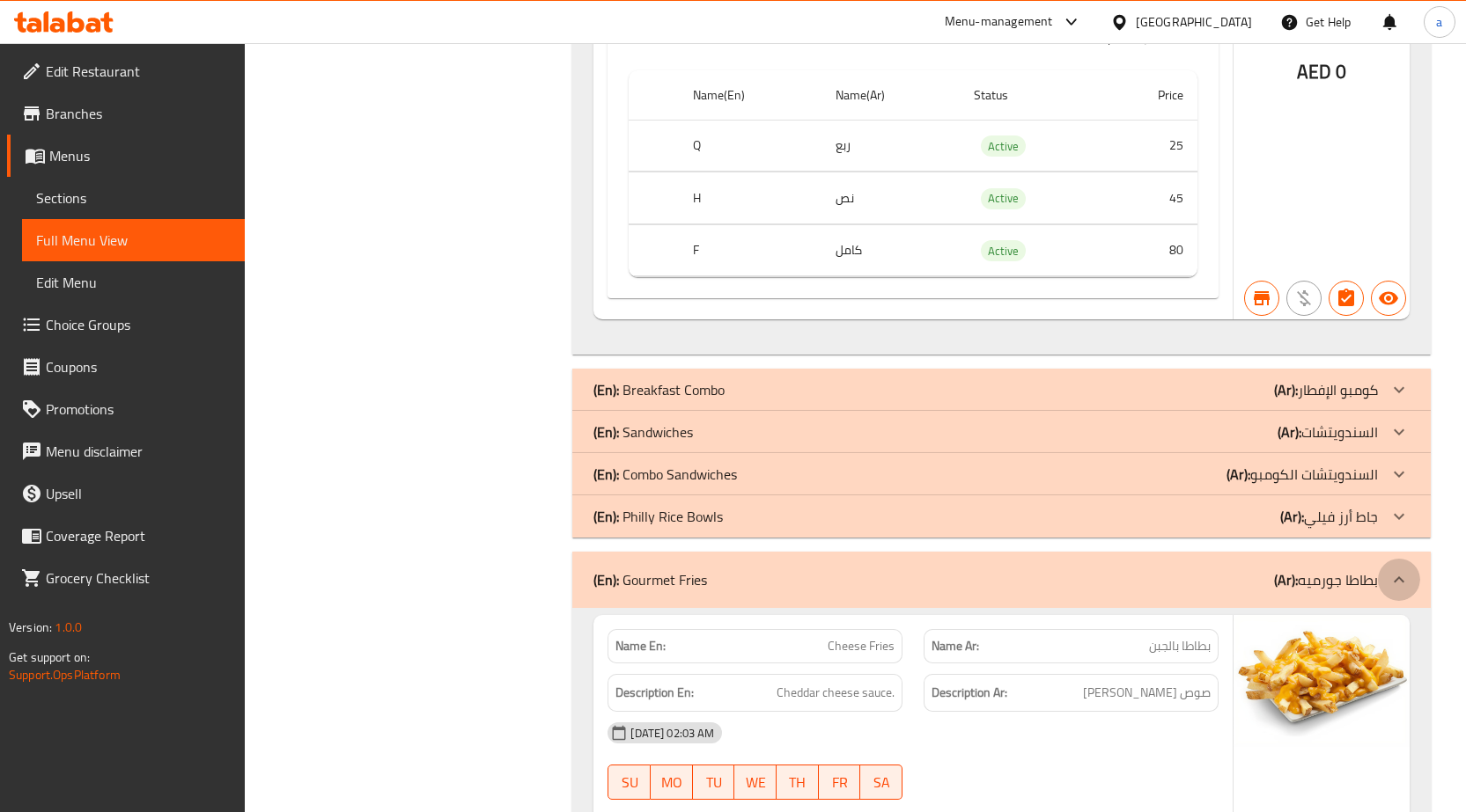
click at [1378, 558] on div at bounding box center [1399, 579] width 42 height 42
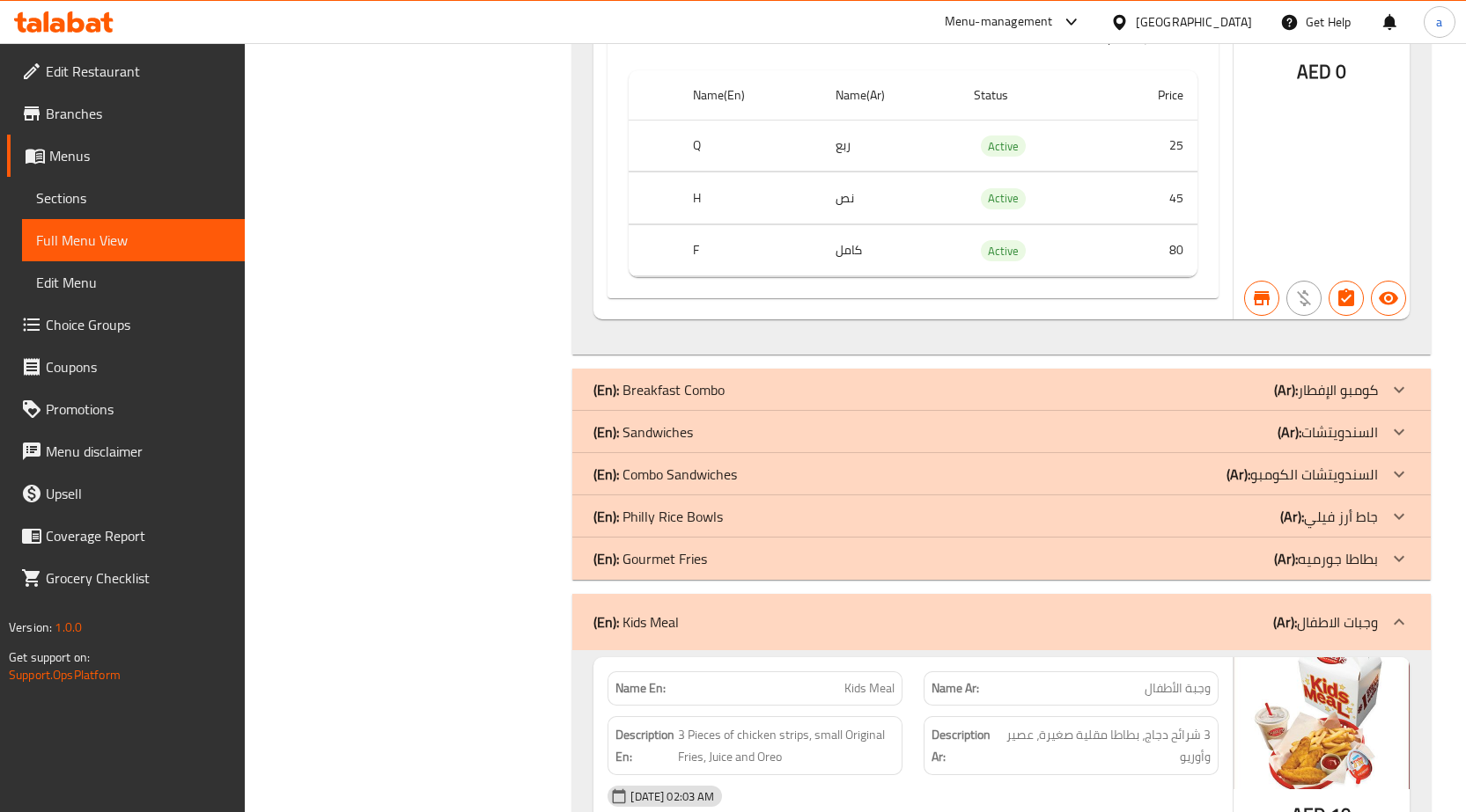
click at [1352, 612] on p "(Ar): وجبات الاطفال" at bounding box center [1325, 622] width 105 height 21
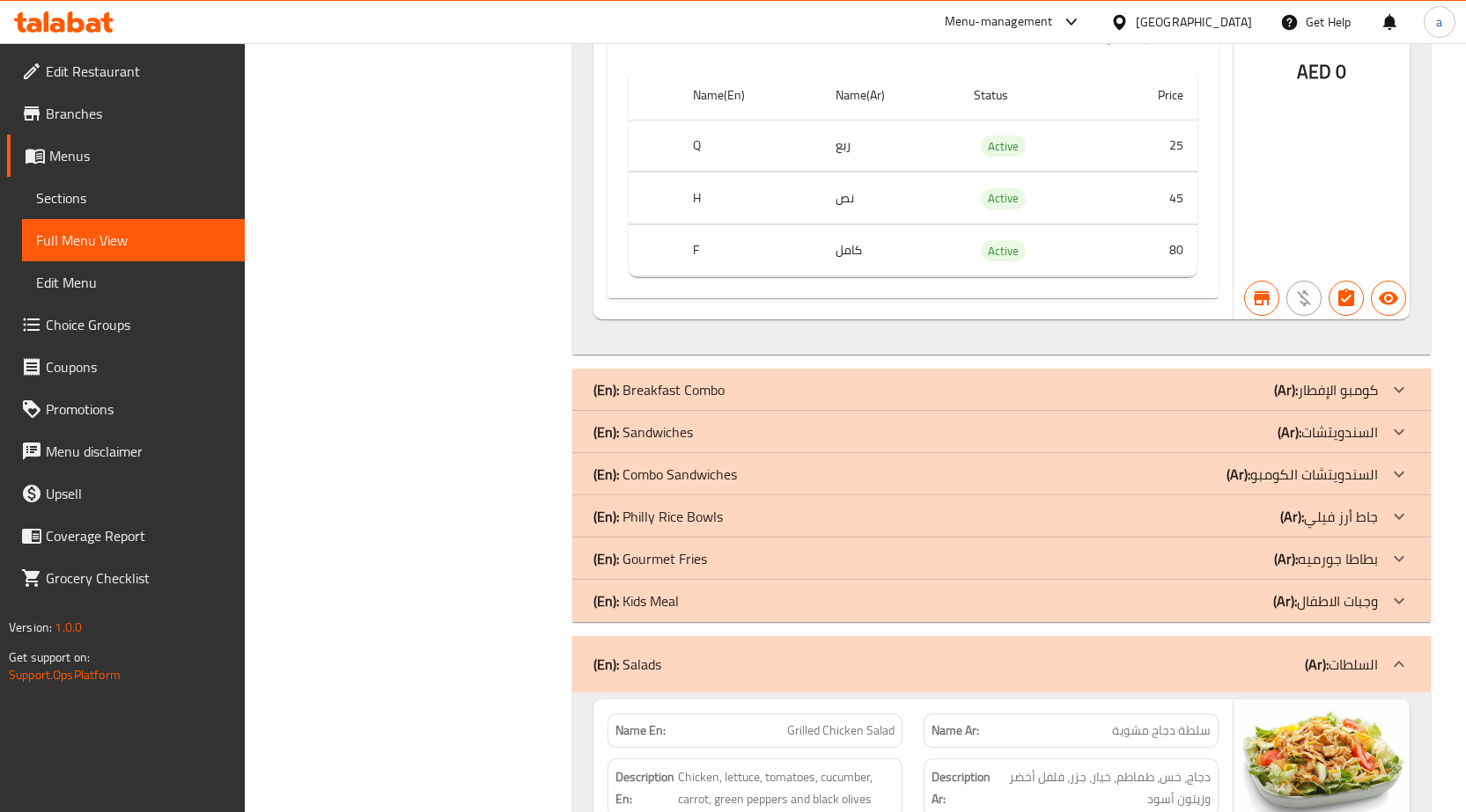
scroll to position [17867, 0]
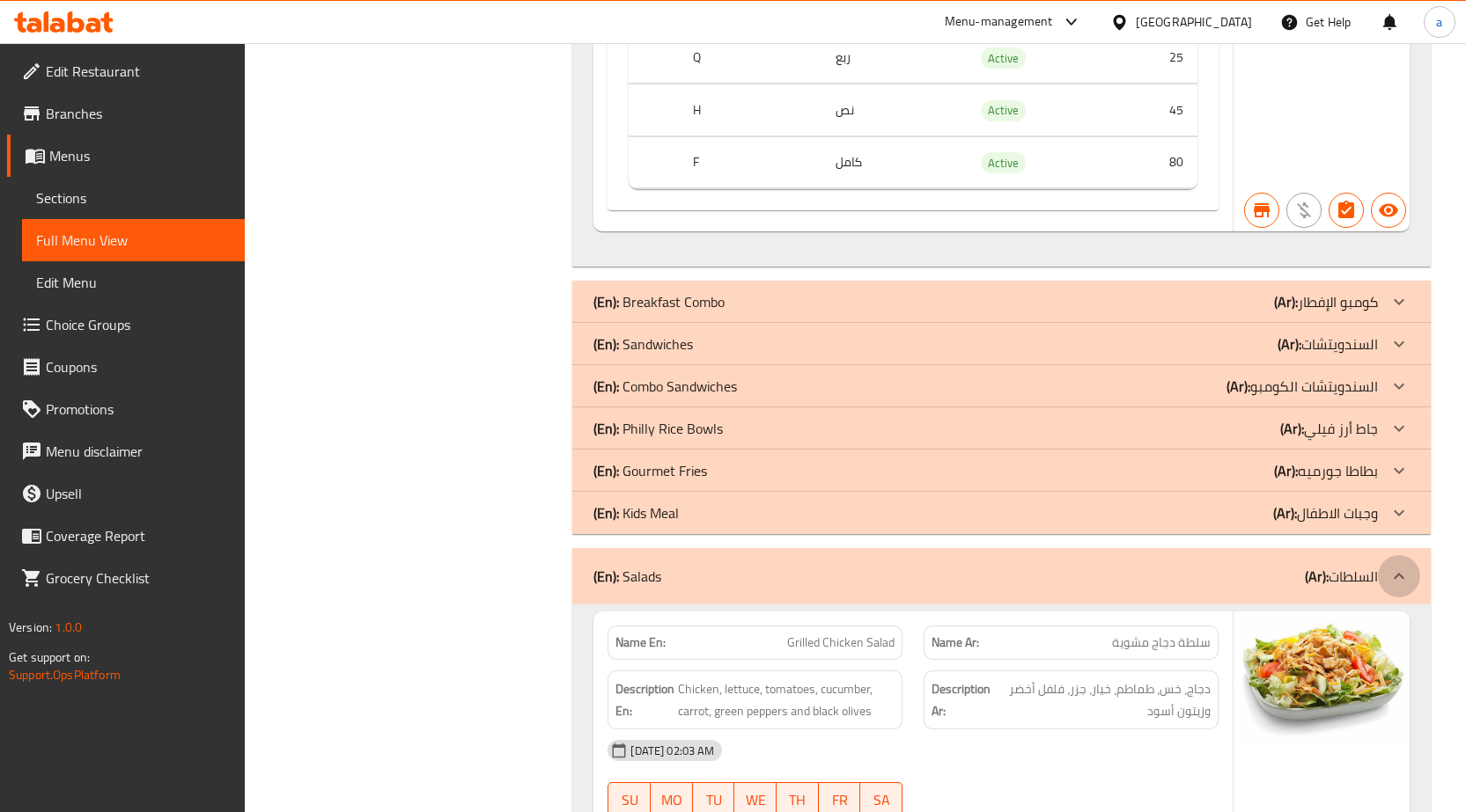
click at [1386, 556] on div at bounding box center [1399, 576] width 42 height 42
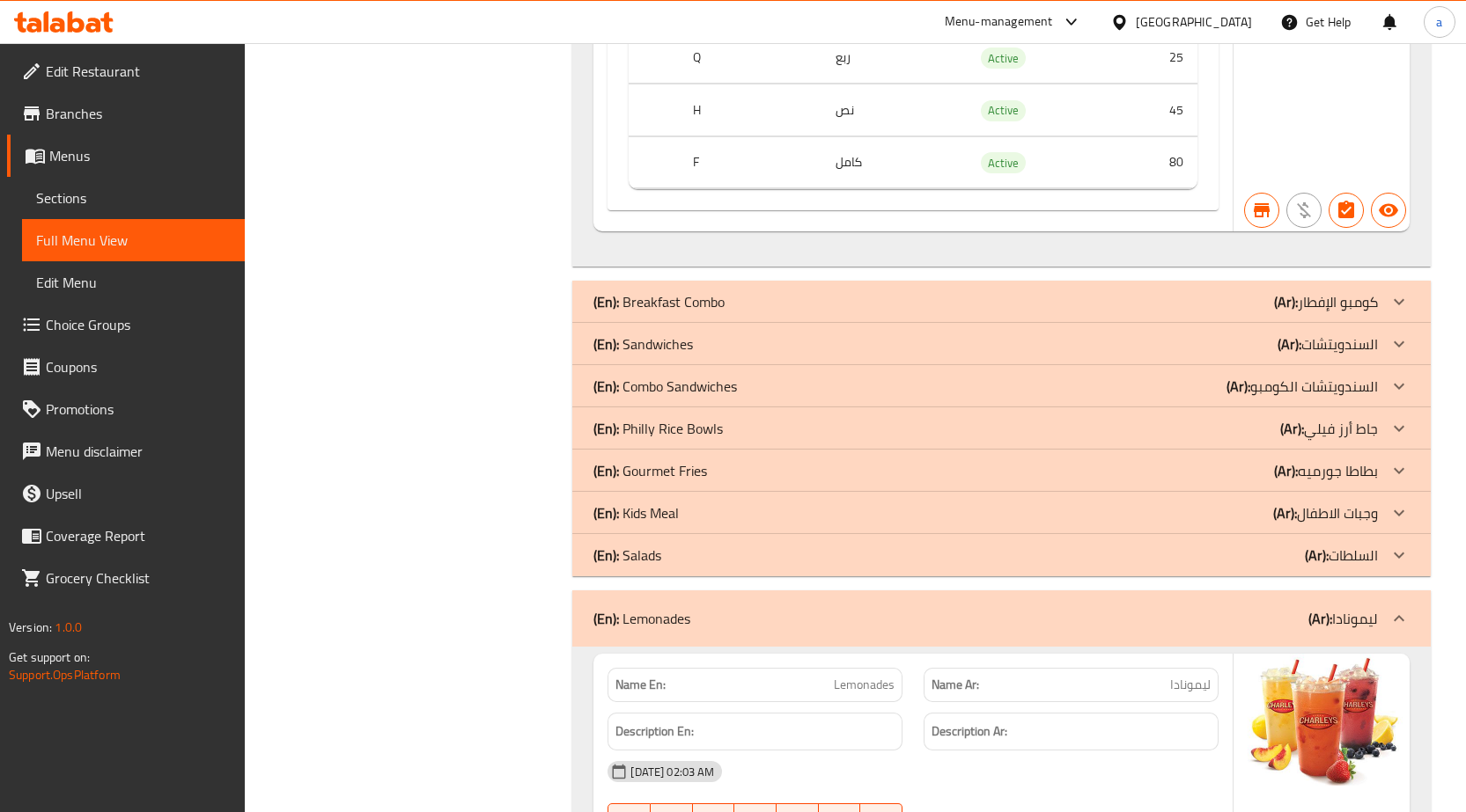
click at [1392, 608] on icon at bounding box center [1399, 618] width 21 height 21
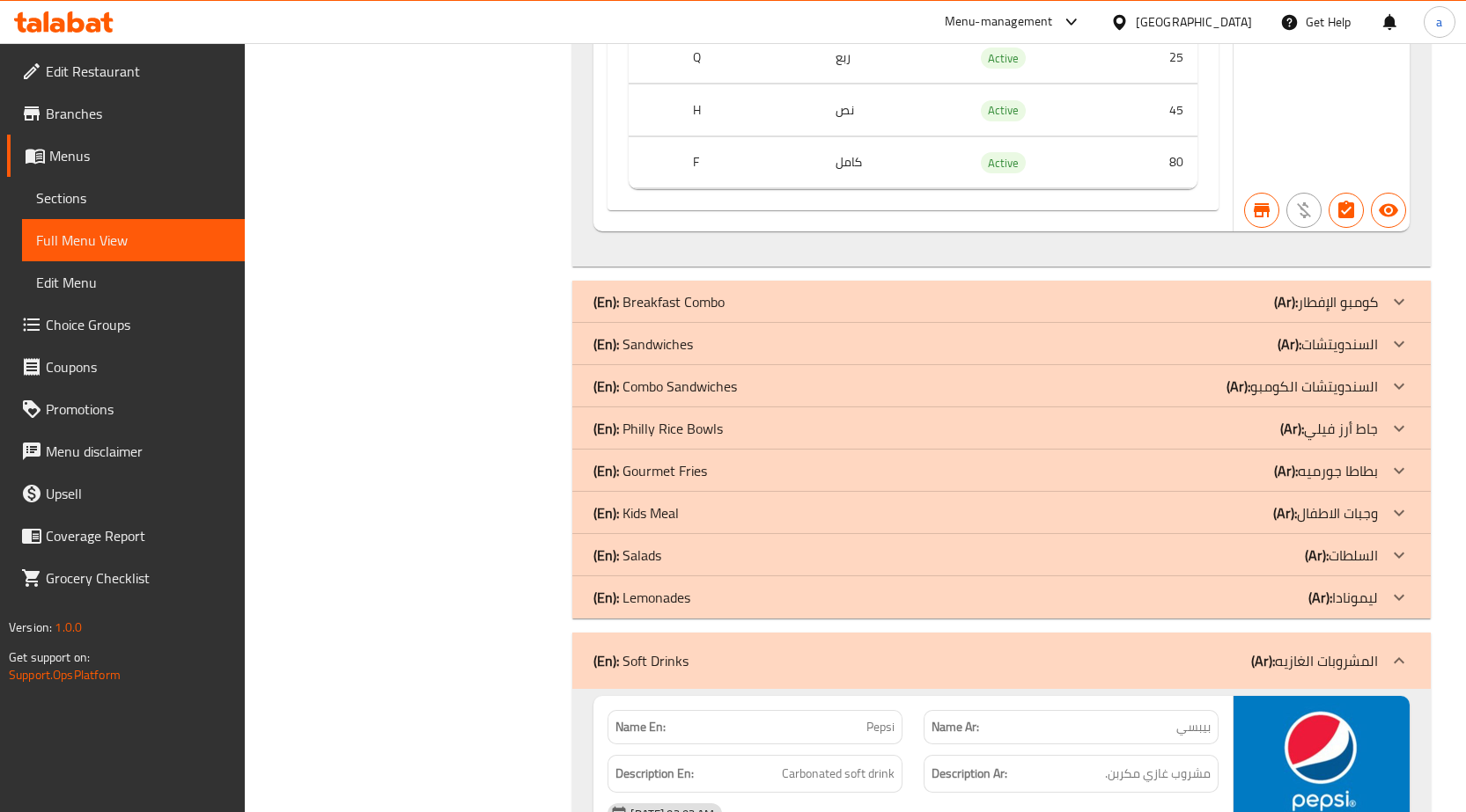
click at [1390, 651] on icon at bounding box center [1399, 661] width 21 height 21
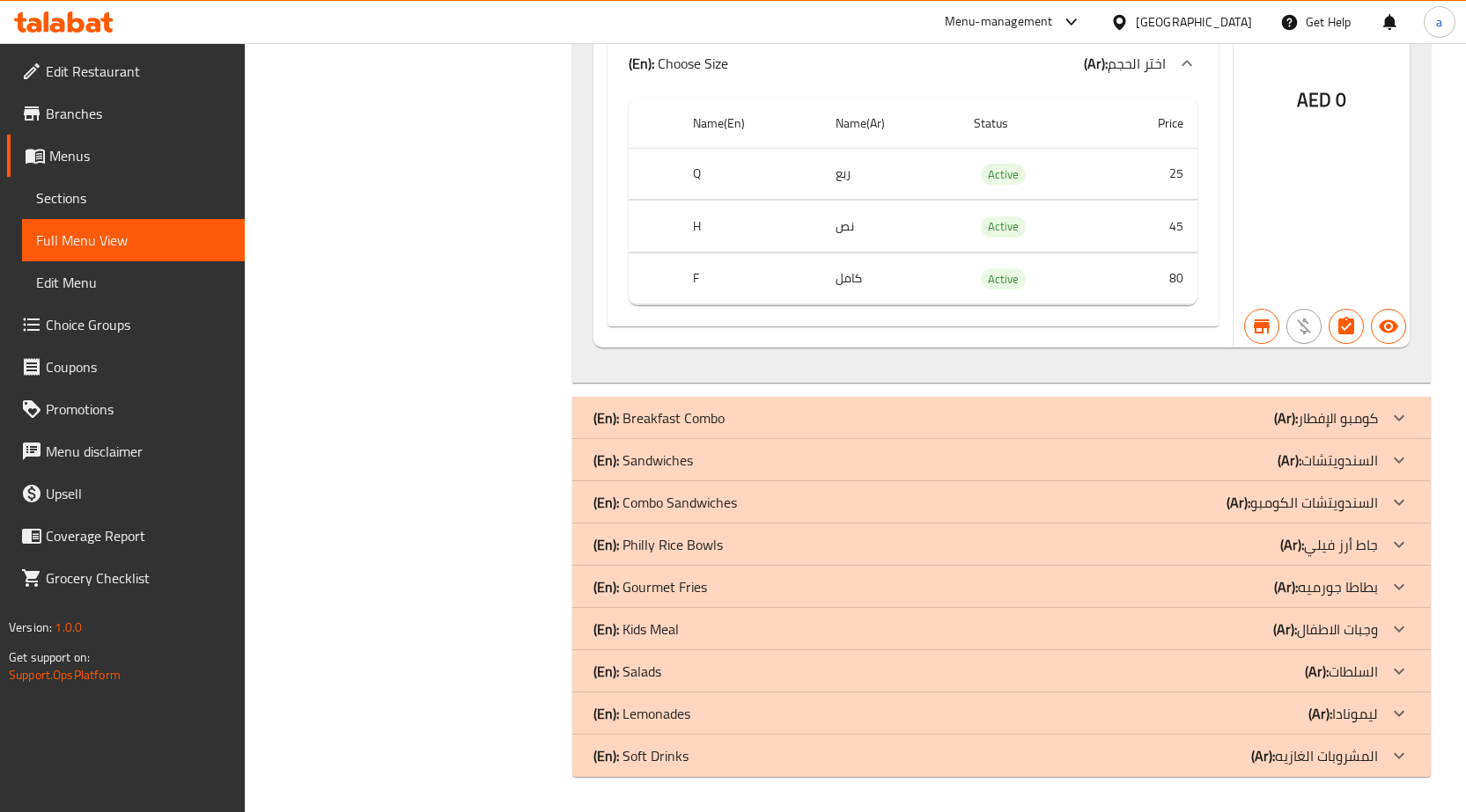
scroll to position [17686, 0]
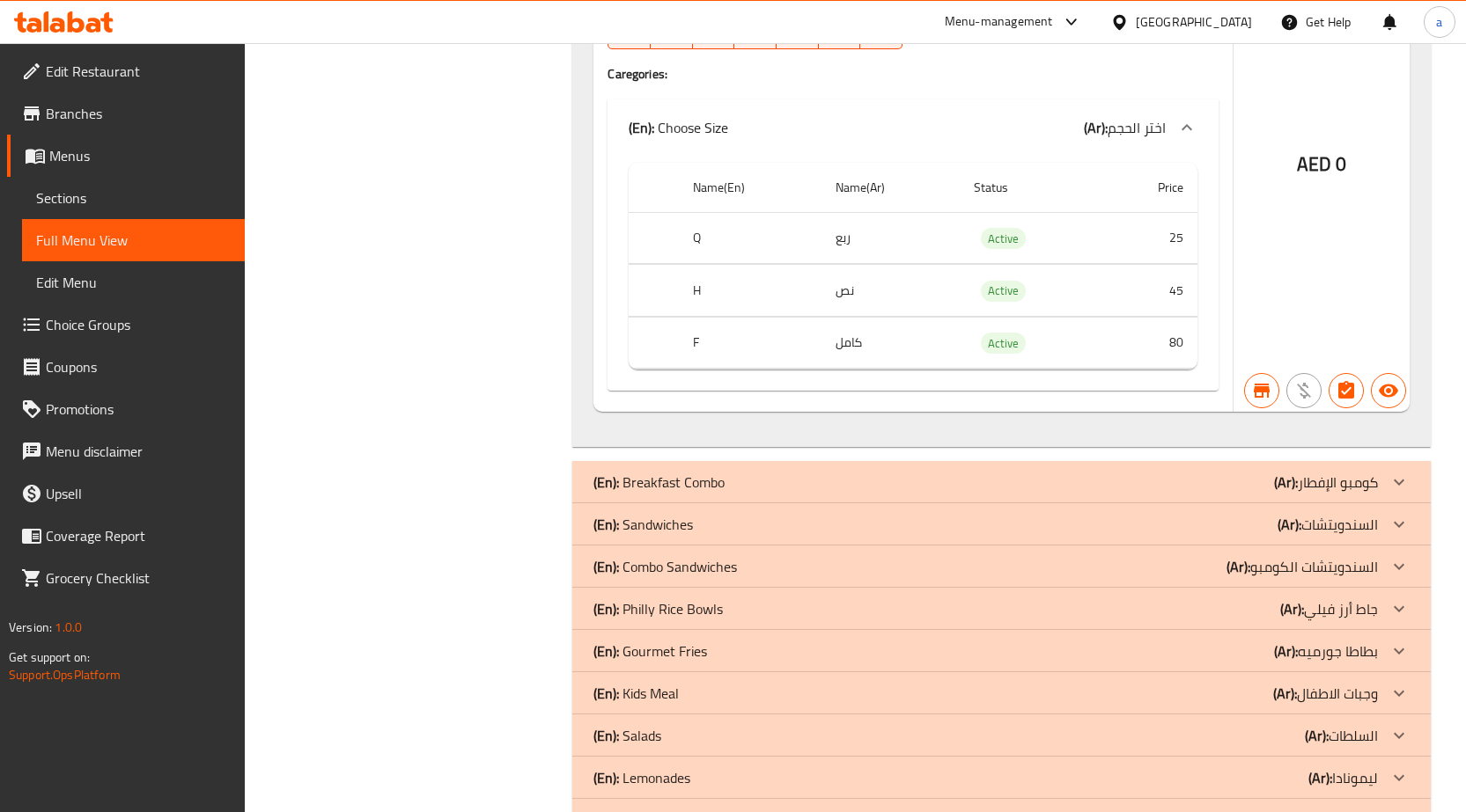
click at [1391, 672] on div at bounding box center [1399, 693] width 42 height 42
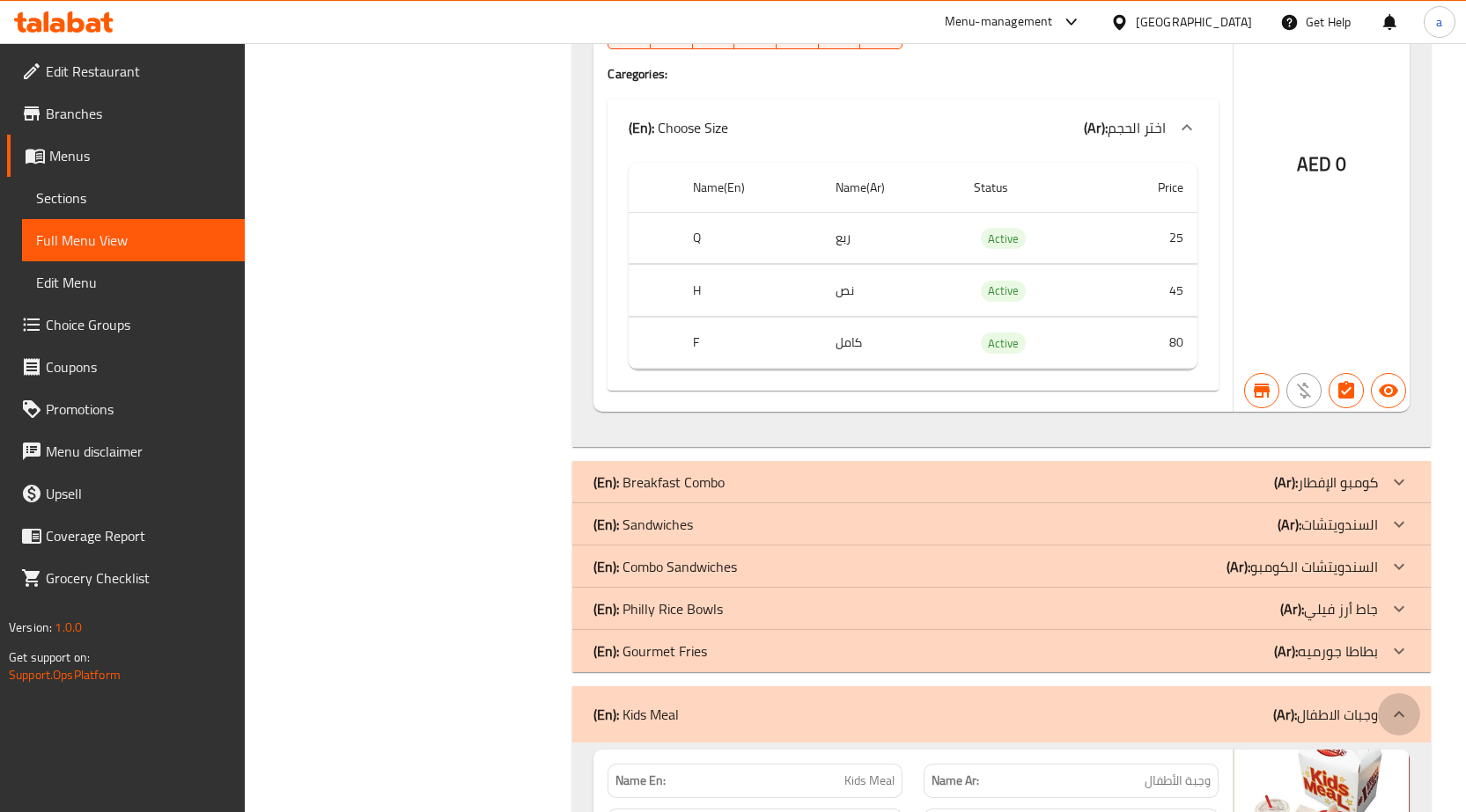
click at [1396, 704] on icon at bounding box center [1399, 714] width 21 height 21
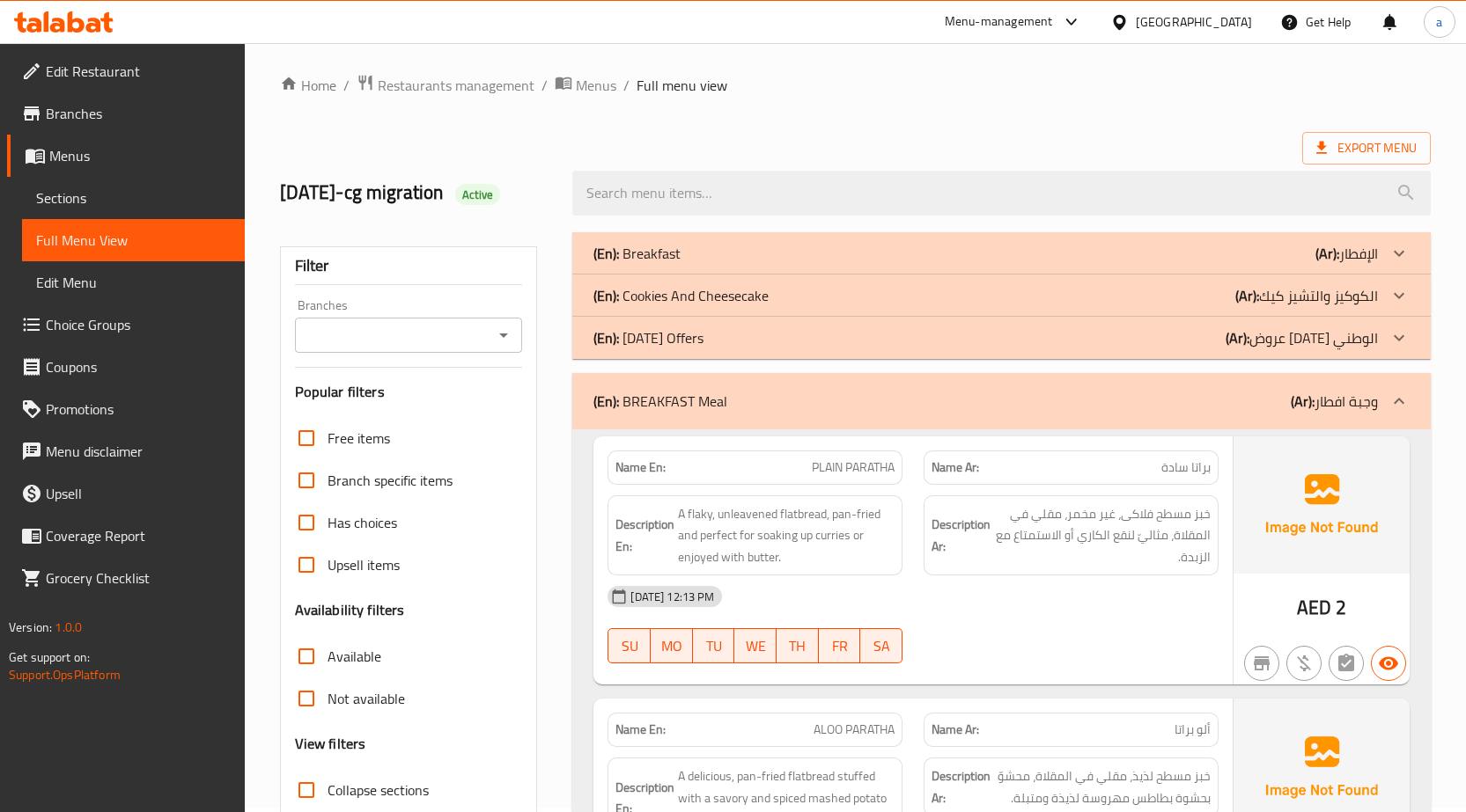
scroll to position [0, 0]
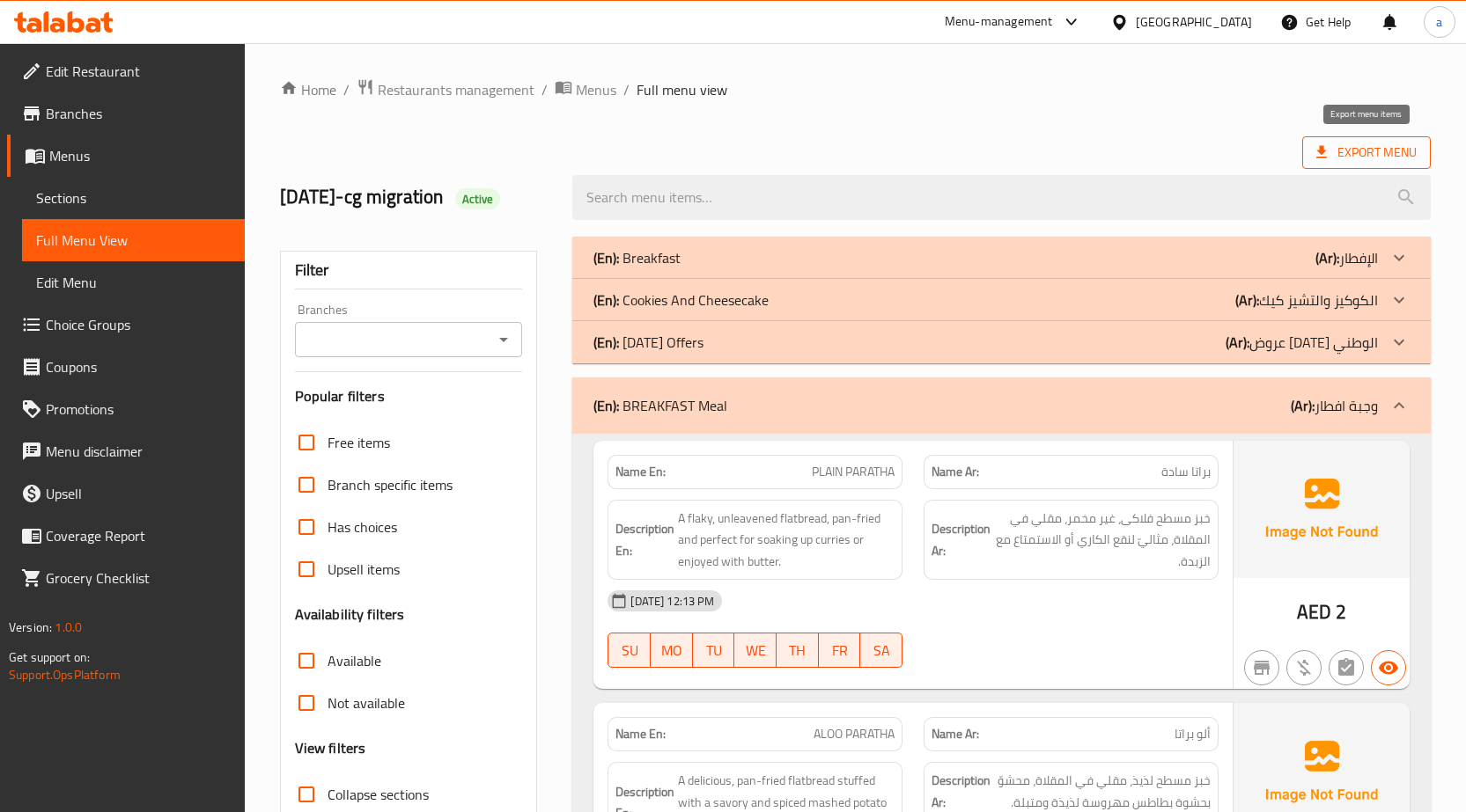
click at [1317, 160] on icon at bounding box center [1322, 152] width 18 height 18
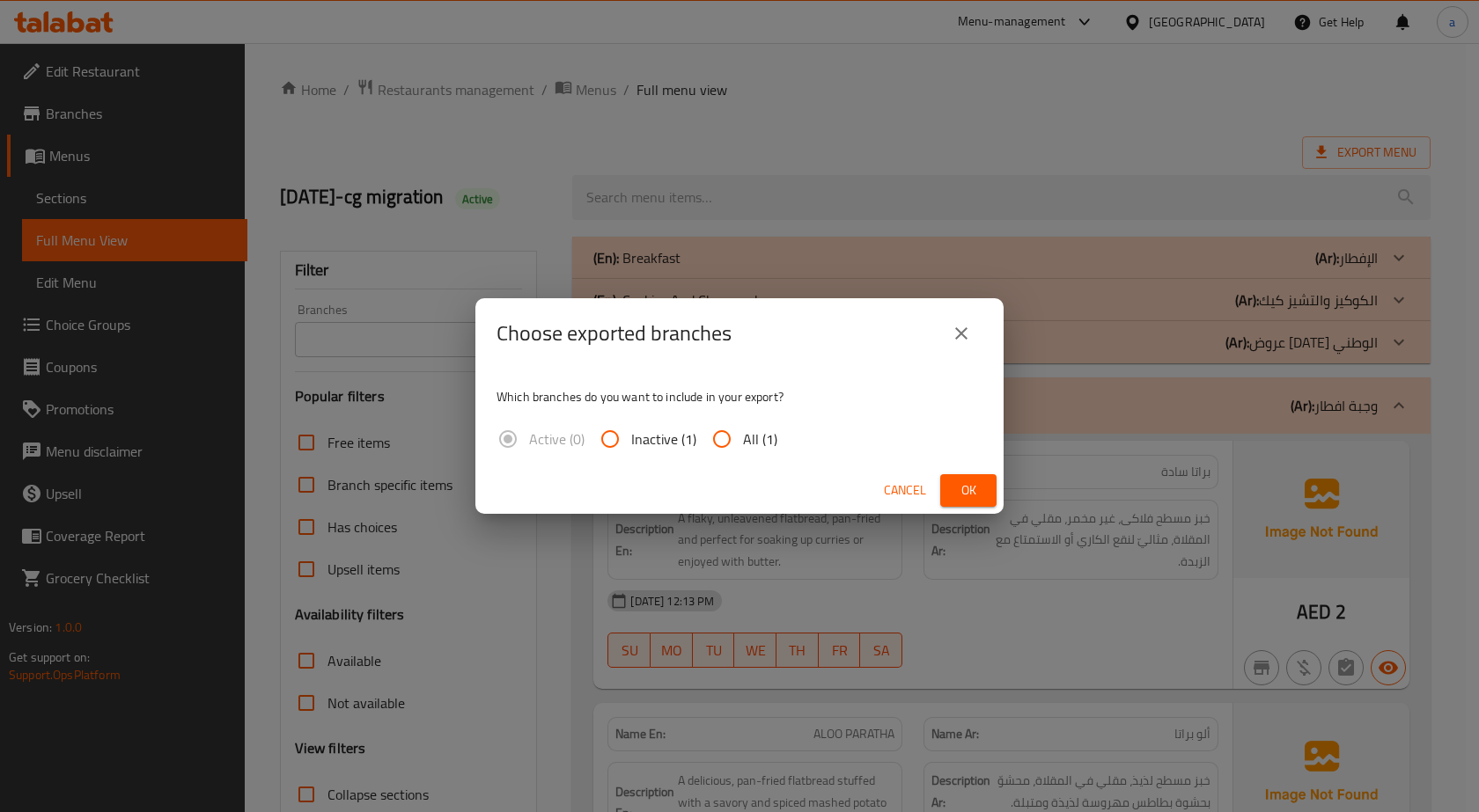
click at [756, 434] on span "All (1)" at bounding box center [760, 439] width 34 height 21
click at [743, 434] on input "All (1)" at bounding box center [722, 439] width 42 height 42
radio input "true"
click at [981, 478] on button "Ok" at bounding box center [968, 491] width 56 height 32
